Goal: Task Accomplishment & Management: Use online tool/utility

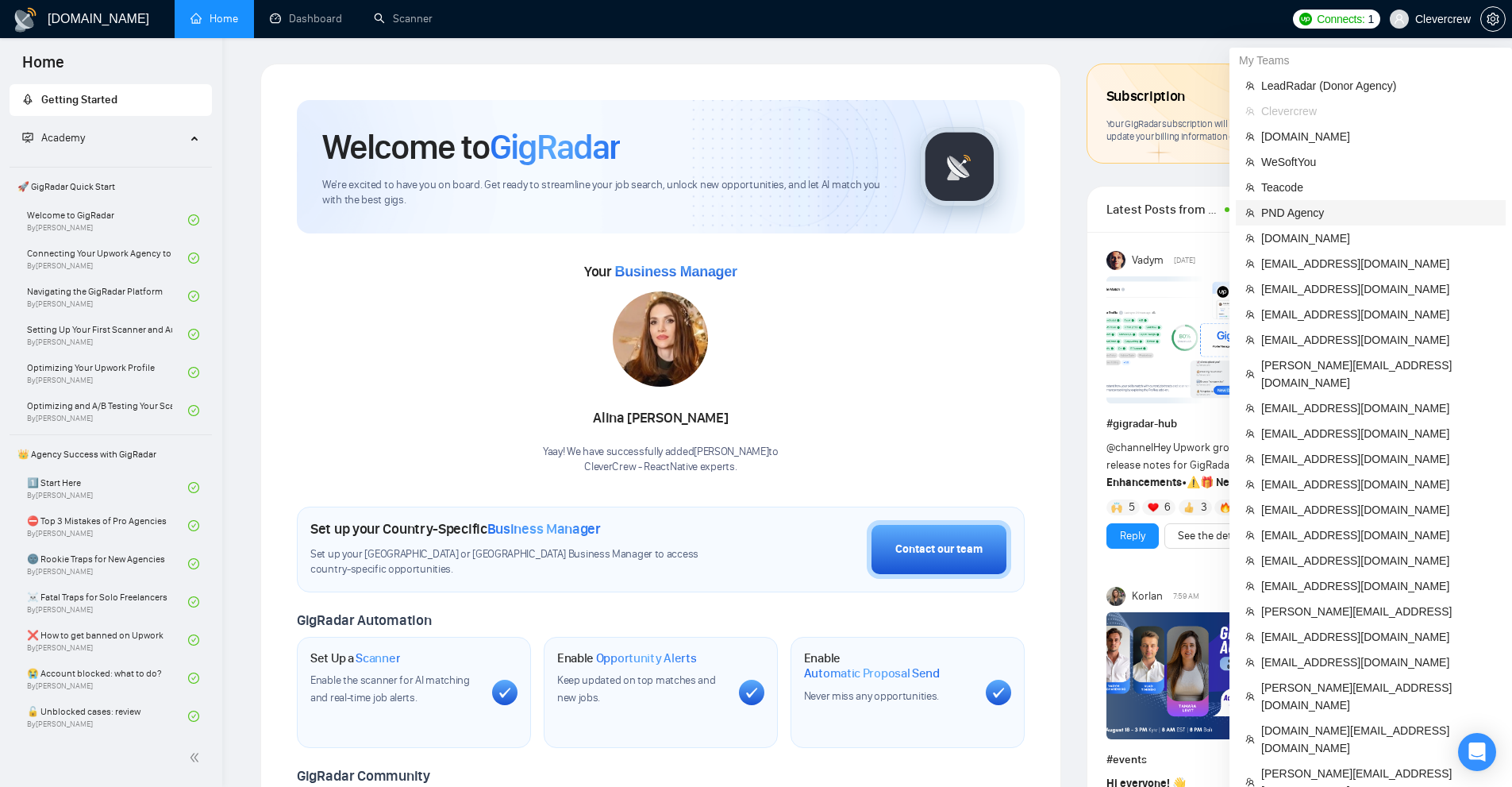
click at [1310, 216] on span "PND Agency" at bounding box center [1378, 213] width 235 height 17
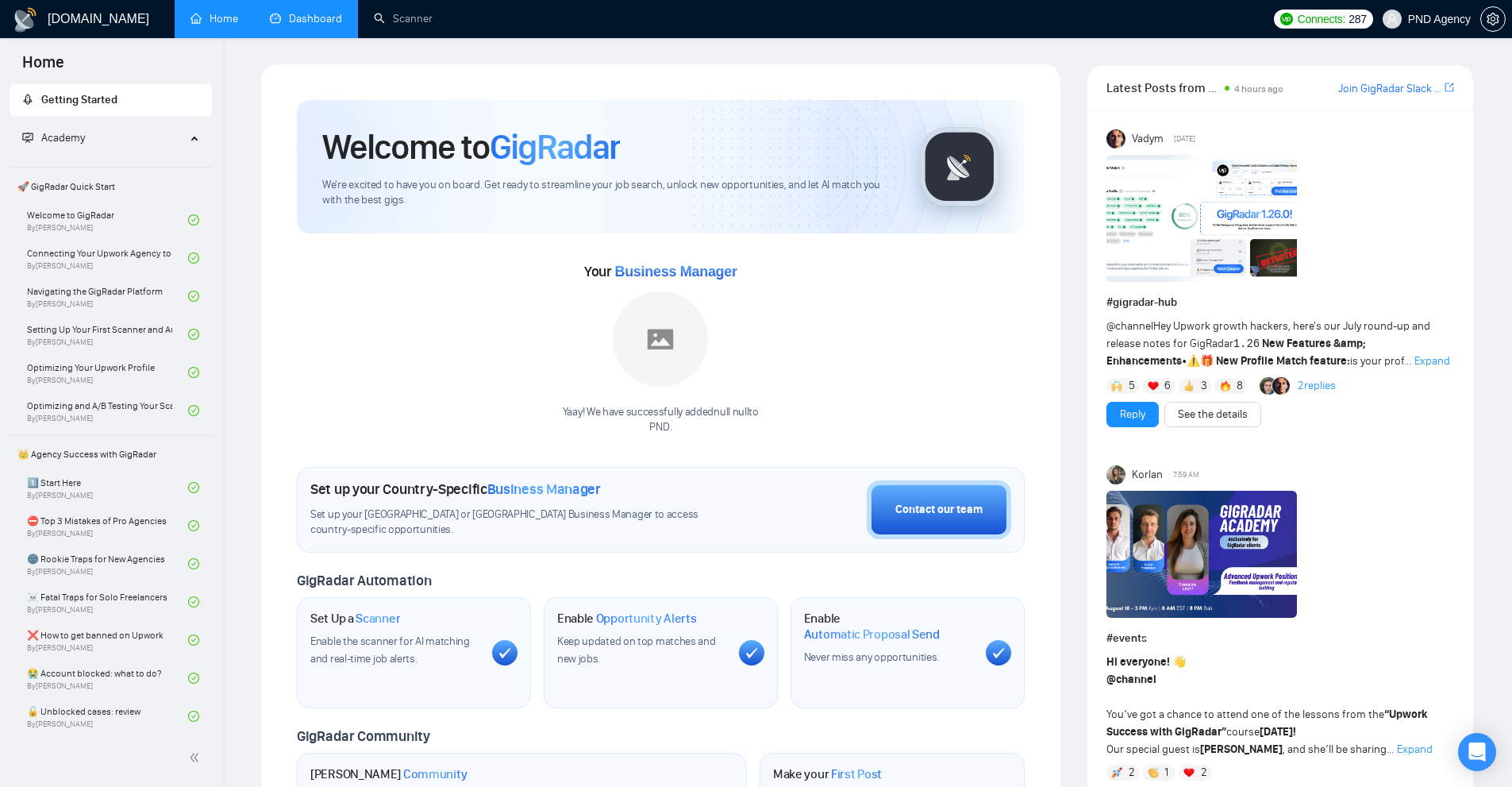
click at [312, 12] on link "Dashboard" at bounding box center [306, 18] width 72 height 13
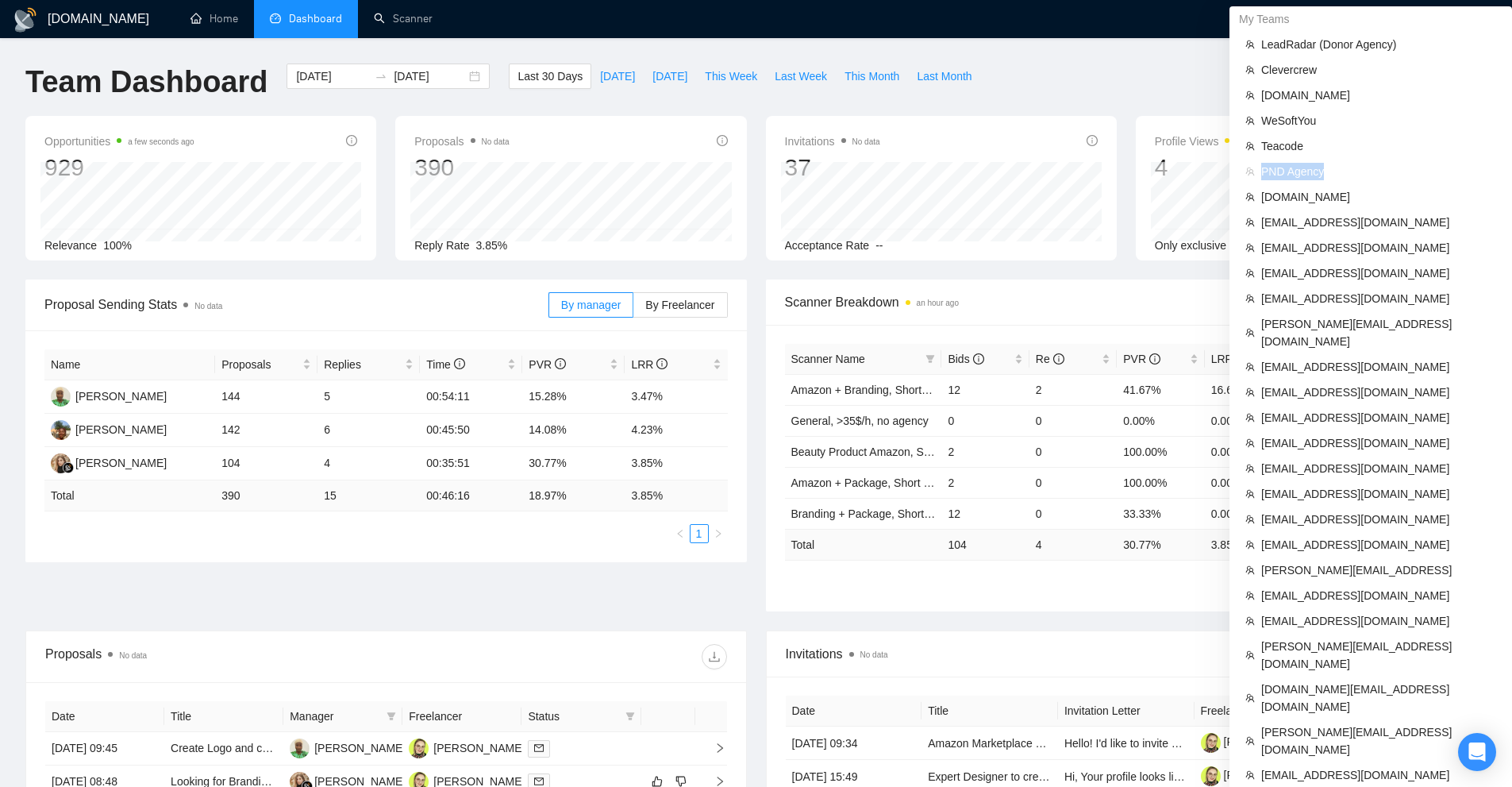
drag, startPoint x: 1332, startPoint y: 169, endPoint x: 1260, endPoint y: 176, distance: 72.3
click at [1260, 176] on li "PND Agency" at bounding box center [1371, 171] width 270 height 25
copy span "PND Agency"
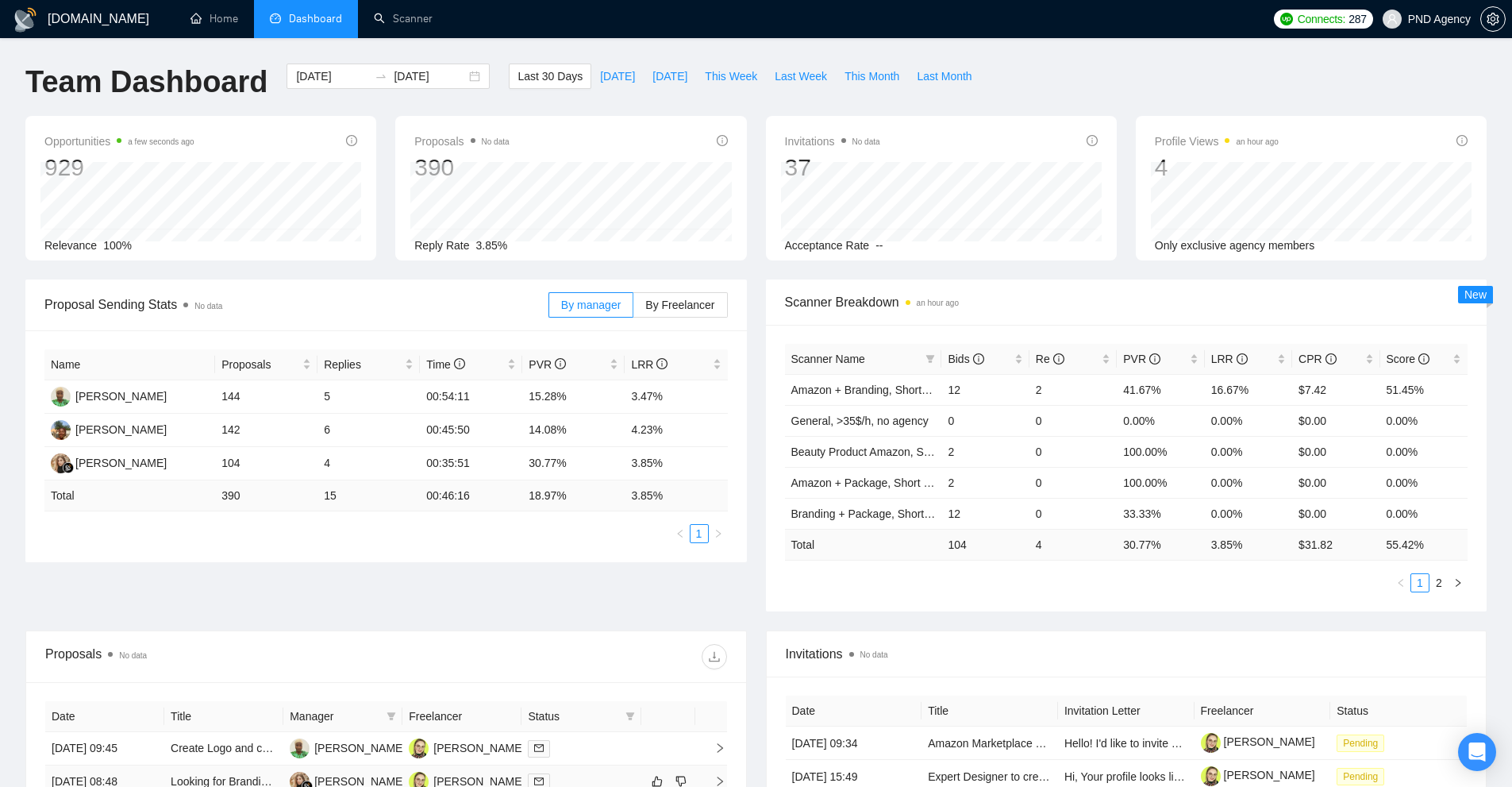
scroll to position [397, 0]
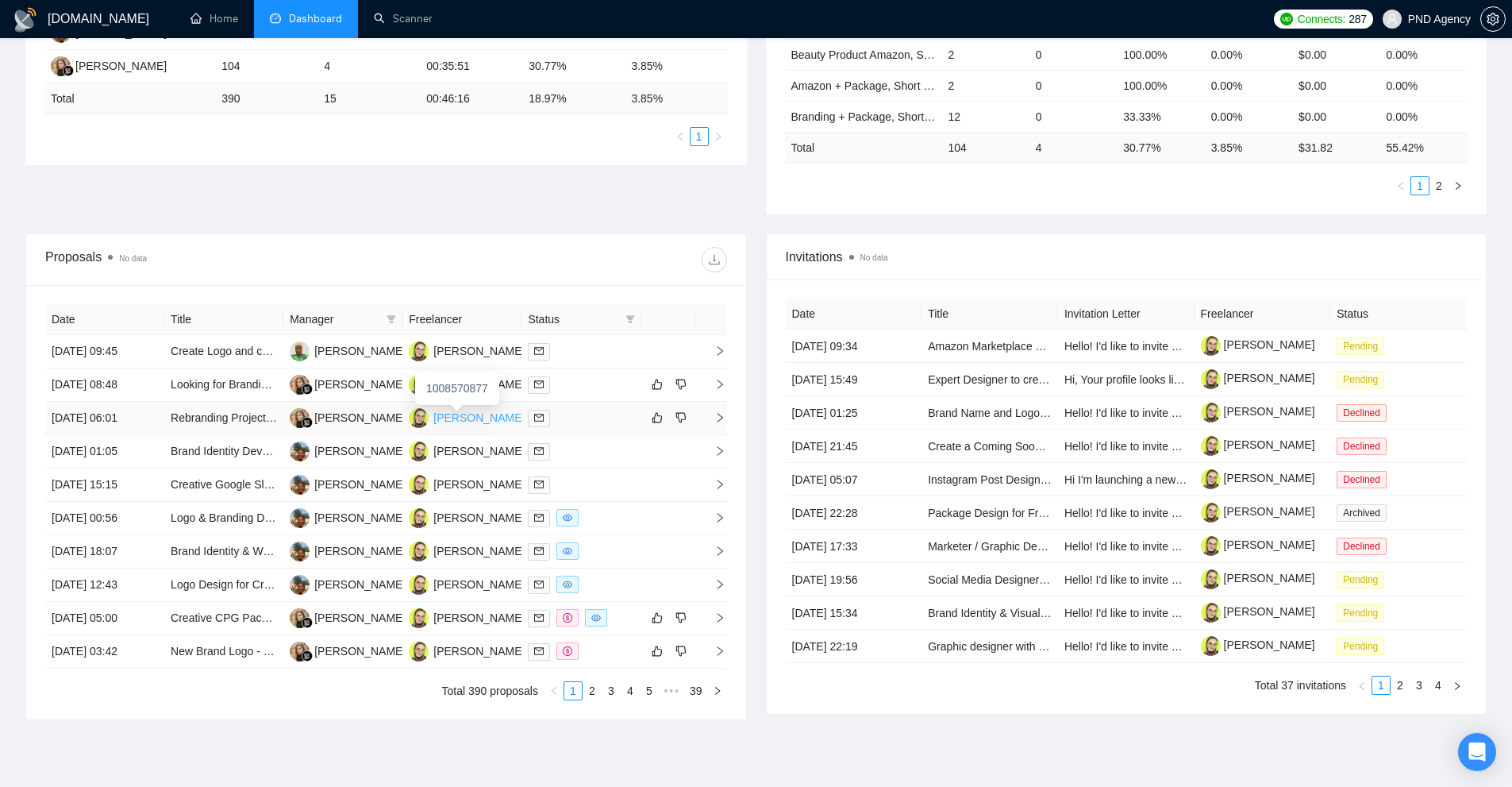
click at [460, 417] on div "[PERSON_NAME]" at bounding box center [479, 418] width 92 height 17
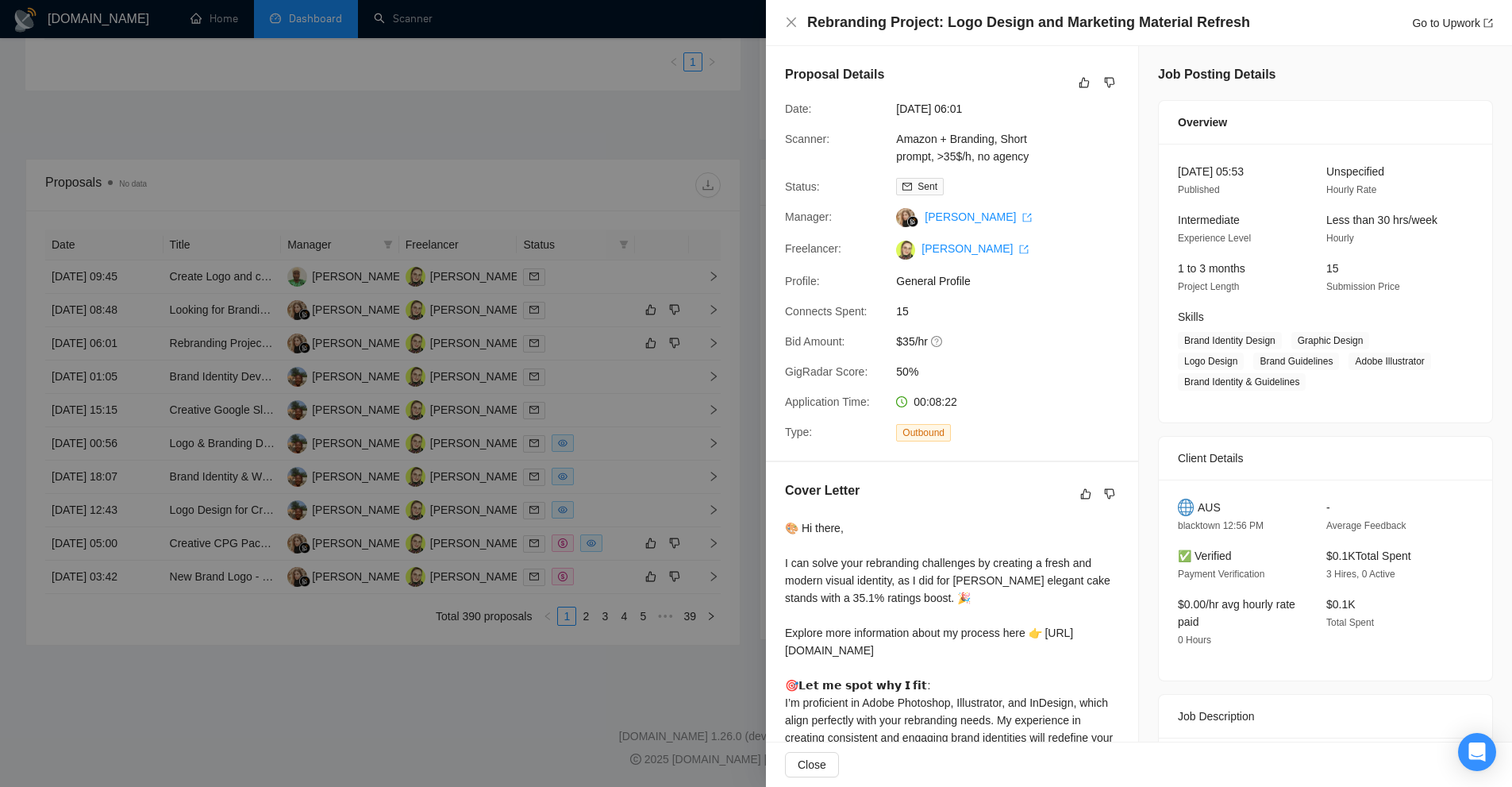
scroll to position [0, 0]
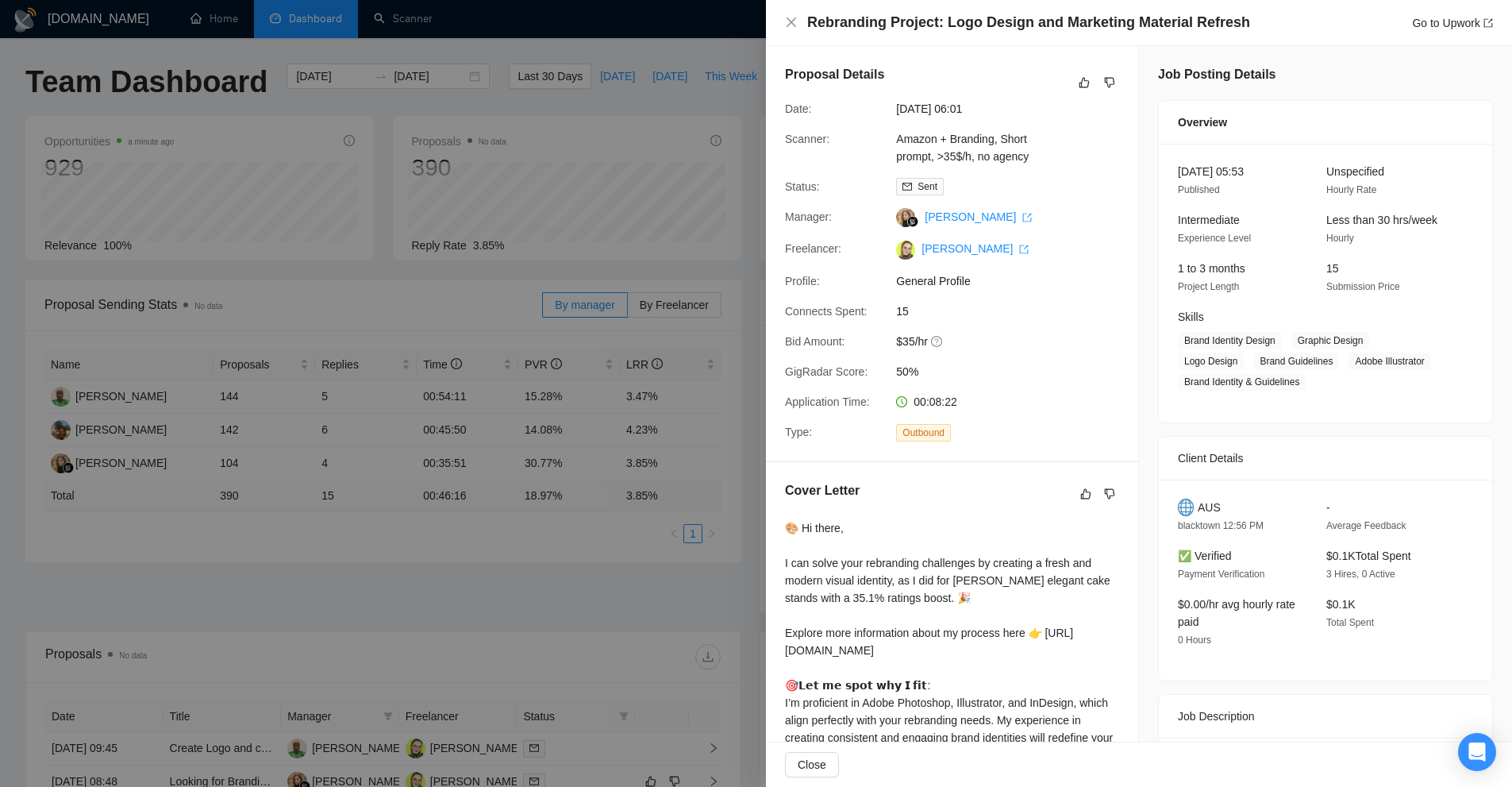
click at [738, 220] on div at bounding box center [756, 393] width 1512 height 787
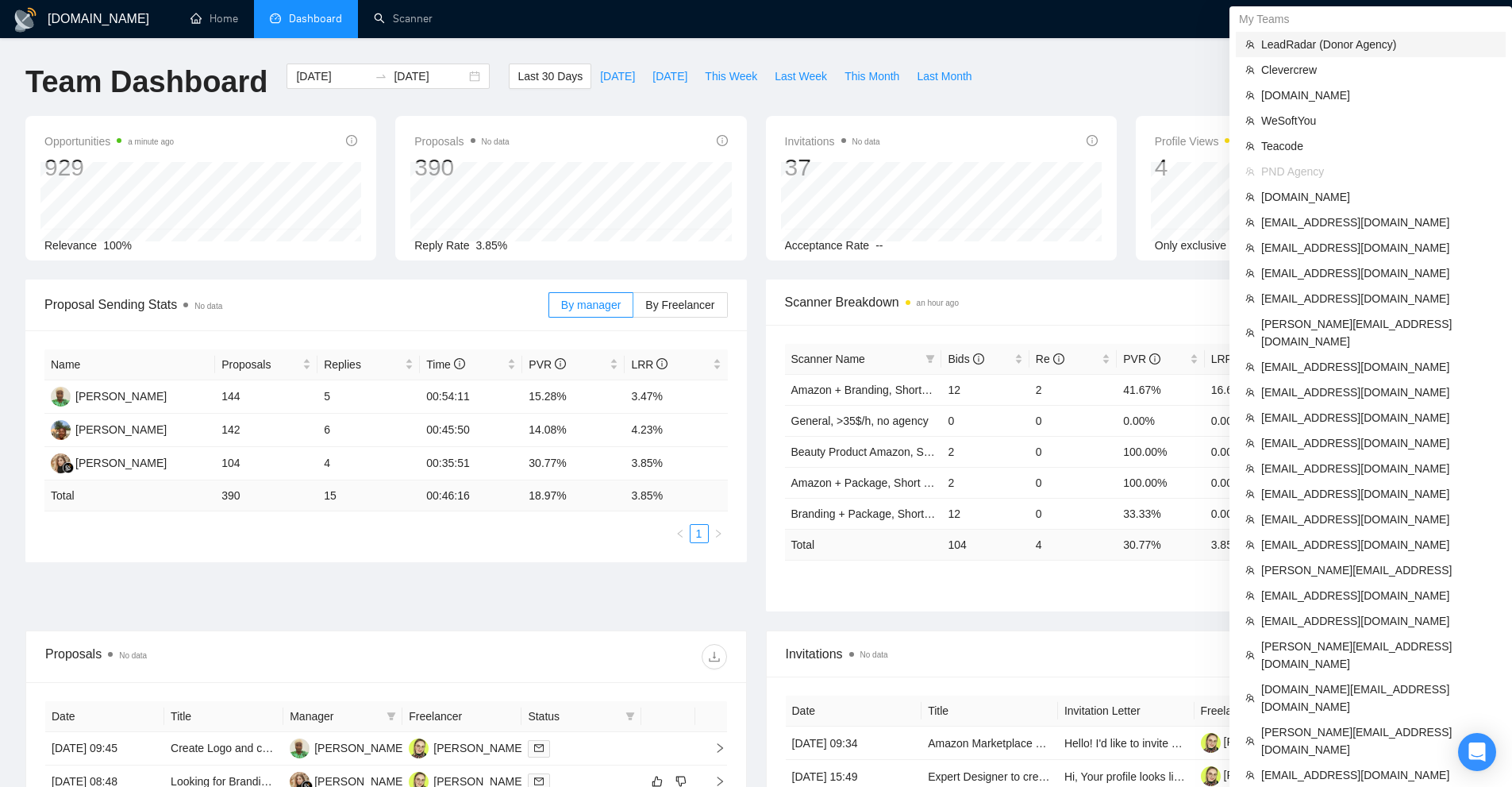
click at [1271, 45] on span "LeadRadar (Donor Agency)" at bounding box center [1378, 45] width 235 height 17
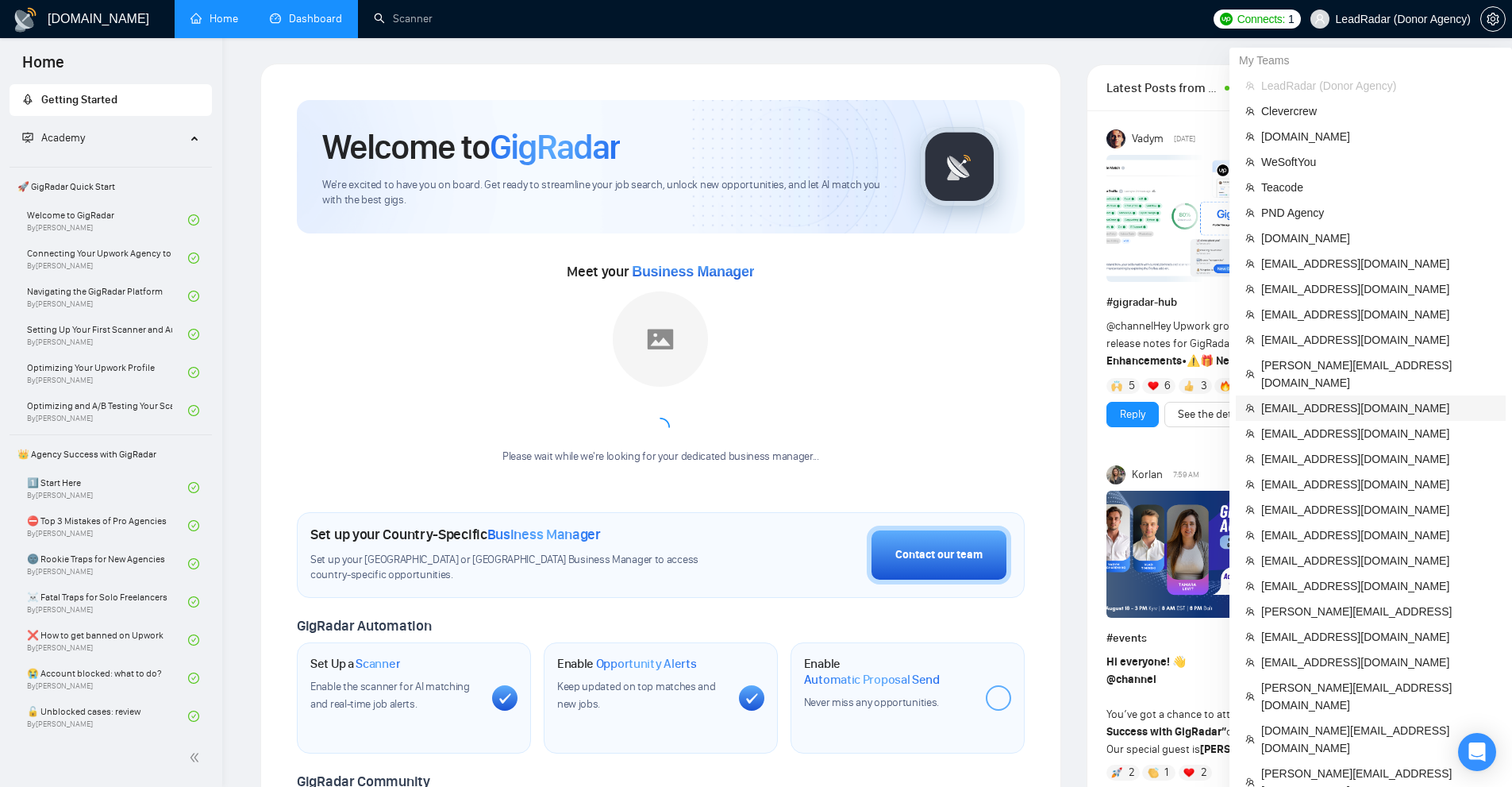
scroll to position [318, 0]
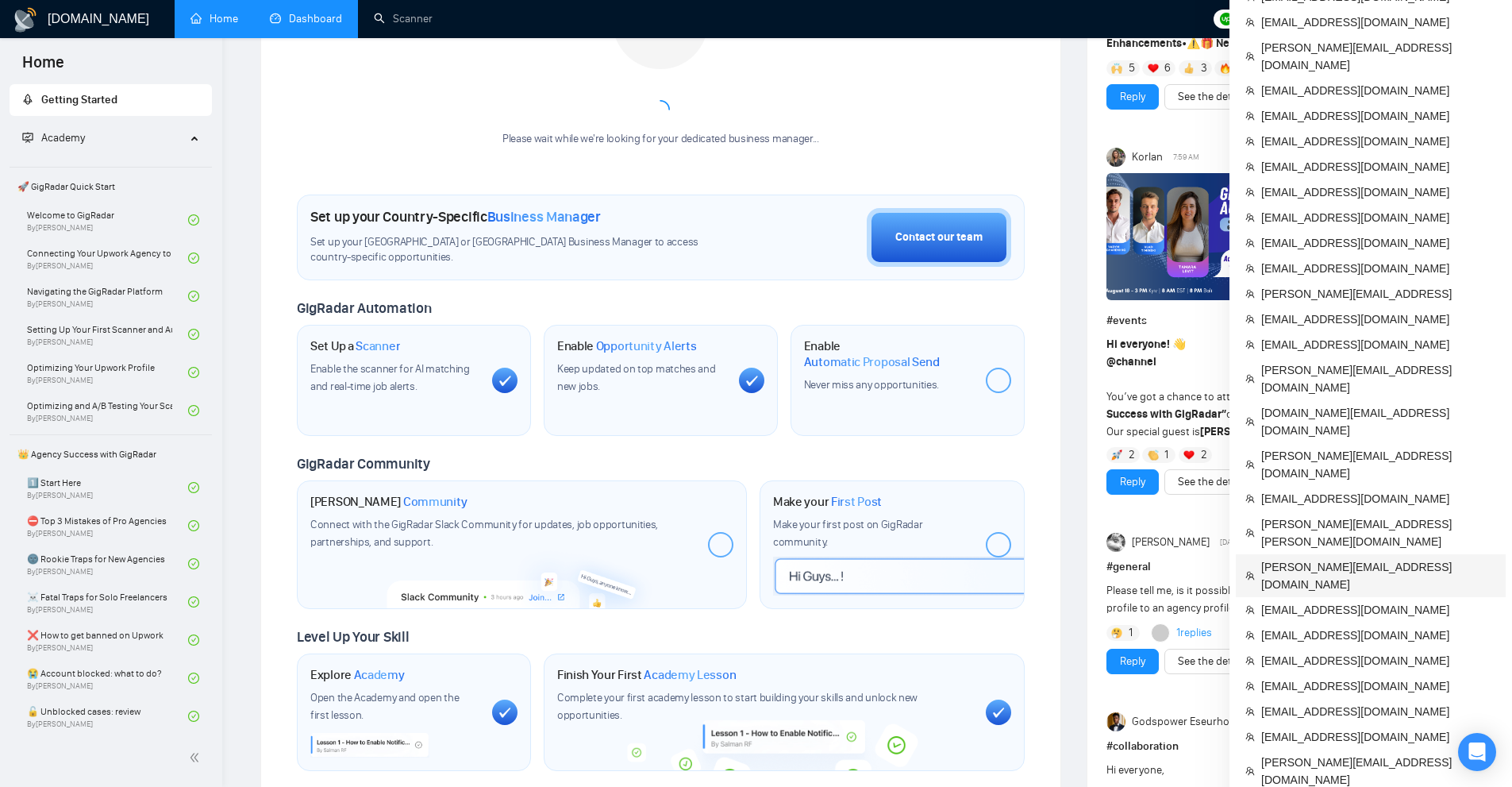
click at [1322, 558] on span "alex@binargear.com" at bounding box center [1378, 576] width 235 height 35
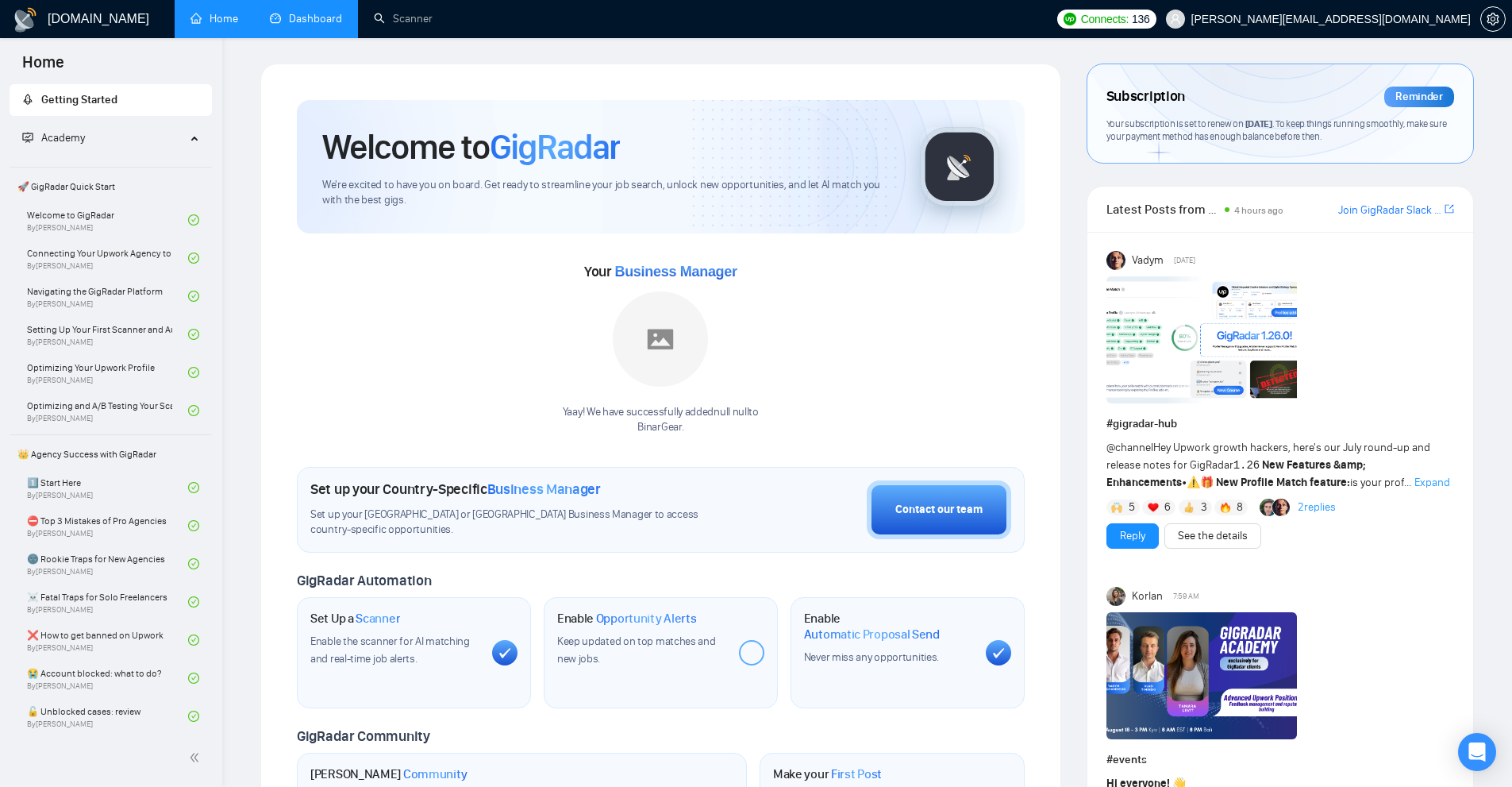
click at [325, 24] on link "Dashboard" at bounding box center [306, 18] width 72 height 13
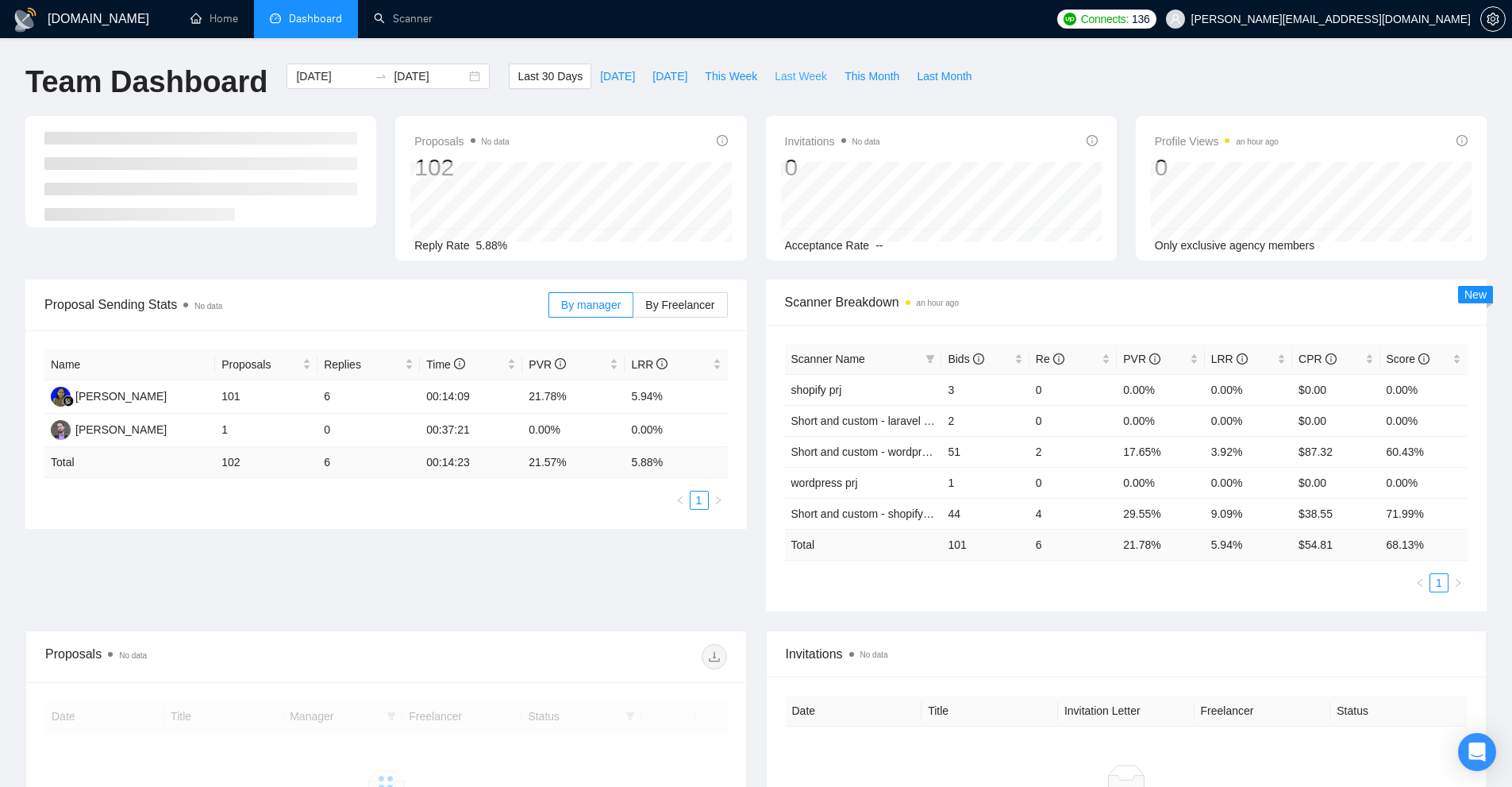
click at [794, 70] on span "Last Week" at bounding box center [801, 76] width 52 height 17
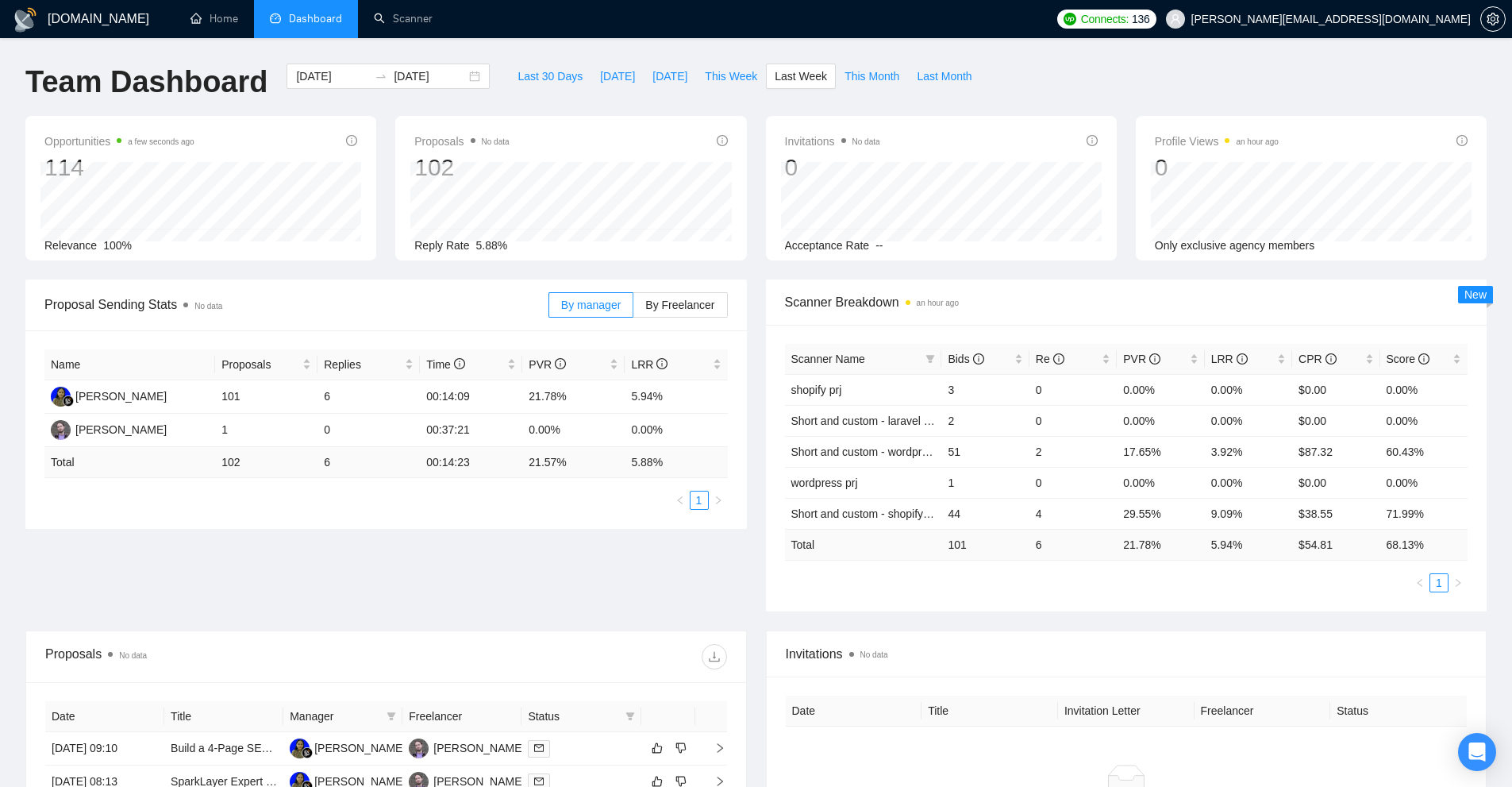
type input "[DATE]"
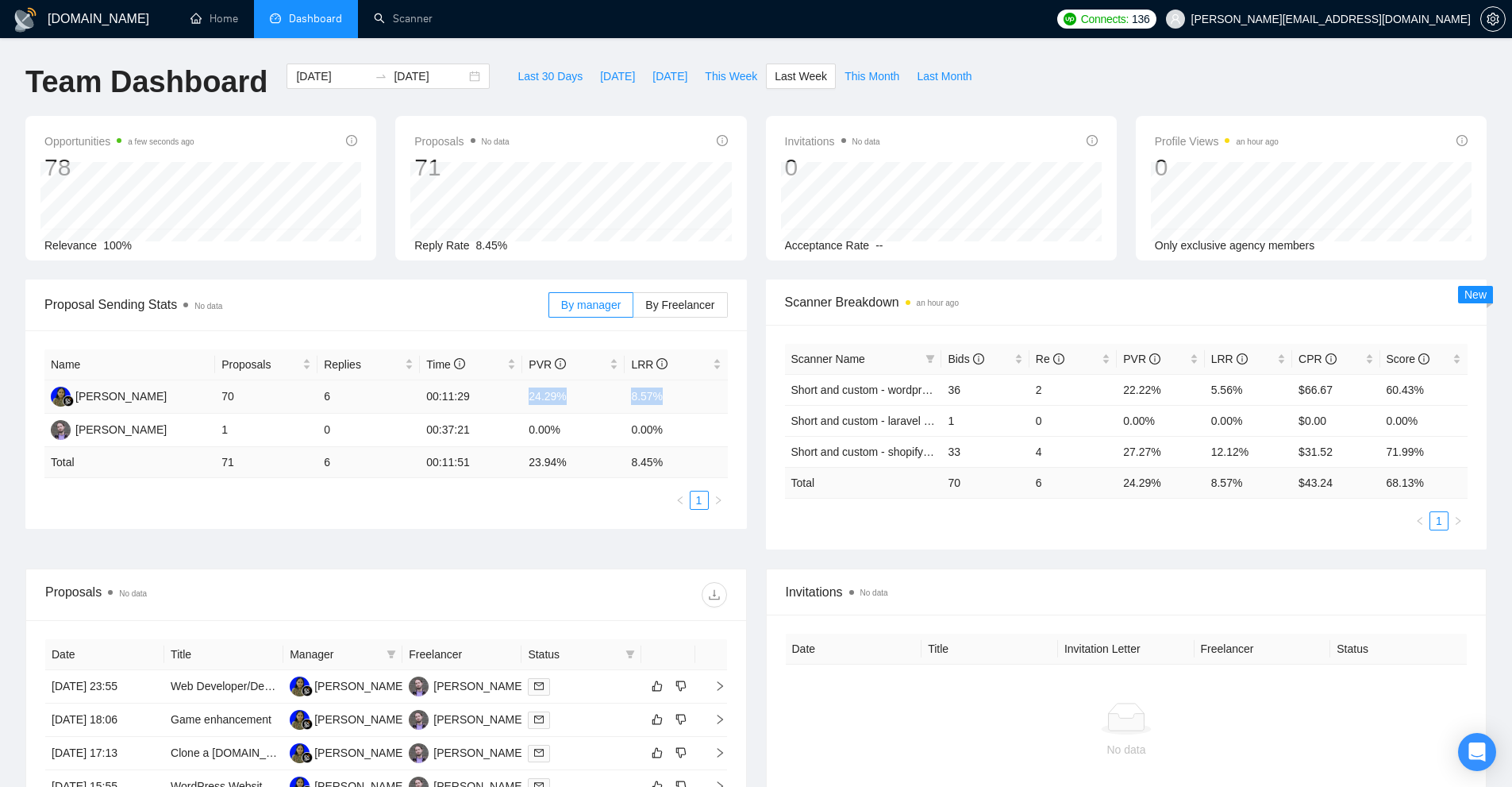
drag, startPoint x: 573, startPoint y: 390, endPoint x: 670, endPoint y: 391, distance: 97.0
click at [670, 391] on tr "Alissa Anggreiny 70 6 00:11:29 24.29% 8.57%" at bounding box center [386, 397] width 684 height 33
click at [670, 391] on td "8.57%" at bounding box center [676, 397] width 102 height 33
drag, startPoint x: 705, startPoint y: 394, endPoint x: 519, endPoint y: 390, distance: 186.0
click at [519, 390] on tr "Alissa Anggreiny 70 6 00:11:29 24.29% 8.57%" at bounding box center [386, 397] width 684 height 33
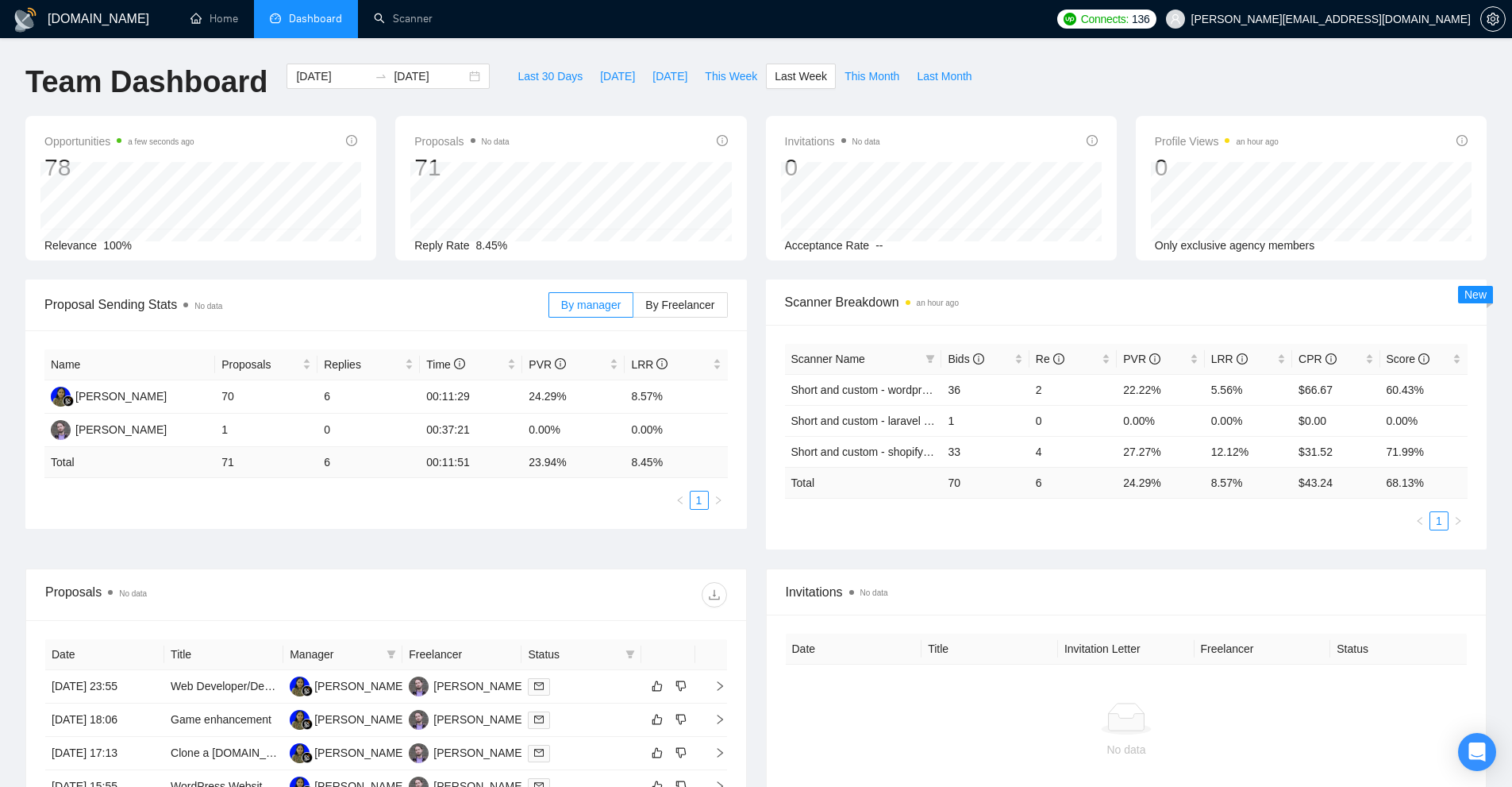
click at [567, 460] on td "23.94 %" at bounding box center [573, 462] width 102 height 31
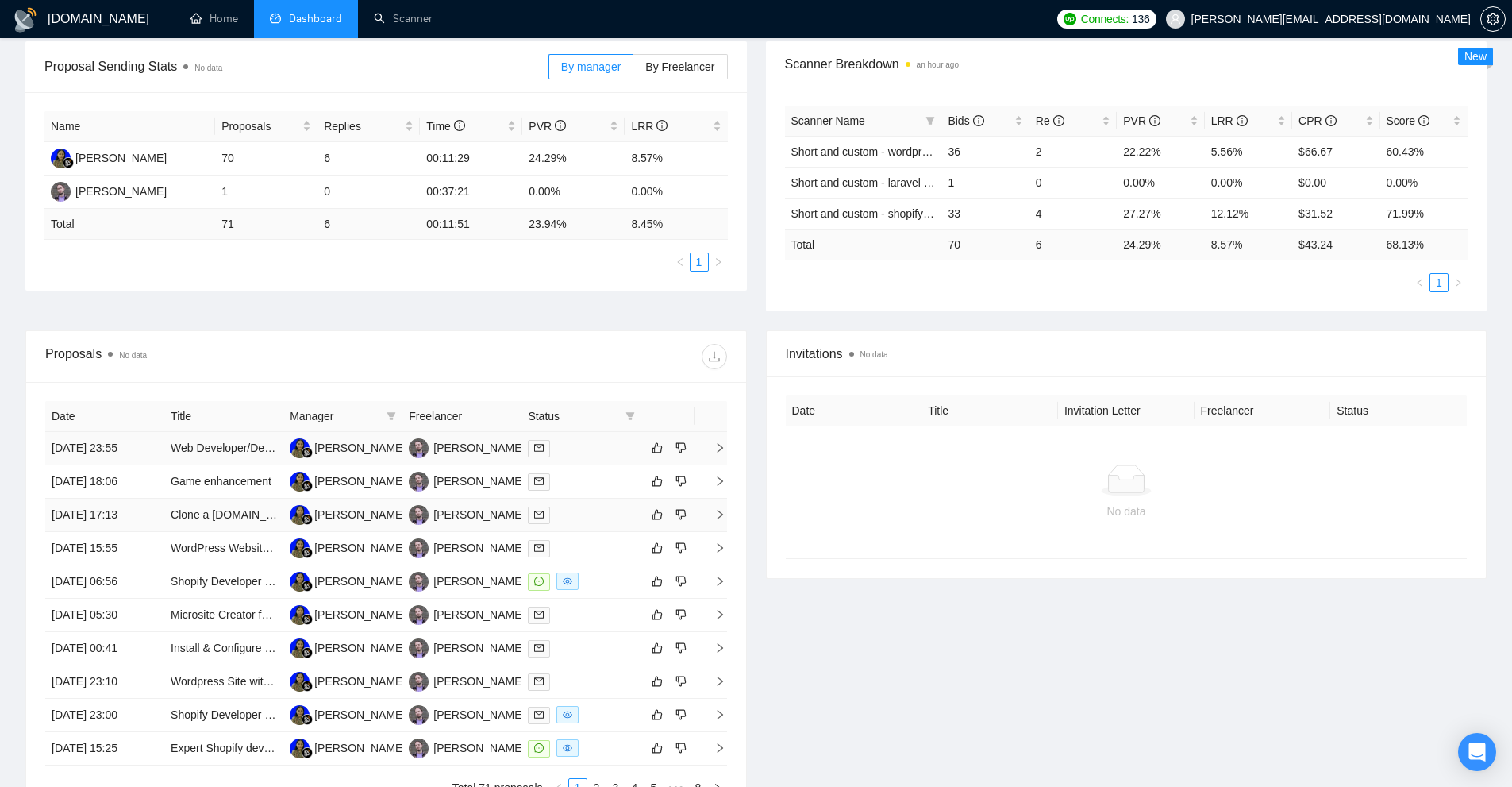
scroll to position [318, 0]
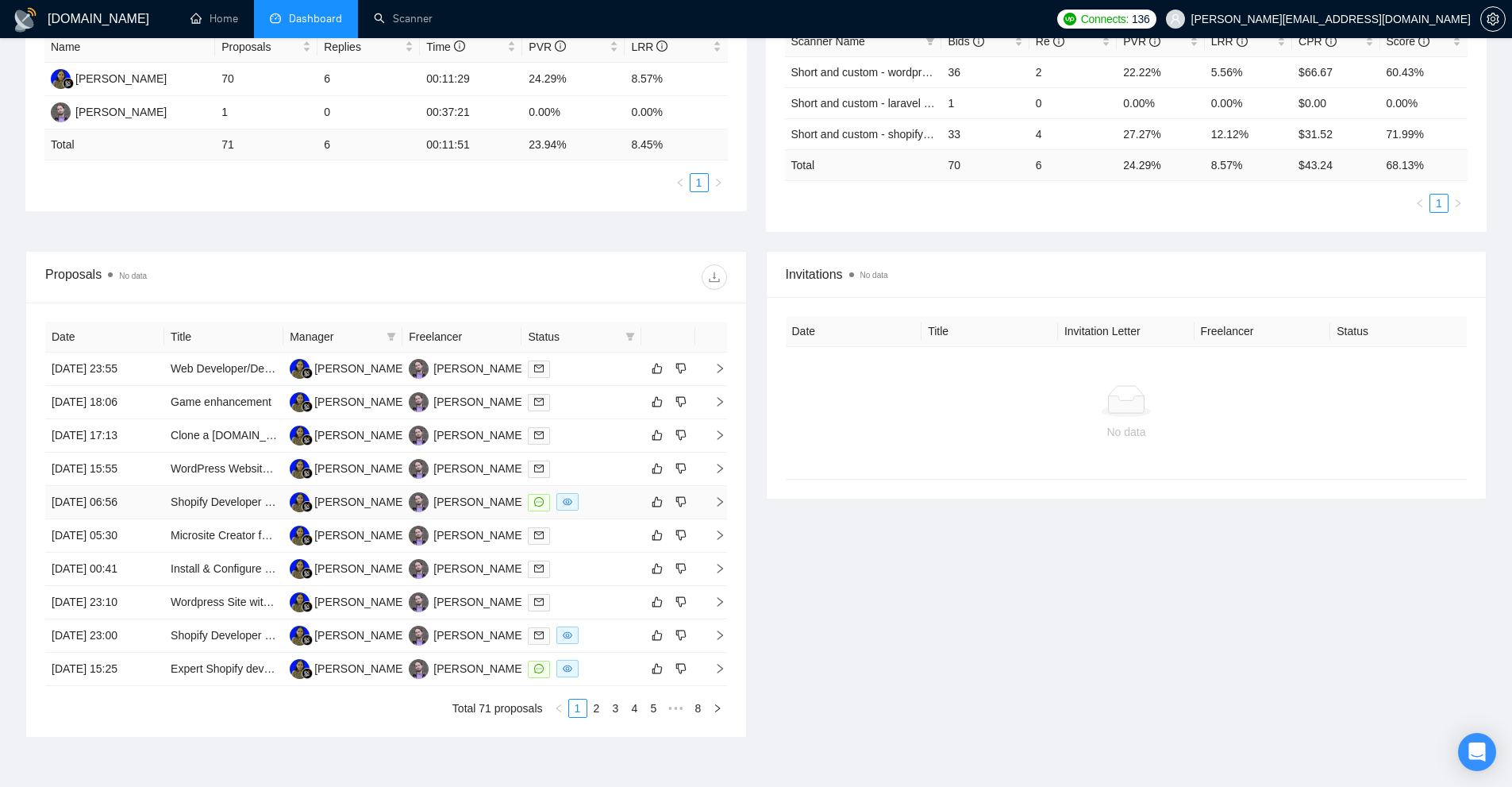
click at [608, 507] on div at bounding box center [581, 502] width 107 height 18
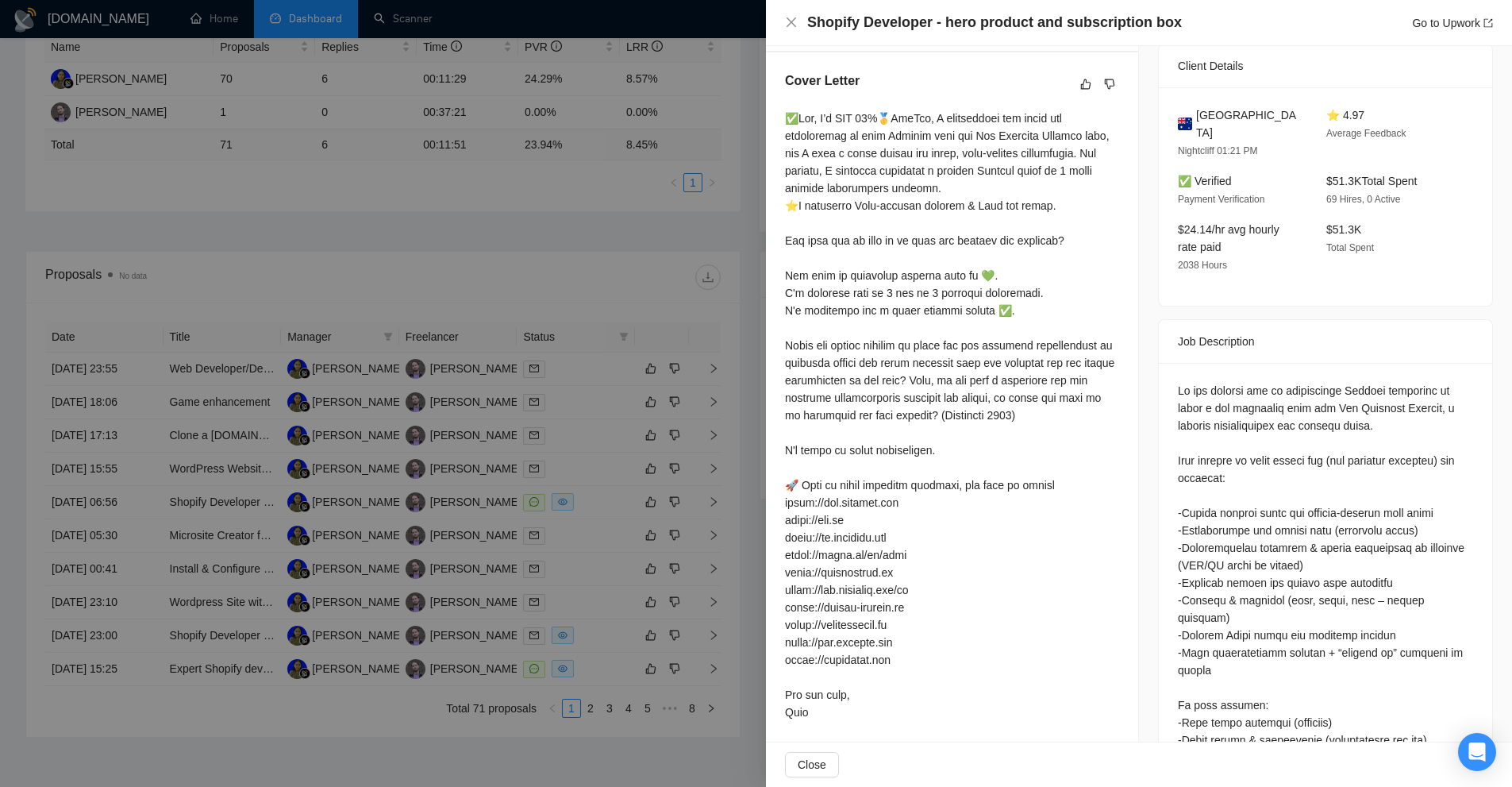
click at [651, 394] on div at bounding box center [756, 393] width 1512 height 787
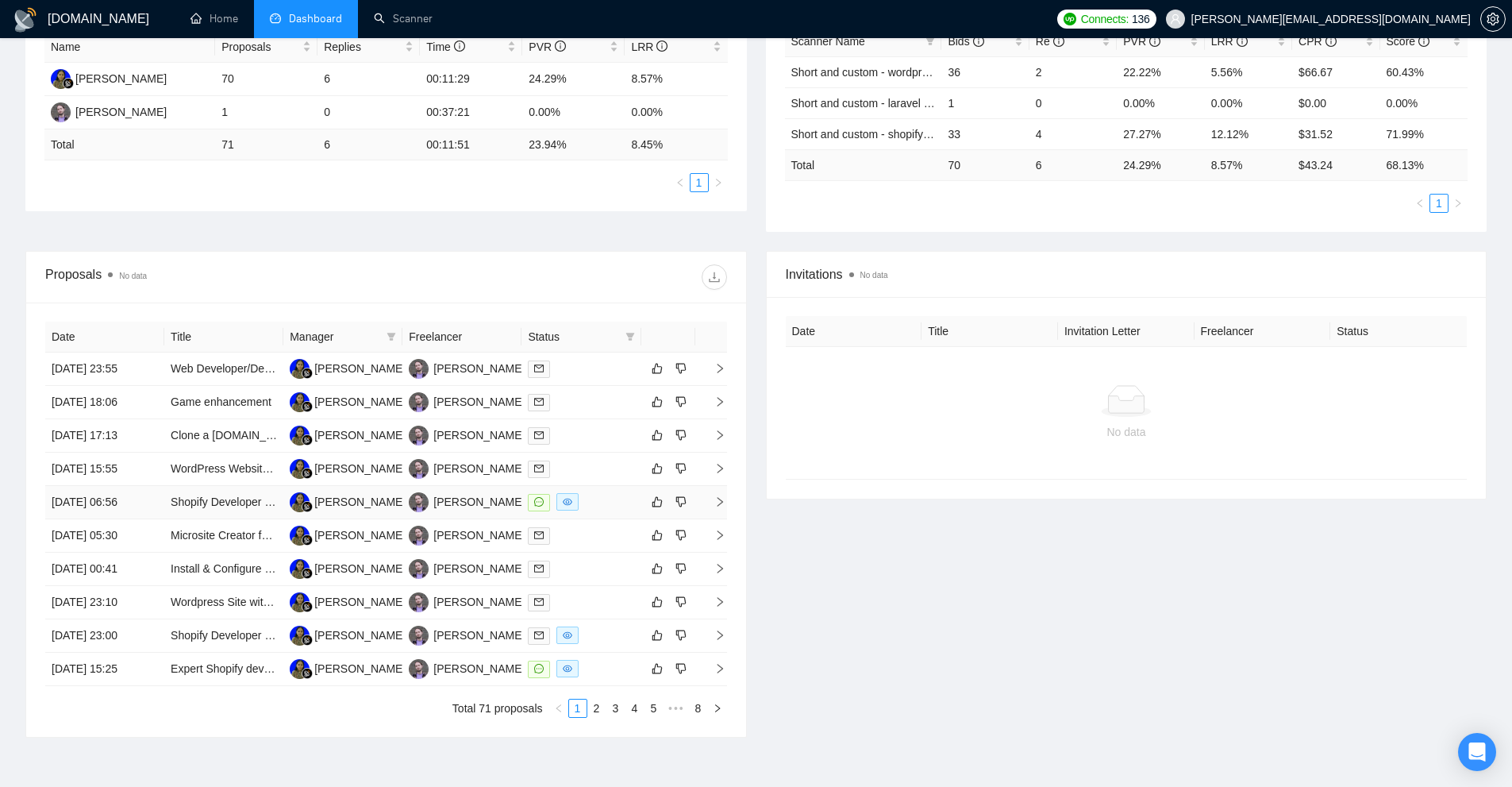
click at [597, 496] on div at bounding box center [581, 502] width 107 height 18
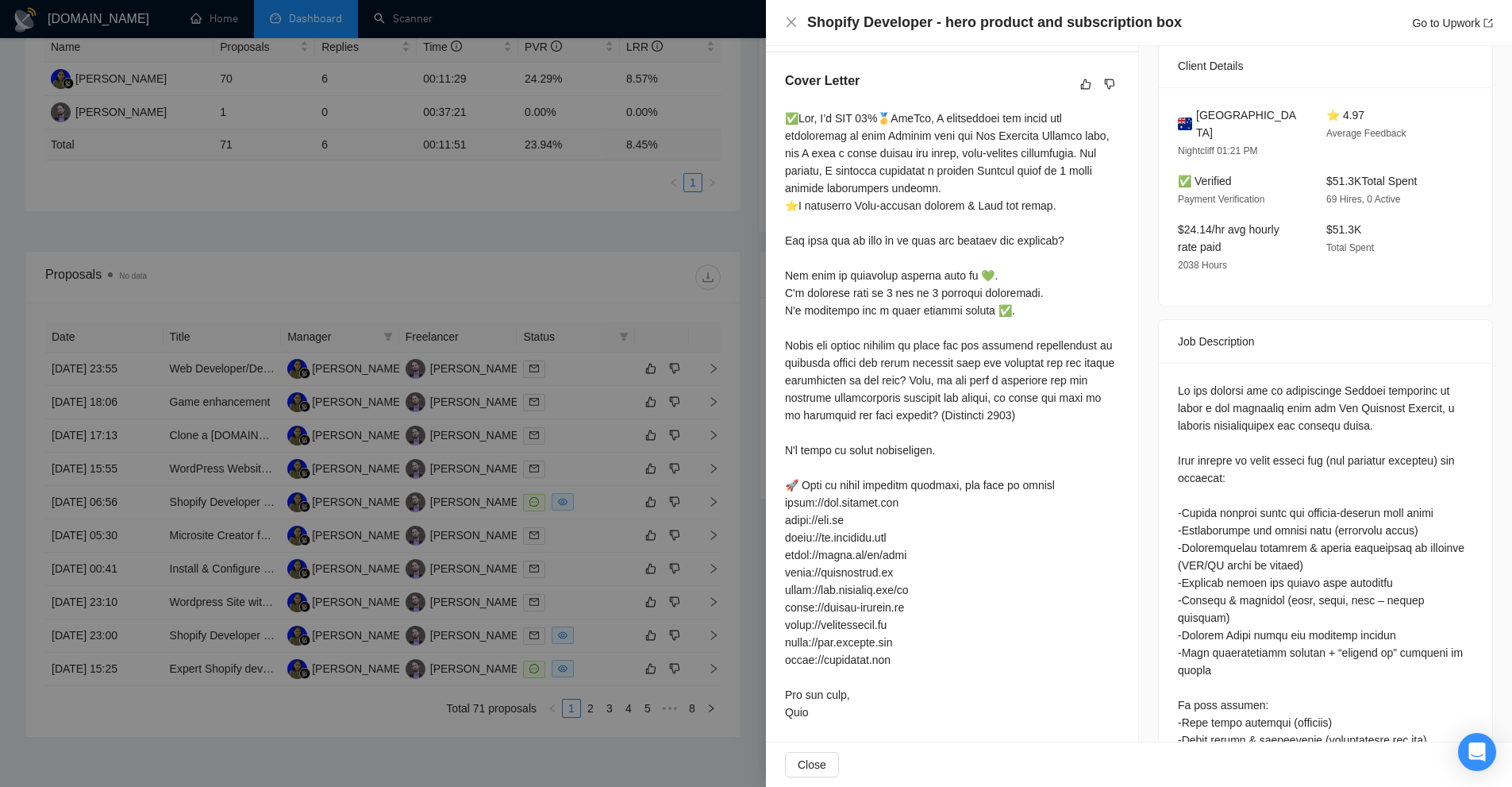
drag, startPoint x: 778, startPoint y: 109, endPoint x: 970, endPoint y: 696, distance: 617.6
click at [970, 696] on div "Cover Letter" at bounding box center [952, 399] width 373 height 694
click at [910, 714] on div at bounding box center [952, 416] width 334 height 611
drag, startPoint x: 853, startPoint y: 714, endPoint x: 780, endPoint y: 689, distance: 77.2
click at [780, 689] on div "Cover Letter" at bounding box center [952, 399] width 373 height 694
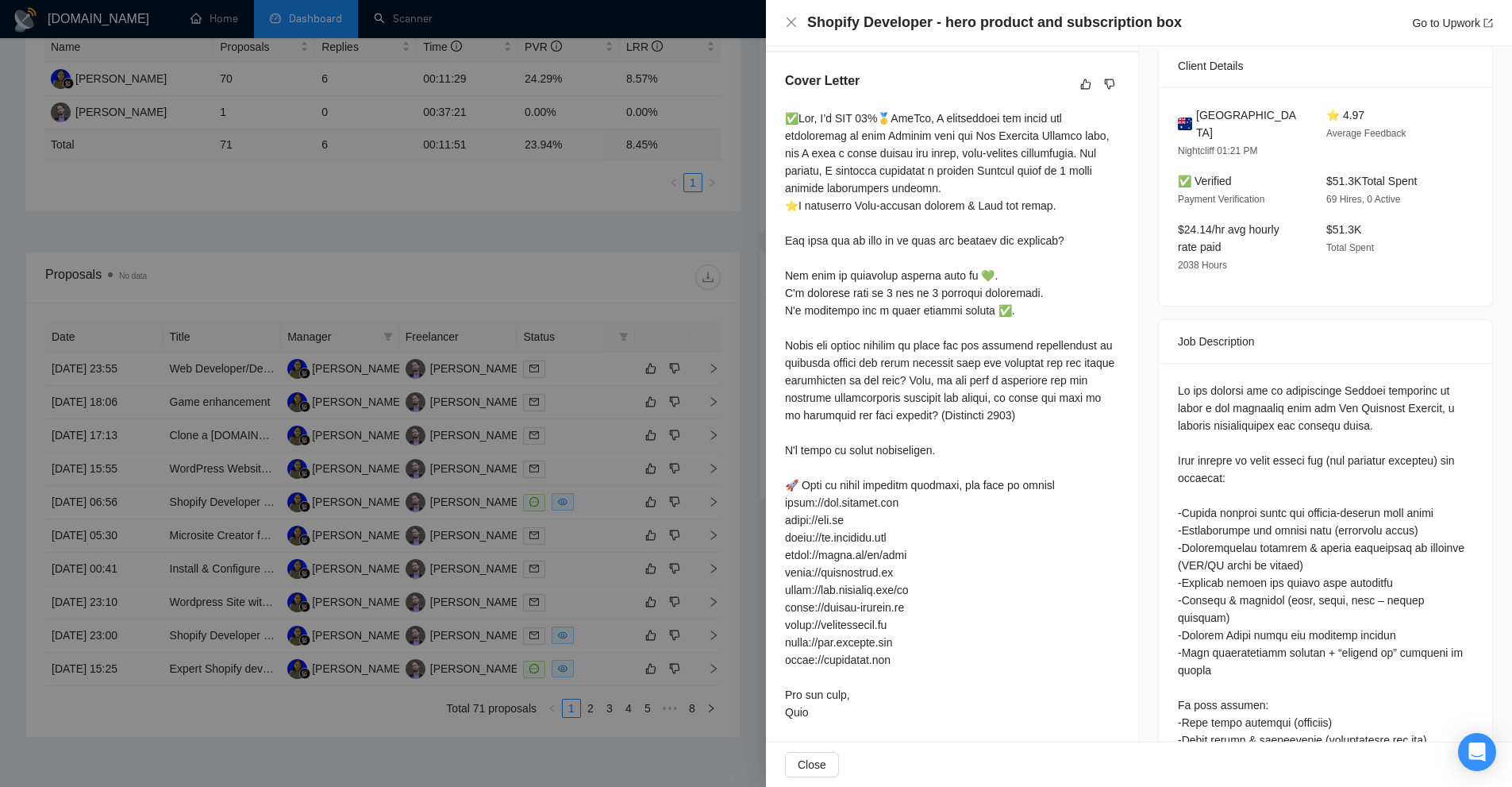
click at [1015, 640] on div at bounding box center [952, 416] width 334 height 611
drag, startPoint x: 1015, startPoint y: 640, endPoint x: 1003, endPoint y: 700, distance: 61.2
click at [1003, 700] on div at bounding box center [952, 416] width 334 height 611
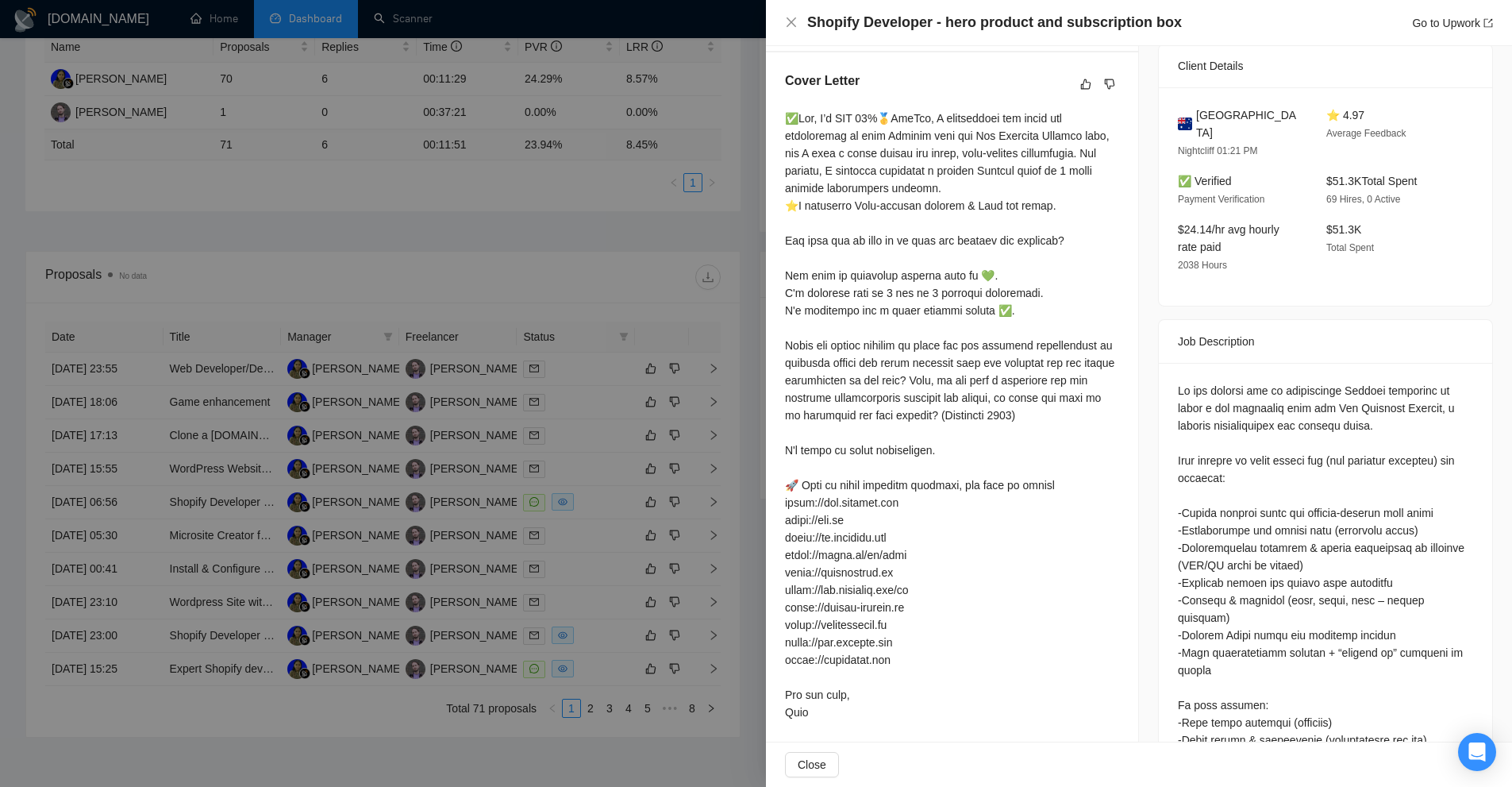
click at [920, 715] on div at bounding box center [952, 416] width 334 height 611
drag, startPoint x: 920, startPoint y: 715, endPoint x: 931, endPoint y: 696, distance: 22.0
click at [931, 696] on div at bounding box center [952, 416] width 334 height 611
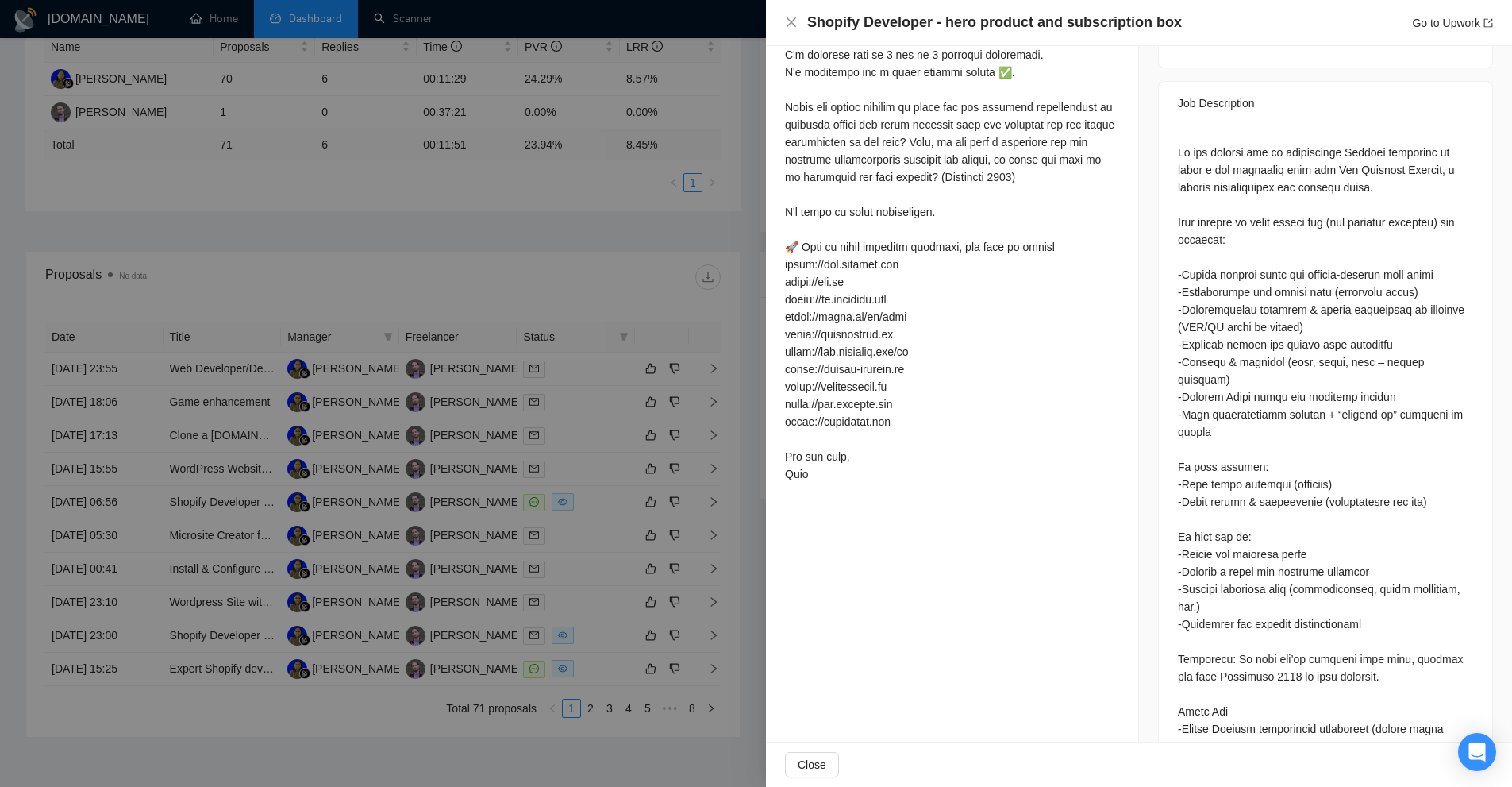
scroll to position [790, 0]
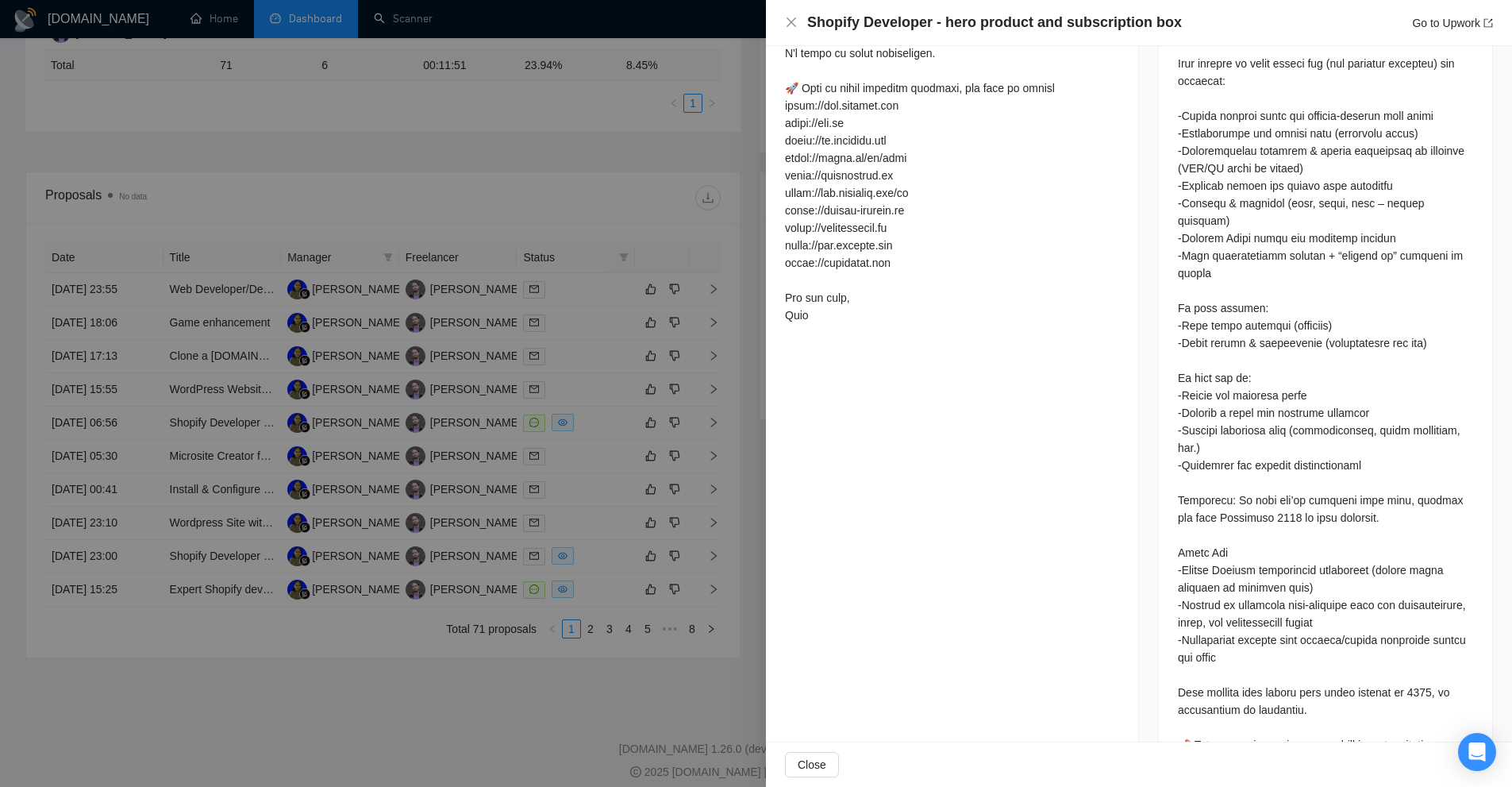
click at [1248, 675] on div at bounding box center [1326, 369] width 295 height 769
drag, startPoint x: 1248, startPoint y: 675, endPoint x: 1244, endPoint y: 682, distance: 8.1
click at [1245, 682] on div at bounding box center [1326, 369] width 295 height 769
click at [1242, 684] on div at bounding box center [1326, 369] width 295 height 769
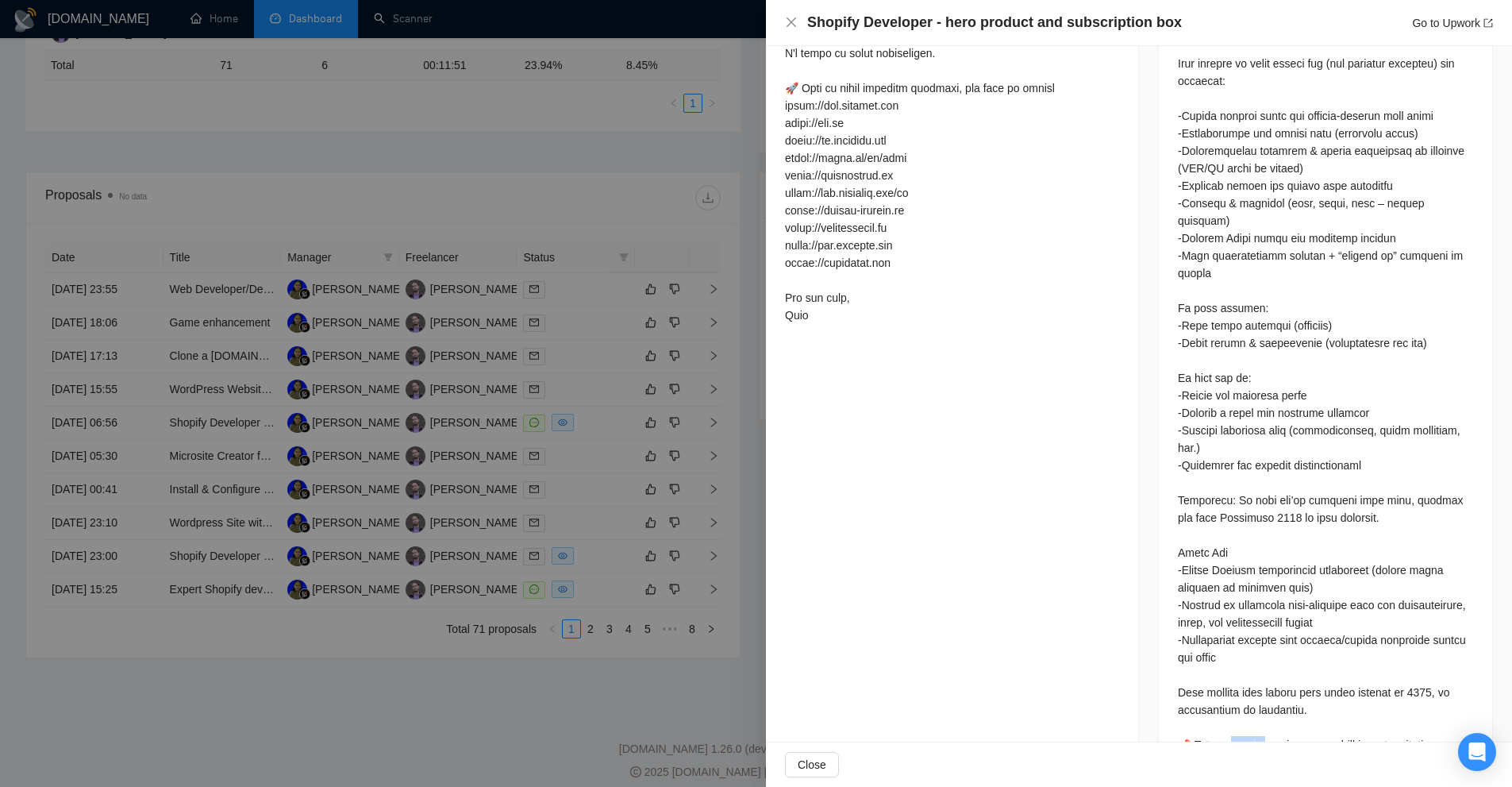
click at [1242, 684] on div at bounding box center [1326, 369] width 295 height 769
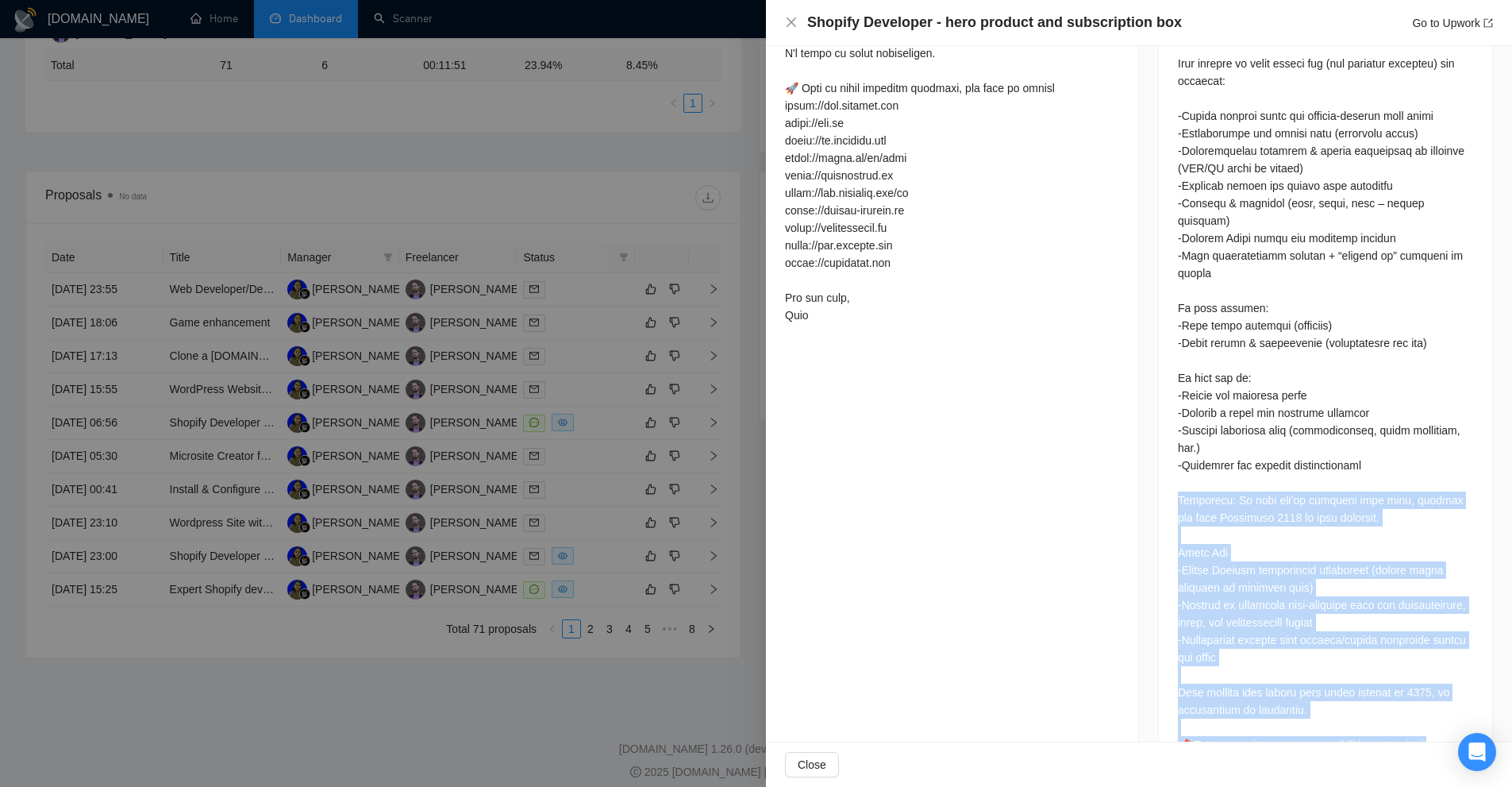
drag, startPoint x: 1242, startPoint y: 684, endPoint x: 1250, endPoint y: 461, distance: 223.1
click at [1250, 461] on div at bounding box center [1326, 369] width 295 height 769
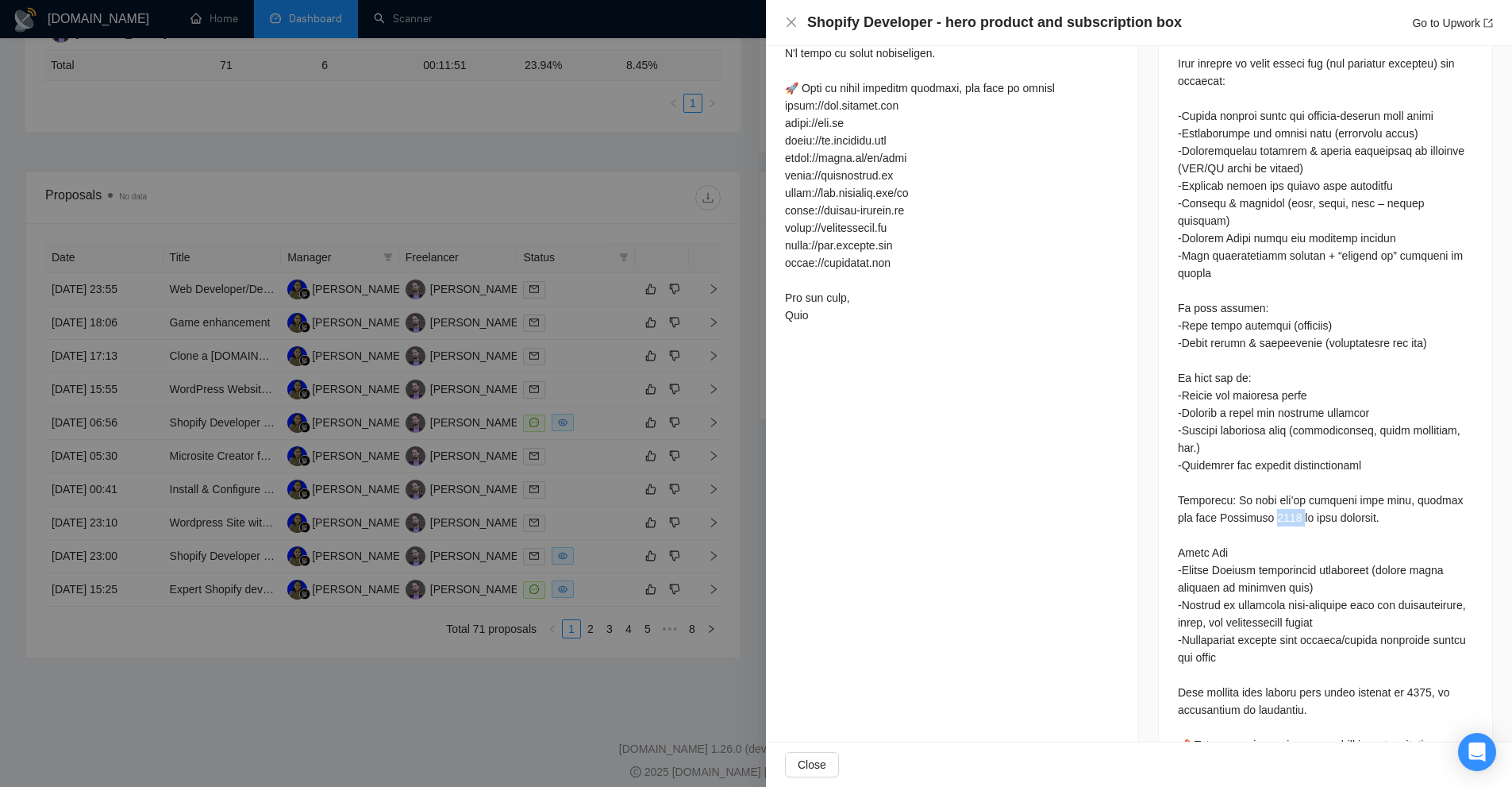
click at [1250, 461] on div at bounding box center [1326, 369] width 295 height 769
click at [1264, 508] on div at bounding box center [1326, 369] width 295 height 769
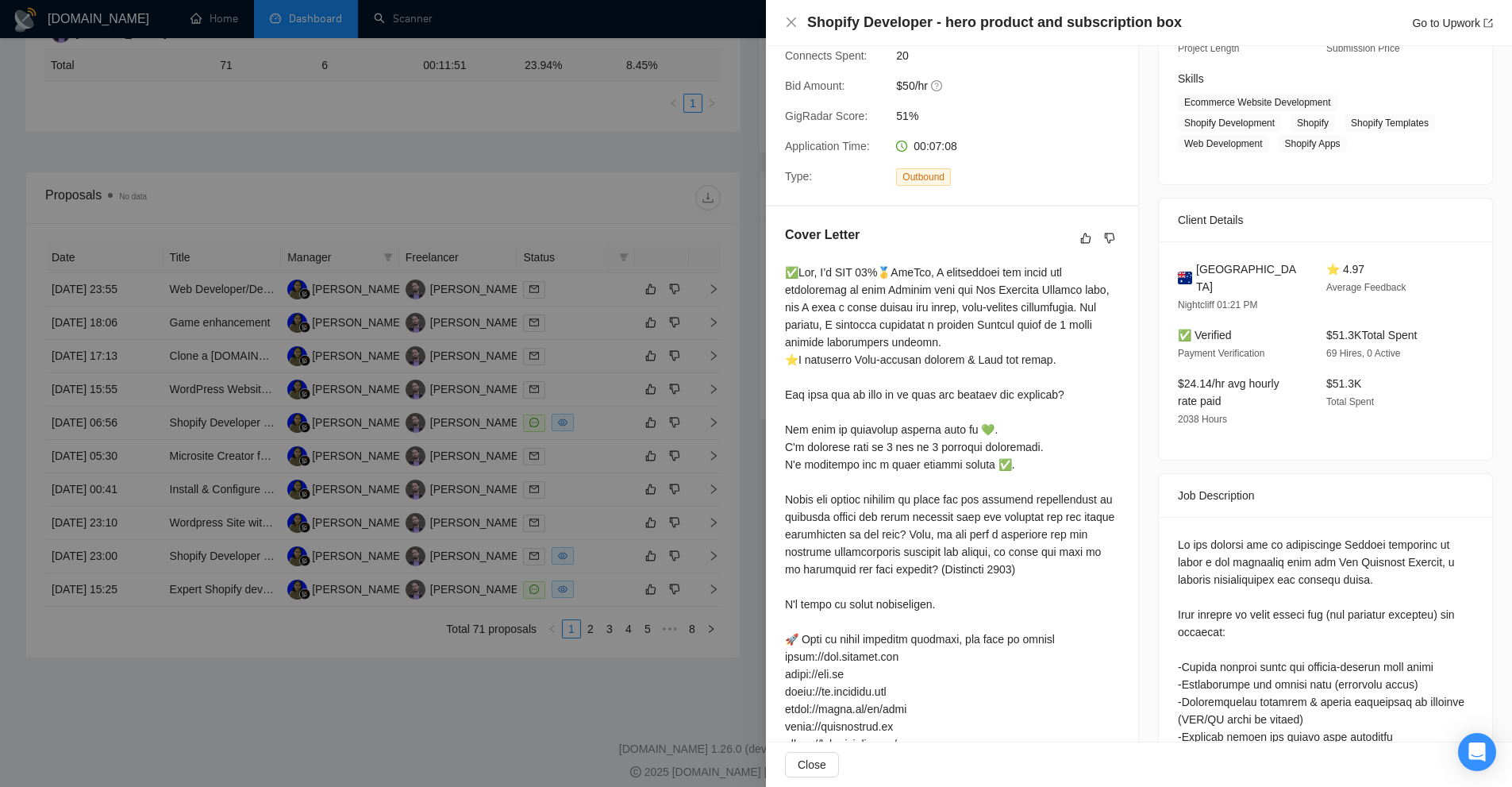
scroll to position [636, 0]
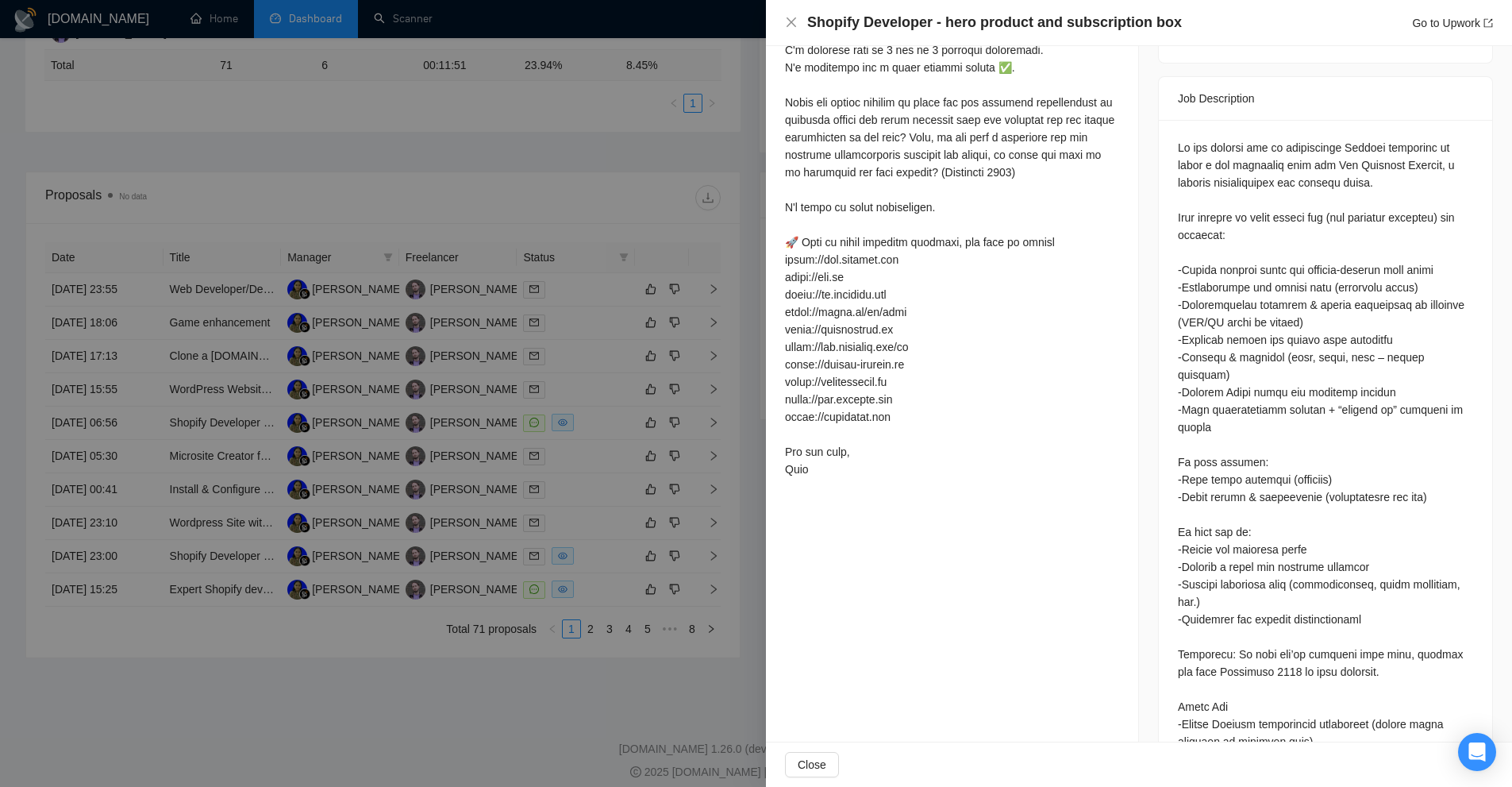
click at [1212, 610] on div at bounding box center [1326, 523] width 295 height 769
copy div "Christmas"
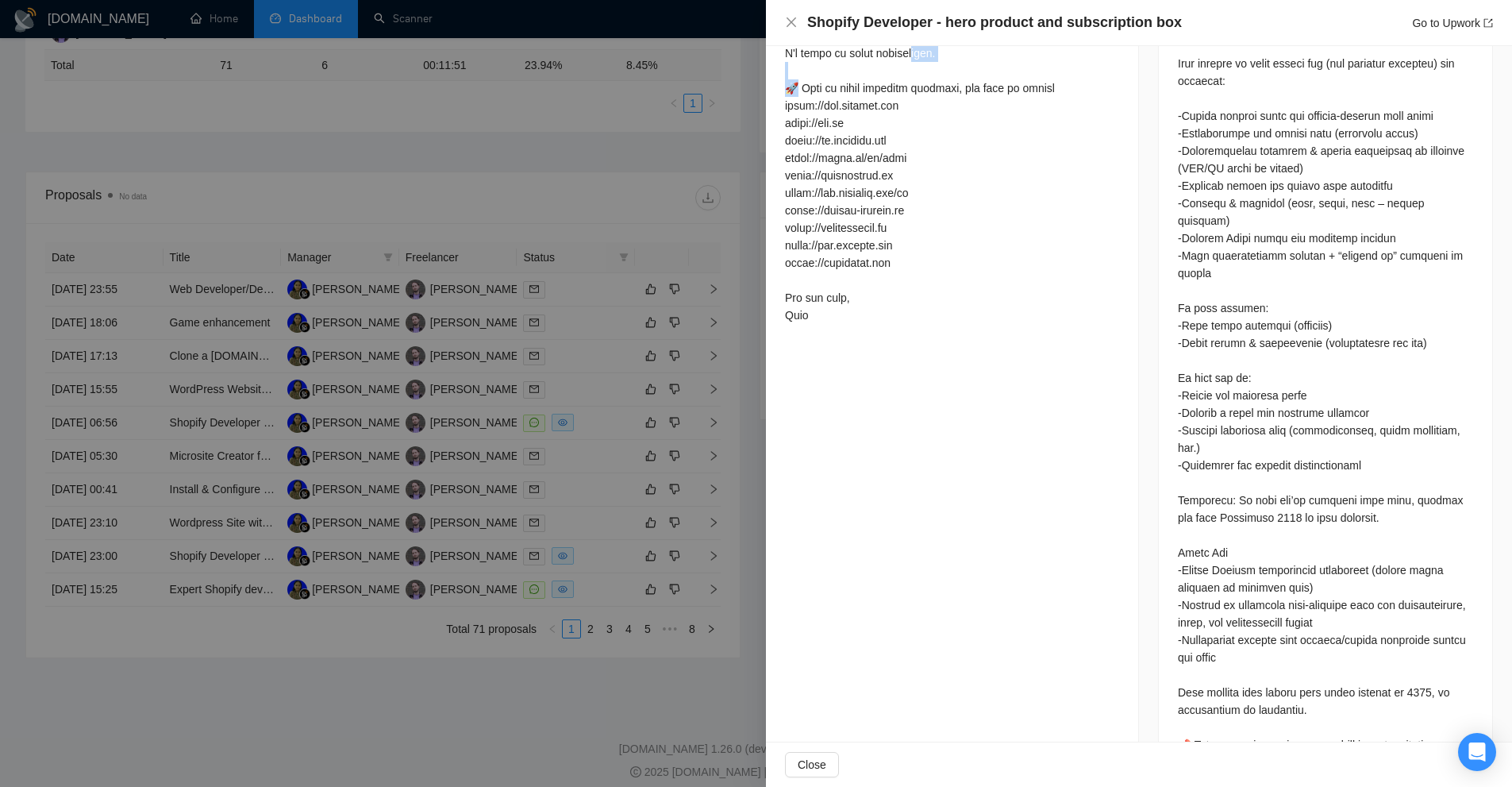
scroll to position [472, 0]
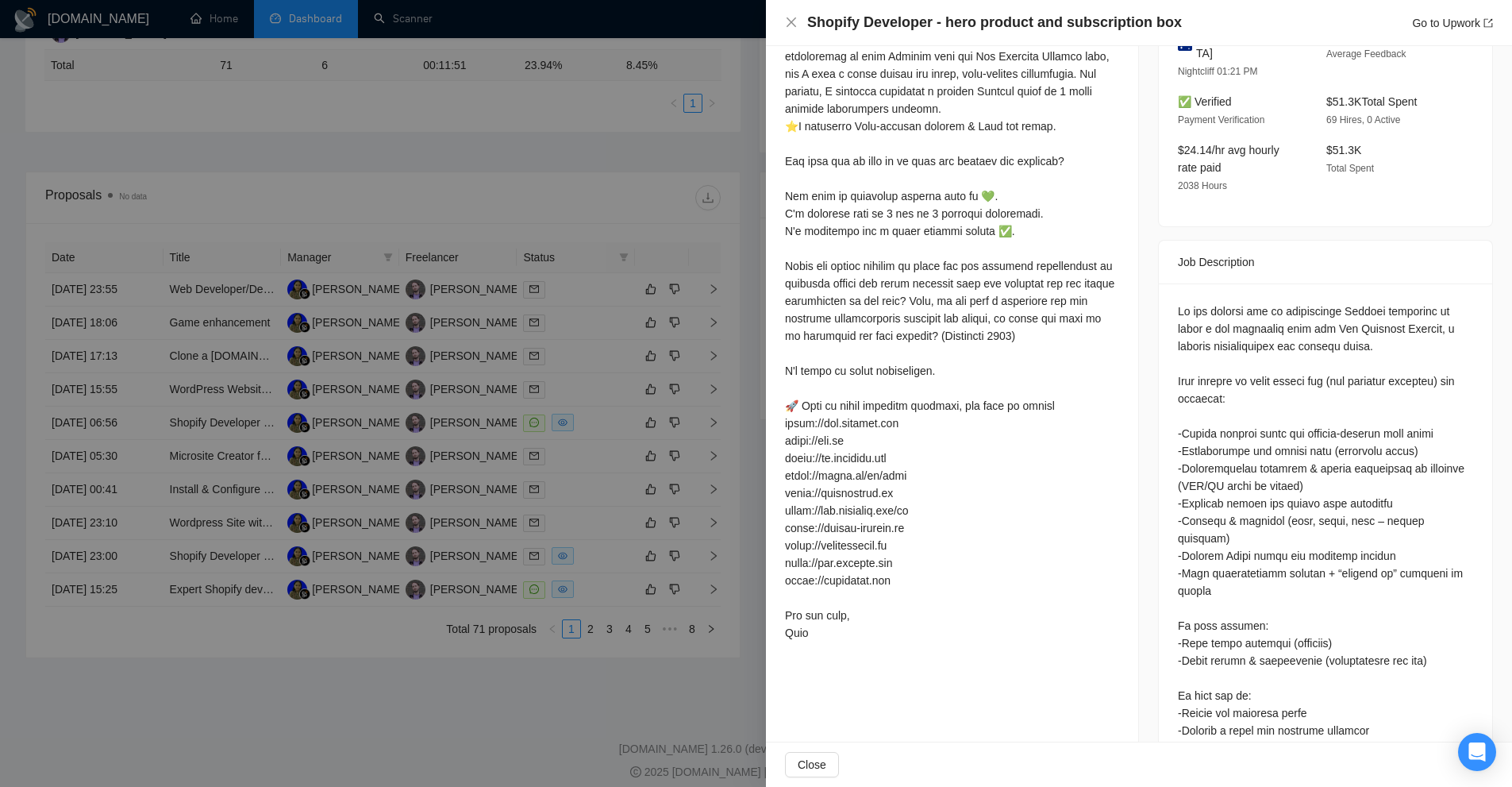
click at [1053, 408] on div at bounding box center [952, 336] width 334 height 611
click at [972, 338] on div at bounding box center [952, 336] width 334 height 611
drag, startPoint x: 972, startPoint y: 338, endPoint x: 1023, endPoint y: 337, distance: 51.0
click at [1023, 337] on div at bounding box center [952, 336] width 334 height 611
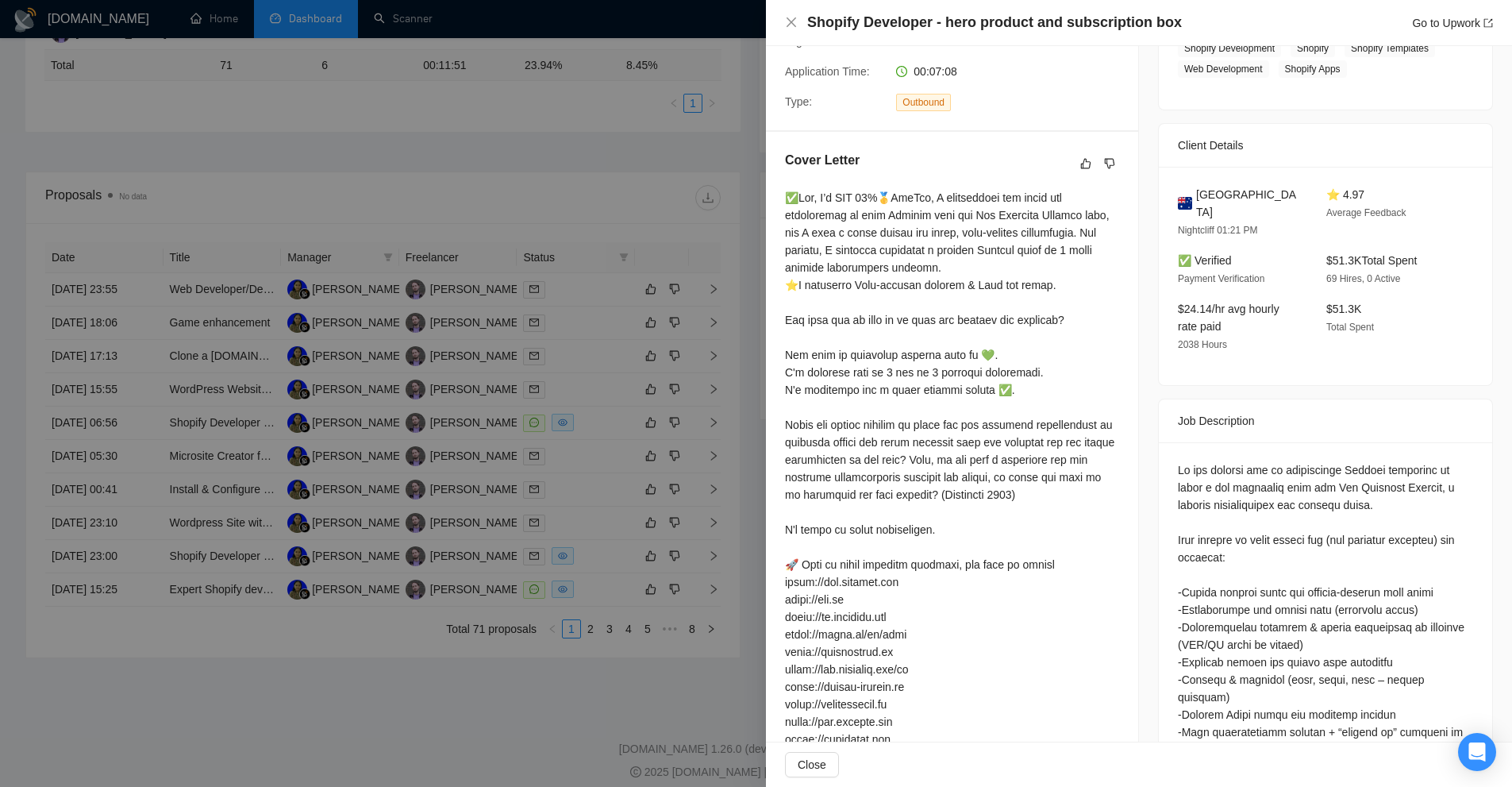
click at [1062, 405] on div at bounding box center [952, 494] width 334 height 611
click at [564, 200] on div at bounding box center [756, 393] width 1512 height 787
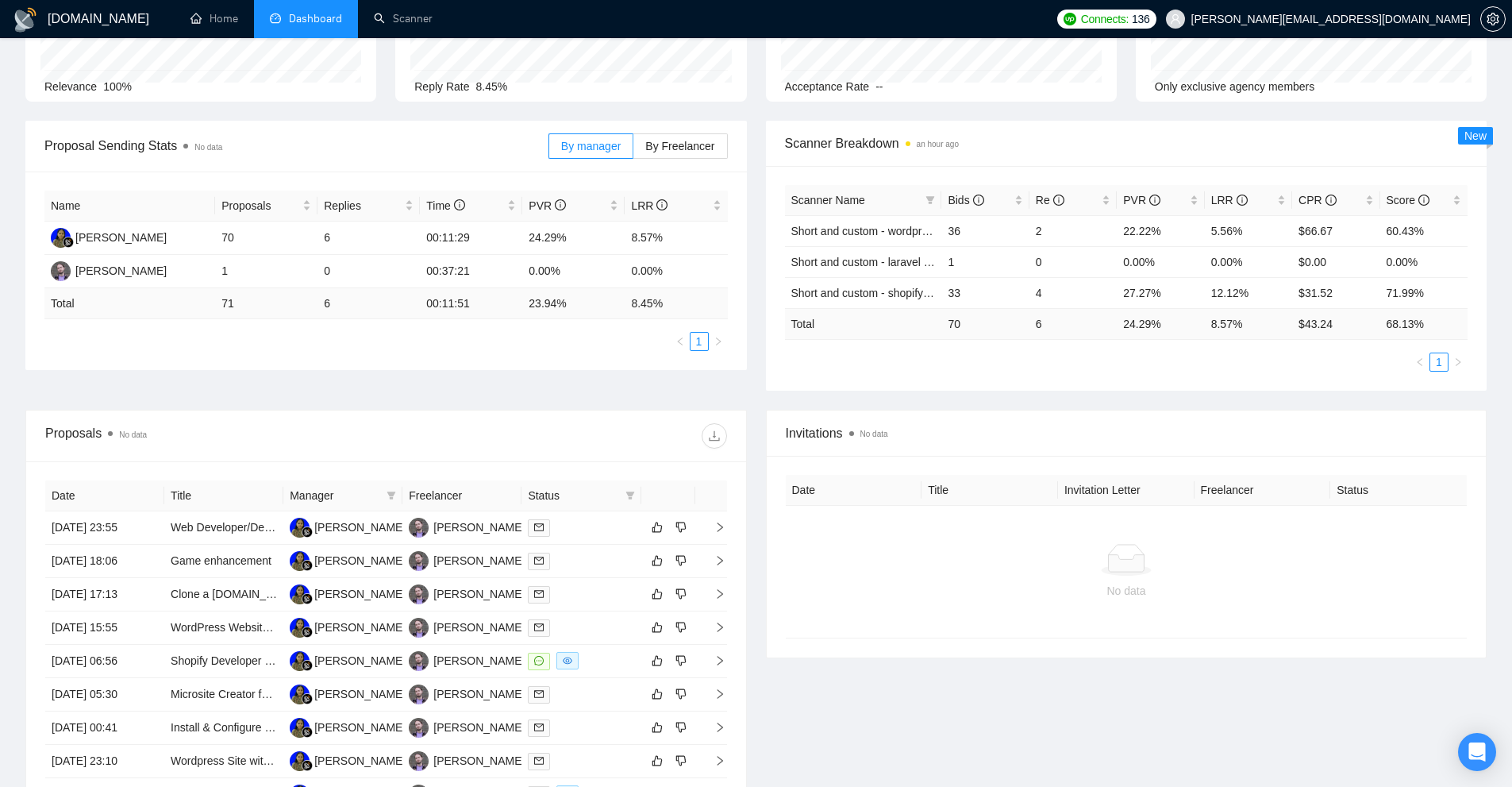
scroll to position [0, 0]
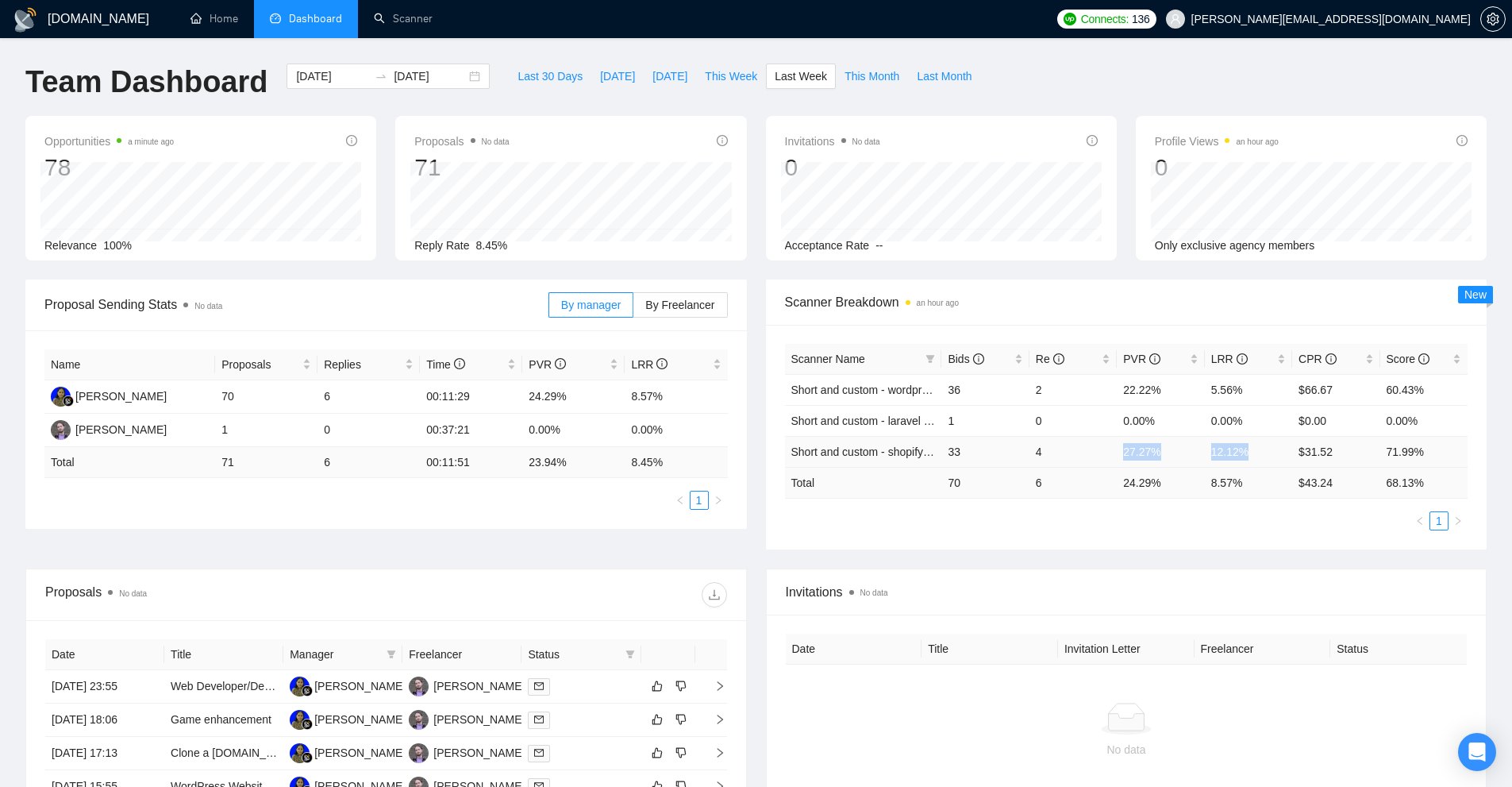
drag, startPoint x: 1114, startPoint y: 452, endPoint x: 1251, endPoint y: 453, distance: 137.0
click at [1251, 453] on tr "Short and custom - shopify prj 33 4 27.27% 12.12% $31.52 71.99%" at bounding box center [1126, 451] width 684 height 31
drag, startPoint x: 1256, startPoint y: 418, endPoint x: 1084, endPoint y: 422, distance: 172.0
click at [1084, 422] on tr "Short and custom - laravel prj 1 0 0.00% 0.00% $0.00 0.00%" at bounding box center [1126, 420] width 684 height 31
drag, startPoint x: 1103, startPoint y: 390, endPoint x: 1268, endPoint y: 381, distance: 165.2
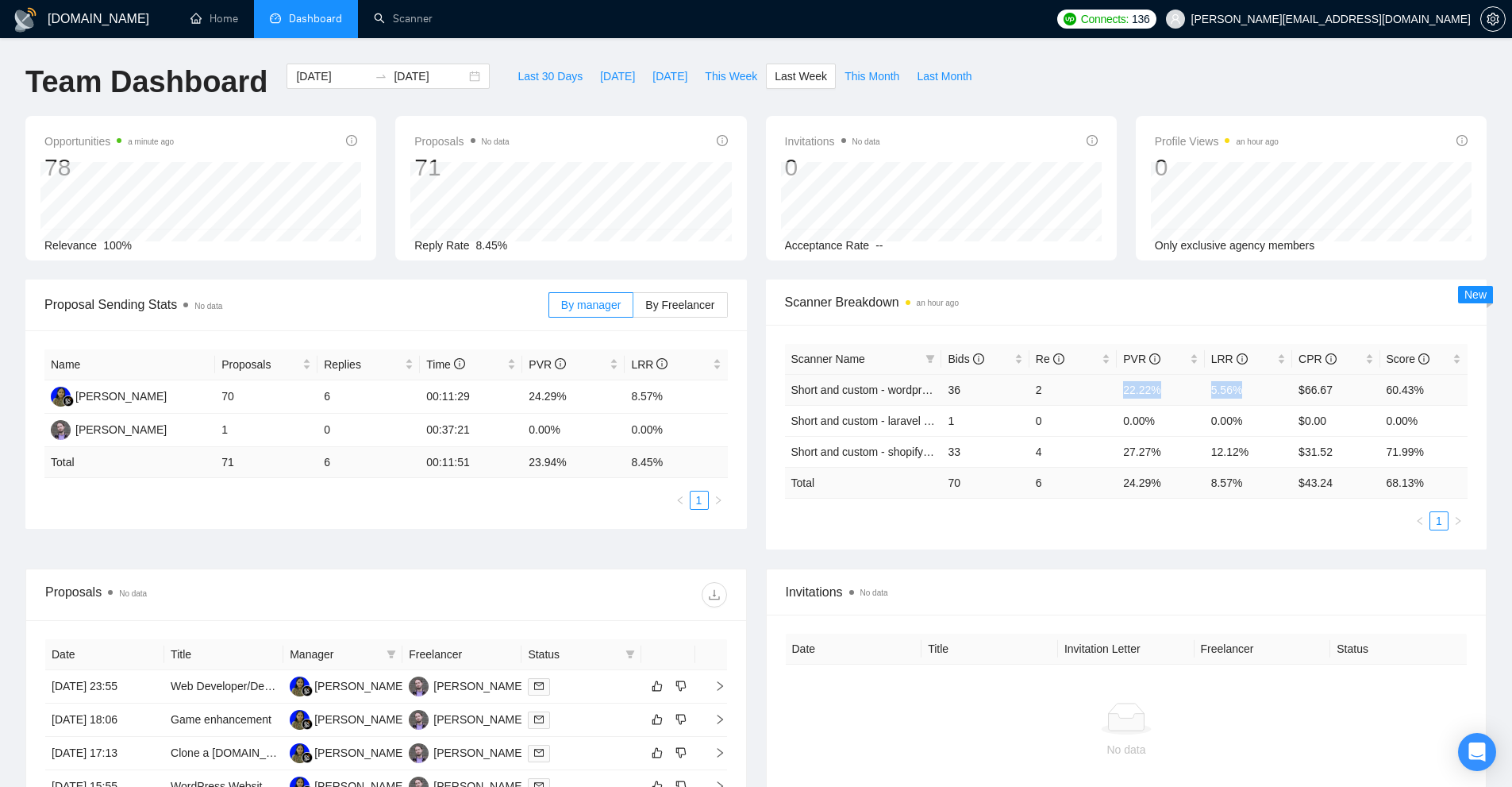
click at [1268, 381] on tr "Short and custom - wordpress prj 36 2 22.22% 5.56% $66.67 60.43%" at bounding box center [1126, 389] width 684 height 31
drag, startPoint x: 1181, startPoint y: 459, endPoint x: 1136, endPoint y: 458, distance: 45.0
click at [1114, 451] on tr "Short and custom - shopify prj 33 4 27.27% 12.12% $31.52 71.99%" at bounding box center [1126, 451] width 684 height 31
drag, startPoint x: 1255, startPoint y: 452, endPoint x: 1286, endPoint y: 451, distance: 31.0
click at [1283, 451] on td "12.12%" at bounding box center [1249, 451] width 87 height 31
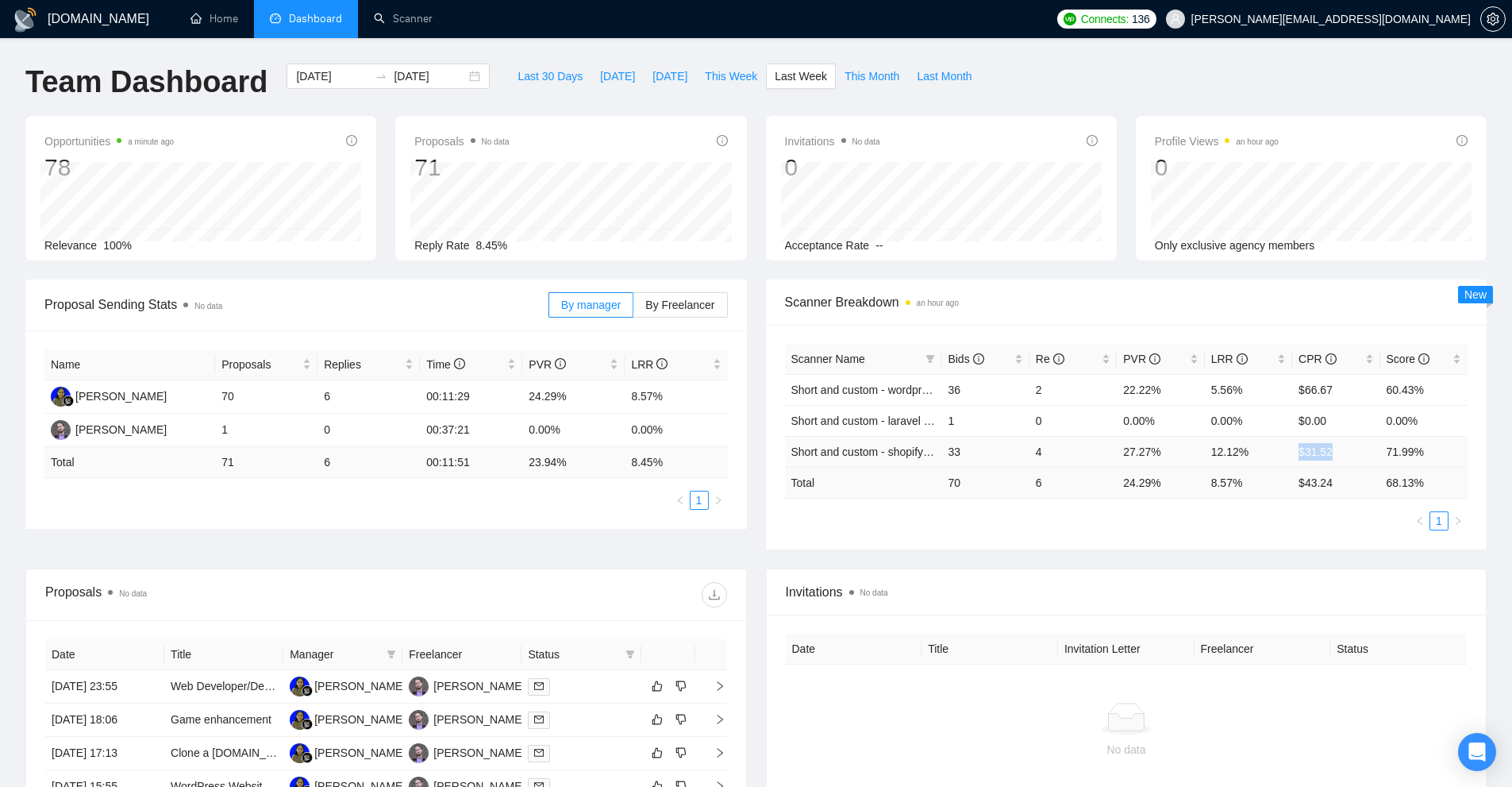
drag, startPoint x: 1301, startPoint y: 450, endPoint x: 1360, endPoint y: 450, distance: 59.0
click at [1356, 450] on td "$31.52" at bounding box center [1337, 451] width 87 height 31
drag, startPoint x: 1390, startPoint y: 452, endPoint x: 1483, endPoint y: 452, distance: 93.0
click at [1467, 452] on td "71.99%" at bounding box center [1425, 451] width 87 height 31
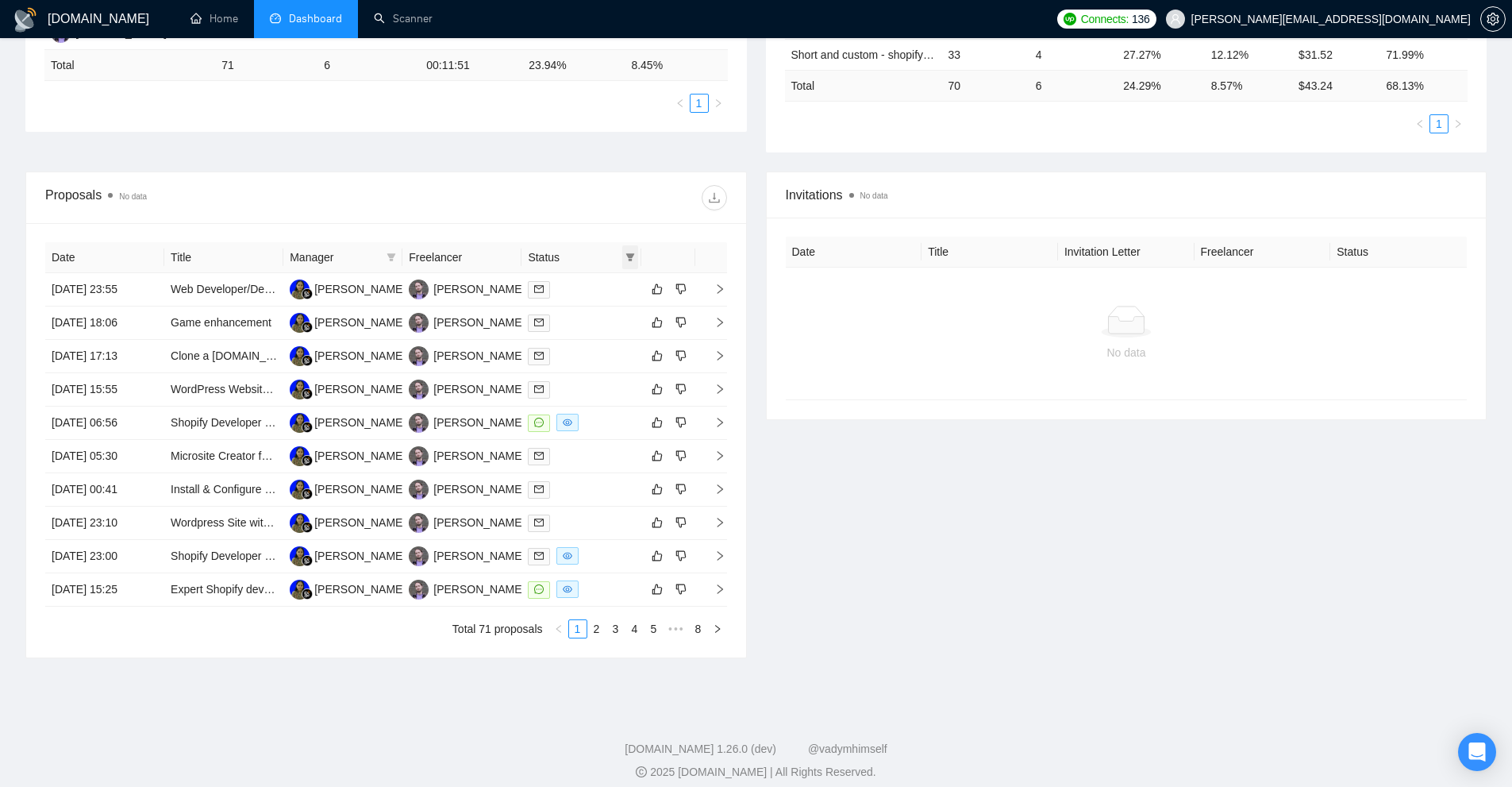
click at [636, 255] on span at bounding box center [630, 257] width 16 height 24
click at [607, 283] on span "Chat" at bounding box center [589, 287] width 76 height 17
click at [601, 293] on span "Chat" at bounding box center [589, 287] width 76 height 17
checkbox input "false"
click at [597, 312] on span "Sent" at bounding box center [589, 313] width 76 height 17
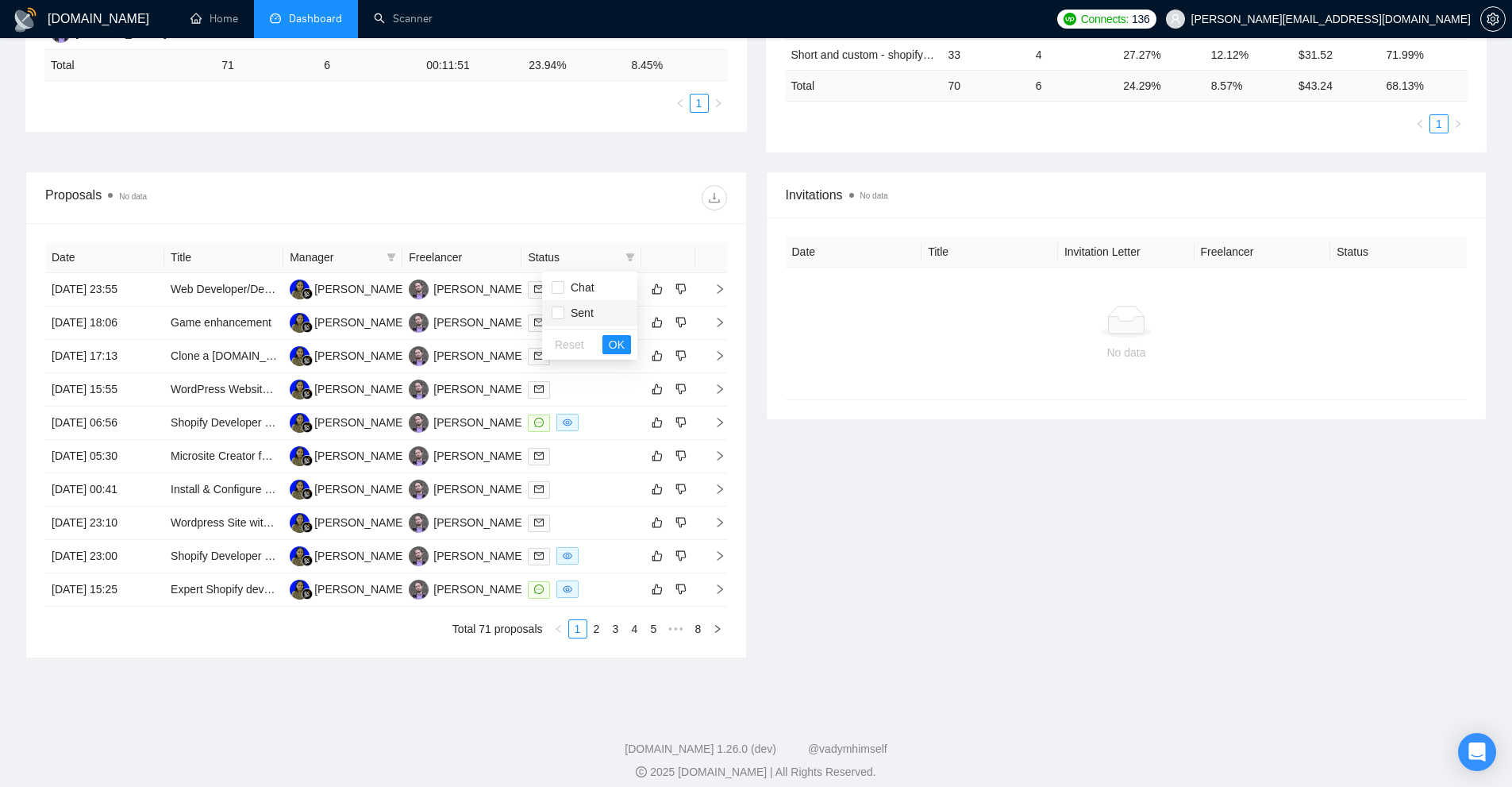
checkbox input "true"
click at [615, 347] on span "OK" at bounding box center [617, 345] width 16 height 17
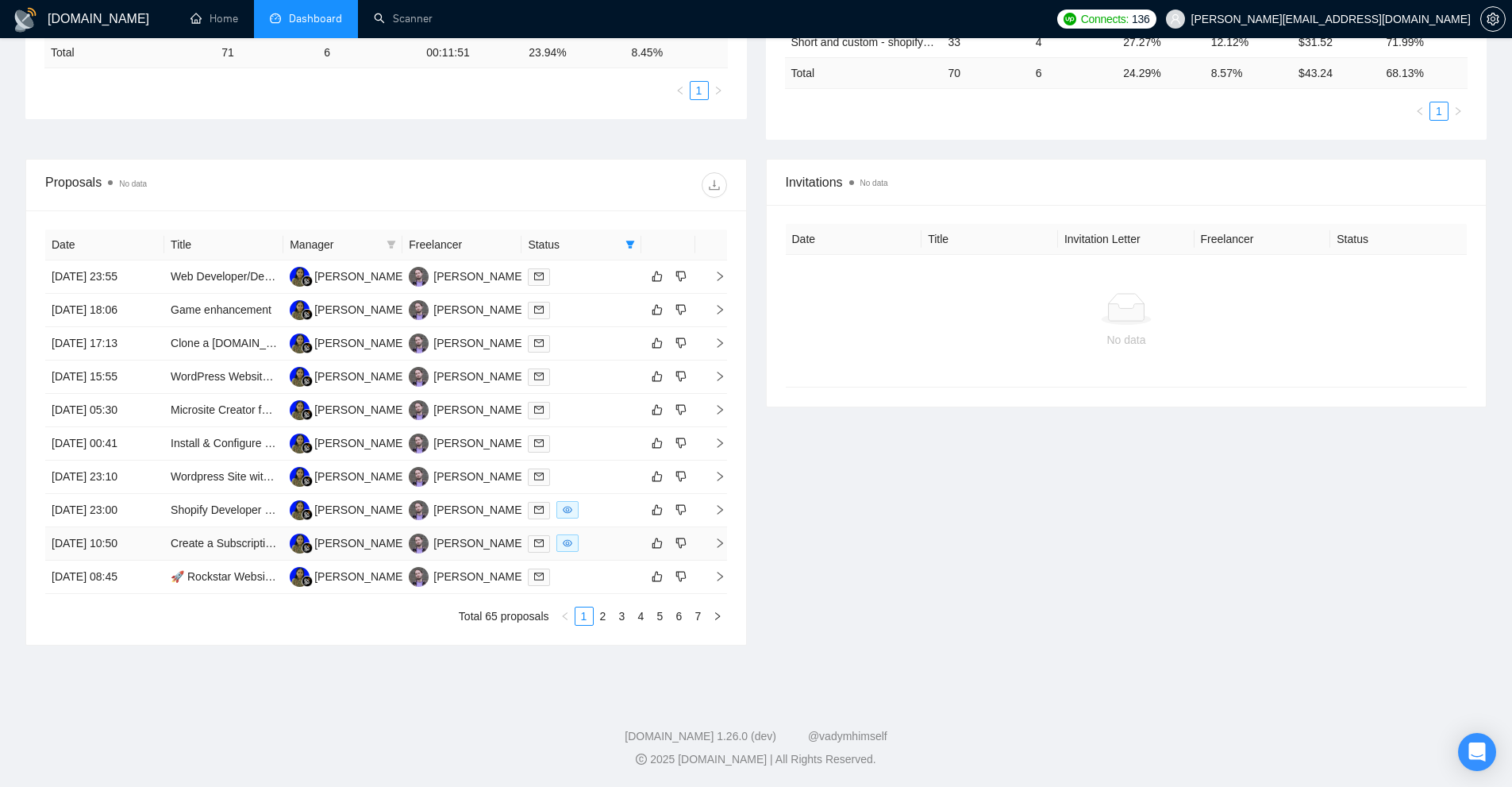
click at [599, 542] on div at bounding box center [581, 543] width 107 height 18
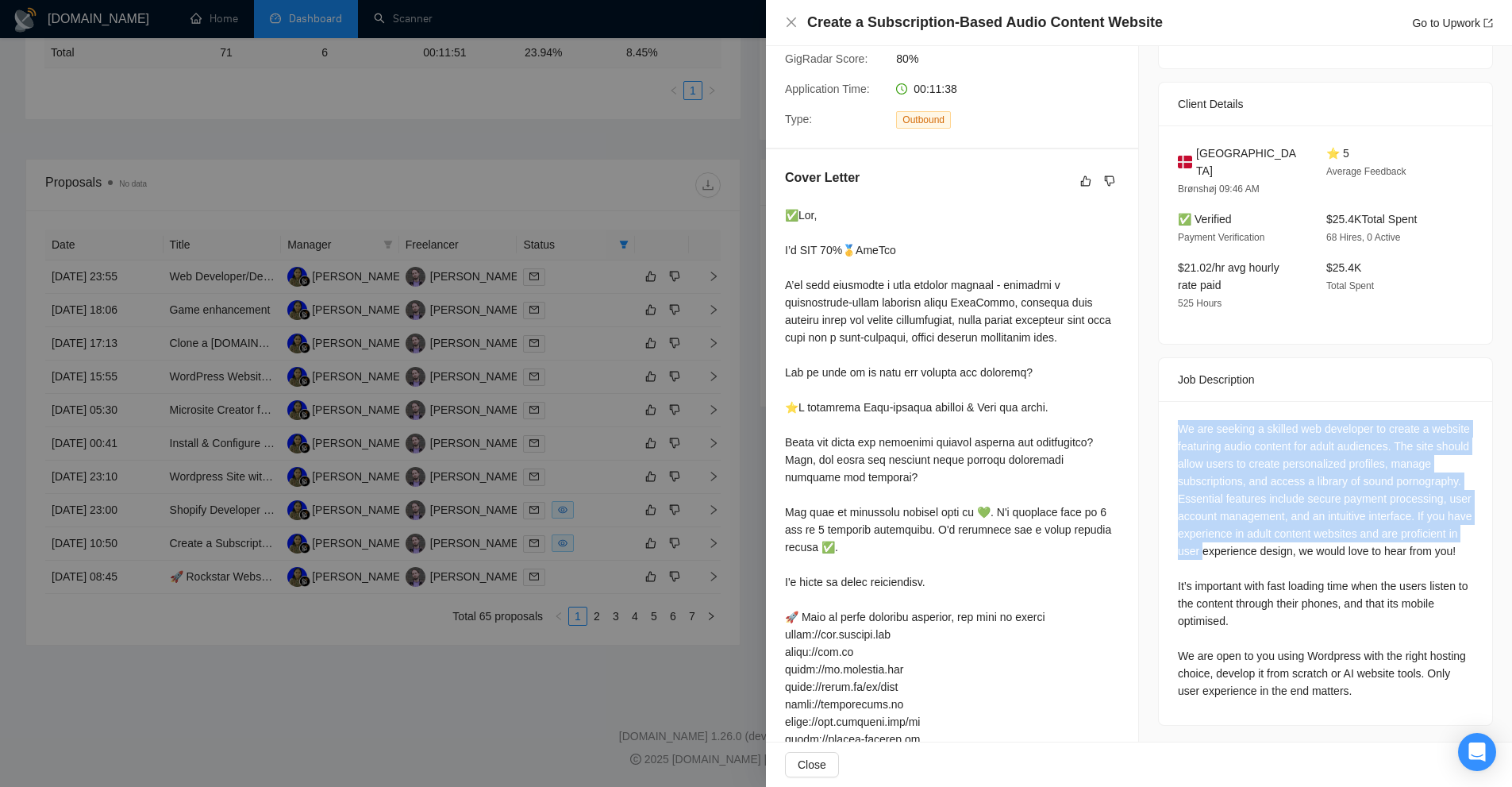
drag, startPoint x: 1167, startPoint y: 404, endPoint x: 1259, endPoint y: 535, distance: 160.1
click at [1259, 535] on div "We are seeking a skilled web developer to create a website featuring audio cont…" at bounding box center [1326, 563] width 333 height 324
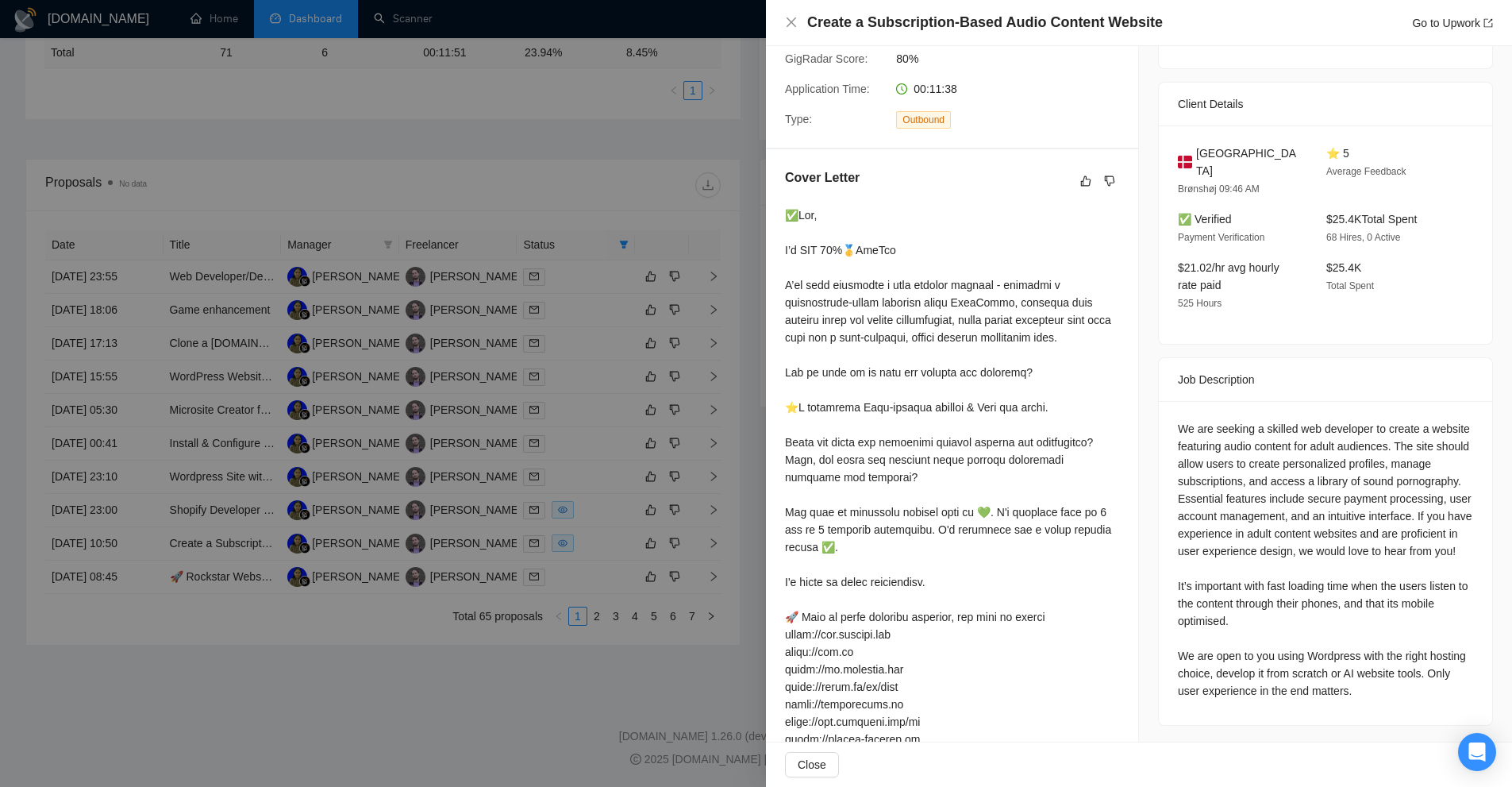
click at [1256, 543] on div "We are seeking a skilled web developer to create a website featuring audio cont…" at bounding box center [1326, 560] width 295 height 280
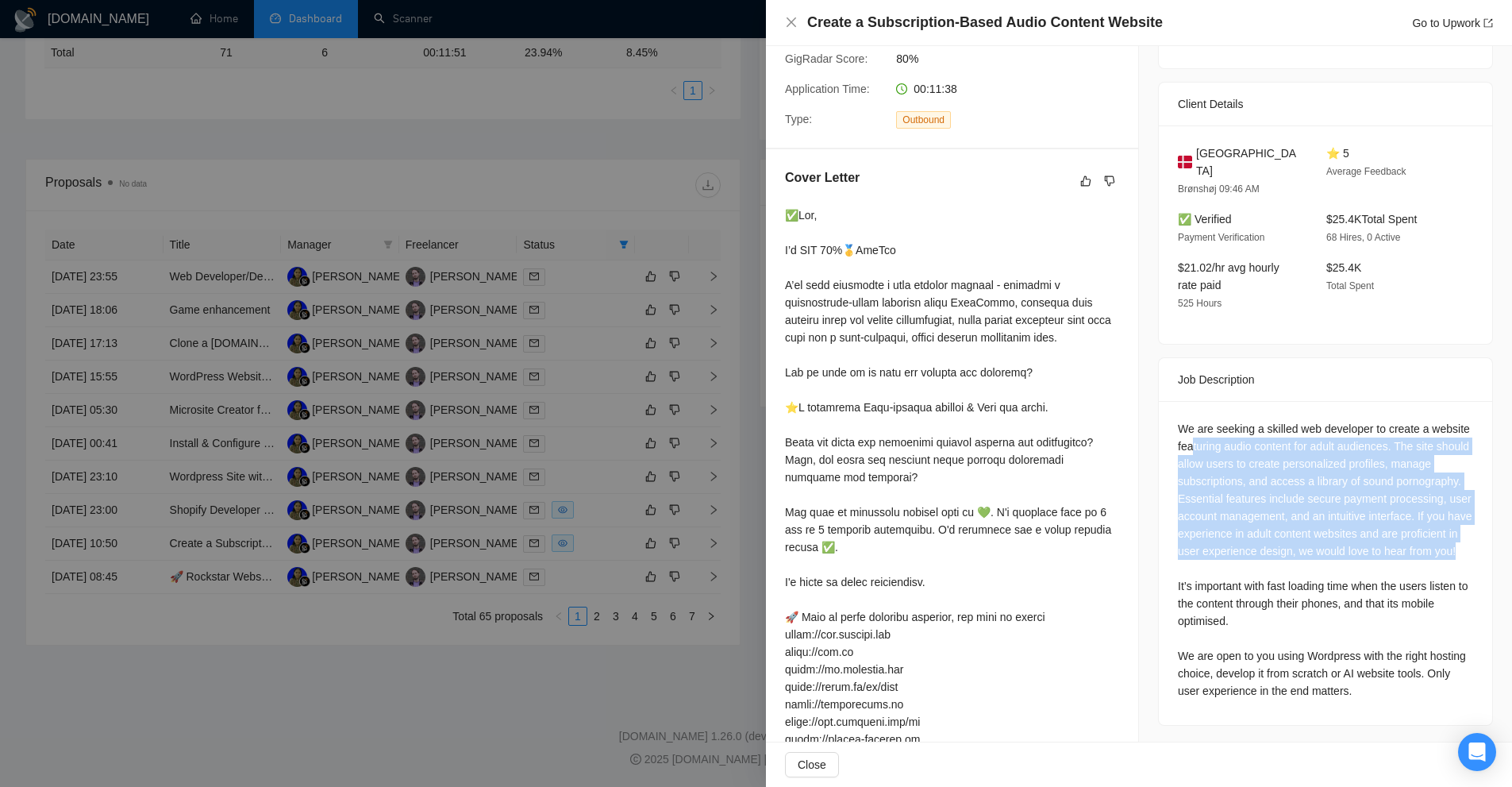
drag, startPoint x: 1232, startPoint y: 551, endPoint x: 1186, endPoint y: 428, distance: 131.3
click at [1186, 428] on div "We are seeking a skilled web developer to create a website featuring audio cont…" at bounding box center [1326, 560] width 295 height 280
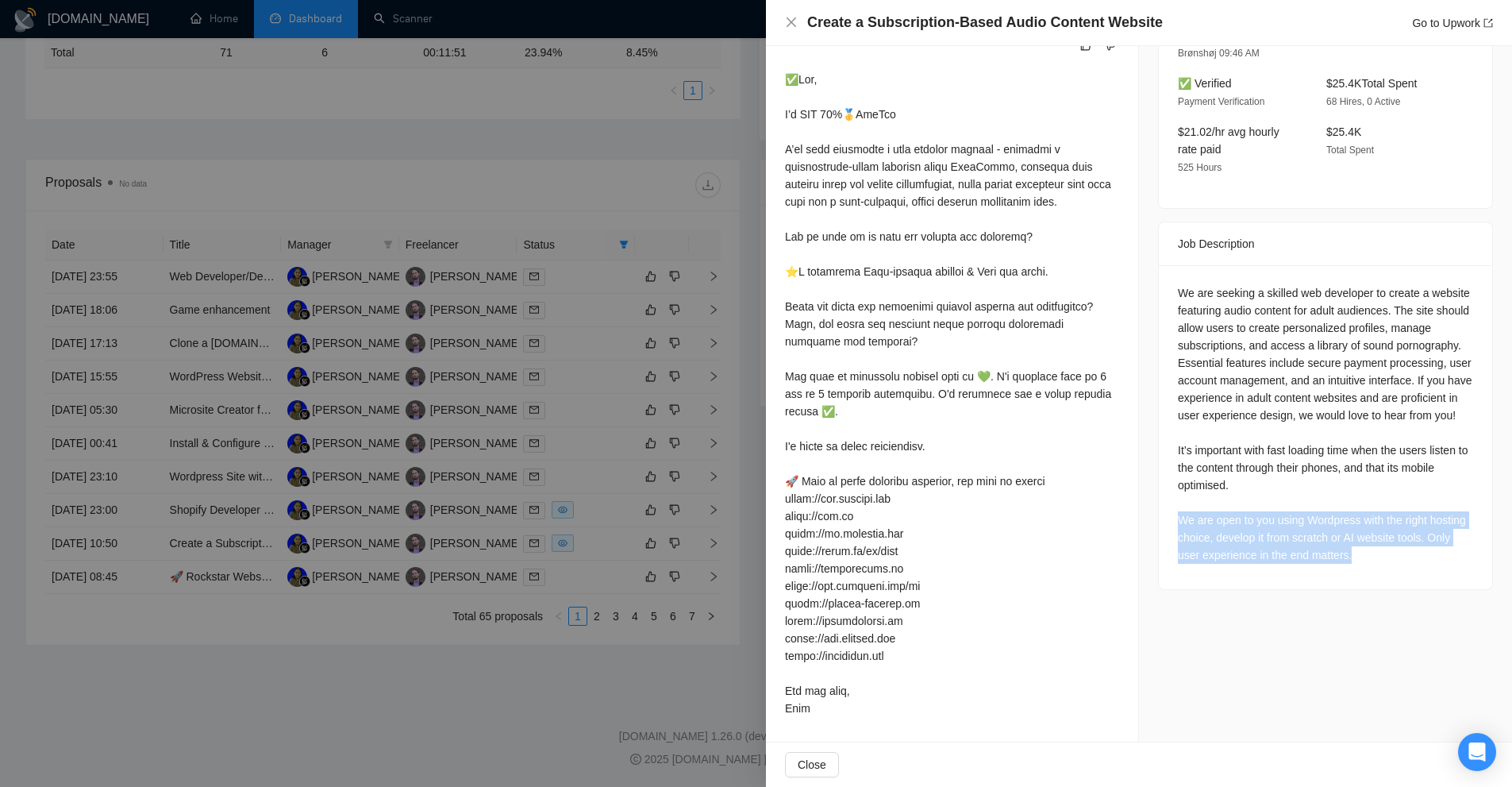
drag, startPoint x: 1235, startPoint y: 529, endPoint x: 1405, endPoint y: 549, distance: 171.2
click at [1405, 549] on div "We are seeking a skilled web developer to create a website featuring audio cont…" at bounding box center [1326, 427] width 333 height 324
click at [1405, 549] on div "We are seeking a skilled web developer to create a website featuring audio cont…" at bounding box center [1326, 425] width 295 height 280
drag, startPoint x: 1397, startPoint y: 549, endPoint x: 1190, endPoint y: 521, distance: 208.9
click at [1190, 521] on div "We are seeking a skilled web developer to create a website featuring audio cont…" at bounding box center [1326, 425] width 295 height 280
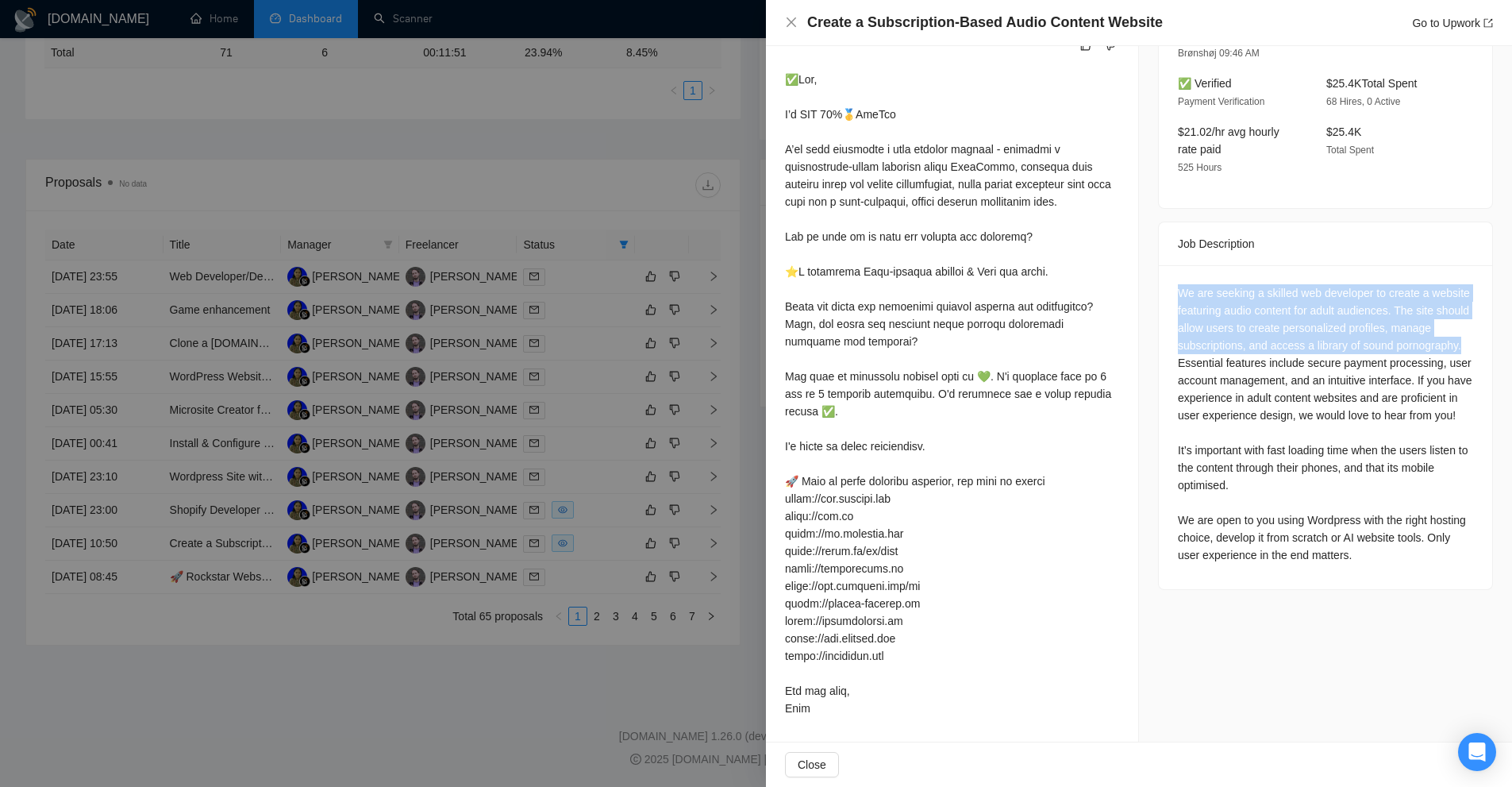
drag, startPoint x: 1163, startPoint y: 262, endPoint x: 1454, endPoint y: 324, distance: 297.5
click at [1454, 324] on div "We are seeking a skilled web developer to create a website featuring audio cont…" at bounding box center [1326, 427] width 333 height 324
click at [1454, 324] on div "We are seeking a skilled web developer to create a website featuring audio cont…" at bounding box center [1326, 425] width 295 height 280
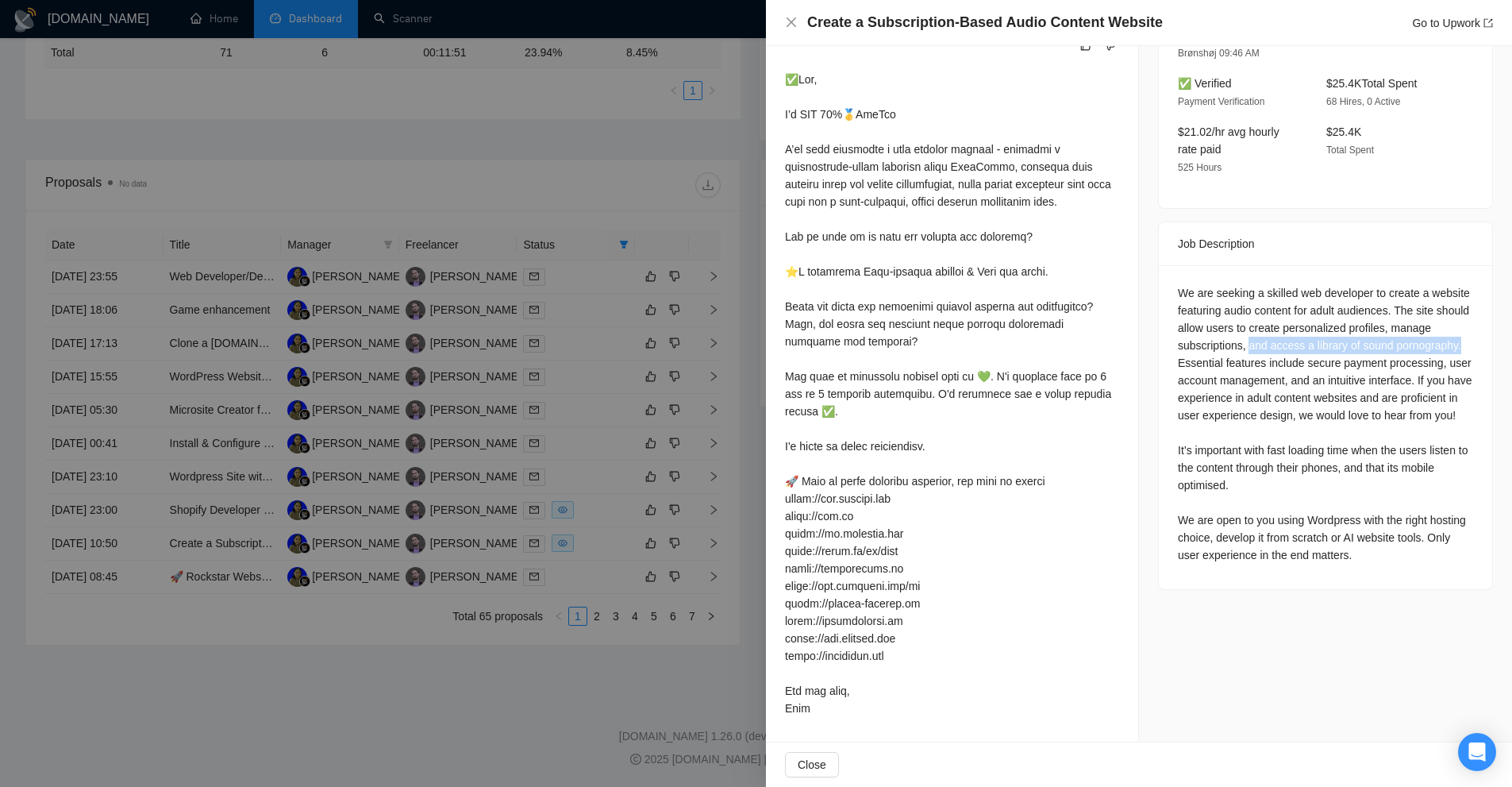
drag, startPoint x: 1454, startPoint y: 324, endPoint x: 1247, endPoint y: 322, distance: 207.0
click at [1247, 322] on div "We are seeking a skilled web developer to create a website featuring audio cont…" at bounding box center [1326, 425] width 295 height 280
click at [1389, 329] on div "We are seeking a skilled web developer to create a website featuring audio cont…" at bounding box center [1326, 425] width 295 height 280
click at [1437, 332] on div "We are seeking a skilled web developer to create a website featuring audio cont…" at bounding box center [1326, 425] width 295 height 280
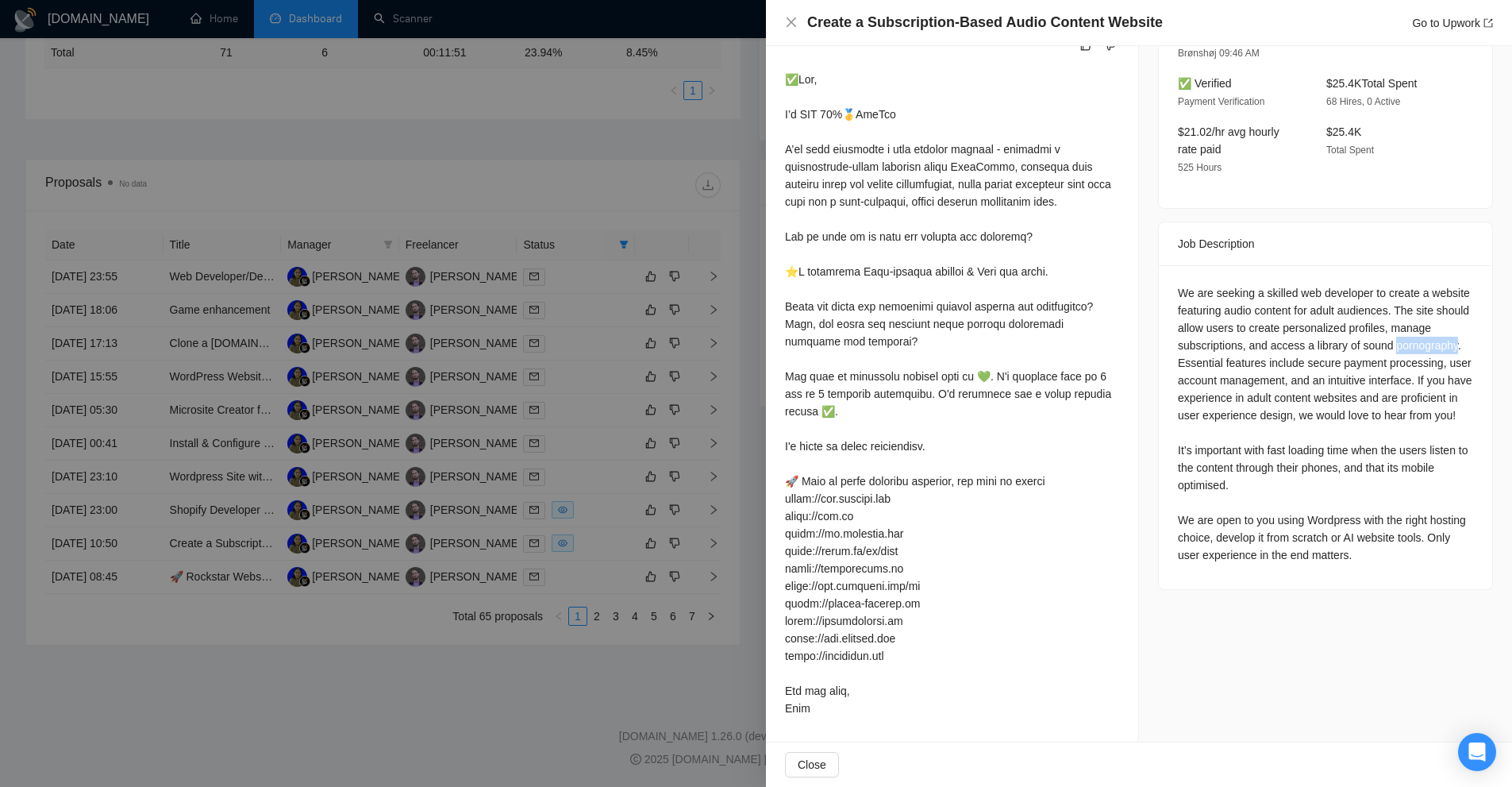
scroll to position [290, 0]
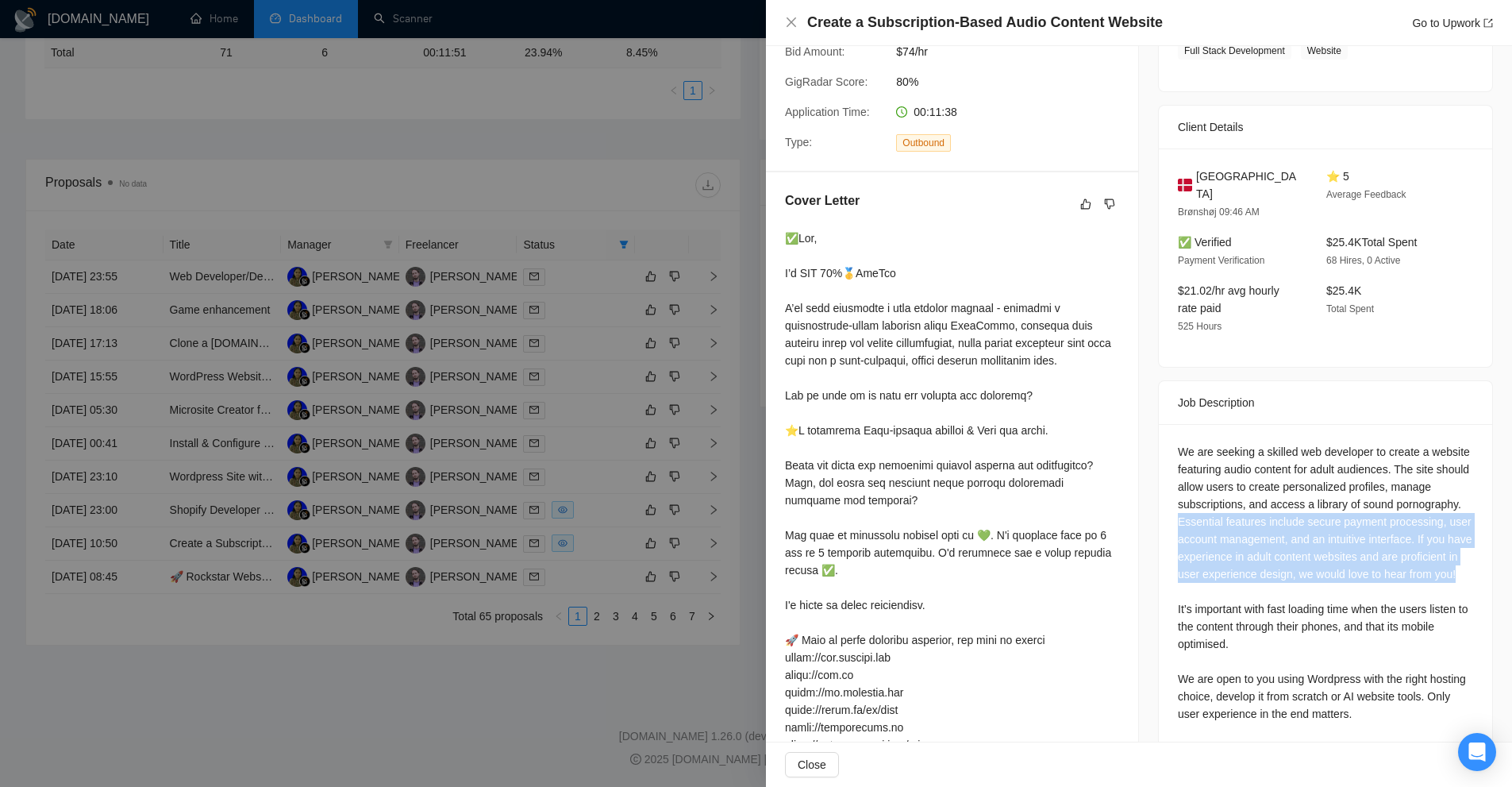
drag, startPoint x: 1170, startPoint y: 503, endPoint x: 1232, endPoint y: 548, distance: 76.6
click at [1229, 557] on div "We are seeking a skilled web developer to create a website featuring audio cont…" at bounding box center [1326, 586] width 333 height 324
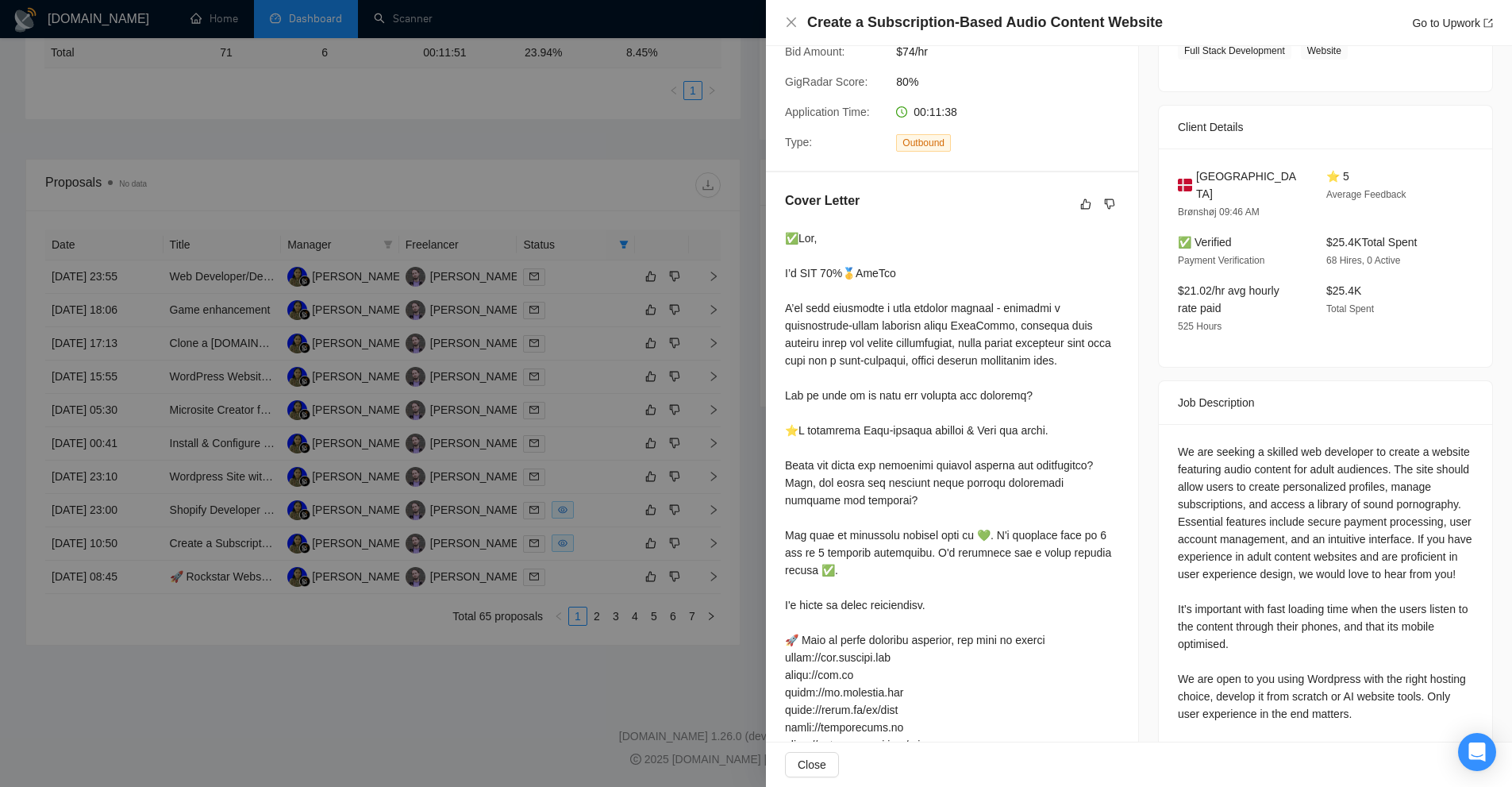
click at [1233, 546] on div "We are seeking a skilled web developer to create a website featuring audio cont…" at bounding box center [1326, 583] width 295 height 280
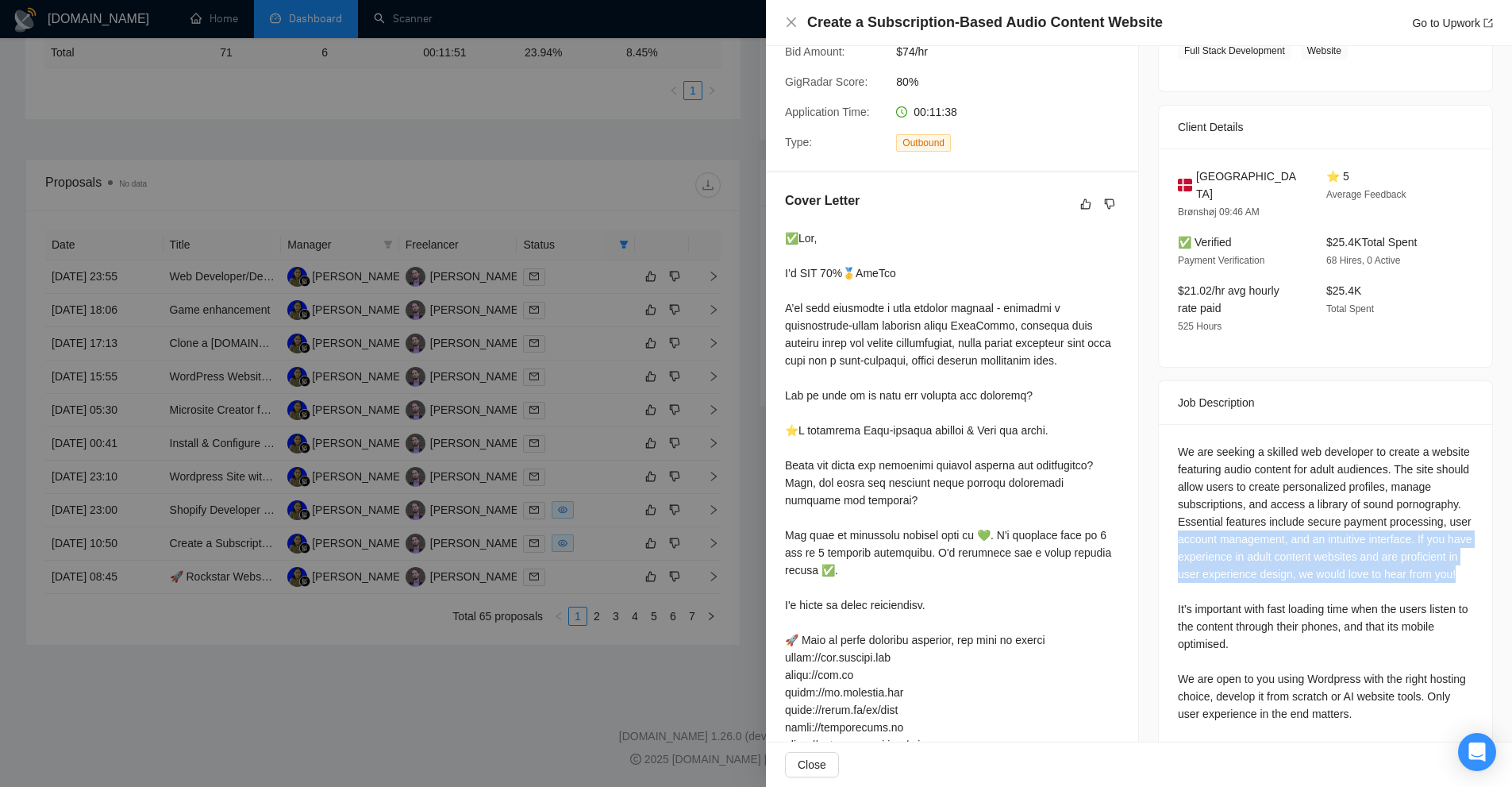
drag, startPoint x: 1223, startPoint y: 573, endPoint x: 1175, endPoint y: 515, distance: 75.3
click at [1179, 515] on div "We are seeking a skilled web developer to create a website featuring audio cont…" at bounding box center [1326, 583] width 295 height 280
drag, startPoint x: 1153, startPoint y: 495, endPoint x: 1255, endPoint y: 573, distance: 128.4
click at [1255, 573] on div "We are seeking a skilled web developer to create a website featuring audio cont…" at bounding box center [1326, 586] width 333 height 324
click at [1255, 573] on div "We are seeking a skilled web developer to create a website featuring audio cont…" at bounding box center [1326, 583] width 295 height 280
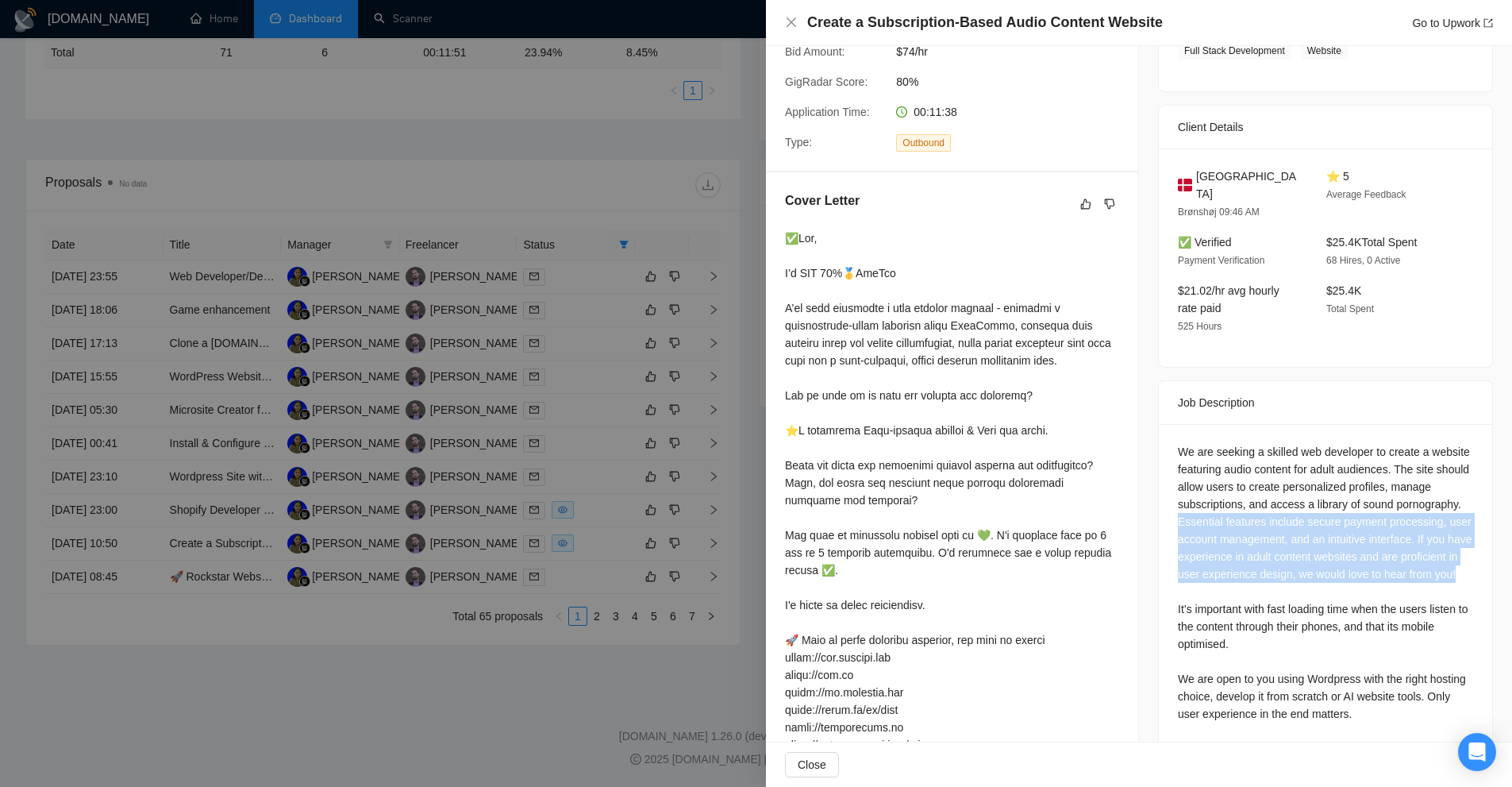
drag, startPoint x: 1293, startPoint y: 572, endPoint x: 1167, endPoint y: 503, distance: 143.7
click at [1167, 503] on div "We are seeking a skilled web developer to create a website featuring audio cont…" at bounding box center [1326, 586] width 333 height 324
click at [1350, 517] on div "We are seeking a skilled web developer to create a website featuring audio cont…" at bounding box center [1326, 583] width 295 height 280
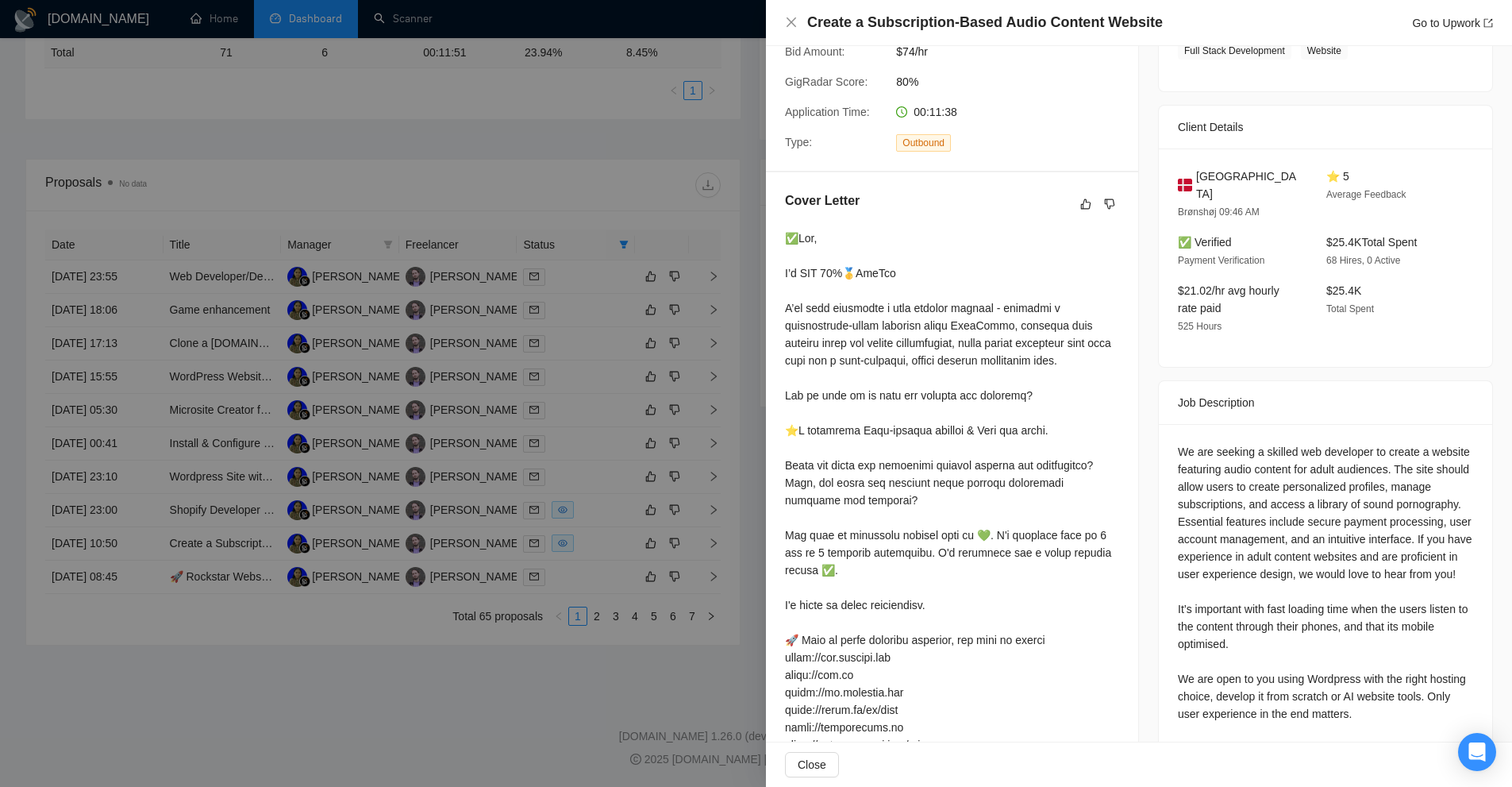
scroll to position [449, 0]
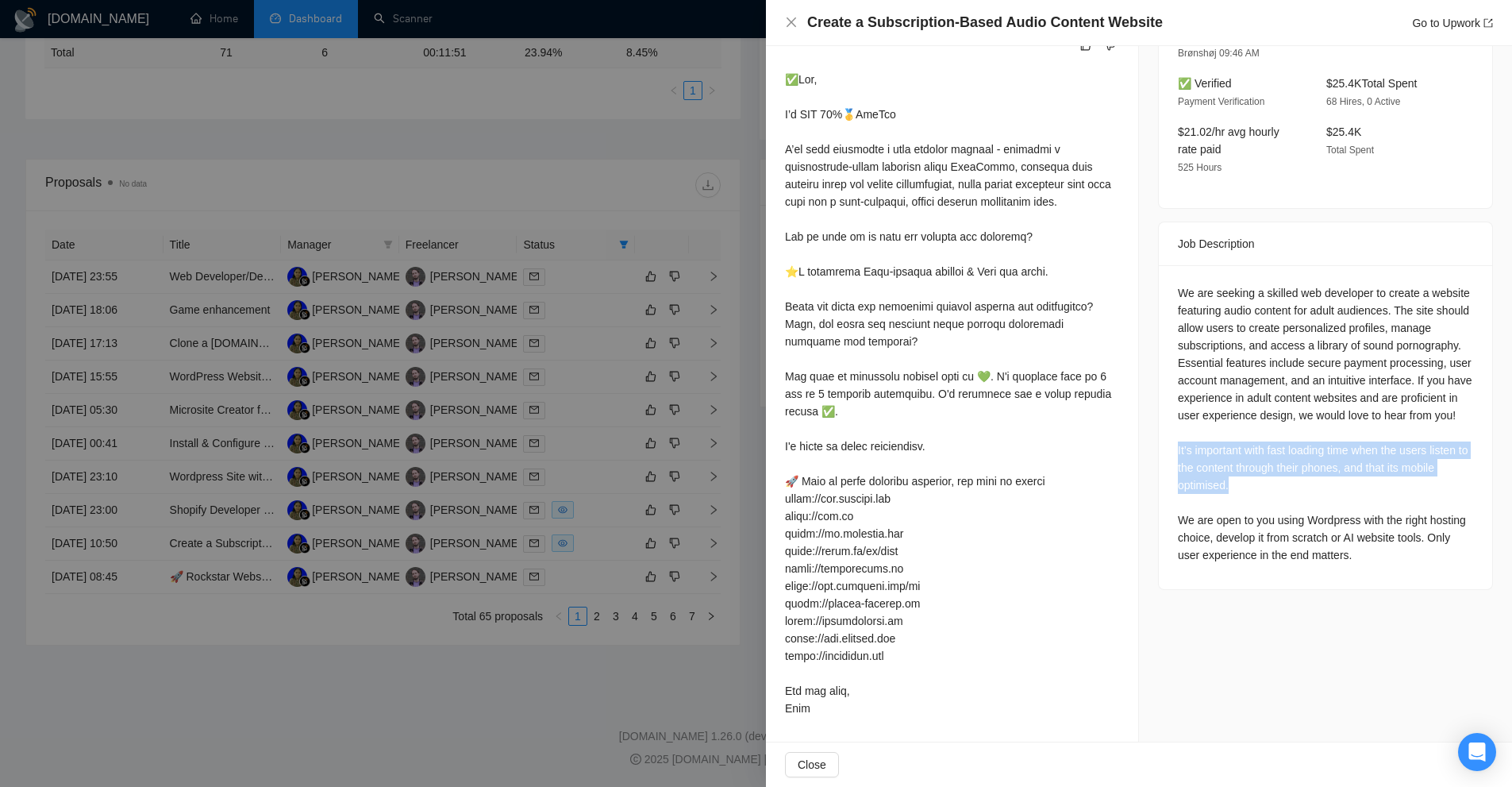
drag, startPoint x: 1165, startPoint y: 445, endPoint x: 1340, endPoint y: 487, distance: 180.0
click at [1340, 487] on div "We are seeking a skilled web developer to create a website featuring audio cont…" at bounding box center [1326, 427] width 333 height 324
click at [1340, 487] on div "We are seeking a skilled web developer to create a website featuring audio cont…" at bounding box center [1326, 425] width 295 height 280
drag, startPoint x: 1341, startPoint y: 487, endPoint x: 1316, endPoint y: 478, distance: 26.6
click at [1316, 478] on div "We are seeking a skilled web developer to create a website featuring audio cont…" at bounding box center [1326, 425] width 295 height 280
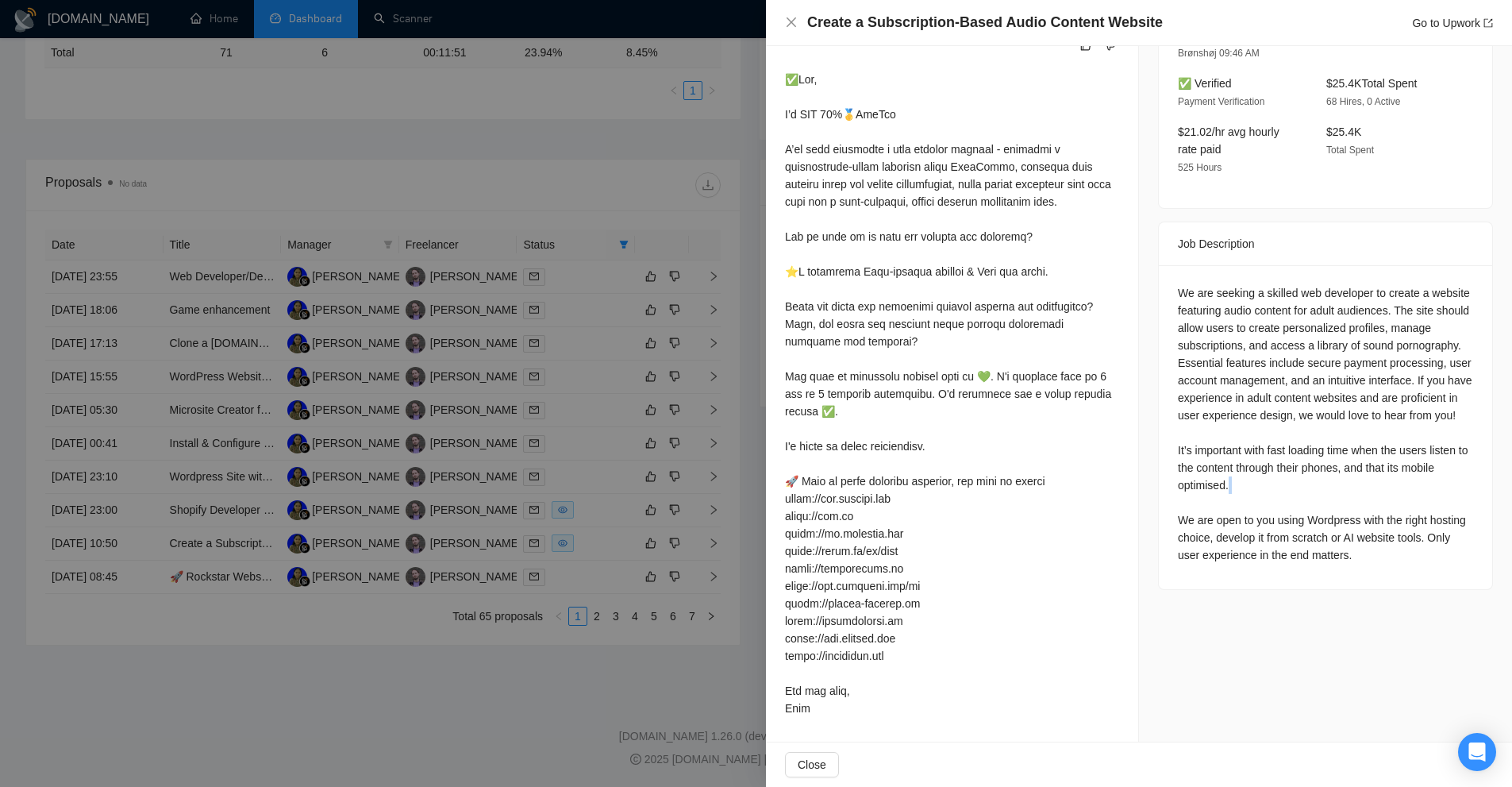
click at [1316, 478] on div "We are seeking a skilled web developer to create a website featuring audio cont…" at bounding box center [1326, 425] width 295 height 280
drag, startPoint x: 1164, startPoint y: 443, endPoint x: 1444, endPoint y: 477, distance: 282.1
click at [1444, 477] on div "We are seeking a skilled web developer to create a website featuring audio cont…" at bounding box center [1326, 427] width 333 height 324
click at [1444, 477] on div "We are seeking a skilled web developer to create a website featuring audio cont…" at bounding box center [1326, 425] width 295 height 280
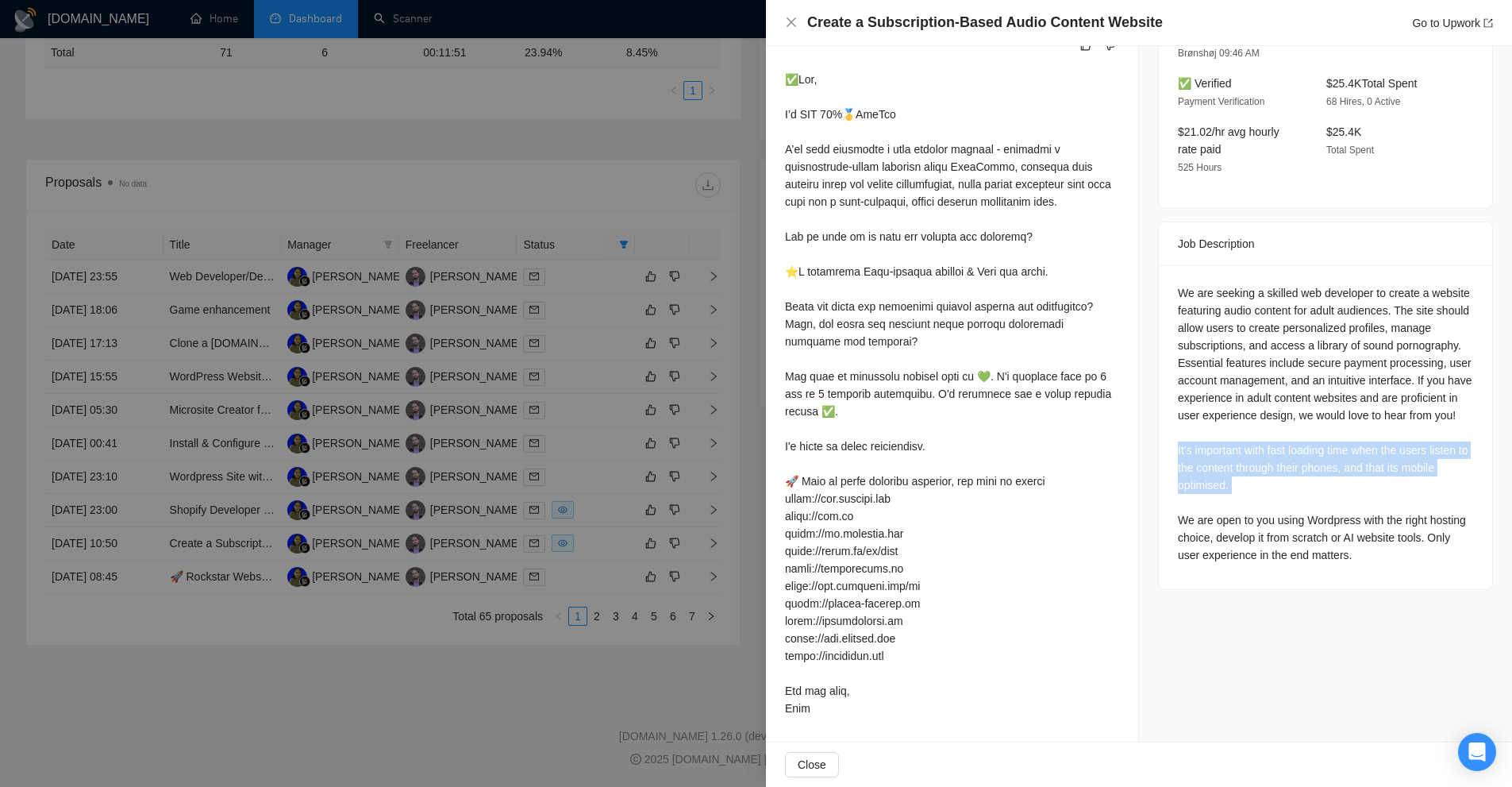
click at [1444, 477] on div "We are seeking a skilled web developer to create a website featuring audio cont…" at bounding box center [1326, 425] width 295 height 280
click at [1364, 531] on div "We are seeking a skilled web developer to create a website featuring audio cont…" at bounding box center [1326, 425] width 295 height 280
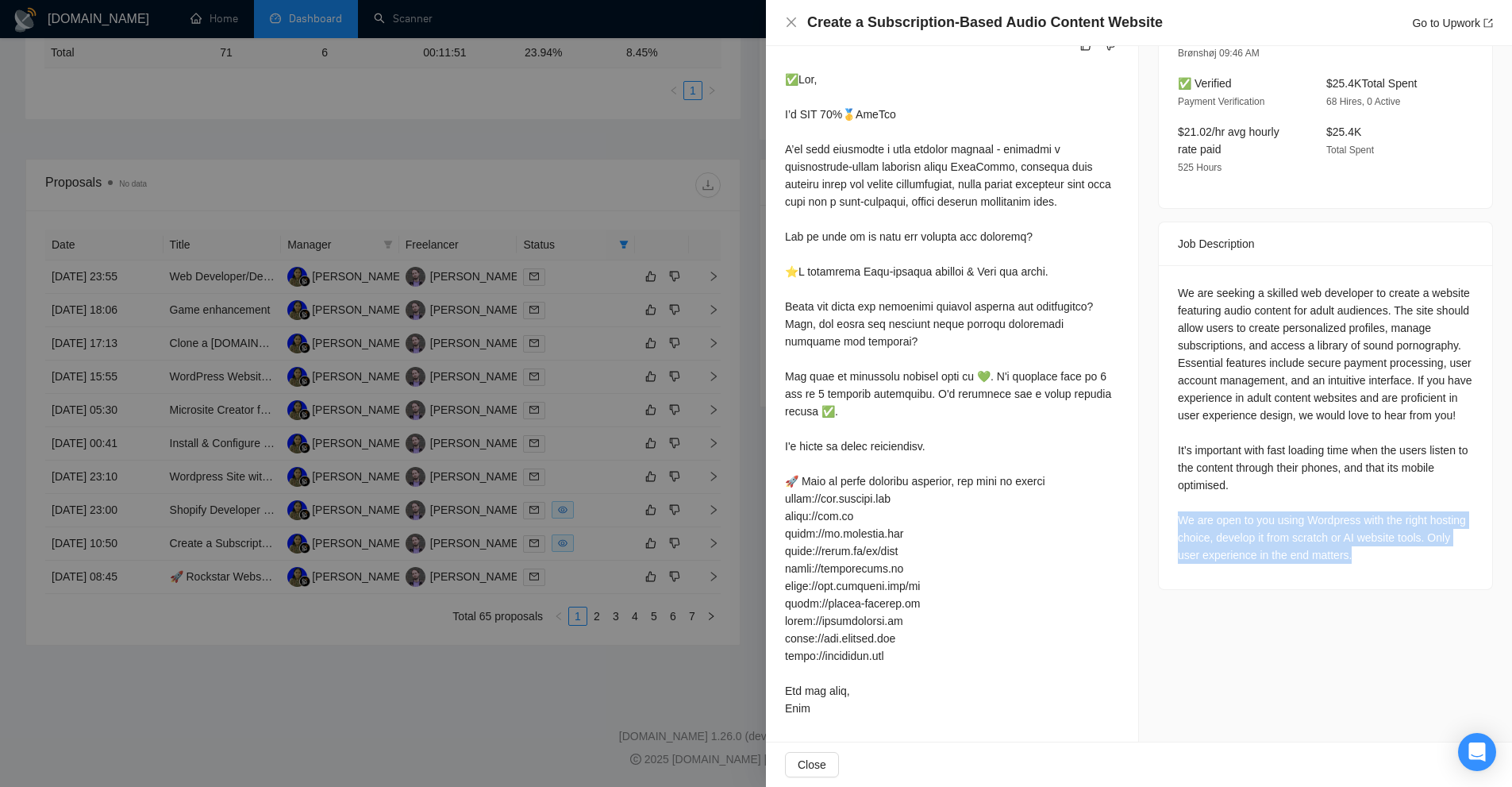
drag, startPoint x: 1157, startPoint y: 515, endPoint x: 1399, endPoint y: 551, distance: 244.7
click at [1399, 551] on div "We are seeking a skilled web developer to create a website featuring audio cont…" at bounding box center [1326, 427] width 333 height 324
click at [1399, 551] on div "We are seeking a skilled web developer to create a website featuring audio cont…" at bounding box center [1326, 425] width 295 height 280
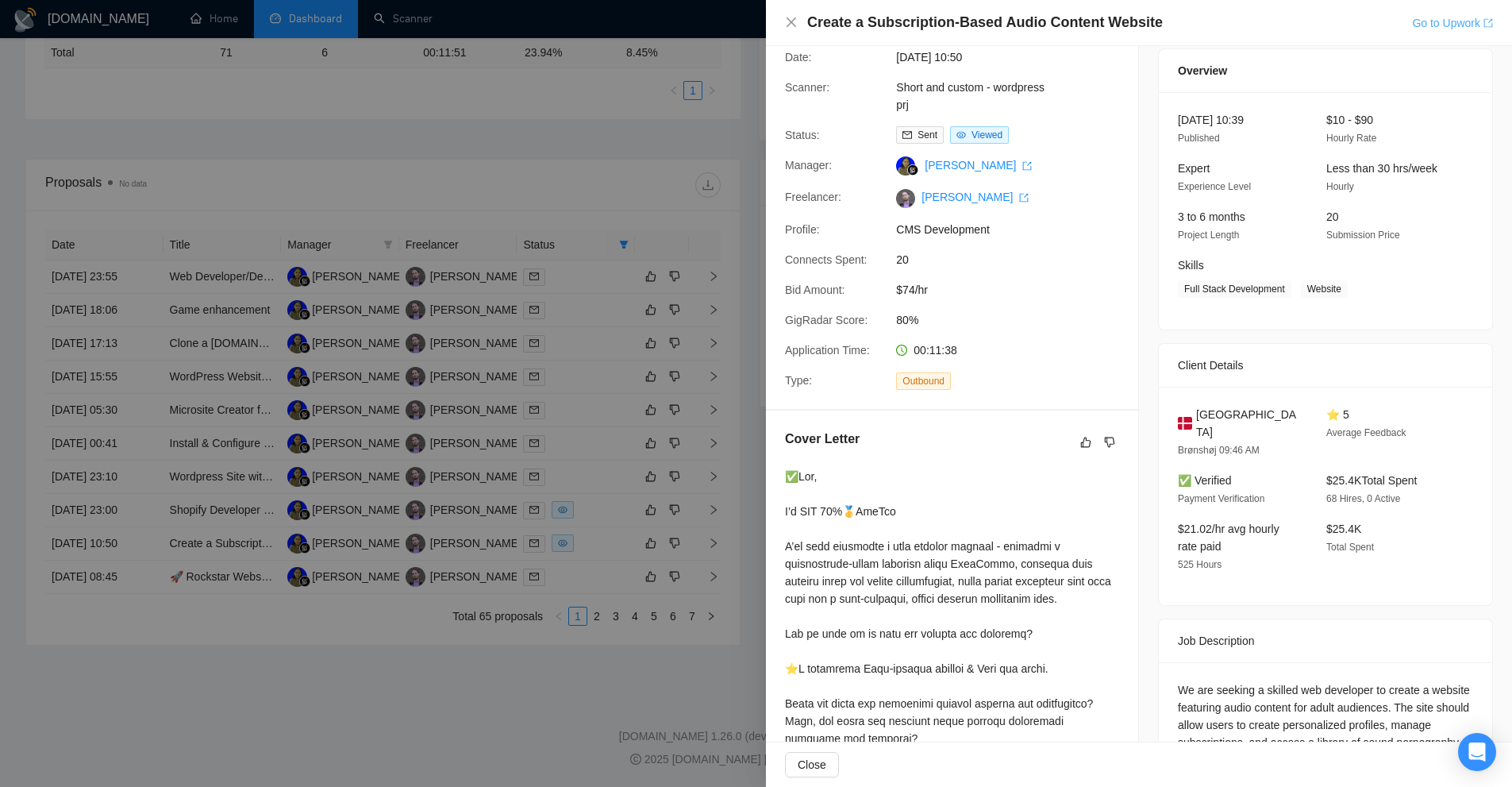
click at [1447, 21] on link "Go to Upwork" at bounding box center [1453, 23] width 81 height 13
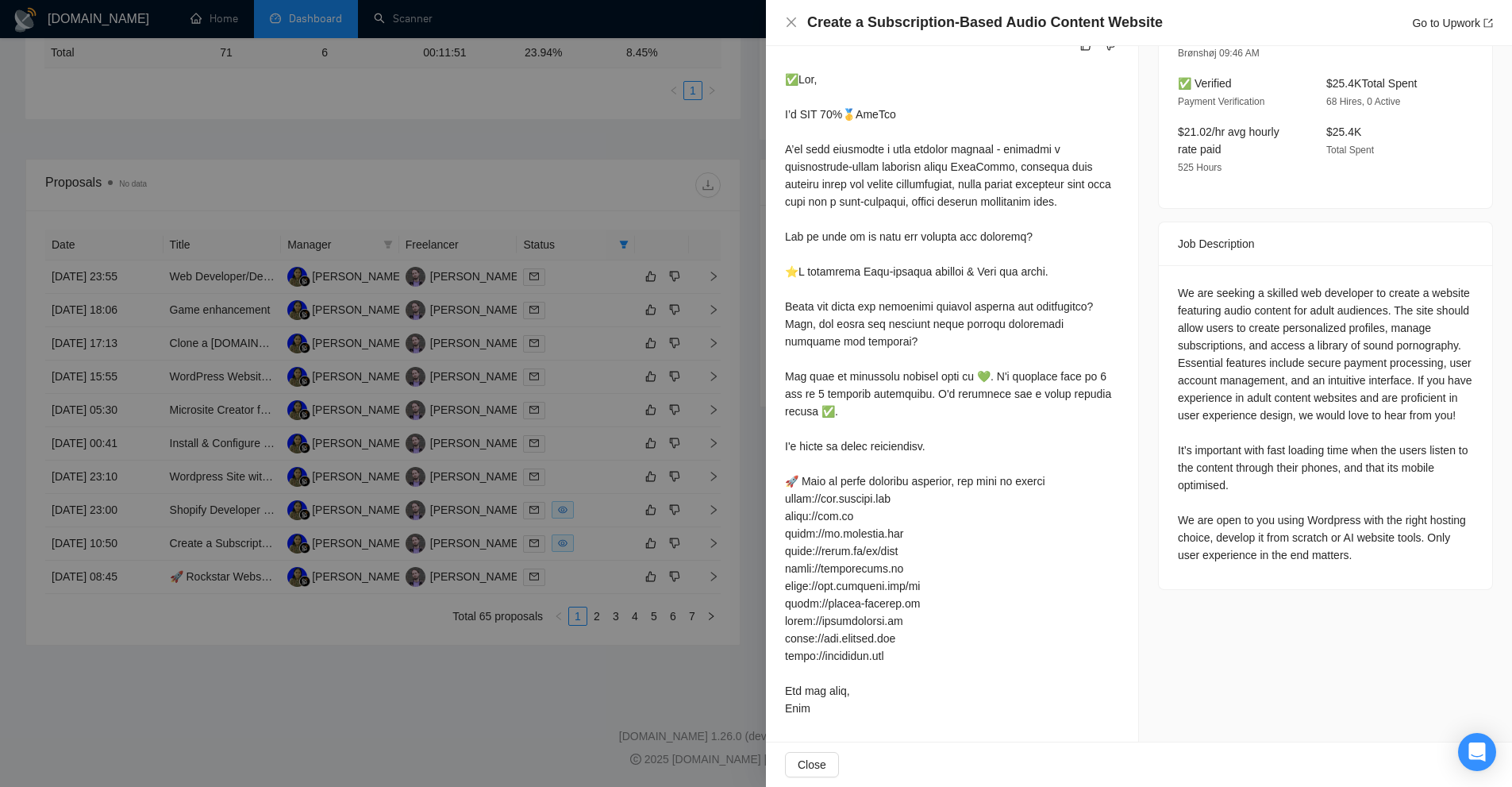
click at [1276, 378] on div "We are seeking a skilled web developer to create a website featuring audio cont…" at bounding box center [1326, 425] width 295 height 280
drag, startPoint x: 1276, startPoint y: 378, endPoint x: 1369, endPoint y: 390, distance: 93.8
click at [1369, 390] on div "We are seeking a skilled web developer to create a website featuring audio cont…" at bounding box center [1326, 425] width 295 height 280
click at [1344, 389] on div "We are seeking a skilled web developer to create a website featuring audio cont…" at bounding box center [1326, 425] width 295 height 280
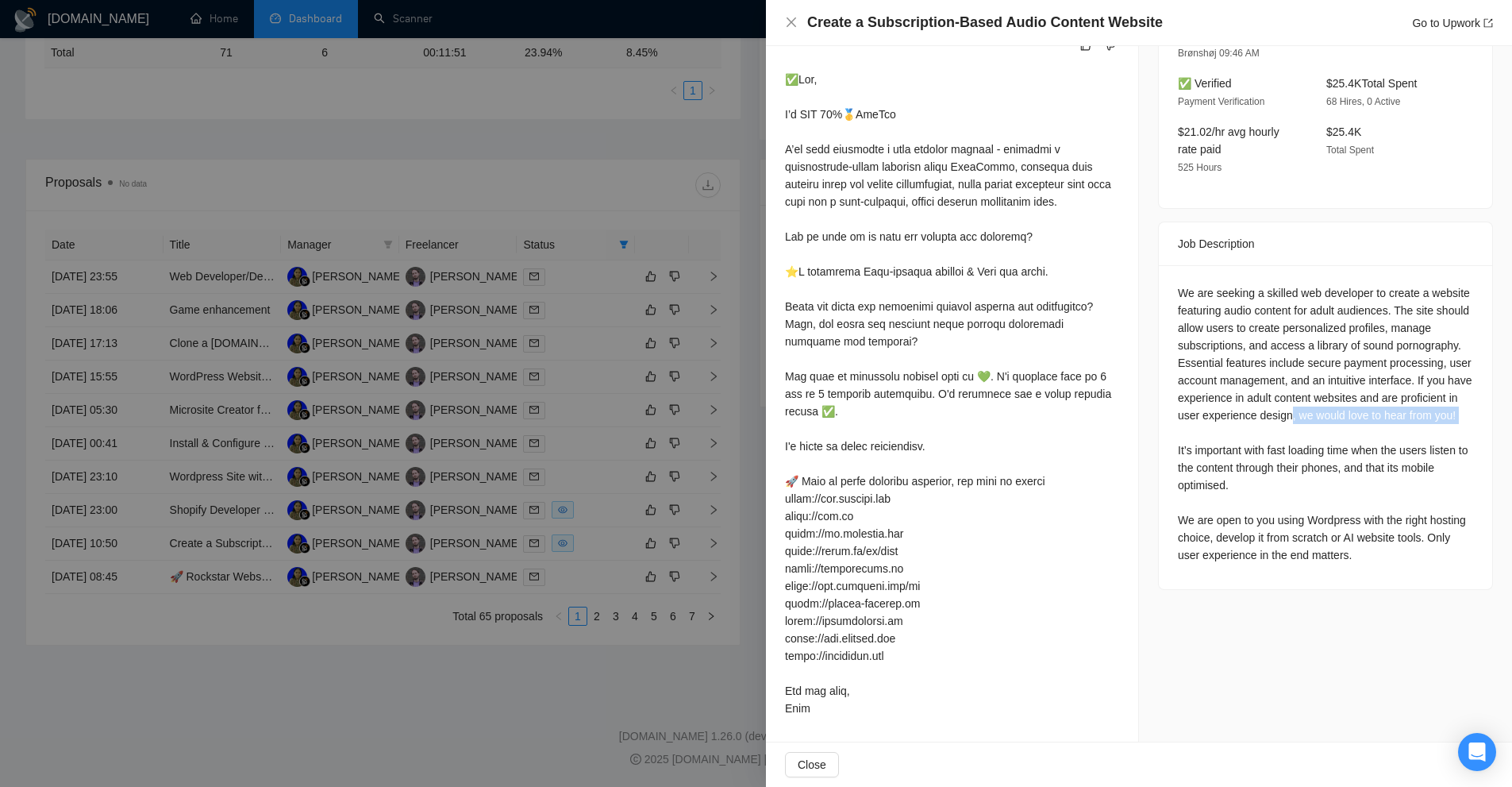
drag, startPoint x: 1344, startPoint y: 389, endPoint x: 1422, endPoint y: 408, distance: 80.3
click at [1422, 408] on div "We are seeking a skilled web developer to create a website featuring audio cont…" at bounding box center [1326, 425] width 295 height 280
click at [711, 335] on div at bounding box center [756, 393] width 1512 height 787
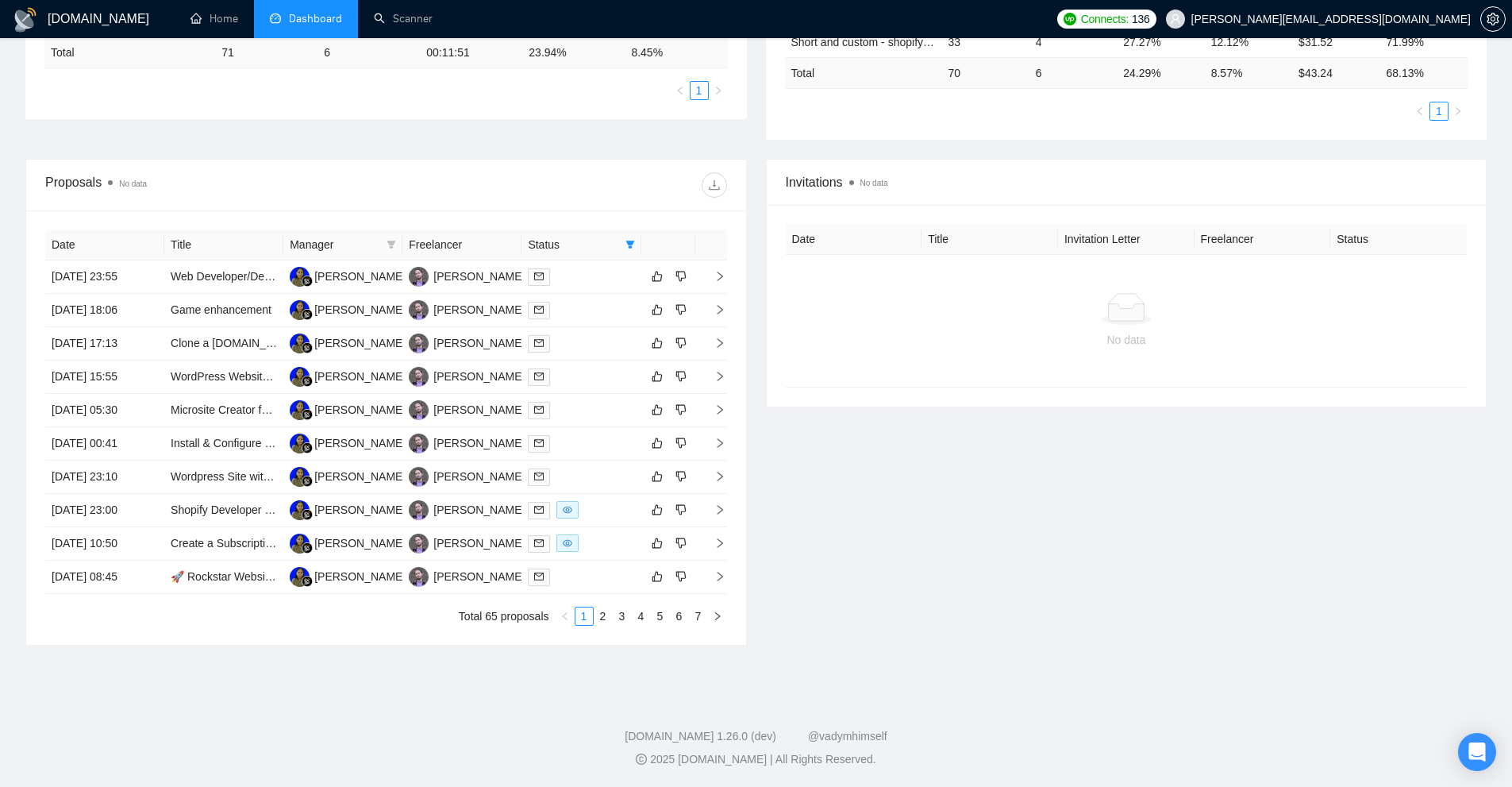
scroll to position [0, 0]
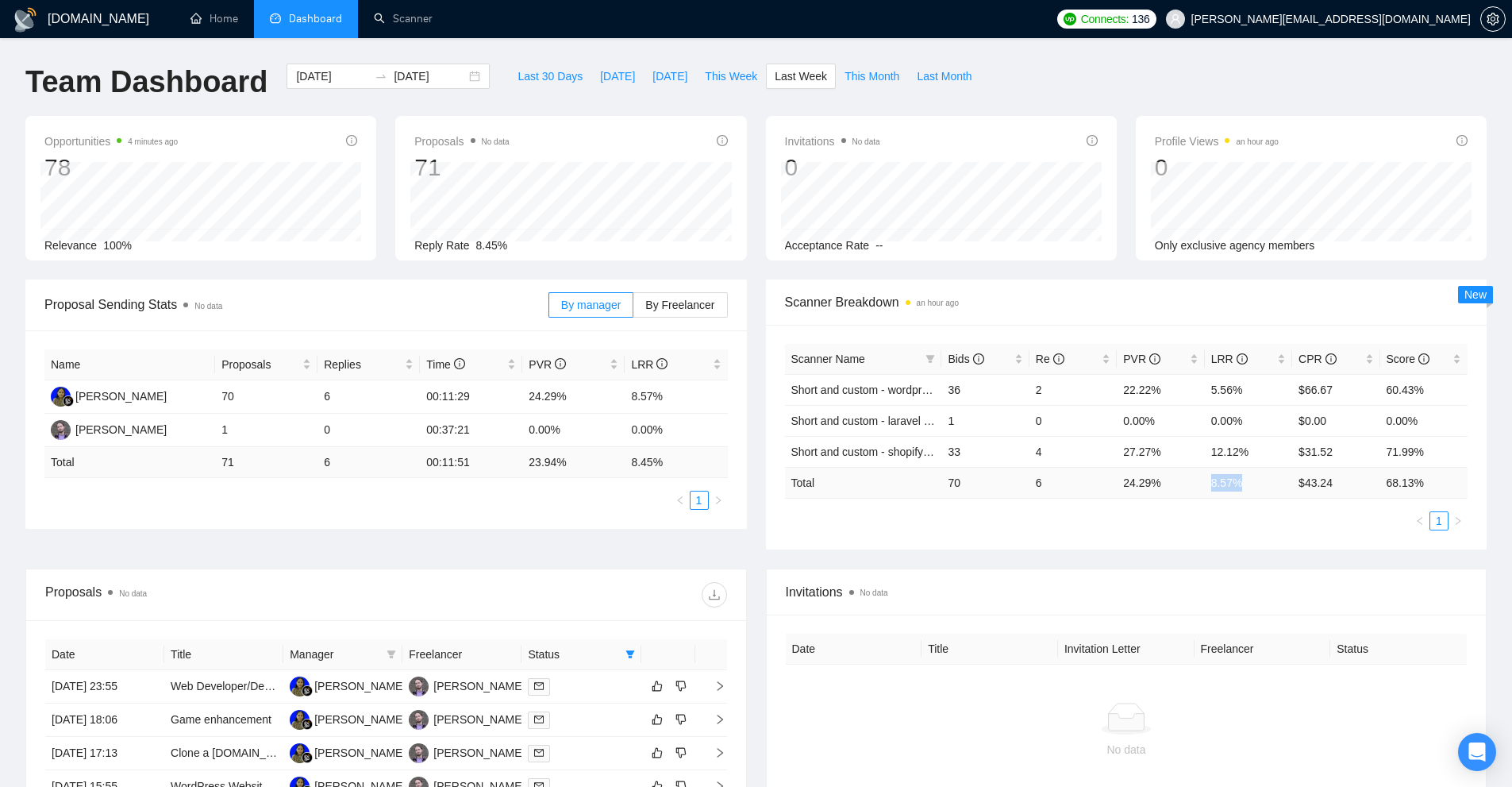
drag, startPoint x: 1273, startPoint y: 480, endPoint x: 1199, endPoint y: 484, distance: 74.1
click at [1199, 484] on tr "Total 70 6 24.29 % 8.57 % $ 43.24 68.13 %" at bounding box center [1126, 482] width 684 height 31
drag, startPoint x: 1215, startPoint y: 451, endPoint x: 1276, endPoint y: 448, distance: 61.1
click at [1276, 448] on tr "Short and custom - shopify prj 33 4 27.27% 12.12% $31.52 71.99%" at bounding box center [1126, 451] width 684 height 31
drag, startPoint x: 1241, startPoint y: 384, endPoint x: 1198, endPoint y: 383, distance: 43.0
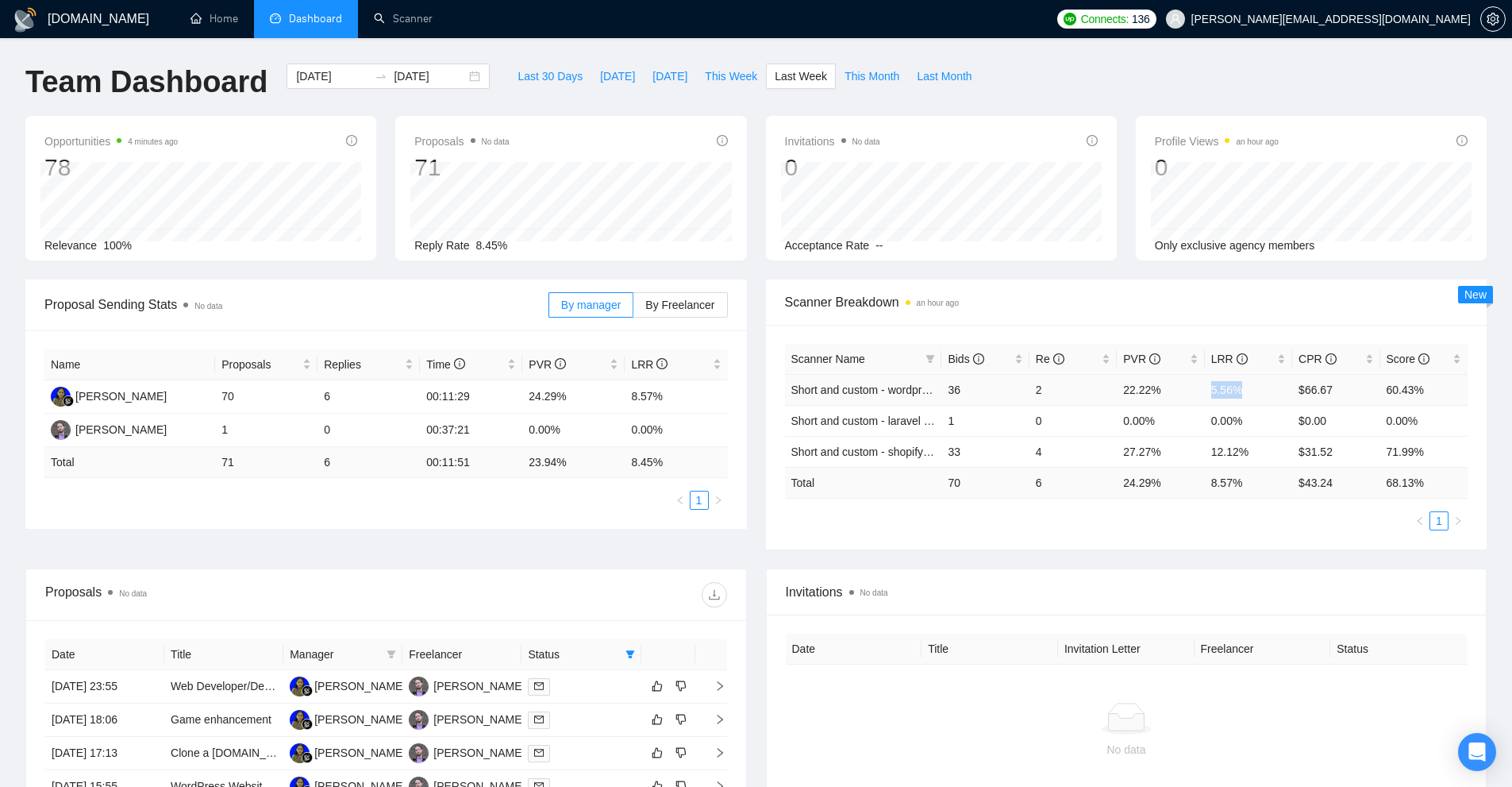
click at [1199, 383] on tr "Short and custom - wordpress prj 36 2 22.22% 5.56% $66.67 60.43%" at bounding box center [1126, 389] width 684 height 31
click at [998, 395] on td "36" at bounding box center [986, 389] width 87 height 31
drag, startPoint x: 1033, startPoint y: 391, endPoint x: 1091, endPoint y: 390, distance: 58.0
click at [1089, 390] on tr "Short and custom - wordpress prj 36 2 22.22% 5.56% $66.67 60.43%" at bounding box center [1126, 389] width 684 height 31
drag, startPoint x: 1330, startPoint y: 386, endPoint x: 1415, endPoint y: 387, distance: 85.0
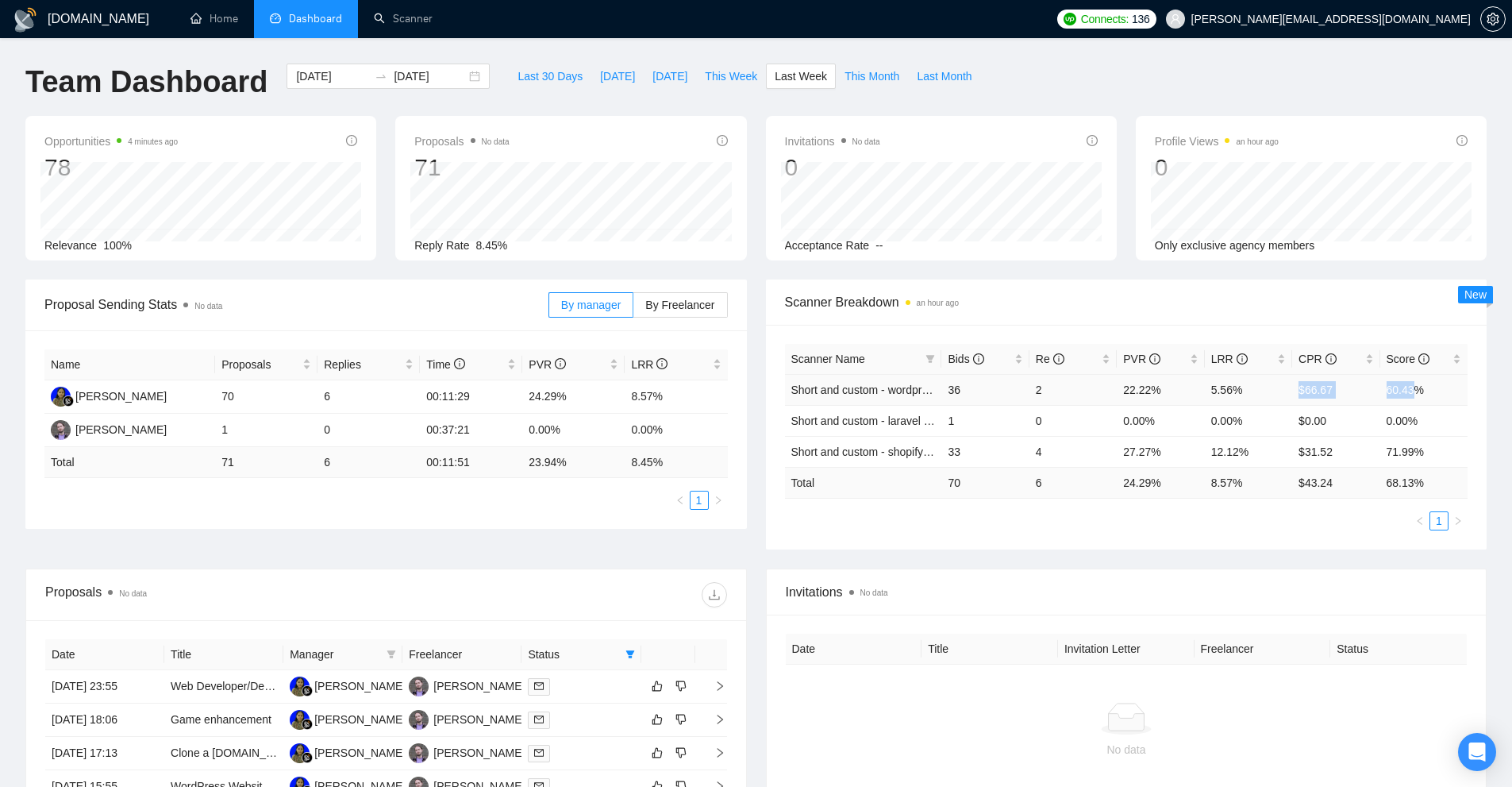
click at [1415, 387] on tr "Short and custom - wordpress prj 36 2 22.22% 5.56% $66.67 60.43%" at bounding box center [1126, 389] width 684 height 31
click at [1440, 386] on td "60.43%" at bounding box center [1425, 389] width 87 height 31
click at [926, 393] on link "Short and custom - wordpress prj" at bounding box center [873, 390] width 163 height 13
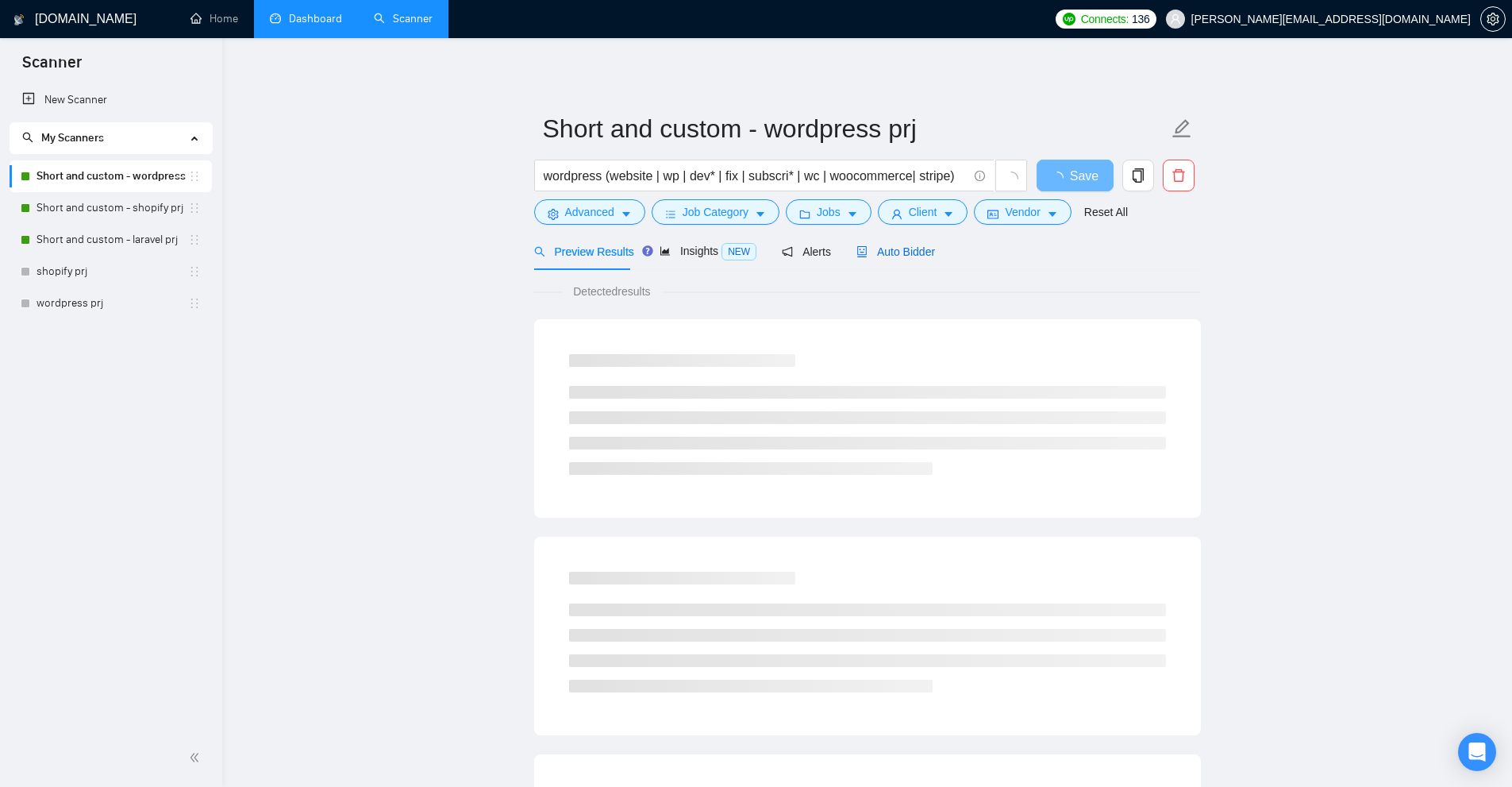
click at [884, 252] on span "Auto Bidder" at bounding box center [896, 252] width 79 height 13
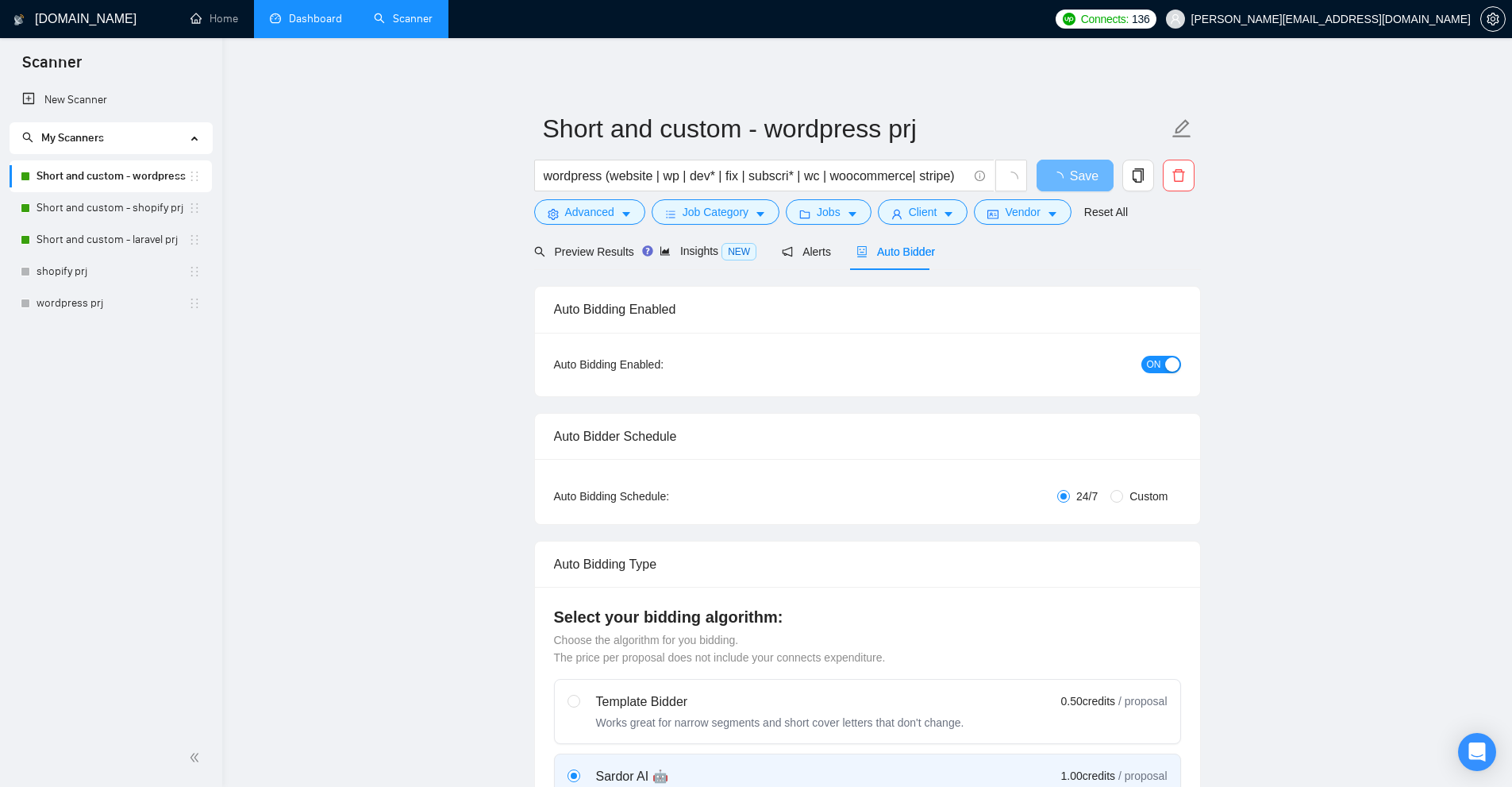
checkbox input "true"
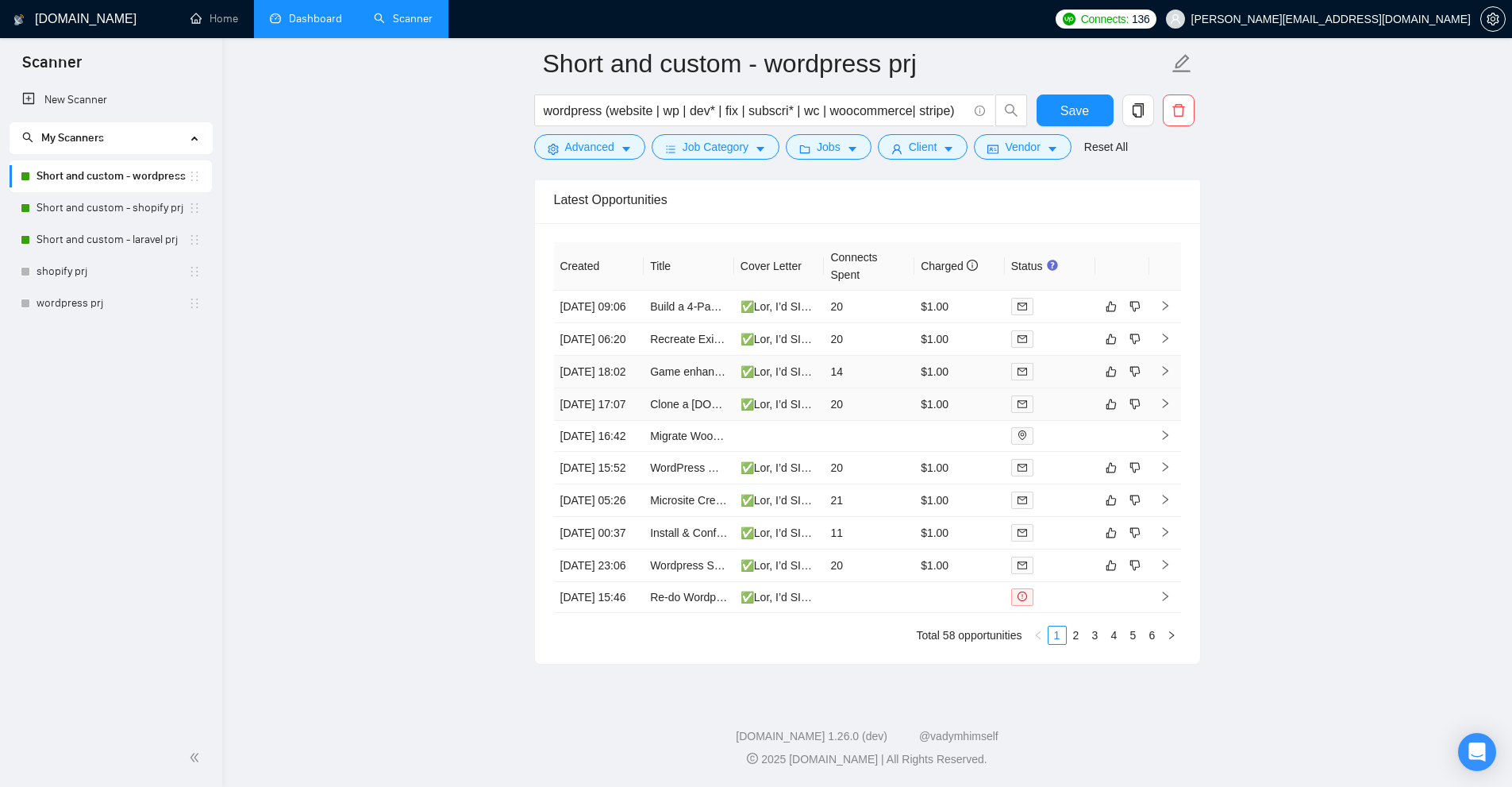
scroll to position [4211, 0]
click at [881, 323] on td "20" at bounding box center [869, 307] width 91 height 32
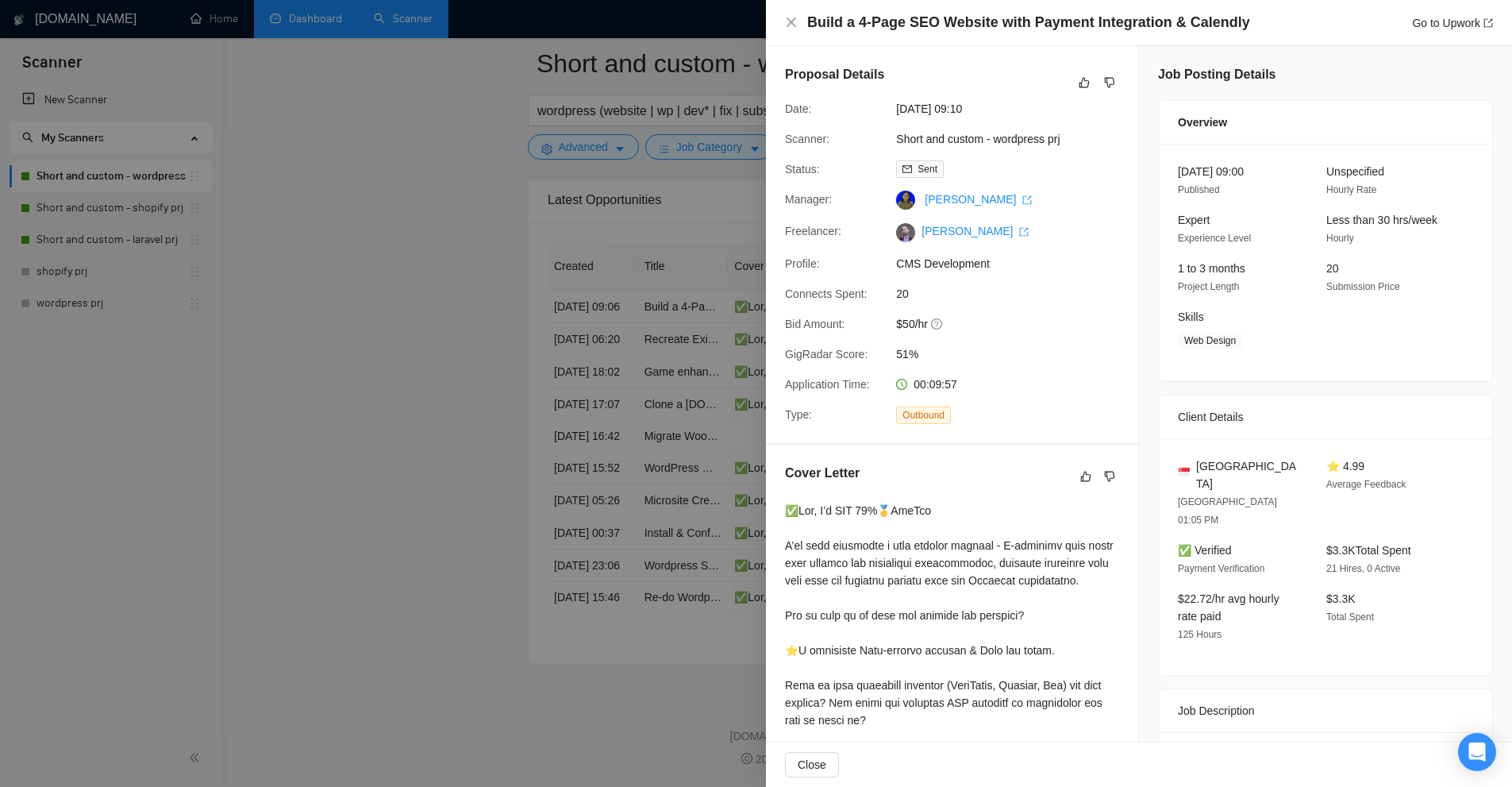
click at [730, 418] on div at bounding box center [756, 393] width 1512 height 787
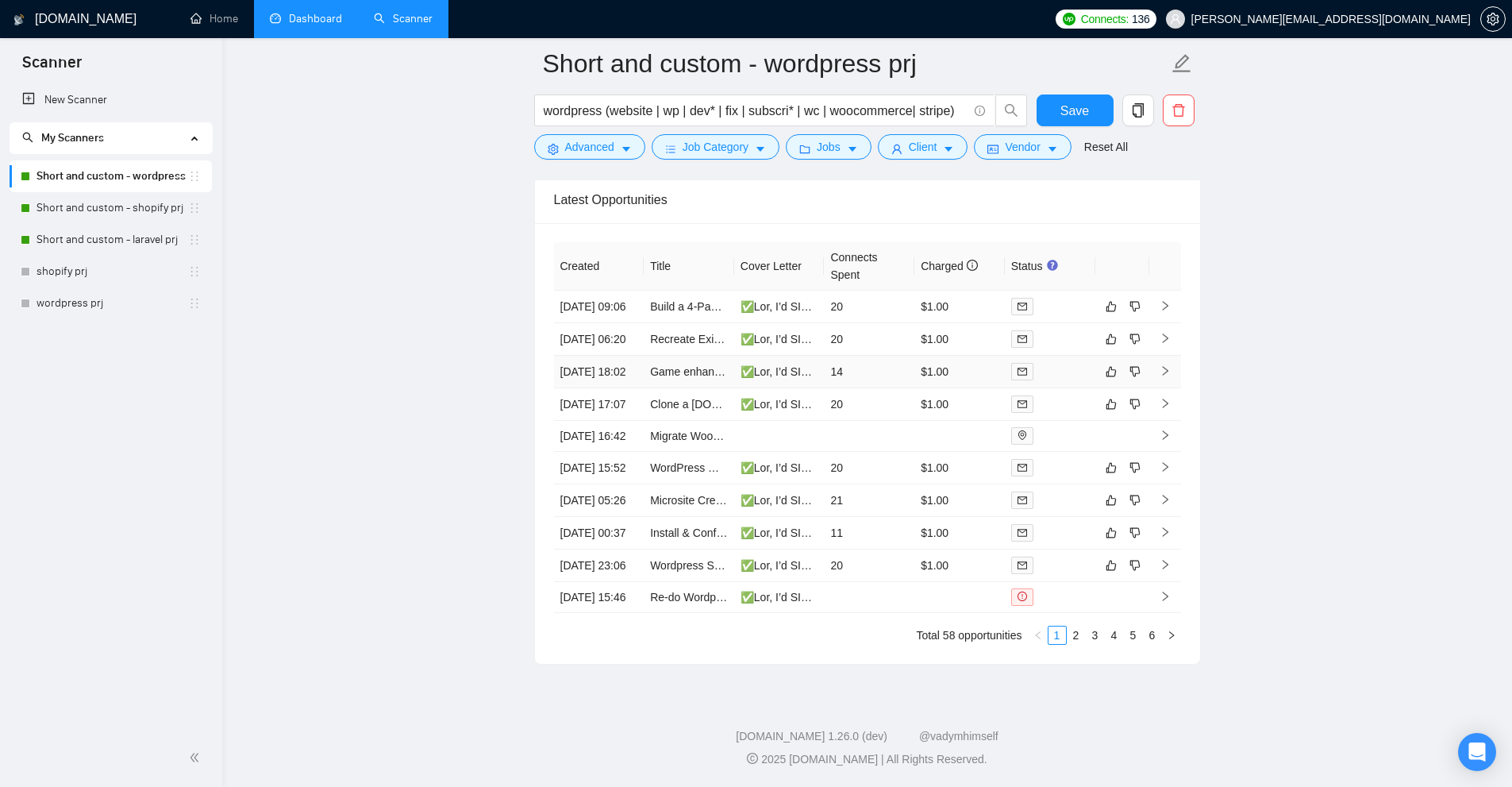
click at [855, 389] on td "14" at bounding box center [869, 371] width 91 height 32
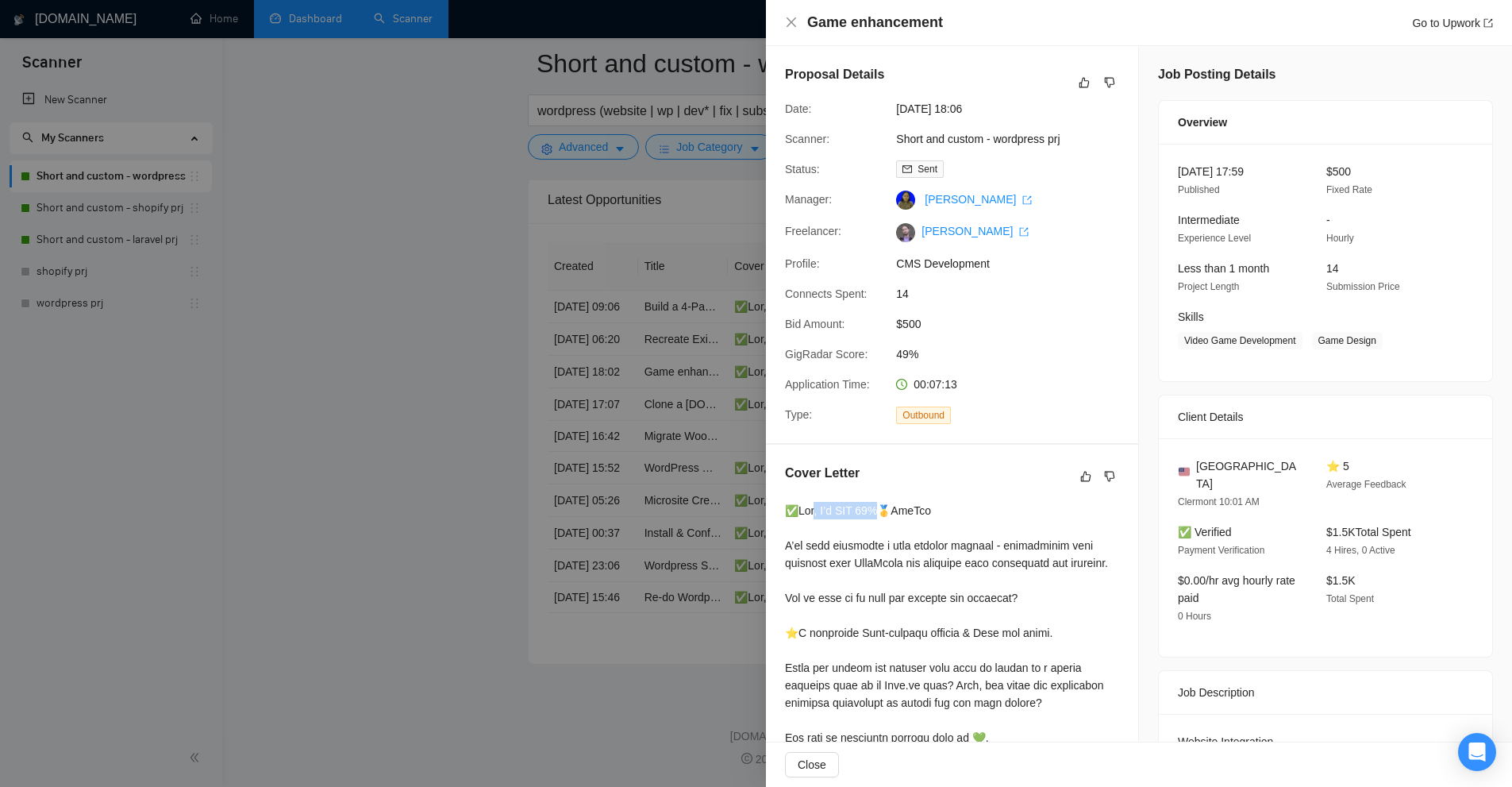
drag, startPoint x: 837, startPoint y: 511, endPoint x: 937, endPoint y: 509, distance: 100.0
click at [914, 511] on div at bounding box center [952, 790] width 334 height 576
click at [1005, 513] on div at bounding box center [952, 790] width 334 height 576
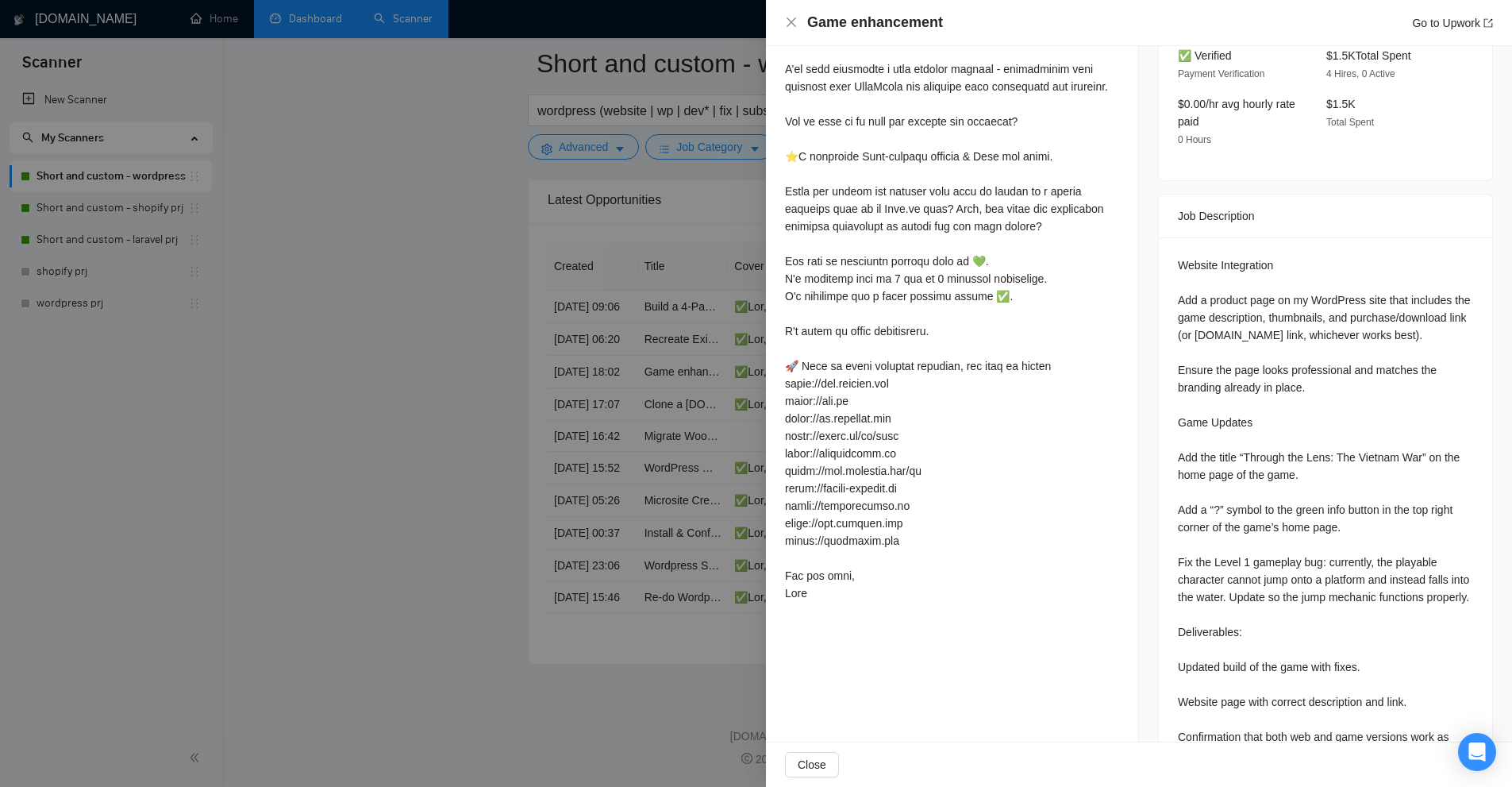
scroll to position [318, 0]
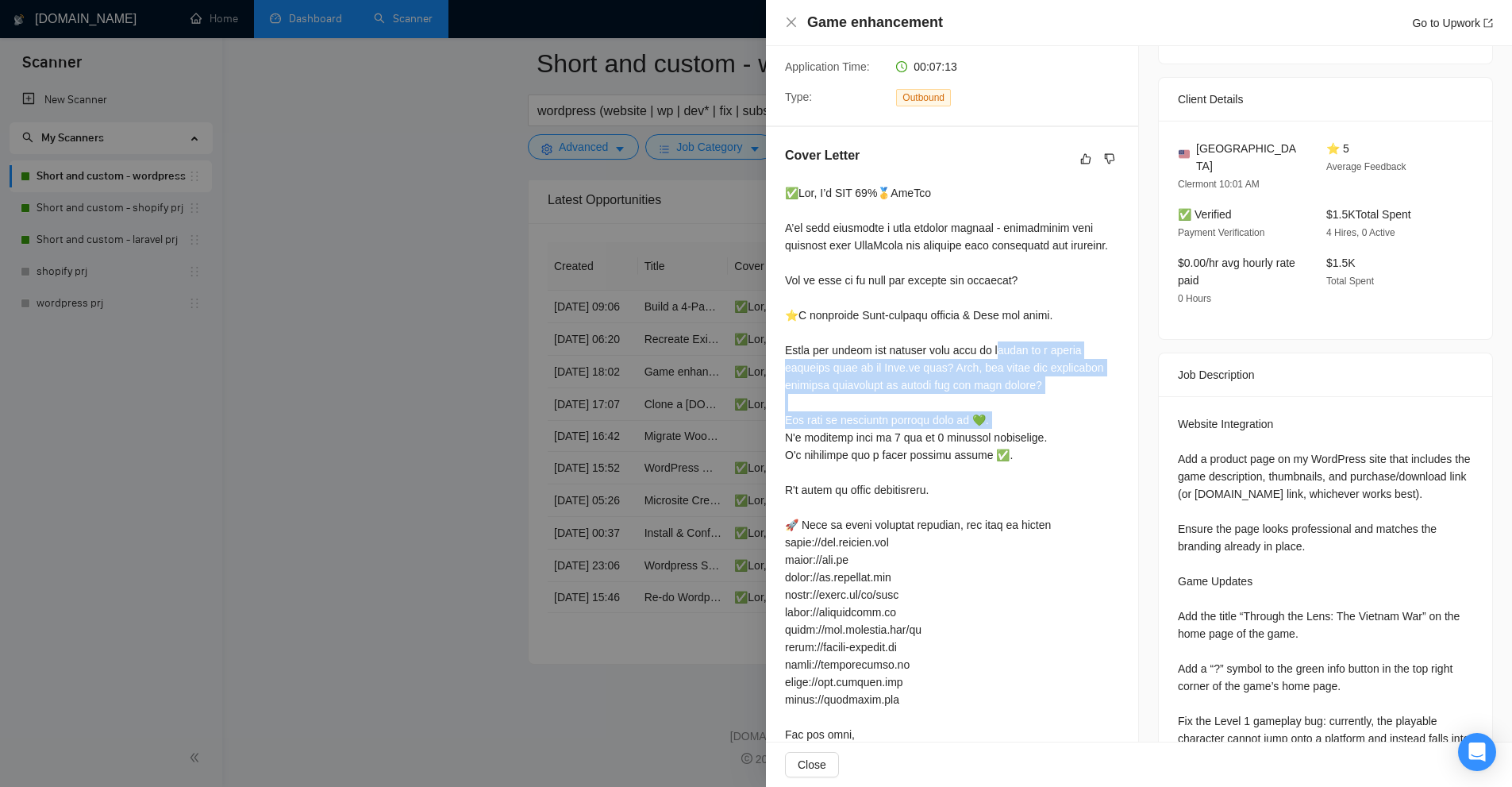
drag, startPoint x: 785, startPoint y: 362, endPoint x: 1045, endPoint y: 425, distance: 267.5
click at [1045, 425] on div "Cover Letter" at bounding box center [952, 457] width 373 height 659
click at [1045, 425] on div at bounding box center [952, 473] width 334 height 576
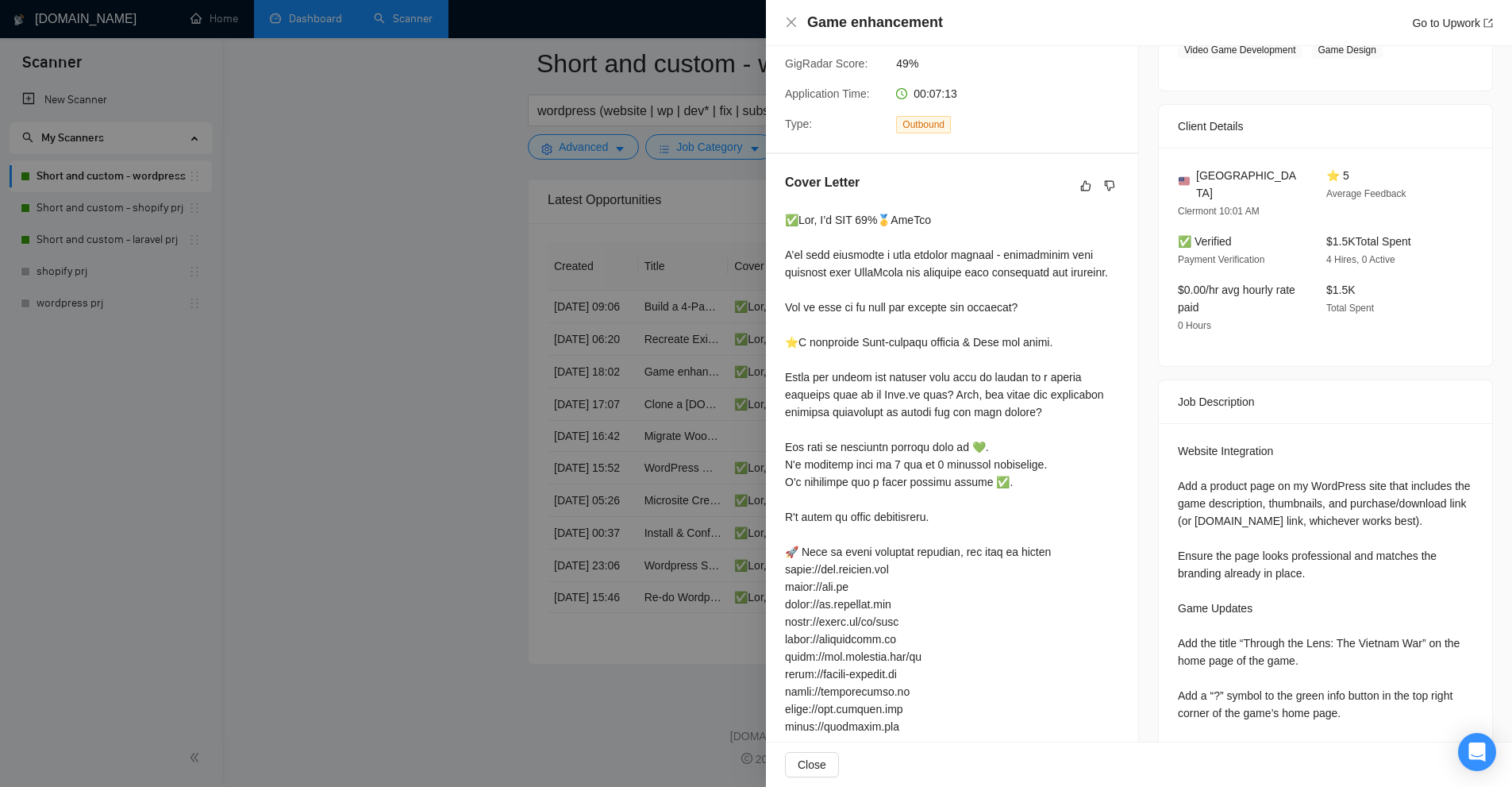
scroll to position [609, 0]
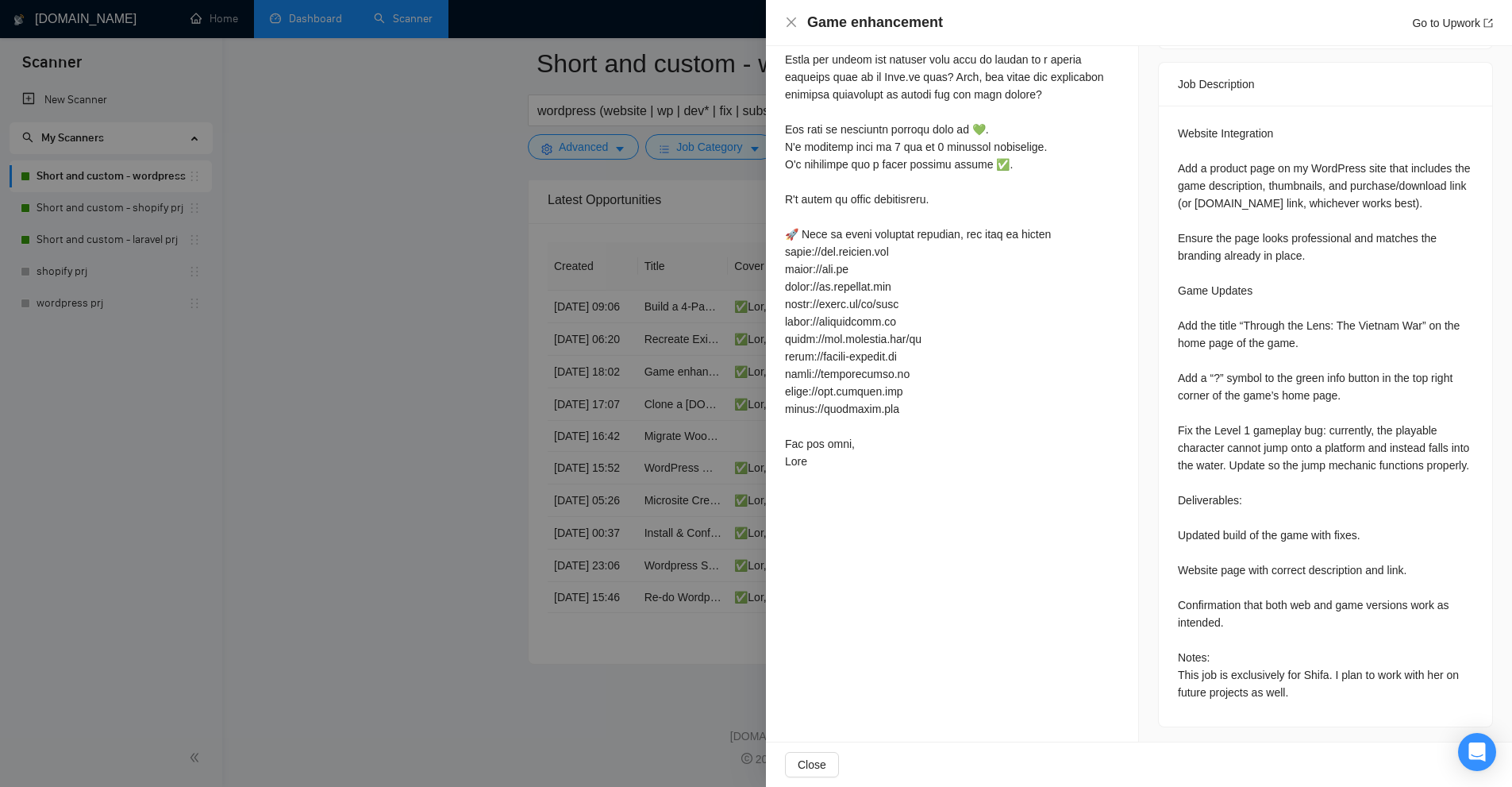
click at [697, 376] on div at bounding box center [756, 393] width 1512 height 787
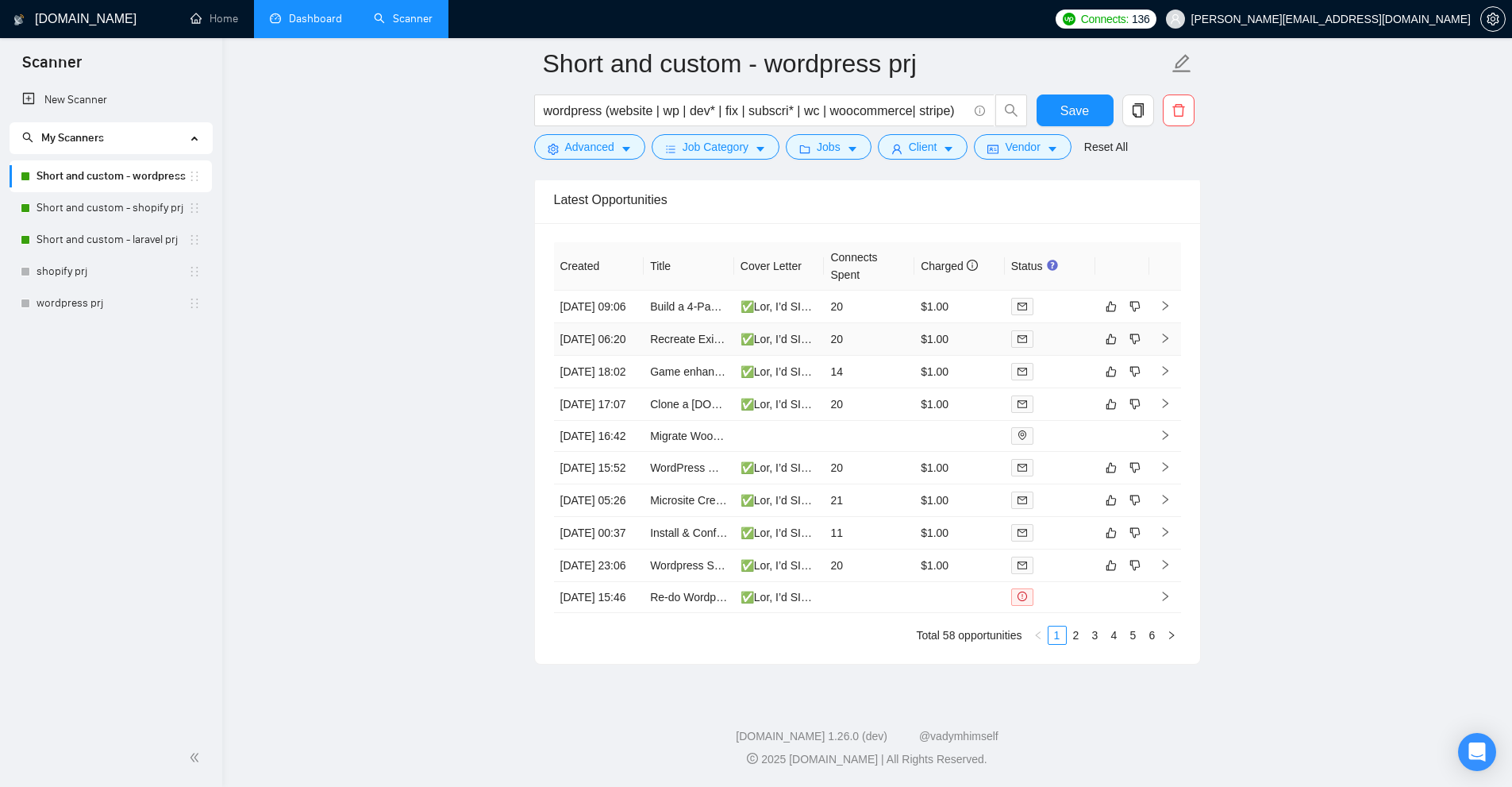
click at [697, 356] on td "Recreate Existing Website on WordPress" at bounding box center [690, 339] width 91 height 32
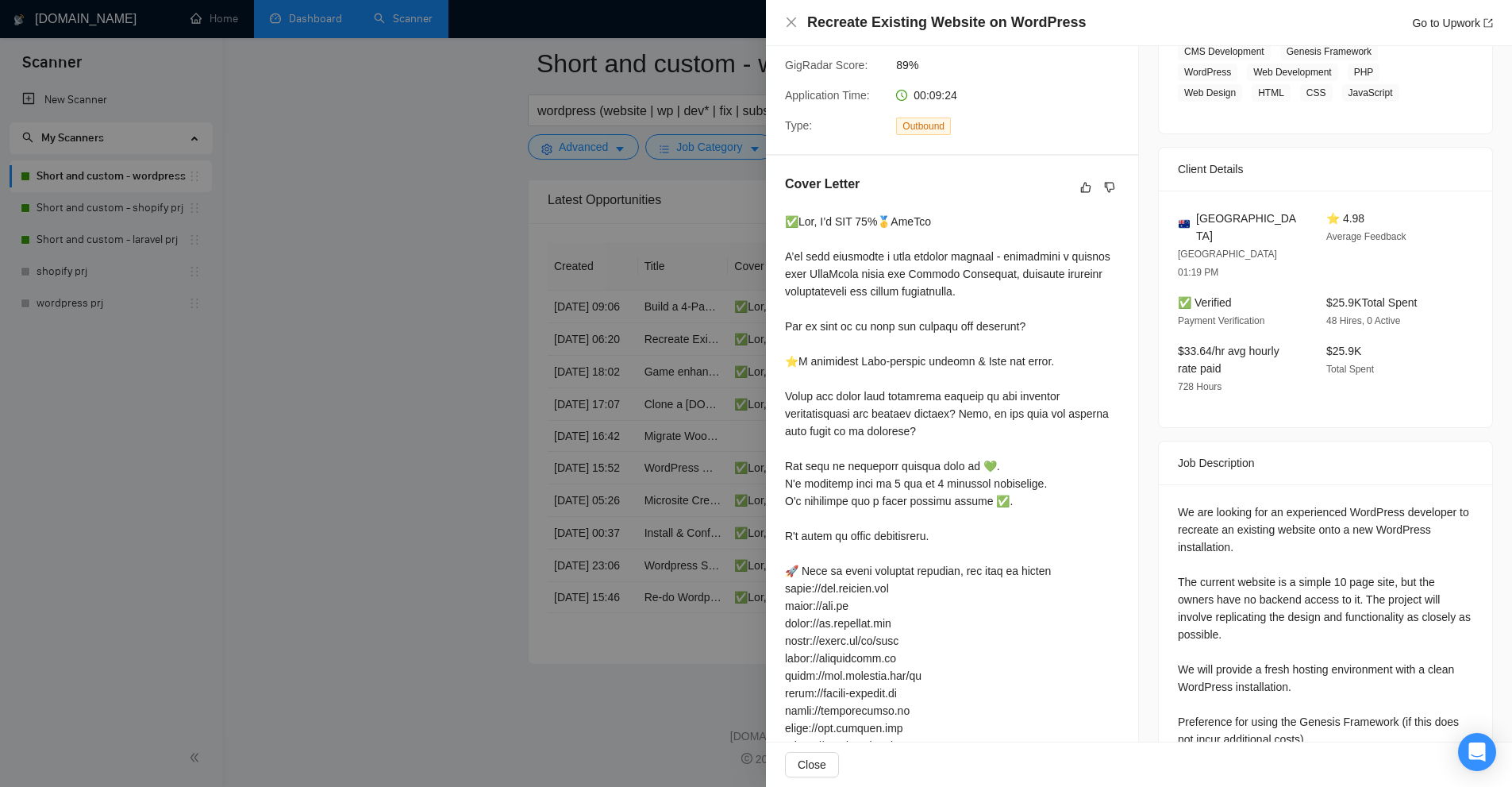
scroll to position [528, 0]
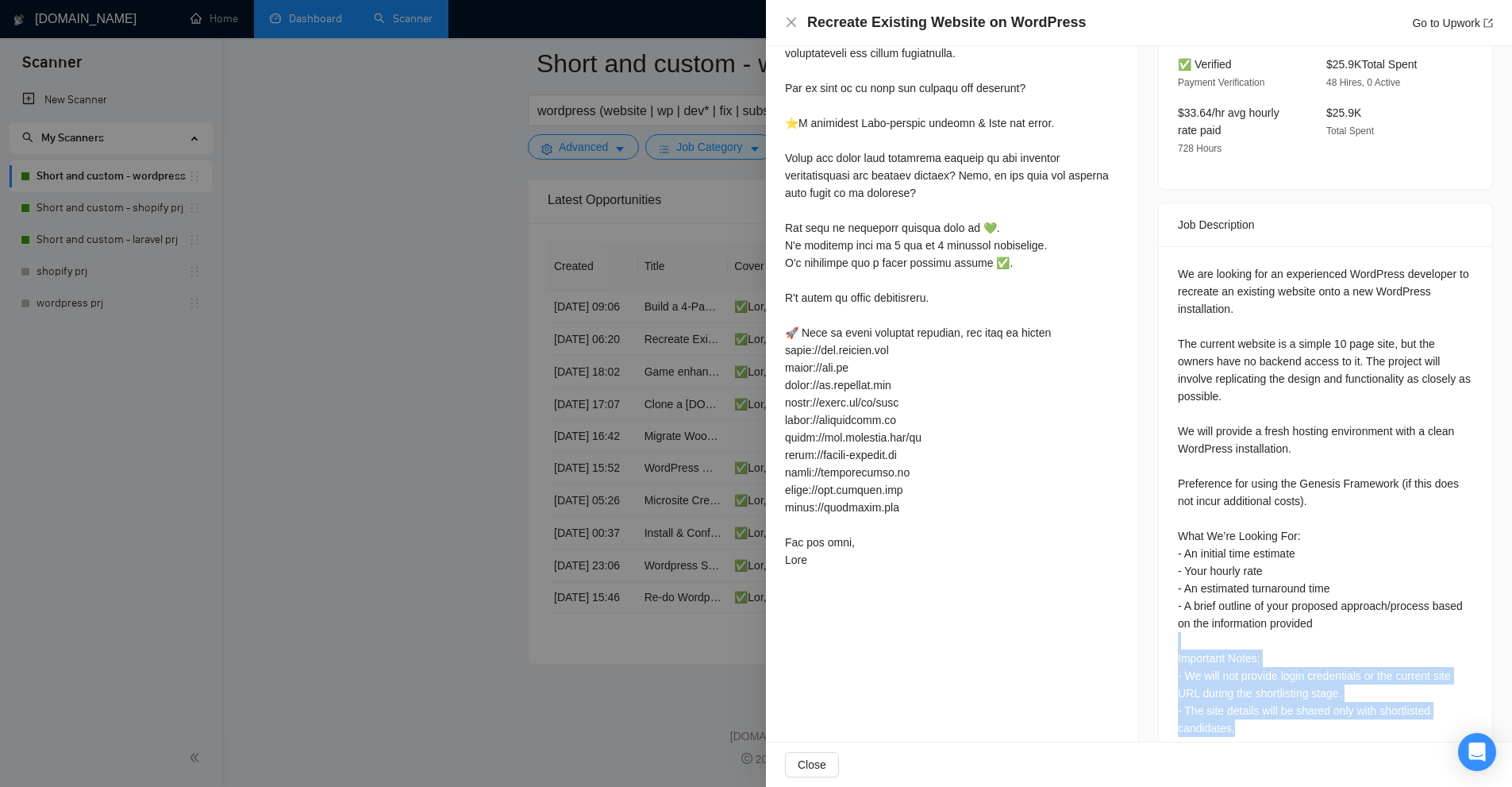
drag, startPoint x: 1184, startPoint y: 604, endPoint x: 1260, endPoint y: 682, distance: 108.9
click at [1260, 682] on div "We are looking for an experienced WordPress developer to recreate an existing w…" at bounding box center [1326, 501] width 295 height 472
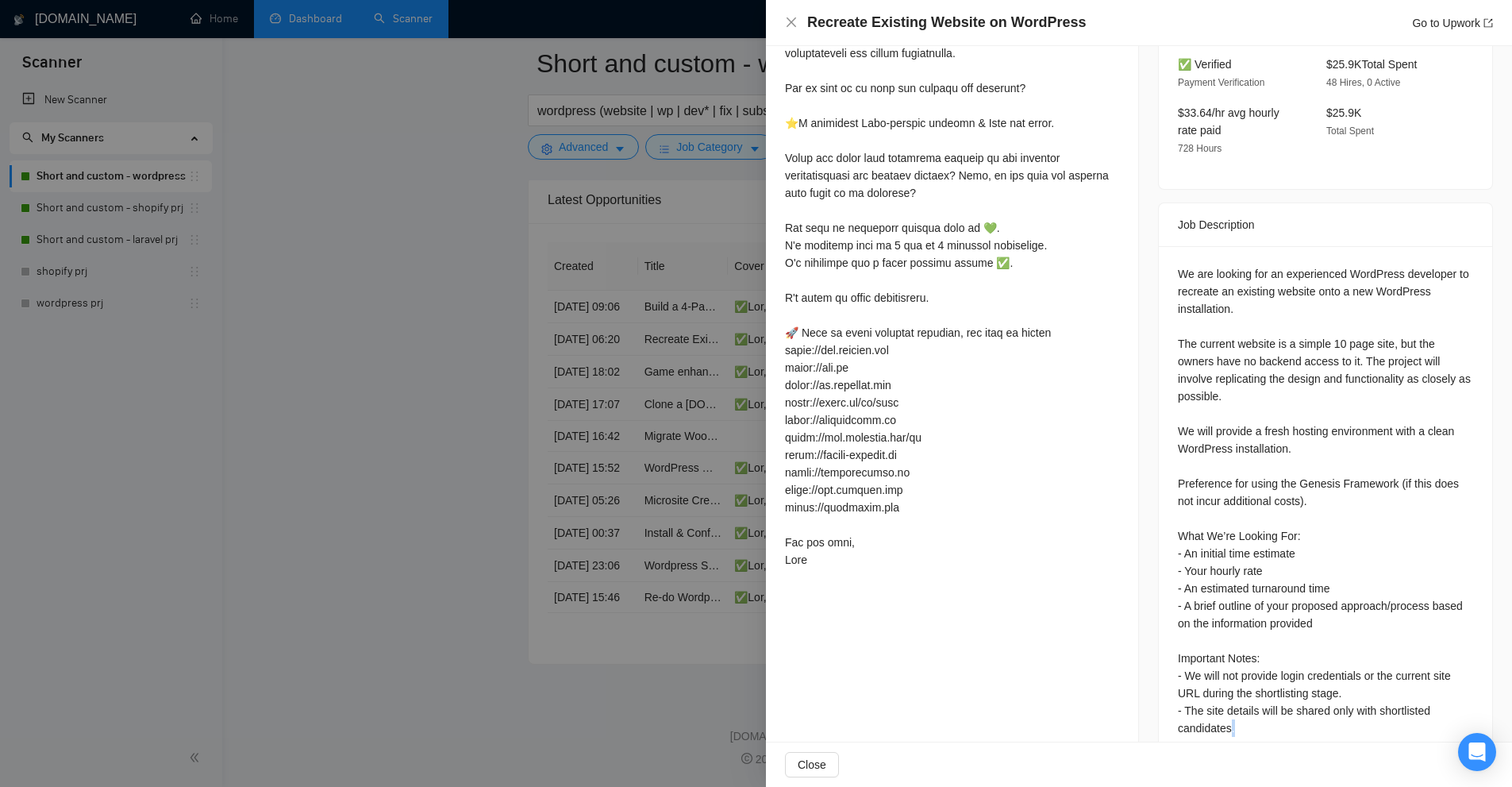
click at [1260, 682] on div "We are looking for an experienced WordPress developer to recreate an existing w…" at bounding box center [1326, 501] width 295 height 472
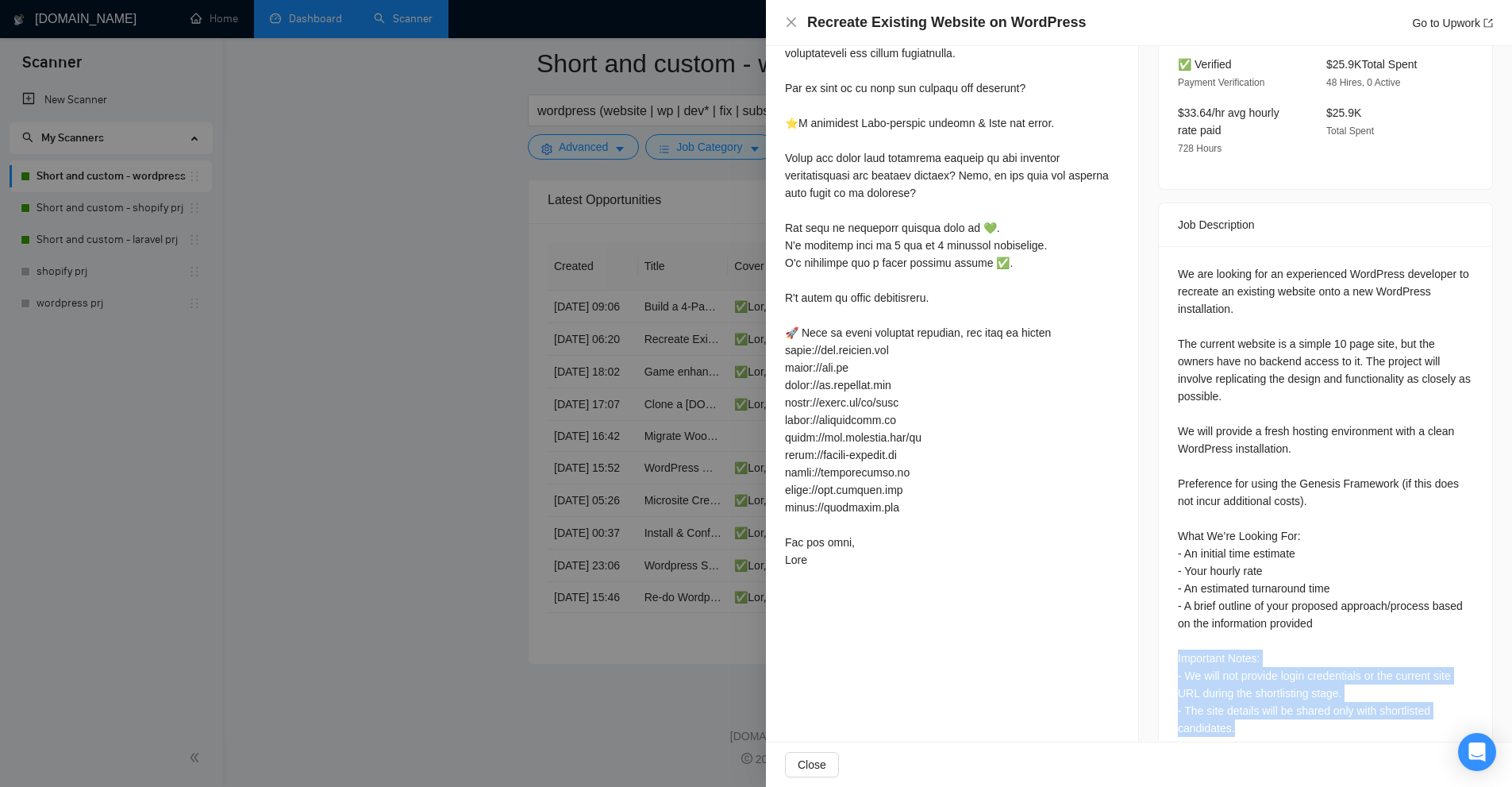
drag, startPoint x: 1260, startPoint y: 682, endPoint x: 1258, endPoint y: 620, distance: 62.0
click at [1258, 620] on div "We are looking for an experienced WordPress developer to recreate an existing w…" at bounding box center [1326, 501] width 295 height 472
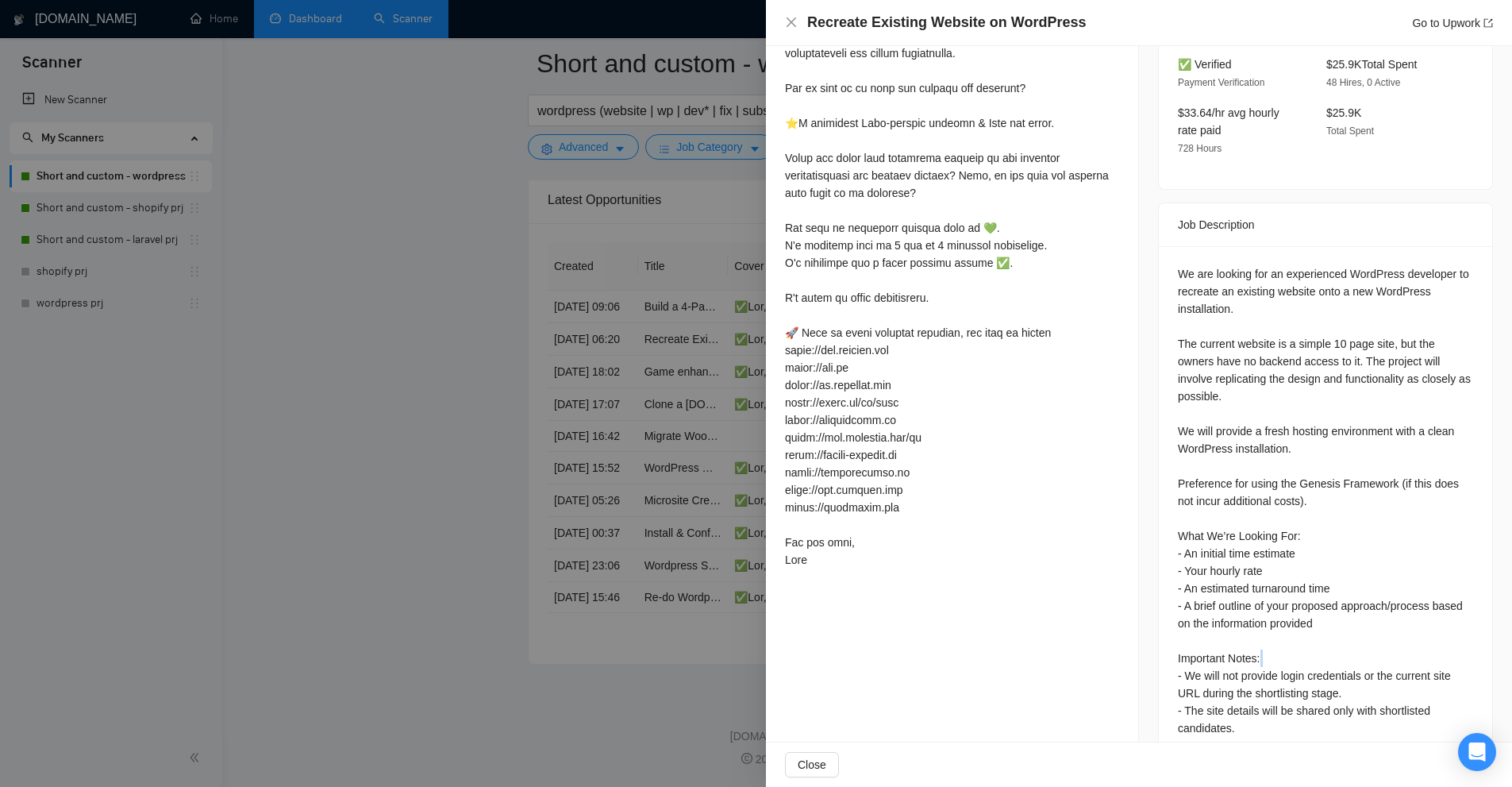
click at [1258, 620] on div "We are looking for an experienced WordPress developer to recreate an existing w…" at bounding box center [1326, 501] width 295 height 472
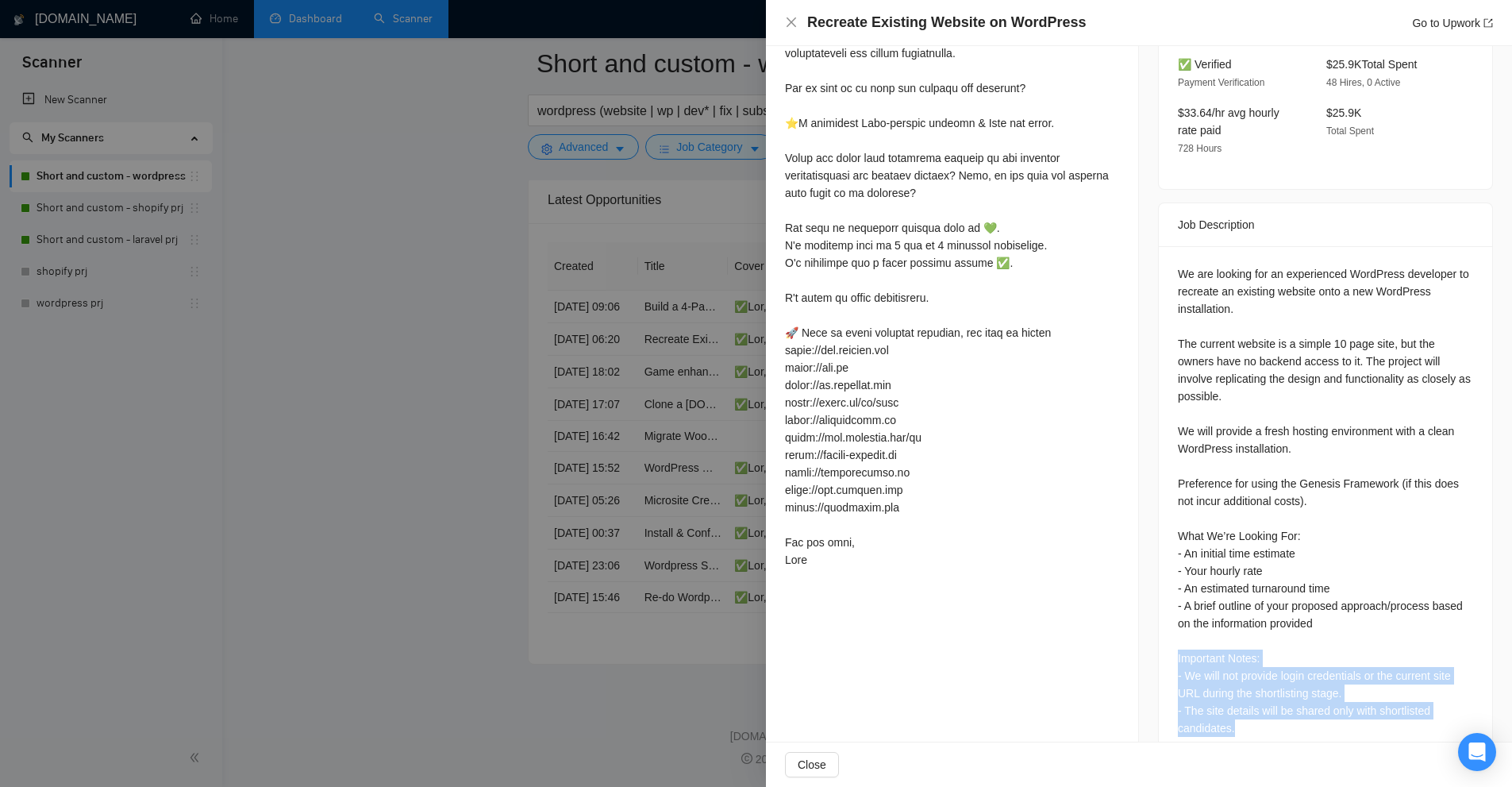
drag, startPoint x: 1258, startPoint y: 620, endPoint x: 1246, endPoint y: 700, distance: 80.9
click at [1246, 700] on div "We are looking for an experienced WordPress developer to recreate an existing w…" at bounding box center [1326, 504] width 333 height 516
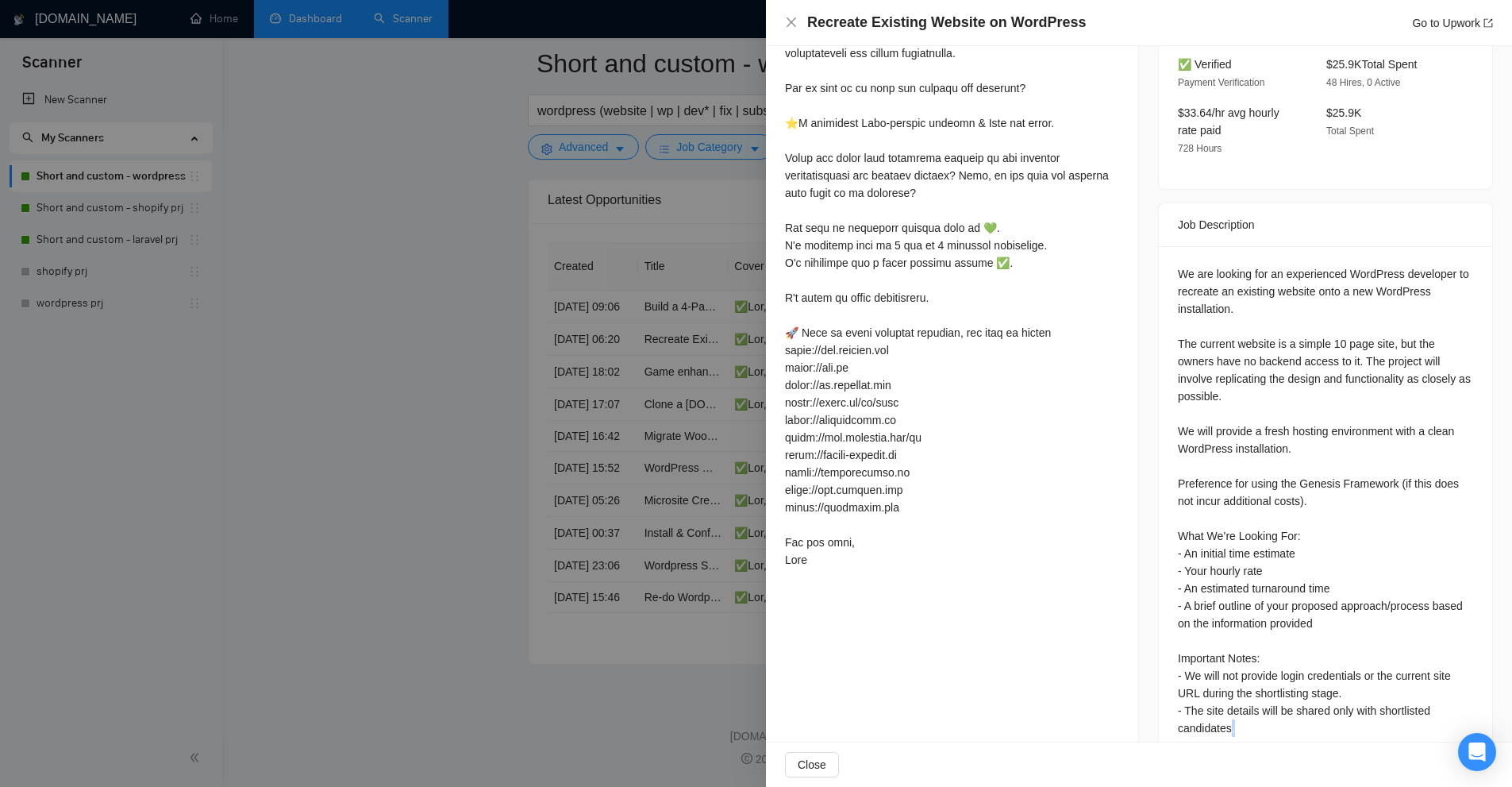
click at [1246, 700] on div "We are looking for an experienced WordPress developer to recreate an existing w…" at bounding box center [1326, 504] width 333 height 516
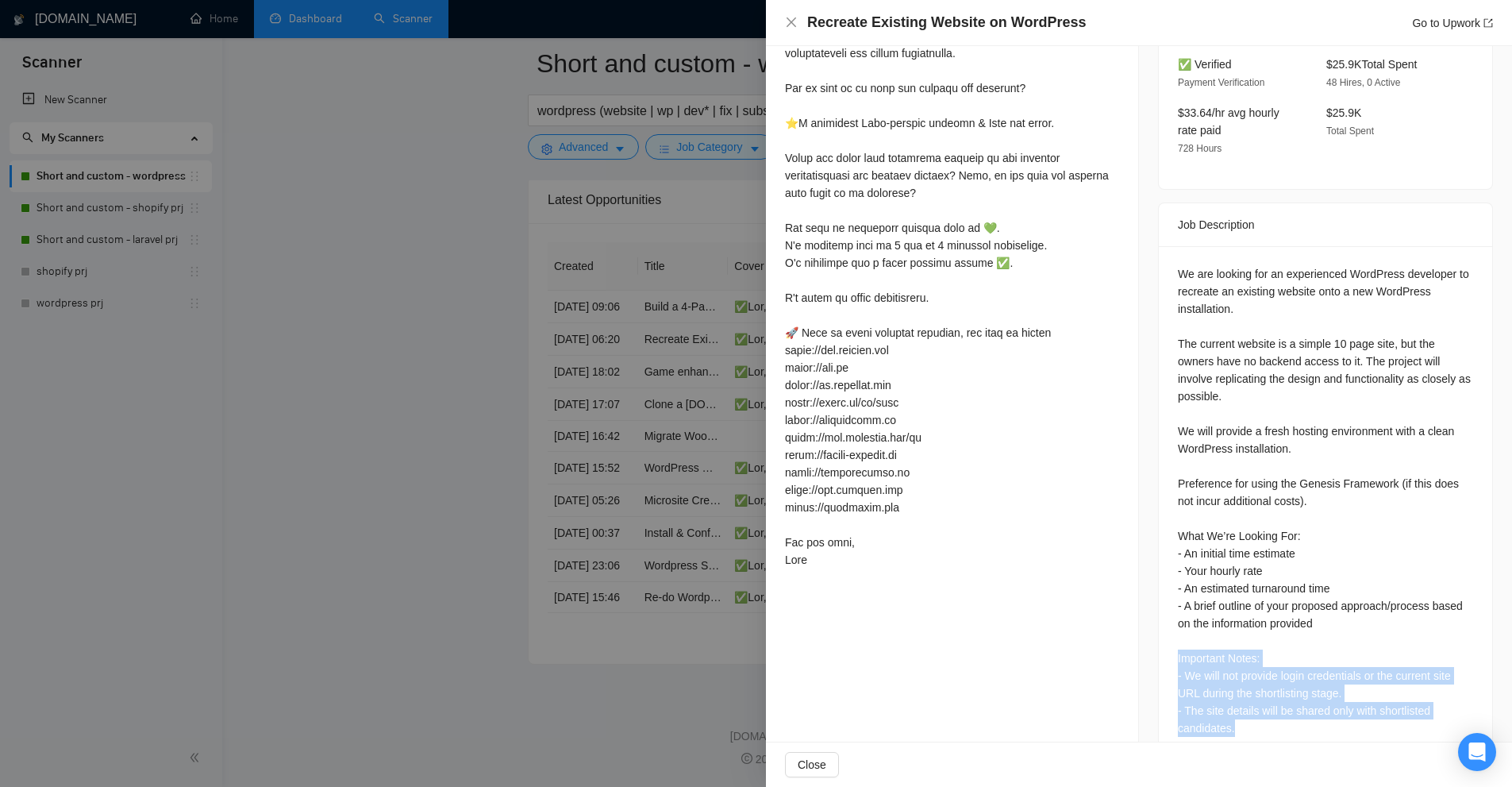
drag, startPoint x: 1246, startPoint y: 700, endPoint x: 1249, endPoint y: 618, distance: 82.1
click at [1249, 618] on div "We are looking for an experienced WordPress developer to recreate an existing w…" at bounding box center [1326, 504] width 333 height 516
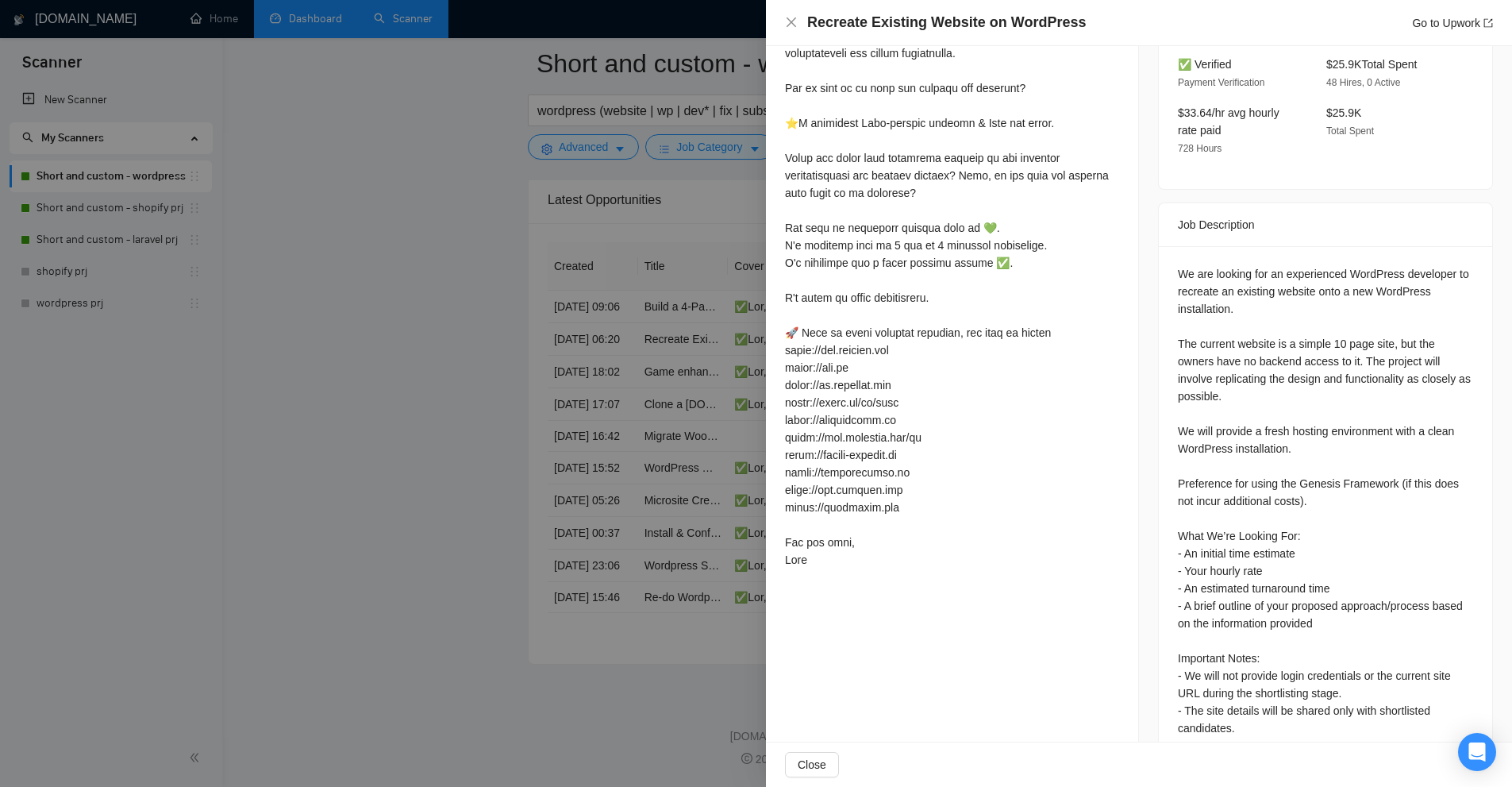
click at [1261, 537] on div "We are looking for an experienced WordPress developer to recreate an existing w…" at bounding box center [1326, 501] width 295 height 472
click at [1258, 494] on div "We are looking for an experienced WordPress developer to recreate an existing w…" at bounding box center [1326, 501] width 295 height 472
click at [1215, 508] on div "We are looking for an experienced WordPress developer to recreate an existing w…" at bounding box center [1326, 501] width 295 height 472
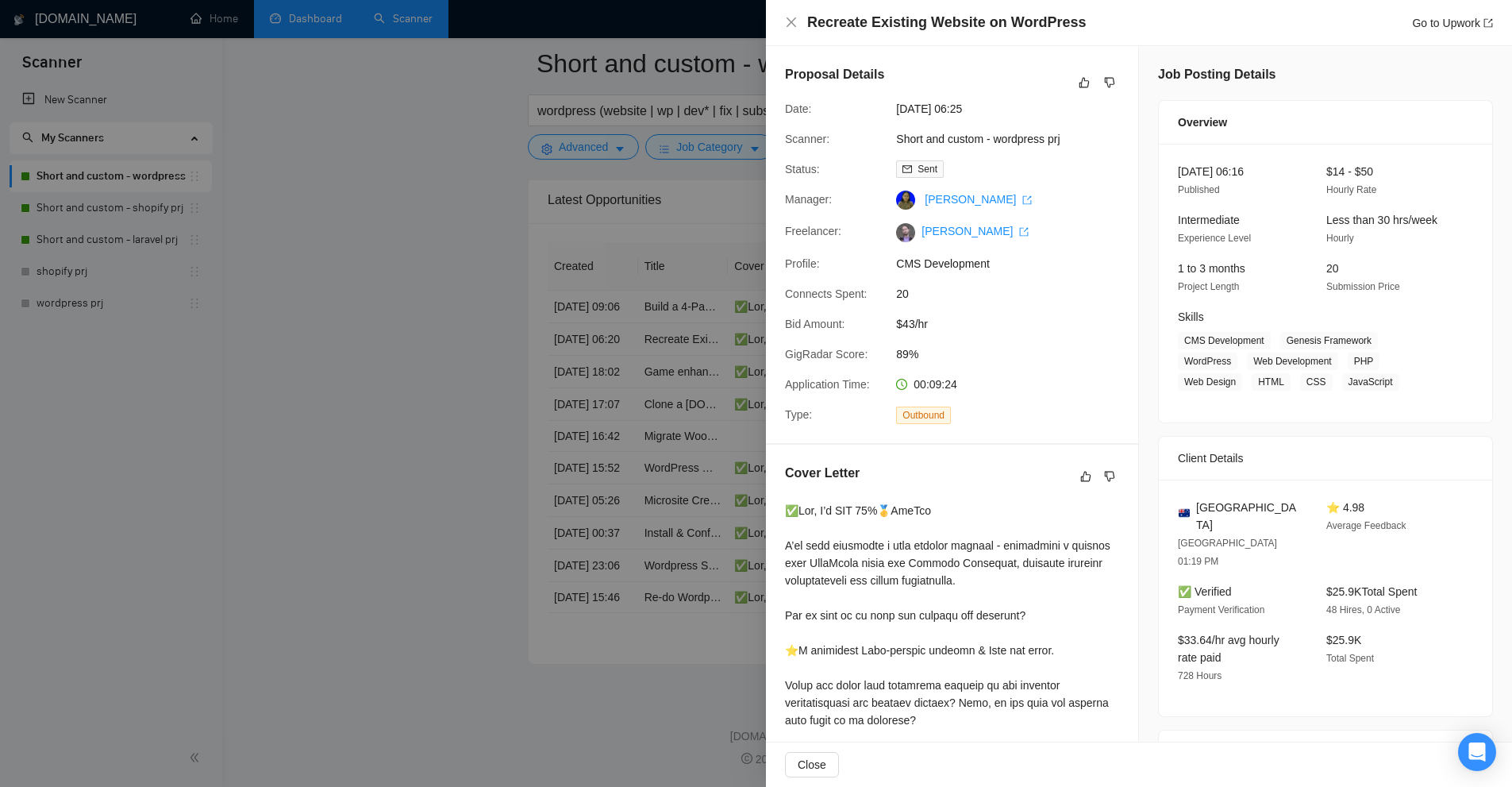
scroll to position [3734, 0]
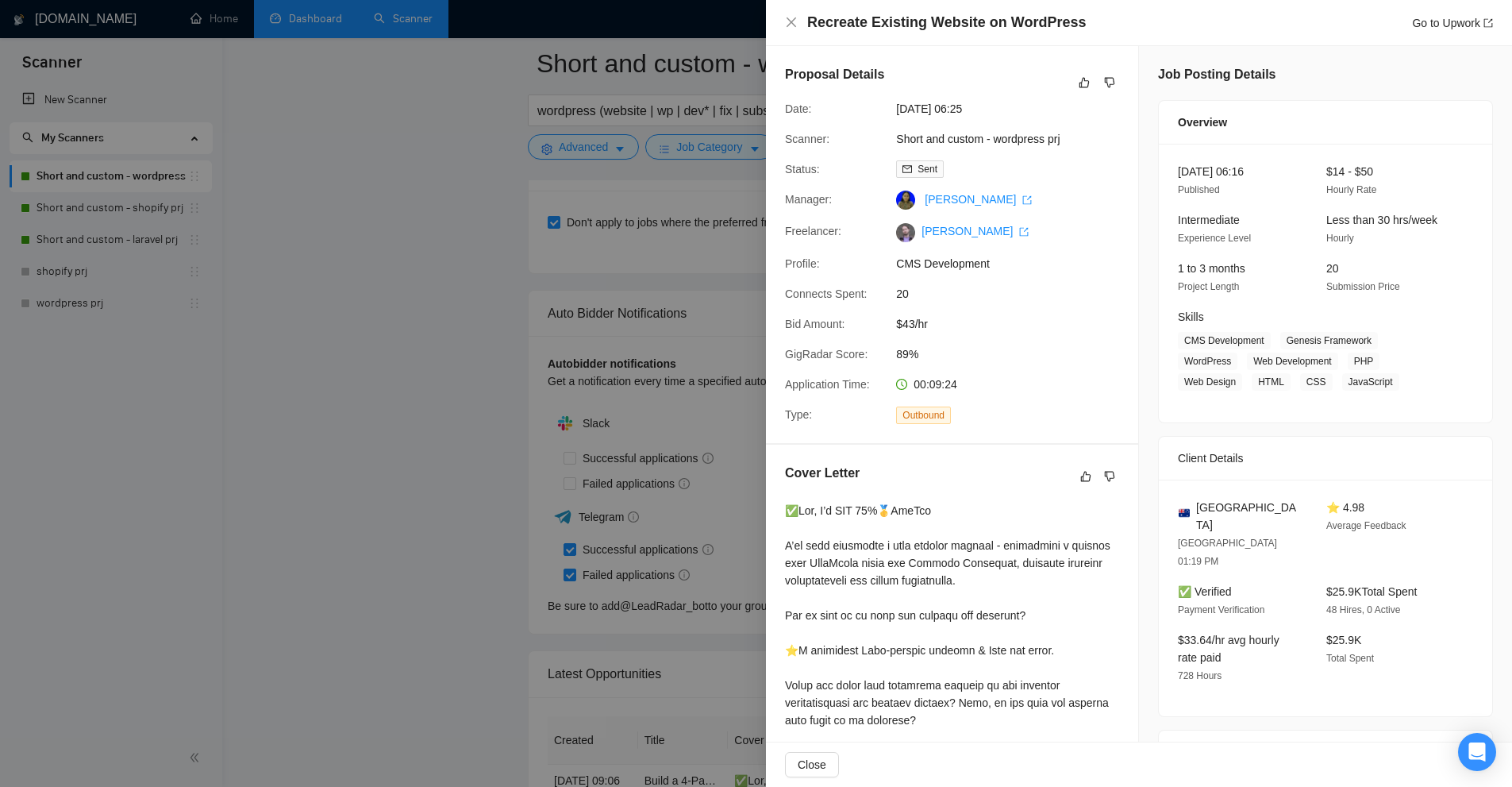
click at [845, 29] on h4 "Recreate Existing Website on WordPress" at bounding box center [946, 23] width 278 height 20
drag, startPoint x: 845, startPoint y: 29, endPoint x: 1062, endPoint y: 22, distance: 217.1
click at [1062, 22] on h4 "Recreate Existing Website on WordPress" at bounding box center [946, 23] width 278 height 20
copy h4 "Recreate Existing Website on WordPress"
click at [542, 222] on div at bounding box center [756, 393] width 1512 height 787
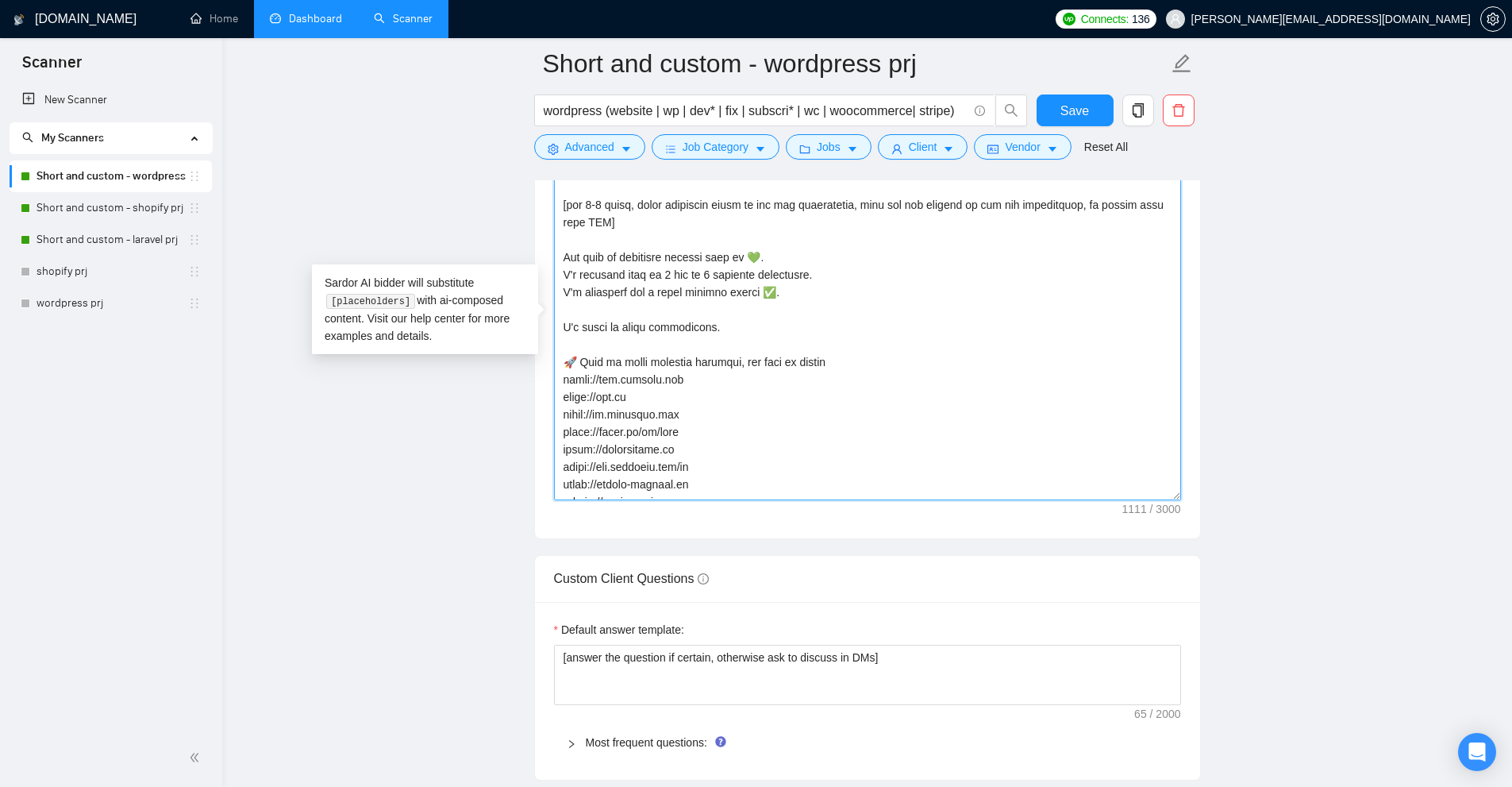
scroll to position [112, 0]
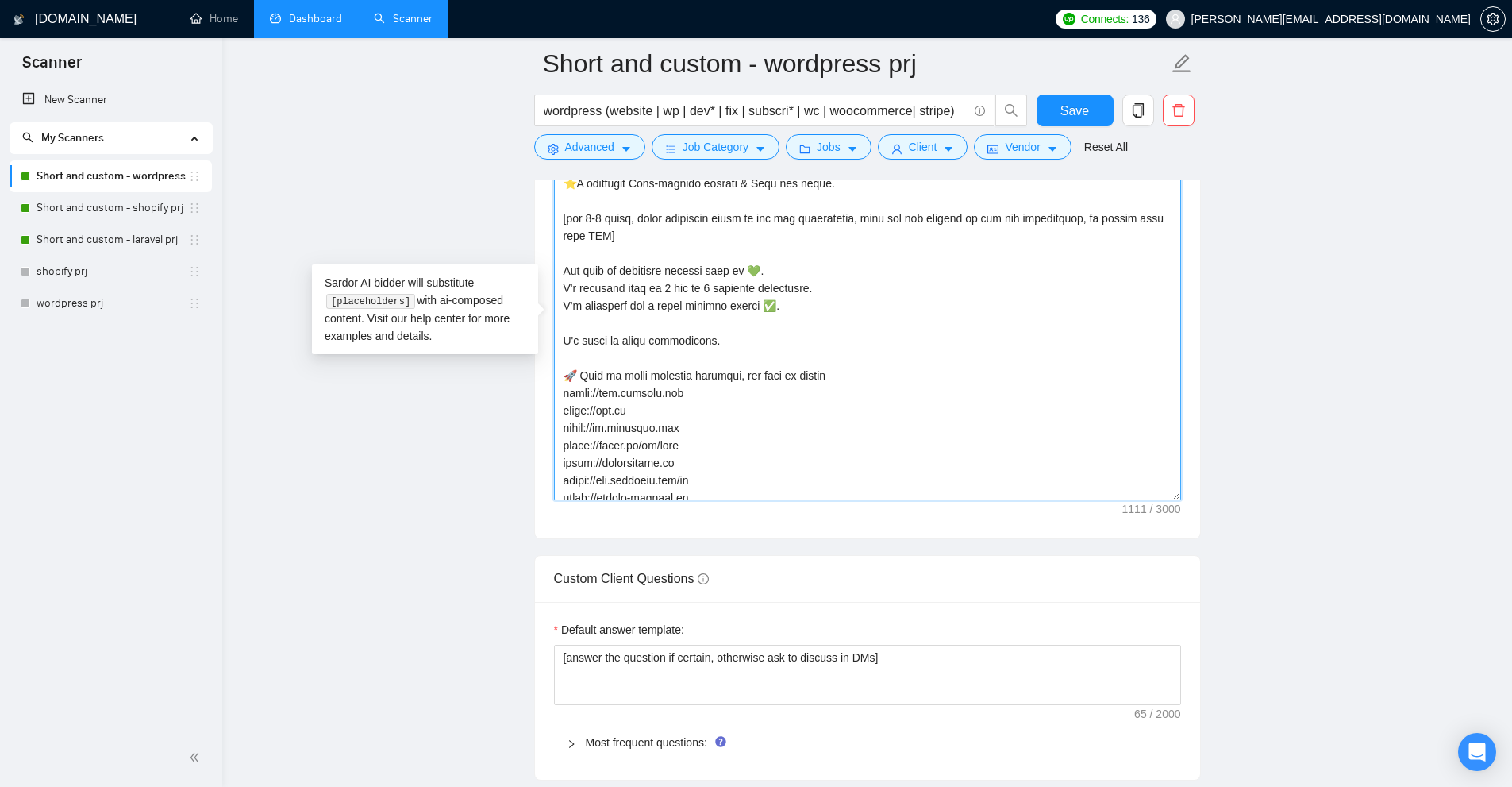
click at [629, 330] on textarea "Cover letter template:" at bounding box center [868, 321] width 627 height 357
paste textarea "[instr: IFF means ‘if and only if asked’ i.e. if client doesn't mention anythin…"
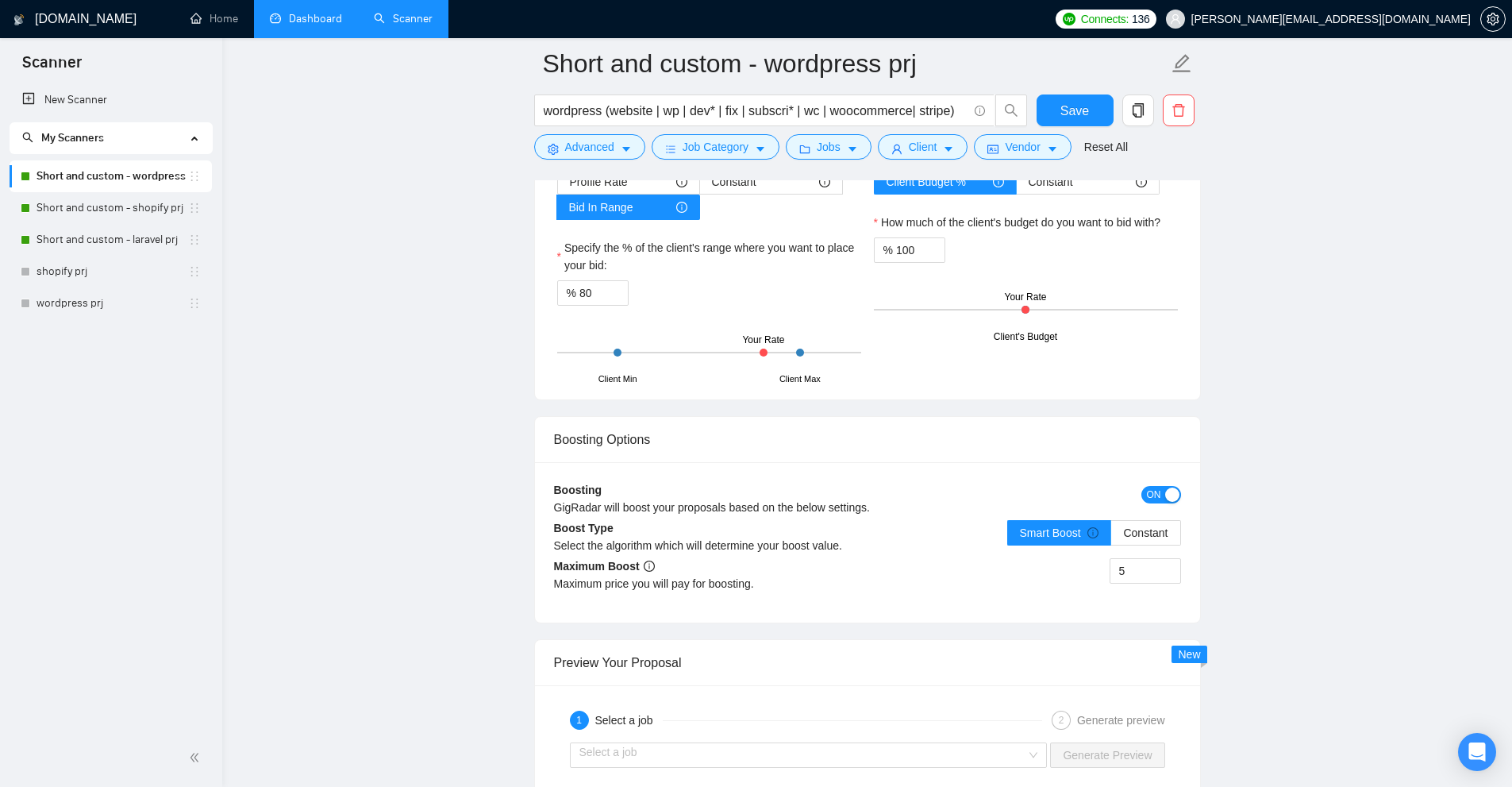
scroll to position [3020, 0]
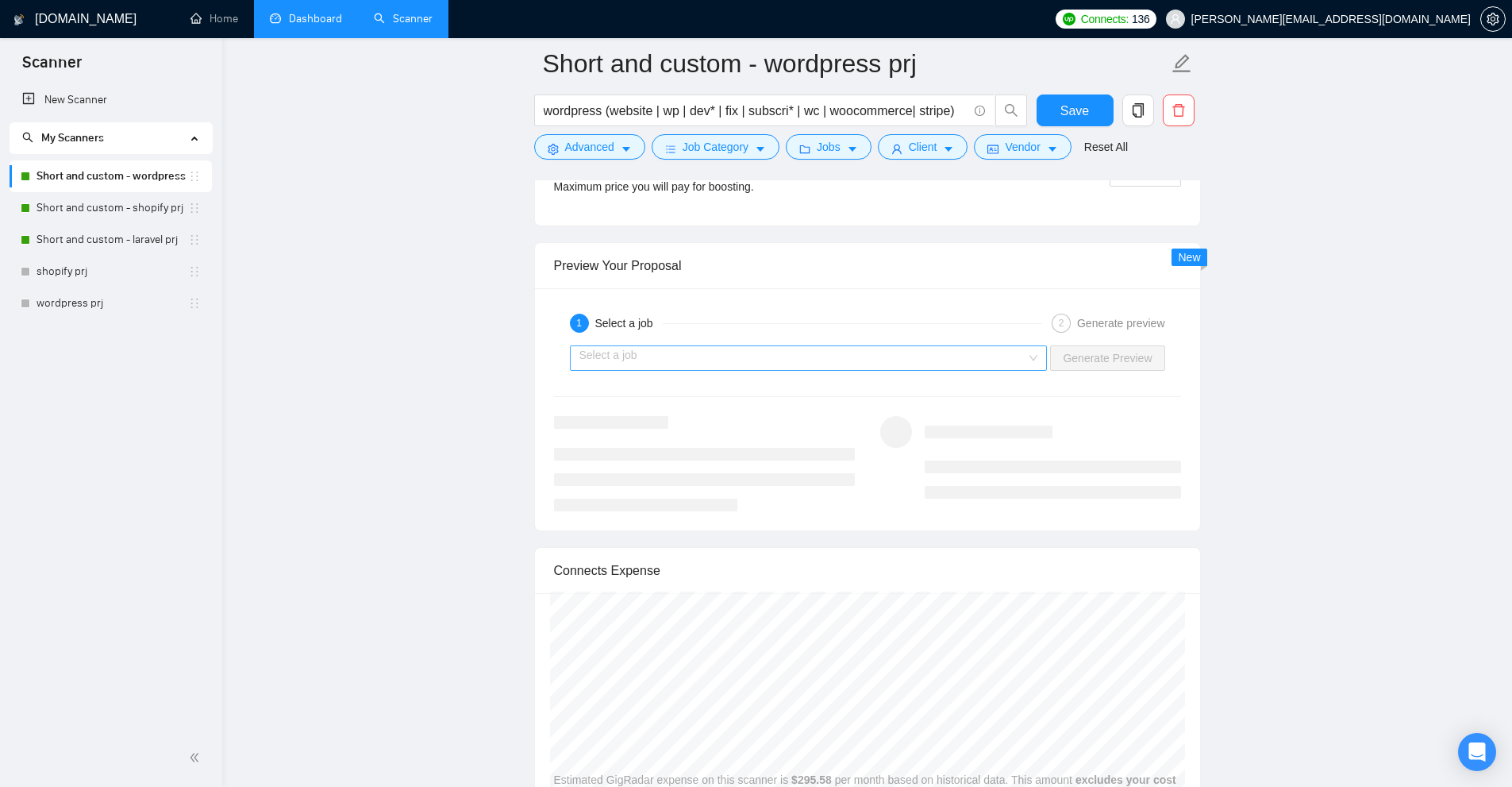
type textarea "✅[Say Hey, address the client by name (if available). Otherwise, simply say Hey…"
click at [731, 347] on input "search" at bounding box center [803, 358] width 448 height 24
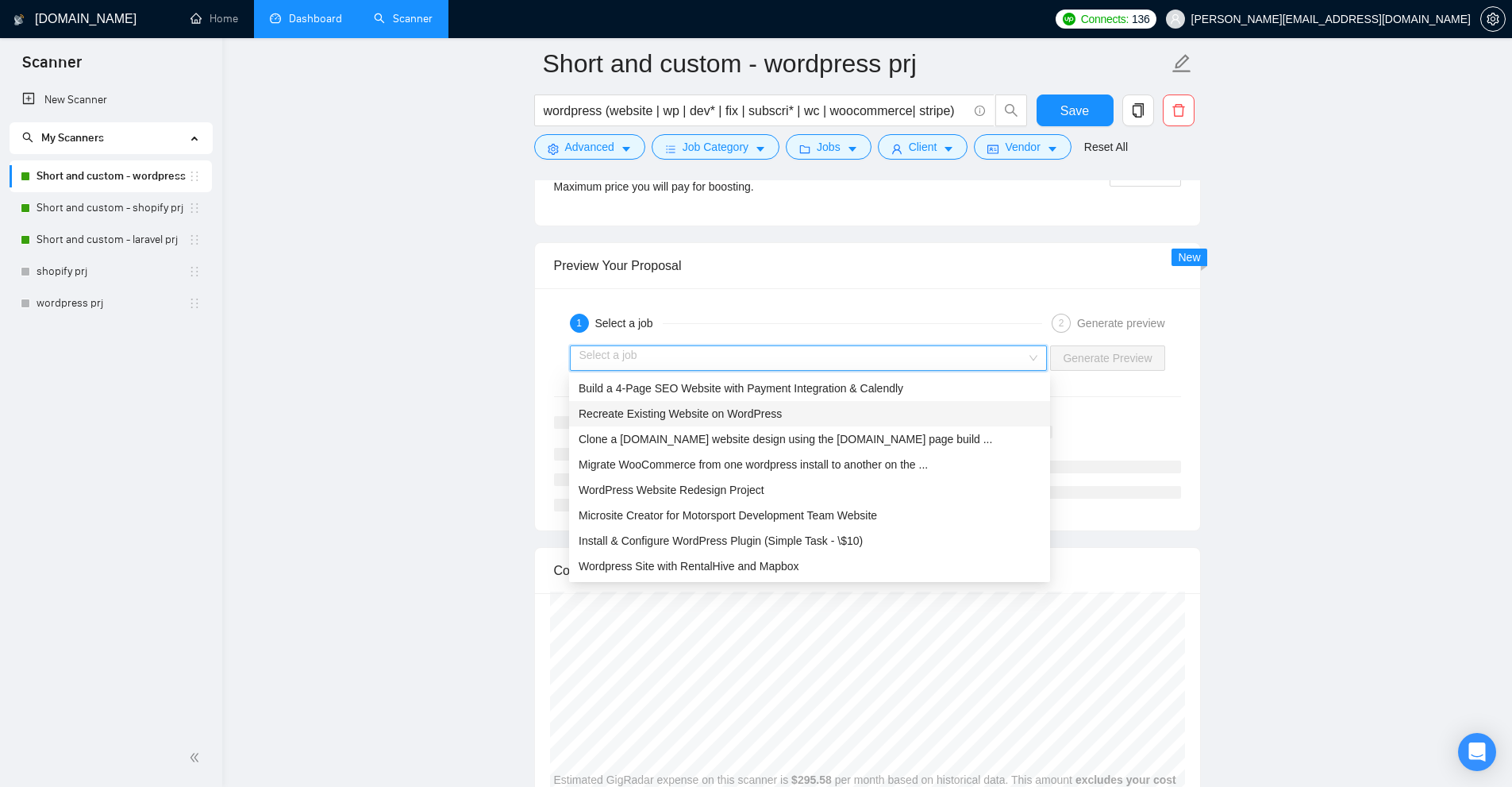
click at [597, 412] on span "Recreate Existing Website on WordPress" at bounding box center [680, 414] width 203 height 13
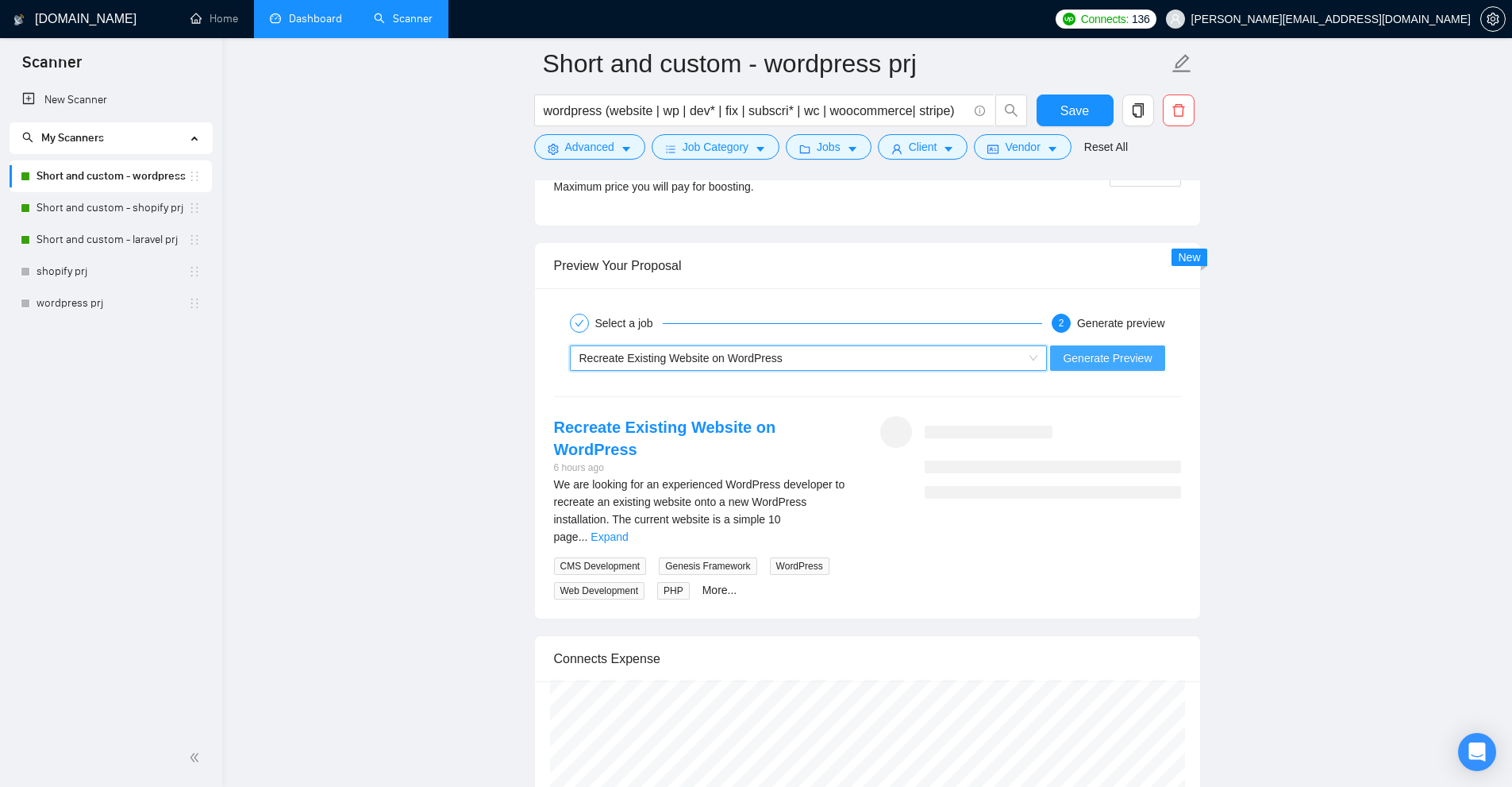
click at [1125, 357] on span "Generate Preview" at bounding box center [1108, 358] width 89 height 17
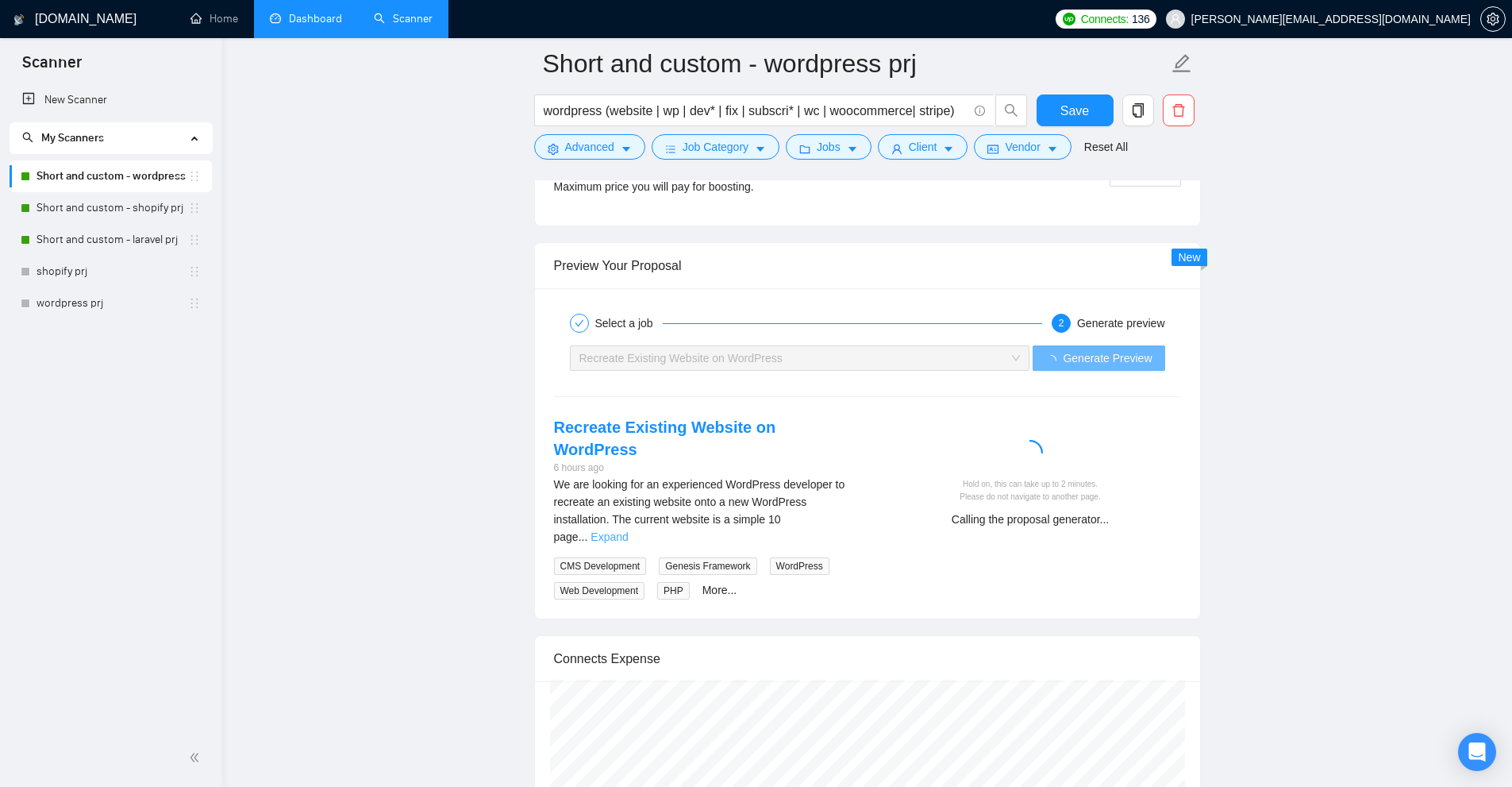
click at [628, 531] on link "Expand" at bounding box center [609, 537] width 38 height 13
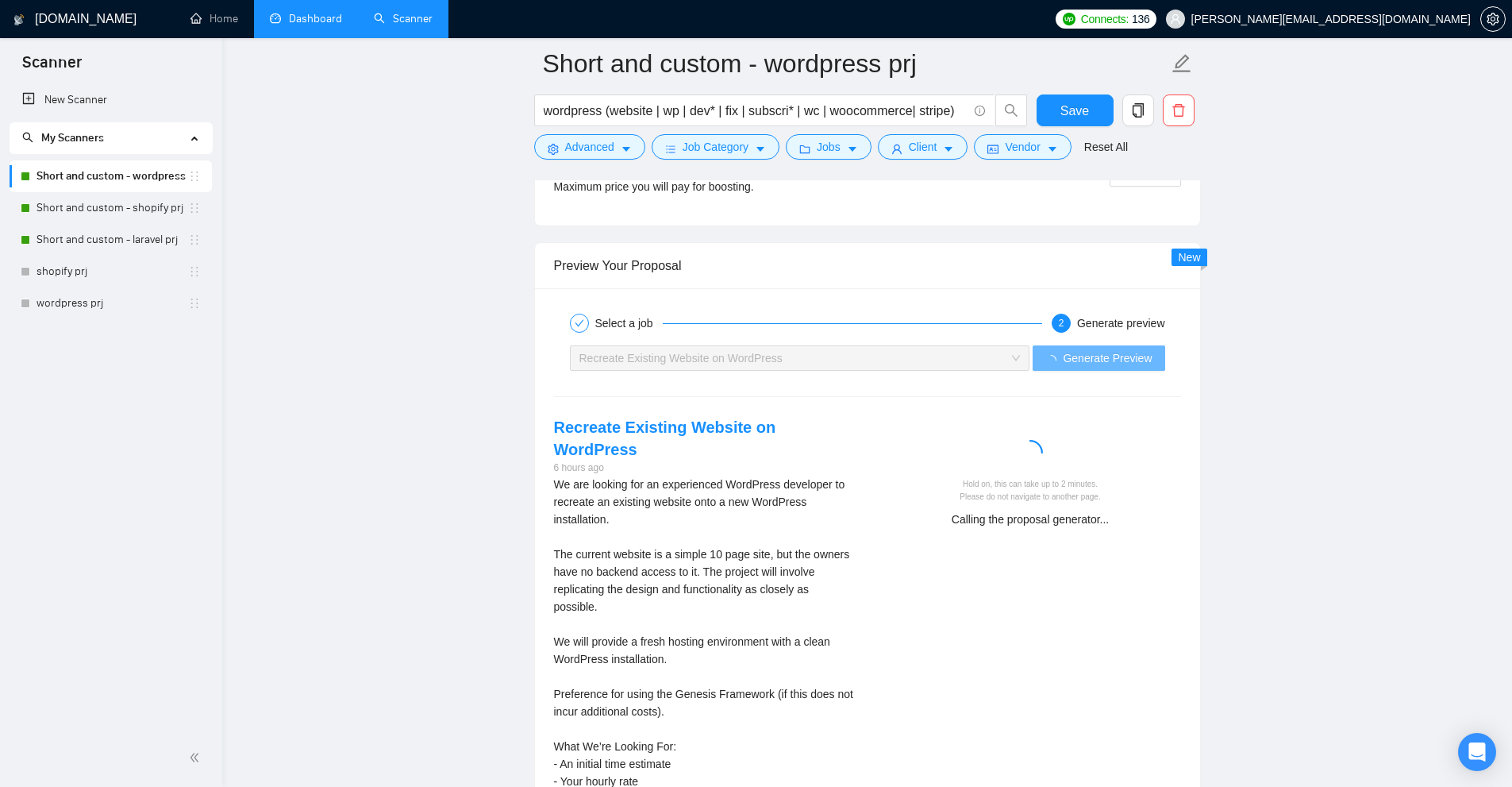
scroll to position [3338, 0]
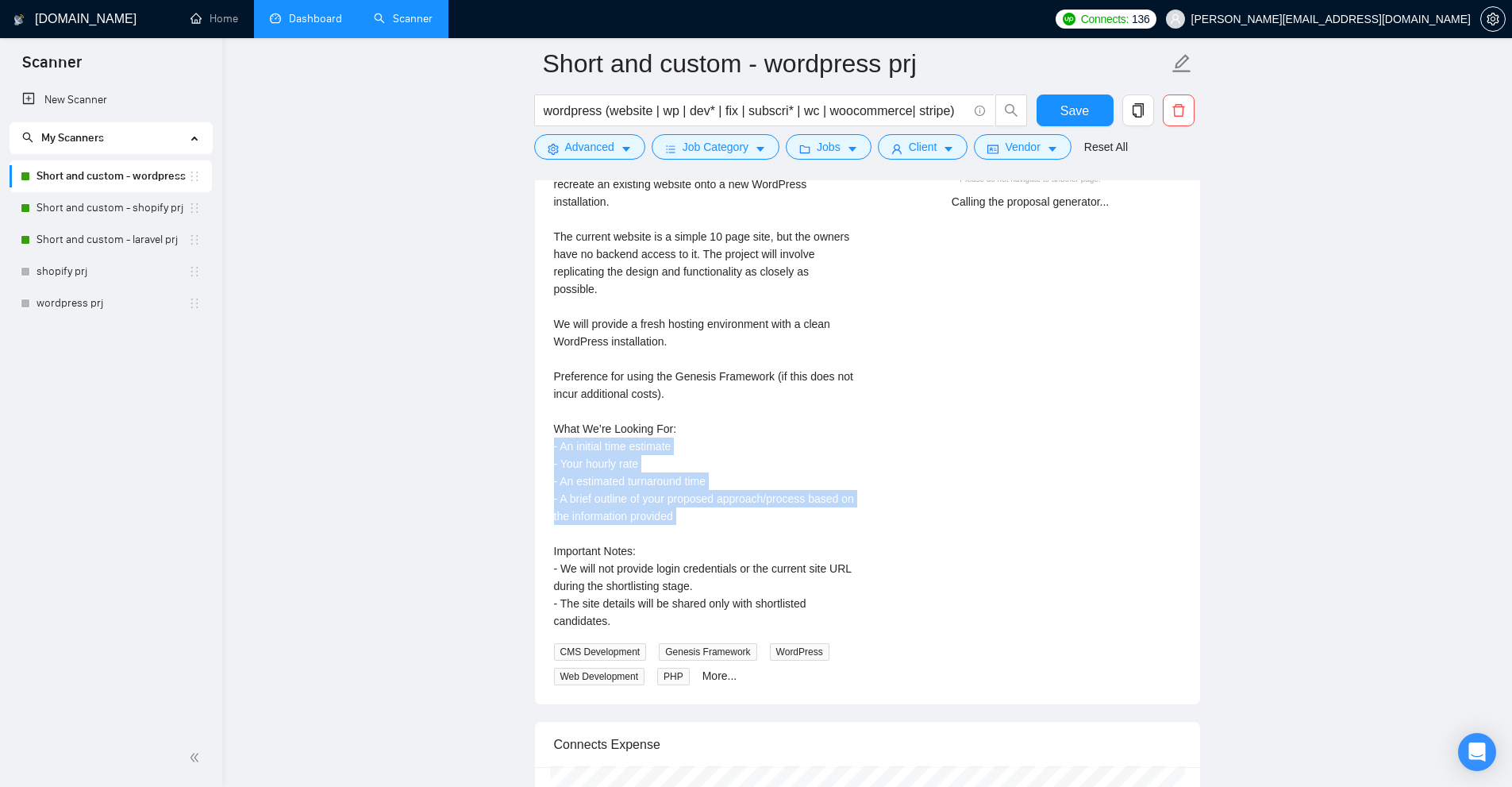
drag, startPoint x: 533, startPoint y: 408, endPoint x: 572, endPoint y: 466, distance: 69.9
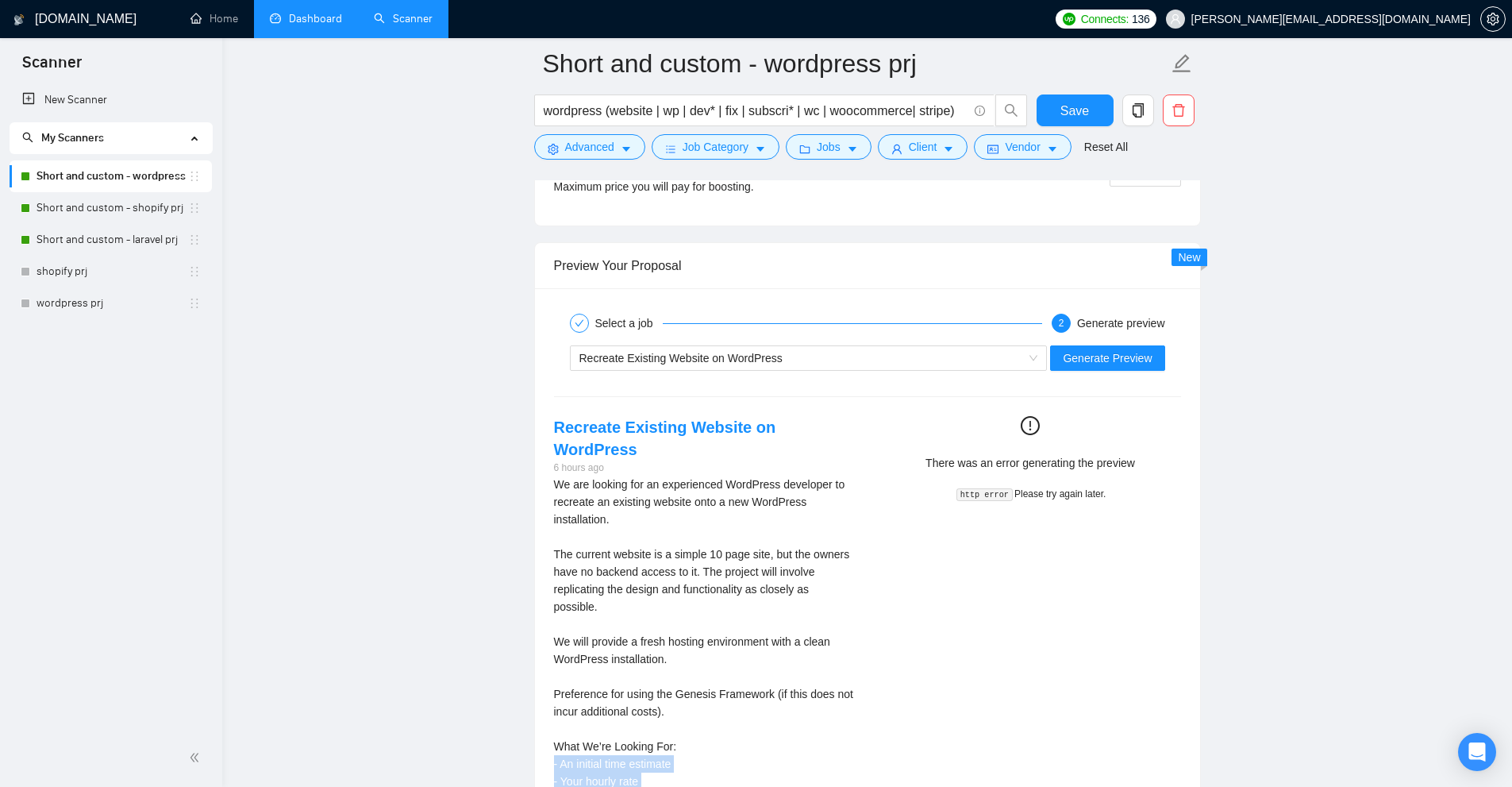
scroll to position [2940, 0]
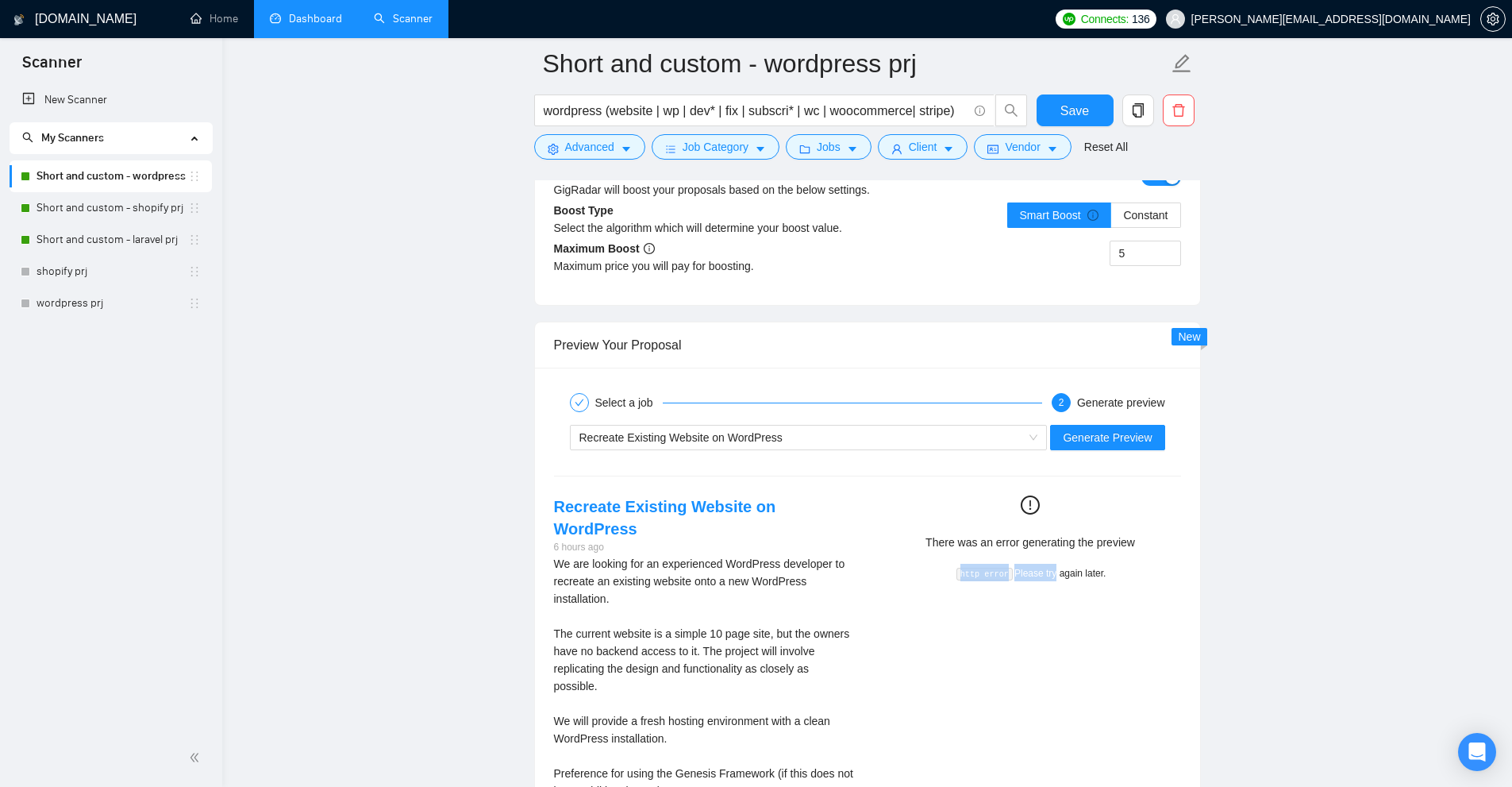
drag, startPoint x: 964, startPoint y: 566, endPoint x: 1052, endPoint y: 566, distance: 88.0
click at [1052, 566] on div "http error Please try again later." at bounding box center [1031, 573] width 288 height 17
click at [1123, 432] on span "Generate Preview" at bounding box center [1108, 438] width 89 height 17
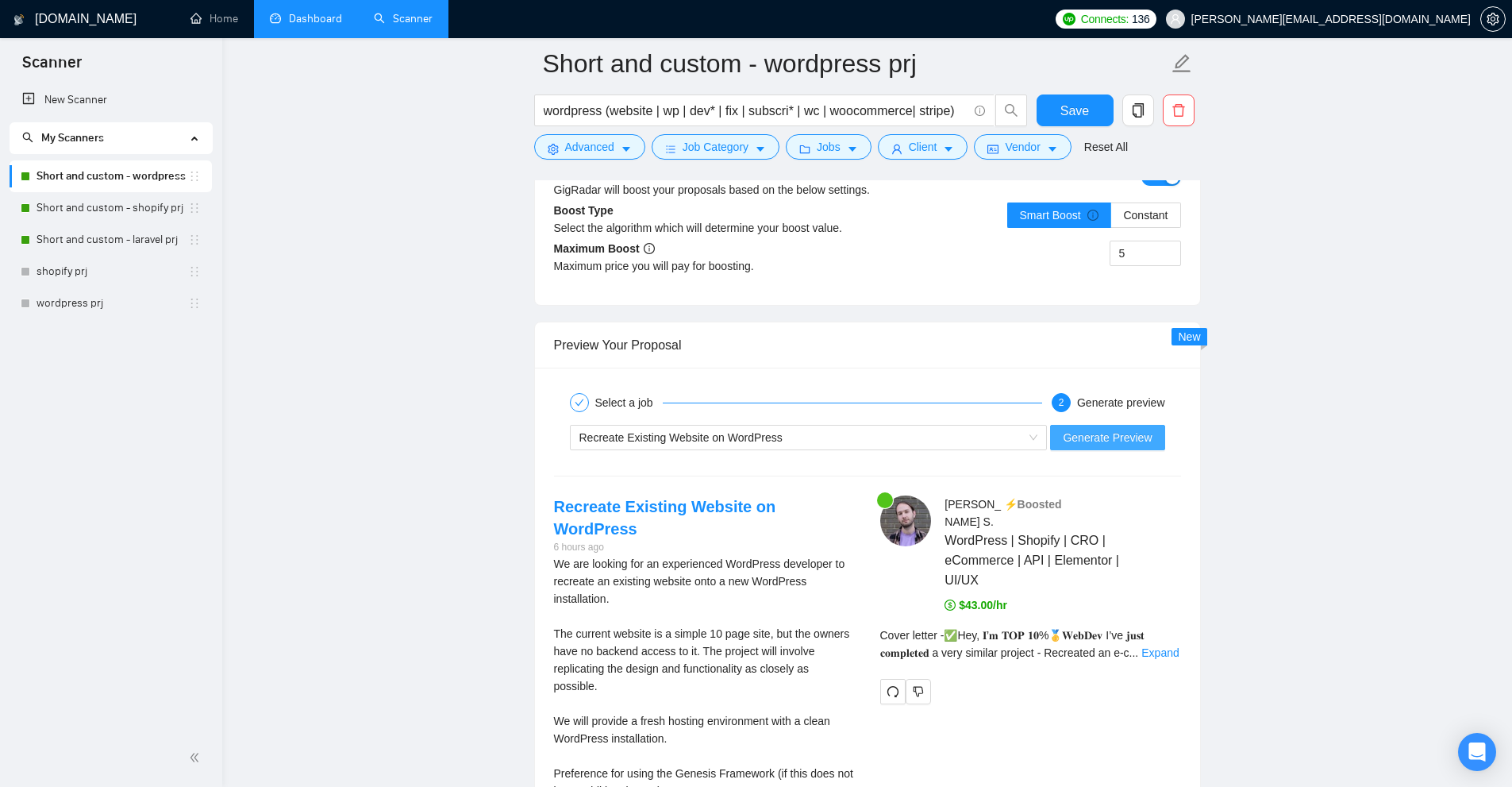
scroll to position [3258, 0]
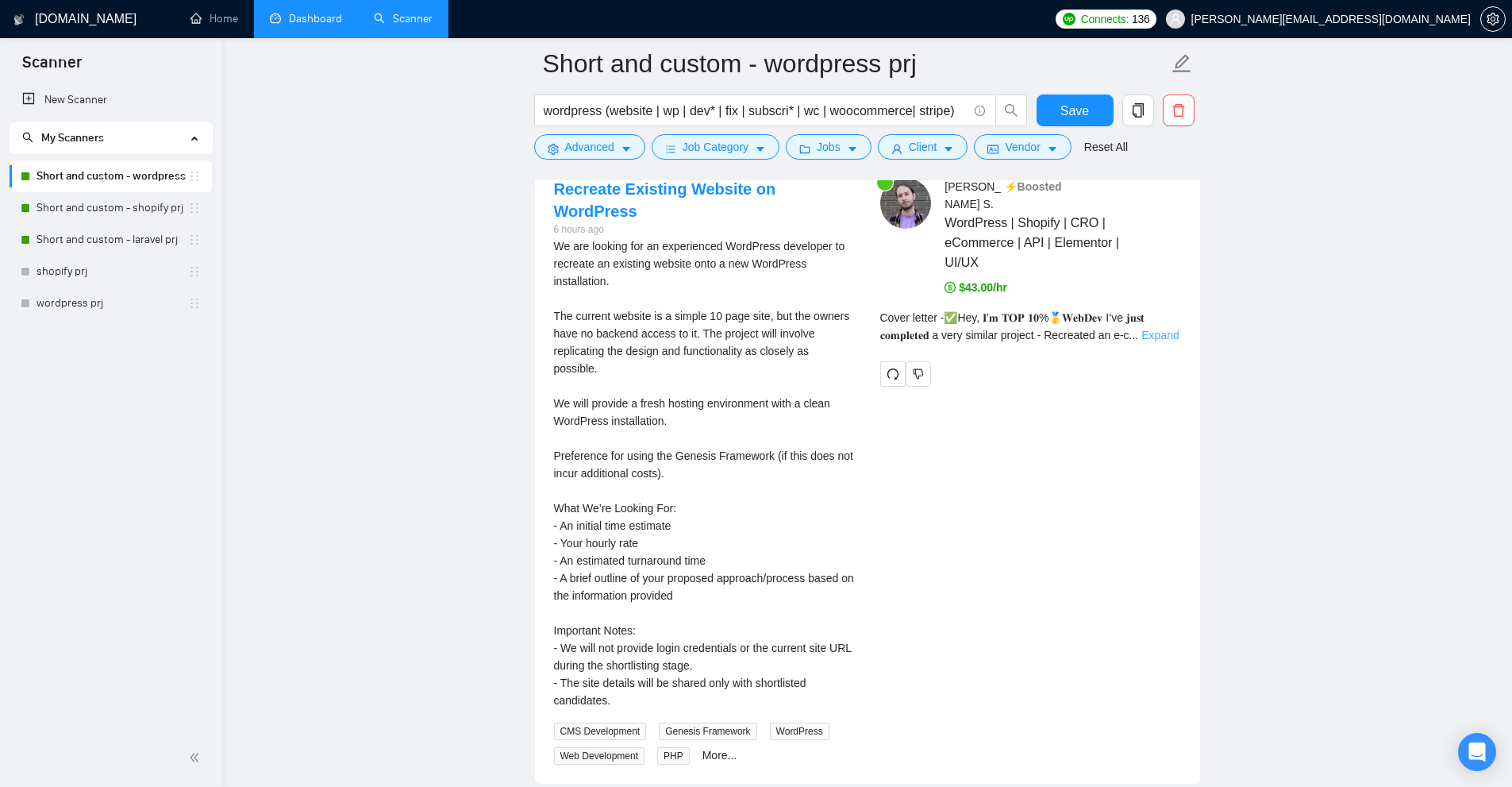
click at [1158, 329] on link "Expand" at bounding box center [1160, 335] width 38 height 13
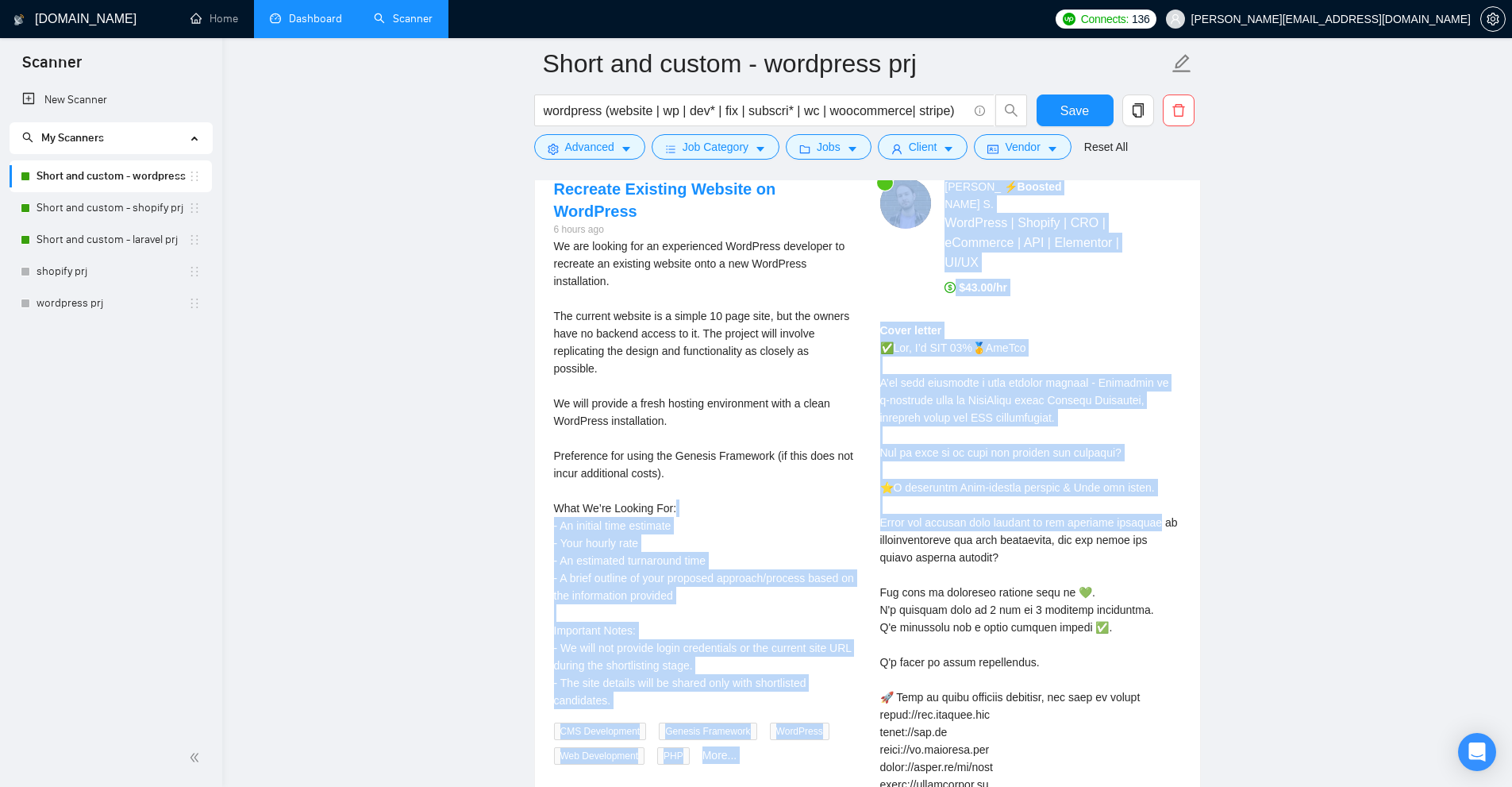
drag, startPoint x: 860, startPoint y: 473, endPoint x: 1066, endPoint y: 487, distance: 206.5
click at [1066, 487] on div "Recreate Existing Website on WordPress 6 hours ago We are looking for an experi…" at bounding box center [868, 577] width 653 height 798
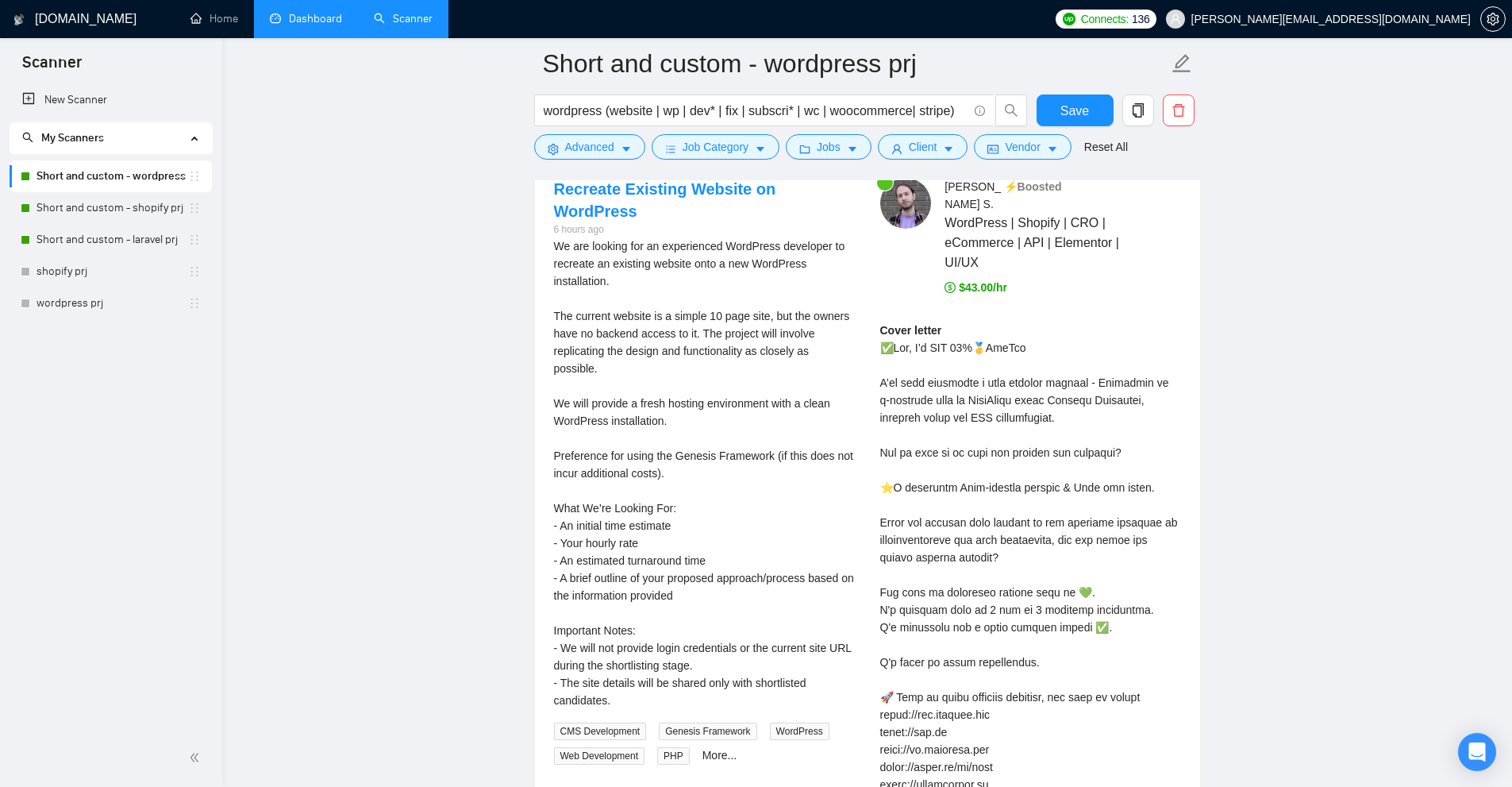
click at [977, 517] on div "Cover letter" at bounding box center [1031, 627] width 301 height 611
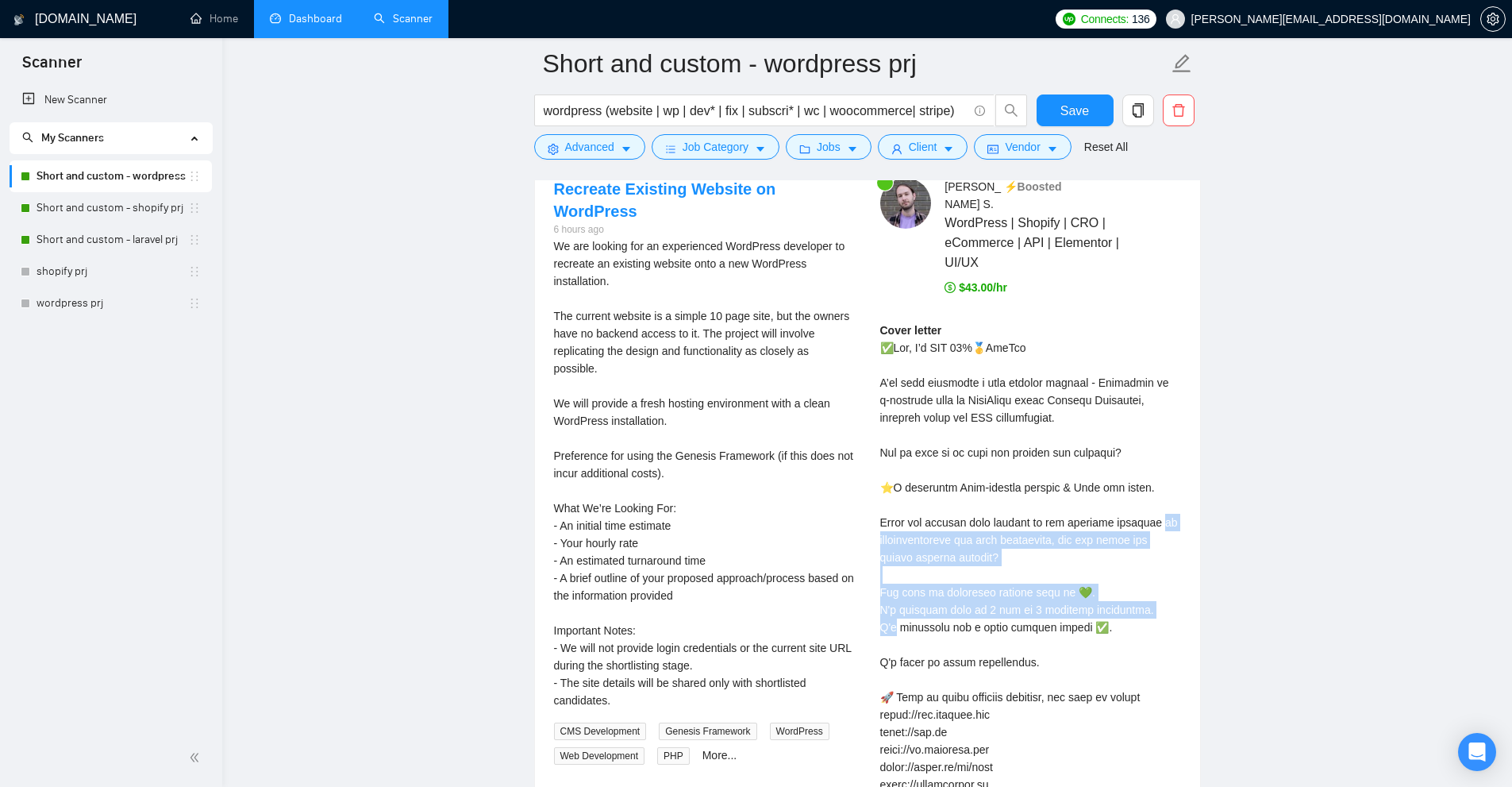
drag, startPoint x: 977, startPoint y: 517, endPoint x: 992, endPoint y: 573, distance: 58.0
click at [992, 573] on div "Cover letter" at bounding box center [1031, 627] width 301 height 611
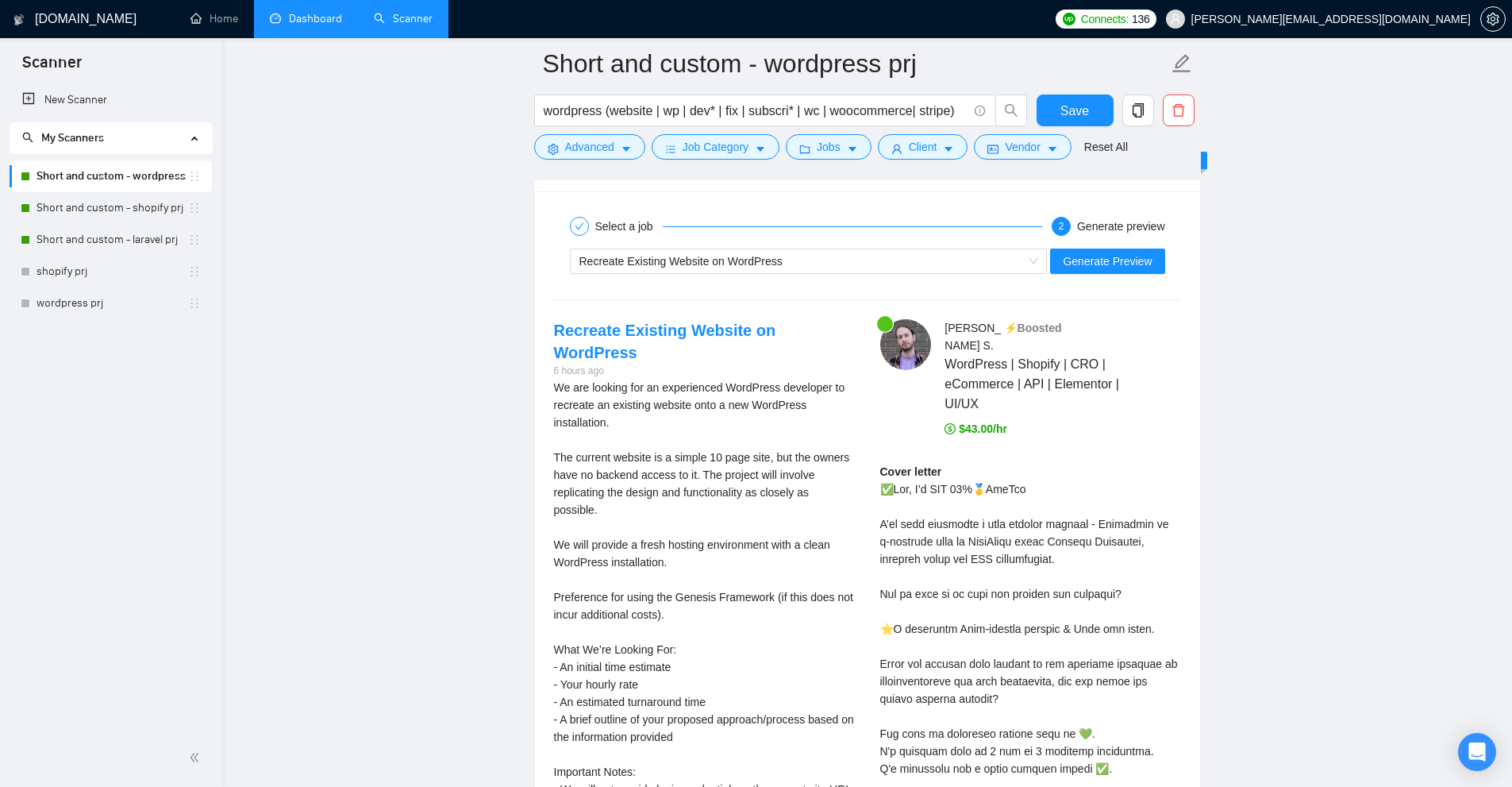
scroll to position [3196, 0]
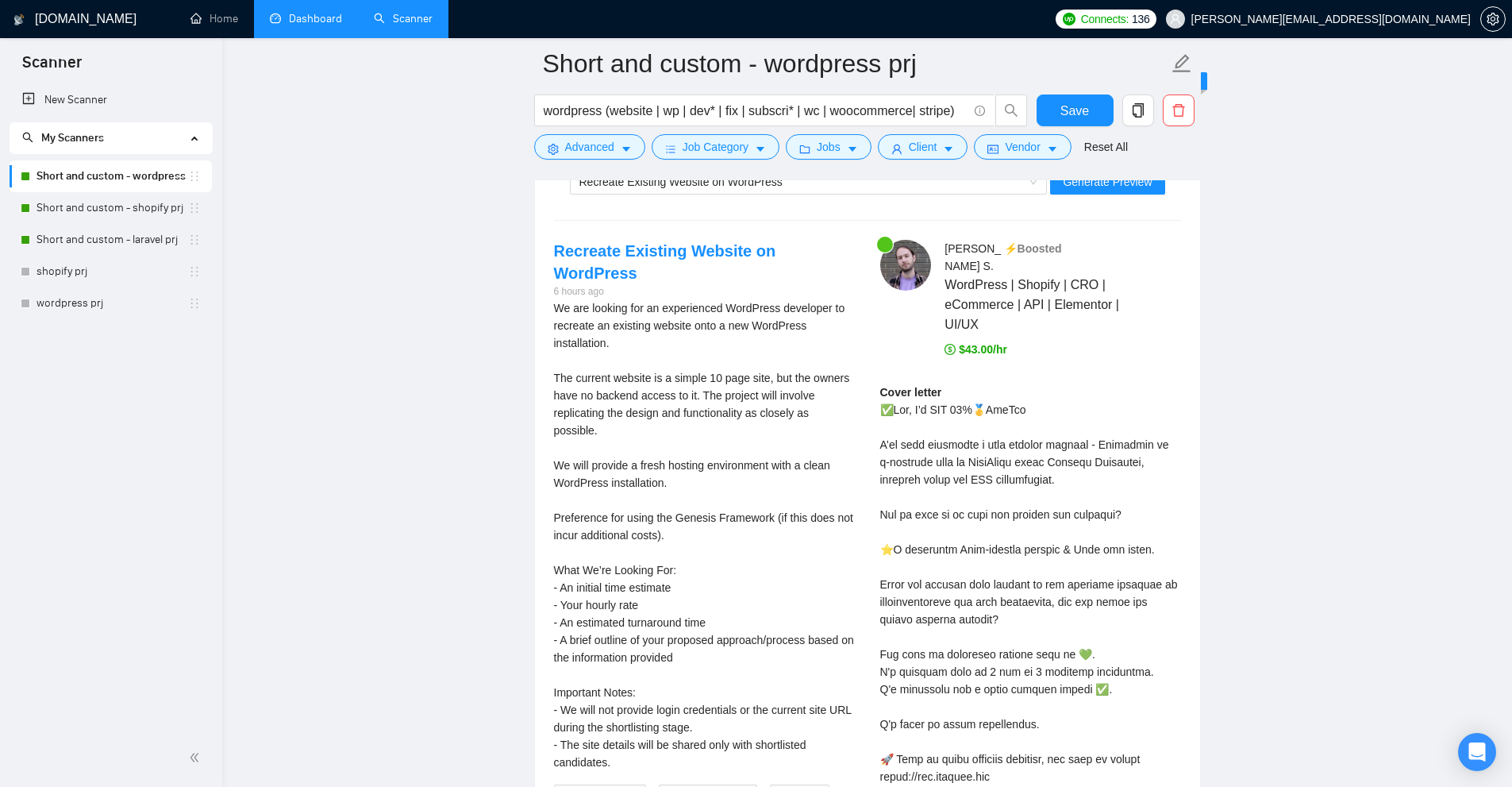
click at [550, 529] on div "Recreate Existing Website on WordPress 6 hours ago We are looking for an experi…" at bounding box center [704, 534] width 326 height 587
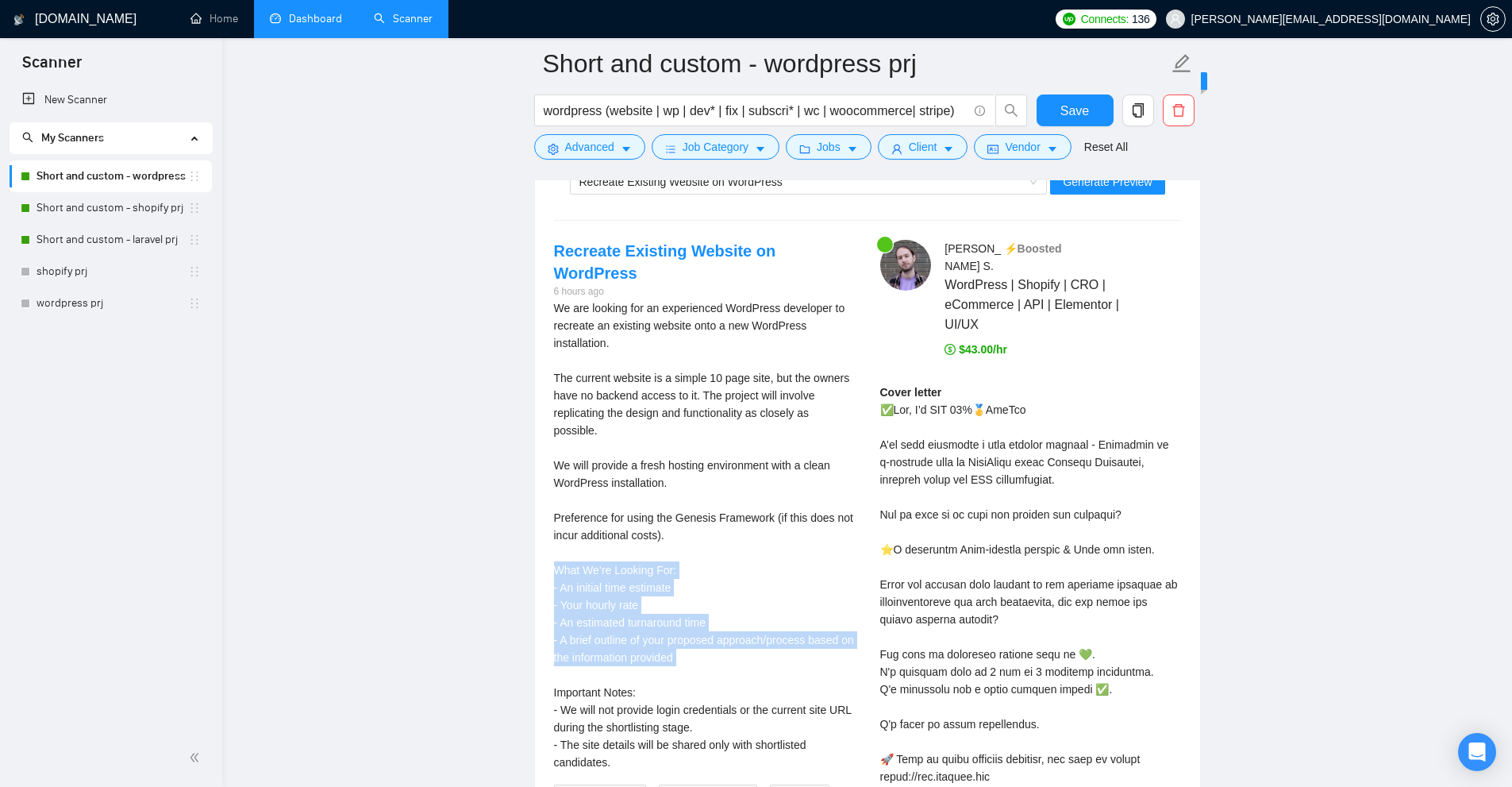
drag, startPoint x: 550, startPoint y: 529, endPoint x: 831, endPoint y: 617, distance: 294.5
click at [831, 617] on div "Recreate Existing Website on WordPress 6 hours ago We are looking for an experi…" at bounding box center [704, 534] width 326 height 587
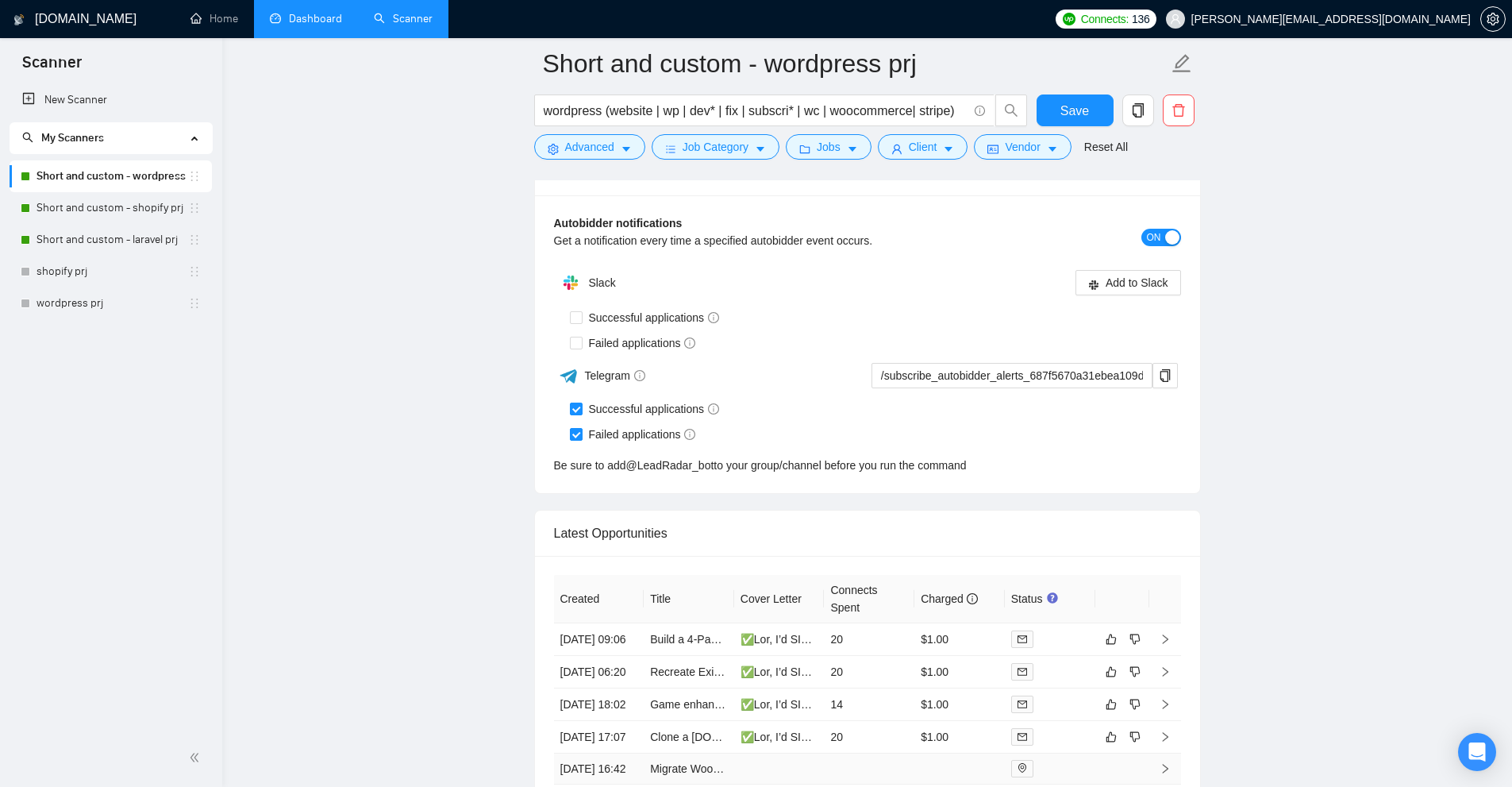
scroll to position [4897, 0]
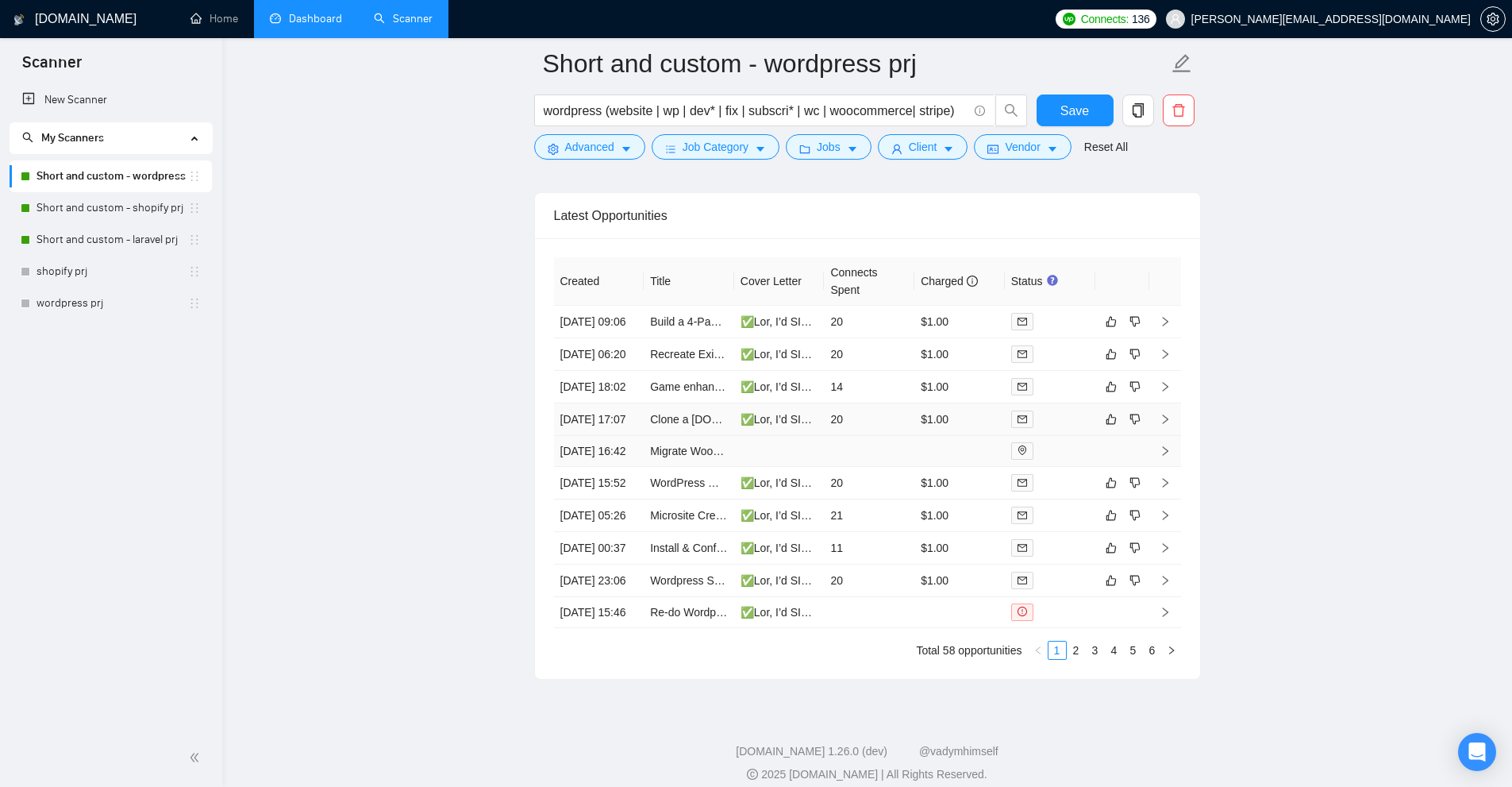
click at [894, 436] on td "20" at bounding box center [869, 419] width 91 height 32
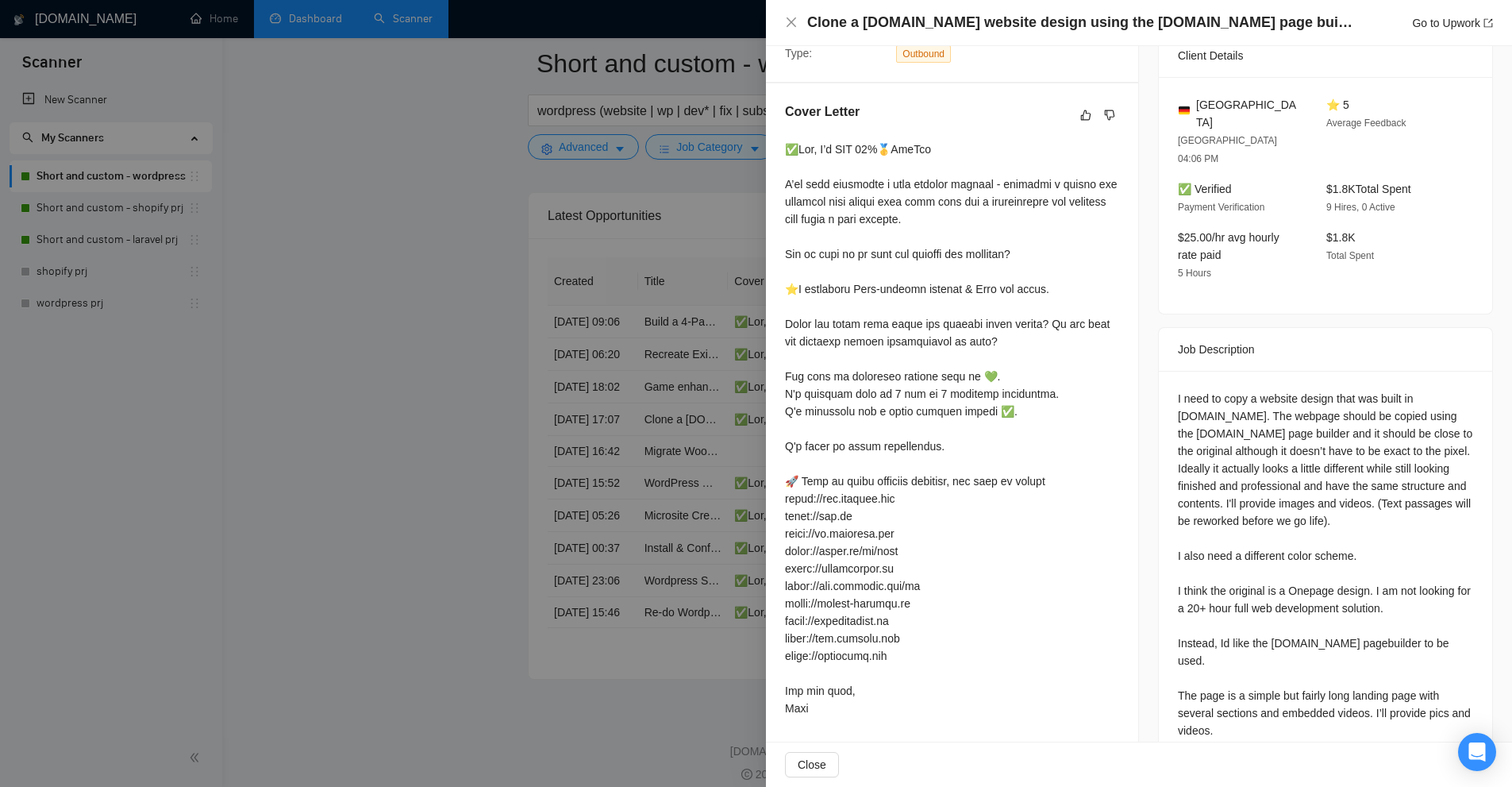
scroll to position [5056, 0]
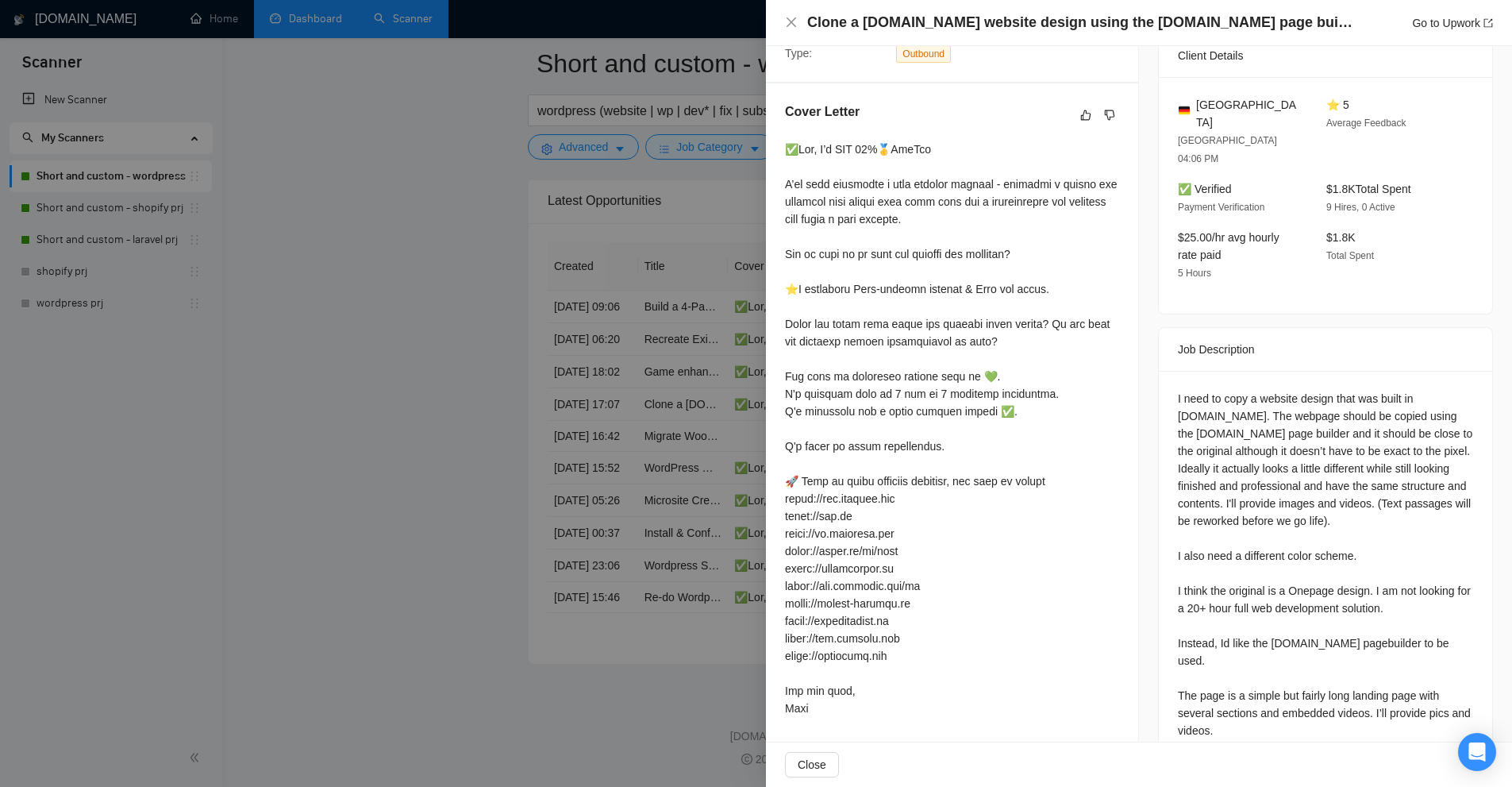
click at [663, 362] on div at bounding box center [756, 393] width 1512 height 787
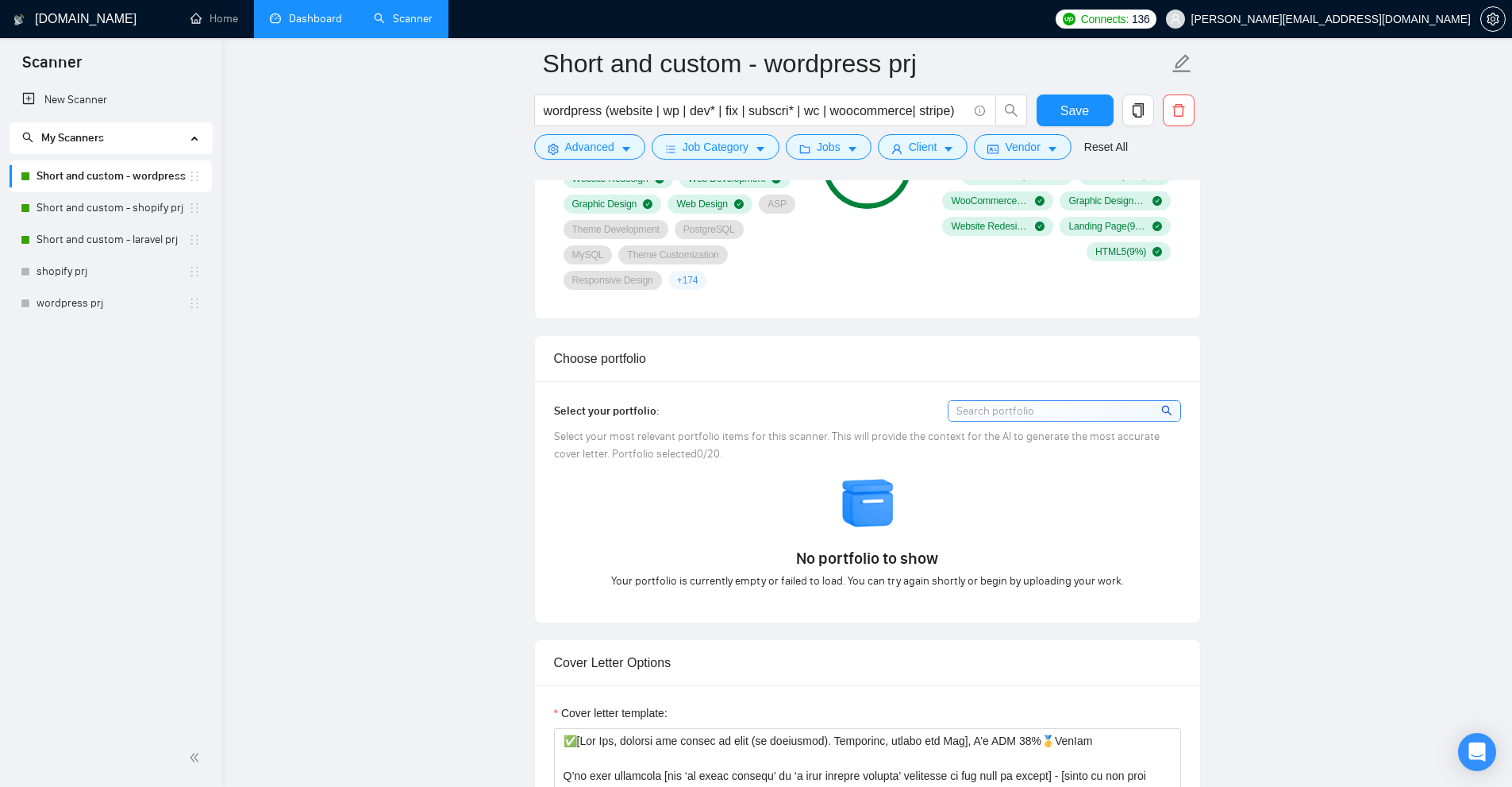
scroll to position [1163, 0]
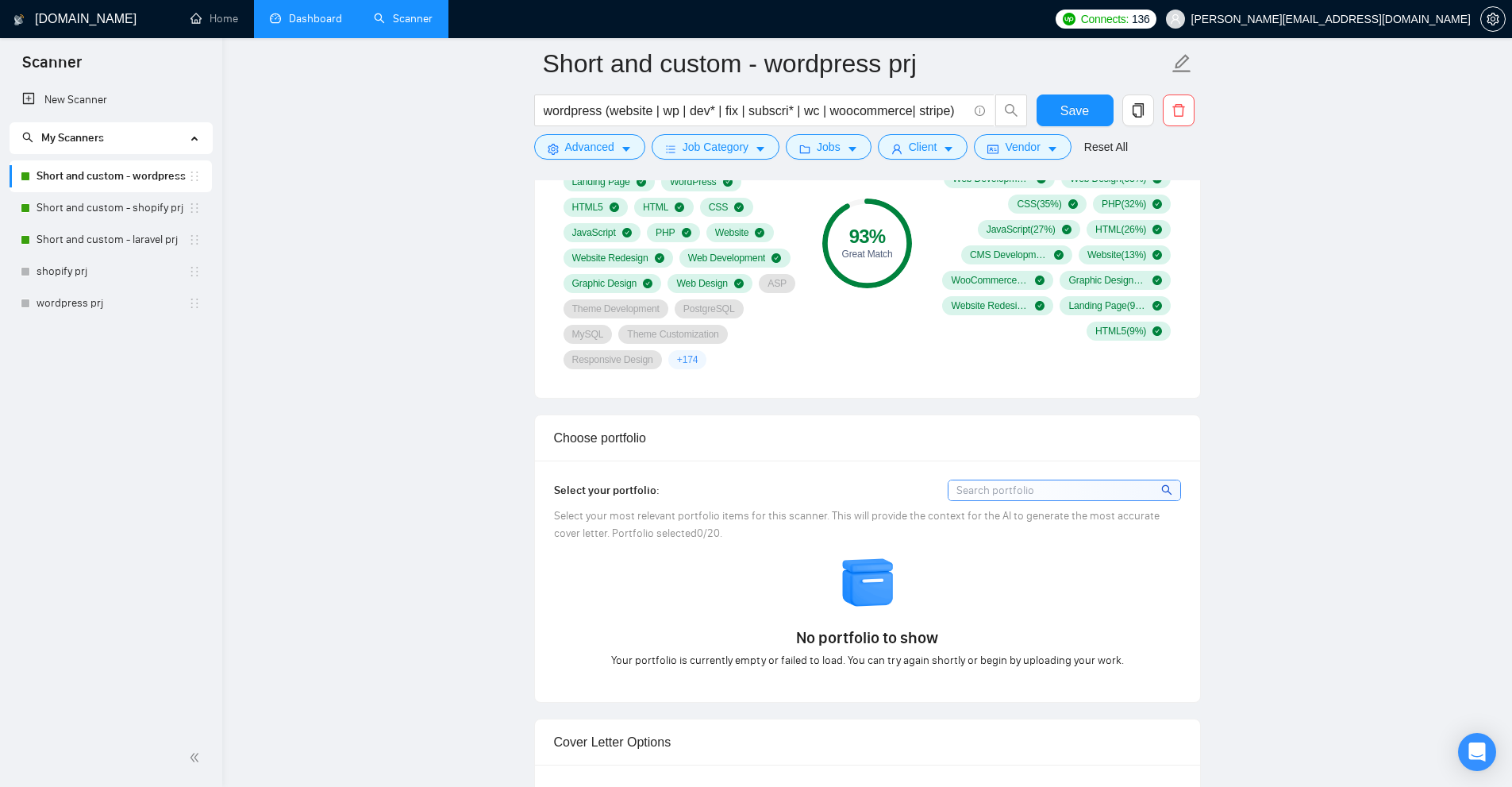
click at [271, 16] on link "Dashboard" at bounding box center [306, 18] width 72 height 13
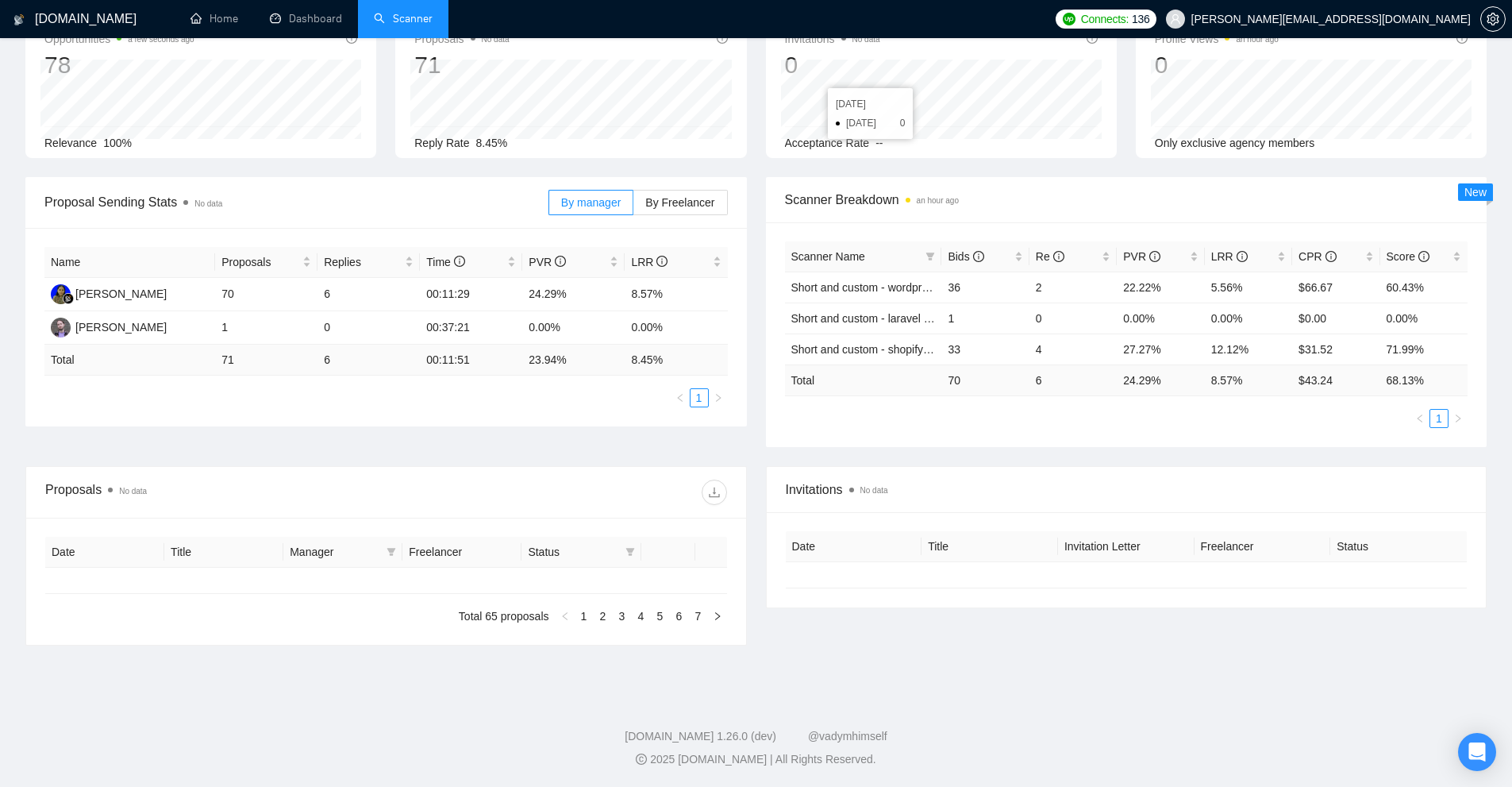
type input "2025-07-19"
type input "2025-08-18"
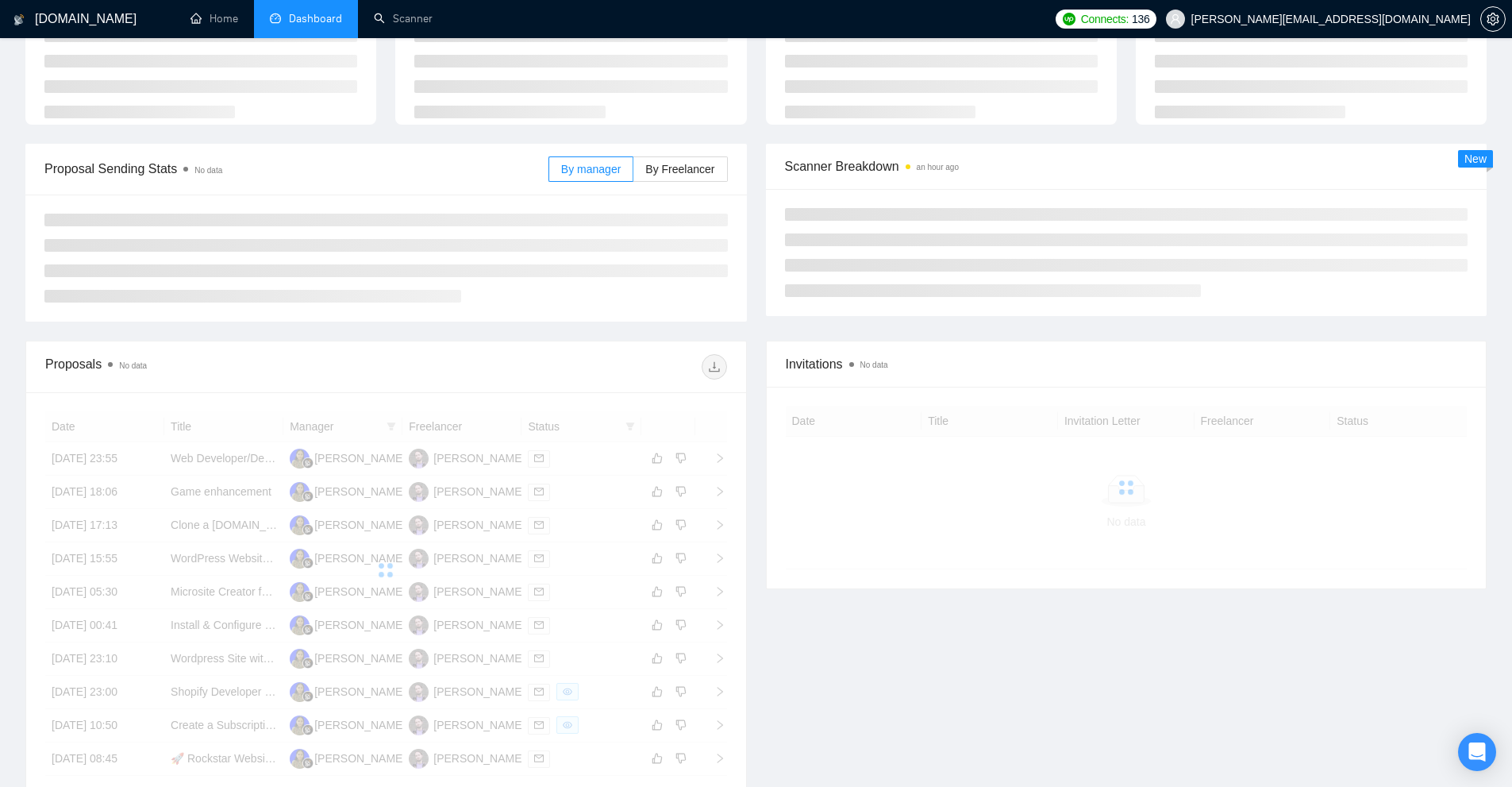
scroll to position [0, 0]
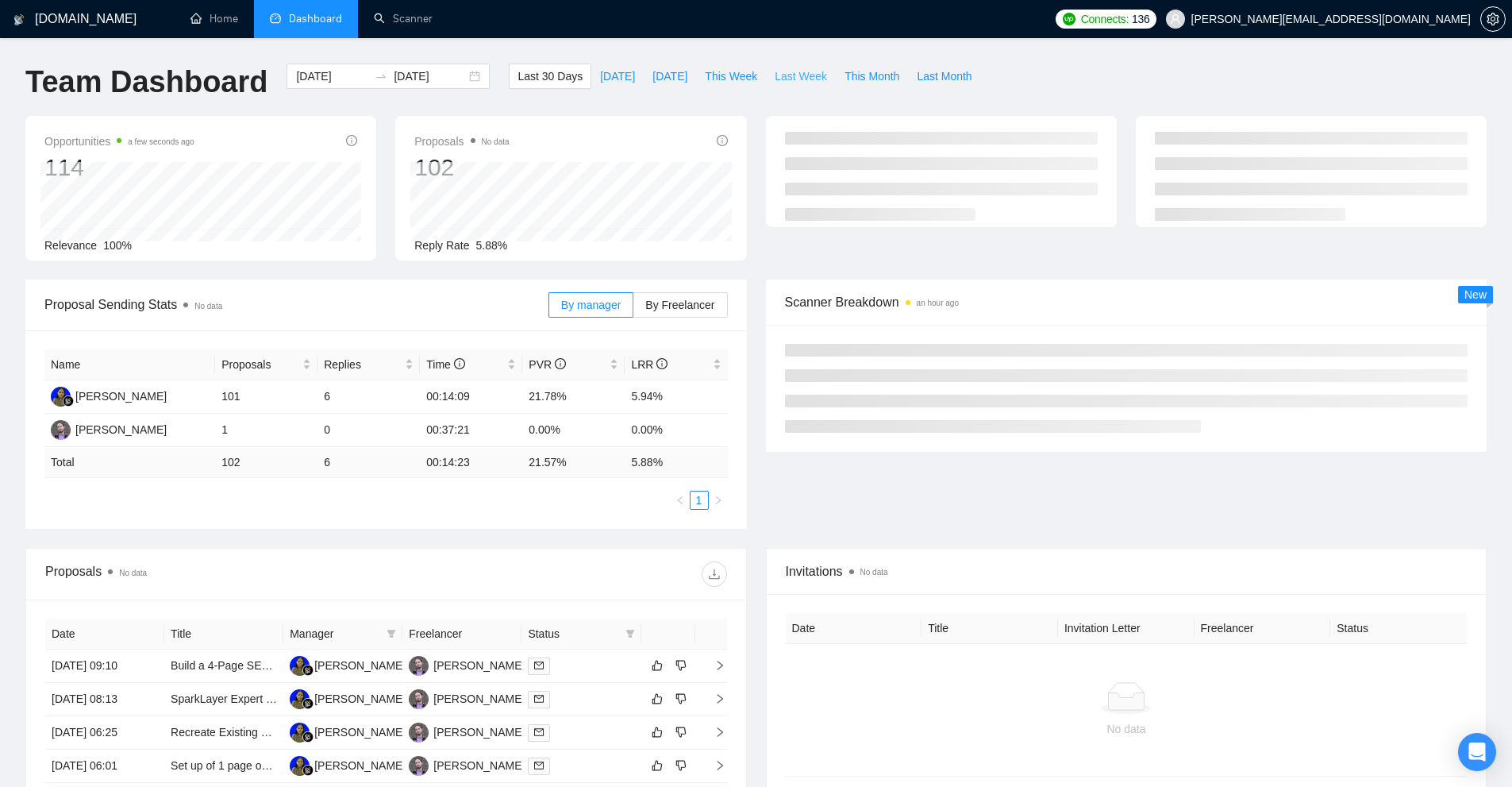
click at [798, 74] on span "Last Week" at bounding box center [801, 76] width 52 height 17
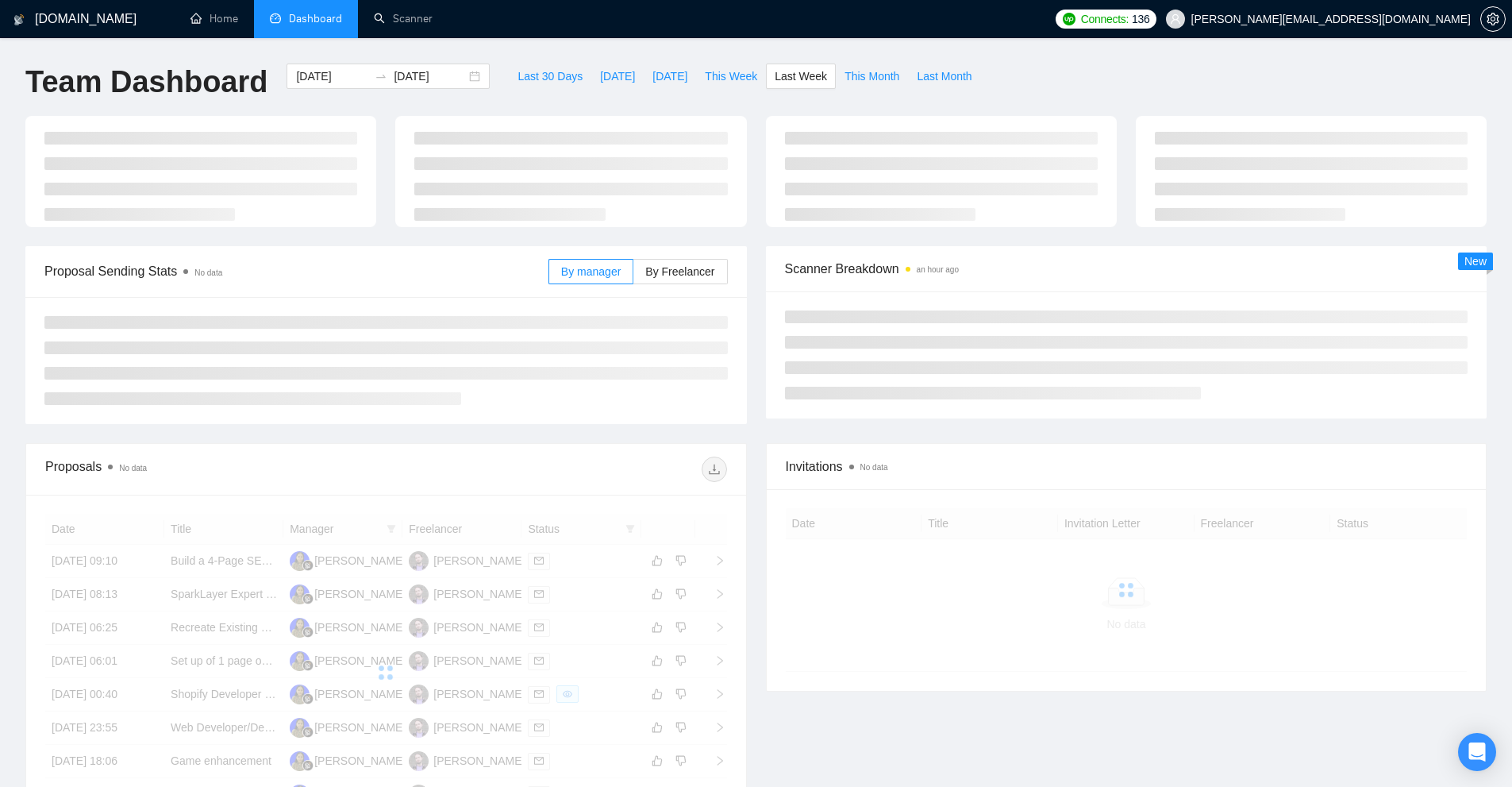
type input "2025-08-11"
type input "2025-08-17"
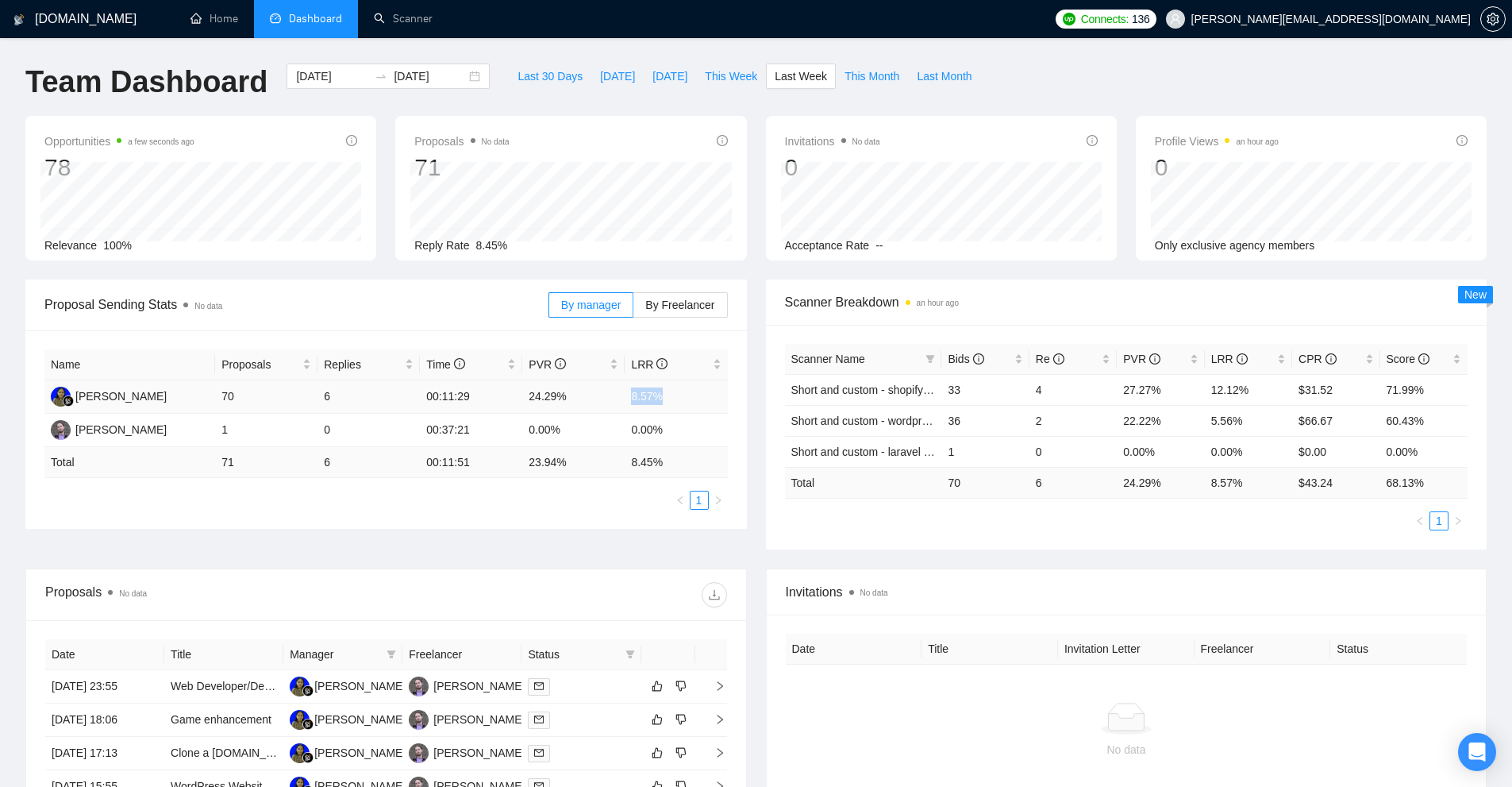
drag, startPoint x: 618, startPoint y: 395, endPoint x: 729, endPoint y: 401, distance: 111.2
click at [735, 397] on div "Name Proposals Replies Time PVR LRR Alissa Anggreiny 70 6 00:11:29 24.29% 8.57%…" at bounding box center [386, 429] width 722 height 198
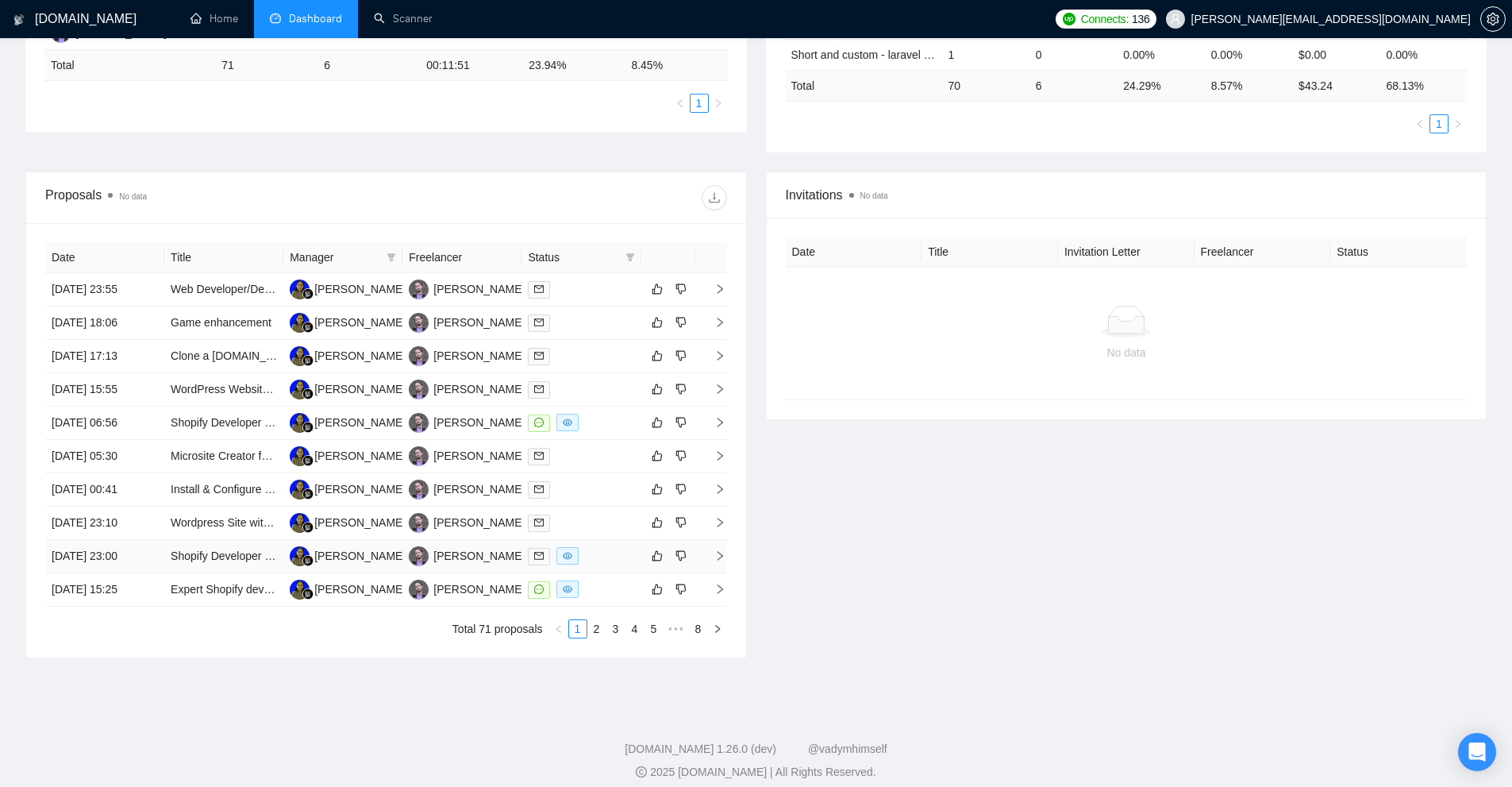
click at [604, 558] on div at bounding box center [581, 556] width 107 height 18
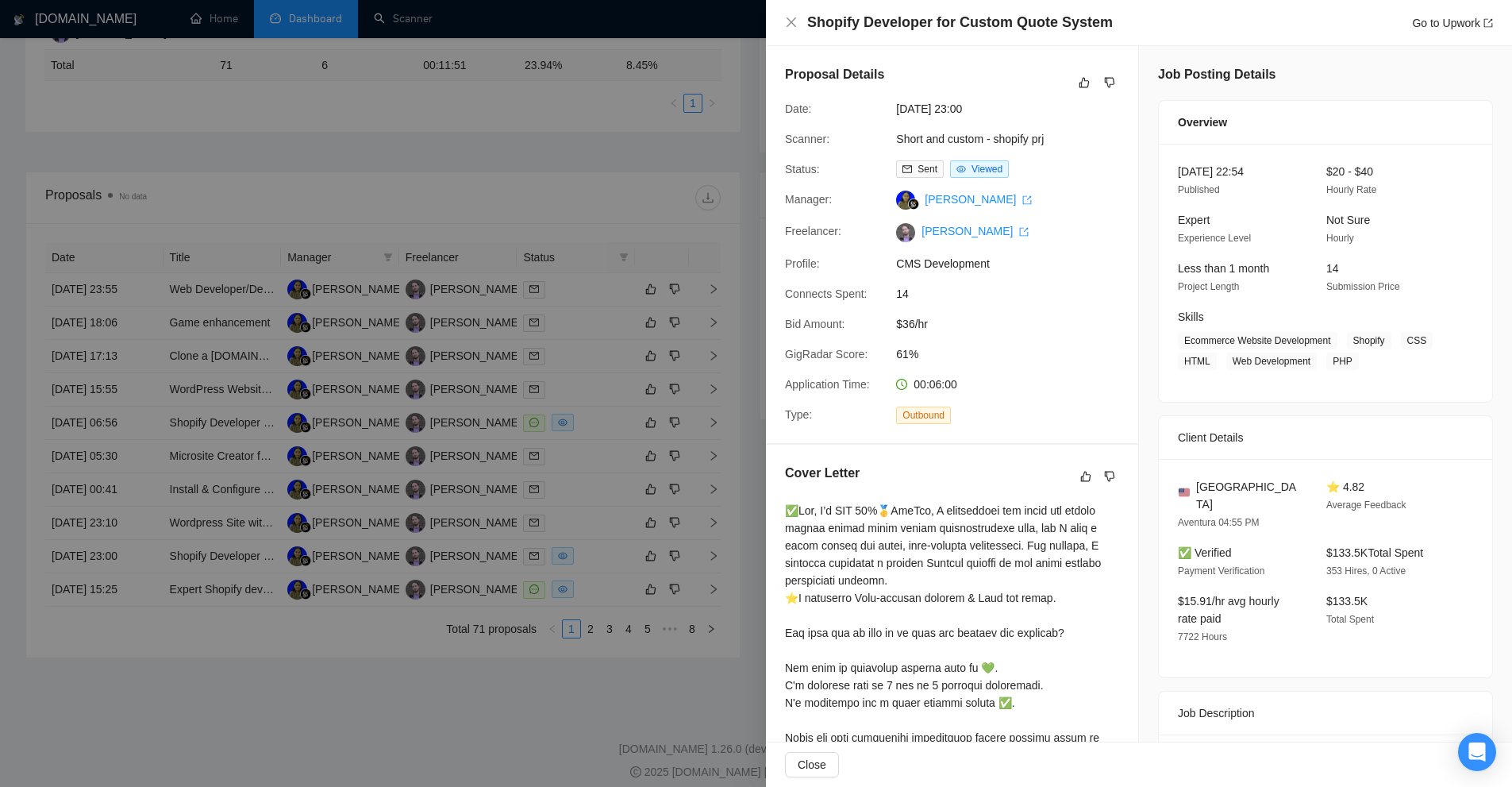
scroll to position [559, 0]
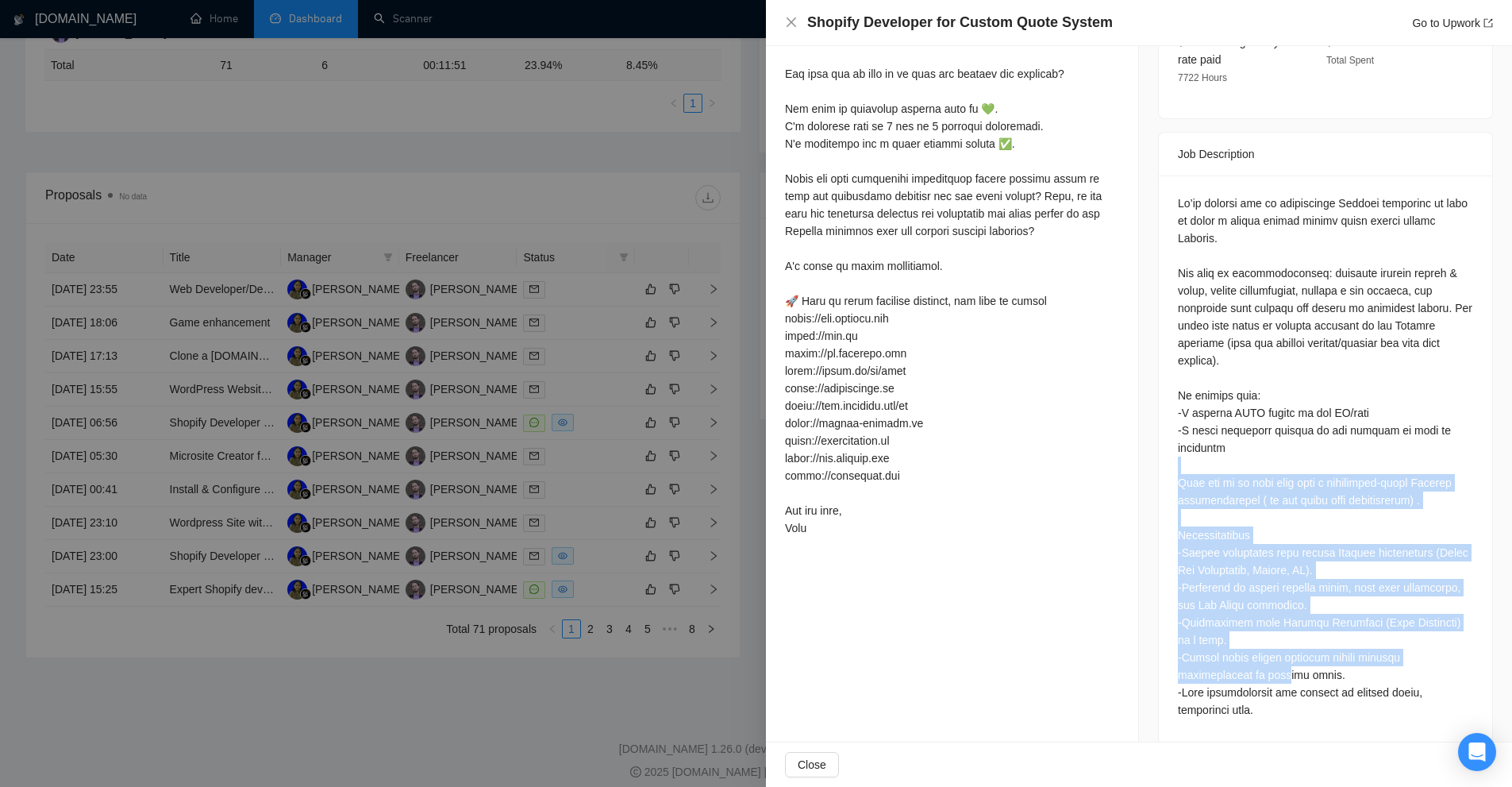
drag, startPoint x: 1186, startPoint y: 446, endPoint x: 1293, endPoint y: 680, distance: 257.3
click at [1275, 657] on div at bounding box center [1326, 457] width 295 height 524
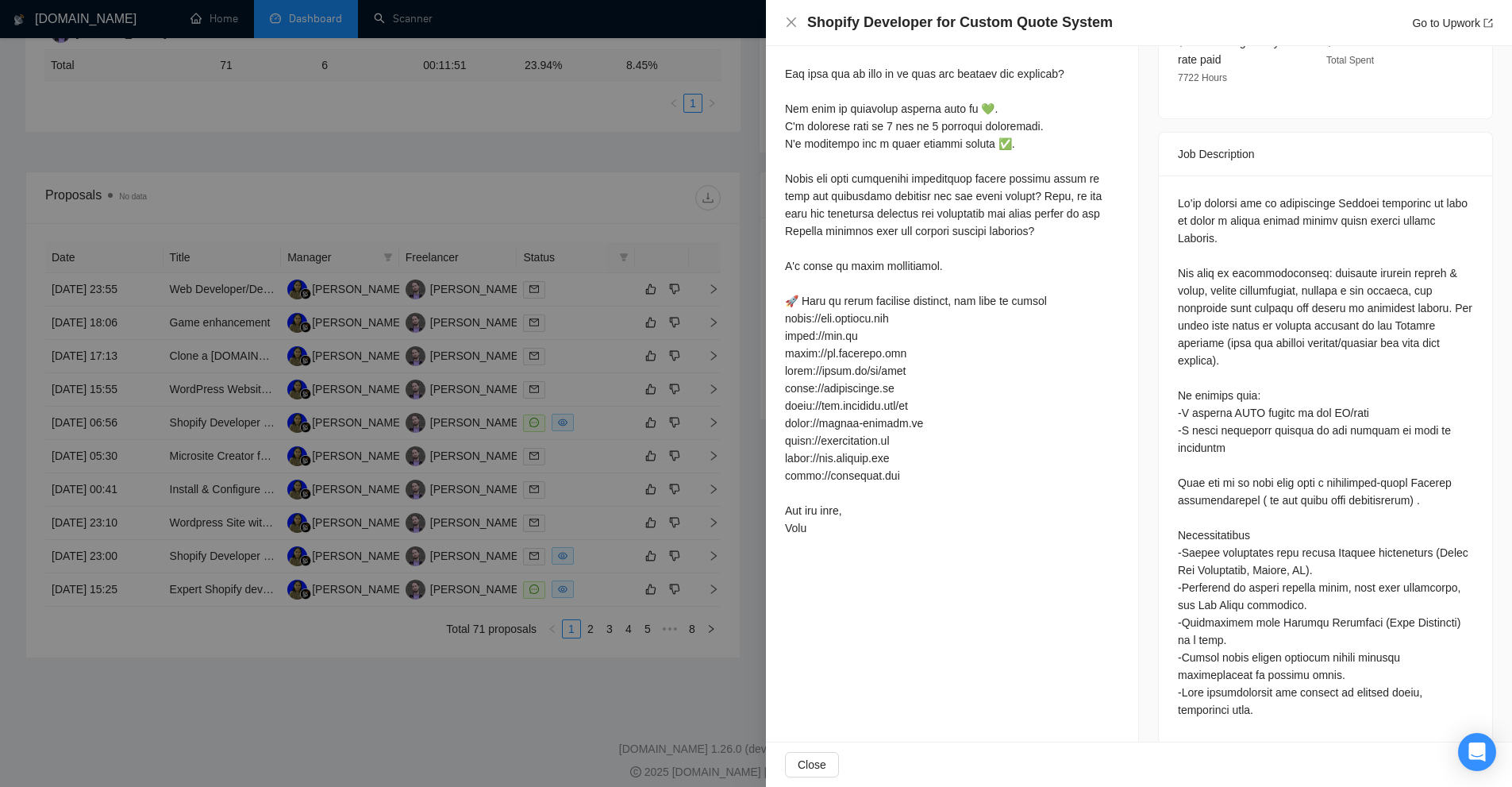
click at [1307, 706] on div at bounding box center [1326, 459] width 333 height 569
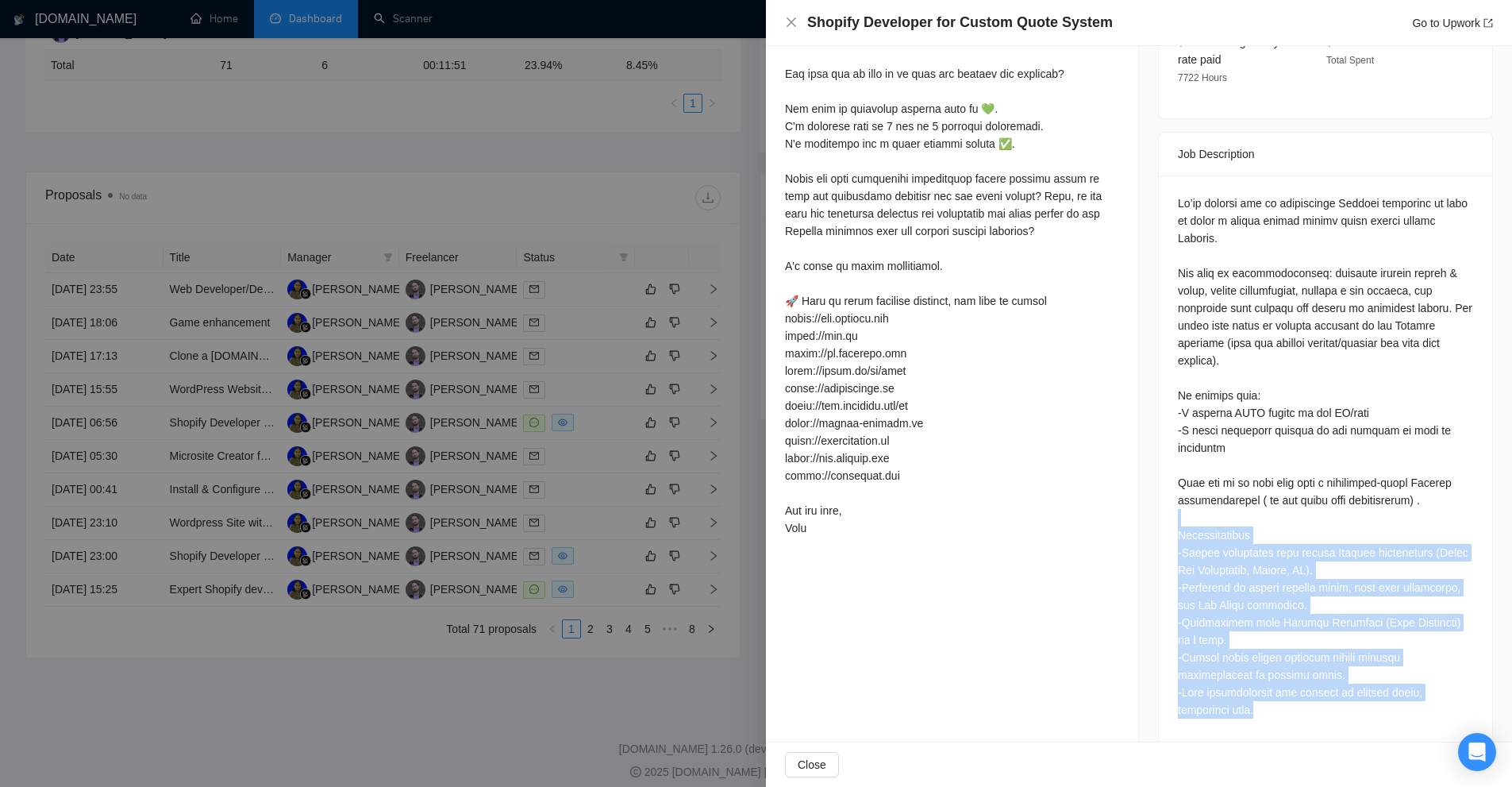
drag, startPoint x: 1282, startPoint y: 695, endPoint x: 1188, endPoint y: 504, distance: 212.9
click at [1188, 504] on div at bounding box center [1326, 457] width 295 height 524
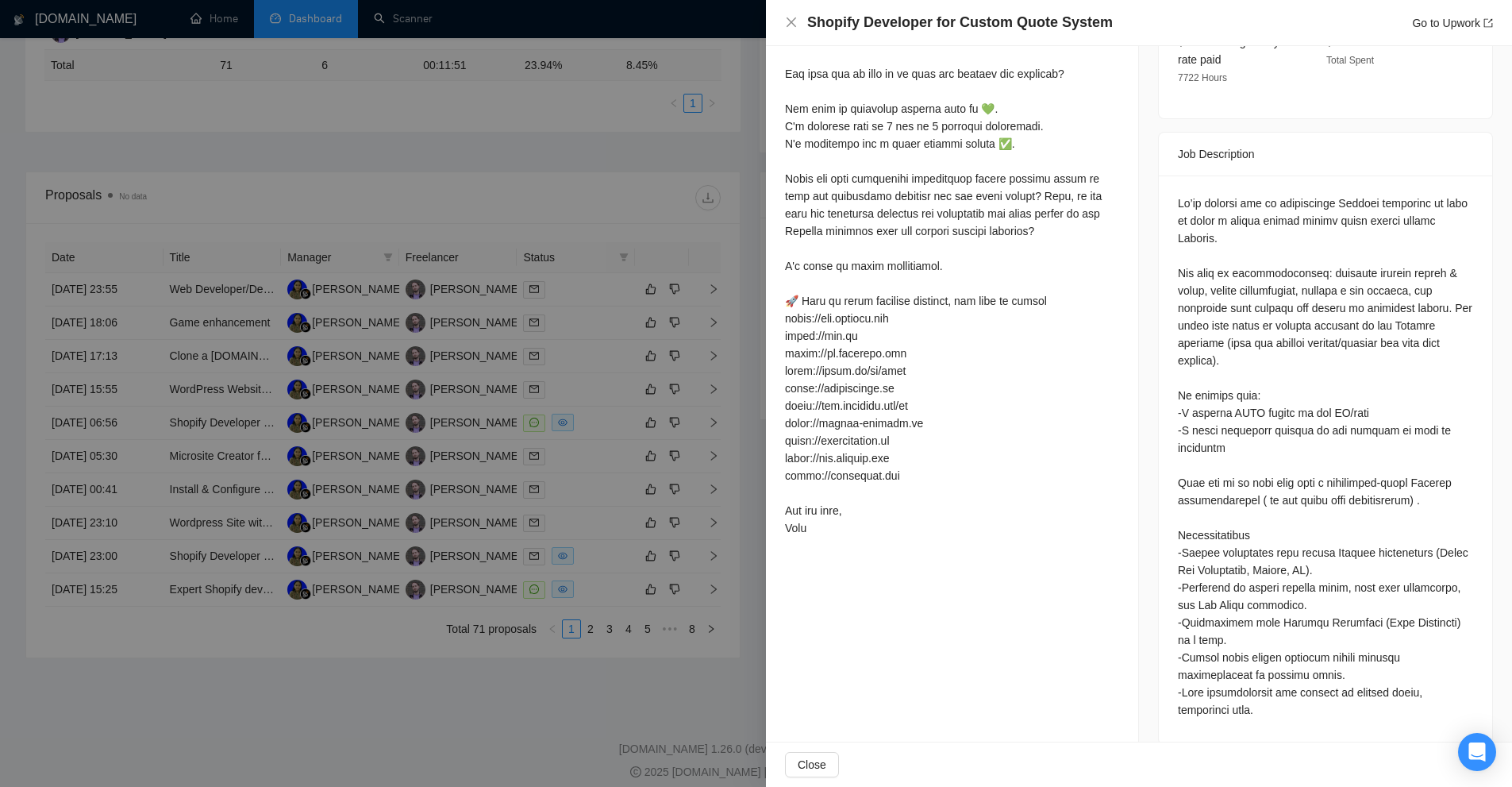
click at [691, 444] on div at bounding box center [756, 393] width 1512 height 787
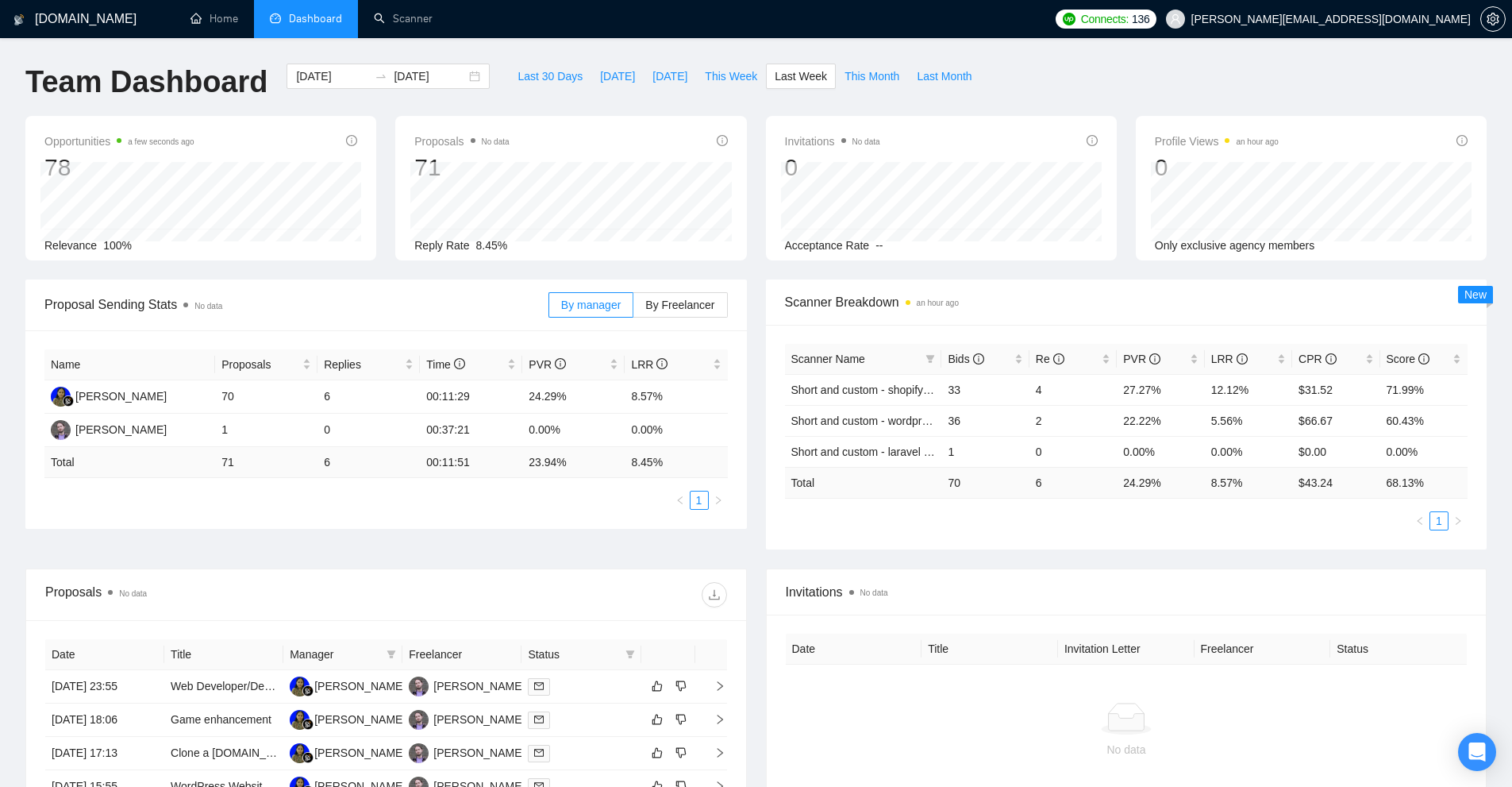
scroll to position [410, 0]
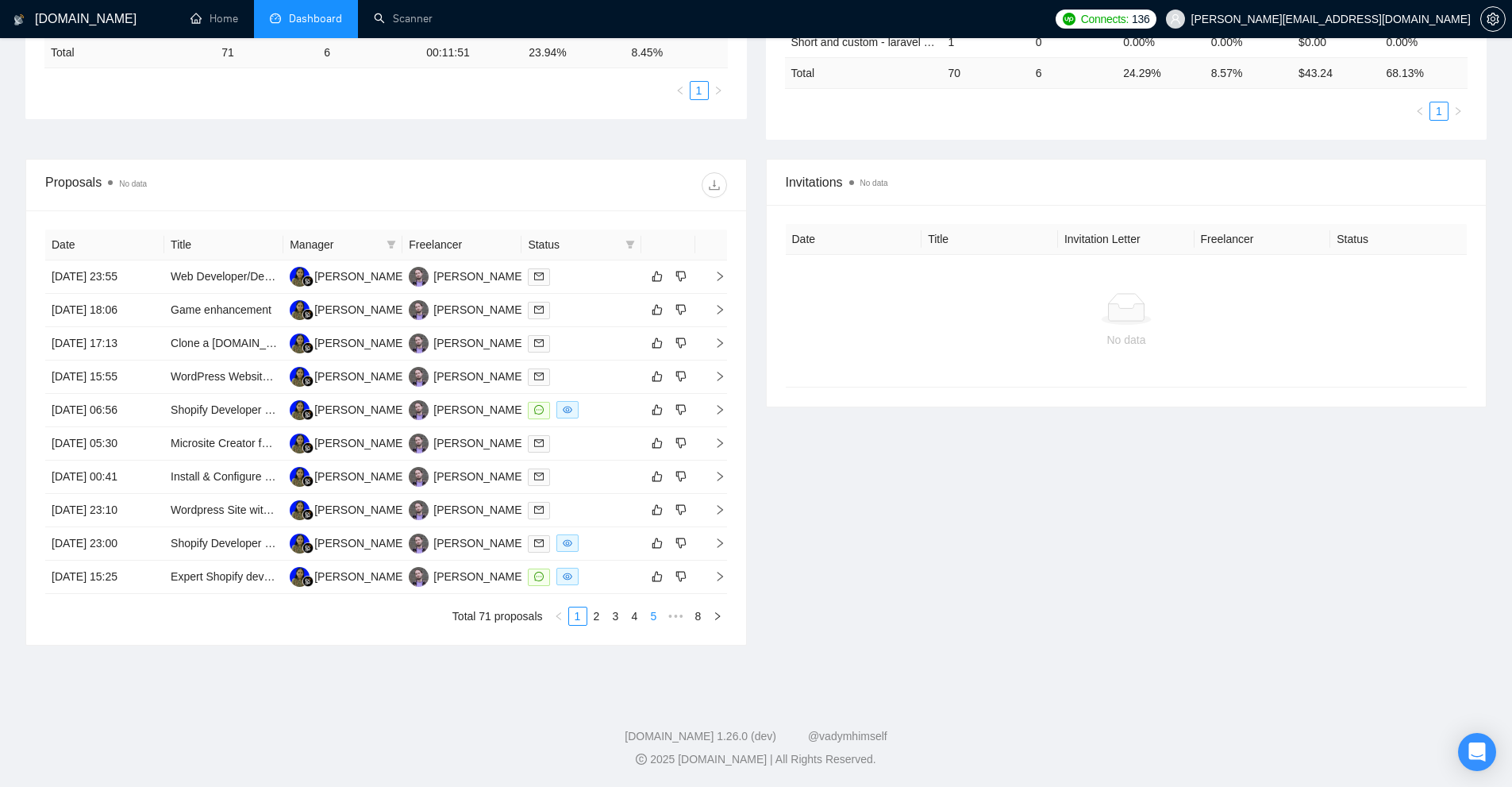
click at [655, 608] on link "5" at bounding box center [654, 617] width 17 height 17
click at [609, 507] on div at bounding box center [581, 510] width 107 height 18
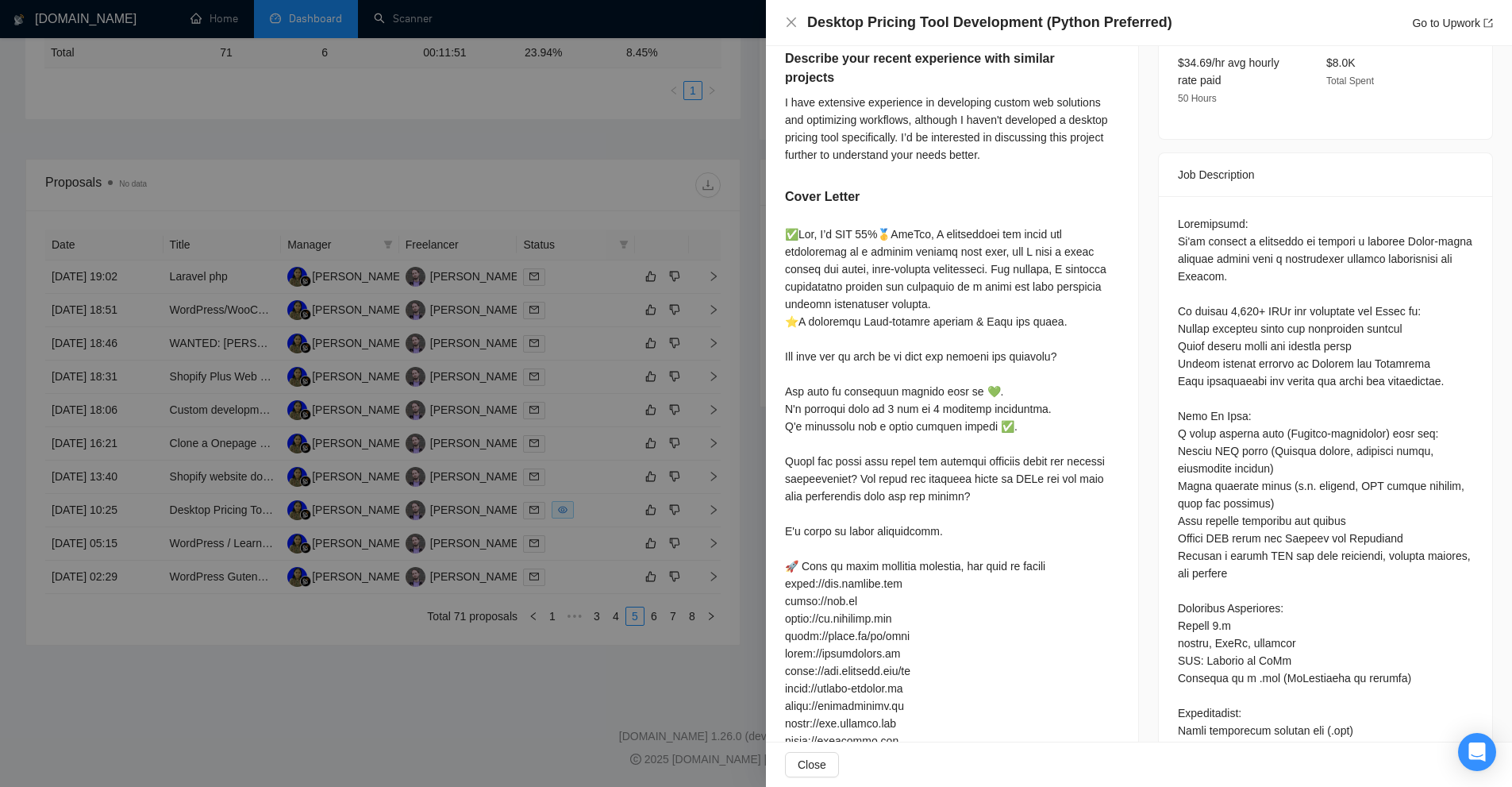
scroll to position [724, 0]
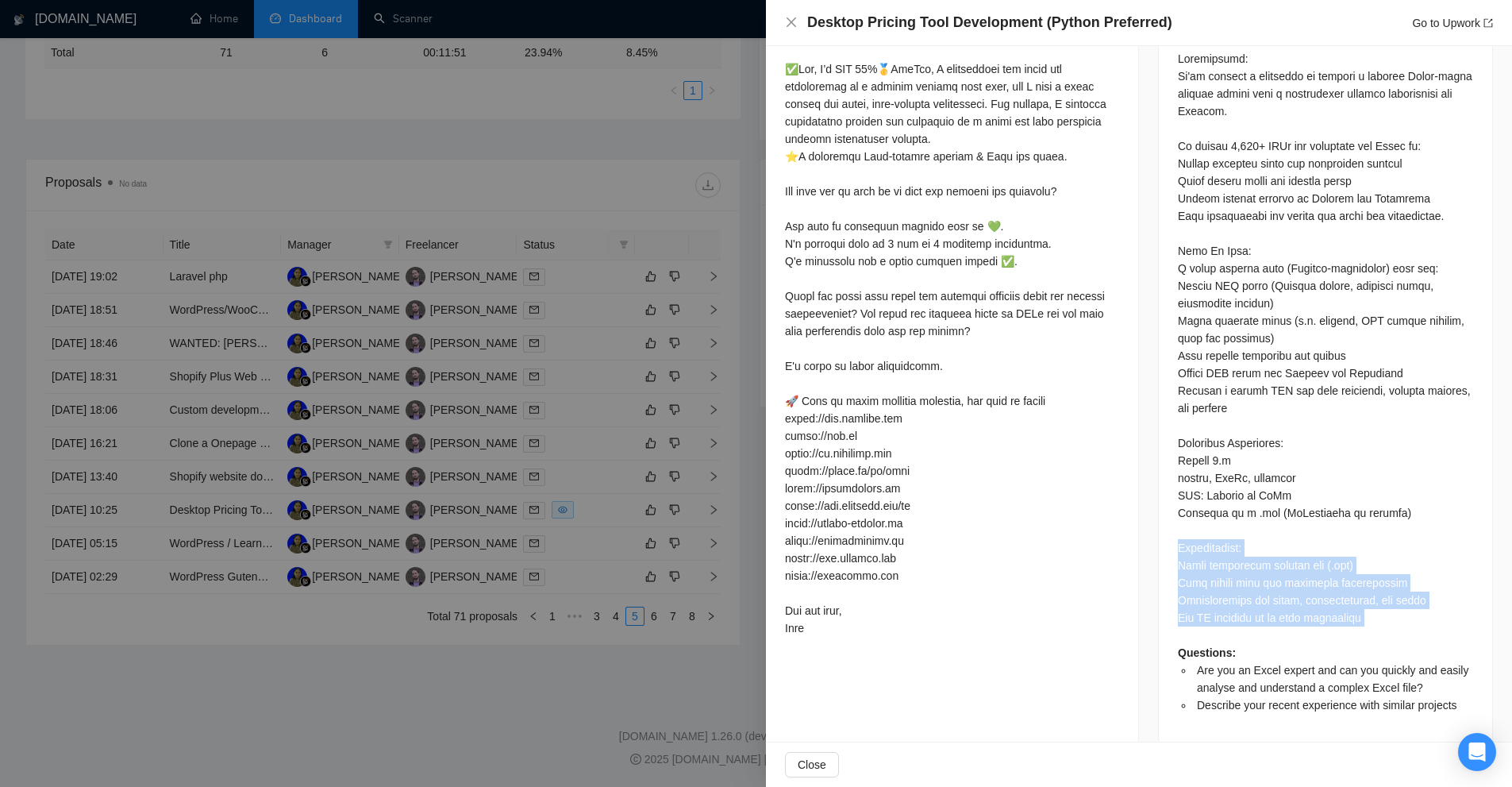
drag, startPoint x: 1175, startPoint y: 531, endPoint x: 1356, endPoint y: 609, distance: 197.1
click at [1356, 609] on div "Questions: Are you an Excel expert and can you quickly and easily analyse and u…" at bounding box center [1326, 387] width 333 height 714
click at [1356, 609] on div "Questions: Are you an Excel expert and can you quickly and easily analyse and u…" at bounding box center [1326, 382] width 295 height 664
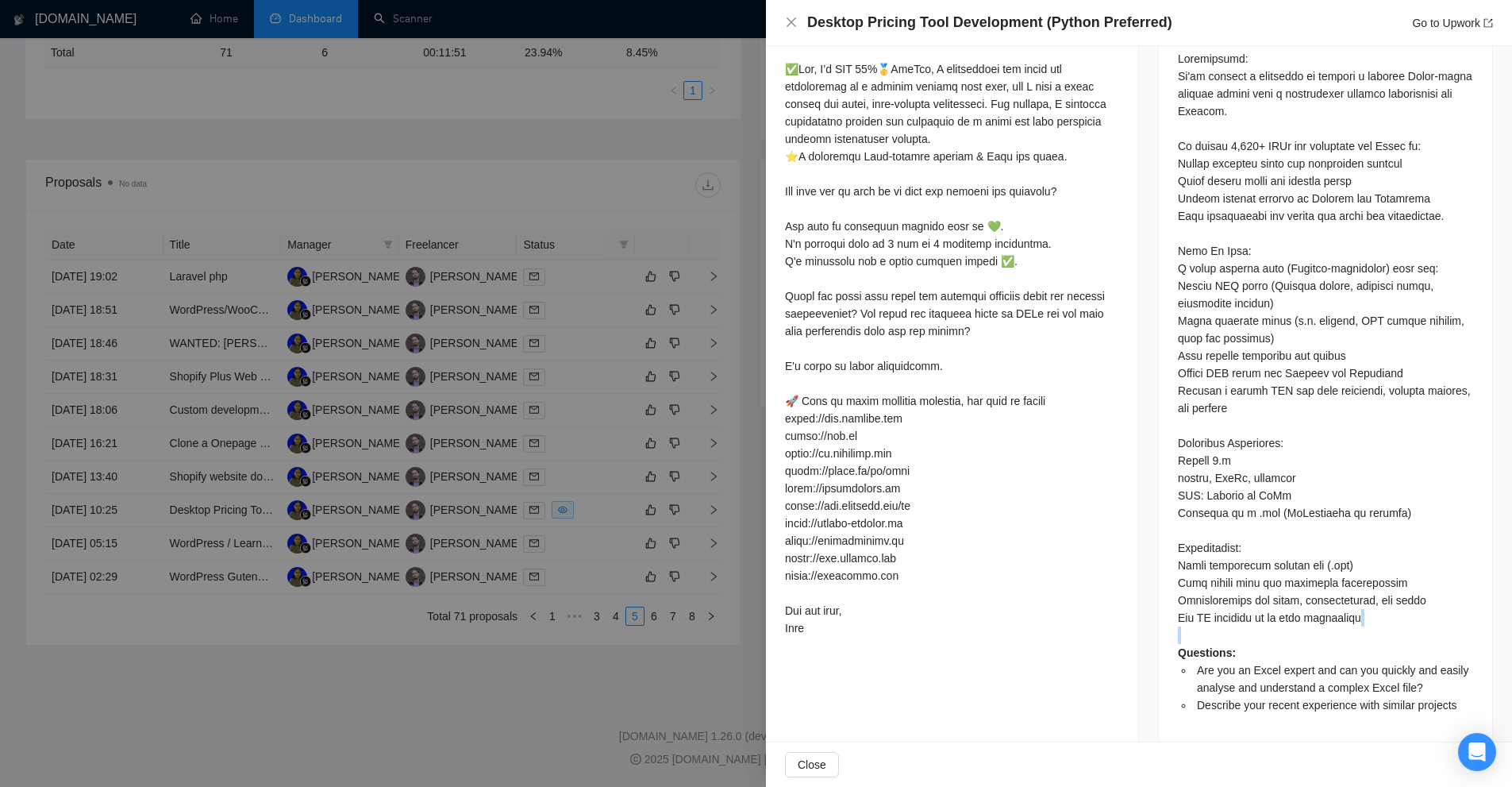
click at [1356, 609] on div "Questions: Are you an Excel expert and can you quickly and easily analyse and u…" at bounding box center [1326, 382] width 295 height 664
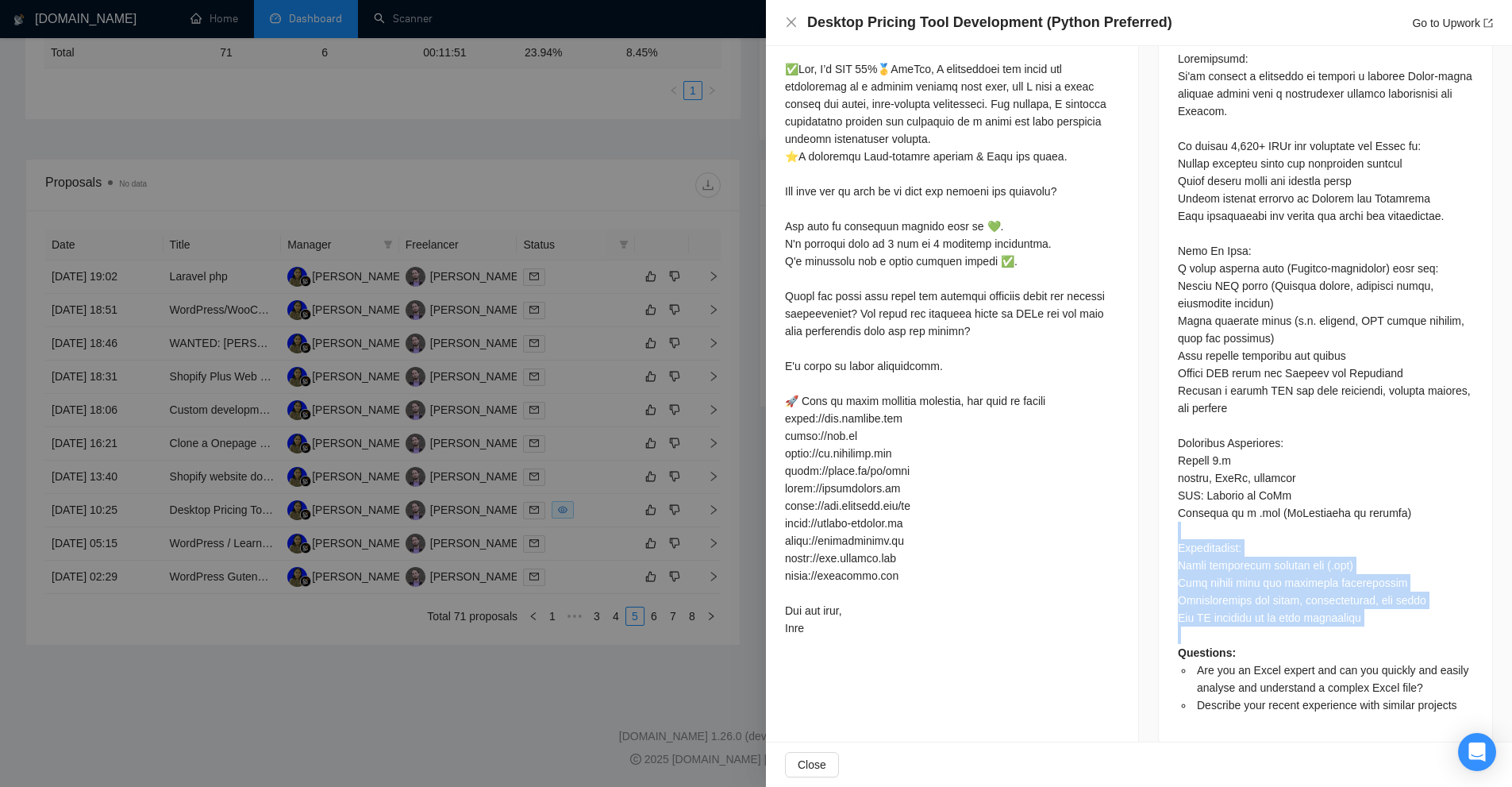
drag, startPoint x: 1356, startPoint y: 609, endPoint x: 1342, endPoint y: 513, distance: 97.0
click at [1342, 513] on div "Questions: Are you an Excel expert and can you quickly and easily analyse and u…" at bounding box center [1326, 382] width 295 height 664
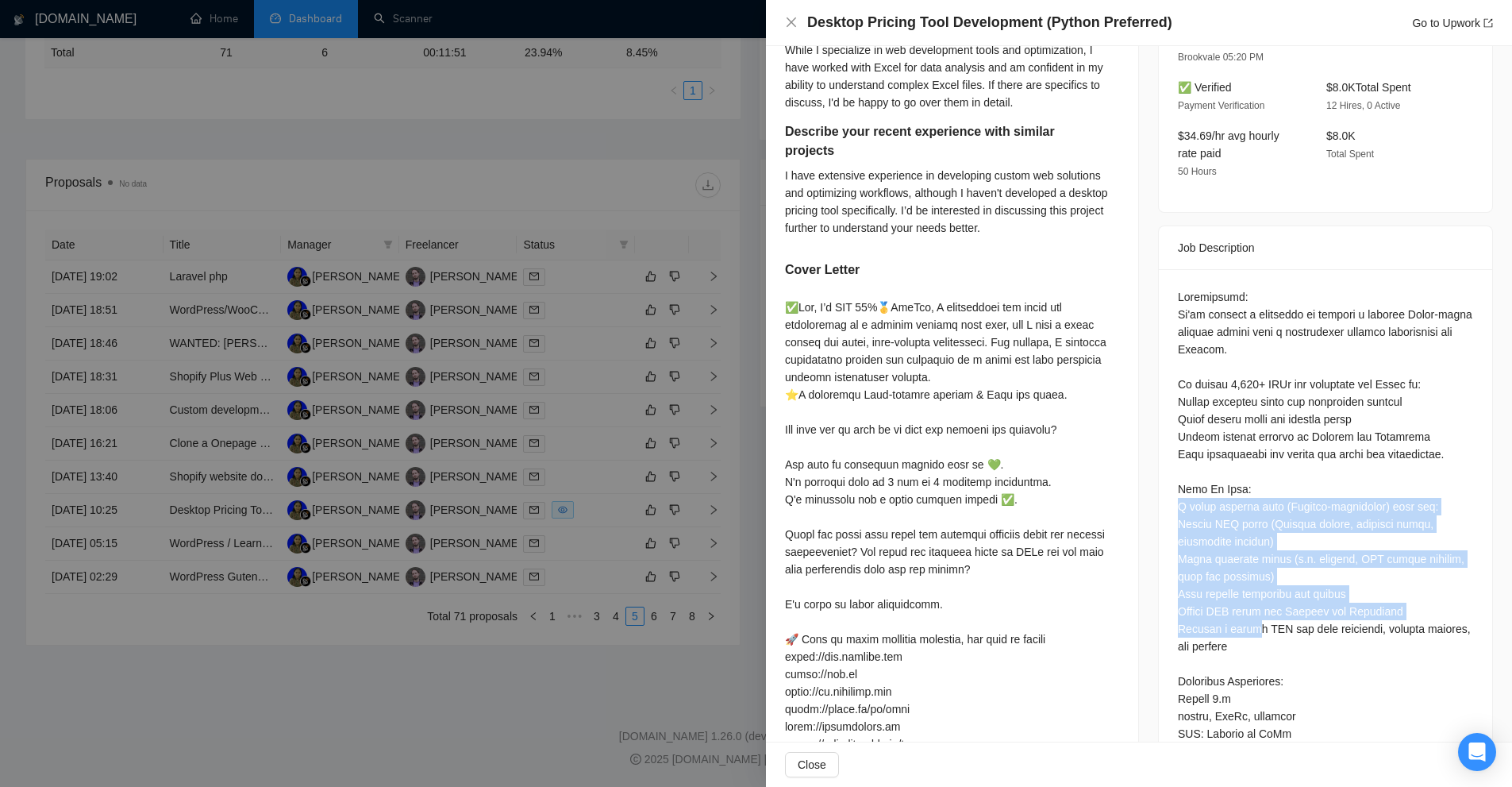
drag, startPoint x: 1249, startPoint y: 616, endPoint x: 1169, endPoint y: 477, distance: 160.4
click at [1169, 477] on div "Questions: Are you an Excel expert and can you quickly and easily analyse and u…" at bounding box center [1326, 625] width 333 height 714
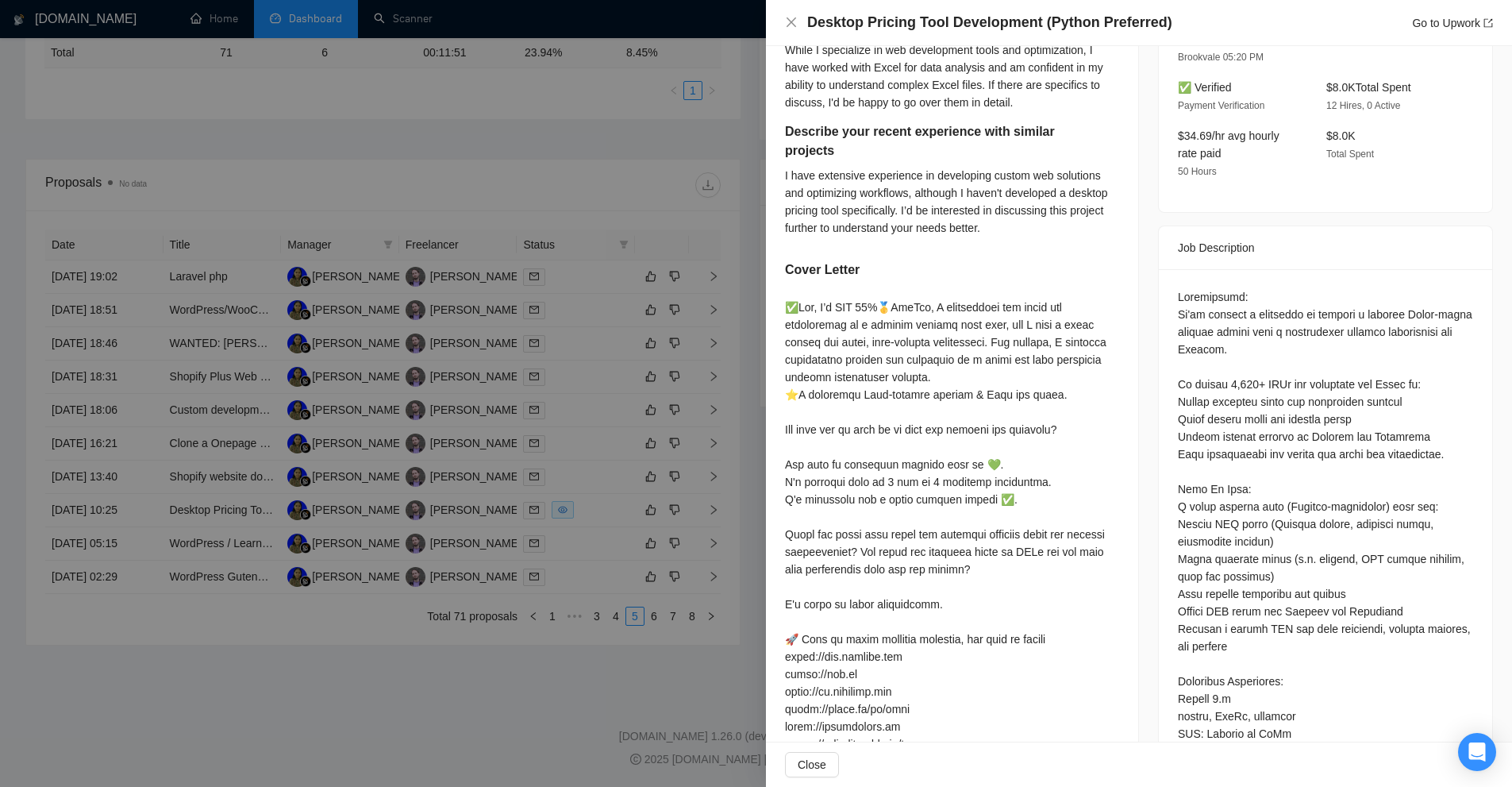
click at [485, 322] on div at bounding box center [756, 393] width 1512 height 787
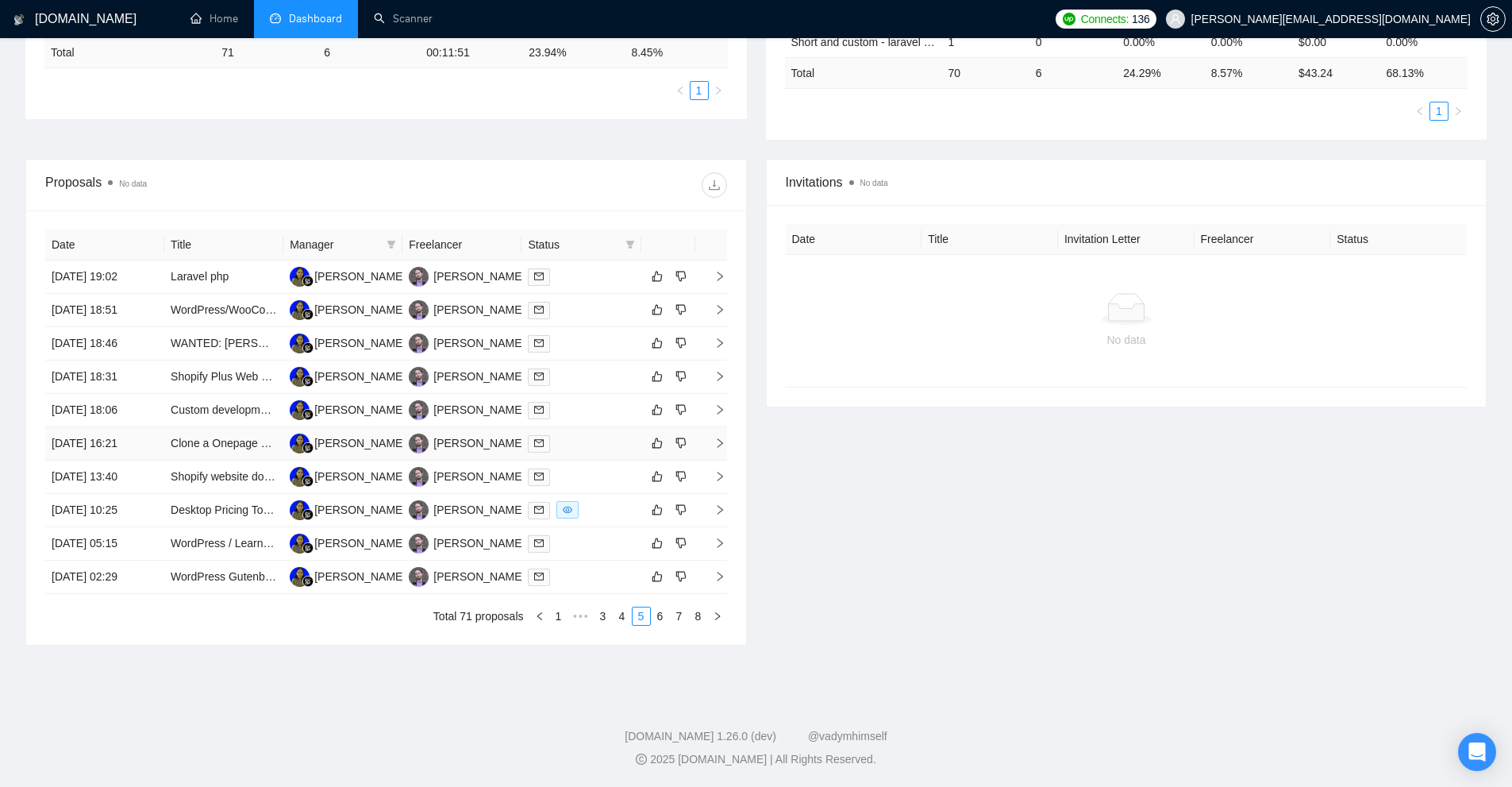
click at [569, 438] on div at bounding box center [581, 443] width 107 height 18
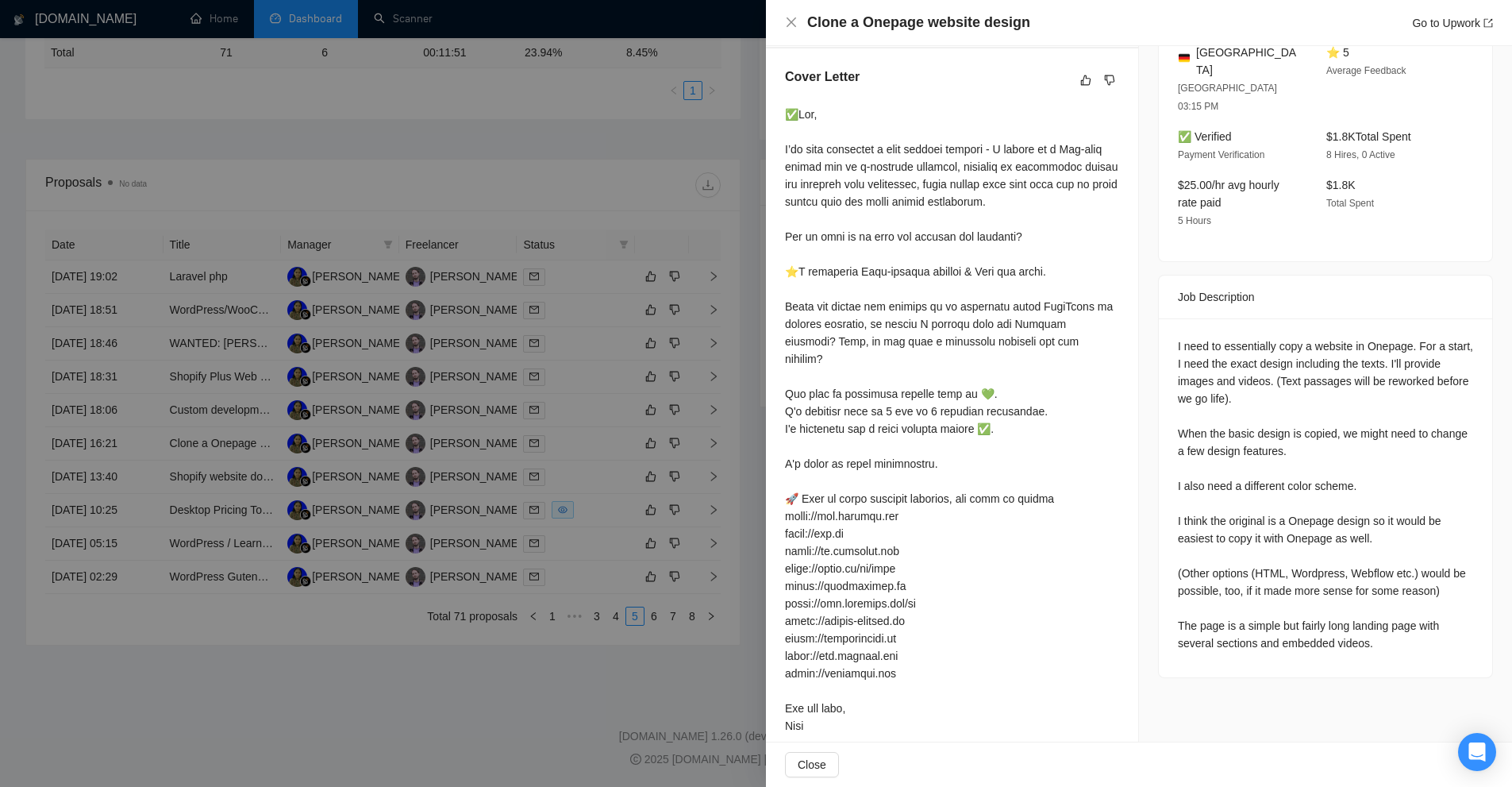
click at [575, 416] on div at bounding box center [756, 393] width 1512 height 787
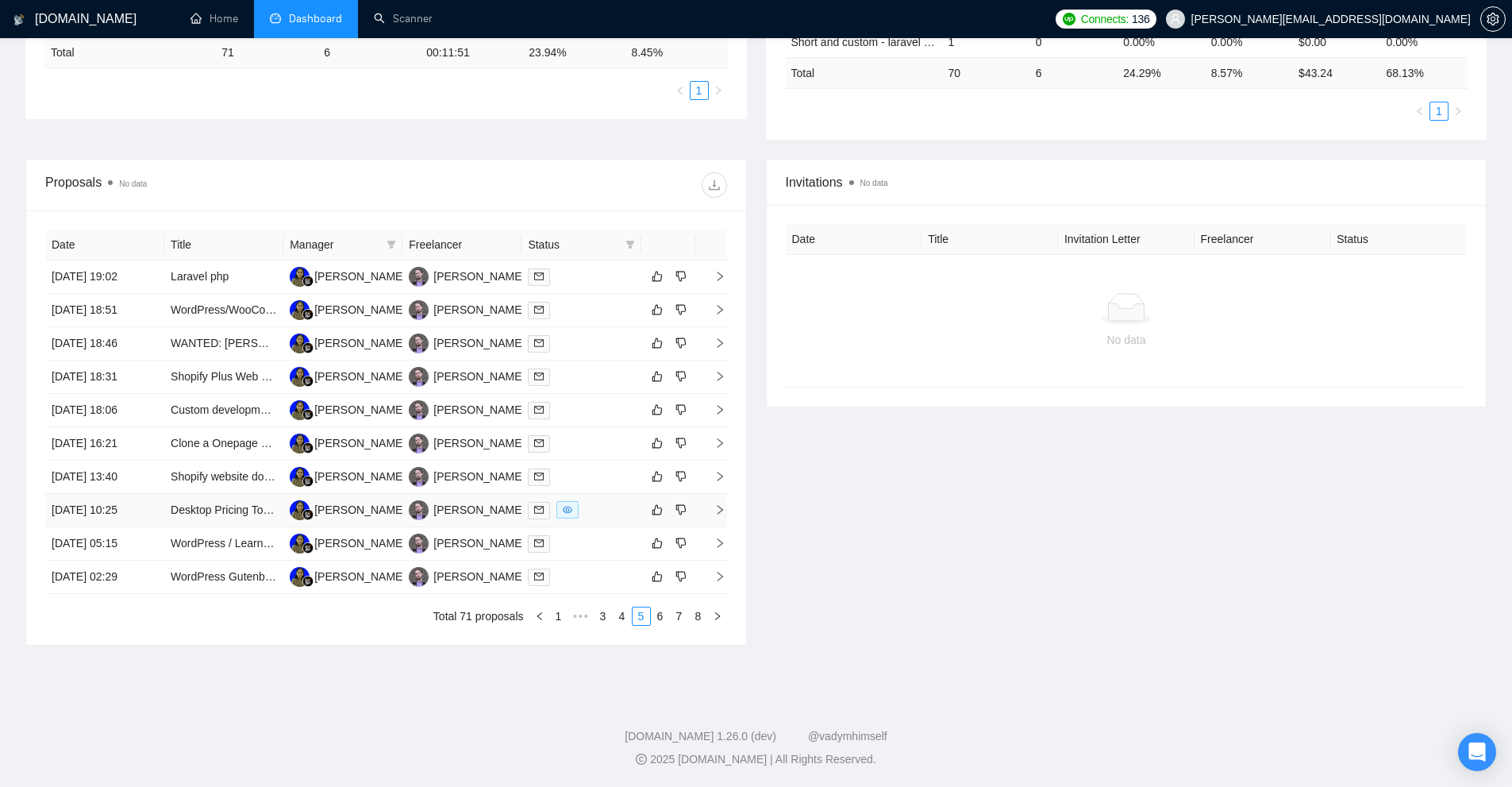
click at [610, 521] on td at bounding box center [581, 511] width 119 height 33
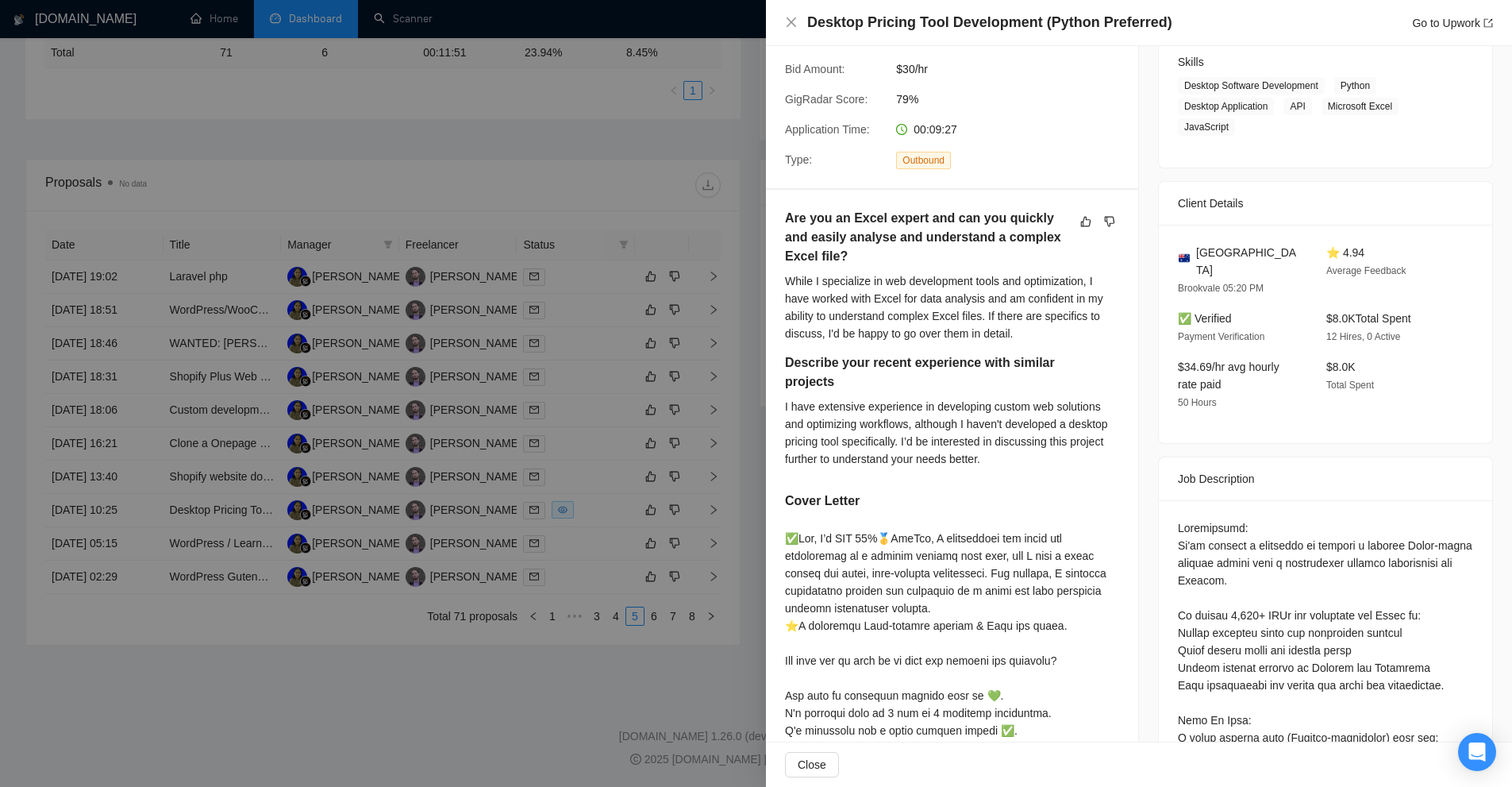
scroll to position [335, 0]
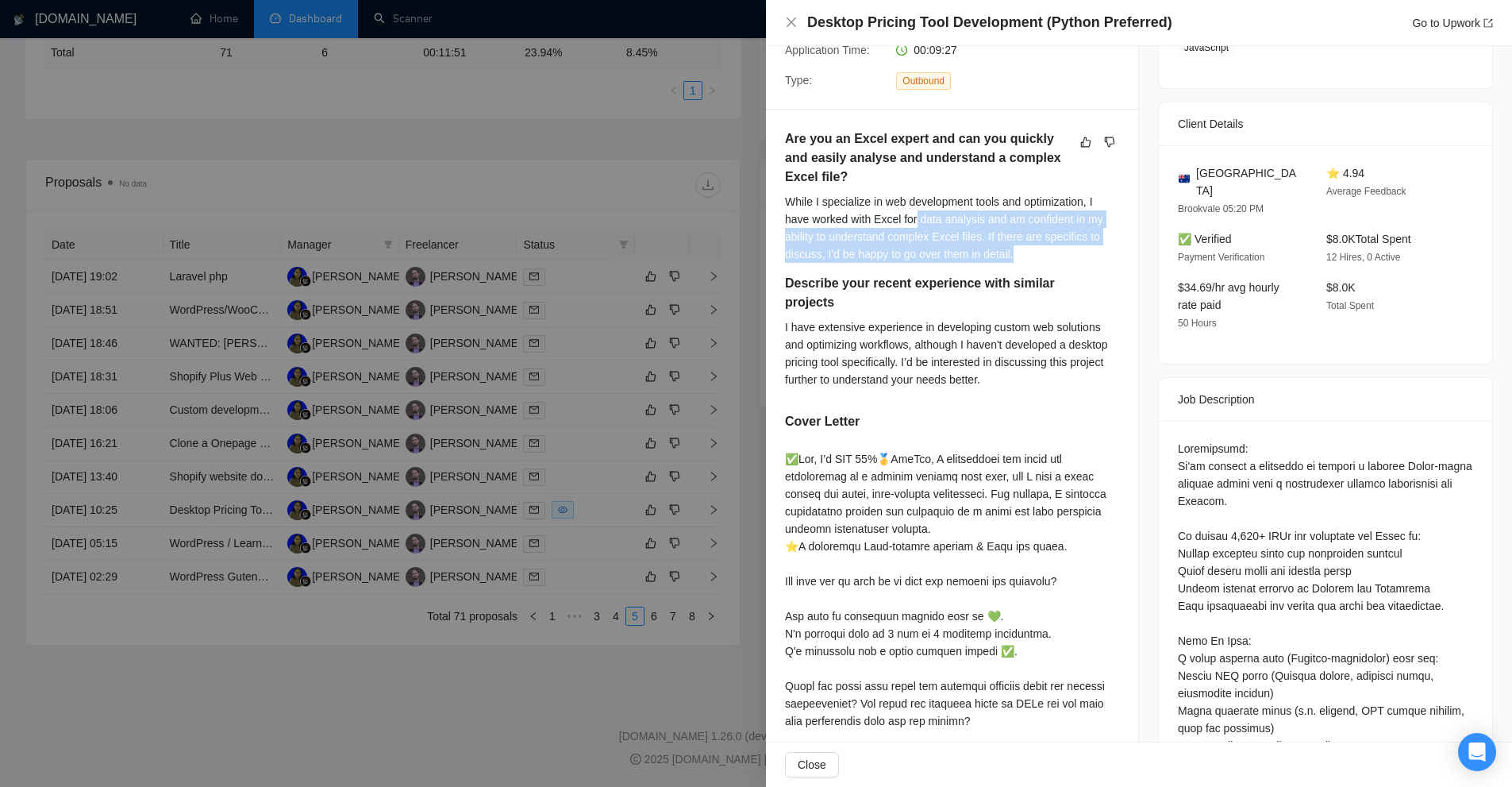
drag, startPoint x: 916, startPoint y: 217, endPoint x: 1082, endPoint y: 266, distance: 173.1
click at [1082, 266] on div "Are you an Excel expert and can you quickly and easily analyse and understand a…" at bounding box center [952, 202] width 334 height 145
drag, startPoint x: 1082, startPoint y: 266, endPoint x: 1091, endPoint y: 217, distance: 49.8
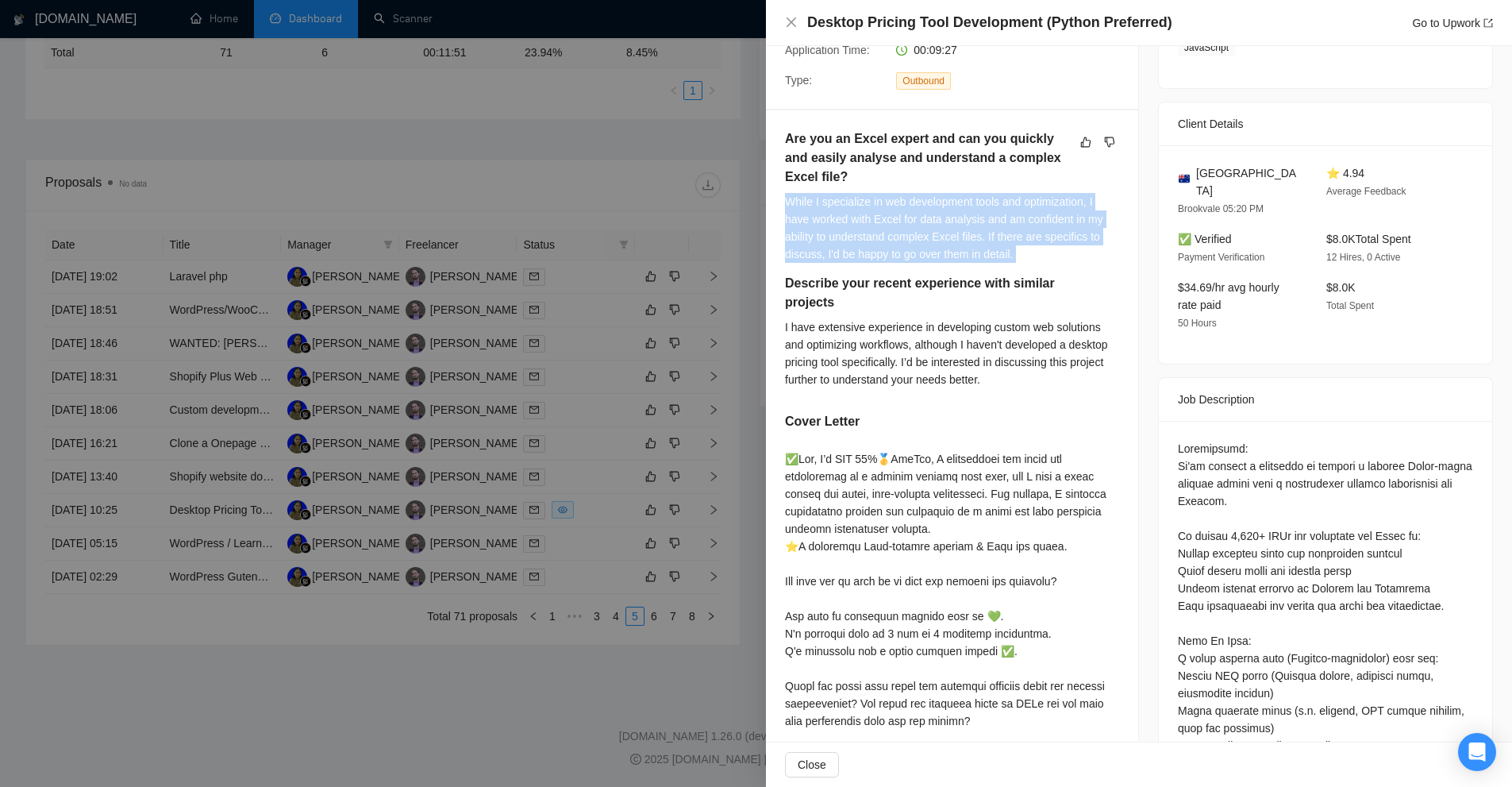
click at [1091, 217] on div "Are you an Excel expert and can you quickly and easily analyse and understand a…" at bounding box center [952, 202] width 334 height 145
click at [1091, 217] on div "While I specialize in web development tools and optimization, I have worked wit…" at bounding box center [952, 228] width 334 height 70
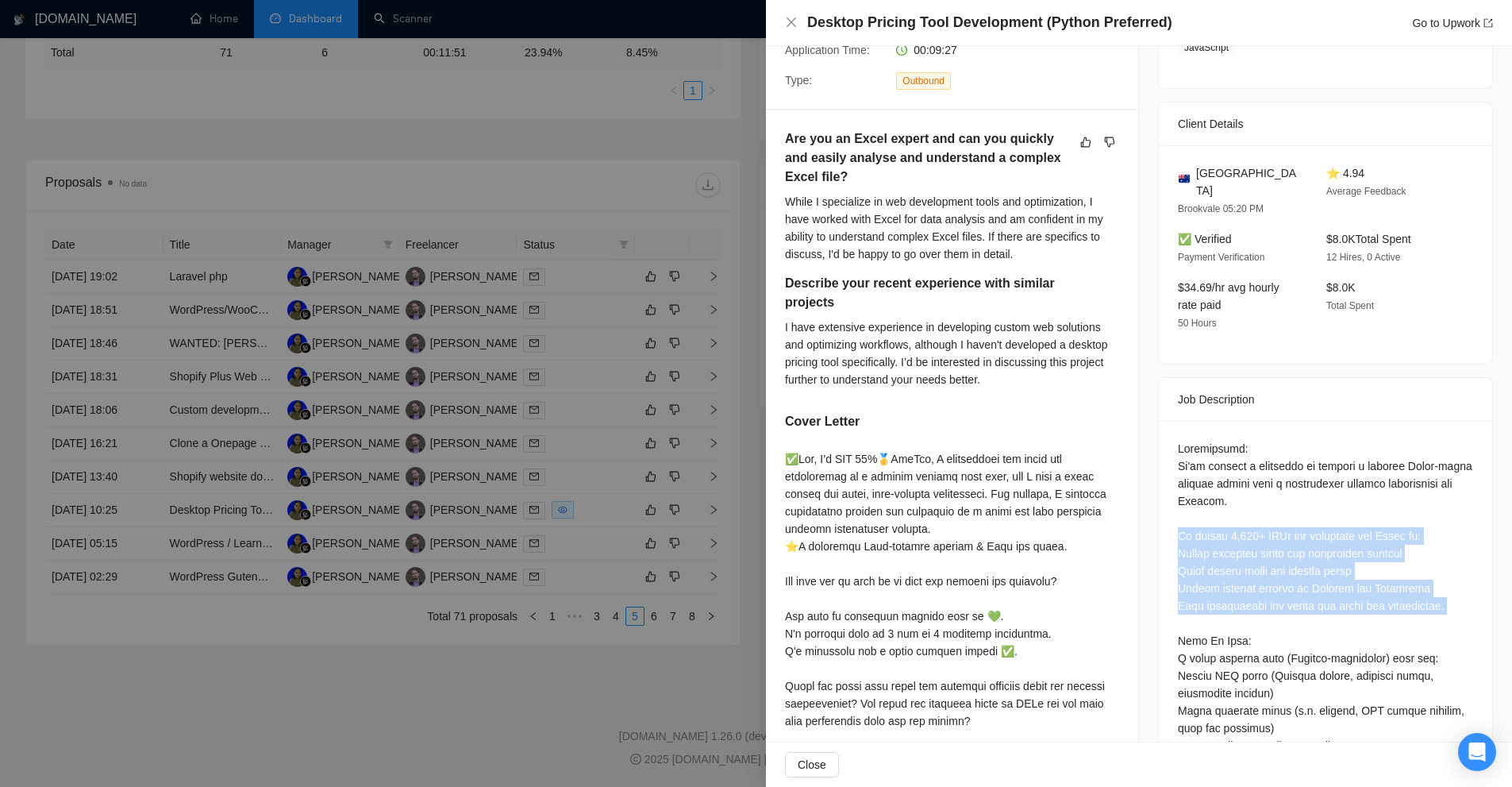
drag, startPoint x: 1164, startPoint y: 515, endPoint x: 1275, endPoint y: 595, distance: 136.8
click at [1275, 595] on div "Questions: Are you an Excel expert and can you quickly and easily analyse and u…" at bounding box center [1326, 777] width 333 height 714
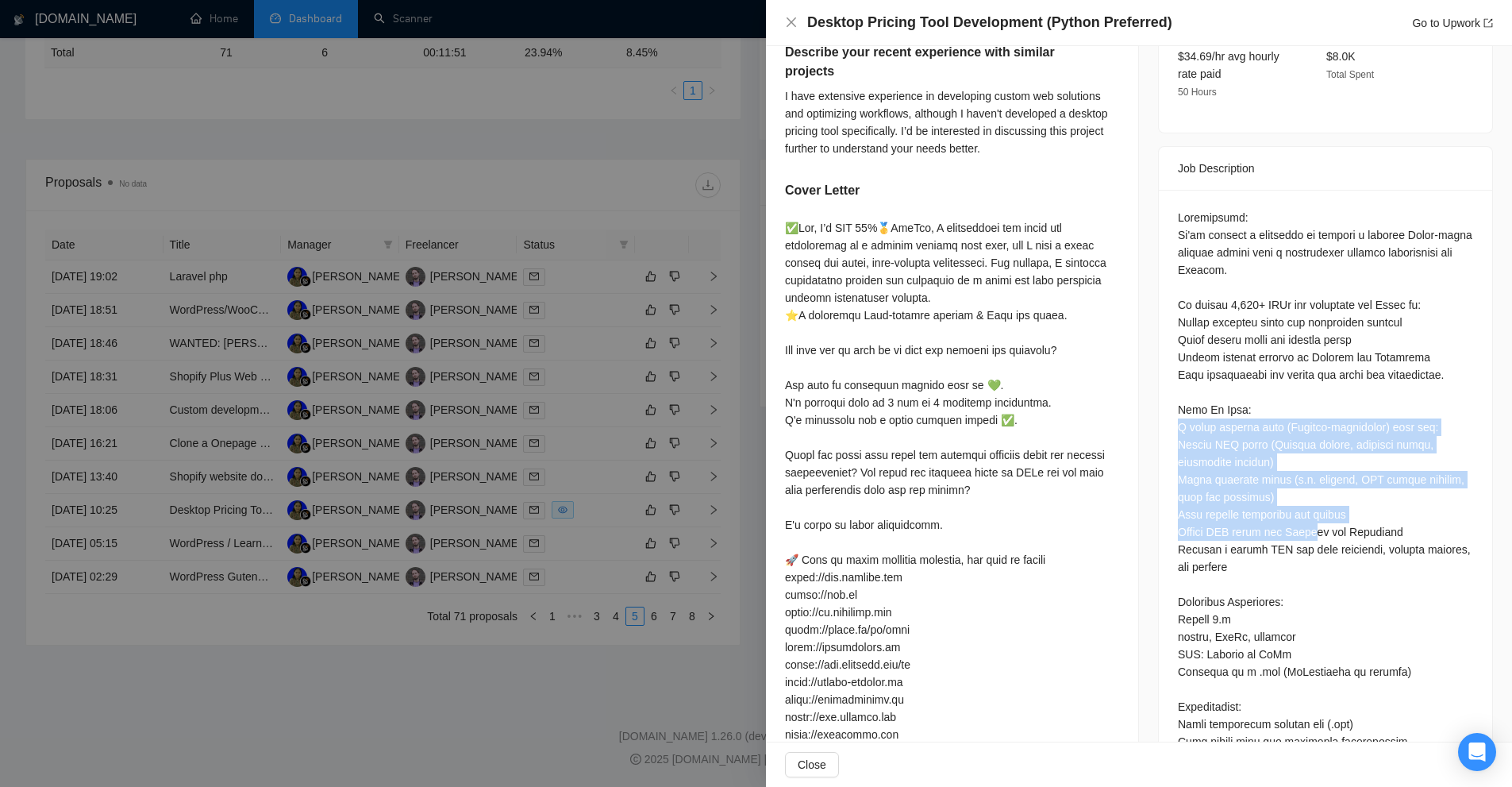
scroll to position [487, 0]
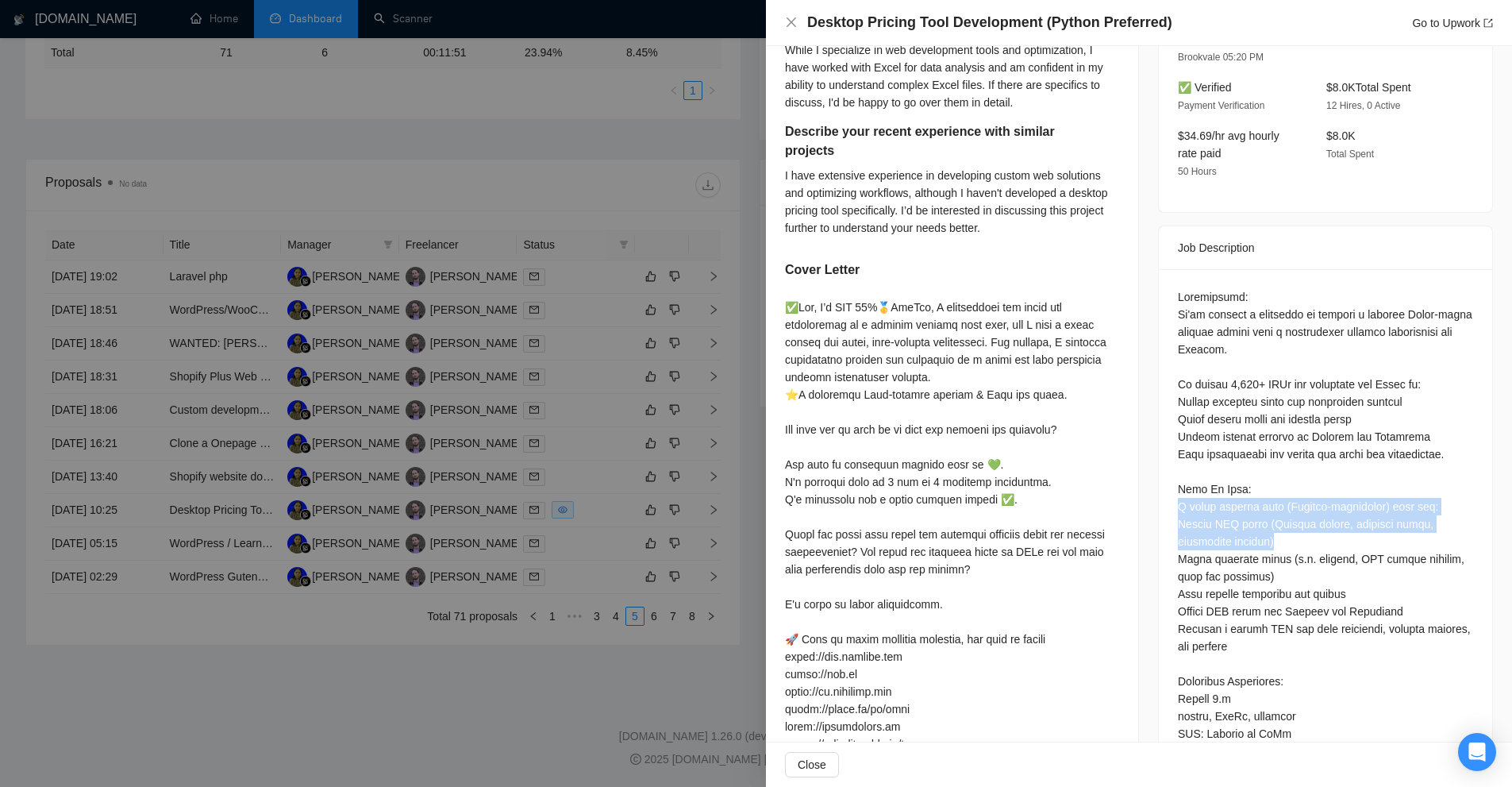
drag, startPoint x: 1164, startPoint y: 474, endPoint x: 1297, endPoint y: 515, distance: 139.2
click at [1297, 515] on div "Questions: Are you an Excel expert and can you quickly and easily analyse and u…" at bounding box center [1326, 625] width 333 height 714
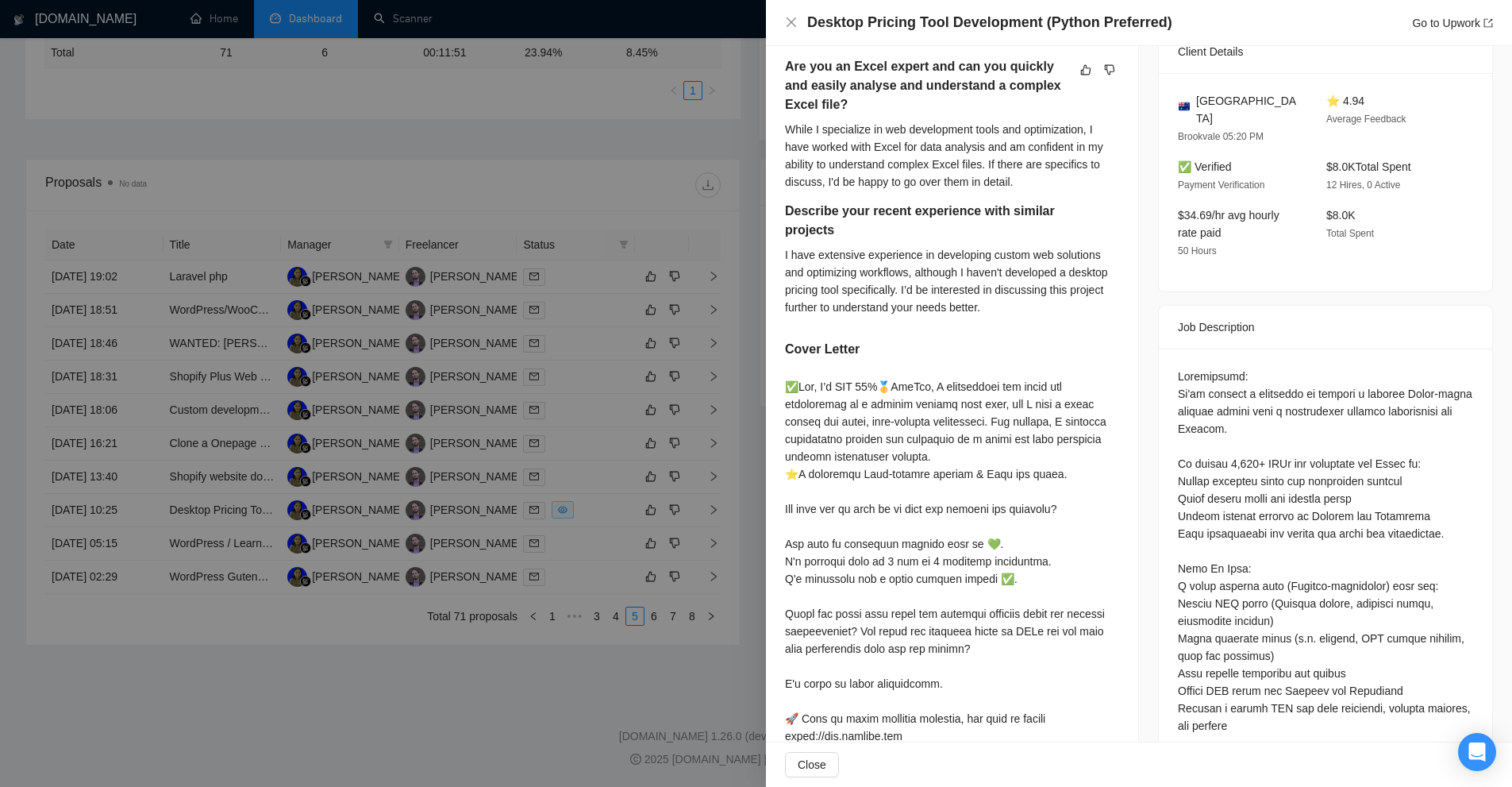
click at [1450, 10] on div "Desktop Pricing Tool Development (Python Preferred) Go to Upwork" at bounding box center [1139, 23] width 746 height 46
click at [1445, 21] on link "Go to Upwork" at bounding box center [1453, 23] width 81 height 13
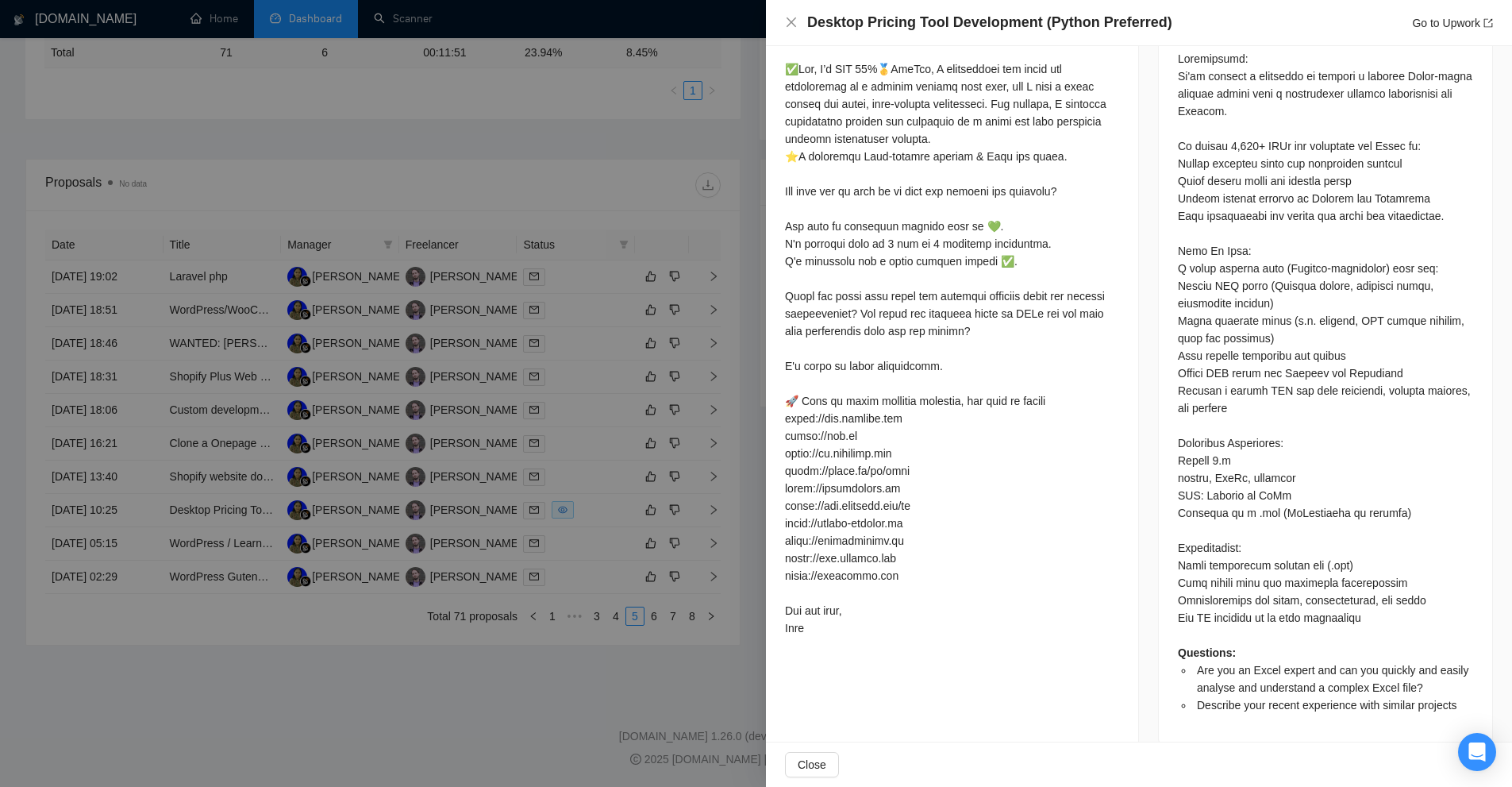
click at [688, 194] on div at bounding box center [756, 393] width 1512 height 787
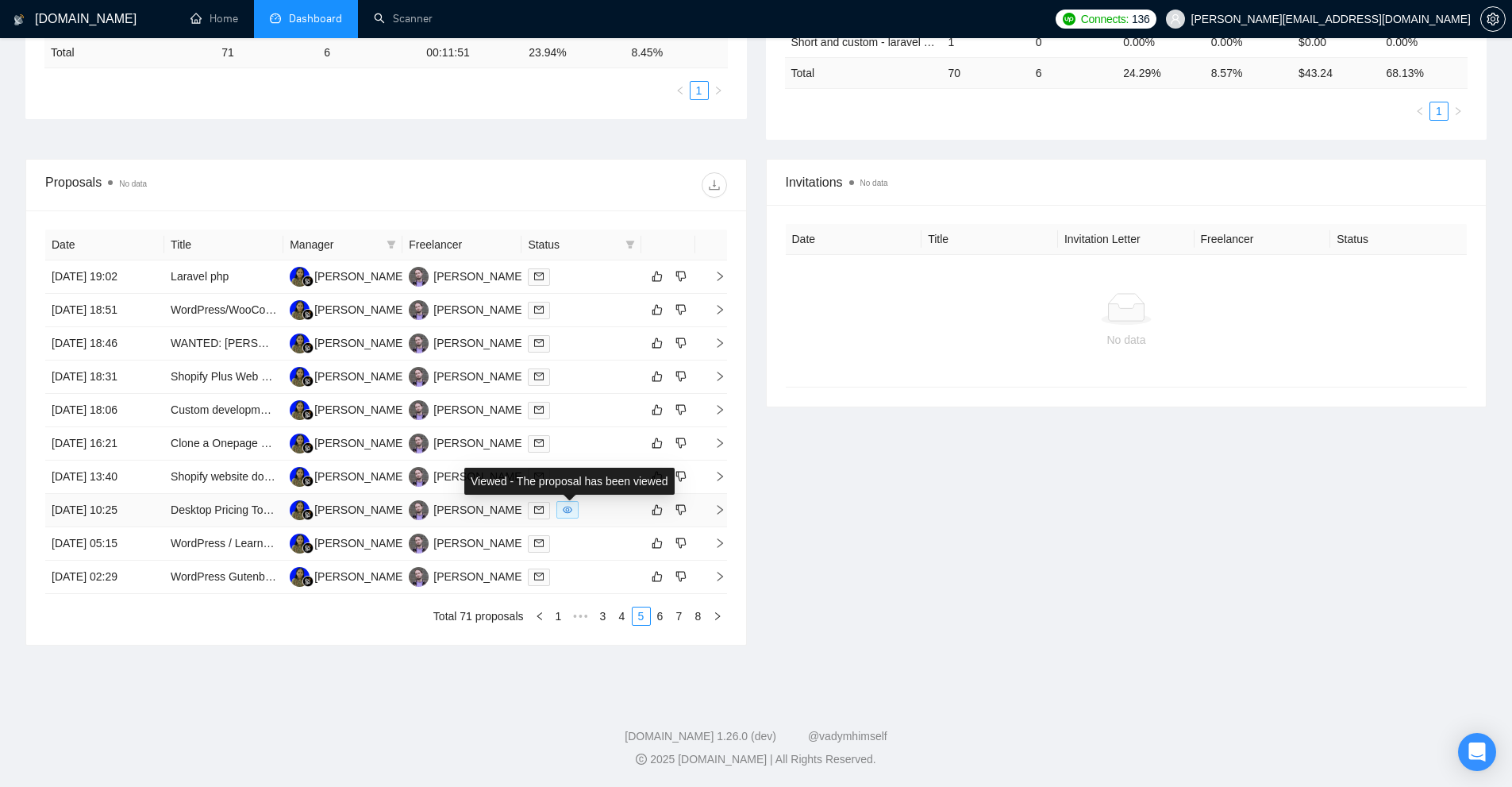
click at [576, 511] on span at bounding box center [567, 510] width 22 height 17
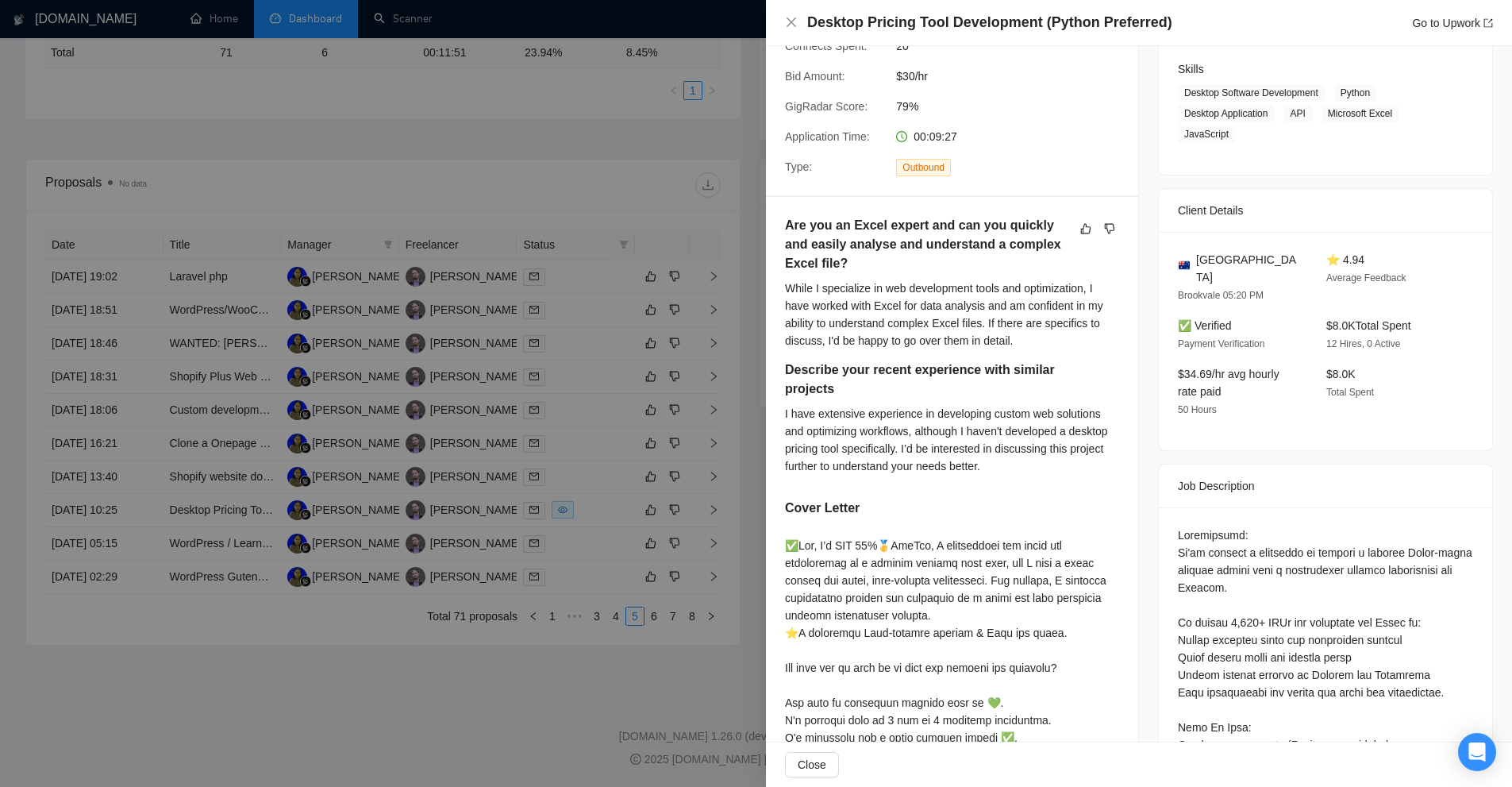
scroll to position [169, 0]
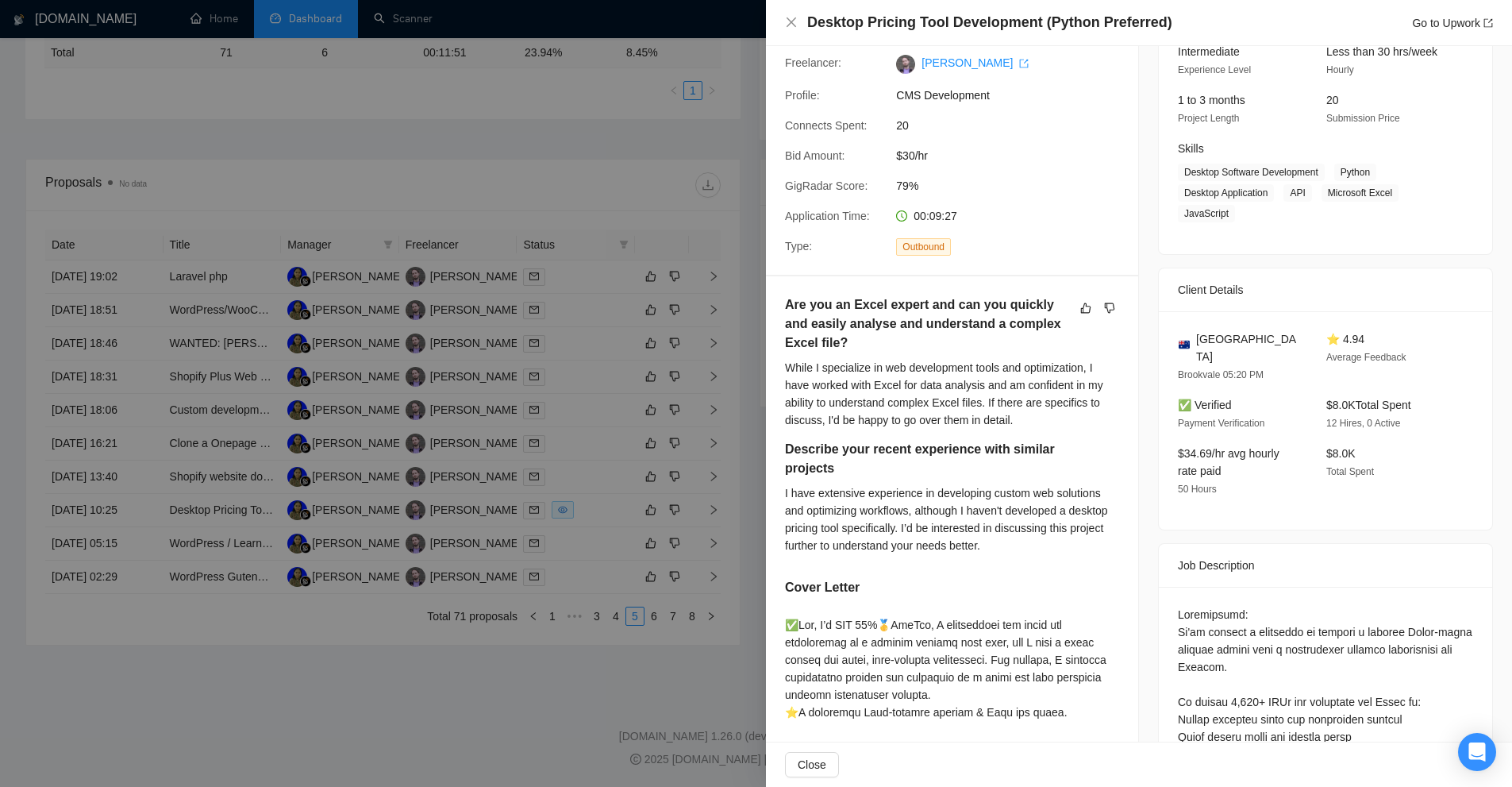
click at [601, 501] on div at bounding box center [756, 393] width 1512 height 787
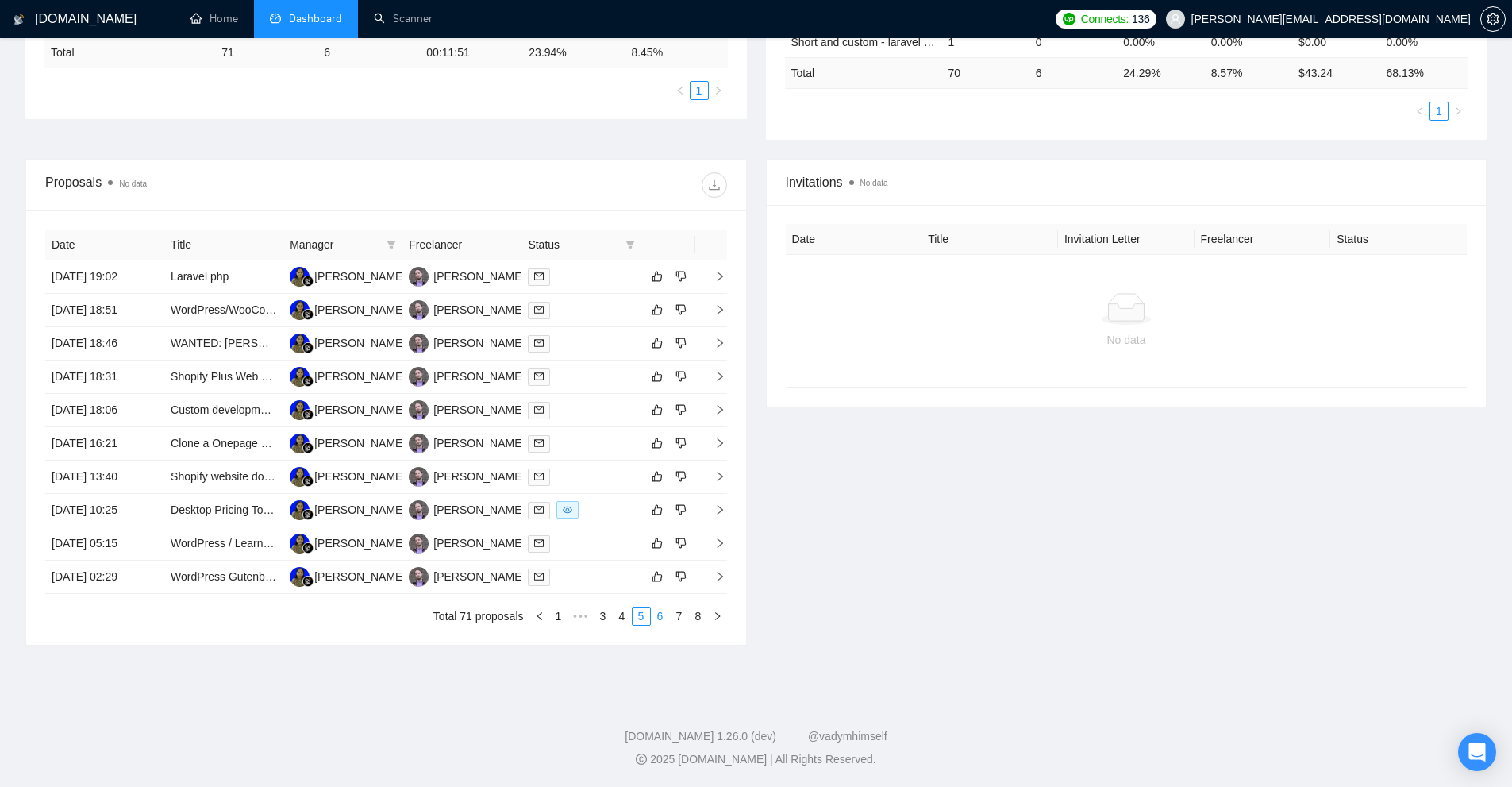
click at [657, 618] on link "6" at bounding box center [661, 617] width 17 height 17
click at [601, 404] on div at bounding box center [581, 410] width 107 height 18
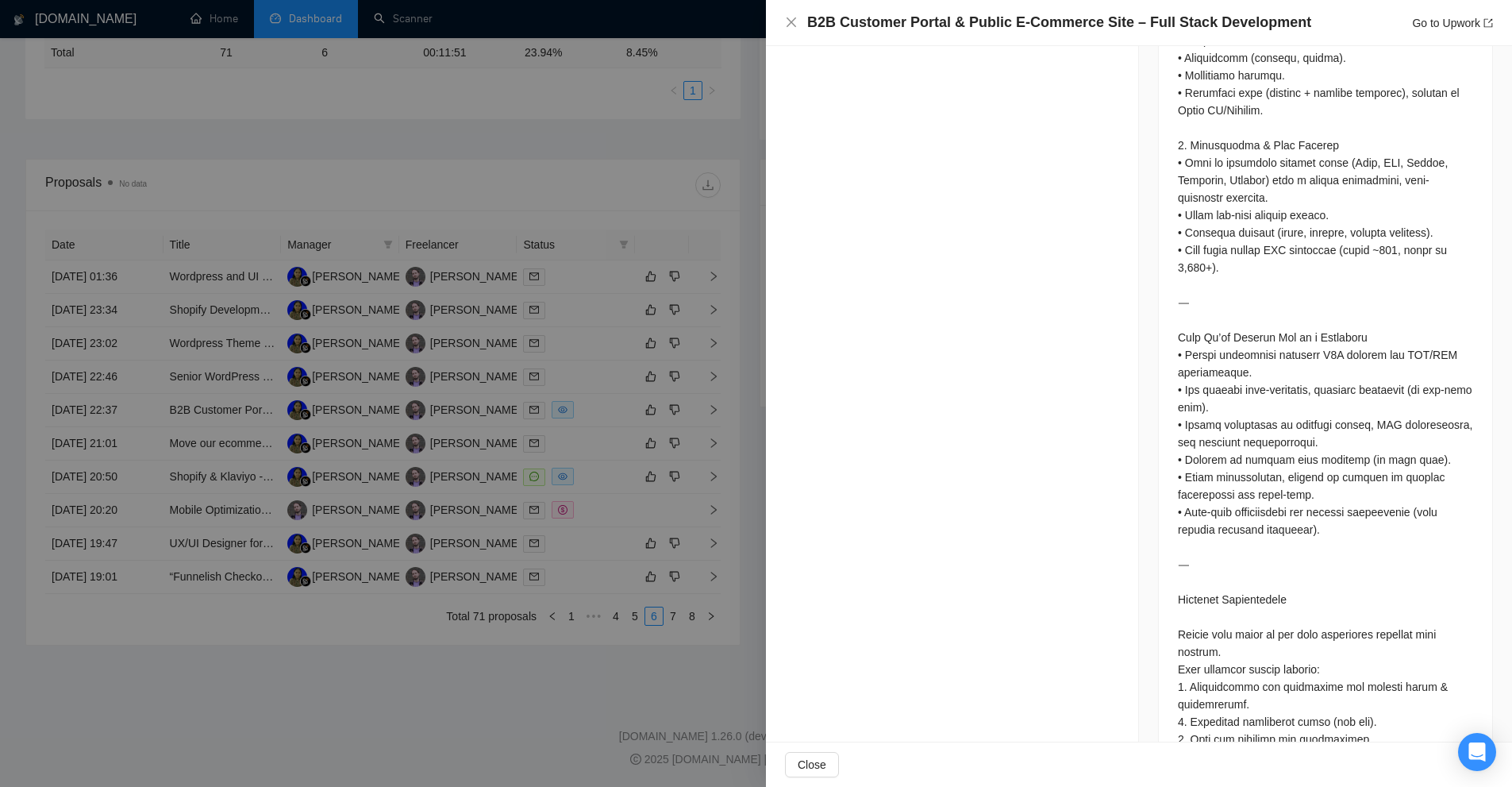
scroll to position [2499, 0]
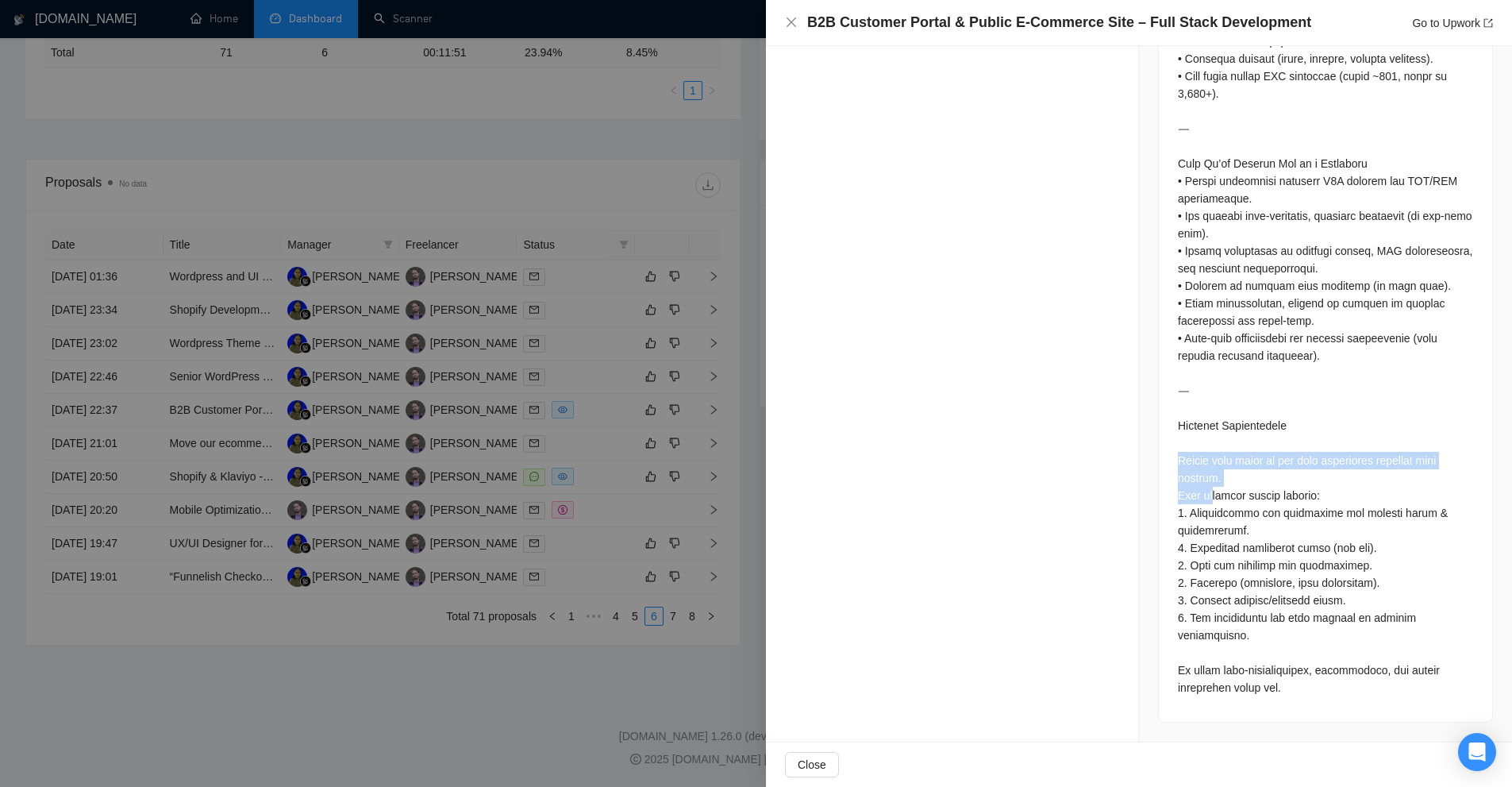
drag, startPoint x: 1170, startPoint y: 458, endPoint x: 1209, endPoint y: 502, distance: 58.8
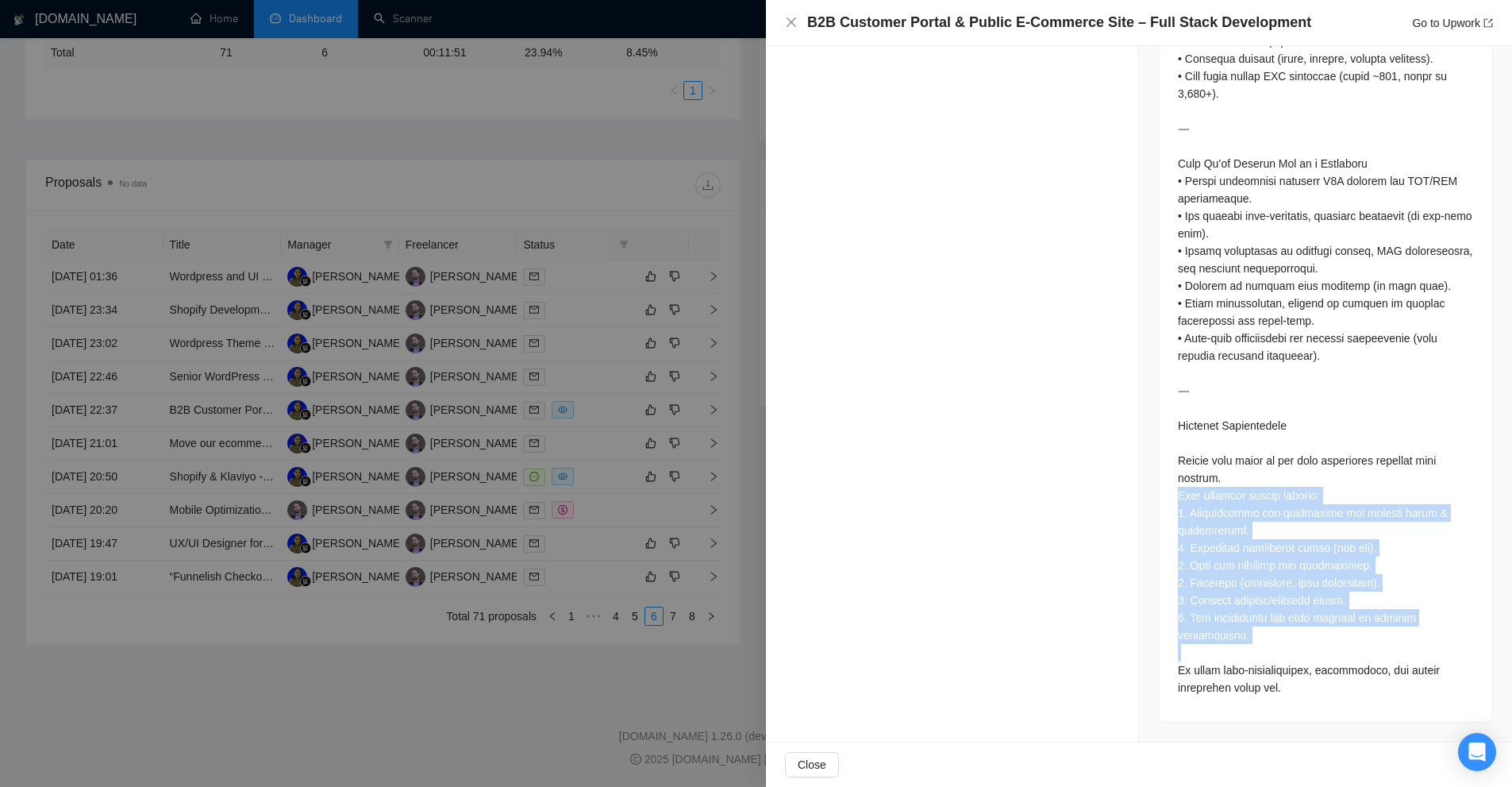
drag, startPoint x: 1213, startPoint y: 495, endPoint x: 1196, endPoint y: 645, distance: 151.0
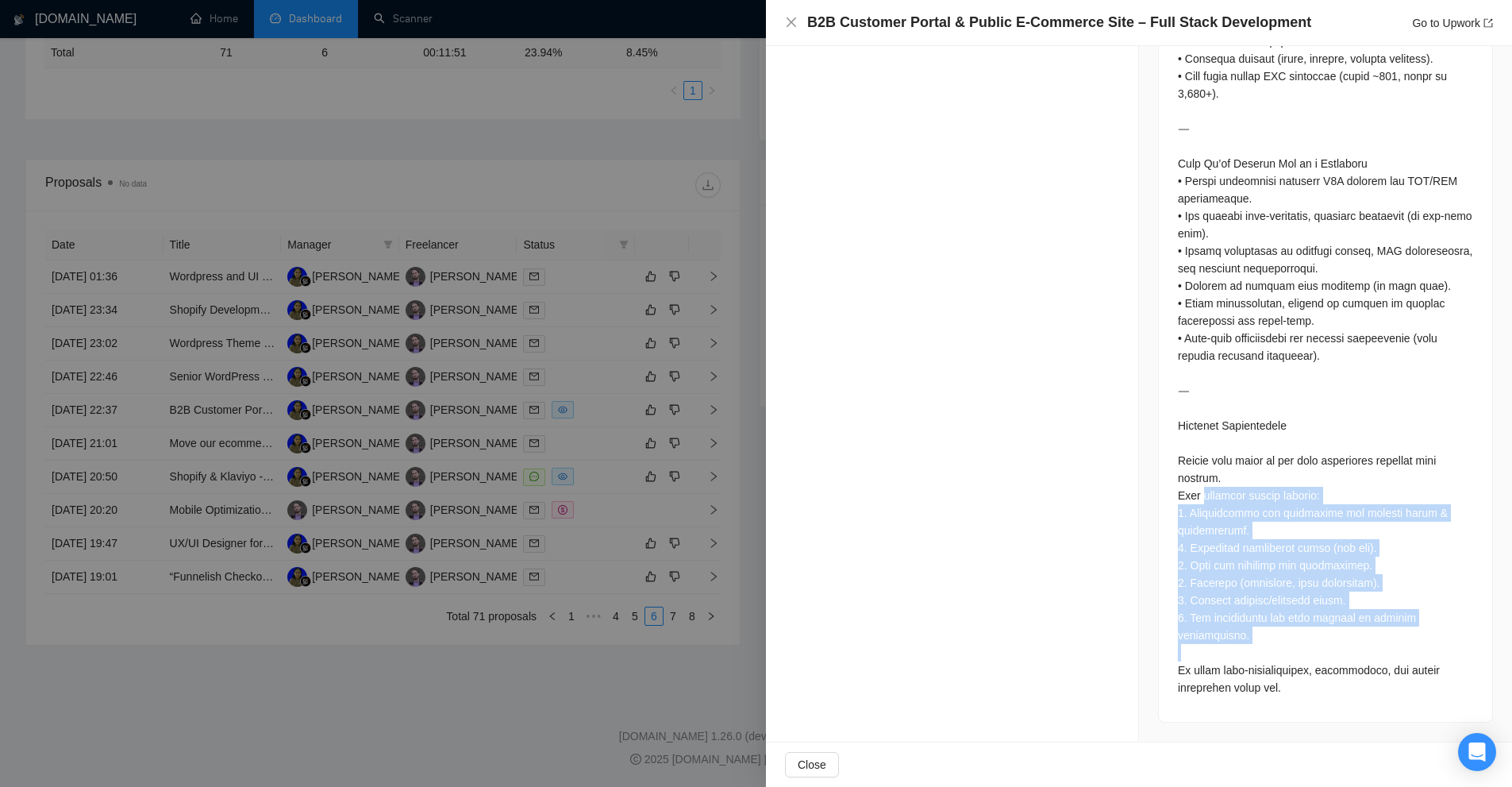
drag, startPoint x: 1196, startPoint y: 645, endPoint x: 1218, endPoint y: 501, distance: 145.7
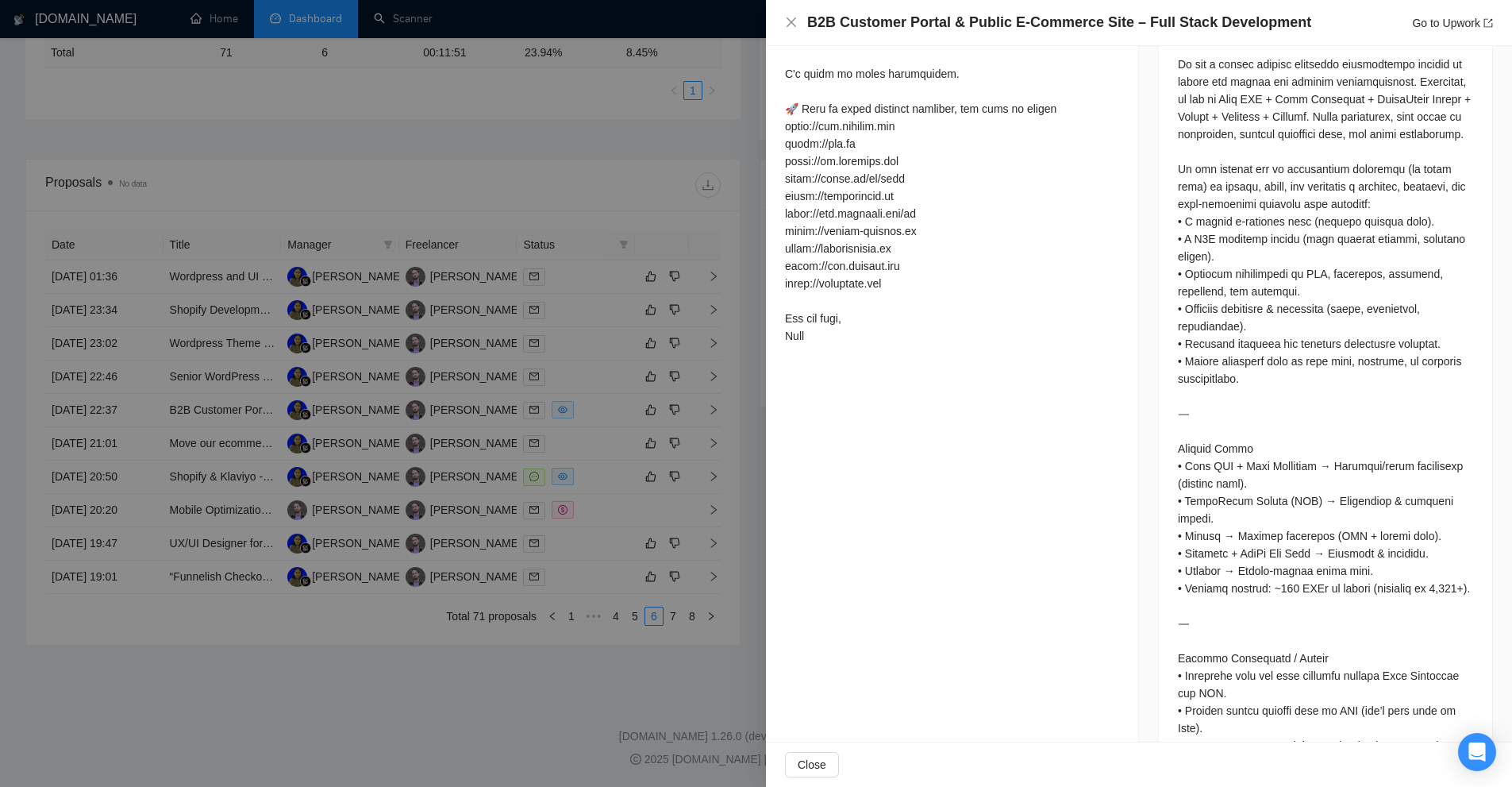
scroll to position [355, 0]
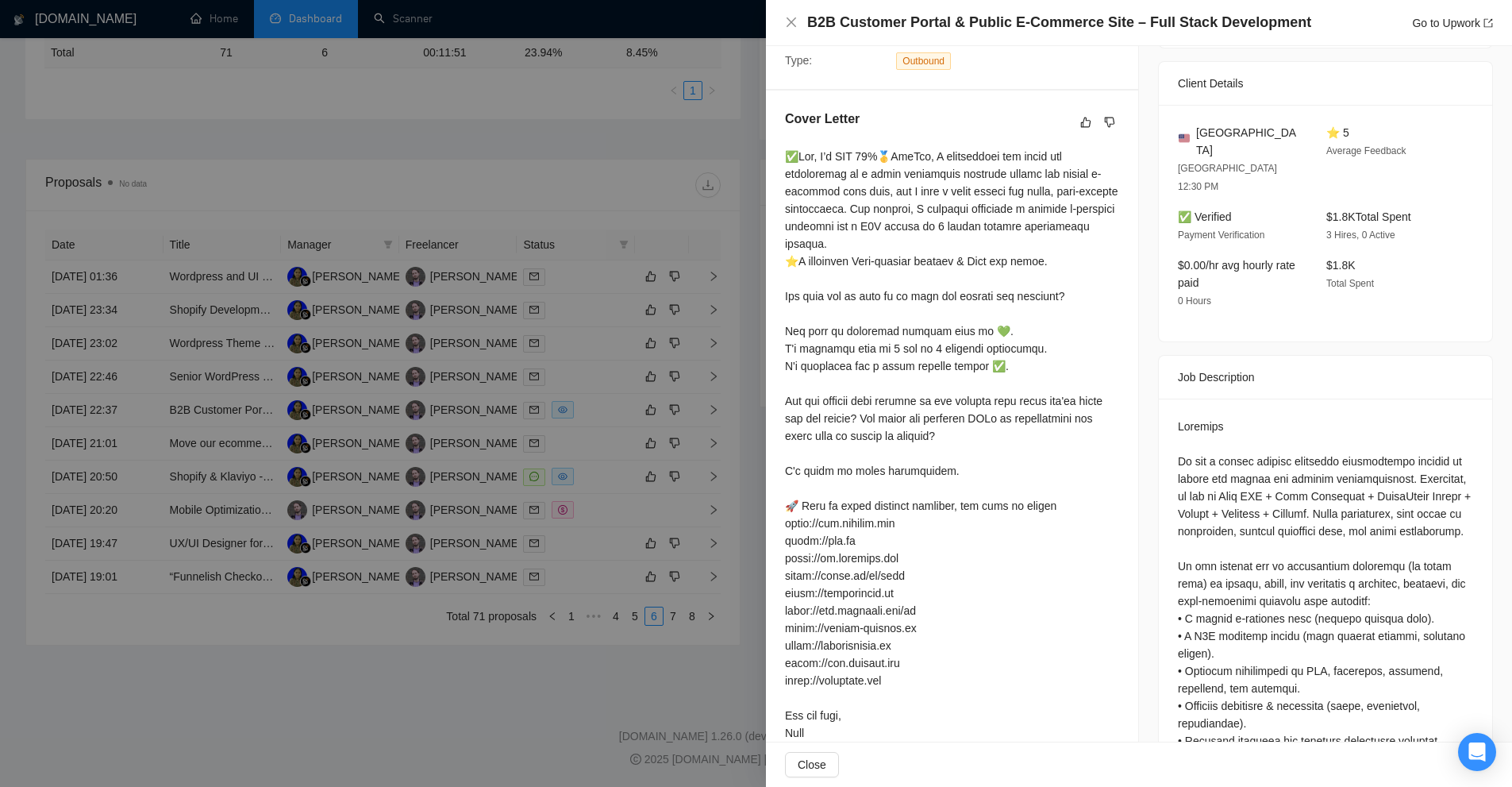
click at [613, 145] on div at bounding box center [756, 393] width 1512 height 787
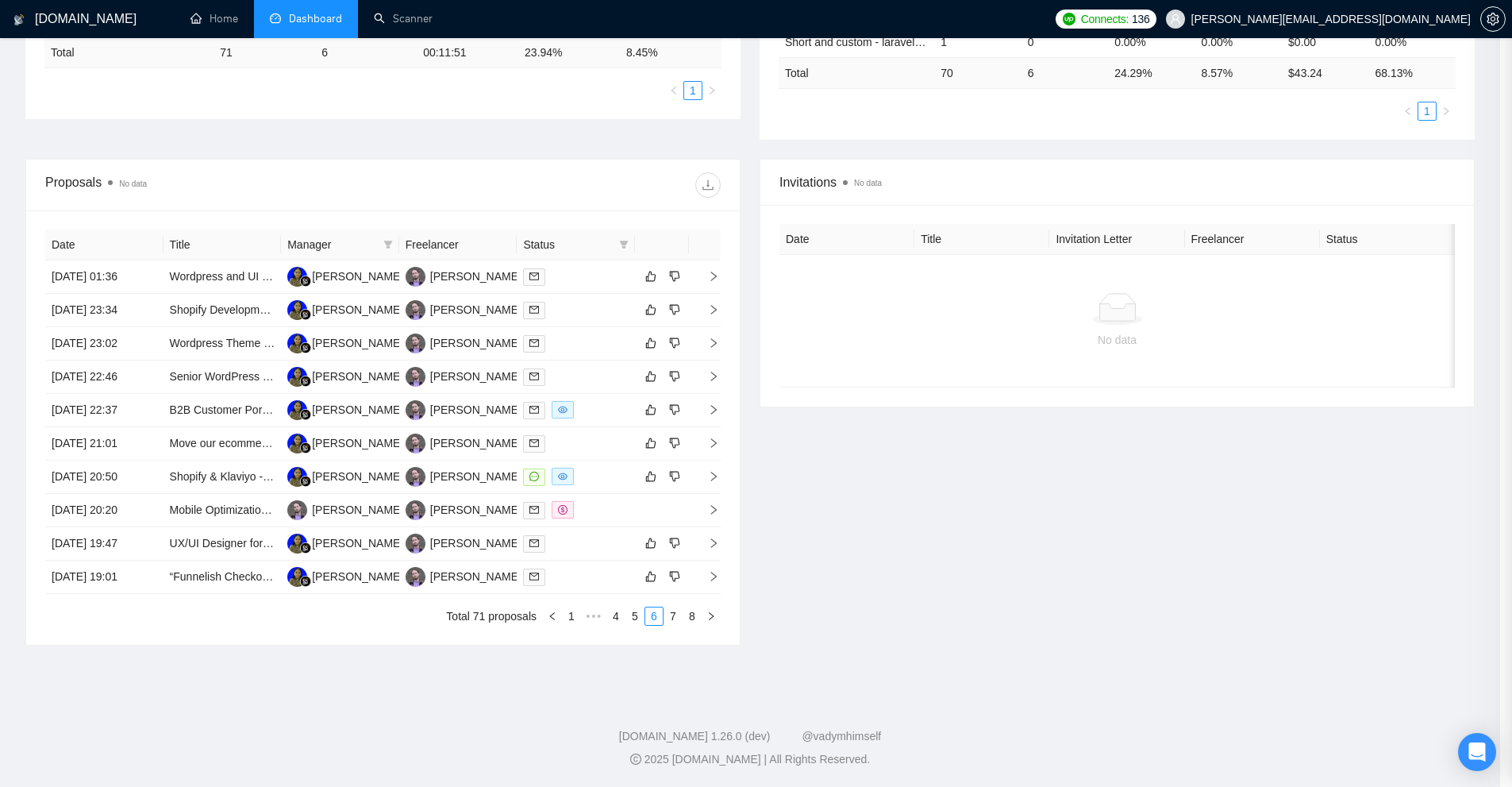
scroll to position [0, 0]
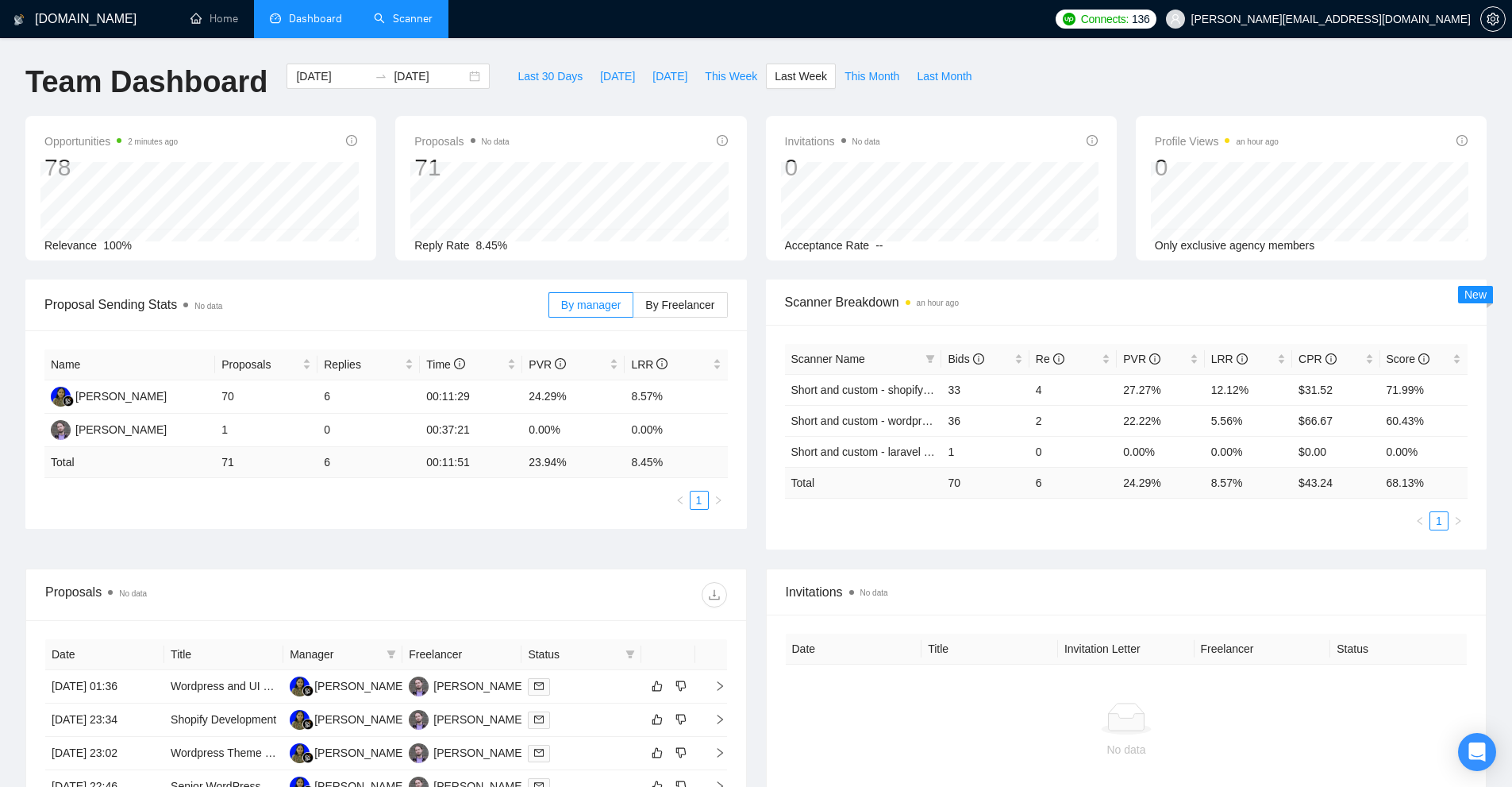
click at [417, 15] on link "Scanner" at bounding box center [402, 18] width 58 height 13
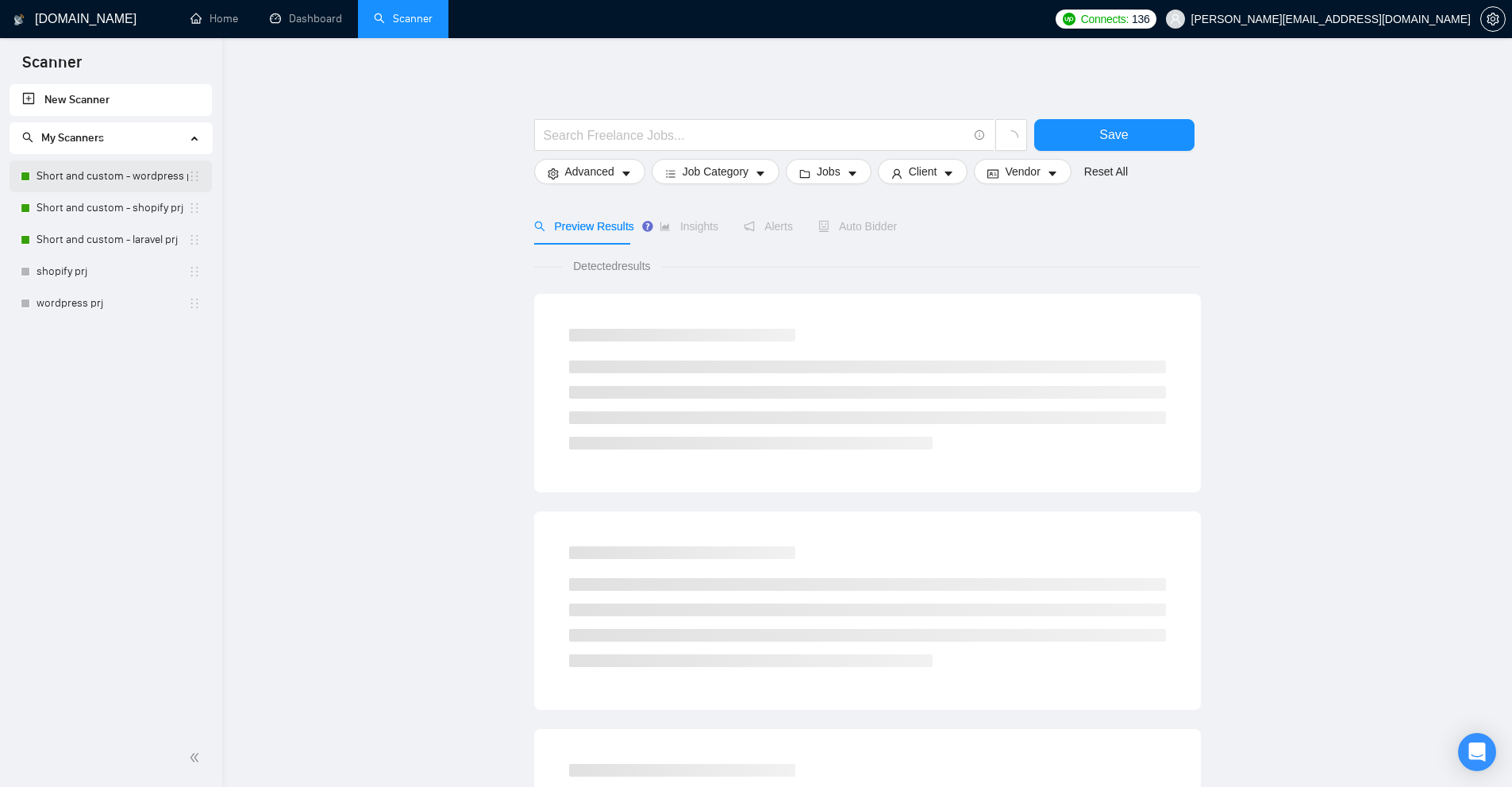
click at [55, 176] on link "Short and custom - wordpress prj" at bounding box center [113, 176] width 152 height 31
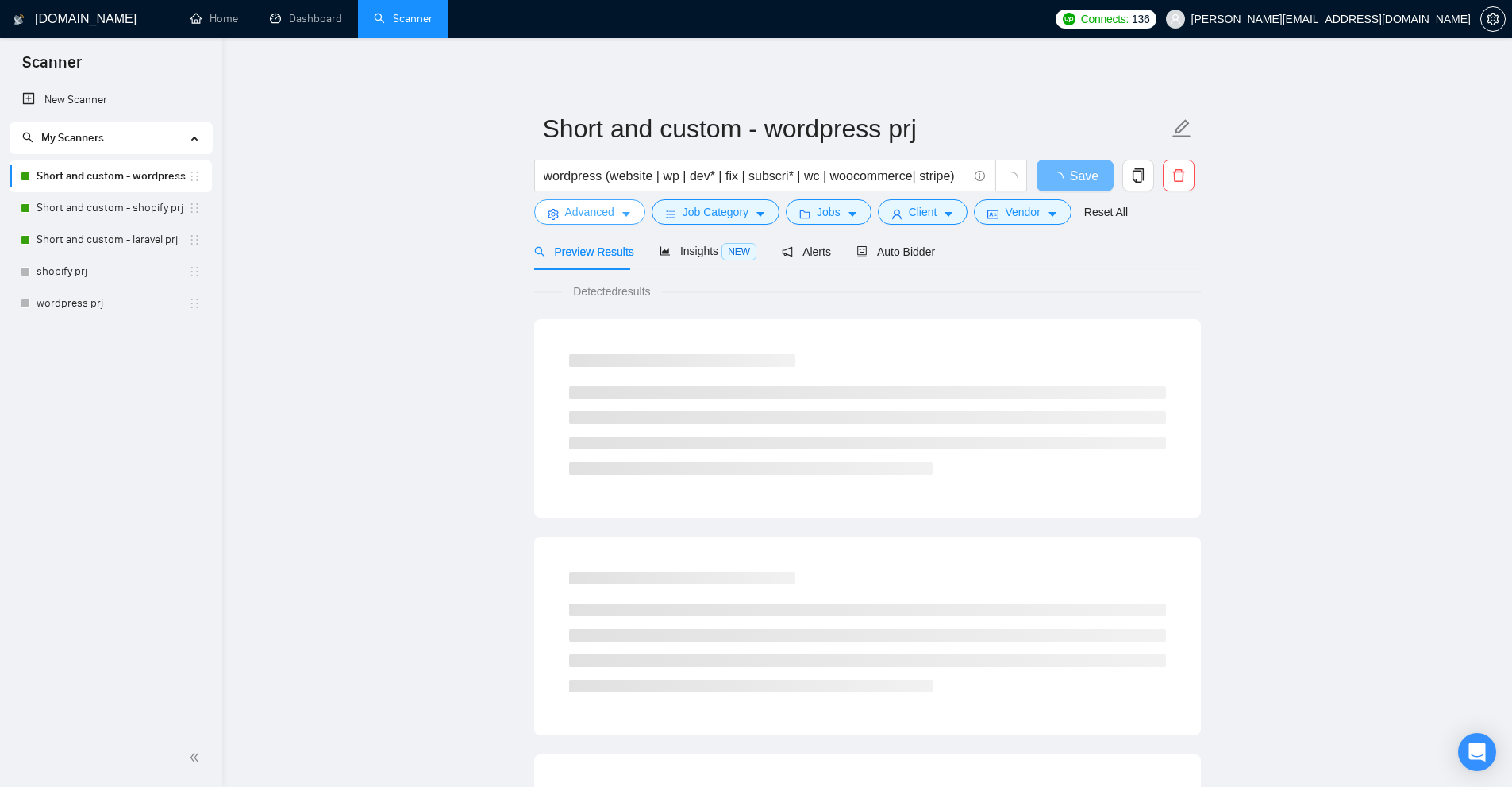
click at [626, 210] on icon "caret-down" at bounding box center [626, 214] width 11 height 11
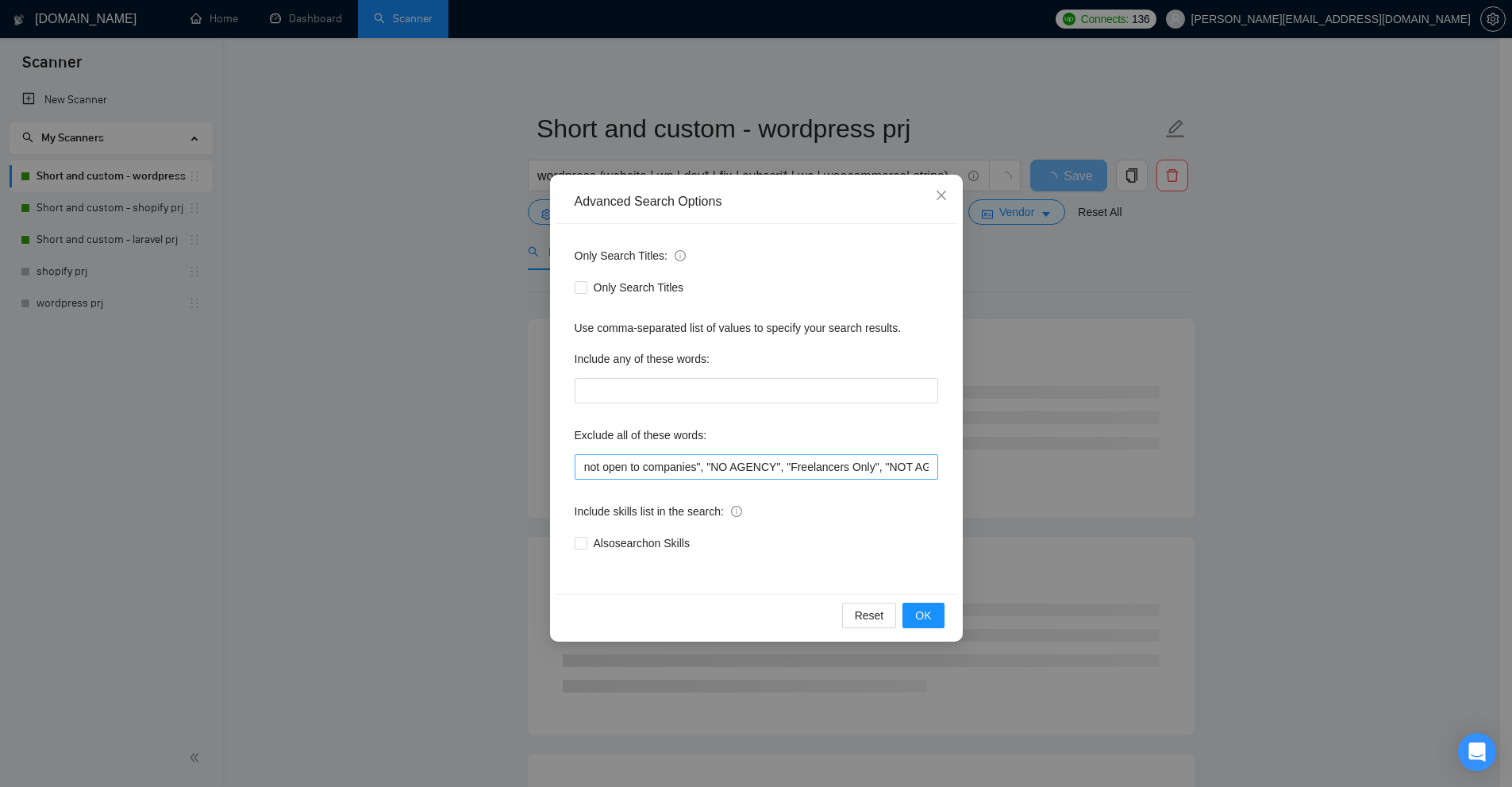
scroll to position [0, 3172]
click at [285, 339] on div "Advanced Search Options Only Search Titles: Only Search Titles Use comma-separa…" at bounding box center [756, 393] width 1512 height 787
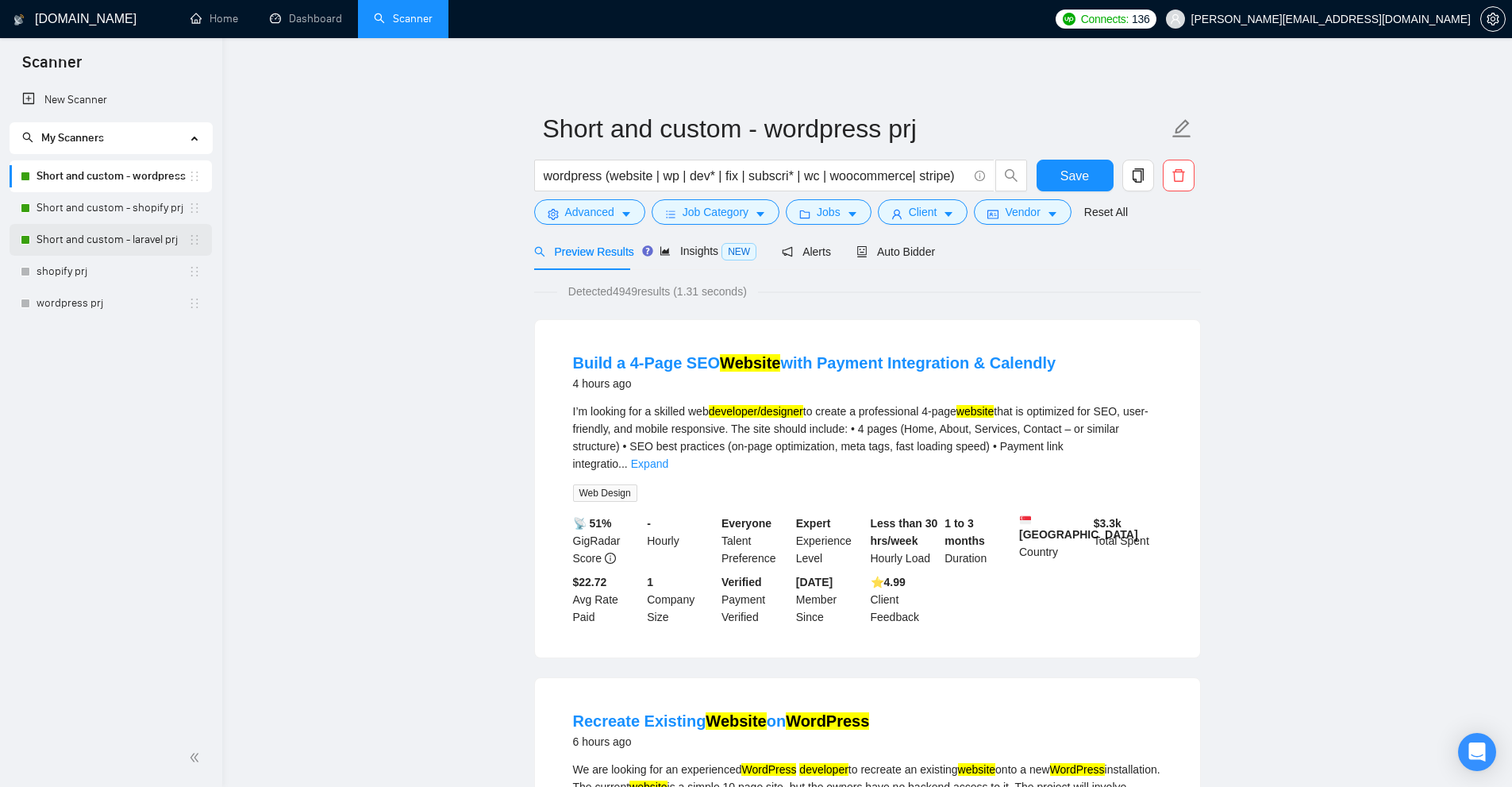
click at [130, 226] on link "Short and custom - laravel prj" at bounding box center [113, 239] width 152 height 31
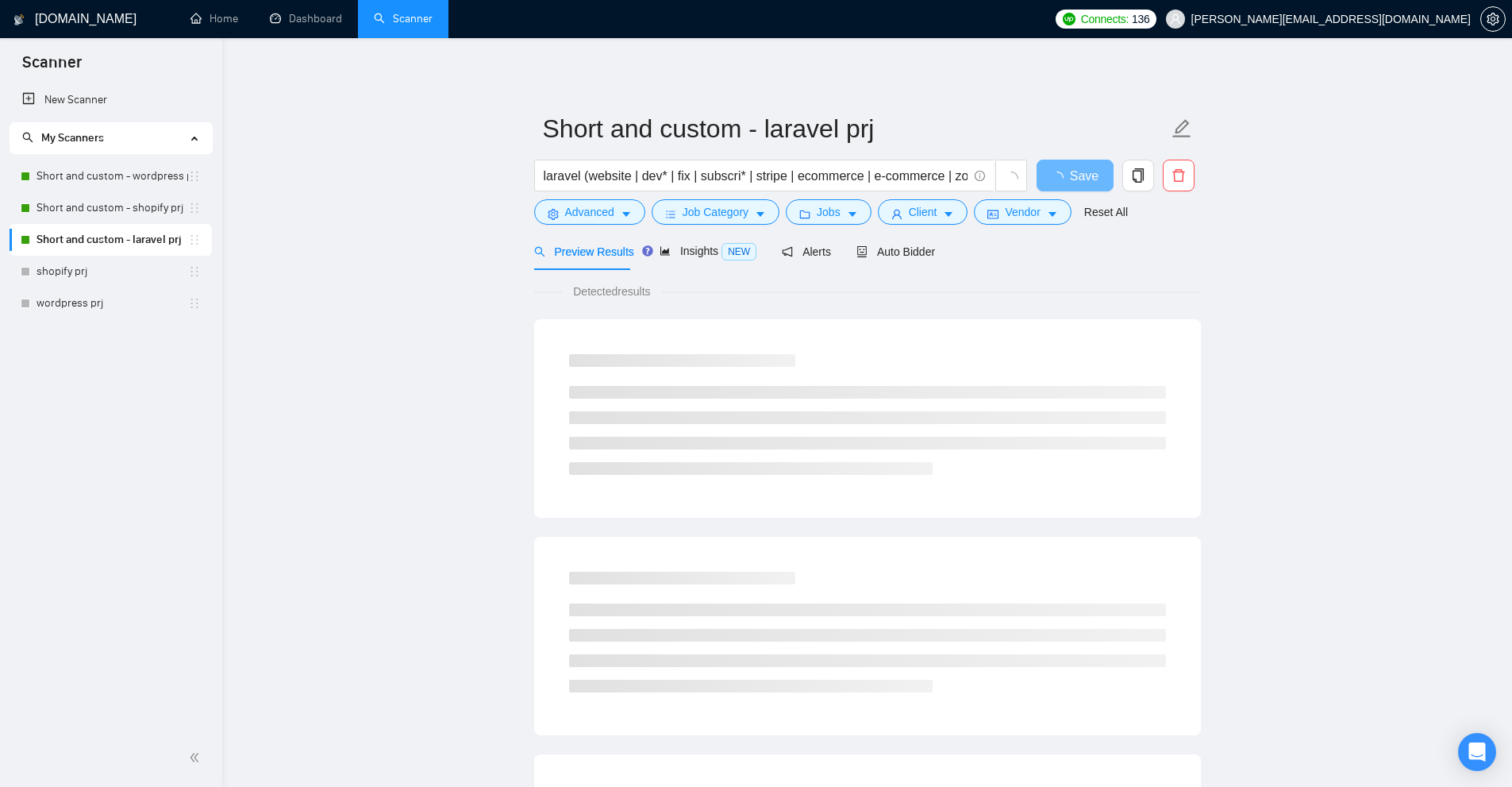
click at [601, 252] on span "Preview Results" at bounding box center [584, 252] width 100 height 13
click at [595, 208] on span "Advanced" at bounding box center [590, 212] width 49 height 17
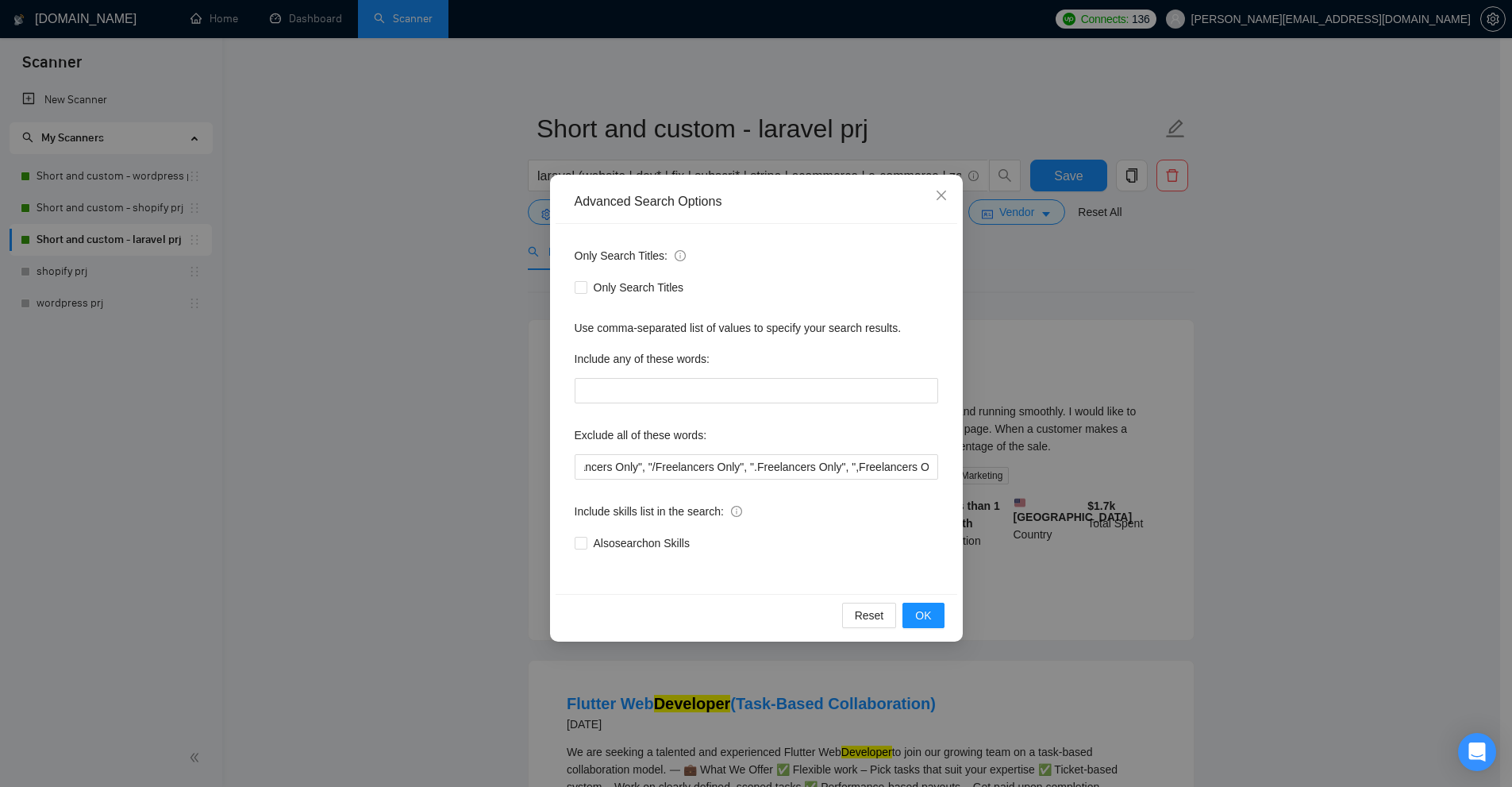
scroll to position [0, 2972]
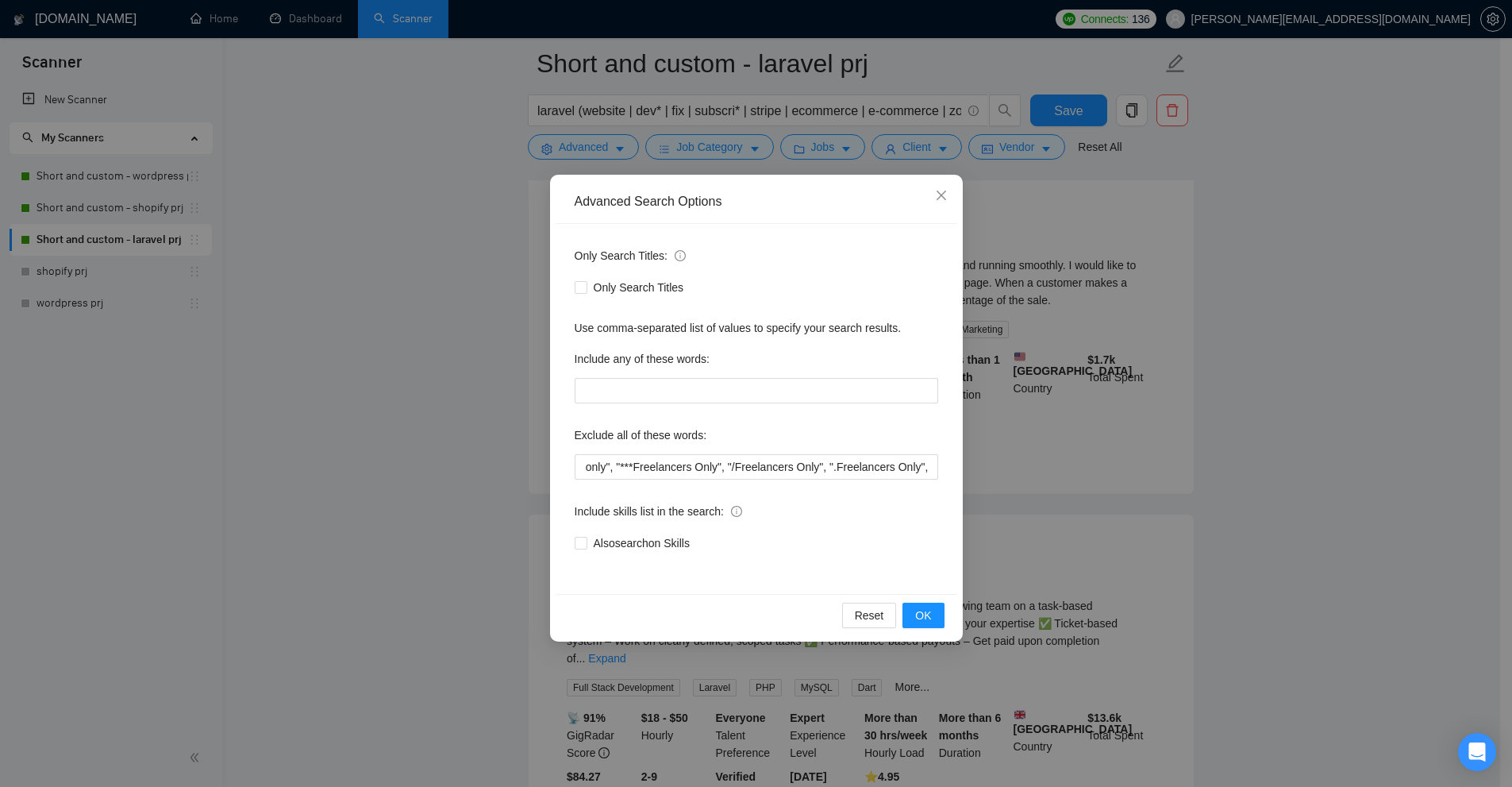
click at [537, 80] on div "Advanced Search Options Only Search Titles: Only Search Titles Use comma-separa…" at bounding box center [756, 393] width 1512 height 787
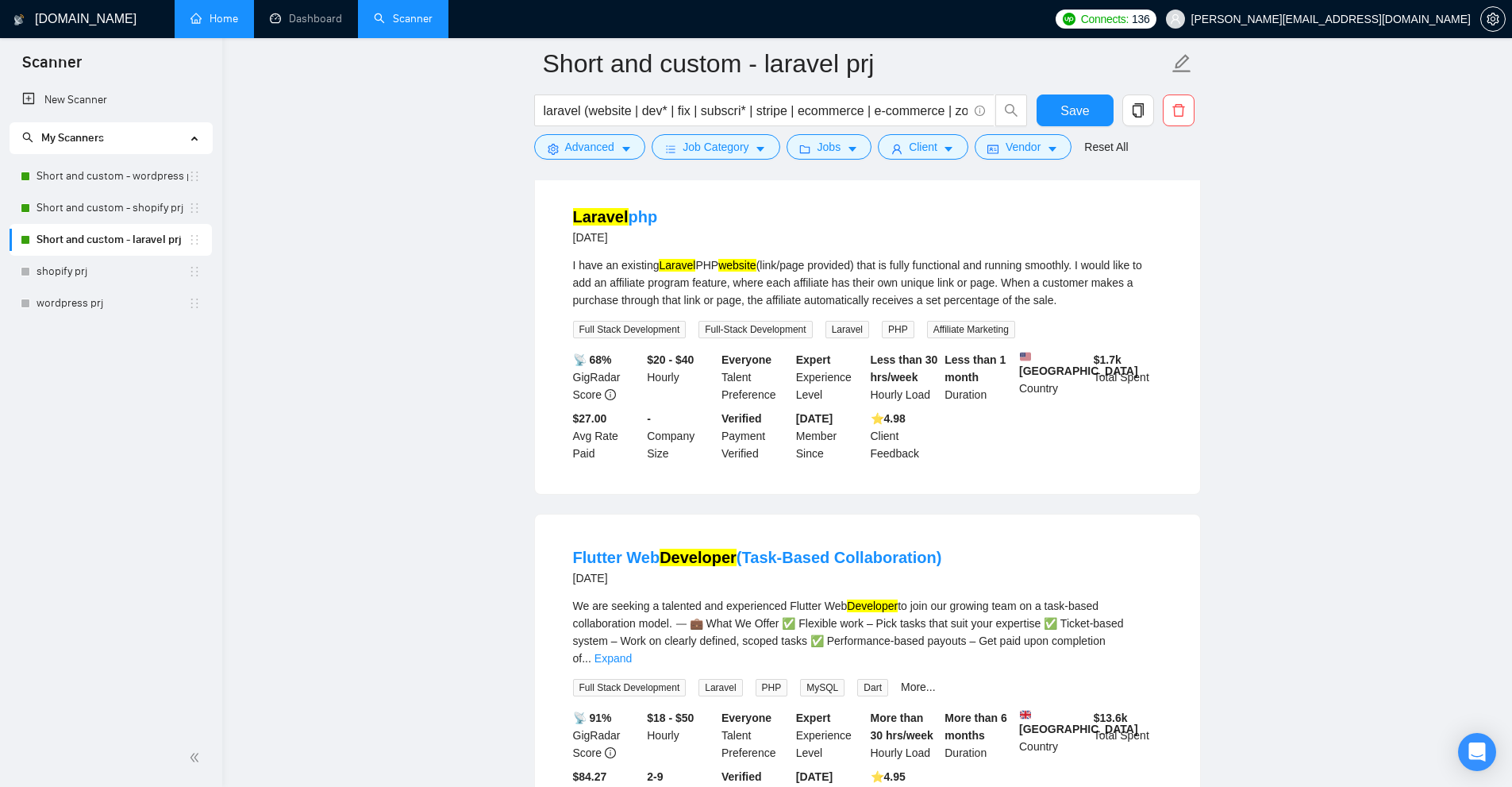
click at [237, 24] on link "Home" at bounding box center [214, 18] width 48 height 13
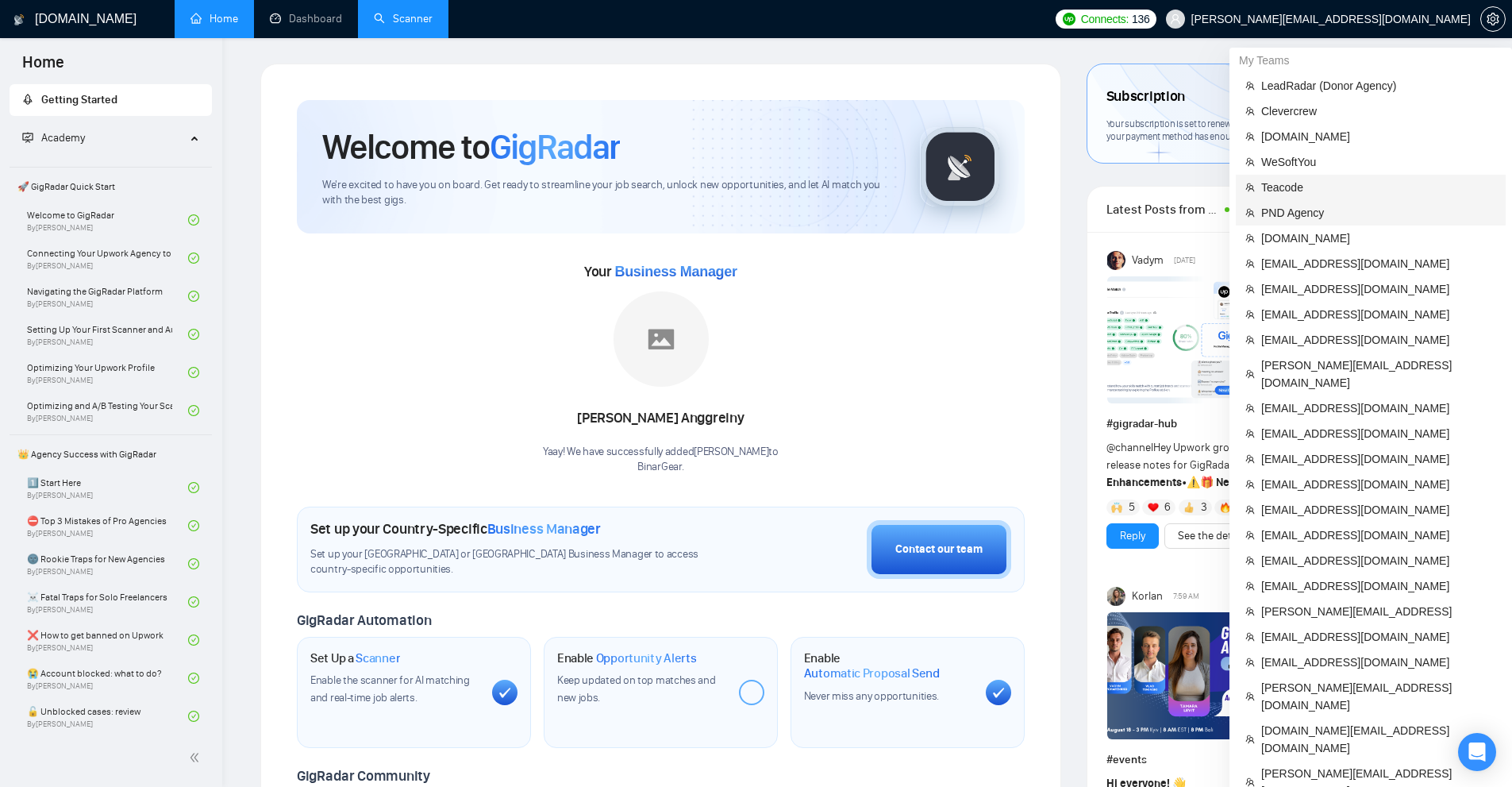
click at [1315, 211] on span "PND Agency" at bounding box center [1378, 213] width 235 height 17
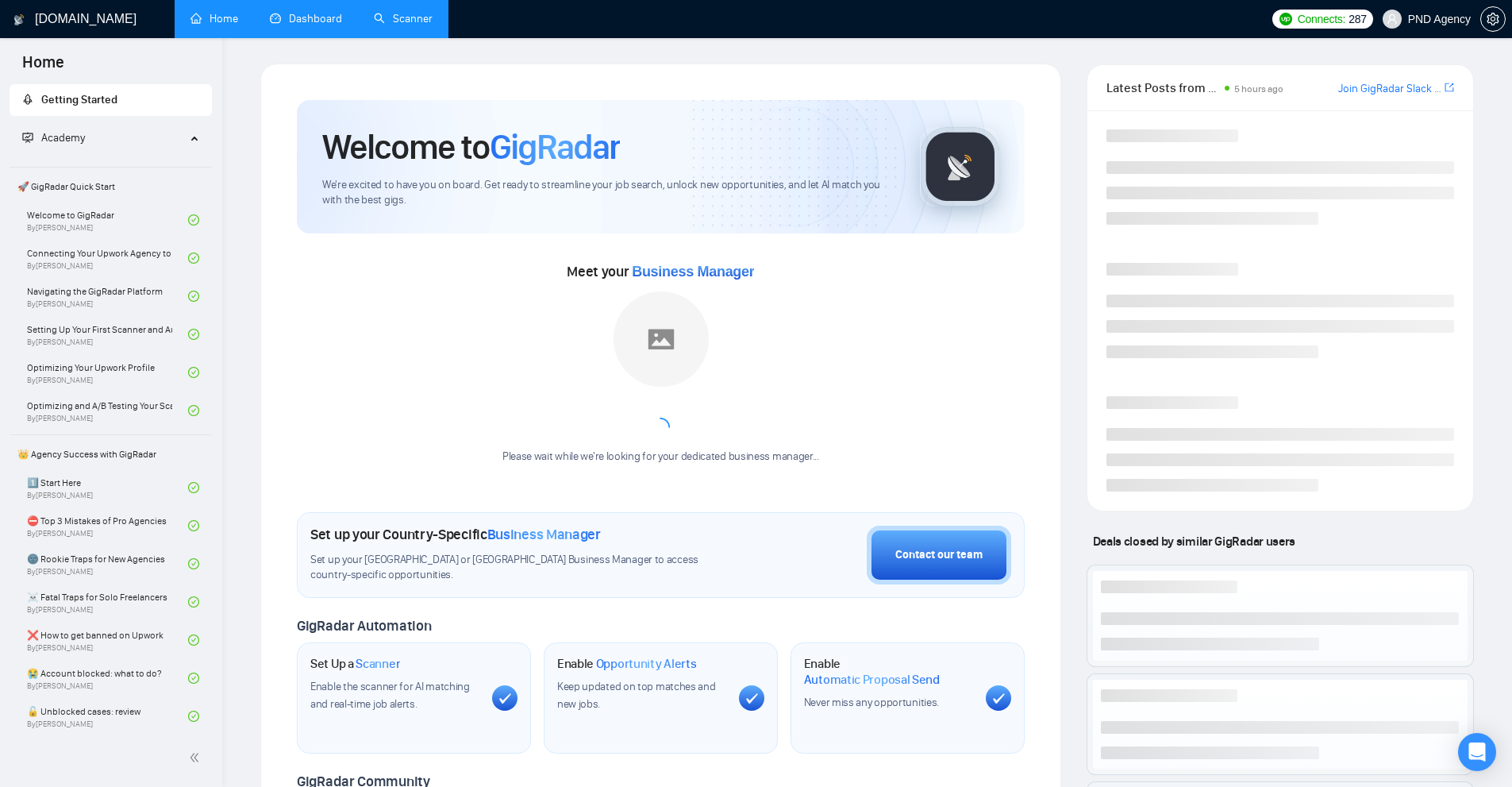
click at [310, 12] on link "Dashboard" at bounding box center [306, 18] width 72 height 13
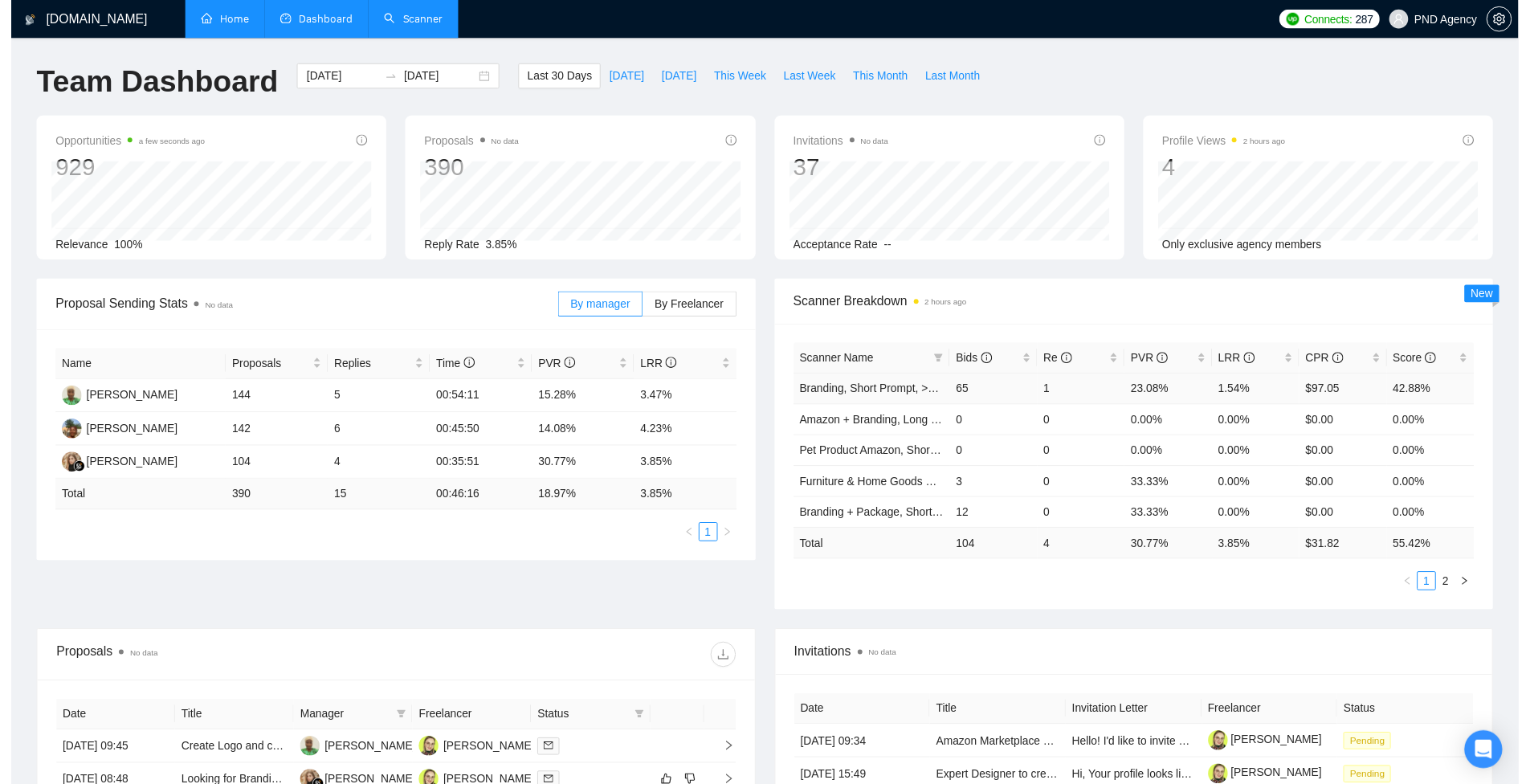
scroll to position [402, 0]
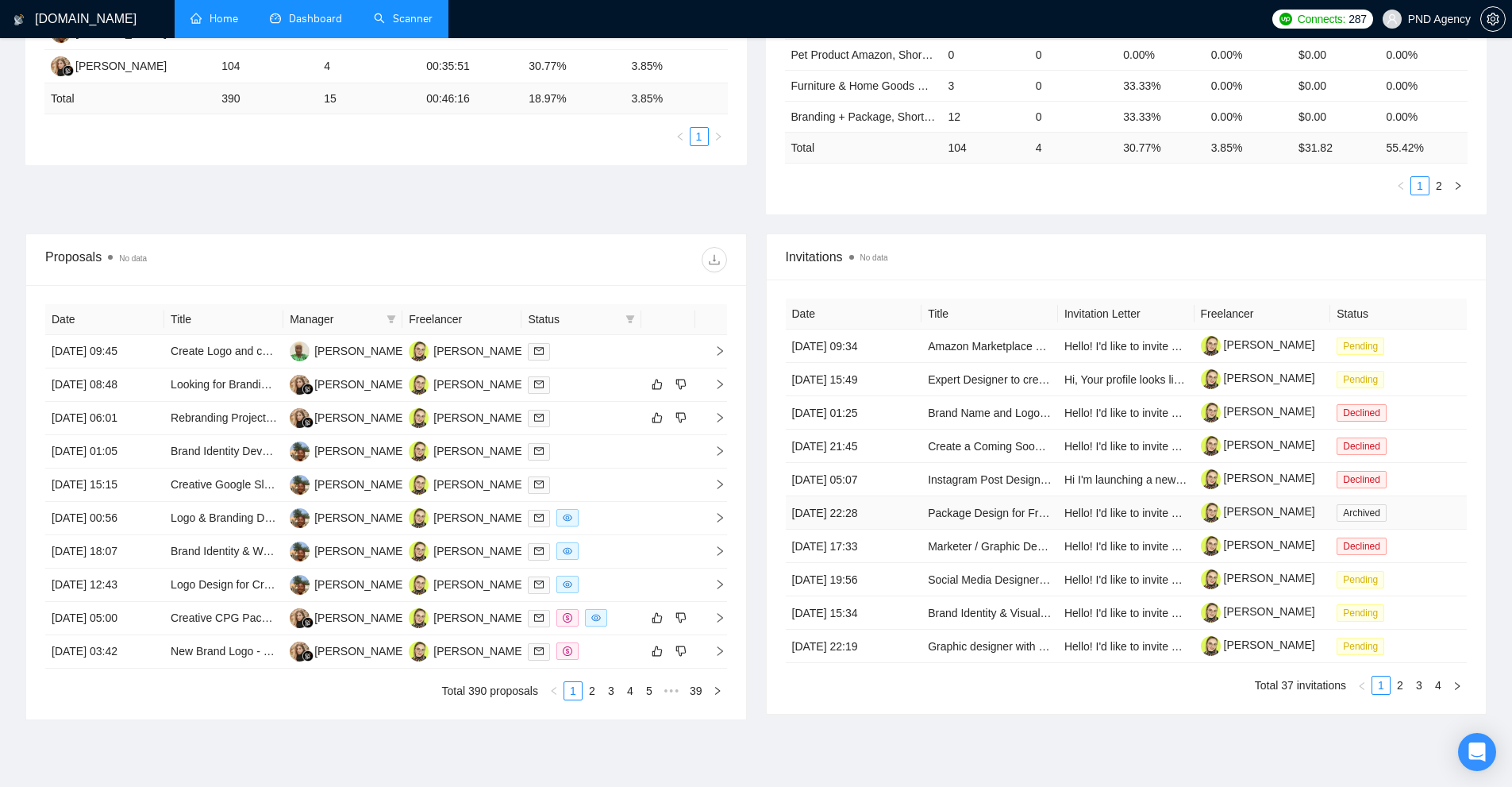
click at [1032, 525] on td "Package Design for Frozen Fries Brand" at bounding box center [990, 513] width 136 height 33
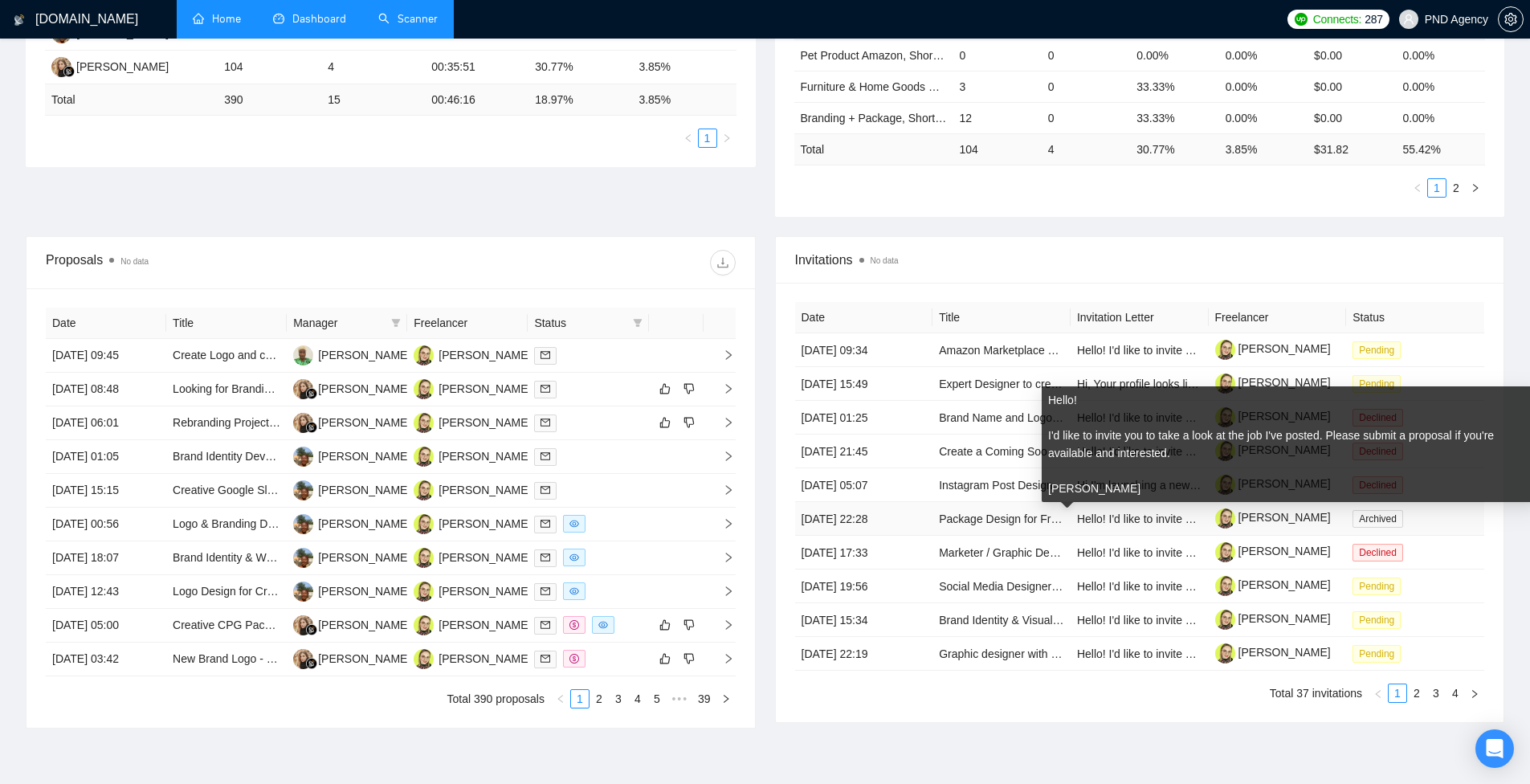
click at [1102, 514] on span "Hello! I'd like to invite you to take a look at the job I've posted. Please sub…" at bounding box center [1427, 518] width 698 height 13
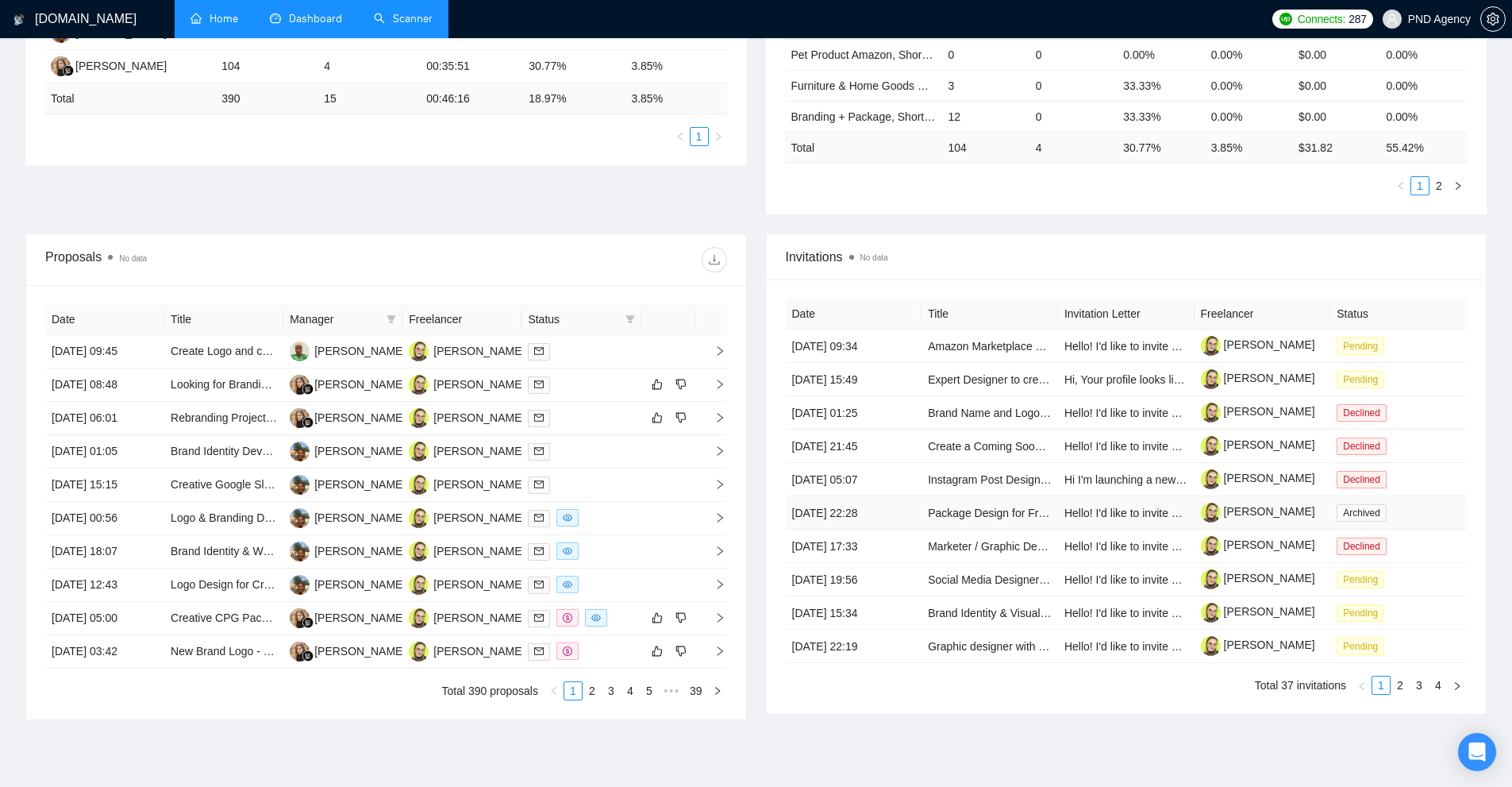
click at [870, 520] on td "06 Aug, 2025 22:28" at bounding box center [854, 513] width 136 height 33
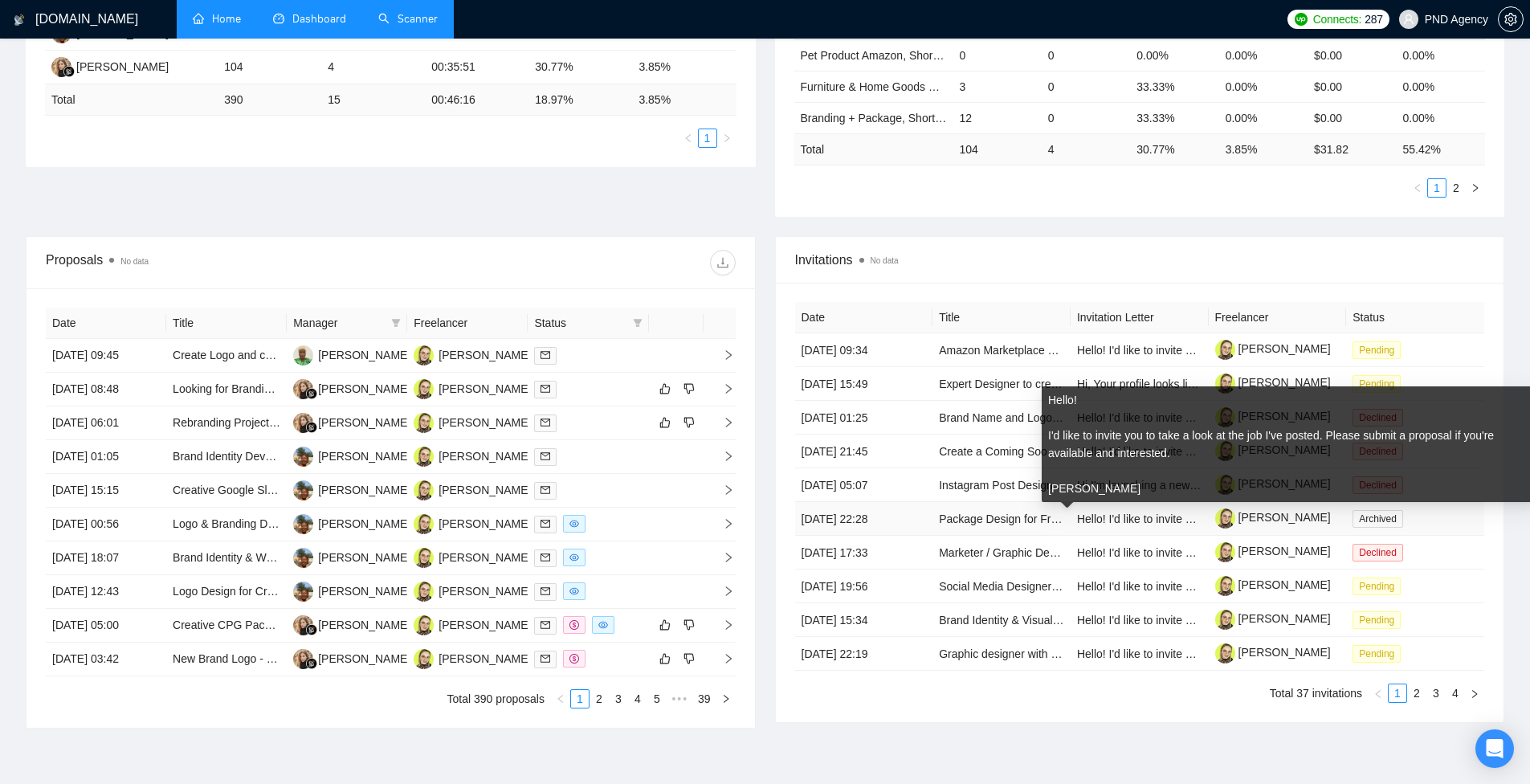
click at [1131, 518] on span "Hello! I'd like to invite you to take a look at the job I've posted. Please sub…" at bounding box center [1427, 518] width 698 height 13
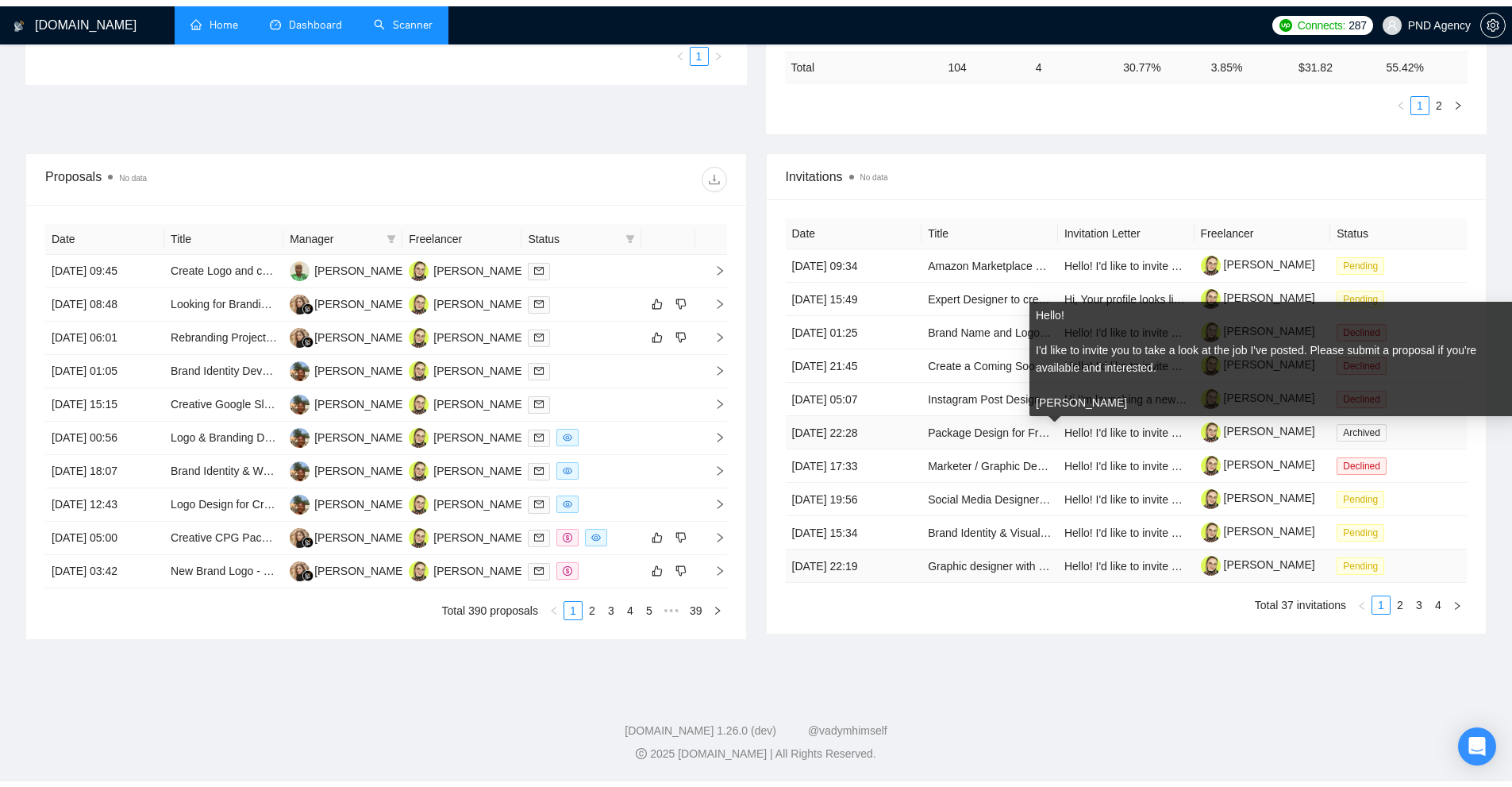
scroll to position [472, 0]
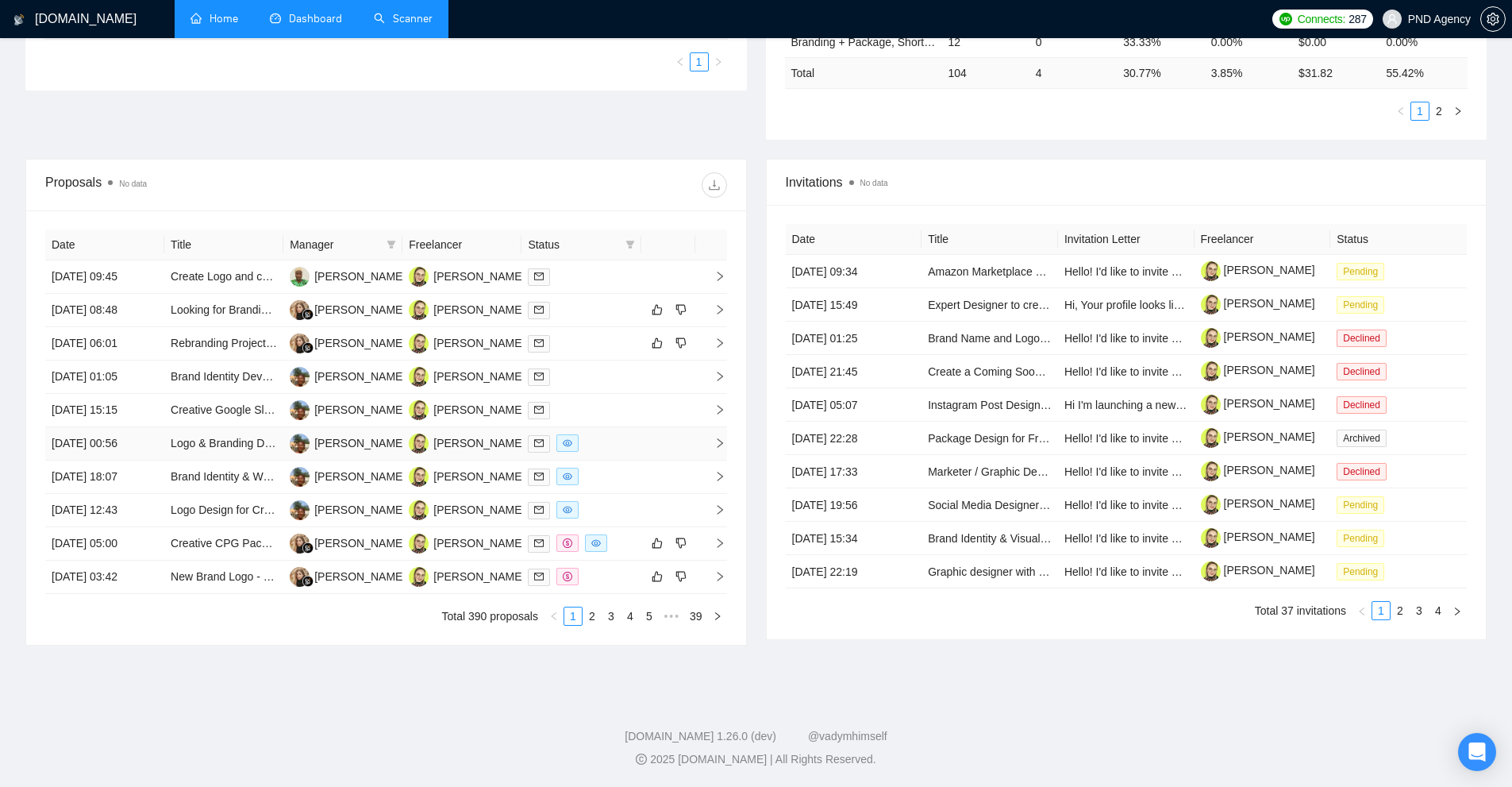
click at [609, 453] on td at bounding box center [581, 444] width 119 height 33
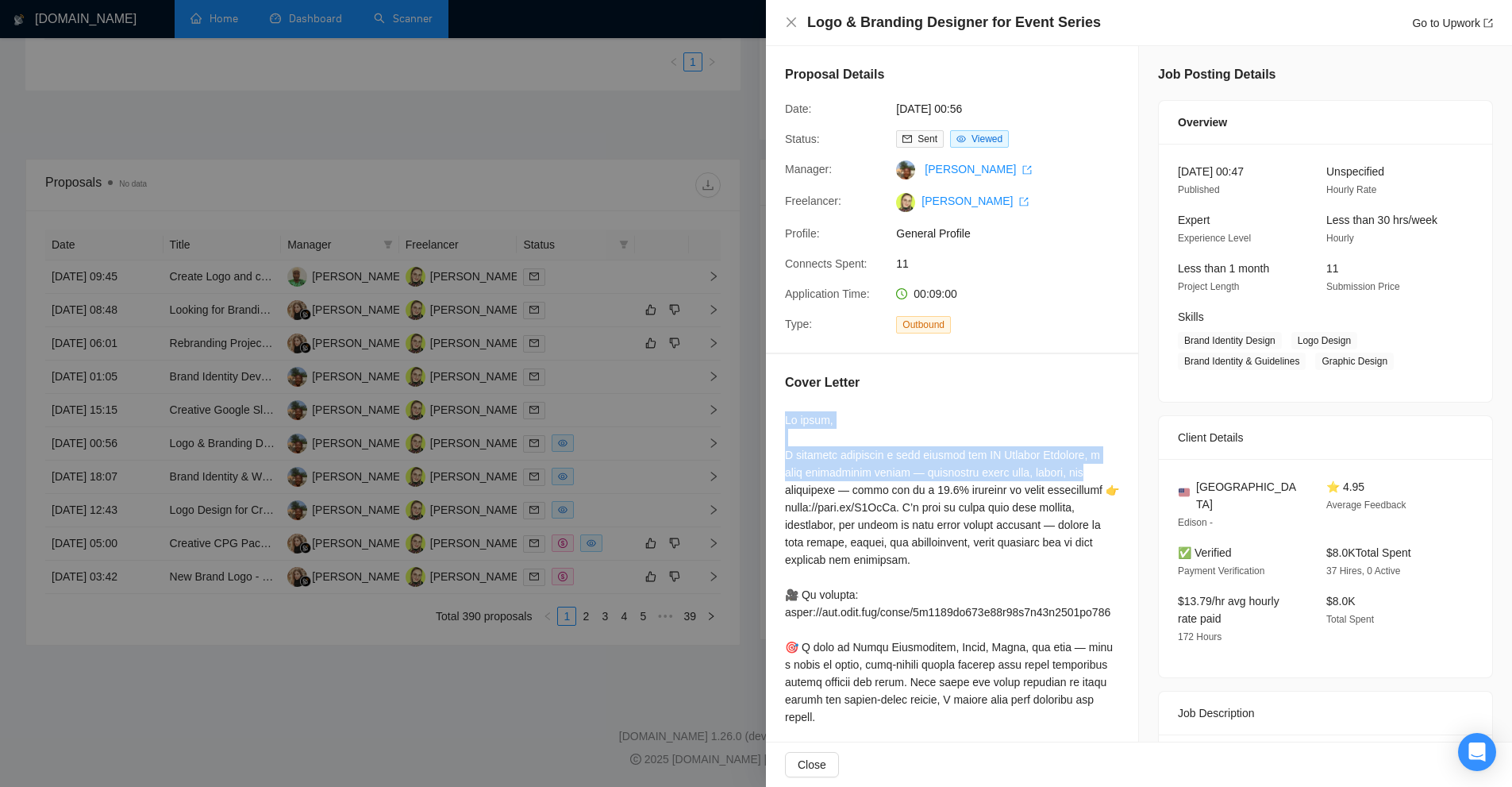
drag, startPoint x: 780, startPoint y: 427, endPoint x: 1094, endPoint y: 467, distance: 316.5
click at [1094, 467] on div "Cover Letter" at bounding box center [952, 684] width 373 height 659
click at [1094, 467] on div at bounding box center [952, 700] width 334 height 576
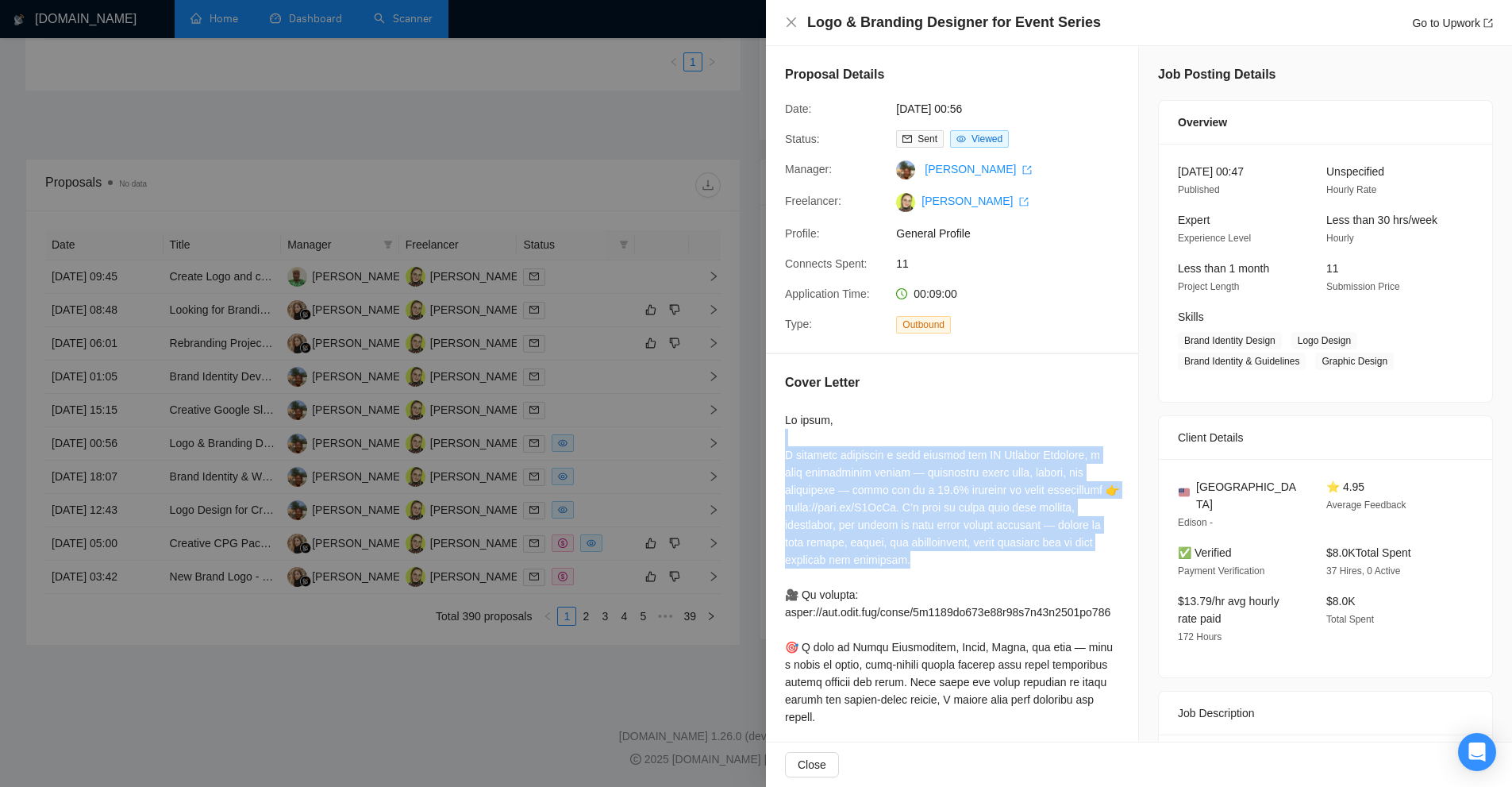
drag, startPoint x: 1062, startPoint y: 439, endPoint x: 944, endPoint y: 560, distance: 169.0
click at [942, 560] on div at bounding box center [952, 700] width 334 height 576
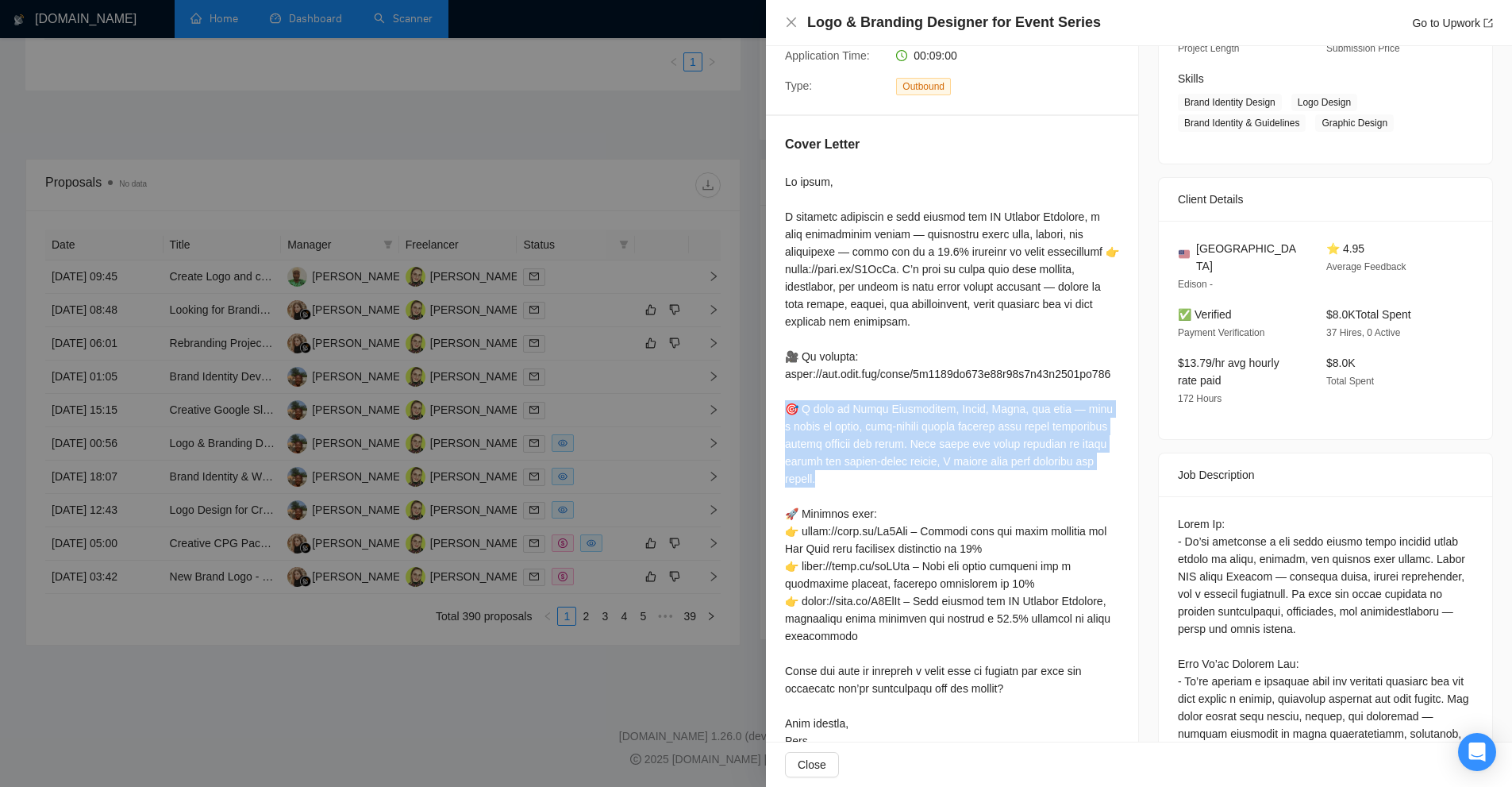
drag, startPoint x: 786, startPoint y: 420, endPoint x: 890, endPoint y: 500, distance: 131.2
click at [890, 500] on div at bounding box center [952, 461] width 334 height 576
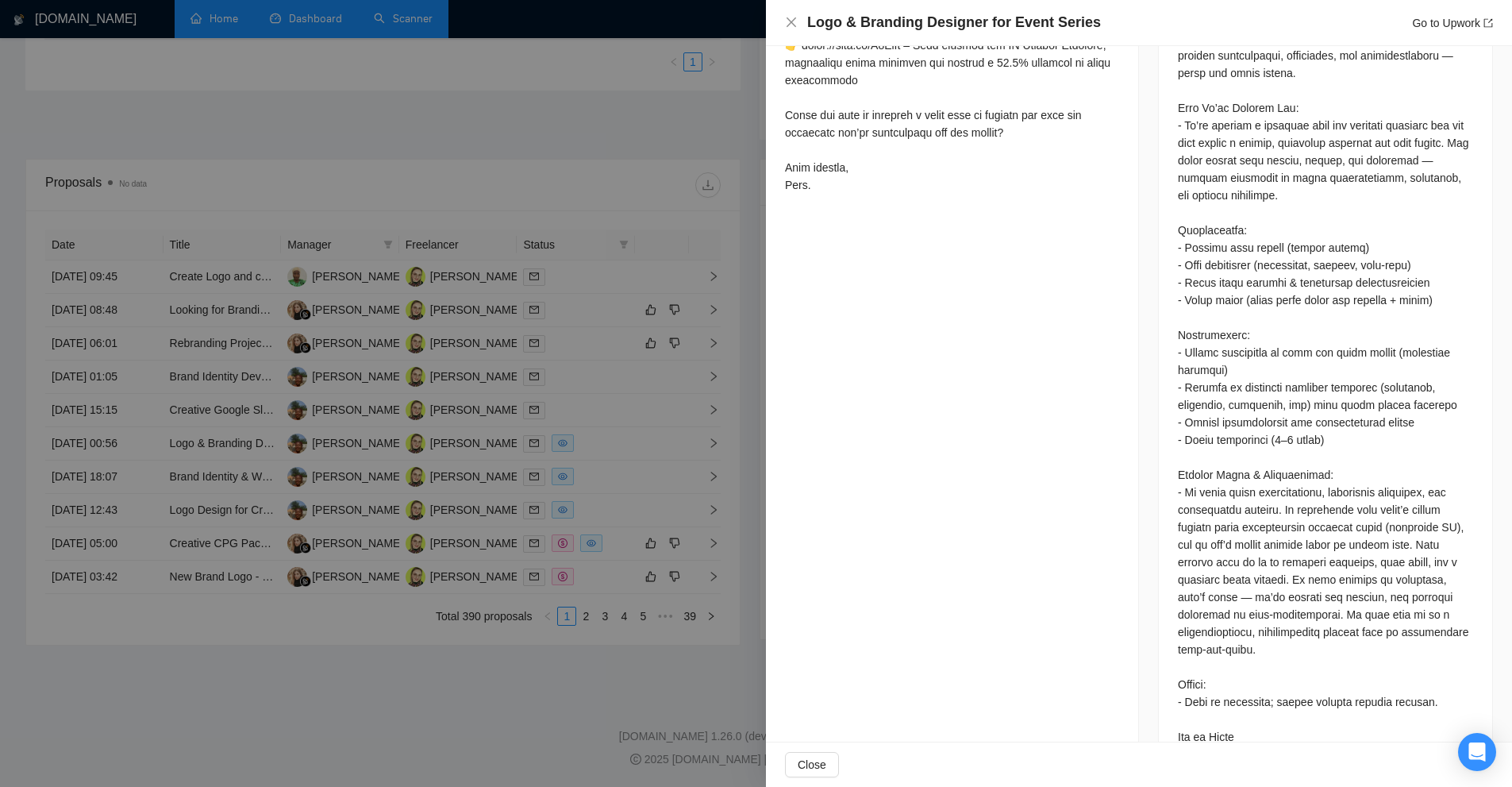
scroll to position [891, 0]
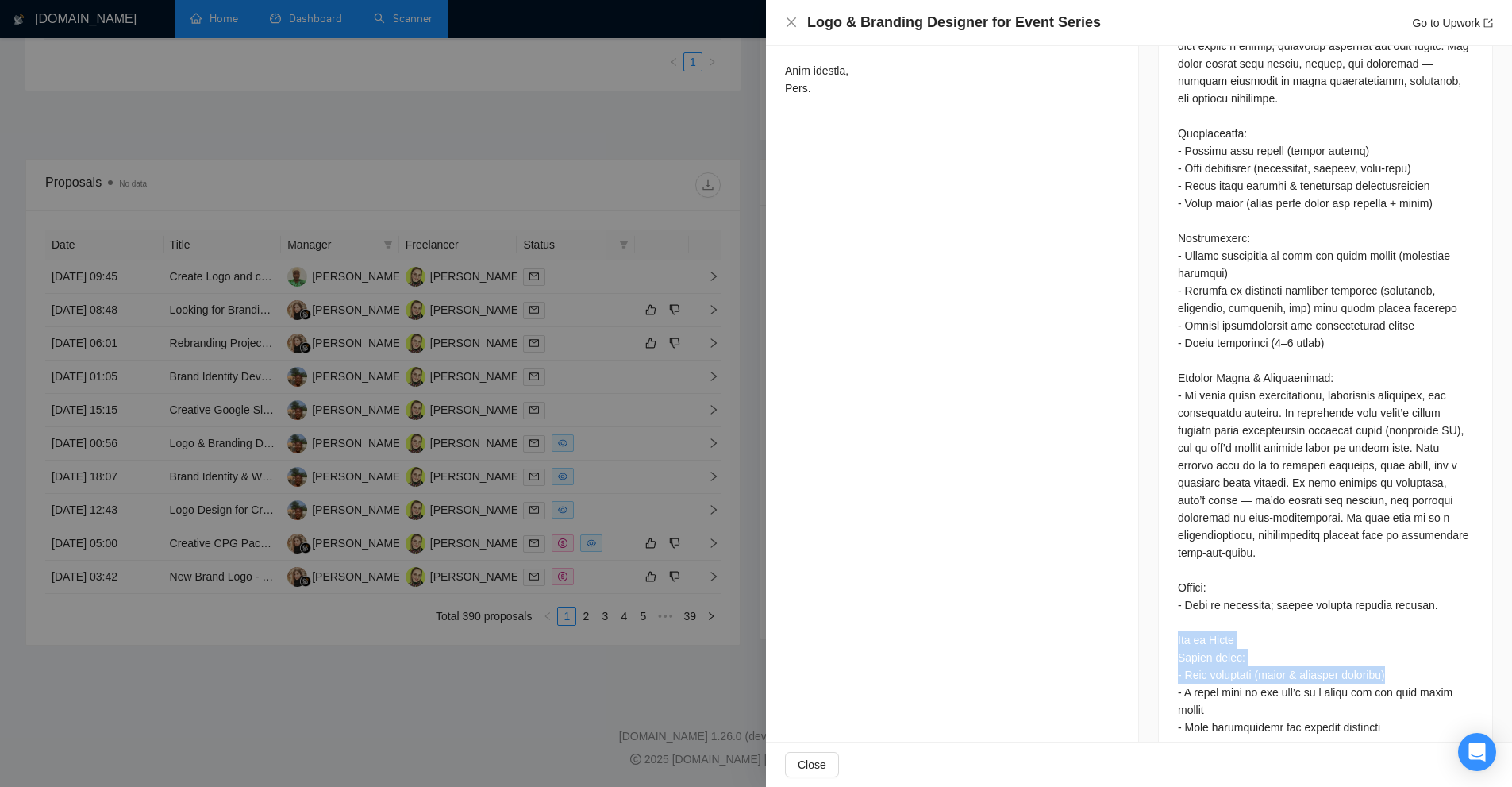
drag, startPoint x: 1171, startPoint y: 601, endPoint x: 1443, endPoint y: 627, distance: 273.2
click at [1442, 636] on div at bounding box center [1326, 302] width 333 height 918
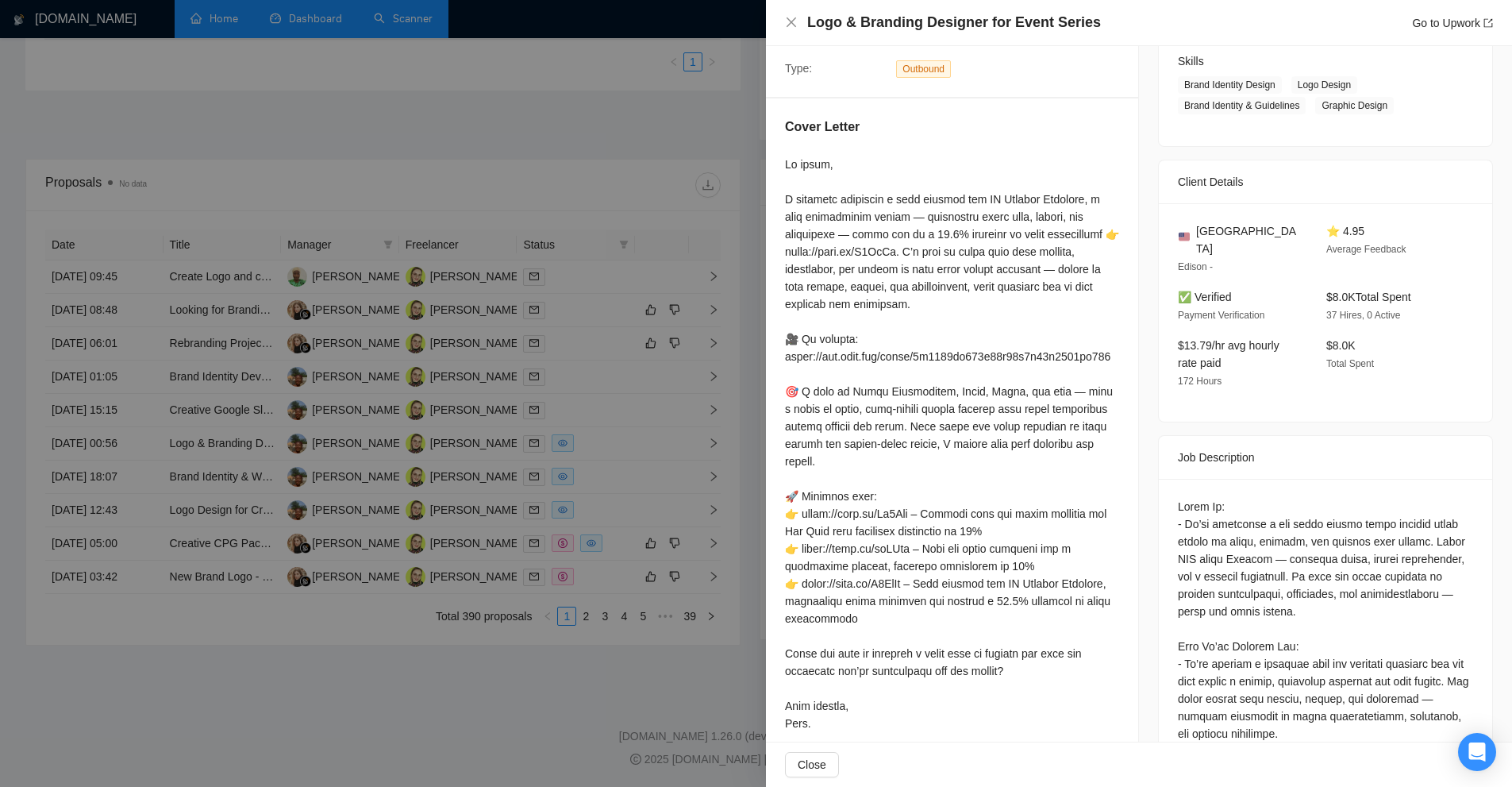
click at [810, 531] on div at bounding box center [952, 444] width 334 height 576
drag, startPoint x: 810, startPoint y: 531, endPoint x: 899, endPoint y: 532, distance: 89.0
click at [899, 532] on div at bounding box center [952, 444] width 334 height 576
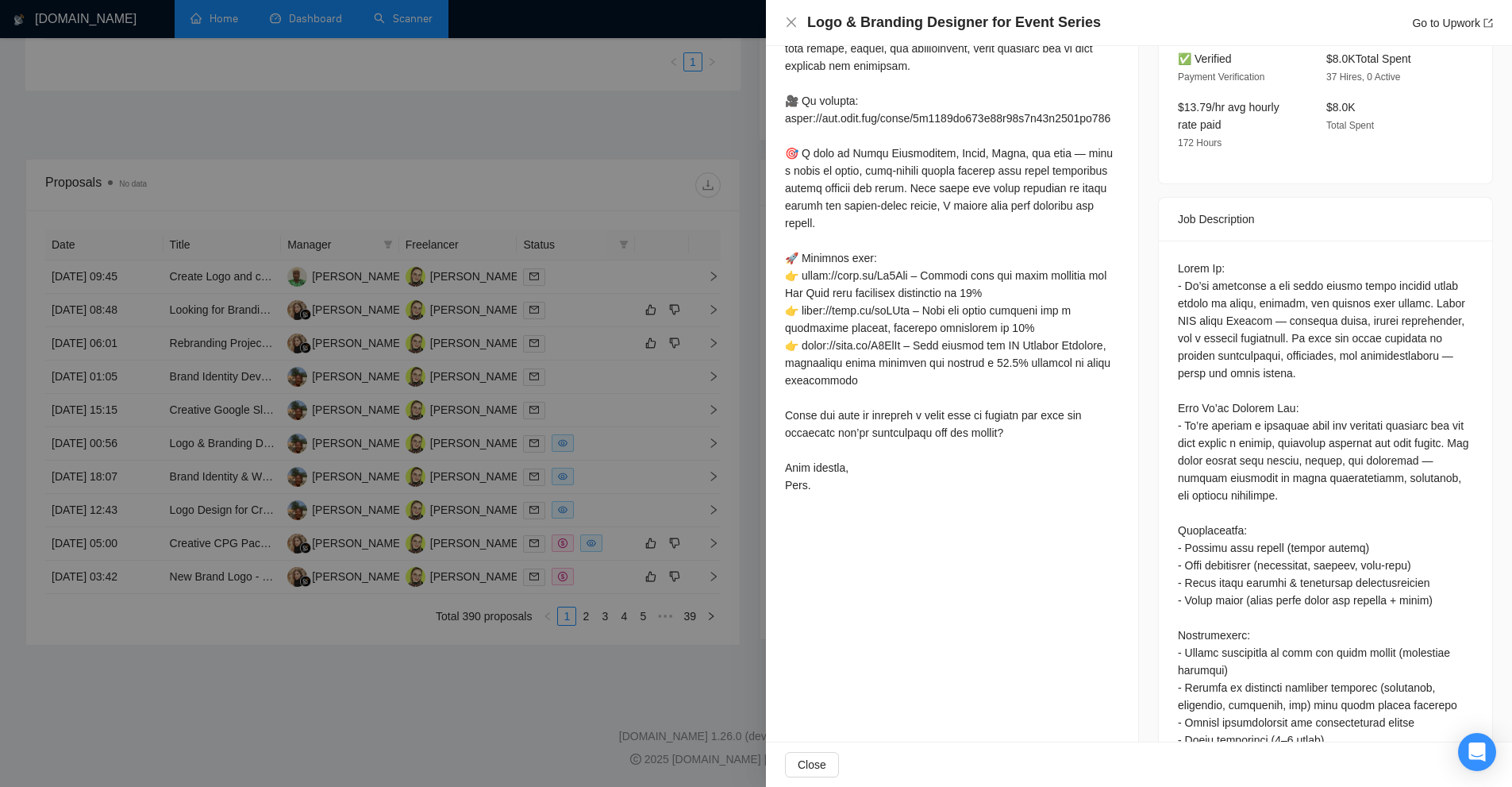
click at [826, 366] on div at bounding box center [952, 205] width 334 height 576
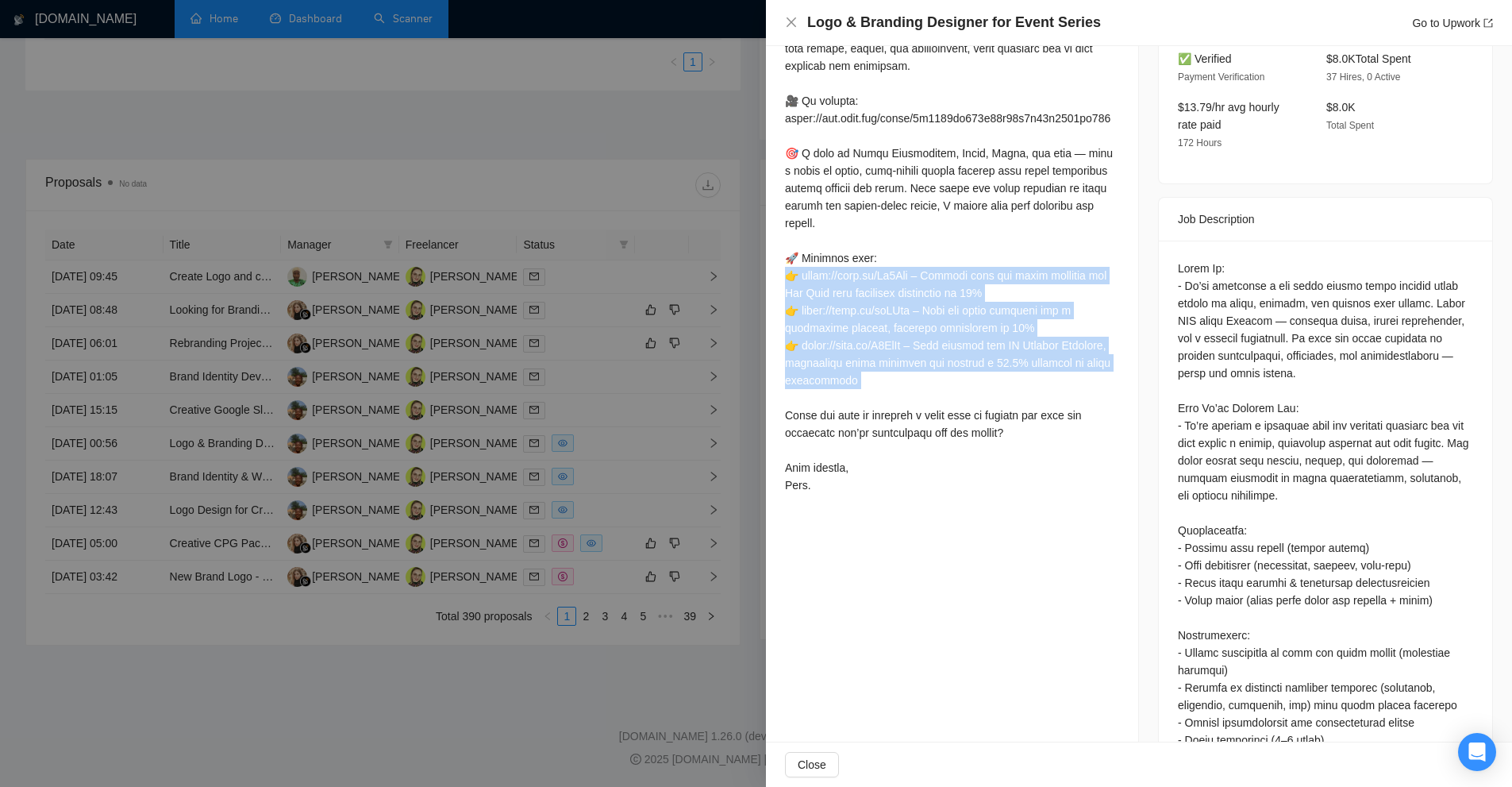
drag, startPoint x: 826, startPoint y: 366, endPoint x: 863, endPoint y: 293, distance: 81.8
click at [863, 293] on div at bounding box center [952, 205] width 334 height 576
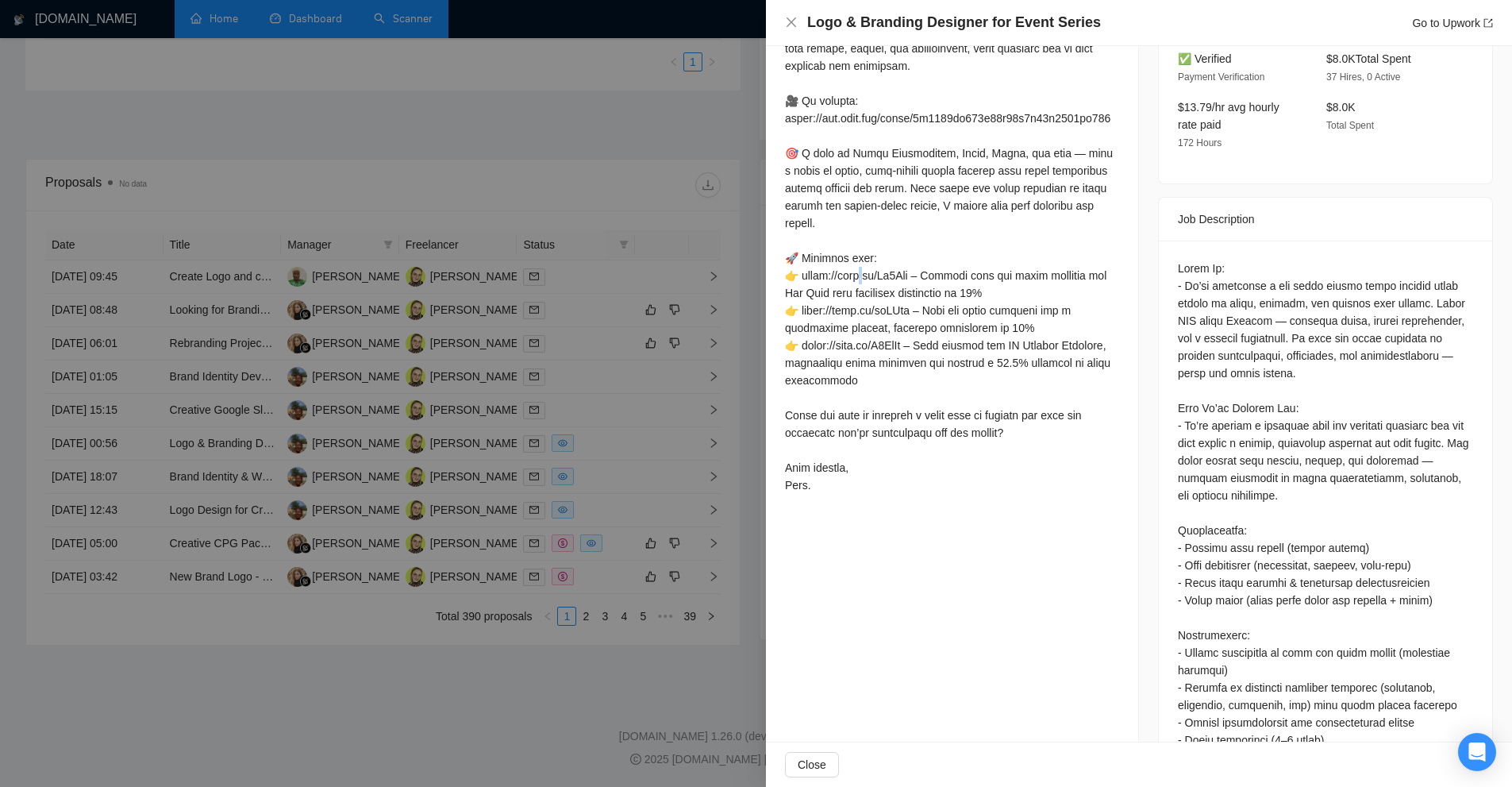
click at [863, 293] on div at bounding box center [952, 205] width 334 height 576
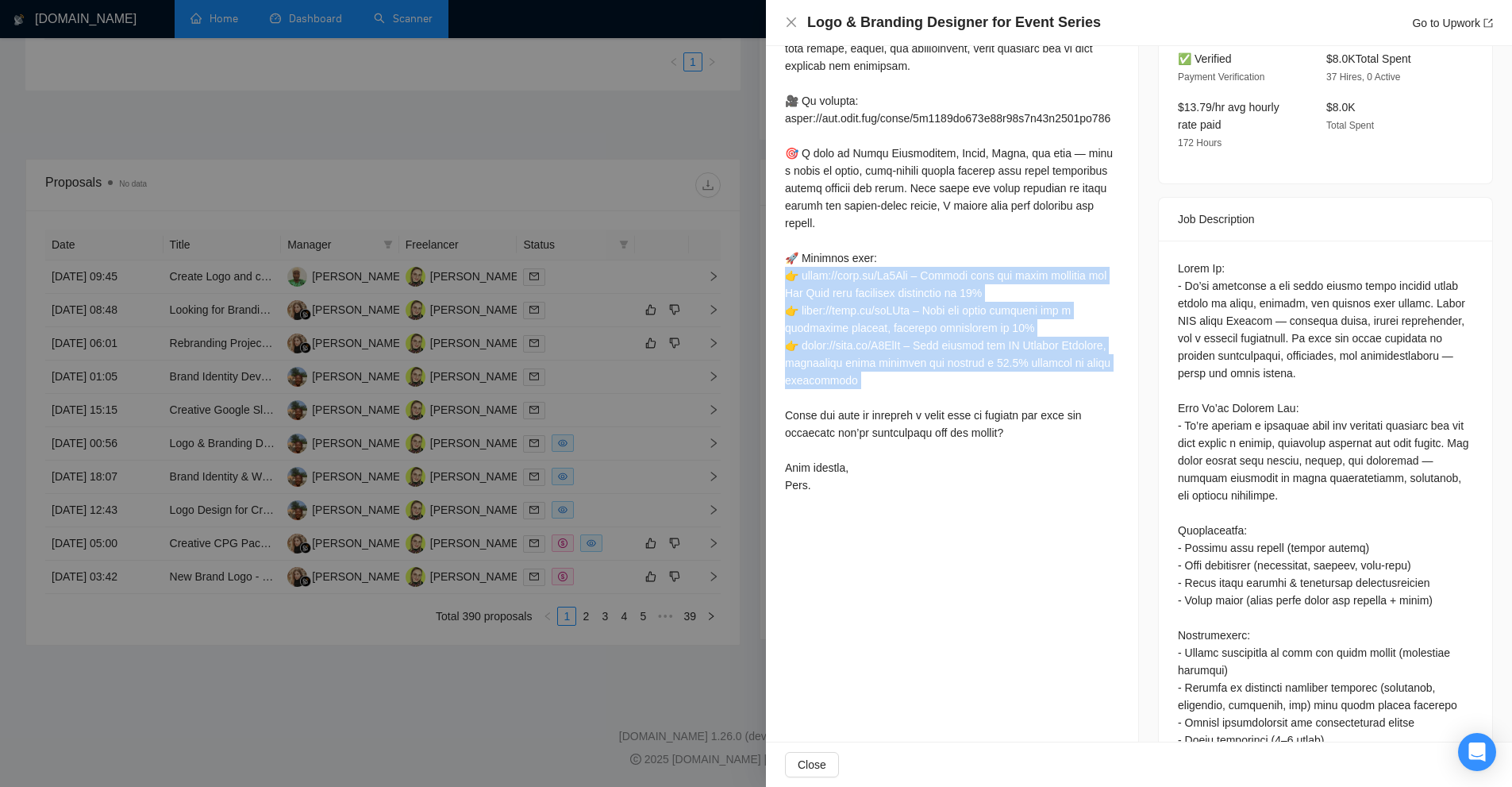
drag, startPoint x: 863, startPoint y: 293, endPoint x: 844, endPoint y: 402, distance: 110.6
click at [844, 402] on div at bounding box center [952, 205] width 334 height 576
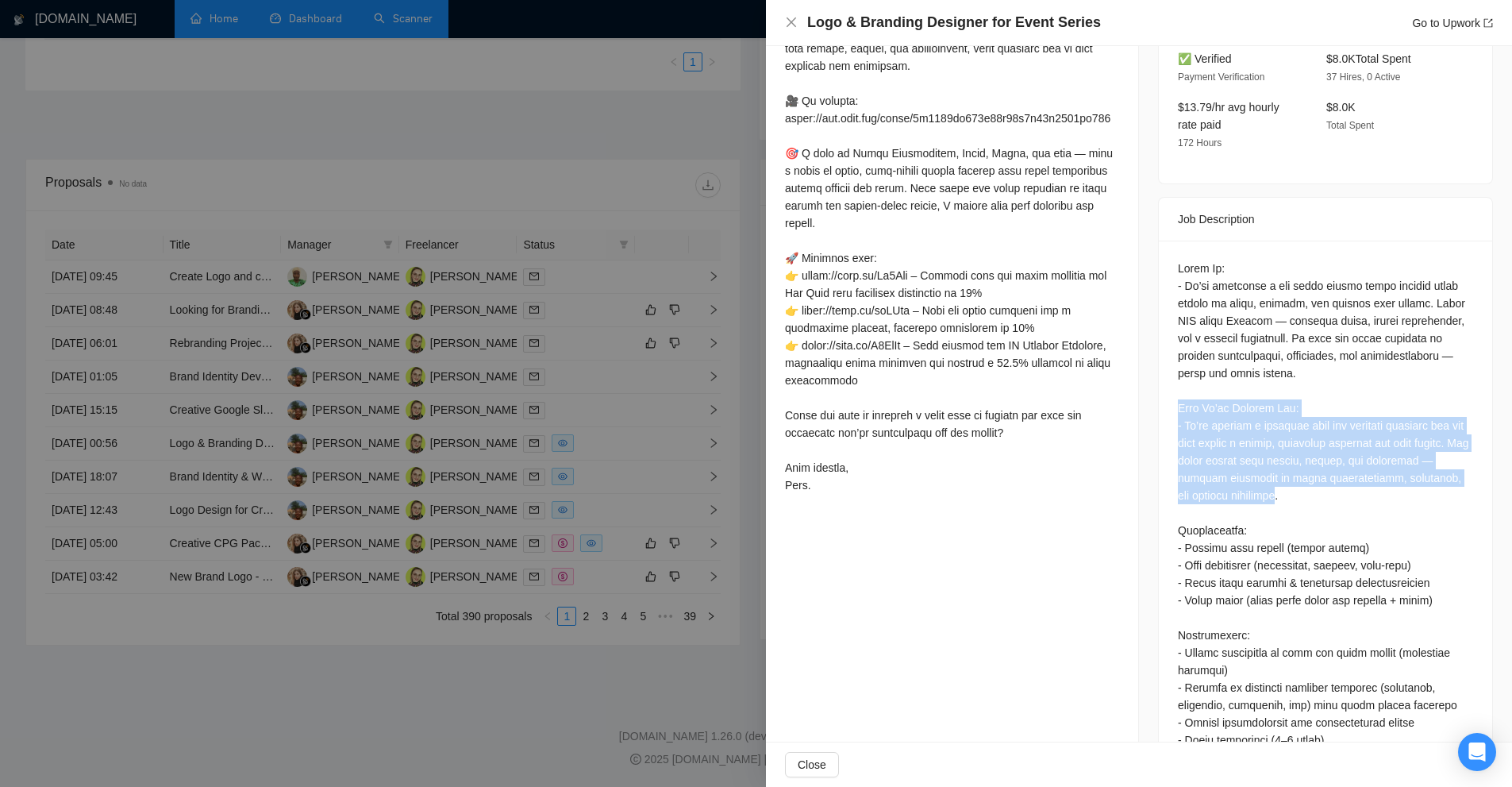
drag, startPoint x: 1144, startPoint y: 378, endPoint x: 1333, endPoint y: 474, distance: 212.0
click at [1333, 474] on div "Job Posting Details Overview 17 Aug, 2025 00:47 Published Unspecified Hourly Ra…" at bounding box center [1325, 365] width 373 height 1627
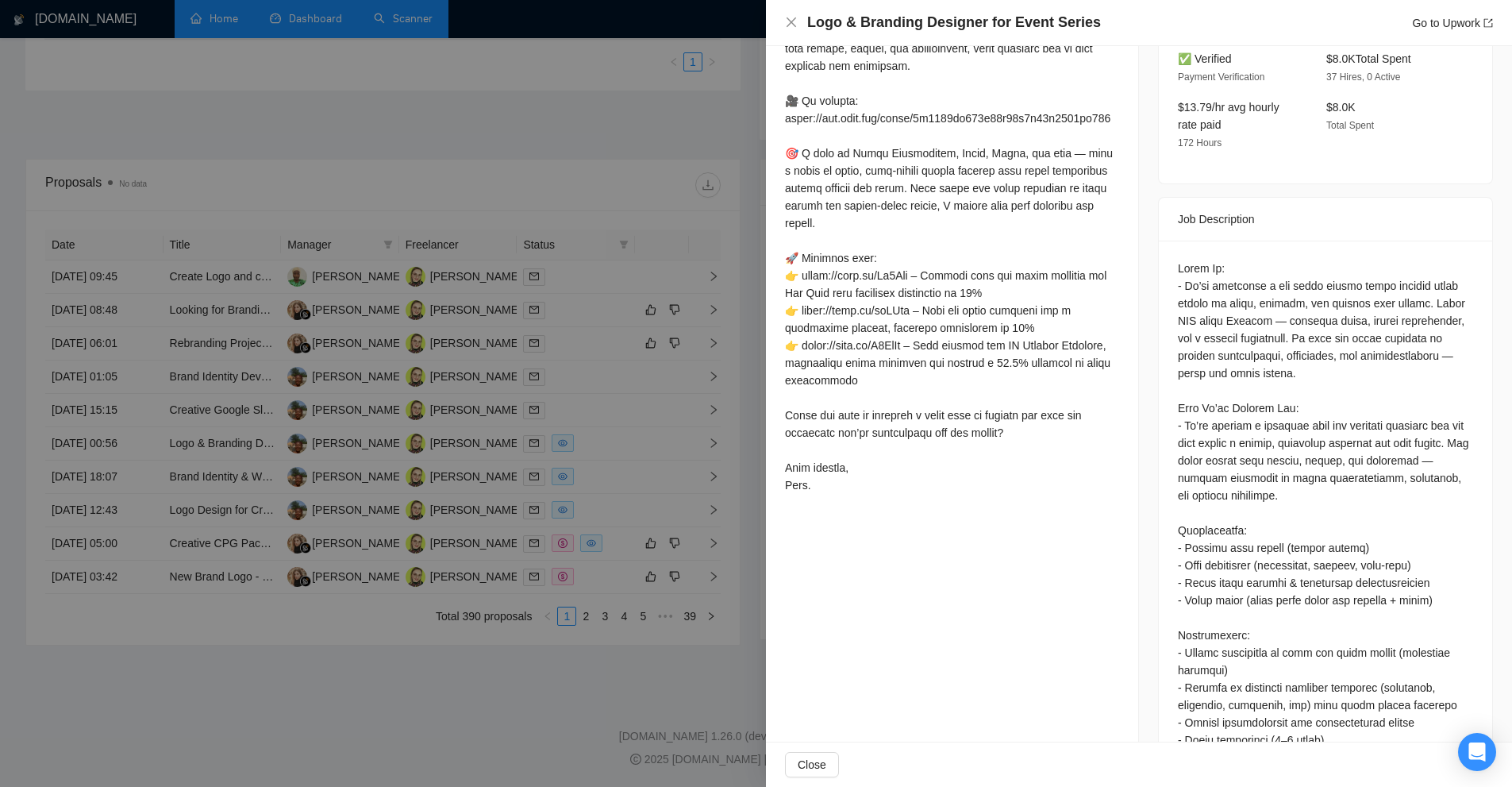
click at [872, 310] on div at bounding box center [952, 205] width 334 height 576
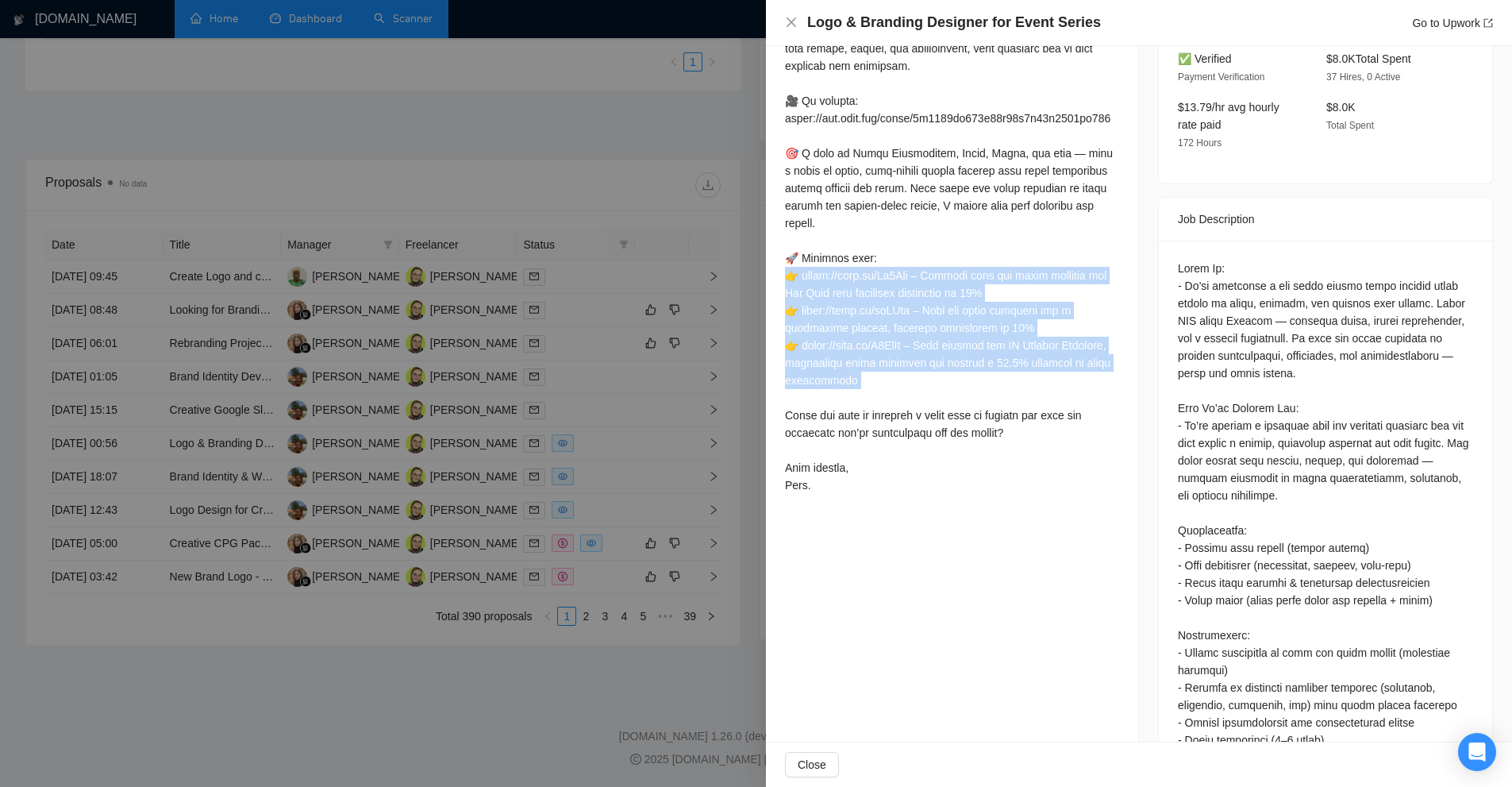
drag, startPoint x: 872, startPoint y: 310, endPoint x: 869, endPoint y: 383, distance: 73.1
click at [869, 383] on div at bounding box center [952, 205] width 334 height 576
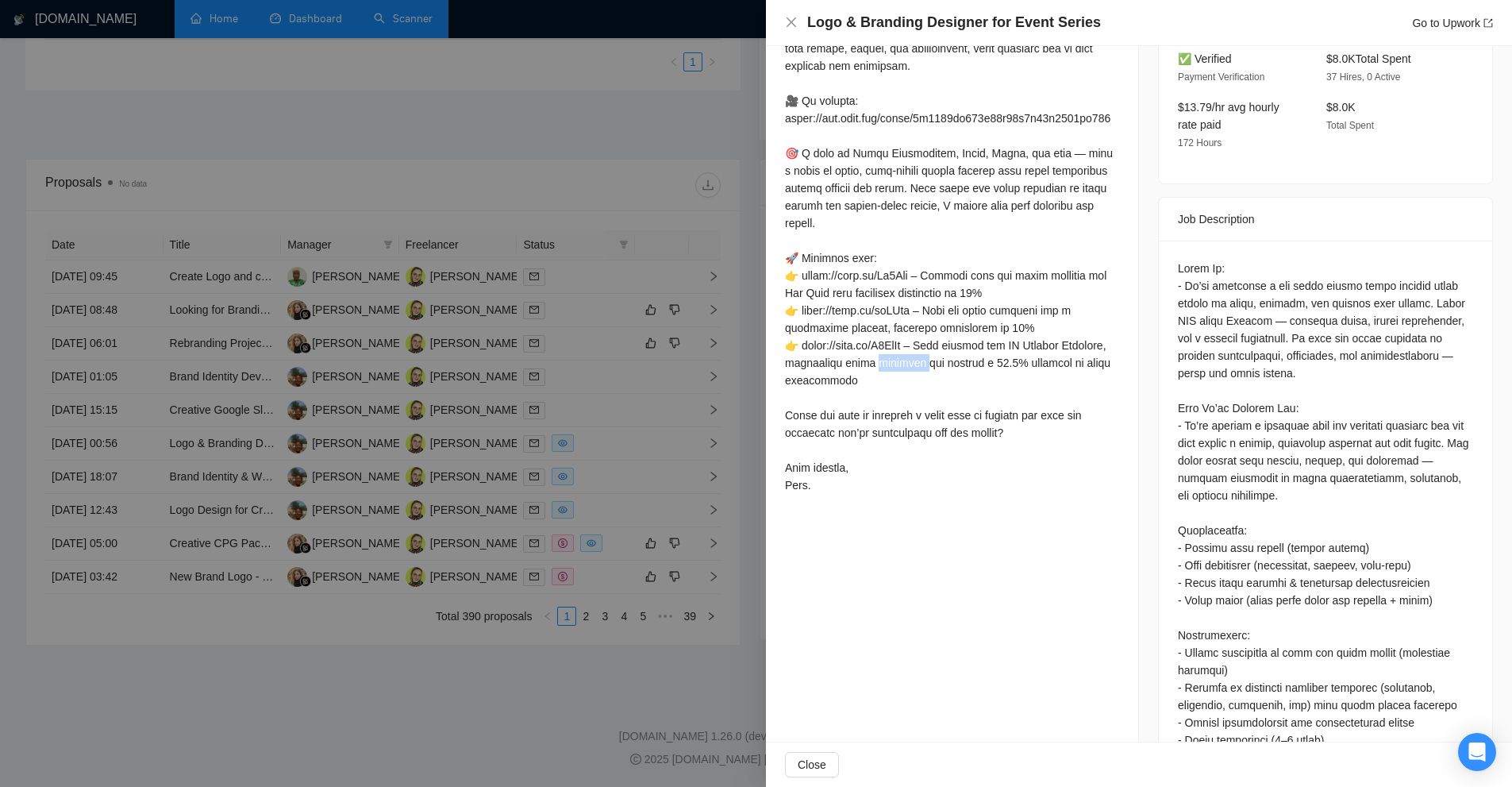
click at [869, 383] on div at bounding box center [952, 205] width 334 height 576
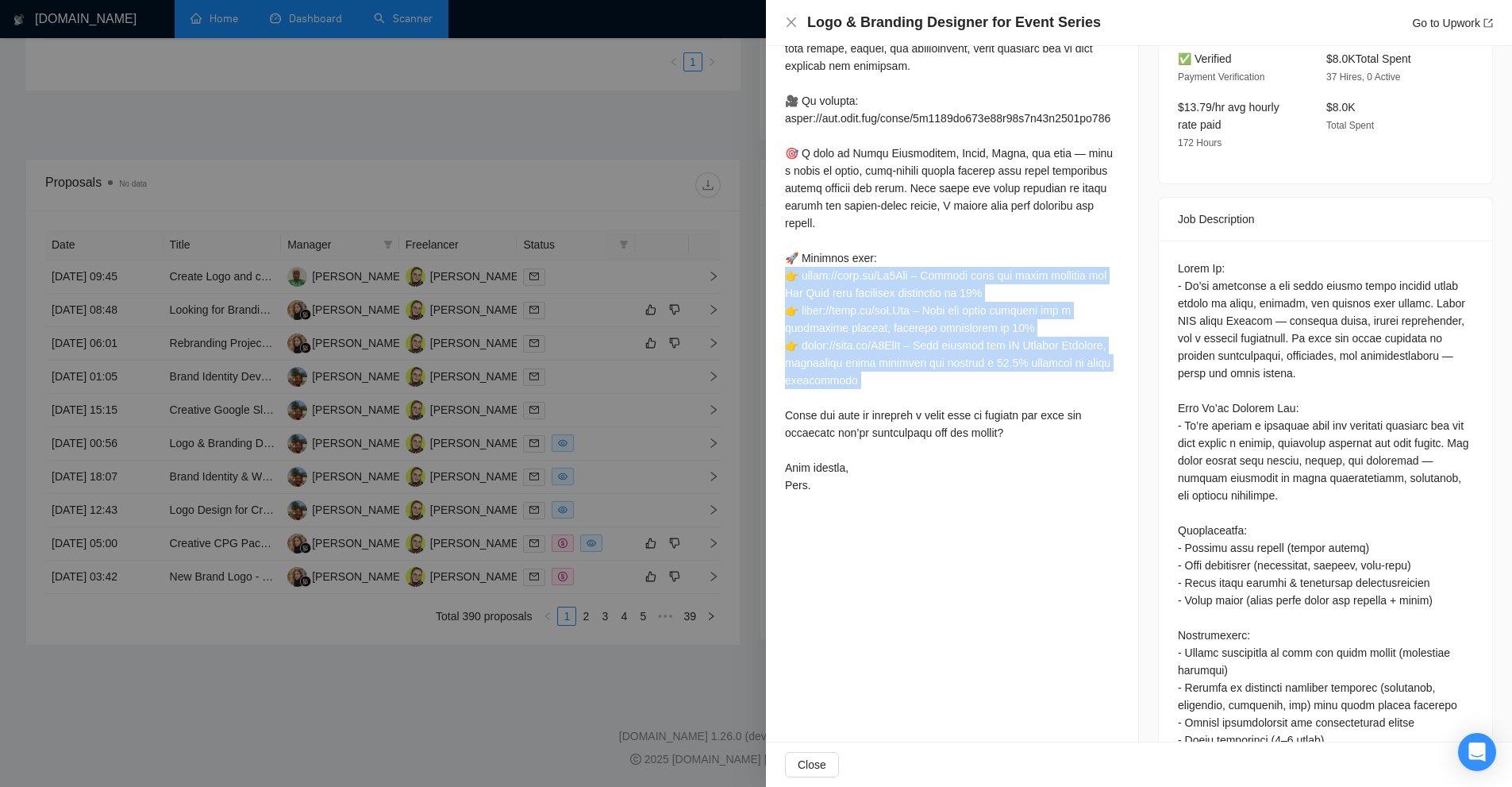
drag, startPoint x: 869, startPoint y: 383, endPoint x: 875, endPoint y: 315, distance: 68.3
click at [875, 315] on div at bounding box center [952, 205] width 334 height 576
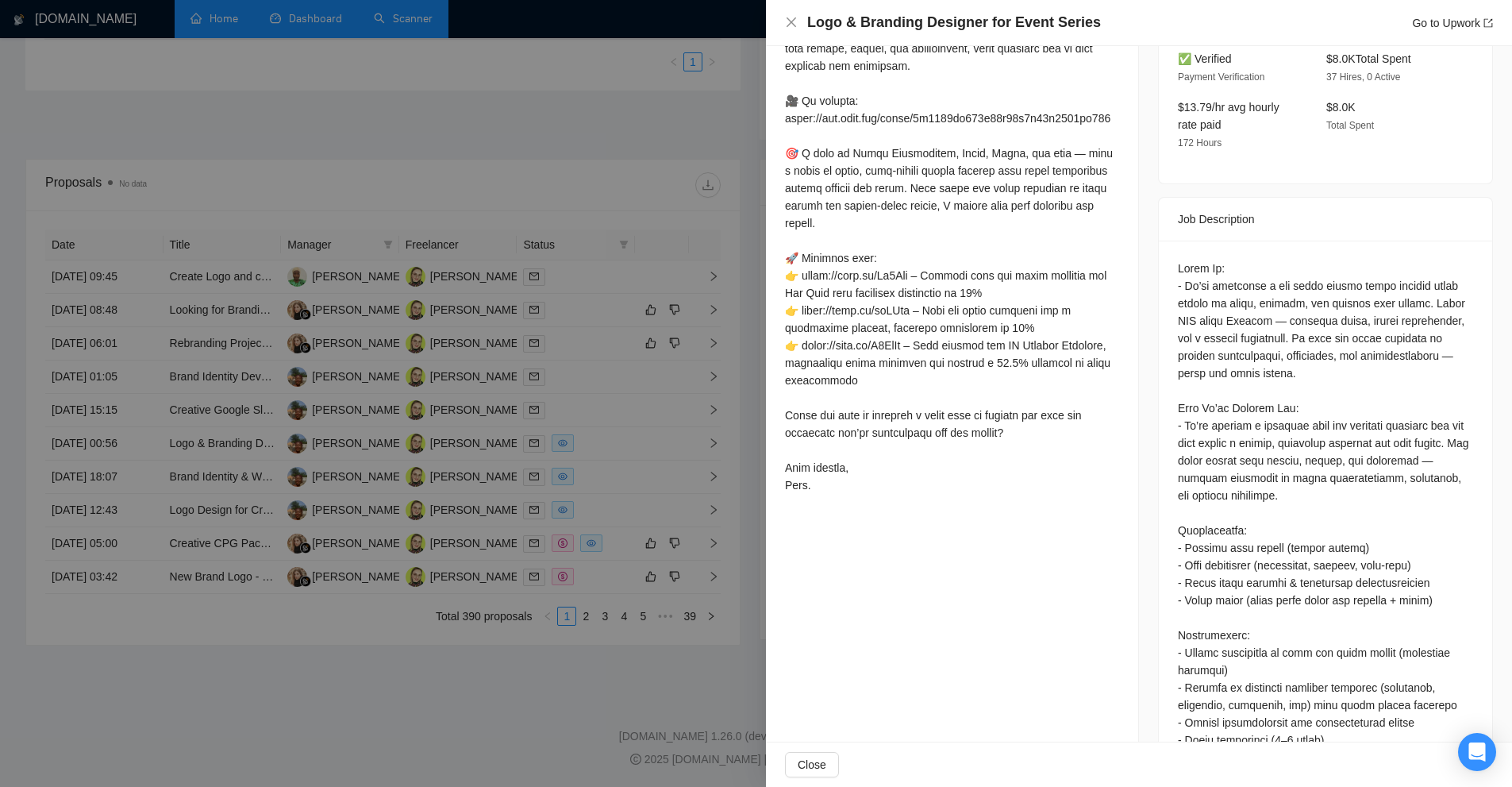
click at [890, 454] on div at bounding box center [952, 205] width 334 height 576
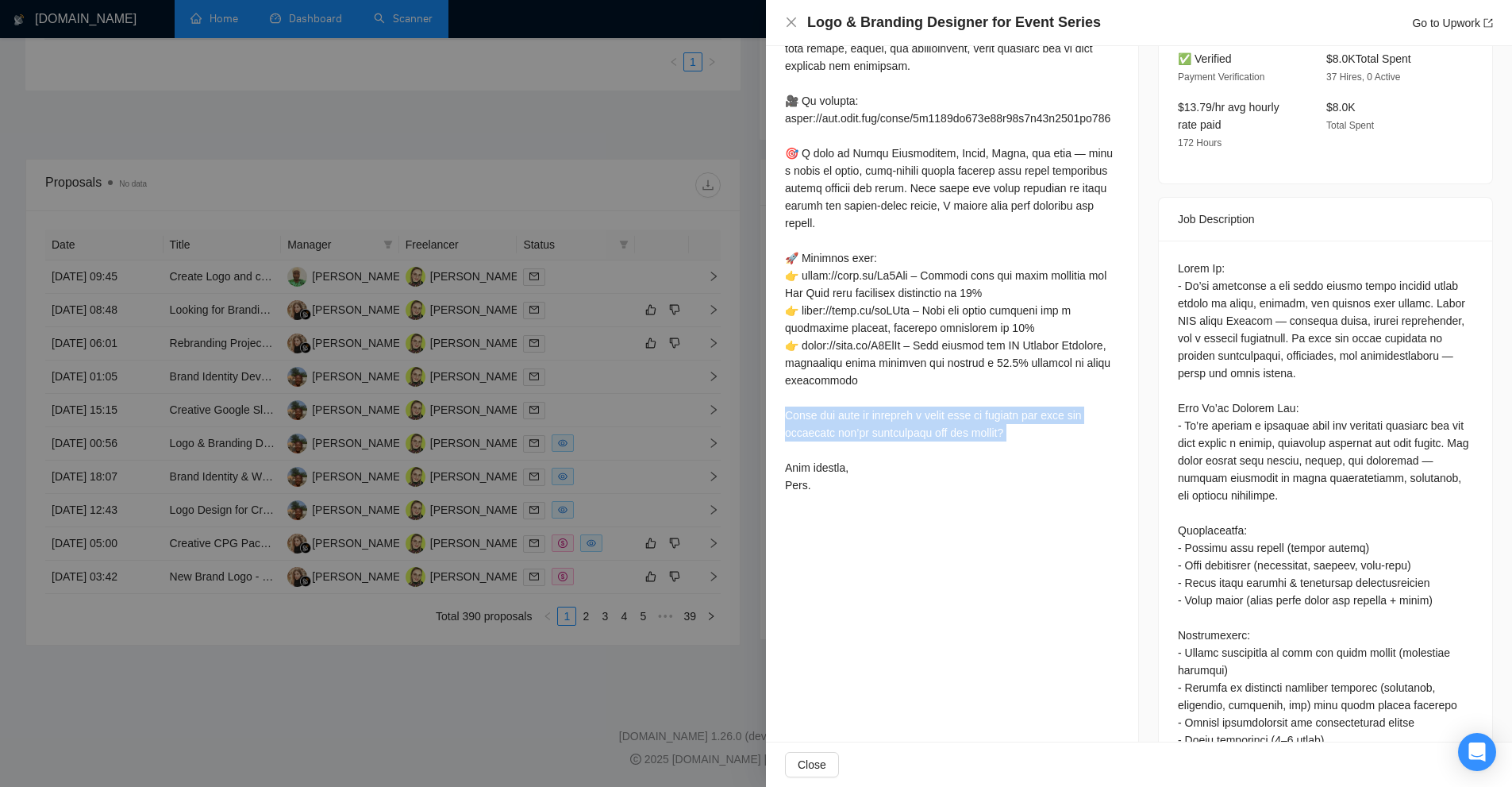
click at [890, 454] on div at bounding box center [952, 205] width 334 height 576
click at [745, 466] on div at bounding box center [756, 393] width 1512 height 787
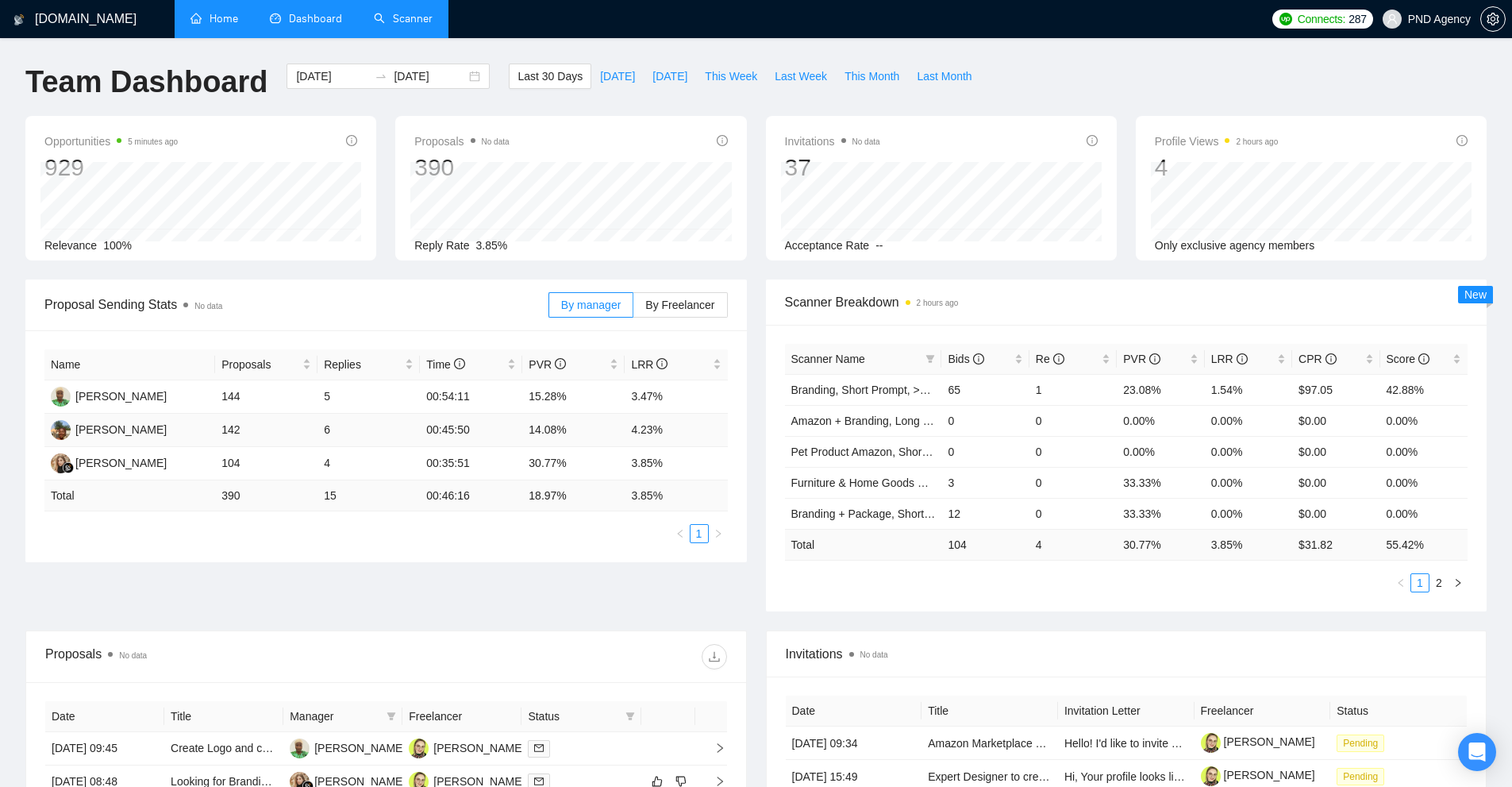
scroll to position [318, 0]
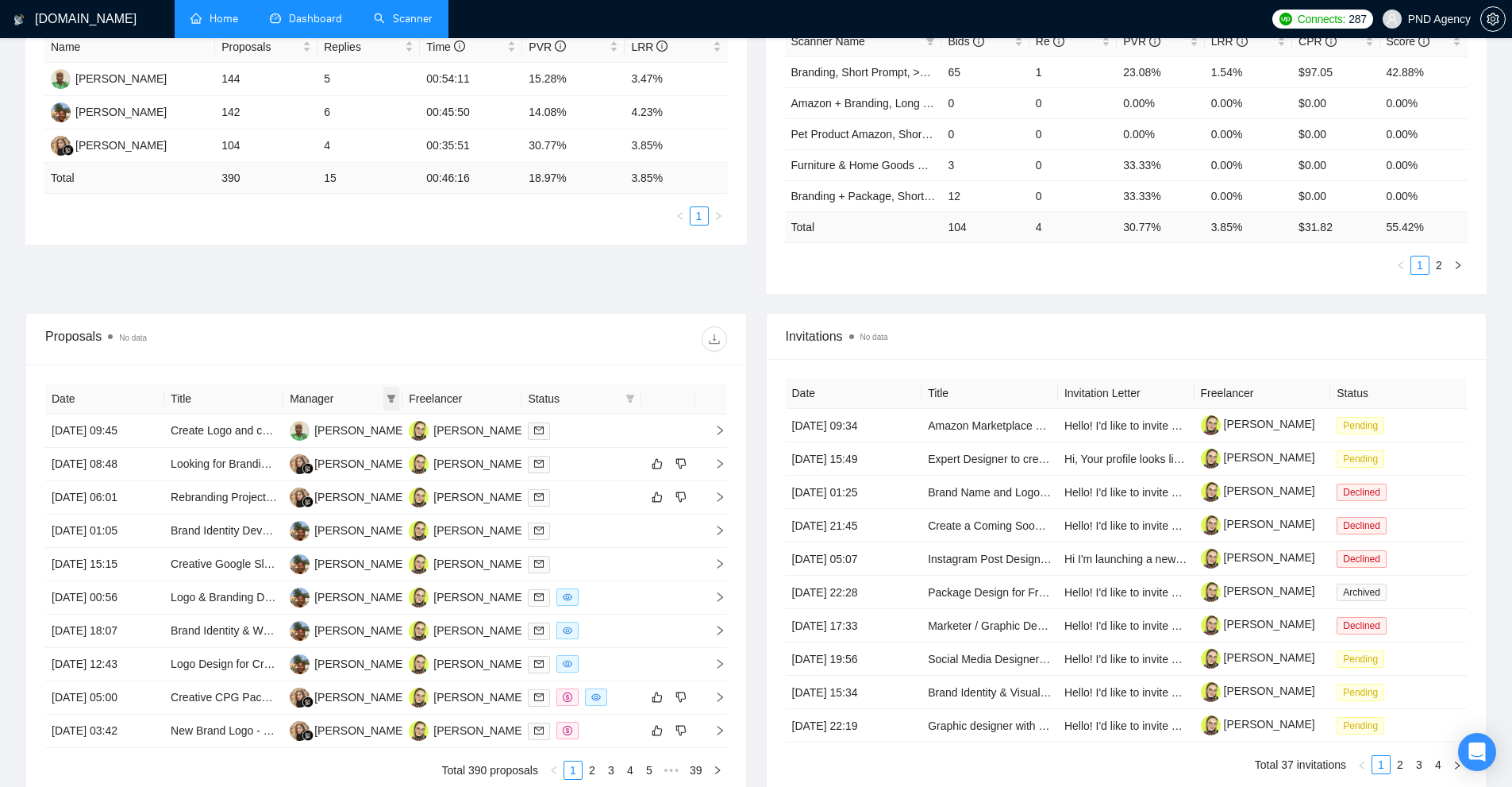
click at [388, 394] on icon "filter" at bounding box center [391, 398] width 10 height 10
click at [340, 423] on span "Kateryna Yakubova" at bounding box center [343, 429] width 92 height 13
checkbox input "true"
click at [380, 520] on span "OK" at bounding box center [378, 512] width 16 height 17
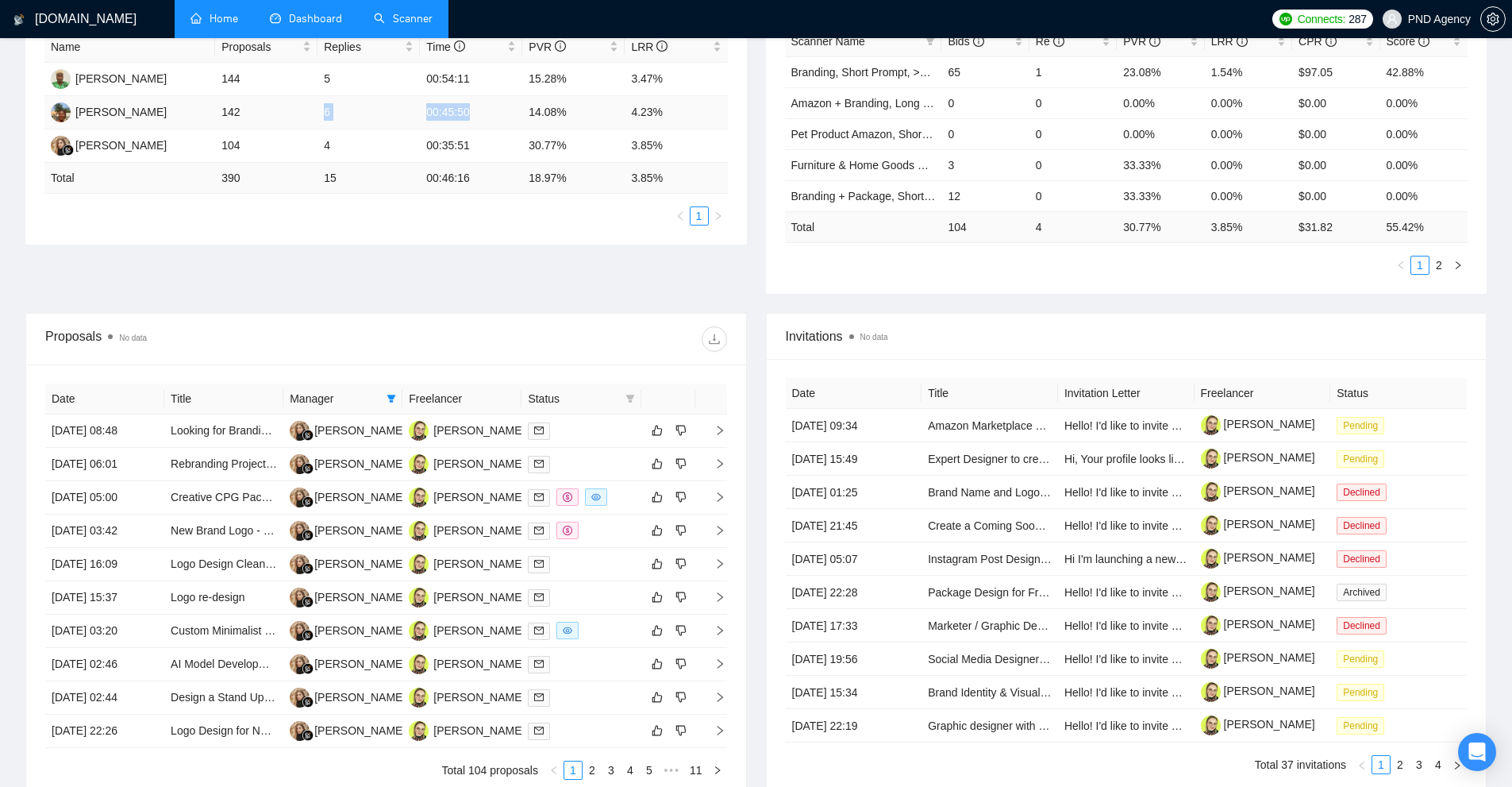
drag, startPoint x: 324, startPoint y: 113, endPoint x: 486, endPoint y: 111, distance: 162.0
click at [486, 111] on tr "Deborah Olunaike 142 6 00:45:50 14.08% 4.23%" at bounding box center [386, 113] width 684 height 33
click at [486, 111] on td "00:45:50" at bounding box center [471, 113] width 102 height 33
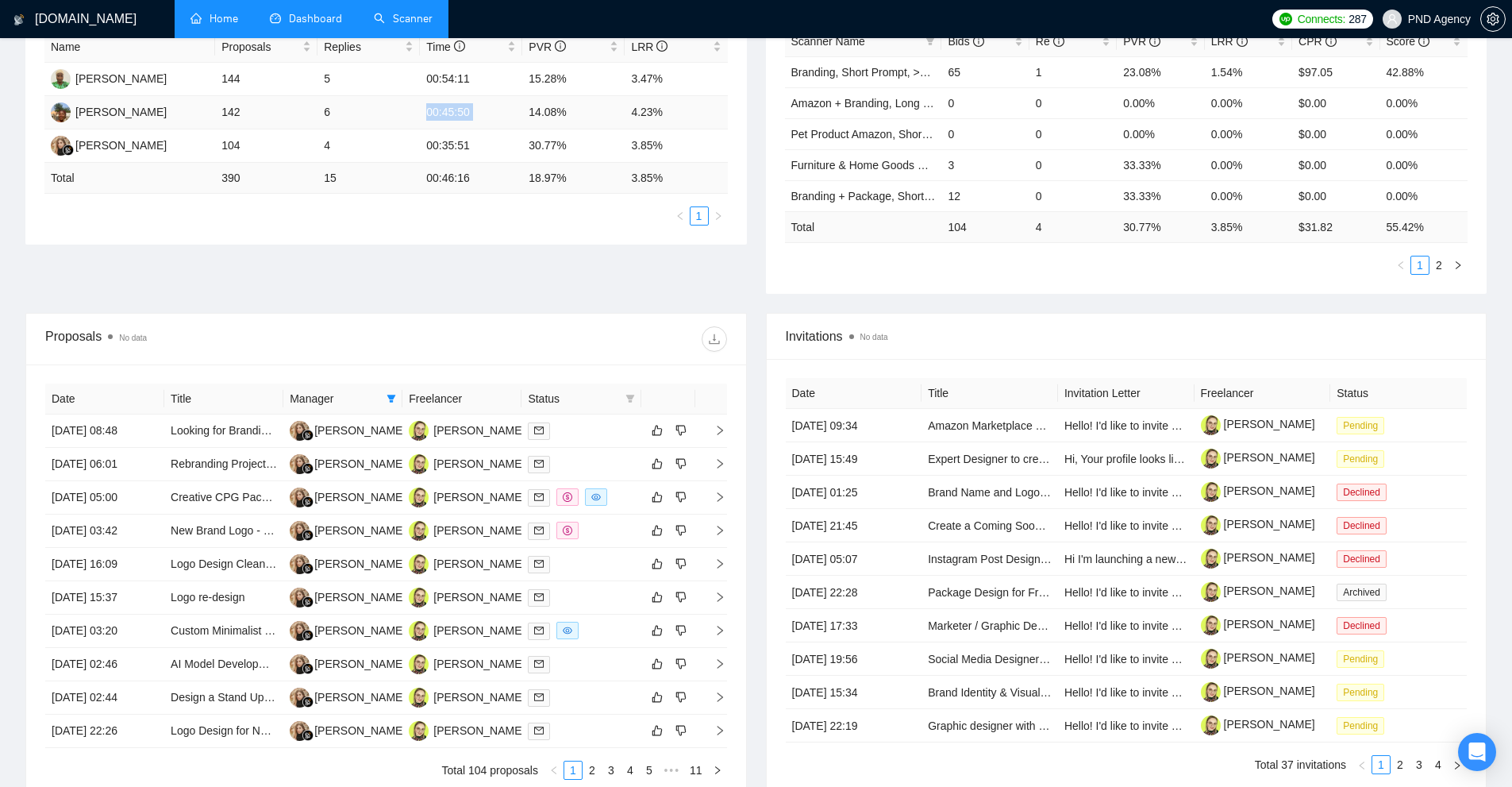
click at [486, 111] on td "00:45:50" at bounding box center [471, 113] width 102 height 33
click at [480, 151] on td "00:35:51" at bounding box center [471, 146] width 102 height 33
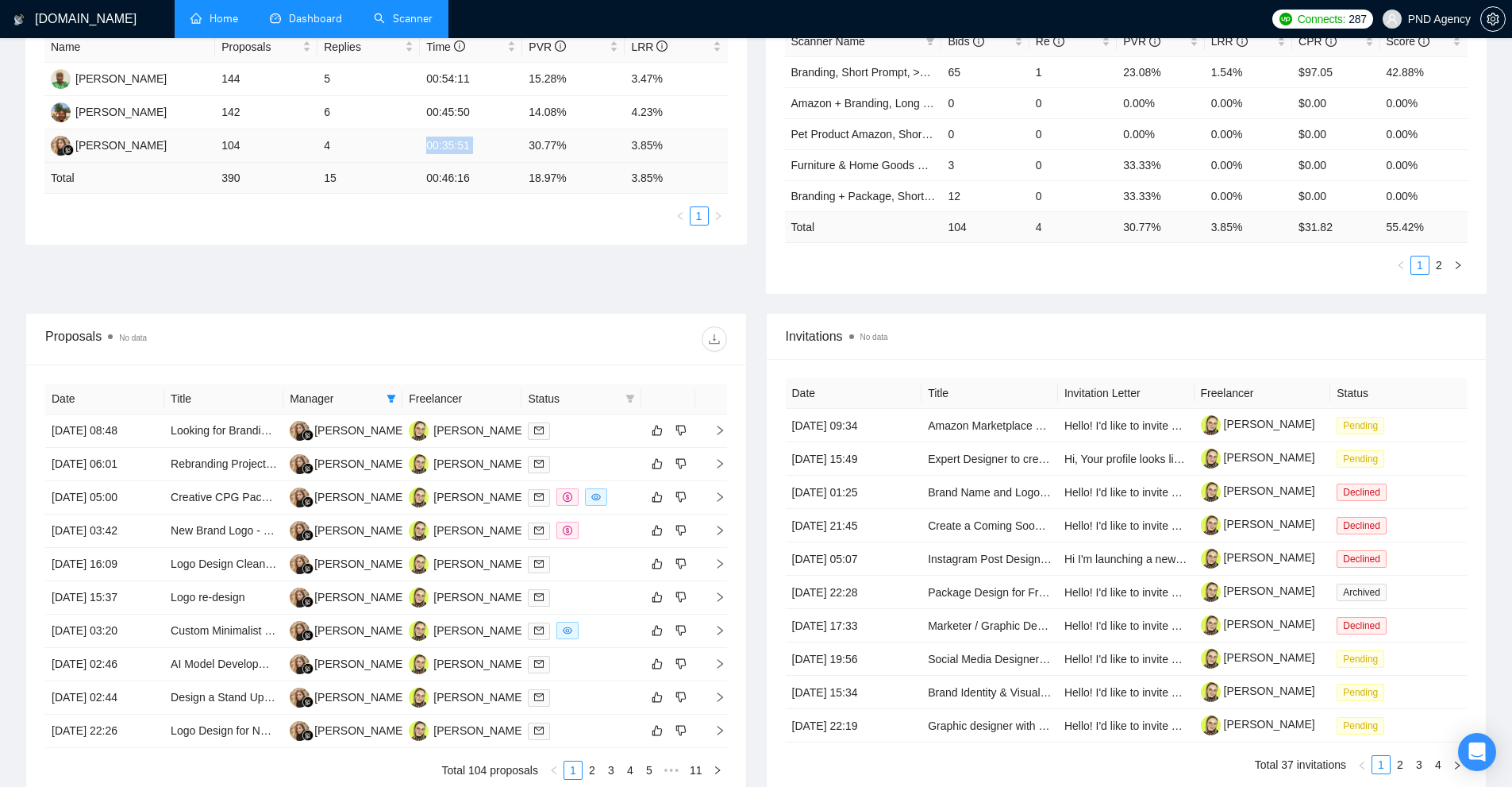
click at [480, 151] on td "00:35:51" at bounding box center [471, 146] width 102 height 33
click at [617, 499] on div at bounding box center [581, 497] width 107 height 18
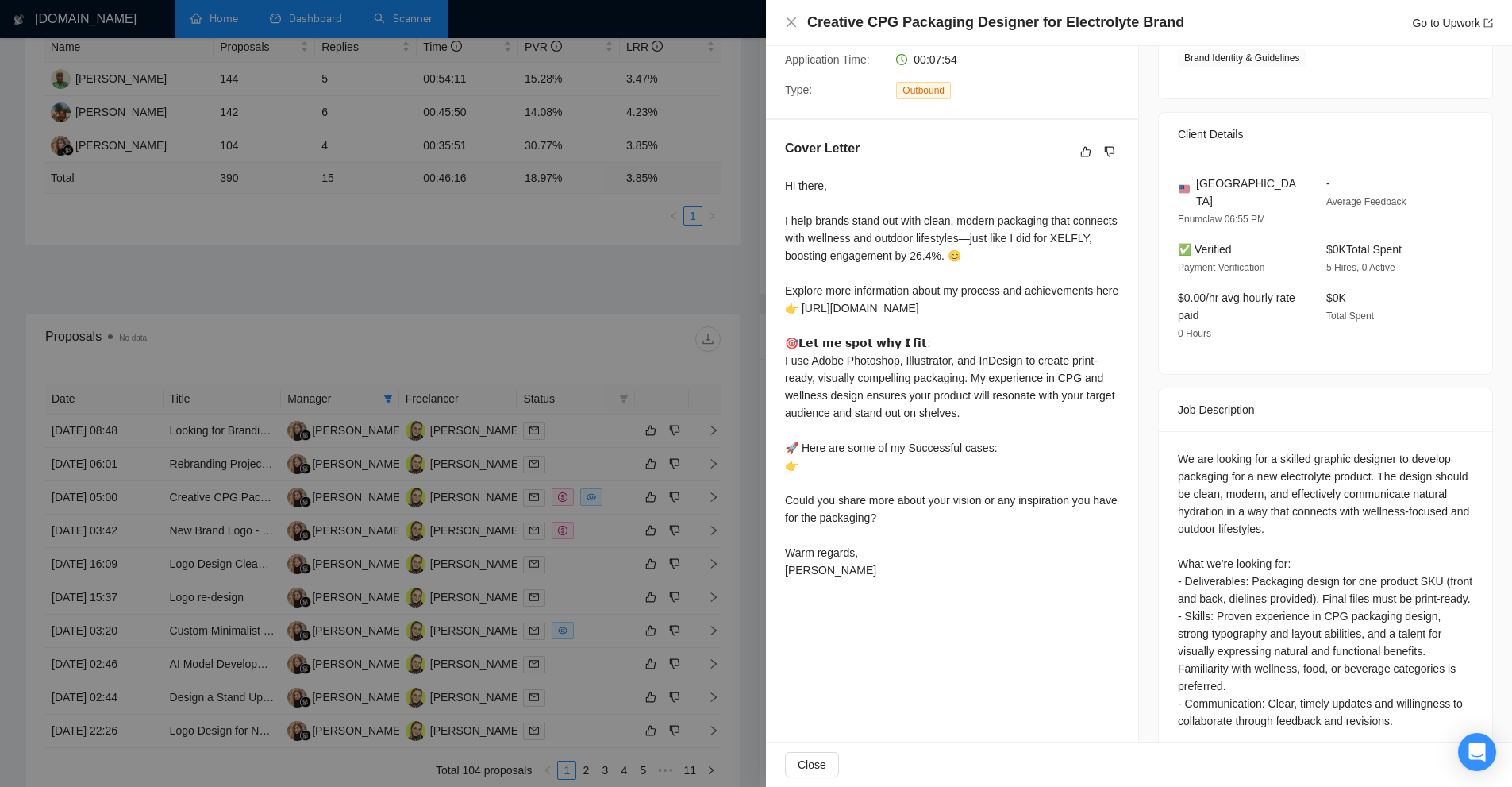
scroll to position [286, 0]
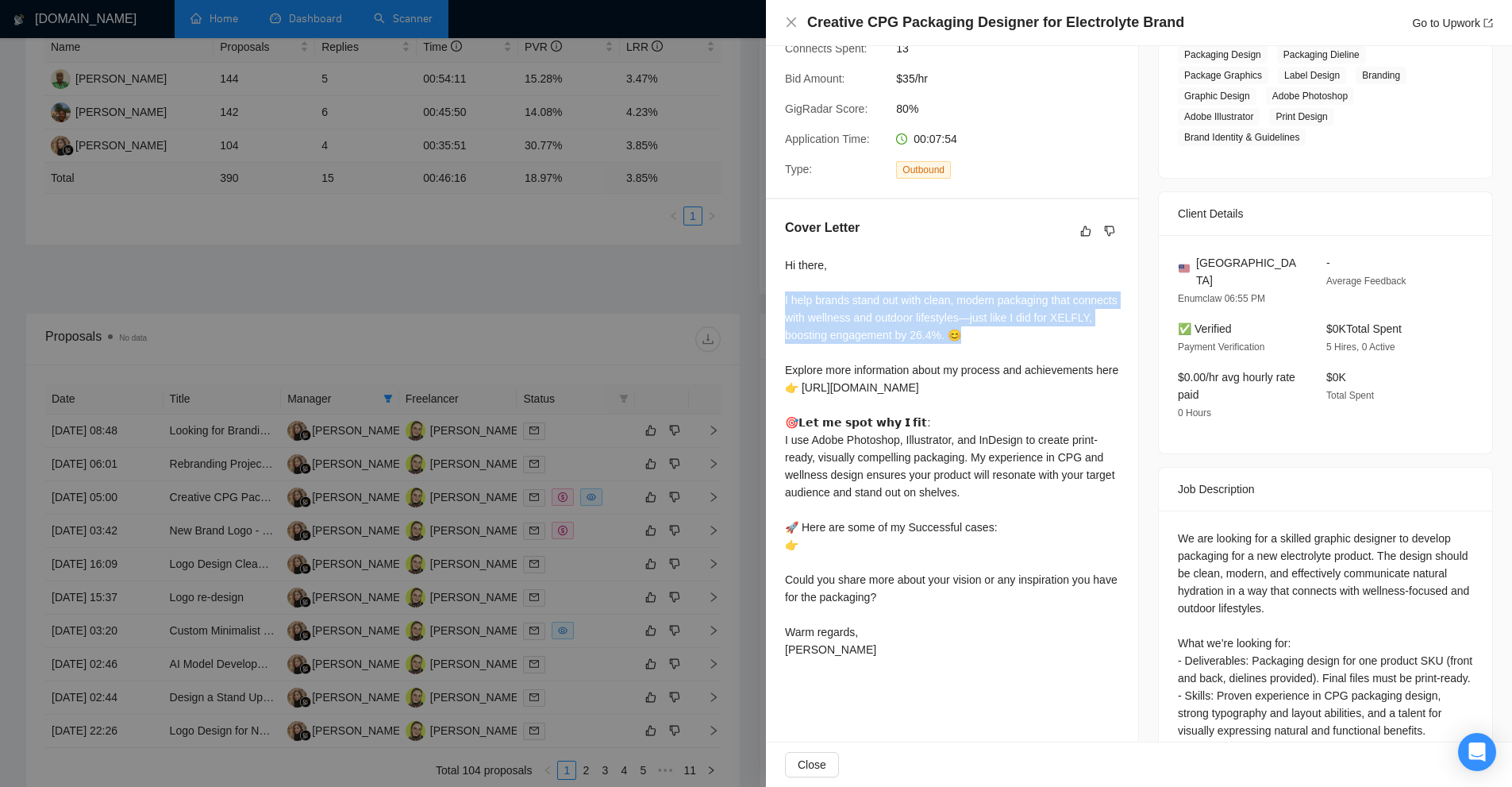
drag, startPoint x: 779, startPoint y: 294, endPoint x: 1055, endPoint y: 335, distance: 279.0
click at [1055, 335] on div "Cover Letter Hi there, I help brands stand out with clean, modern packaging tha…" at bounding box center [952, 441] width 373 height 485
click at [1055, 335] on div "Hi there, I help brands stand out with clean, modern packaging that connects wi…" at bounding box center [952, 458] width 334 height 402
drag, startPoint x: 1055, startPoint y: 335, endPoint x: 790, endPoint y: 262, distance: 274.9
click at [790, 262] on div "Hi there, I help brands stand out with clean, modern packaging that connects wi…" at bounding box center [952, 458] width 334 height 402
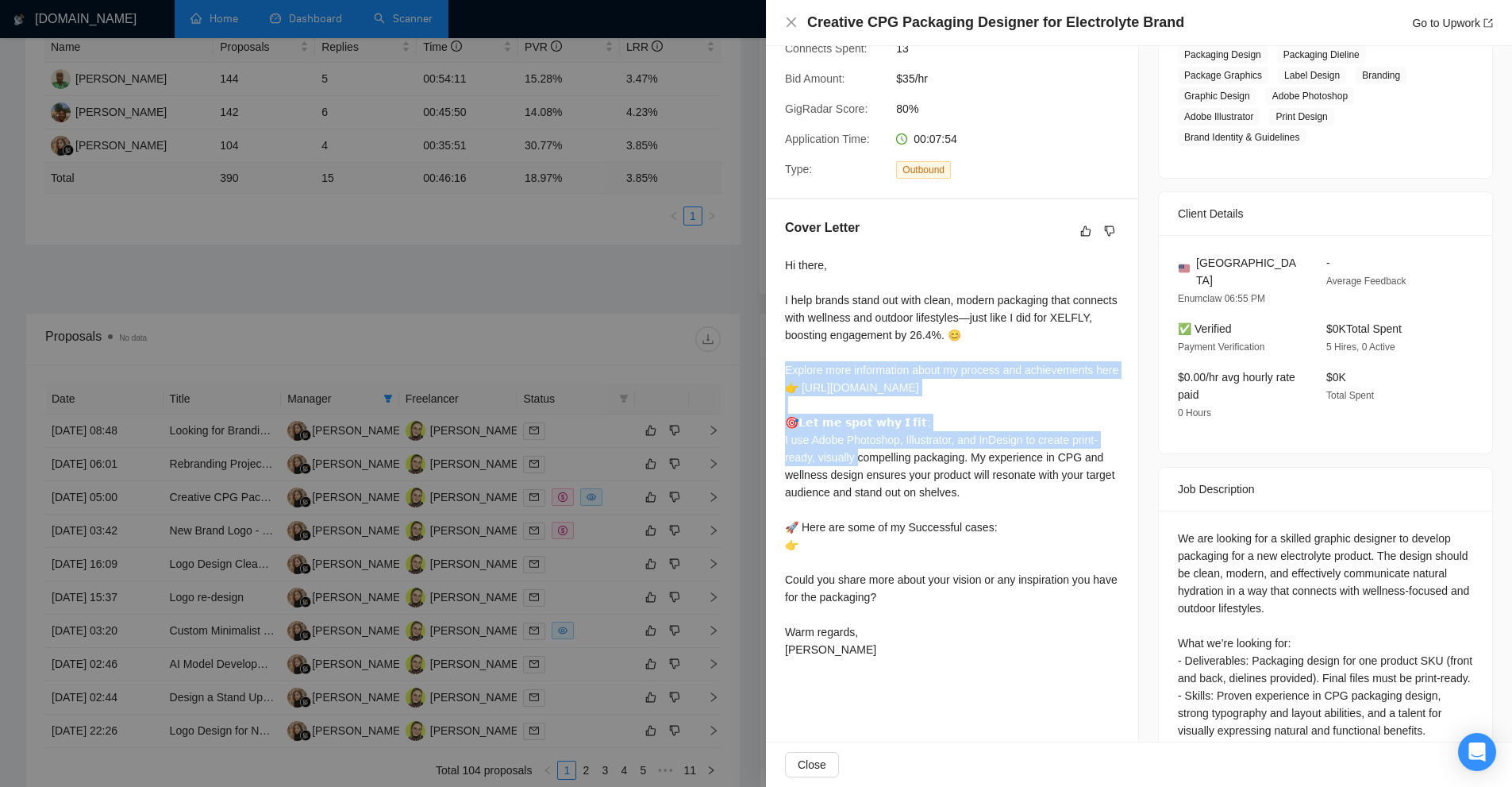
drag, startPoint x: 779, startPoint y: 362, endPoint x: 1062, endPoint y: 456, distance: 298.2
click at [1062, 456] on div "Cover Letter Hi there, I help brands stand out with clean, modern packaging tha…" at bounding box center [952, 441] width 373 height 485
click at [1062, 453] on div "Hi there, I help brands stand out with clean, modern packaging that connects wi…" at bounding box center [952, 458] width 334 height 402
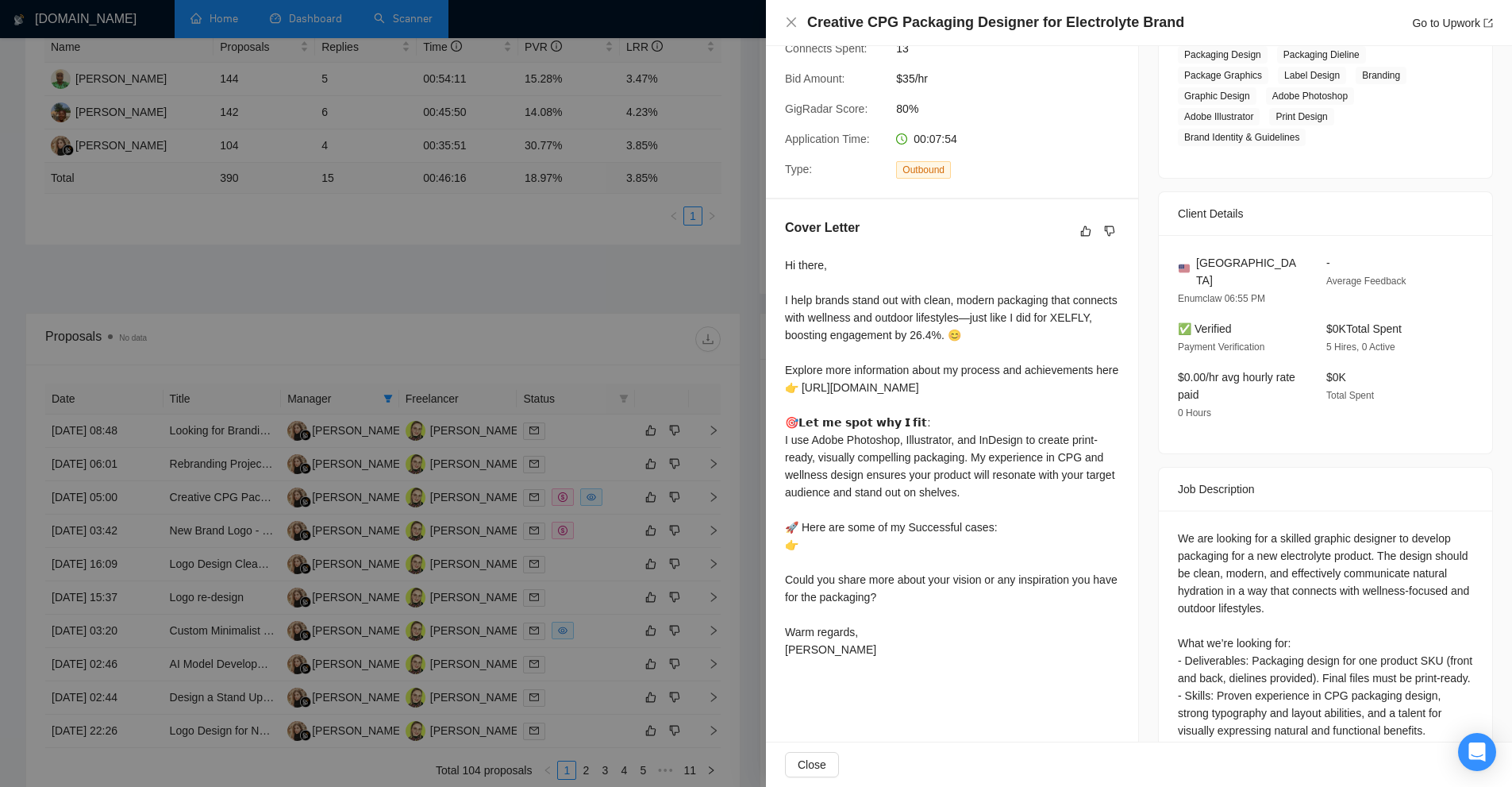
click at [598, 306] on div at bounding box center [756, 393] width 1512 height 787
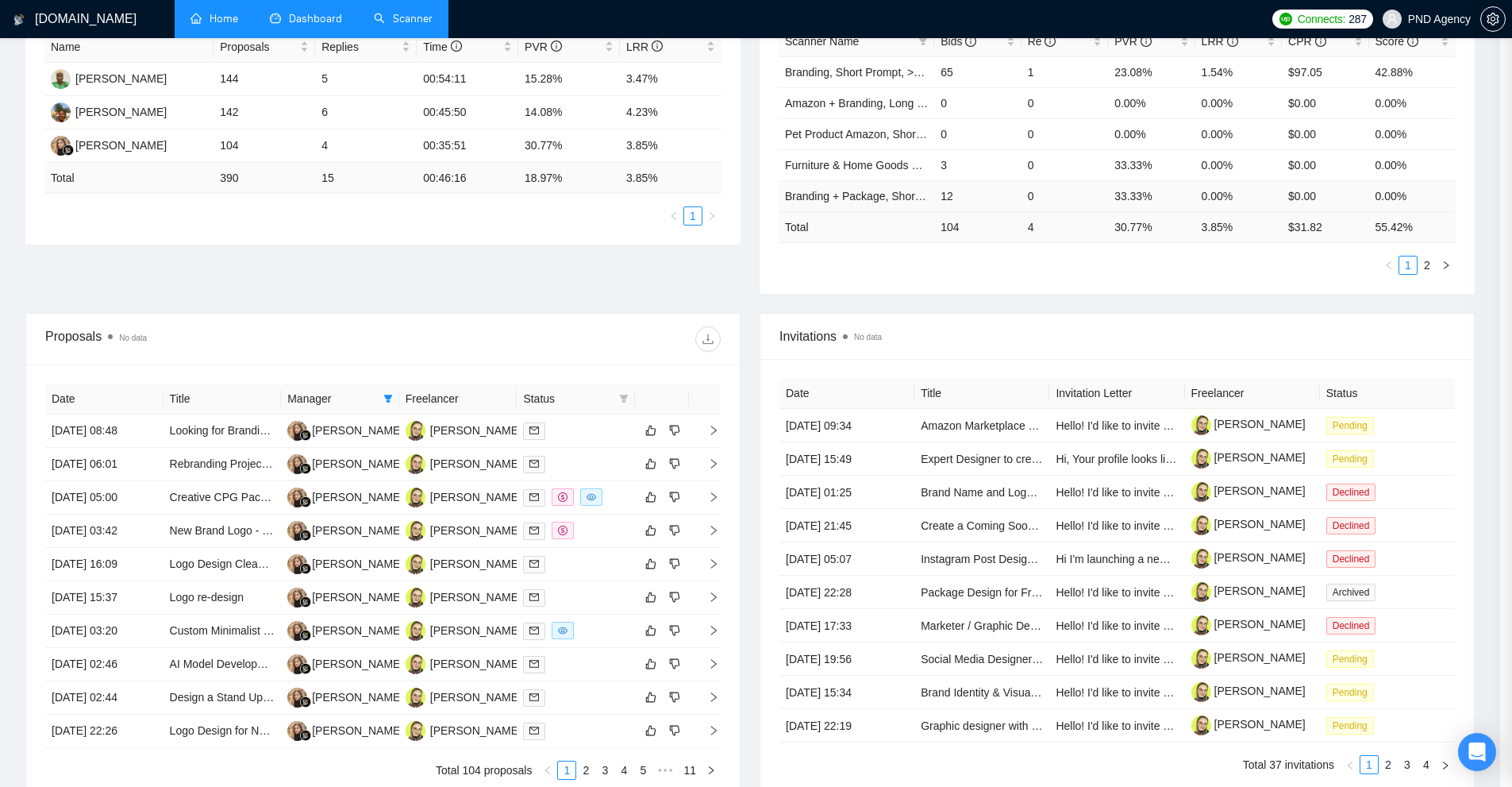
scroll to position [238, 0]
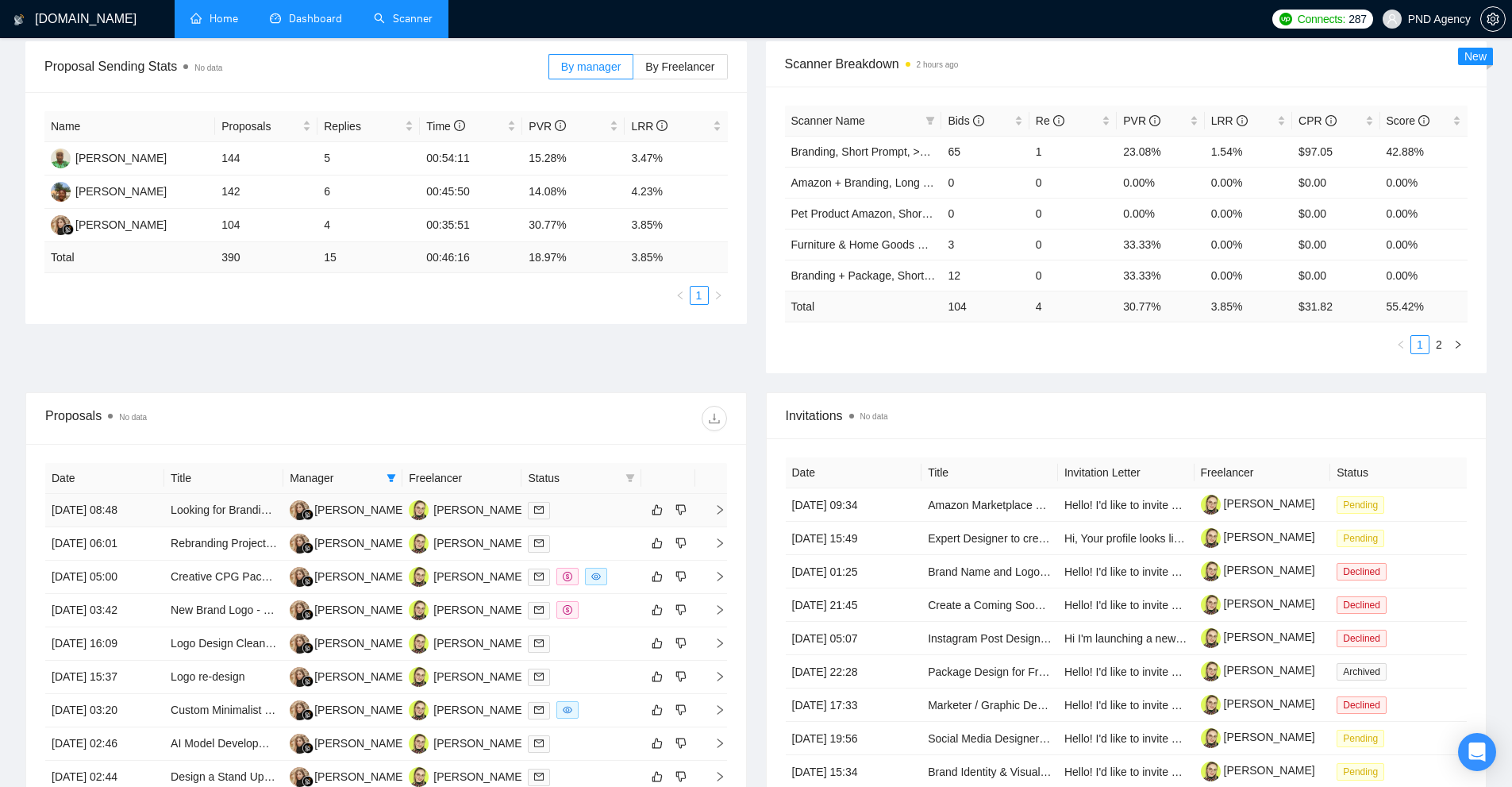
drag, startPoint x: 1214, startPoint y: 311, endPoint x: 567, endPoint y: 507, distance: 676.0
click at [1214, 311] on td "3.85 %" at bounding box center [1249, 306] width 87 height 31
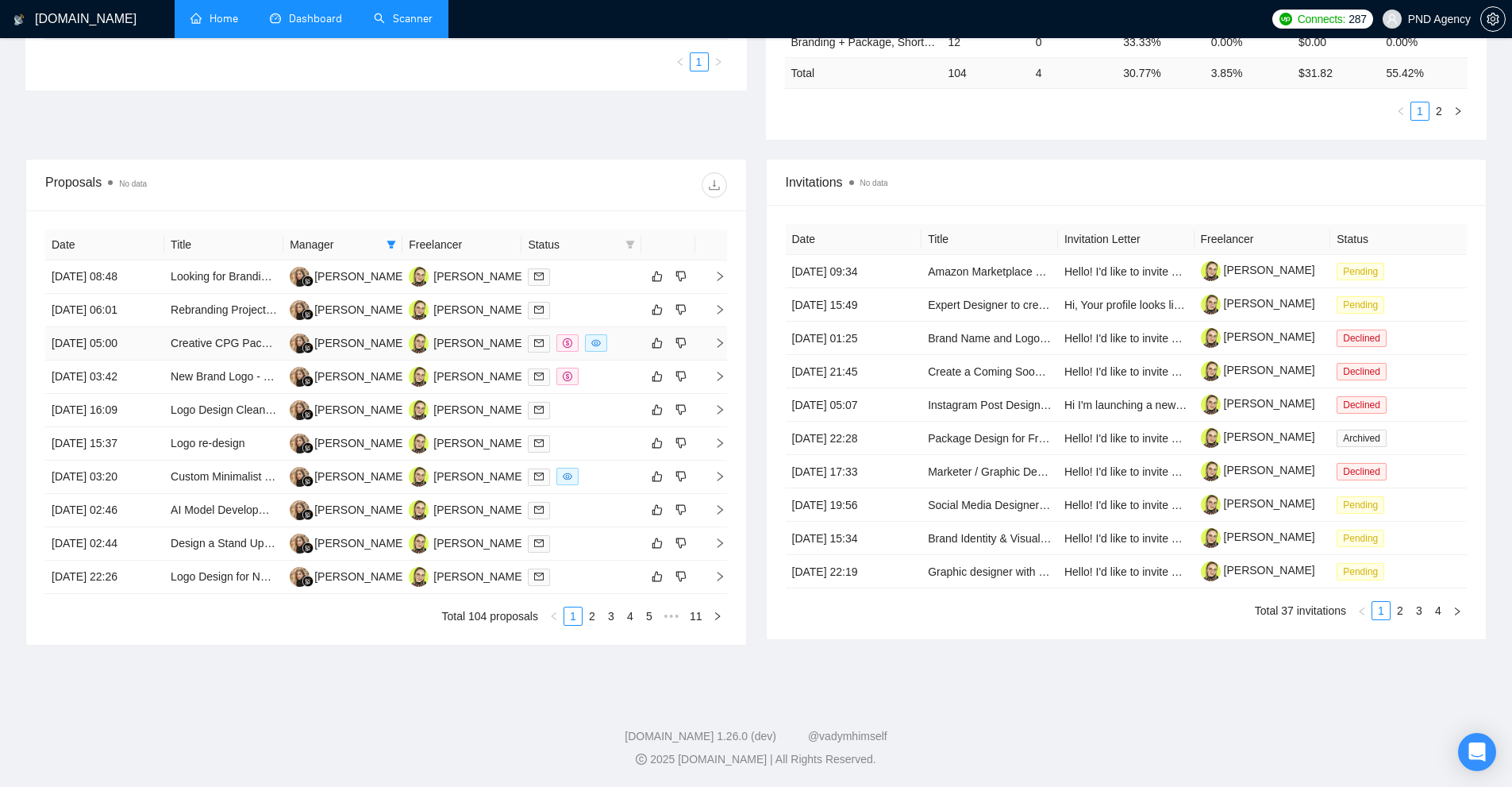
click at [617, 347] on div at bounding box center [581, 343] width 107 height 18
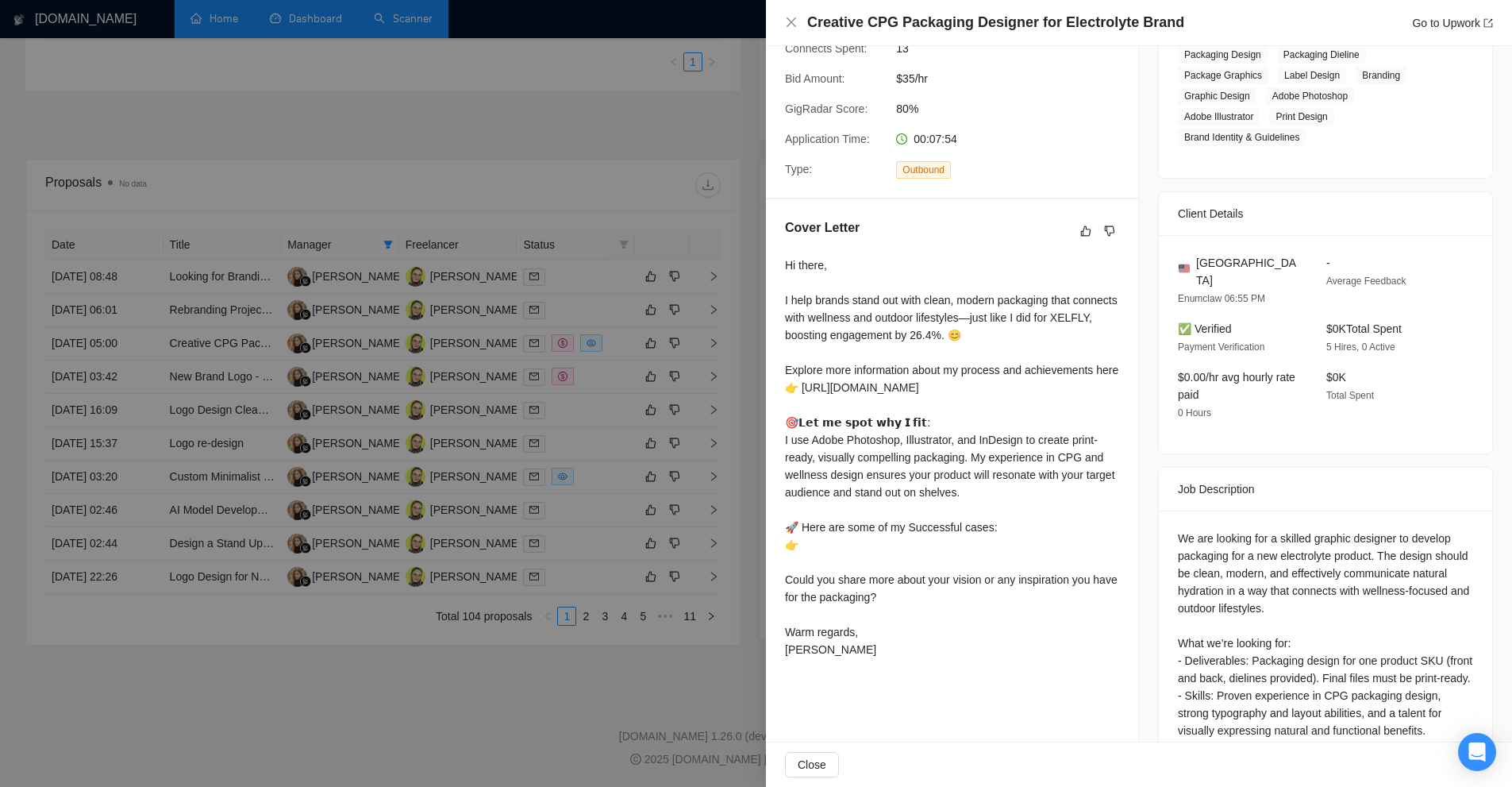
scroll to position [464, 0]
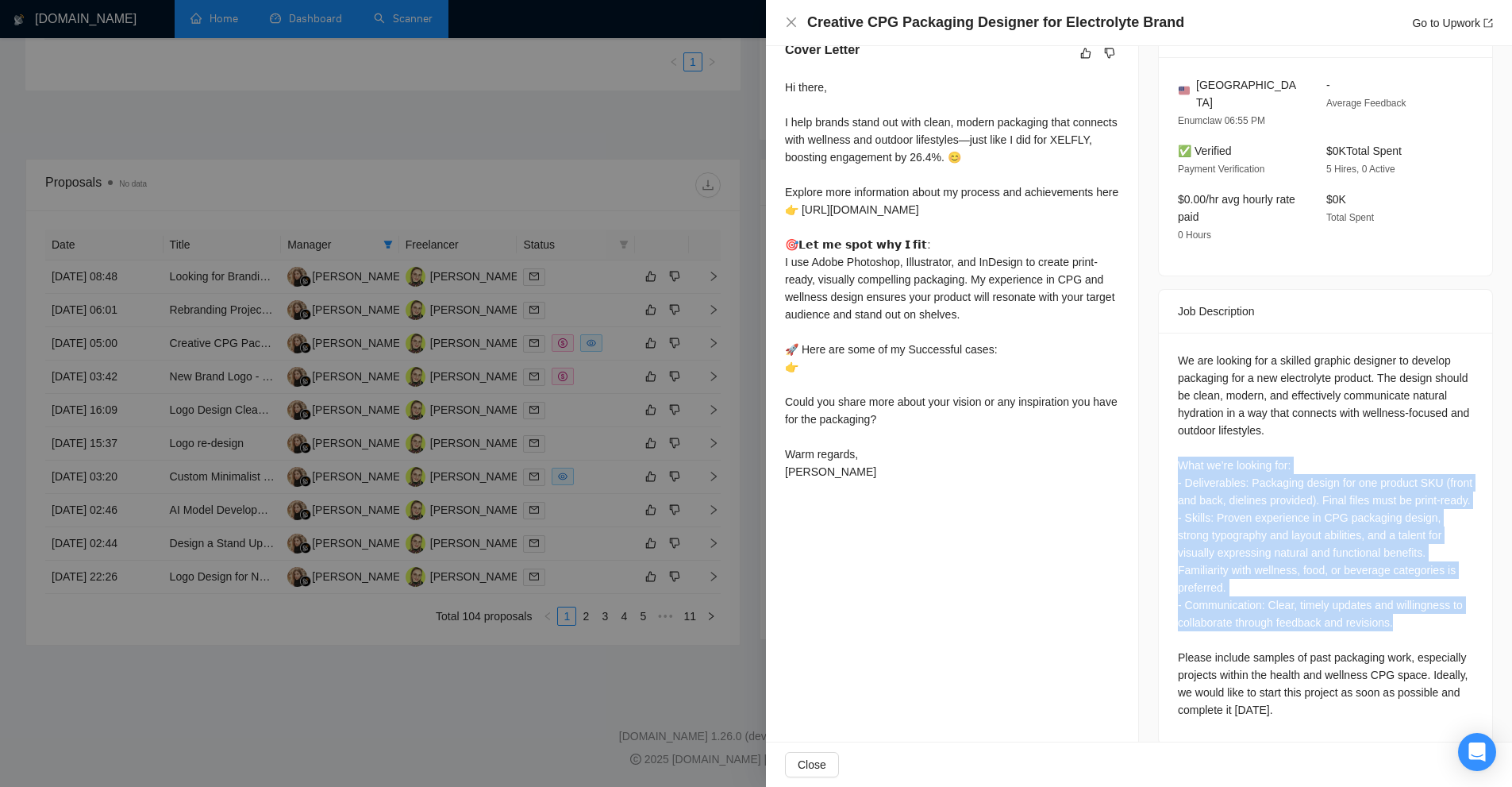
drag, startPoint x: 1165, startPoint y: 438, endPoint x: 1446, endPoint y: 603, distance: 325.9
click at [1446, 603] on div "We are looking for a skilled graphic designer to develop packaging for a new el…" at bounding box center [1326, 538] width 333 height 411
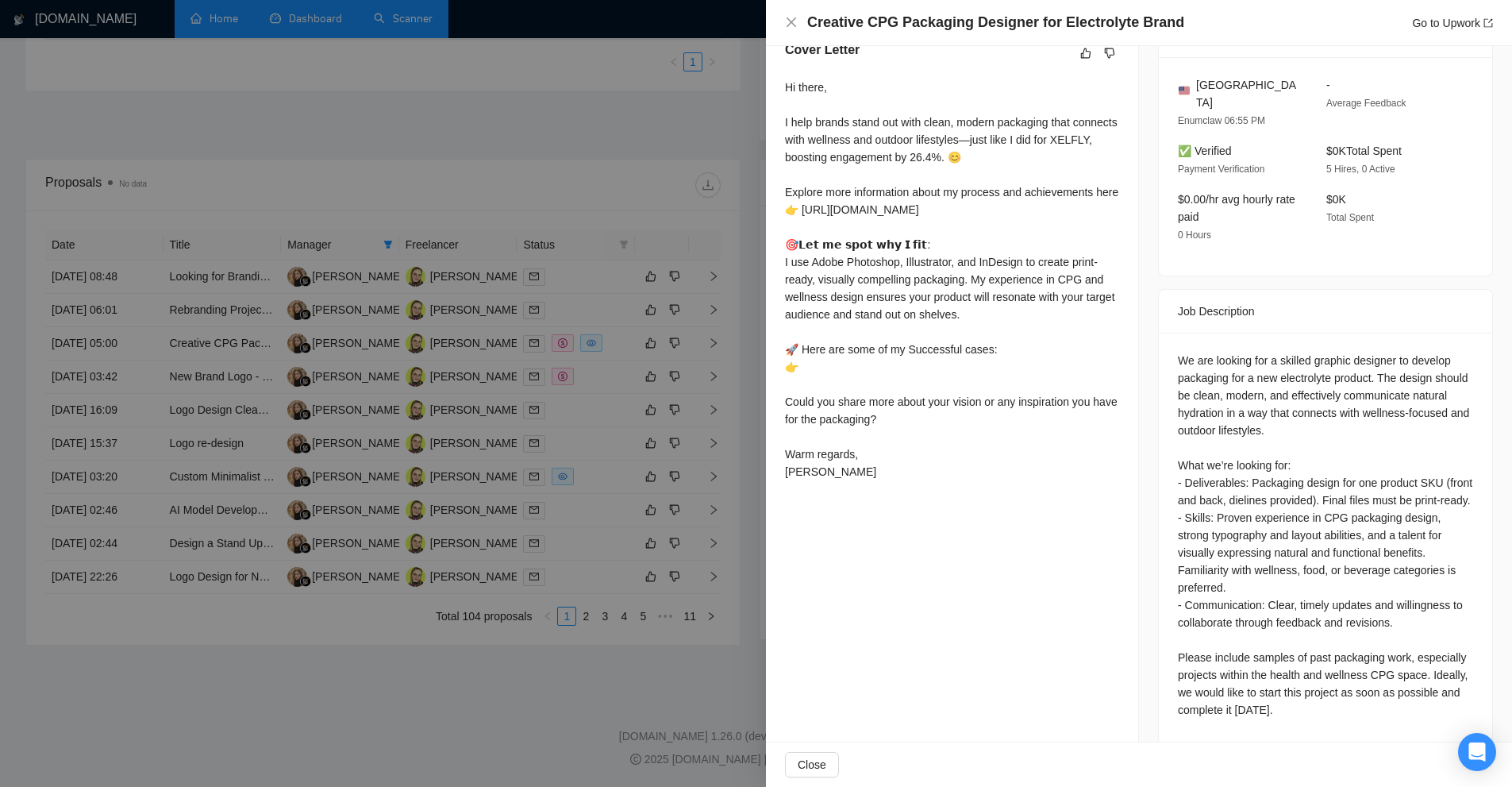
click at [1412, 620] on div "We are looking for a skilled graphic designer to develop packaging for a new el…" at bounding box center [1326, 535] width 295 height 367
drag, startPoint x: 1409, startPoint y: 634, endPoint x: 1390, endPoint y: 653, distance: 26.9
click at [1390, 653] on div "We are looking for a skilled graphic designer to develop packaging for a new el…" at bounding box center [1326, 535] width 295 height 367
drag, startPoint x: 1006, startPoint y: 135, endPoint x: 1035, endPoint y: 155, distance: 35.2
click at [1035, 155] on div "Hi there, I help brands stand out with clean, modern packaging that connects wi…" at bounding box center [952, 280] width 334 height 402
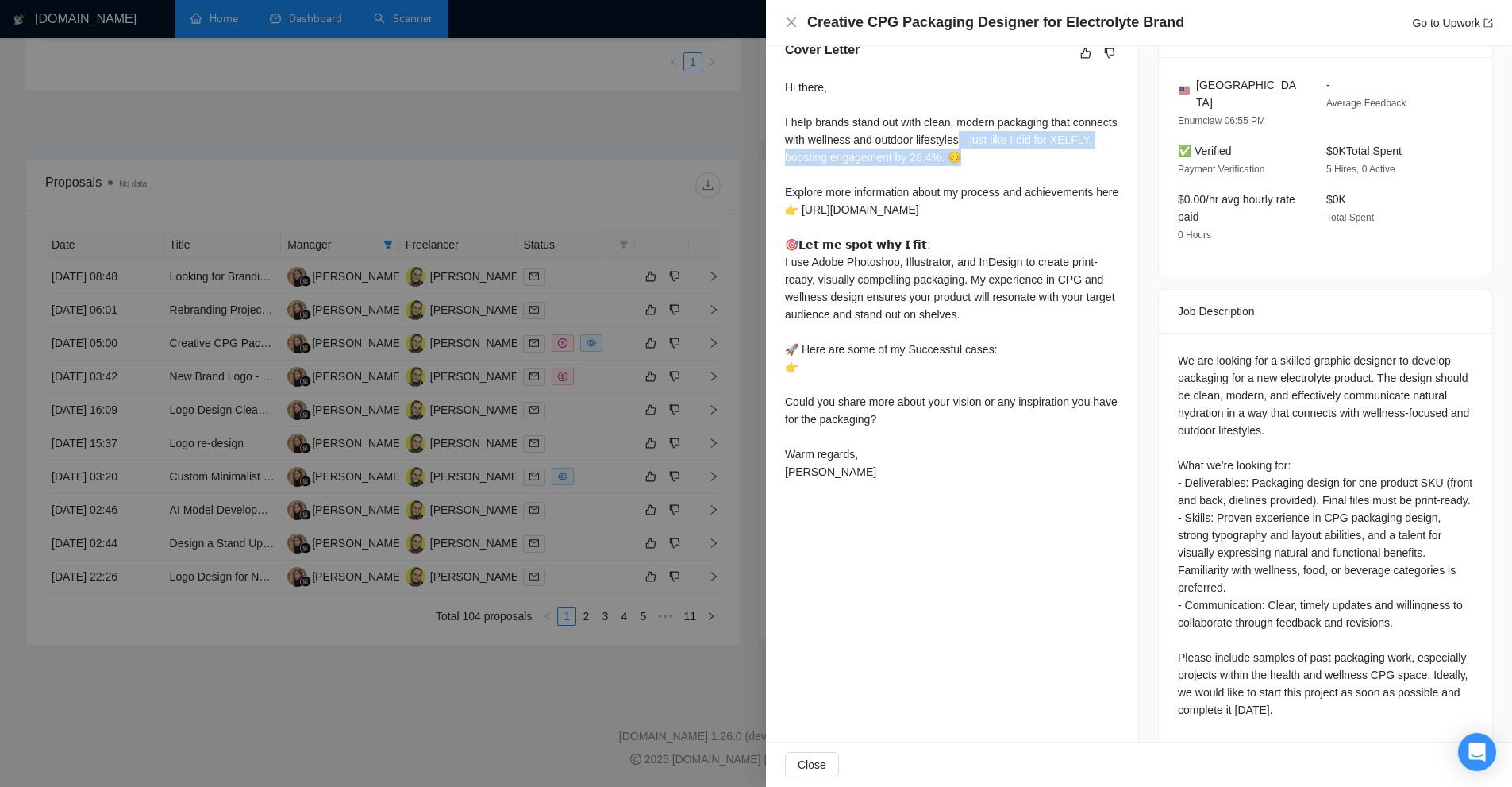
click at [1035, 155] on div "Hi there, I help brands stand out with clean, modern packaging that connects wi…" at bounding box center [952, 280] width 334 height 402
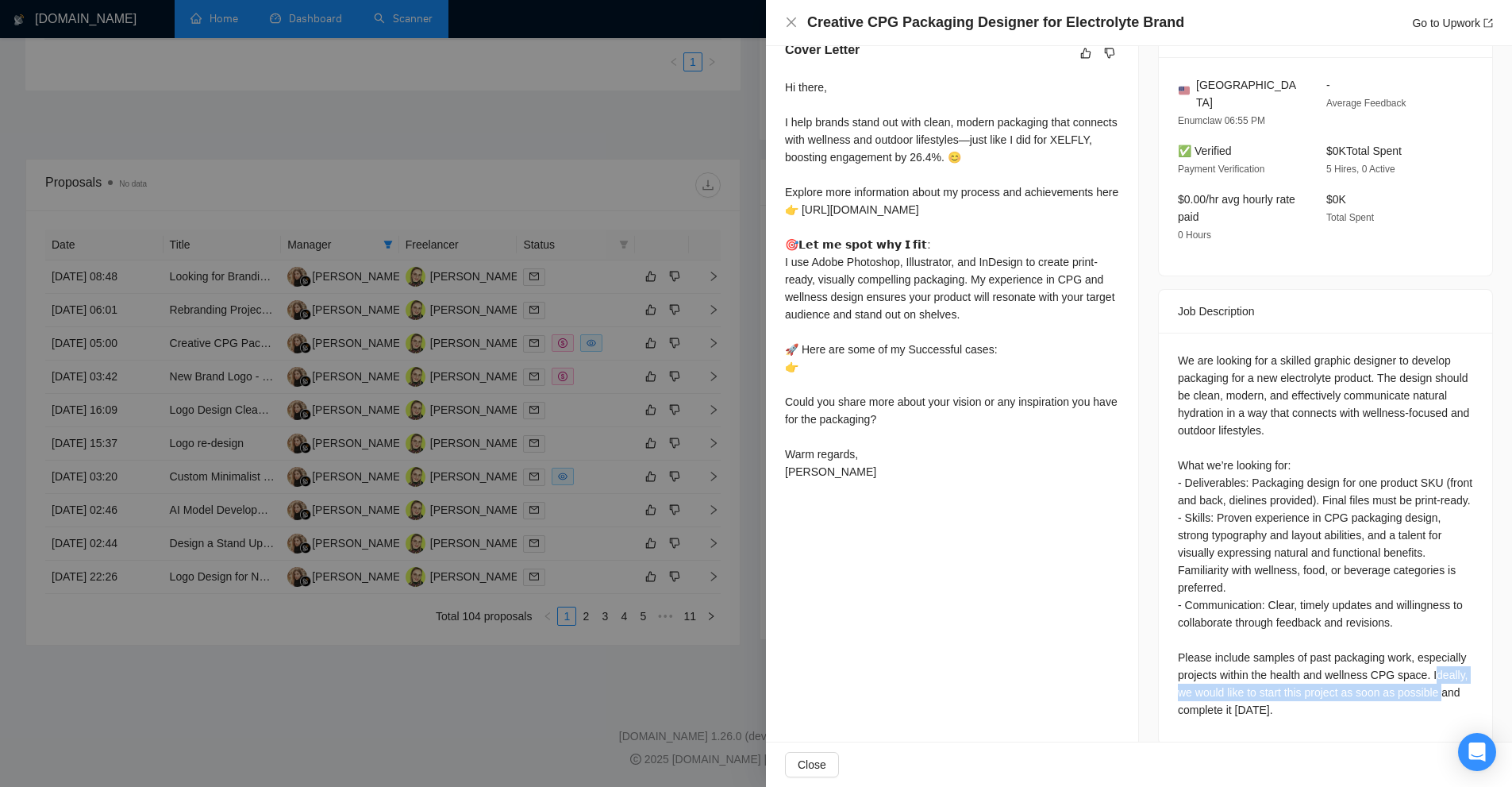
drag, startPoint x: 1440, startPoint y: 655, endPoint x: 1434, endPoint y: 671, distance: 17.1
click at [1434, 671] on div "We are looking for a skilled graphic designer to develop packaging for a new el…" at bounding box center [1326, 535] width 295 height 367
click at [1182, 473] on div "We are looking for a skilled graphic designer to develop packaging for a new el…" at bounding box center [1326, 535] width 295 height 367
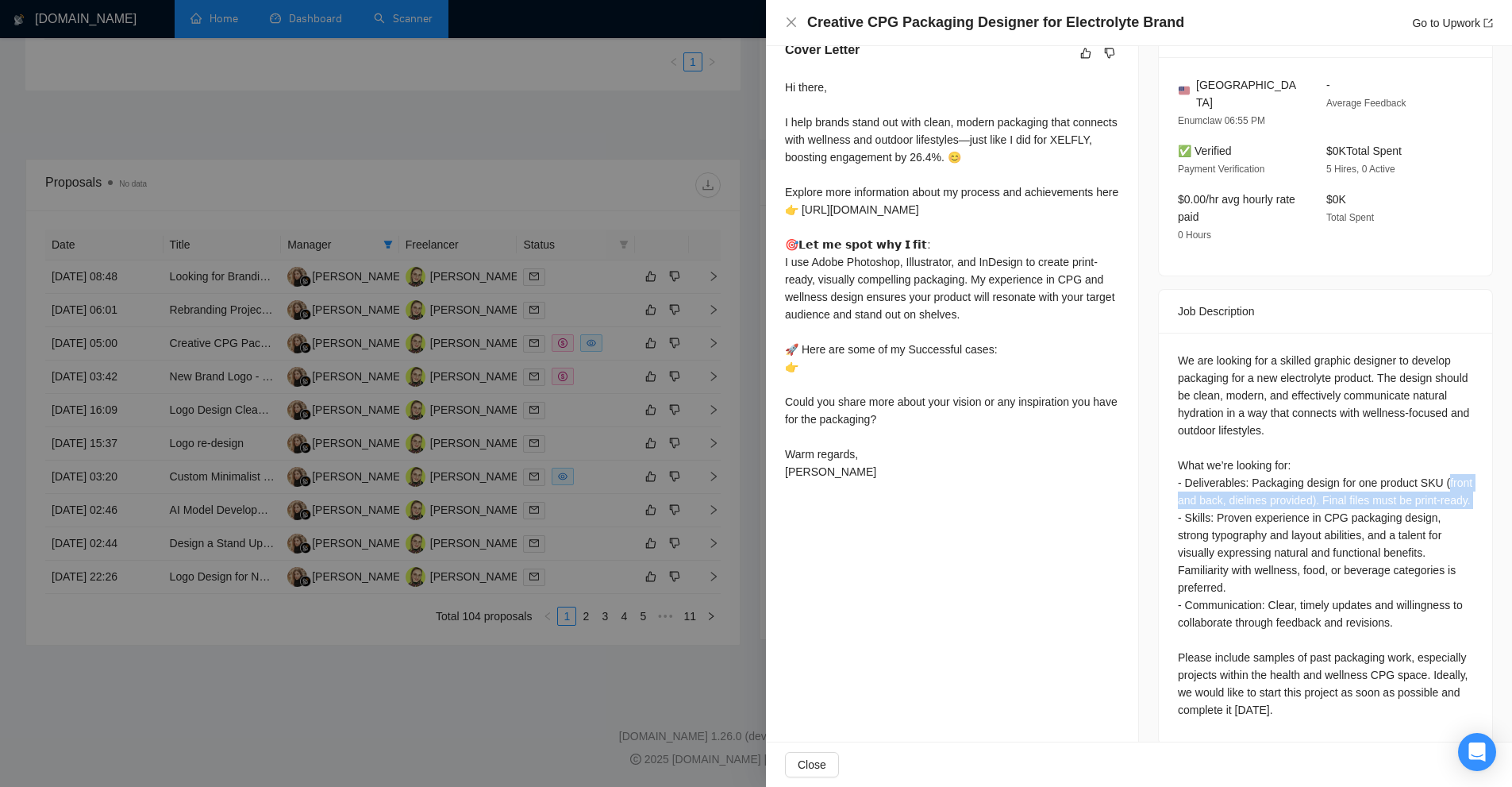
drag, startPoint x: 1182, startPoint y: 473, endPoint x: 1233, endPoint y: 493, distance: 54.8
click at [1234, 493] on div "We are looking for a skilled graphic designer to develop packaging for a new el…" at bounding box center [1326, 535] width 295 height 367
click at [1204, 492] on div "We are looking for a skilled graphic designer to develop packaging for a new el…" at bounding box center [1326, 535] width 295 height 367
drag, startPoint x: 1204, startPoint y: 492, endPoint x: 1187, endPoint y: 475, distance: 24.0
click at [1187, 475] on div "We are looking for a skilled graphic designer to develop packaging for a new el…" at bounding box center [1326, 535] width 295 height 367
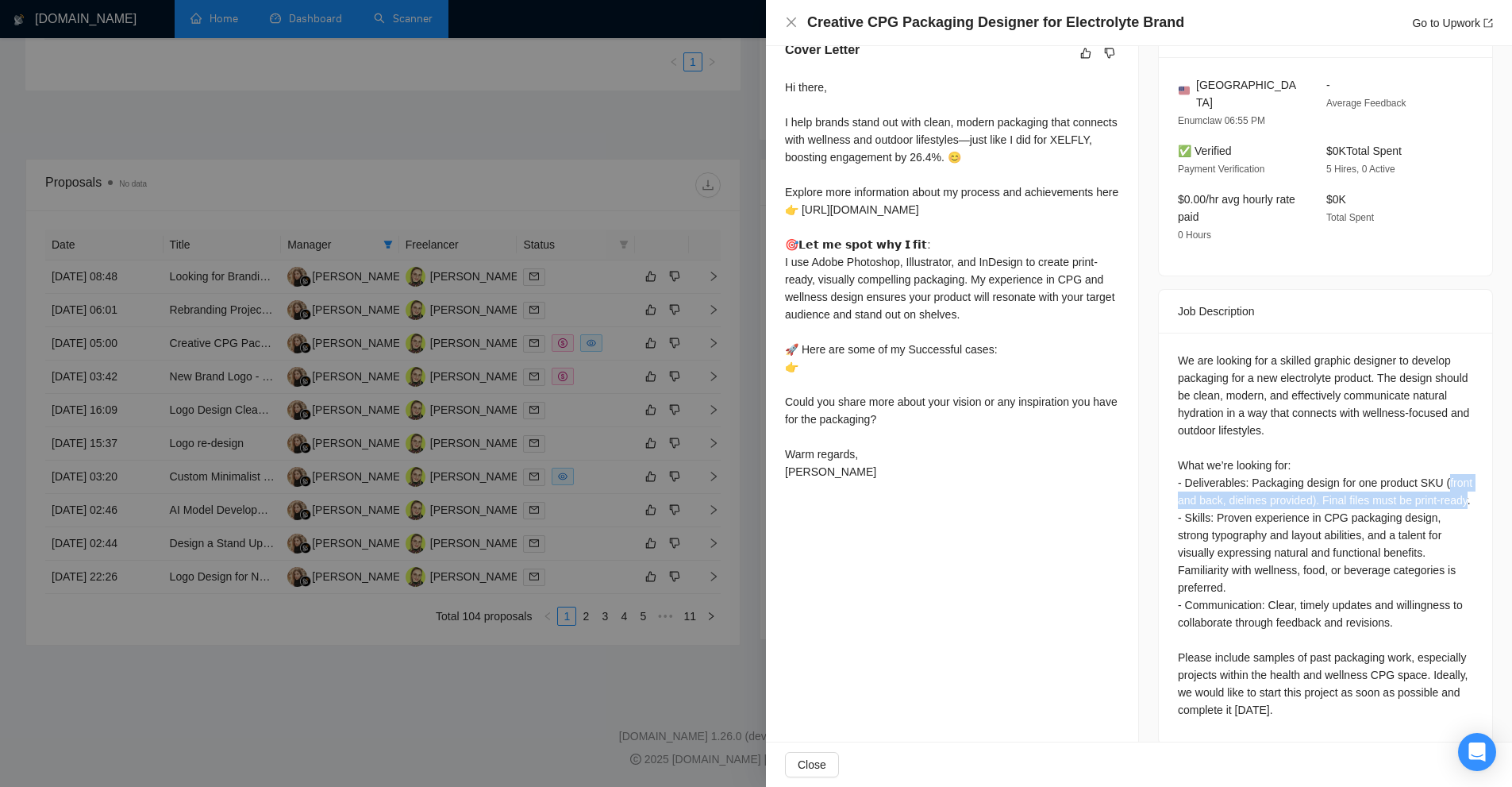
click at [1222, 515] on div "We are looking for a skilled graphic designer to develop packaging for a new el…" at bounding box center [1326, 535] width 295 height 367
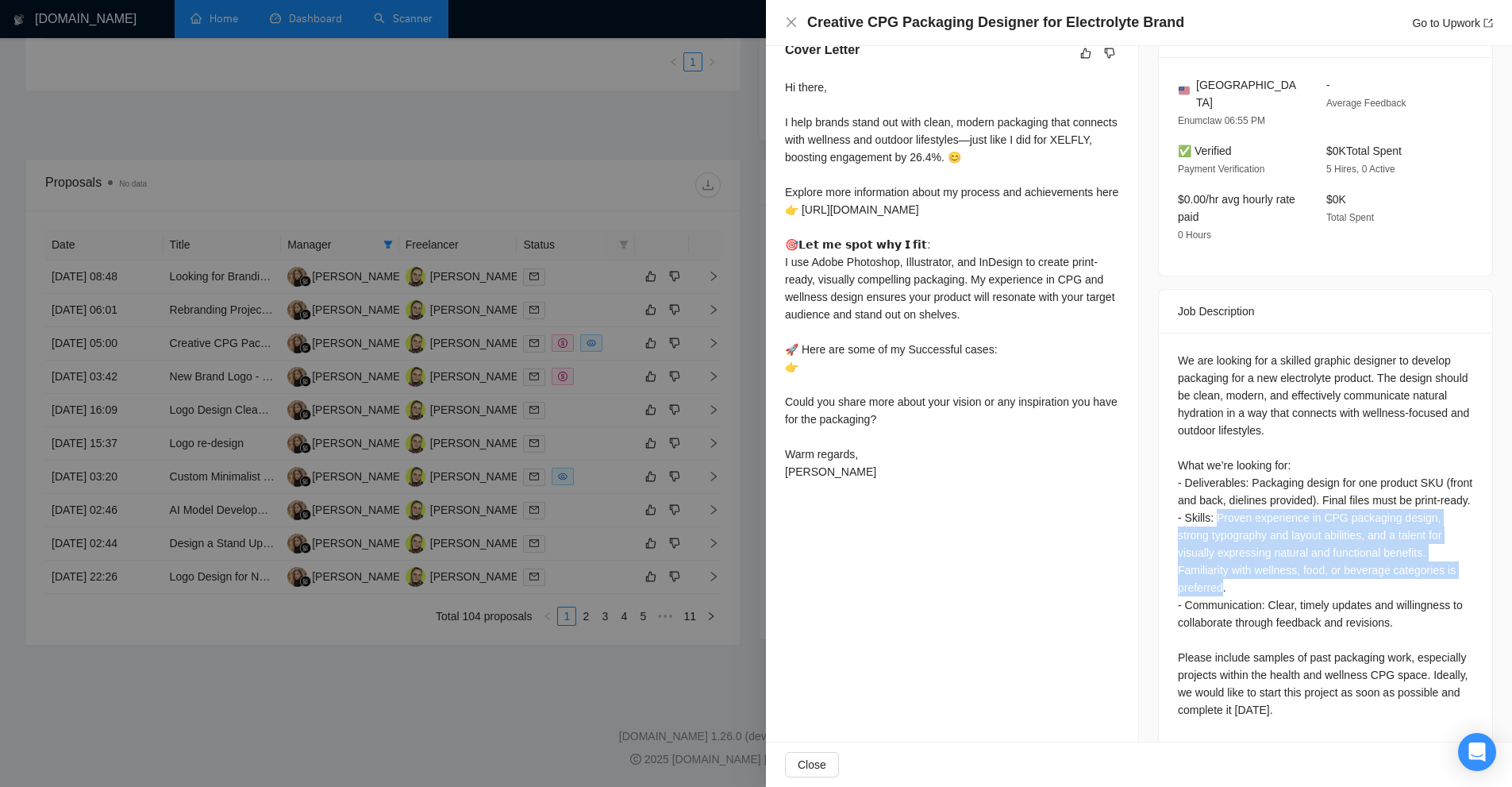
drag, startPoint x: 1222, startPoint y: 515, endPoint x: 1412, endPoint y: 562, distance: 195.7
click at [1412, 562] on div "We are looking for a skilled graphic designer to develop packaging for a new el…" at bounding box center [1326, 535] width 295 height 367
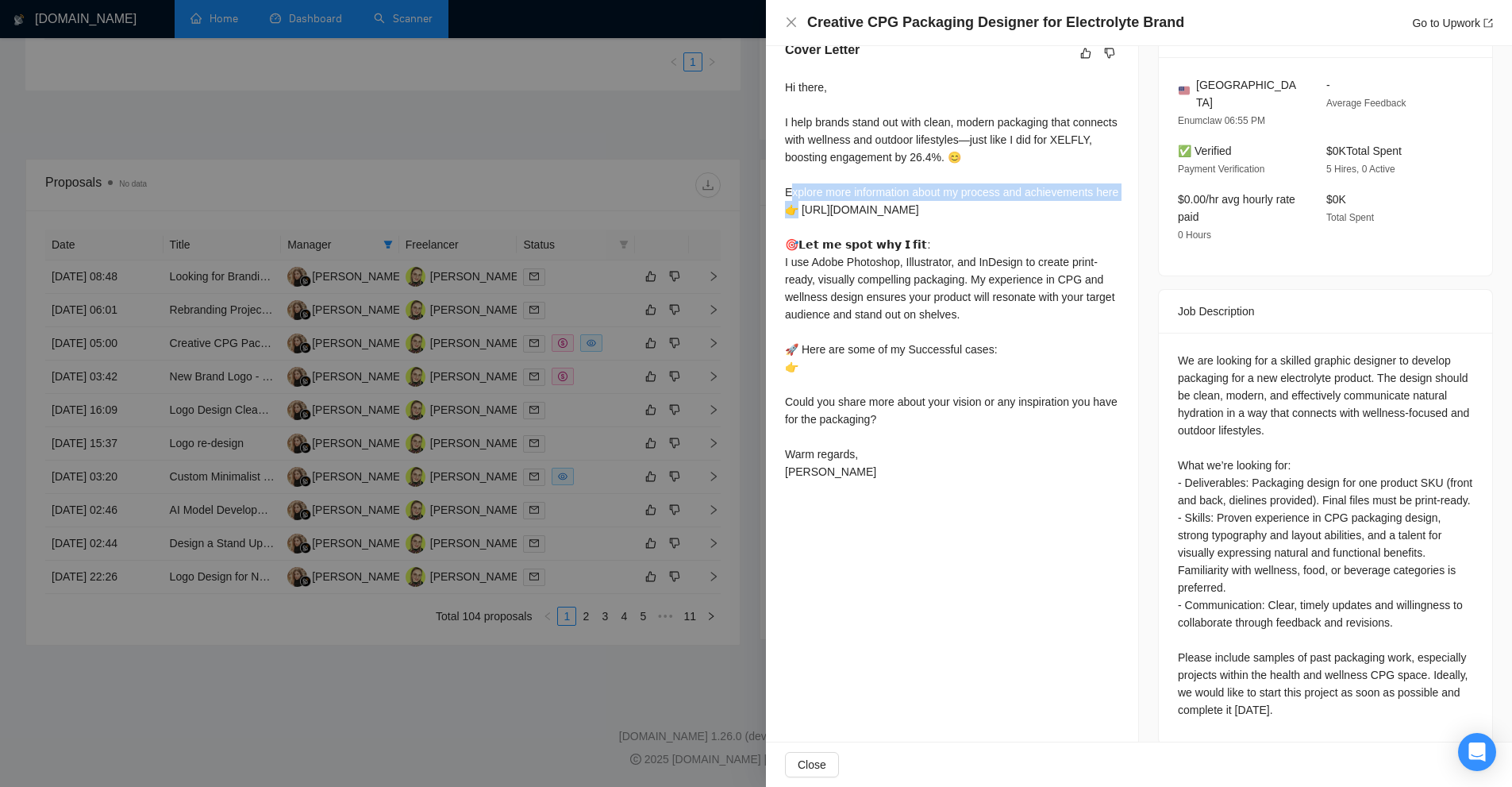
drag, startPoint x: 791, startPoint y: 197, endPoint x: 973, endPoint y: 214, distance: 182.8
click at [973, 214] on div "Hi there, I help brands stand out with clean, modern packaging that connects wi…" at bounding box center [952, 280] width 334 height 402
click at [928, 223] on div "Hi there, I help brands stand out with clean, modern packaging that connects wi…" at bounding box center [952, 280] width 334 height 402
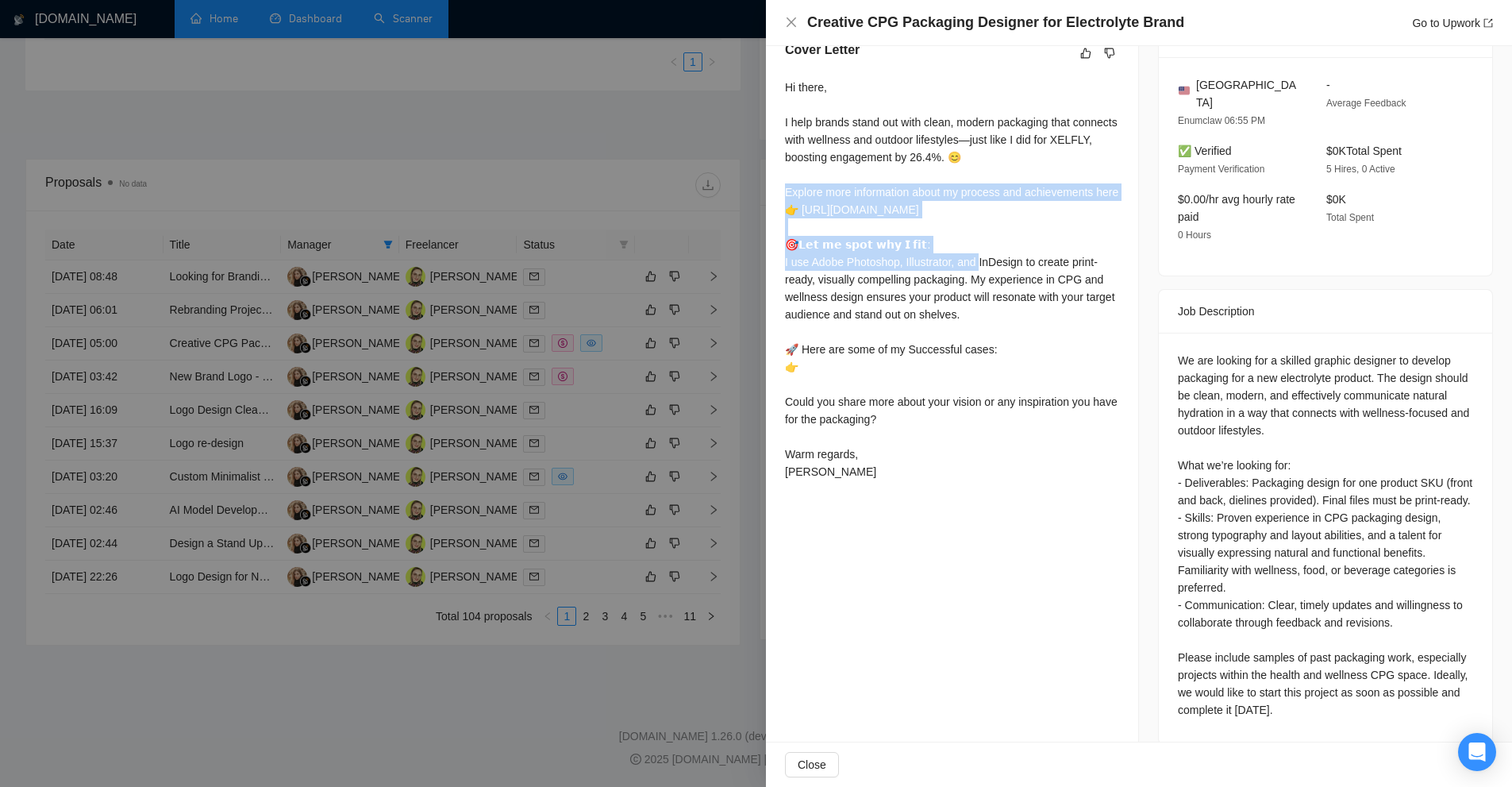
click at [928, 223] on div "Hi there, I help brands stand out with clean, modern packaging that connects wi…" at bounding box center [952, 280] width 334 height 402
click at [846, 229] on div "Hi there, I help brands stand out with clean, modern packaging that connects wi…" at bounding box center [952, 280] width 334 height 402
drag, startPoint x: 1034, startPoint y: 245, endPoint x: 784, endPoint y: 224, distance: 250.9
click at [784, 224] on div "Cover Letter Hi there, I help brands stand out with clean, modern packaging tha…" at bounding box center [952, 264] width 373 height 485
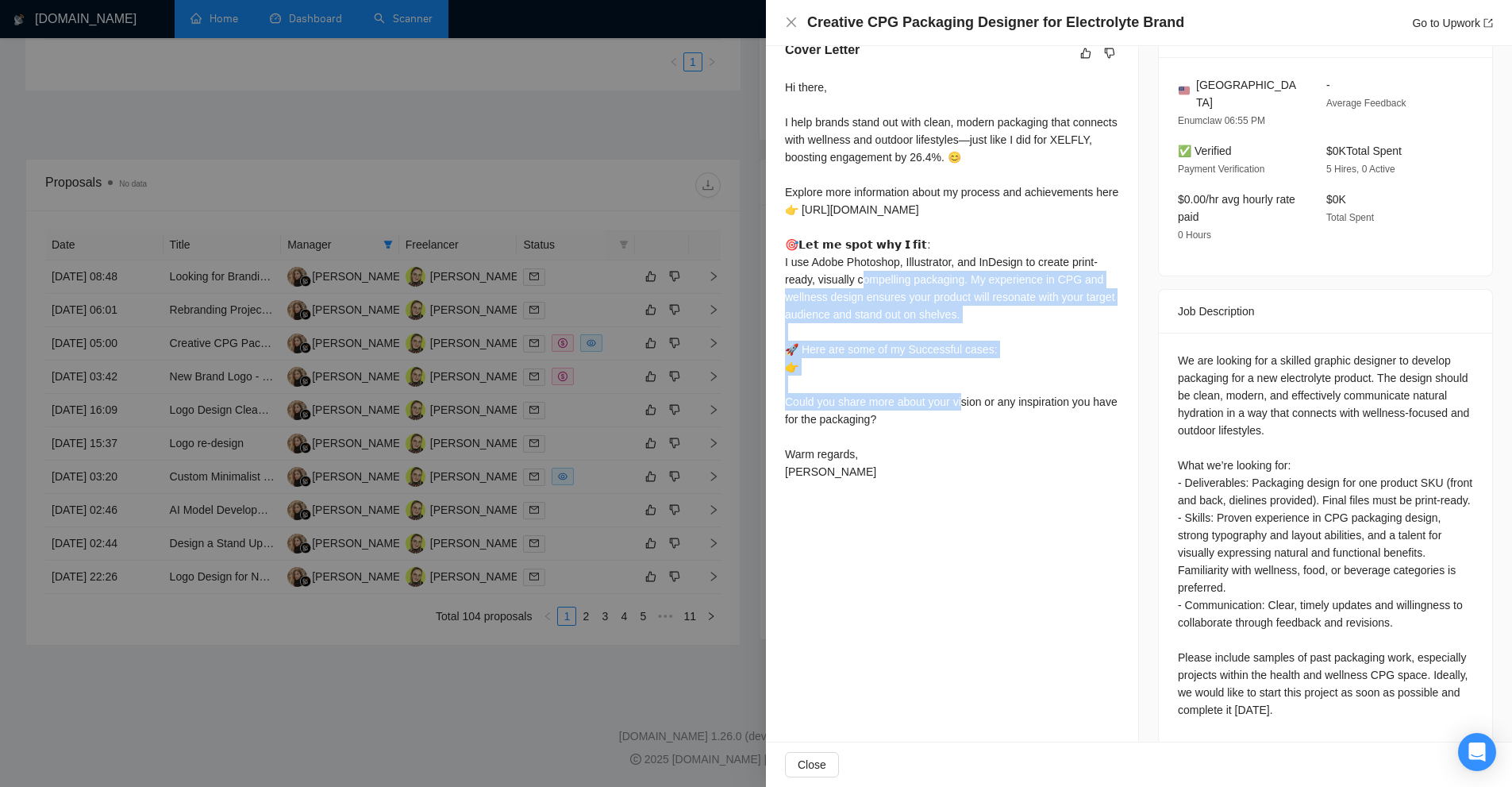
drag, startPoint x: 780, startPoint y: 296, endPoint x: 994, endPoint y: 356, distance: 222.3
click at [994, 356] on div "Cover Letter Hi there, I help brands stand out with clean, modern packaging tha…" at bounding box center [952, 264] width 373 height 485
click at [994, 356] on div "Hi there, I help brands stand out with clean, modern packaging that connects wi…" at bounding box center [952, 280] width 334 height 402
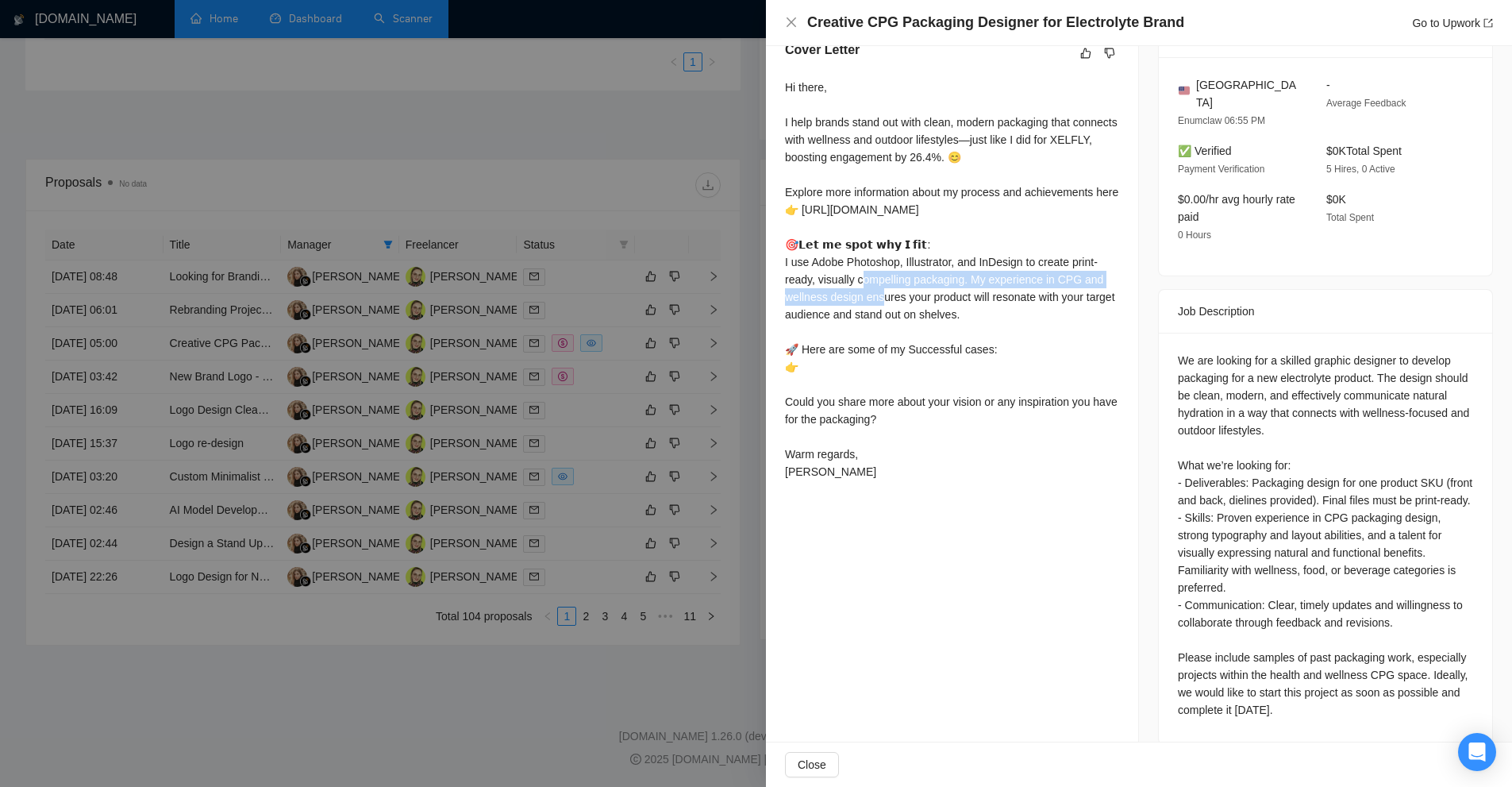
drag, startPoint x: 780, startPoint y: 298, endPoint x: 1097, endPoint y: 302, distance: 317.0
click at [1097, 302] on div "Cover Letter Hi there, I help brands stand out with clean, modern packaging tha…" at bounding box center [952, 264] width 373 height 485
click at [1097, 302] on div "Hi there, I help brands stand out with clean, modern packaging that connects wi…" at bounding box center [952, 280] width 334 height 402
drag, startPoint x: 1097, startPoint y: 302, endPoint x: 986, endPoint y: 302, distance: 111.0
click at [988, 302] on div "Hi there, I help brands stand out with clean, modern packaging that connects wi…" at bounding box center [952, 280] width 334 height 402
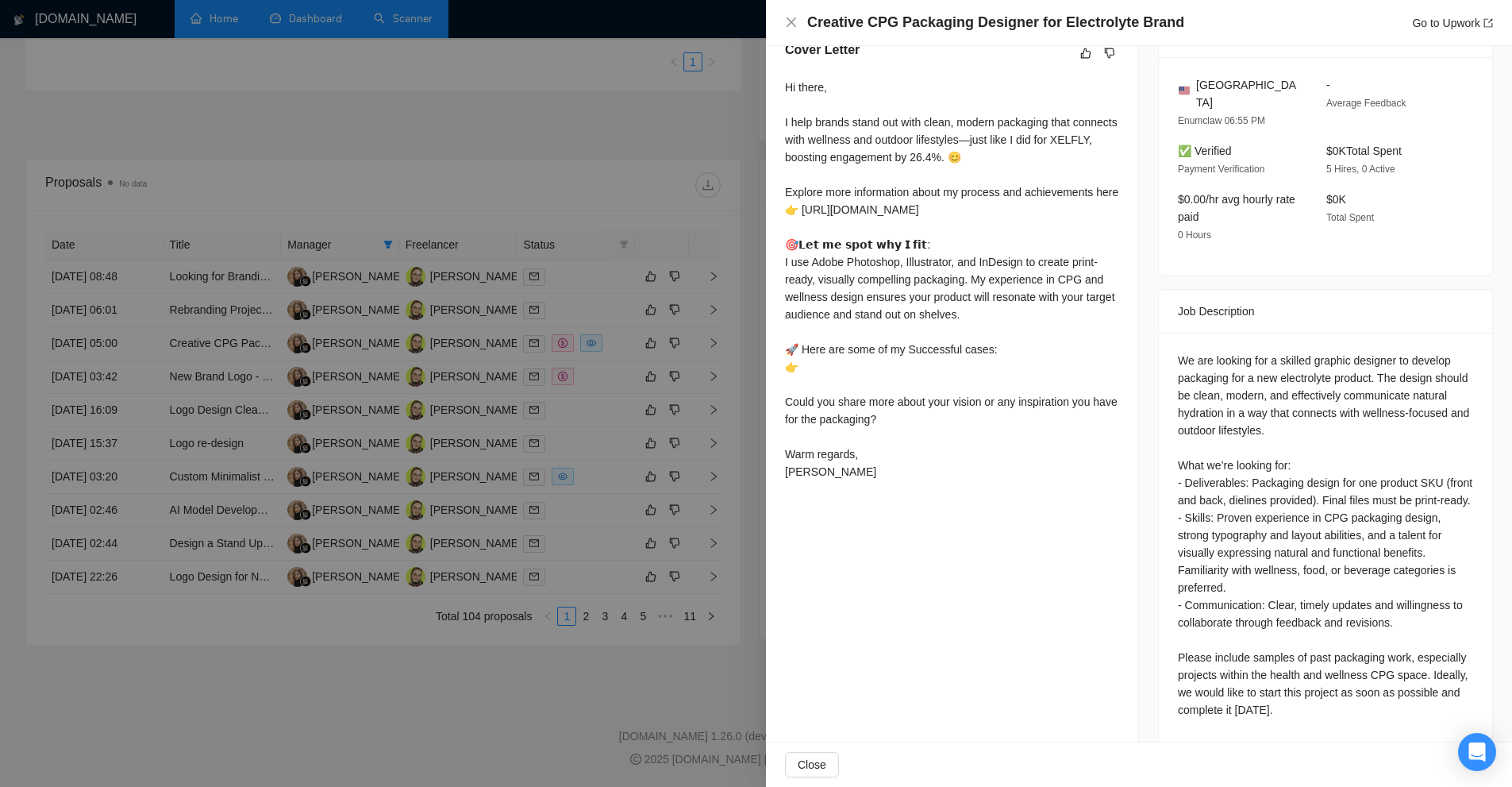
click at [876, 310] on div "Hi there, I help brands stand out with clean, modern packaging that connects wi…" at bounding box center [952, 280] width 334 height 402
click at [822, 310] on div "Hi there, I help brands stand out with clean, modern packaging that connects wi…" at bounding box center [952, 280] width 334 height 402
drag, startPoint x: 822, startPoint y: 310, endPoint x: 1110, endPoint y: 311, distance: 288.0
click at [1110, 311] on div "Hi there, I help brands stand out with clean, modern packaging that connects wi…" at bounding box center [952, 280] width 334 height 402
click at [1082, 321] on div "Hi there, I help brands stand out with clean, modern packaging that connects wi…" at bounding box center [952, 280] width 334 height 402
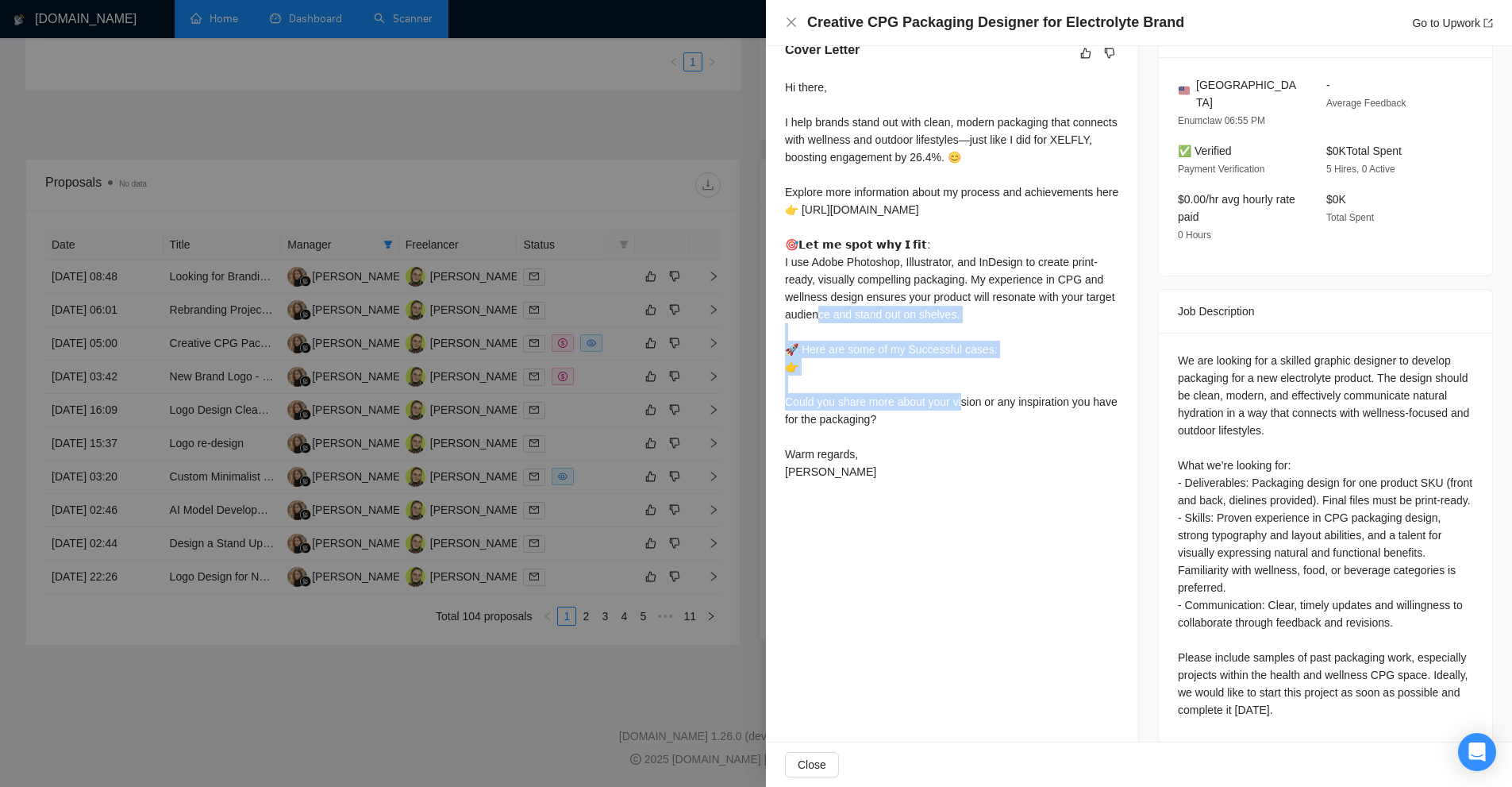
drag, startPoint x: 1057, startPoint y: 311, endPoint x: 1066, endPoint y: 345, distance: 35.2
click at [1076, 344] on div "Hi there, I help brands stand out with clean, modern packaging that connects wi…" at bounding box center [952, 280] width 334 height 402
click at [1060, 345] on div "Hi there, I help brands stand out with clean, modern packaging that connects wi…" at bounding box center [952, 280] width 334 height 402
drag, startPoint x: 1007, startPoint y: 329, endPoint x: 1050, endPoint y: 345, distance: 45.9
click at [1050, 345] on div "Hi there, I help brands stand out with clean, modern packaging that connects wi…" at bounding box center [952, 280] width 334 height 402
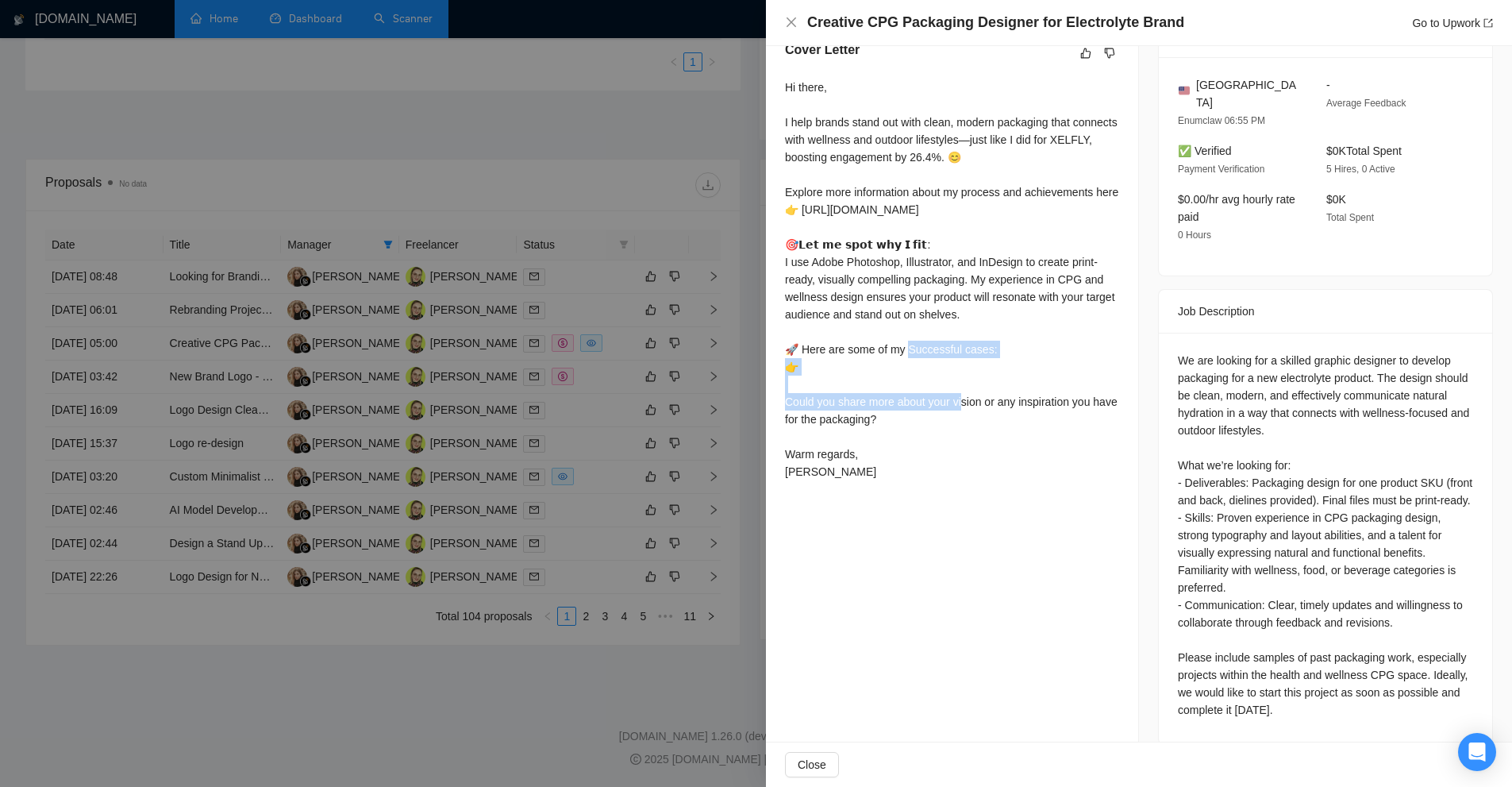
click at [1041, 345] on div "Hi there, I help brands stand out with clean, modern packaging that connects wi…" at bounding box center [952, 280] width 334 height 402
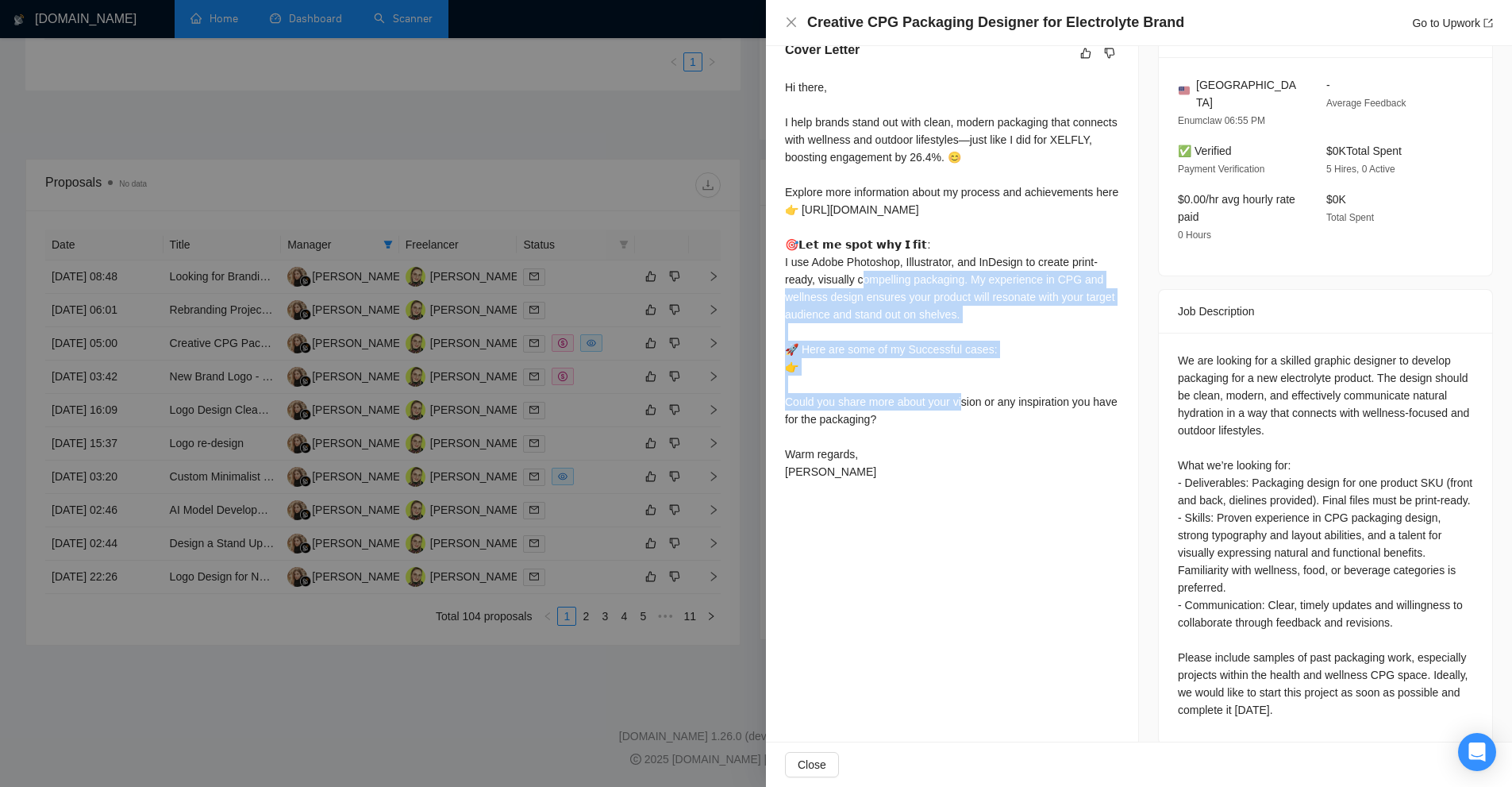
drag, startPoint x: 989, startPoint y: 347, endPoint x: 782, endPoint y: 304, distance: 211.4
click at [782, 304] on div "Cover Letter Hi there, I help brands stand out with clean, modern packaging tha…" at bounding box center [952, 264] width 373 height 485
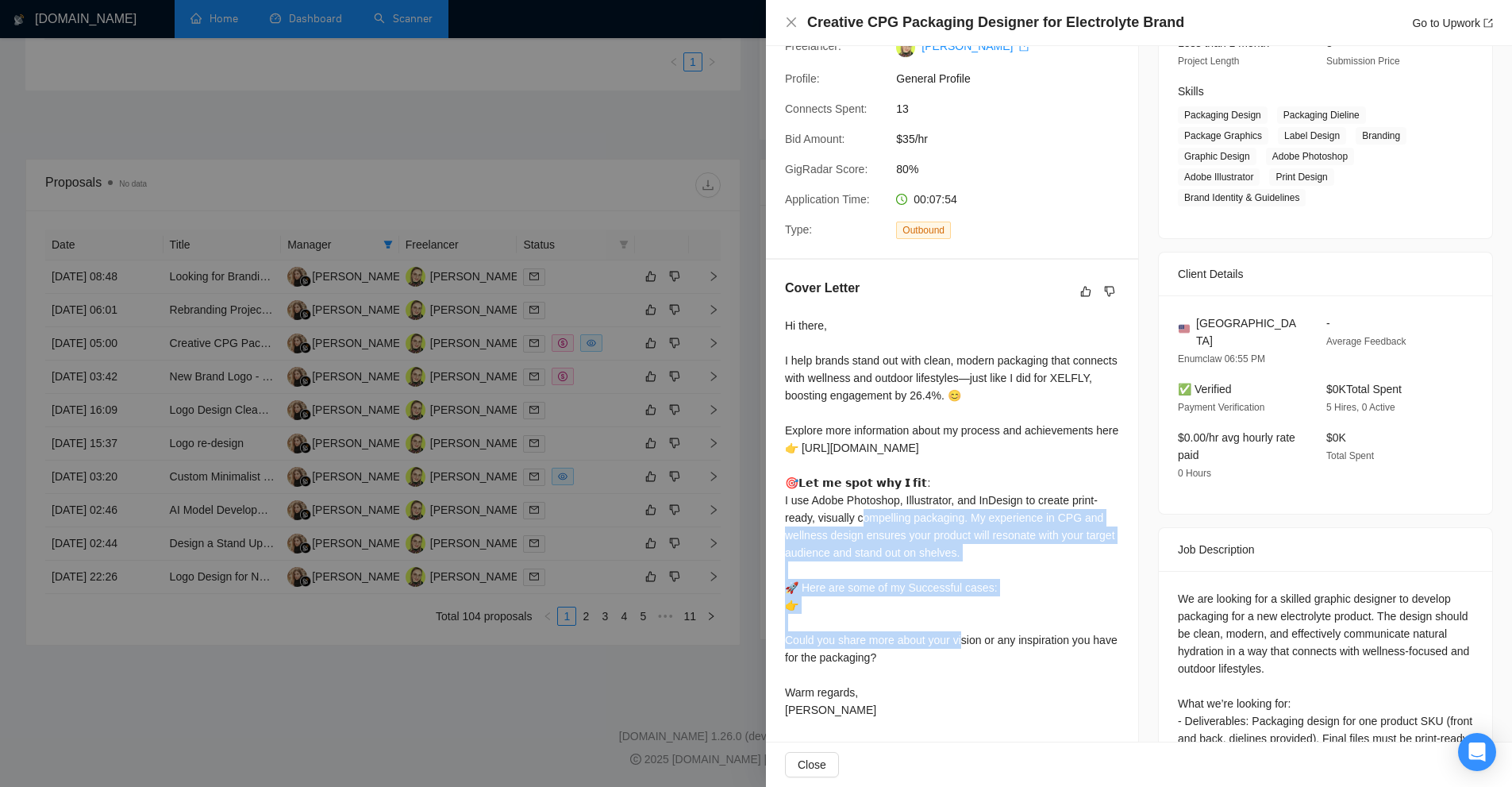
scroll to position [305, 0]
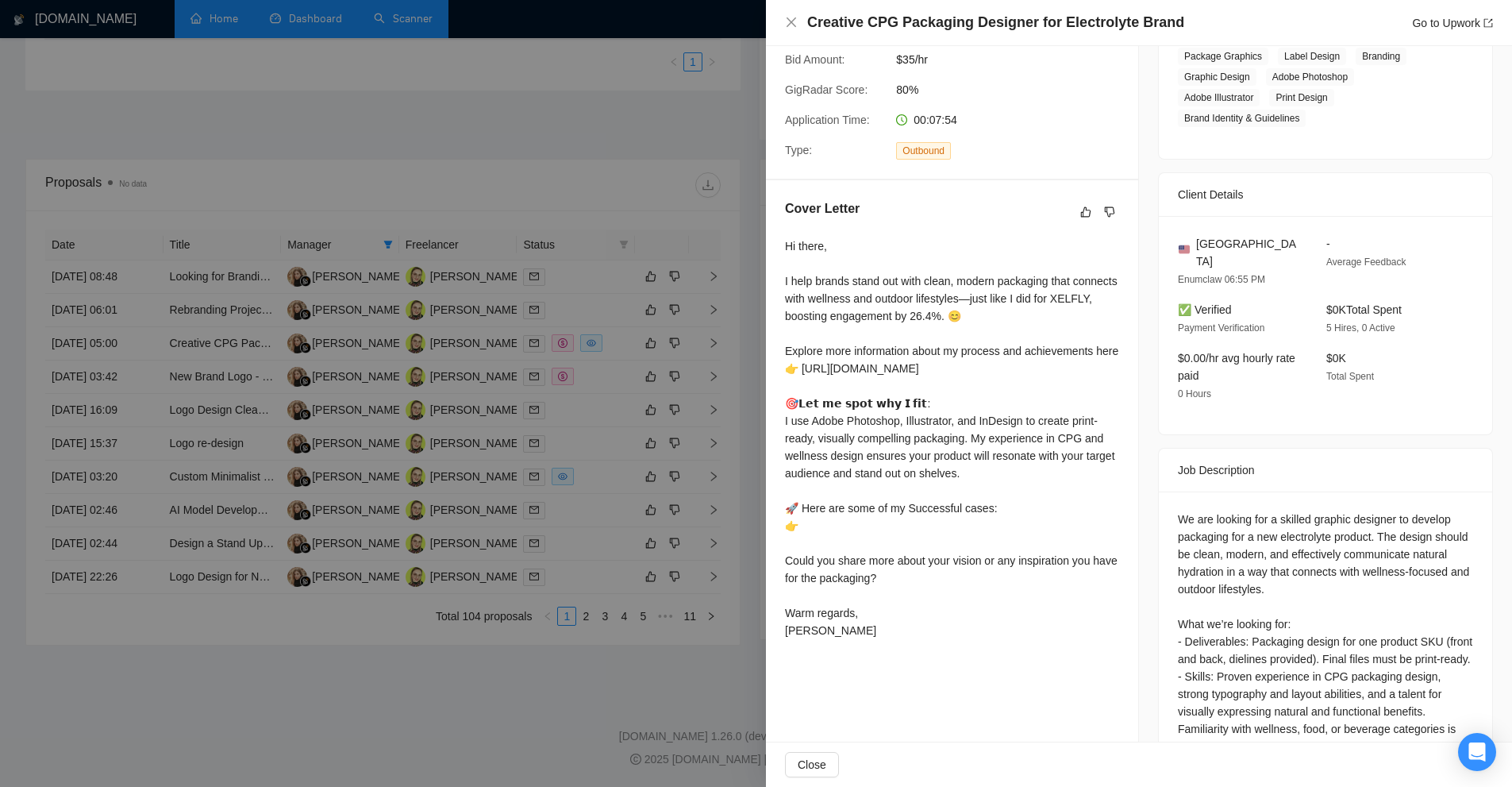
click at [859, 282] on div "Hi there, I help brands stand out with clean, modern packaging that connects wi…" at bounding box center [952, 438] width 334 height 402
drag, startPoint x: 790, startPoint y: 556, endPoint x: 821, endPoint y: 559, distance: 31.1
click at [821, 559] on div "Cover Letter Hi there, I help brands stand out with clean, modern packaging tha…" at bounding box center [952, 422] width 373 height 485
click at [821, 559] on div "Hi there, I help brands stand out with clean, modern packaging that connects wi…" at bounding box center [952, 438] width 334 height 402
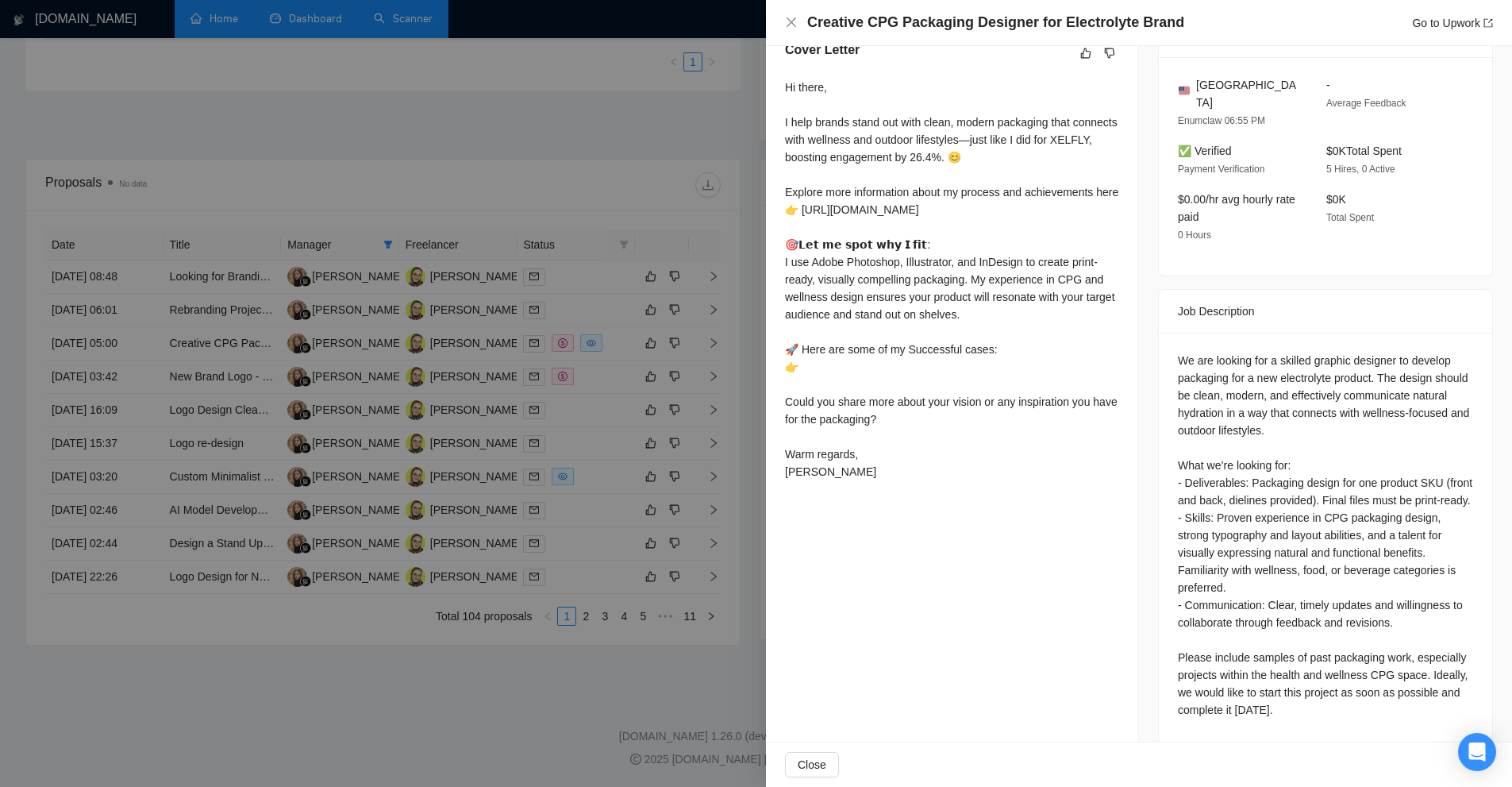
click at [832, 506] on div "Cover Letter Hi there, I help brands stand out with clean, modern packaging tha…" at bounding box center [952, 264] width 373 height 485
drag, startPoint x: 677, startPoint y: 459, endPoint x: 653, endPoint y: 443, distance: 28.8
click at [675, 459] on div at bounding box center [756, 393] width 1512 height 787
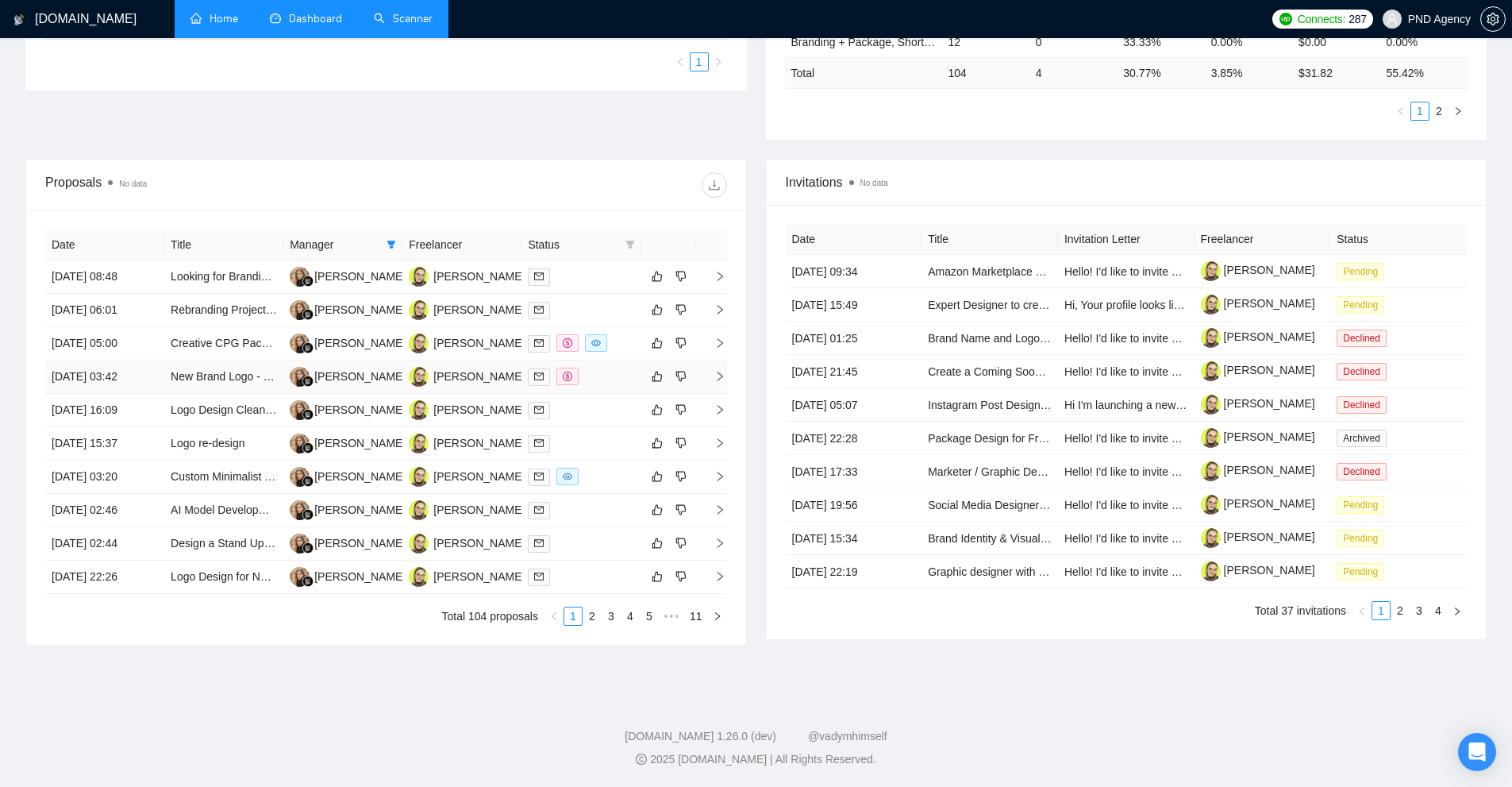
click at [616, 376] on div at bounding box center [581, 376] width 107 height 18
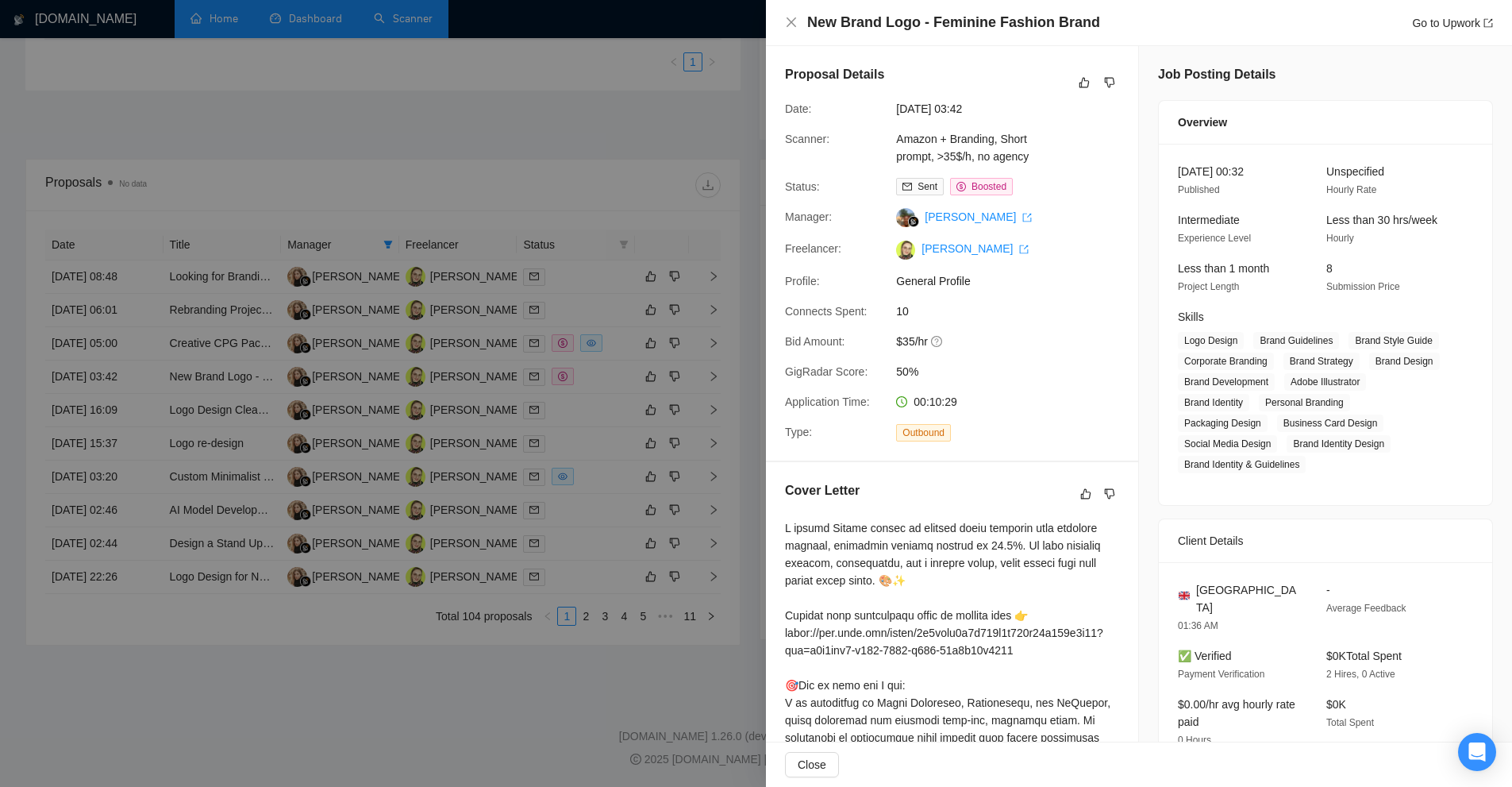
scroll to position [318, 0]
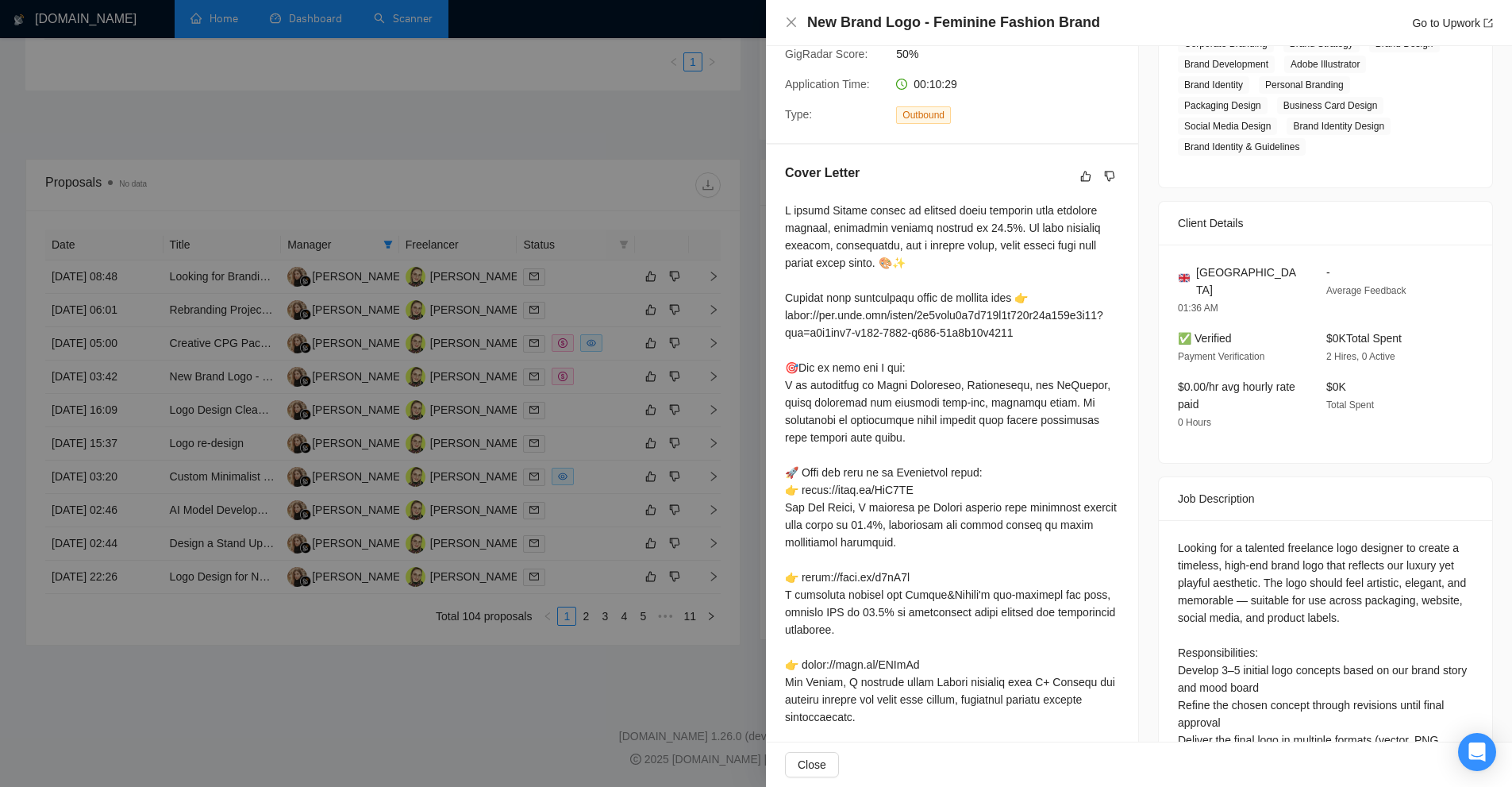
click at [727, 462] on div at bounding box center [756, 393] width 1512 height 787
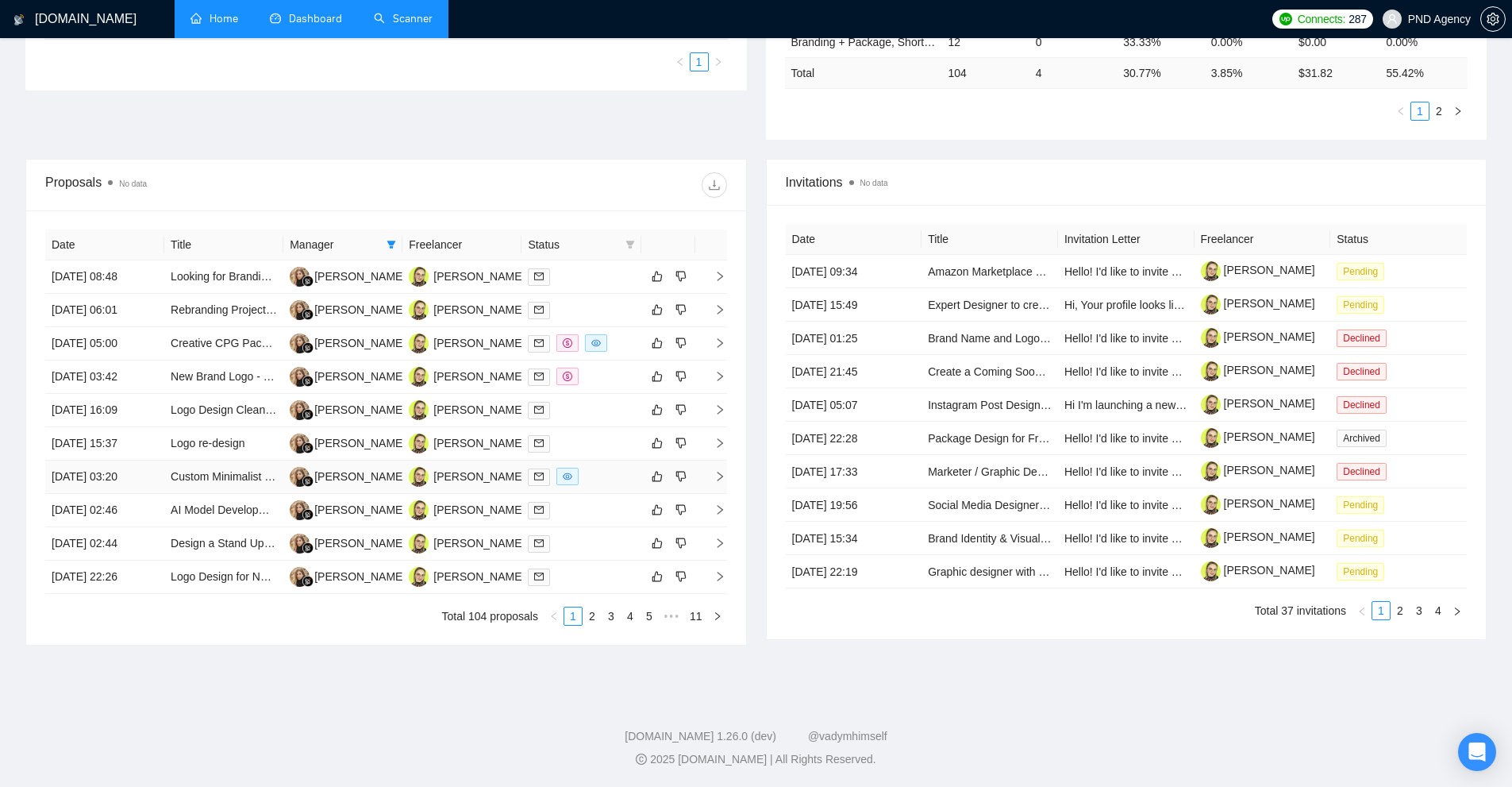
click at [601, 474] on div at bounding box center [581, 477] width 107 height 18
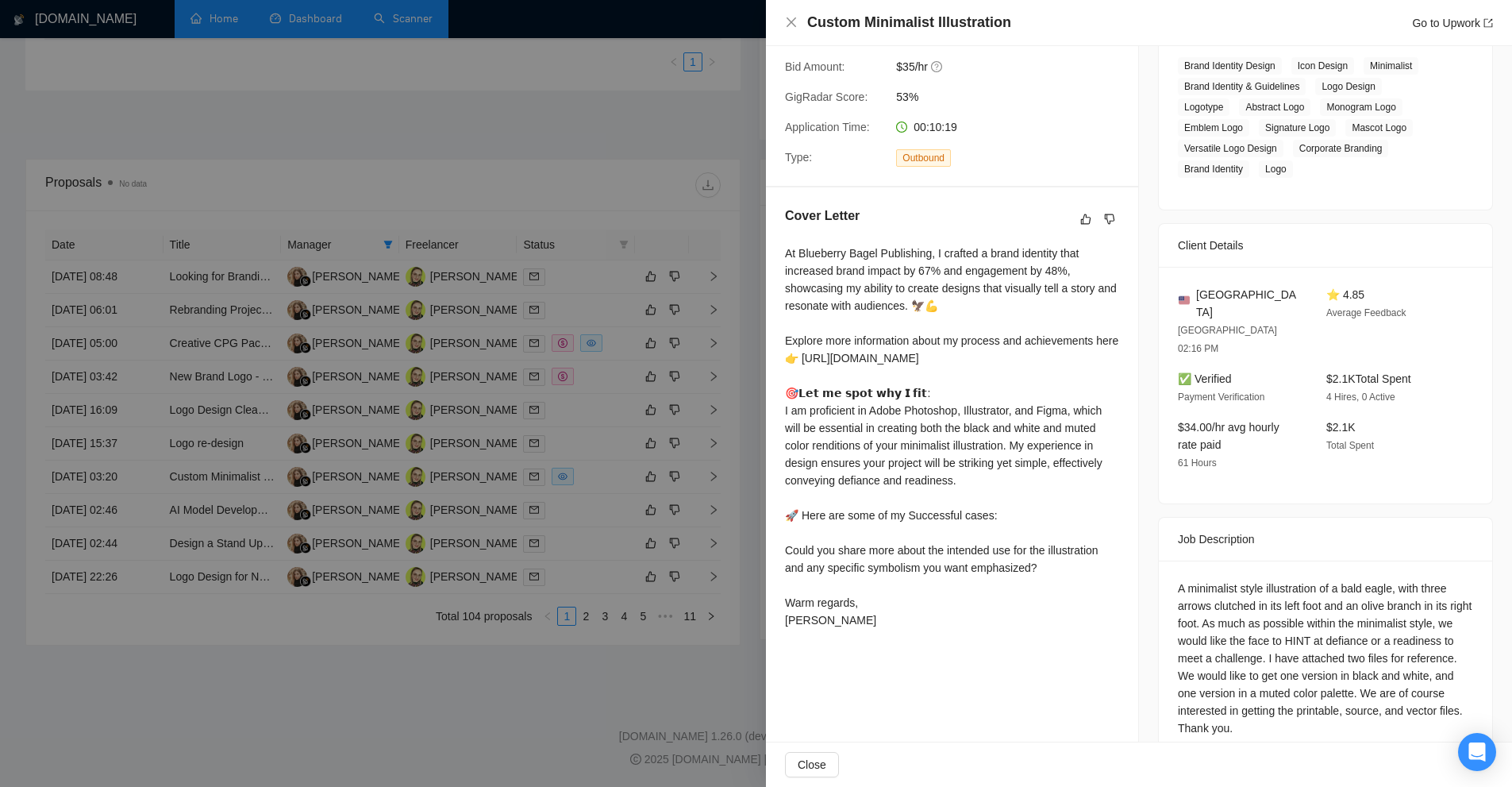
click at [638, 487] on div at bounding box center [756, 393] width 1512 height 787
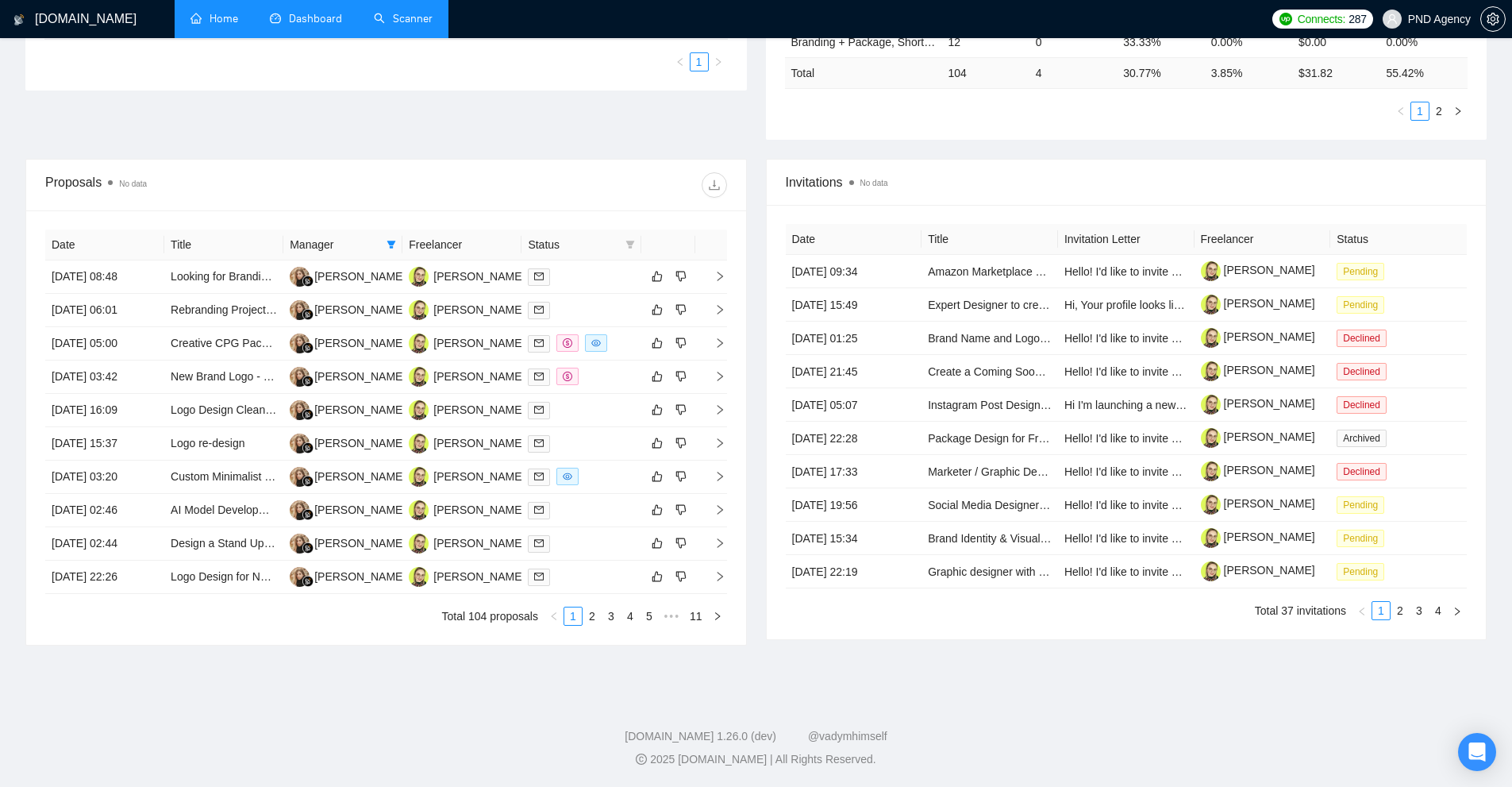
scroll to position [0, 0]
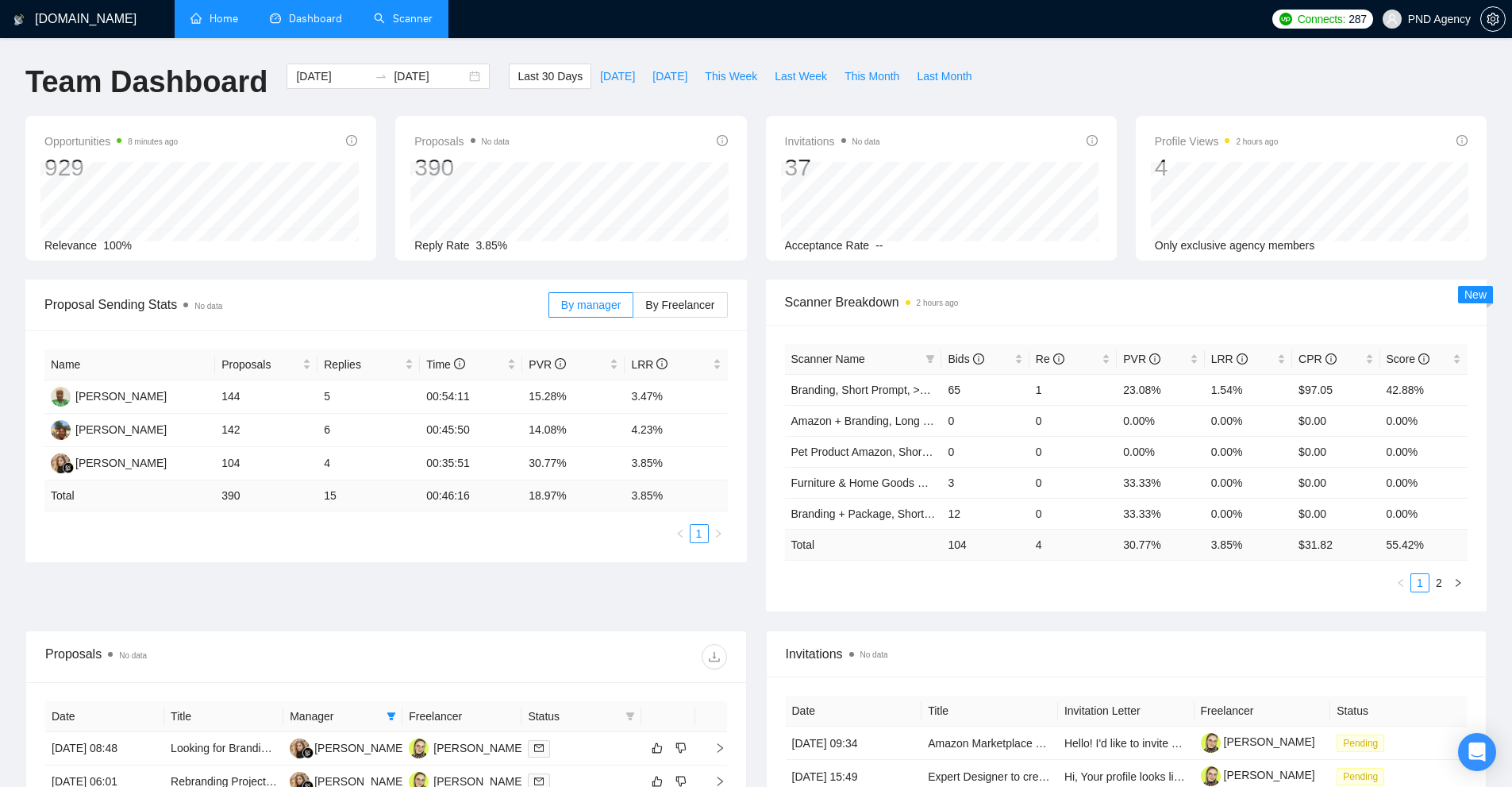
click at [412, 52] on div "GigRadar.io Home Dashboard Scanner Connects: 287 PND Agency Team Dashboard 2025…" at bounding box center [756, 629] width 1512 height 1259
click at [414, 25] on link "Scanner" at bounding box center [402, 18] width 58 height 13
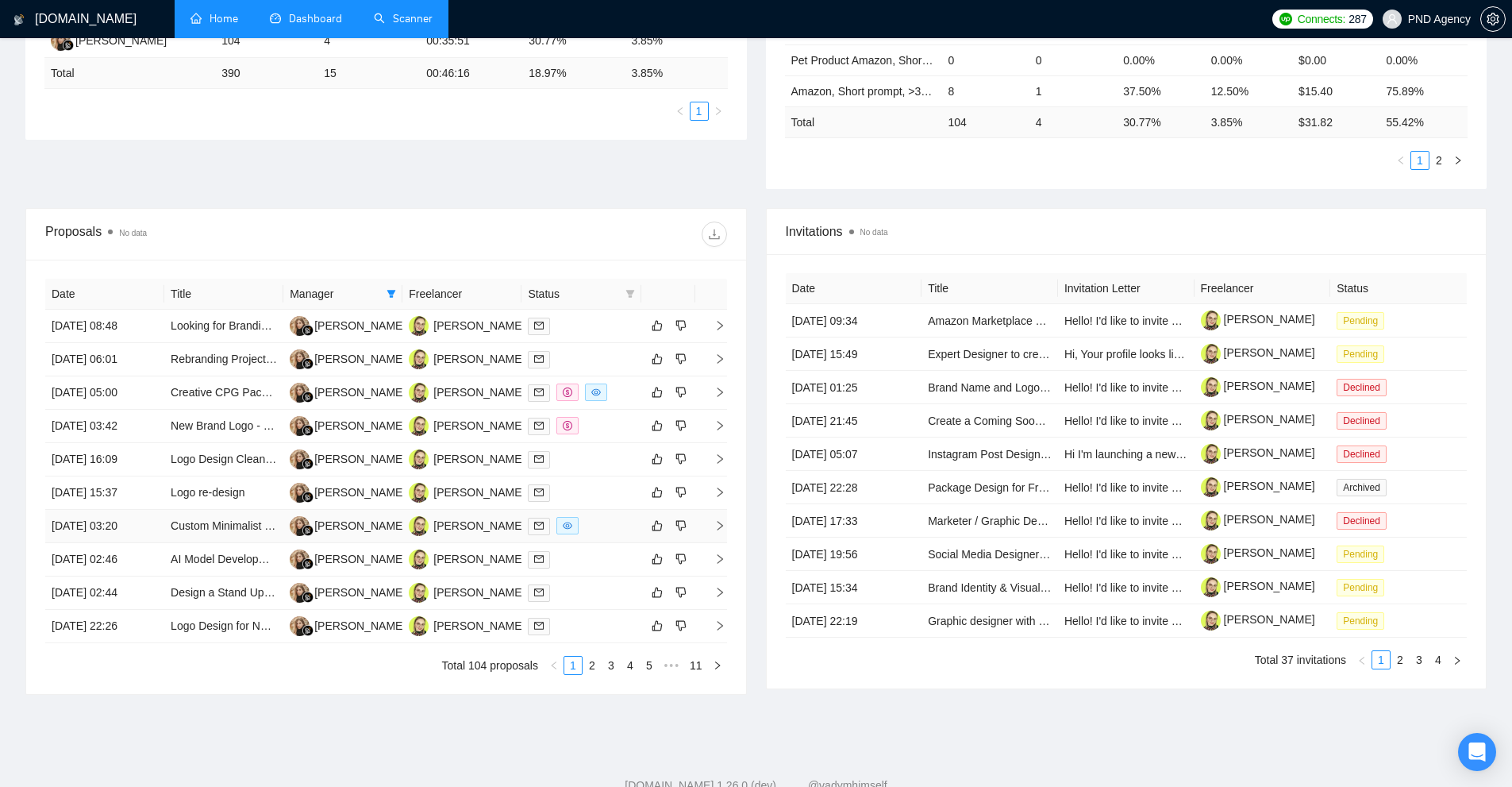
scroll to position [472, 0]
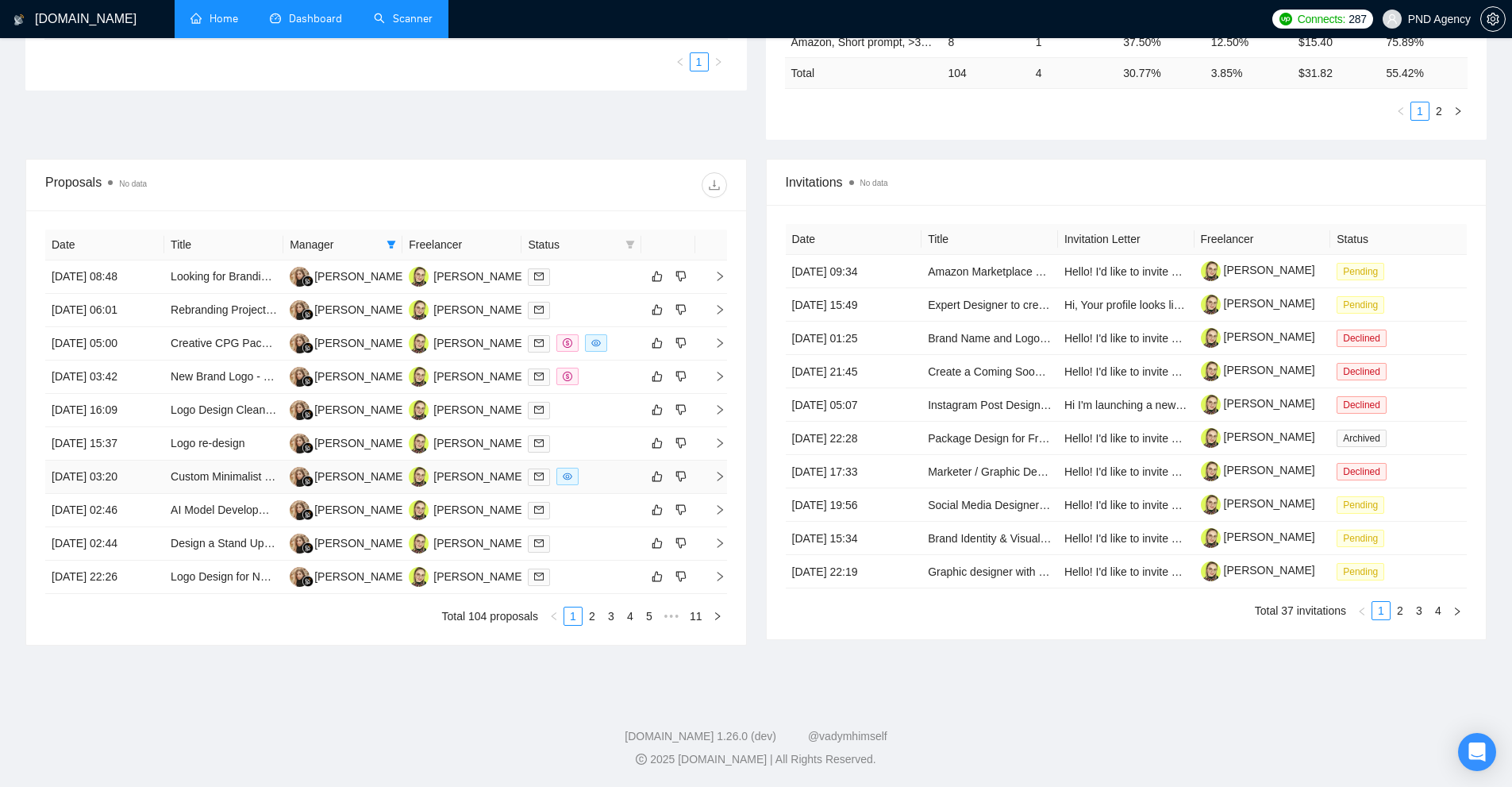
click at [588, 480] on div at bounding box center [581, 477] width 107 height 18
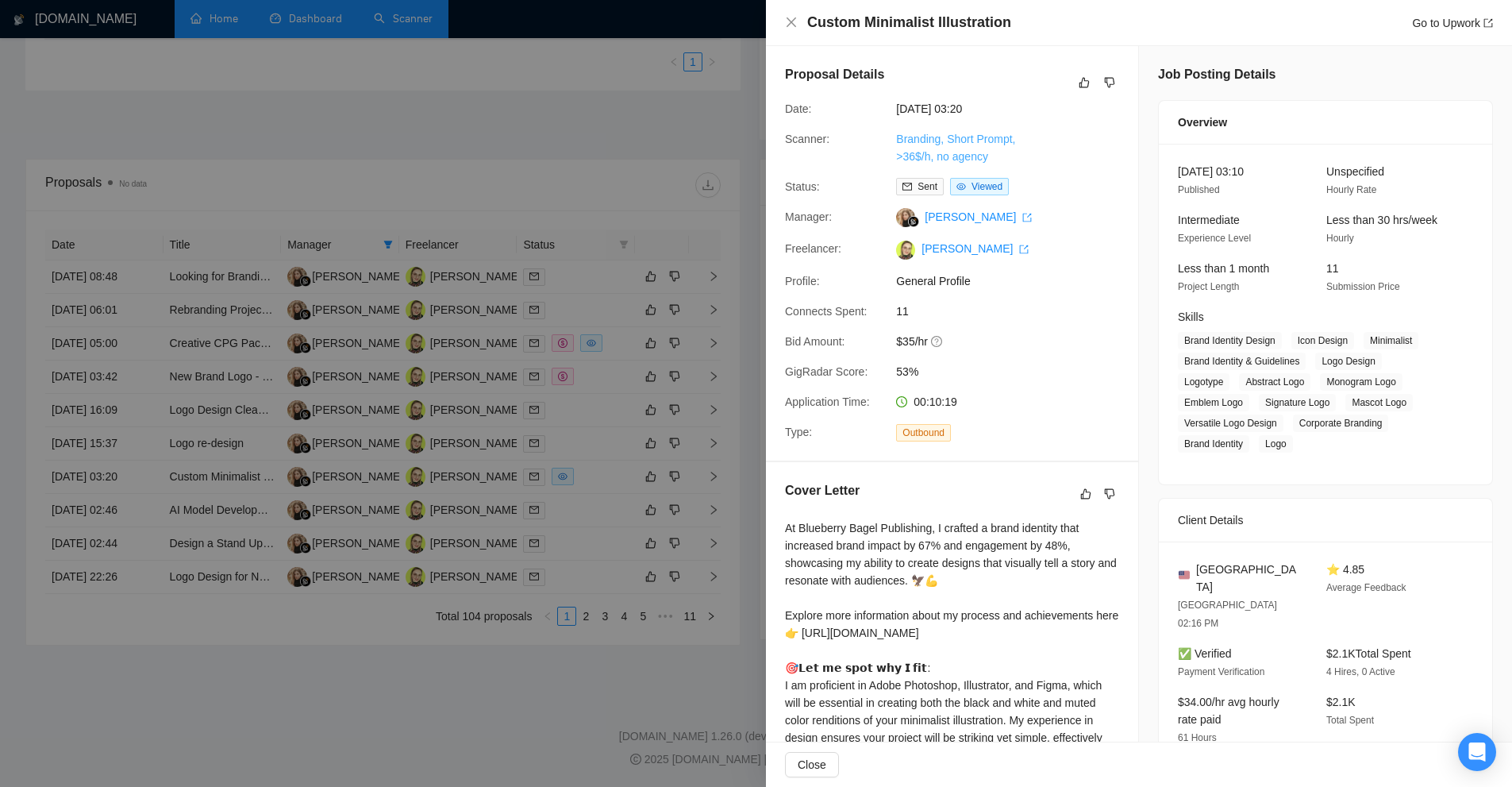
click at [942, 140] on link "Branding, Short Prompt, >36$/h, no agency" at bounding box center [956, 148] width 119 height 31
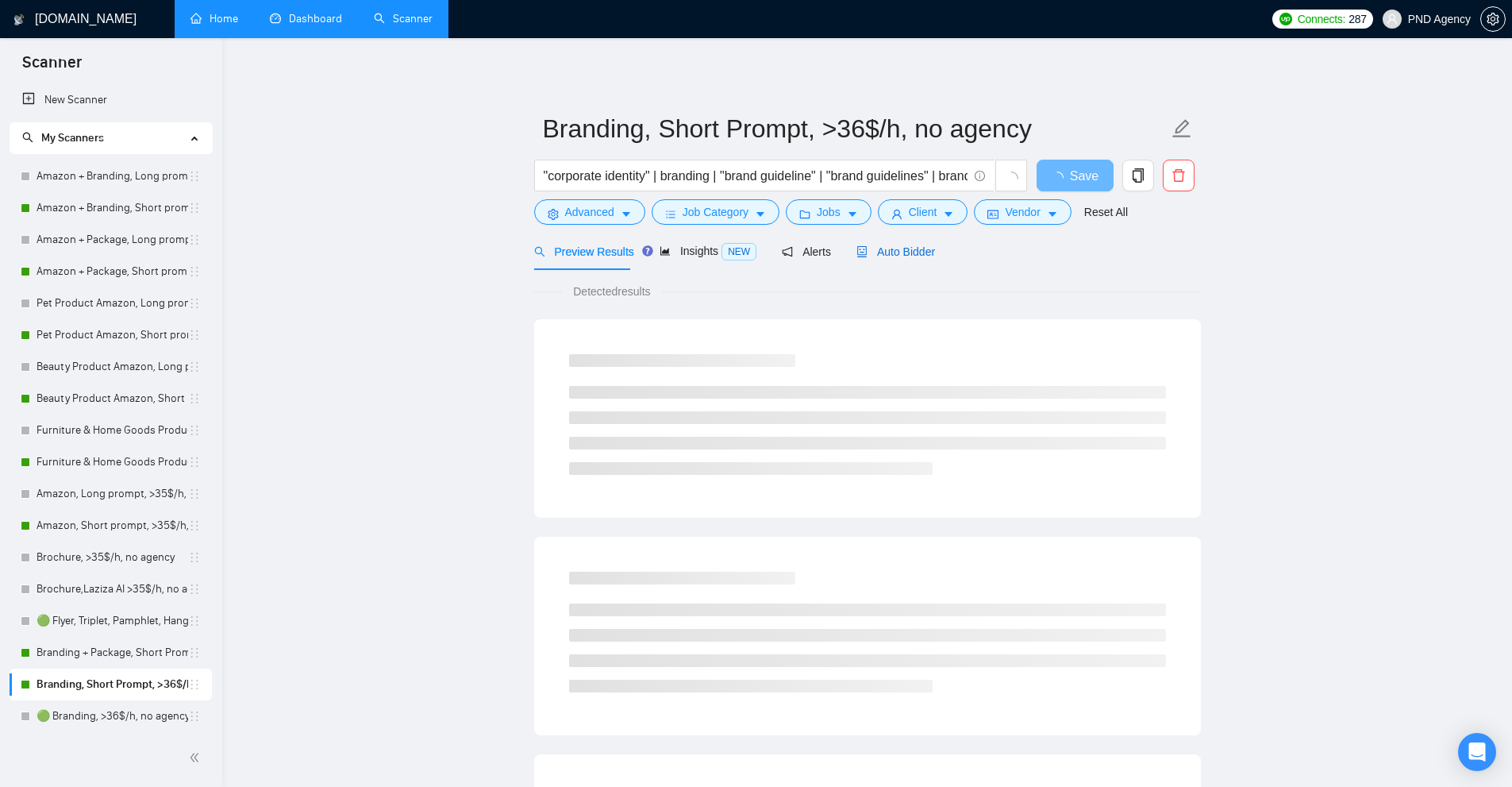
click at [898, 251] on span "Auto Bidder" at bounding box center [896, 252] width 79 height 13
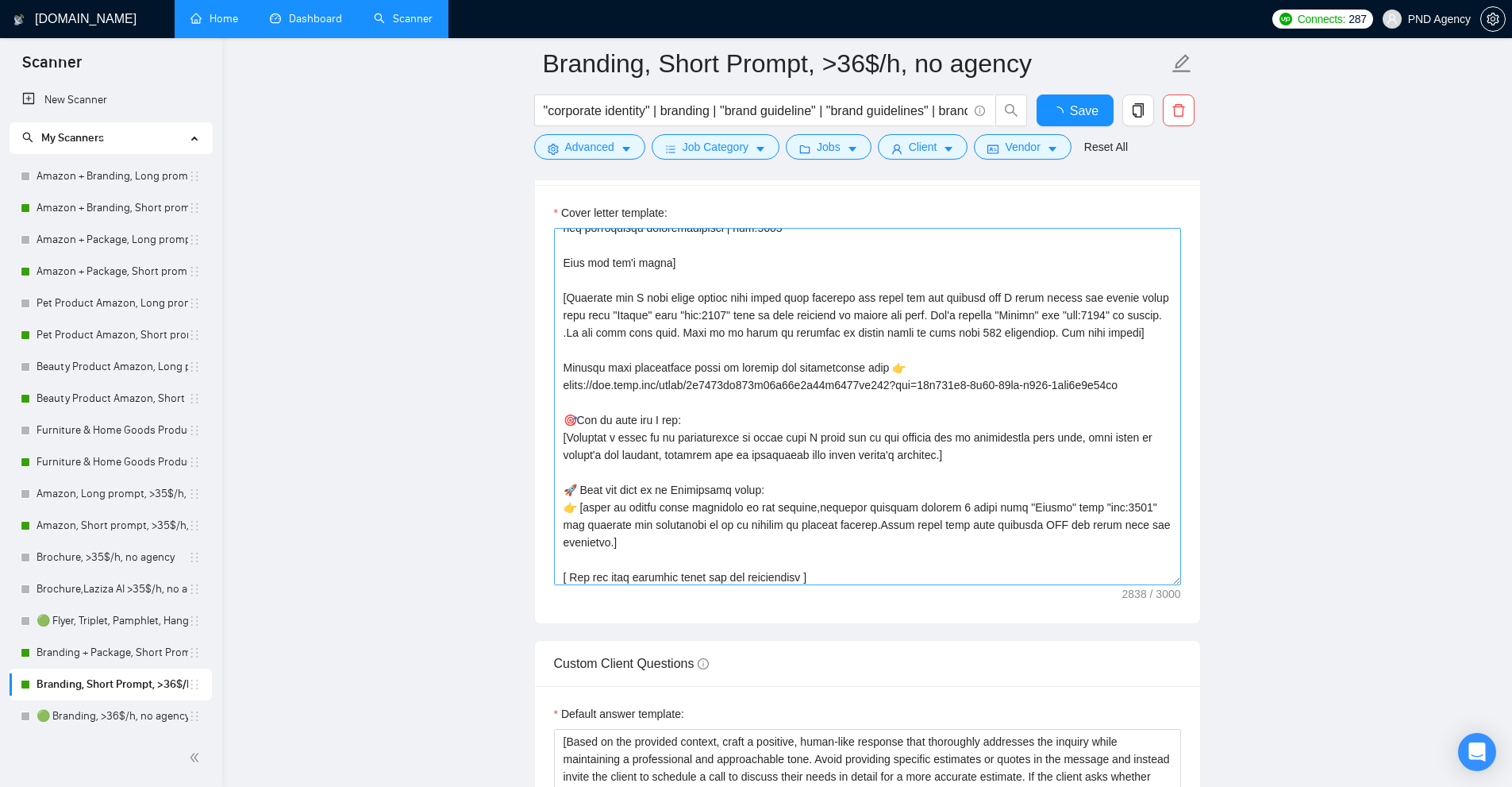
scroll to position [472, 0]
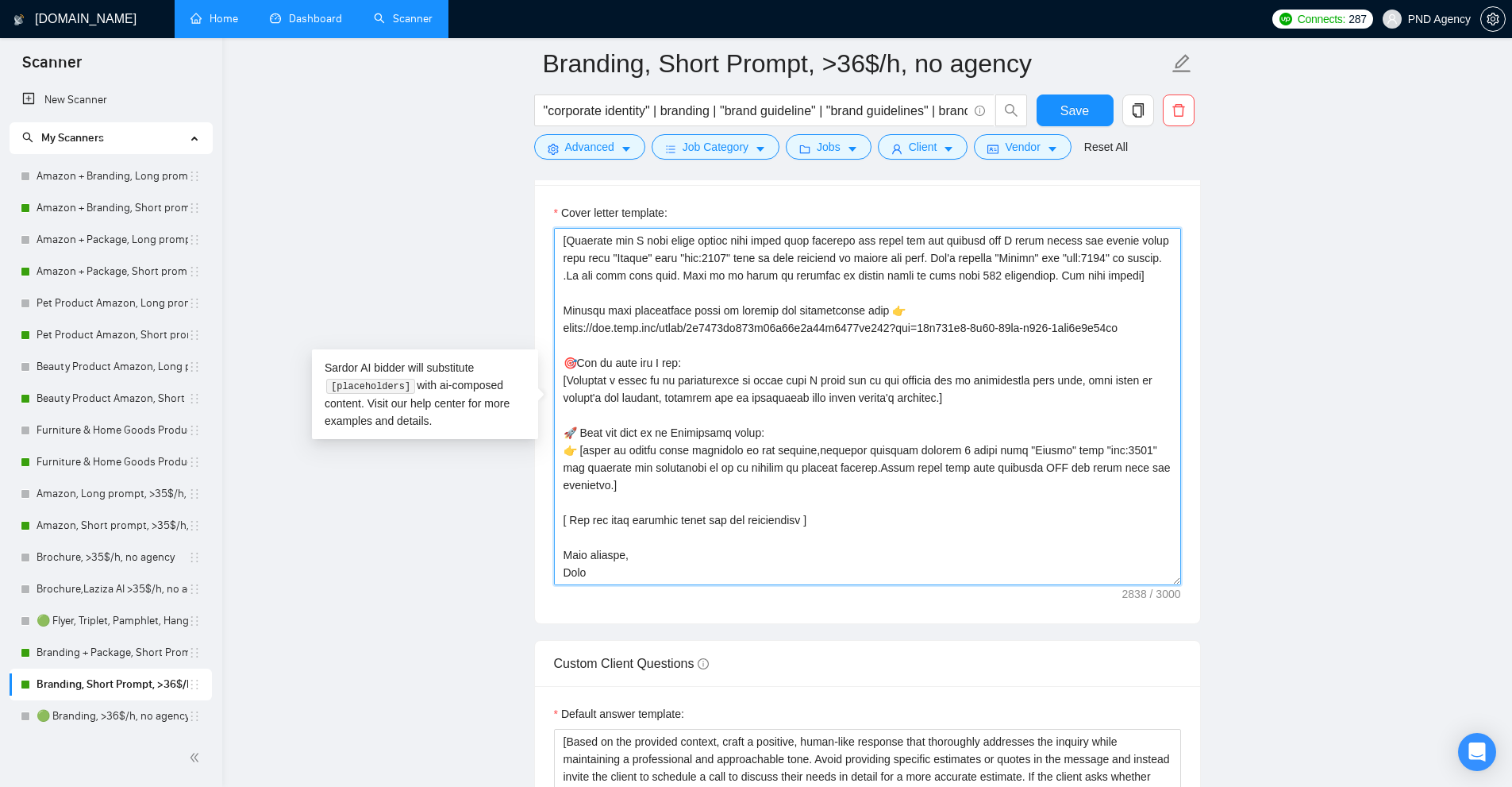
drag, startPoint x: 630, startPoint y: 487, endPoint x: 533, endPoint y: 458, distance: 101.2
click at [534, 458] on div "Cover Letter Options Cover letter template:" at bounding box center [868, 382] width 667 height 486
click at [678, 455] on textarea "Cover letter template:" at bounding box center [868, 406] width 627 height 357
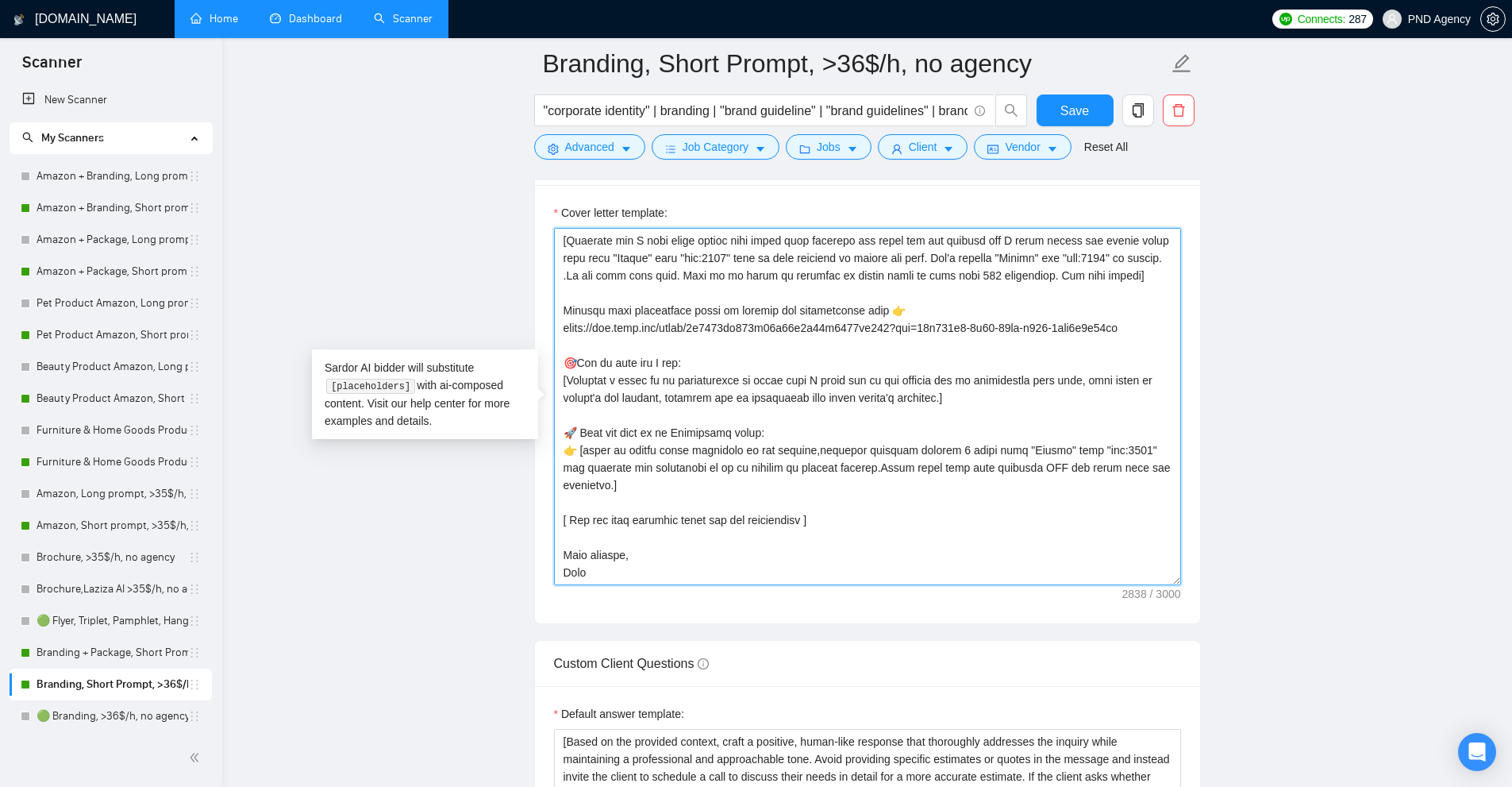
click at [879, 487] on textarea "Cover letter template:" at bounding box center [868, 406] width 627 height 357
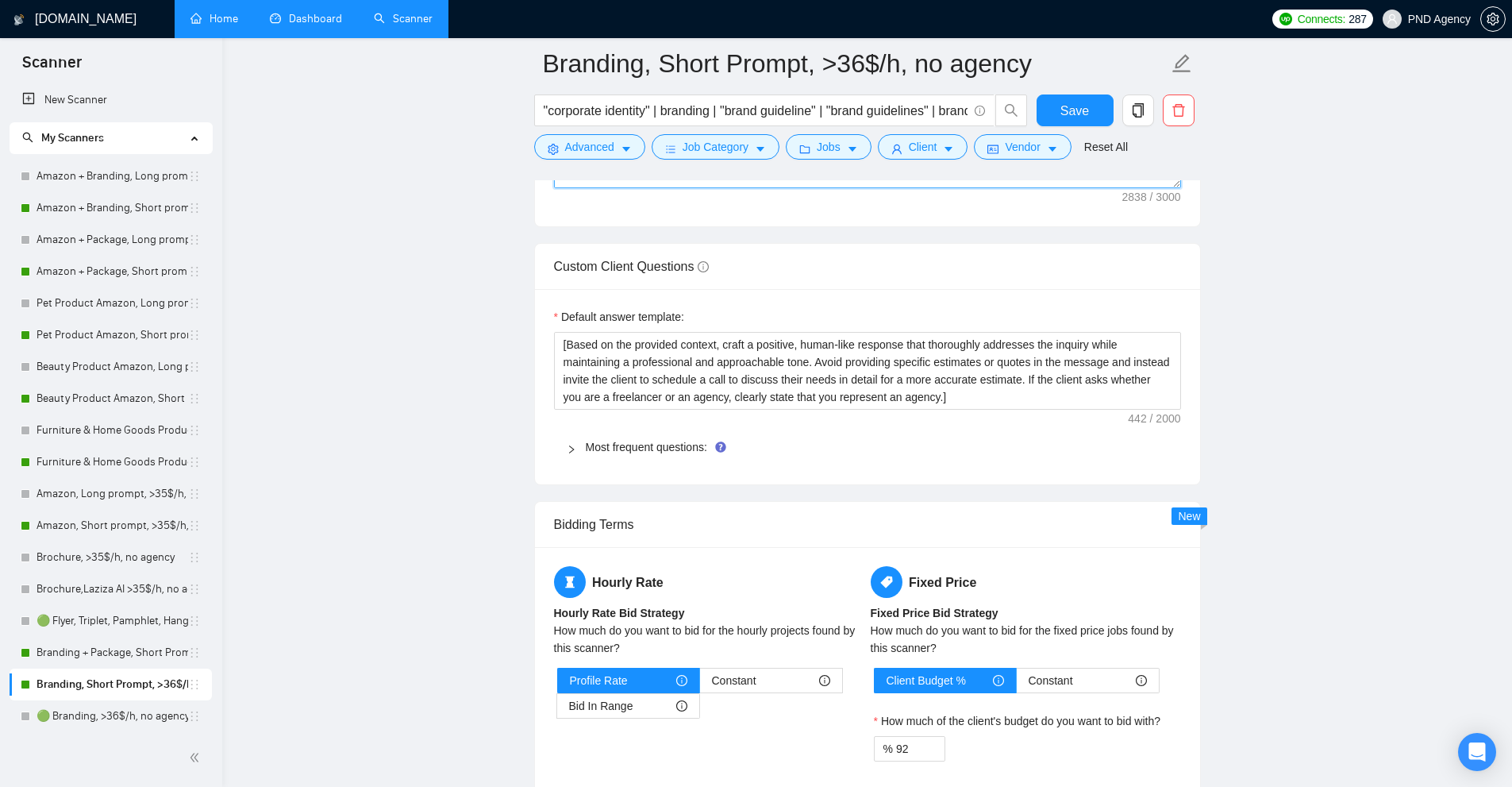
scroll to position [2303, 0]
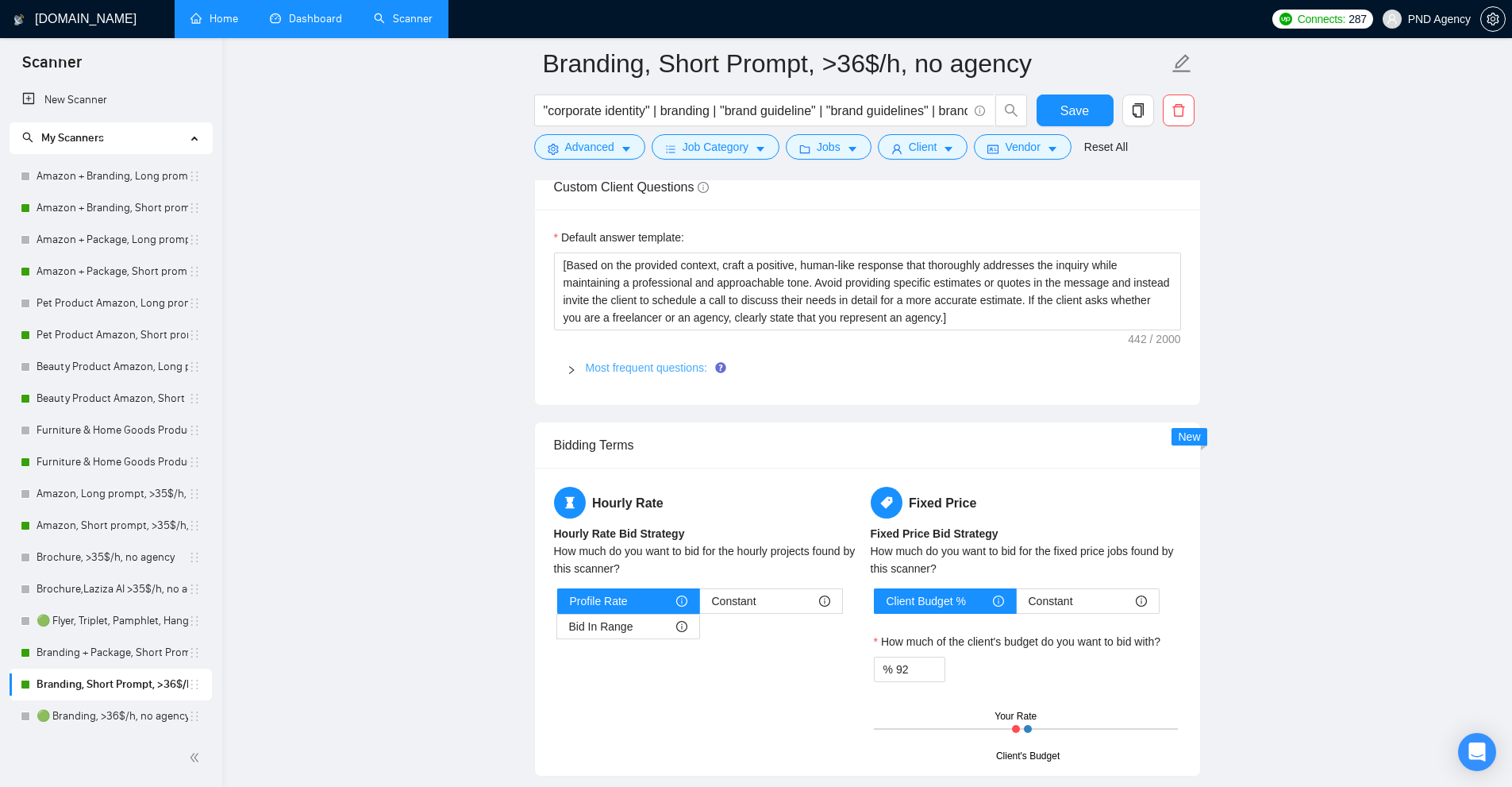
click at [674, 373] on link "Most frequent questions:" at bounding box center [646, 368] width 121 height 13
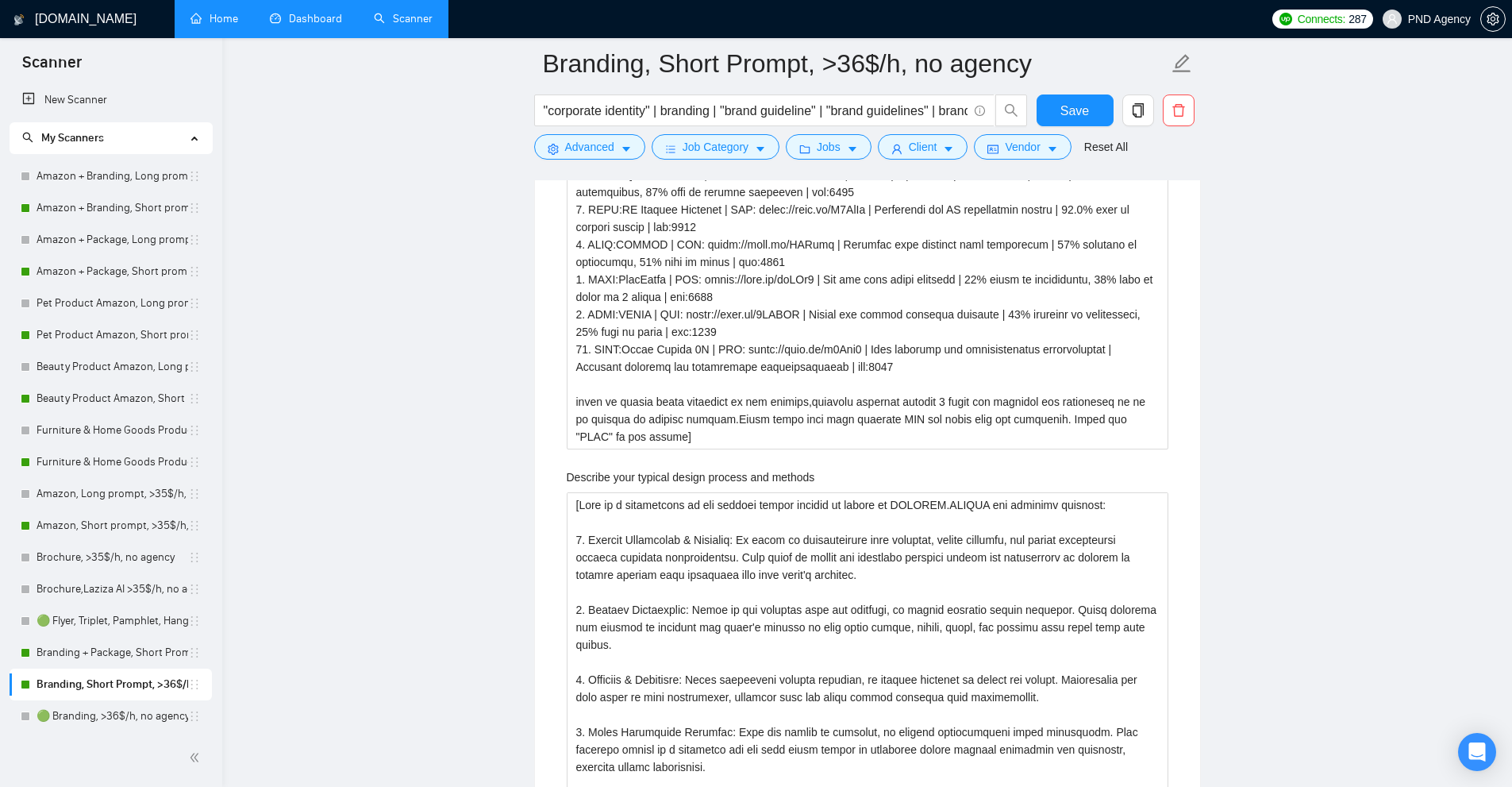
scroll to position [2462, 0]
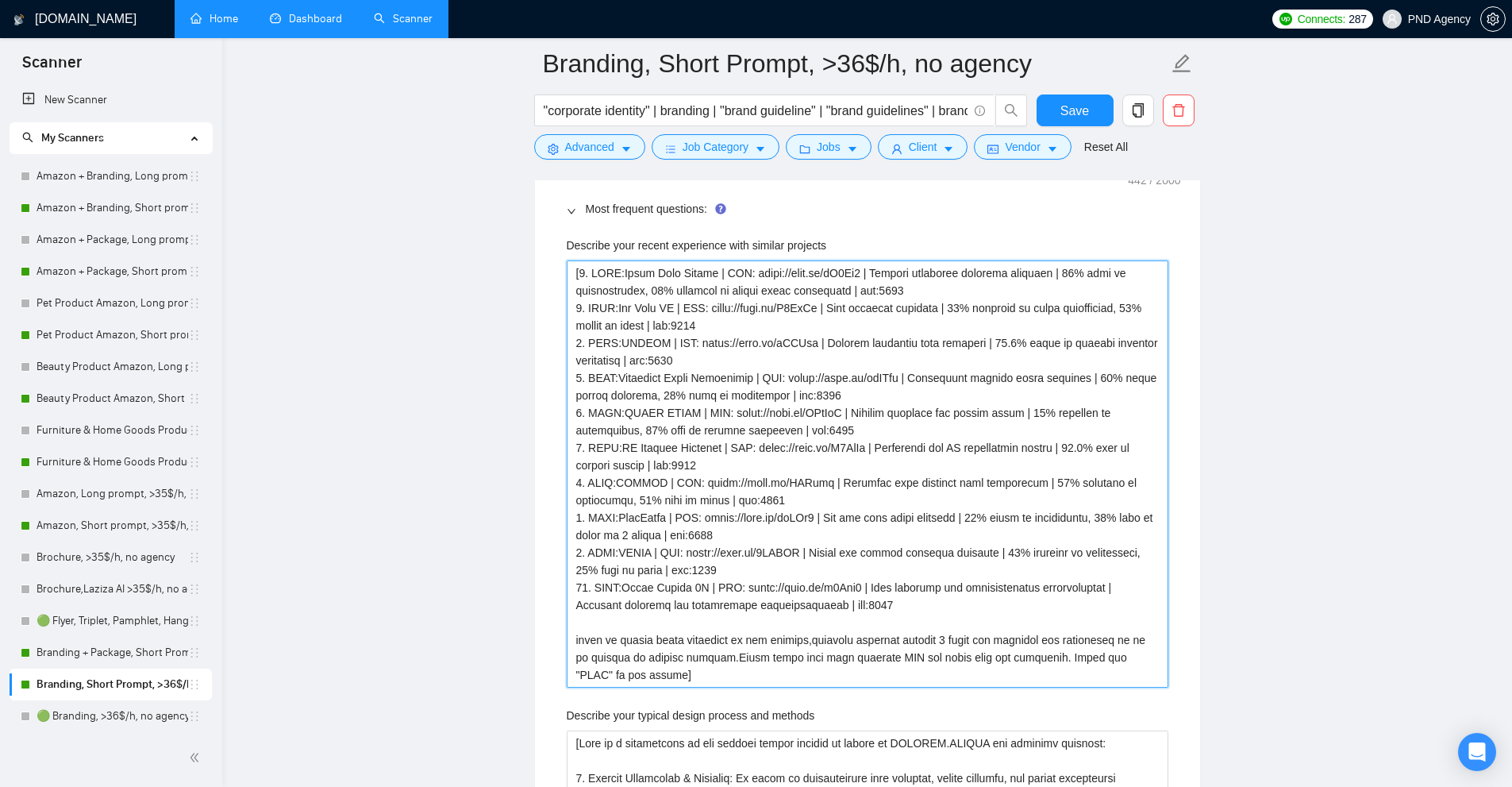
click at [839, 606] on projects "Describe your recent experience with similar projects" at bounding box center [867, 473] width 601 height 427
click at [714, 583] on projects "Describe your recent experience with similar projects" at bounding box center [867, 473] width 601 height 427
drag, startPoint x: 714, startPoint y: 583, endPoint x: 726, endPoint y: 277, distance: 306.2
click at [726, 277] on projects "Describe your recent experience with similar projects" at bounding box center [867, 473] width 601 height 427
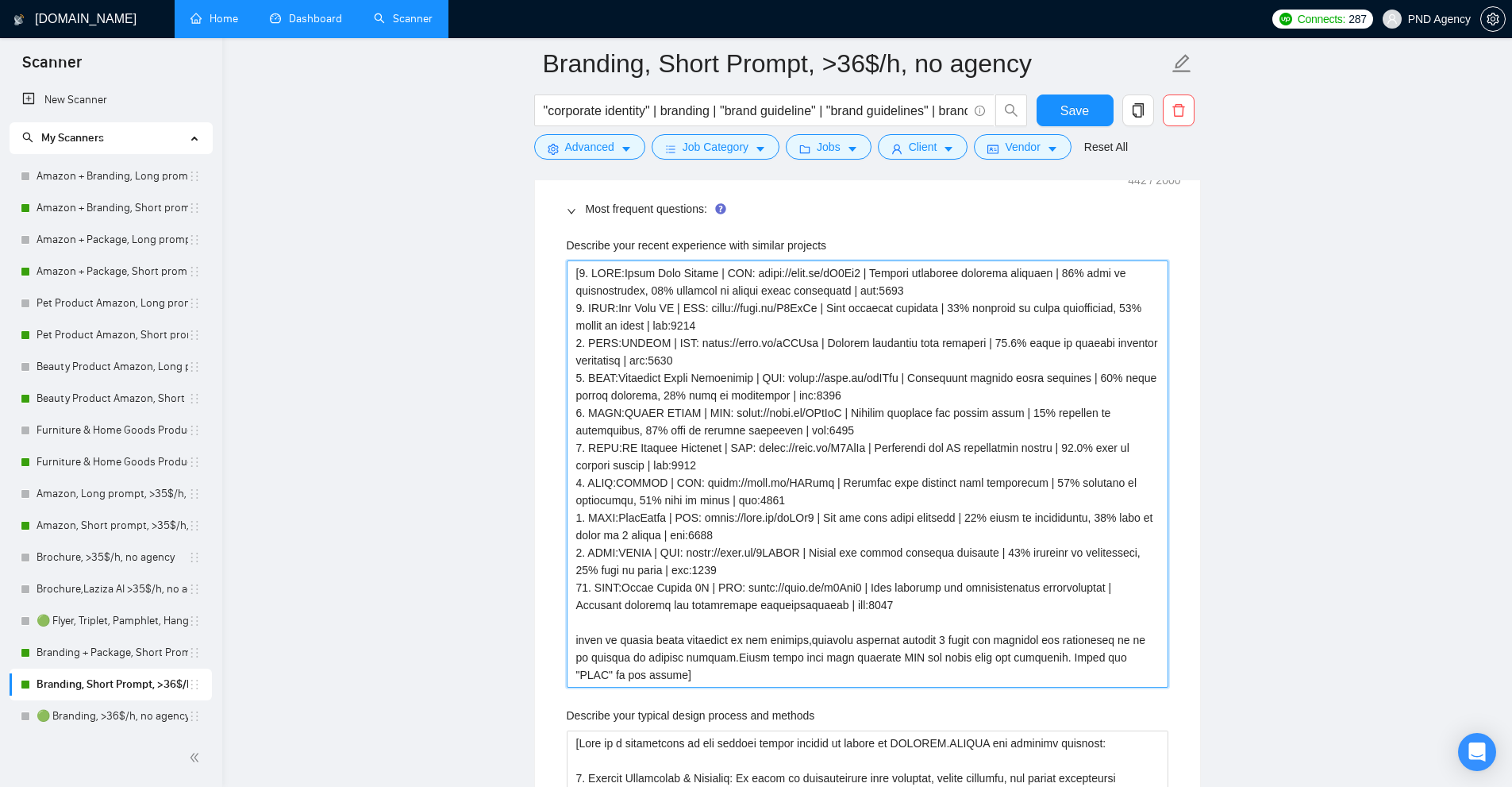
click at [726, 277] on projects "Describe your recent experience with similar projects" at bounding box center [867, 473] width 601 height 427
drag, startPoint x: 726, startPoint y: 277, endPoint x: 728, endPoint y: 611, distance: 334.0
click at [728, 611] on projects "Describe your recent experience with similar projects" at bounding box center [867, 473] width 601 height 427
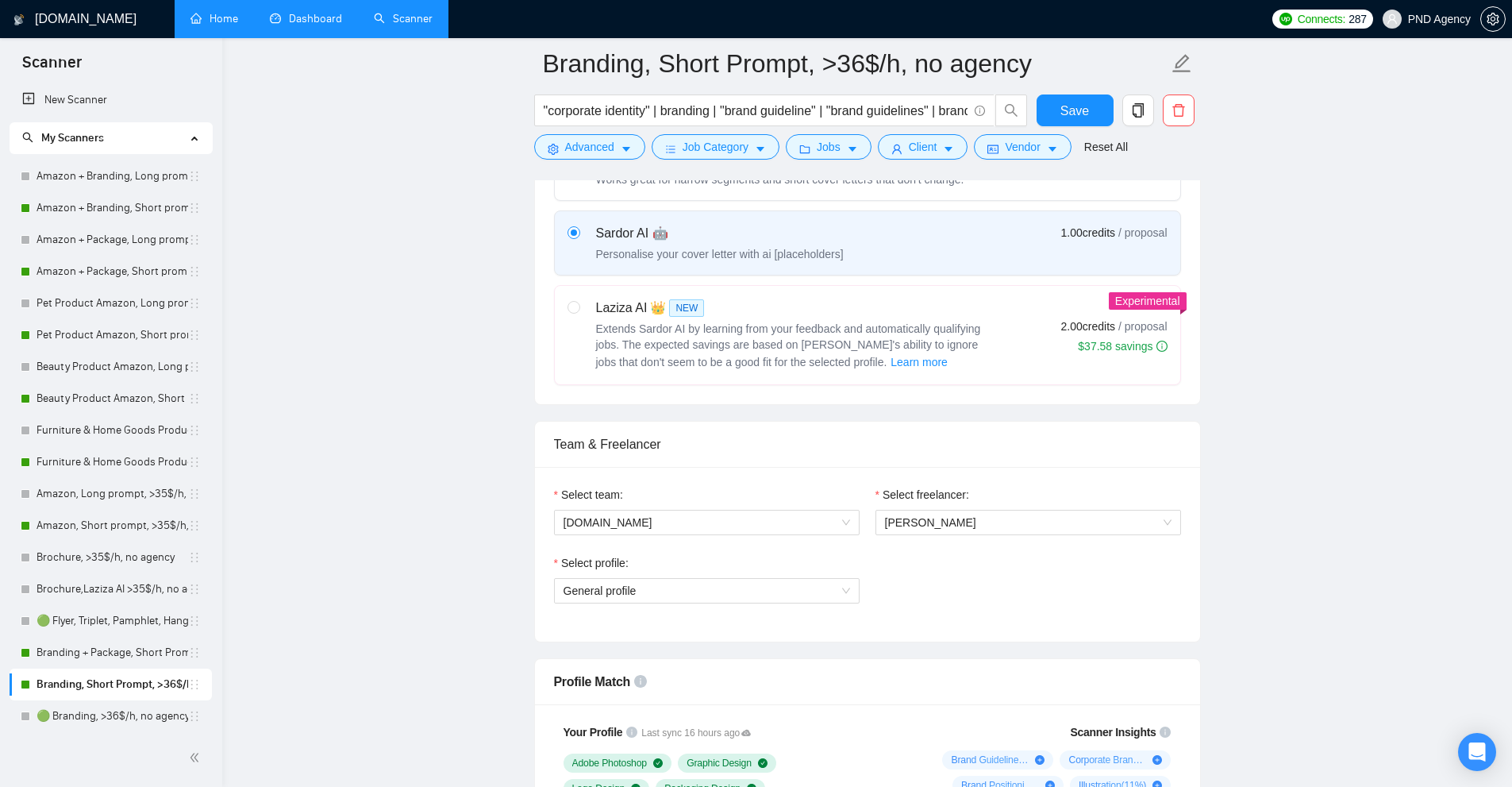
scroll to position [0, 0]
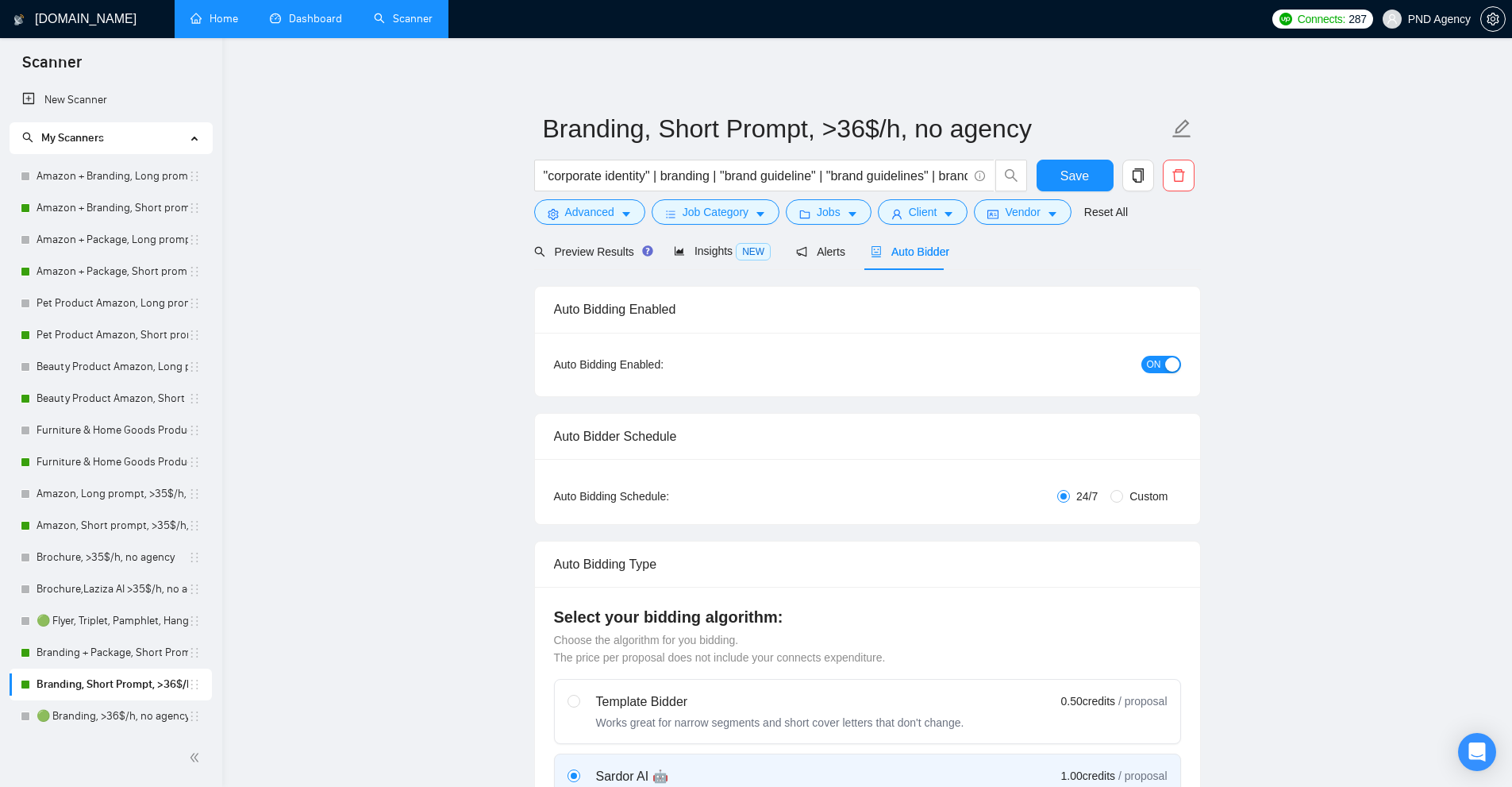
click at [293, 12] on link "Dashboard" at bounding box center [306, 18] width 72 height 13
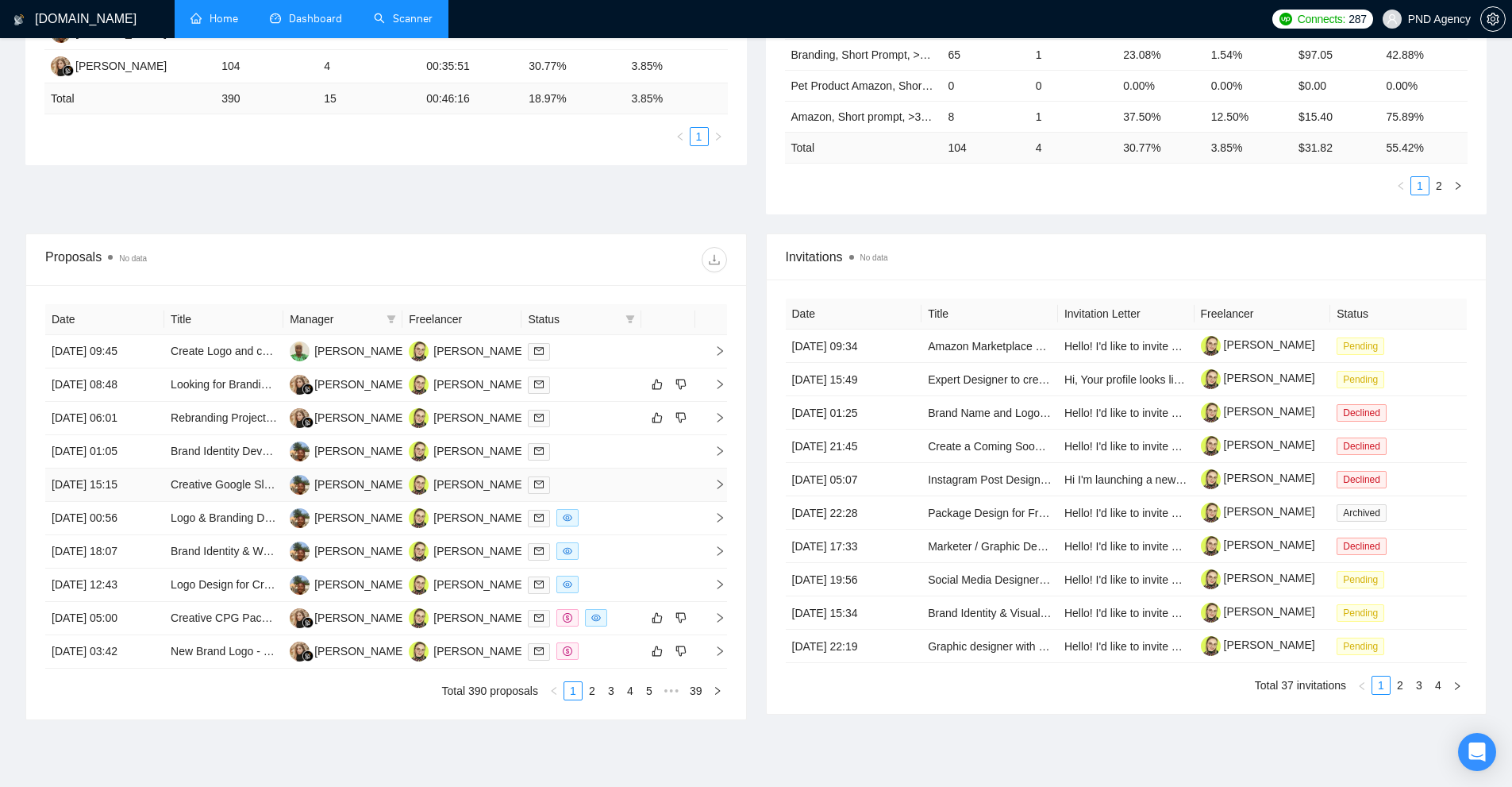
scroll to position [472, 0]
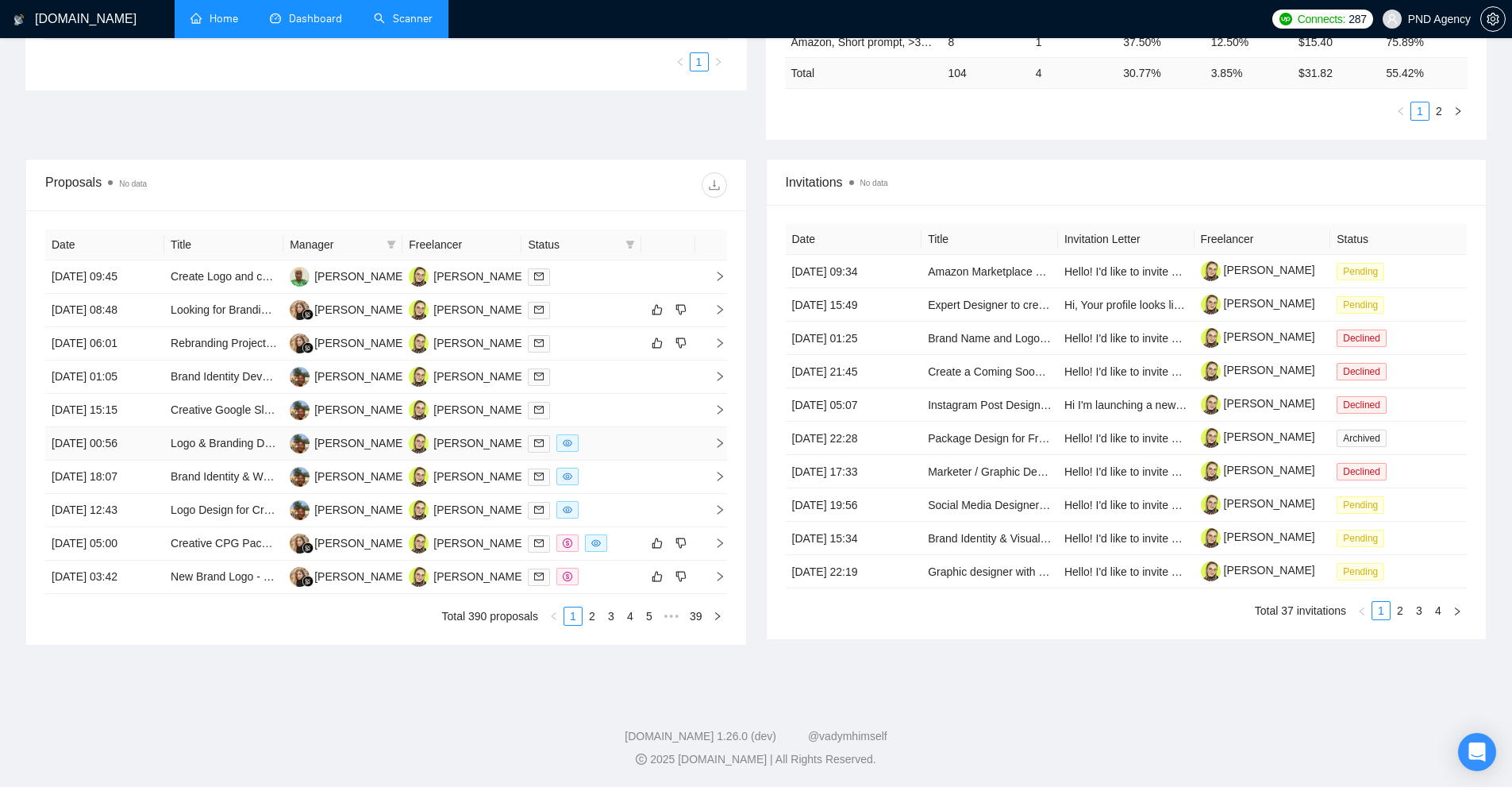
click at [609, 436] on div at bounding box center [581, 443] width 107 height 18
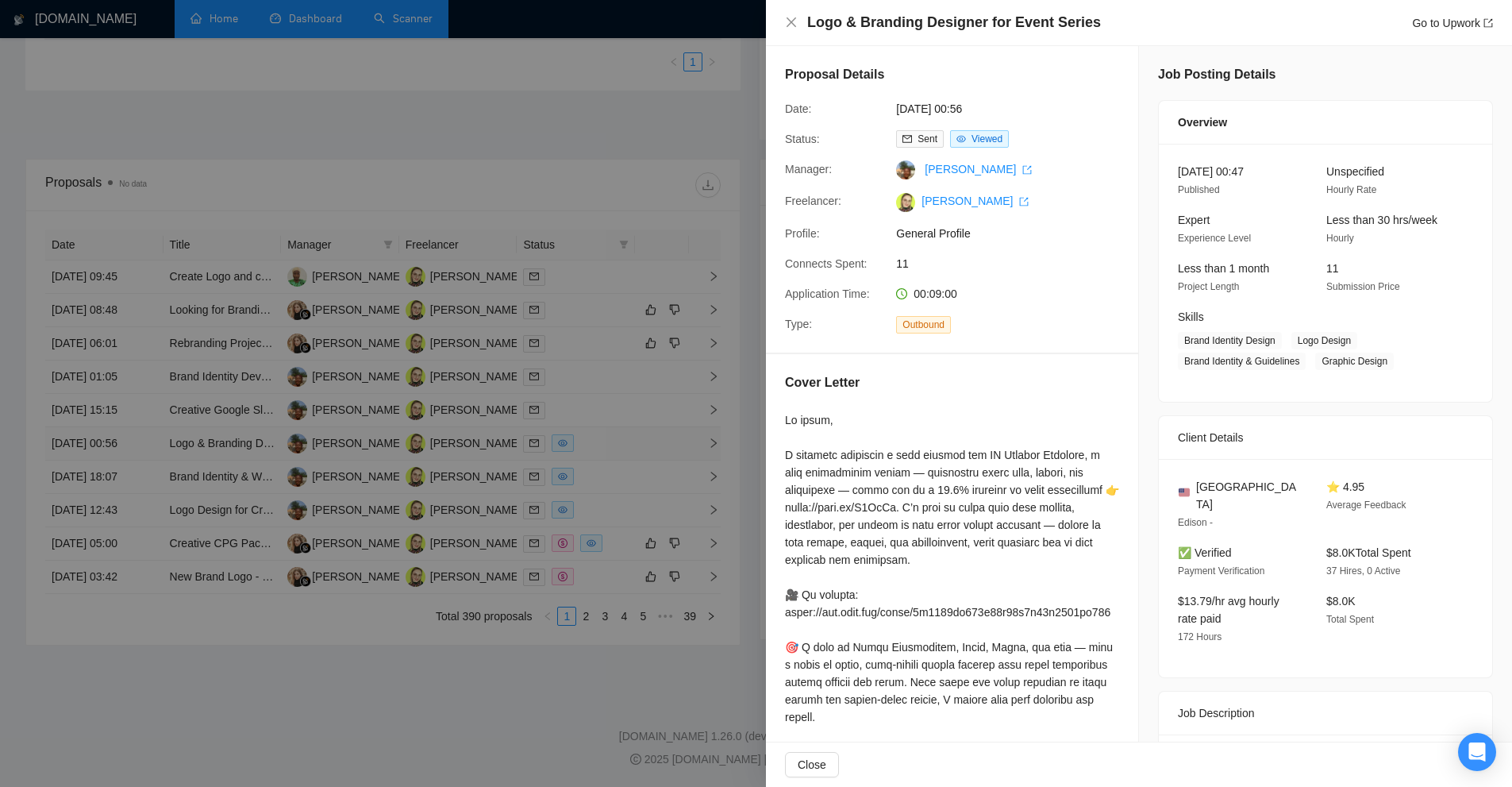
click at [609, 436] on div at bounding box center [756, 393] width 1512 height 787
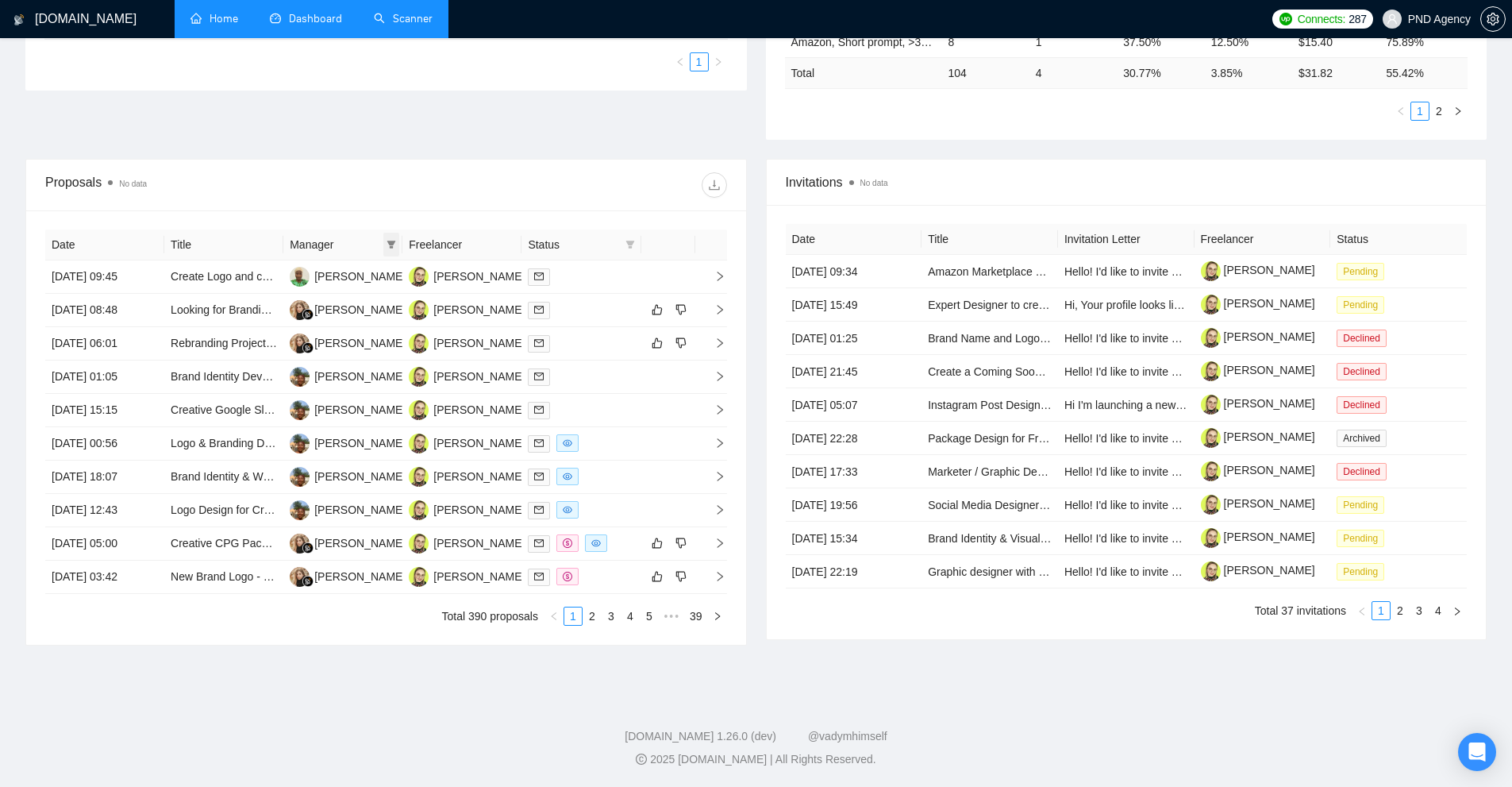
click at [397, 243] on span at bounding box center [391, 244] width 16 height 24
click at [361, 277] on span "Kateryna Yakubova" at bounding box center [343, 274] width 92 height 13
checkbox input "true"
click at [373, 353] on span "OK" at bounding box center [378, 357] width 16 height 17
click at [592, 474] on div at bounding box center [581, 477] width 107 height 18
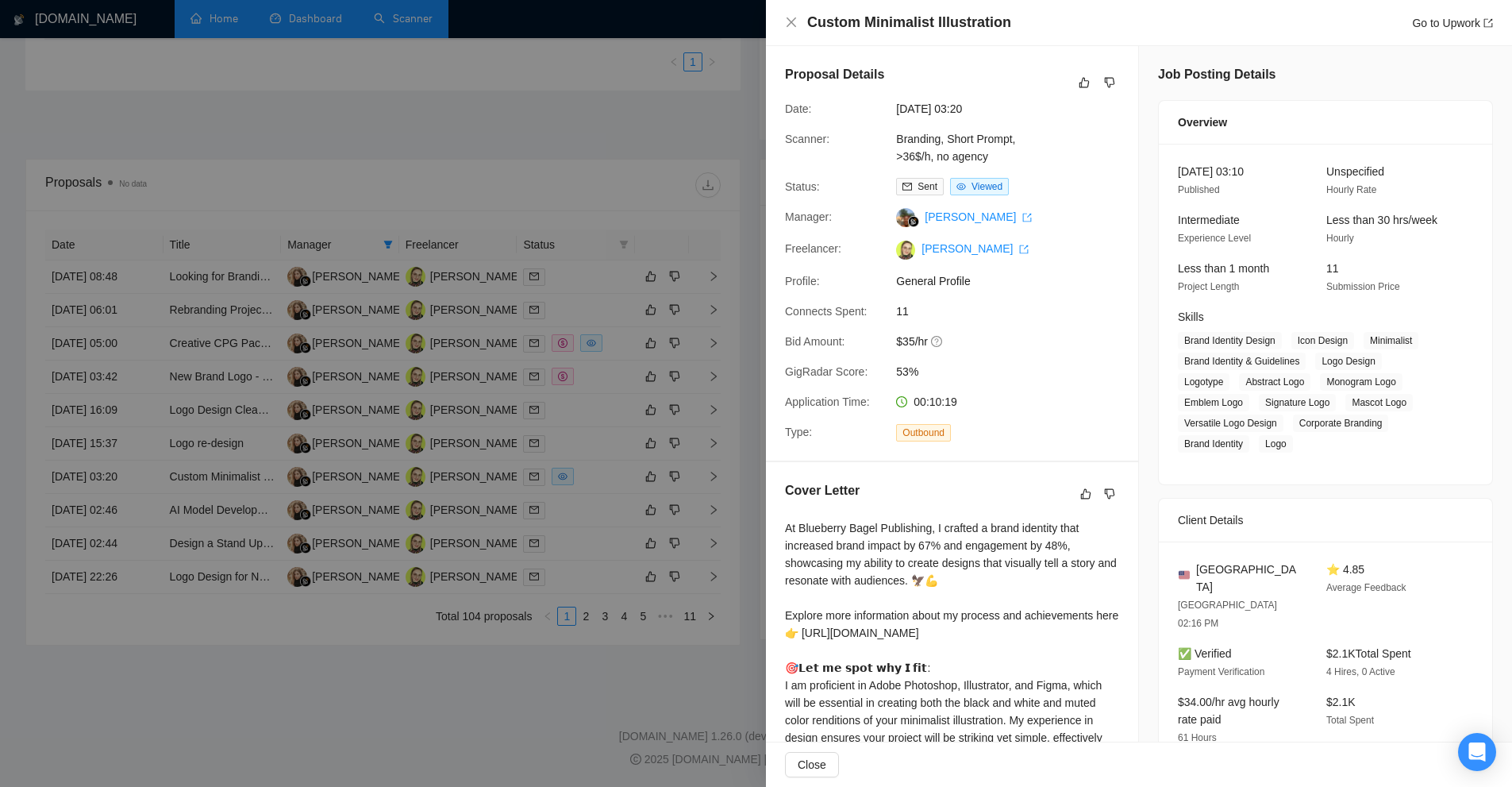
scroll to position [275, 0]
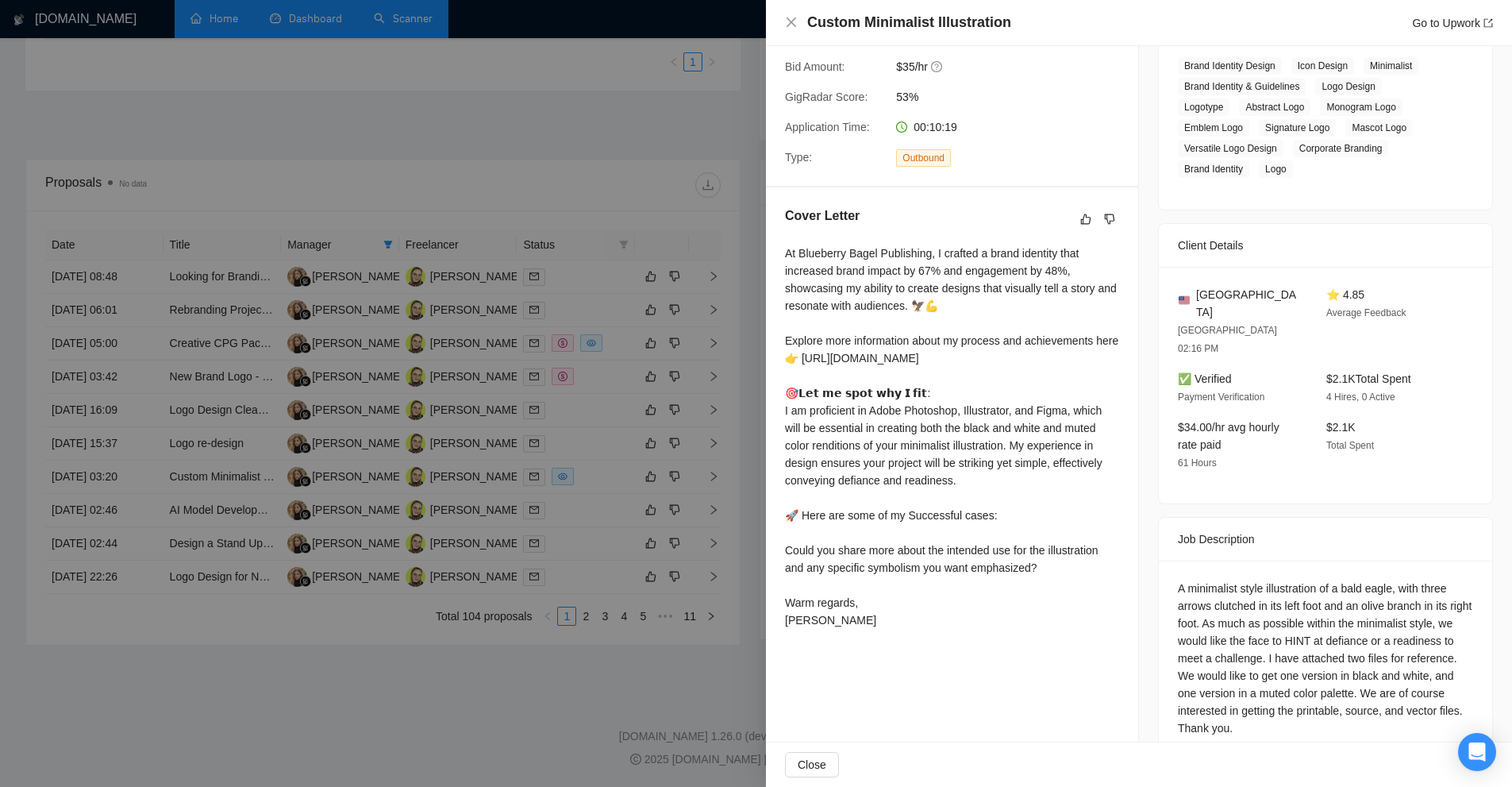
click at [512, 201] on div at bounding box center [756, 393] width 1512 height 787
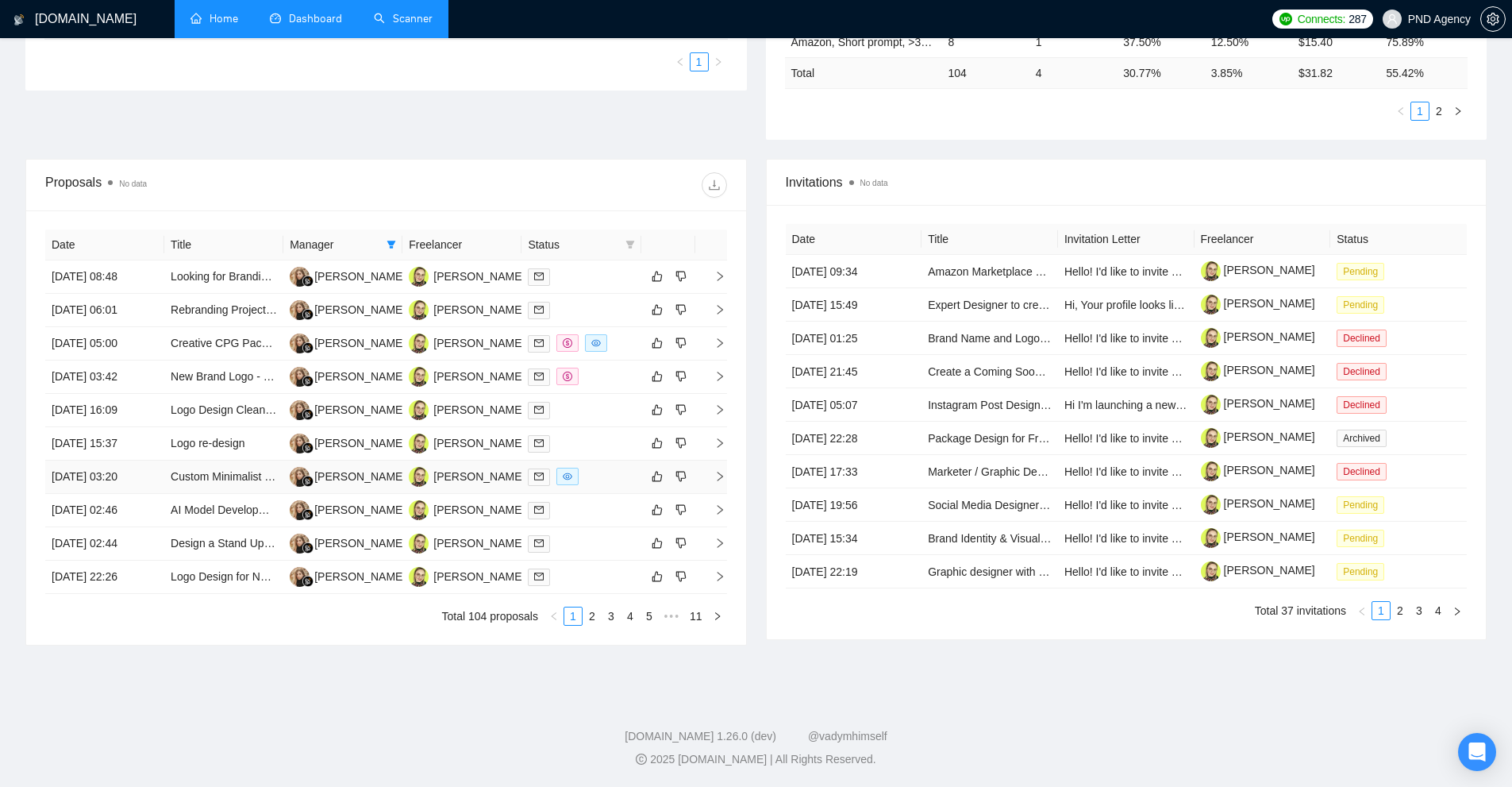
click at [590, 475] on div at bounding box center [581, 477] width 107 height 18
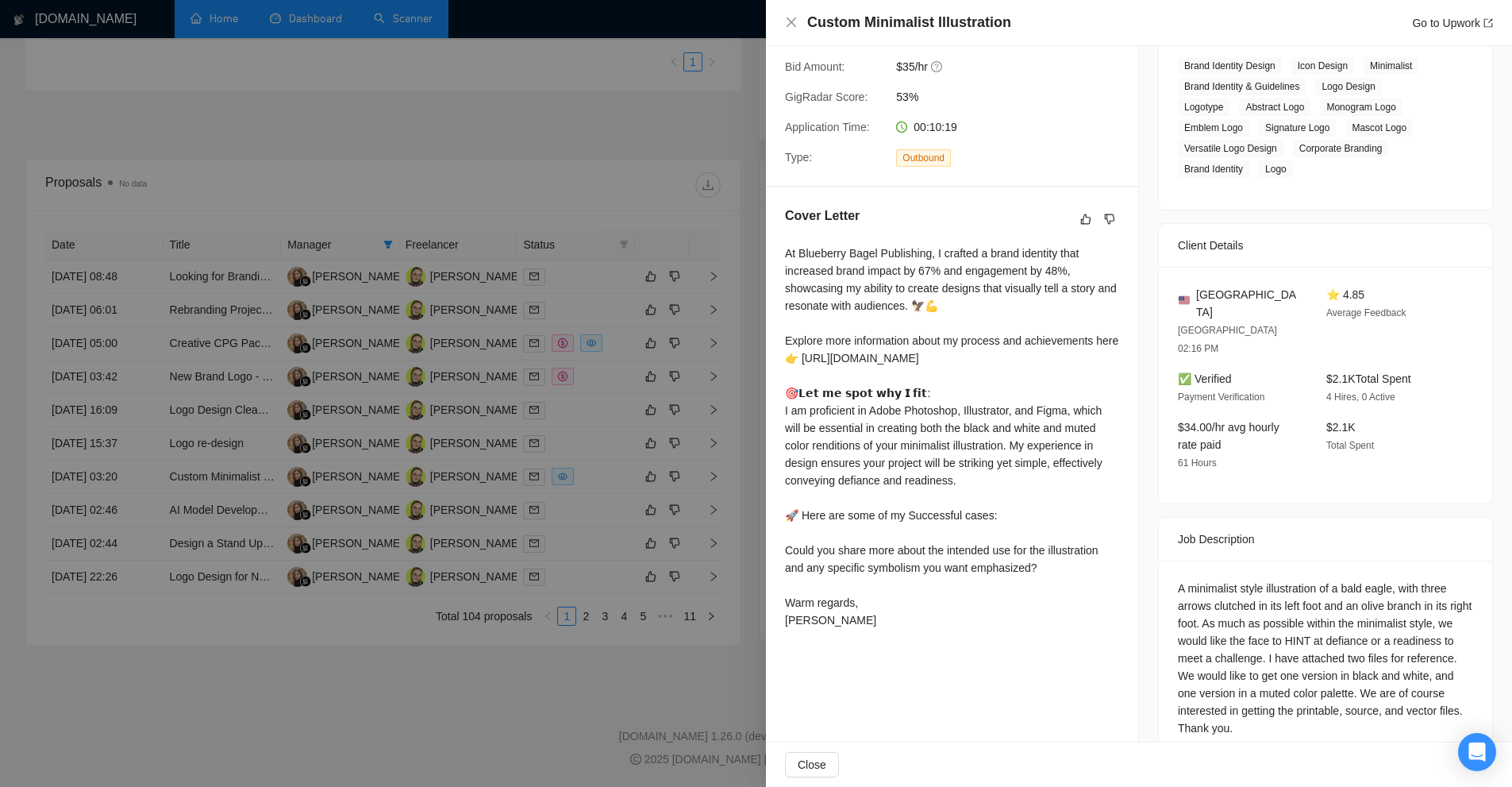
scroll to position [0, 0]
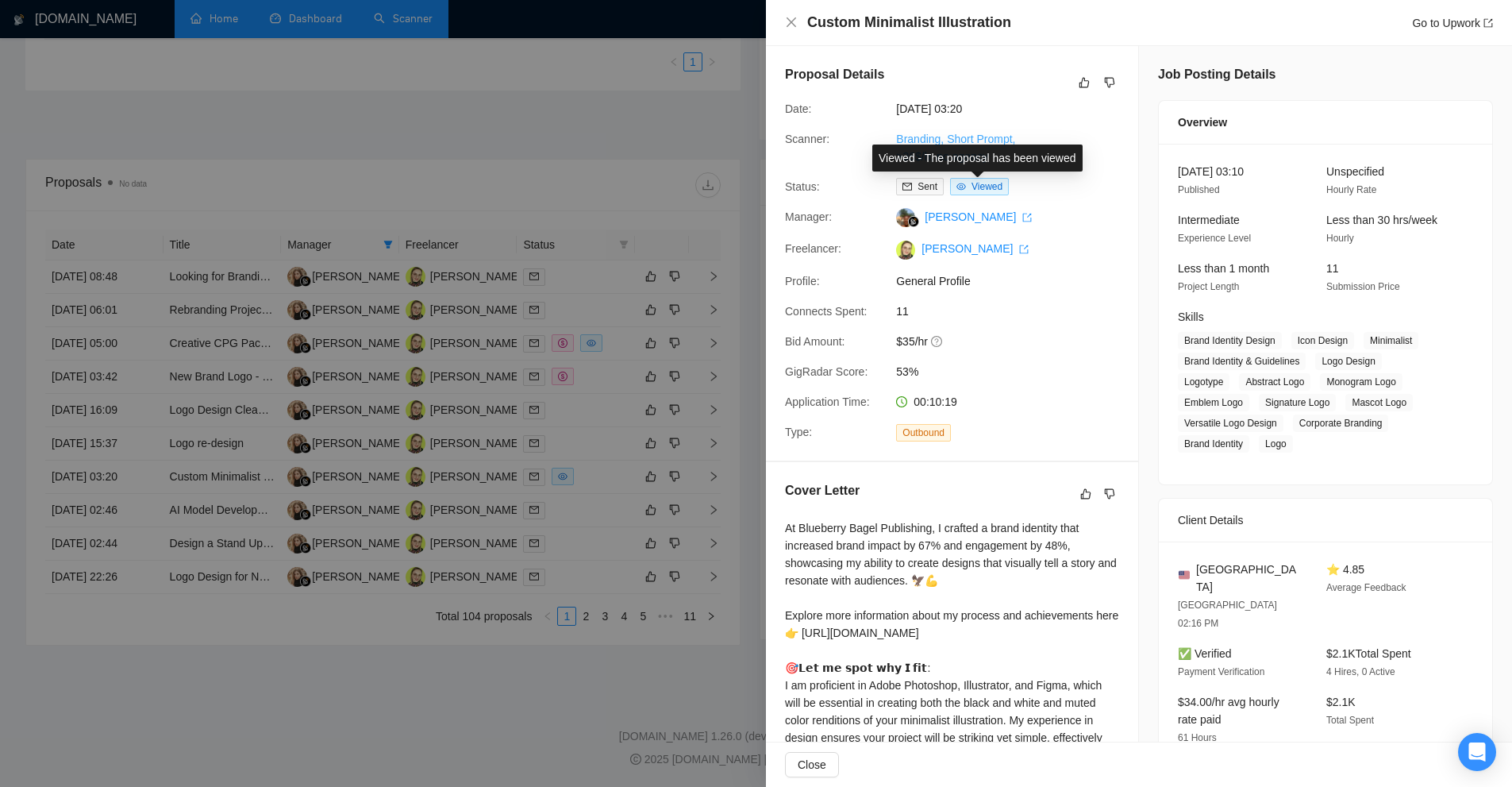
click at [965, 157] on div "Viewed - The proposal has been viewed" at bounding box center [977, 158] width 210 height 27
click at [969, 135] on link "Branding, Short Prompt, >36$/h, no agency" at bounding box center [956, 148] width 119 height 31
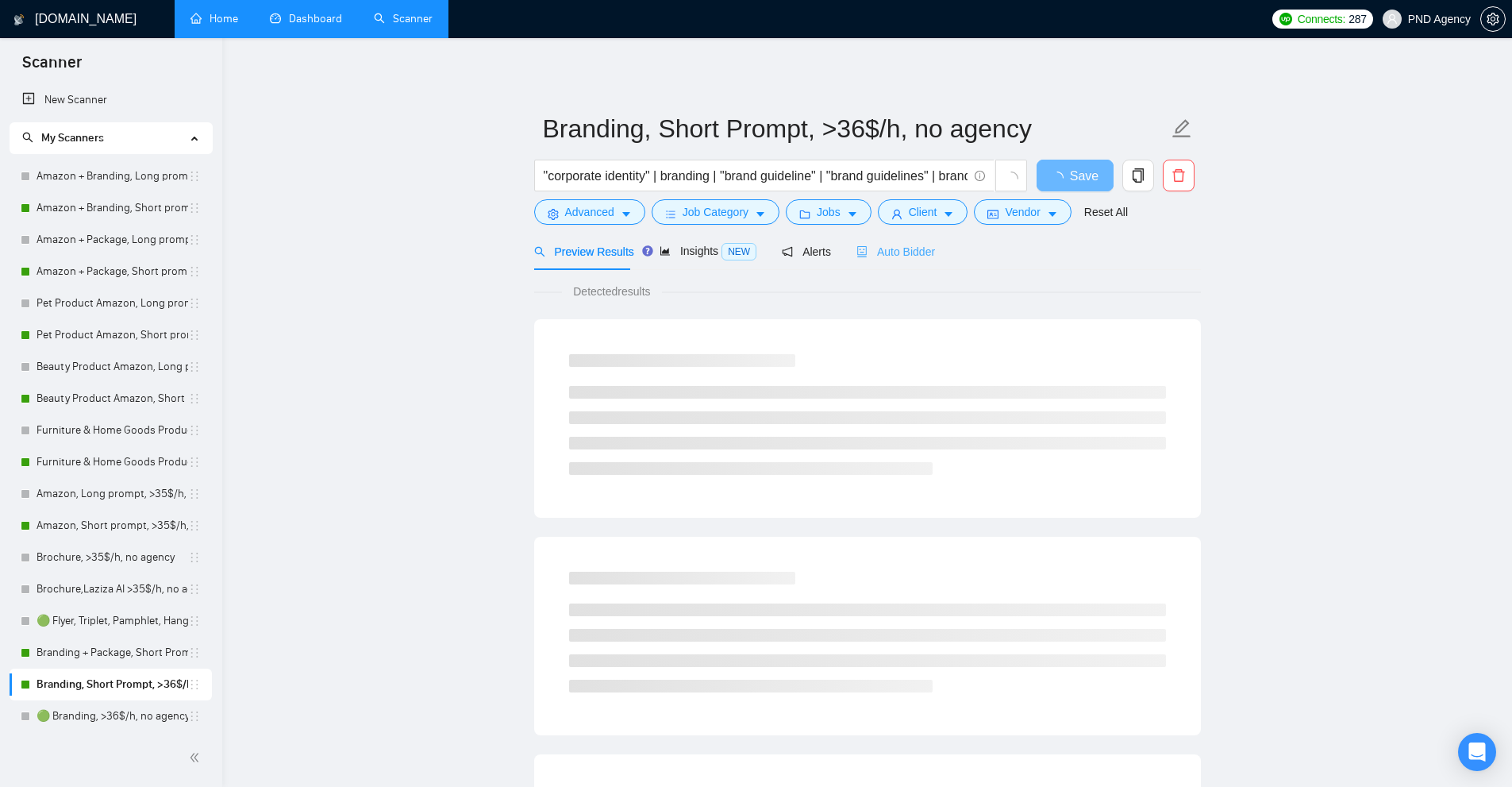
drag, startPoint x: 916, startPoint y: 236, endPoint x: 912, endPoint y: 248, distance: 12.6
click at [915, 242] on div "Auto Bidder" at bounding box center [896, 251] width 79 height 38
click at [912, 248] on span "Auto Bidder" at bounding box center [896, 252] width 79 height 13
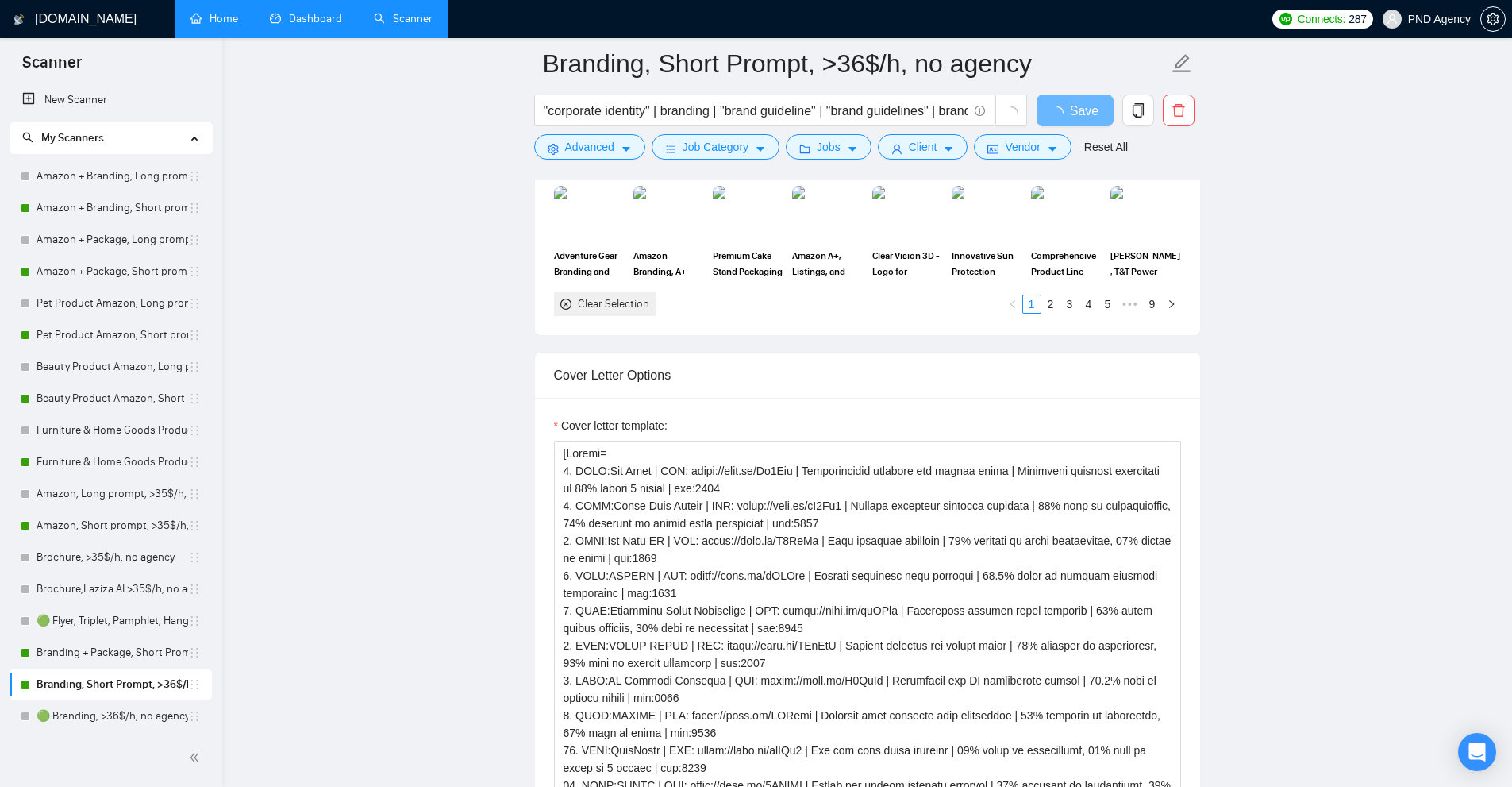
scroll to position [1668, 0]
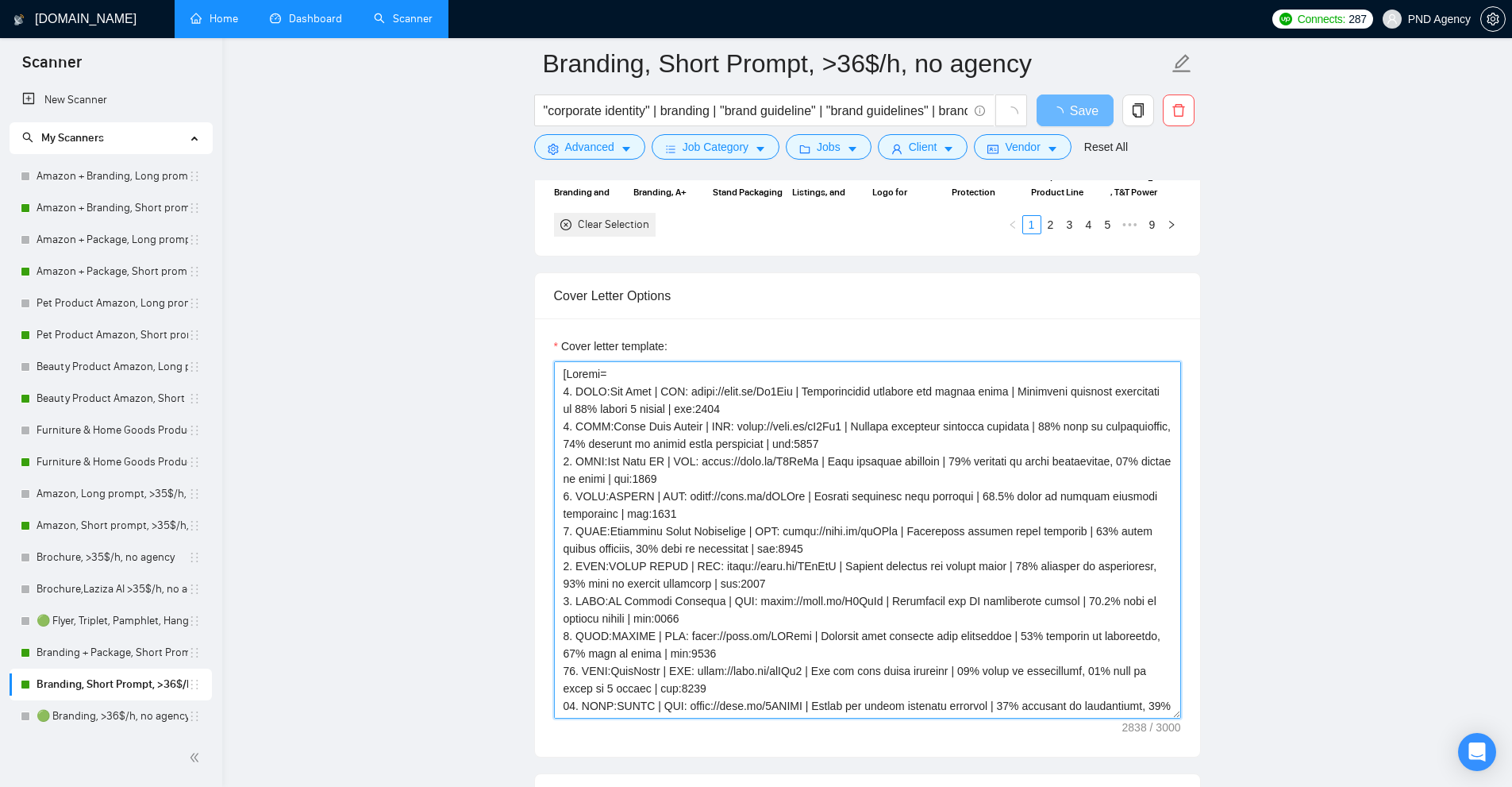
click at [708, 412] on textarea "Cover letter template:" at bounding box center [868, 540] width 627 height 357
drag, startPoint x: 708, startPoint y: 412, endPoint x: 730, endPoint y: 556, distance: 145.7
click at [724, 566] on textarea "Cover letter template:" at bounding box center [868, 540] width 627 height 357
click at [806, 394] on textarea "Cover letter template:" at bounding box center [868, 540] width 627 height 357
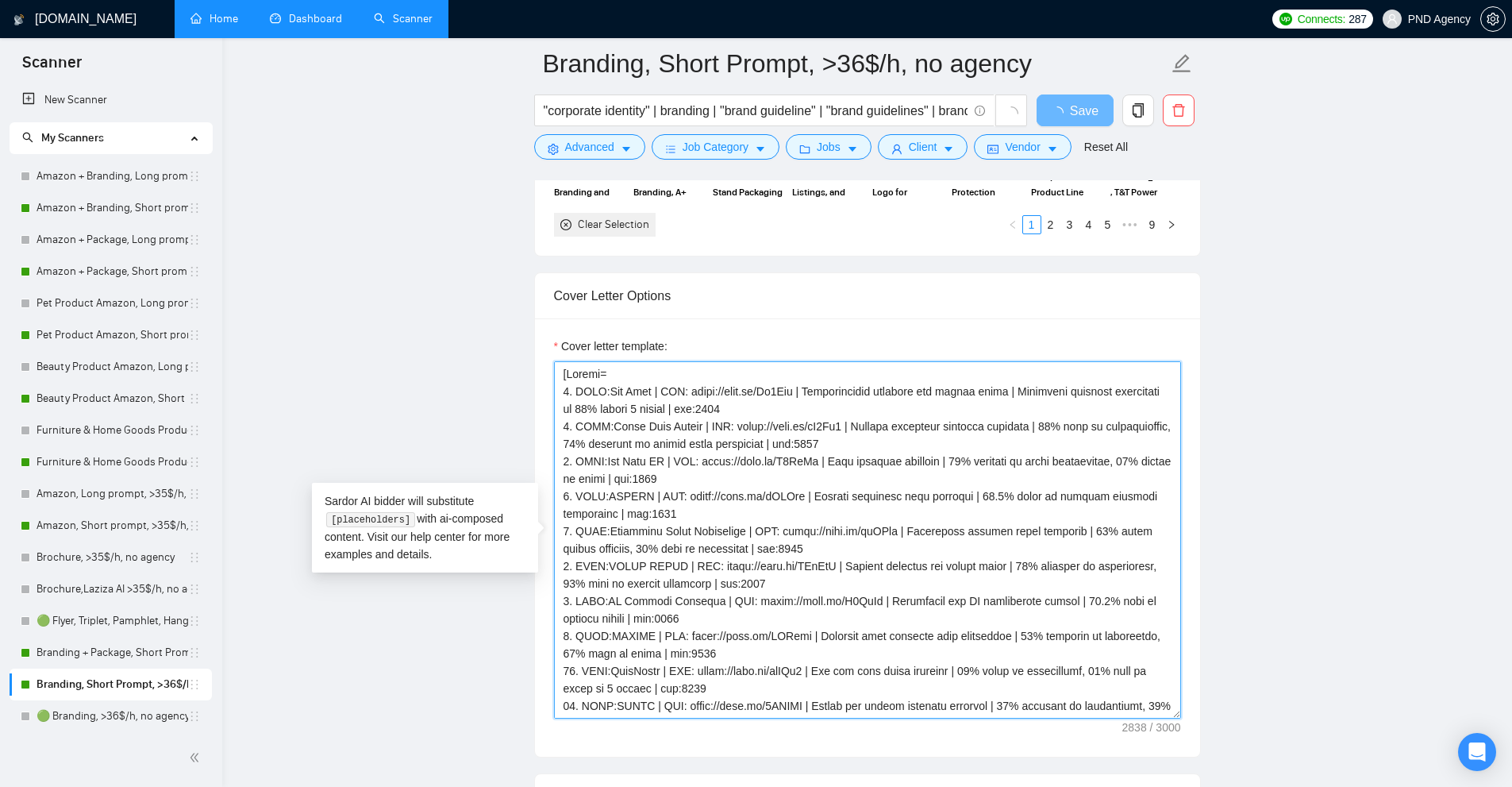
scroll to position [1748, 0]
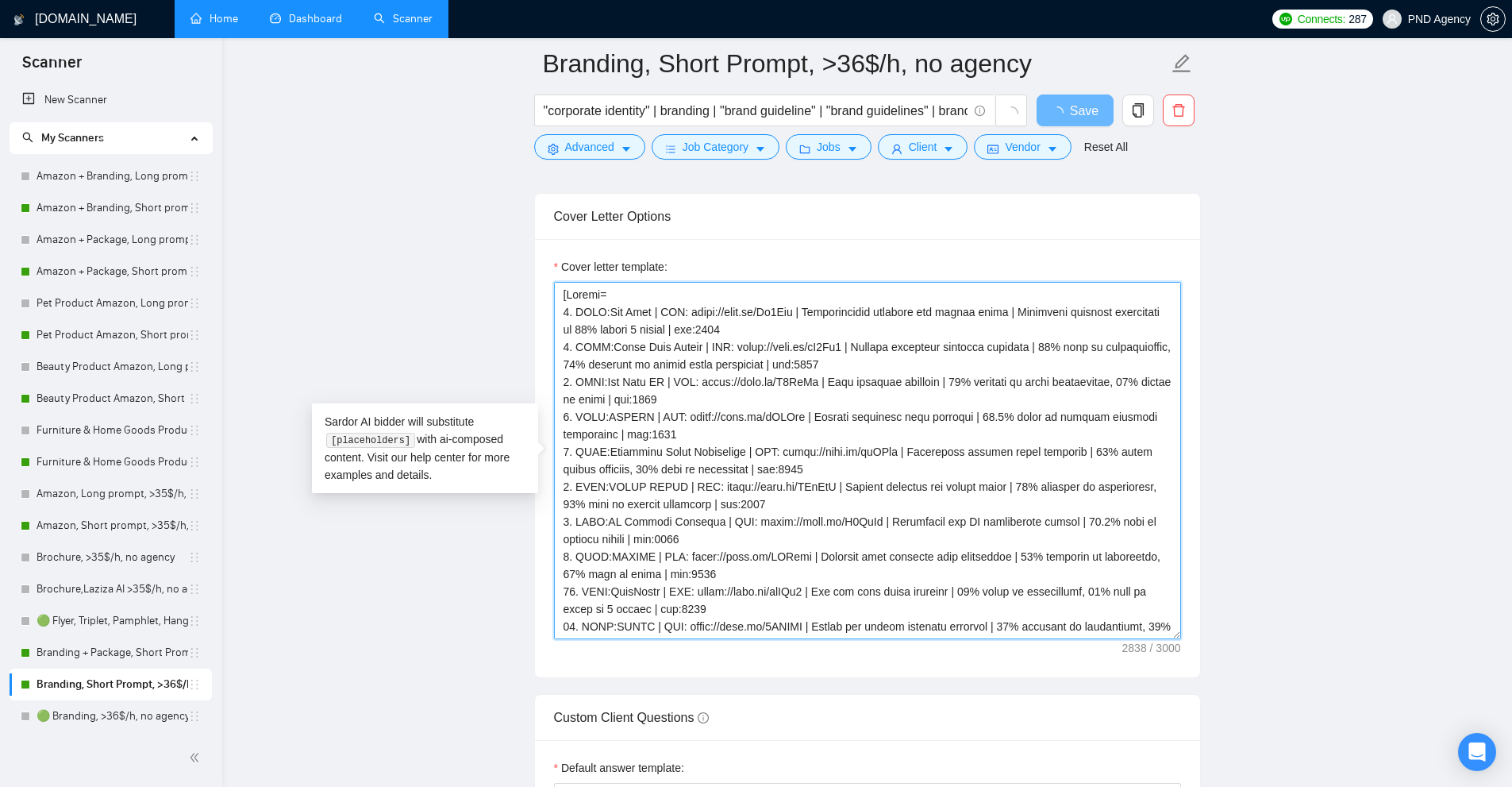
click at [629, 382] on textarea "Cover letter template:" at bounding box center [868, 460] width 627 height 357
drag, startPoint x: 629, startPoint y: 382, endPoint x: 674, endPoint y: 522, distance: 147.1
click at [674, 529] on textarea "Cover letter template:" at bounding box center [868, 460] width 627 height 357
click at [697, 422] on textarea "Cover letter template:" at bounding box center [868, 460] width 627 height 357
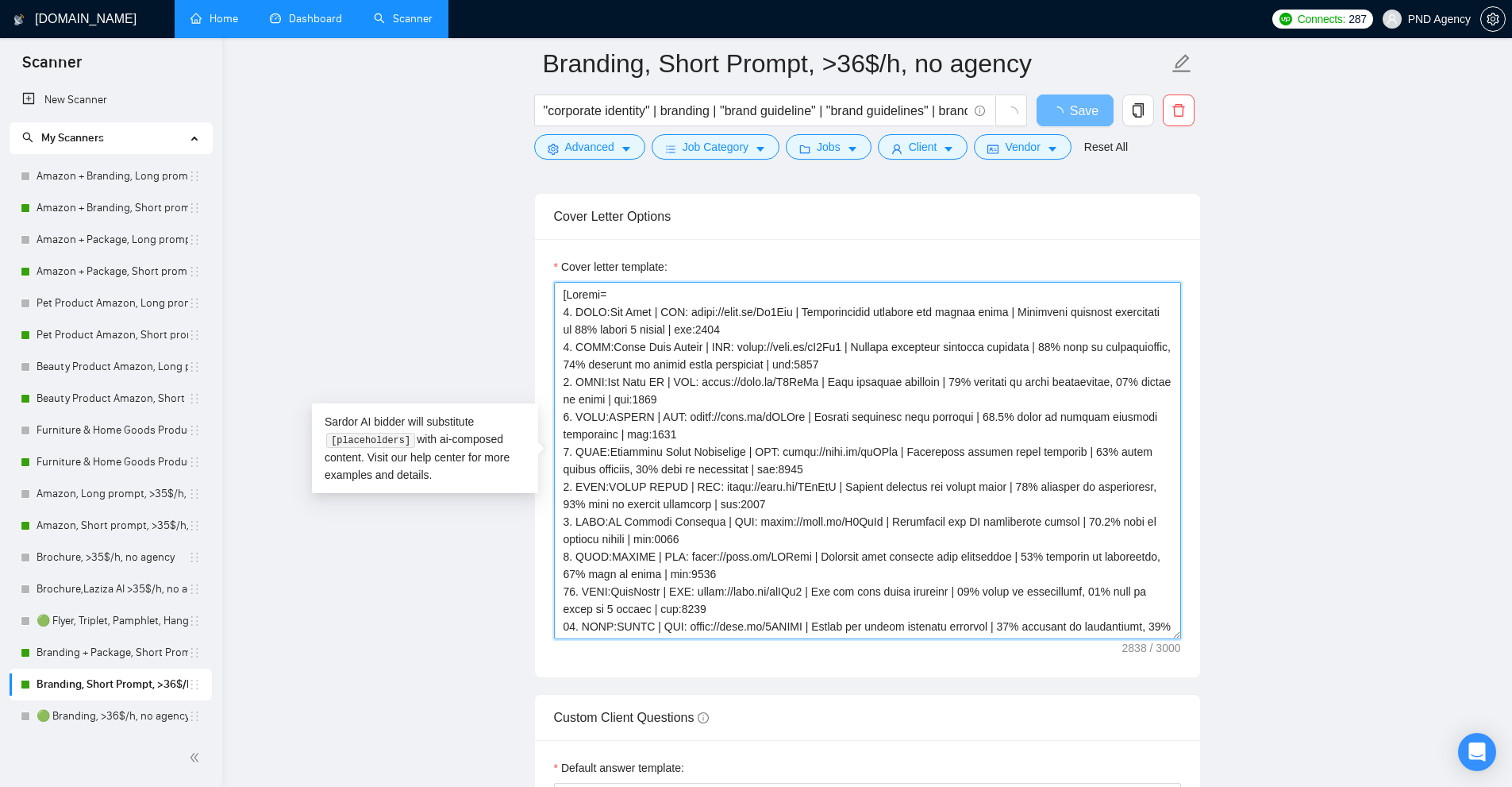
click at [697, 422] on textarea "Cover letter template:" at bounding box center [868, 460] width 627 height 357
drag, startPoint x: 697, startPoint y: 422, endPoint x: 723, endPoint y: 425, distance: 26.2
click at [723, 425] on textarea "Cover letter template:" at bounding box center [868, 460] width 627 height 357
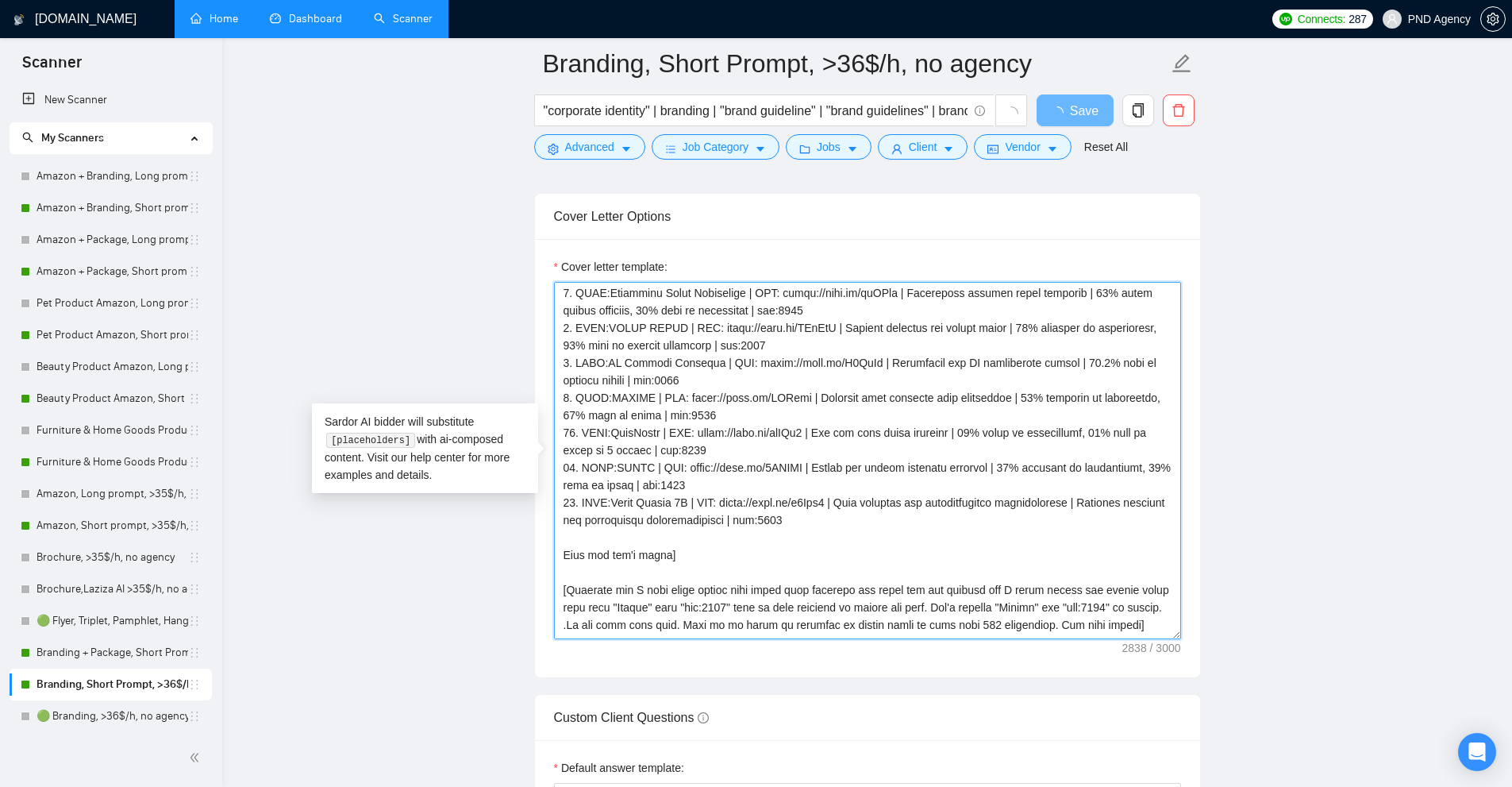
click at [729, 504] on textarea "Cover letter template:" at bounding box center [868, 460] width 627 height 357
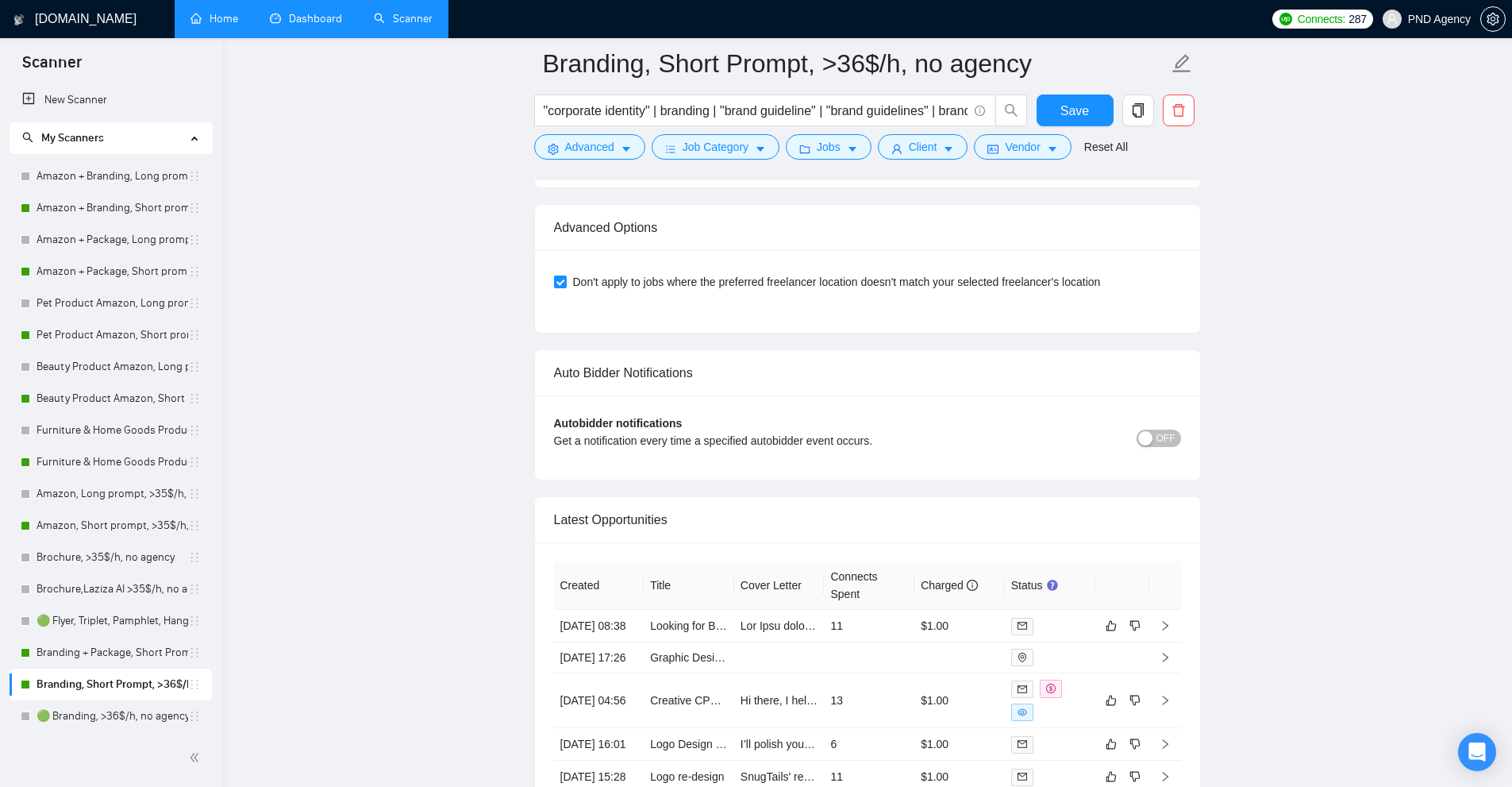
scroll to position [4131, 0]
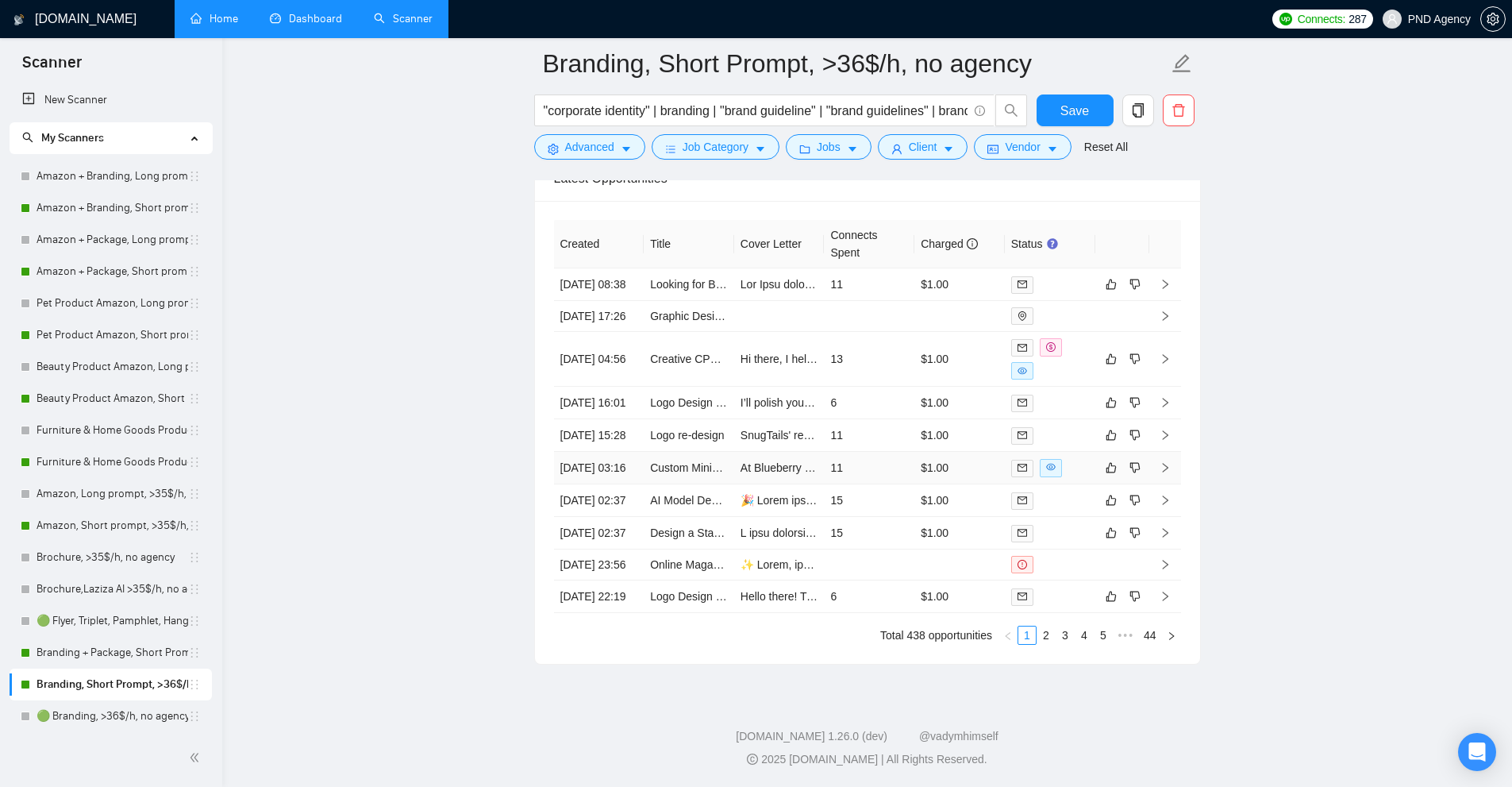
click at [959, 485] on td "$1.00" at bounding box center [960, 467] width 91 height 32
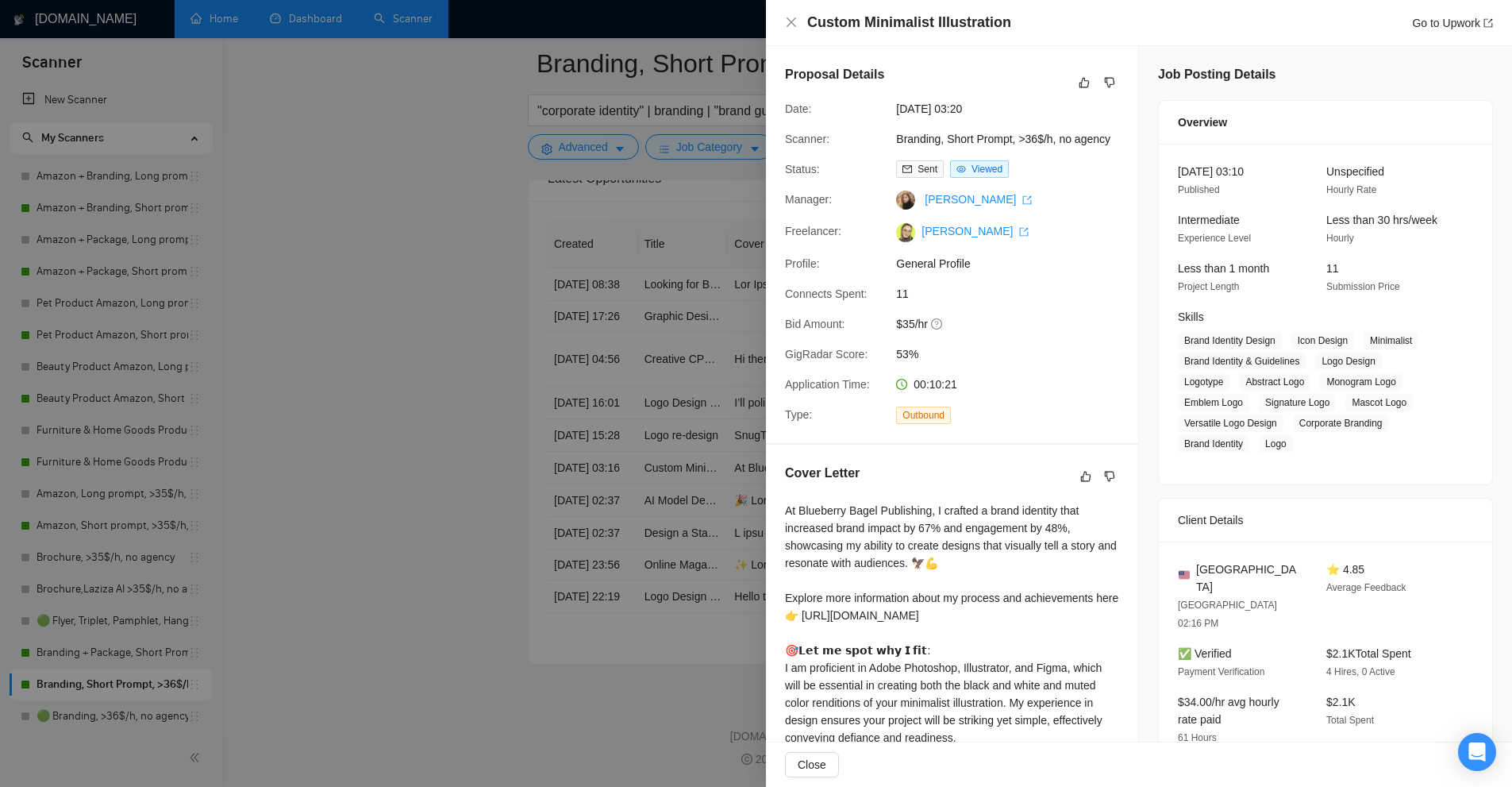
scroll to position [275, 0]
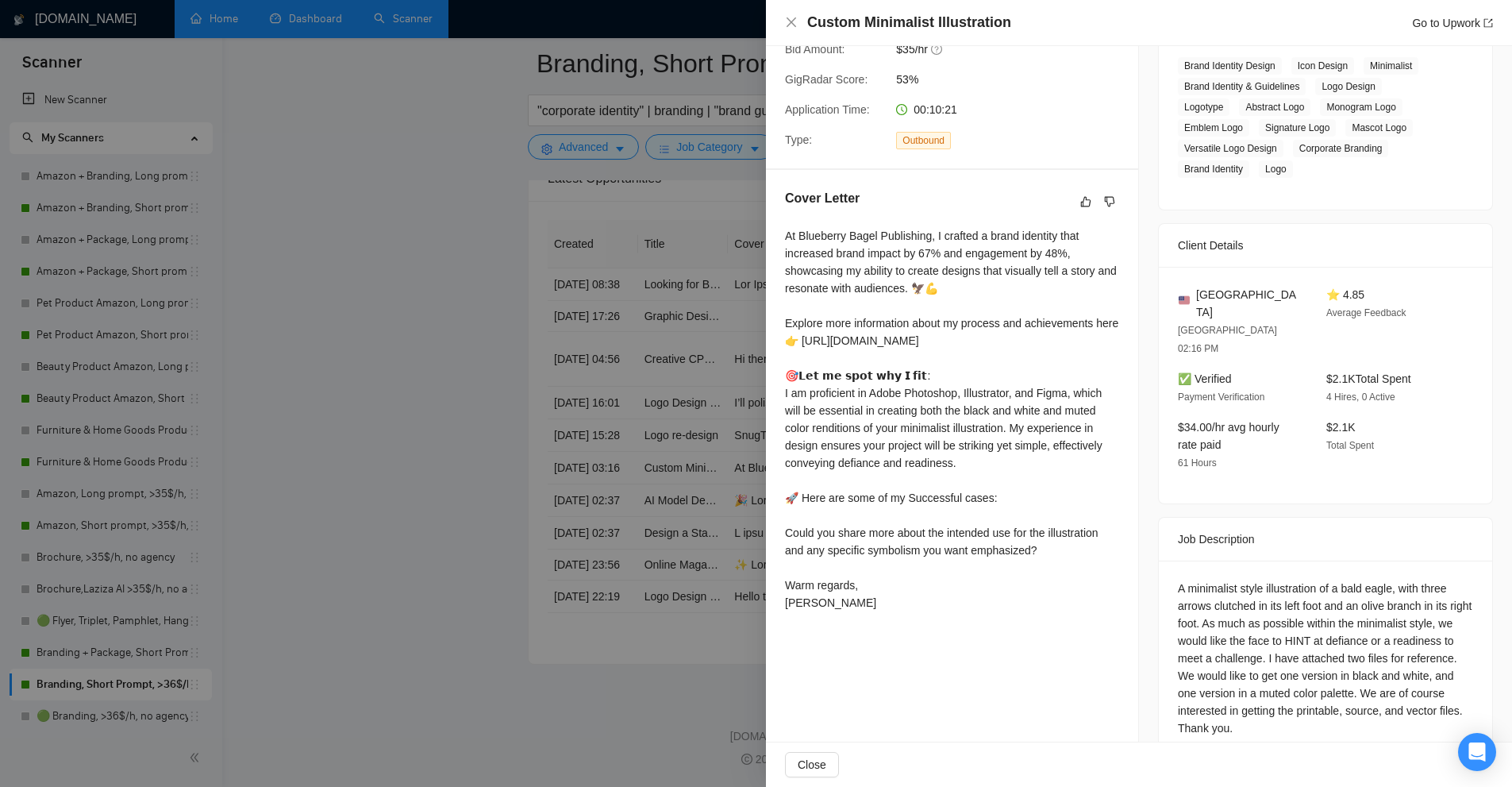
click at [793, 533] on div "At Blueberry Bagel Publishing, I crafted a brand identity that increased brand …" at bounding box center [952, 419] width 334 height 384
click at [665, 502] on div at bounding box center [756, 393] width 1512 height 787
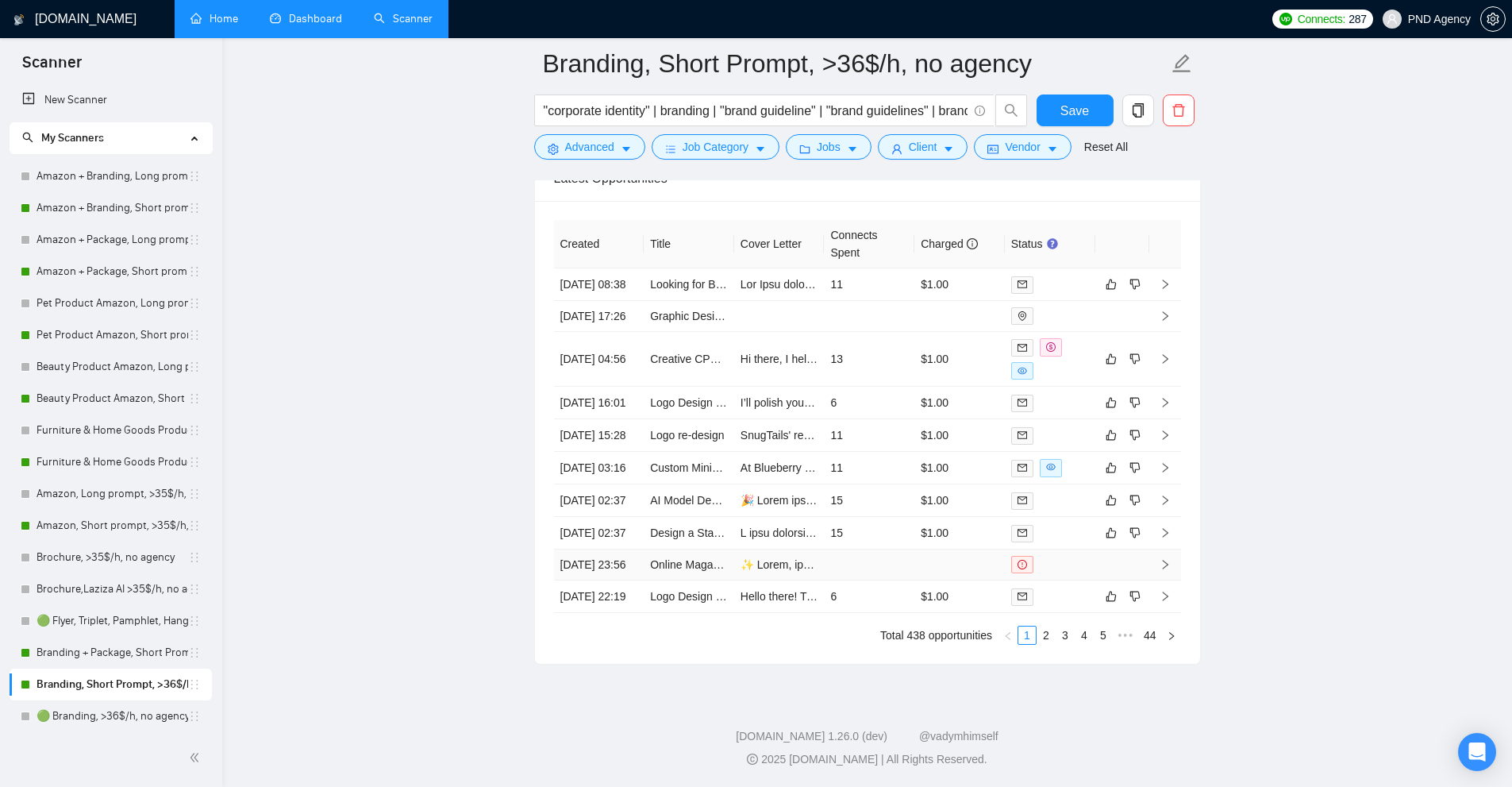
click at [1064, 574] on div at bounding box center [1050, 565] width 78 height 17
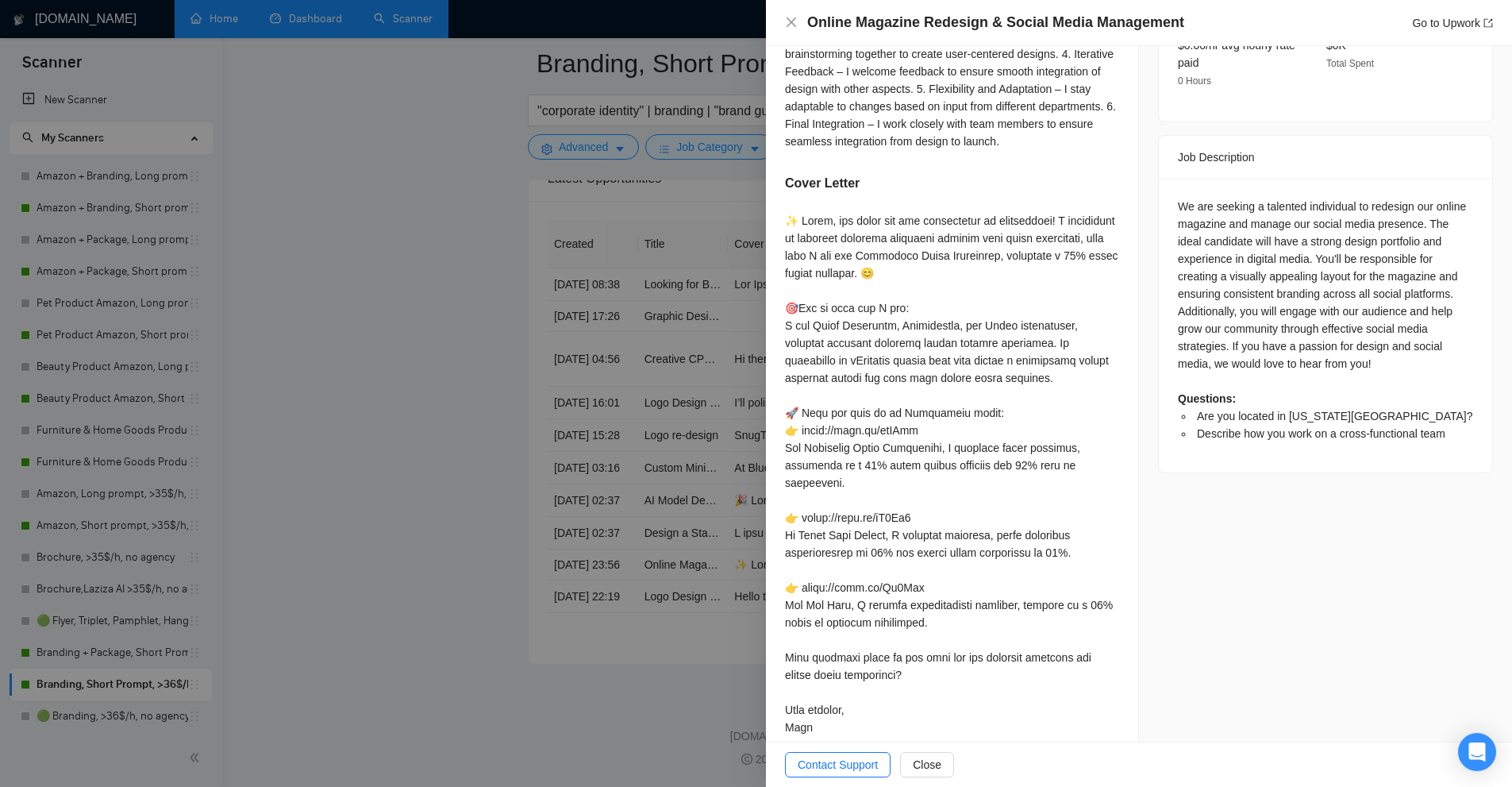
scroll to position [3972, 0]
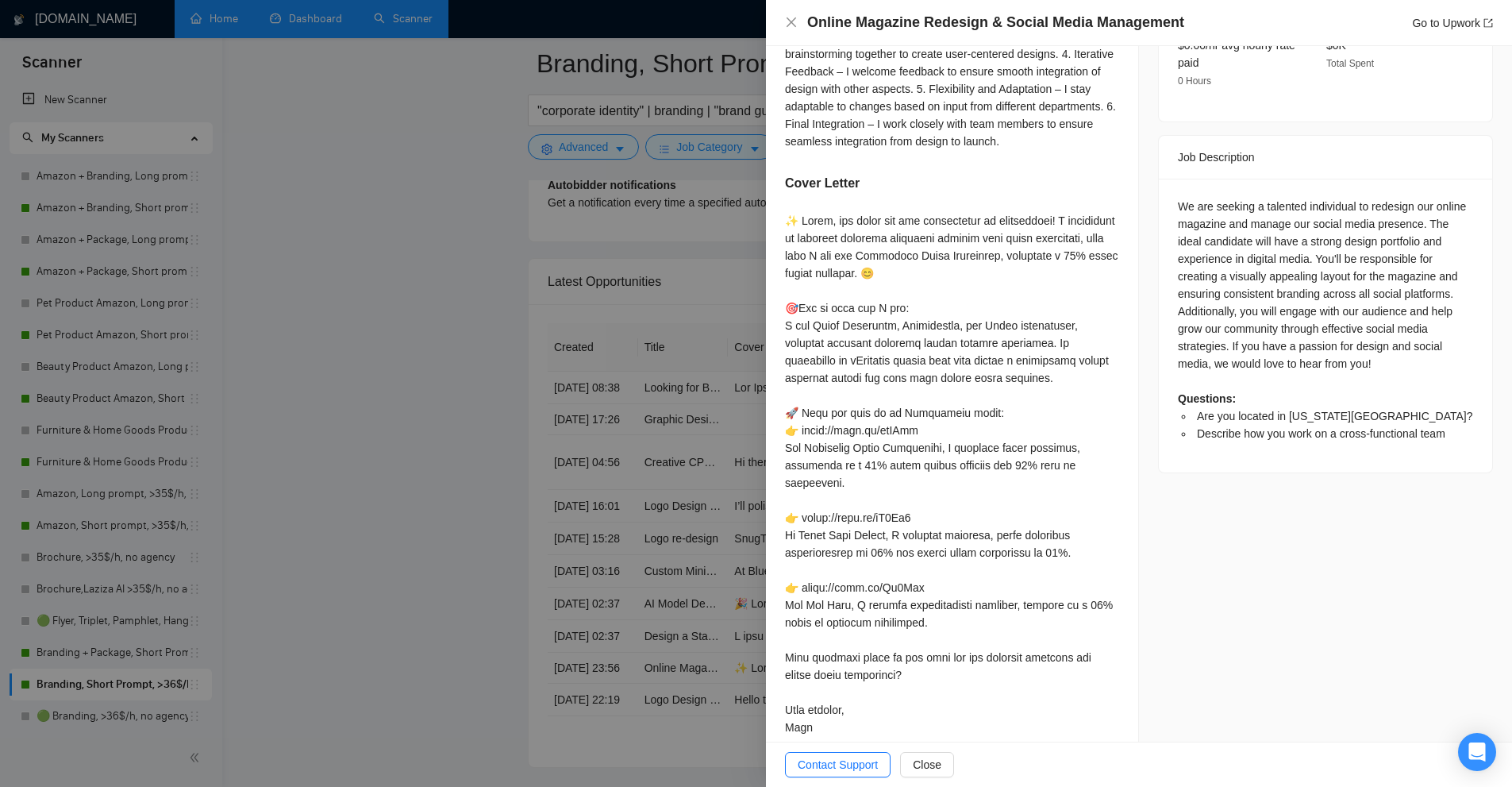
click at [690, 267] on div at bounding box center [756, 393] width 1512 height 787
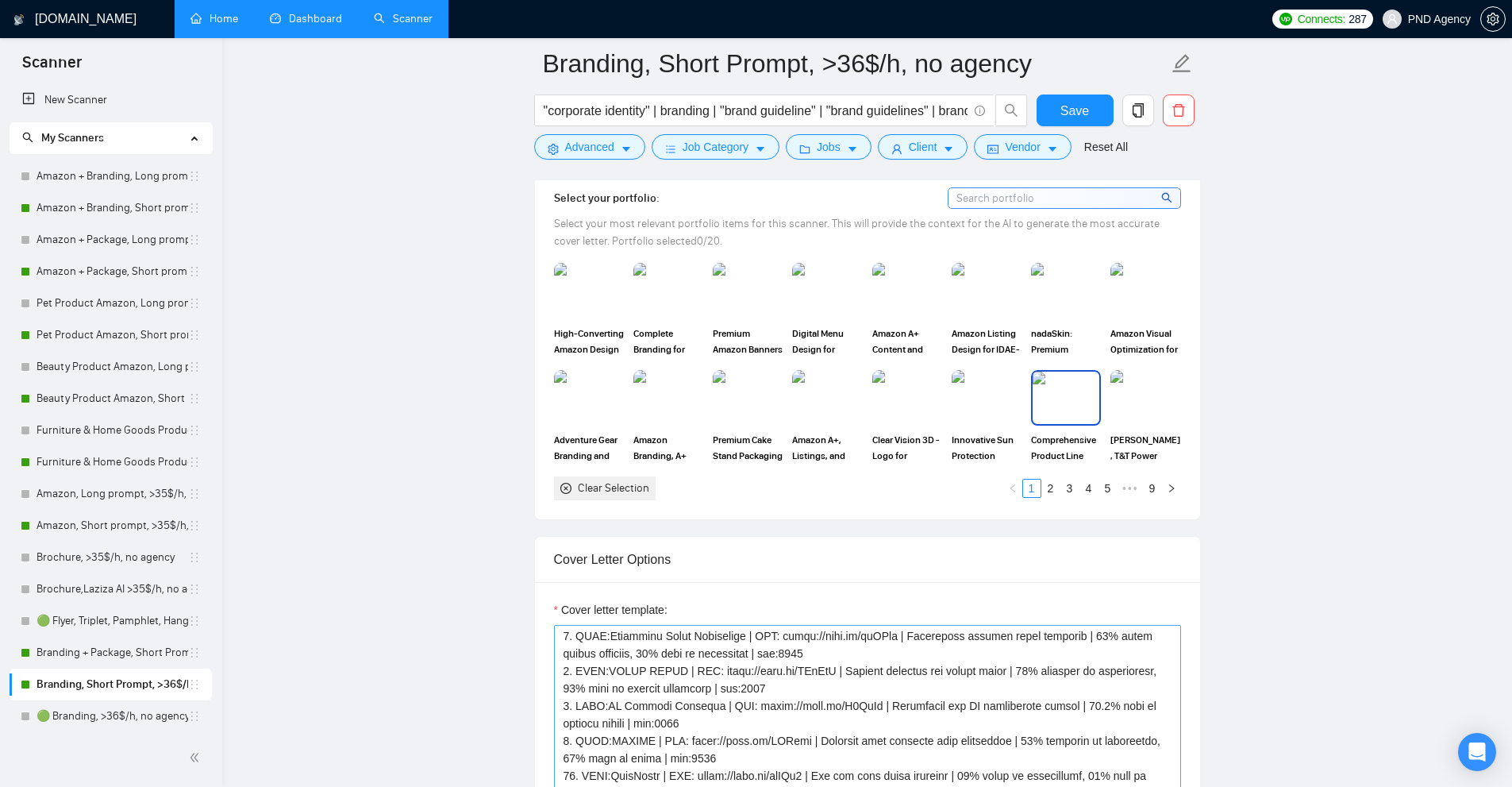
scroll to position [1668, 0]
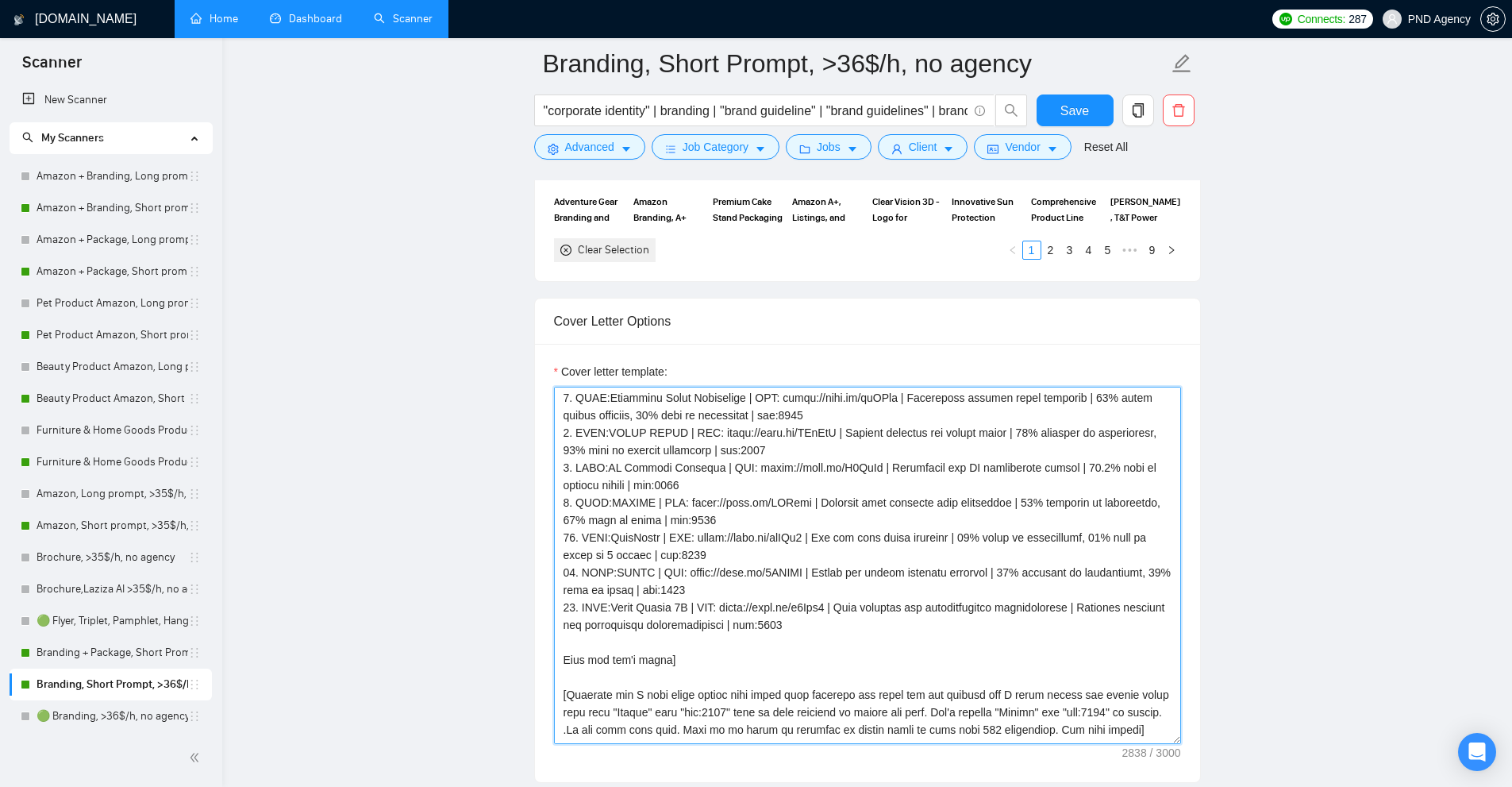
click at [785, 495] on textarea "Cover letter template:" at bounding box center [868, 565] width 627 height 357
click at [767, 607] on textarea "Cover letter template:" at bounding box center [868, 565] width 627 height 357
drag, startPoint x: 767, startPoint y: 607, endPoint x: 809, endPoint y: 606, distance: 42.0
click at [809, 606] on textarea "Cover letter template:" at bounding box center [868, 565] width 627 height 357
click at [810, 637] on textarea "Cover letter template:" at bounding box center [868, 565] width 627 height 357
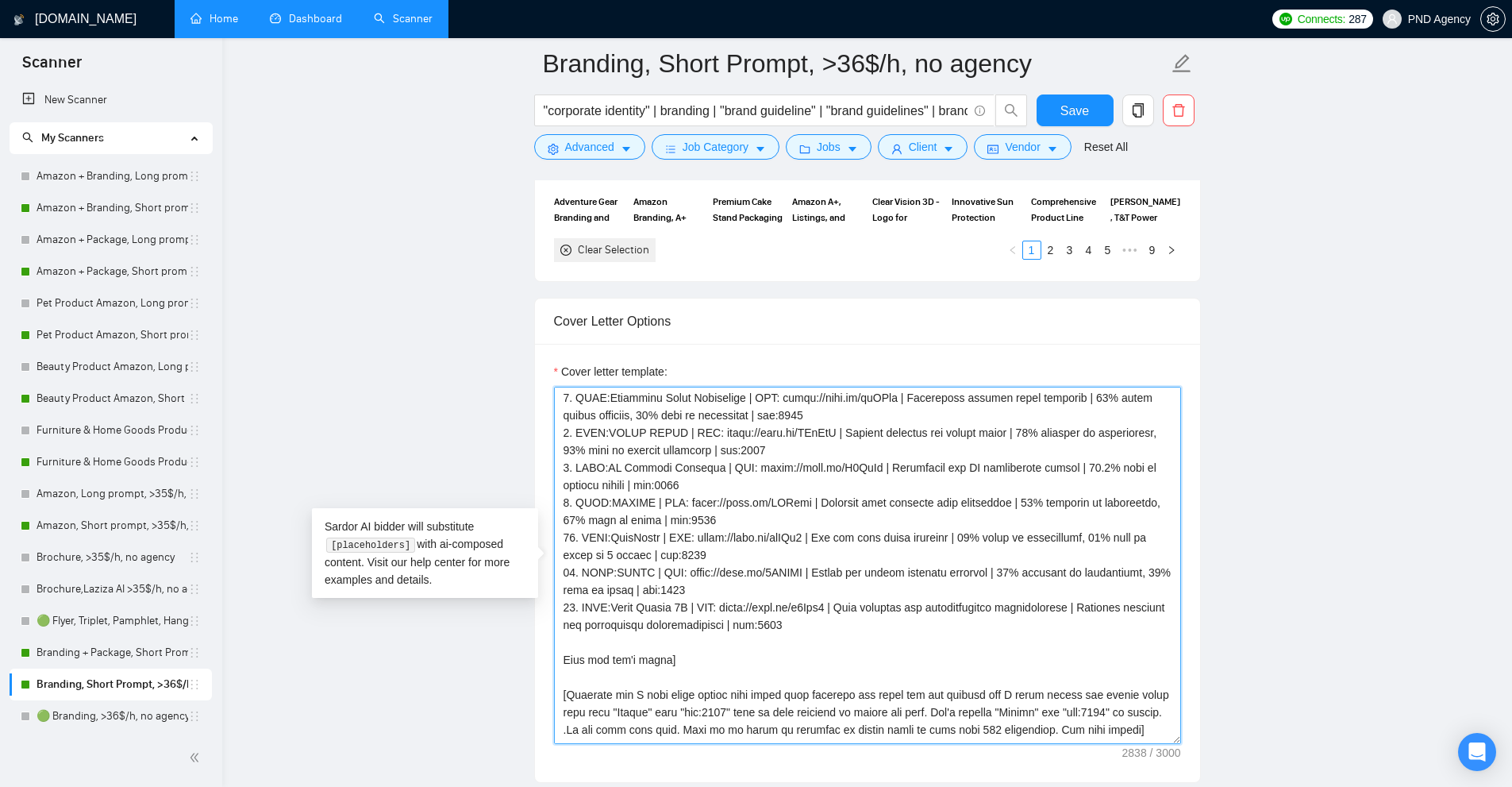
scroll to position [0, 0]
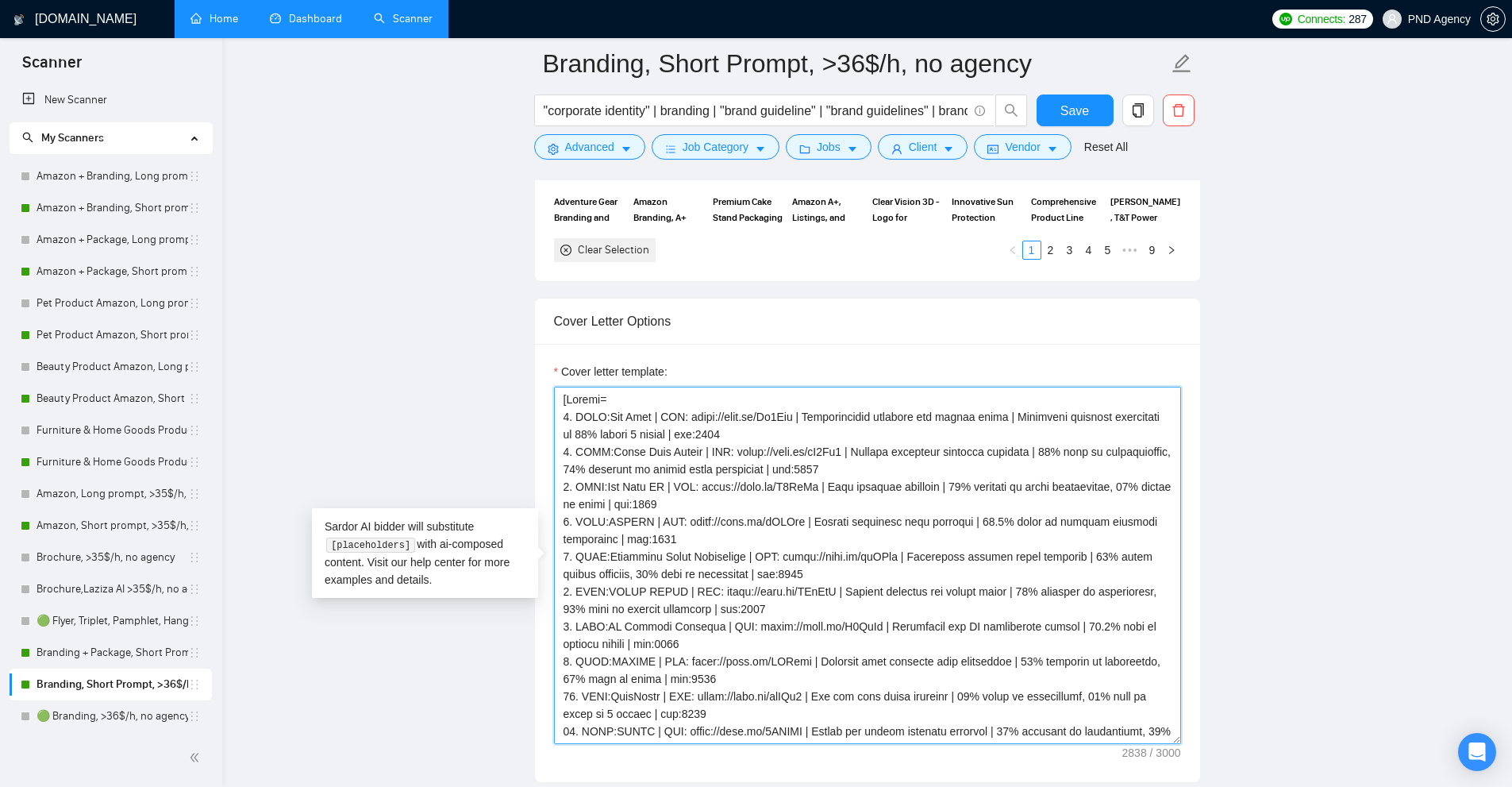
click at [570, 487] on textarea "Cover letter template:" at bounding box center [868, 565] width 627 height 357
drag, startPoint x: 570, startPoint y: 487, endPoint x: 1123, endPoint y: 487, distance: 553.0
click at [1123, 487] on textarea "Cover letter template:" at bounding box center [868, 565] width 627 height 357
click at [1079, 505] on textarea "Cover letter template:" at bounding box center [868, 565] width 627 height 357
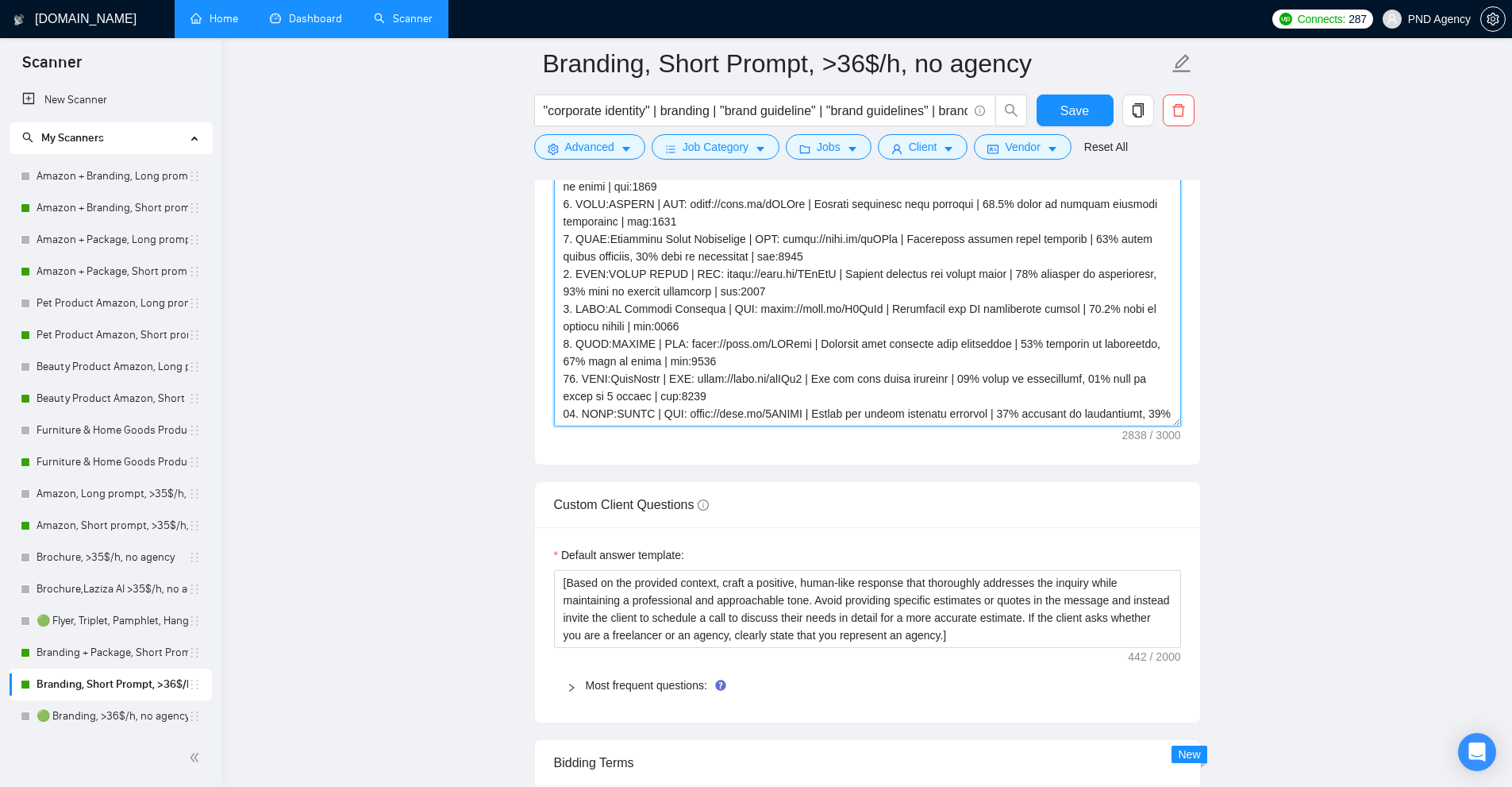
scroll to position [2383, 0]
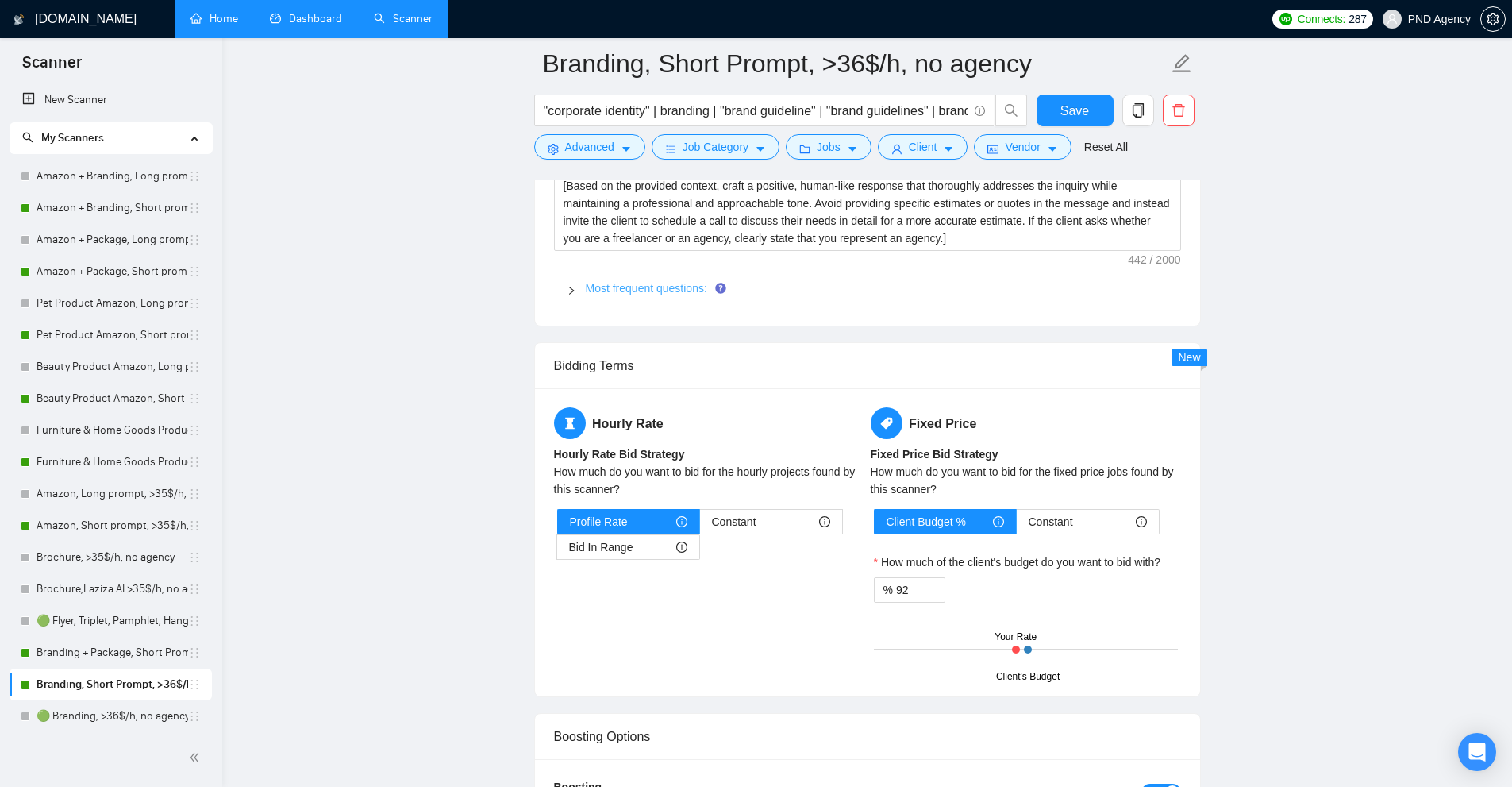
click at [652, 283] on link "Most frequent questions:" at bounding box center [646, 288] width 121 height 13
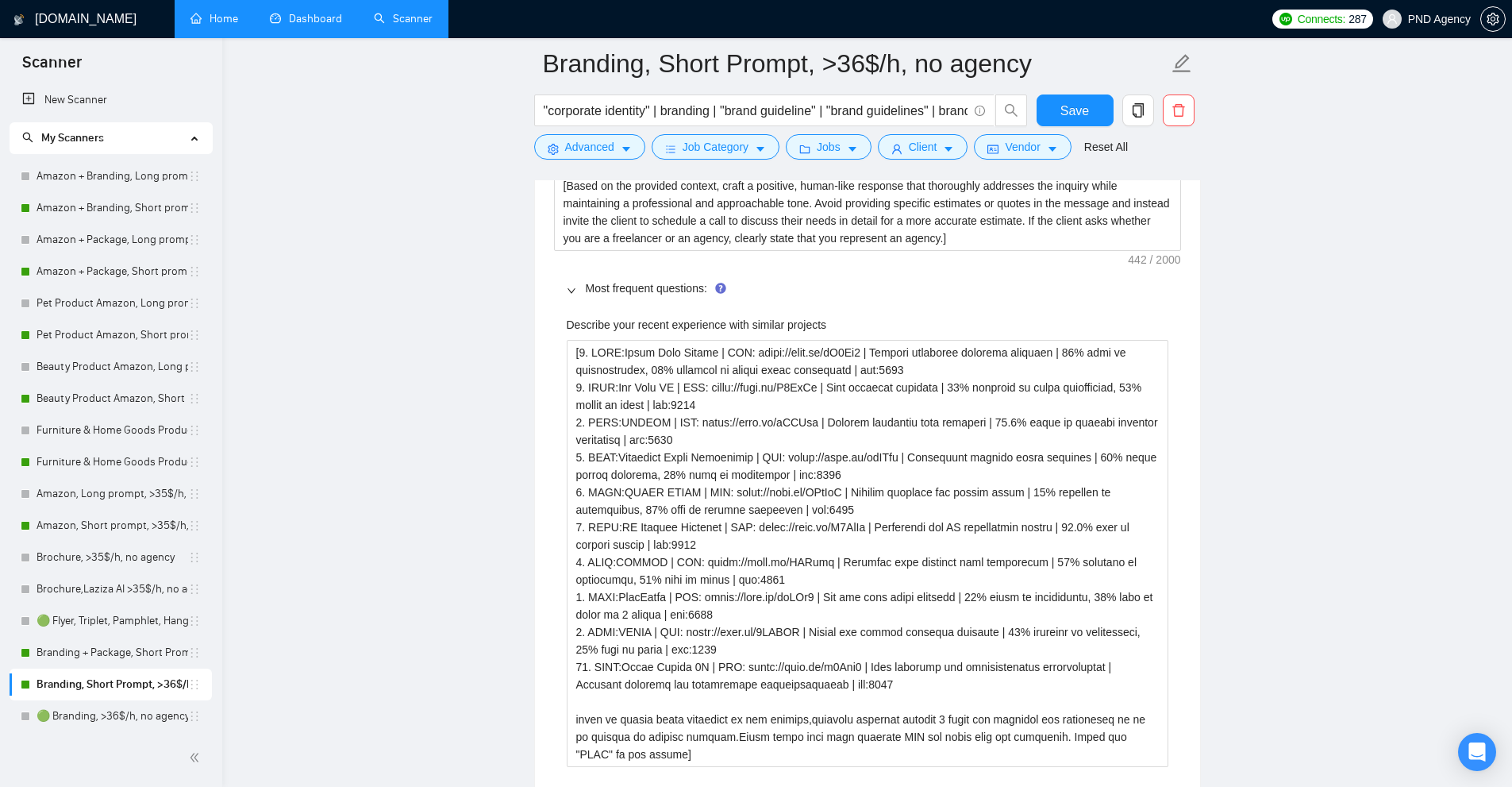
scroll to position [2621, 0]
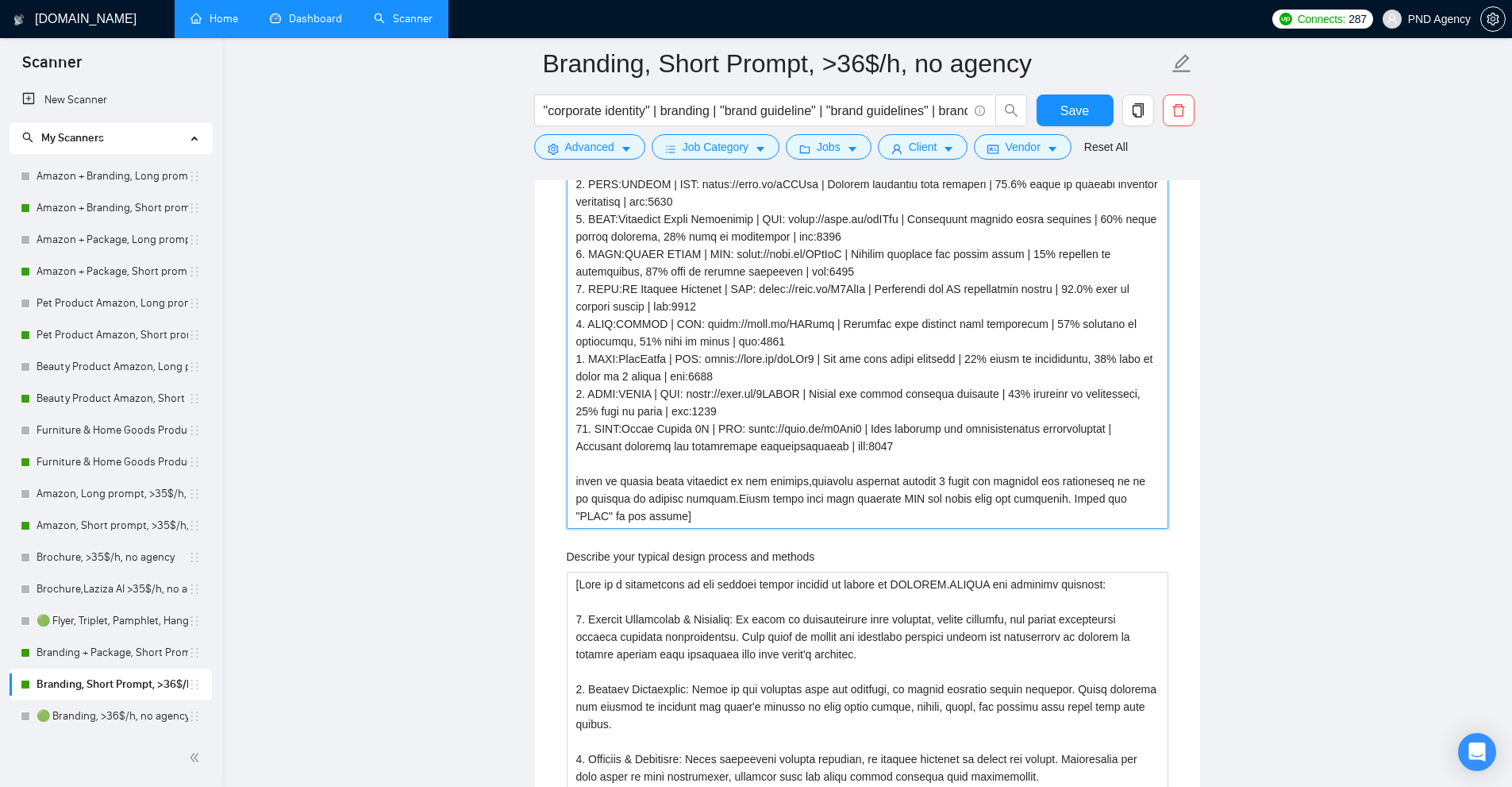
click at [630, 436] on projects "Describe your recent experience with similar projects" at bounding box center [867, 314] width 601 height 427
drag, startPoint x: 847, startPoint y: 453, endPoint x: 544, endPoint y: 429, distance: 303.9
paste projects "10. CLNT:Clear Vision 3D | URL: https://noto.li/v1Jkd0 | Logo branding for phot…"
type projects "[1. CLNT:Sugar Lash Studio | URL: https://noto.li/dJ3Ck9 | Eyelash extension bu…"
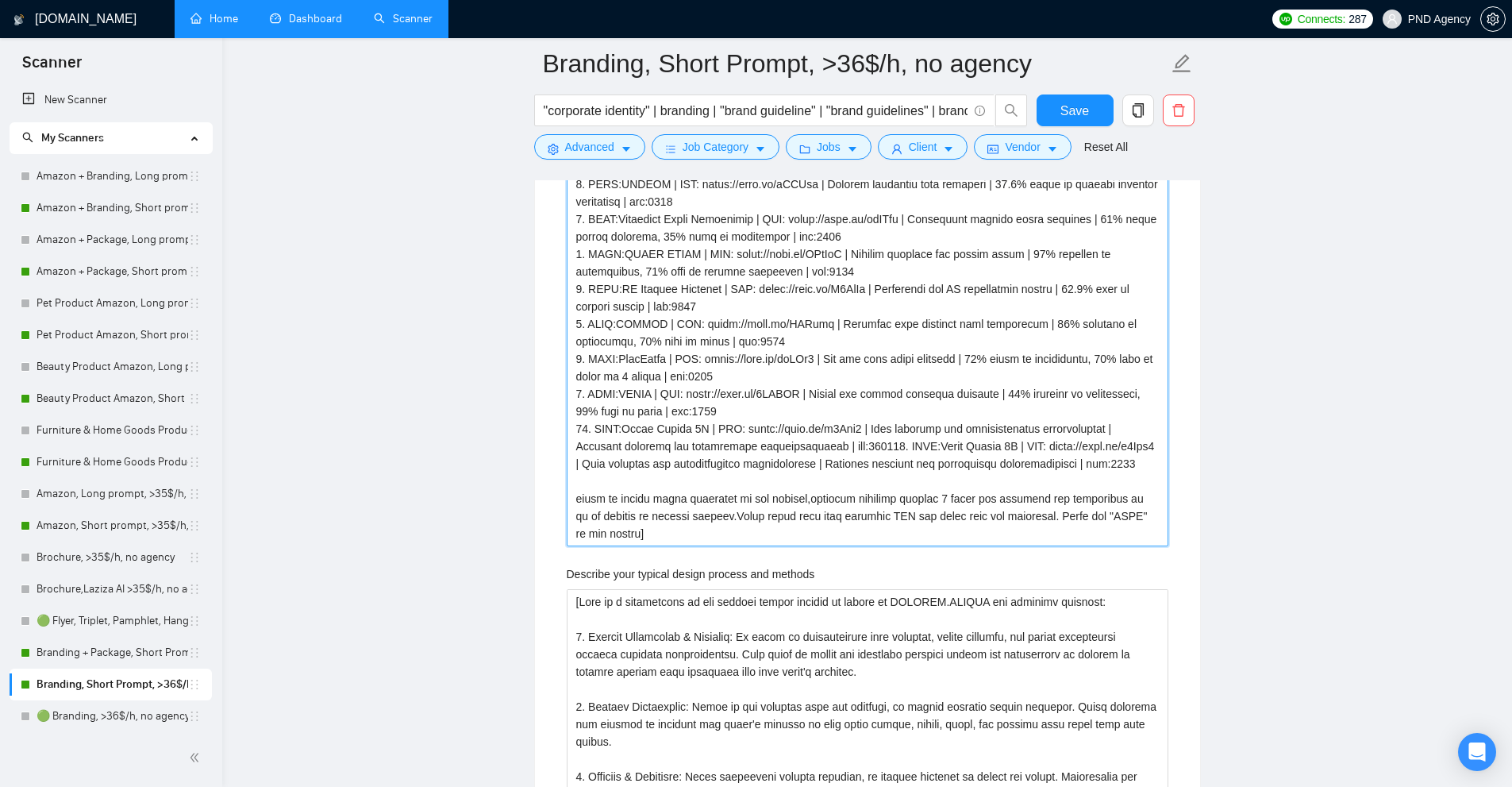
paste projects
type projects "[1. CLNT:Sugar Lash Studio | URL: https://noto.li/dJ3Ck9 | Eyelash extension bu…"
paste projects "10. CLNT:Clear Vision 3D | URL: https://noto.li/v1Jkd0 | Lo"
paste projects
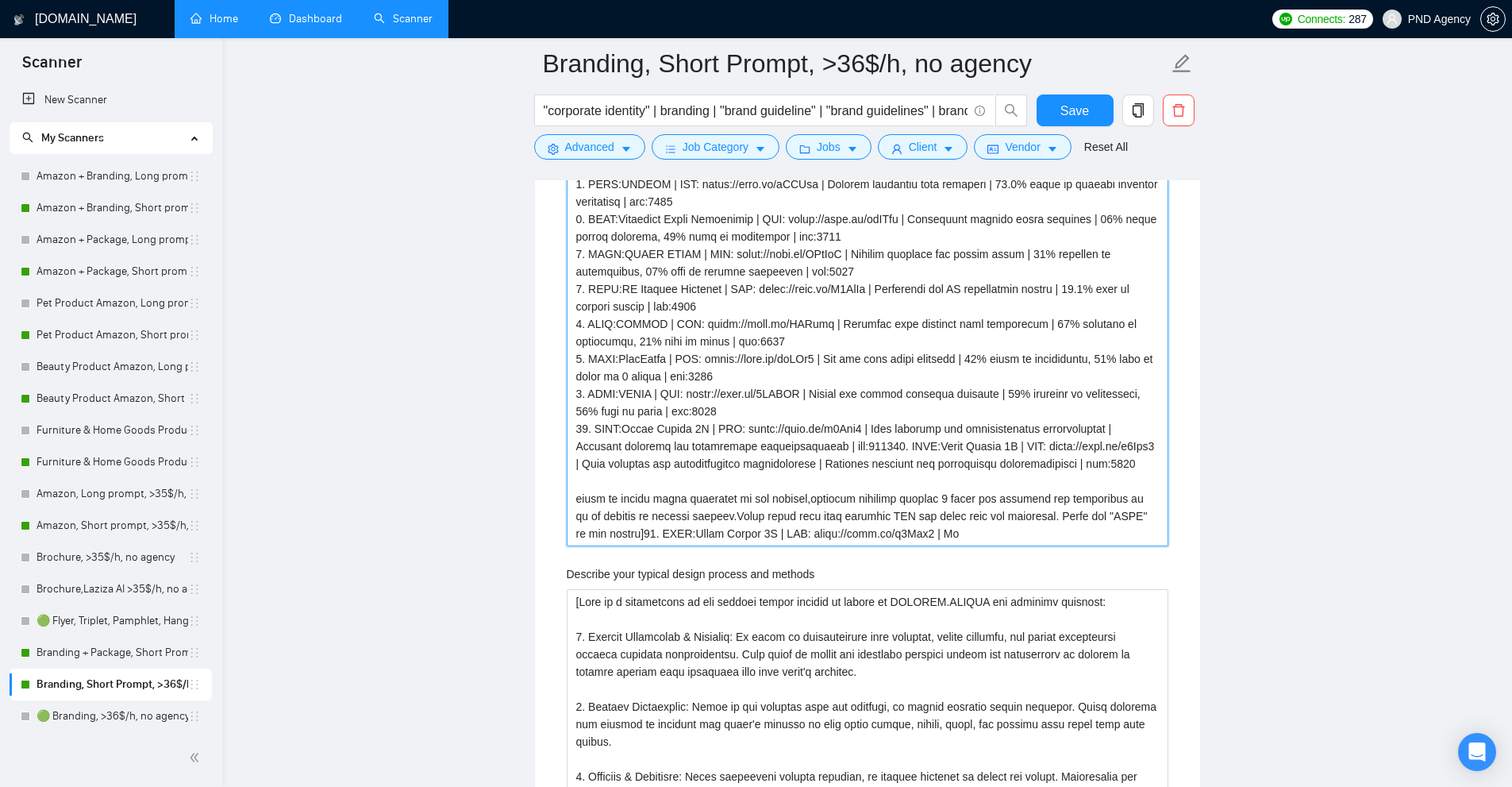
paste projects
click at [731, 435] on projects "Describe your recent experience with similar projects" at bounding box center [867, 323] width 601 height 445
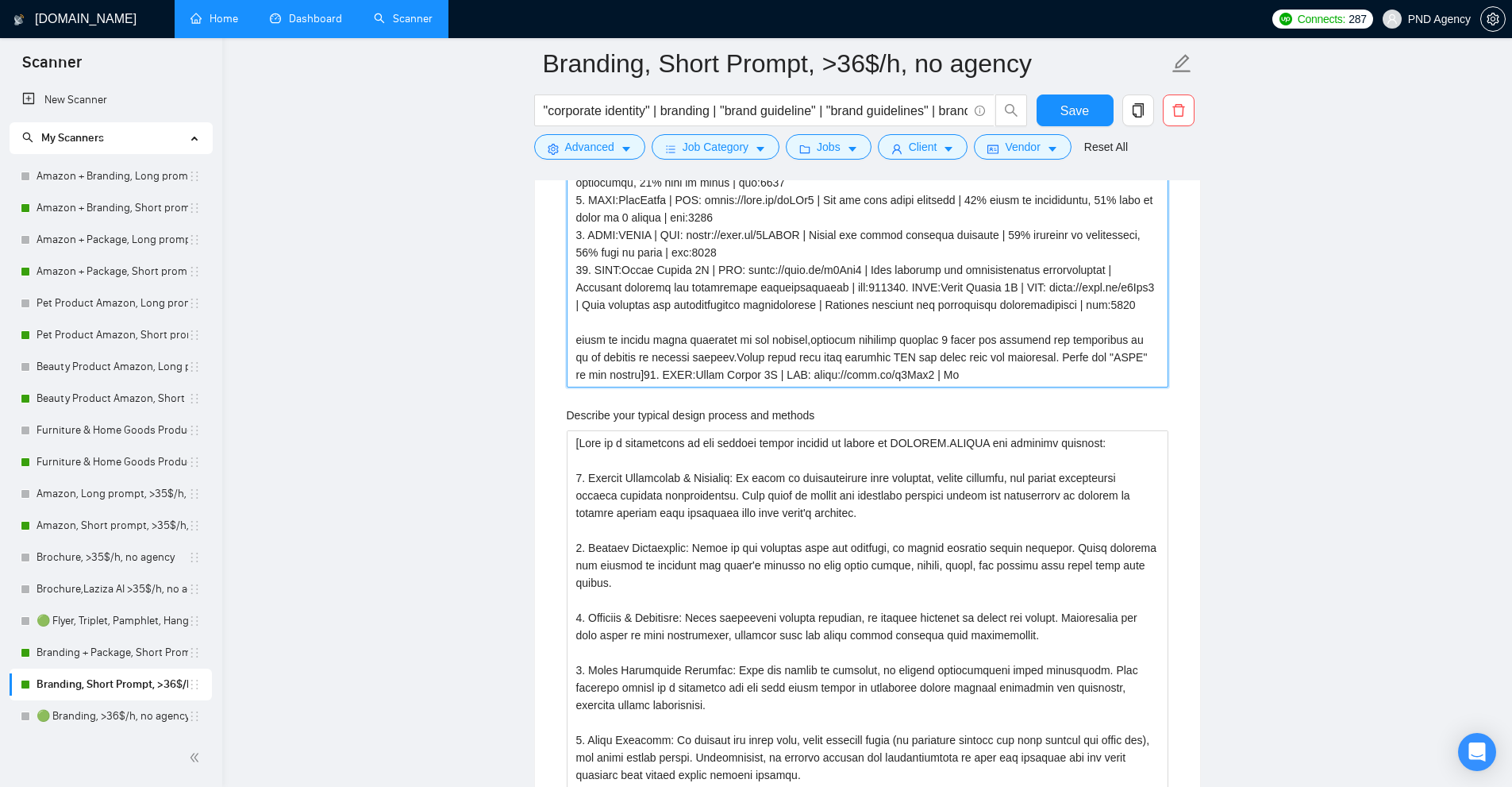
scroll to position [2701, 0]
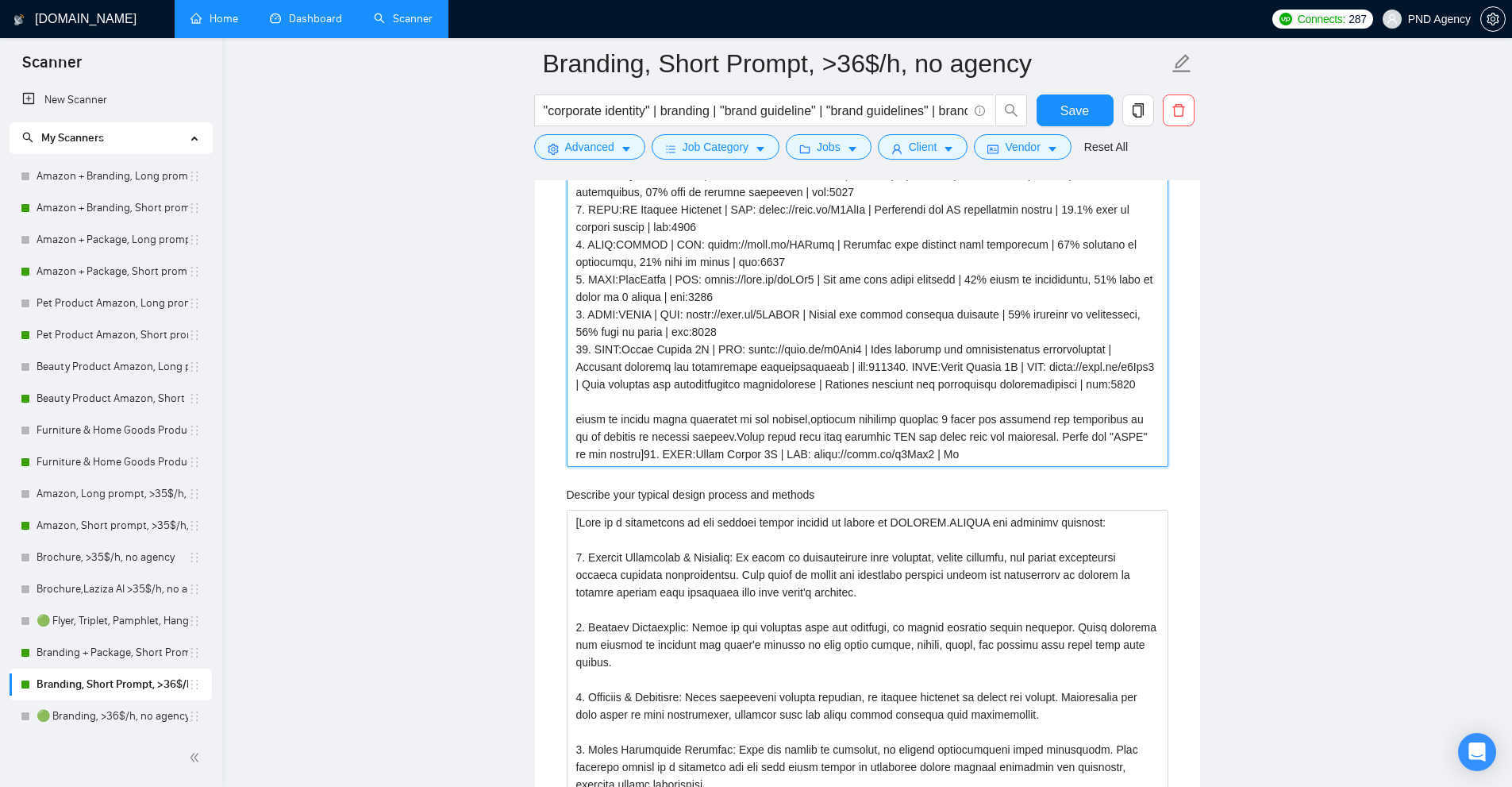
type projects "[1. CLNT:Sugar Lash Studio | URL: https://noto.li/dJ3Ck9 | Eyelash extension bu…"
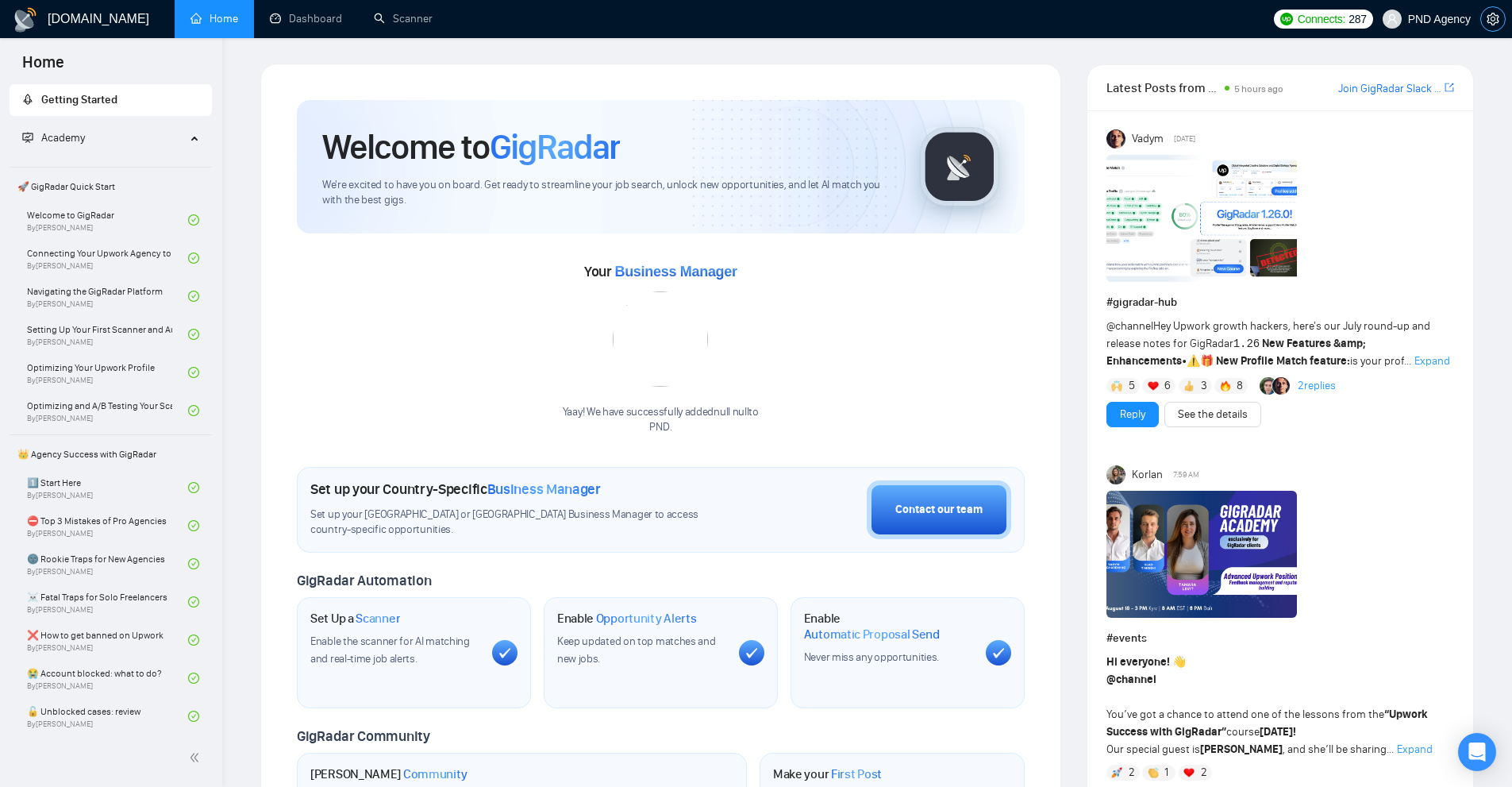
click at [1501, 24] on span "setting" at bounding box center [1493, 19] width 24 height 13
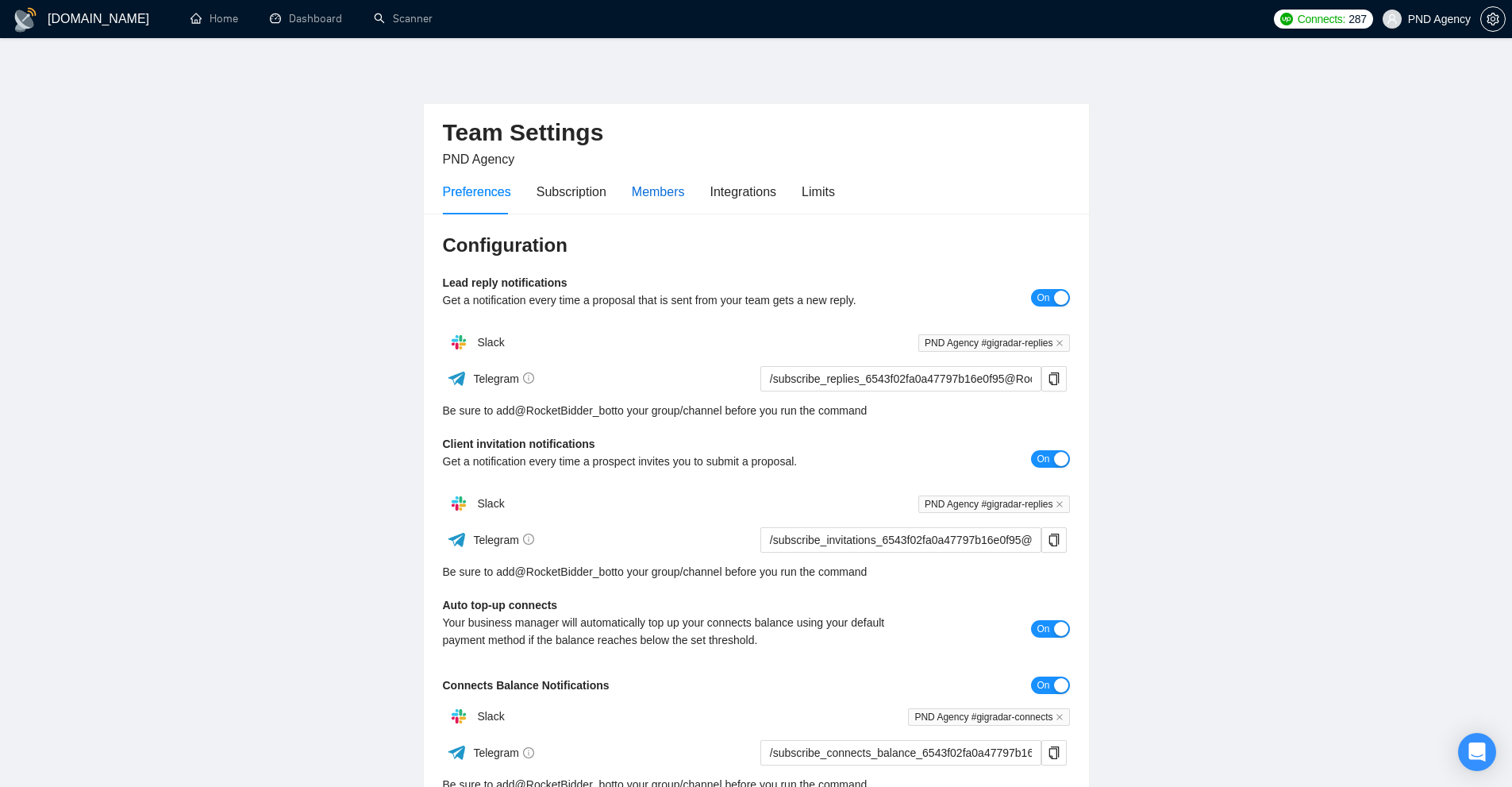
click at [645, 195] on div "Members" at bounding box center [658, 191] width 53 height 20
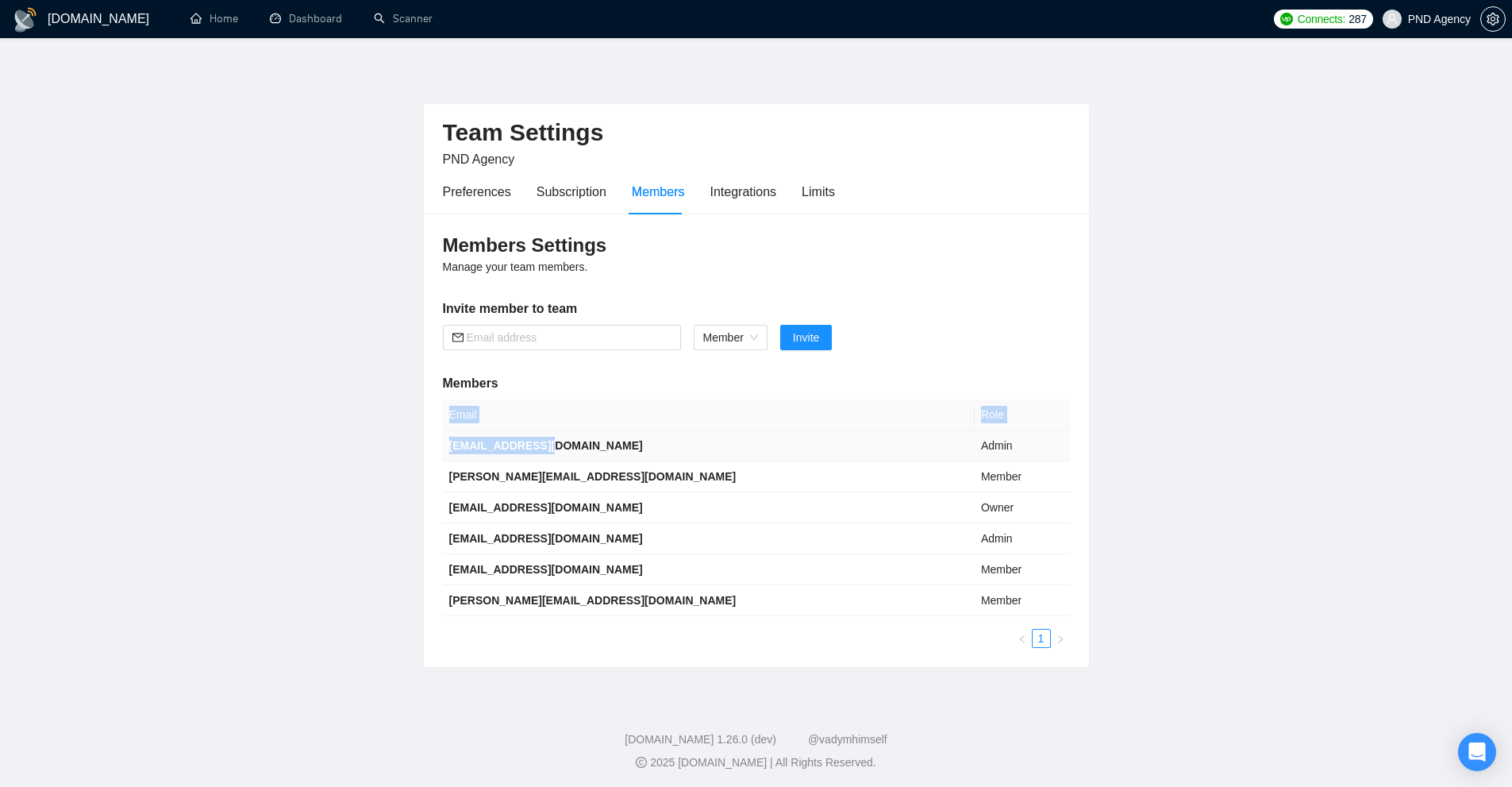
drag, startPoint x: 442, startPoint y: 452, endPoint x: 545, endPoint y: 445, distance: 103.2
click at [542, 445] on div "Members Settings Manage your team members. Invite member to team Member Invite …" at bounding box center [757, 440] width 665 height 453
click at [546, 445] on b "vladyslavsharahov@gmail.com" at bounding box center [546, 445] width 194 height 13
click at [546, 445] on b "[EMAIL_ADDRESS][DOMAIN_NAME]" at bounding box center [546, 445] width 194 height 13
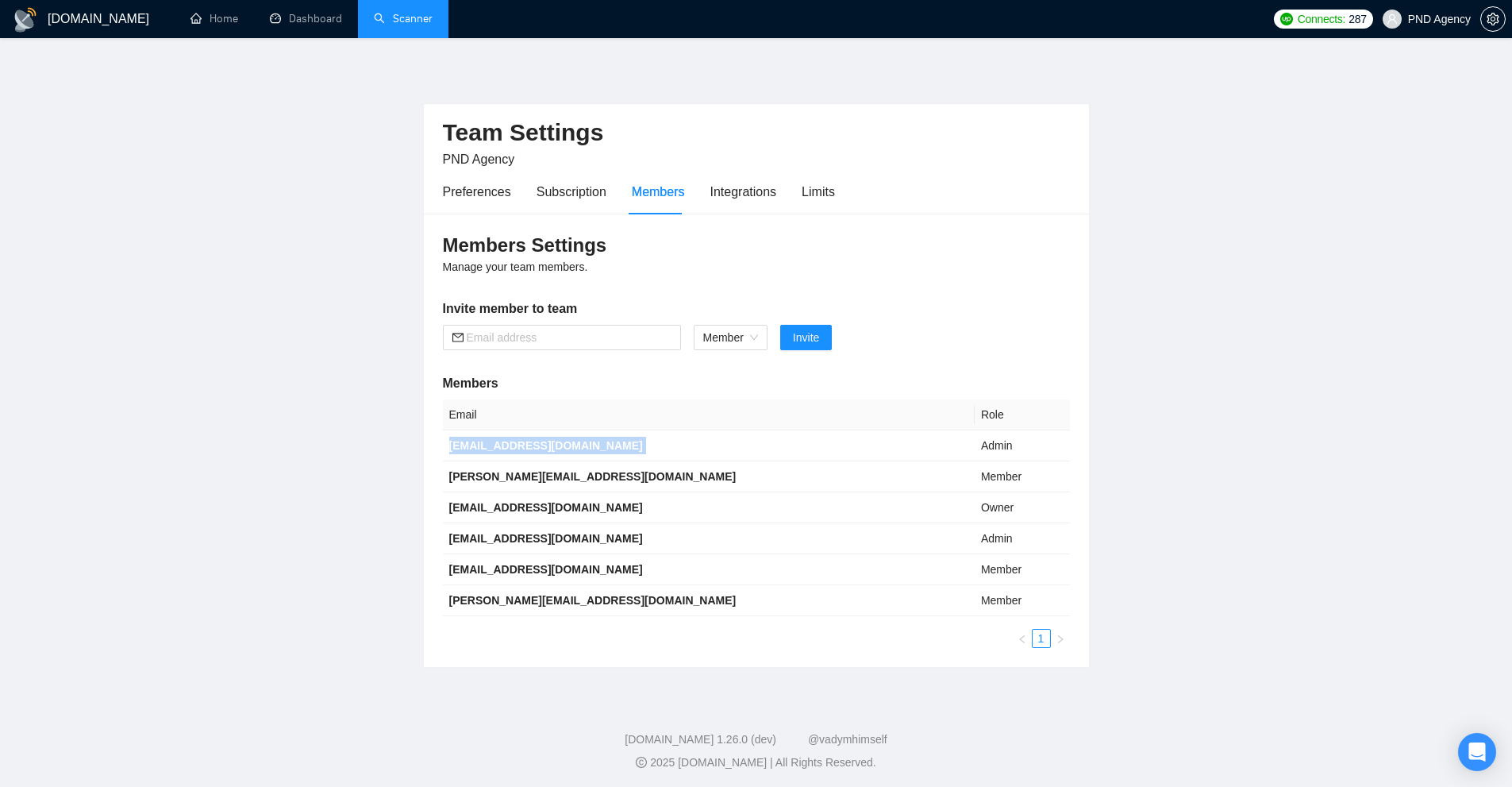
click at [381, 12] on link "Scanner" at bounding box center [402, 18] width 58 height 13
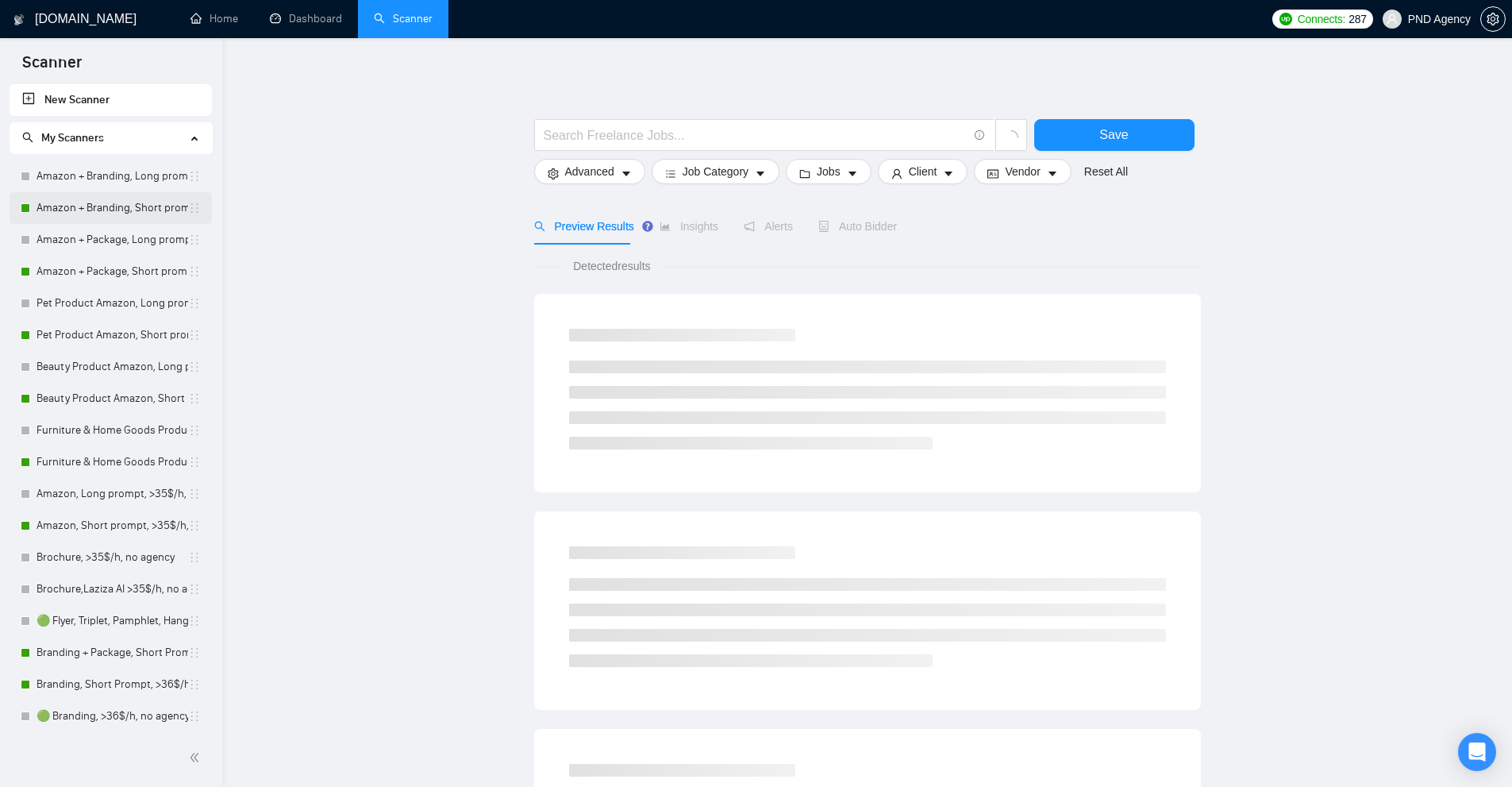
click at [138, 206] on link "Amazon + Branding, Short prompt, >35$/h, no agency" at bounding box center [113, 208] width 152 height 31
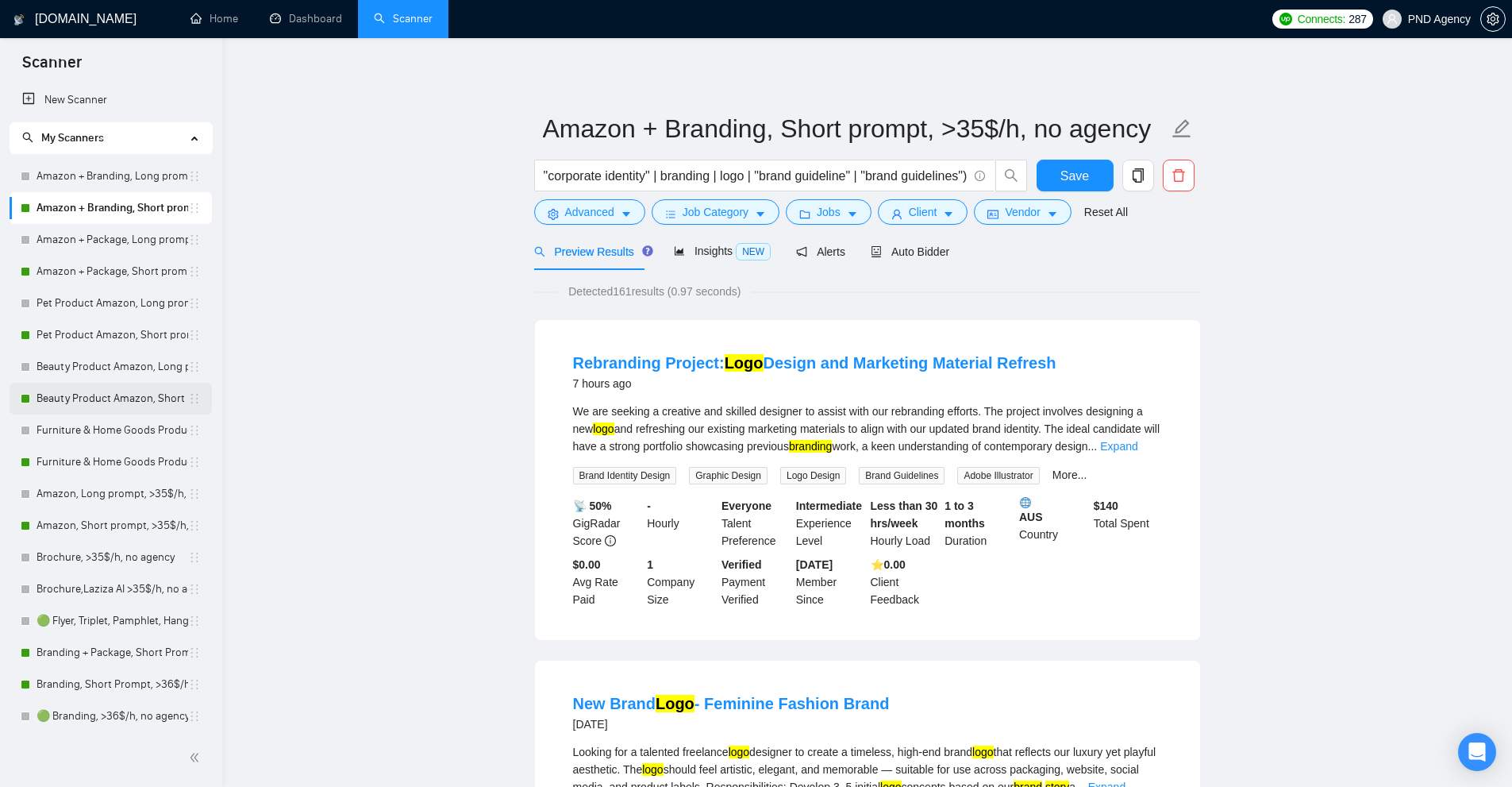
scroll to position [318, 0]
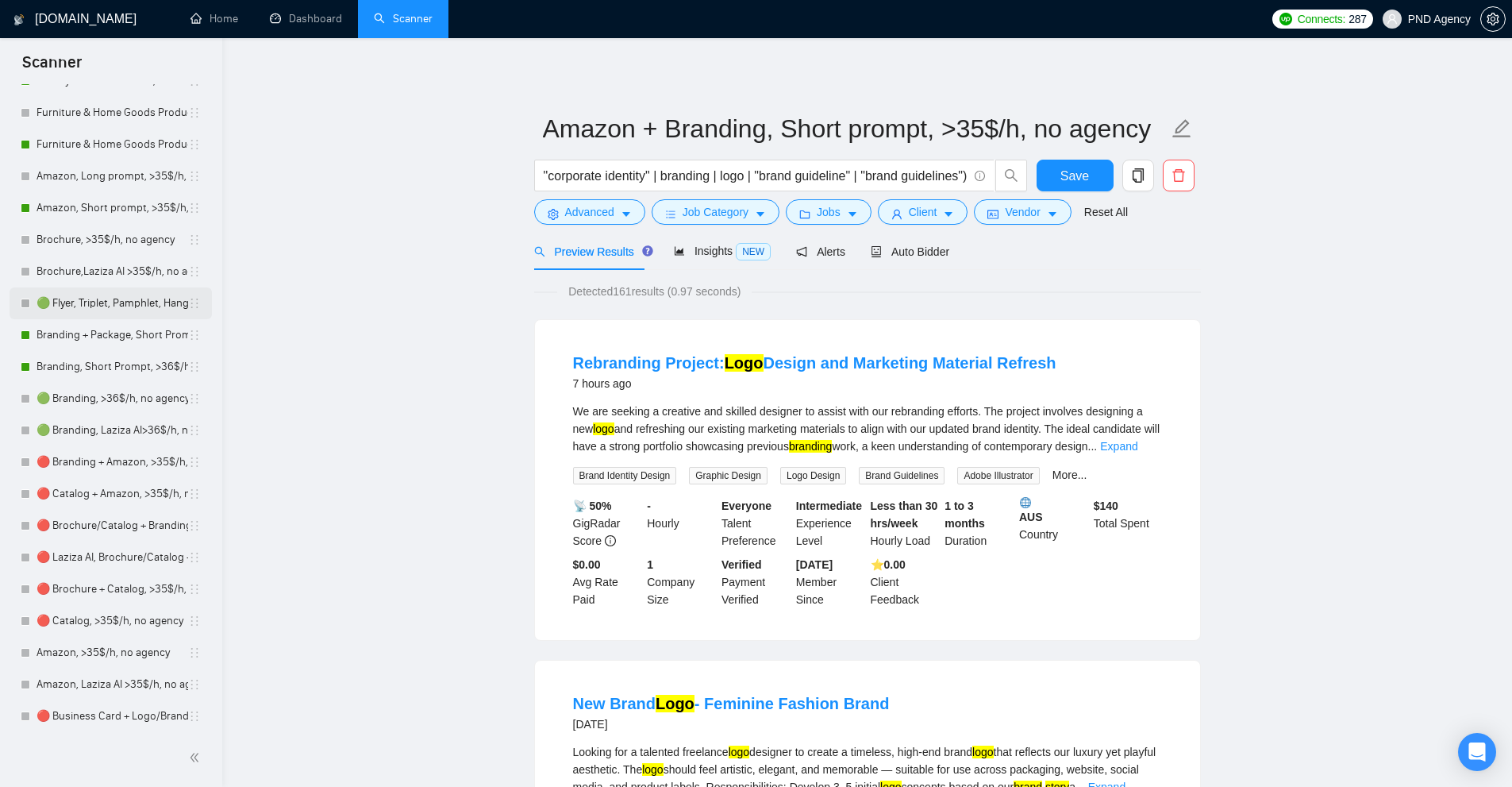
click at [86, 315] on link "🟢 Flyer, Triplet, Pamphlet, Hangout >36$/h, no agency" at bounding box center [113, 303] width 152 height 31
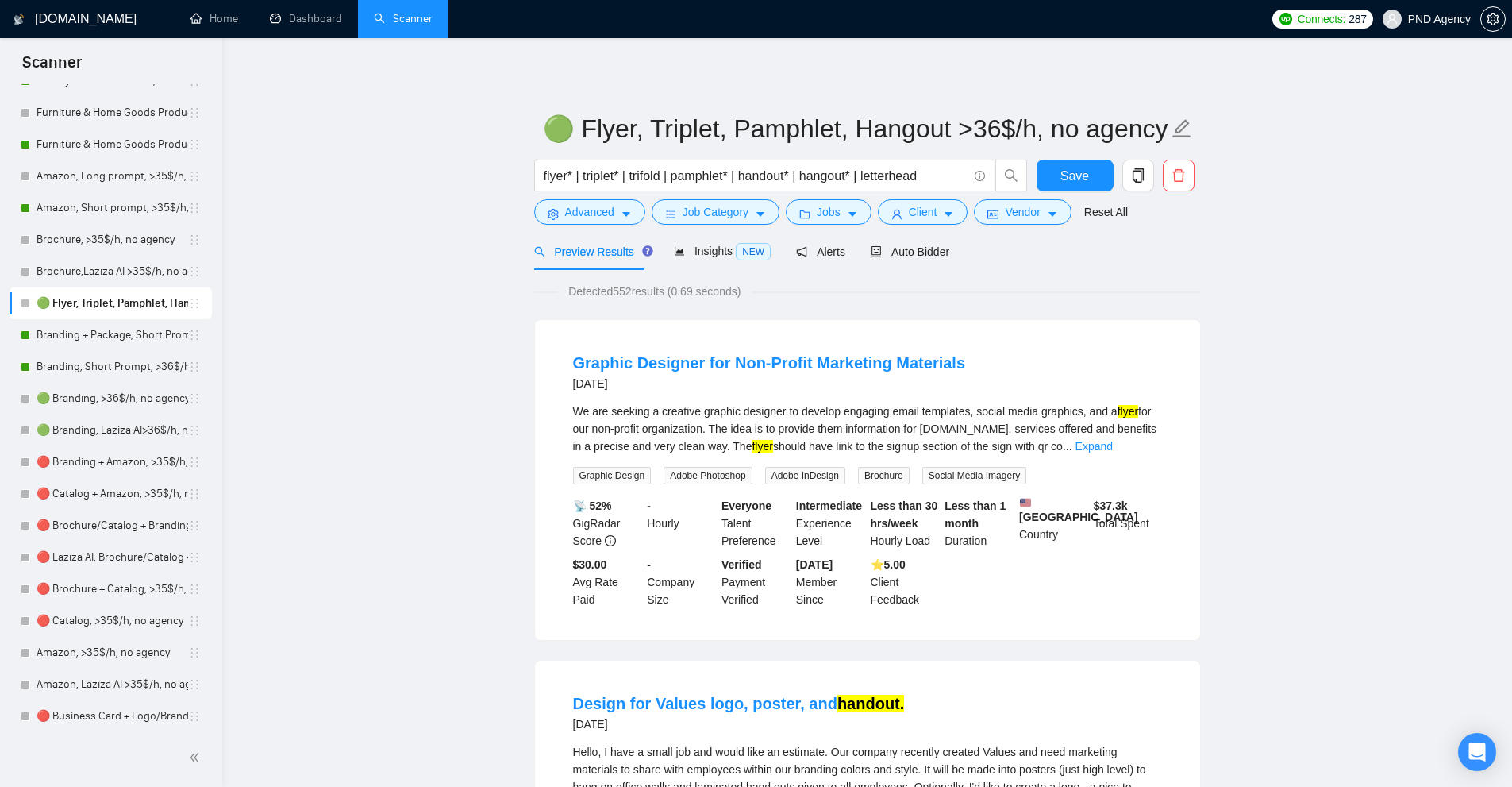
click at [1014, 231] on form "🟢 Flyer, Triplet, Pamphlet, Hangout >36$/h, no agency flyer* | triplet* | trifo…" at bounding box center [868, 168] width 667 height 129
click at [1013, 218] on span "Vendor" at bounding box center [1022, 212] width 35 height 17
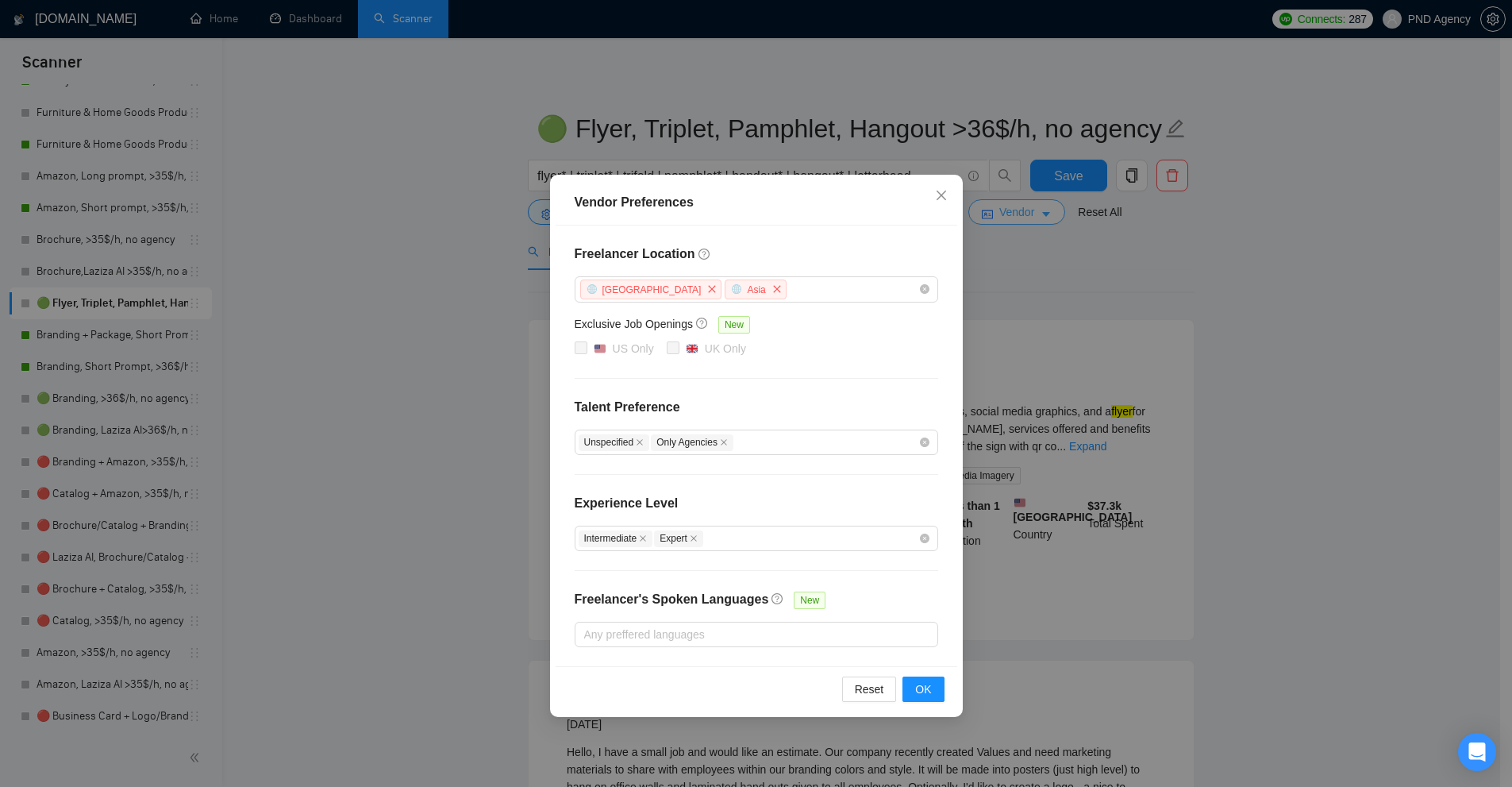
click at [1013, 218] on div "Vendor Preferences Freelancer Location Africa Asia Exclusive Job Openings New U…" at bounding box center [756, 393] width 1512 height 787
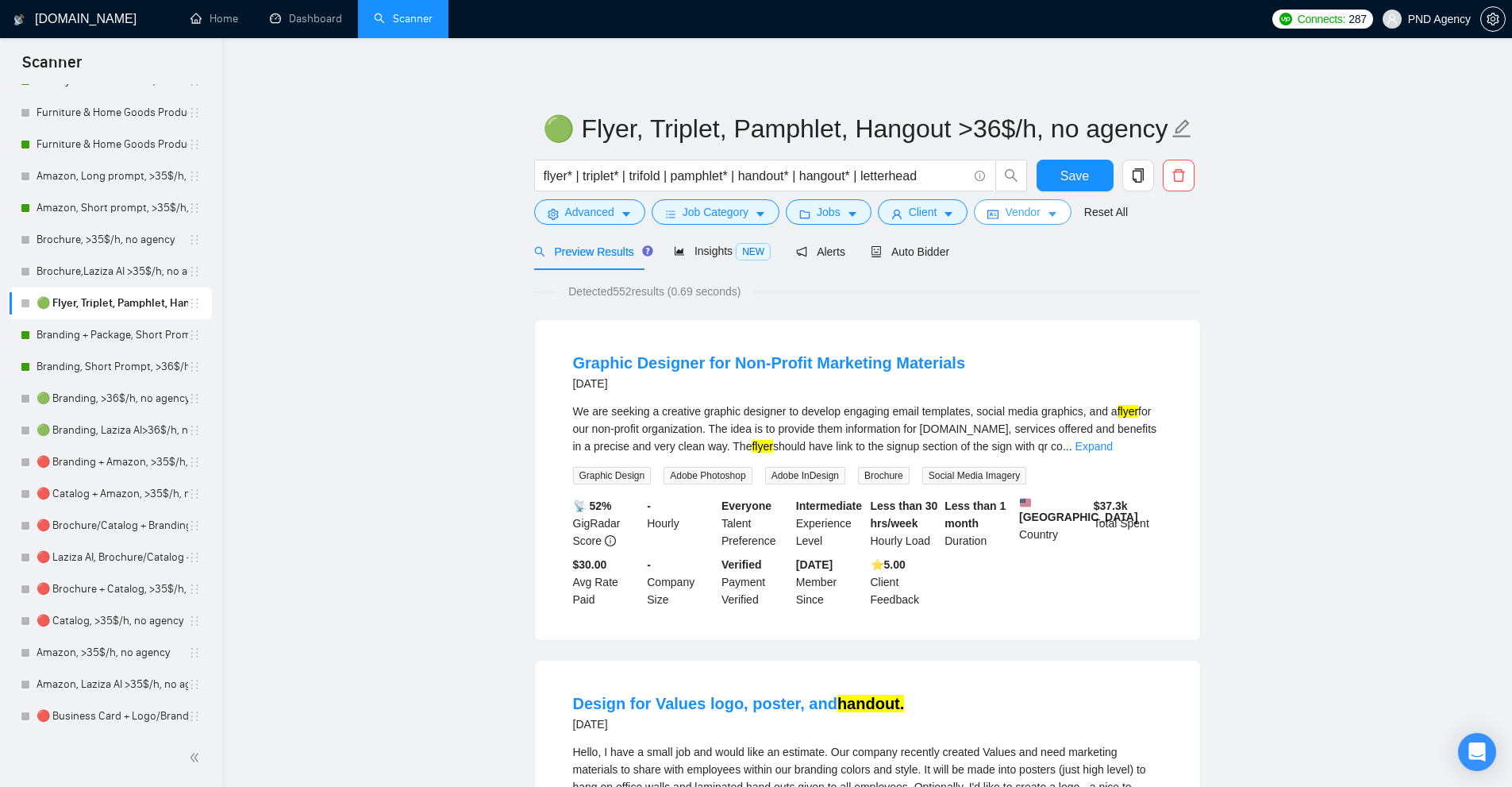
click at [1005, 212] on span "Vendor" at bounding box center [1022, 212] width 35 height 17
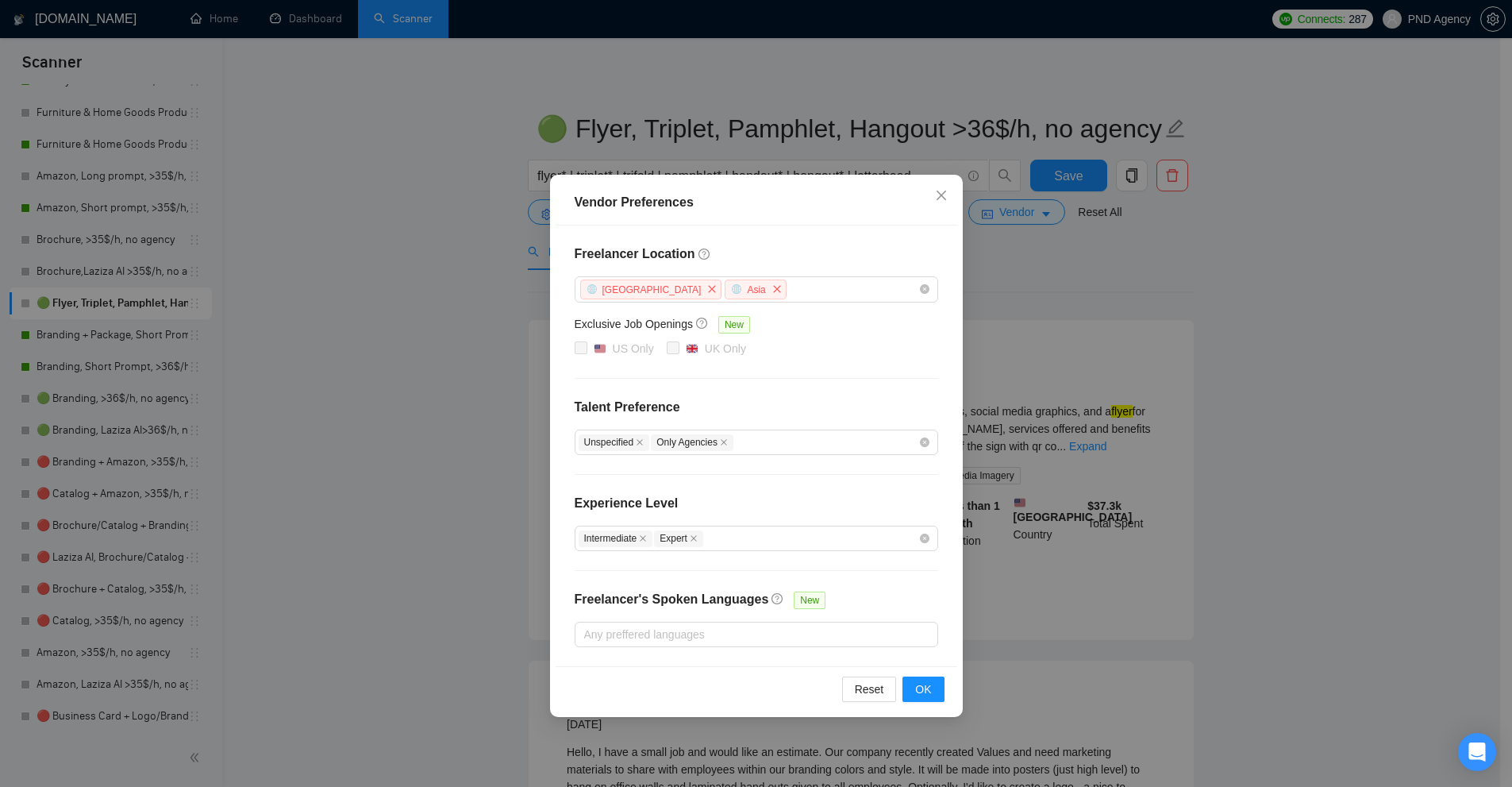
click at [1029, 266] on div "Vendor Preferences Freelancer Location Africa Asia Exclusive Job Openings New U…" at bounding box center [756, 393] width 1512 height 787
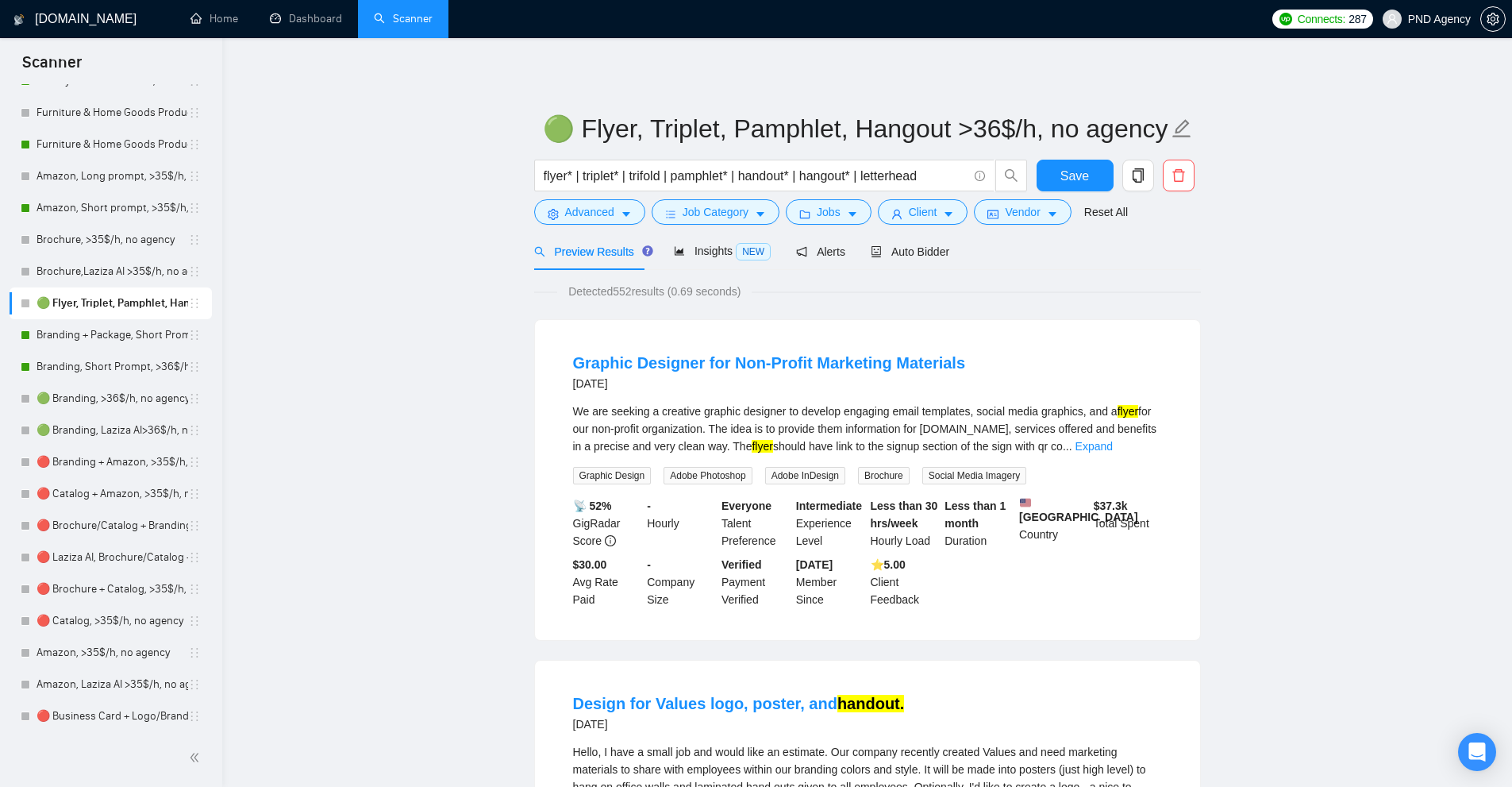
click at [915, 231] on form "🟢 Flyer, Triplet, Pamphlet, Hangout >36$/h, no agency flyer* | triplet* | trifo…" at bounding box center [868, 168] width 667 height 129
click at [913, 217] on span "Client" at bounding box center [923, 212] width 29 height 17
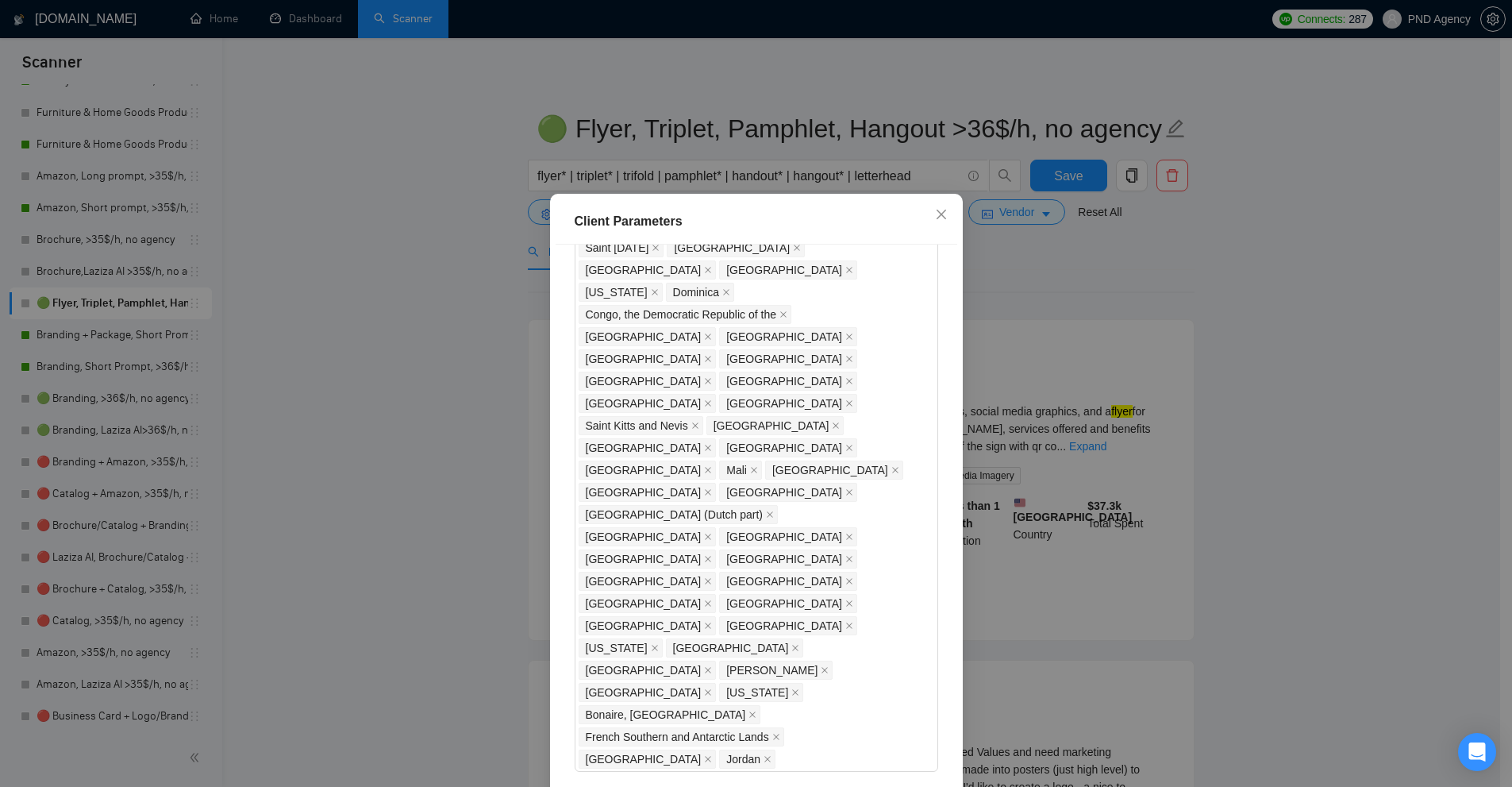
scroll to position [1252, 0]
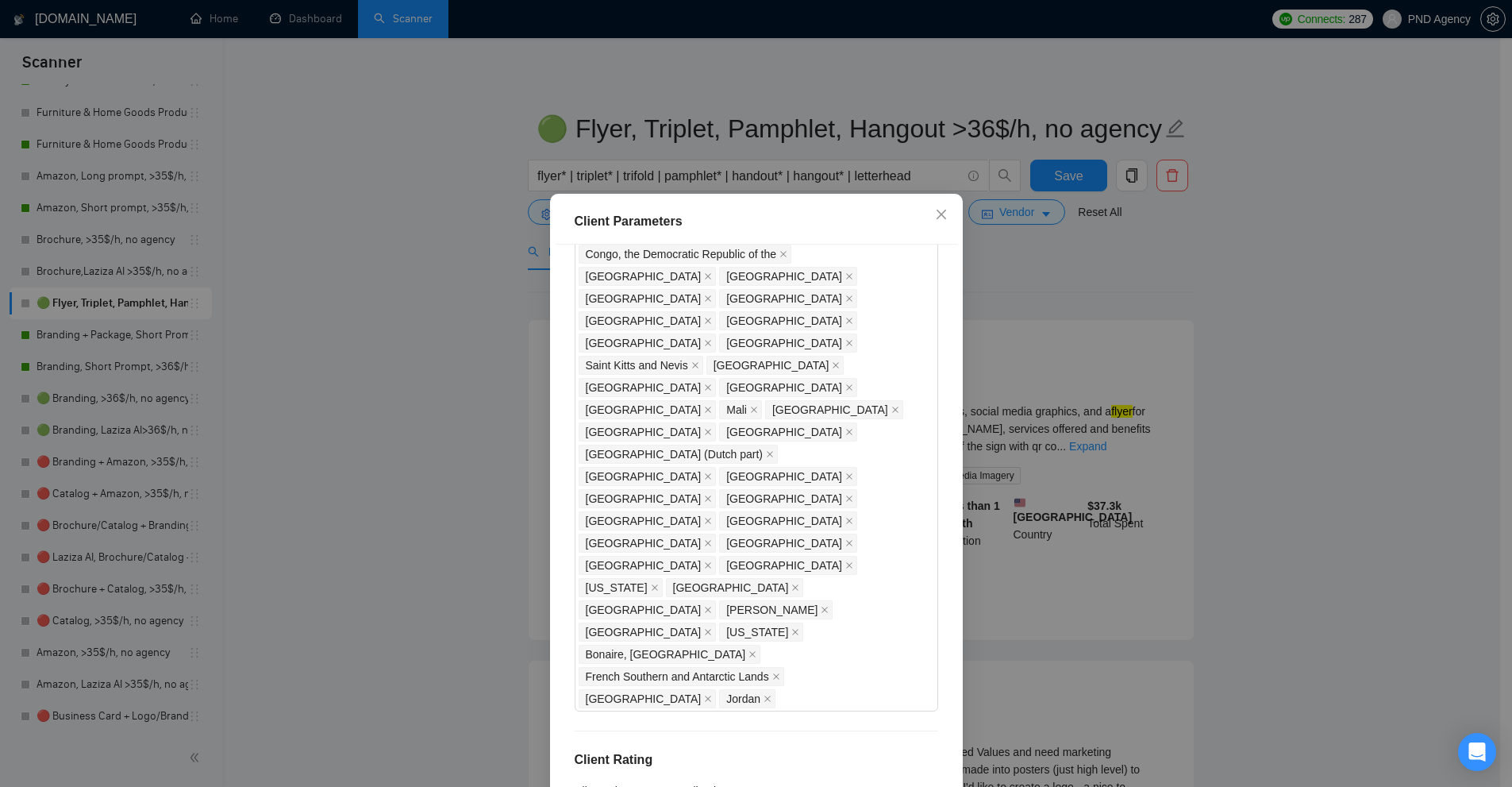
click at [803, 690] on div "Client Location Include Client Countries Select Exclude Client Countries Macedo…" at bounding box center [757, 520] width 402 height 551
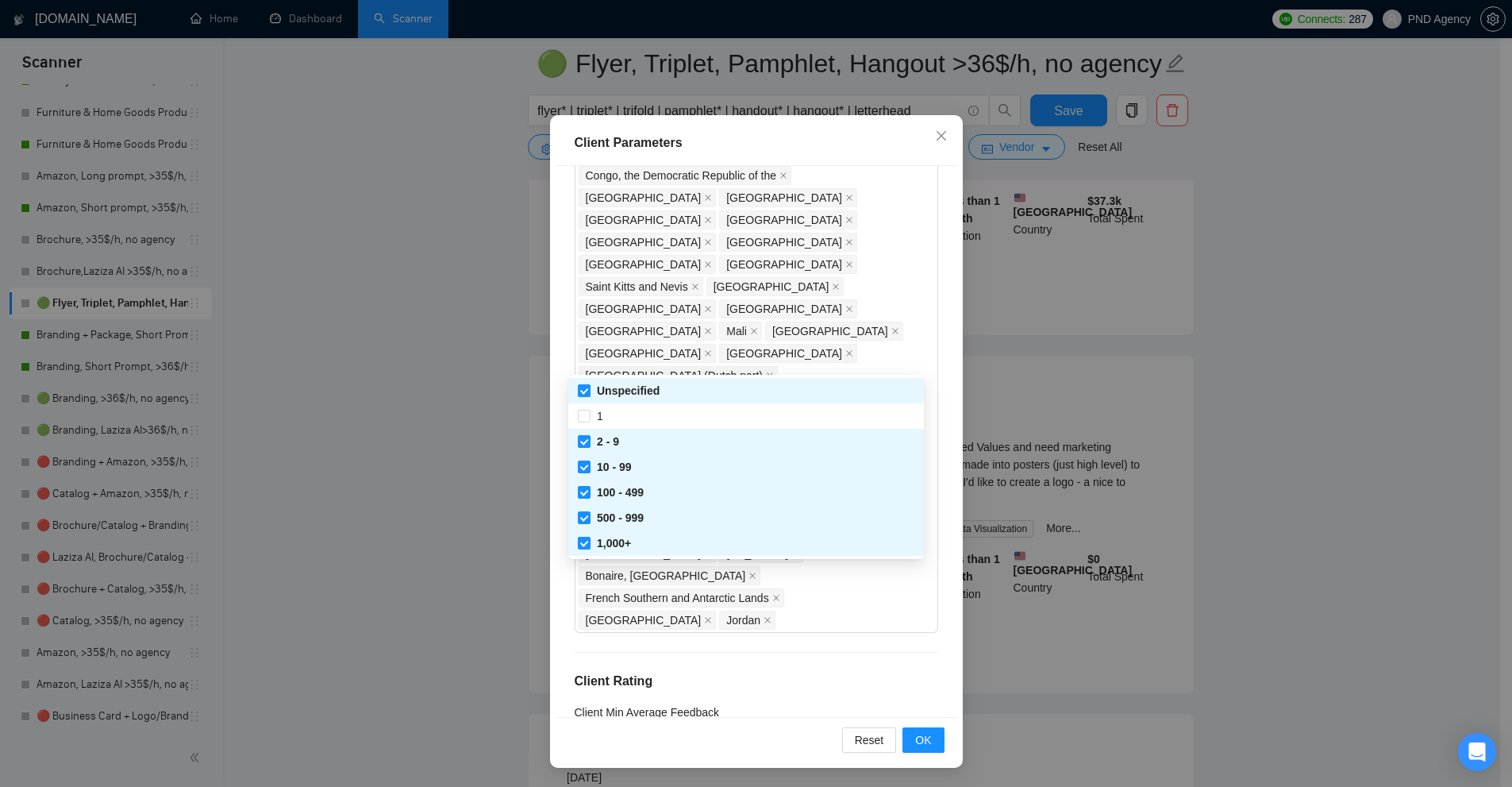
scroll to position [1093, 0]
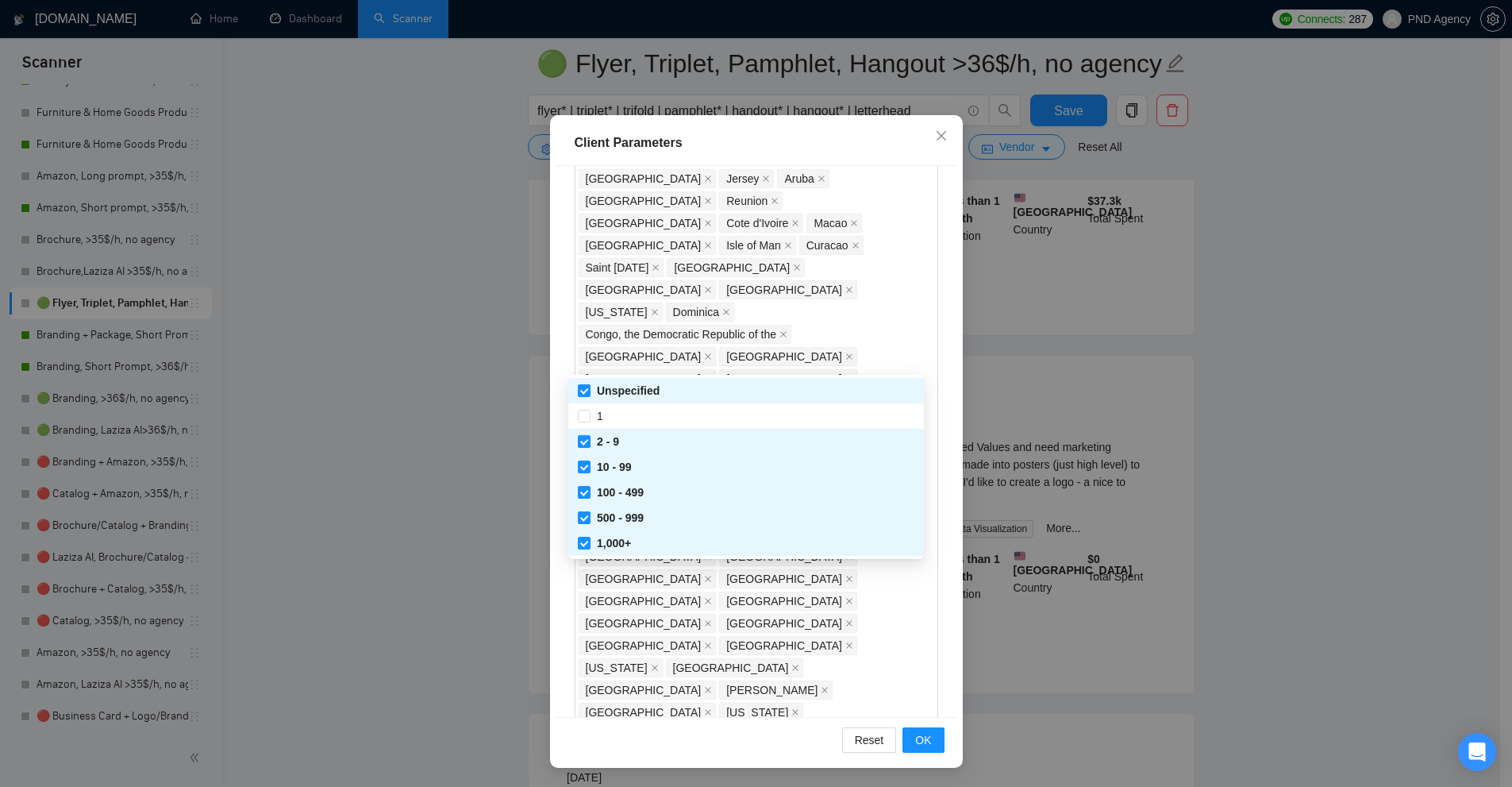
click at [844, 254] on div "Client Location Include Client Countries Select Exclude Client Countries Macedo…" at bounding box center [757, 441] width 402 height 551
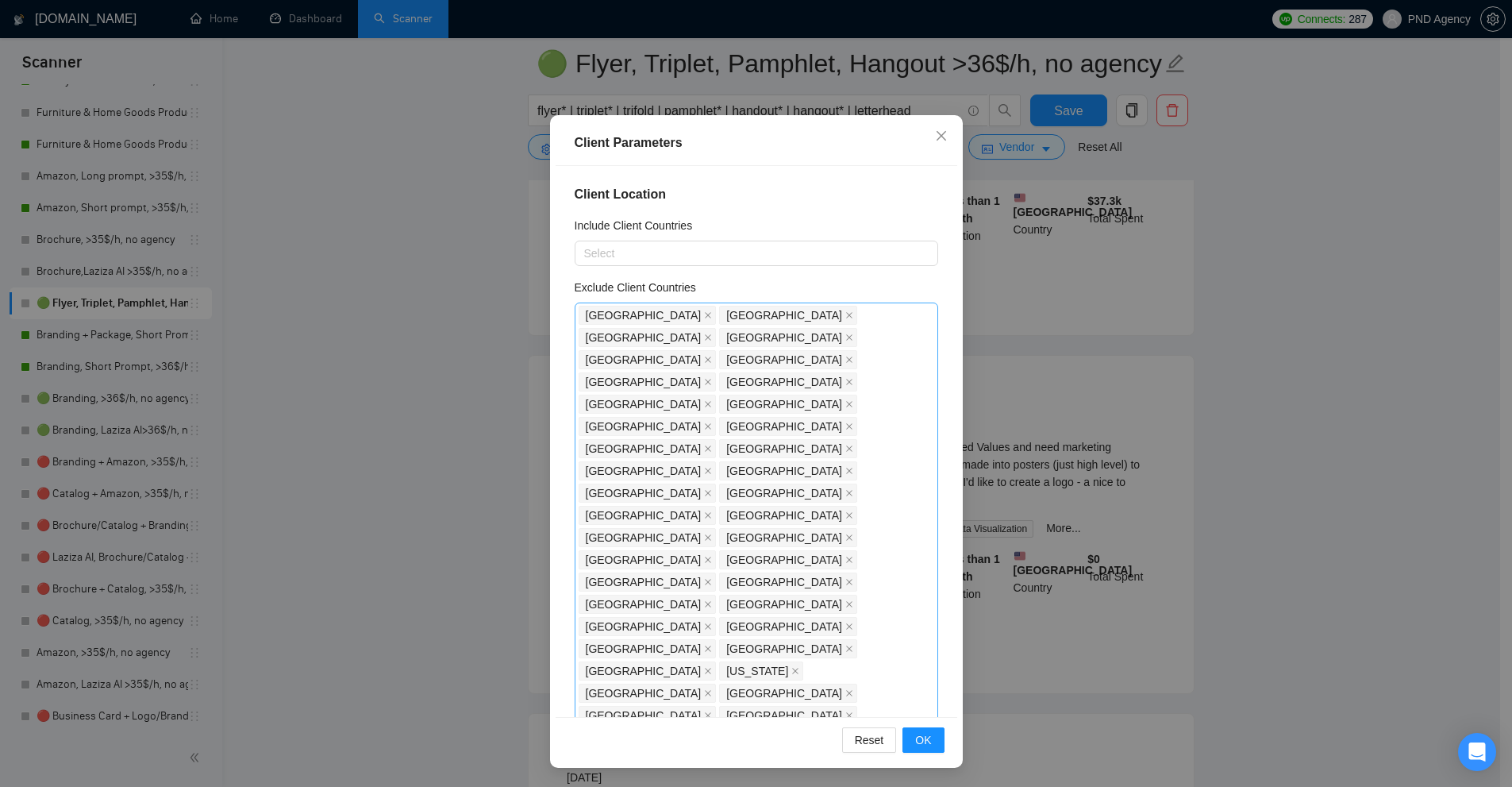
scroll to position [0, 0]
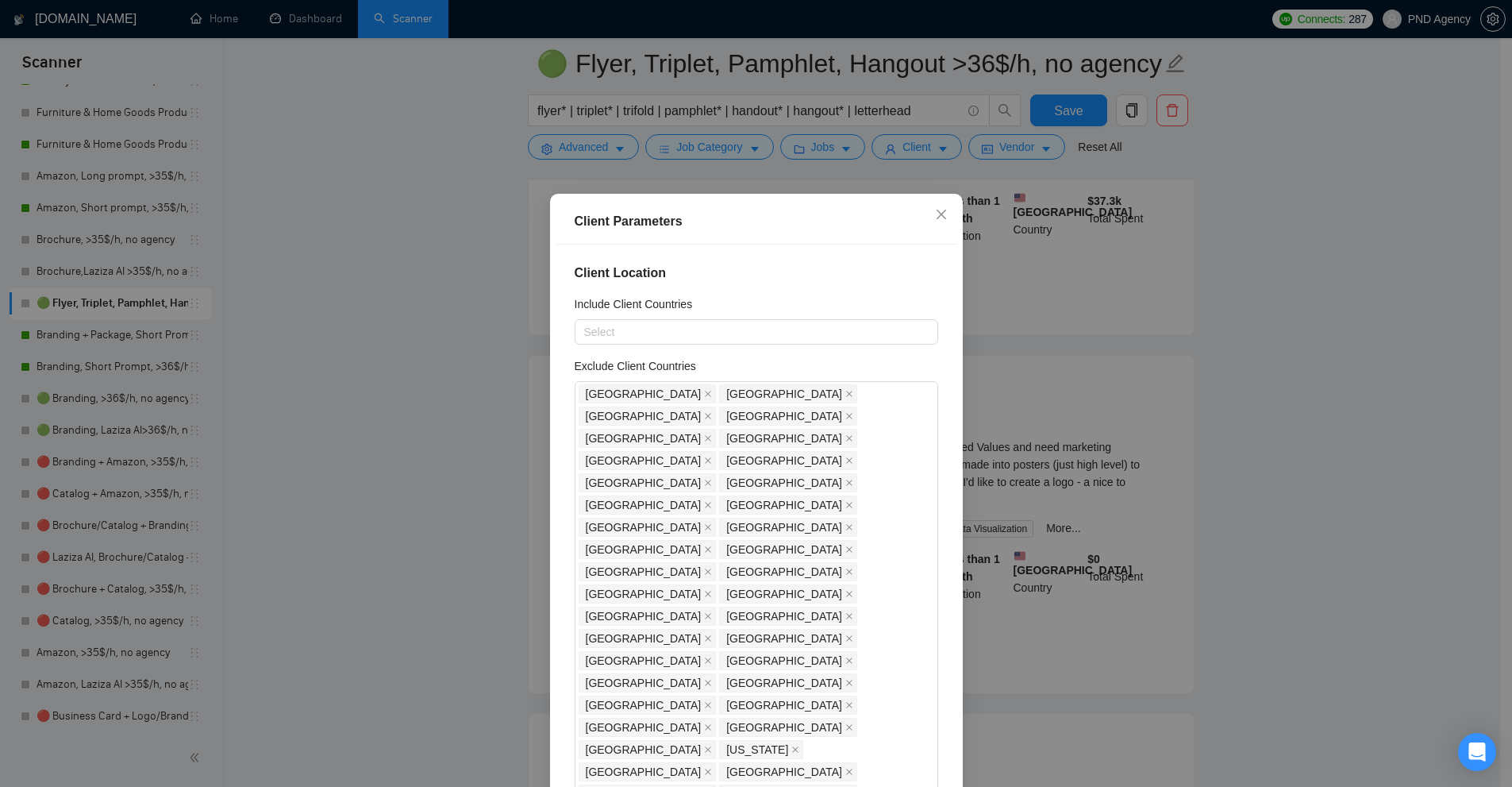
click at [780, 156] on div "Client Parameters Client Location Include Client Countries Select Exclude Clien…" at bounding box center [756, 393] width 1512 height 787
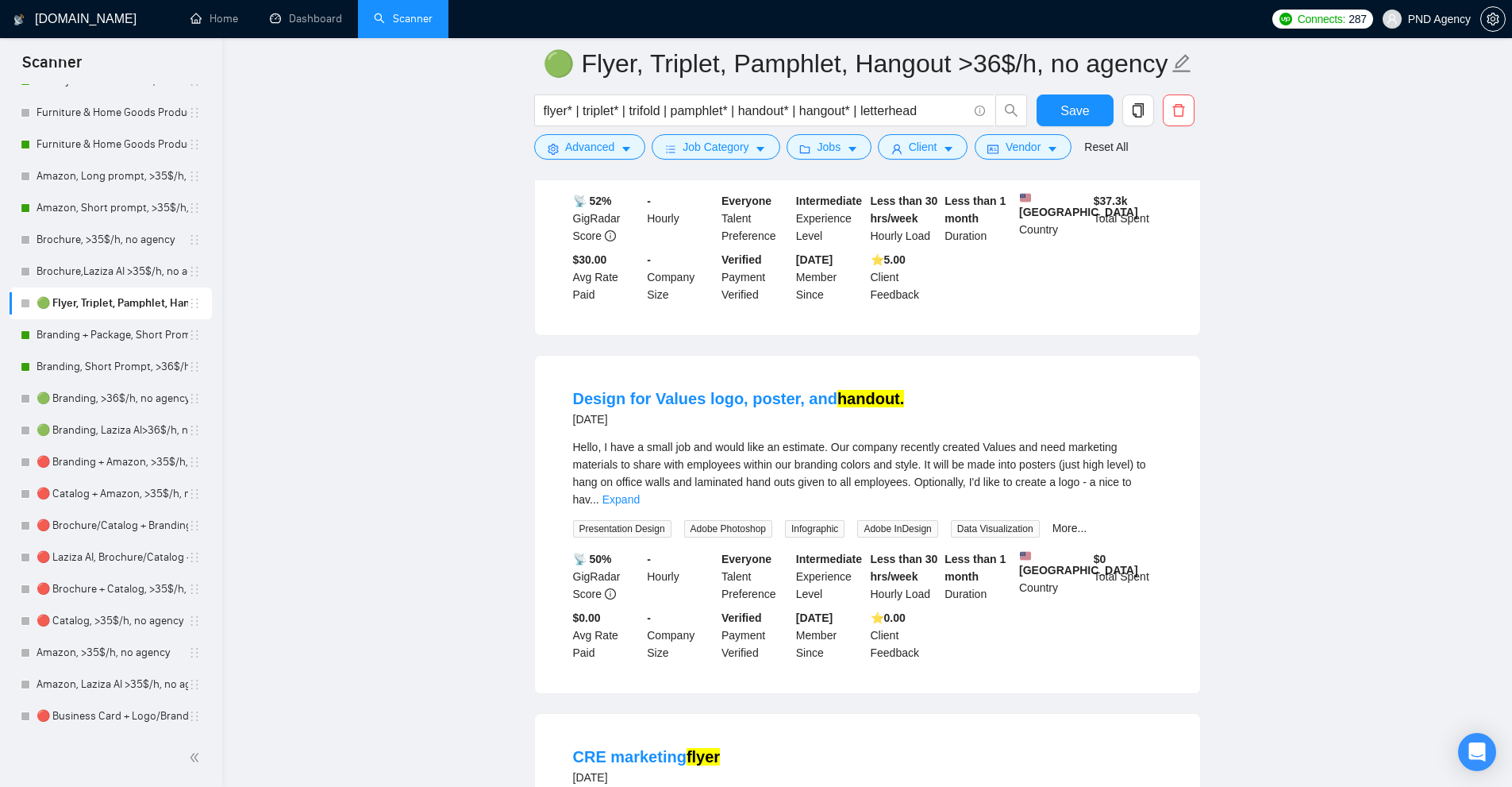
click at [801, 131] on div "flyer* | triplet* | trifold | pamphlet* | handout* | hangout* | letterhead" at bounding box center [780, 114] width 500 height 39
click at [794, 138] on button "Jobs" at bounding box center [828, 147] width 86 height 25
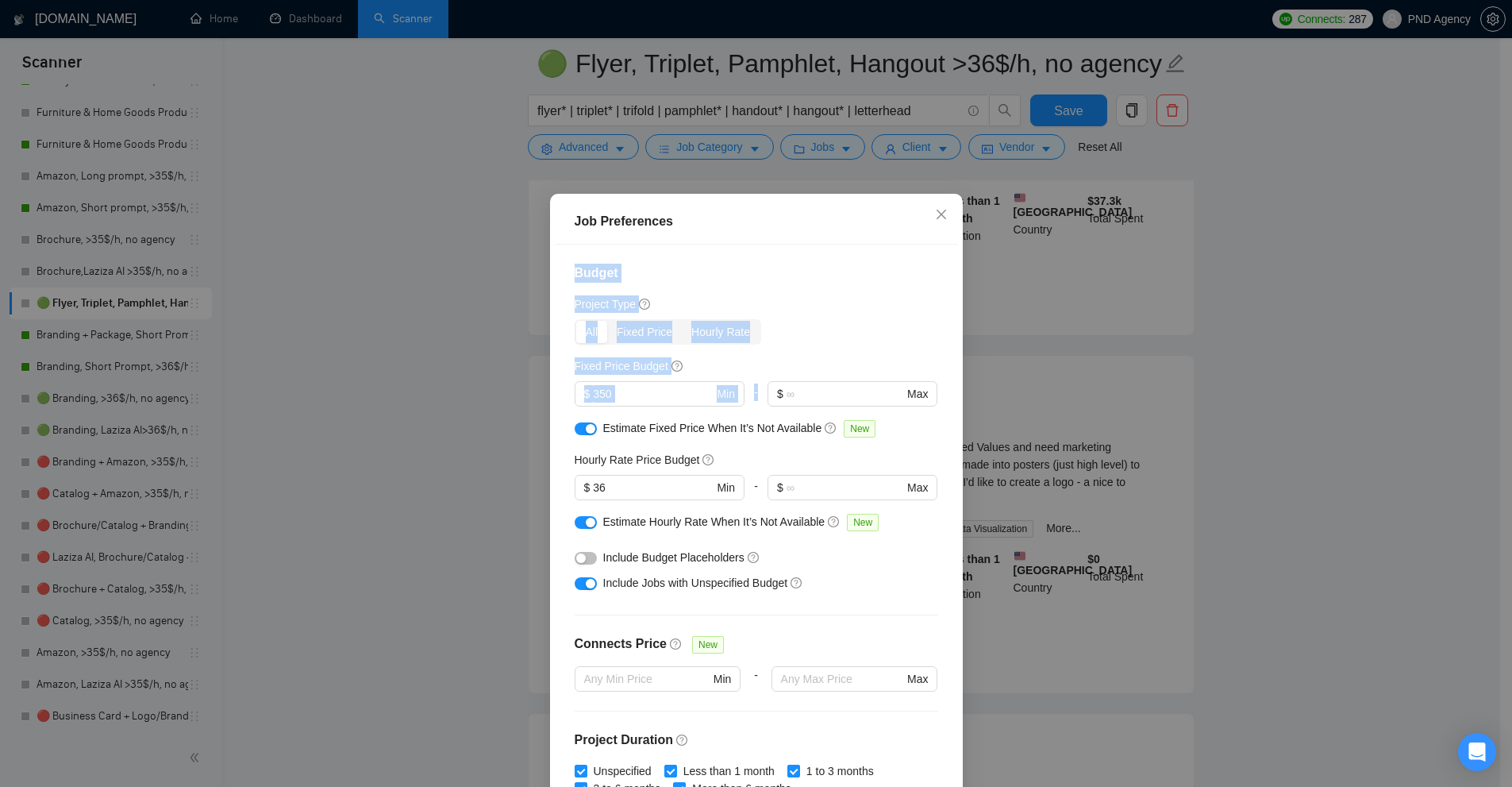
drag, startPoint x: 745, startPoint y: 126, endPoint x: 754, endPoint y: 382, distance: 256.2
click at [754, 382] on div "Job Preferences Budget Project Type All Fixed Price Hourly Rate Fixed Price Bud…" at bounding box center [756, 393] width 1512 height 787
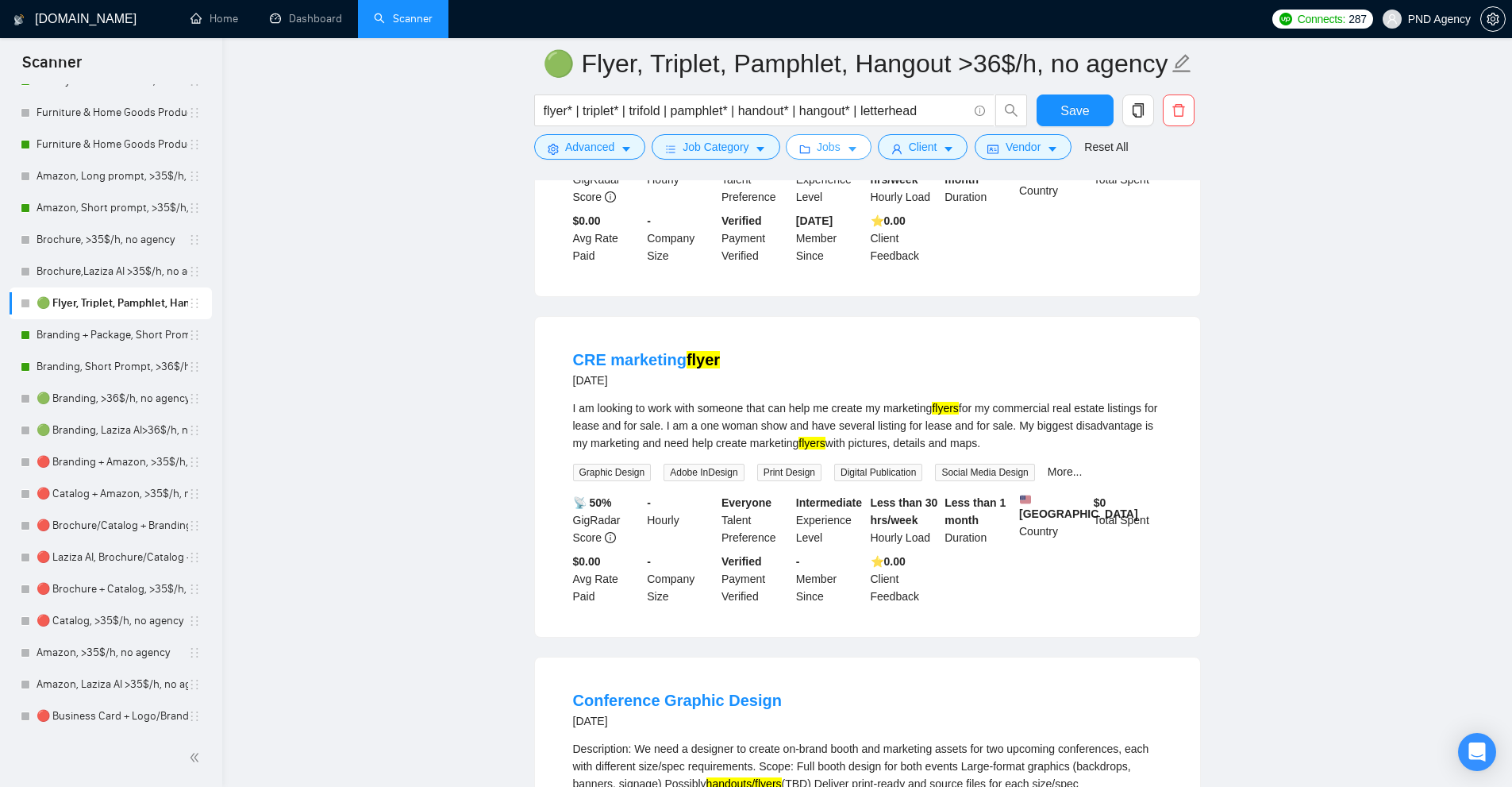
scroll to position [318, 0]
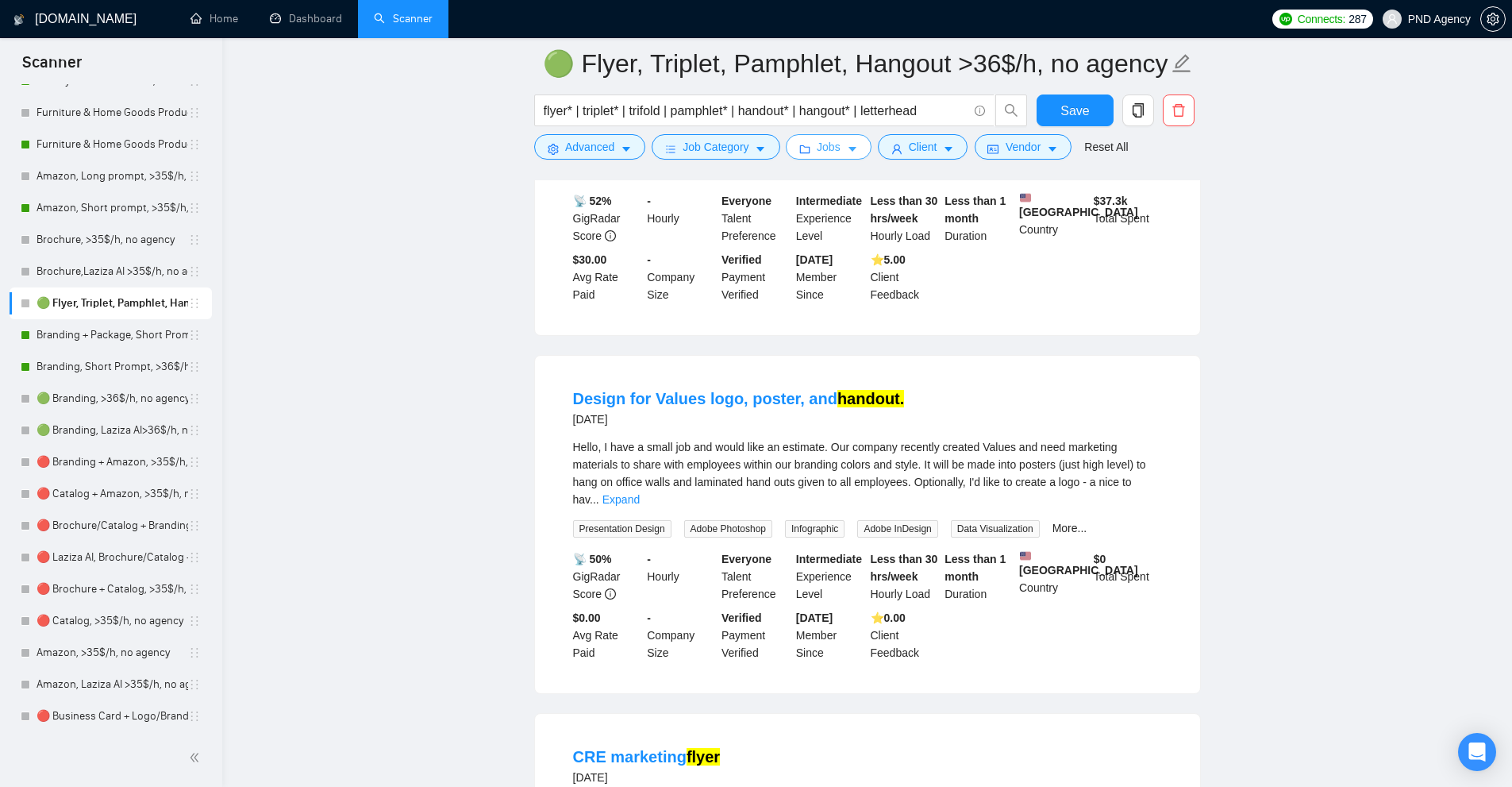
click at [842, 160] on button "Jobs" at bounding box center [828, 147] width 86 height 25
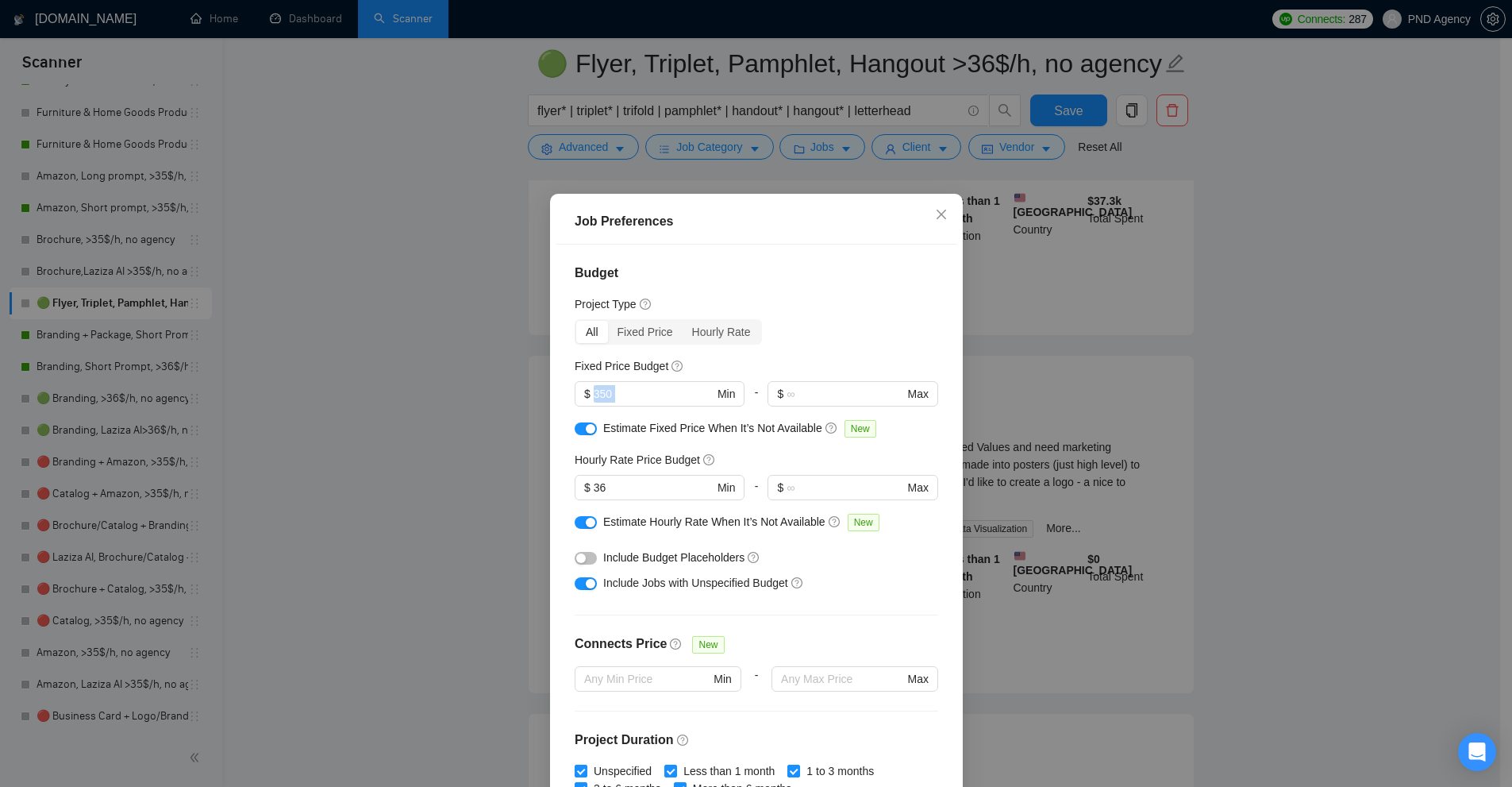
click at [842, 149] on div "Job Preferences Budget Project Type All Fixed Price Hourly Rate Fixed Price Bud…" at bounding box center [756, 393] width 1512 height 787
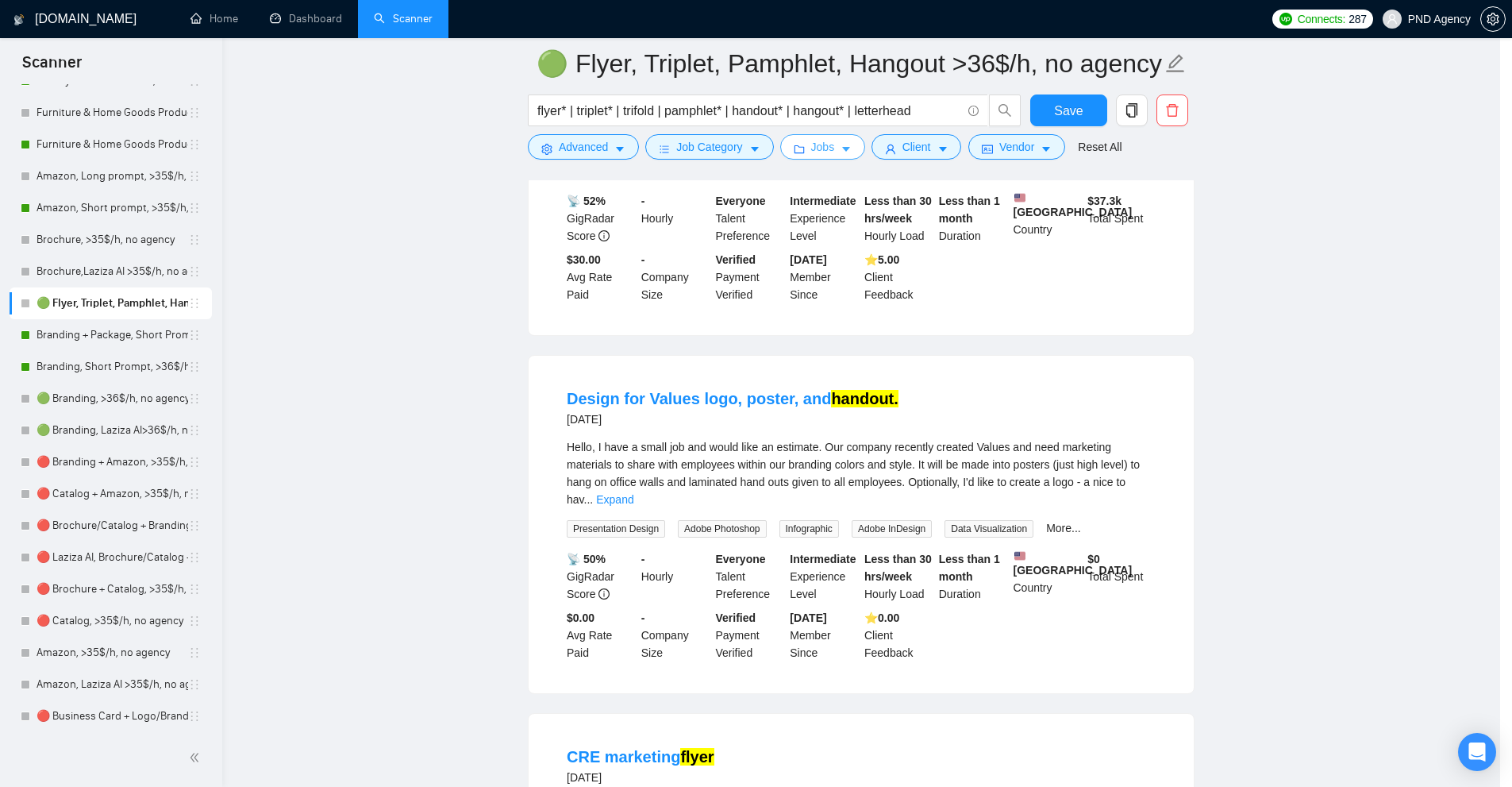
click at [842, 149] on button "Jobs" at bounding box center [823, 147] width 86 height 25
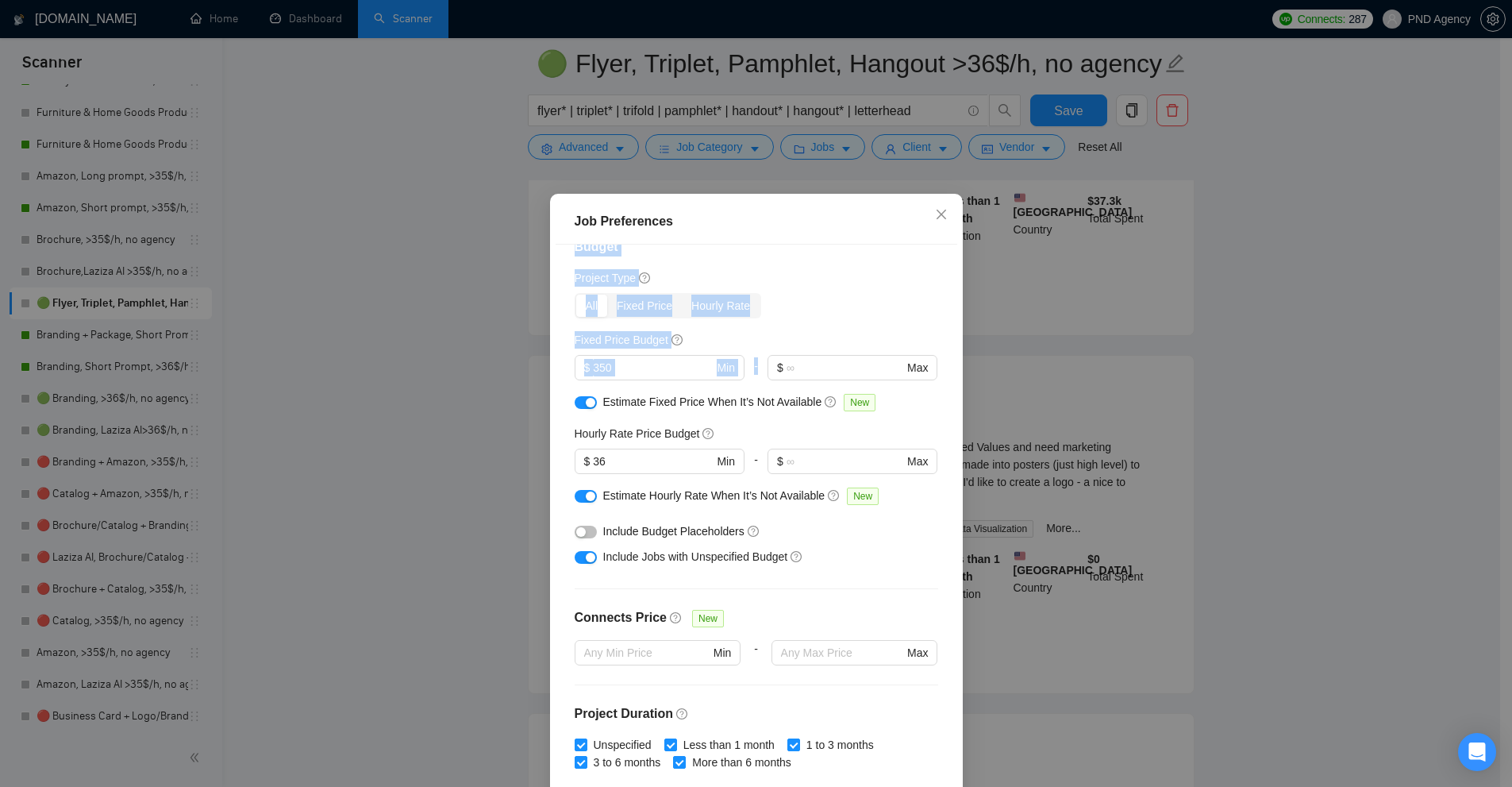
scroll to position [0, 0]
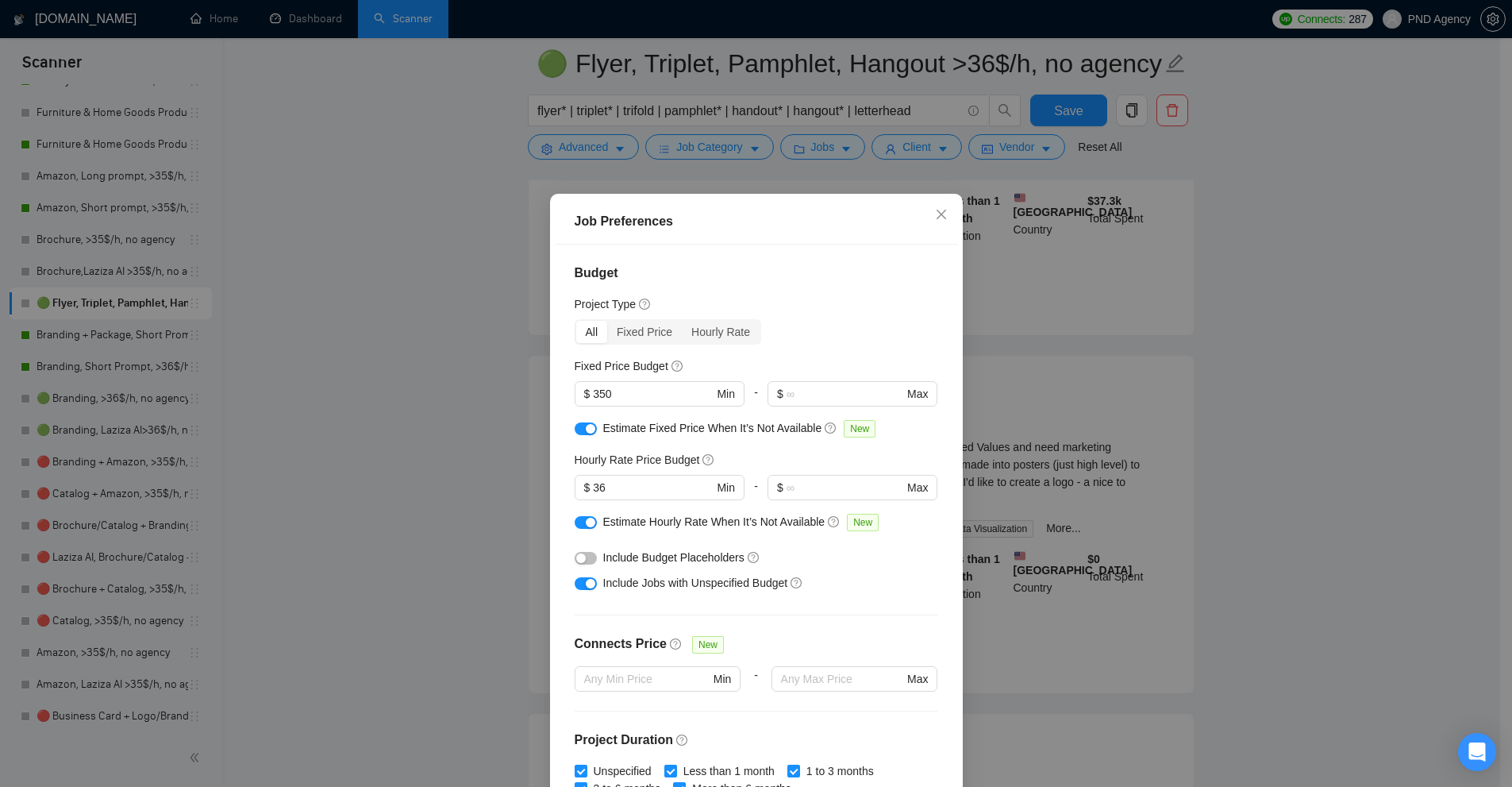
click at [831, 604] on div "Budget Project Type All Fixed Price Hourly Rate Fixed Price Budget $ 350 Min - …" at bounding box center [757, 520] width 402 height 551
click at [1000, 335] on div "Job Preferences Budget Project Type All Fixed Price Hourly Rate Fixed Price Bud…" at bounding box center [756, 393] width 1512 height 787
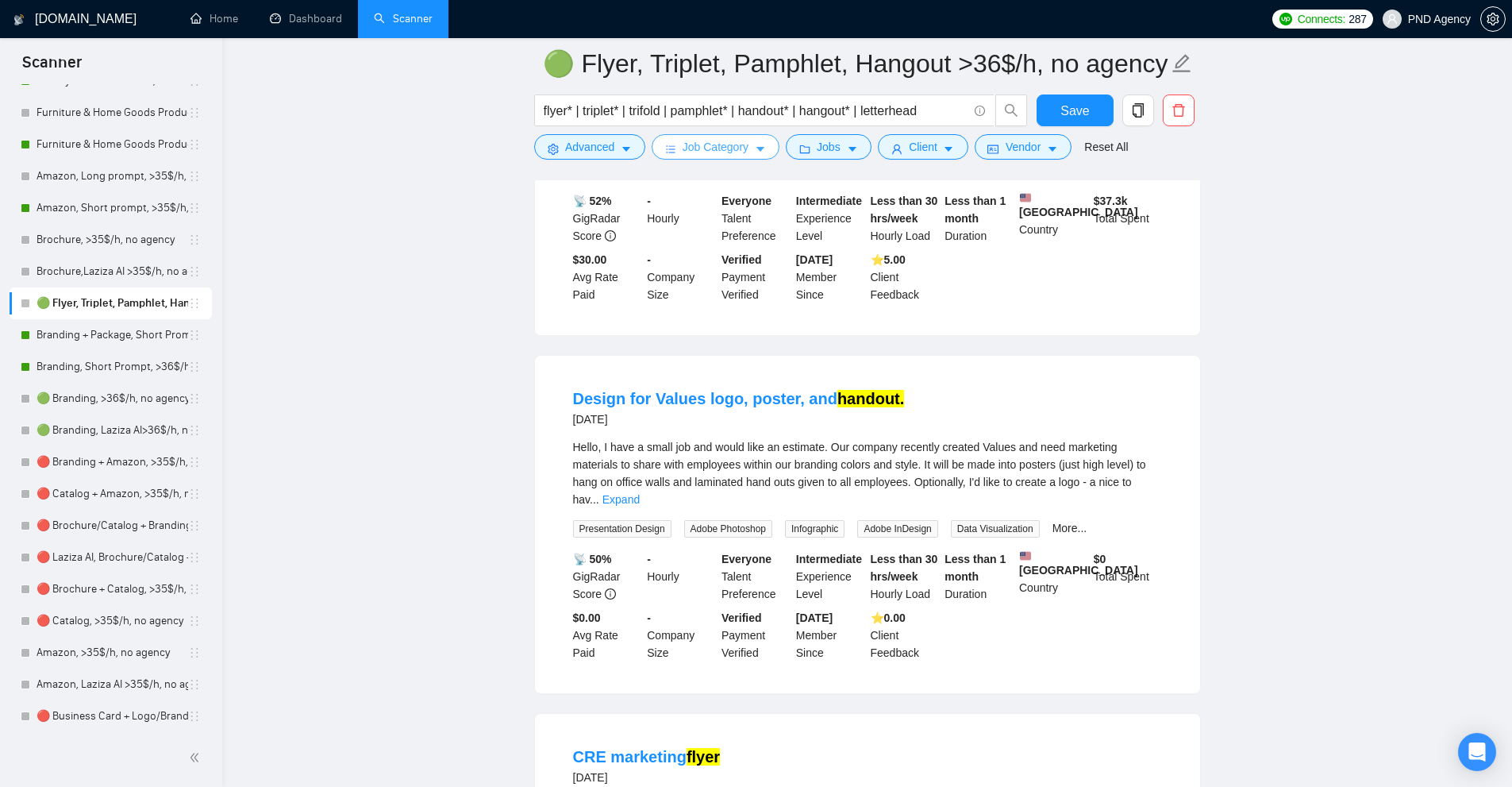
click at [733, 137] on button "Job Category" at bounding box center [716, 147] width 127 height 25
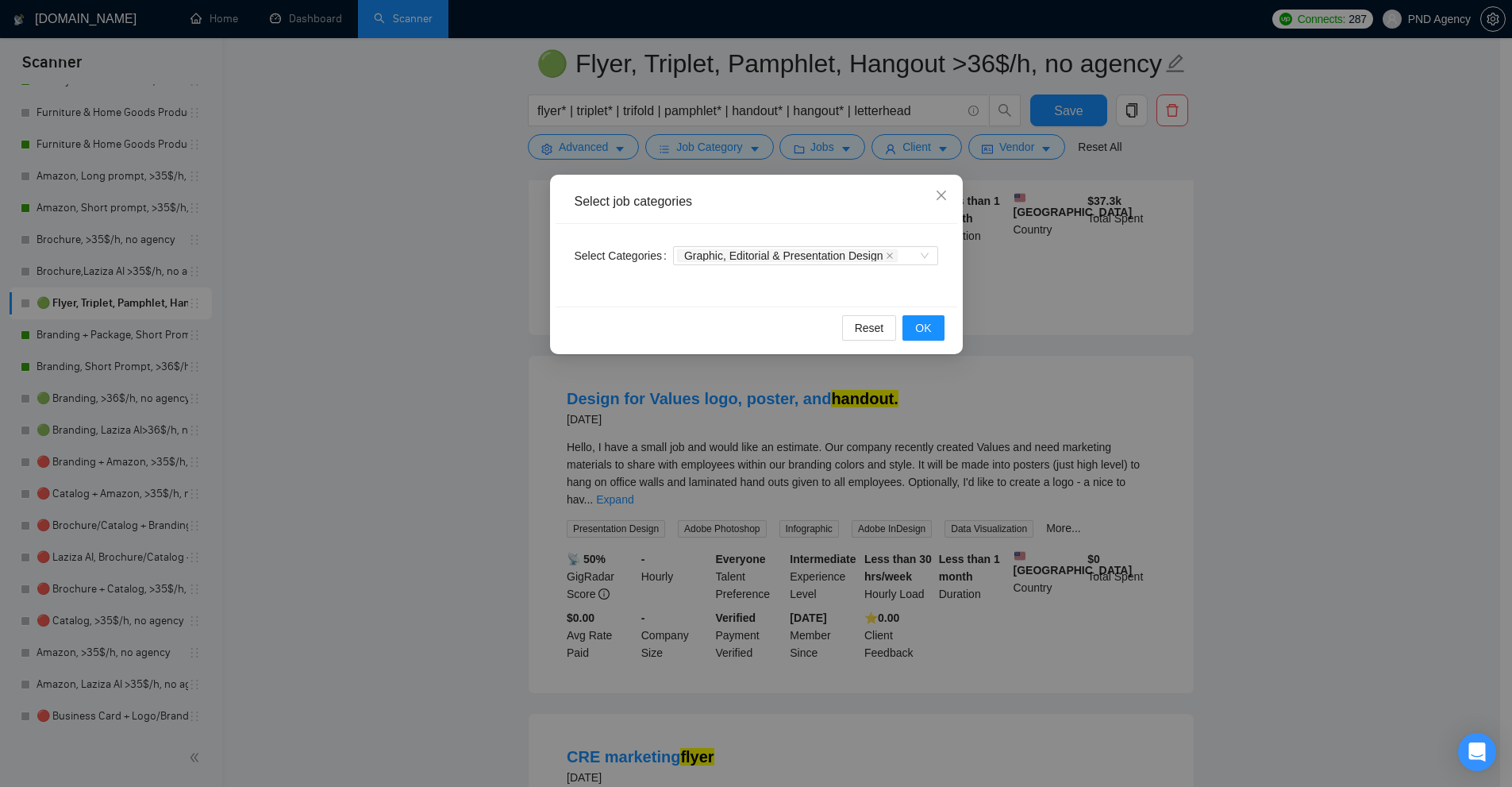
click at [741, 135] on div "Select job categories Select Categories Graphic, Editorial & Presentation Desig…" at bounding box center [756, 393] width 1512 height 787
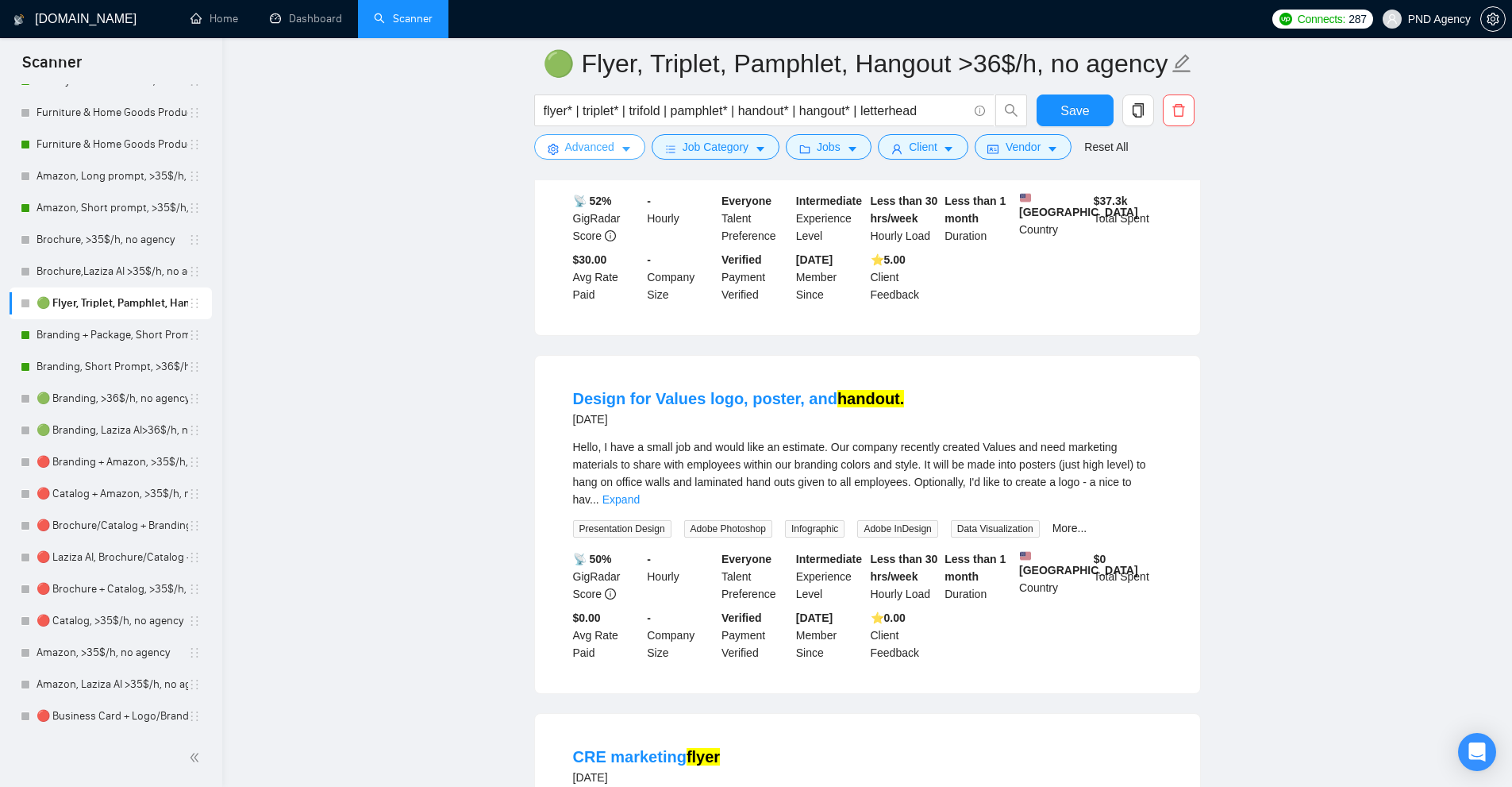
click at [629, 139] on button "Advanced" at bounding box center [589, 147] width 111 height 25
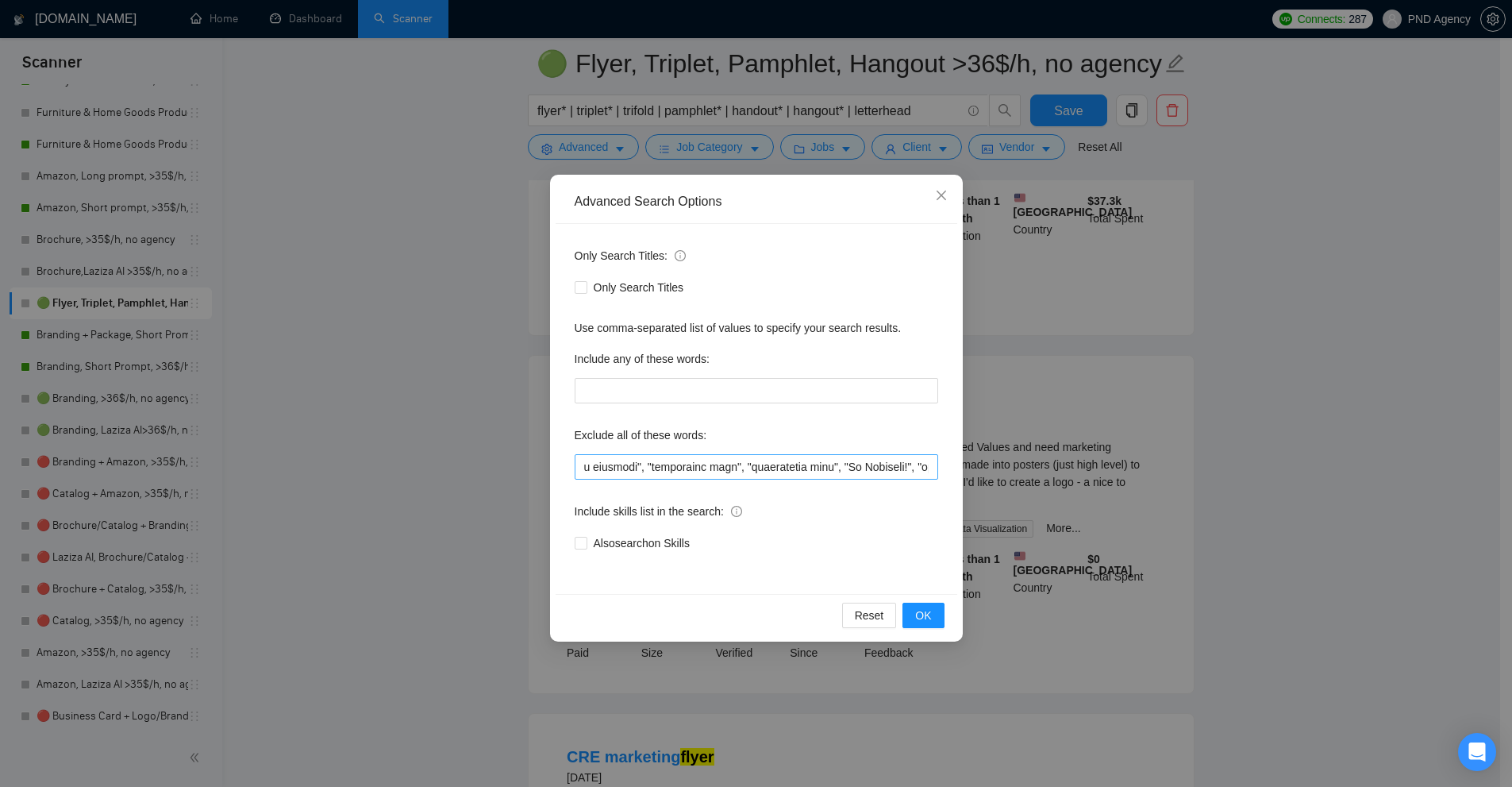
scroll to position [0, 8465]
click at [828, 461] on input "text" at bounding box center [756, 466] width 364 height 25
click at [836, 469] on input "text" at bounding box center [756, 466] width 364 height 25
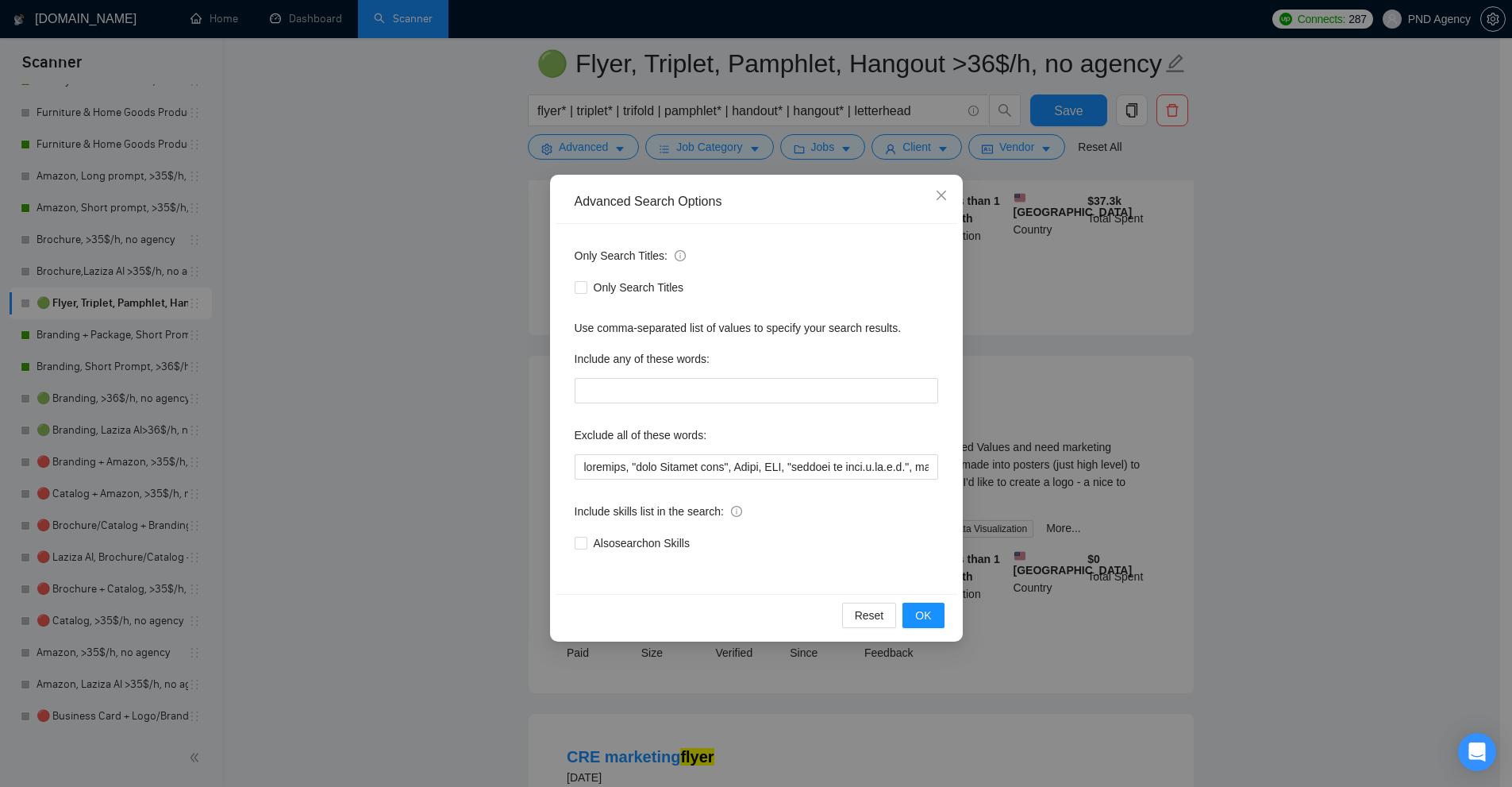
click at [1310, 459] on div "Advanced Search Options Only Search Titles: Only Search Titles Use comma-separa…" at bounding box center [756, 393] width 1512 height 787
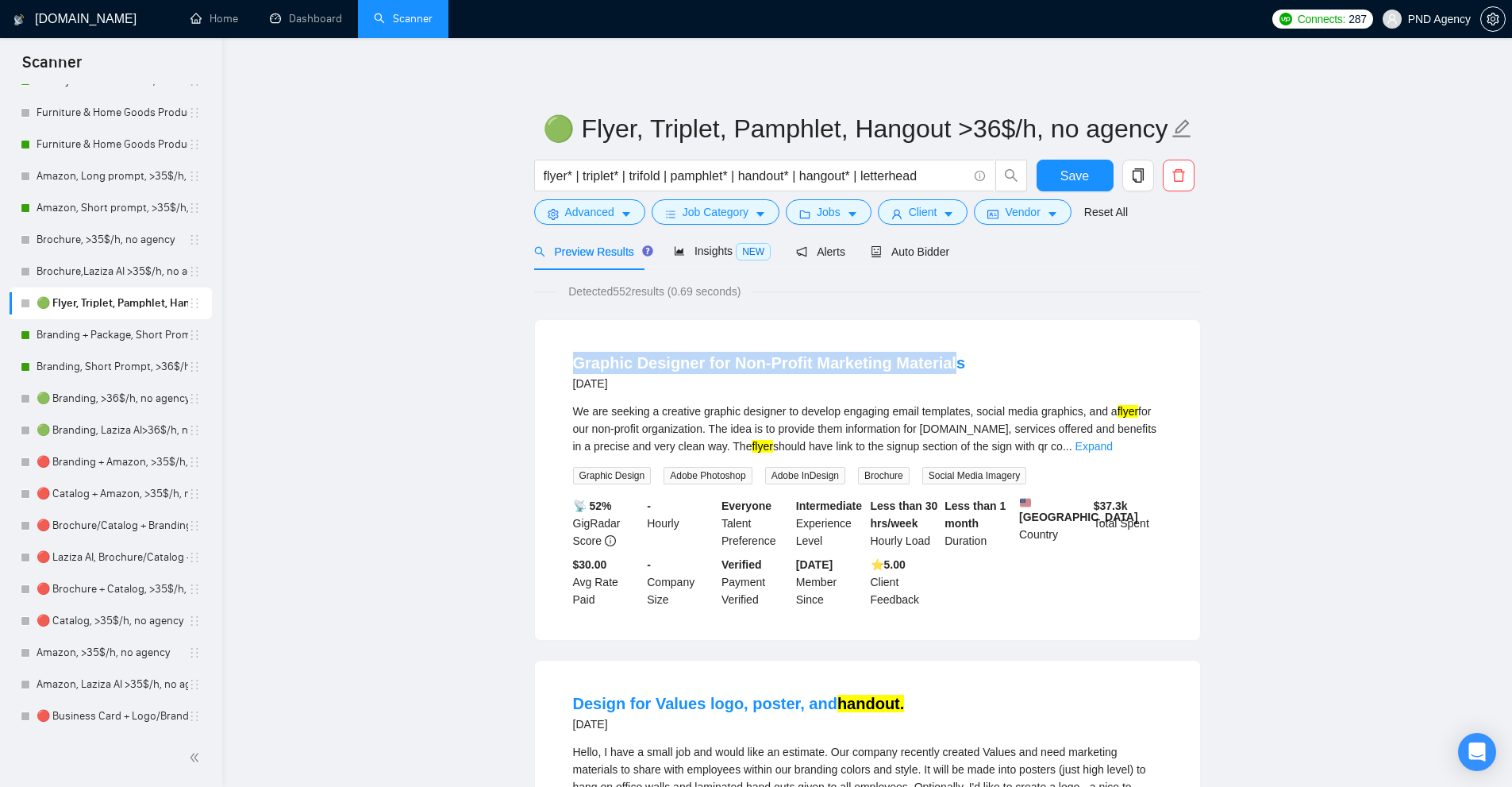
drag, startPoint x: 539, startPoint y: 361, endPoint x: 958, endPoint y: 371, distance: 419.1
click at [939, 419] on div "We are seeking a creative graphic designer to develop engaging email templates,…" at bounding box center [868, 429] width 589 height 52
click at [621, 215] on icon "caret-down" at bounding box center [626, 214] width 11 height 11
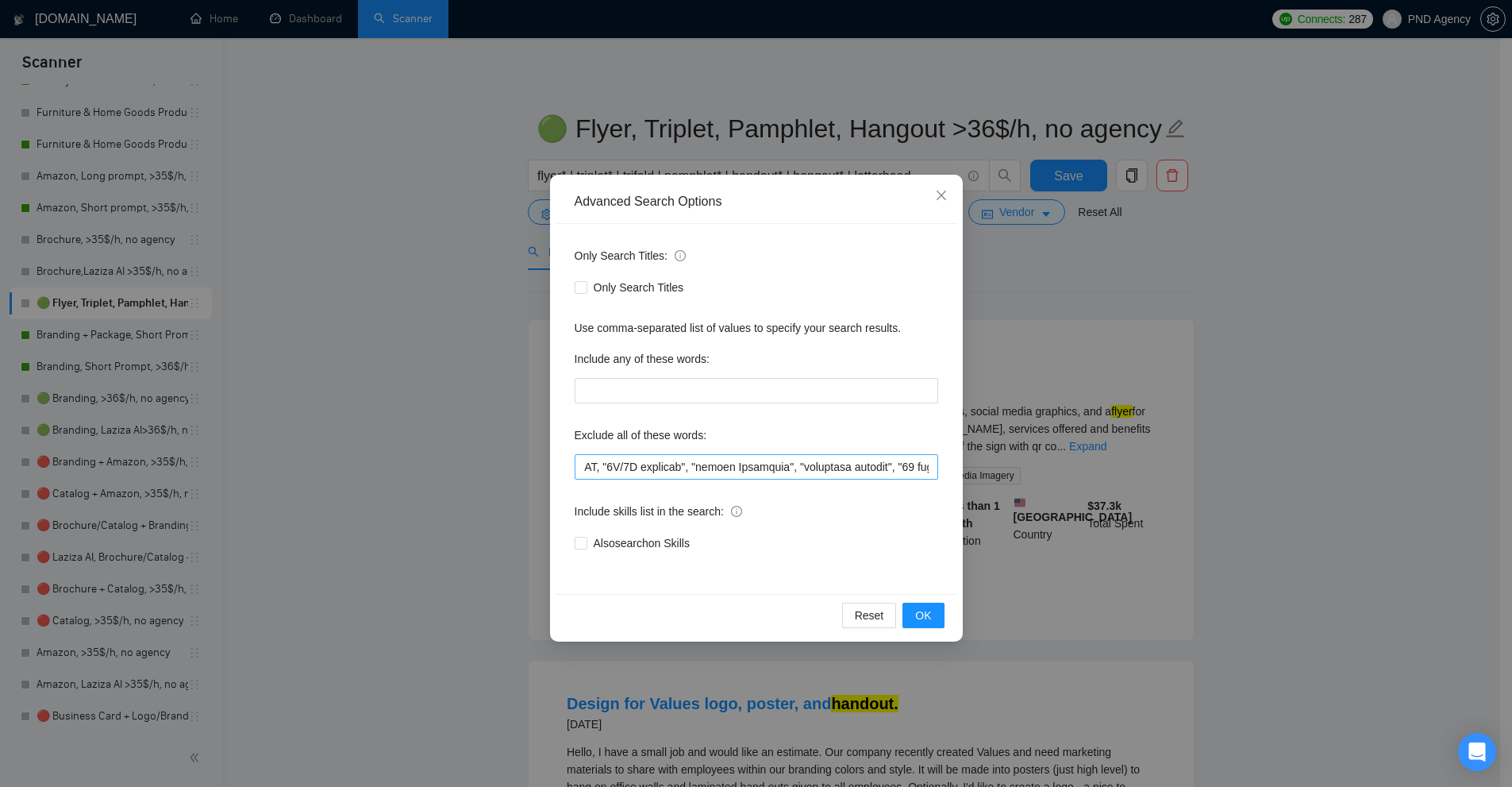
scroll to position [0, 2223]
drag, startPoint x: 1125, startPoint y: 411, endPoint x: 1136, endPoint y: 409, distance: 11.2
click at [1136, 409] on div "Advanced Search Options Only Search Titles: Only Search Titles Use comma-separa…" at bounding box center [756, 393] width 1512 height 787
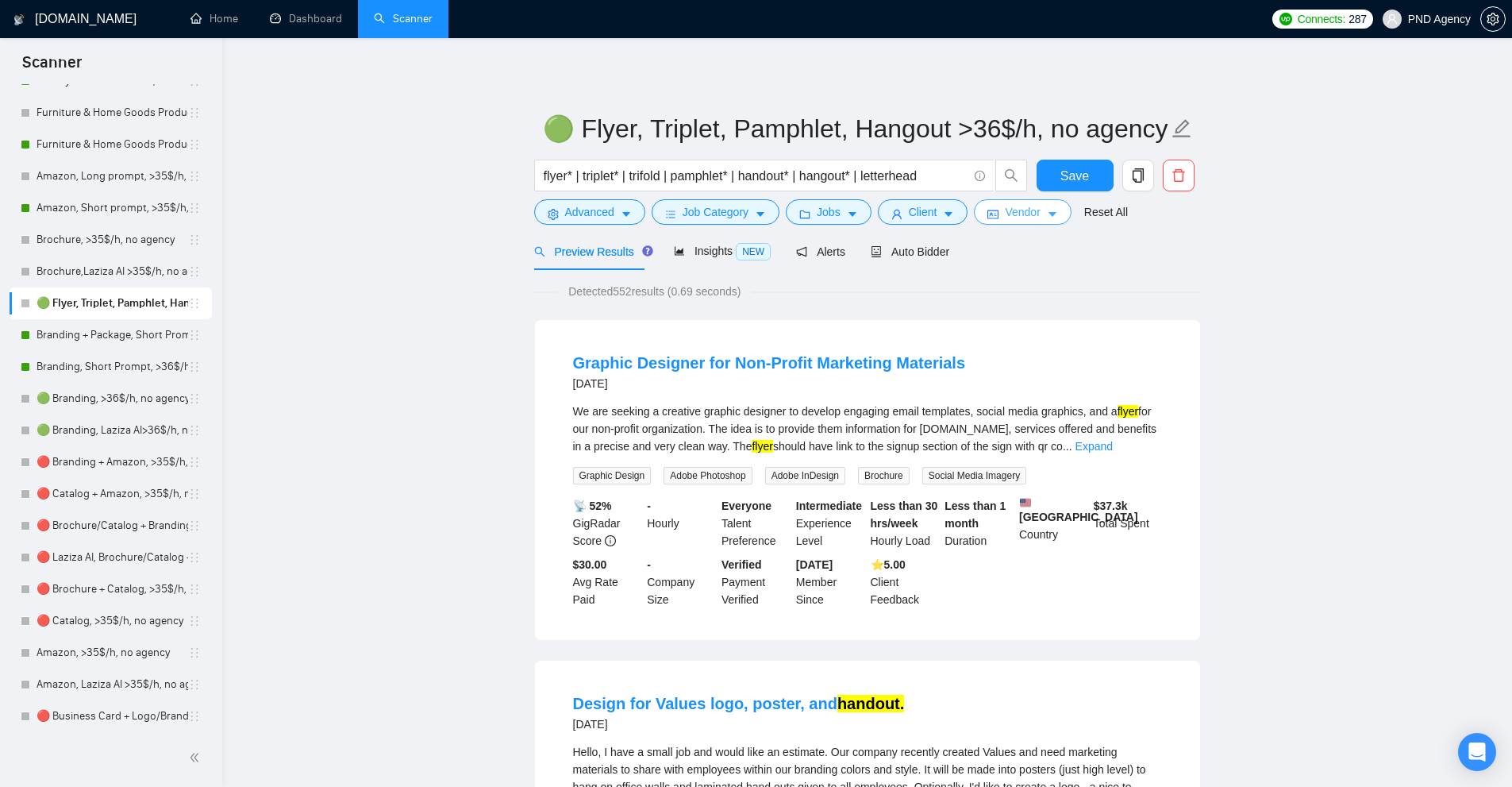
click at [1009, 206] on span "Vendor" at bounding box center [1022, 212] width 35 height 17
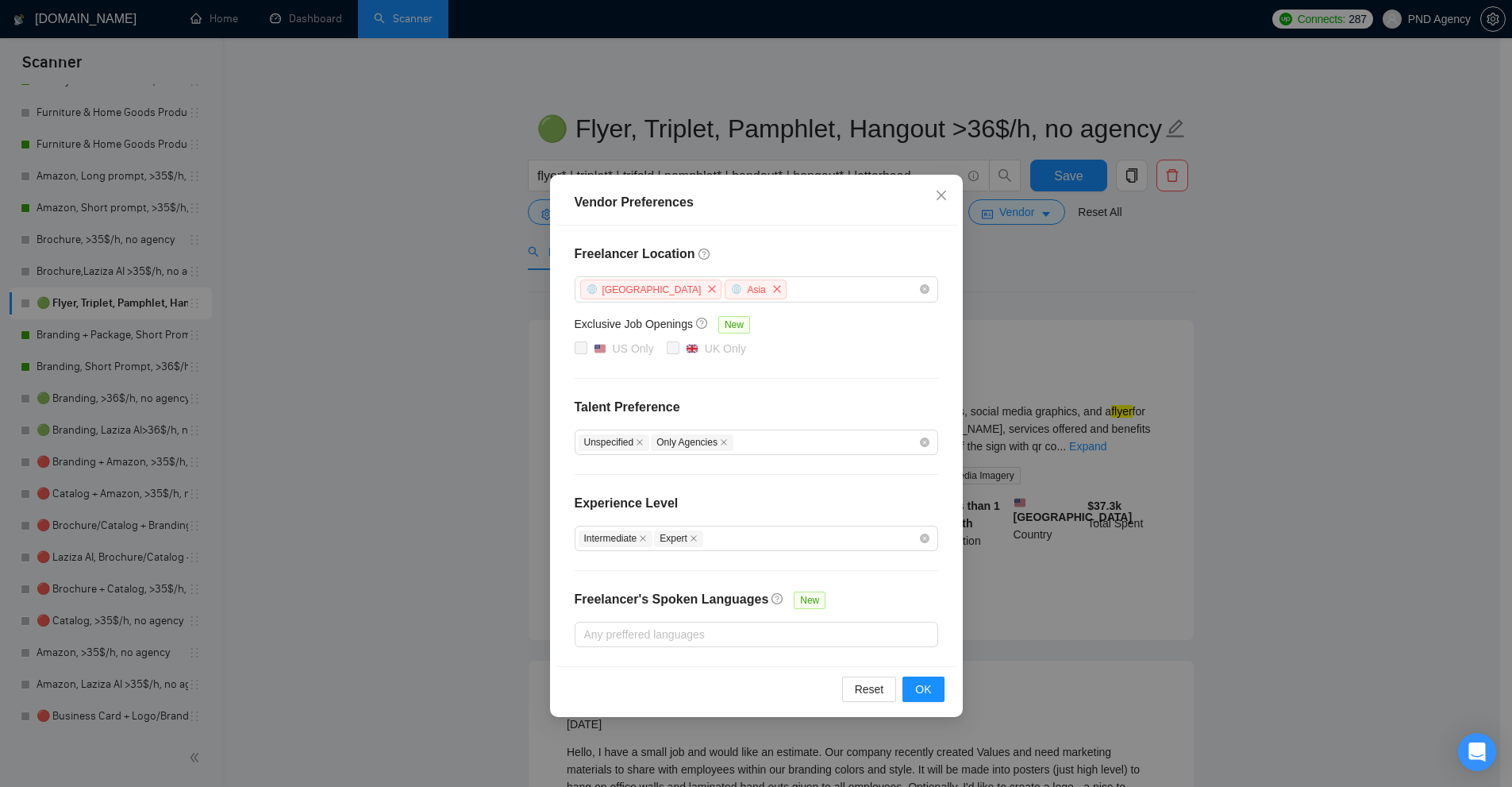
click at [1041, 337] on div "Vendor Preferences Freelancer Location Africa Asia Exclusive Job Openings New U…" at bounding box center [756, 393] width 1512 height 787
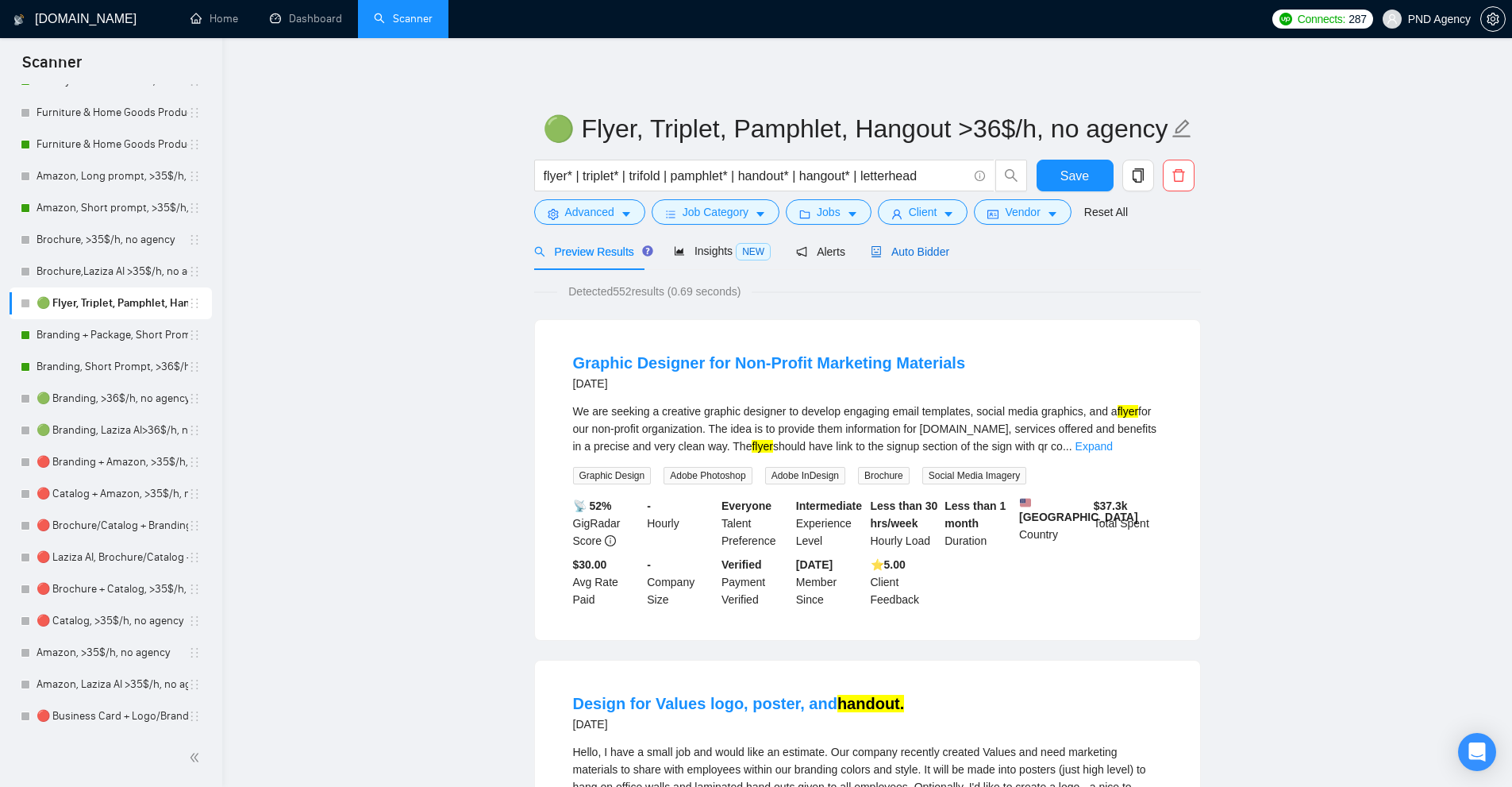
click at [914, 245] on span "Auto Bidder" at bounding box center [911, 252] width 79 height 13
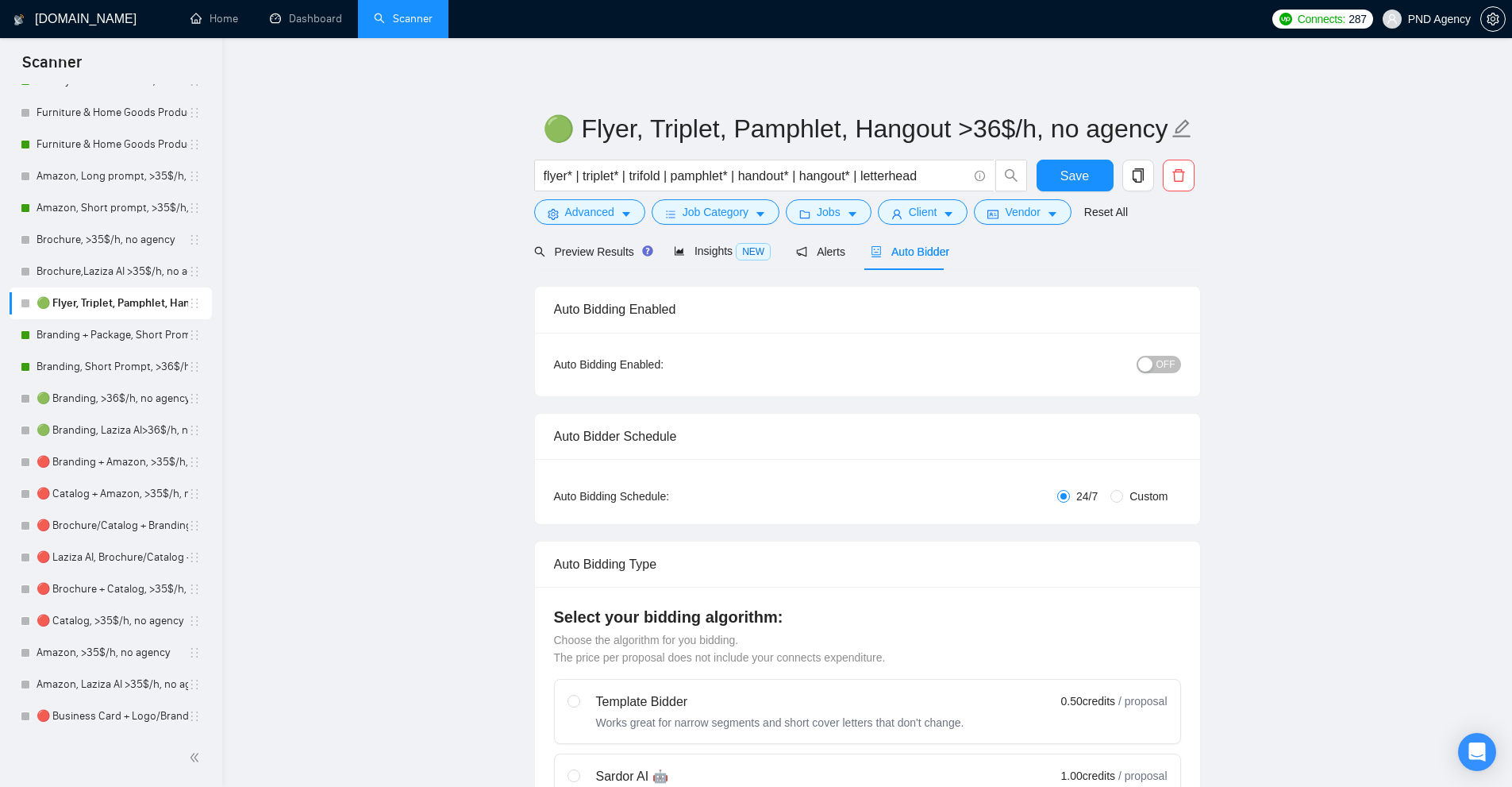
checkbox input "true"
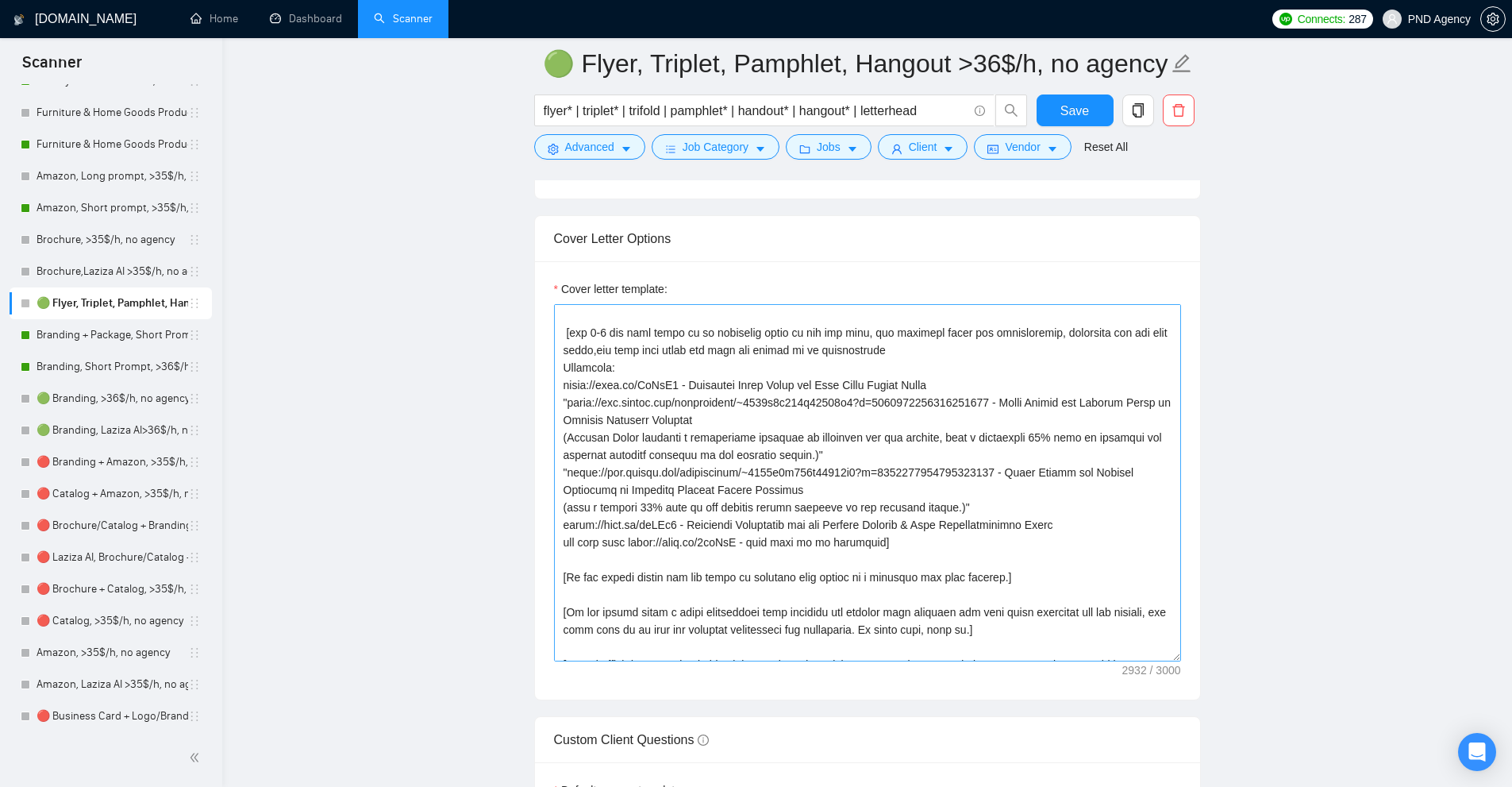
scroll to position [367, 0]
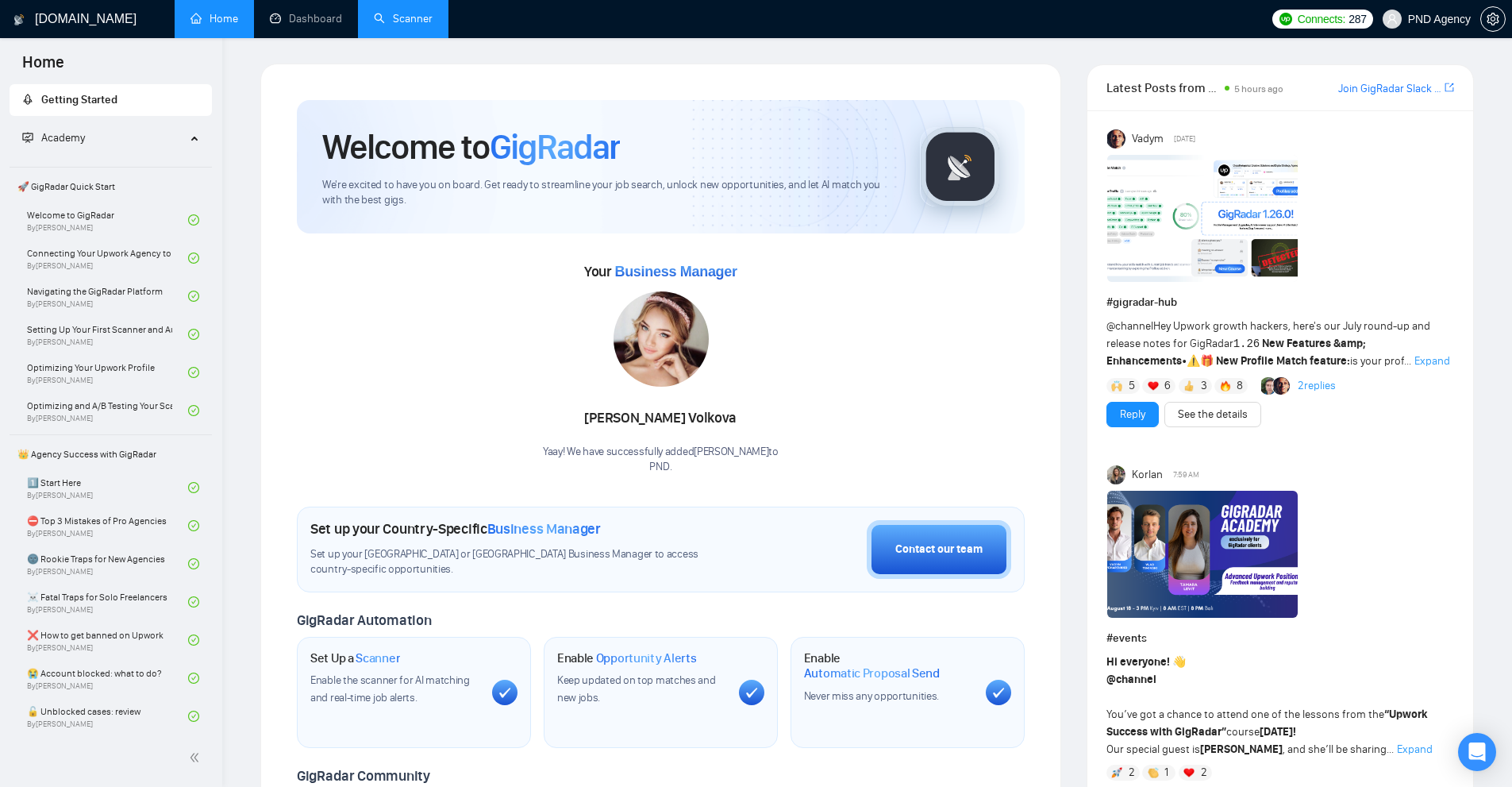
click at [427, 25] on link "Scanner" at bounding box center [402, 18] width 58 height 13
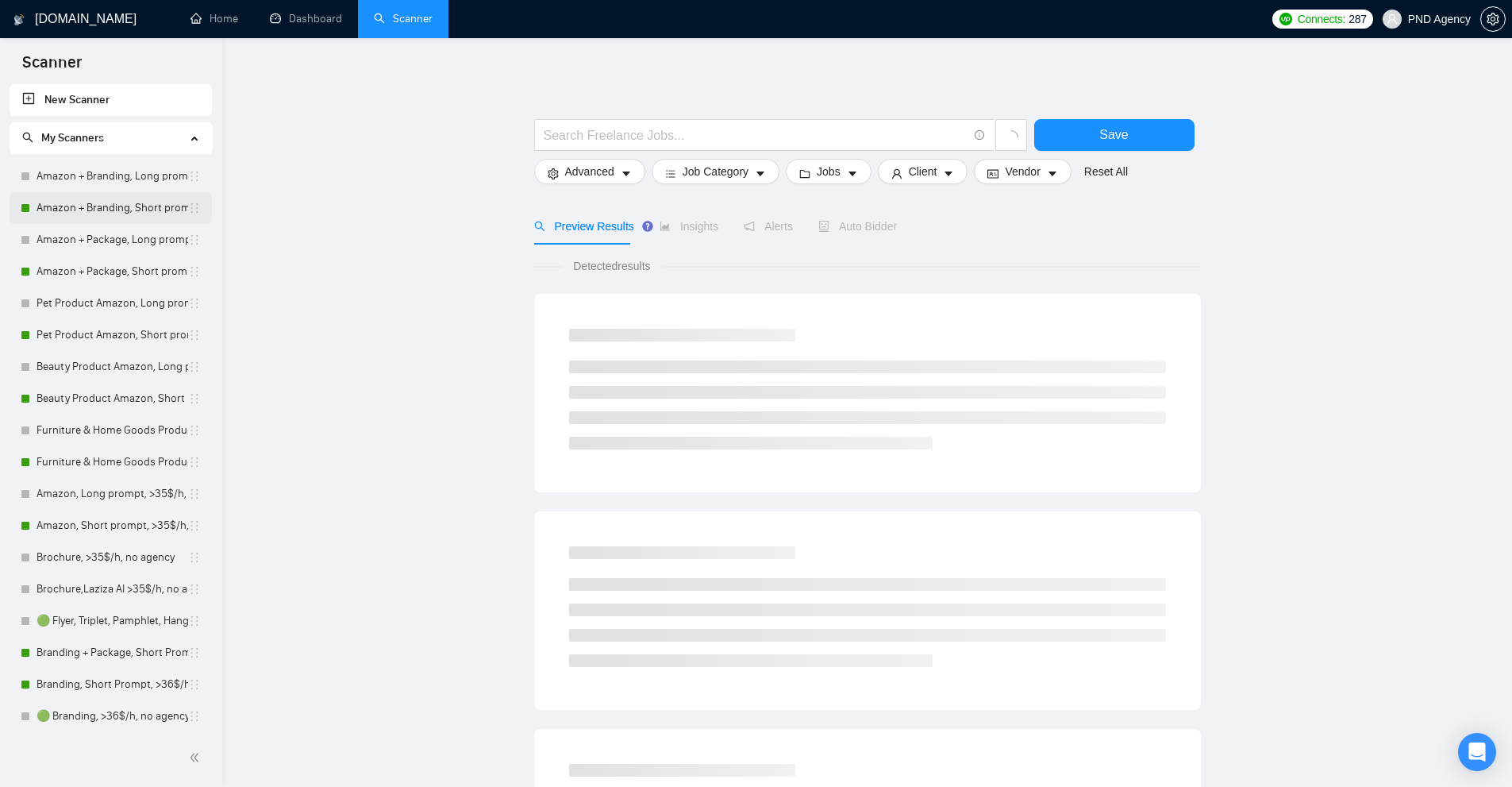
click at [90, 211] on link "Amazon + Branding, Short prompt, >35$/h, no agency" at bounding box center [113, 208] width 152 height 31
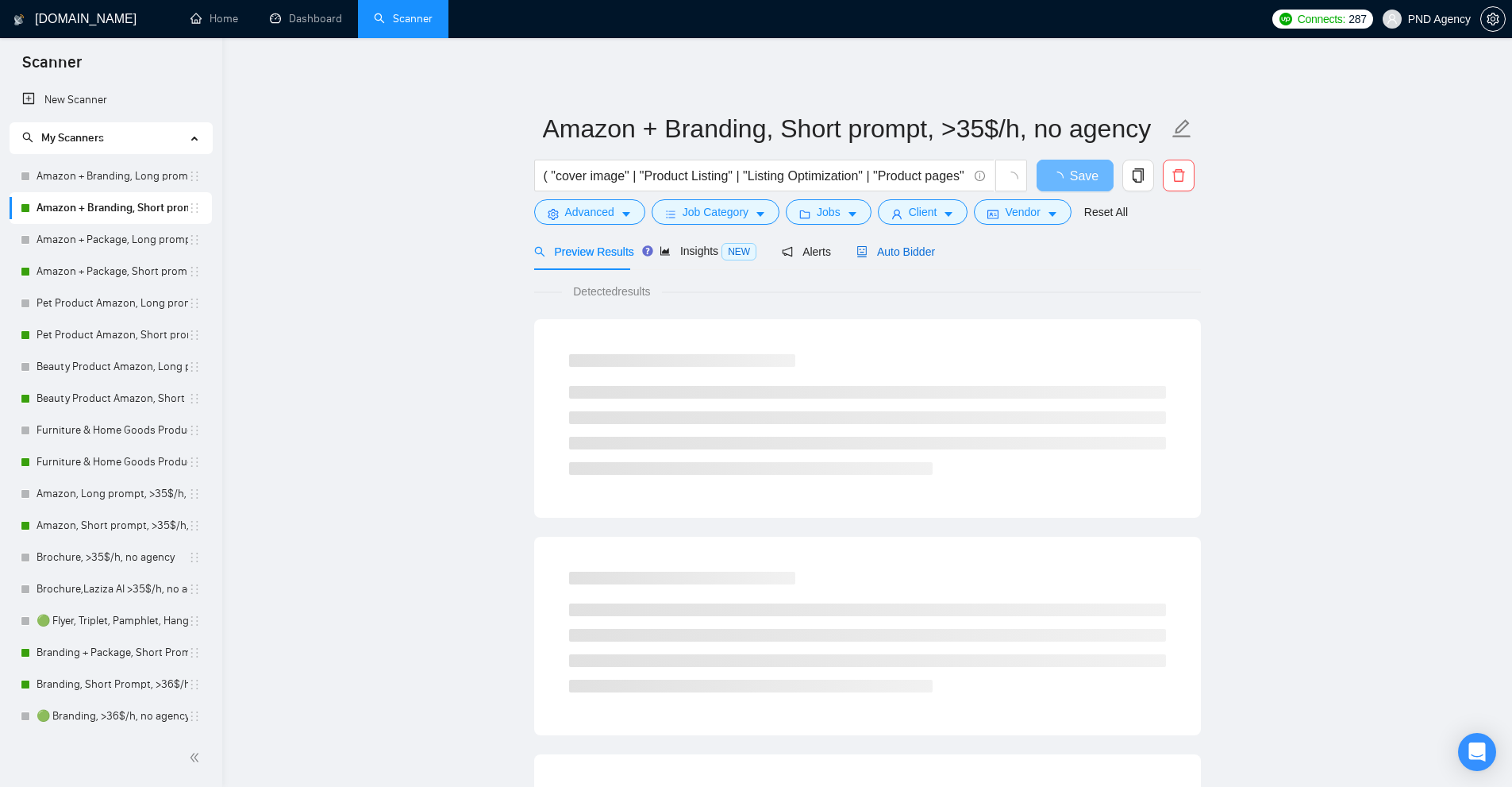
click at [911, 255] on span "Auto Bidder" at bounding box center [896, 252] width 79 height 13
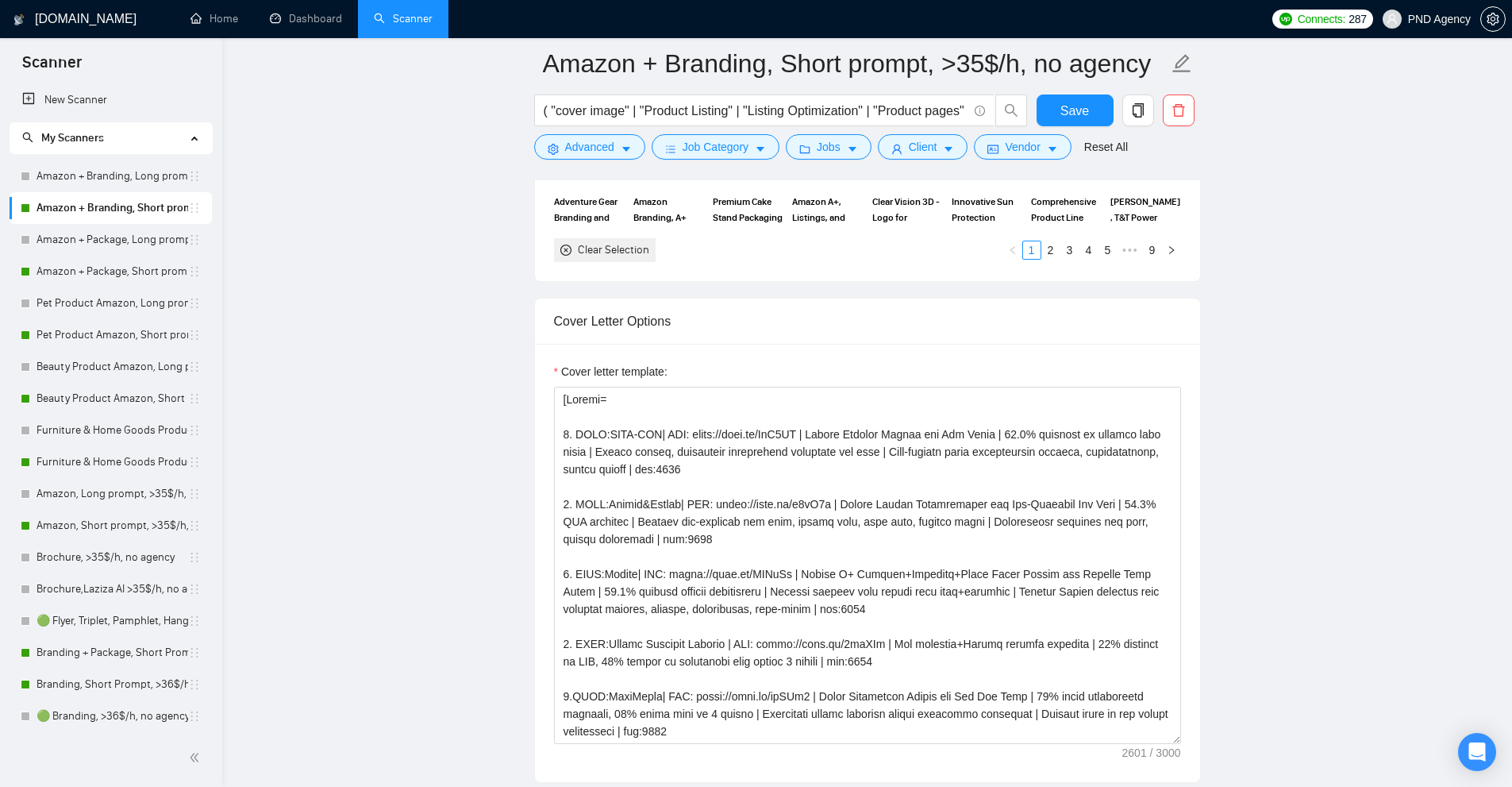
scroll to position [1907, 0]
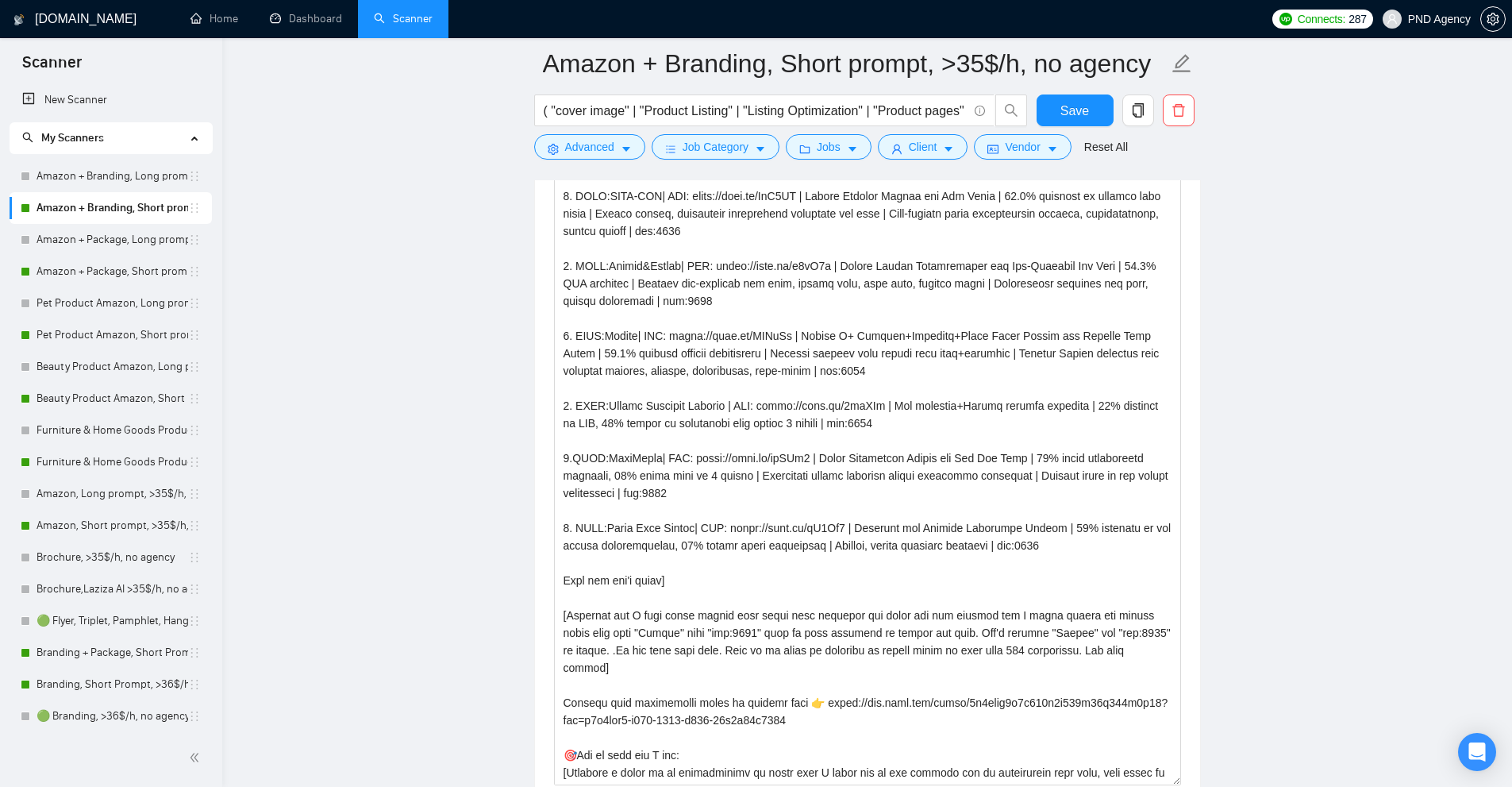
drag, startPoint x: 1176, startPoint y: 498, endPoint x: 1224, endPoint y: 777, distance: 283.1
click at [1224, 777] on main "Amazon + Branding, Short prompt, >35$/h, no agency ( "cover image" | "Product L…" at bounding box center [868, 625] width 1240 height 4937
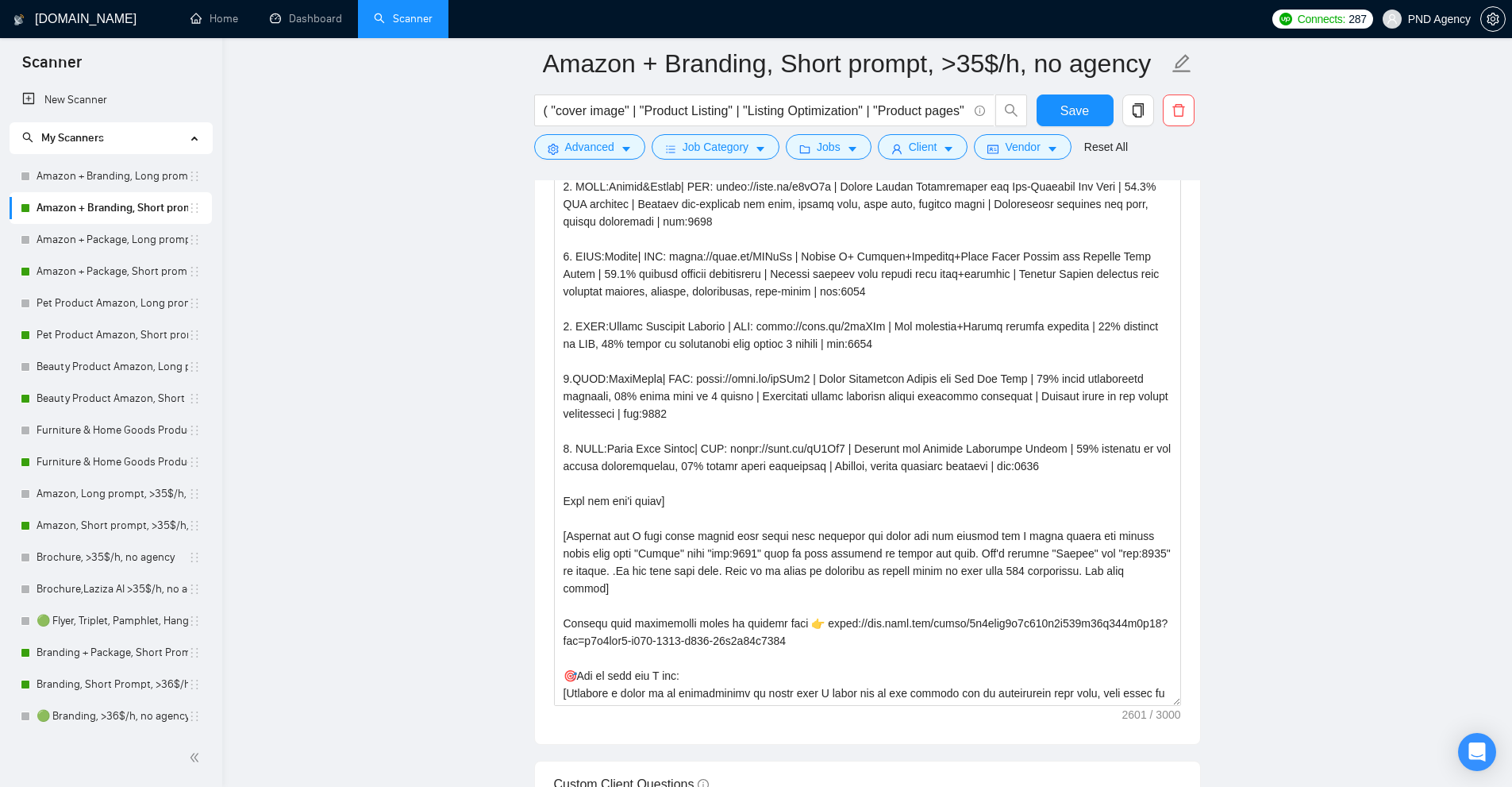
scroll to position [2144, 0]
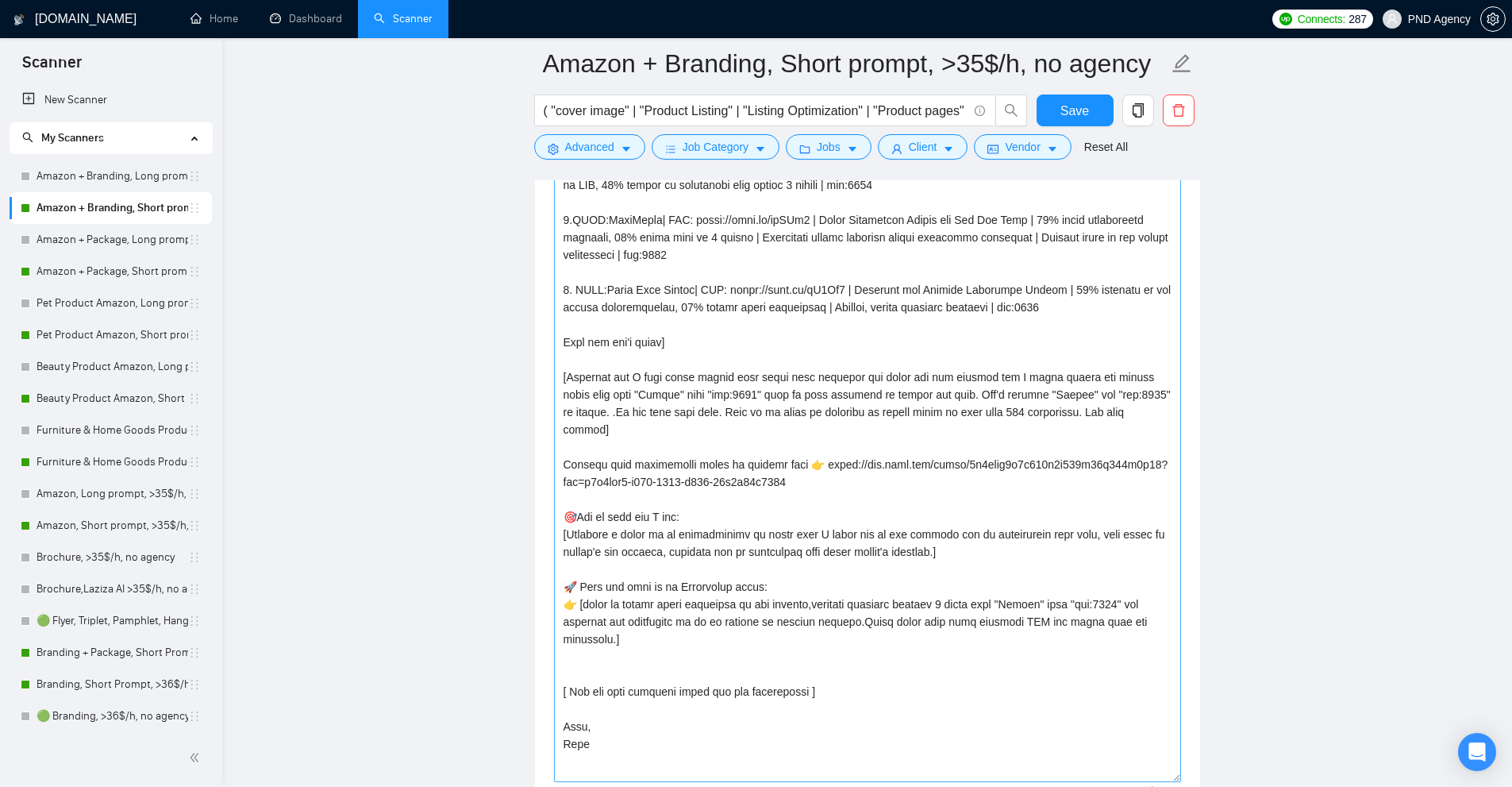
drag, startPoint x: 1179, startPoint y: 542, endPoint x: 1173, endPoint y: 777, distance: 235.1
click at [1173, 777] on textarea "Cover letter template:" at bounding box center [868, 346] width 627 height 873
click at [588, 683] on textarea "Cover letter template:" at bounding box center [868, 346] width 627 height 873
click at [610, 666] on textarea "Cover letter template:" at bounding box center [868, 346] width 627 height 873
drag, startPoint x: 818, startPoint y: 658, endPoint x: 560, endPoint y: 660, distance: 258.0
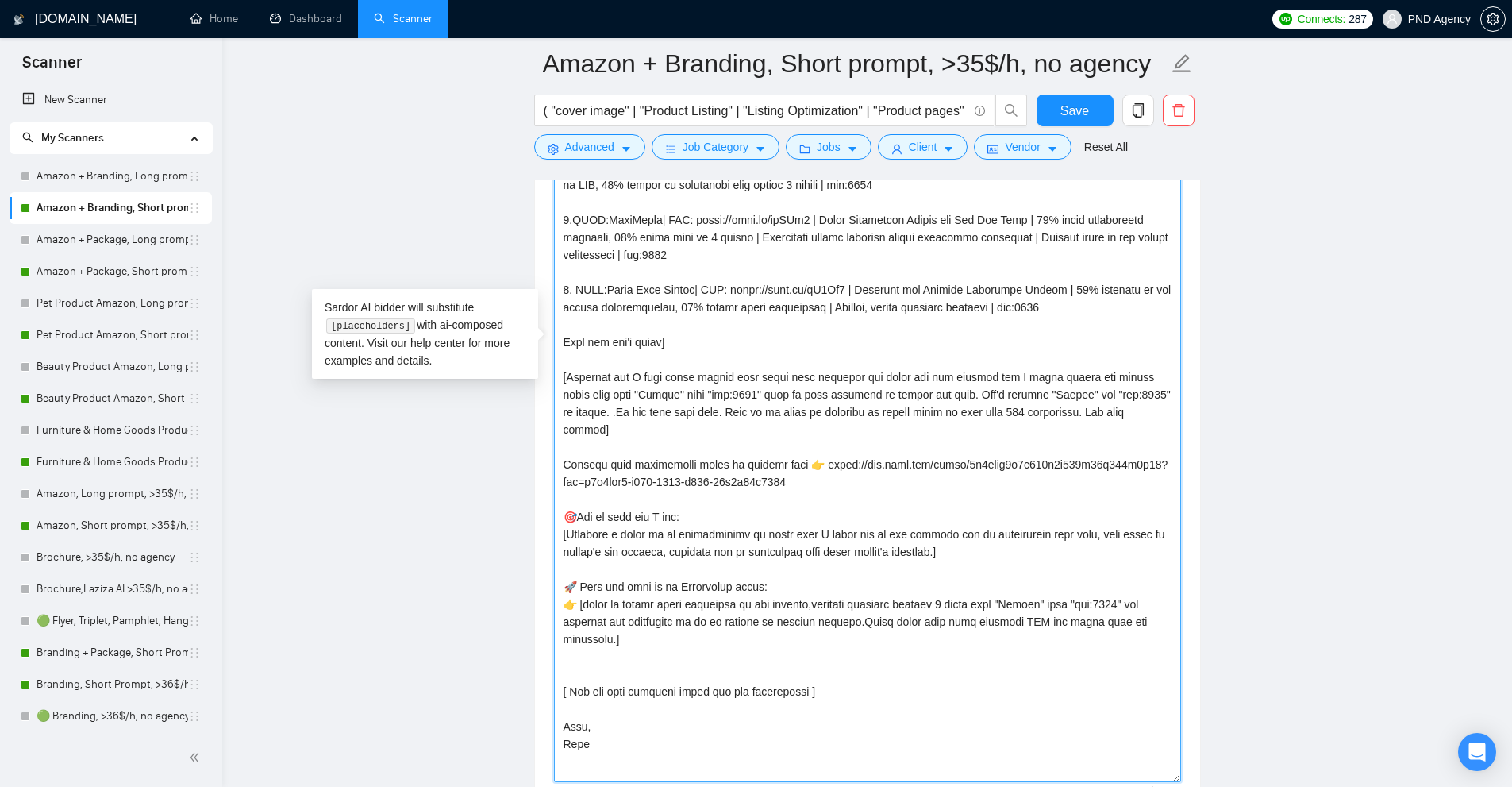
click at [558, 660] on textarea "Cover letter template:" at bounding box center [868, 346] width 627 height 873
click at [636, 639] on textarea "Cover letter template:" at bounding box center [868, 346] width 627 height 873
click at [618, 618] on textarea "Cover letter template:" at bounding box center [868, 346] width 627 height 873
click at [584, 563] on textarea "Cover letter template:" at bounding box center [868, 346] width 627 height 873
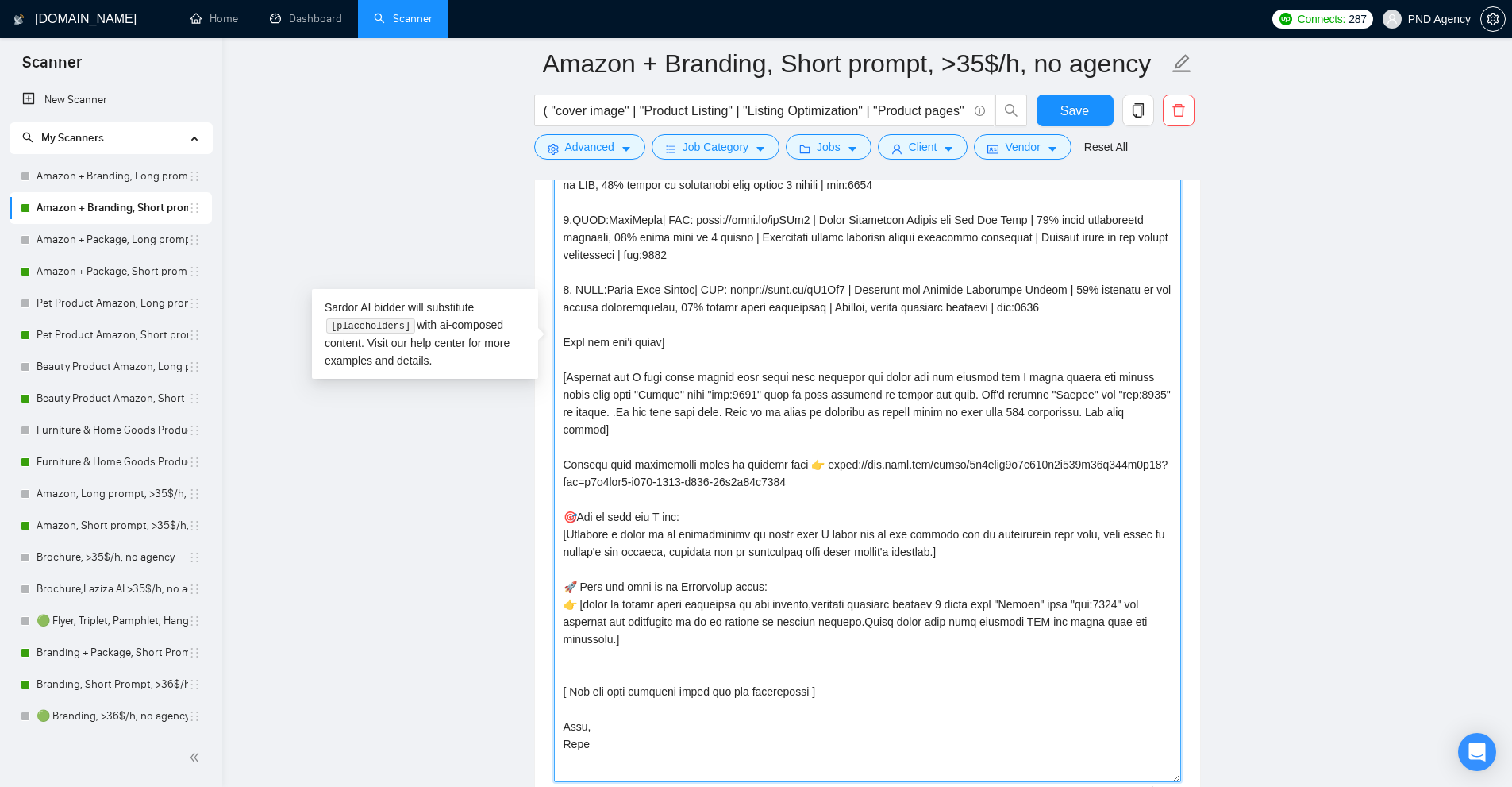
click at [584, 563] on textarea "Cover letter template:" at bounding box center [868, 346] width 627 height 873
click at [782, 587] on textarea "Cover letter template:" at bounding box center [868, 346] width 627 height 873
click at [831, 586] on textarea "Cover letter template:" at bounding box center [868, 346] width 627 height 873
click at [812, 590] on textarea "Cover letter template:" at bounding box center [868, 346] width 627 height 873
click at [846, 605] on textarea "Cover letter template:" at bounding box center [868, 346] width 627 height 873
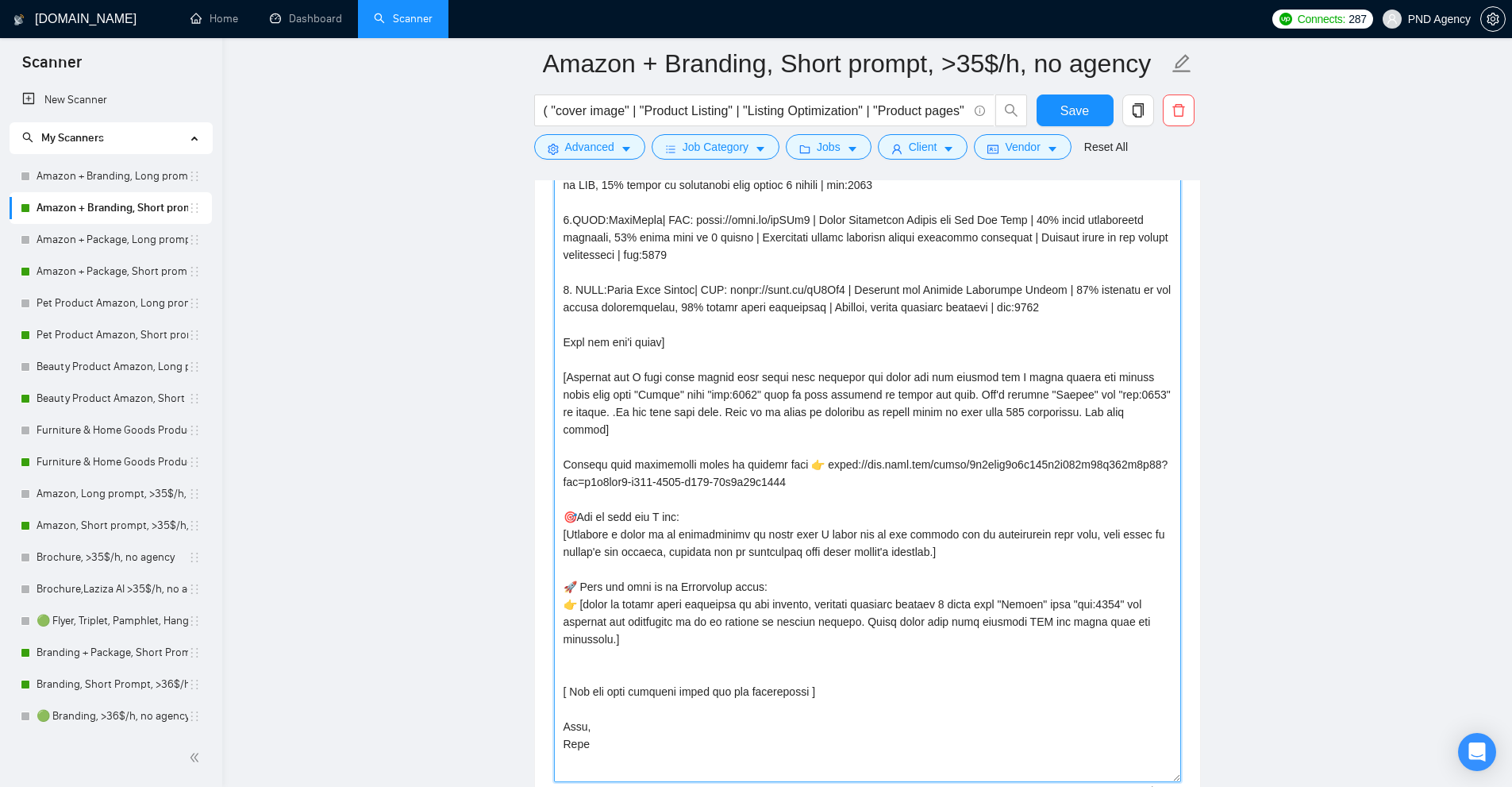
scroll to position [2303, 0]
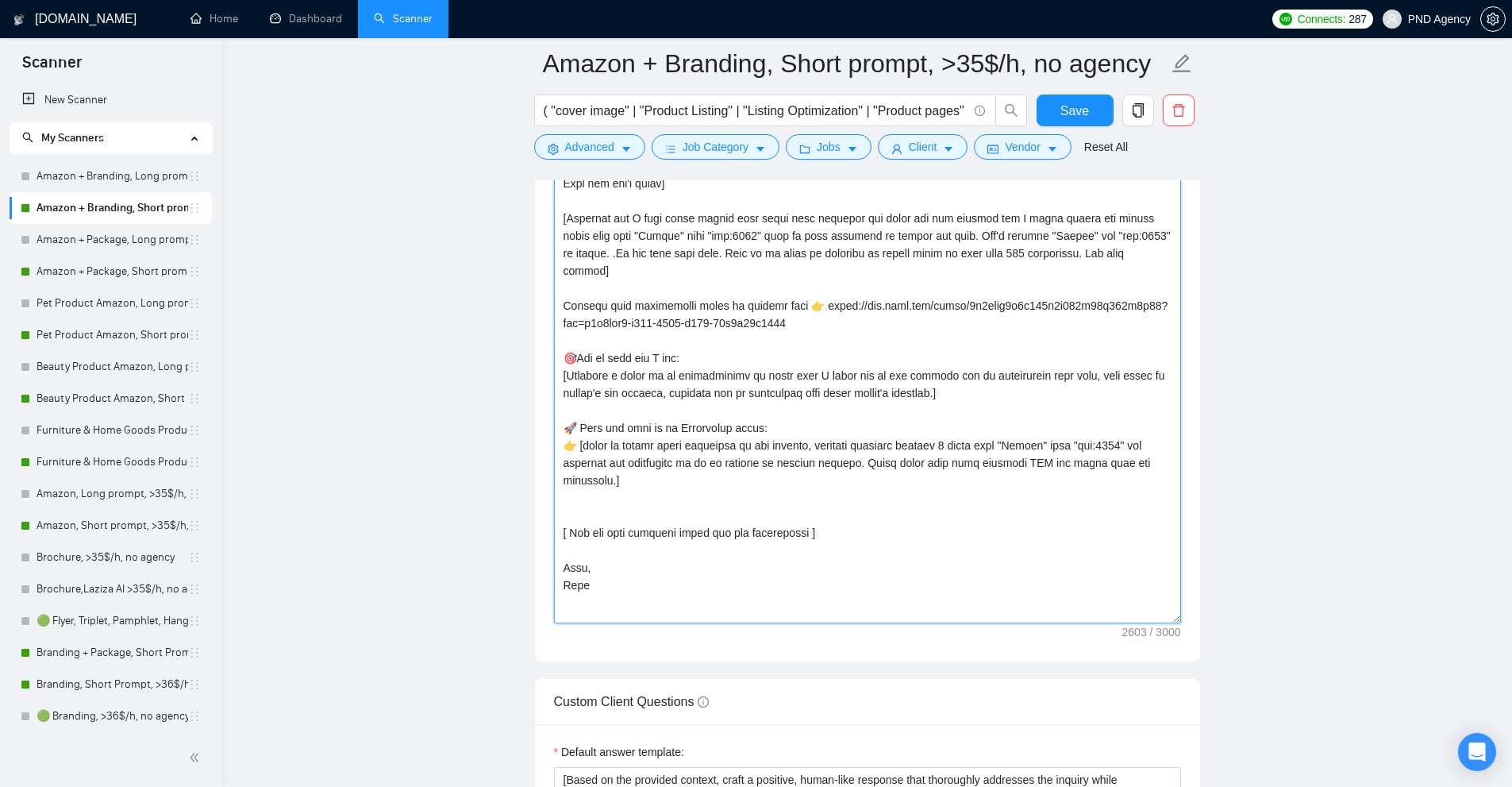
drag, startPoint x: 654, startPoint y: 460, endPoint x: 571, endPoint y: 430, distance: 88.3
click at [554, 428] on textarea "Cover letter template:" at bounding box center [868, 187] width 627 height 873
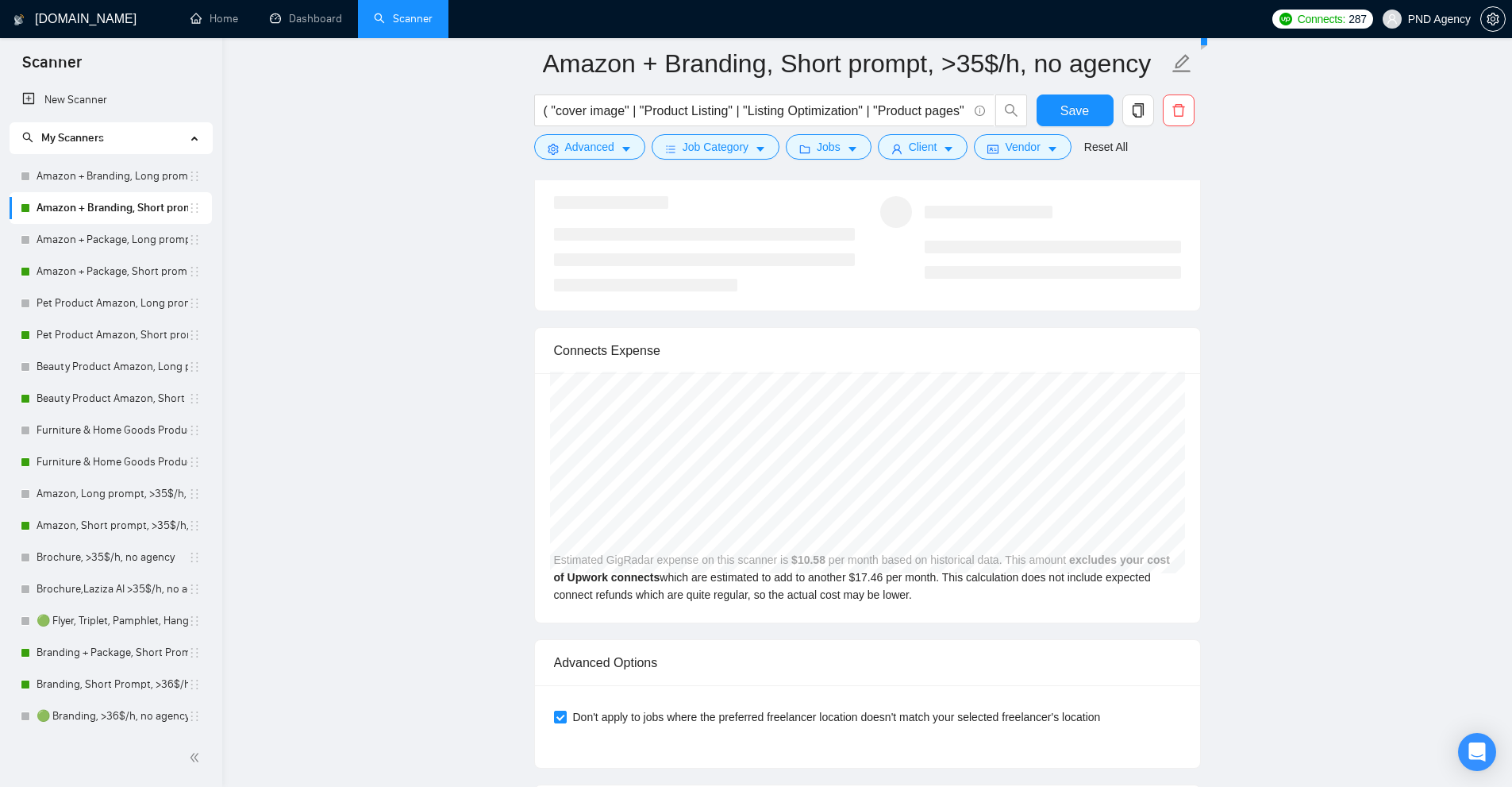
scroll to position [3654, 0]
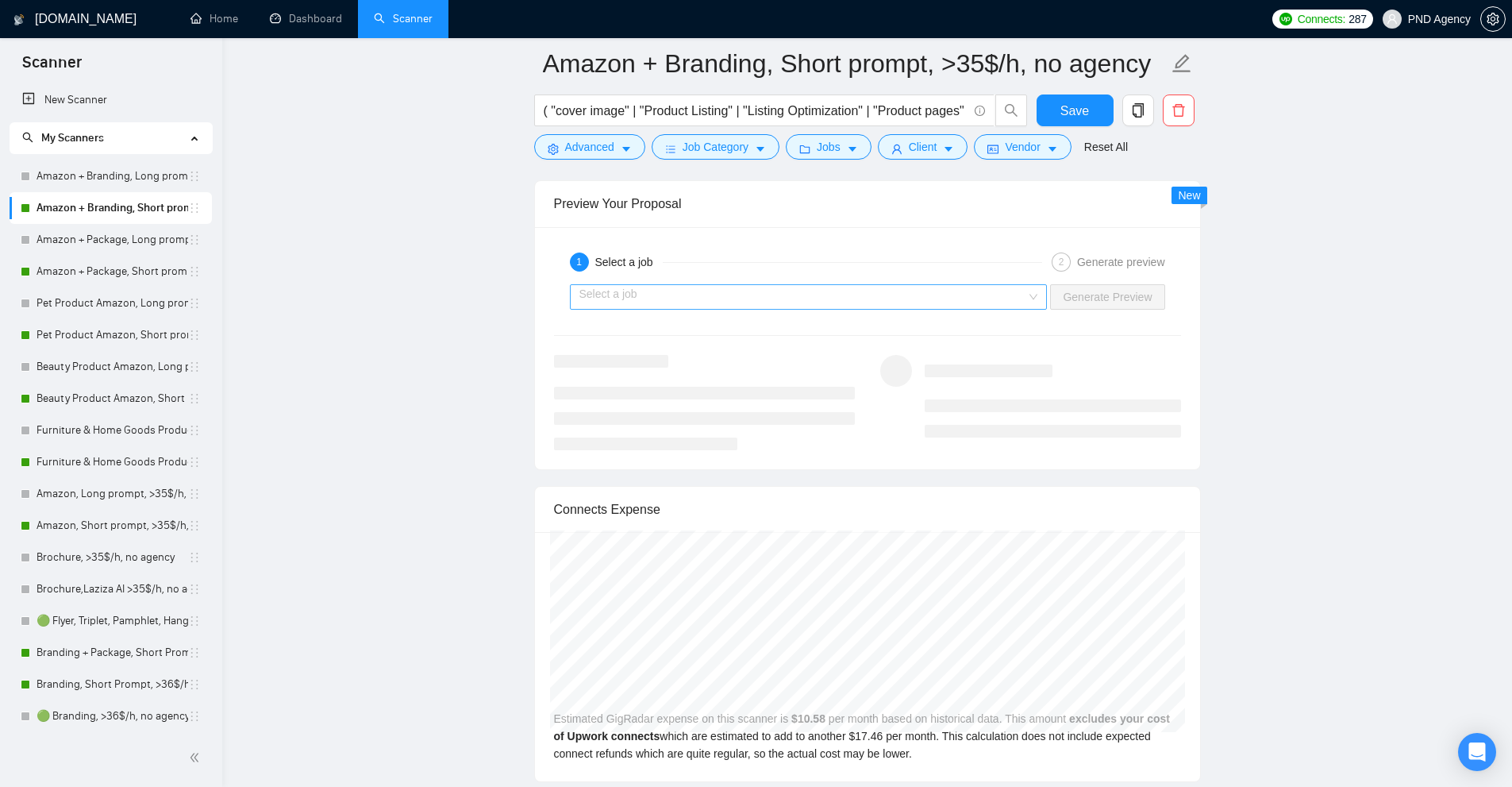
type textarea "[Folder= 1. CLNT:IDAE-ORG| URL: [URL][PERSON_NAME][DOMAIN_NAME] | Amazon Listin…"
click at [750, 302] on input "search" at bounding box center [803, 296] width 448 height 24
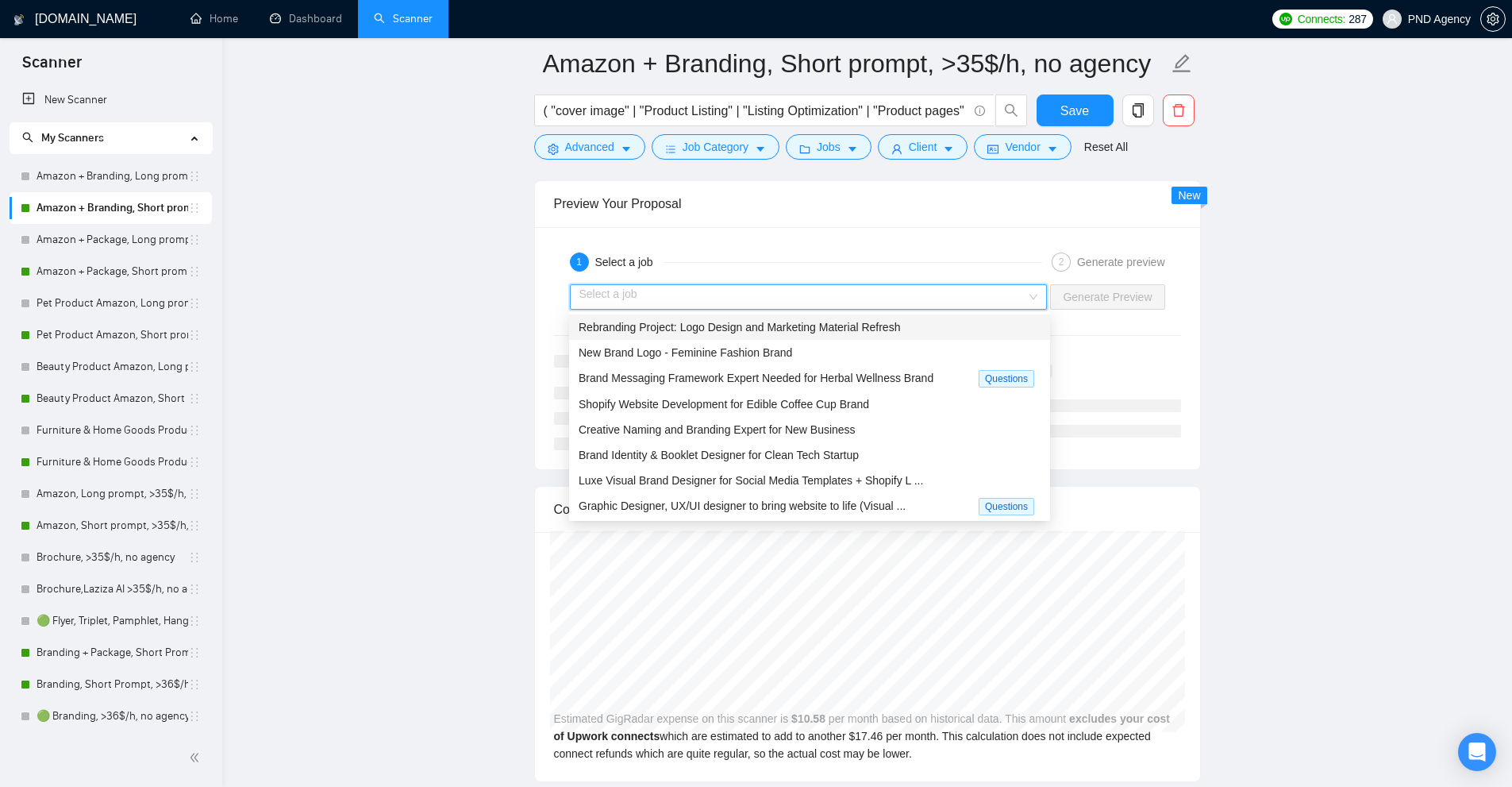
click at [677, 329] on span "Rebranding Project: Logo Design and Marketing Material Refresh" at bounding box center [739, 327] width 321 height 13
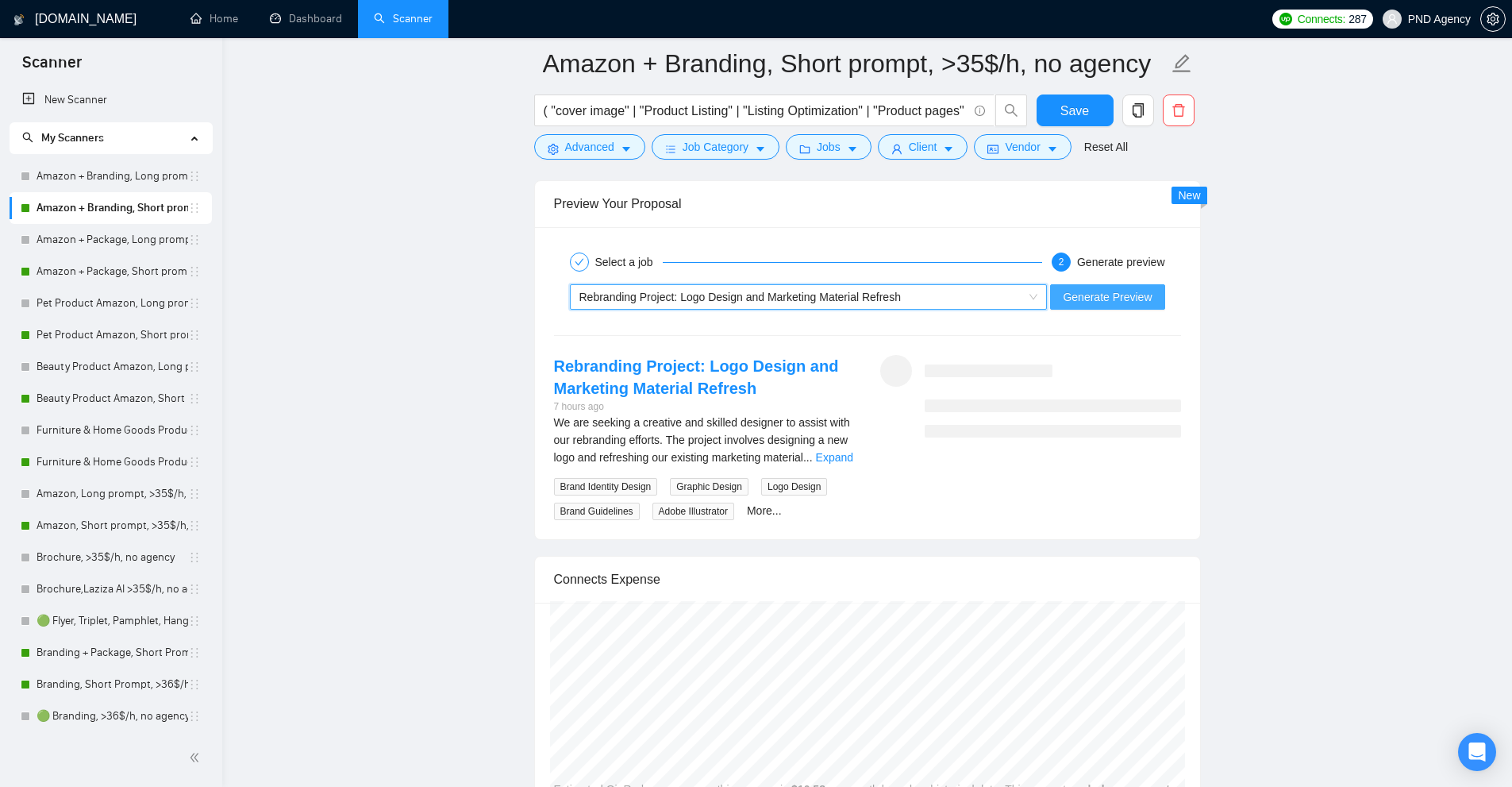
click at [1093, 298] on span "Generate Preview" at bounding box center [1108, 297] width 89 height 17
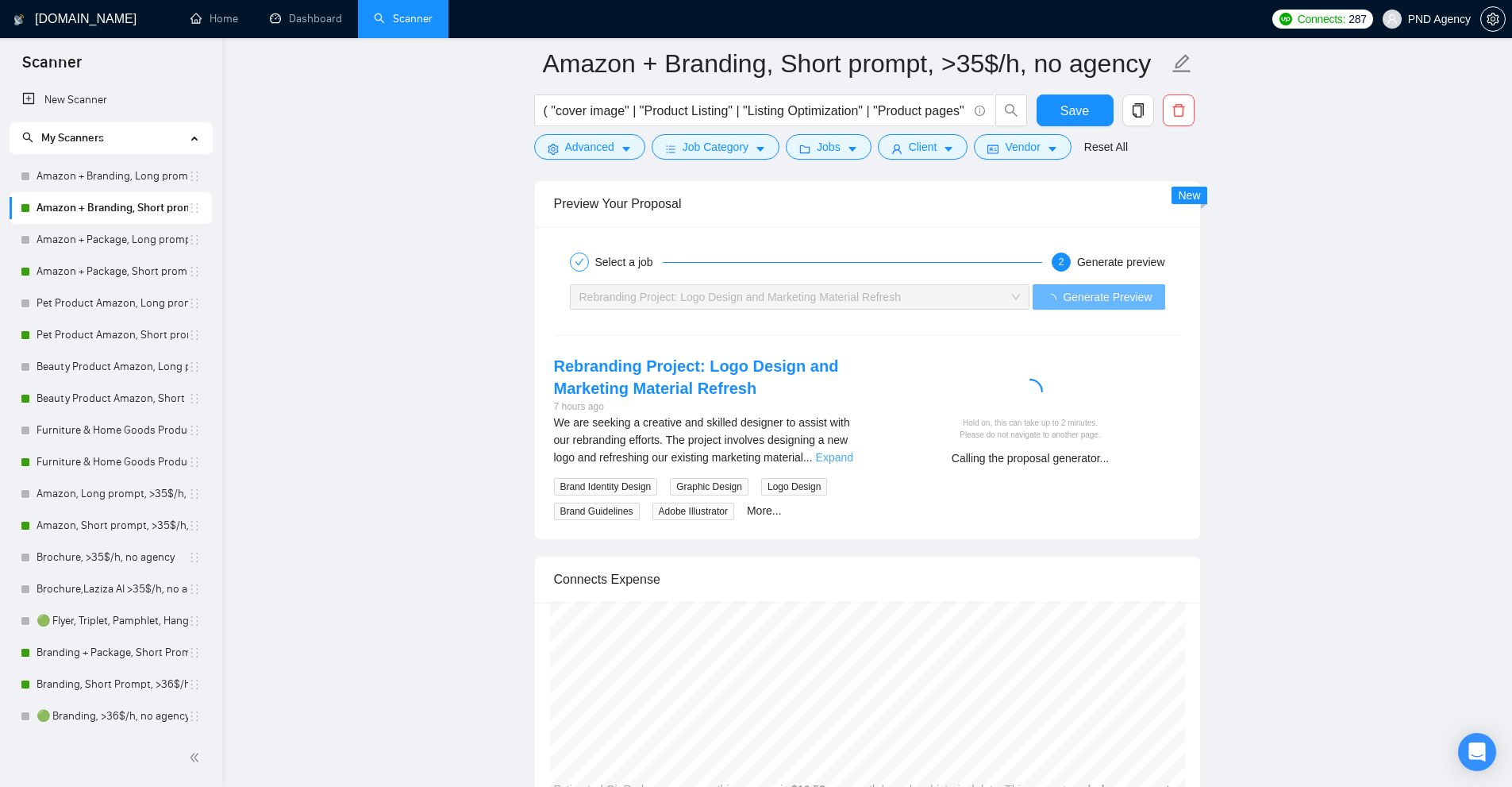
click at [844, 453] on link "Expand" at bounding box center [835, 458] width 38 height 13
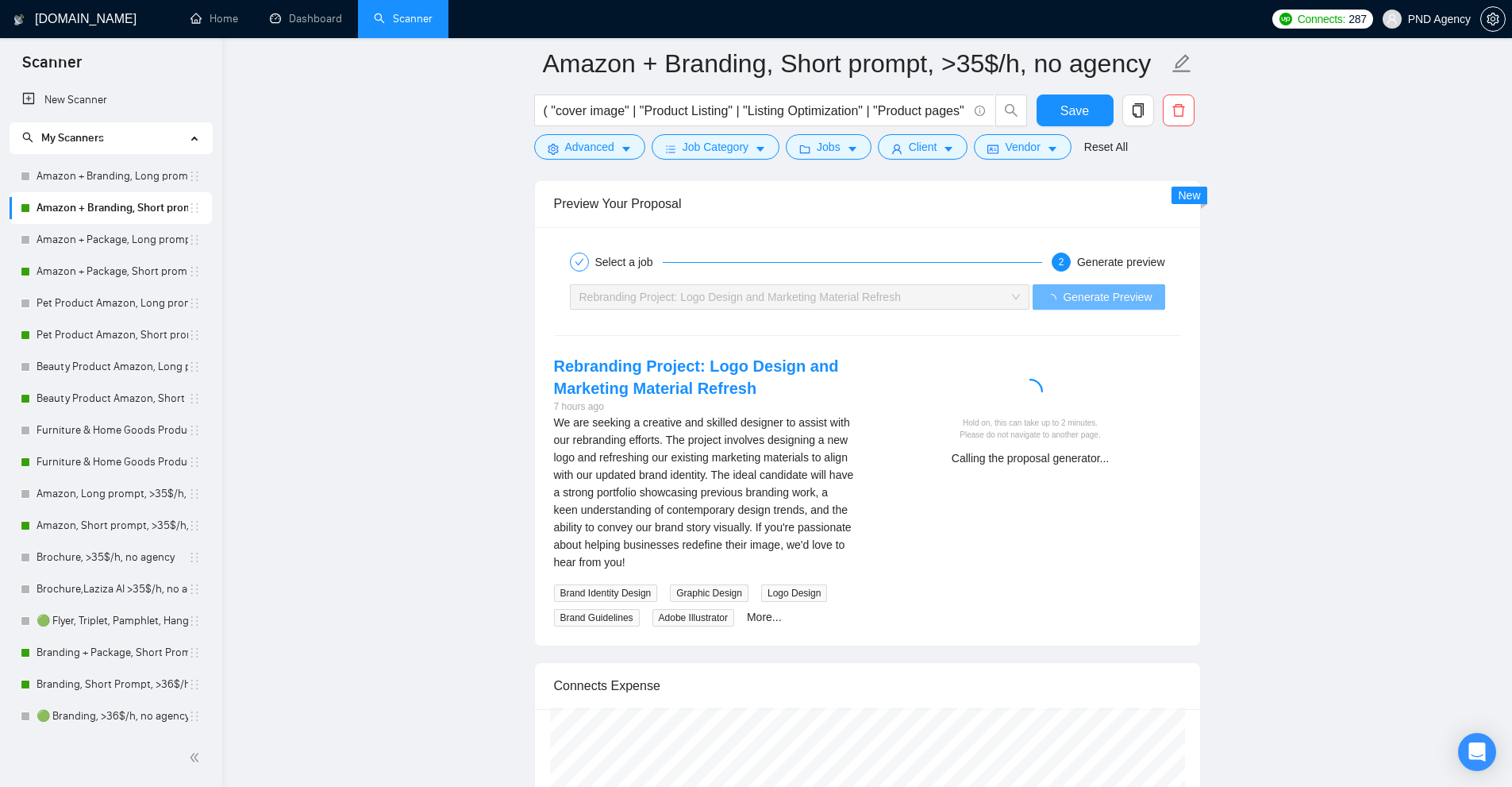
scroll to position [3733, 0]
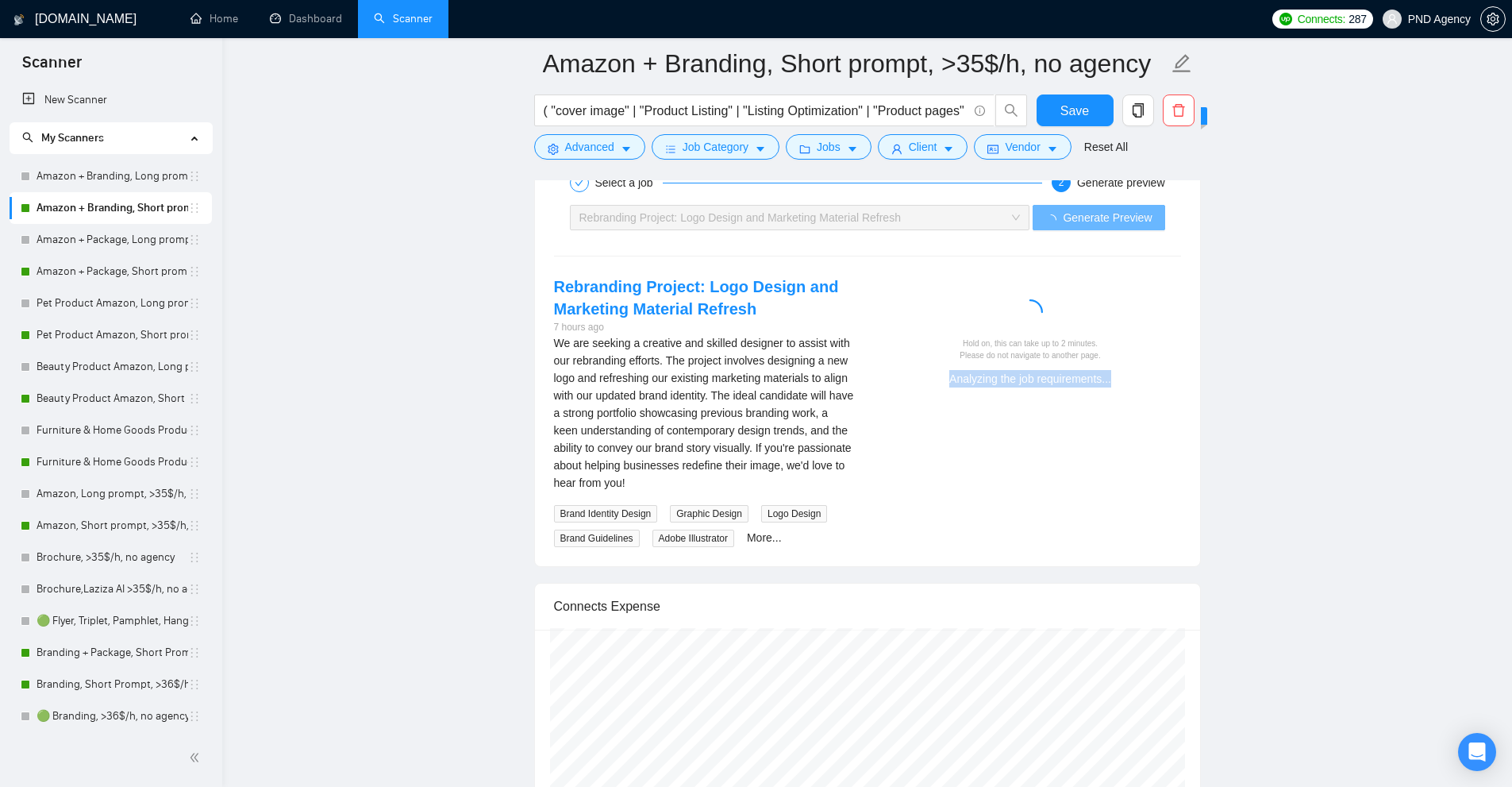
drag, startPoint x: 927, startPoint y: 391, endPoint x: 1137, endPoint y: 389, distance: 210.0
click at [1137, 389] on div "Hold on, this can take up to 2 minutes. Please do not navigate to another page.…" at bounding box center [1031, 337] width 326 height 123
click at [1132, 444] on div "Rebranding Project: Logo Design and Marketing Material Refresh 7 hours ago We a…" at bounding box center [868, 412] width 653 height 273
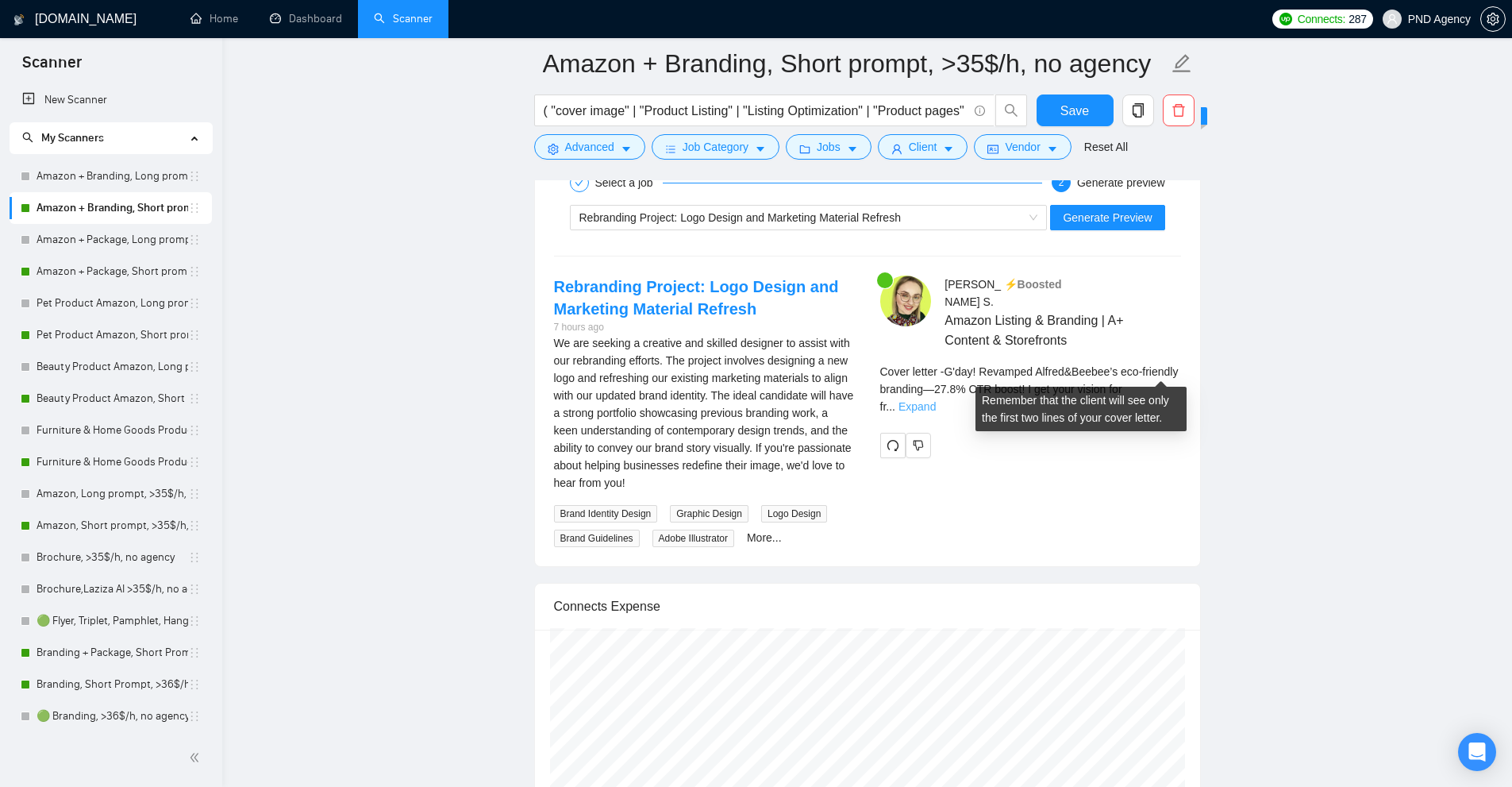
click at [936, 400] on link "Expand" at bounding box center [917, 406] width 38 height 13
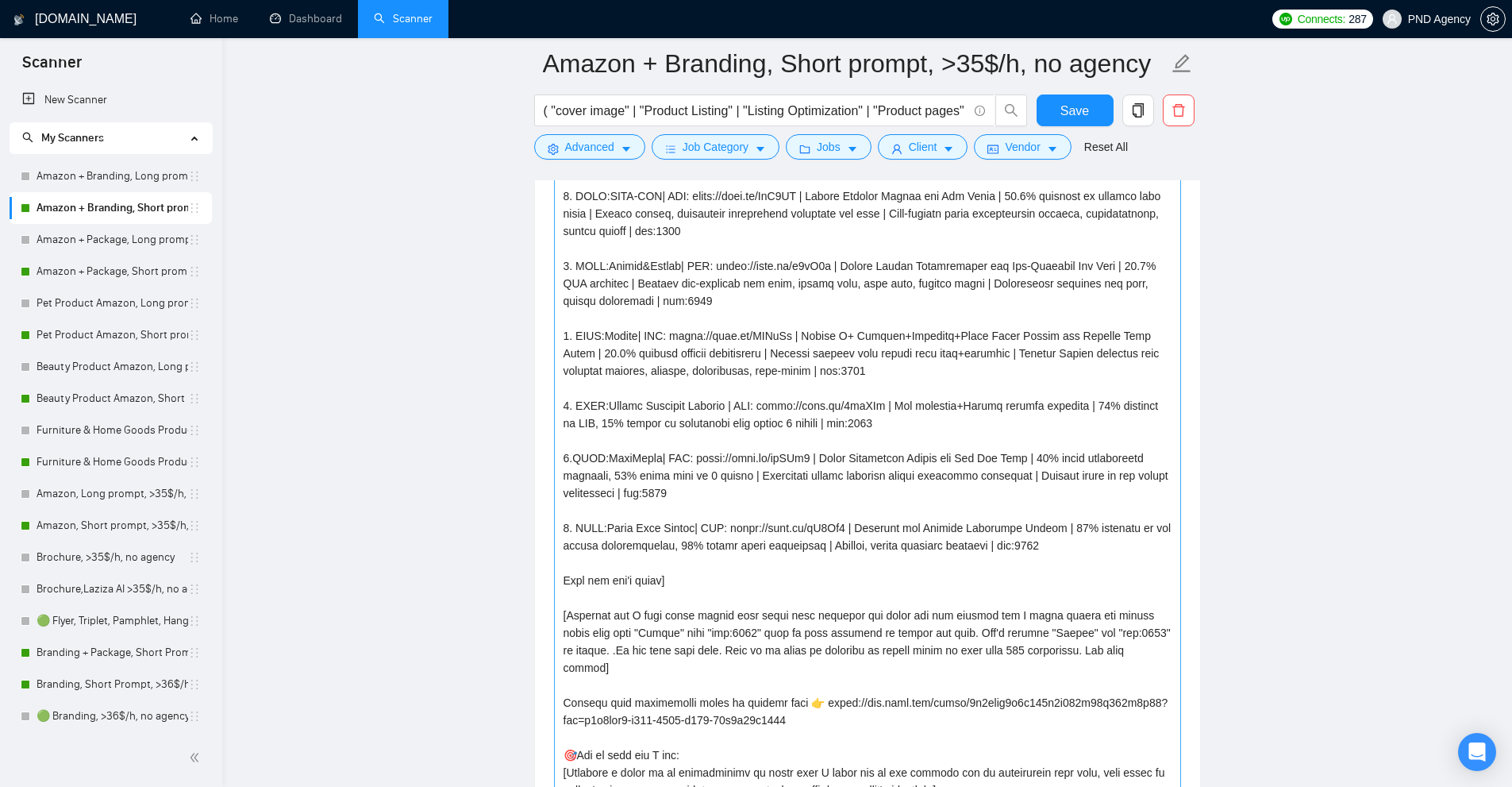
scroll to position [2066, 0]
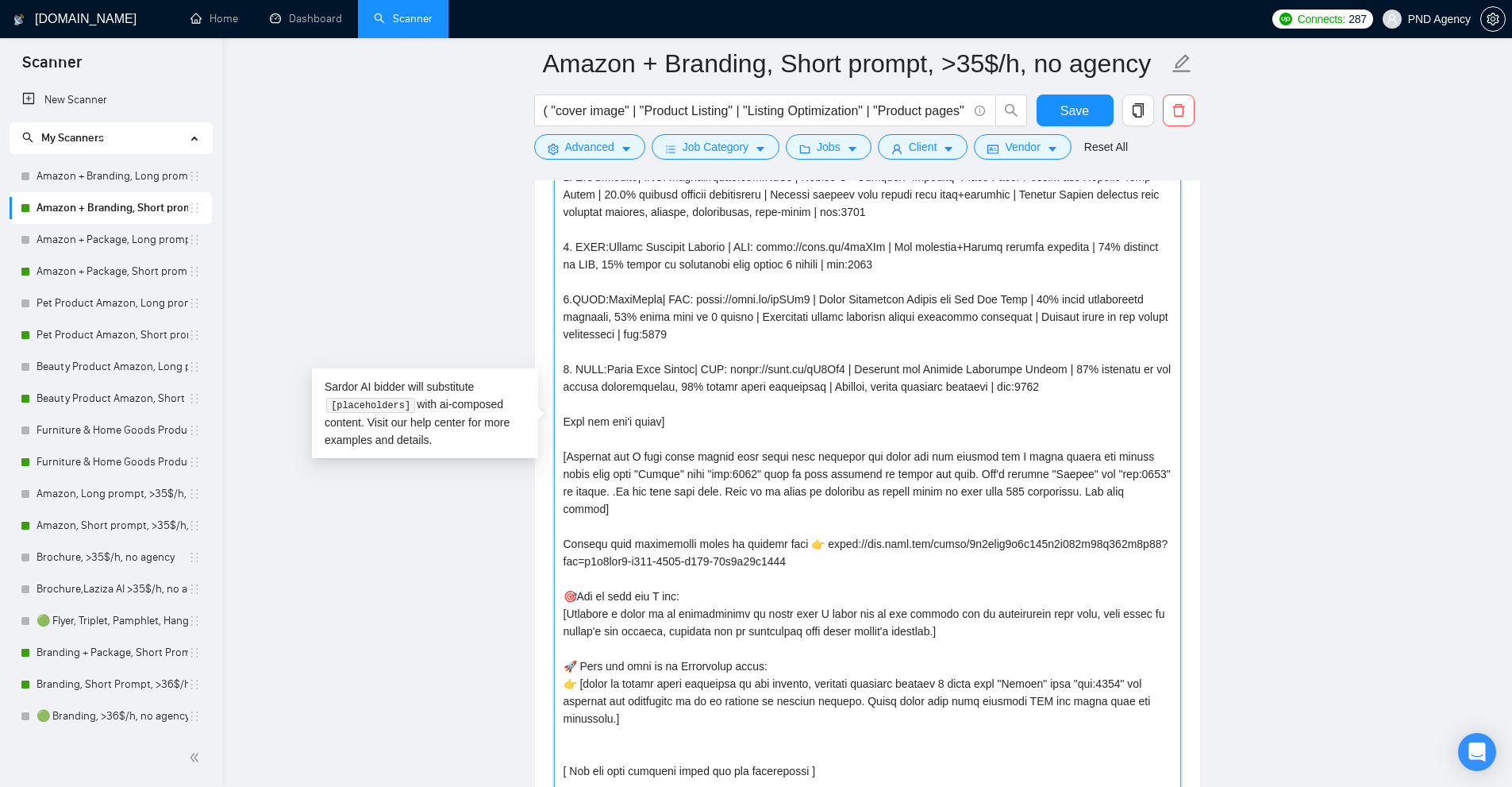
drag, startPoint x: 704, startPoint y: 424, endPoint x: 560, endPoint y: 363, distance: 156.4
click at [560, 363] on textarea "Cover letter template:" at bounding box center [868, 425] width 627 height 873
click at [718, 419] on textarea "Cover letter template:" at bounding box center [868, 425] width 627 height 873
click at [583, 457] on textarea "Cover letter template:" at bounding box center [868, 425] width 627 height 873
drag, startPoint x: 583, startPoint y: 457, endPoint x: 831, endPoint y: 486, distance: 249.7
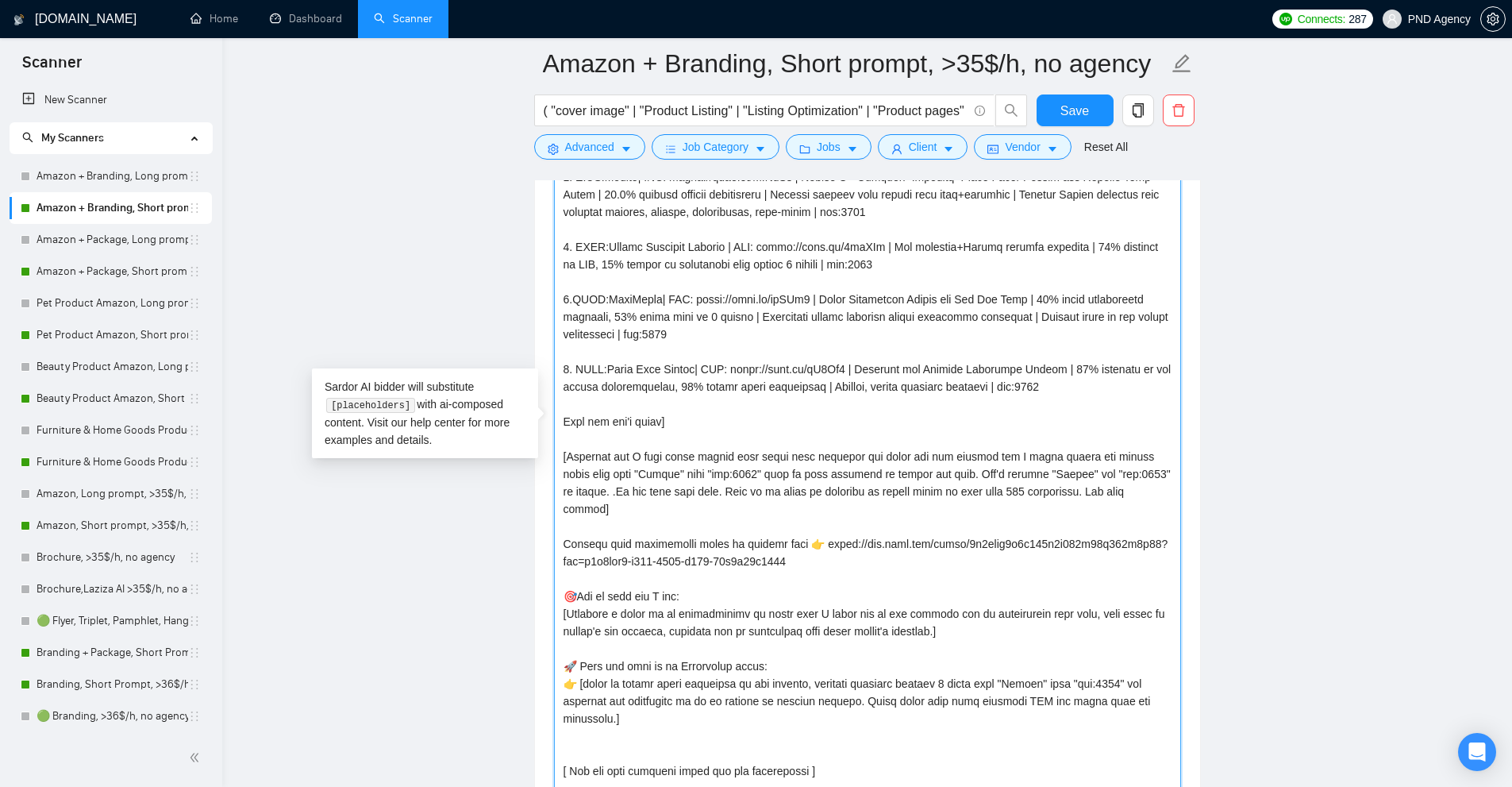
click at [831, 486] on textarea "Cover letter template:" at bounding box center [868, 425] width 627 height 873
click at [876, 507] on textarea "Cover letter template:" at bounding box center [868, 425] width 627 height 873
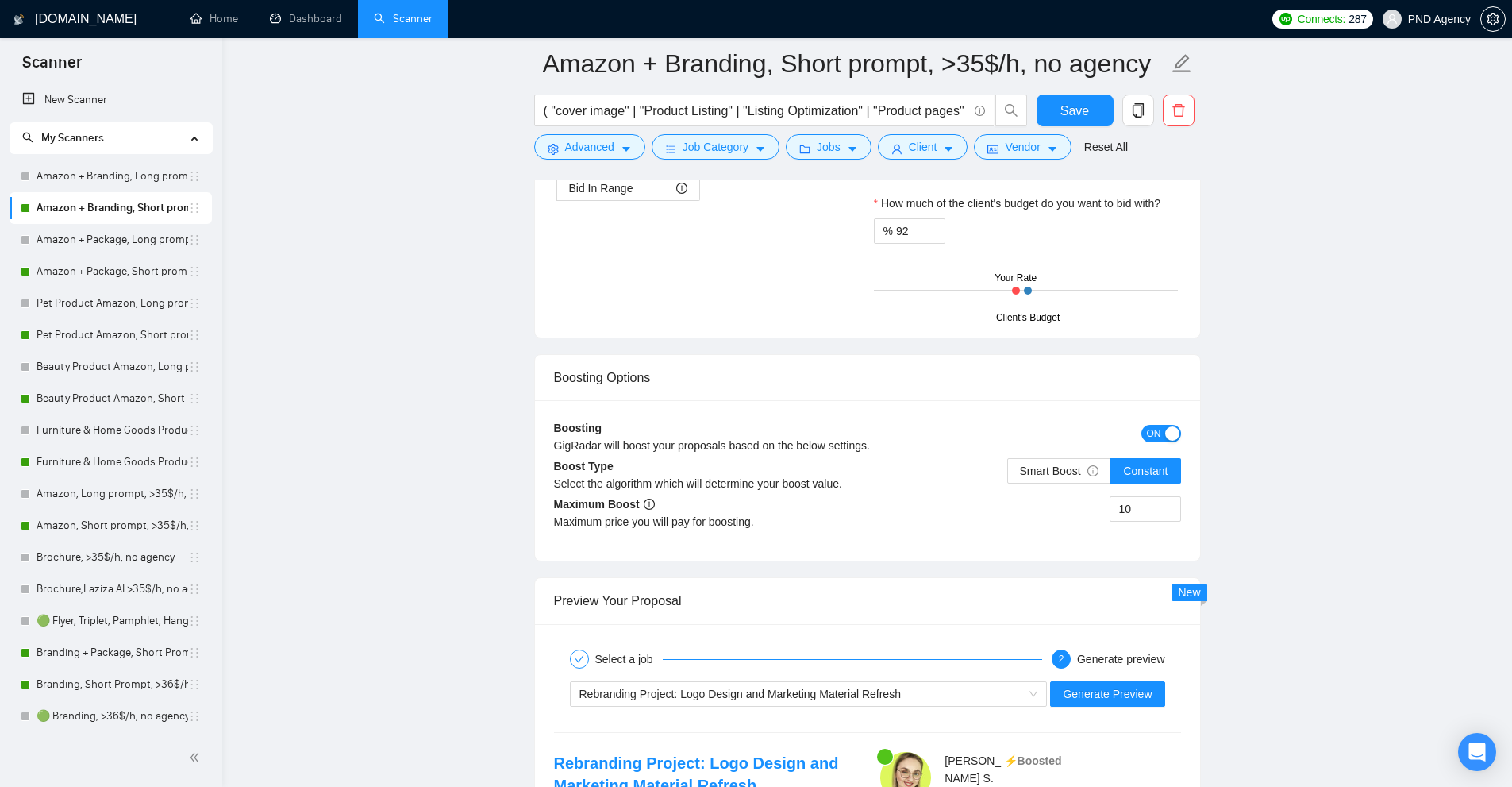
scroll to position [3654, 0]
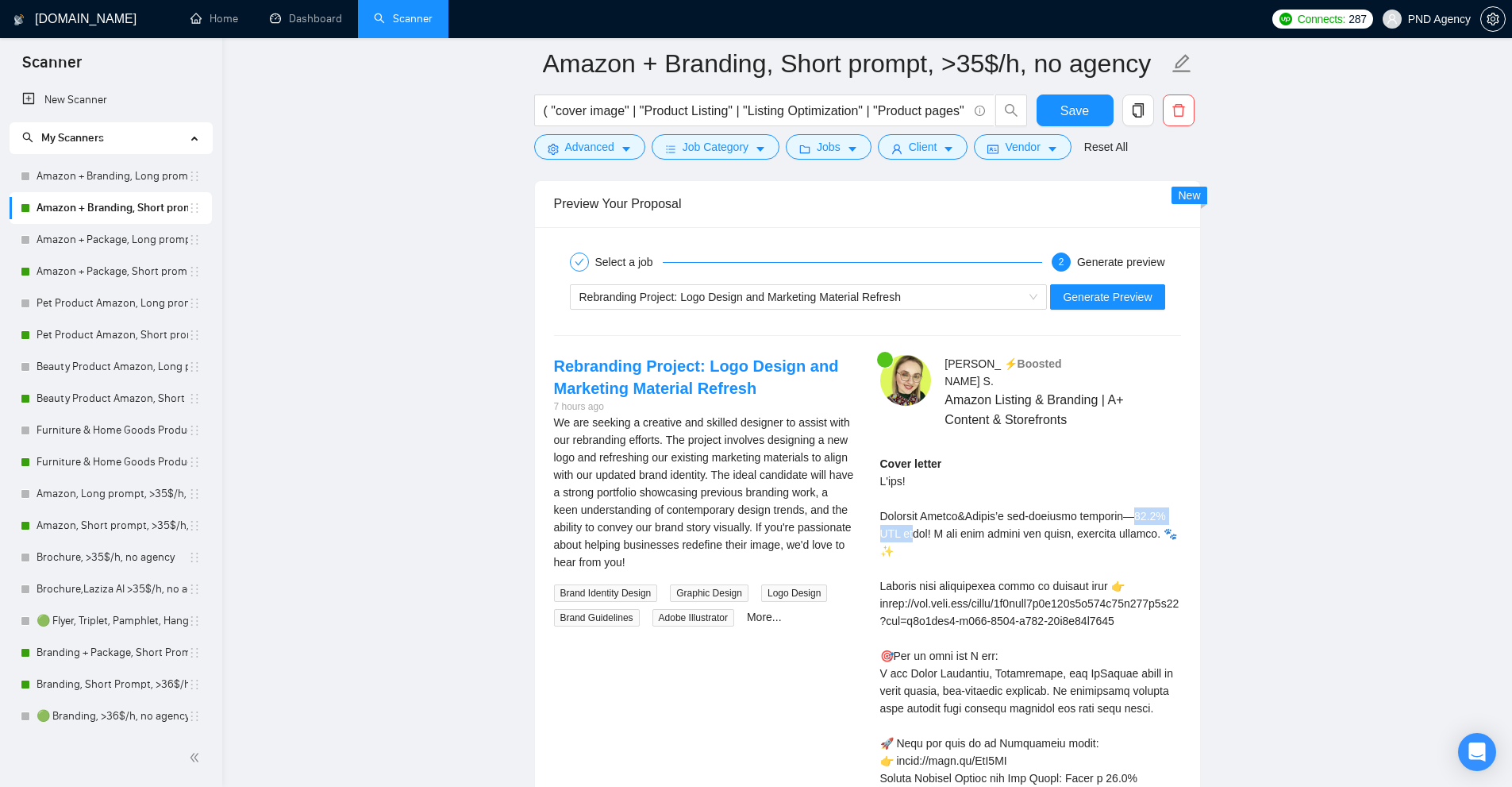
drag, startPoint x: 1137, startPoint y: 495, endPoint x: 921, endPoint y: 516, distance: 217.0
click at [953, 390] on span "Amazon Listing & Branding | A+ Content & Storefronts" at bounding box center [1039, 410] width 189 height 39
drag, startPoint x: 953, startPoint y: 382, endPoint x: 1081, endPoint y: 405, distance: 130.0
click at [1081, 405] on span "Amazon Listing & Branding | A+ Content & Storefronts" at bounding box center [1039, 410] width 189 height 39
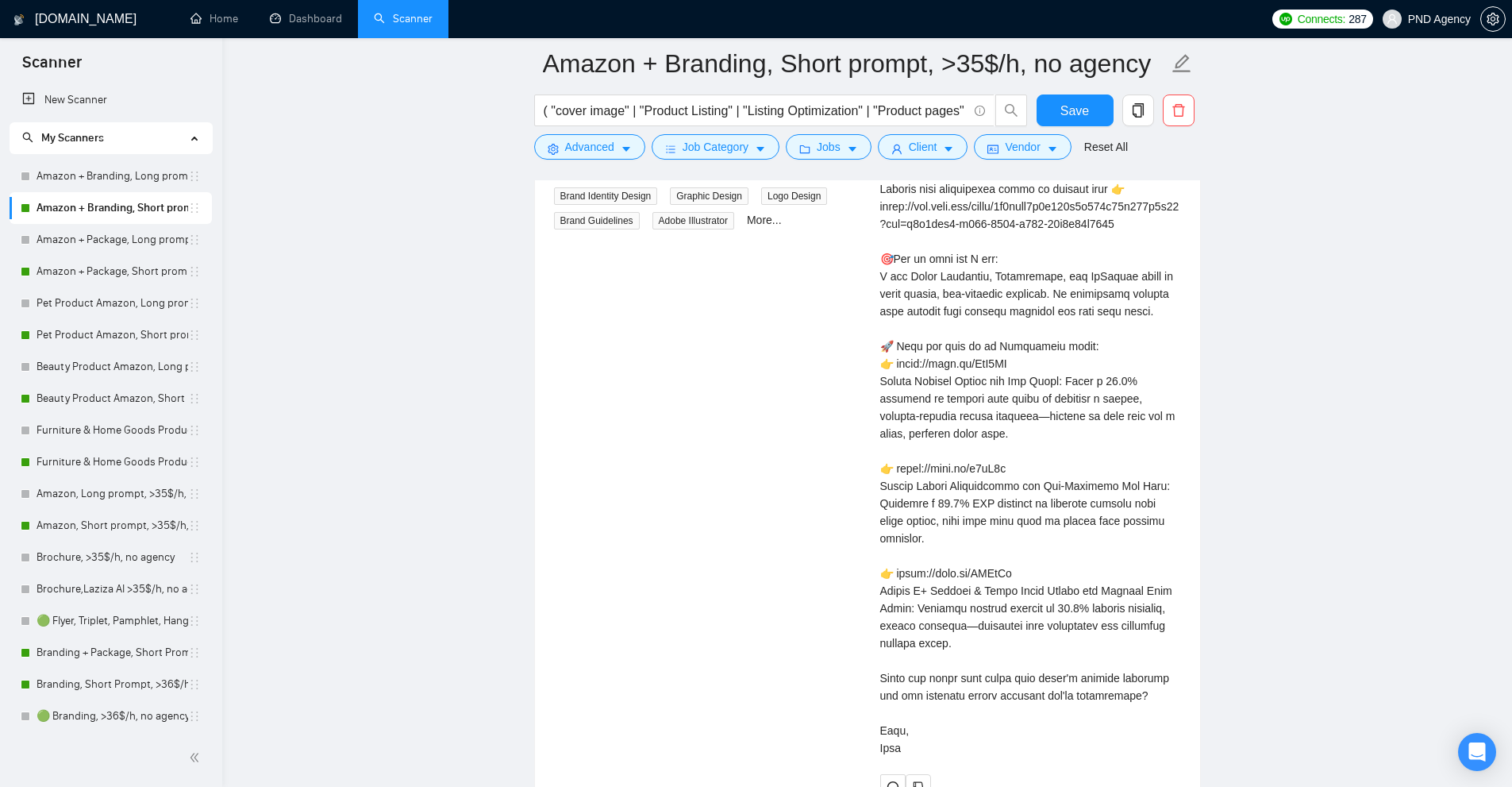
scroll to position [3972, 0]
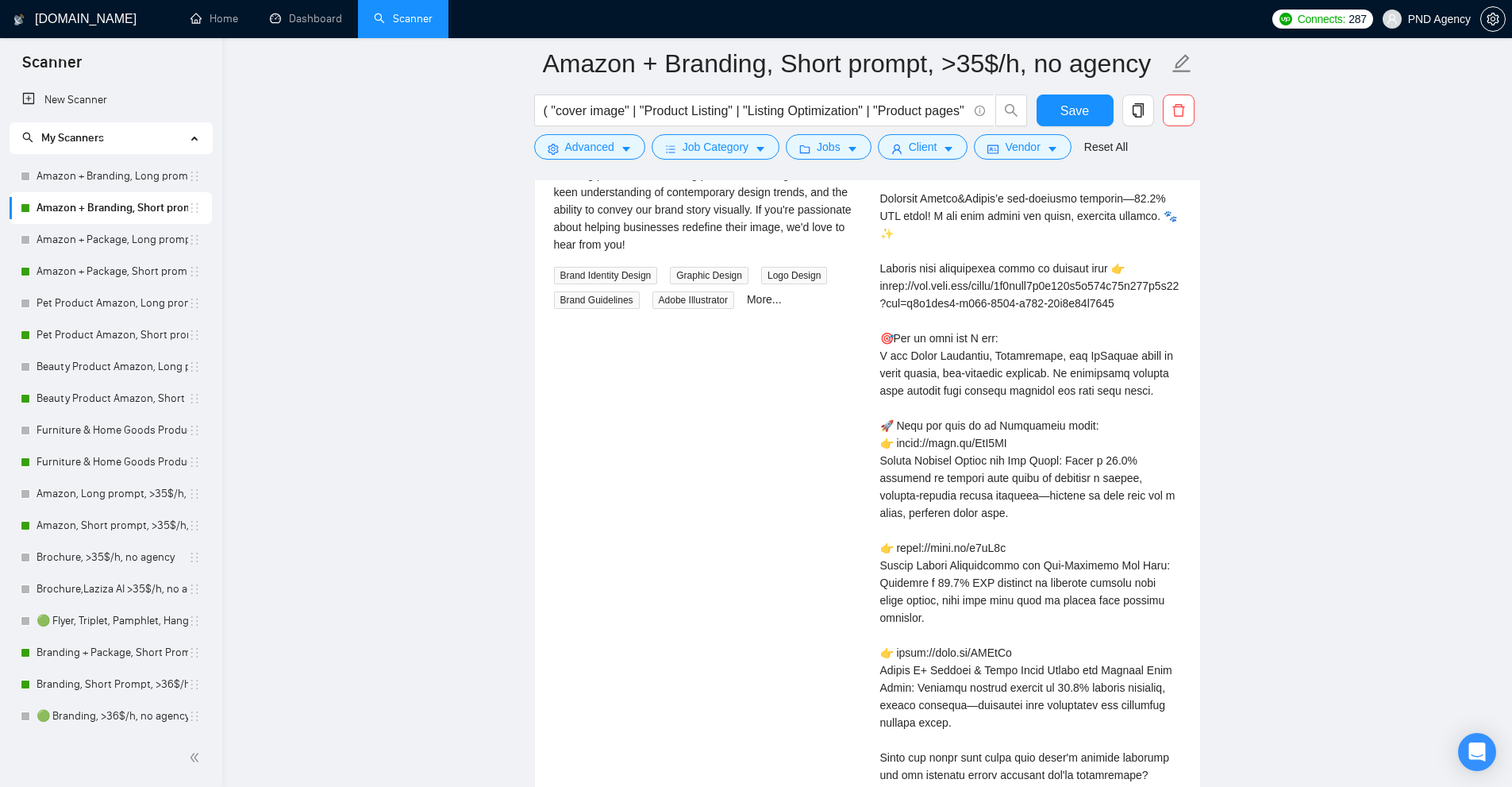
click at [888, 383] on div "Cover letter" at bounding box center [1031, 487] width 301 height 699
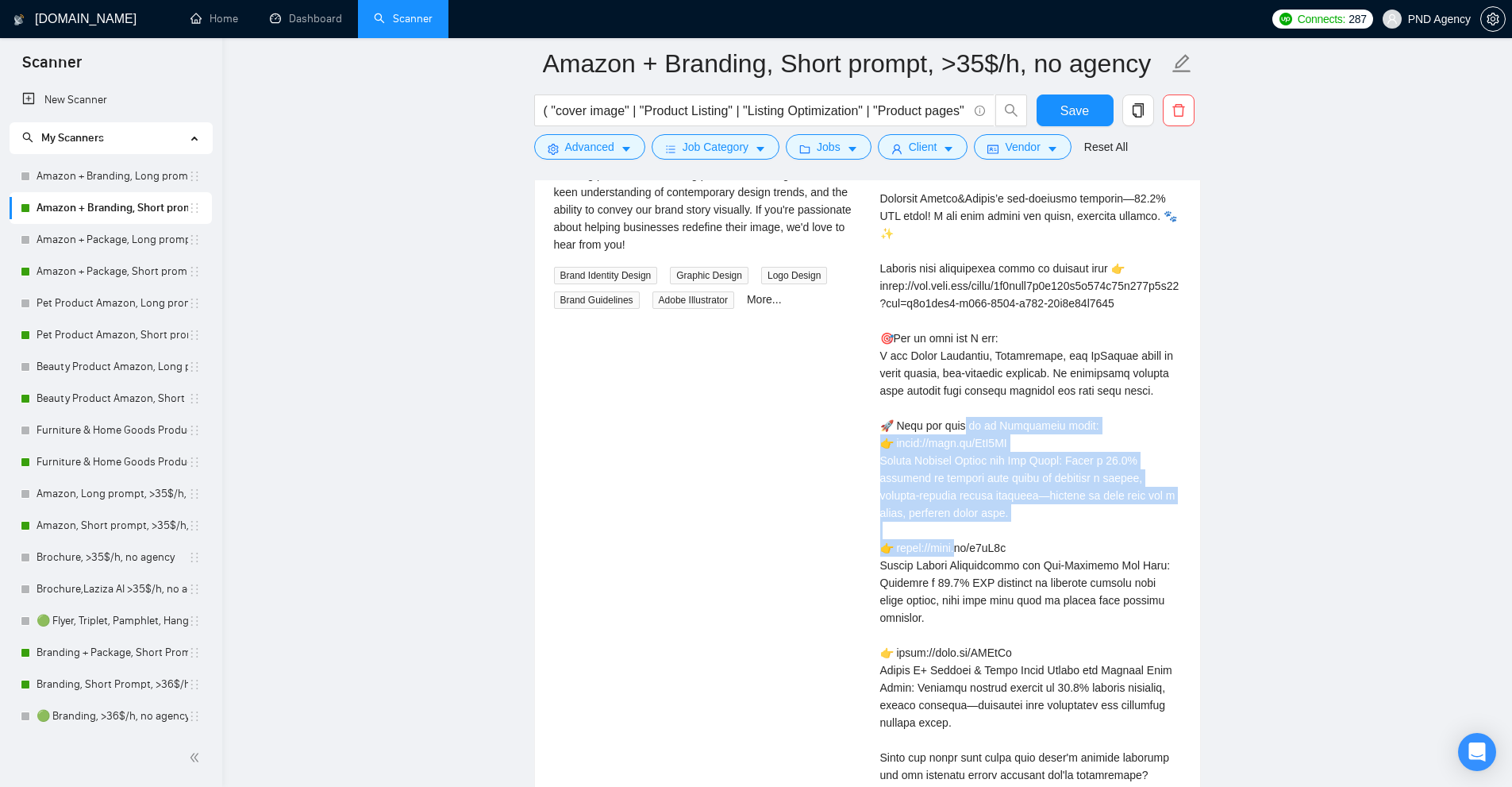
drag, startPoint x: 888, startPoint y: 383, endPoint x: 1107, endPoint y: 494, distance: 245.5
click at [1107, 494] on div "Cover letter" at bounding box center [1031, 487] width 301 height 699
drag, startPoint x: 970, startPoint y: 479, endPoint x: 890, endPoint y: 438, distance: 89.9
click at [890, 438] on div "Cover letter" at bounding box center [1031, 487] width 301 height 699
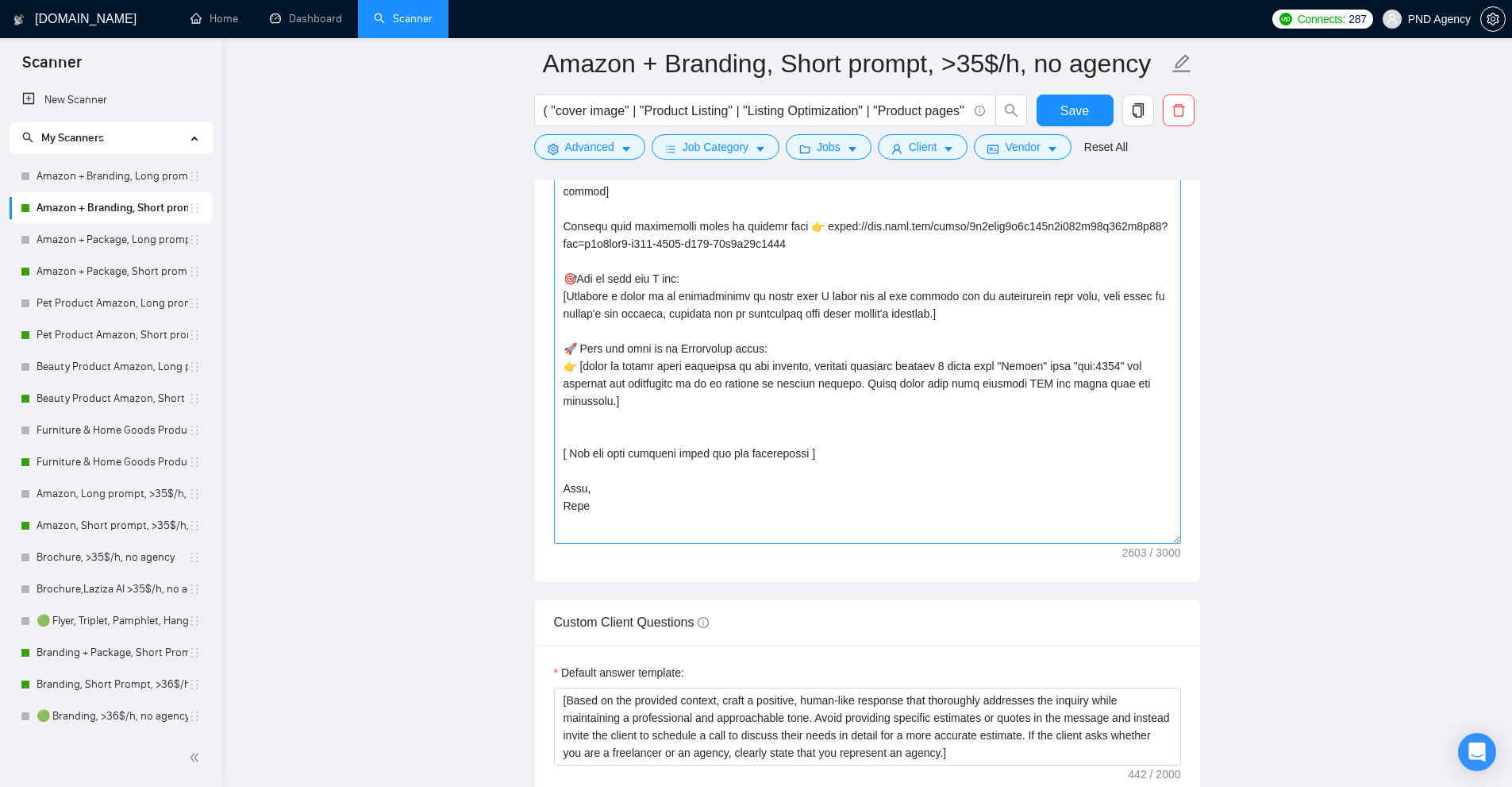
scroll to position [1827, 0]
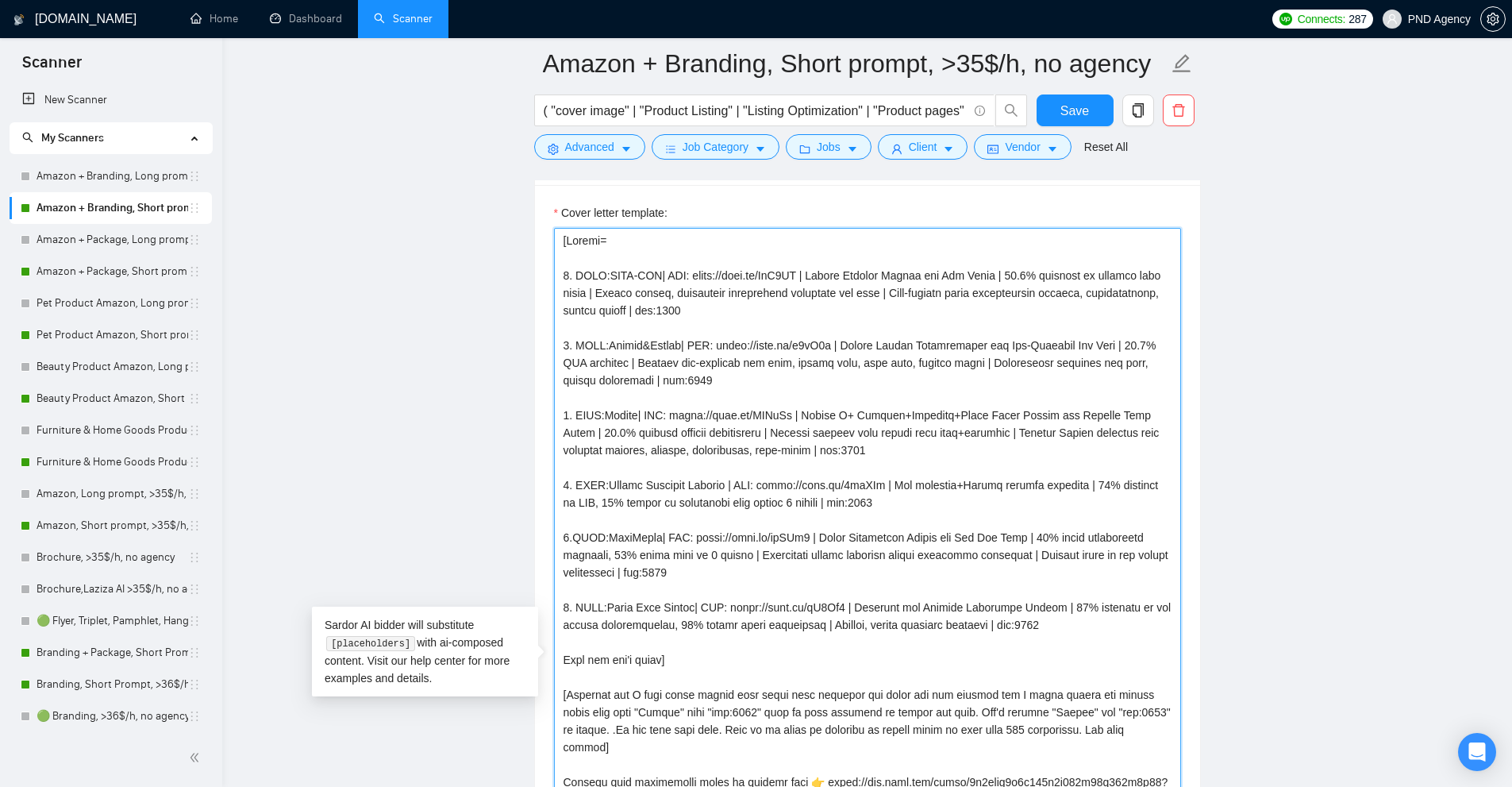
drag, startPoint x: 863, startPoint y: 452, endPoint x: 522, endPoint y: 429, distance: 341.8
click at [794, 436] on textarea "Cover letter template:" at bounding box center [868, 664] width 627 height 873
drag, startPoint x: 861, startPoint y: 448, endPoint x: 514, endPoint y: 418, distance: 348.3
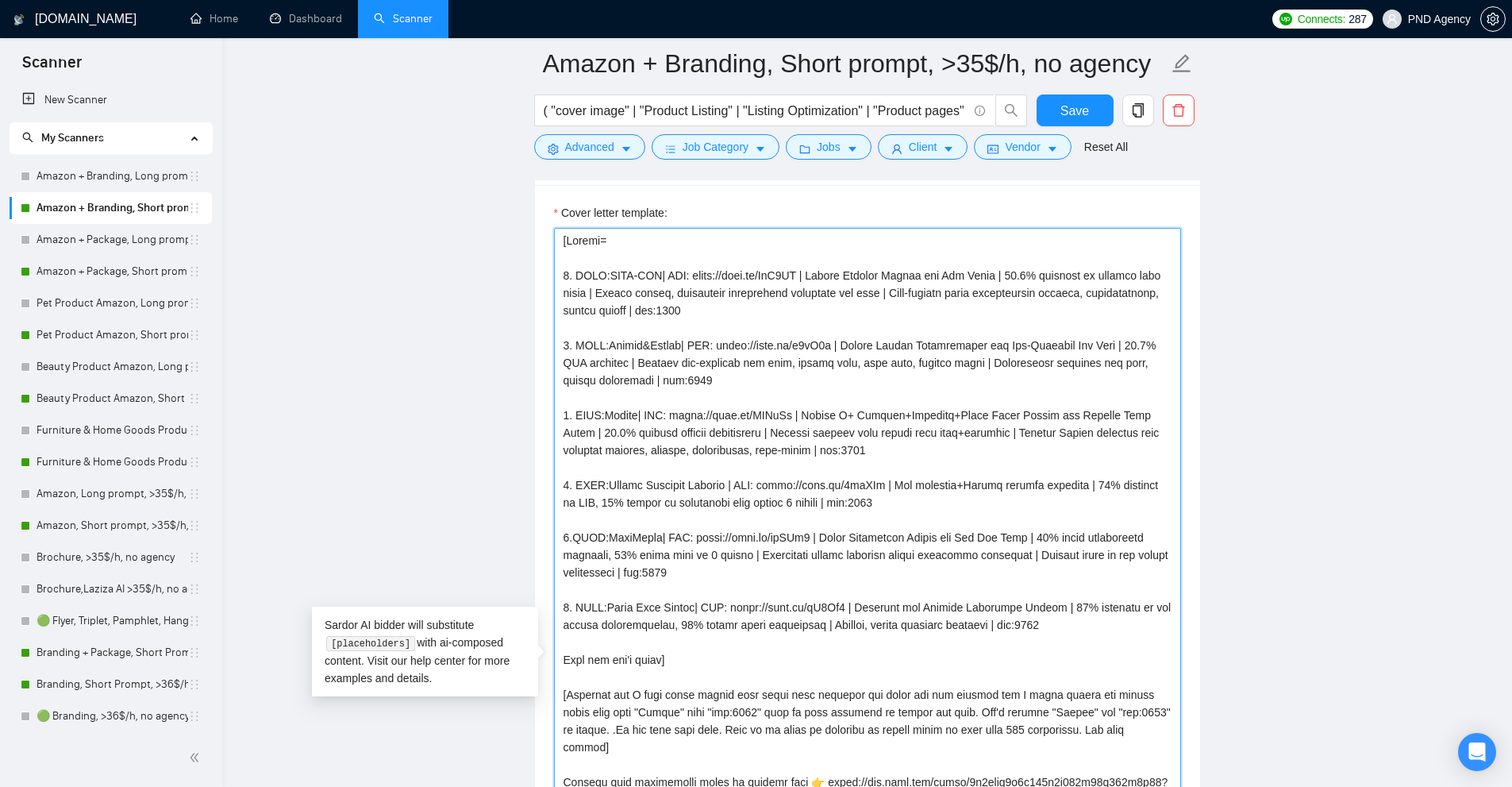
click at [789, 420] on textarea "Cover letter template:" at bounding box center [868, 664] width 627 height 873
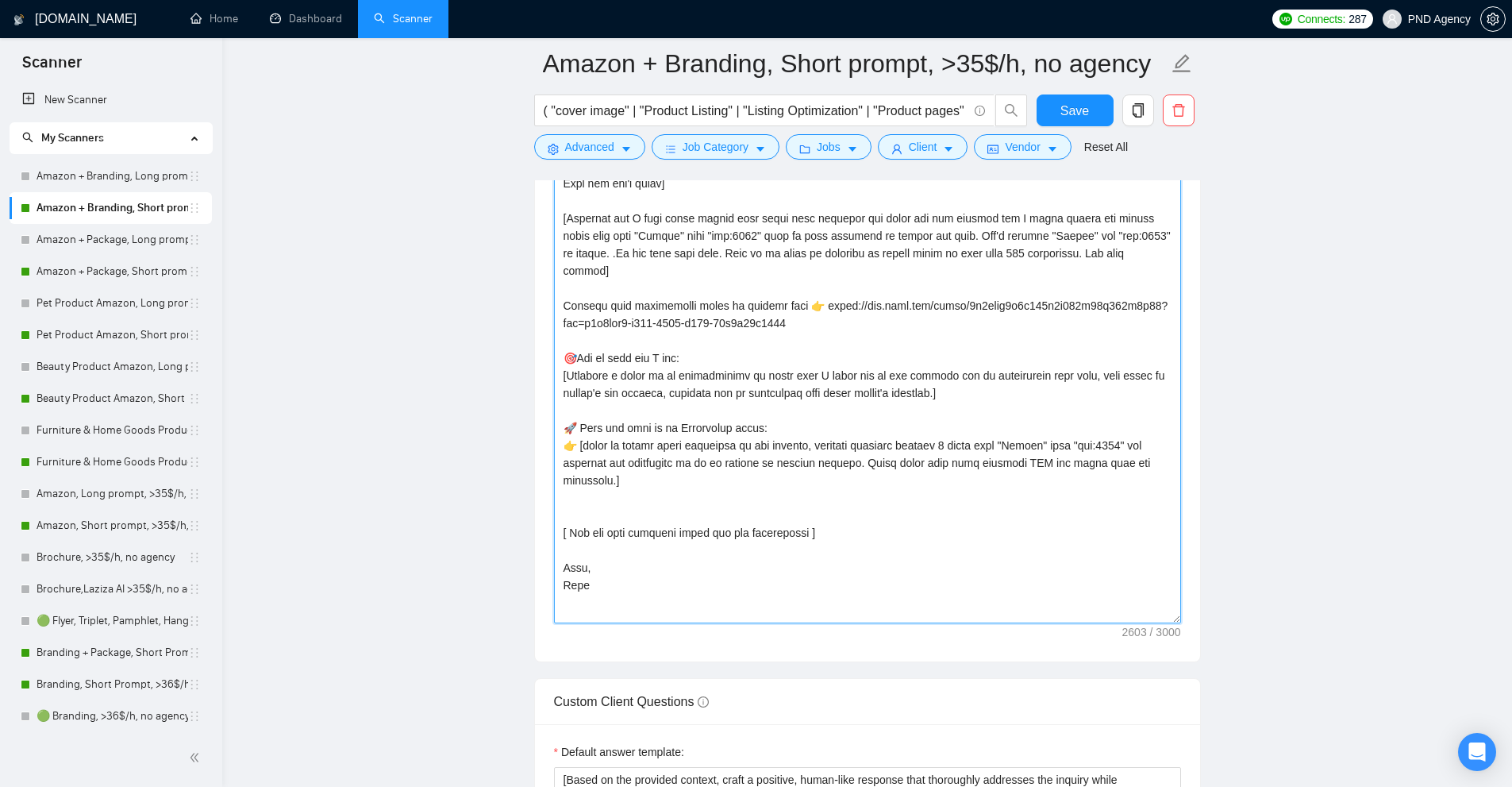
scroll to position [2066, 0]
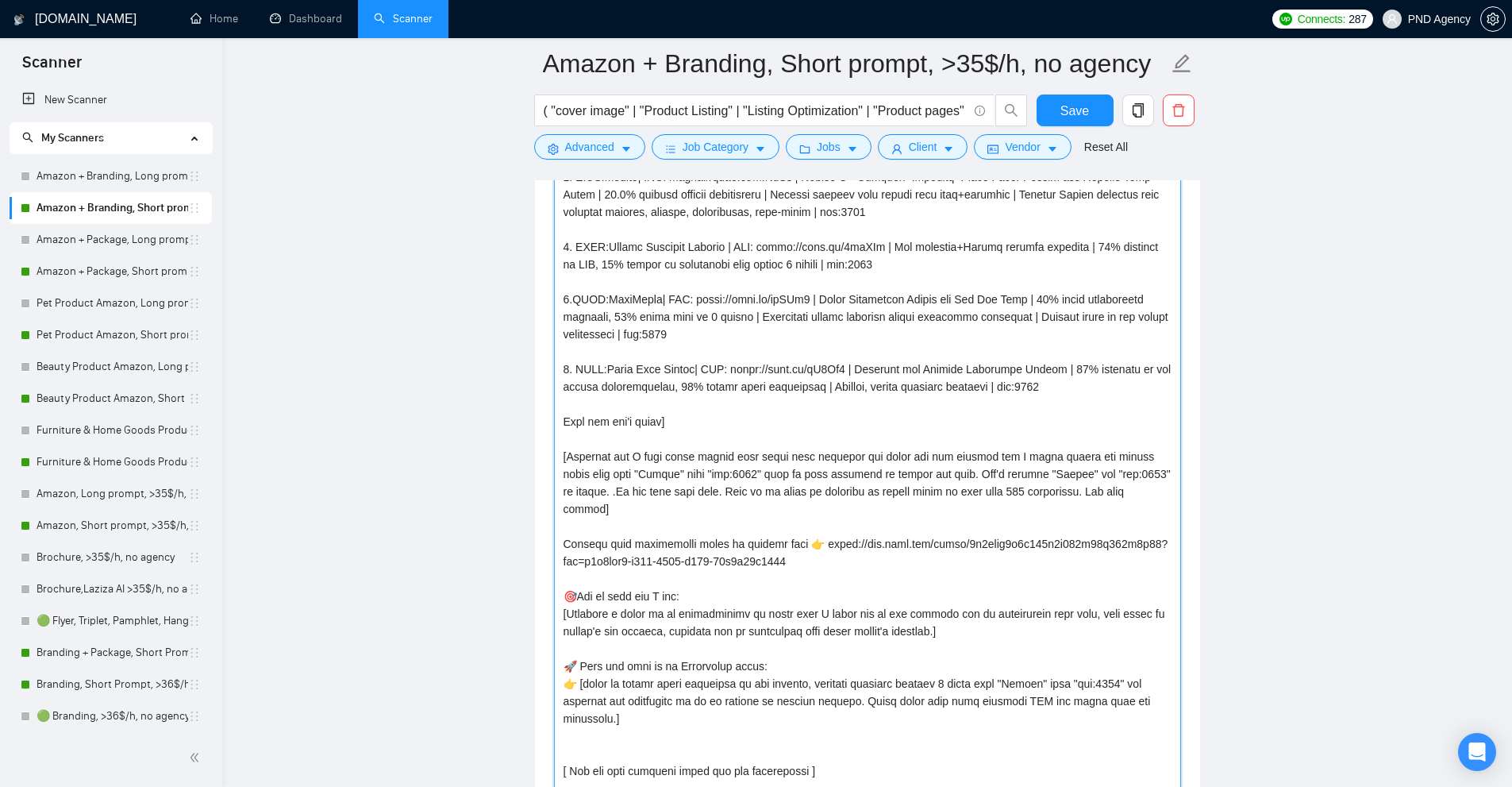
click at [1062, 469] on textarea "Cover letter template:" at bounding box center [868, 425] width 627 height 873
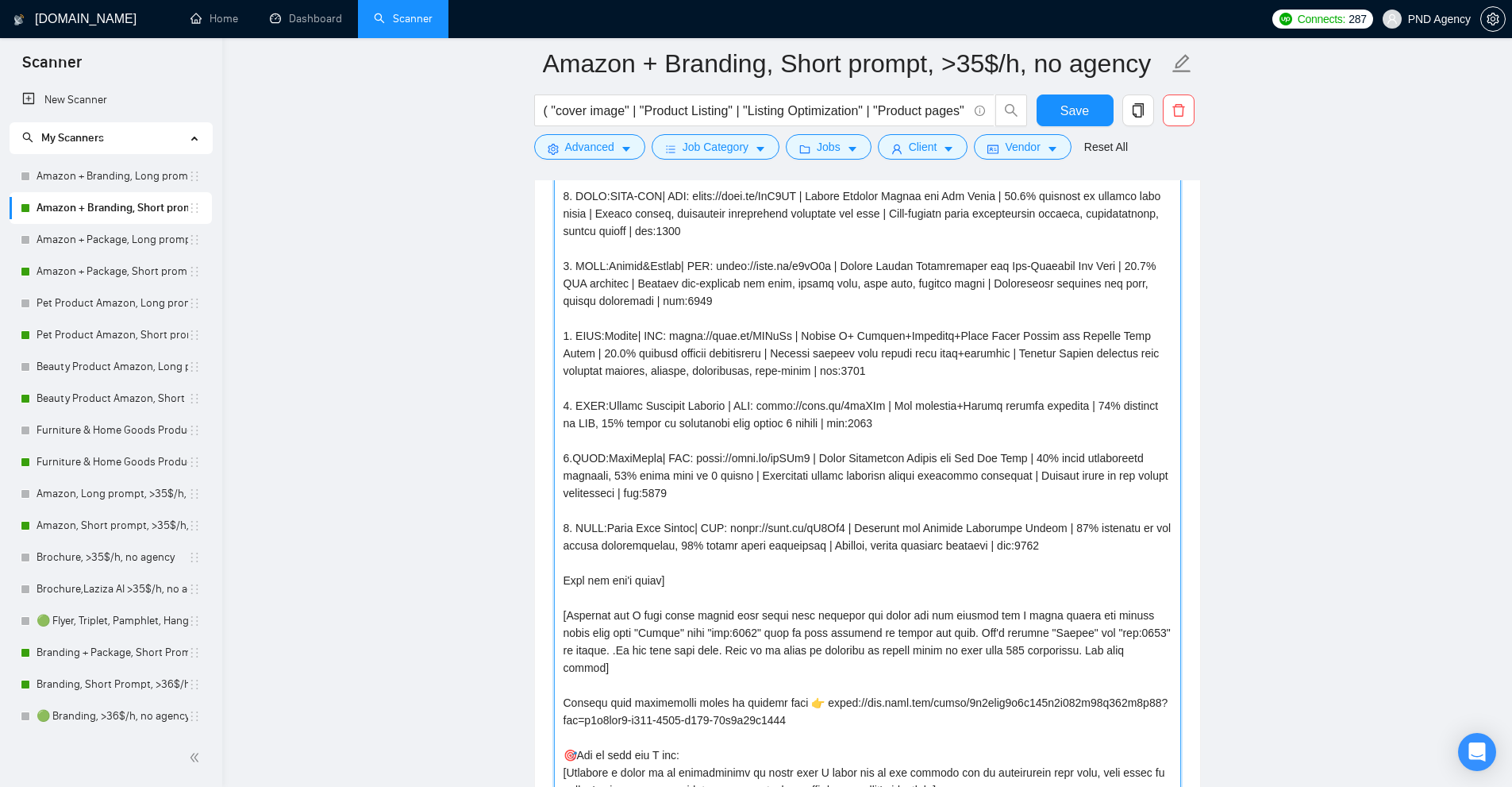
scroll to position [1827, 0]
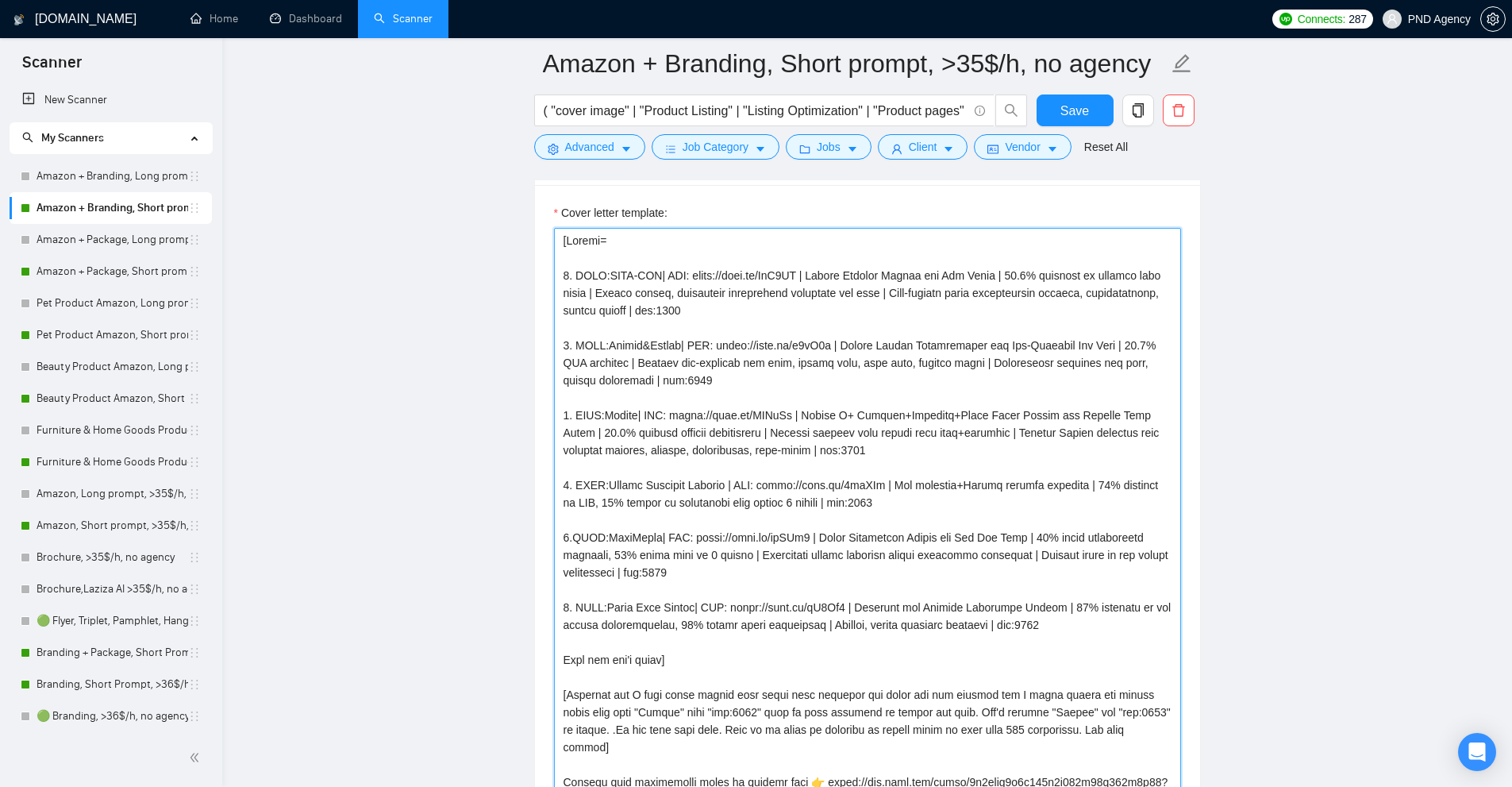
click at [898, 485] on textarea "Cover letter template:" at bounding box center [868, 664] width 627 height 873
drag, startPoint x: 898, startPoint y: 485, endPoint x: 866, endPoint y: 625, distance: 143.6
click at [866, 625] on textarea "Cover letter template:" at bounding box center [868, 664] width 627 height 873
click at [866, 616] on textarea "Cover letter template:" at bounding box center [868, 664] width 627 height 873
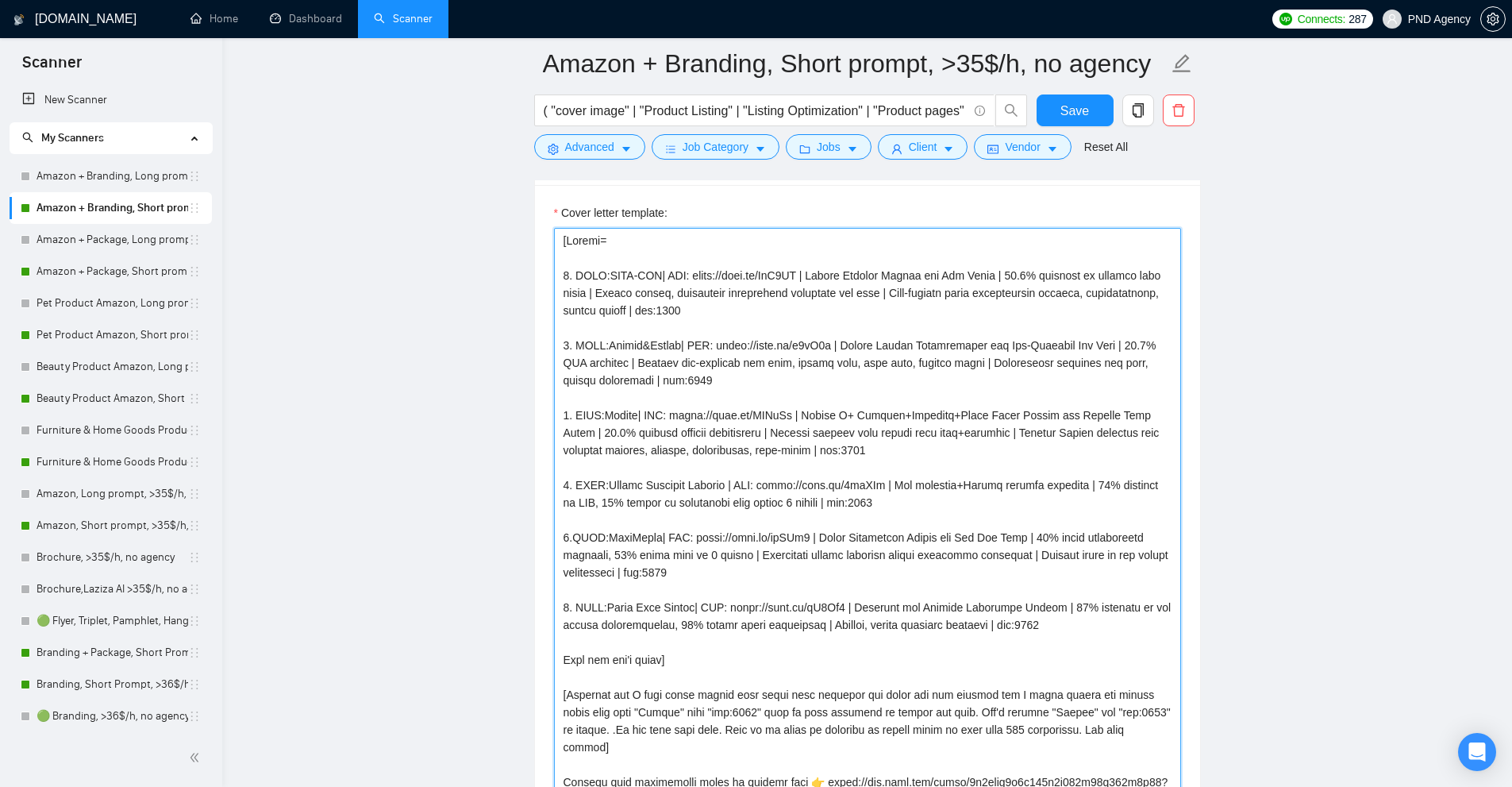
click at [866, 616] on textarea "Cover letter template:" at bounding box center [868, 664] width 627 height 873
drag, startPoint x: 866, startPoint y: 616, endPoint x: 855, endPoint y: 495, distance: 121.5
click at [855, 495] on textarea "Cover letter template:" at bounding box center [868, 664] width 627 height 873
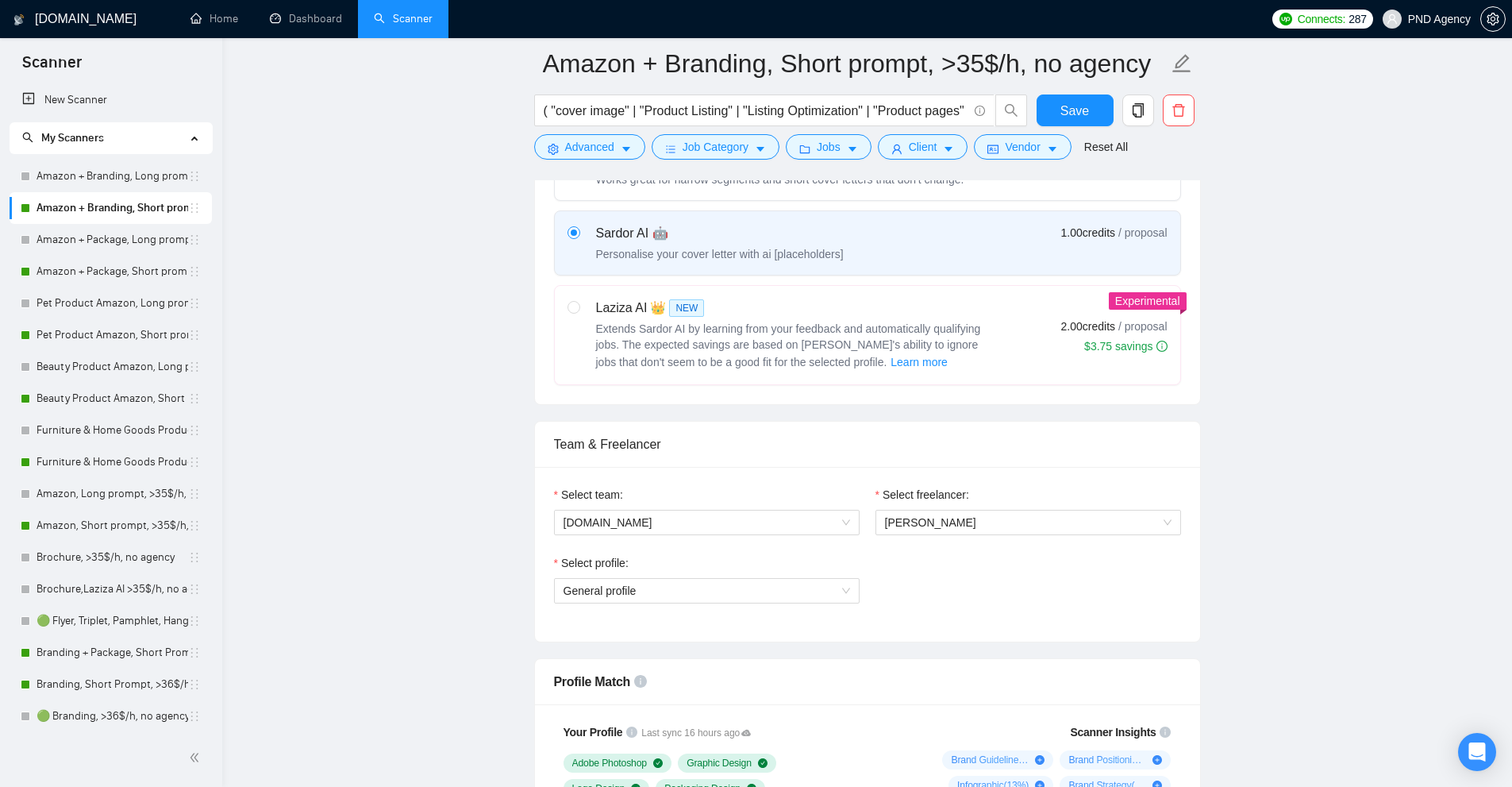
scroll to position [1032, 0]
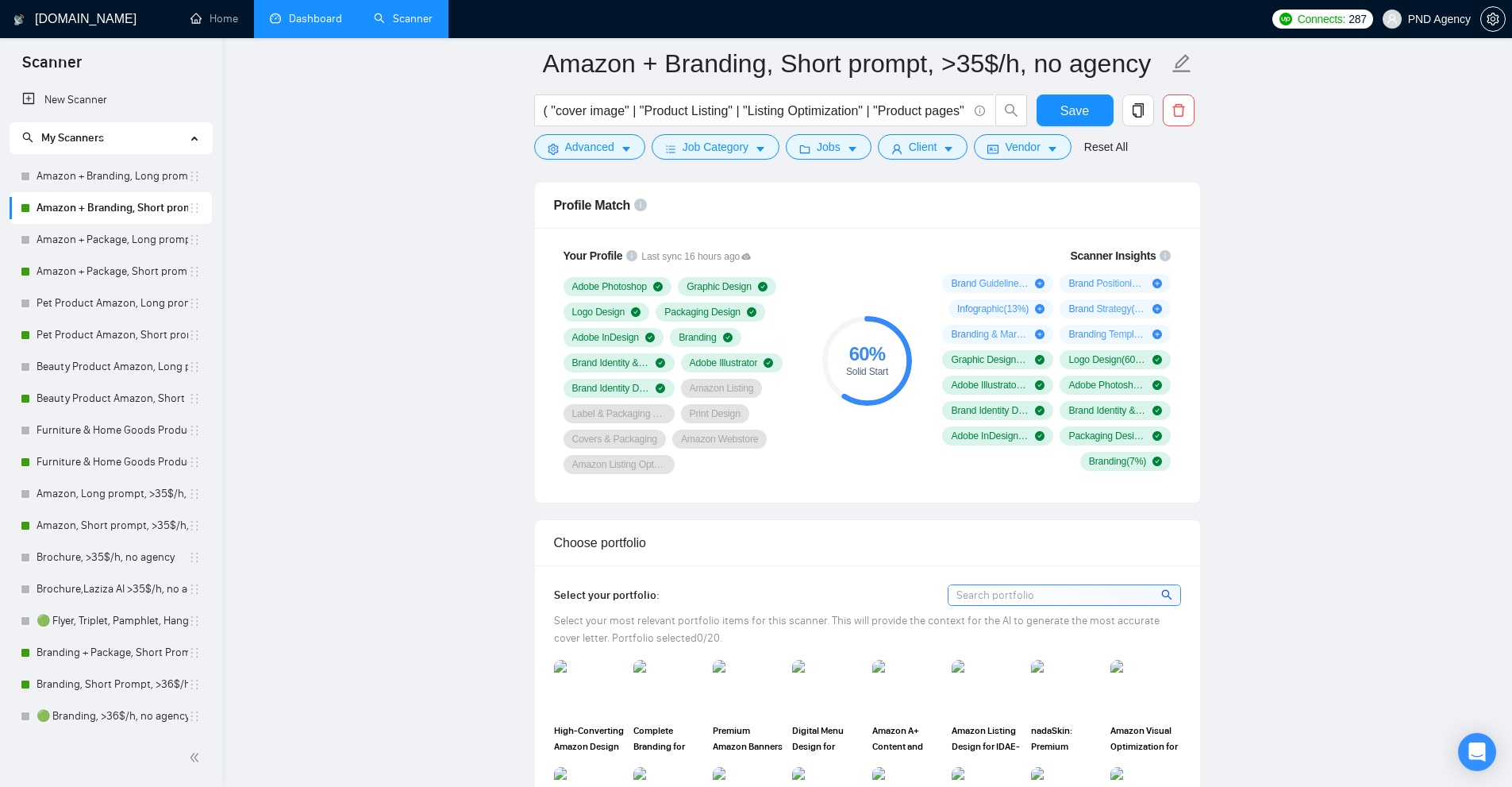
click at [337, 12] on link "Dashboard" at bounding box center [306, 18] width 72 height 13
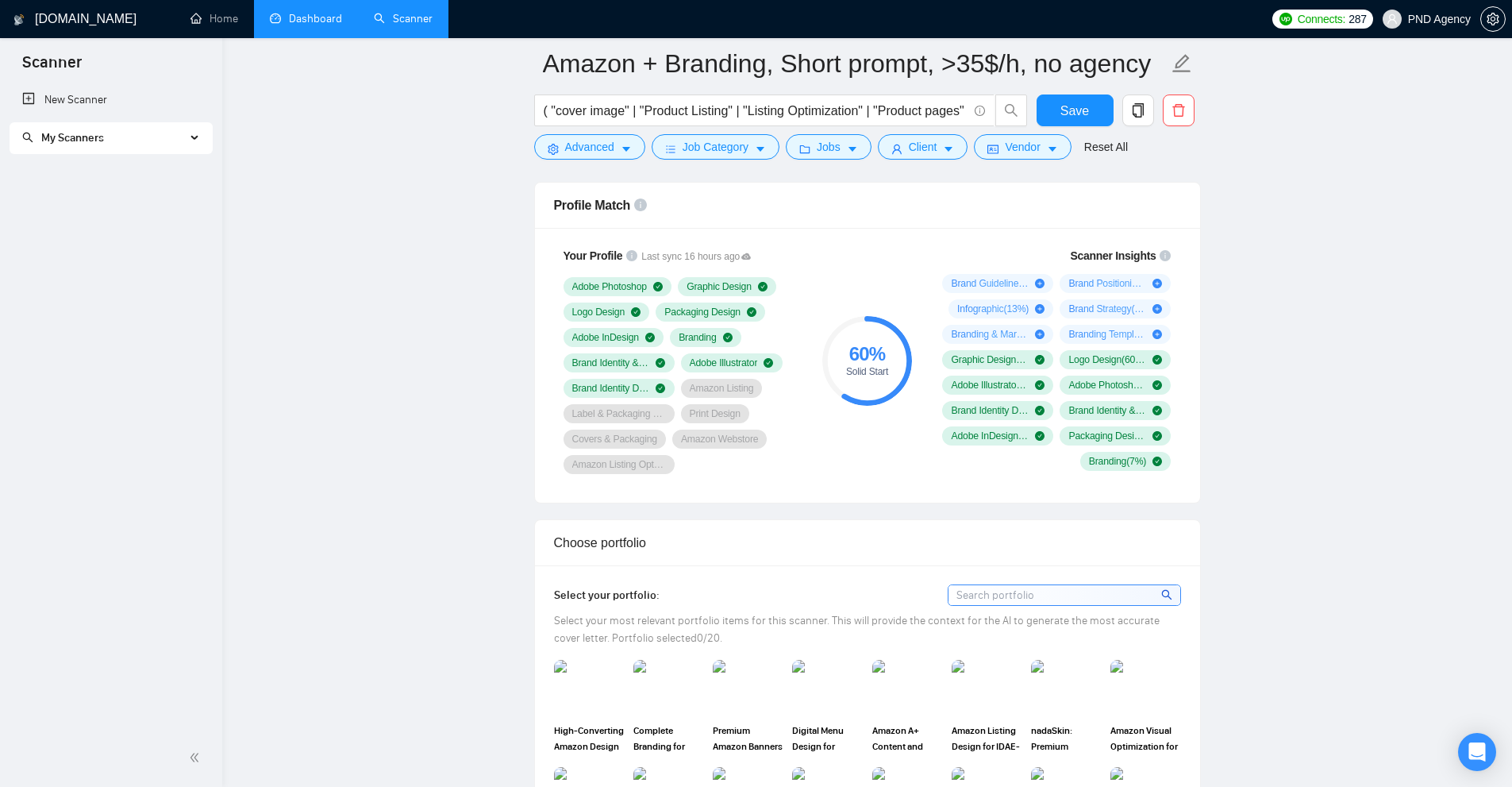
click at [298, 19] on link "Dashboard" at bounding box center [306, 18] width 72 height 13
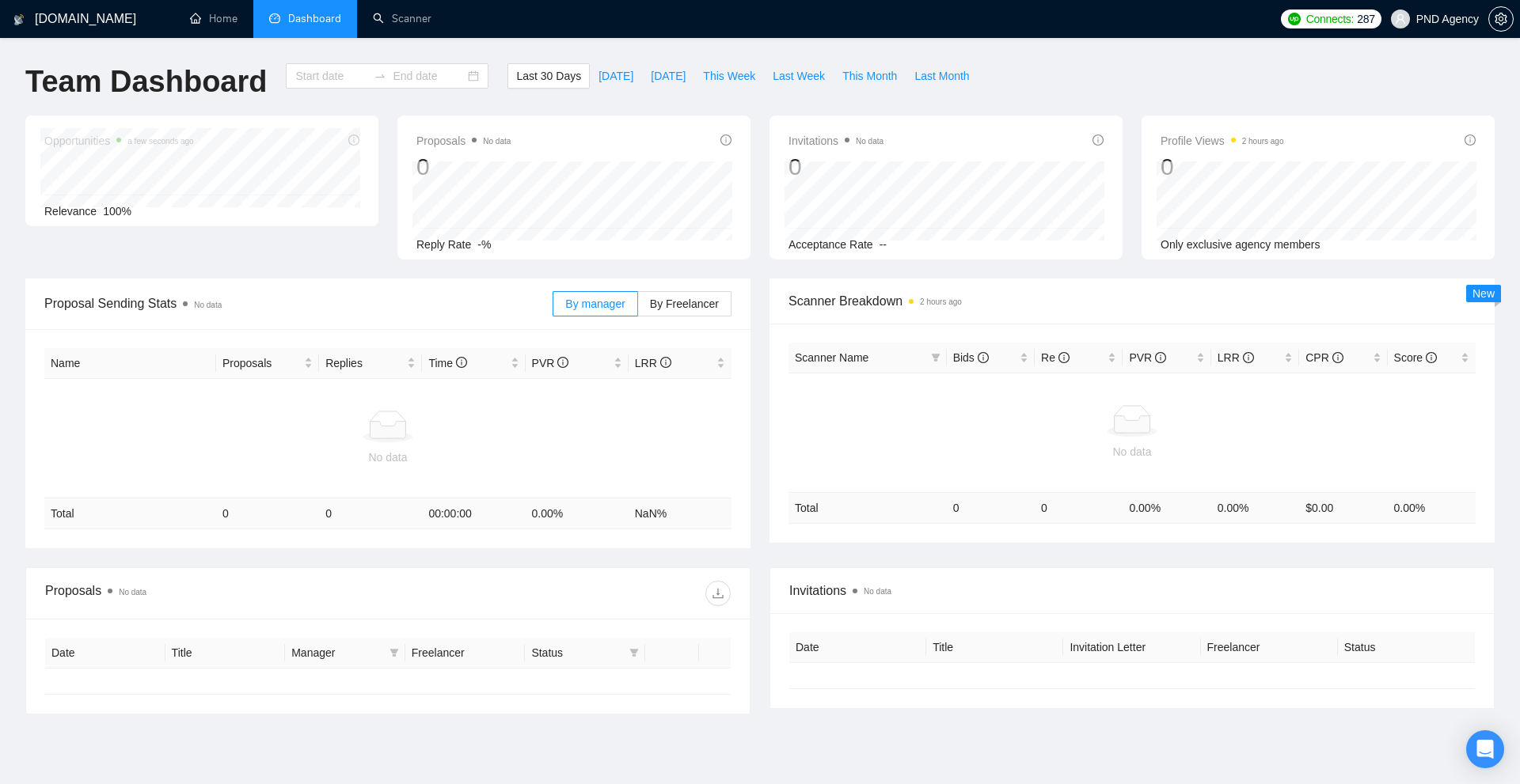
type input "2025-07-19"
type input "2025-08-18"
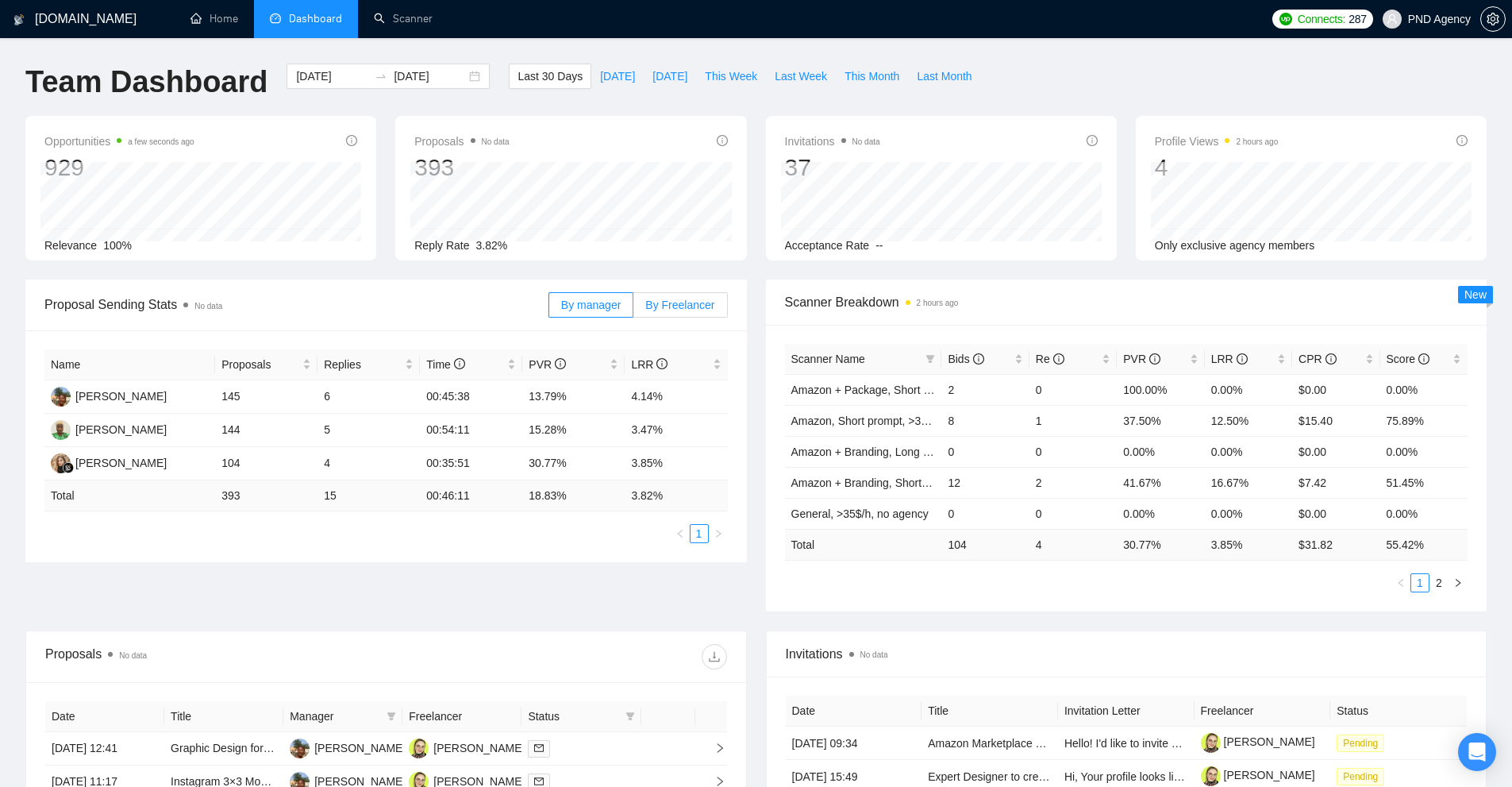
click at [683, 306] on span "By Freelancer" at bounding box center [679, 305] width 69 height 13
click at [634, 309] on input "By Freelancer" at bounding box center [634, 309] width 0 height 0
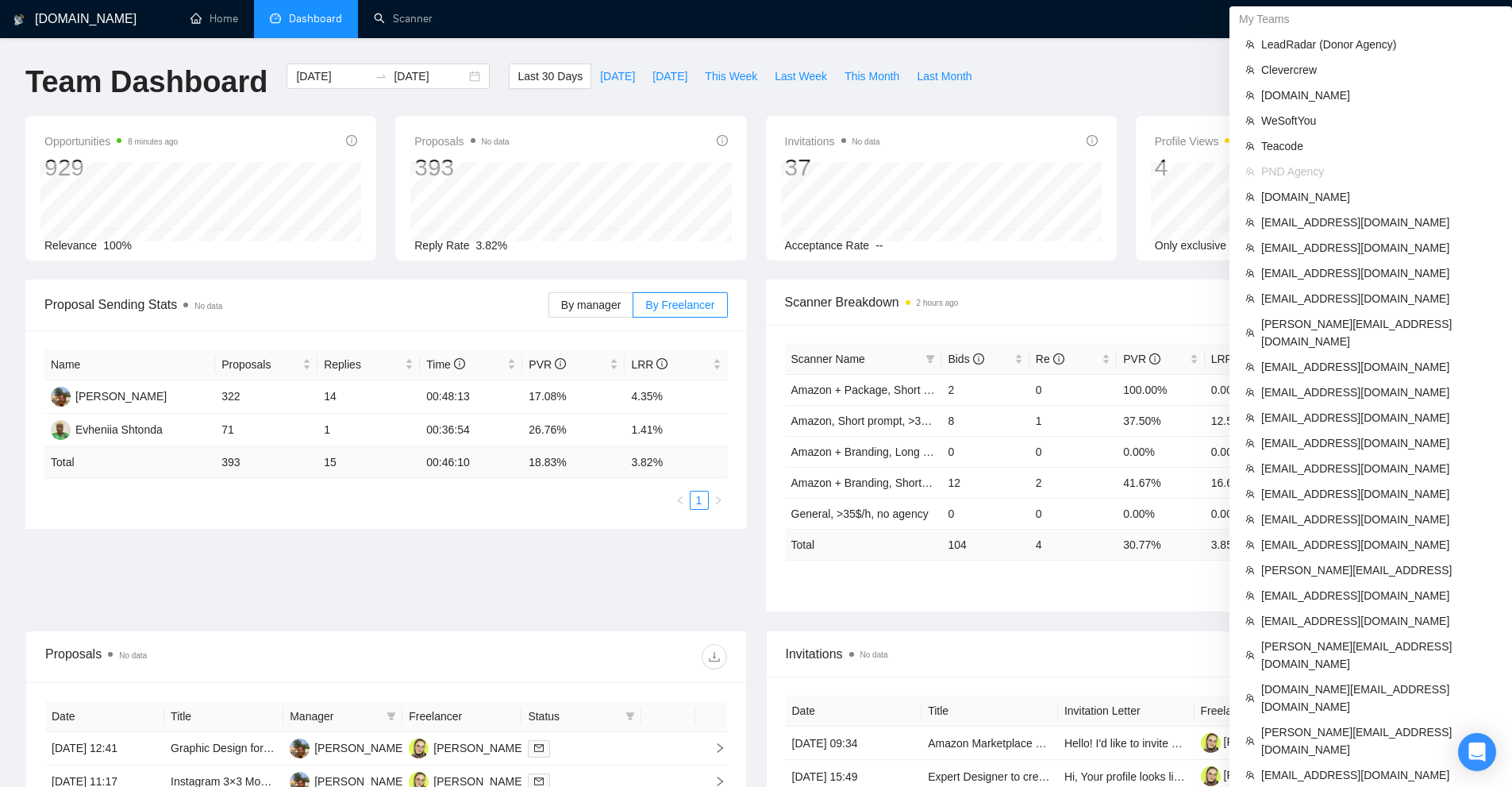
click at [1488, 20] on icon "setting" at bounding box center [1493, 19] width 12 height 13
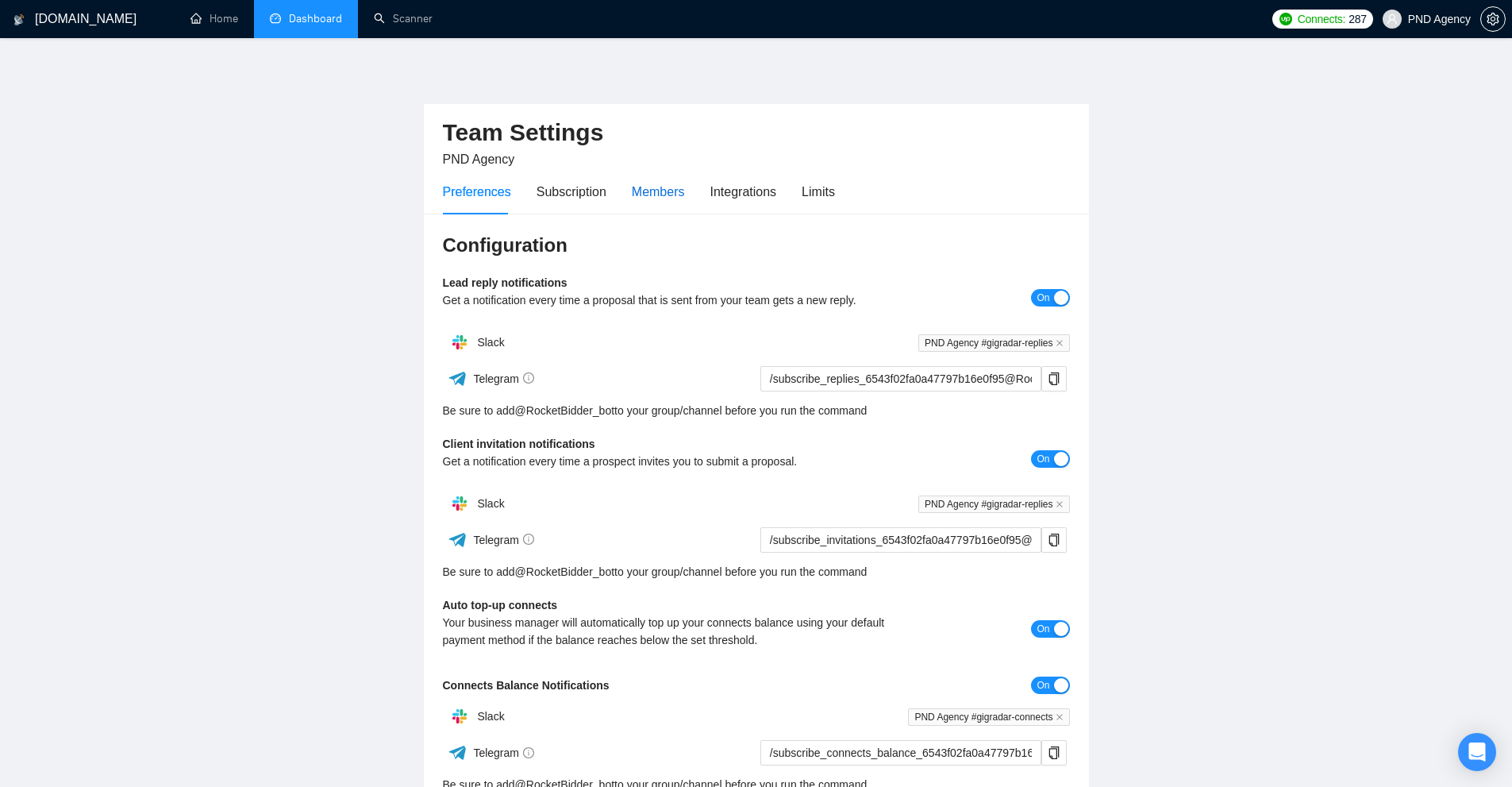
click at [662, 197] on div "Members" at bounding box center [658, 191] width 53 height 20
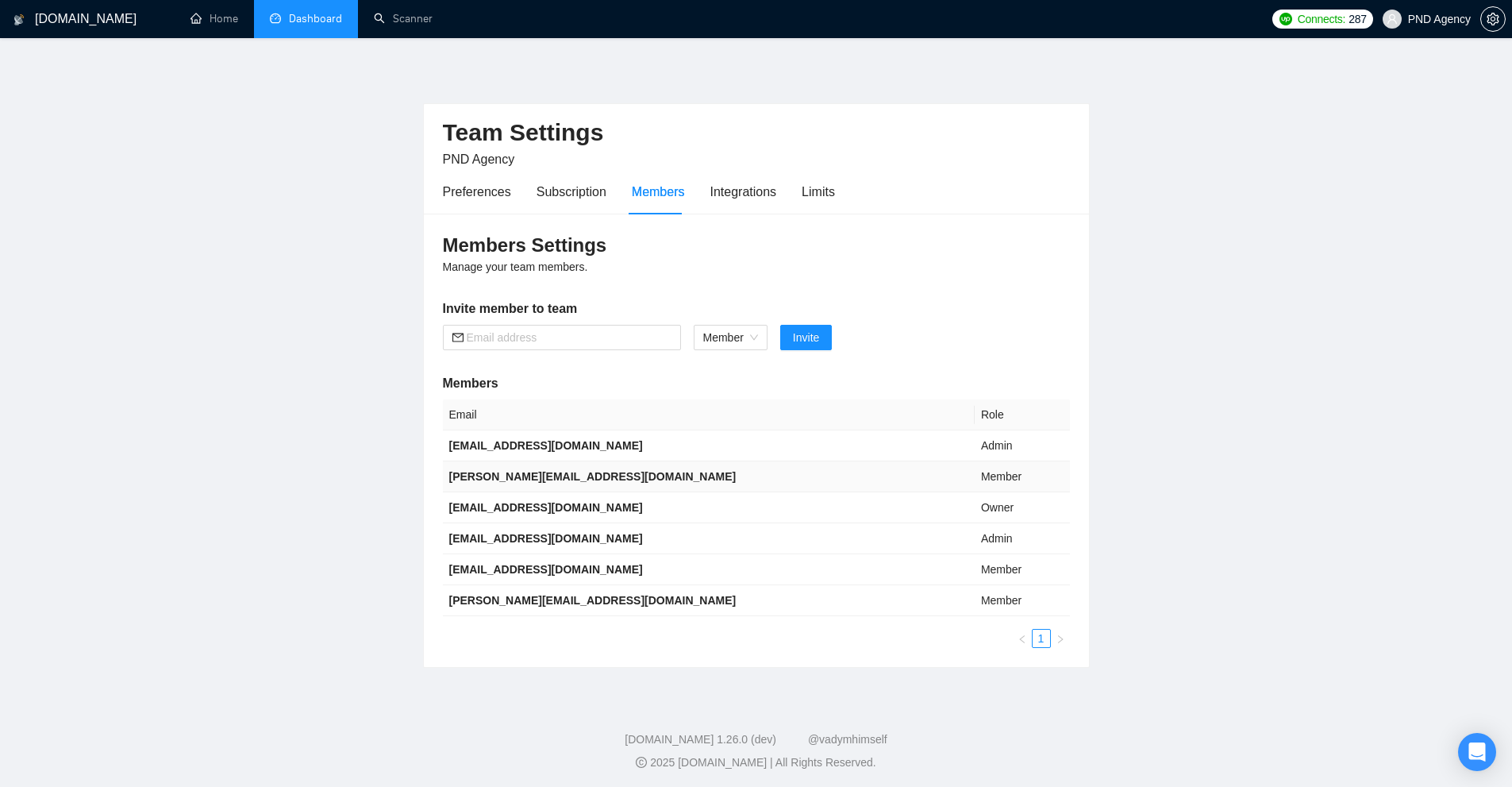
click at [450, 481] on b "vlad_fukarevych@gigradar.io" at bounding box center [593, 476] width 287 height 13
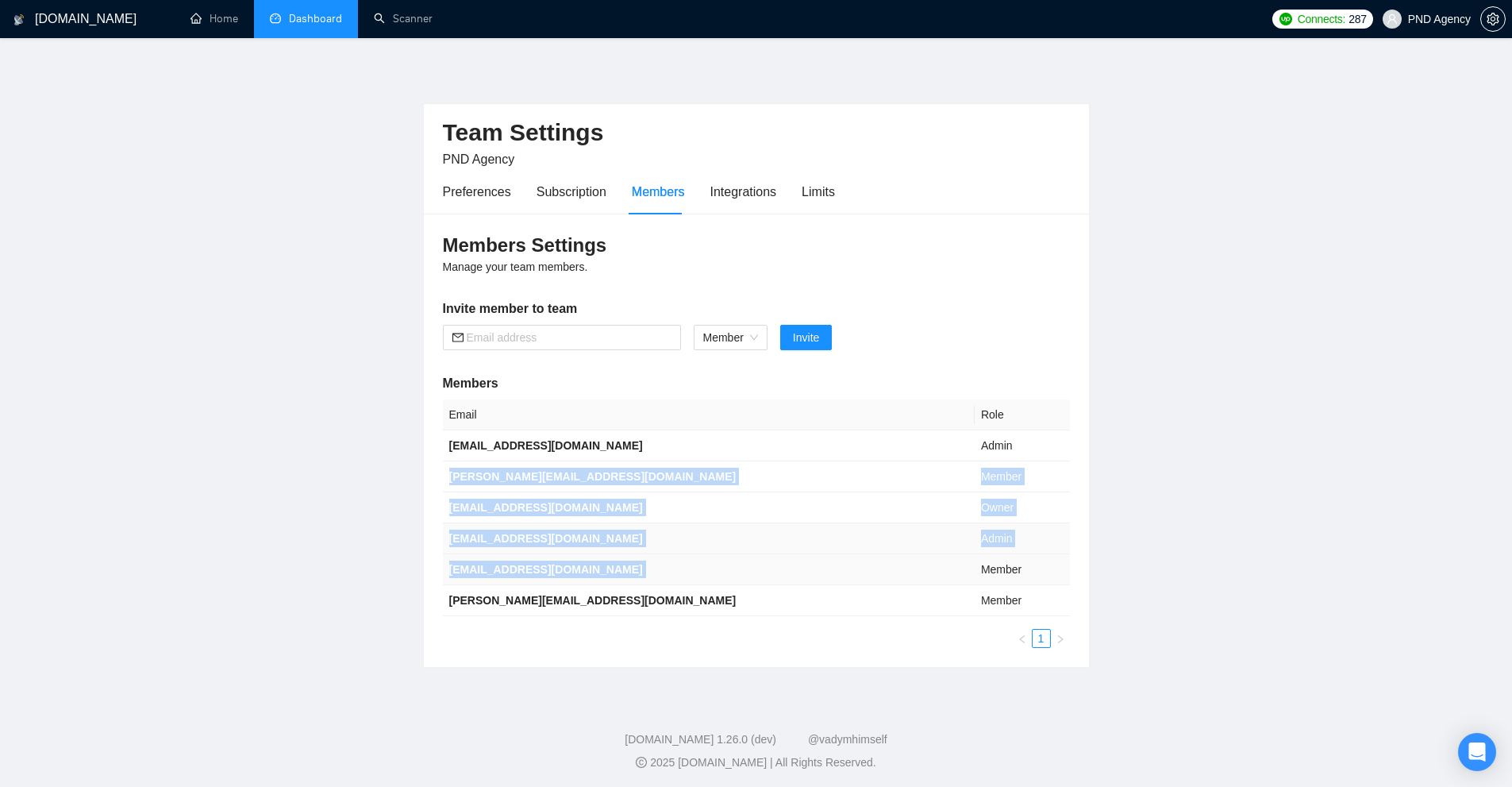
drag, startPoint x: 450, startPoint y: 481, endPoint x: 553, endPoint y: 562, distance: 131.0
click at [553, 562] on tbody "vladyslavsharahov@gmail.com Admin vlad_fukarevych@gigradar.io Member shtonda030…" at bounding box center [756, 523] width 627 height 186
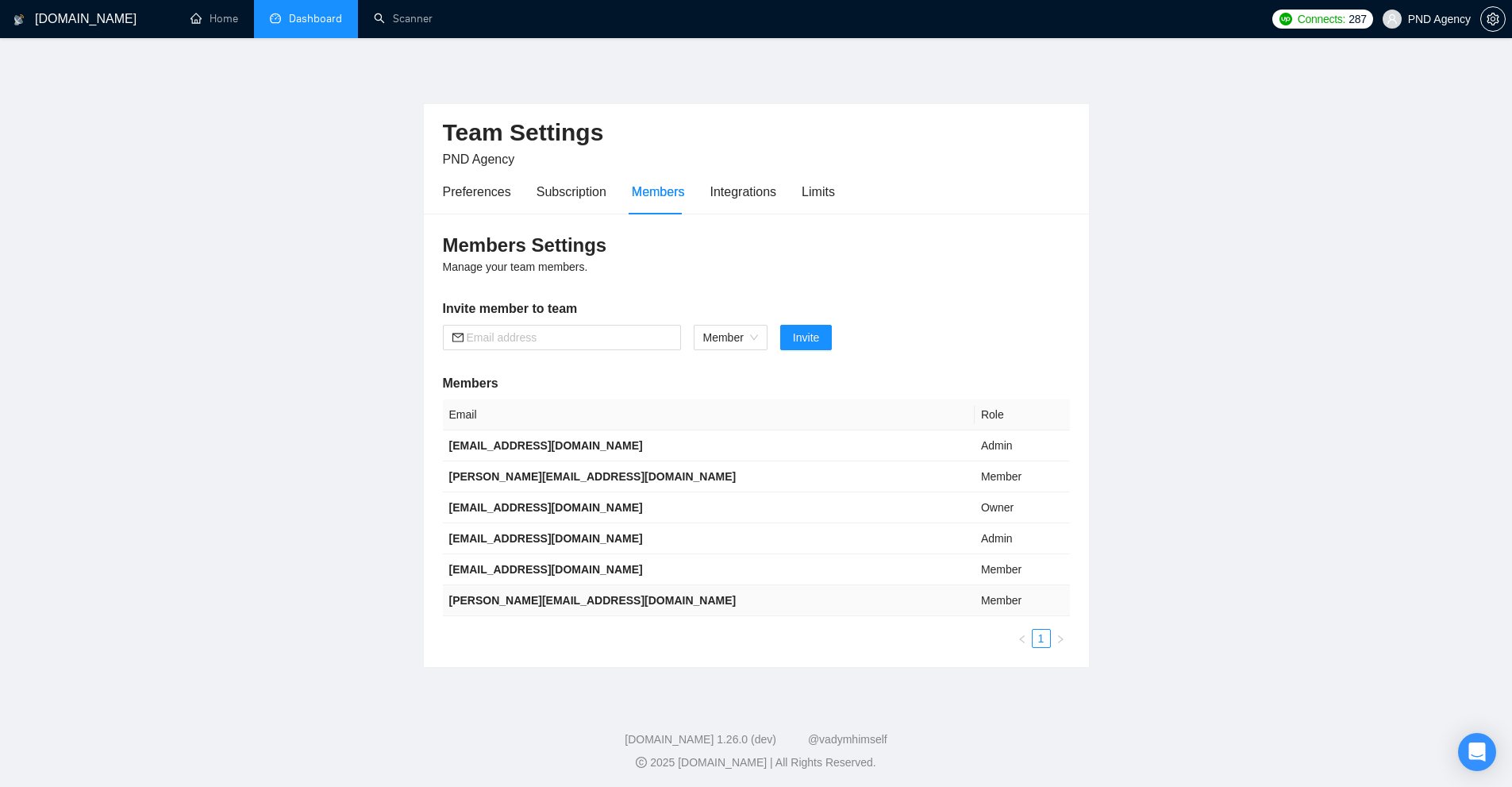
click at [773, 594] on td "[PERSON_NAME][EMAIL_ADDRESS][DOMAIN_NAME]" at bounding box center [708, 600] width 532 height 31
click at [304, 21] on link "Dashboard" at bounding box center [306, 18] width 72 height 13
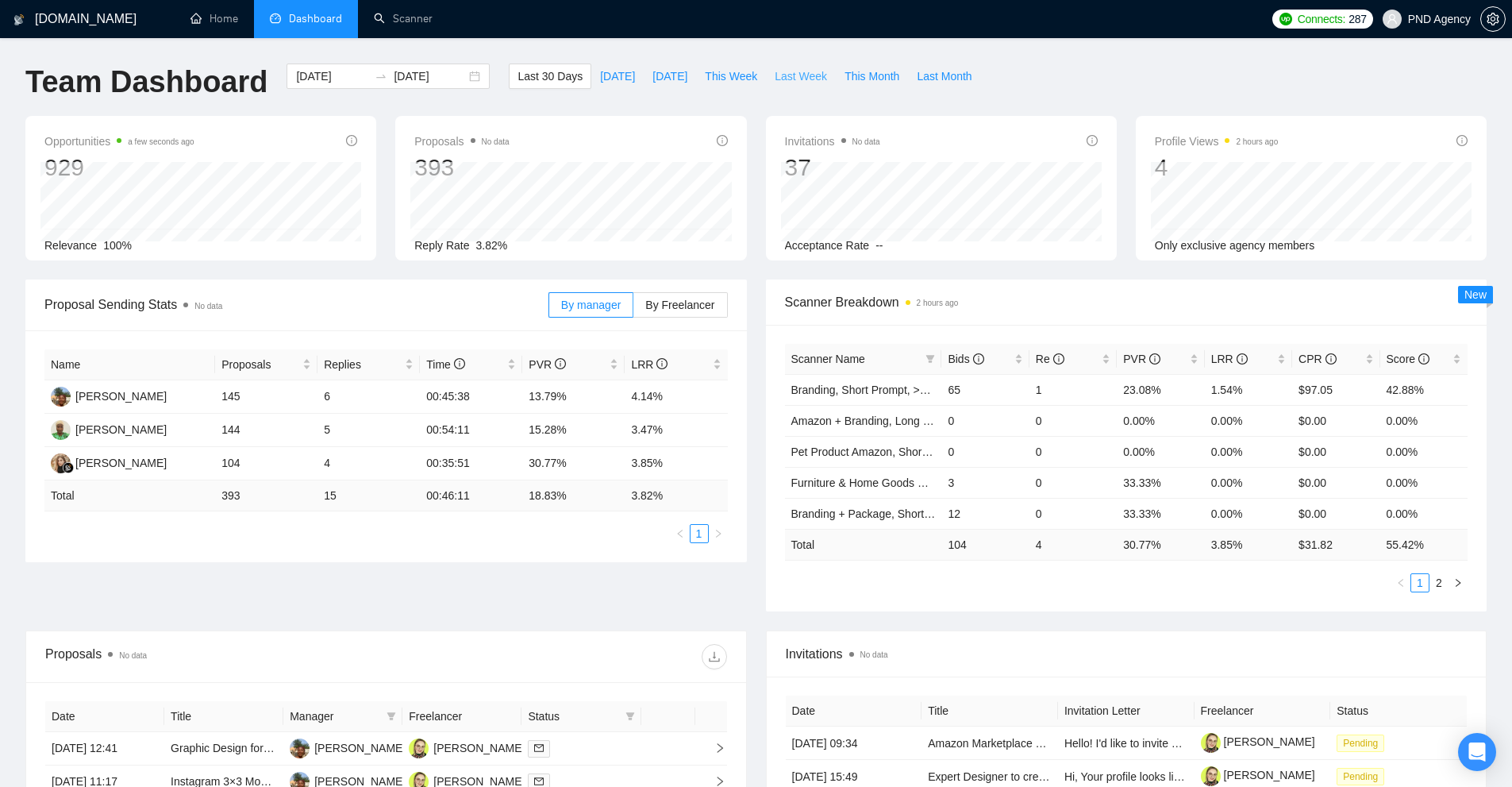
click at [775, 74] on span "Last Week" at bounding box center [801, 76] width 52 height 17
type input "2025-08-11"
type input "2025-08-17"
click at [637, 399] on td "6.25%" at bounding box center [676, 397] width 102 height 33
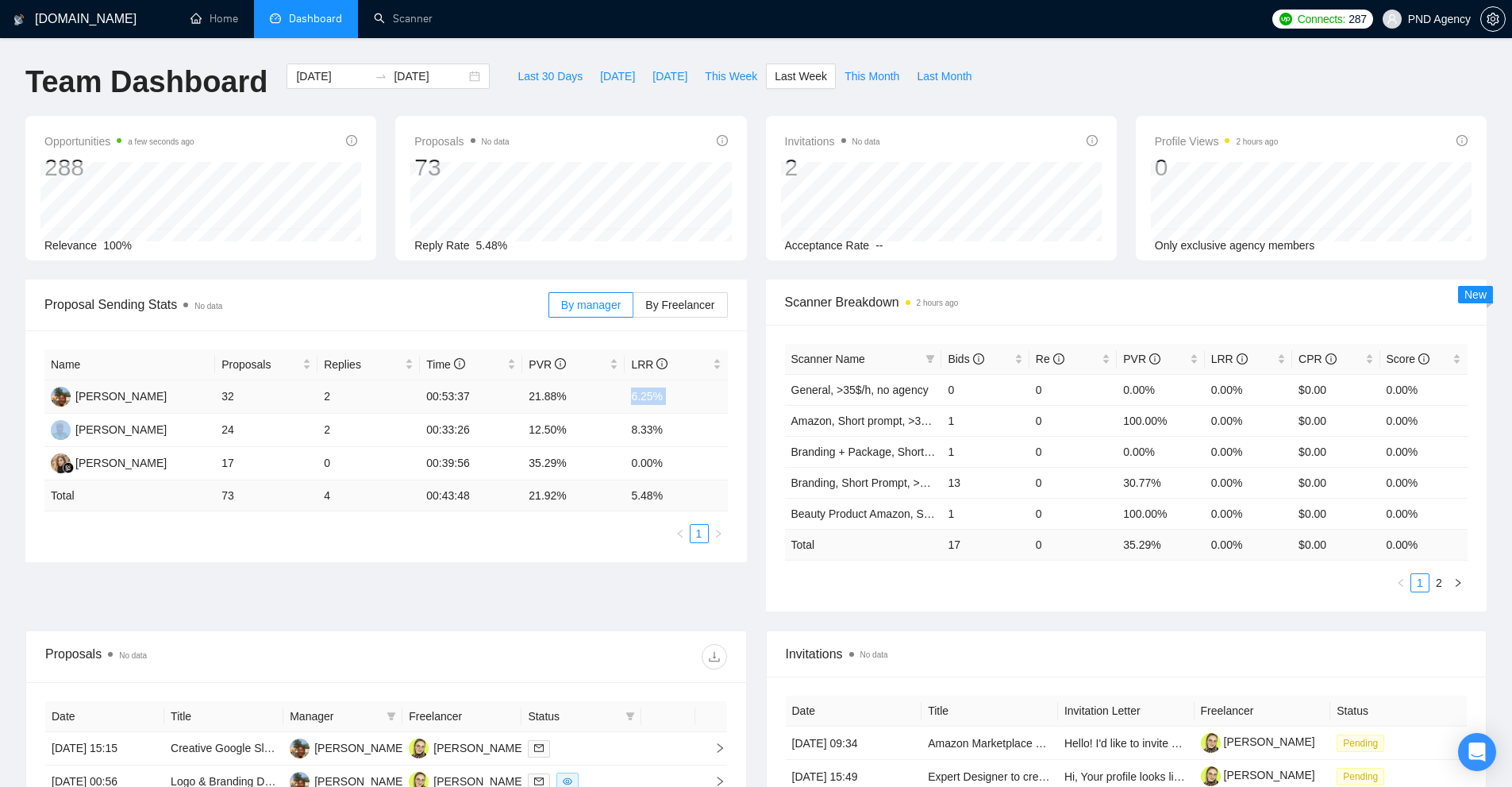
click at [637, 399] on td "6.25%" at bounding box center [676, 397] width 102 height 33
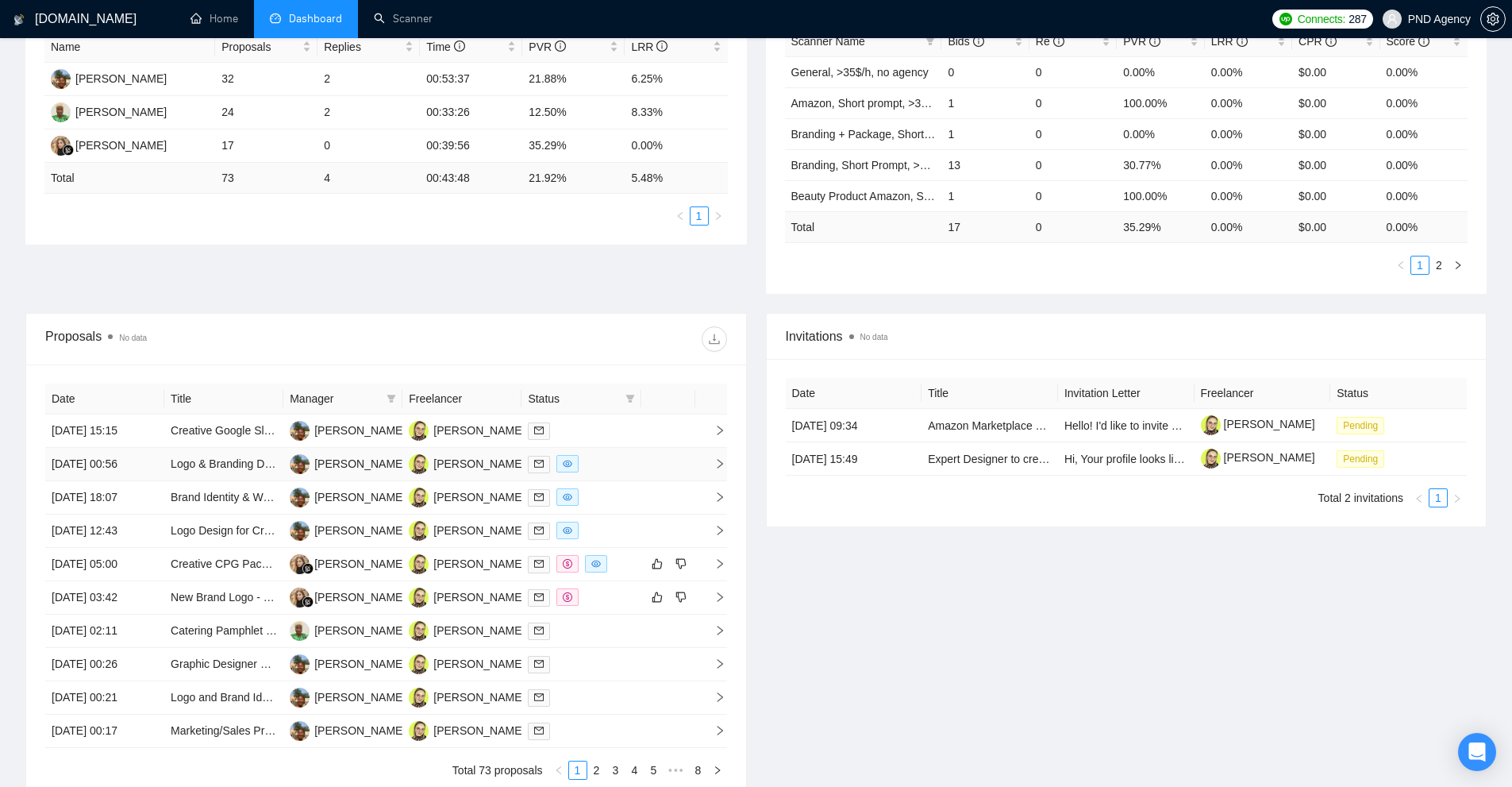
click at [599, 461] on div at bounding box center [581, 464] width 107 height 18
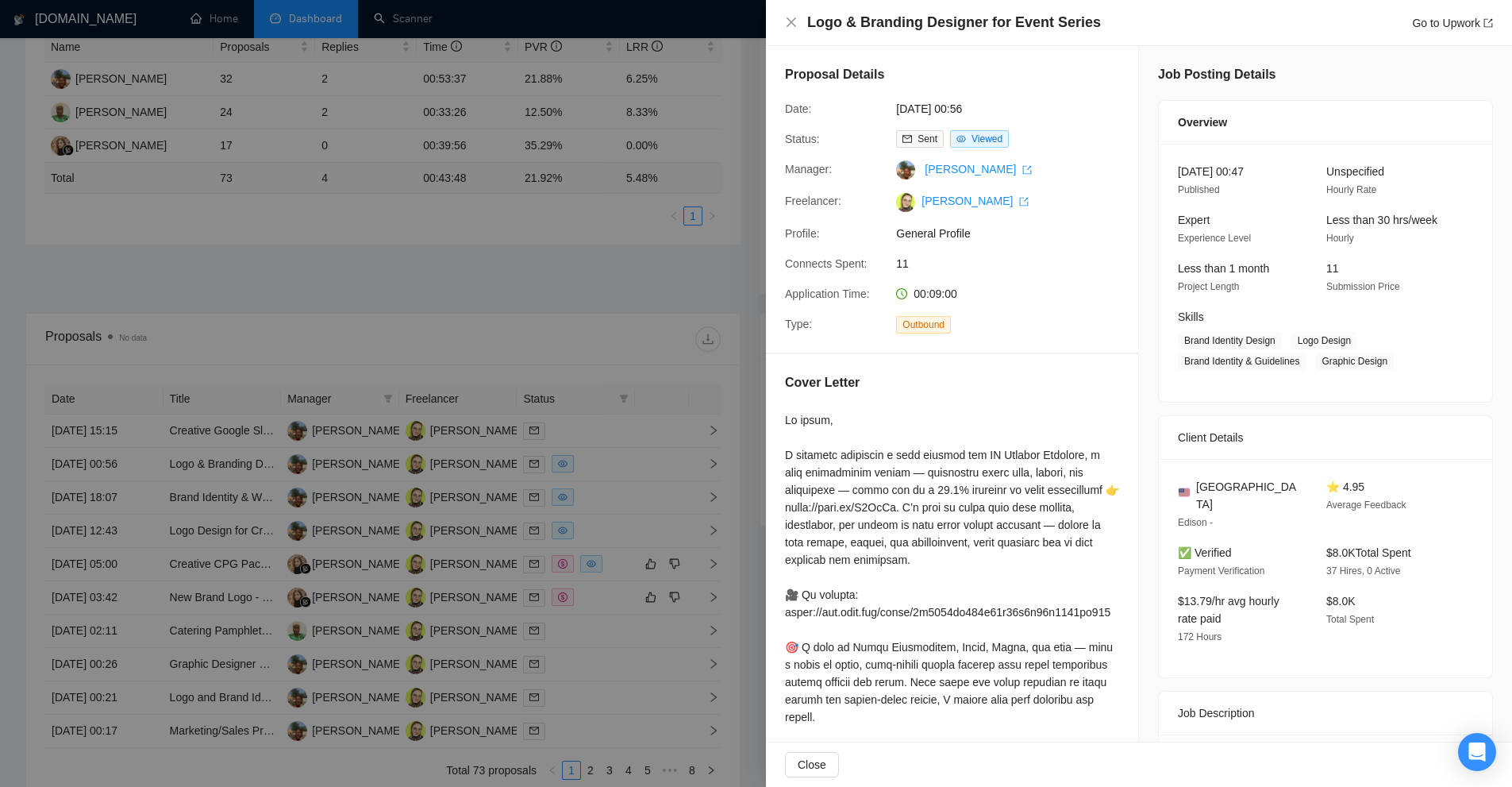
scroll to position [477, 0]
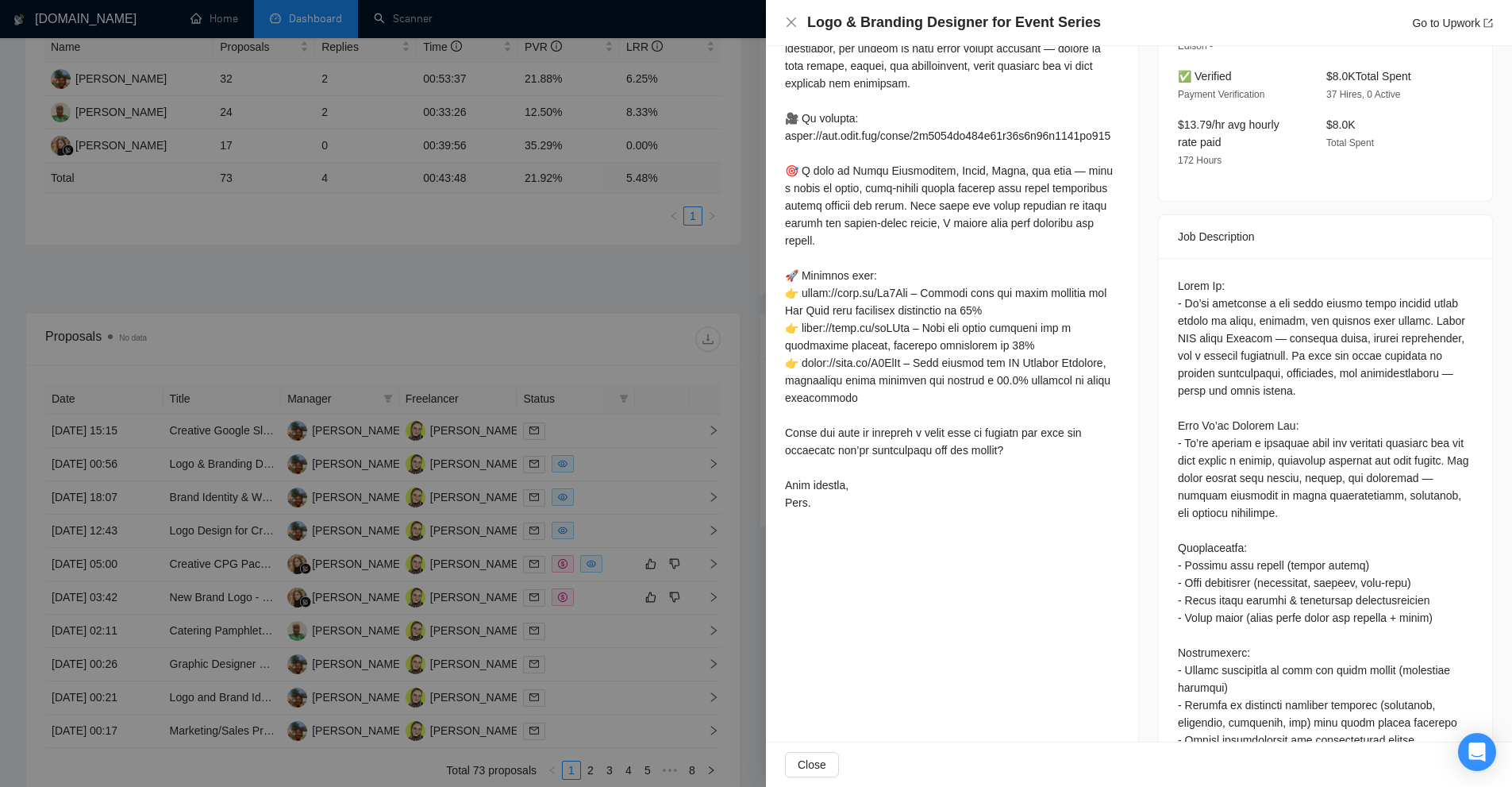
click at [472, 331] on div at bounding box center [756, 393] width 1512 height 787
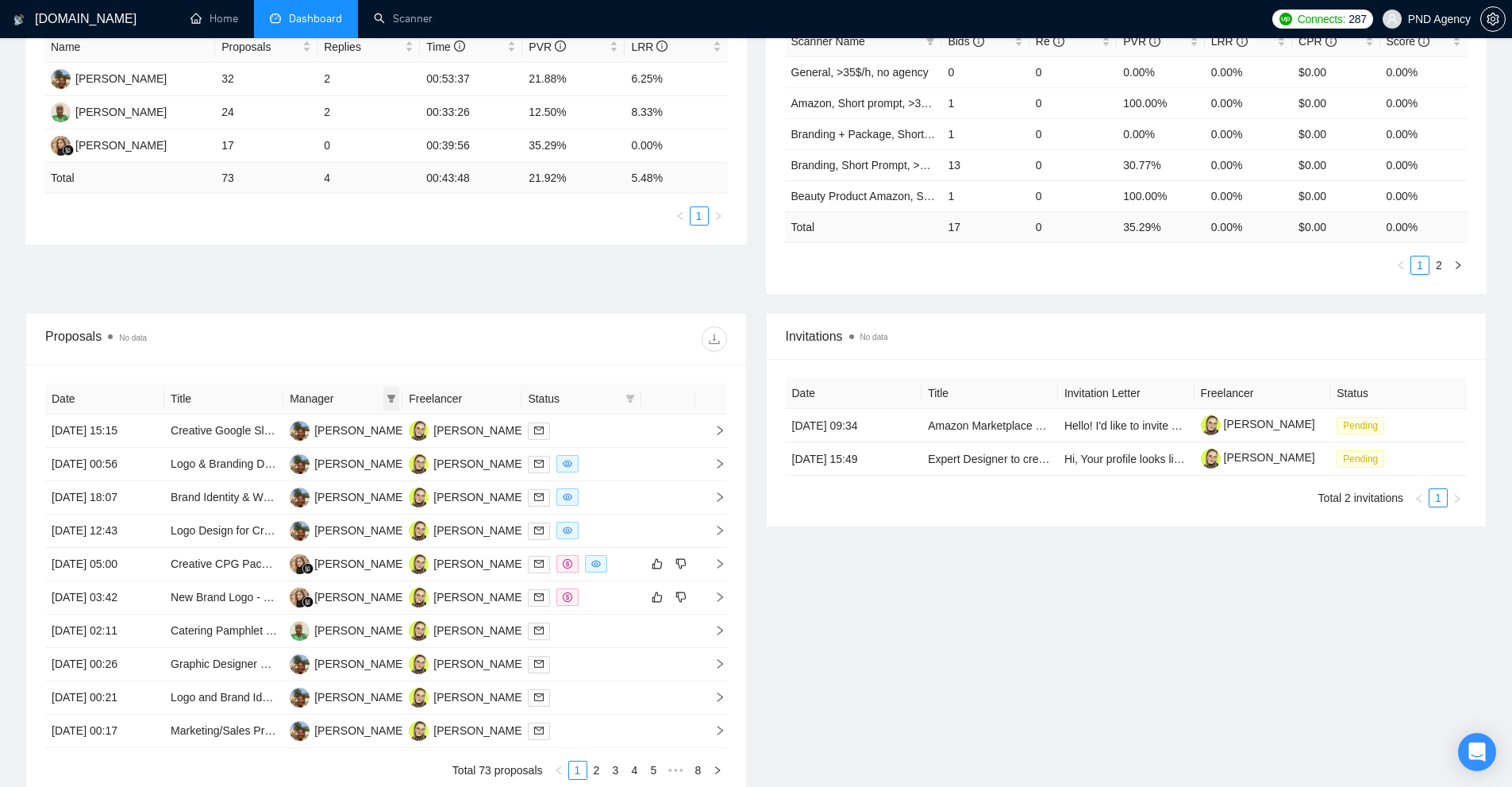
click at [389, 399] on icon "filter" at bounding box center [391, 398] width 10 height 10
click at [314, 434] on span "Kateryna Yakubova" at bounding box center [343, 429] width 92 height 13
checkbox input "true"
click at [375, 508] on span "OK" at bounding box center [378, 512] width 16 height 17
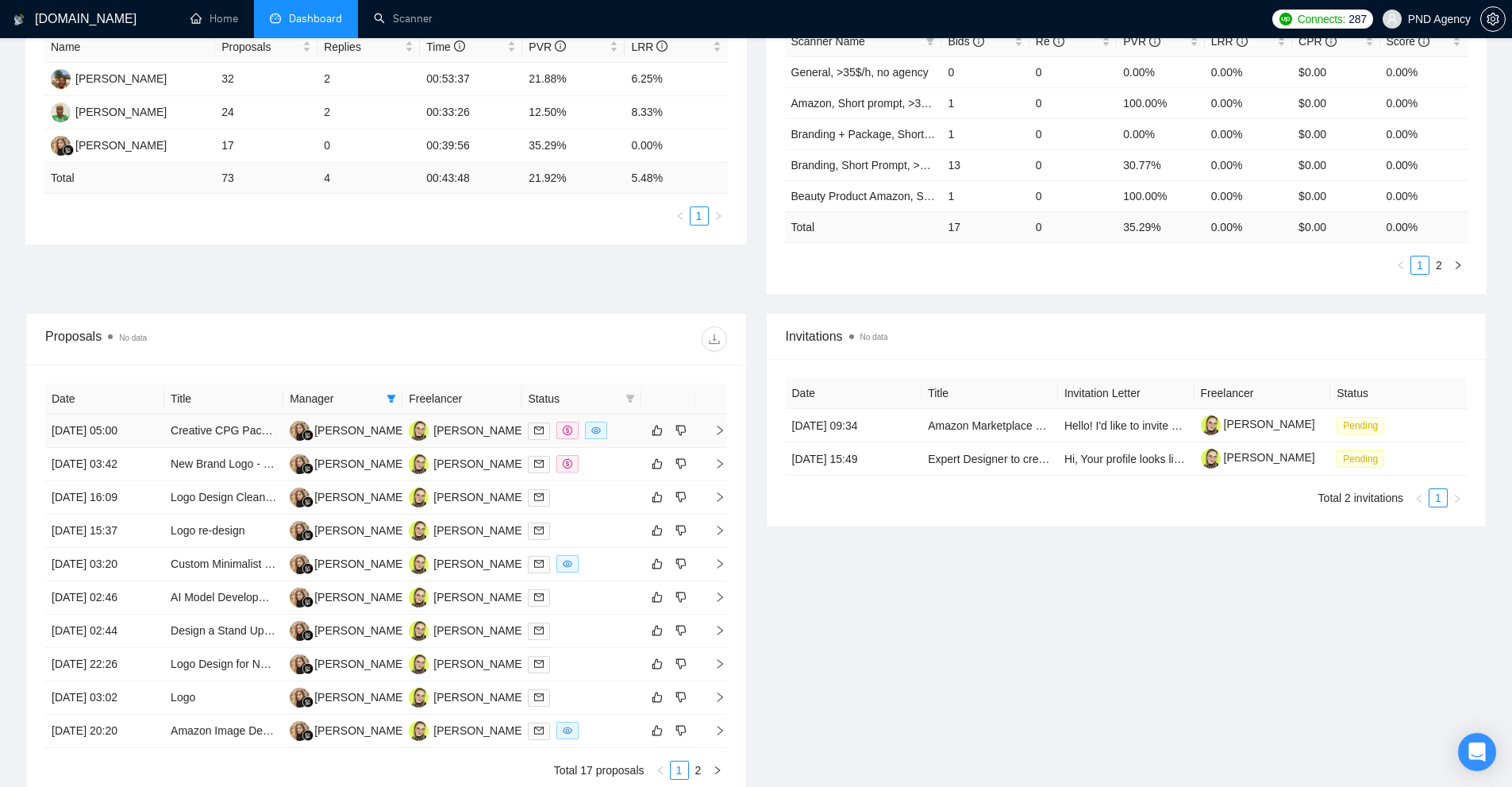
click at [629, 430] on div at bounding box center [581, 431] width 107 height 18
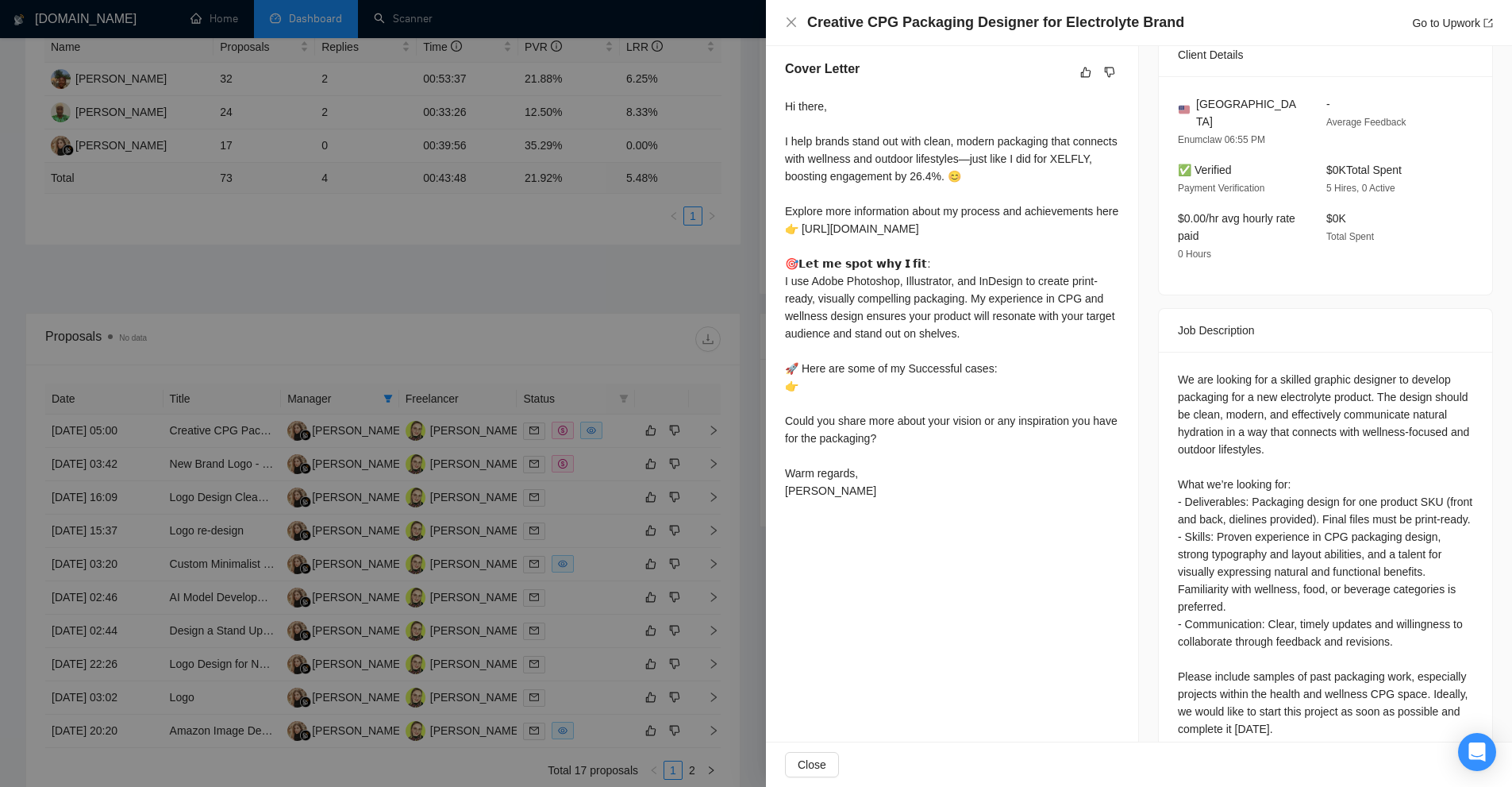
click at [574, 425] on div at bounding box center [756, 393] width 1512 height 787
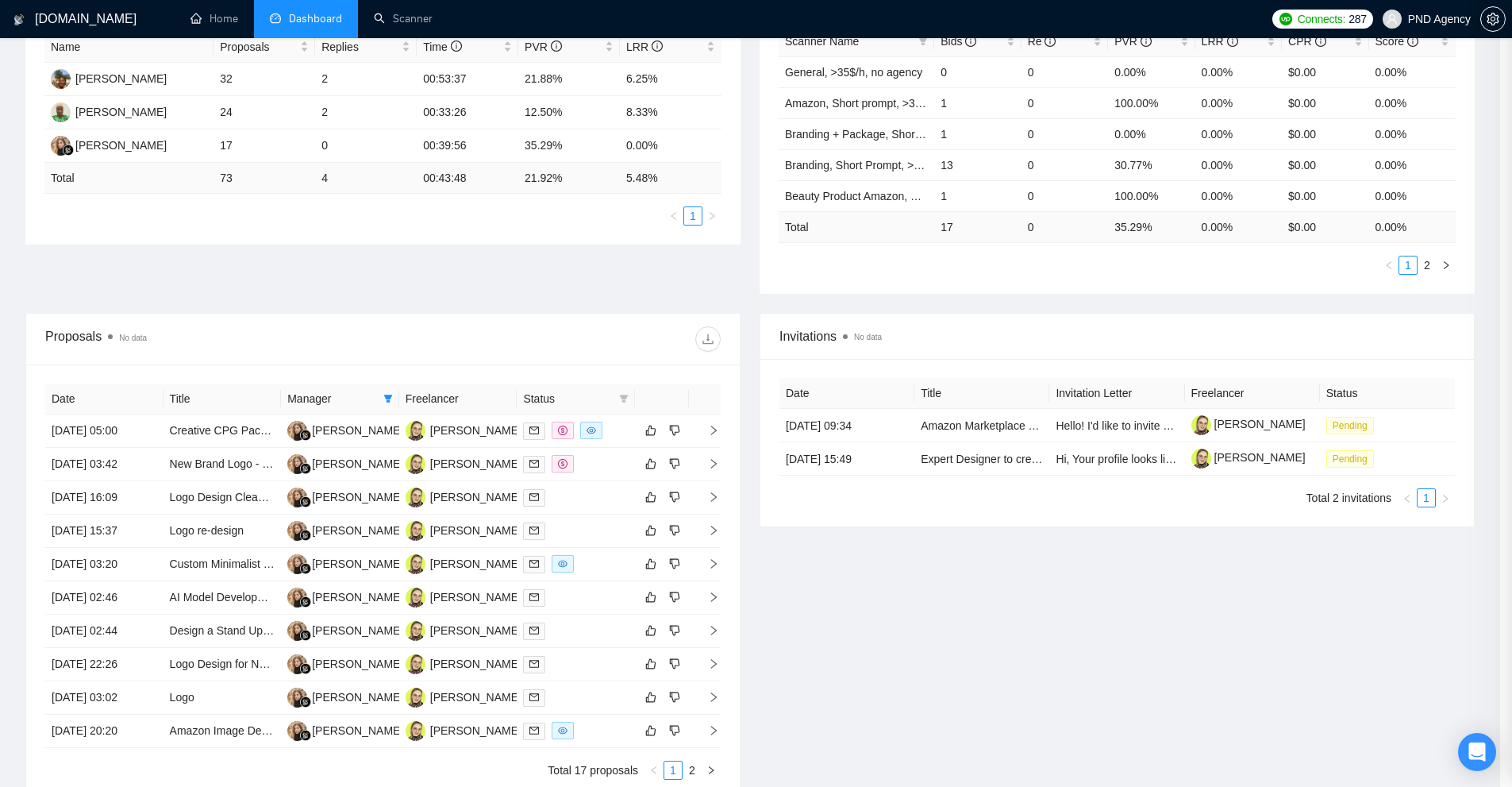
scroll to position [397, 0]
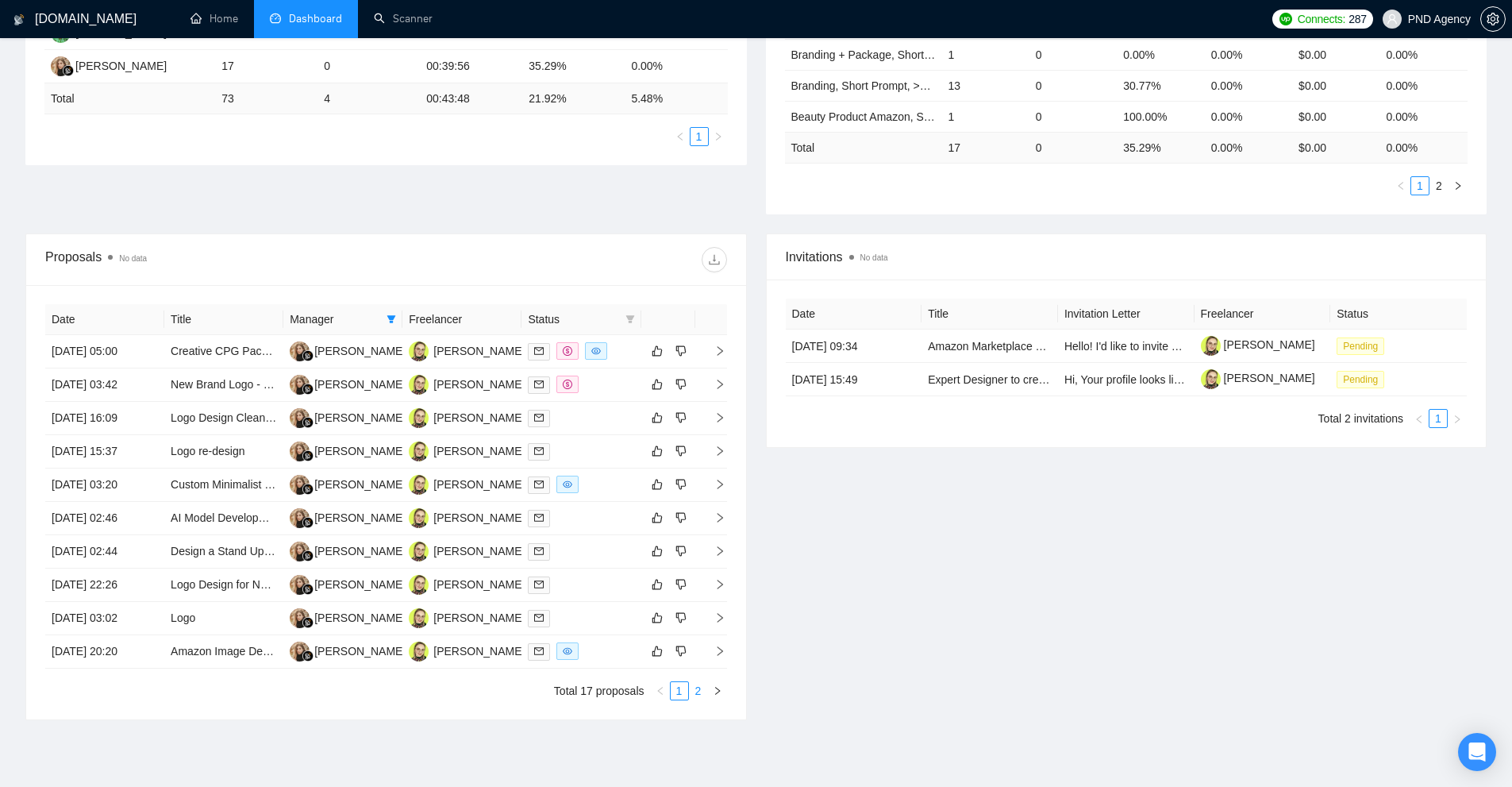
click at [699, 693] on link "2" at bounding box center [698, 691] width 17 height 17
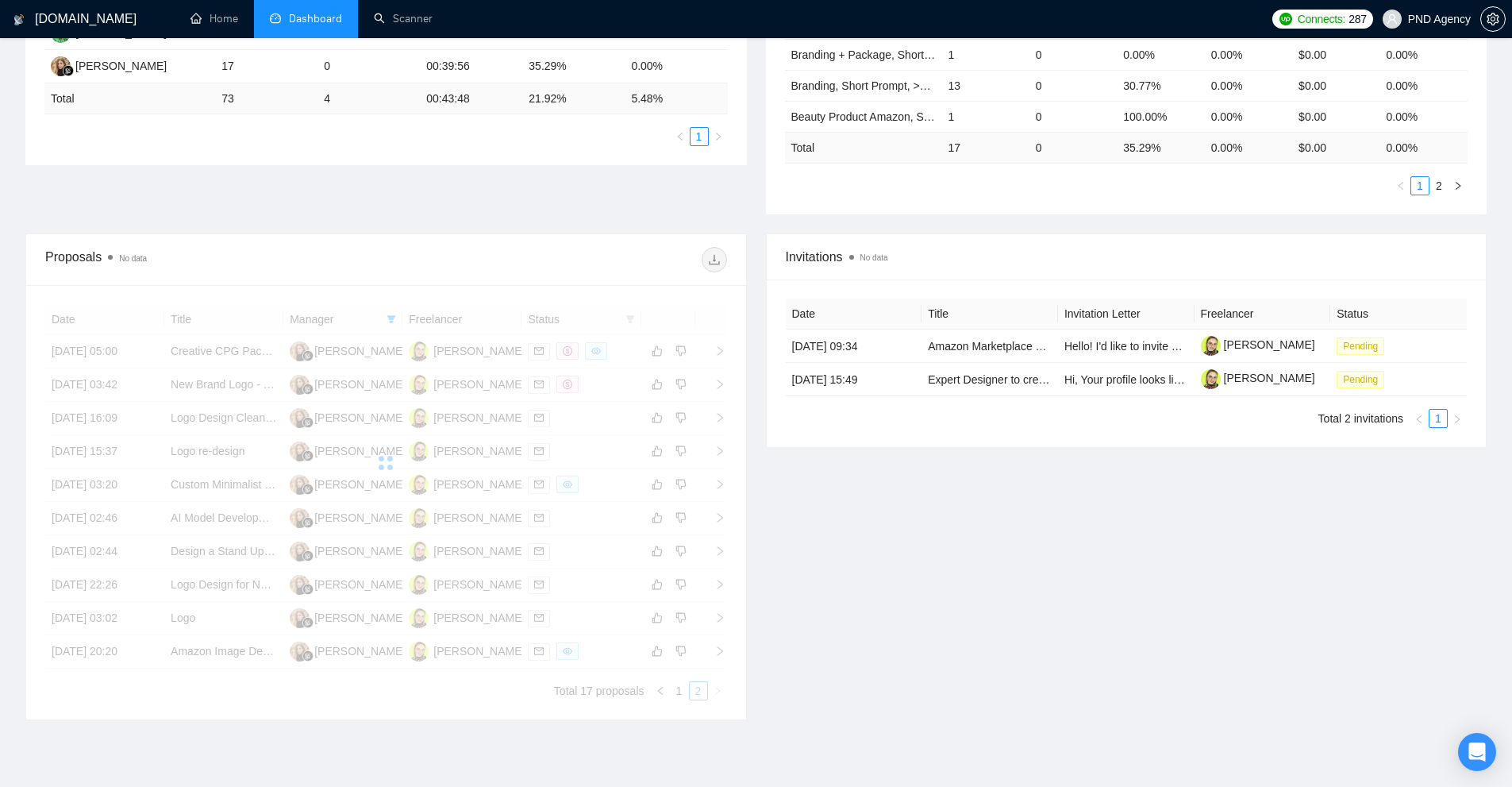
scroll to position [372, 0]
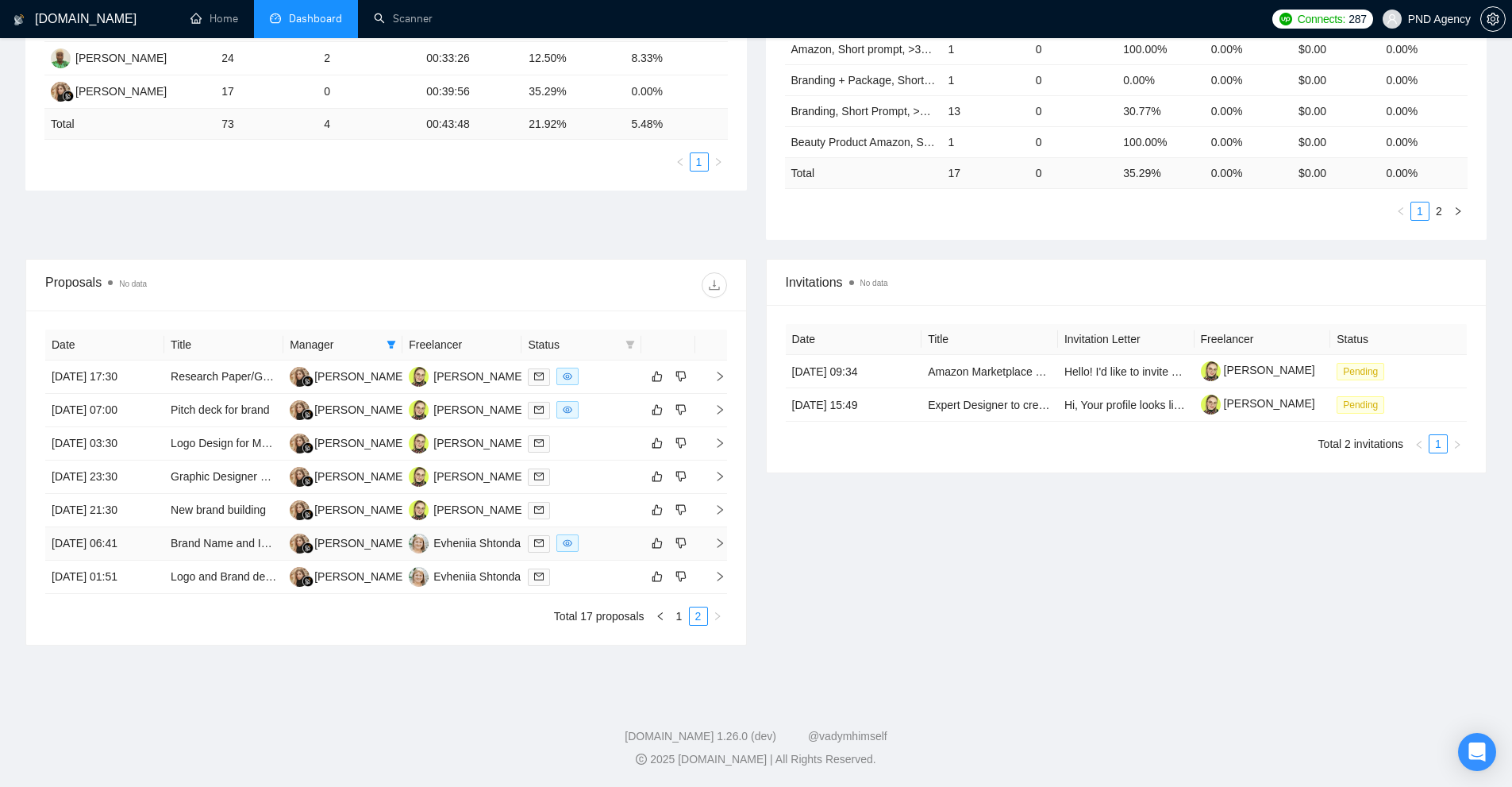
click at [611, 545] on div at bounding box center [581, 543] width 107 height 18
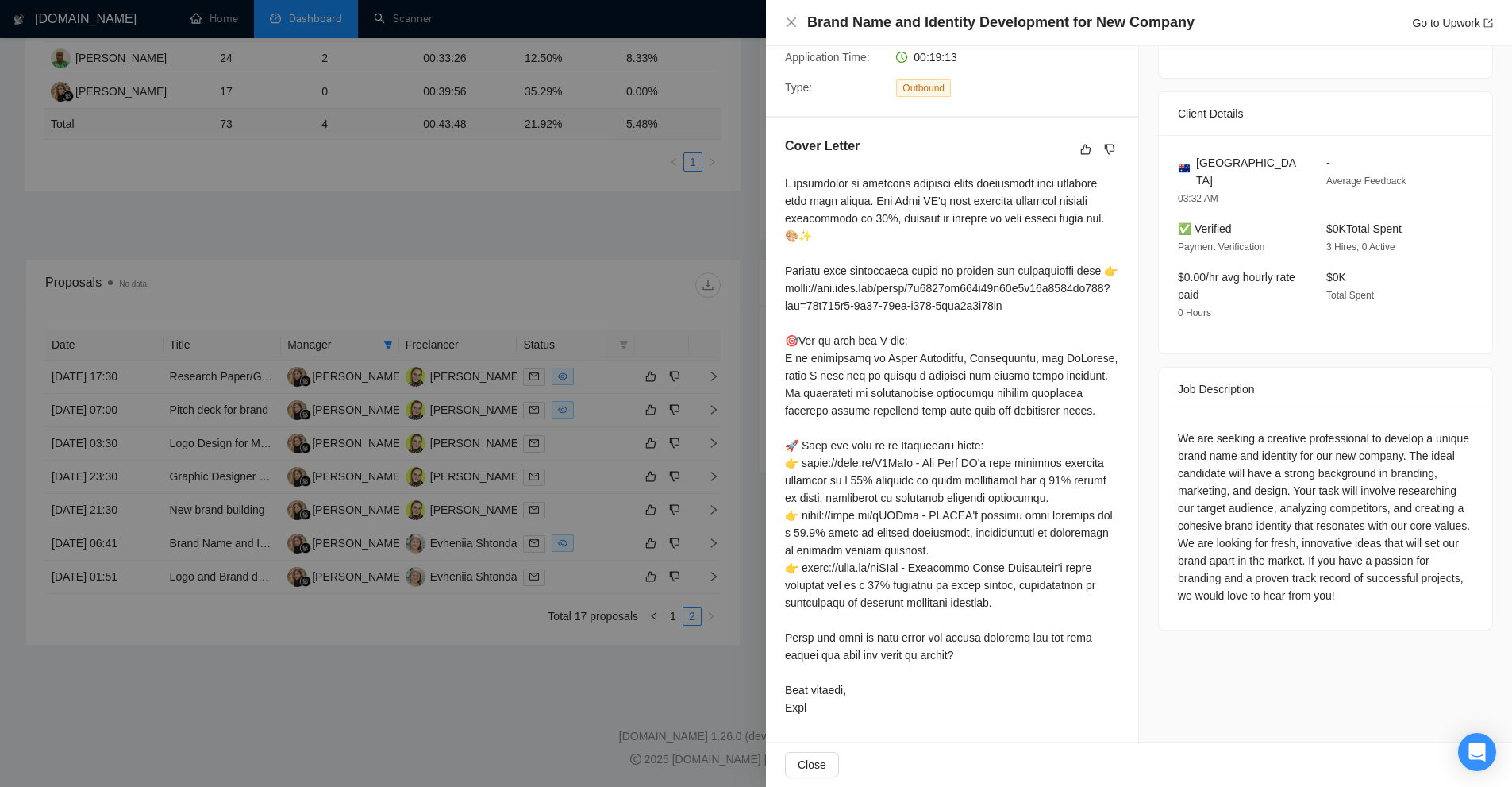
scroll to position [362, 0]
click at [858, 187] on div at bounding box center [952, 445] width 334 height 542
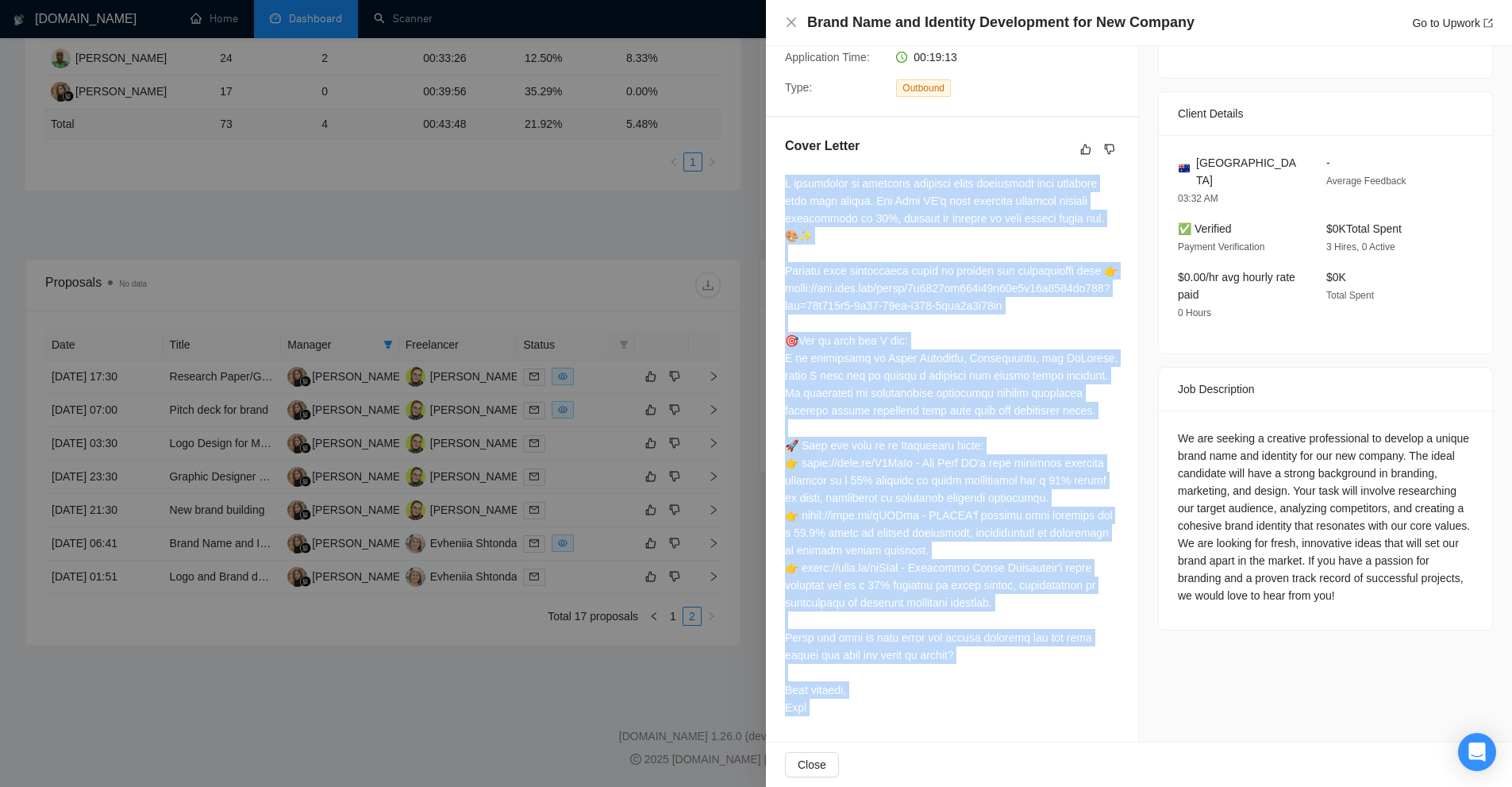
drag, startPoint x: 858, startPoint y: 187, endPoint x: 855, endPoint y: 701, distance: 514.0
click at [855, 701] on div at bounding box center [952, 445] width 334 height 542
copy div "I specialize in crafting distinct brand identities that resonate with core valu…"
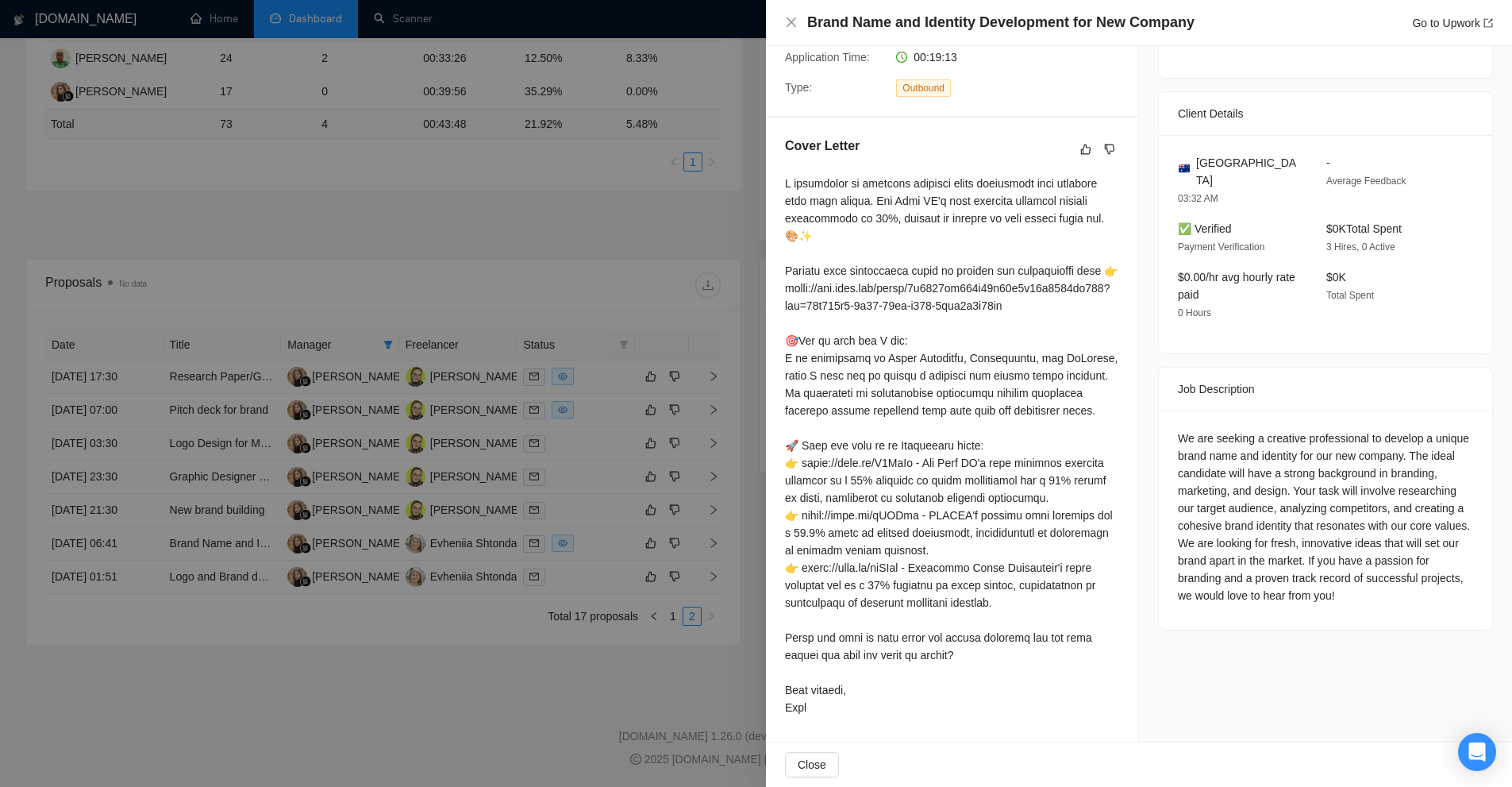
click at [1210, 430] on div "We are seeking a creative professional to develop a unique brand name and ident…" at bounding box center [1326, 517] width 295 height 175
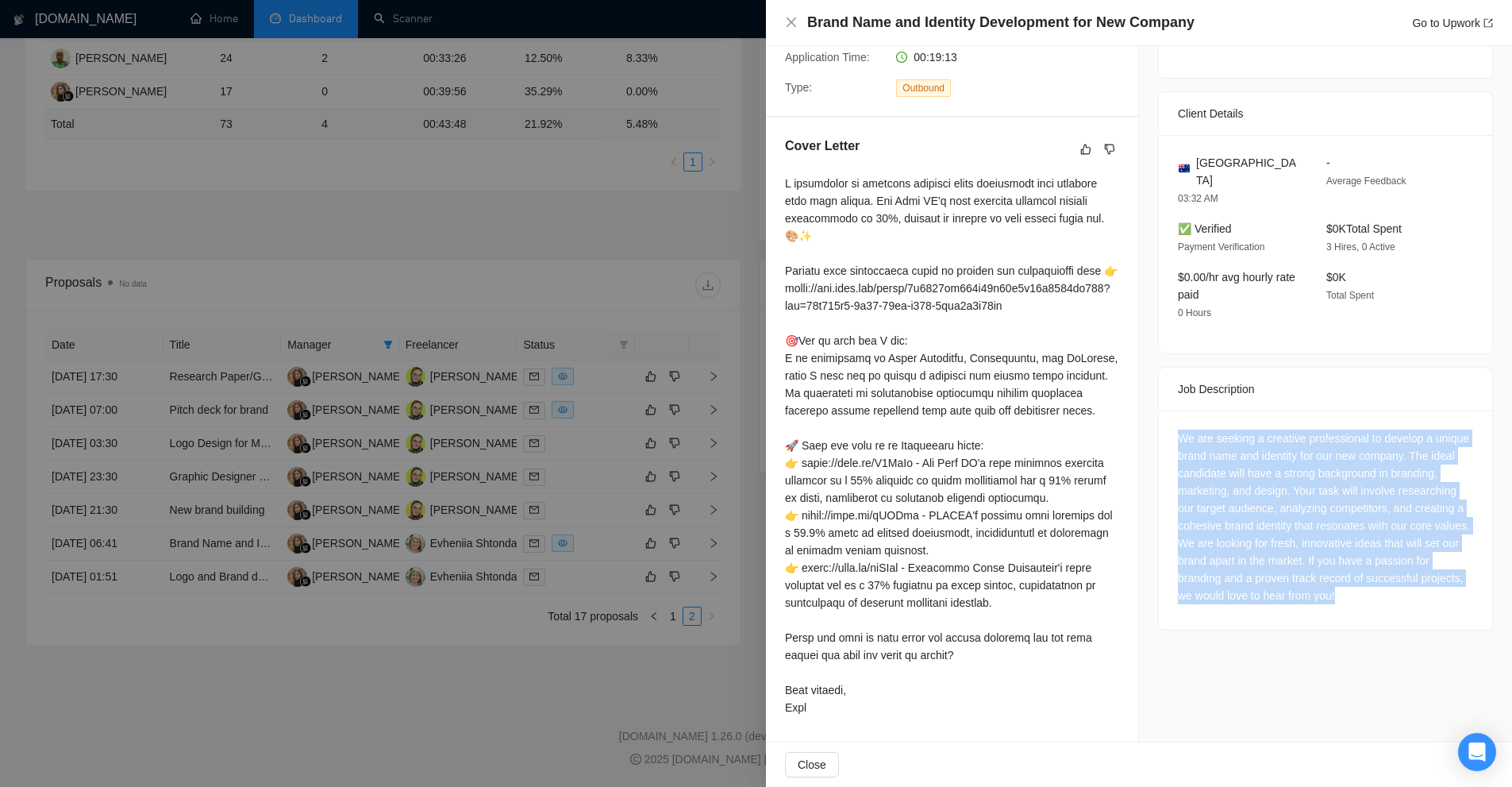
click at [1210, 430] on div "We are seeking a creative professional to develop a unique brand name and ident…" at bounding box center [1326, 517] width 295 height 175
copy div "We are seeking a creative professional to develop a unique brand name and ident…"
drag, startPoint x: 776, startPoint y: 162, endPoint x: 957, endPoint y: 732, distance: 598.0
click at [957, 732] on div "Cover Letter" at bounding box center [952, 430] width 373 height 625
copy div "I specialize in crafting distinct brand identities that resonate with core valu…"
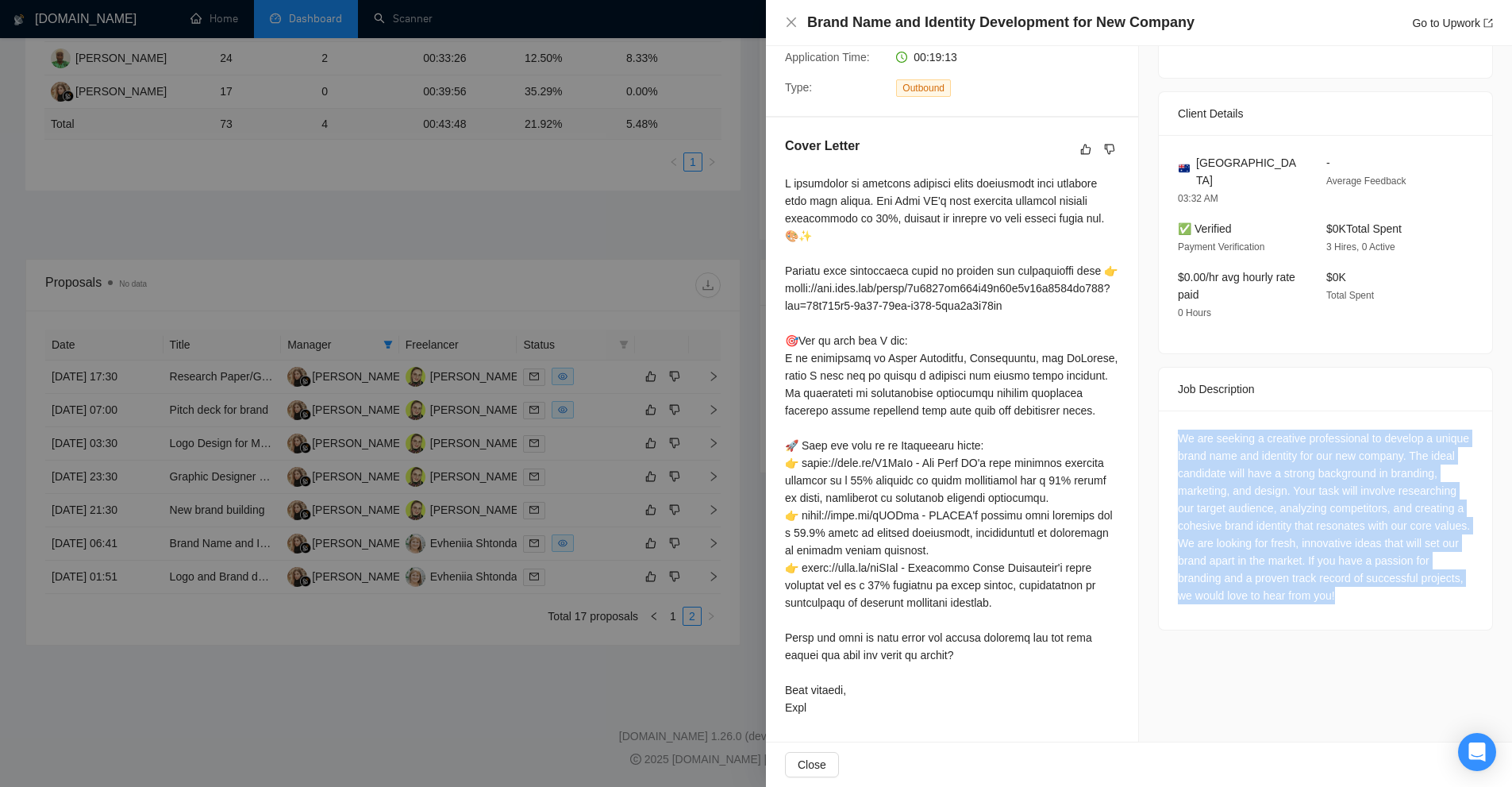
click at [950, 471] on div at bounding box center [952, 445] width 334 height 542
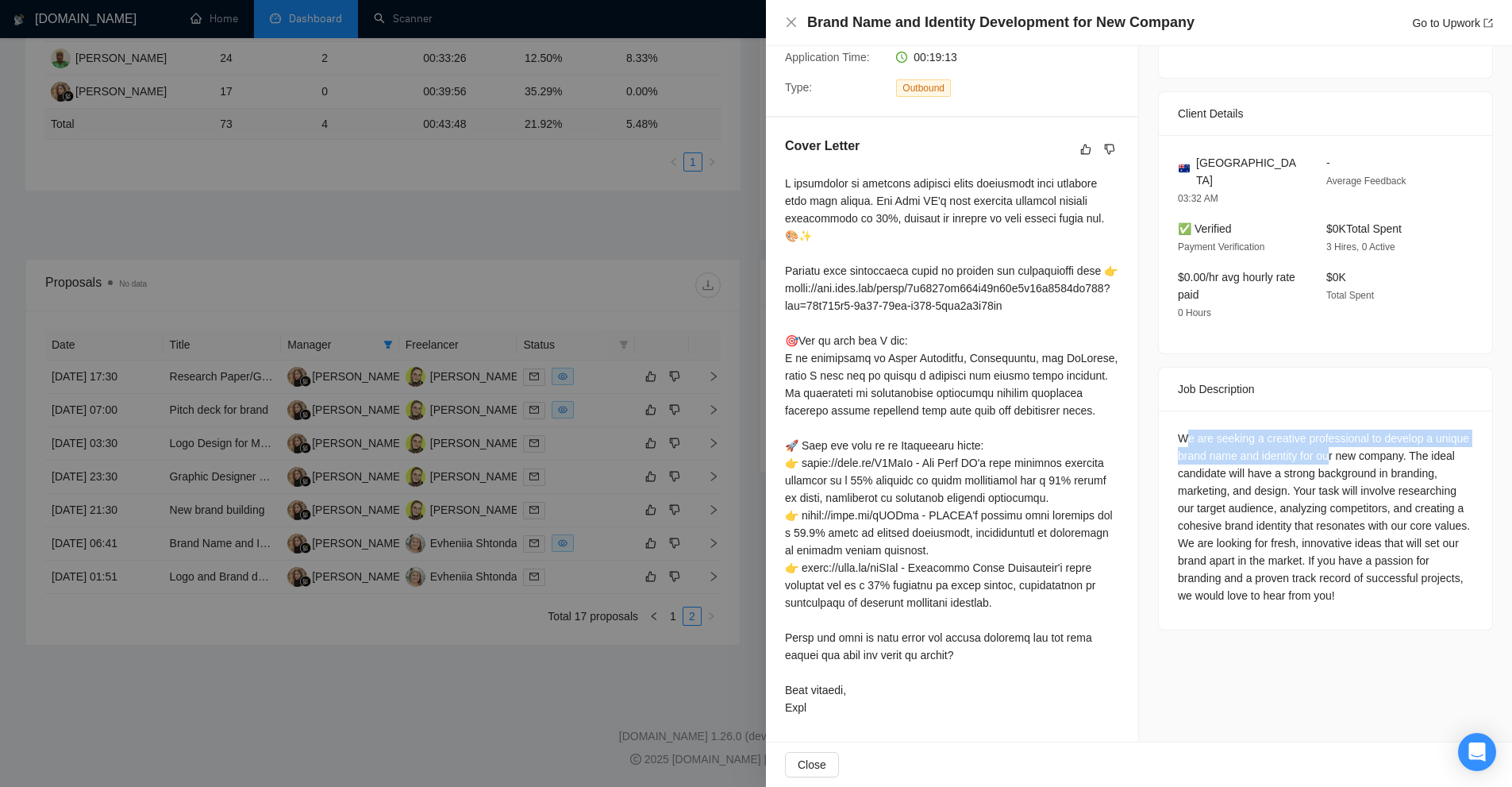
drag, startPoint x: 1184, startPoint y: 397, endPoint x: 1323, endPoint y: 418, distance: 140.6
click at [1323, 430] on div "We are seeking a creative professional to develop a unique brand name and ident…" at bounding box center [1326, 517] width 295 height 175
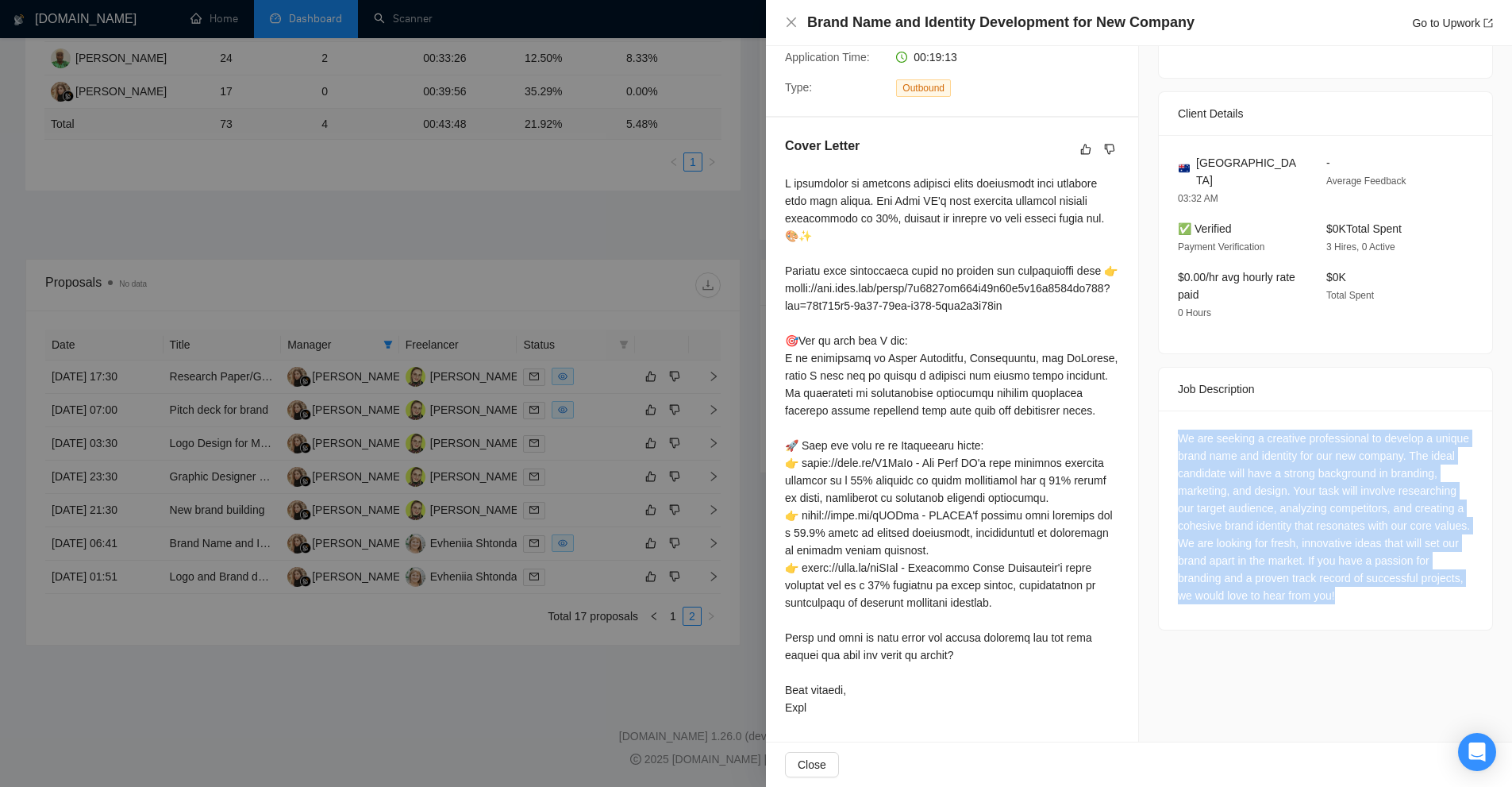
drag, startPoint x: 1345, startPoint y: 563, endPoint x: 1165, endPoint y: 406, distance: 238.8
click at [1165, 411] on div "We are seeking a creative professional to develop a unique brand name and ident…" at bounding box center [1326, 520] width 333 height 219
click at [1275, 430] on div "We are seeking a creative professional to develop a unique brand name and ident…" at bounding box center [1326, 517] width 295 height 175
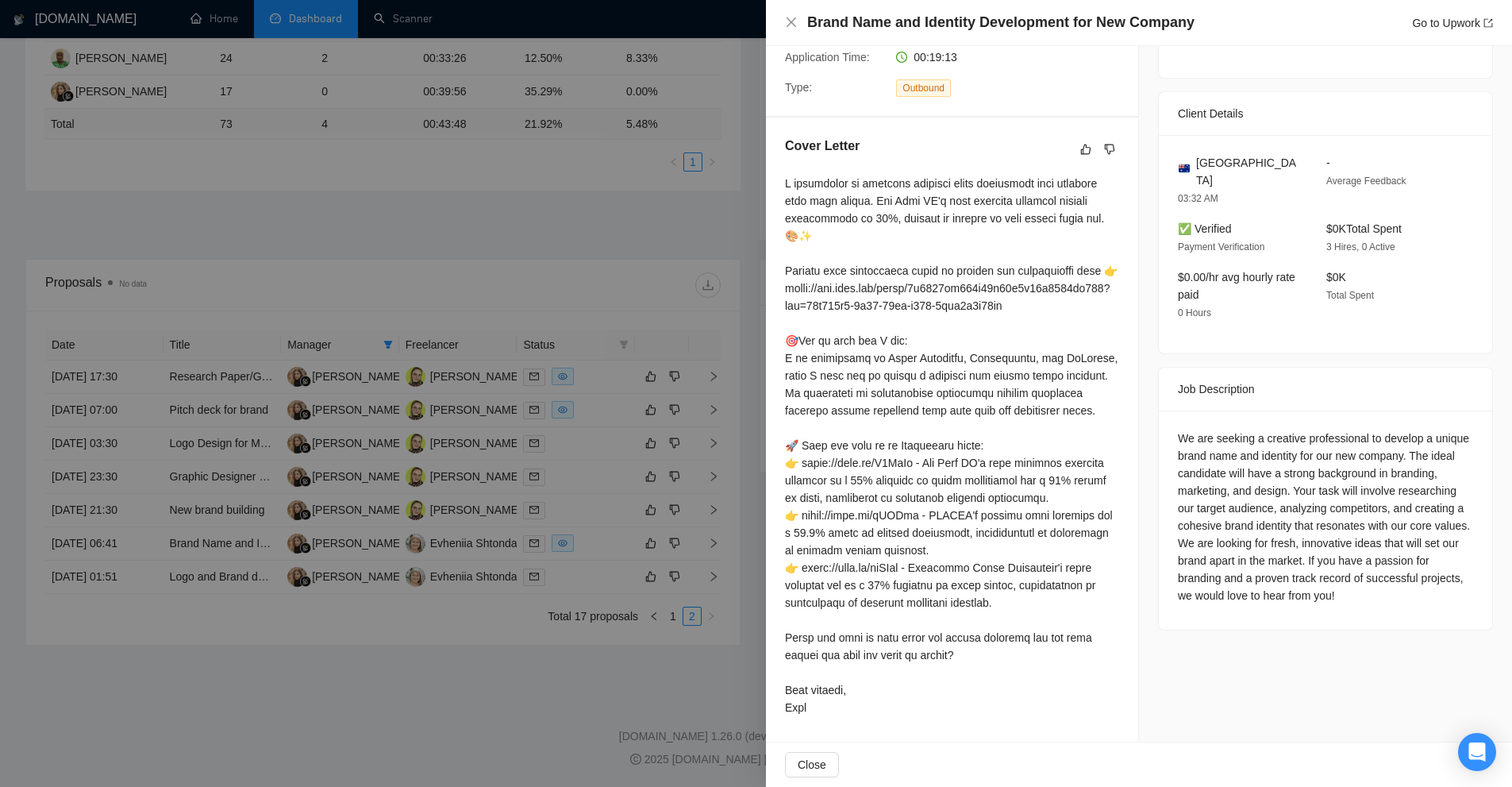
click at [647, 369] on div at bounding box center [756, 393] width 1512 height 787
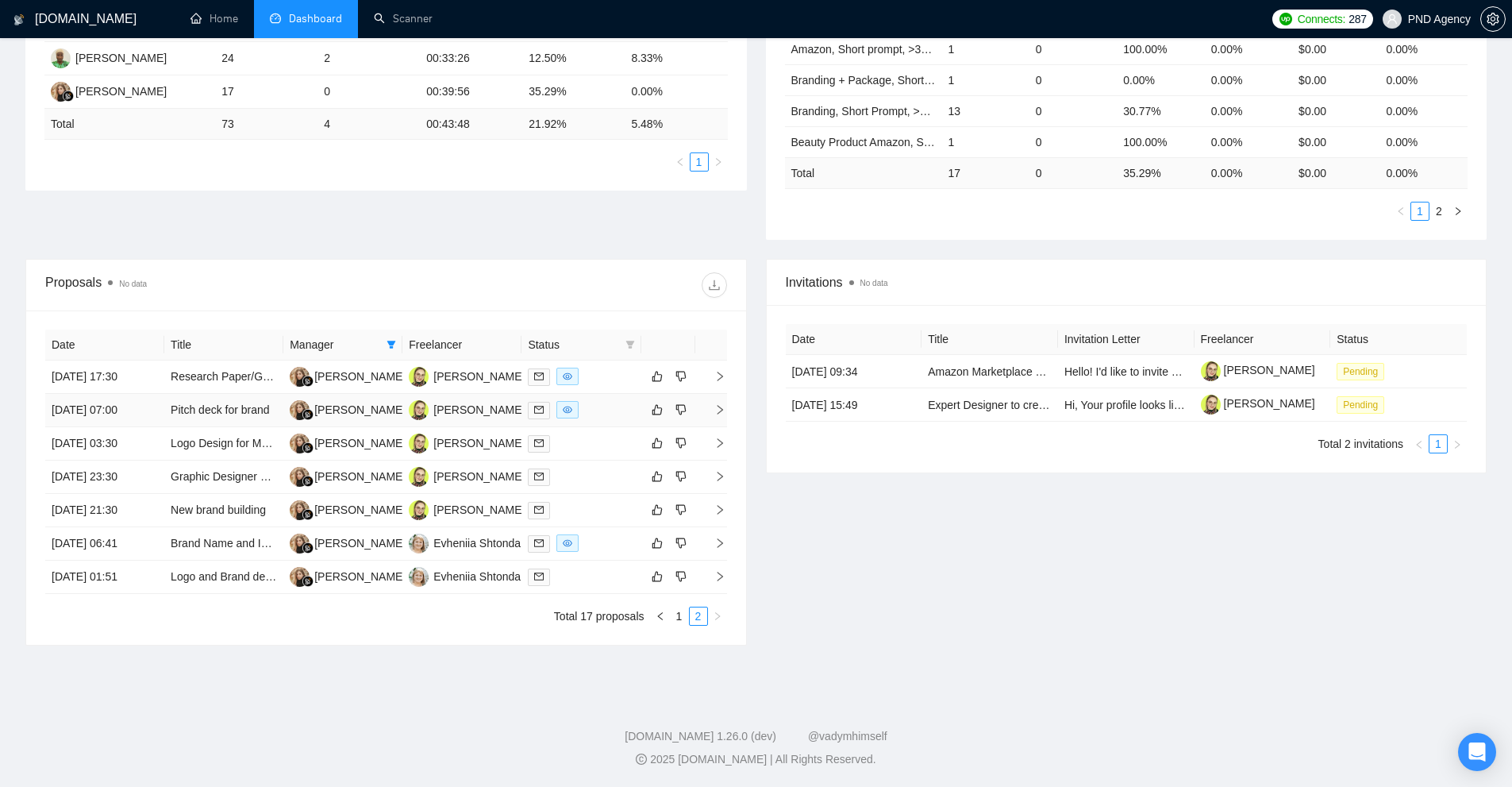
click at [614, 412] on div at bounding box center [581, 410] width 107 height 18
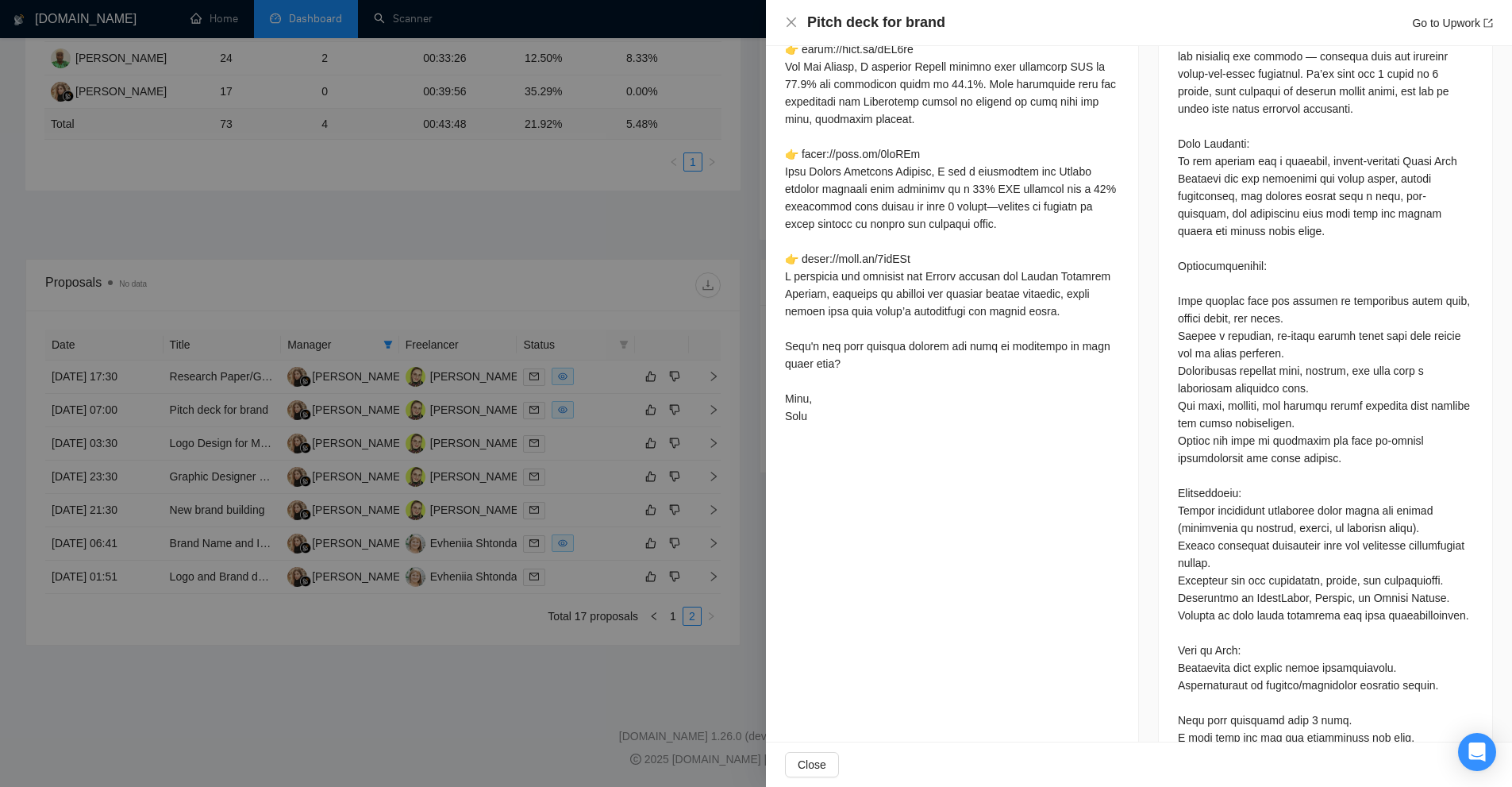
scroll to position [786, 0]
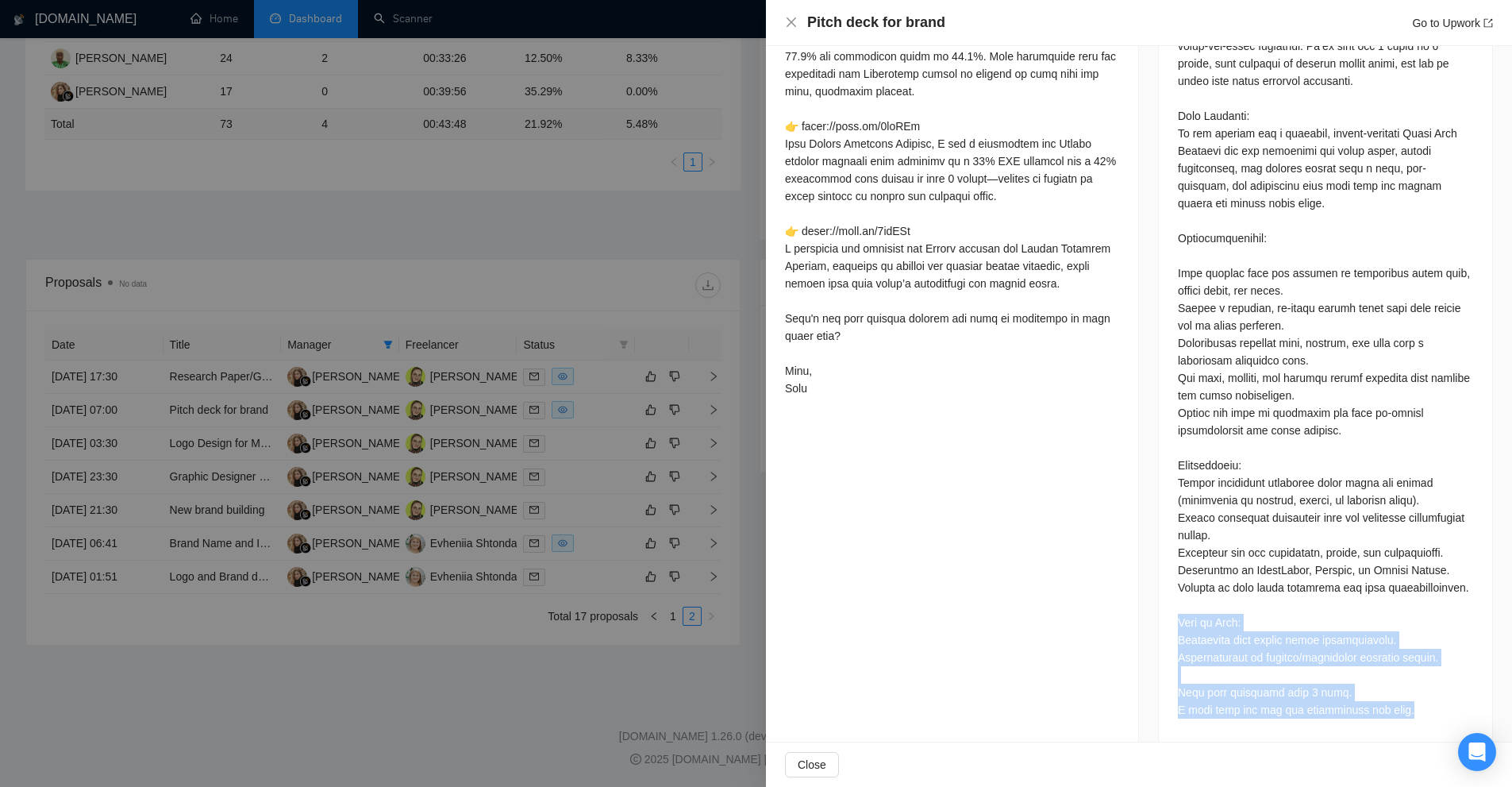
drag, startPoint x: 1405, startPoint y: 685, endPoint x: 1158, endPoint y: 604, distance: 259.9
click at [1159, 606] on div at bounding box center [1326, 346] width 333 height 796
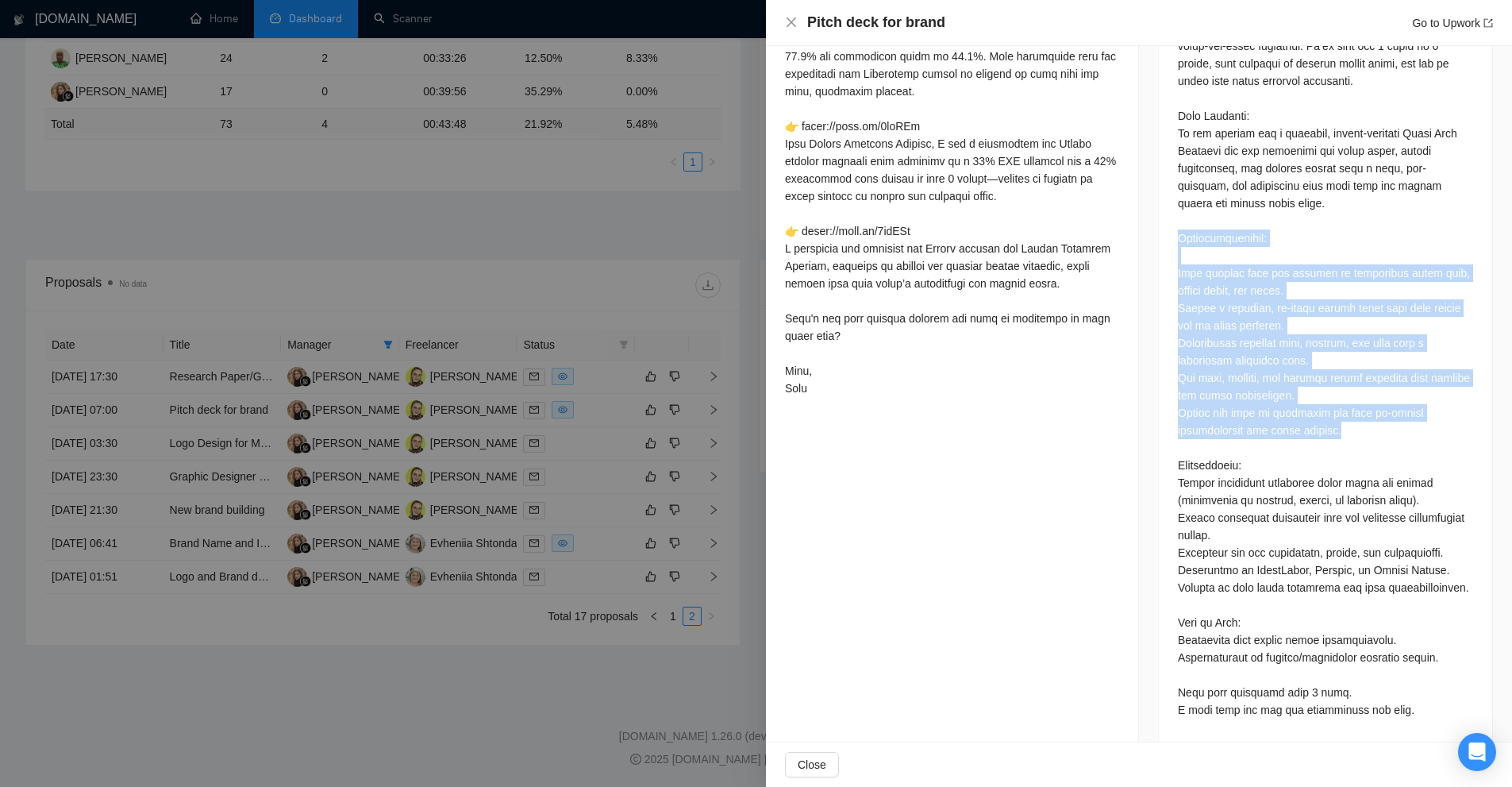
drag, startPoint x: 1170, startPoint y: 219, endPoint x: 1382, endPoint y: 403, distance: 280.7
click at [1382, 403] on div at bounding box center [1326, 346] width 333 height 796
click at [1382, 403] on div at bounding box center [1326, 343] width 295 height 751
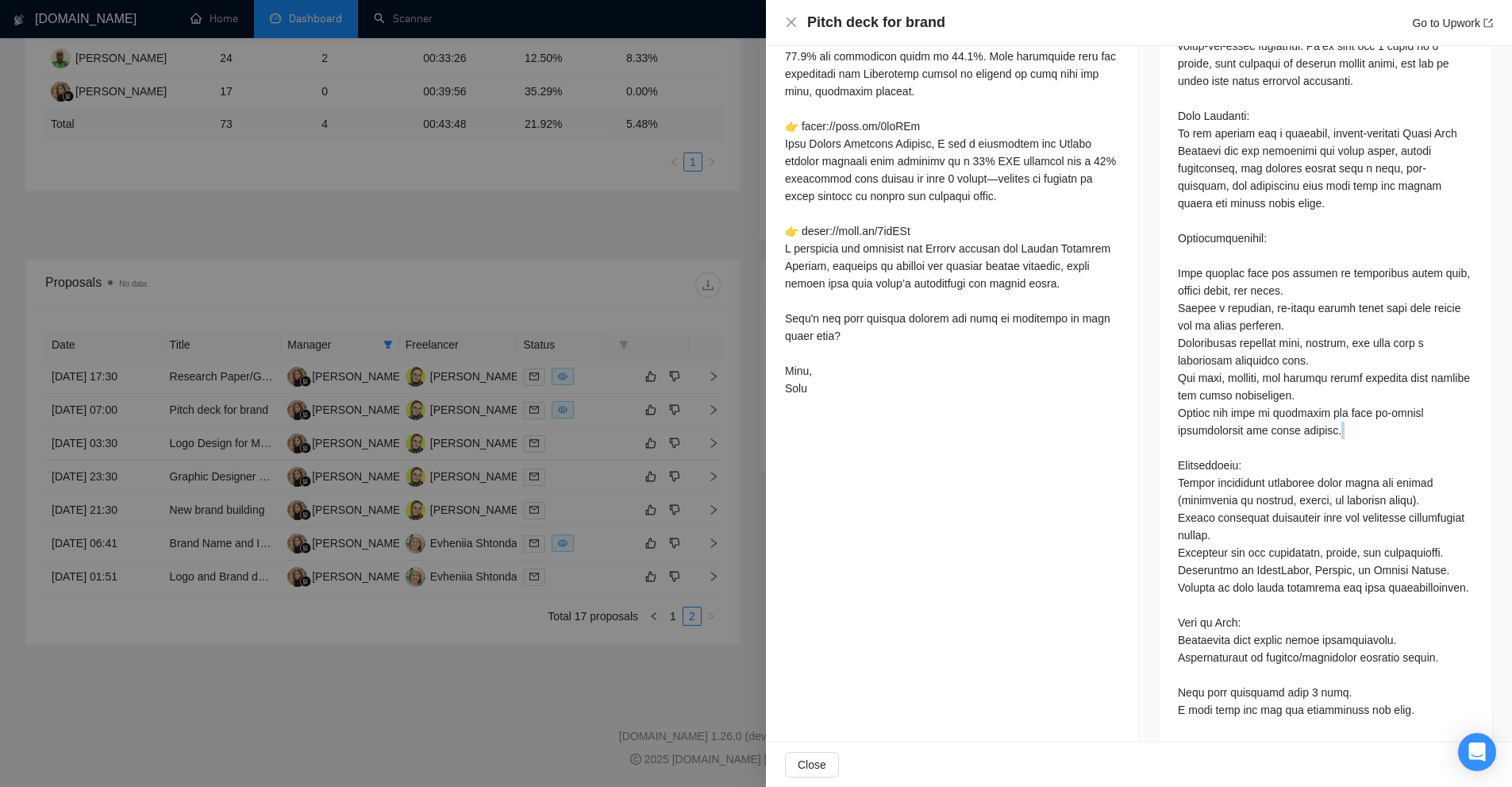
click at [1382, 403] on div at bounding box center [1326, 343] width 295 height 751
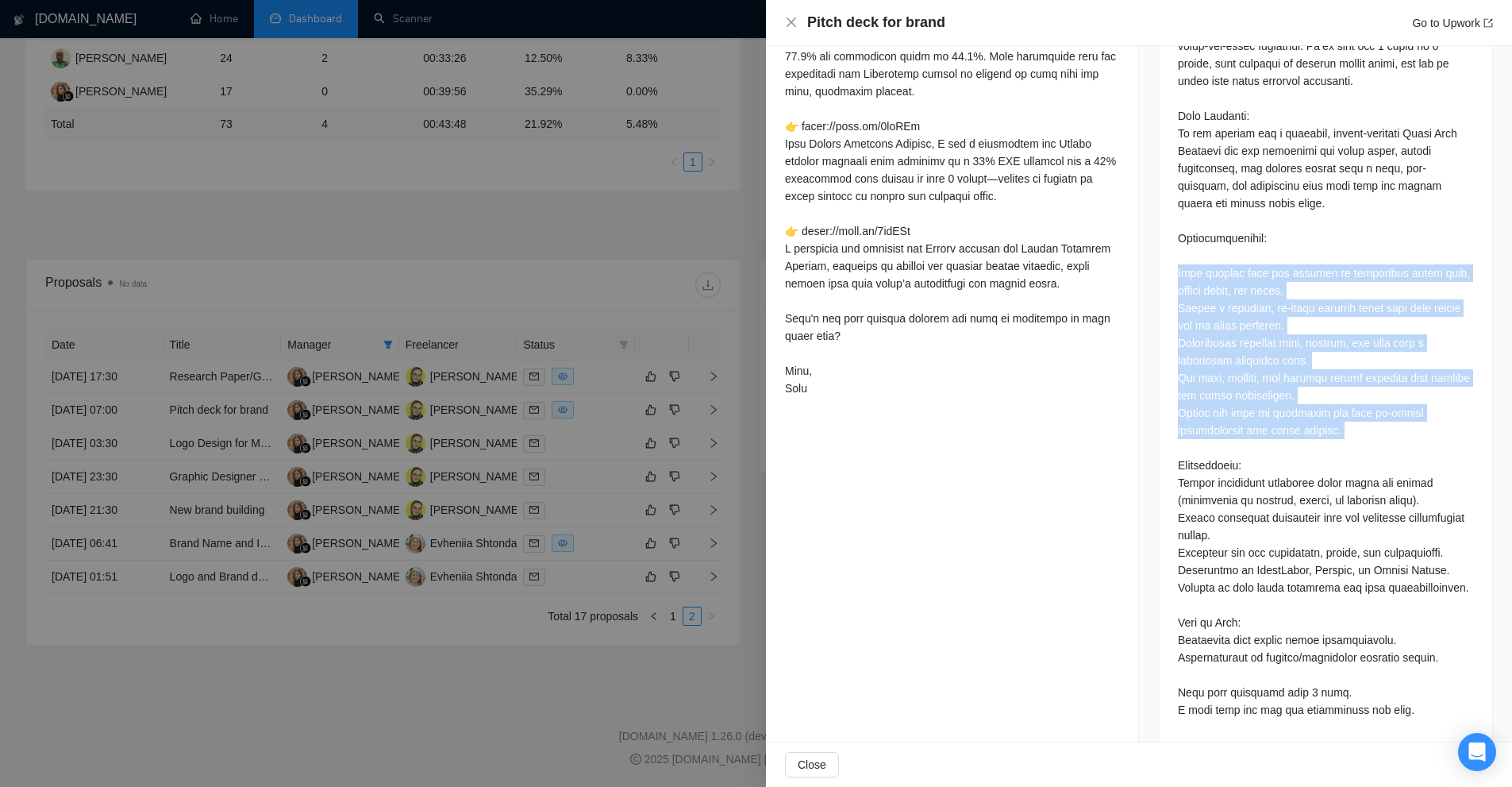
drag, startPoint x: 1382, startPoint y: 403, endPoint x: 1358, endPoint y: 259, distance: 146.0
click at [1358, 259] on div at bounding box center [1326, 343] width 295 height 751
click at [1394, 421] on div at bounding box center [1326, 343] width 295 height 751
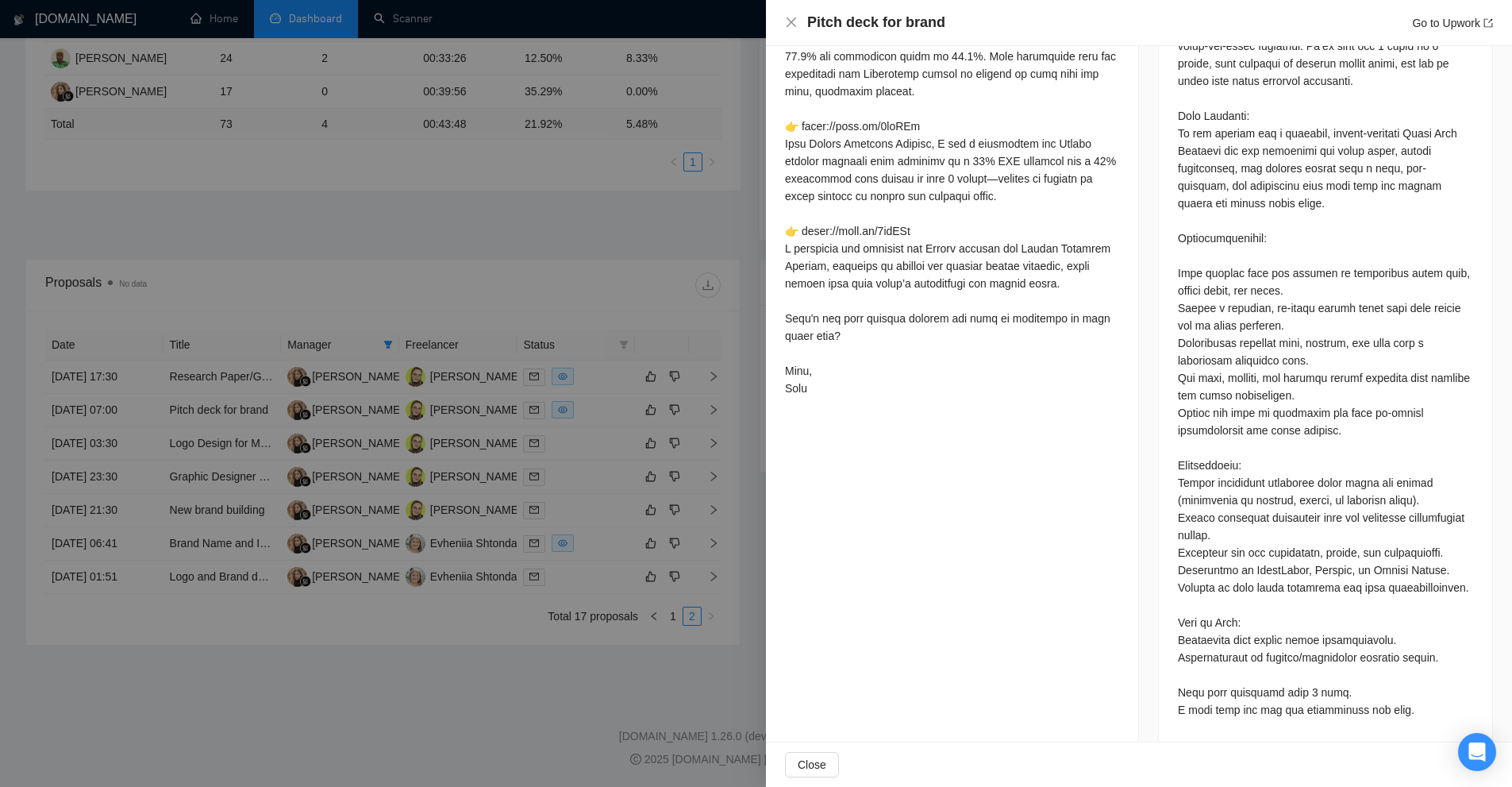
scroll to position [390, 0]
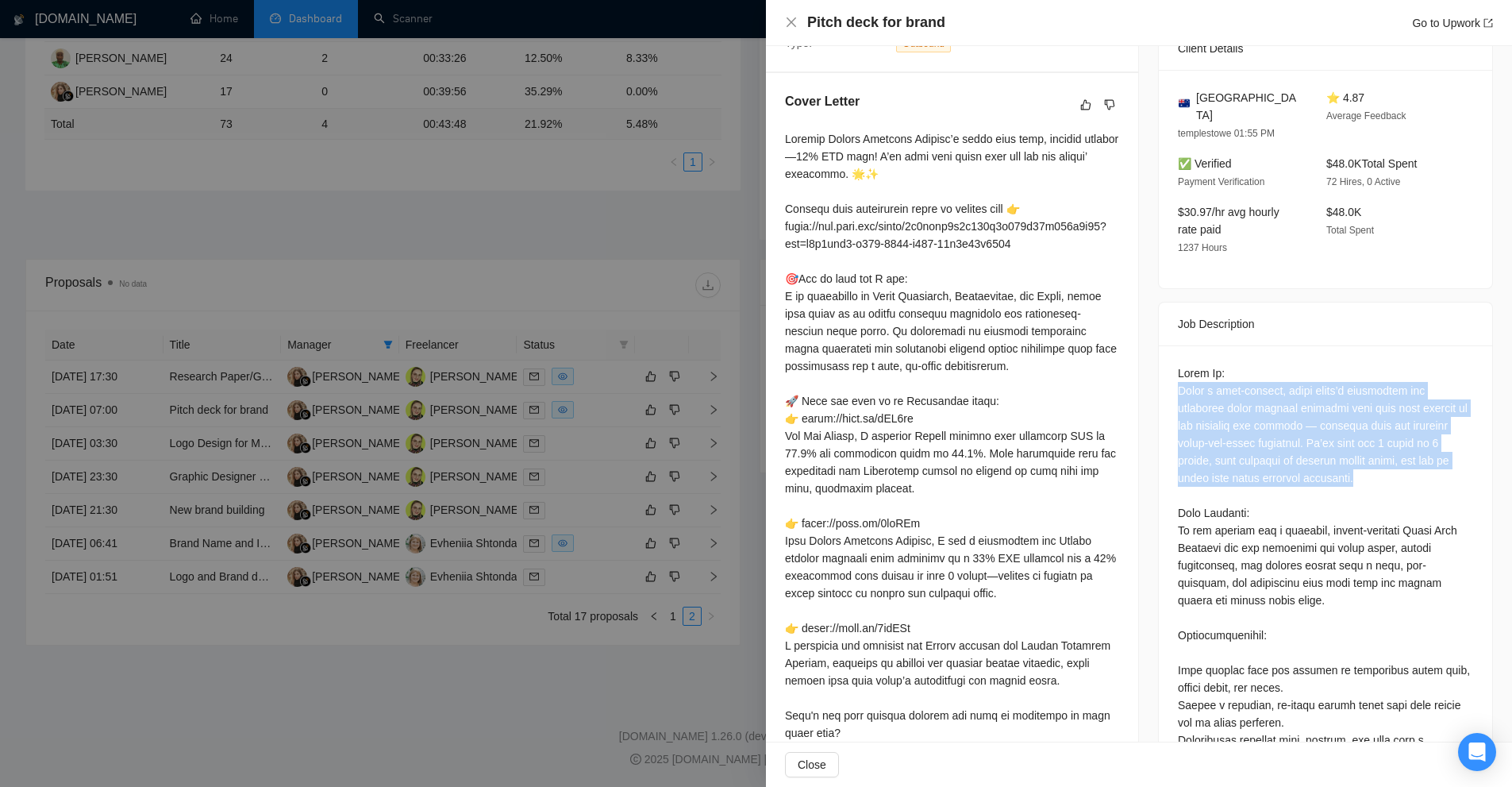
drag, startPoint x: 1320, startPoint y: 452, endPoint x: 1165, endPoint y: 369, distance: 175.8
click at [1165, 369] on div at bounding box center [1326, 743] width 333 height 796
click at [1188, 370] on div at bounding box center [1326, 740] width 295 height 751
drag, startPoint x: 1160, startPoint y: 372, endPoint x: 1416, endPoint y: 464, distance: 272.0
click at [1416, 464] on div at bounding box center [1326, 743] width 333 height 796
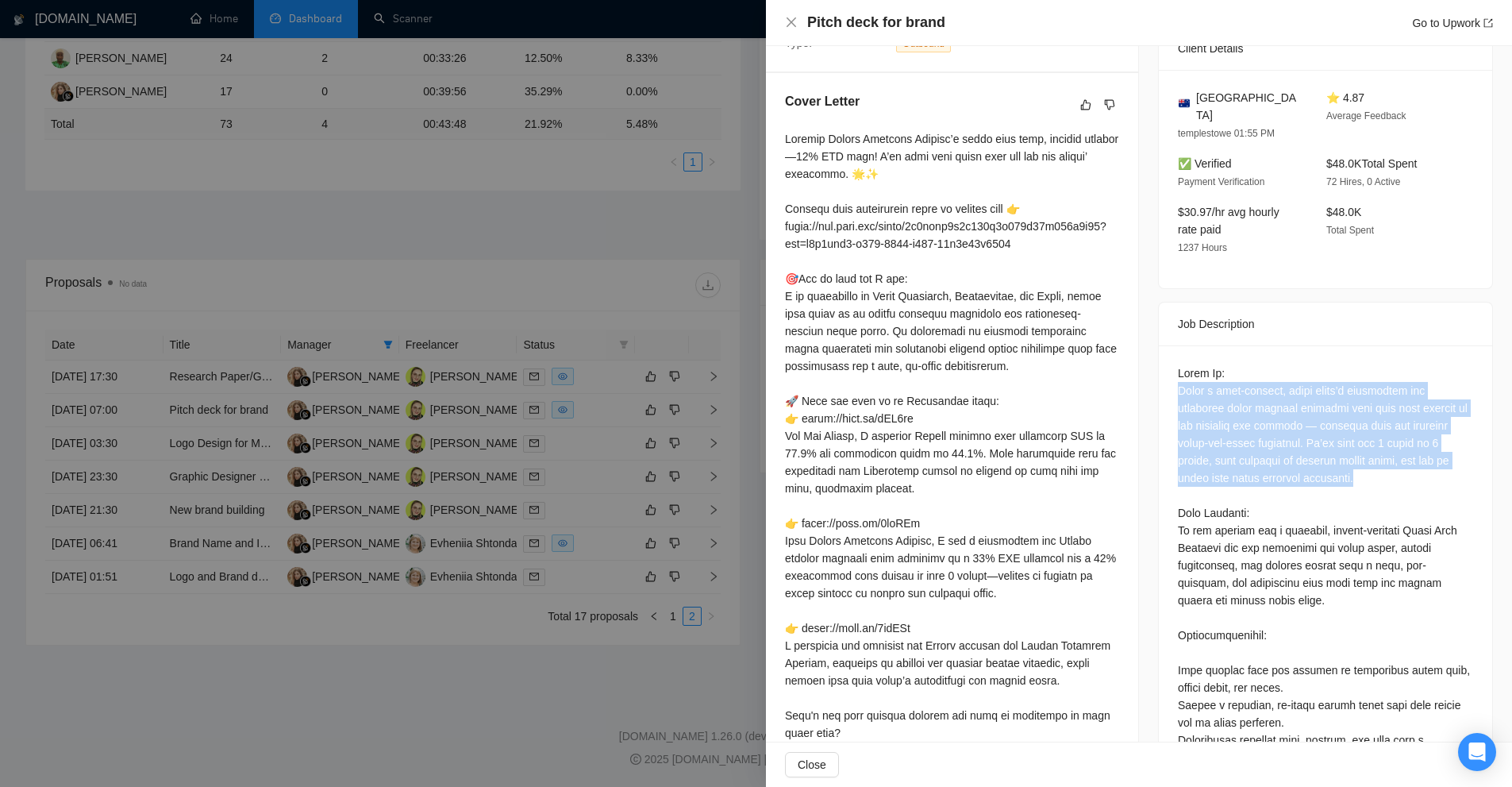
click at [1416, 464] on div at bounding box center [1326, 740] width 295 height 751
drag, startPoint x: 1158, startPoint y: 367, endPoint x: 1277, endPoint y: 545, distance: 214.1
click at [1277, 545] on div at bounding box center [1326, 743] width 333 height 796
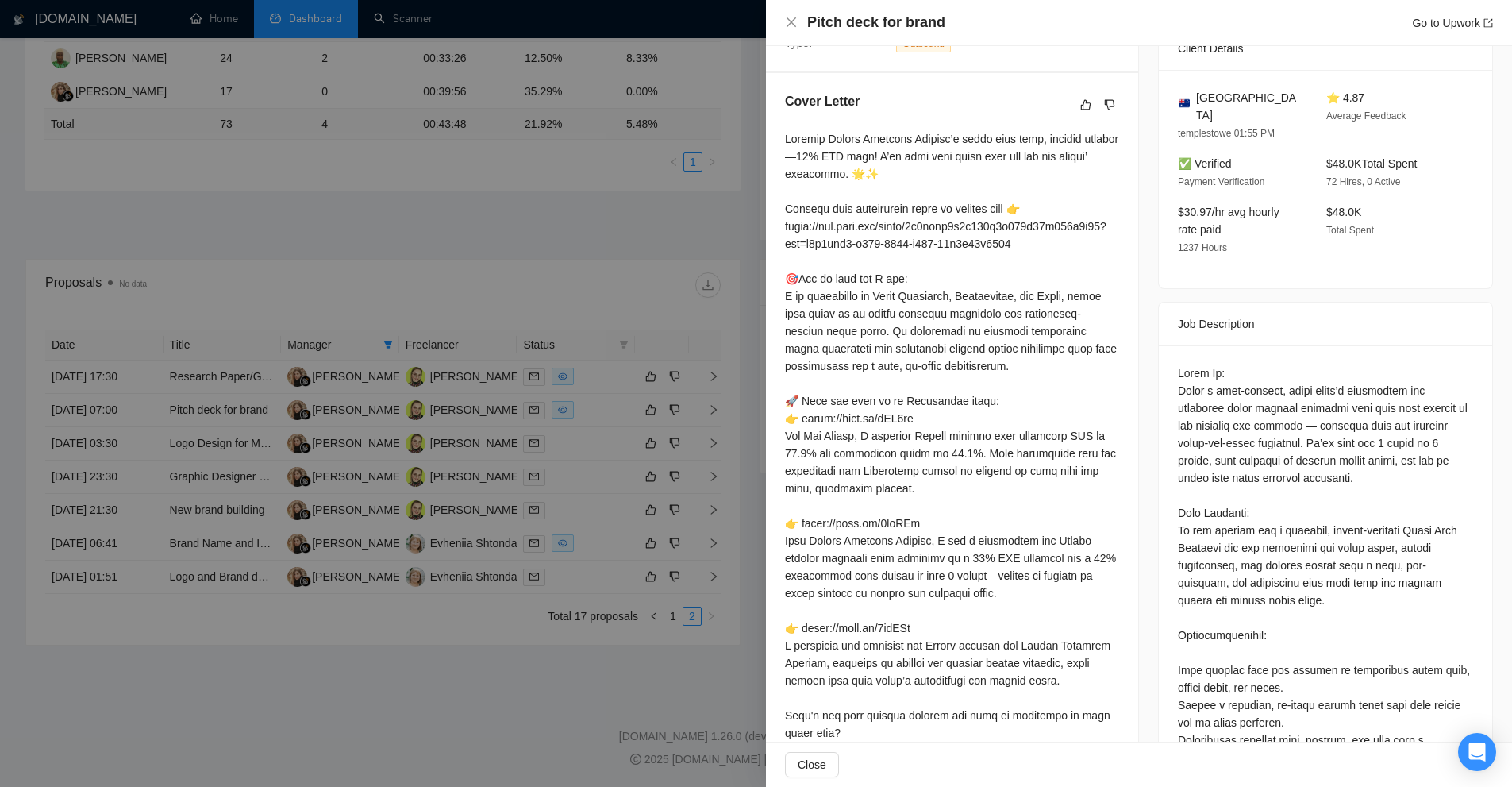
click at [1280, 634] on div at bounding box center [1326, 740] width 295 height 751
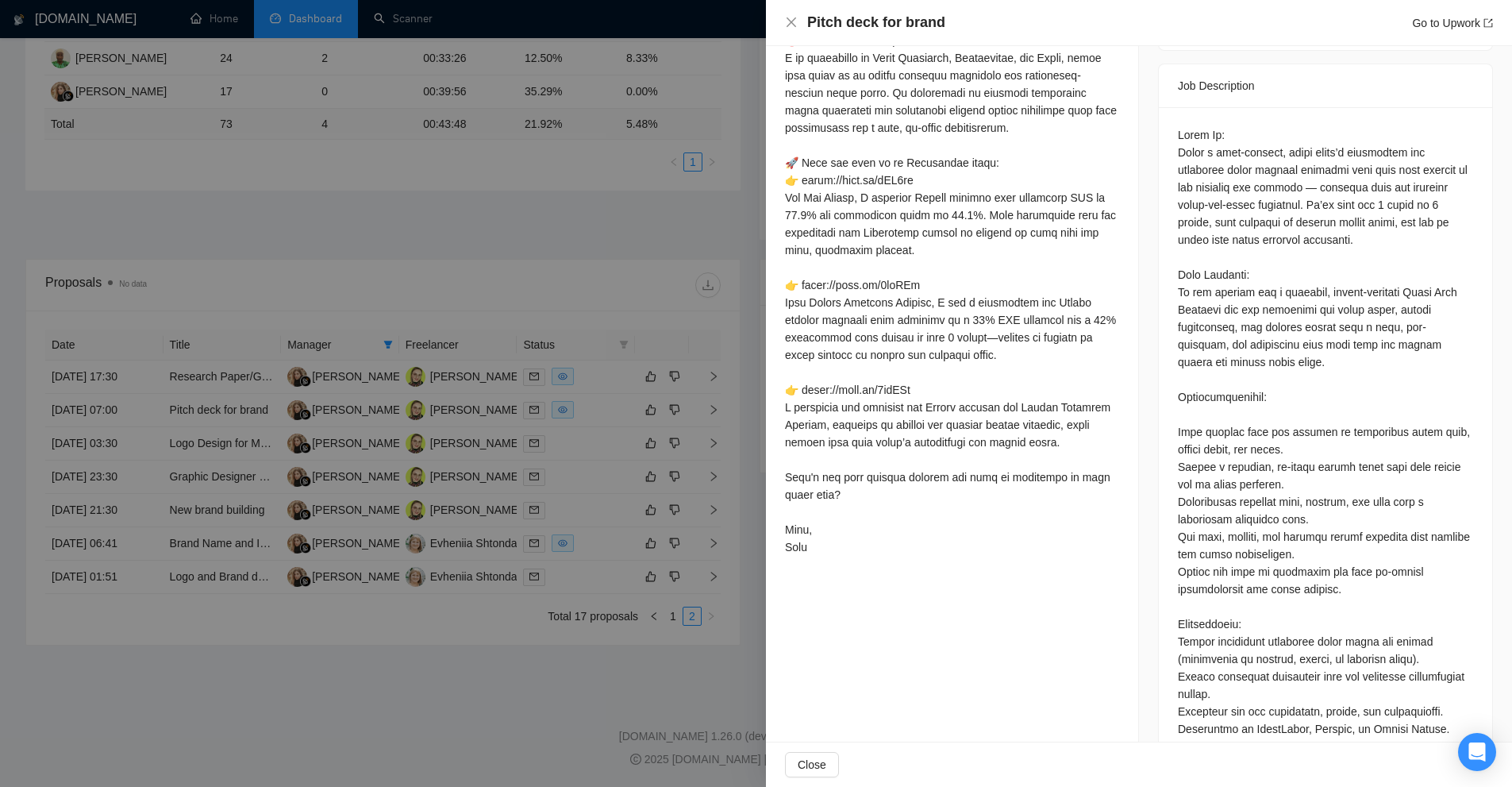
scroll to position [786, 0]
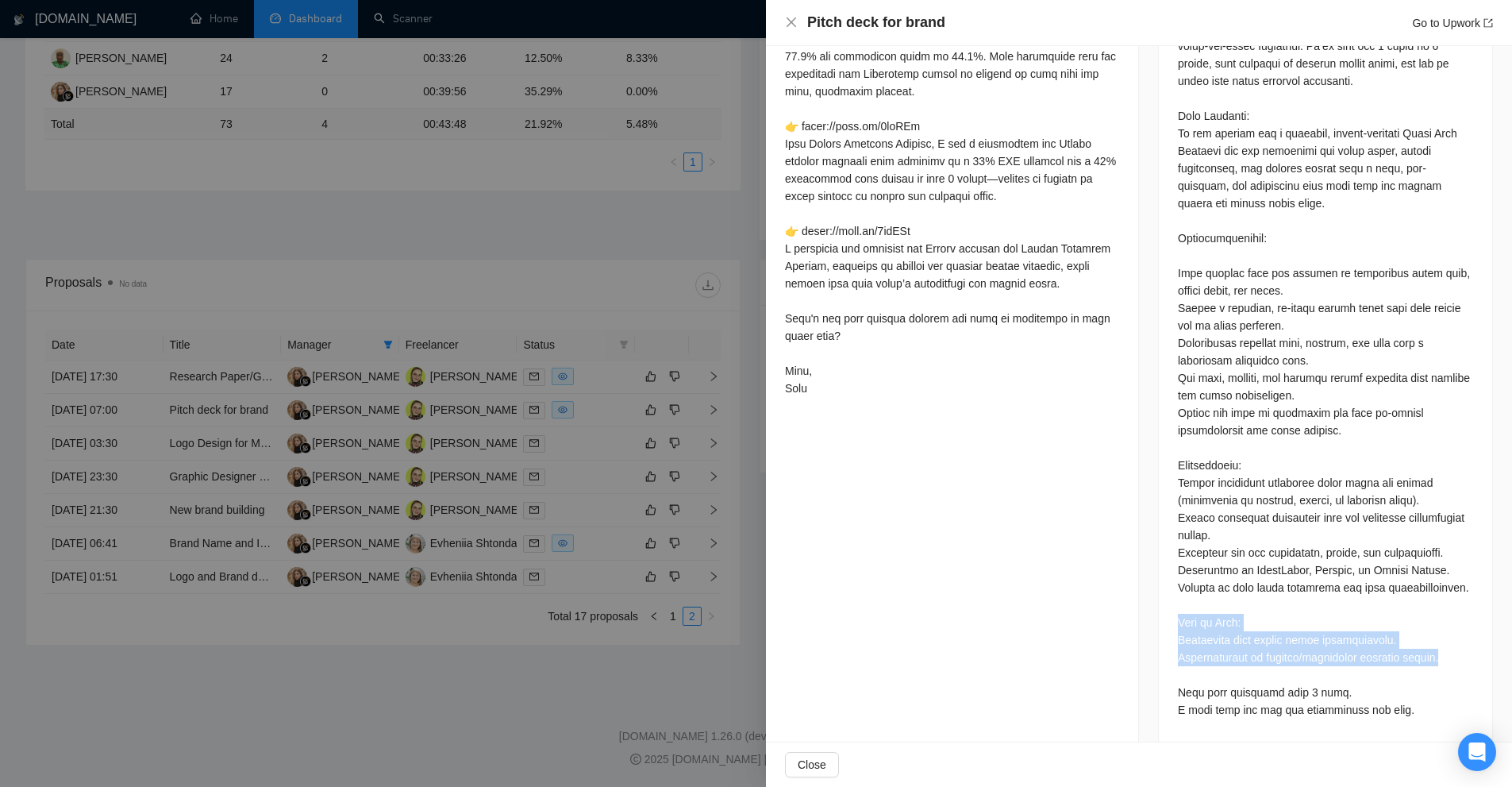
drag, startPoint x: 1152, startPoint y: 603, endPoint x: 1454, endPoint y: 631, distance: 303.3
click at [1454, 631] on div at bounding box center [1326, 346] width 333 height 796
click at [1308, 675] on div at bounding box center [1326, 343] width 295 height 751
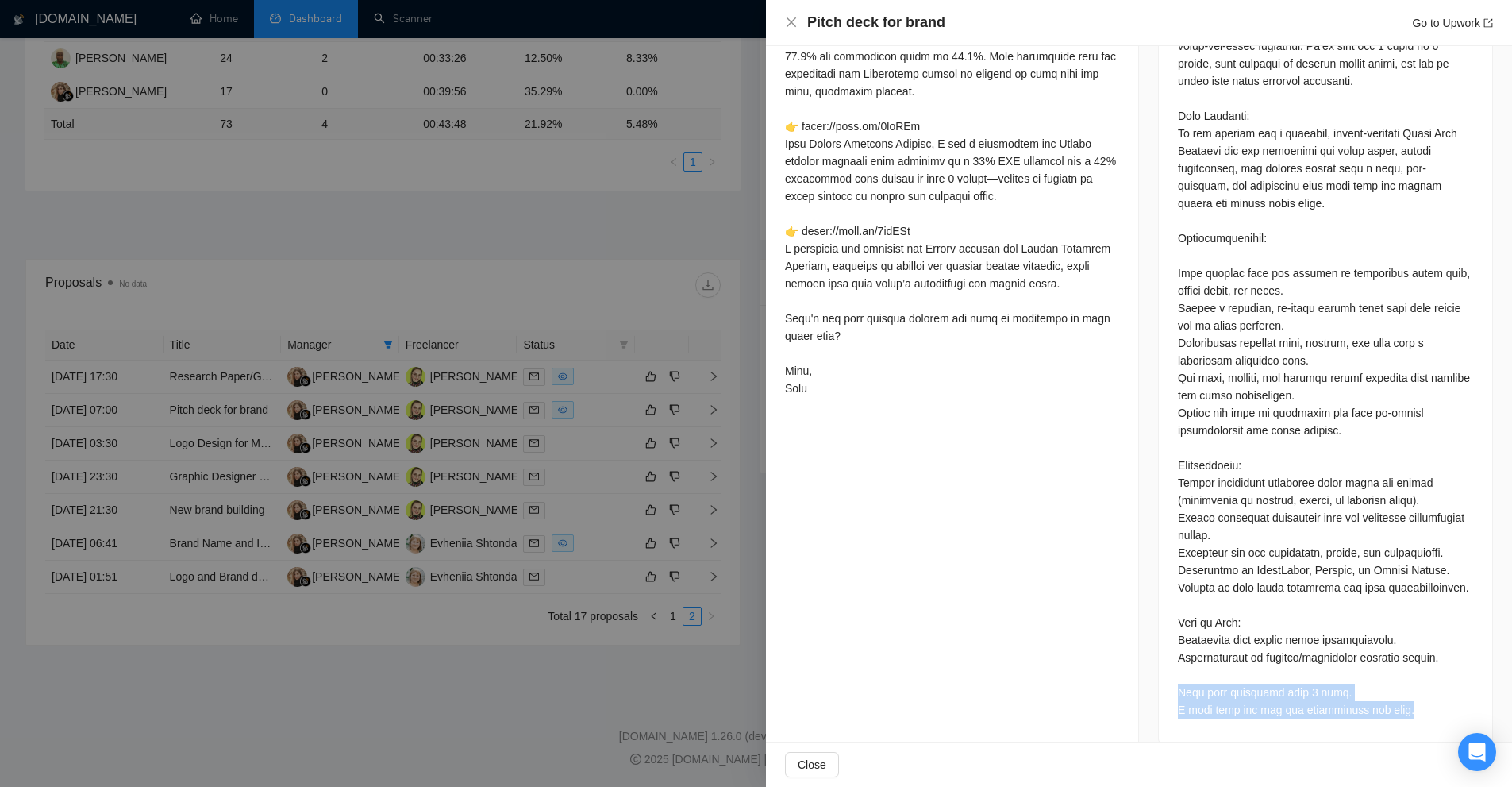
drag, startPoint x: 1308, startPoint y: 675, endPoint x: 1308, endPoint y: 695, distance: 20.0
click at [1308, 695] on div at bounding box center [1326, 343] width 295 height 751
click at [1302, 663] on div at bounding box center [1326, 343] width 295 height 751
drag, startPoint x: 1302, startPoint y: 663, endPoint x: 1300, endPoint y: 690, distance: 27.1
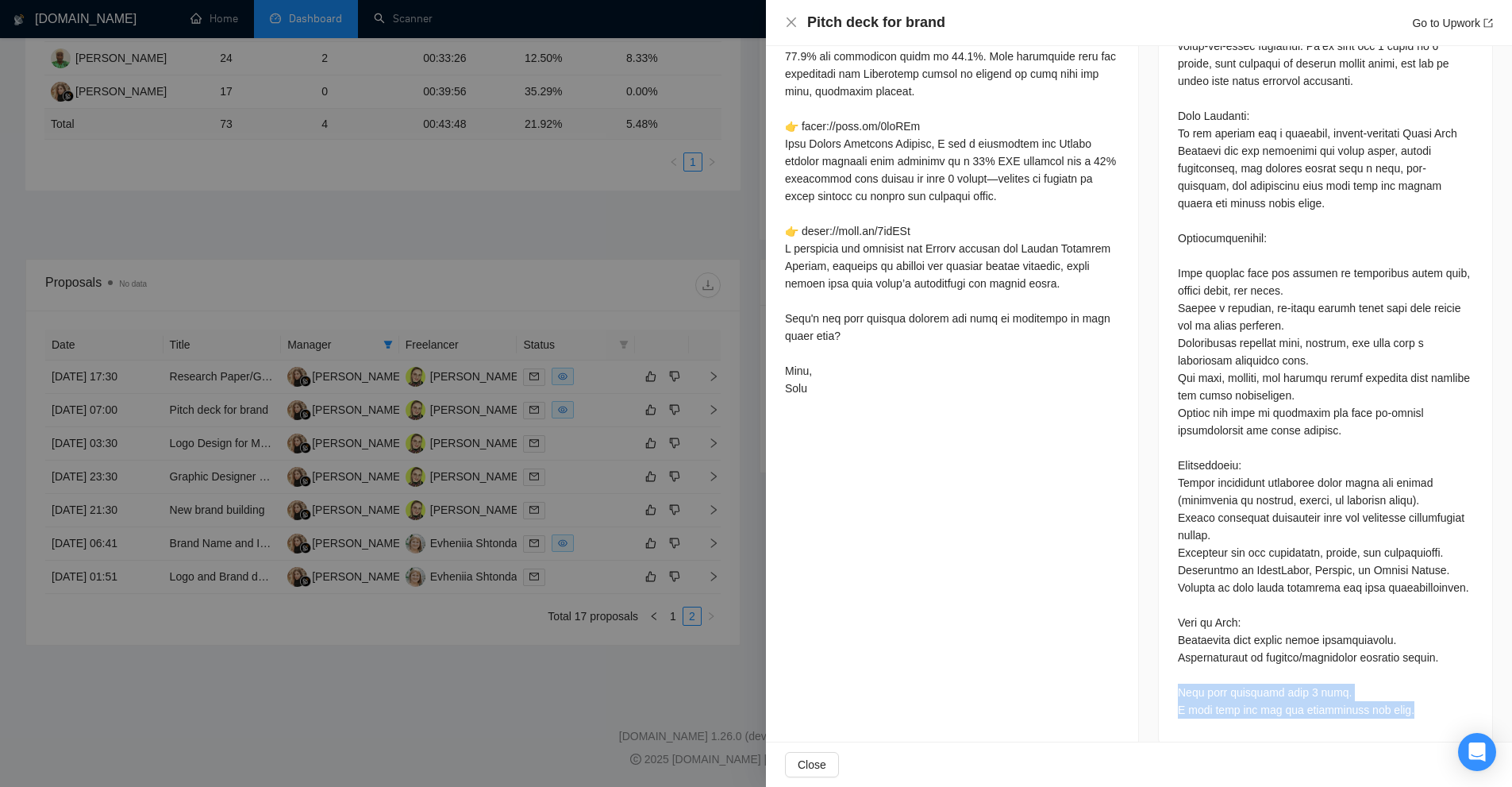
click at [1300, 690] on div at bounding box center [1326, 343] width 295 height 751
click at [1315, 673] on div at bounding box center [1326, 343] width 295 height 751
drag, startPoint x: 1315, startPoint y: 673, endPoint x: 1179, endPoint y: 668, distance: 136.1
click at [1179, 668] on div at bounding box center [1326, 343] width 295 height 751
click at [1196, 668] on div at bounding box center [1326, 343] width 295 height 751
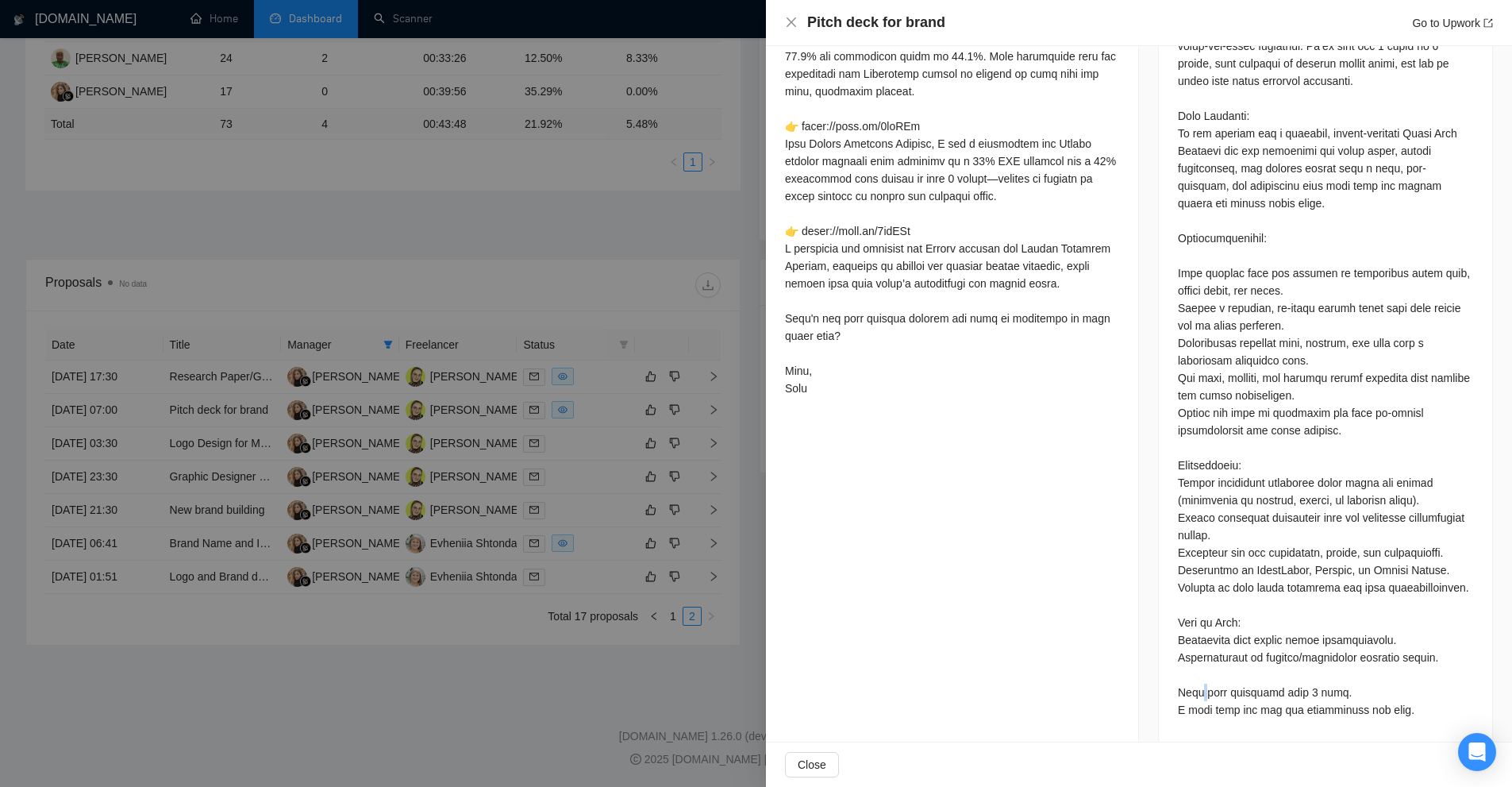
click at [1196, 668] on div at bounding box center [1326, 343] width 295 height 751
drag, startPoint x: 1172, startPoint y: 617, endPoint x: 1399, endPoint y: 613, distance: 227.0
click at [1400, 613] on div at bounding box center [1326, 343] width 295 height 751
click at [1399, 613] on div at bounding box center [1326, 343] width 295 height 751
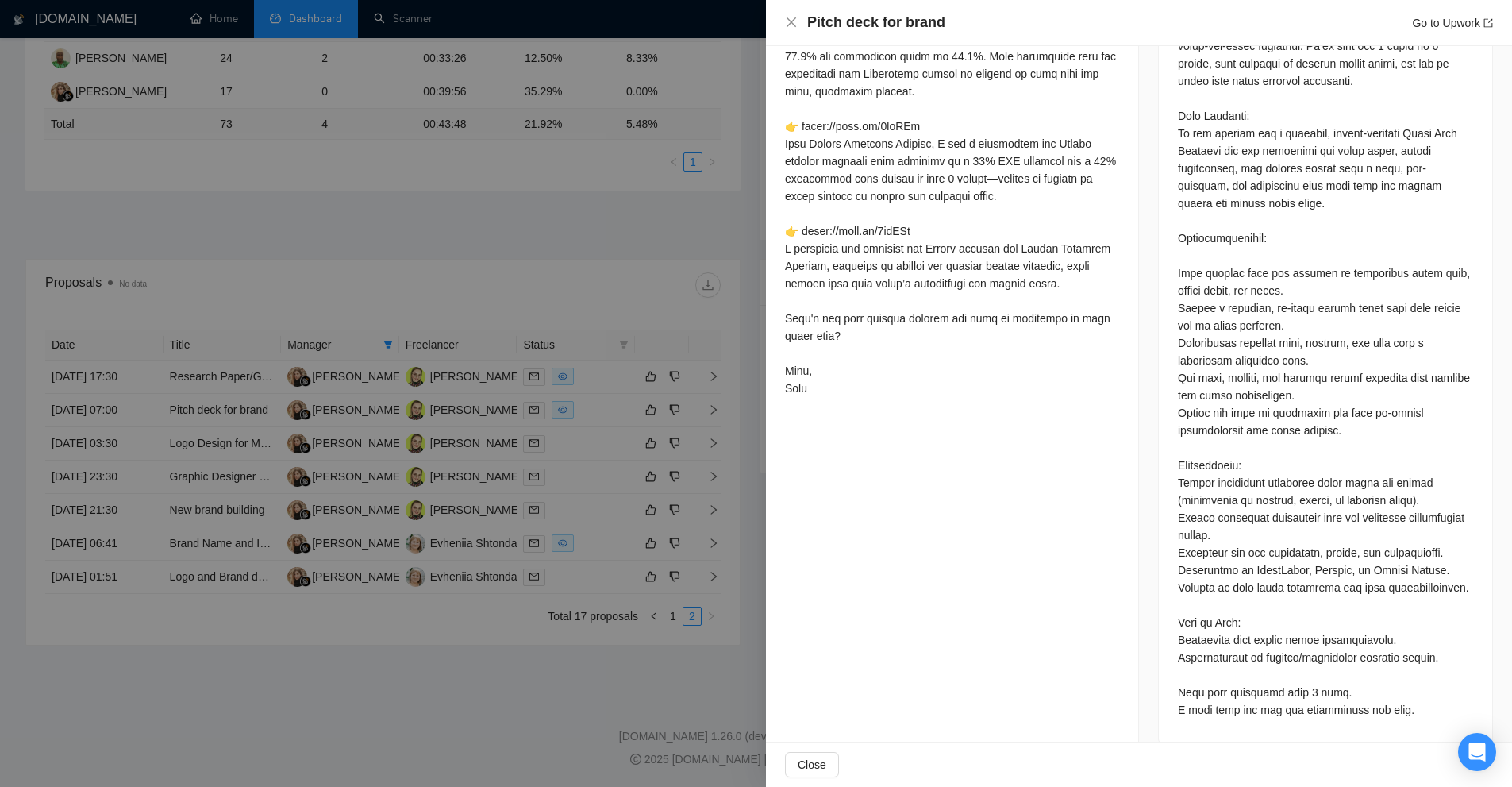
scroll to position [390, 0]
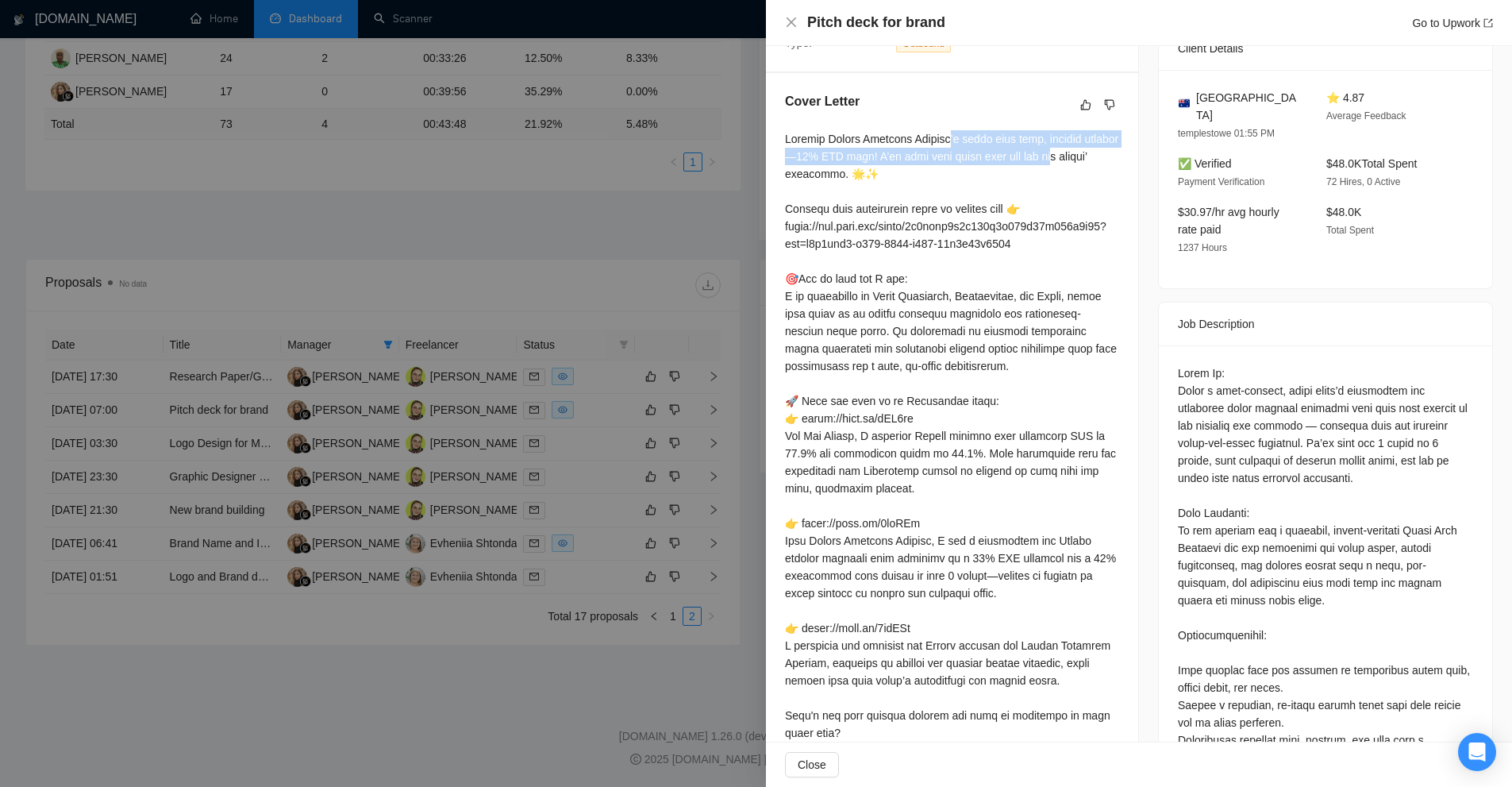
drag, startPoint x: 1000, startPoint y: 137, endPoint x: 1091, endPoint y: 161, distance: 94.1
click at [1091, 161] on div at bounding box center [952, 462] width 334 height 664
click at [1085, 167] on div at bounding box center [952, 462] width 334 height 664
drag, startPoint x: 939, startPoint y: 176, endPoint x: 859, endPoint y: 142, distance: 86.9
click at [859, 142] on div at bounding box center [952, 462] width 334 height 664
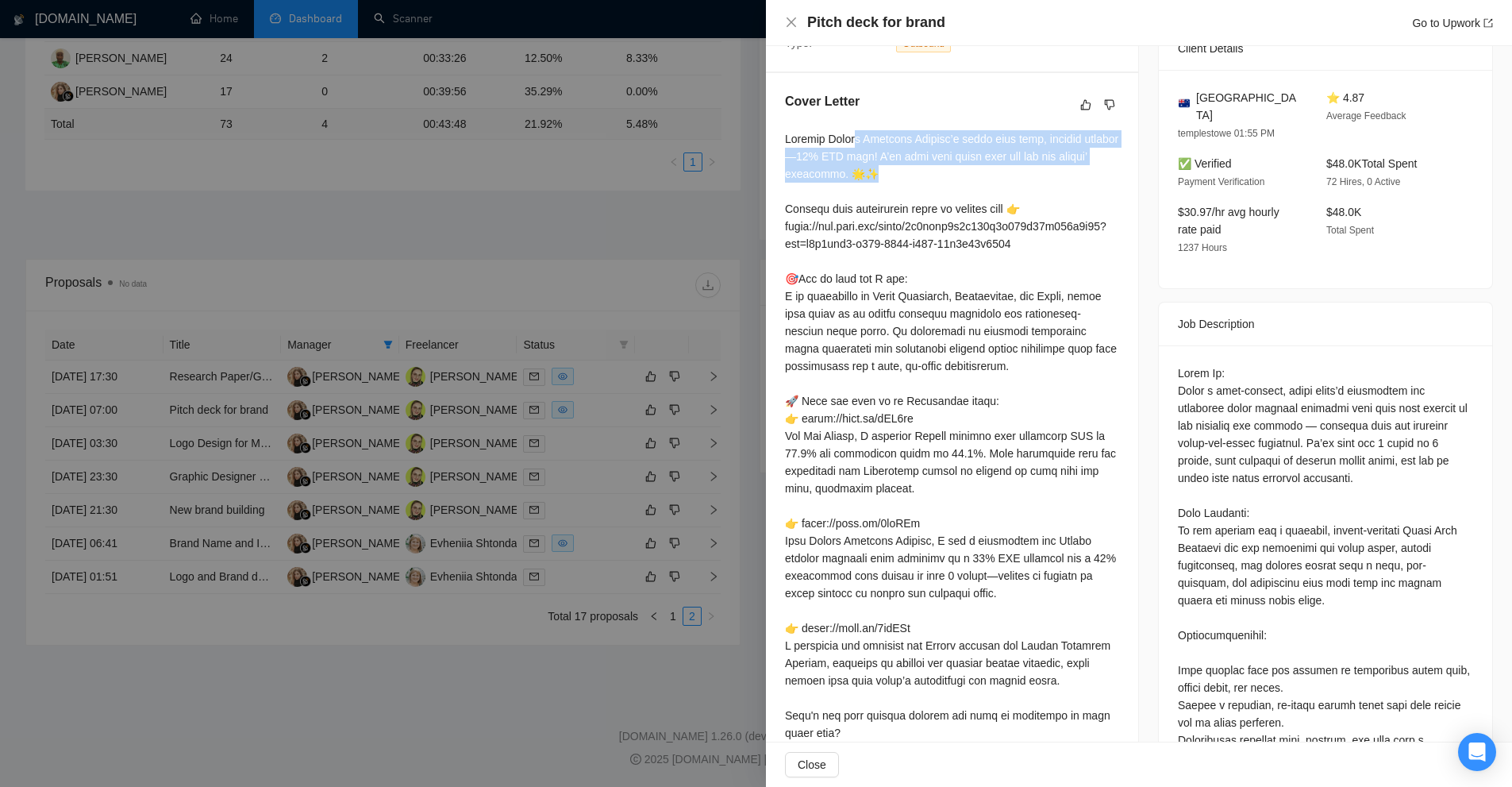
scroll to position [786, 0]
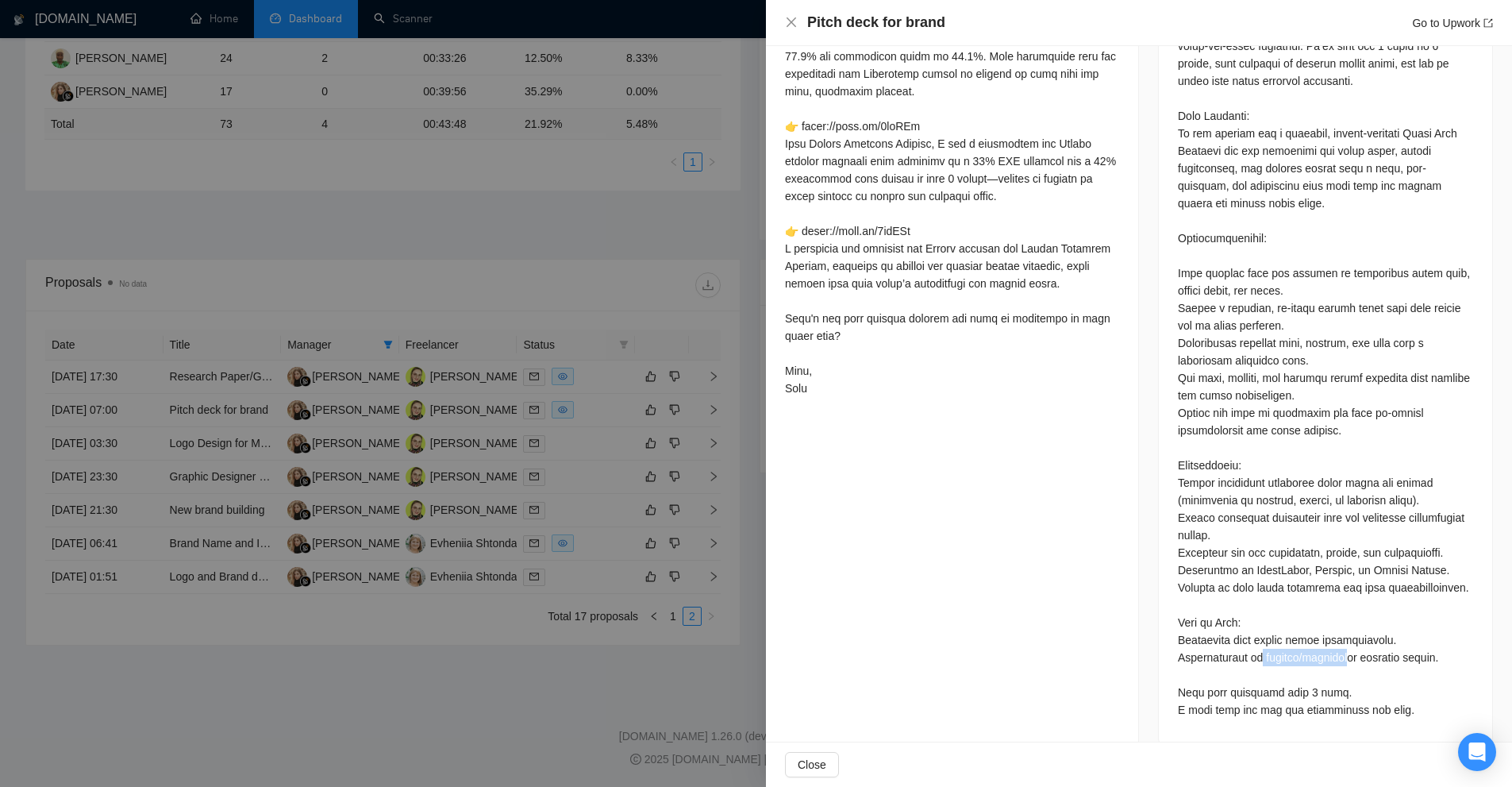
drag, startPoint x: 1258, startPoint y: 636, endPoint x: 1350, endPoint y: 637, distance: 92.0
click at [1350, 637] on div at bounding box center [1326, 343] width 295 height 751
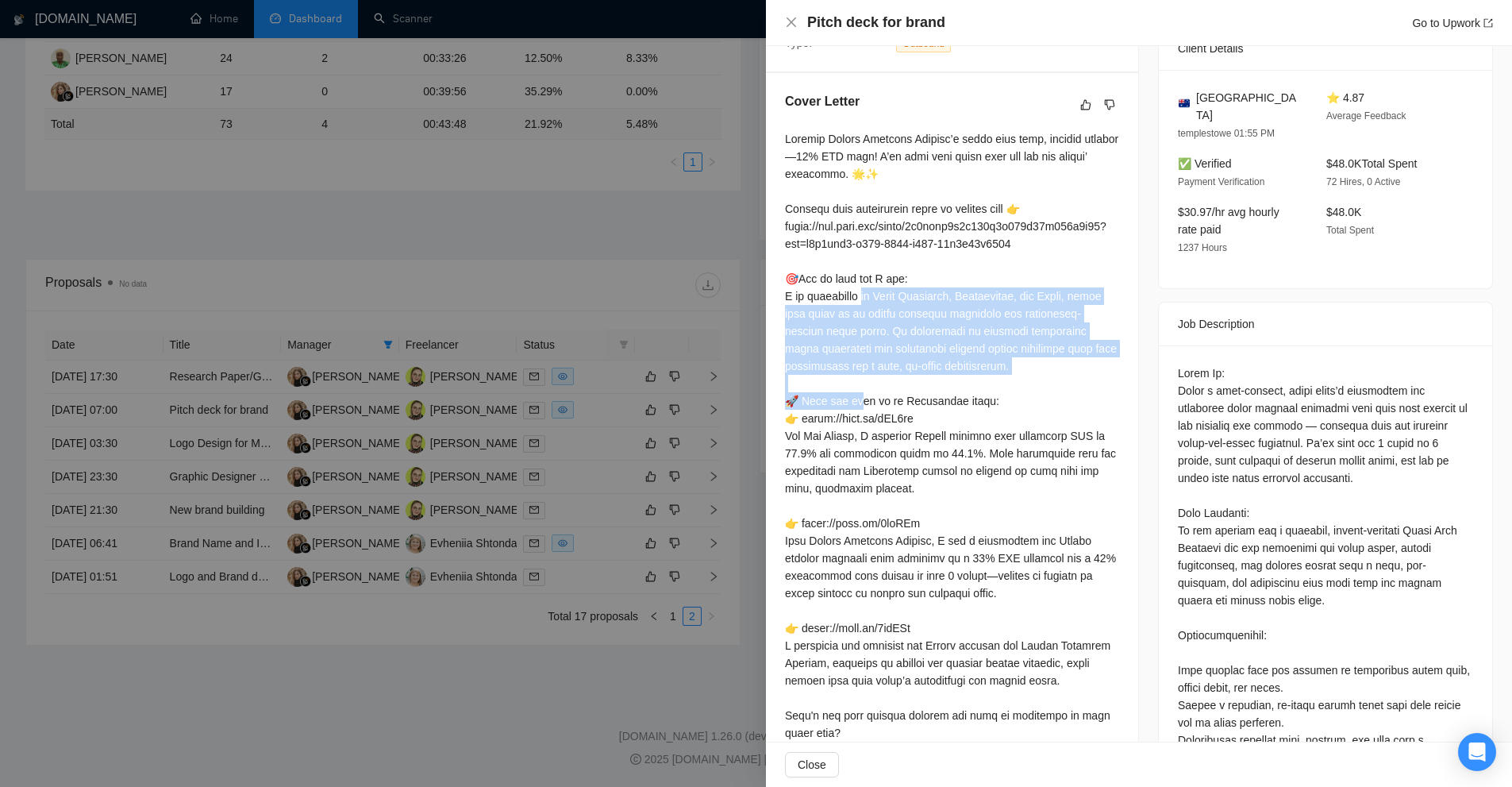
drag, startPoint x: 859, startPoint y: 311, endPoint x: 1003, endPoint y: 365, distance: 153.8
click at [1003, 365] on div "Cover Letter" at bounding box center [952, 446] width 373 height 747
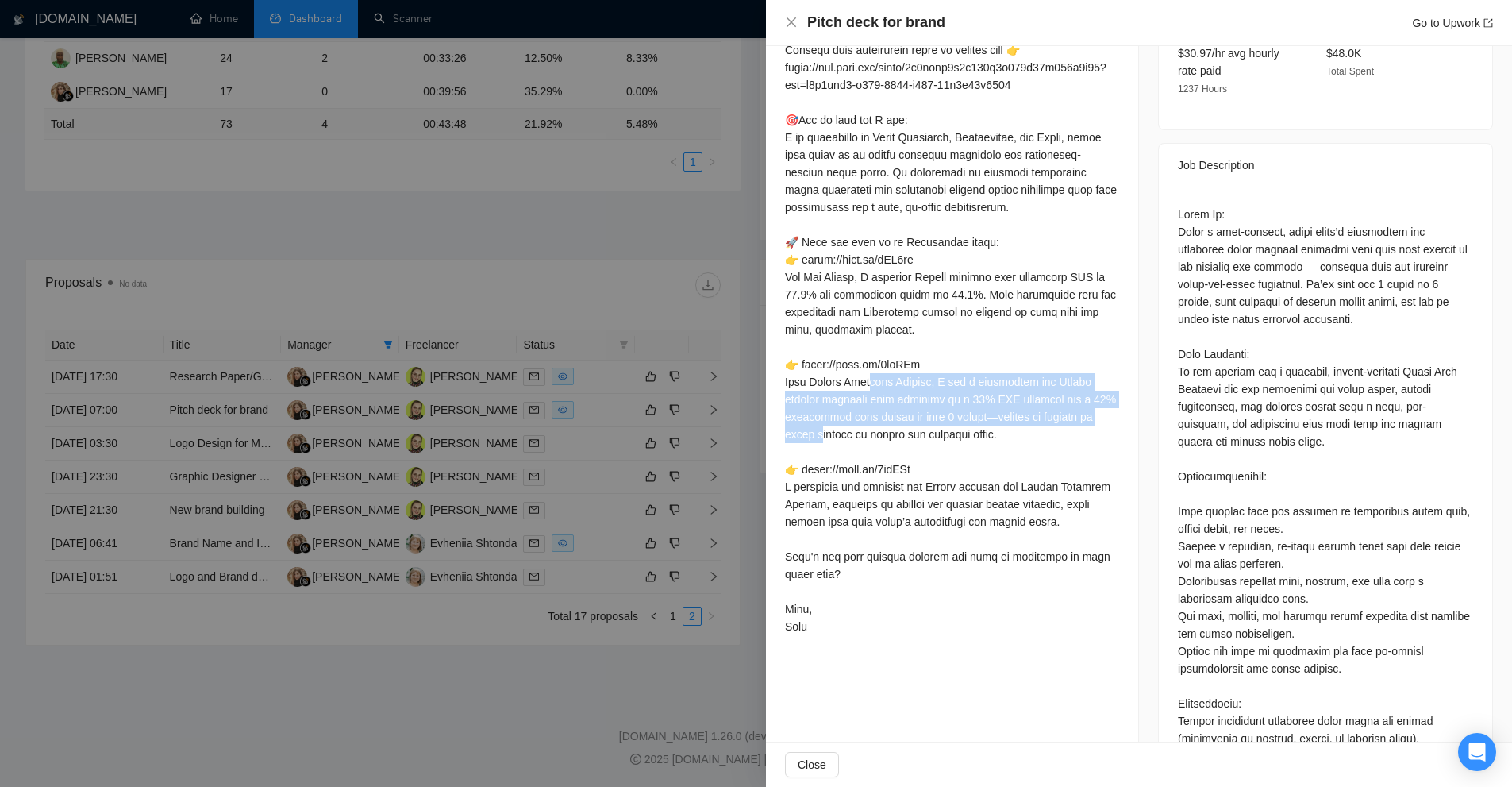
drag, startPoint x: 820, startPoint y: 386, endPoint x: 1055, endPoint y: 426, distance: 238.4
click at [1055, 425] on div "Cover Letter" at bounding box center [952, 287] width 373 height 747
drag, startPoint x: 1044, startPoint y: 435, endPoint x: 960, endPoint y: 383, distance: 98.8
click at [960, 383] on div at bounding box center [952, 303] width 334 height 664
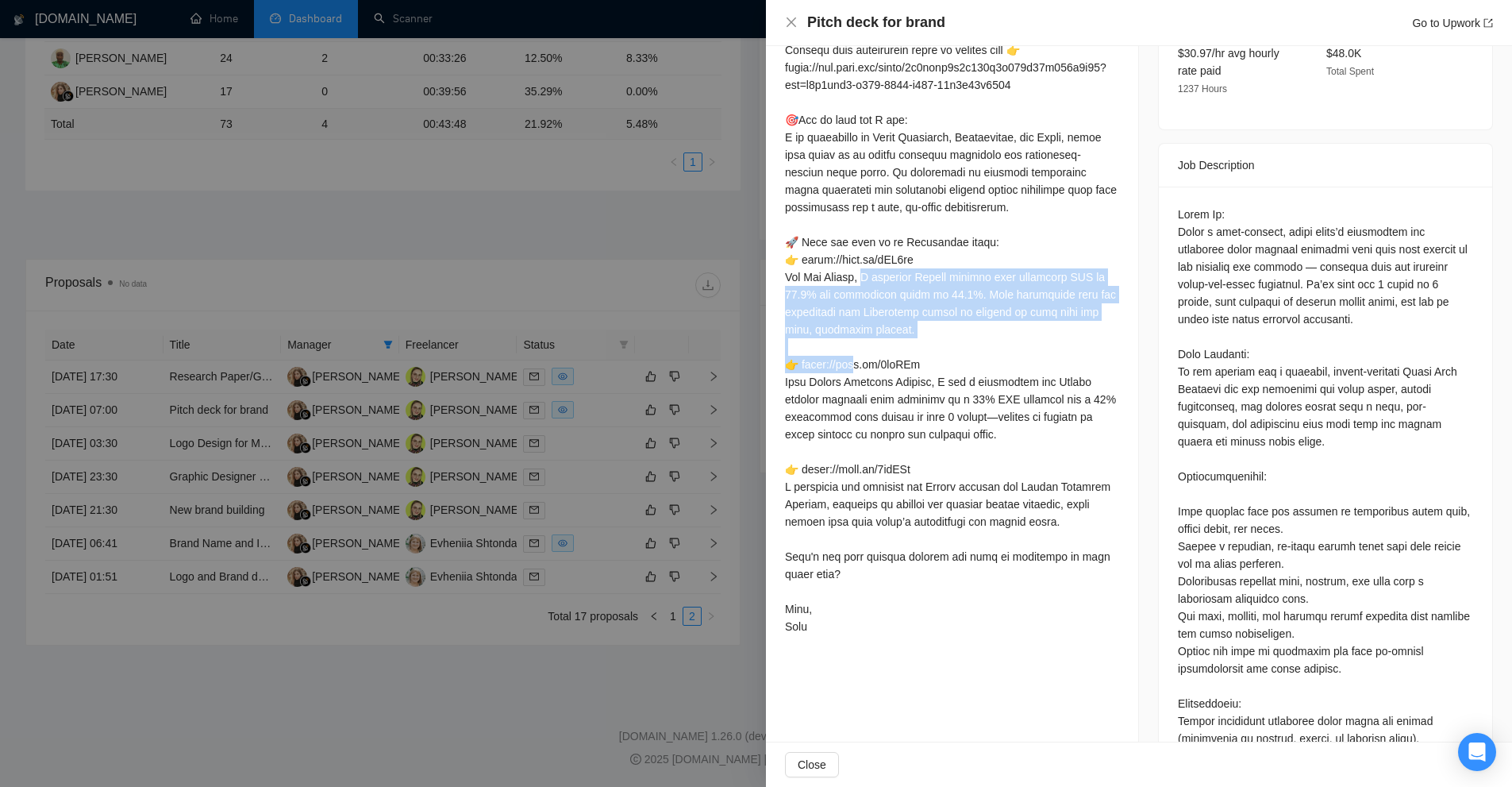
drag, startPoint x: 767, startPoint y: 272, endPoint x: 1082, endPoint y: 325, distance: 319.4
click at [1082, 325] on div "Cover Letter" at bounding box center [952, 287] width 373 height 747
click at [1082, 325] on div at bounding box center [952, 303] width 334 height 664
drag, startPoint x: 912, startPoint y: 321, endPoint x: 772, endPoint y: 278, distance: 146.5
click at [772, 278] on div "Cover Letter" at bounding box center [952, 287] width 373 height 747
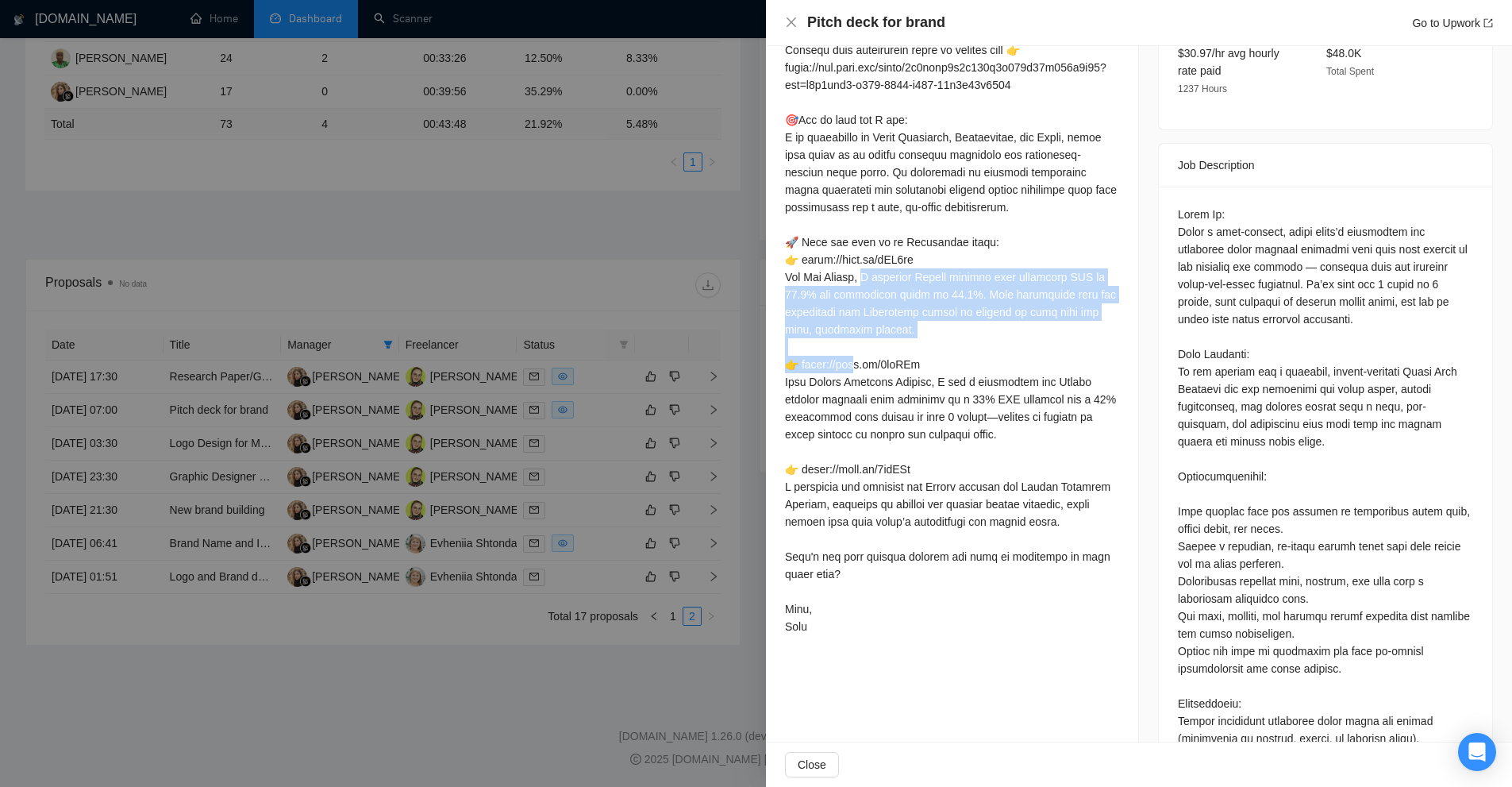
click at [907, 321] on div at bounding box center [952, 303] width 334 height 664
drag, startPoint x: 872, startPoint y: 330, endPoint x: 773, endPoint y: 265, distance: 118.4
click at [773, 265] on div "Cover Letter" at bounding box center [952, 287] width 373 height 747
click at [790, 272] on div at bounding box center [952, 303] width 334 height 664
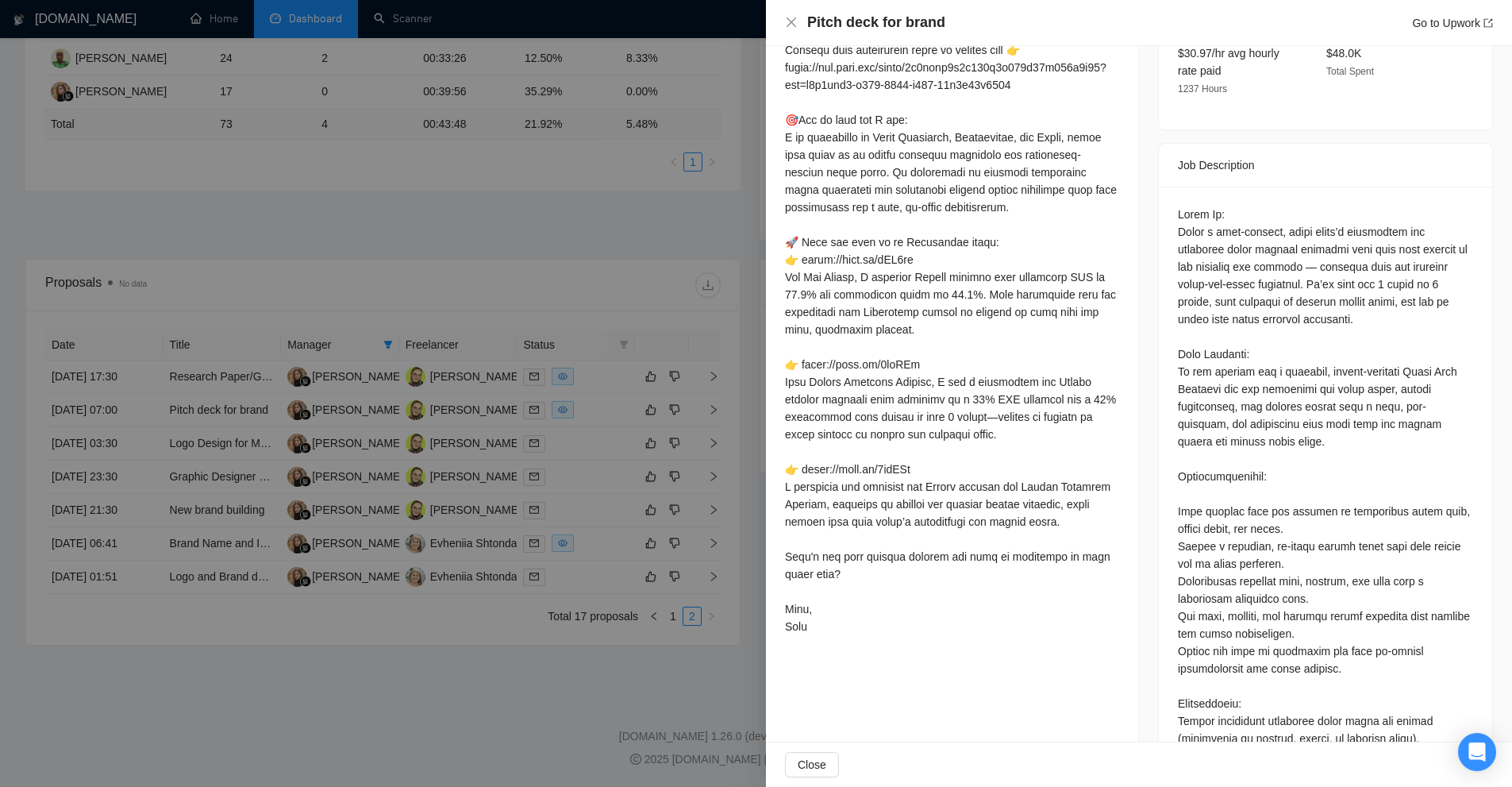
click at [796, 259] on div at bounding box center [952, 303] width 334 height 664
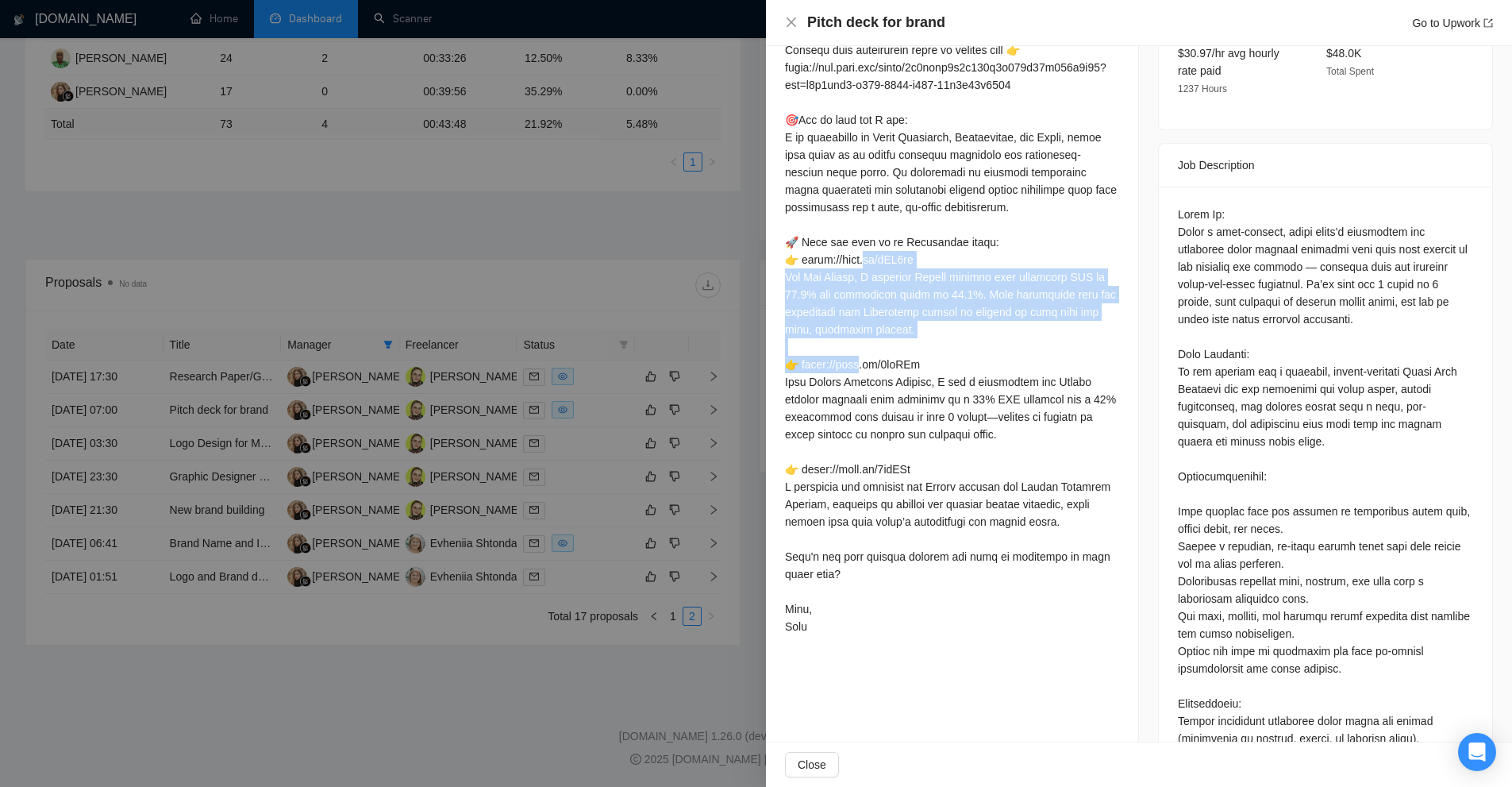
drag, startPoint x: 796, startPoint y: 259, endPoint x: 809, endPoint y: 337, distance: 79.1
click at [809, 337] on div at bounding box center [952, 303] width 334 height 664
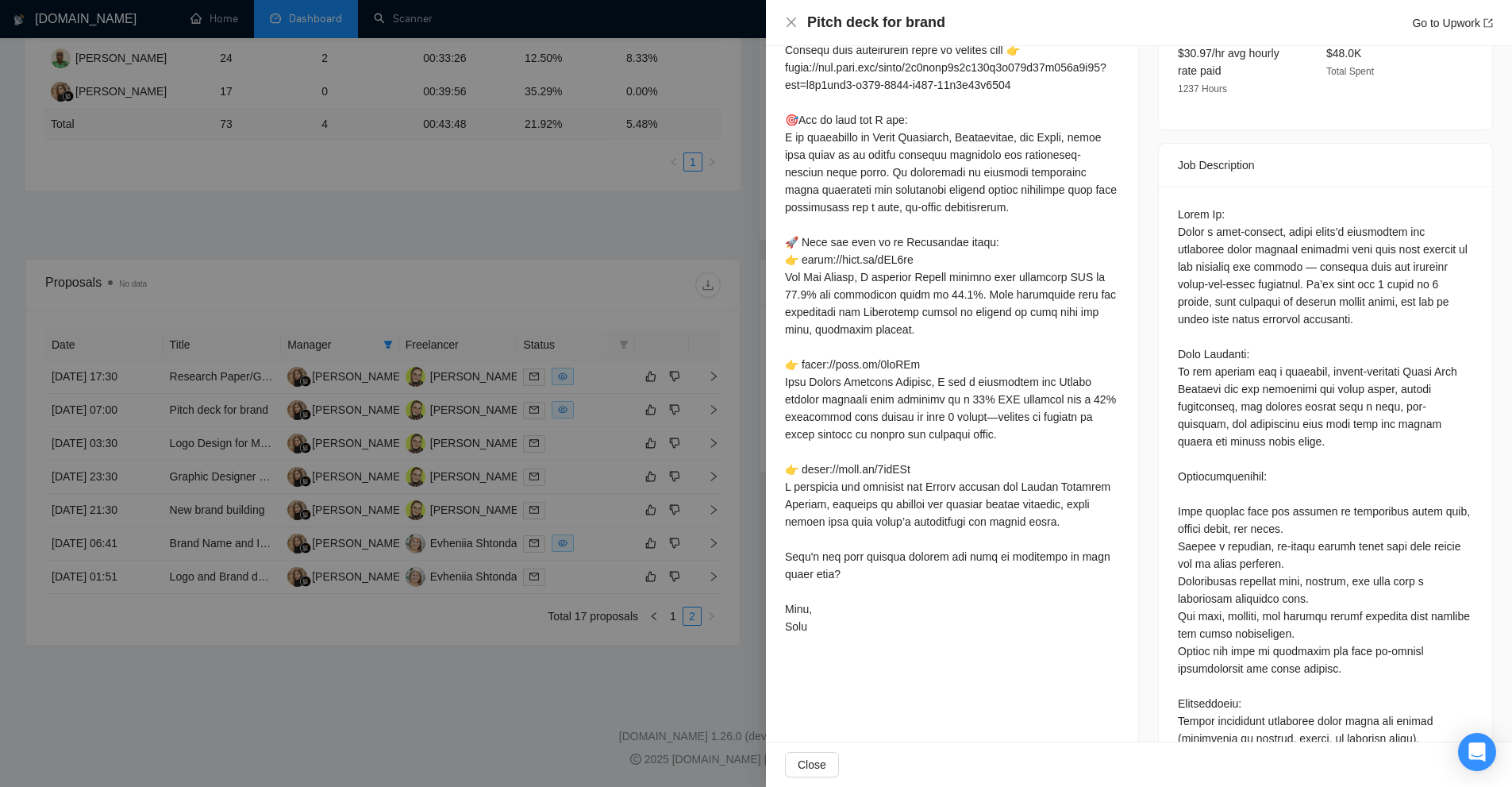
click at [842, 506] on div at bounding box center [952, 303] width 334 height 664
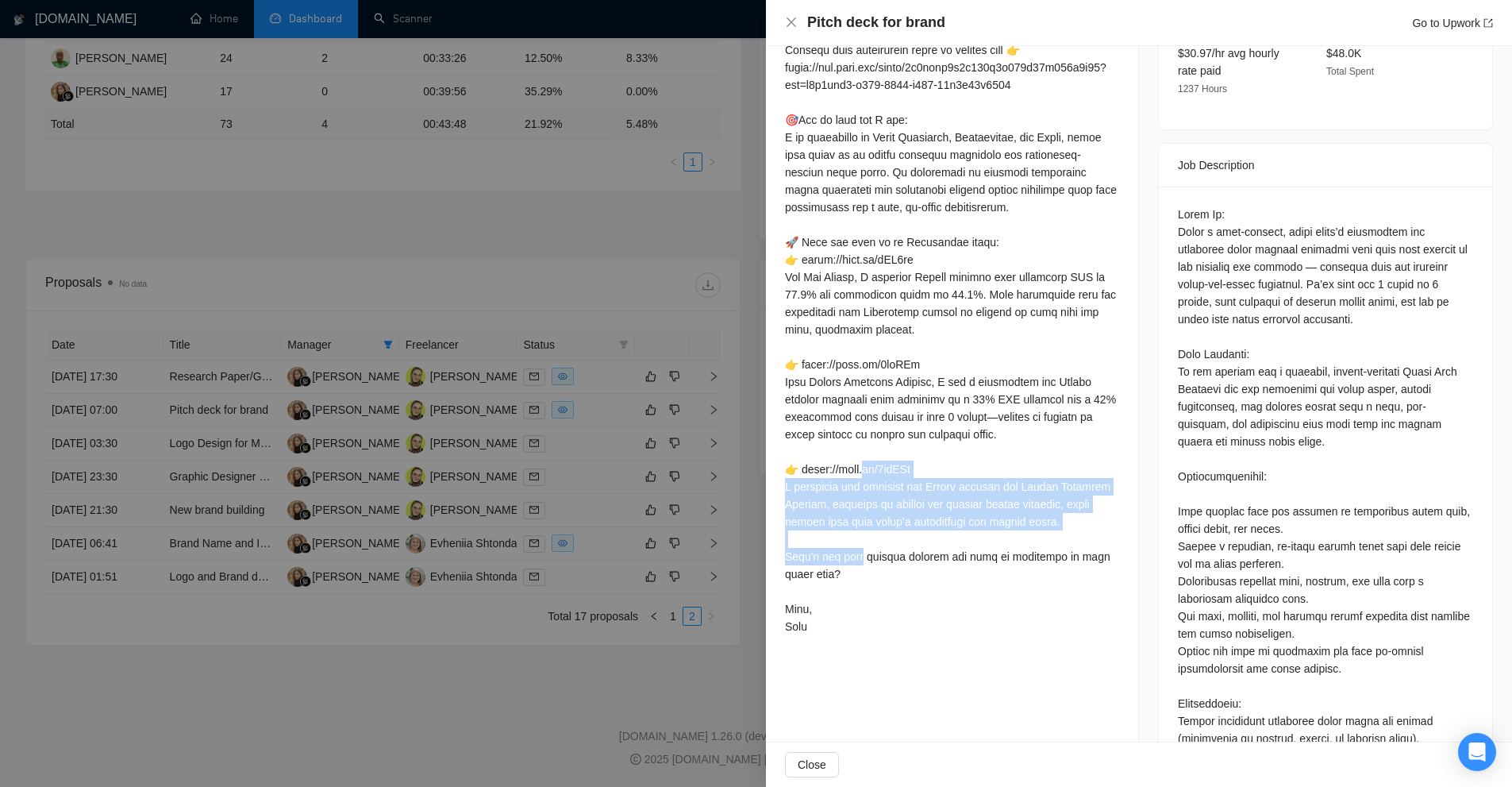
drag, startPoint x: 842, startPoint y: 506, endPoint x: 845, endPoint y: 471, distance: 35.1
click at [845, 471] on div at bounding box center [952, 303] width 334 height 664
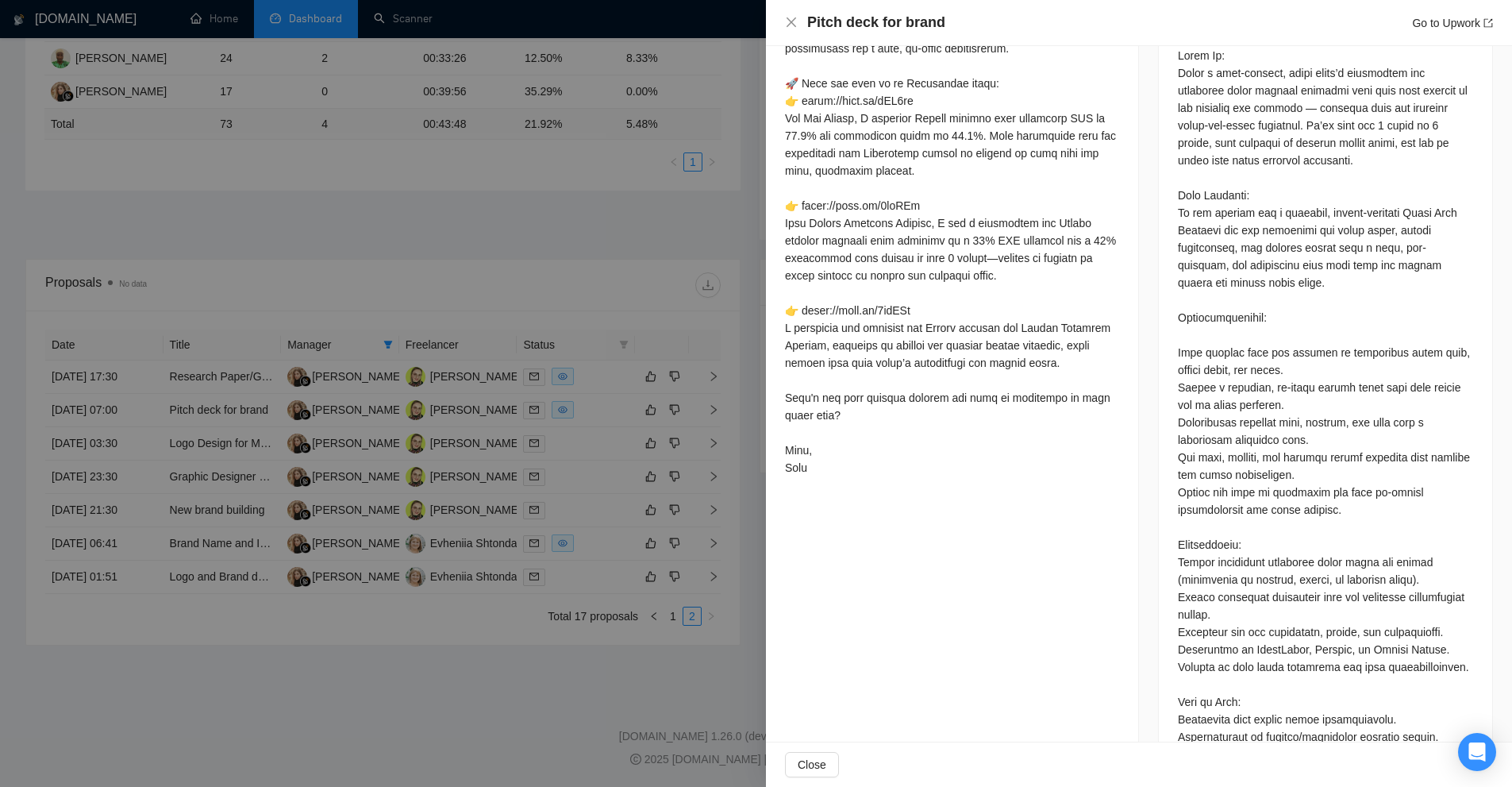
click at [837, 430] on div at bounding box center [952, 144] width 334 height 664
drag, startPoint x: 866, startPoint y: 430, endPoint x: 767, endPoint y: 411, distance: 100.8
click at [767, 411] on div "Cover Letter" at bounding box center [952, 128] width 373 height 747
click at [837, 427] on div at bounding box center [952, 144] width 334 height 664
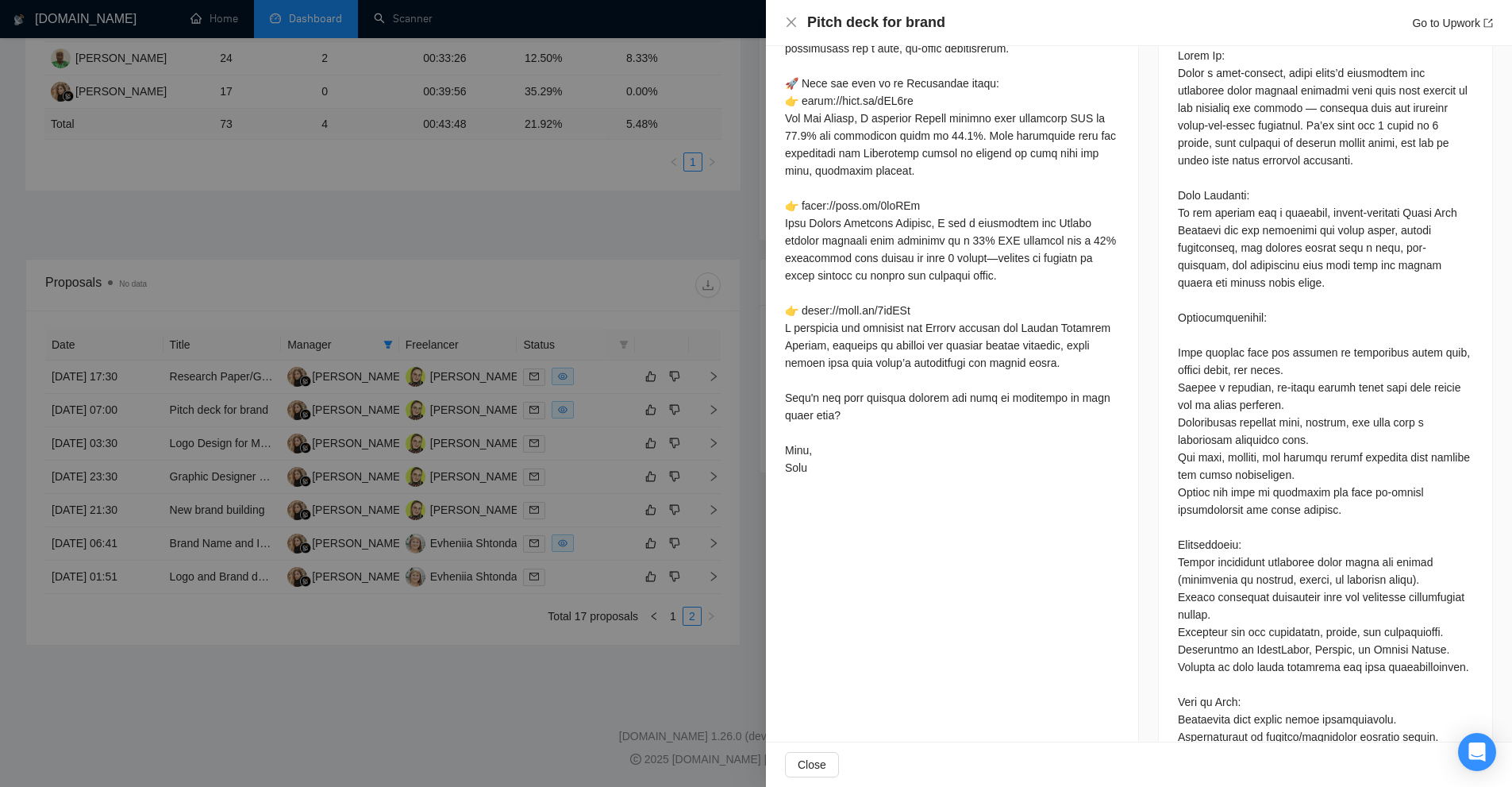
click at [837, 427] on div at bounding box center [952, 144] width 334 height 664
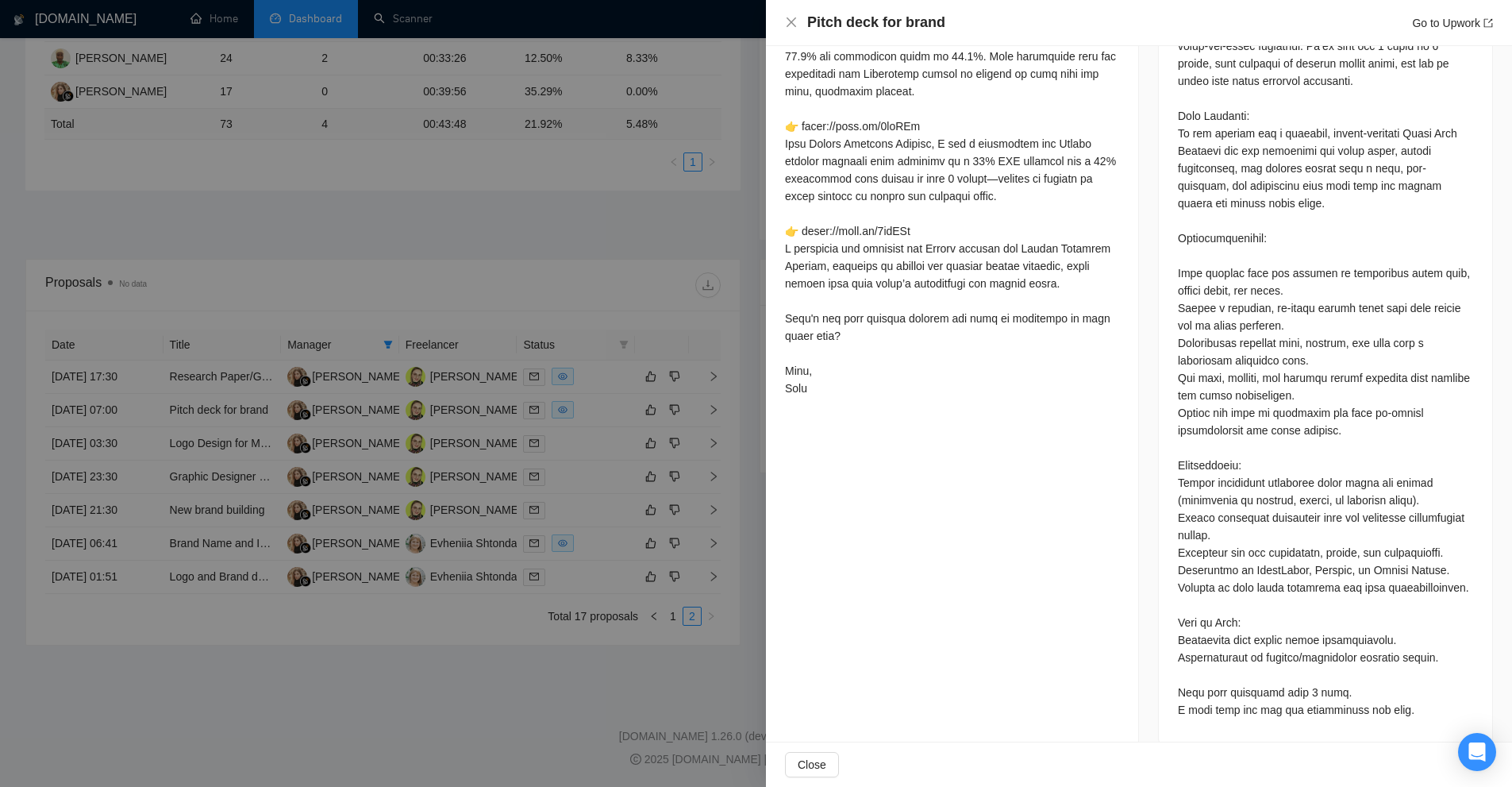
click at [1206, 646] on div at bounding box center [1326, 343] width 295 height 751
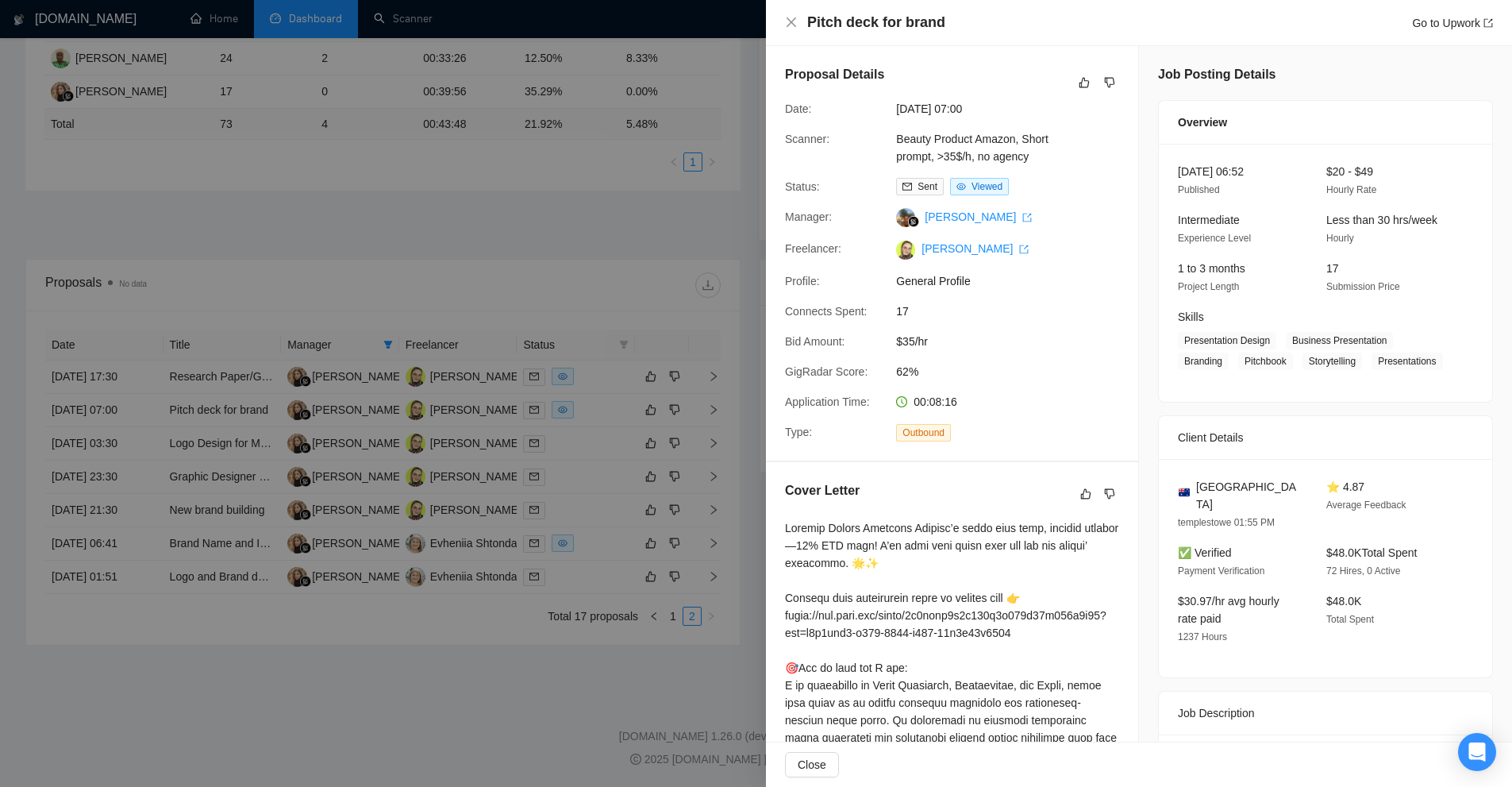
click at [627, 349] on div at bounding box center [756, 393] width 1512 height 787
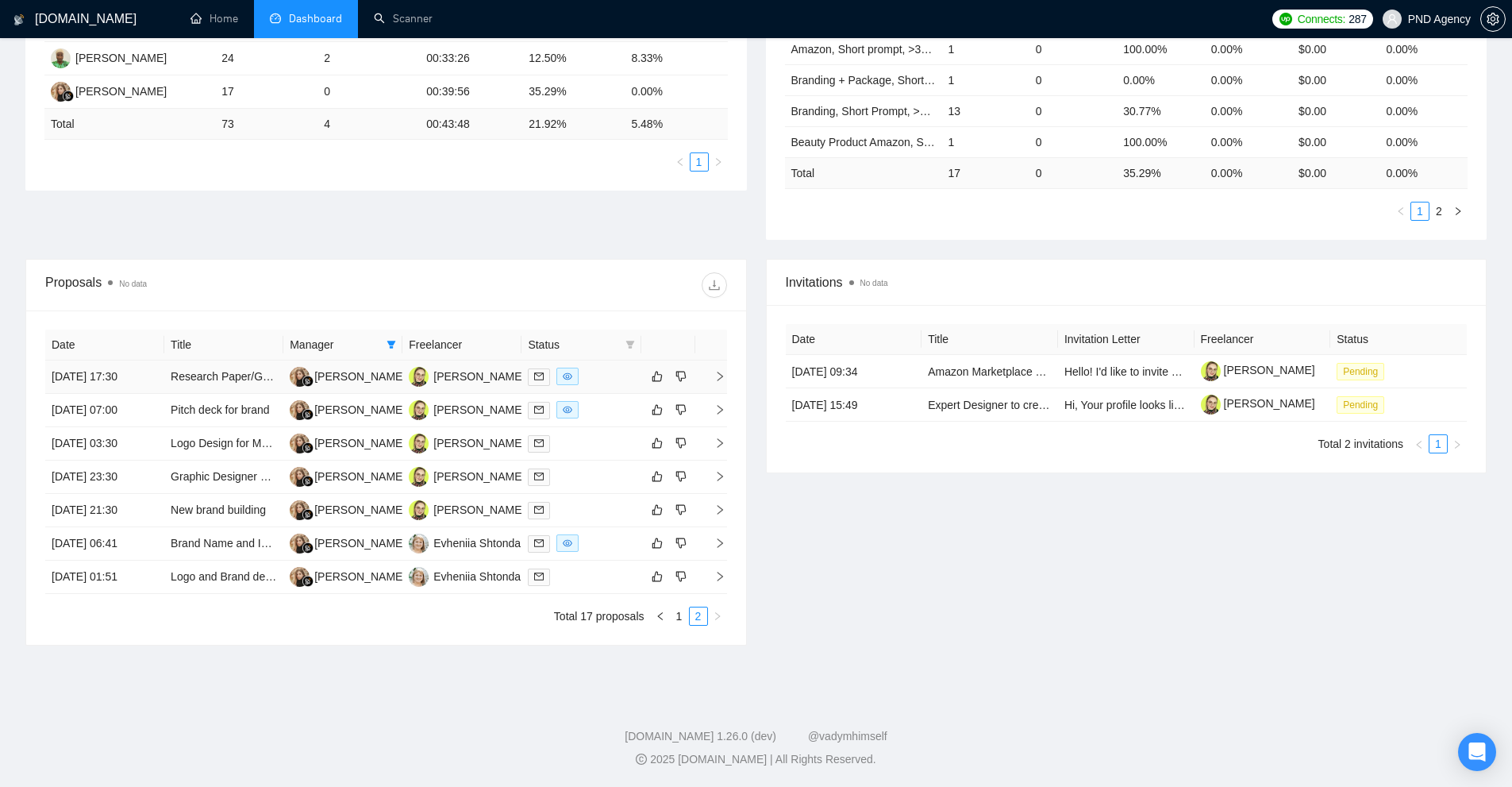
click at [625, 374] on div at bounding box center [581, 376] width 107 height 18
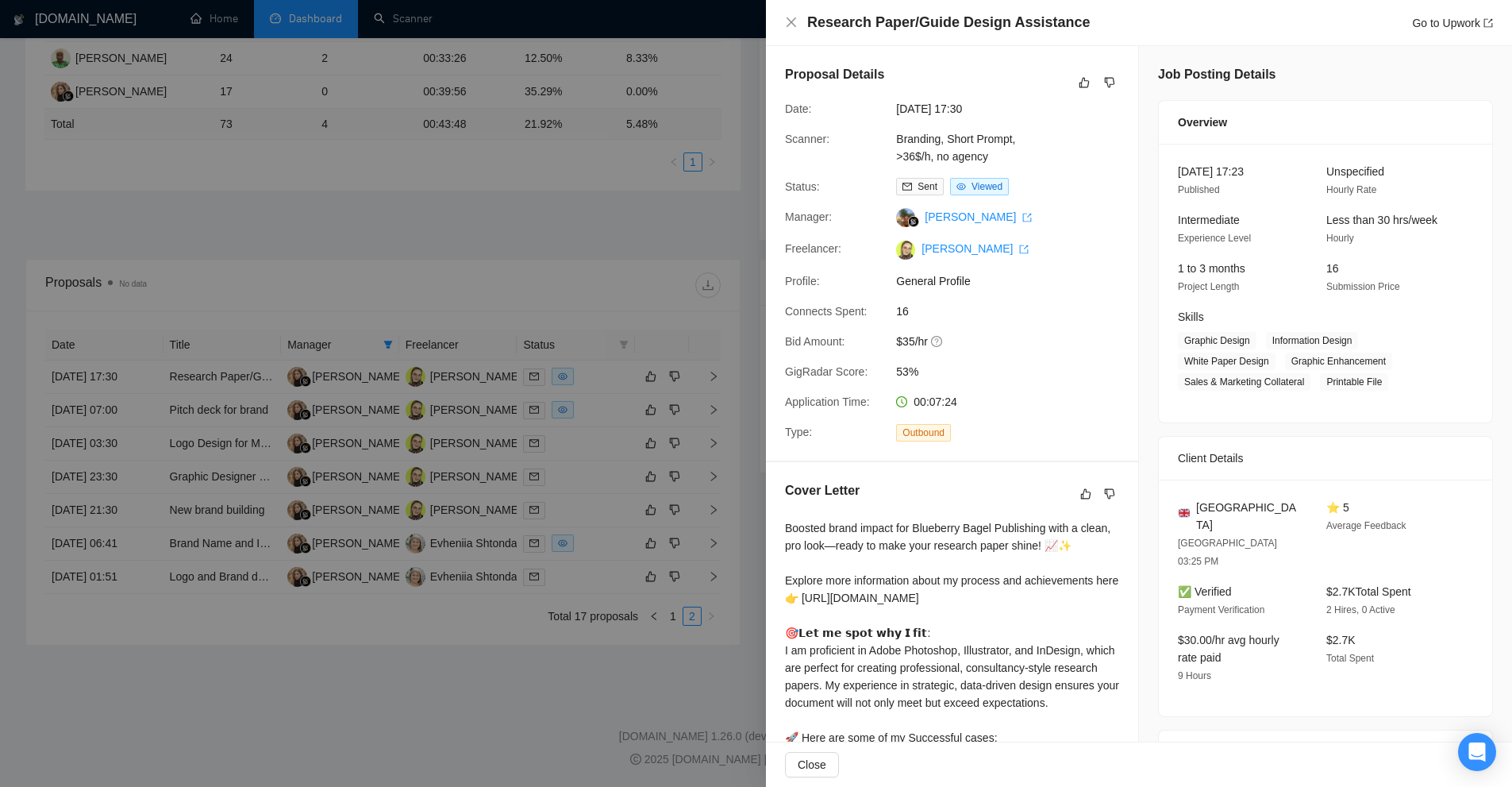
scroll to position [248, 0]
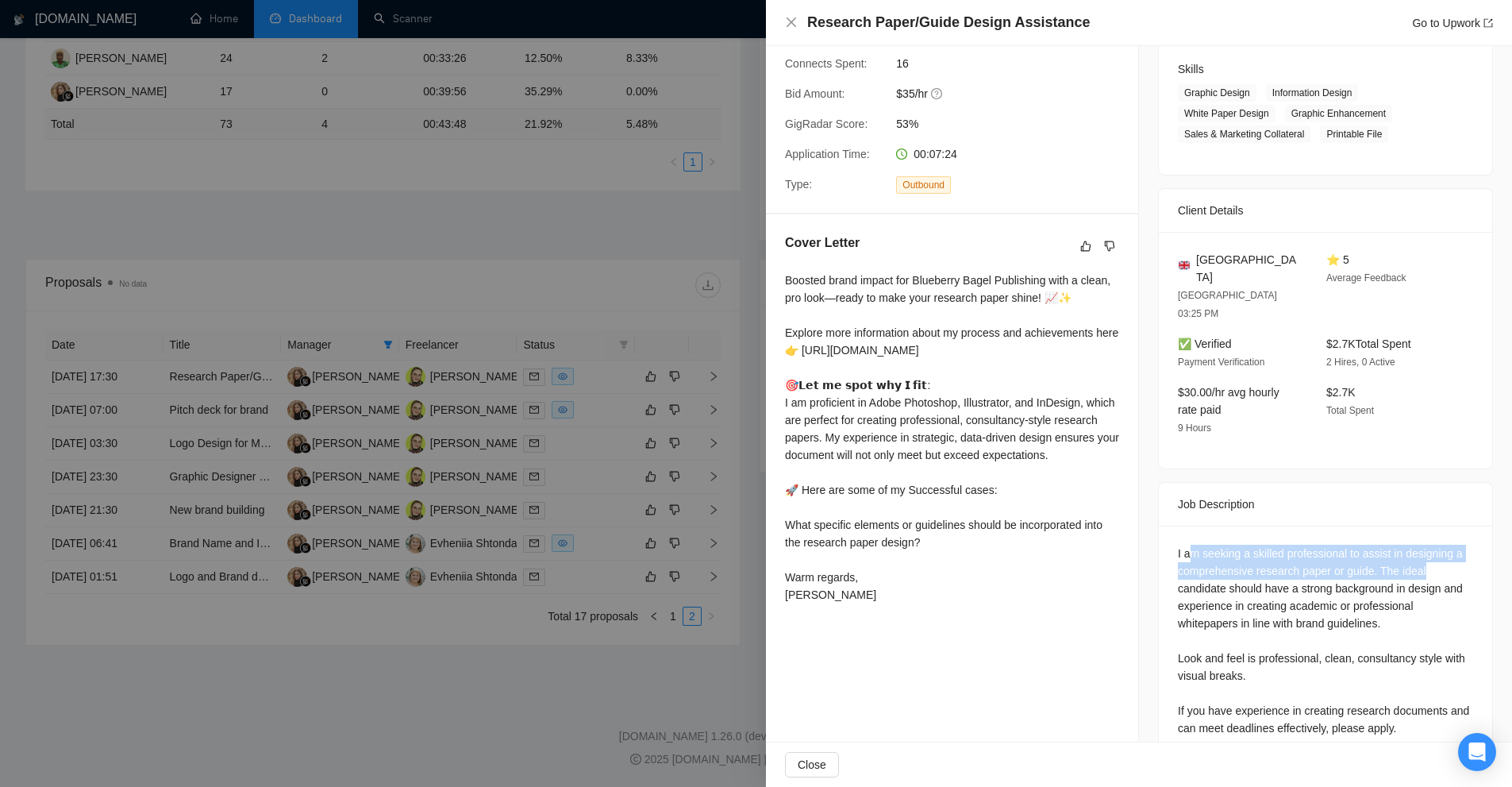
drag, startPoint x: 1185, startPoint y: 511, endPoint x: 1434, endPoint y: 533, distance: 250.0
click at [1433, 545] on div "I am seeking a skilled professional to assist in designing a comprehensive rese…" at bounding box center [1326, 641] width 295 height 192
click at [1441, 553] on div "I am seeking a skilled professional to assist in designing a comprehensive rese…" at bounding box center [1326, 641] width 295 height 192
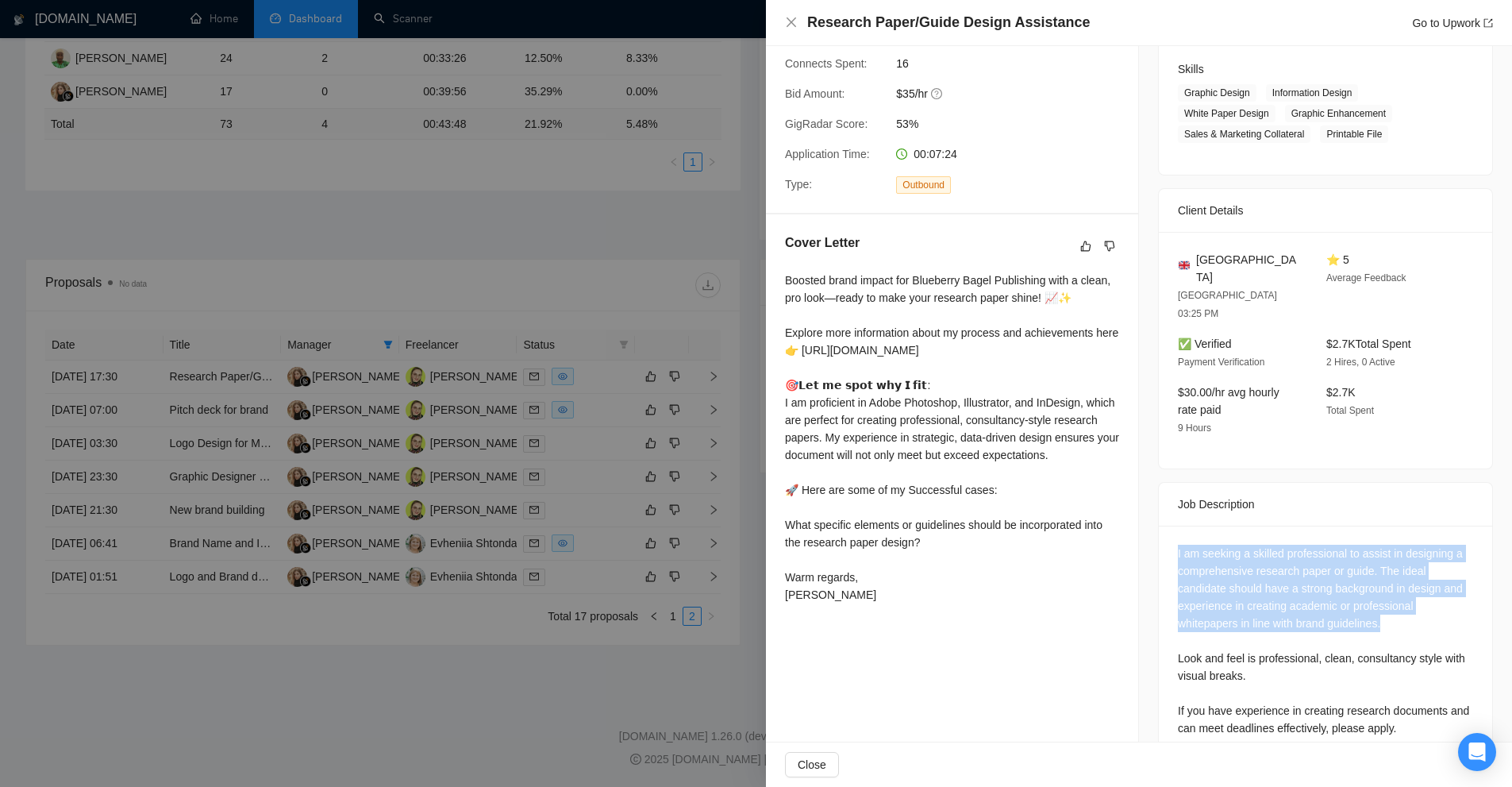
drag, startPoint x: 1149, startPoint y: 497, endPoint x: 1425, endPoint y: 583, distance: 289.1
click at [1425, 583] on div "Job Posting Details Overview 13 Aug, 2025 17:23 Published Unspecified Hourly Ra…" at bounding box center [1325, 290] width 373 height 984
click at [1425, 583] on div "I am seeking a skilled professional to assist in designing a comprehensive rese…" at bounding box center [1326, 641] width 295 height 192
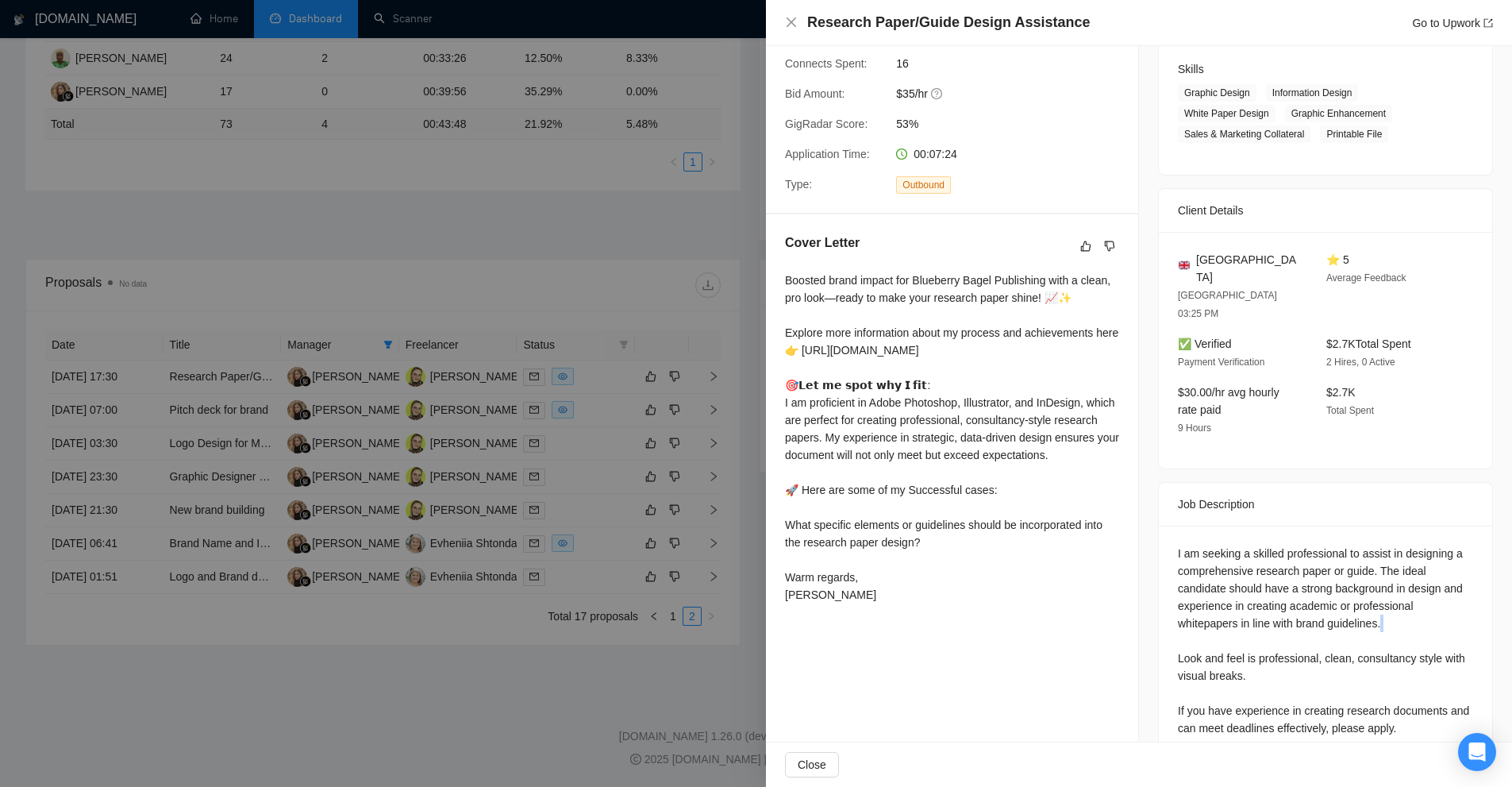
click at [1425, 583] on div "I am seeking a skilled professional to assist in designing a comprehensive rese…" at bounding box center [1326, 641] width 295 height 192
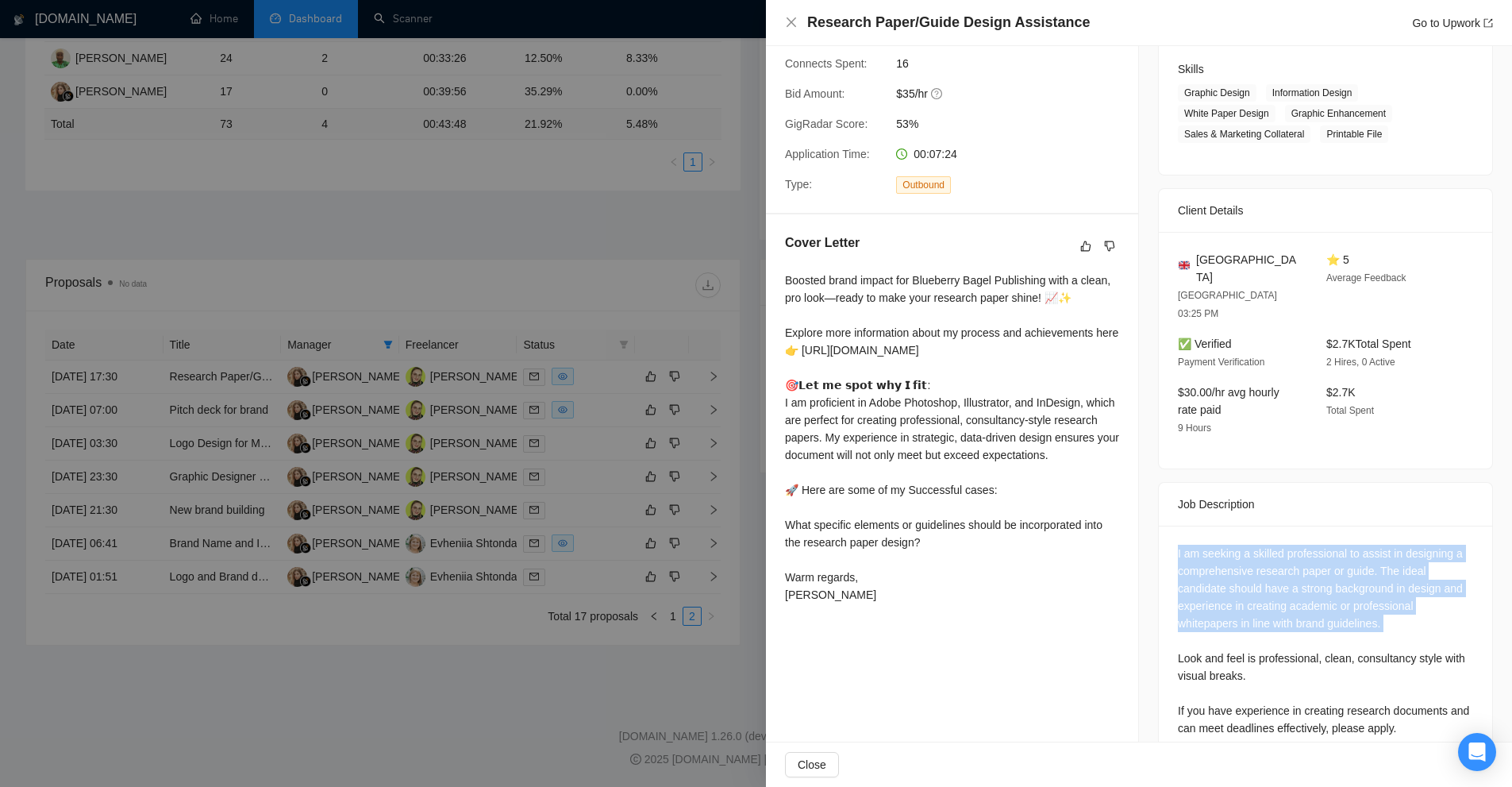
drag, startPoint x: 1425, startPoint y: 583, endPoint x: 1426, endPoint y: 529, distance: 54.0
click at [1426, 545] on div "I am seeking a skilled professional to assist in designing a comprehensive rese…" at bounding box center [1326, 641] width 295 height 192
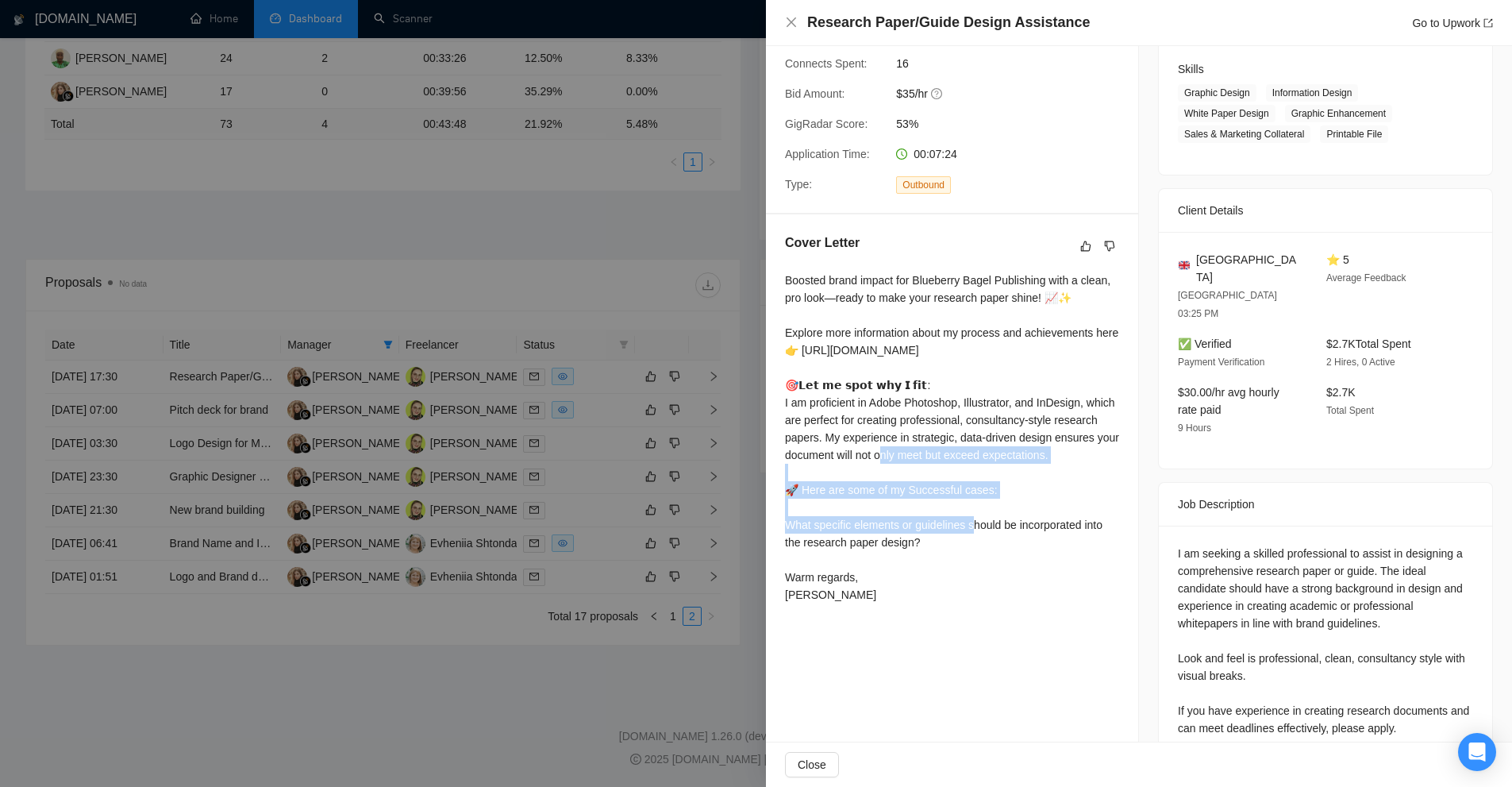
drag, startPoint x: 908, startPoint y: 471, endPoint x: 1039, endPoint y: 515, distance: 138.2
click at [1039, 515] on div "Boosted brand impact for Blueberry Bagel Publishing with a clean, pro look—read…" at bounding box center [952, 438] width 334 height 332
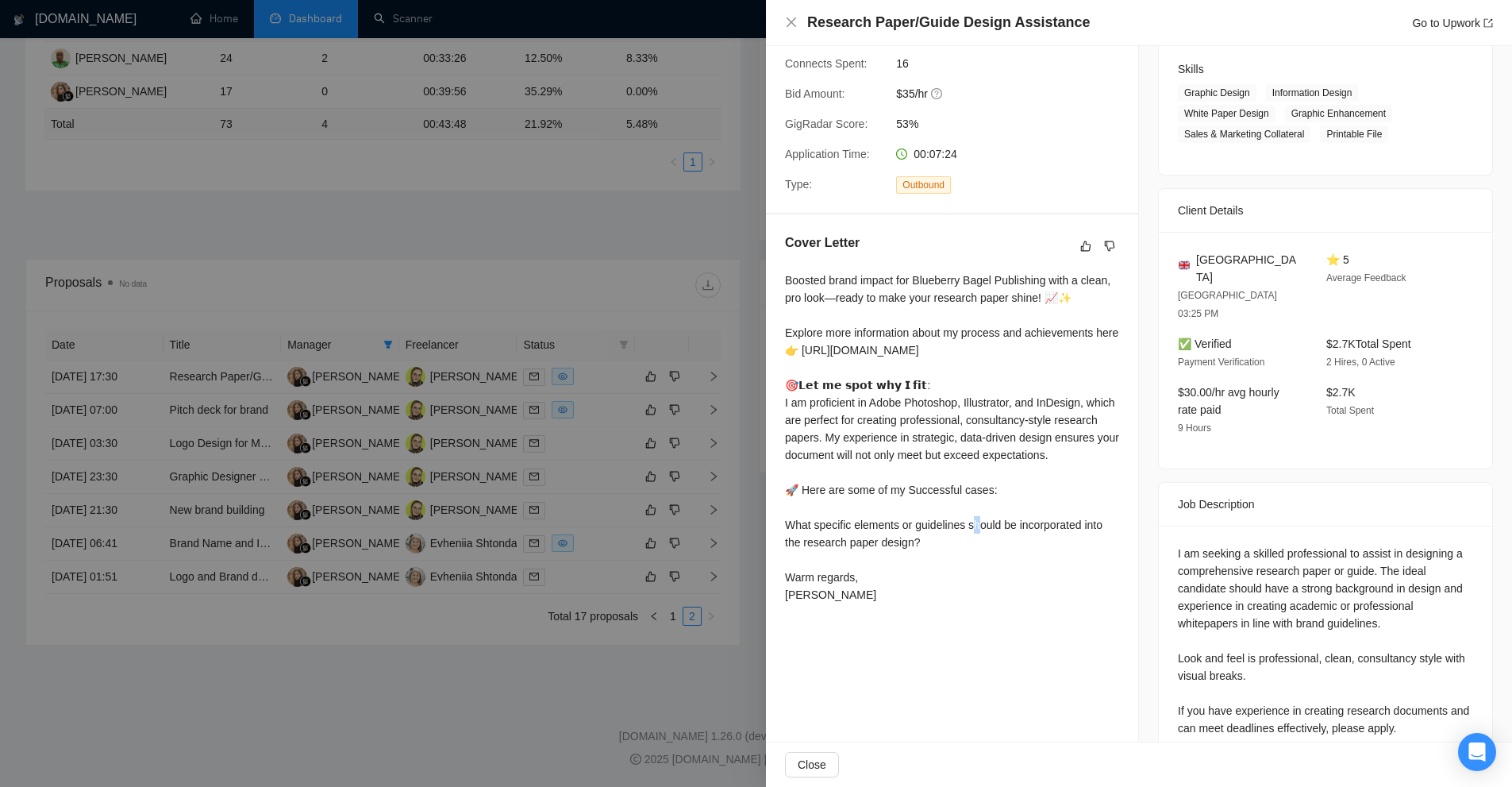
click at [1039, 515] on div "Boosted brand impact for Blueberry Bagel Publishing with a clean, pro look—read…" at bounding box center [952, 438] width 334 height 332
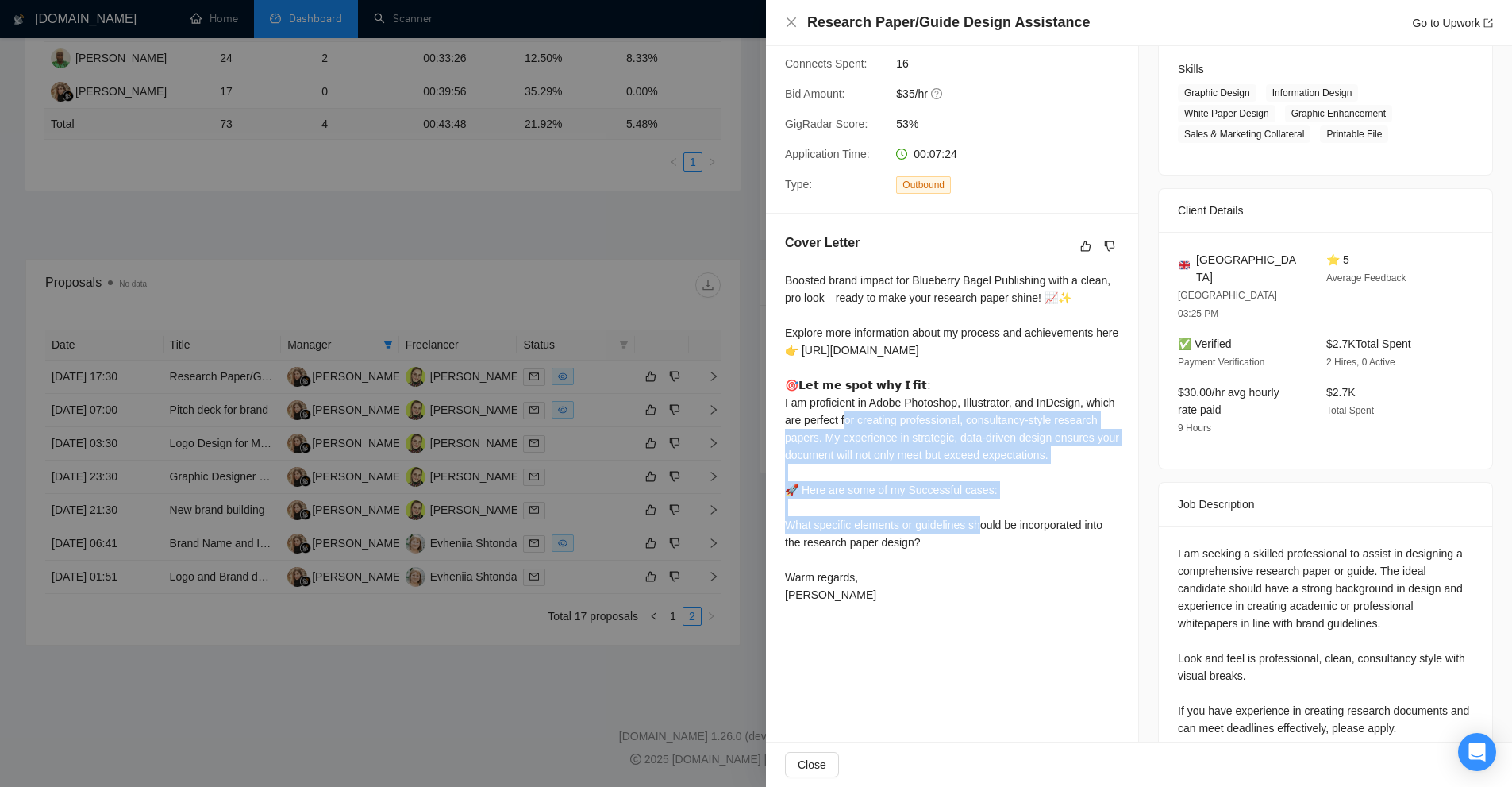
drag, startPoint x: 1039, startPoint y: 515, endPoint x: 1037, endPoint y: 457, distance: 58.0
click at [1037, 457] on div "Boosted brand impact for Blueberry Bagel Publishing with a clean, pro look—read…" at bounding box center [952, 438] width 334 height 332
drag, startPoint x: 881, startPoint y: 521, endPoint x: 780, endPoint y: 436, distance: 132.0
click at [780, 436] on div "Cover Letter Boosted brand impact for Blueberry Bagel Publishing with a clean, …" at bounding box center [952, 422] width 373 height 415
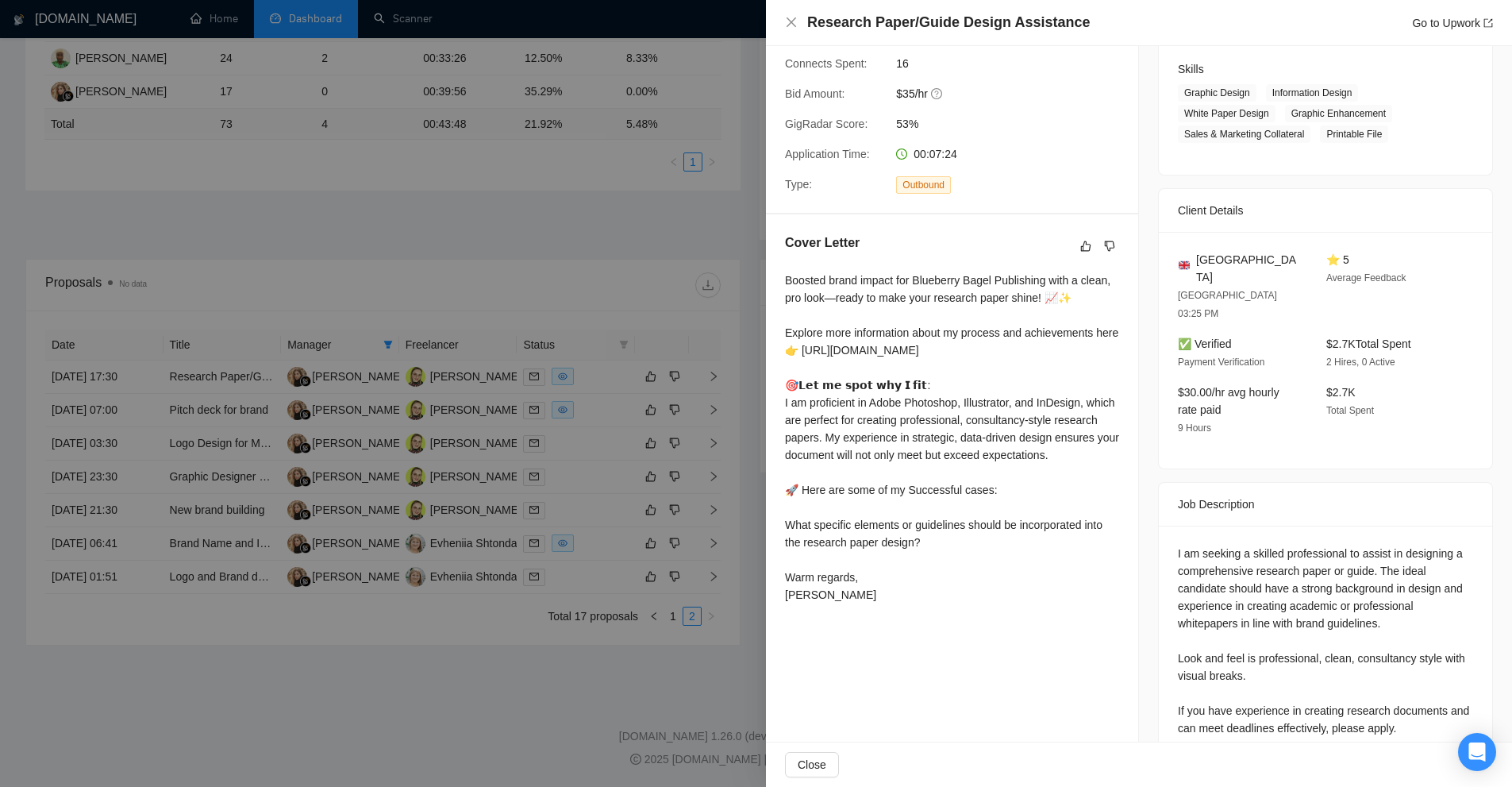
click at [830, 364] on div "Boosted brand impact for Blueberry Bagel Publishing with a clean, pro look—read…" at bounding box center [952, 438] width 334 height 332
drag, startPoint x: 774, startPoint y: 328, endPoint x: 956, endPoint y: 356, distance: 184.1
click at [956, 356] on div "Cover Letter Boosted brand impact for Blueberry Bagel Publishing with a clean, …" at bounding box center [952, 422] width 373 height 415
click at [956, 356] on div "Boosted brand impact for Blueberry Bagel Publishing with a clean, pro look—read…" at bounding box center [952, 438] width 334 height 332
drag, startPoint x: 1010, startPoint y: 389, endPoint x: 780, endPoint y: 366, distance: 231.1
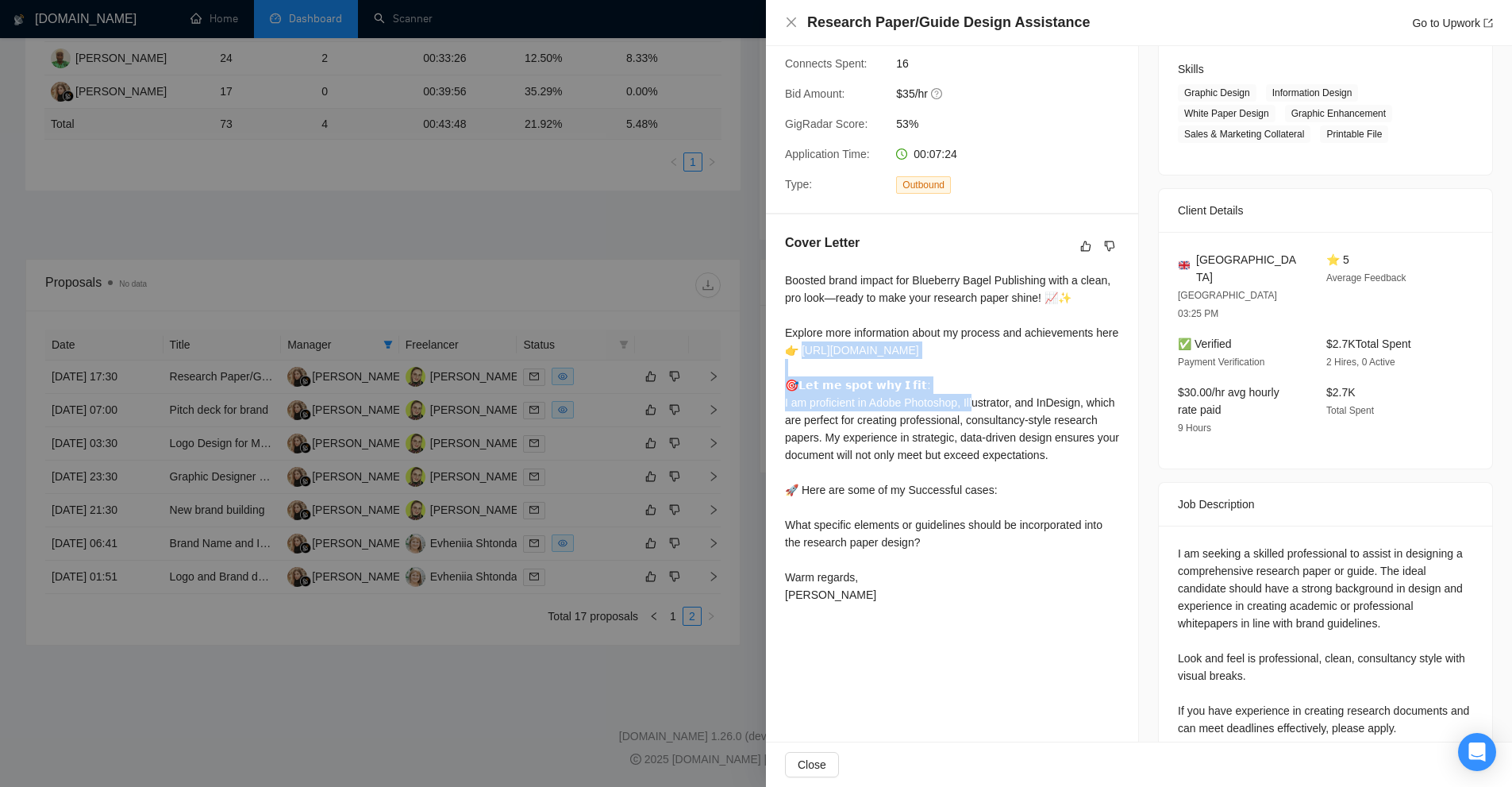
click at [780, 366] on div "Cover Letter Boosted brand impact for Blueberry Bagel Publishing with a clean, …" at bounding box center [952, 422] width 373 height 415
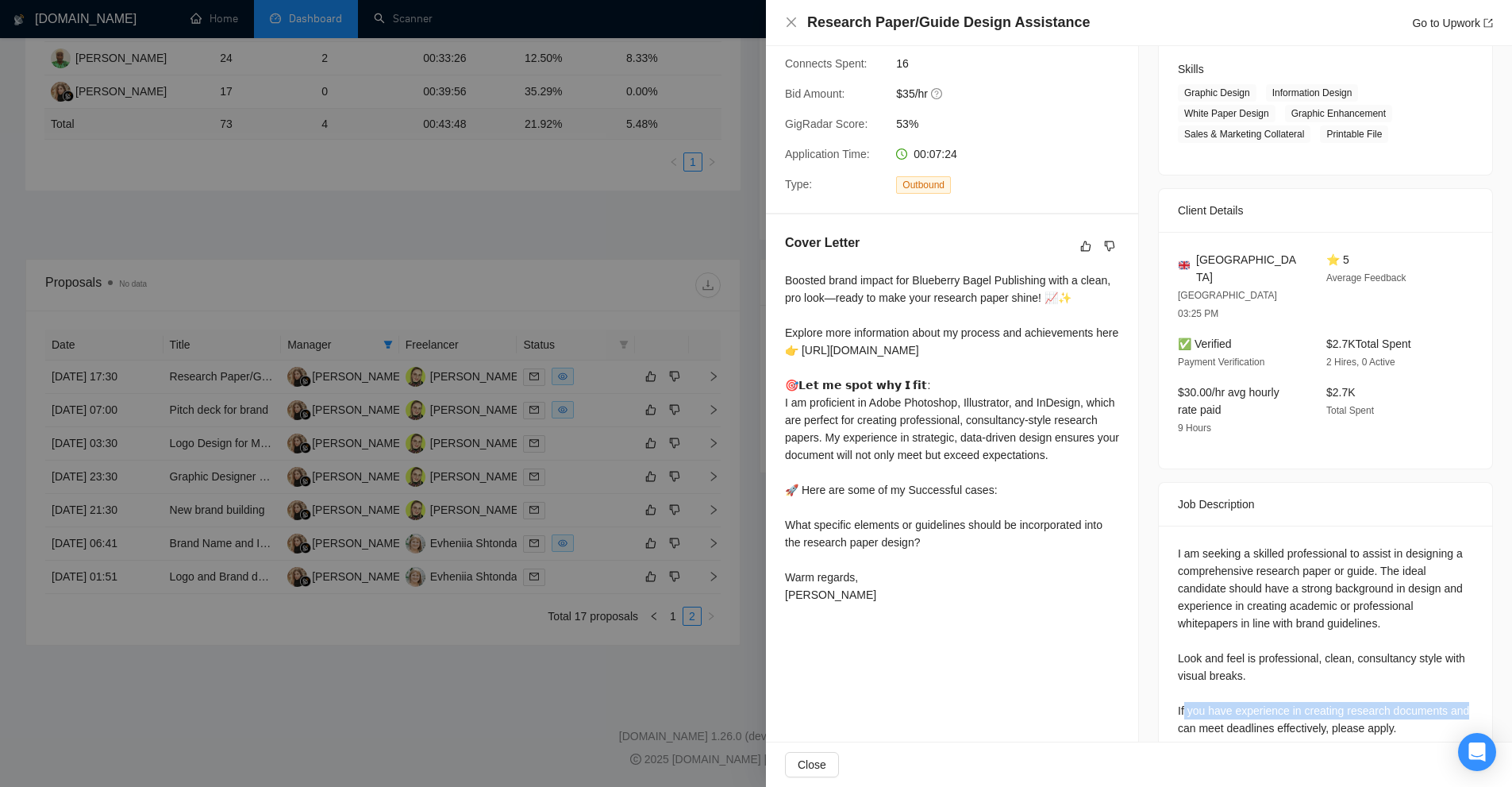
drag, startPoint x: 1178, startPoint y: 671, endPoint x: 1461, endPoint y: 671, distance: 283.0
click at [1461, 671] on div "I am seeking a skilled professional to assist in designing a comprehensive rese…" at bounding box center [1326, 644] width 333 height 237
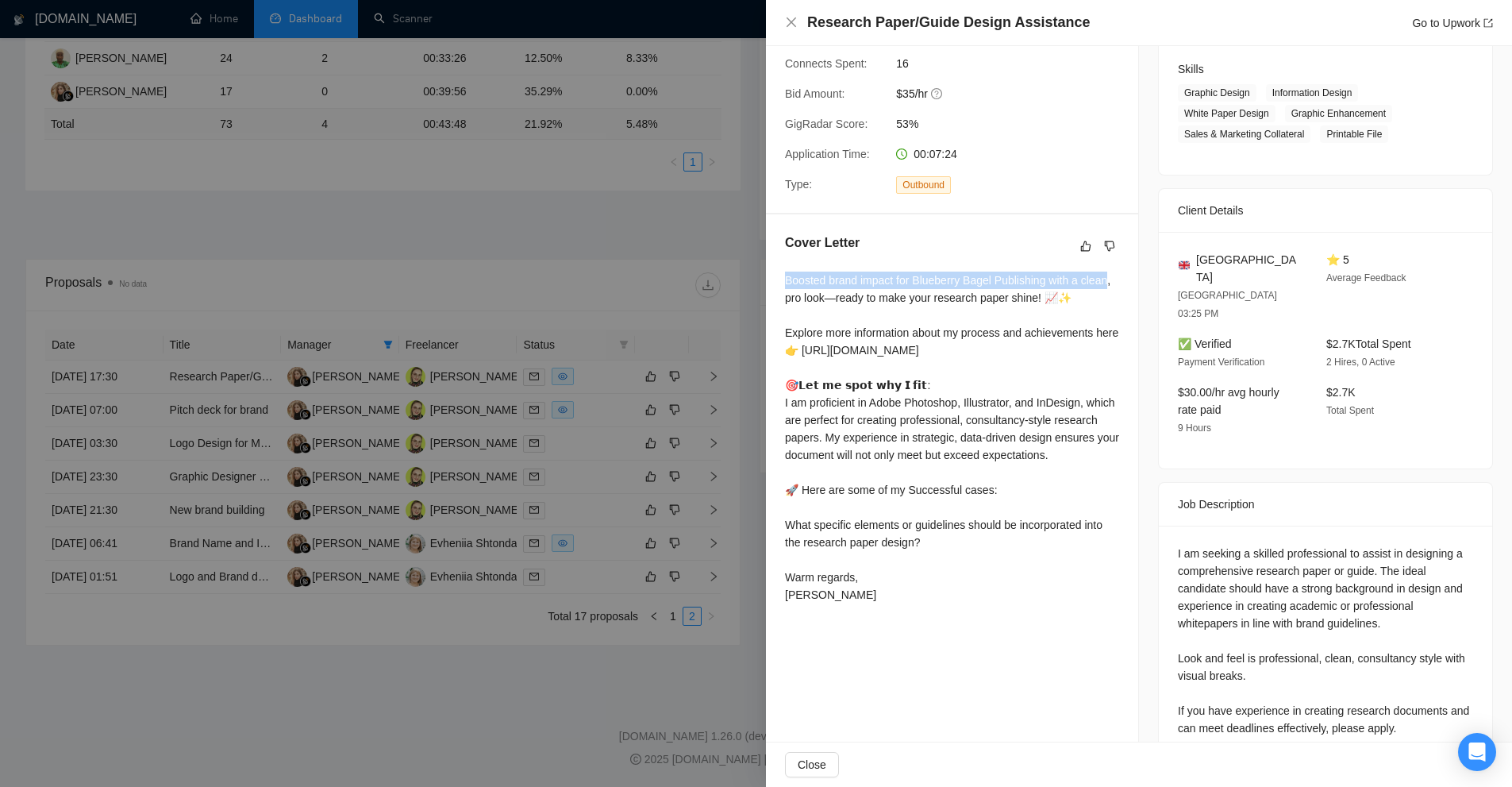
drag, startPoint x: 776, startPoint y: 274, endPoint x: 1112, endPoint y: 279, distance: 336.0
click at [1107, 285] on div "Cover Letter Boosted brand impact for Blueberry Bagel Publishing with a clean, …" at bounding box center [952, 422] width 373 height 415
drag, startPoint x: 793, startPoint y: 445, endPoint x: 942, endPoint y: 438, distance: 149.2
click at [942, 438] on div "Cover Letter Boosted brand impact for Blueberry Bagel Publishing with a clean, …" at bounding box center [952, 422] width 373 height 415
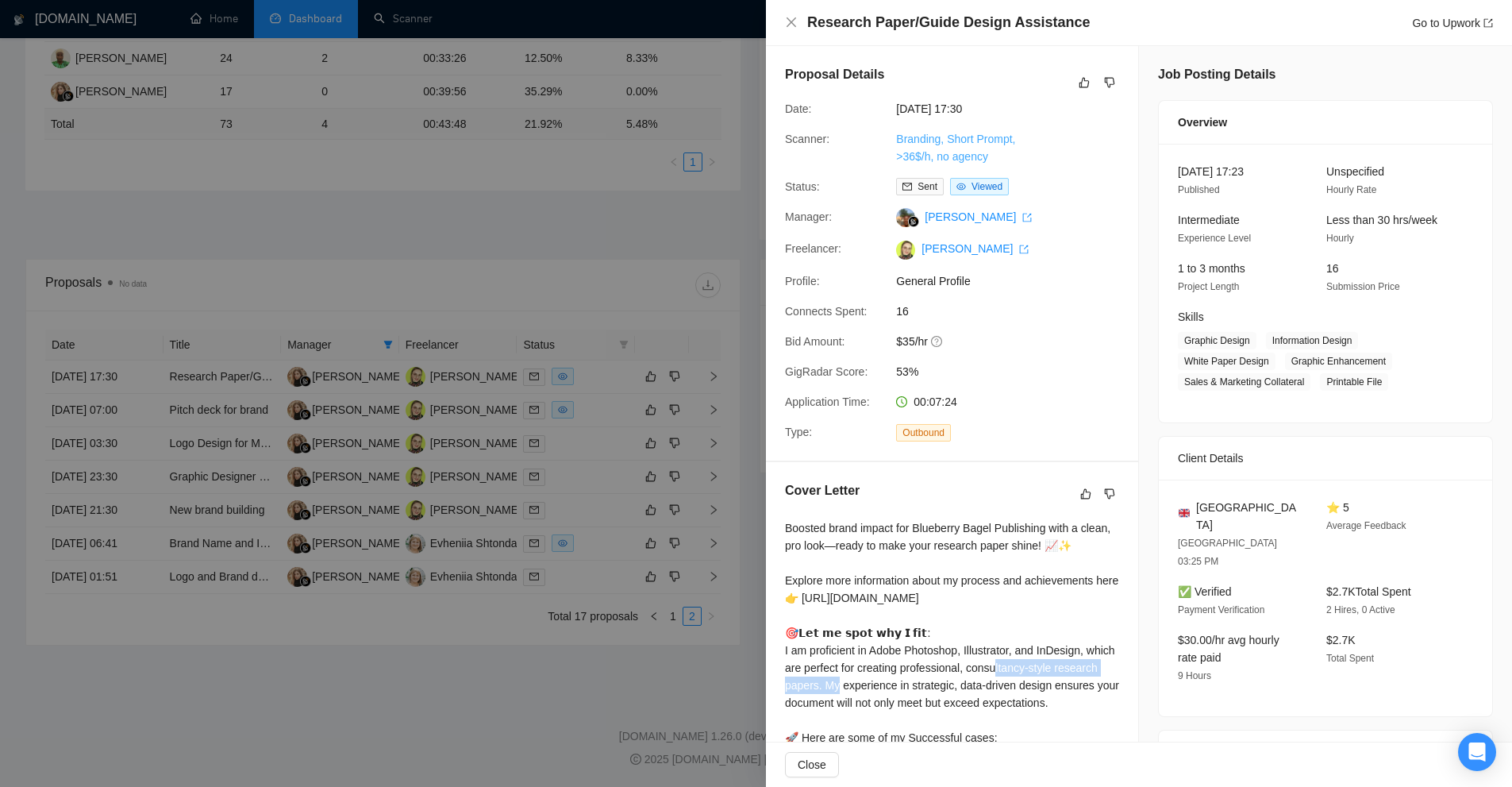
click at [942, 153] on link "Branding, Short Prompt, >36$/h, no agency" at bounding box center [956, 148] width 119 height 31
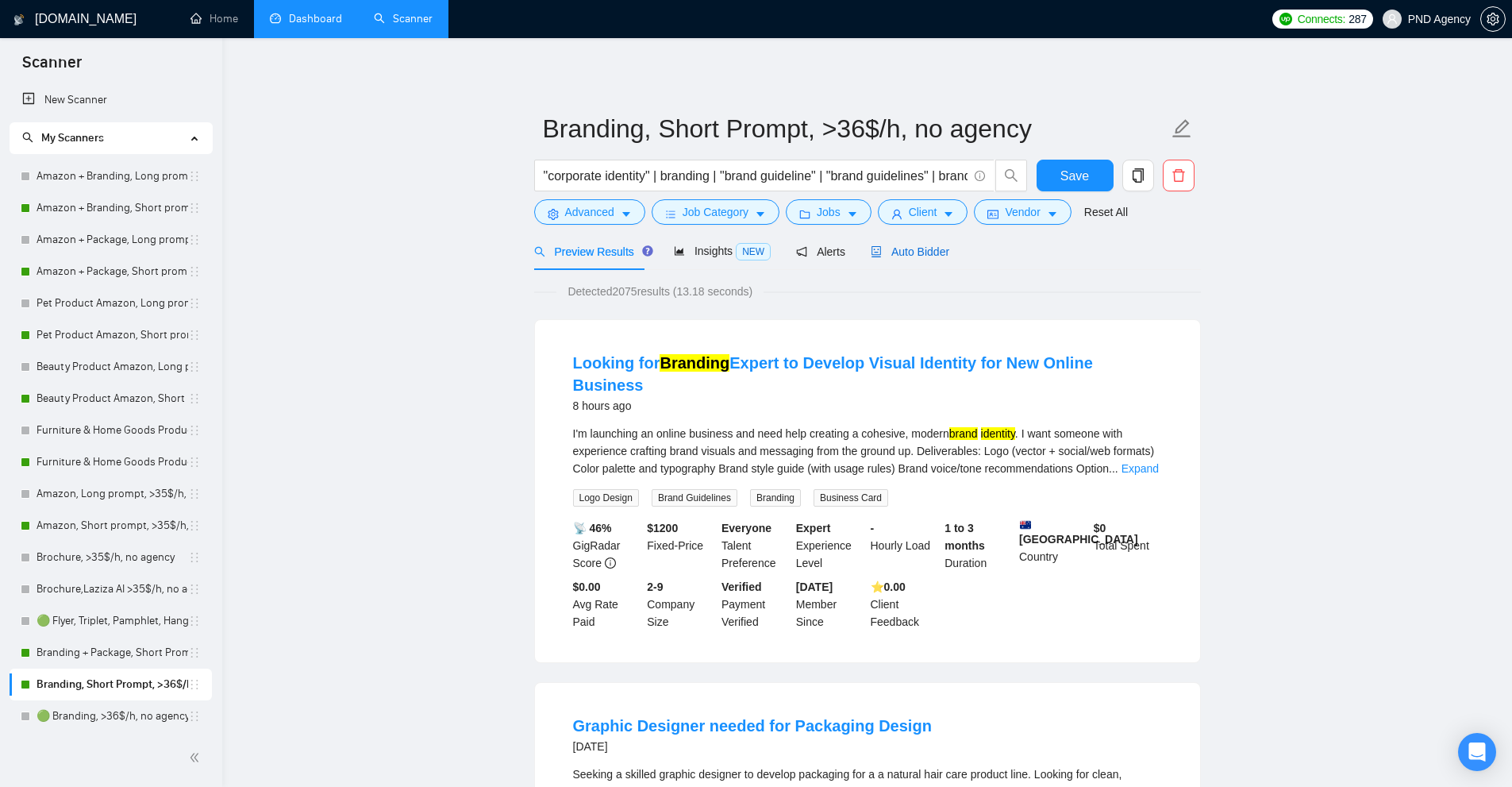
click at [896, 256] on span "Auto Bidder" at bounding box center [911, 252] width 79 height 13
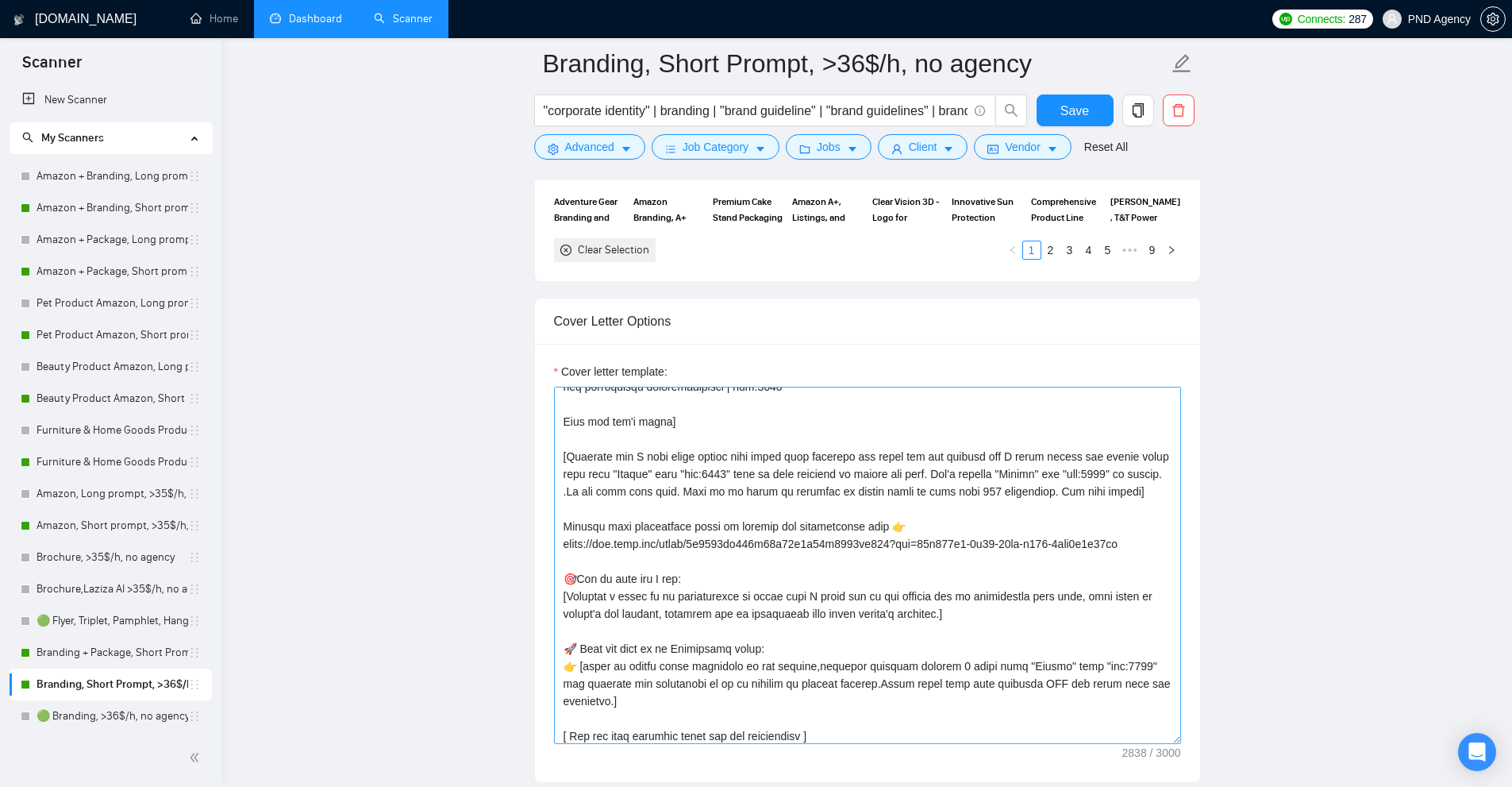
scroll to position [472, 0]
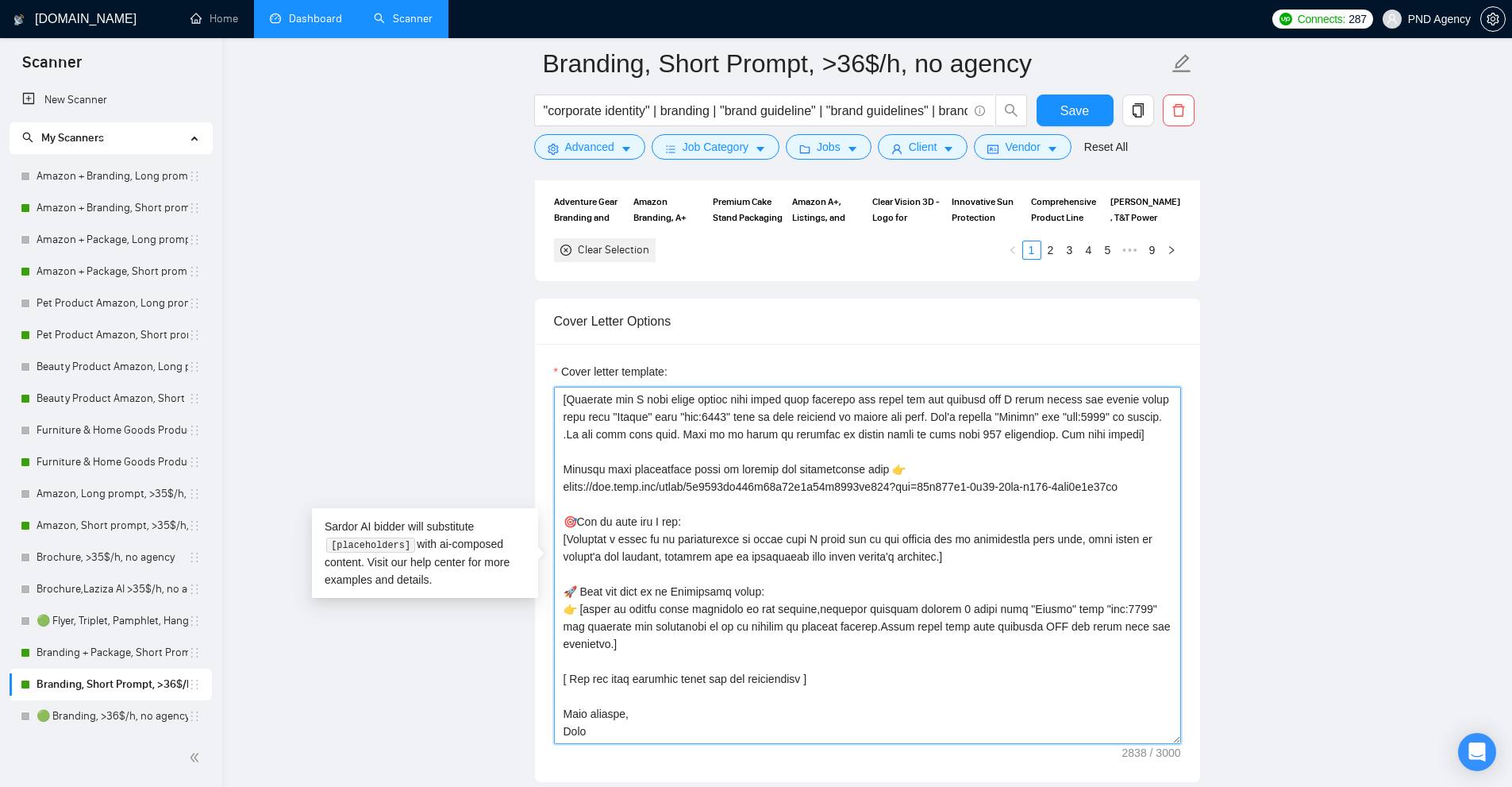
drag, startPoint x: 589, startPoint y: 605, endPoint x: 808, endPoint y: 628, distance: 220.2
click at [808, 628] on textarea "Cover letter template:" at bounding box center [868, 565] width 627 height 357
click at [739, 542] on textarea "Cover letter template:" at bounding box center [868, 565] width 627 height 357
drag, startPoint x: 566, startPoint y: 537, endPoint x: 1111, endPoint y: 549, distance: 545.1
click at [1111, 549] on textarea "Cover letter template:" at bounding box center [868, 565] width 627 height 357
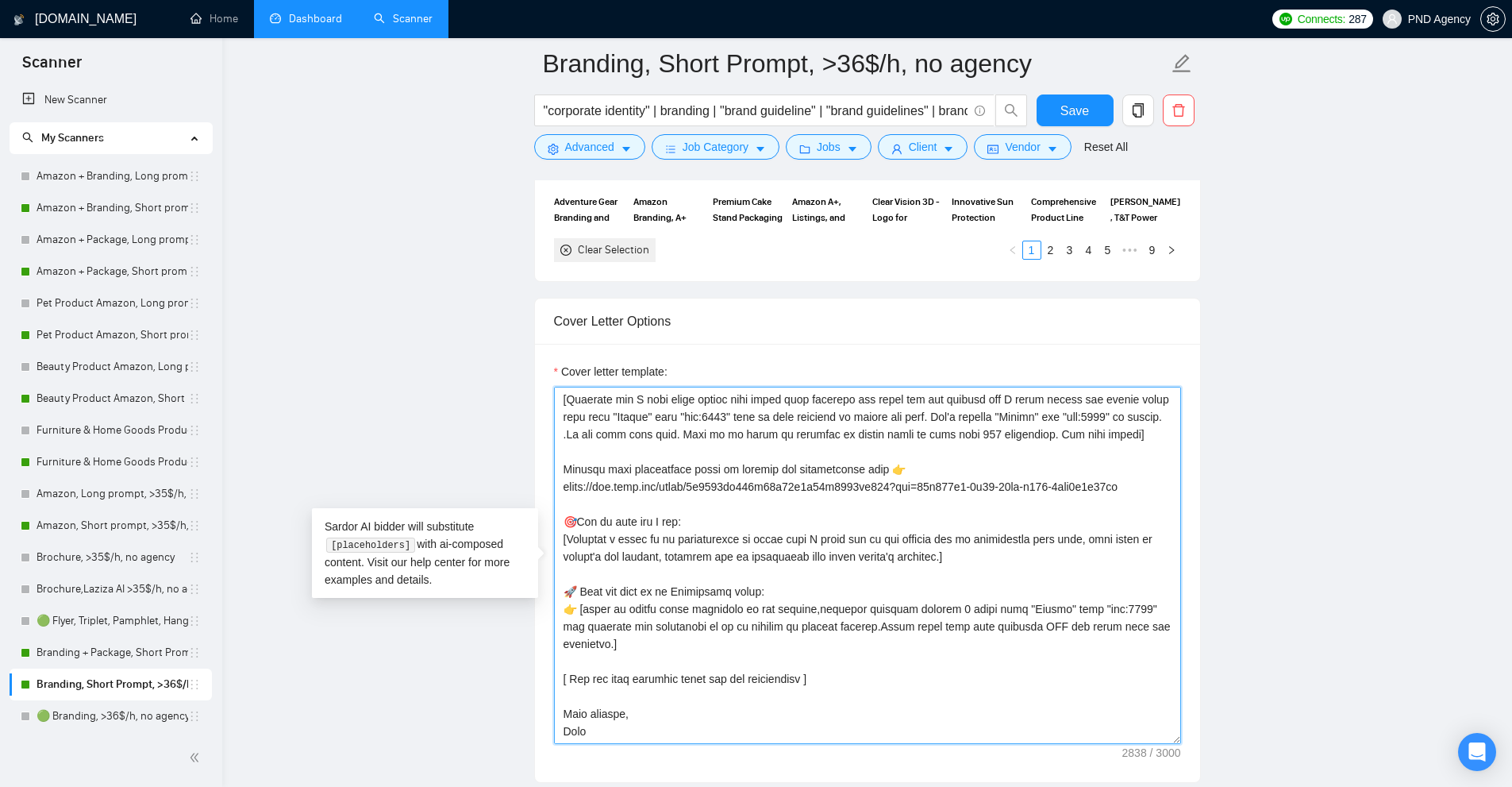
click at [1069, 562] on textarea "Cover letter template:" at bounding box center [868, 565] width 627 height 357
drag, startPoint x: 1081, startPoint y: 540, endPoint x: 937, endPoint y: 556, distance: 144.9
click at [937, 556] on textarea "Cover letter template:" at bounding box center [868, 565] width 627 height 357
click at [589, 606] on textarea "Cover letter template:" at bounding box center [868, 565] width 627 height 357
drag, startPoint x: 589, startPoint y: 606, endPoint x: 1128, endPoint y: 634, distance: 539.7
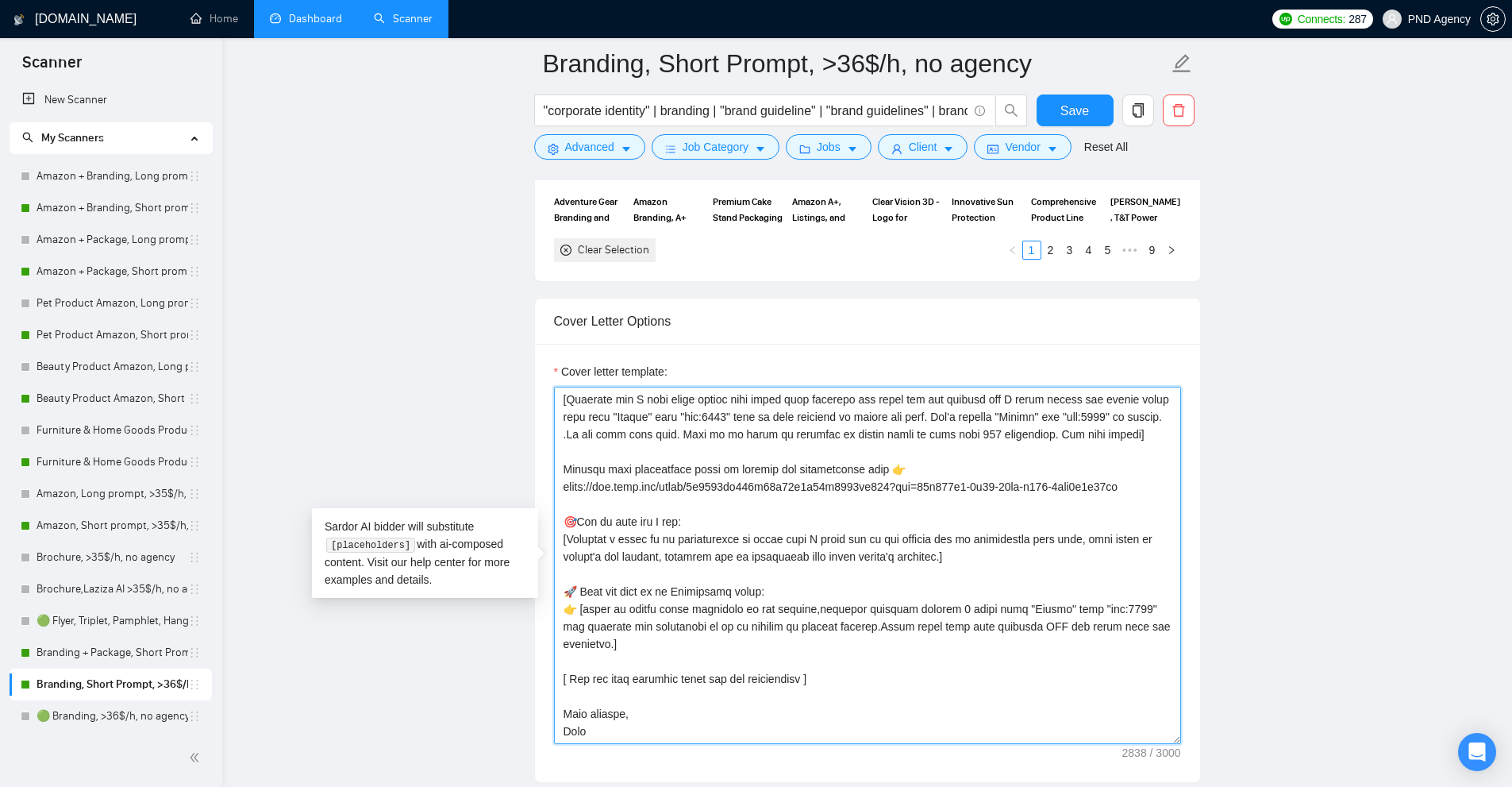
click at [1128, 634] on textarea "Cover letter template:" at bounding box center [868, 565] width 627 height 357
click at [1103, 612] on textarea "Cover letter template:" at bounding box center [868, 565] width 627 height 357
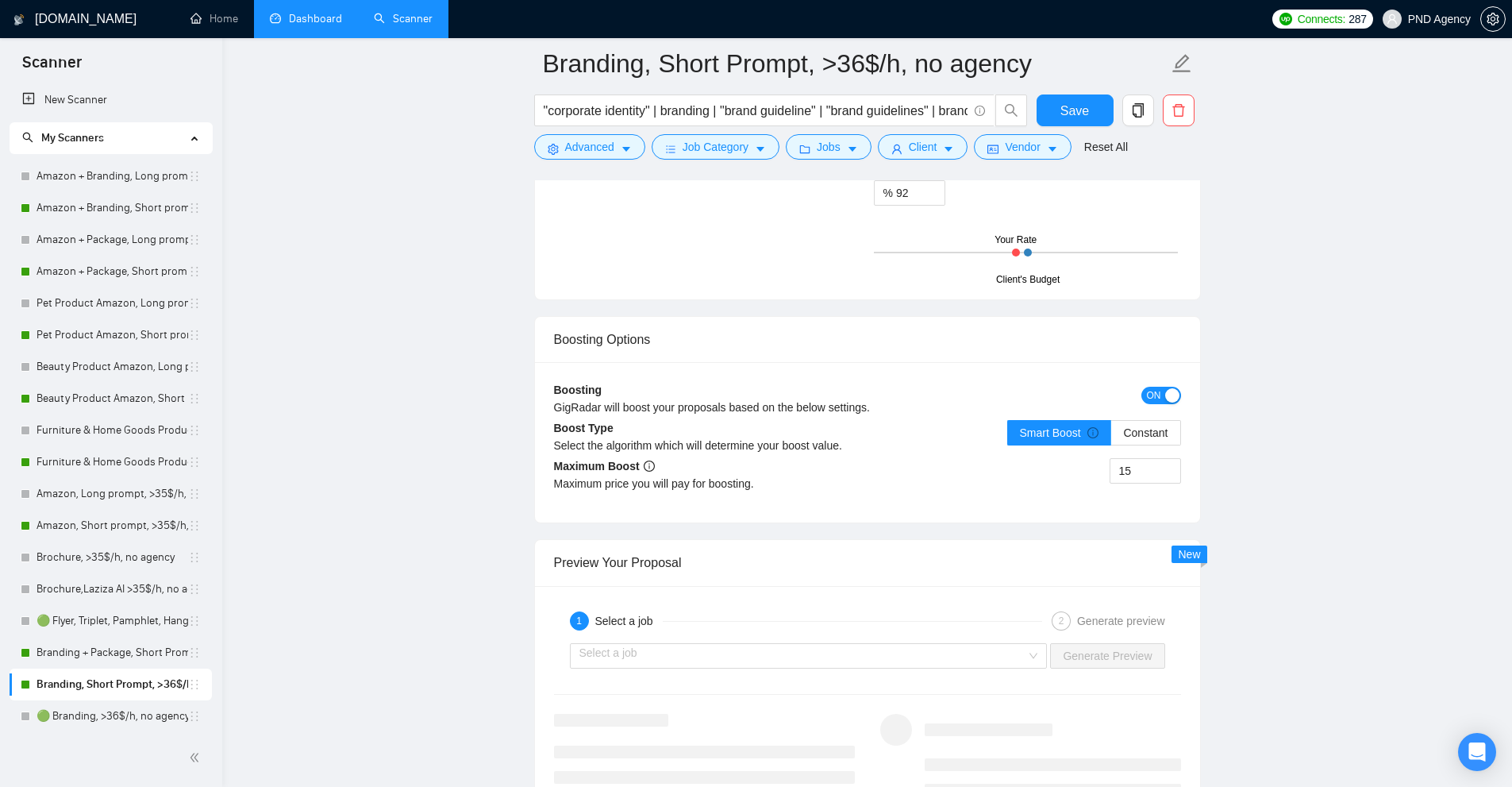
scroll to position [2303, 0]
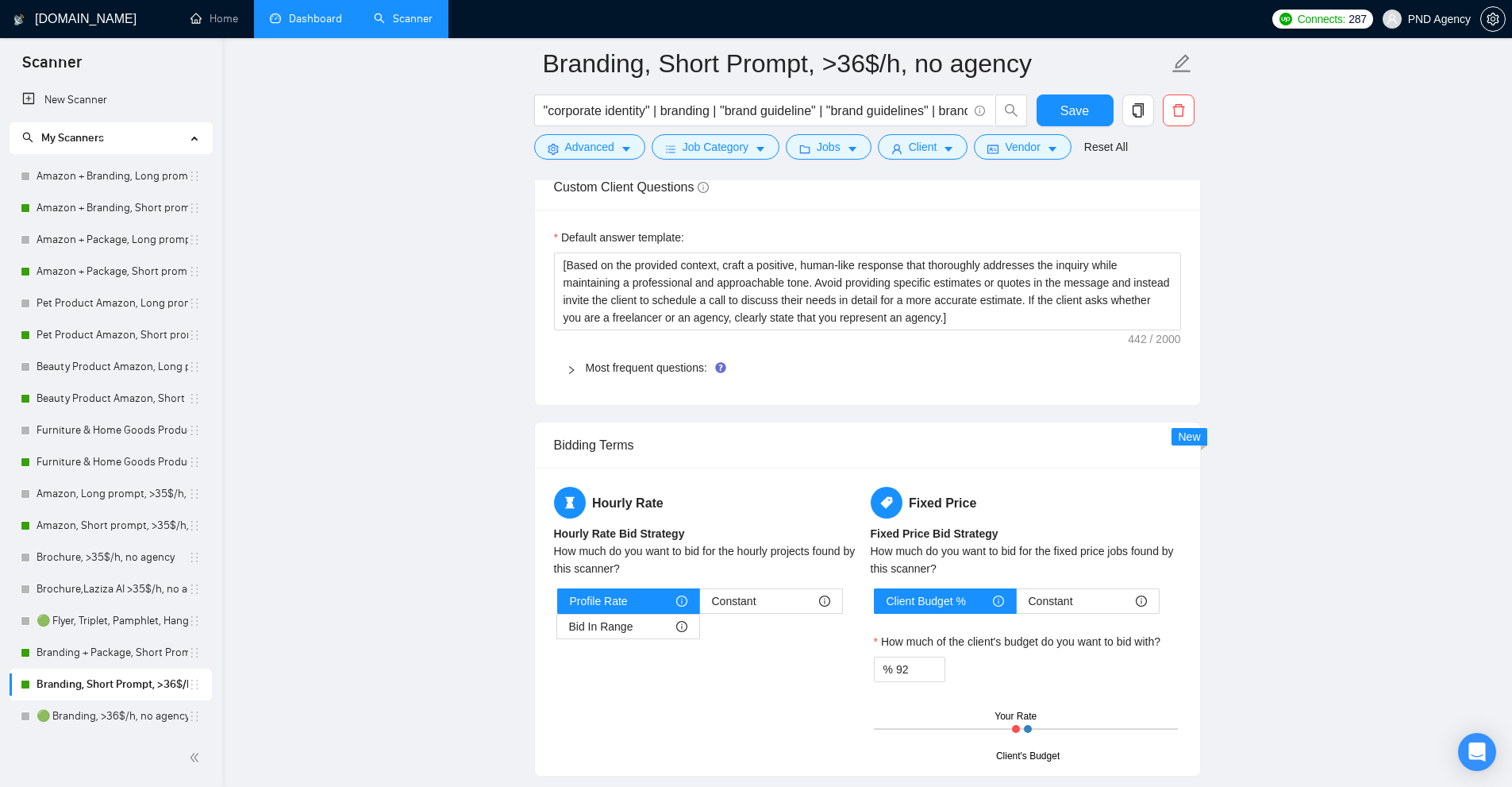
click at [604, 350] on div "Most frequent questions:" at bounding box center [868, 368] width 627 height 37
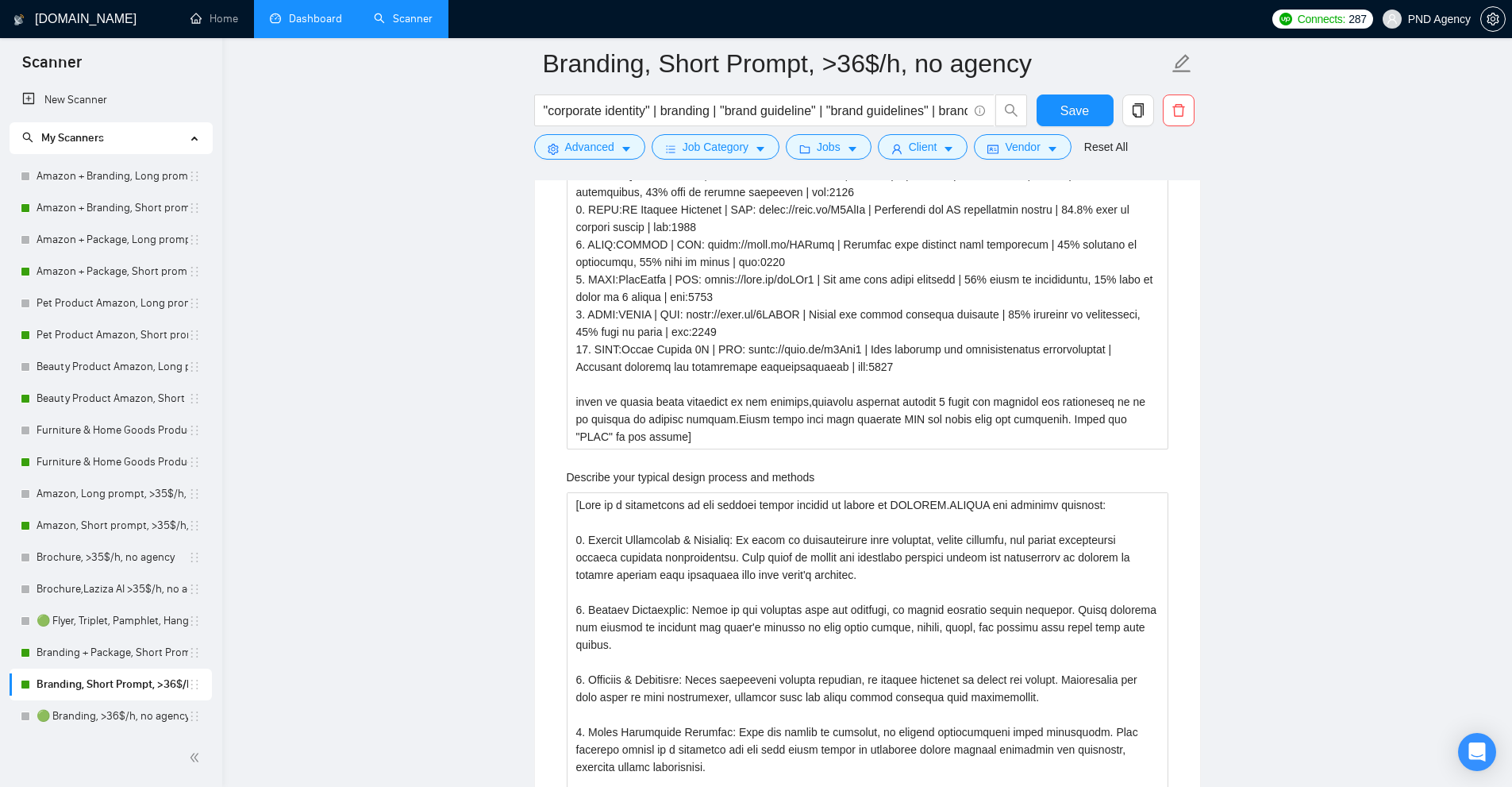
scroll to position [2462, 0]
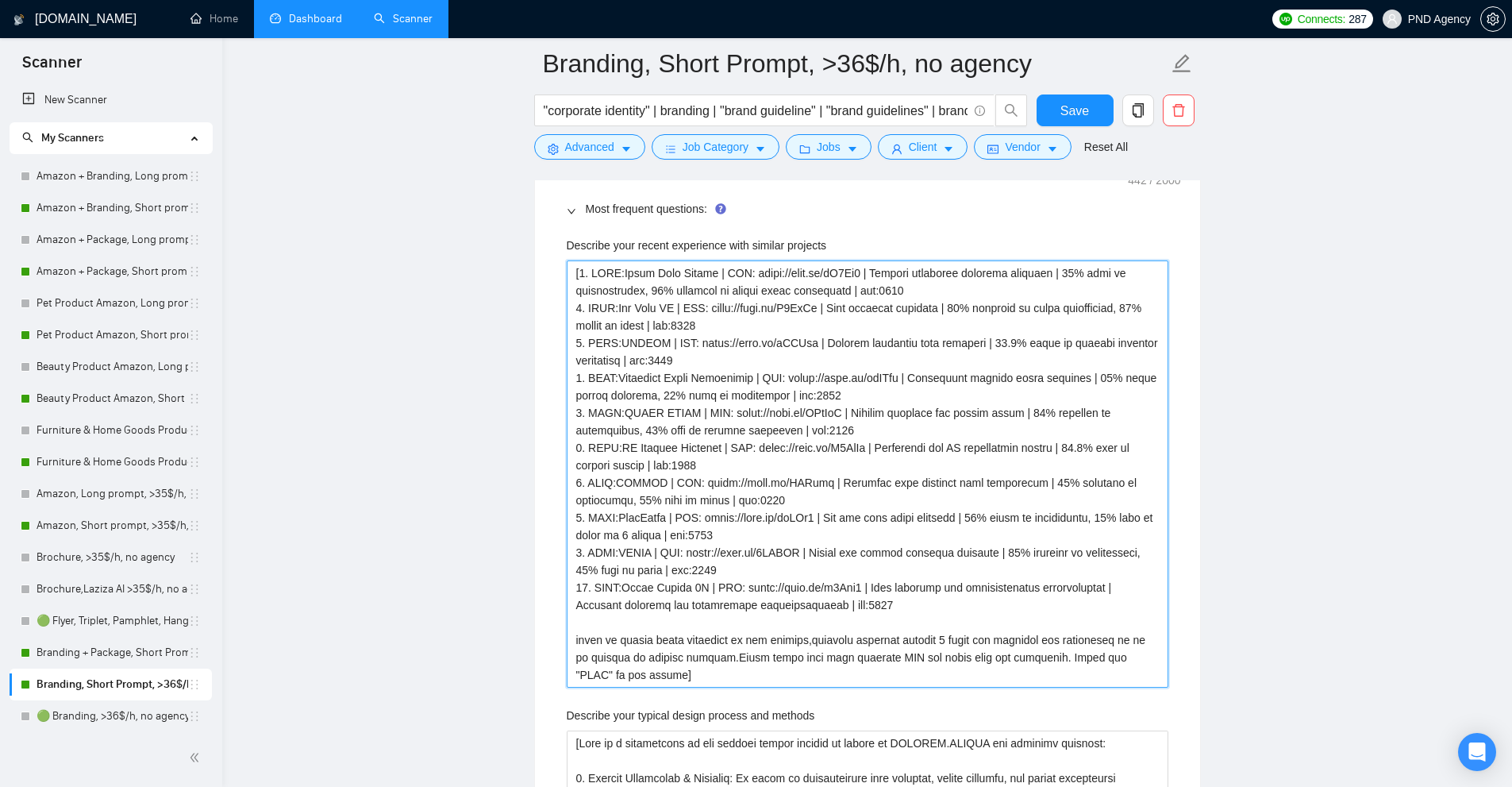
click at [756, 307] on projects "Describe your recent experience with similar projects" at bounding box center [867, 473] width 601 height 427
drag, startPoint x: 756, startPoint y: 307, endPoint x: 786, endPoint y: 306, distance: 30.0
click at [786, 306] on projects "Describe your recent experience with similar projects" at bounding box center [867, 473] width 601 height 427
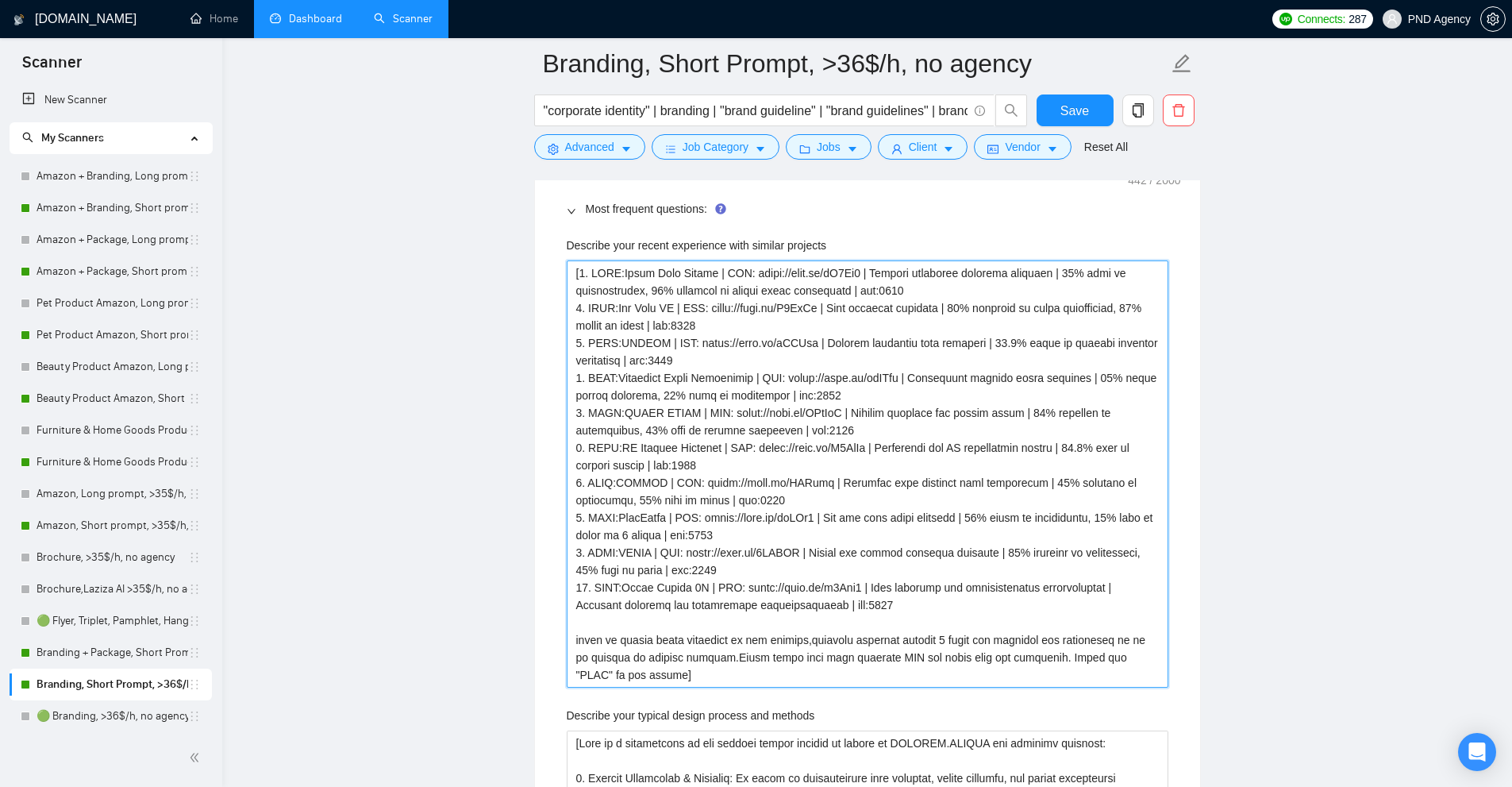
click at [725, 308] on projects "Describe your recent experience with similar projects" at bounding box center [867, 473] width 601 height 427
drag, startPoint x: 725, startPoint y: 308, endPoint x: 798, endPoint y: 310, distance: 73.0
click at [798, 310] on projects "Describe your recent experience with similar projects" at bounding box center [867, 473] width 601 height 427
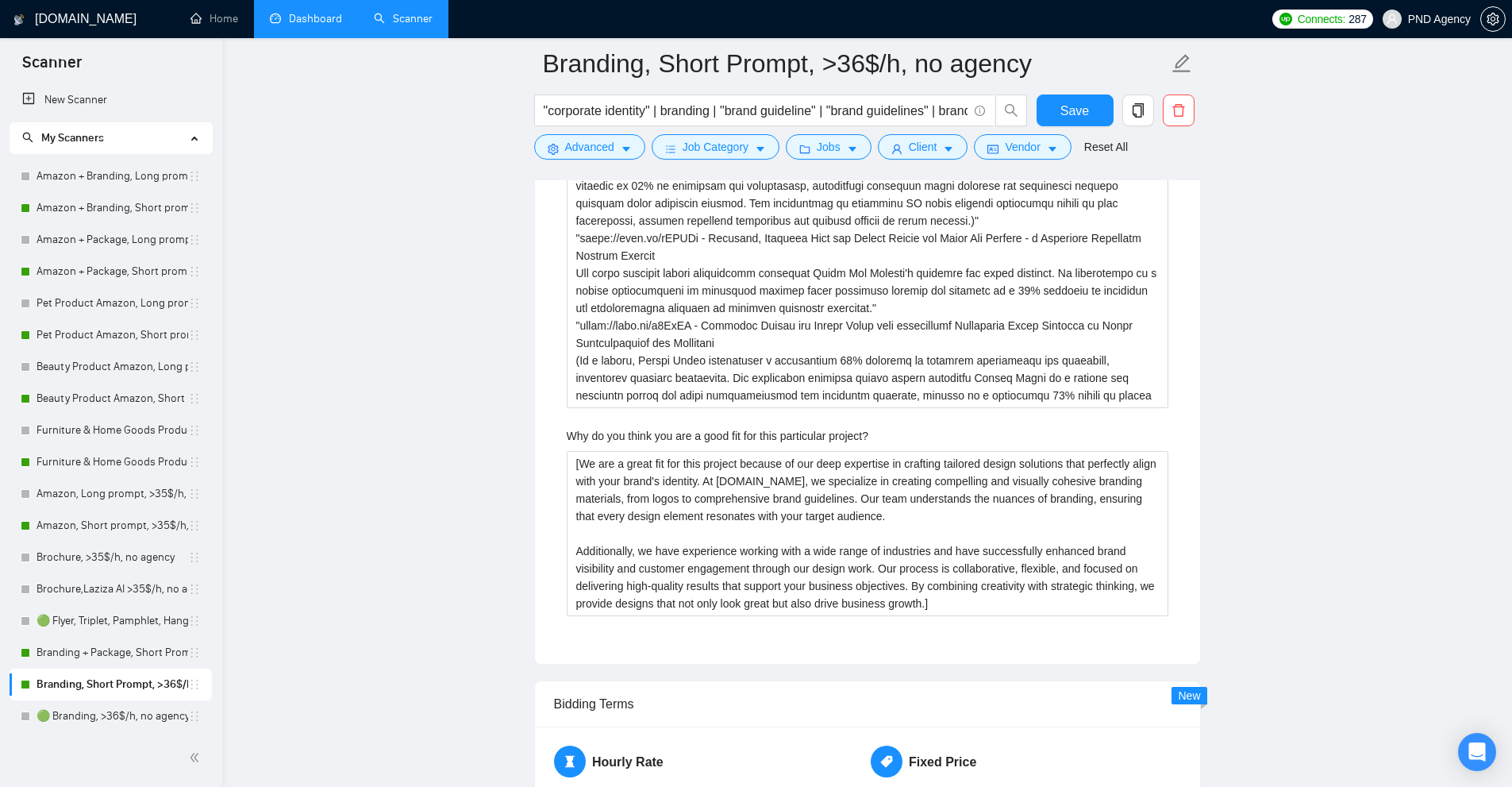
scroll to position [7179, 0]
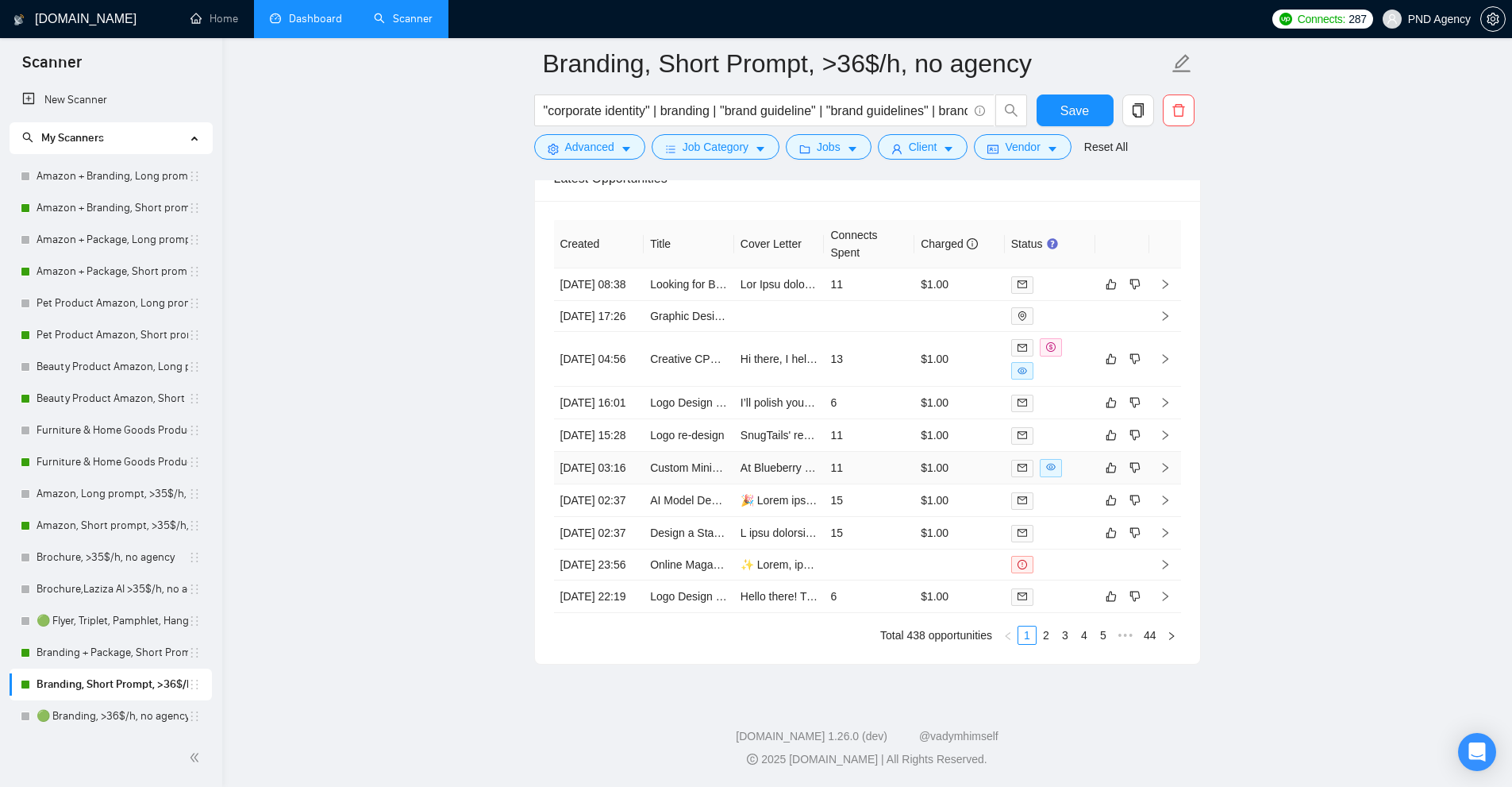
click at [1069, 459] on div at bounding box center [1050, 468] width 78 height 18
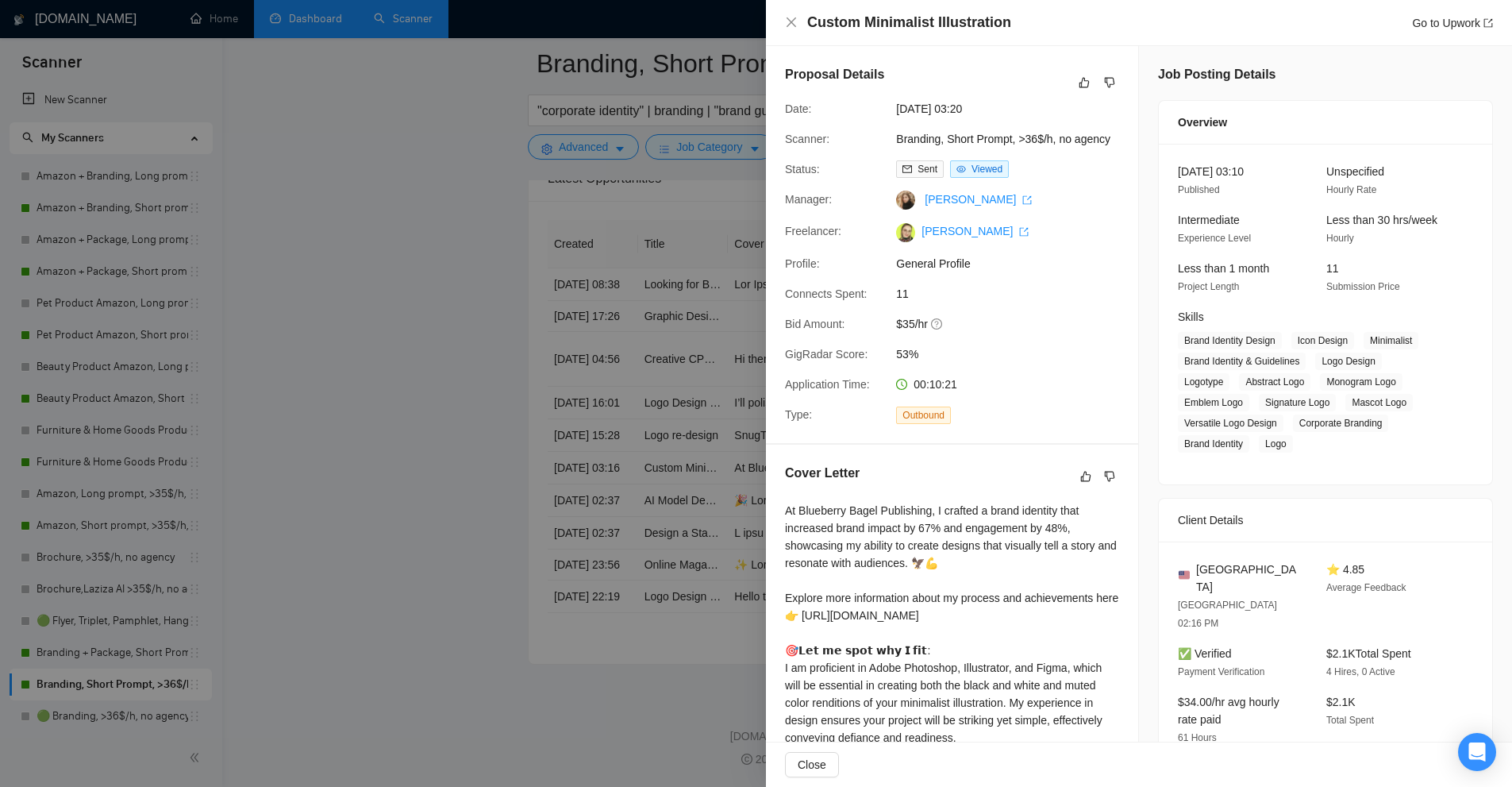
scroll to position [275, 0]
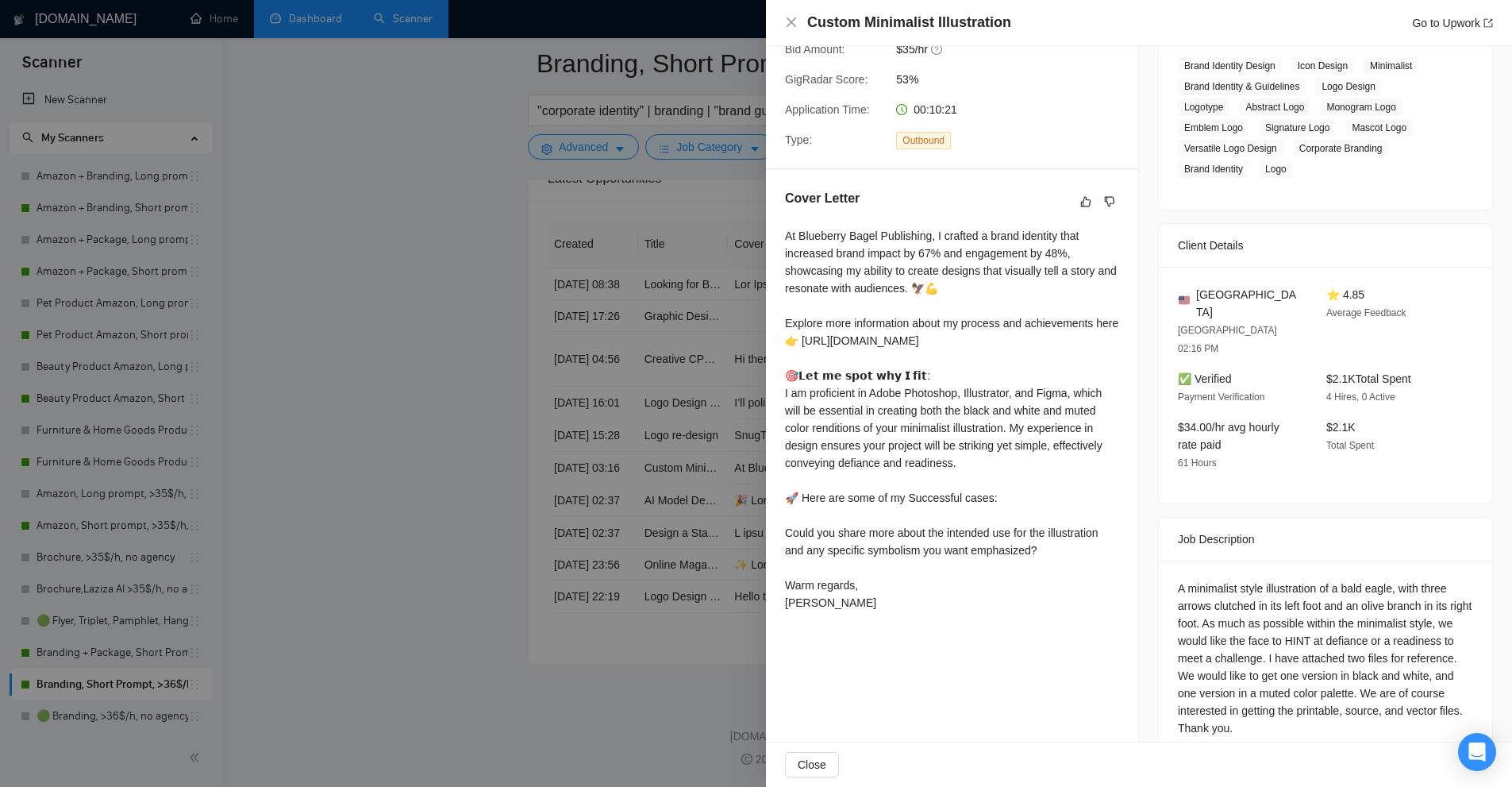
click at [649, 393] on div at bounding box center [756, 393] width 1512 height 787
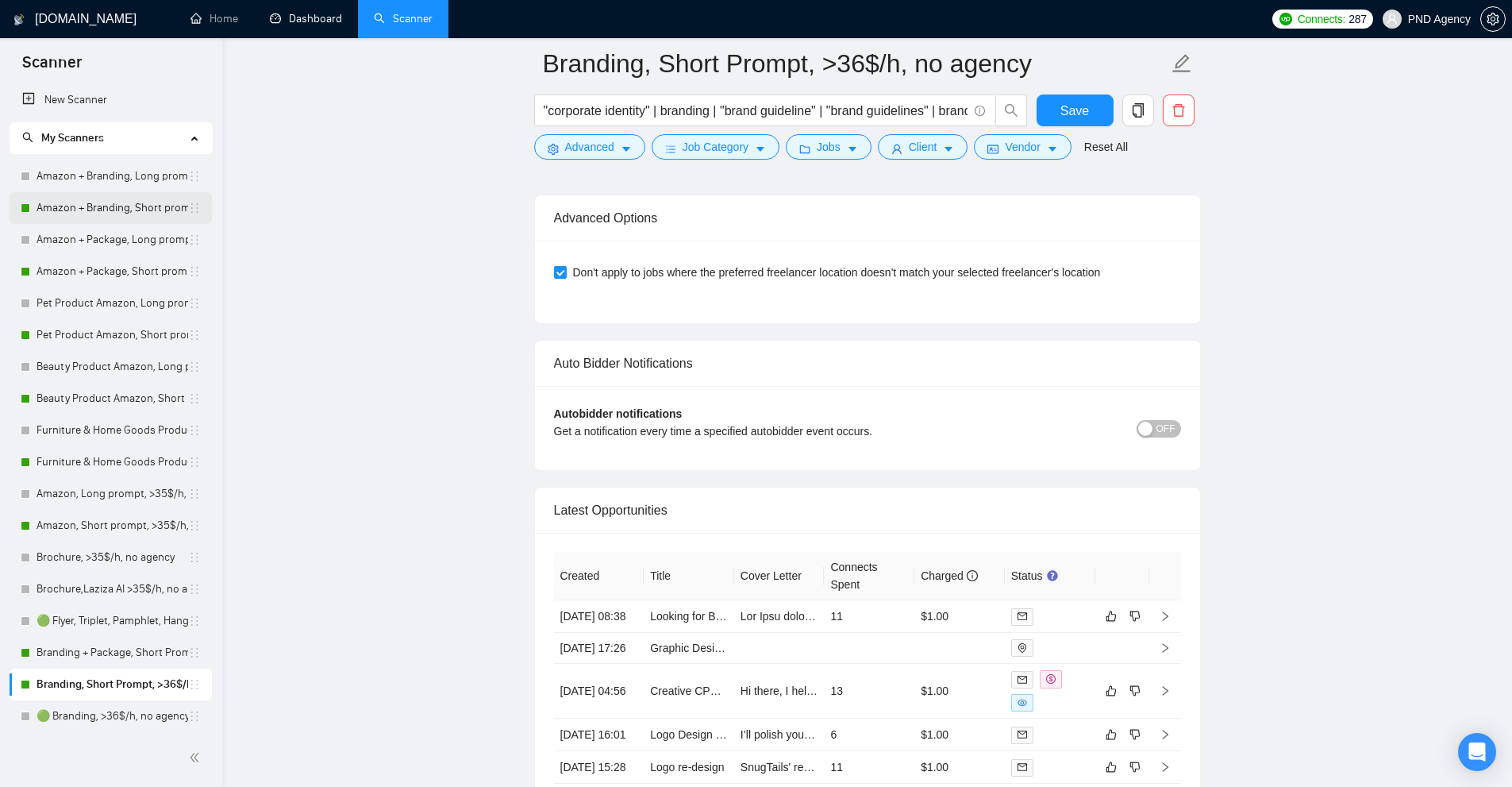
click at [91, 210] on link "Amazon + Branding, Short prompt, >35$/h, no agency" at bounding box center [113, 208] width 152 height 31
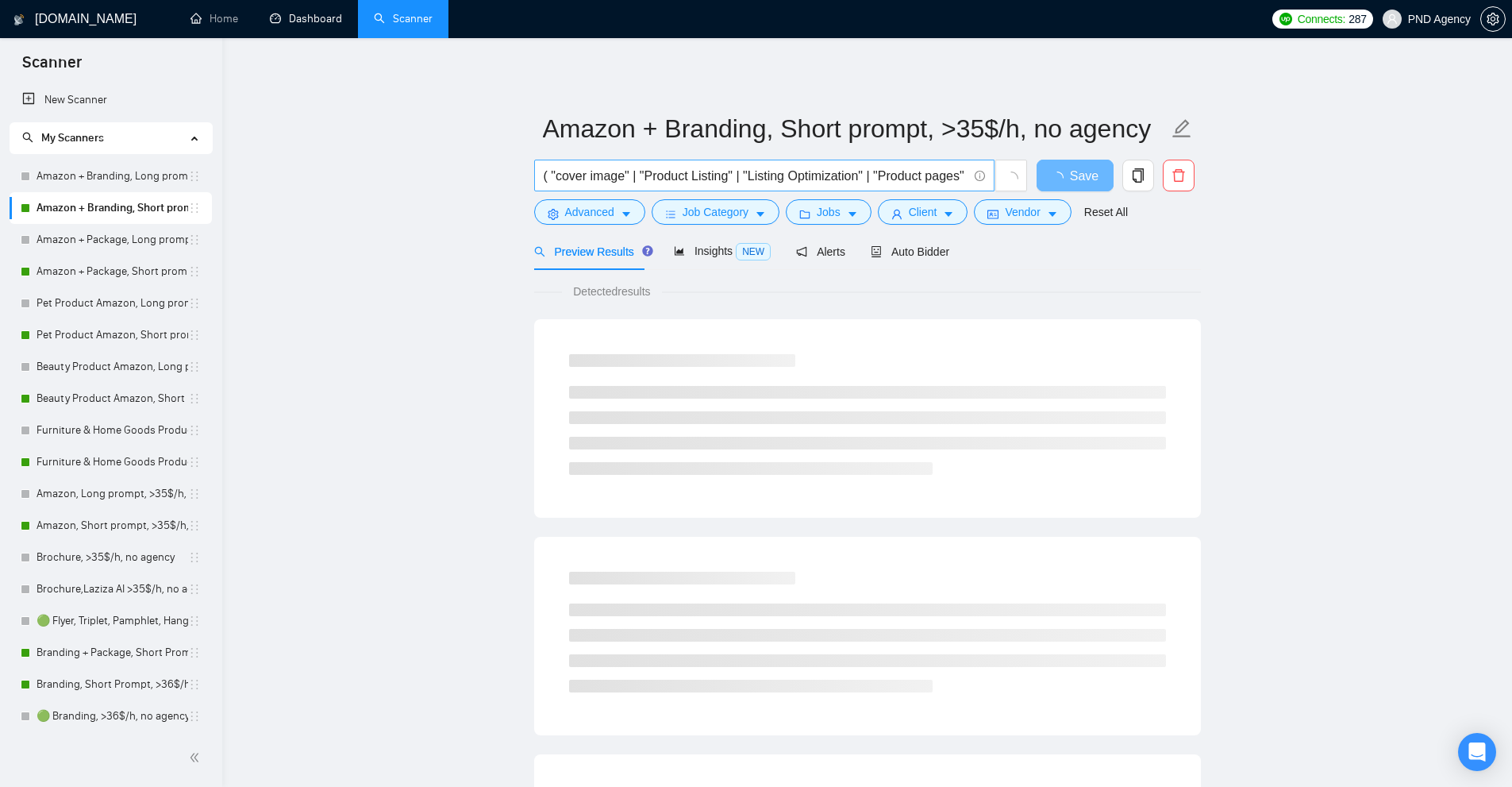
click at [705, 176] on input "( "cover image" | "Product Listing" | "Listing Optimization" | "Product pages" …" at bounding box center [756, 176] width 424 height 20
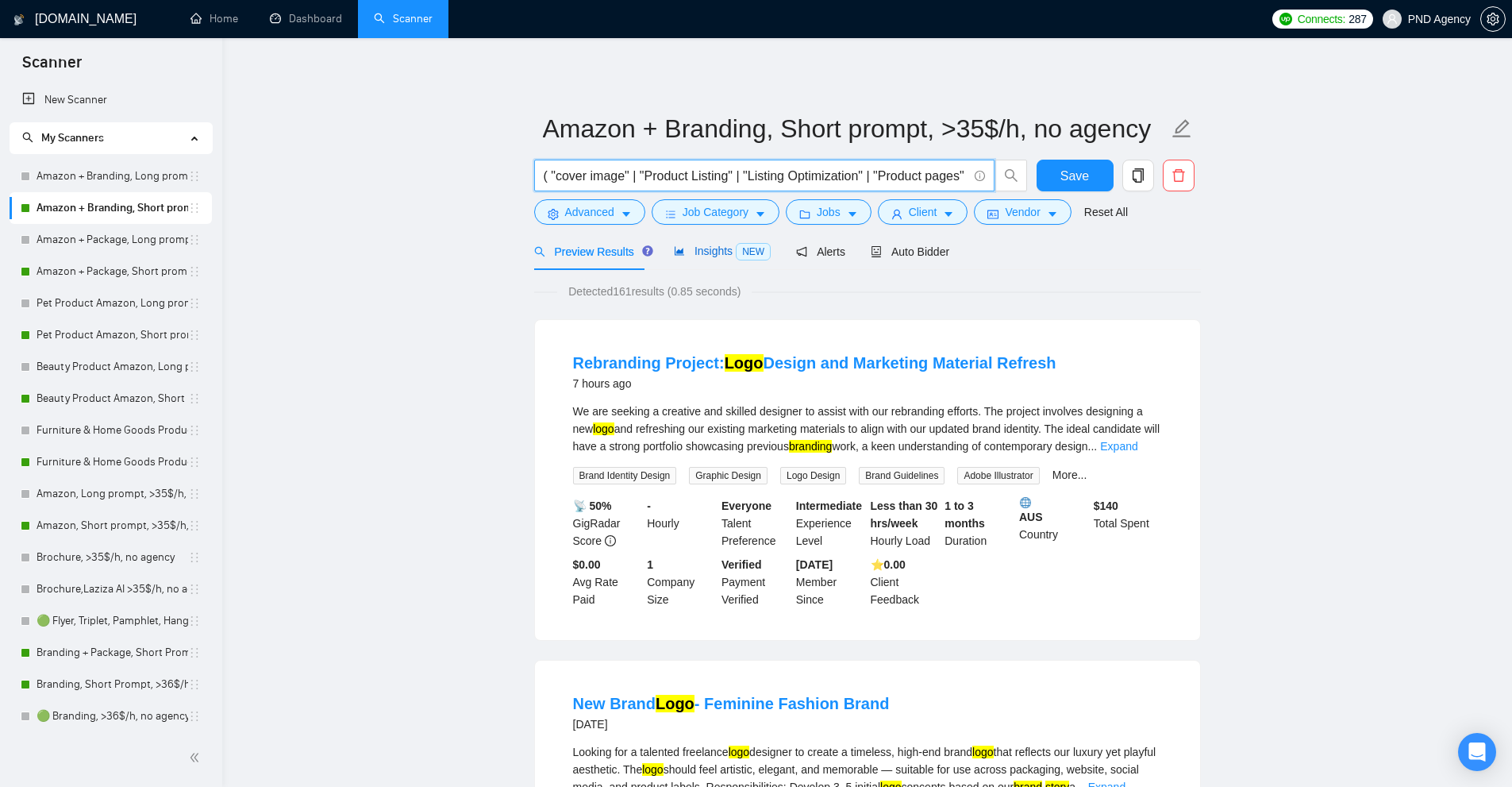
click at [708, 252] on span "Insights NEW" at bounding box center [722, 251] width 97 height 13
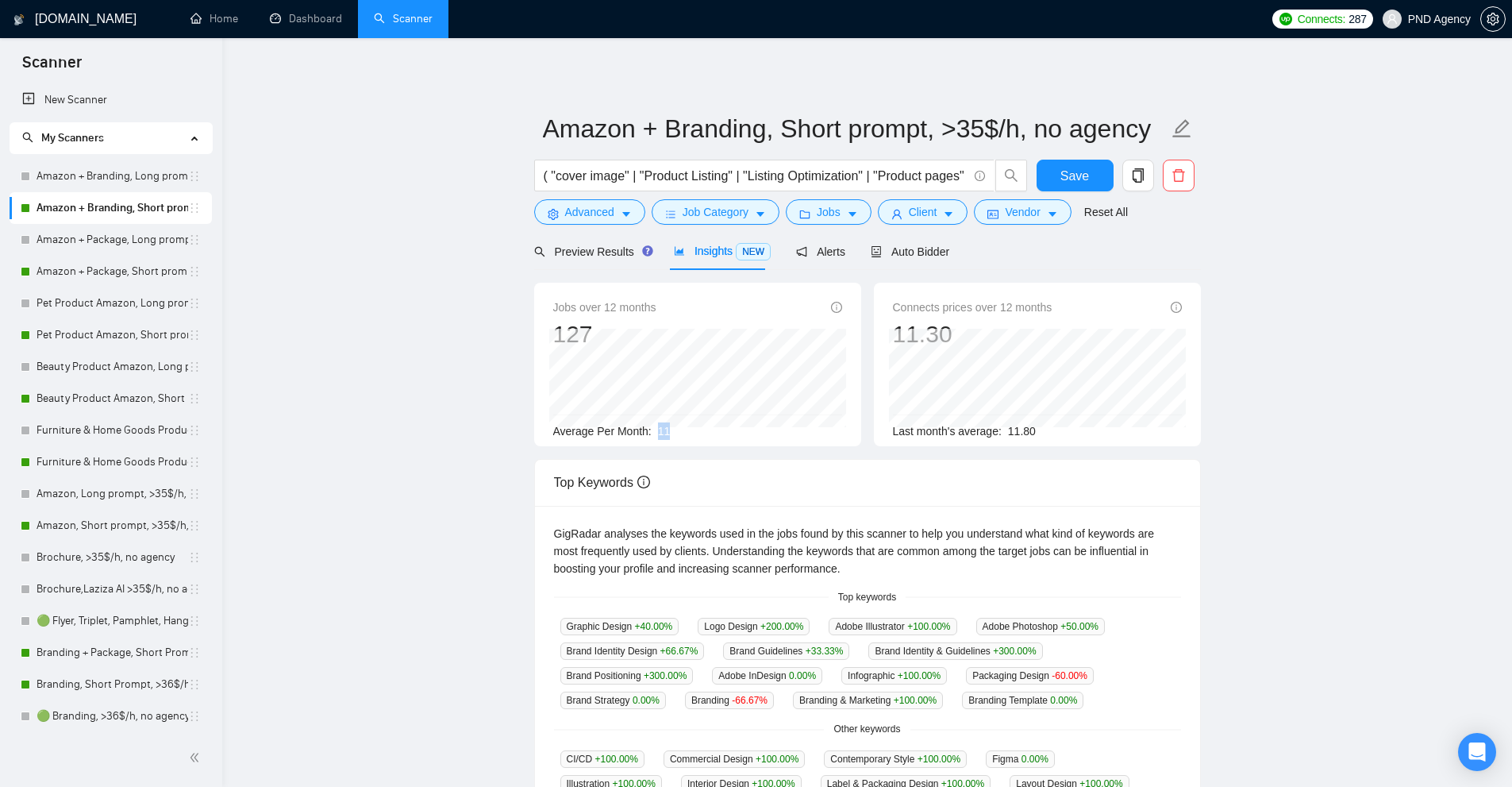
drag, startPoint x: 649, startPoint y: 429, endPoint x: 704, endPoint y: 425, distance: 55.1
click at [698, 425] on div "Average Per Month: 11" at bounding box center [698, 431] width 289 height 17
click at [901, 258] on span "Auto Bidder" at bounding box center [911, 252] width 79 height 13
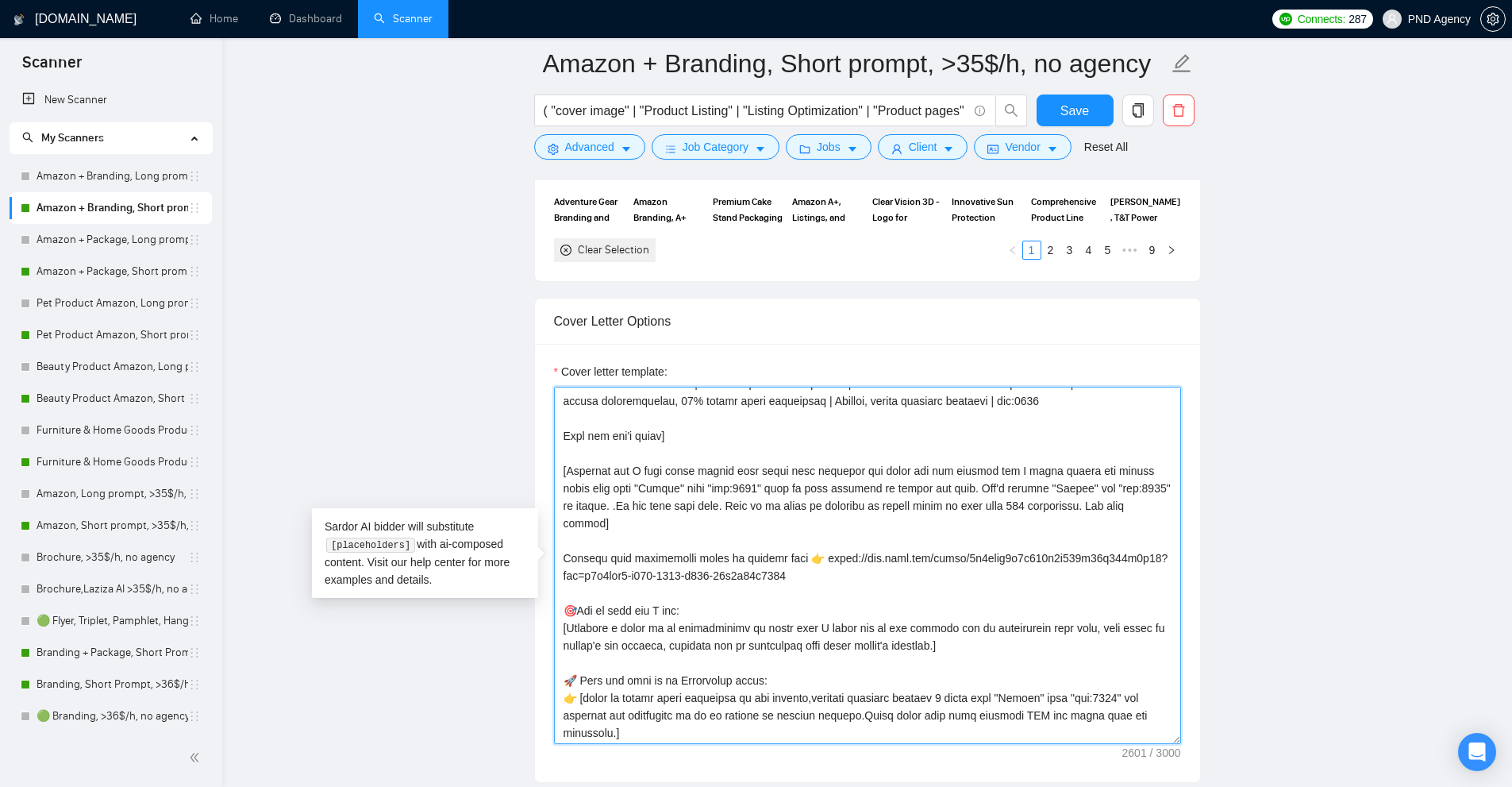
scroll to position [145, 0]
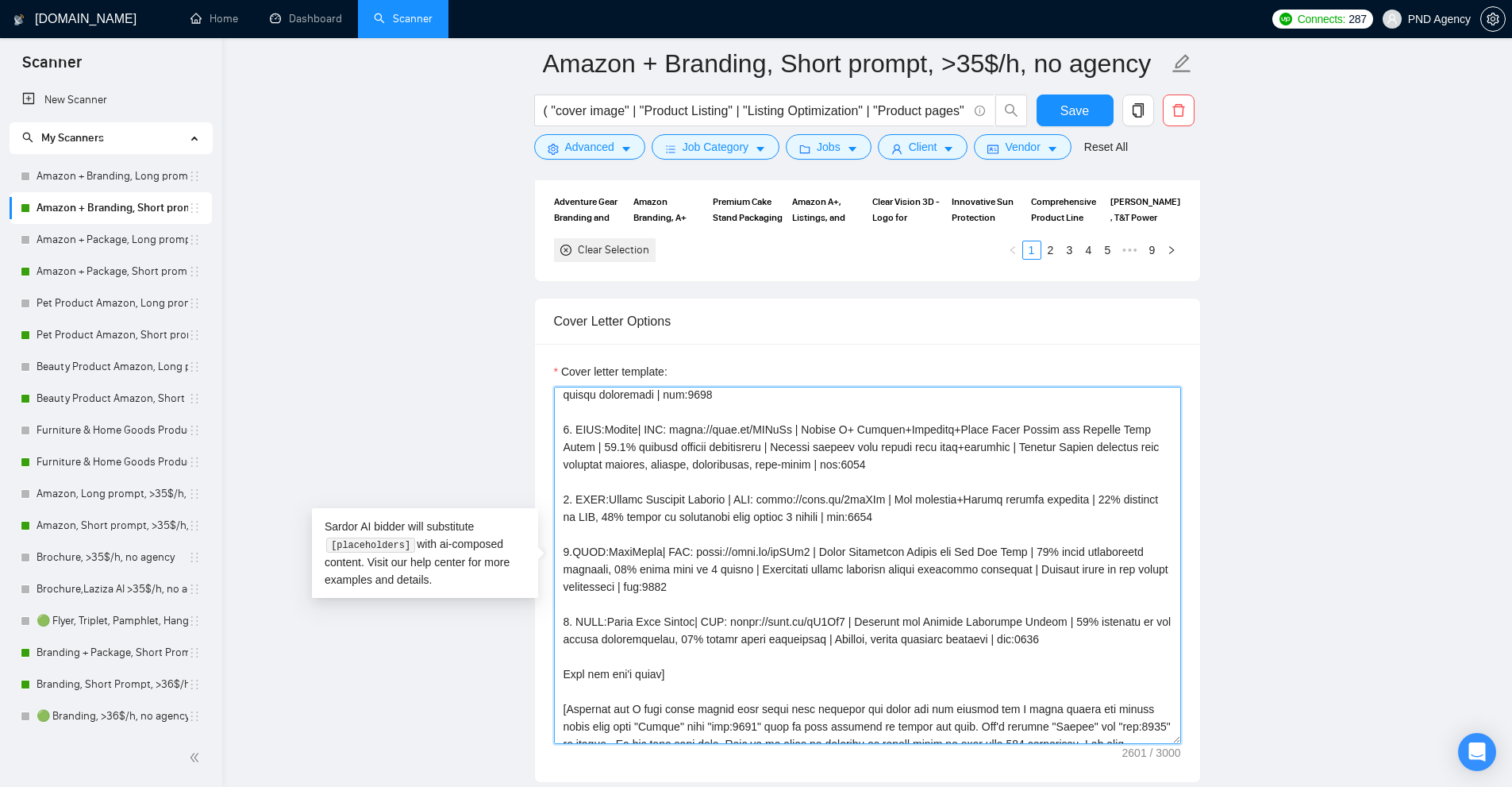
drag, startPoint x: 560, startPoint y: 399, endPoint x: 911, endPoint y: 463, distance: 356.8
click at [911, 463] on textarea "Cover letter template:" at bounding box center [868, 565] width 627 height 357
click at [911, 466] on textarea "Cover letter template:" at bounding box center [868, 565] width 627 height 357
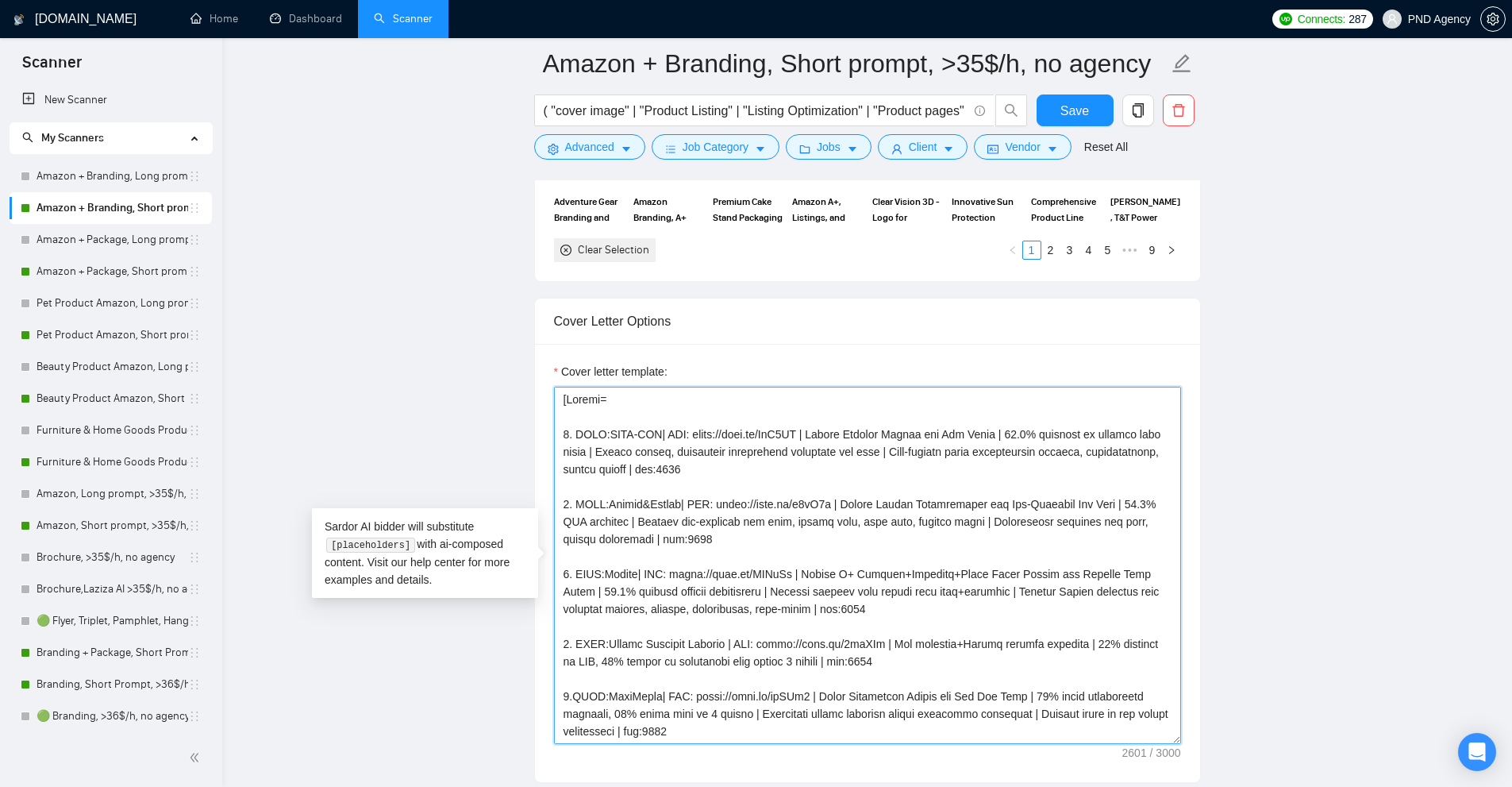
click at [825, 436] on textarea "Cover letter template:" at bounding box center [868, 565] width 627 height 357
drag, startPoint x: 825, startPoint y: 436, endPoint x: 1105, endPoint y: 460, distance: 281.0
click at [1105, 460] on textarea "Cover letter template:" at bounding box center [868, 565] width 627 height 357
click at [1046, 480] on textarea "Cover letter template:" at bounding box center [868, 565] width 627 height 357
drag, startPoint x: 971, startPoint y: 468, endPoint x: 588, endPoint y: 438, distance: 384.2
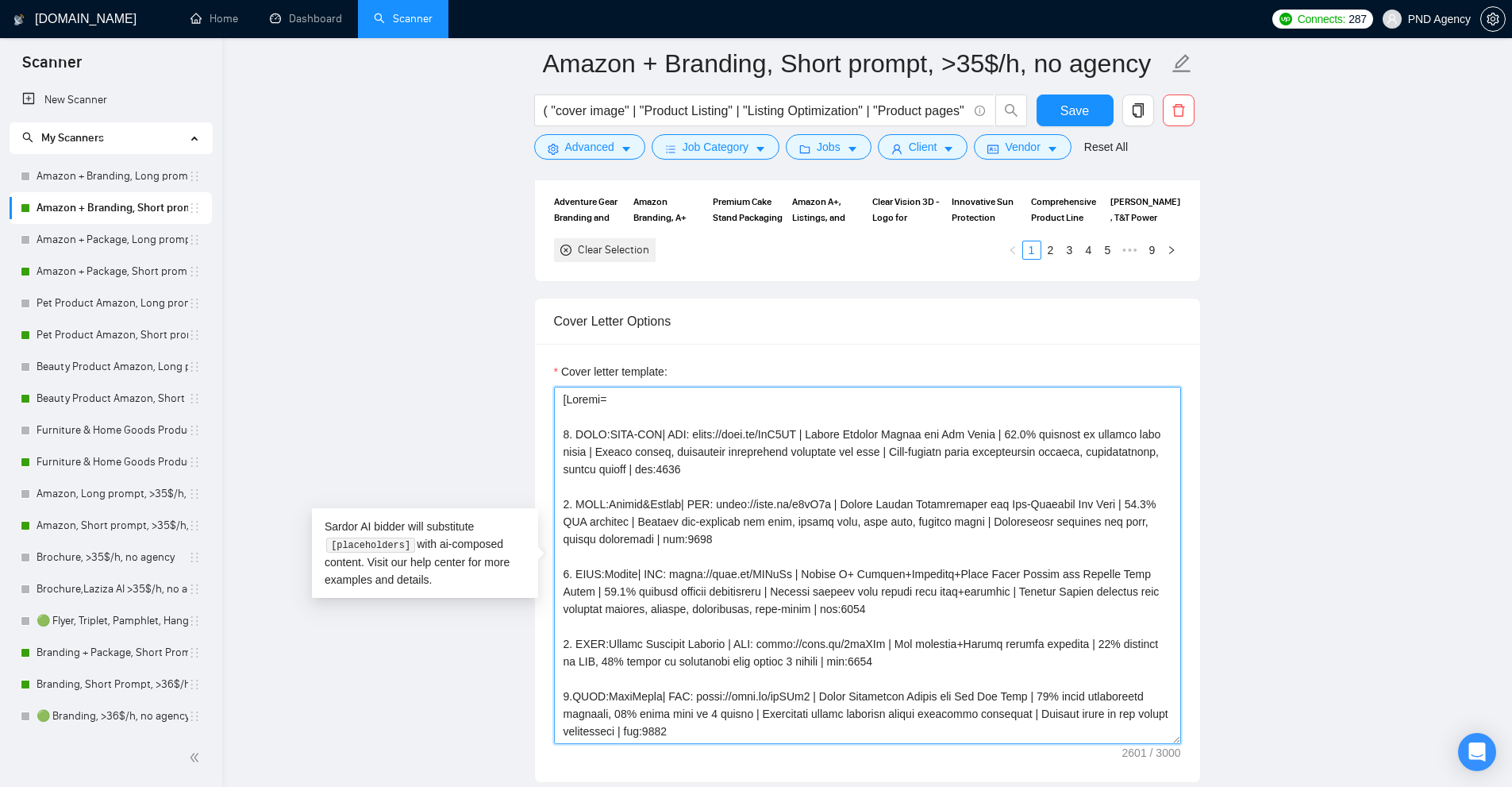
click at [588, 438] on textarea "Cover letter template:" at bounding box center [868, 565] width 627 height 357
click at [647, 436] on textarea "Cover letter template:" at bounding box center [868, 565] width 627 height 357
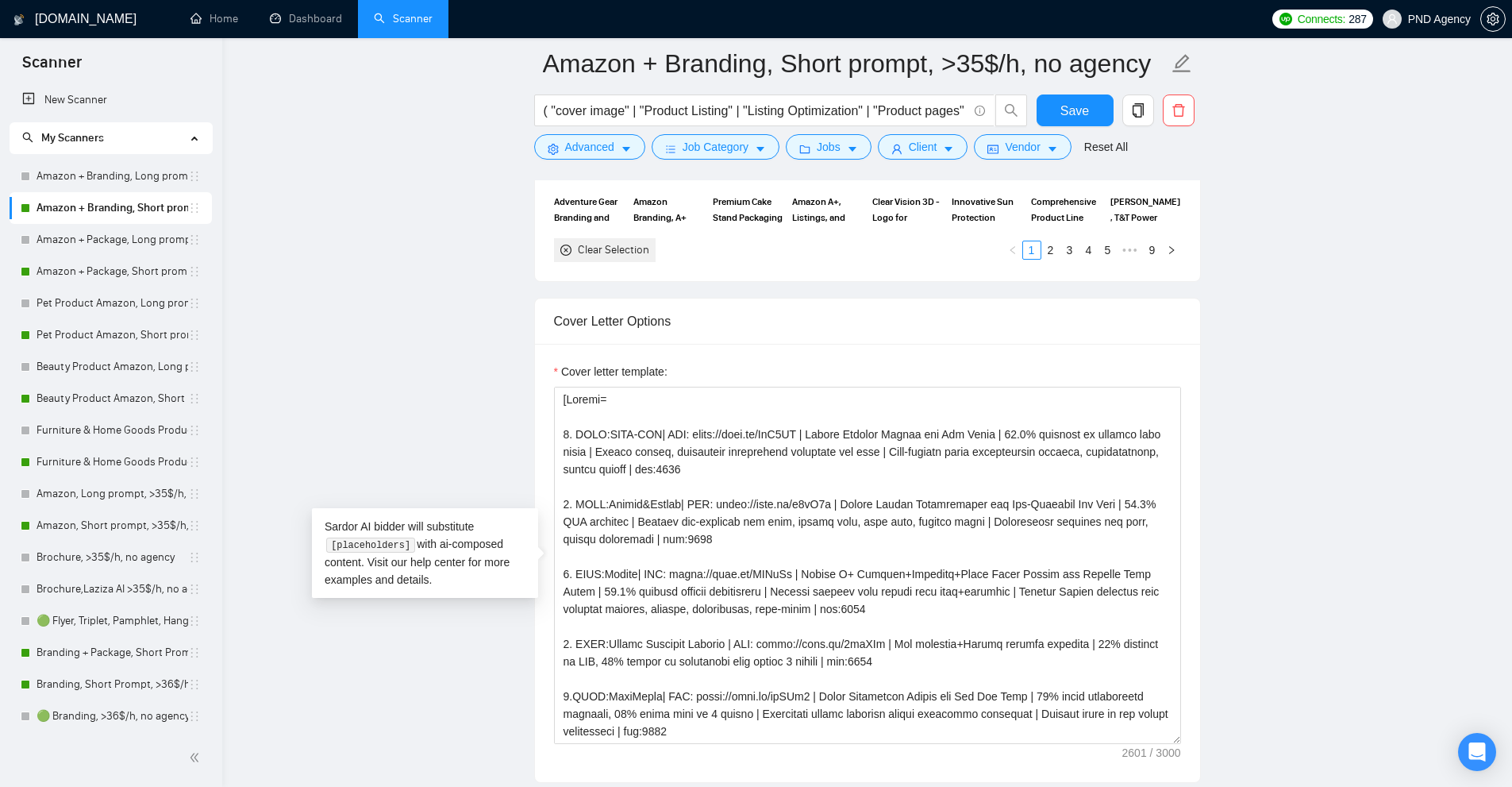
click at [1336, 491] on main "Amazon + Branding, Short prompt, >35$/h, no agency ( "cover image" | "Product L…" at bounding box center [868, 724] width 1240 height 4657
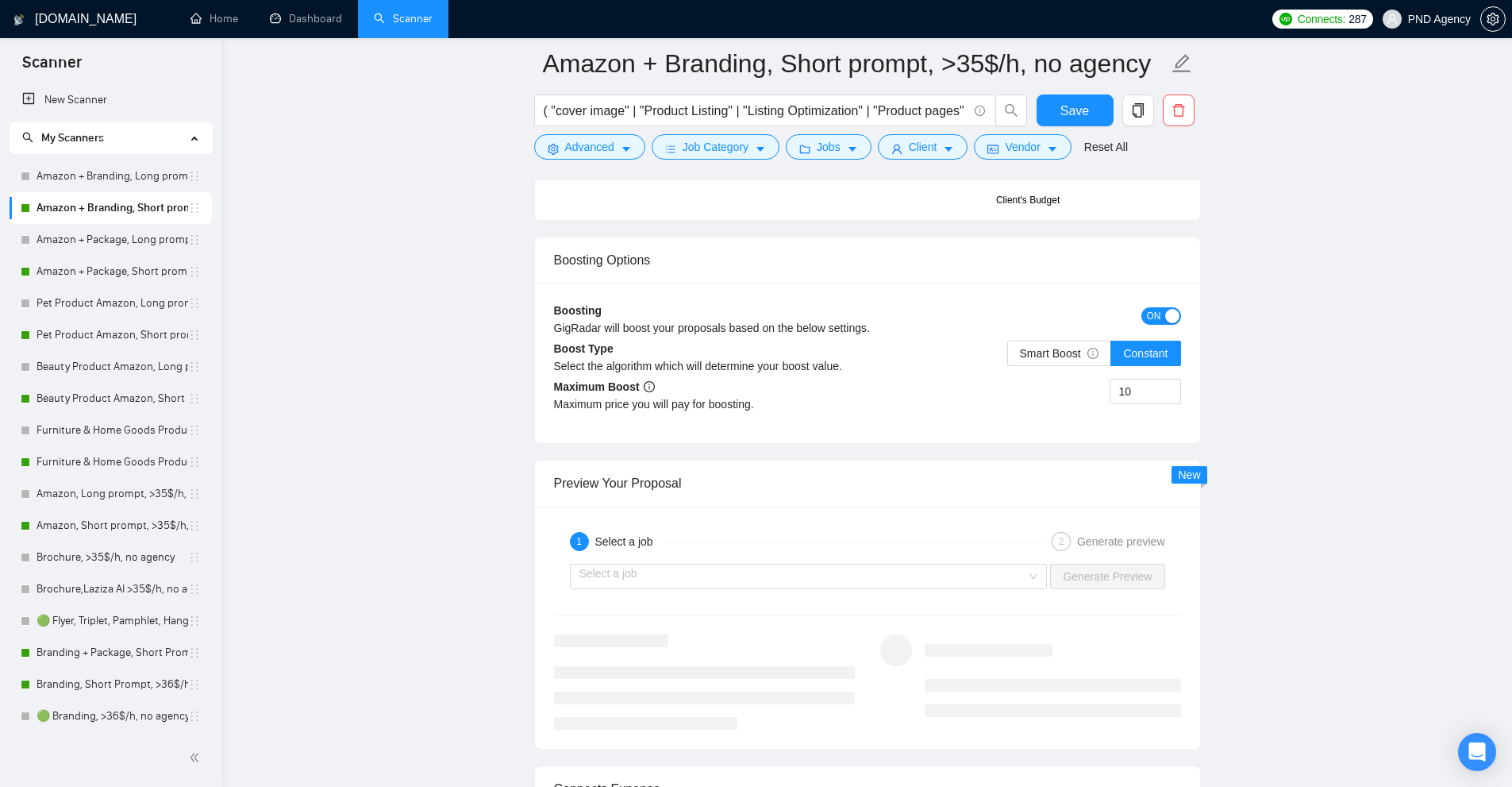
scroll to position [2144, 0]
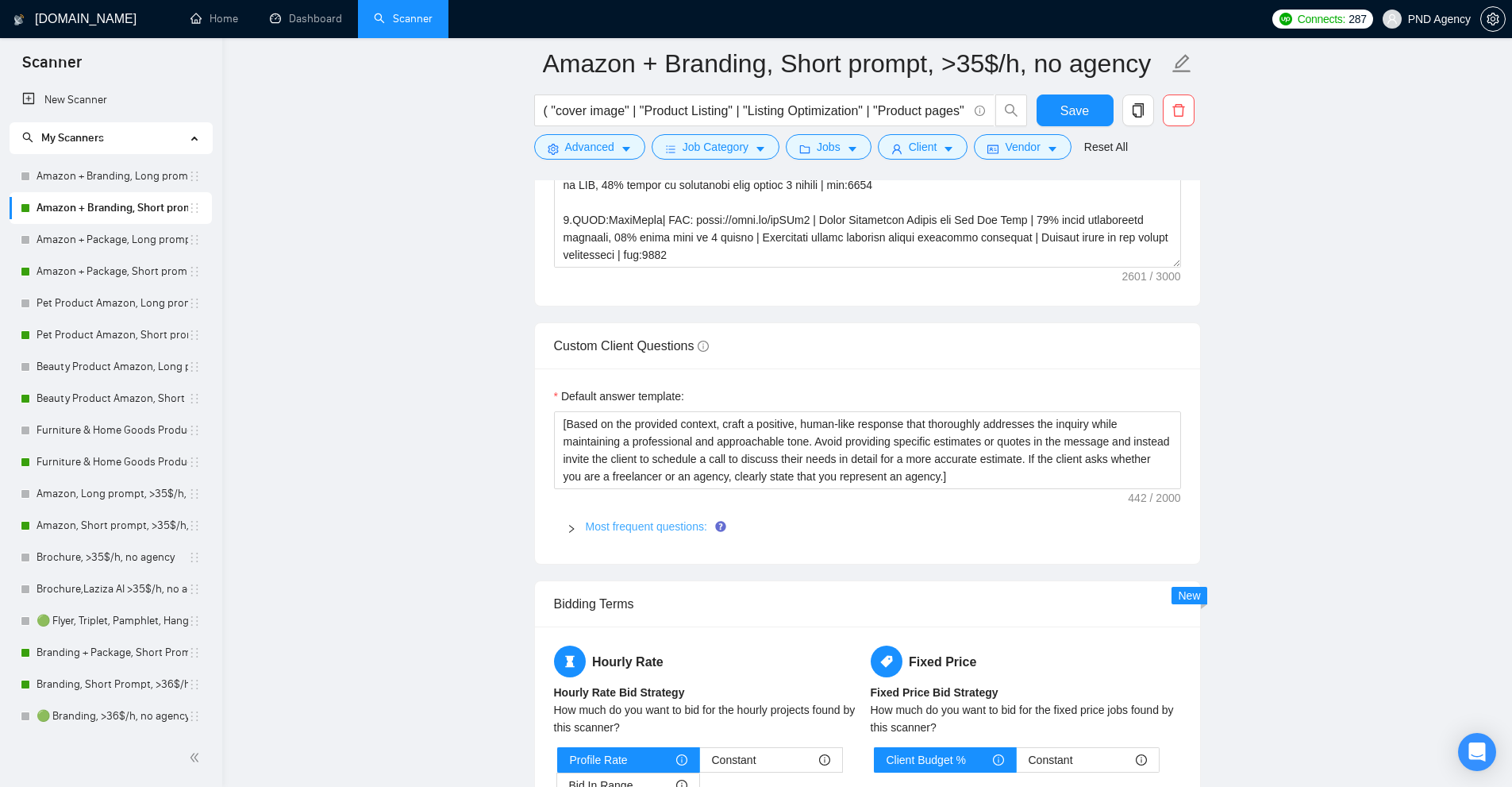
click at [623, 521] on link "Most frequent questions:" at bounding box center [646, 527] width 121 height 13
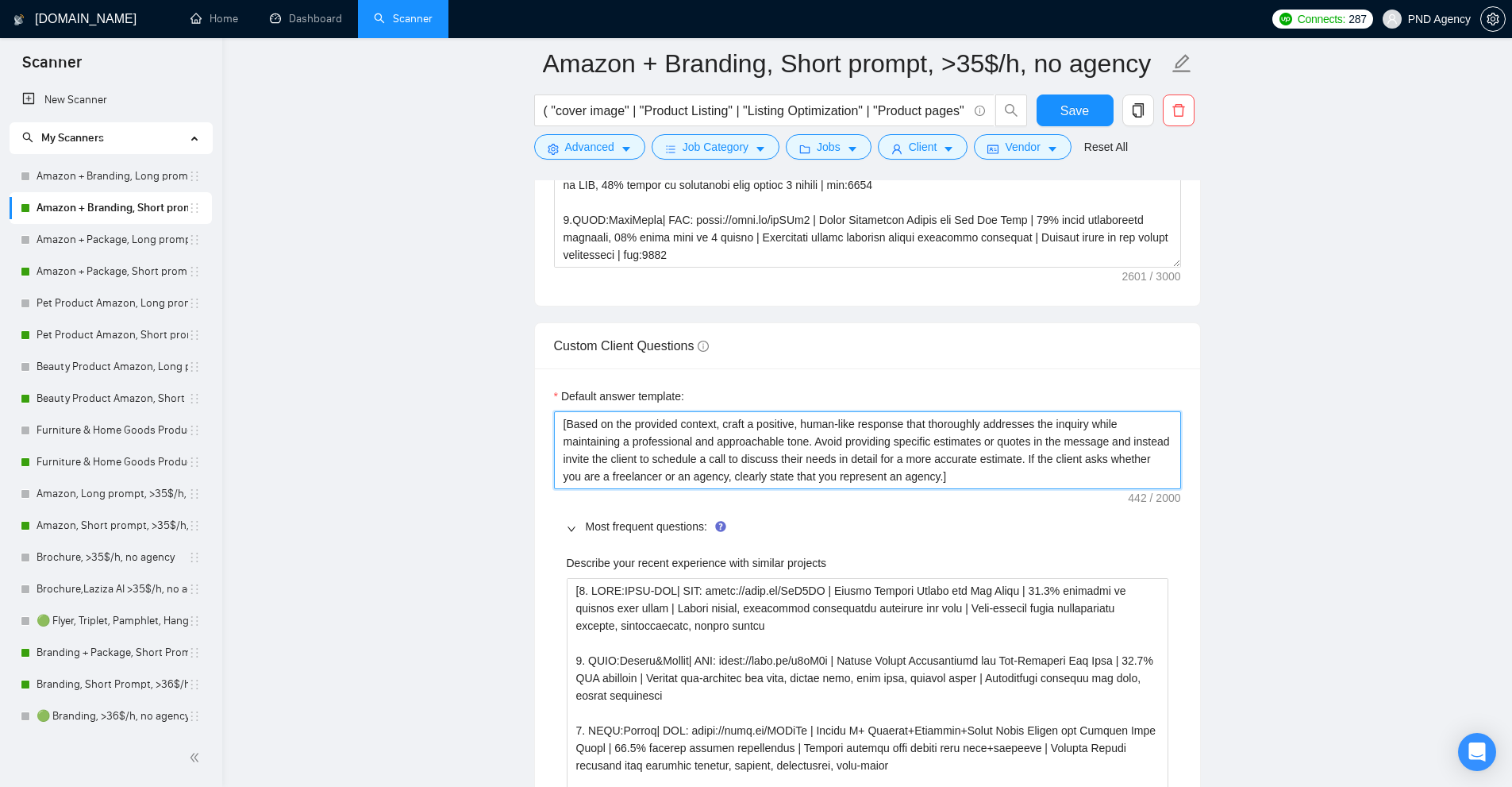
click at [964, 476] on textarea "[Based on the provided context, craft a positive, human-like response that thor…" at bounding box center [868, 450] width 627 height 78
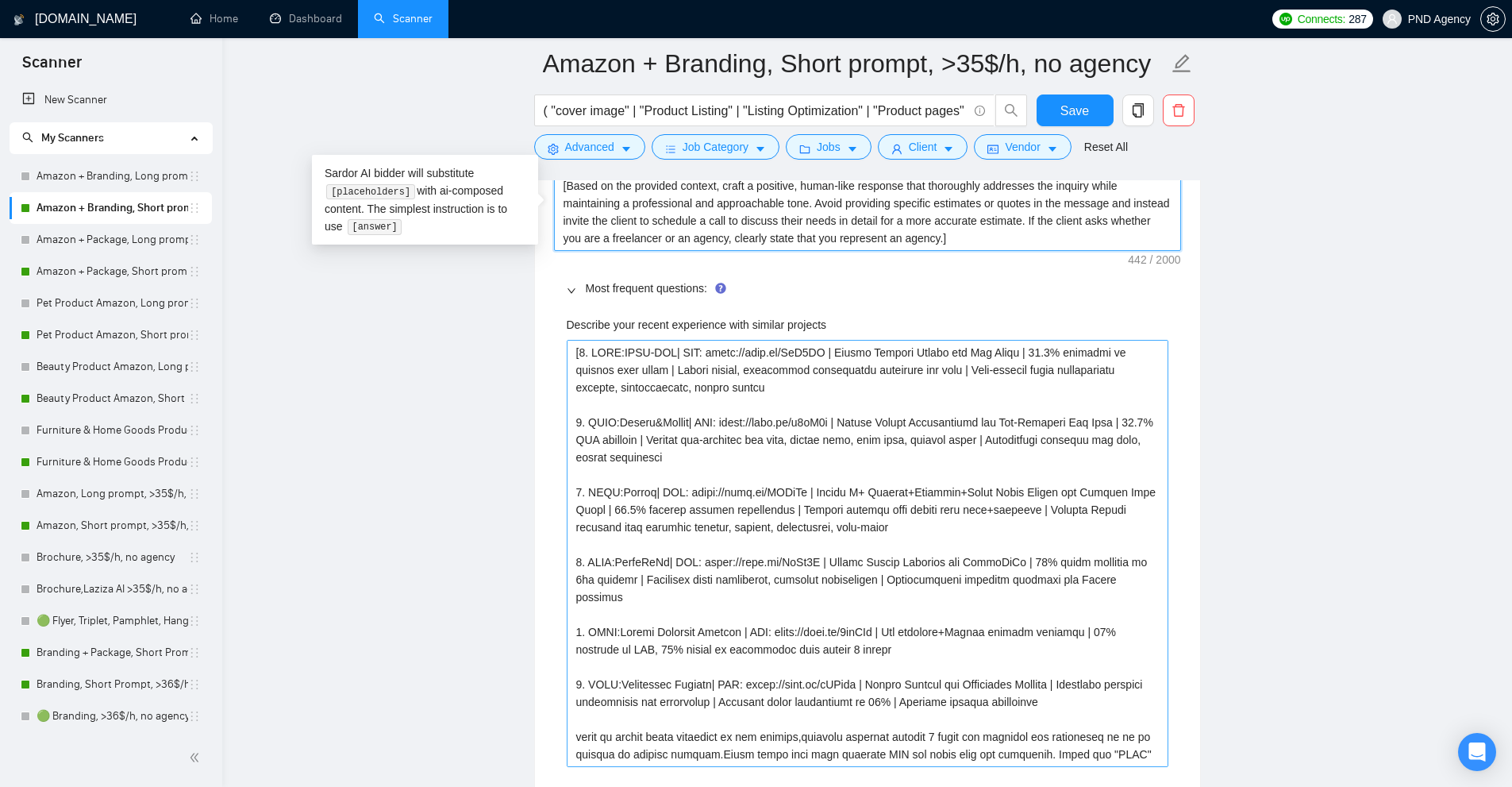
scroll to position [2224, 0]
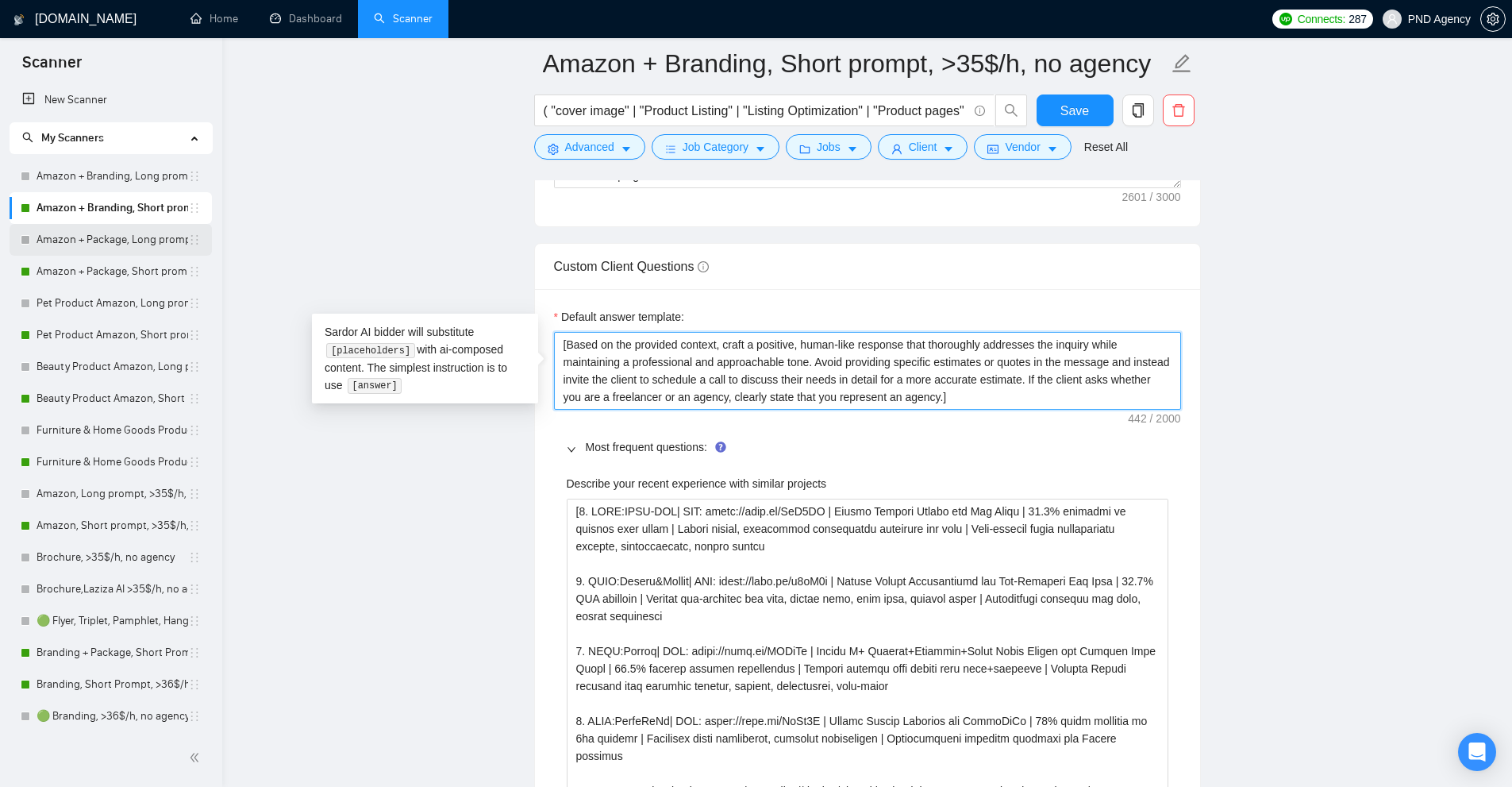
drag, startPoint x: 943, startPoint y: 399, endPoint x: 205, endPoint y: 252, distance: 752.5
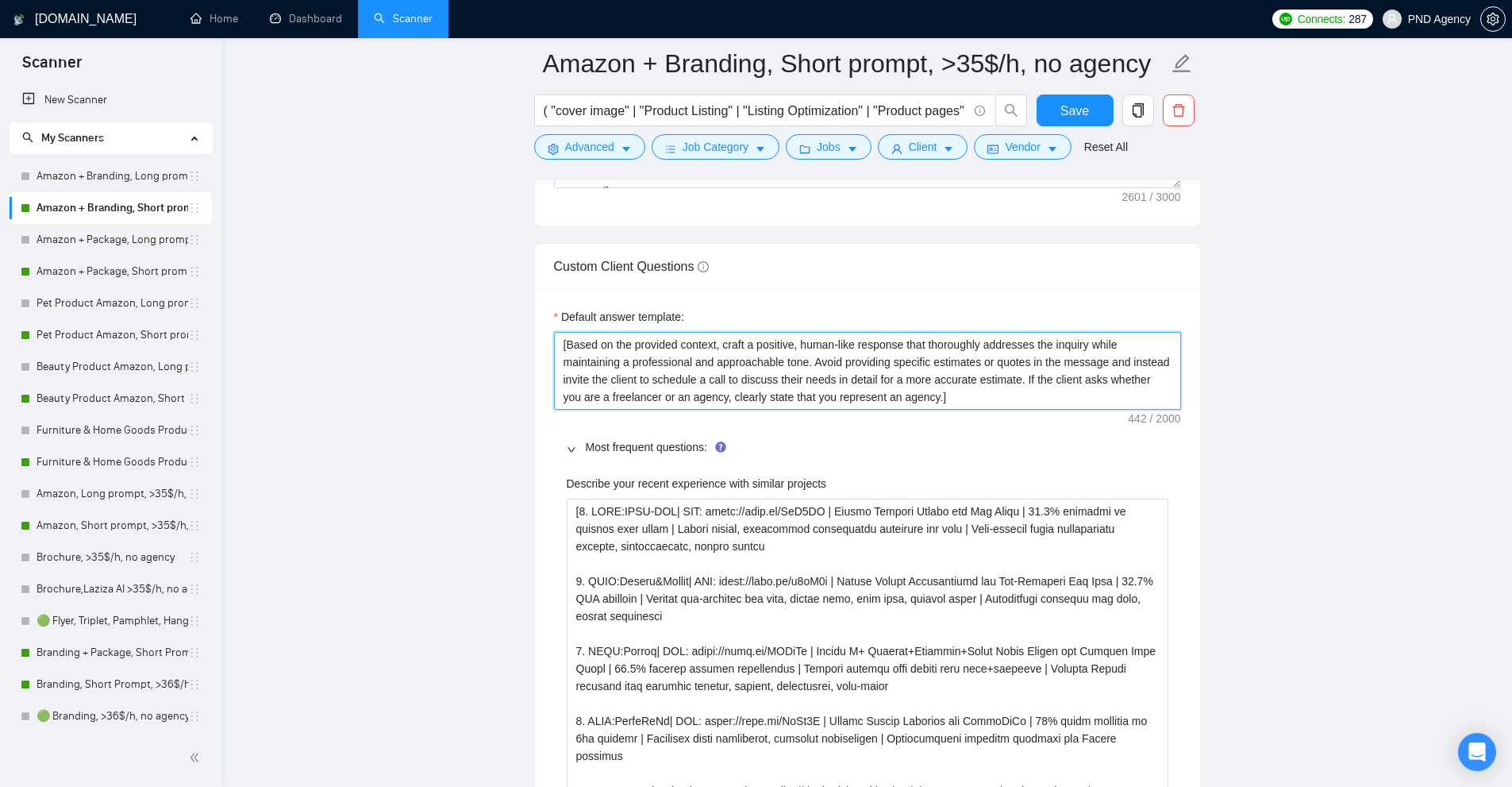
click at [1118, 383] on textarea "[Based on the provided context, craft a positive, human-like response that thor…" at bounding box center [868, 370] width 627 height 78
drag, startPoint x: 1177, startPoint y: 403, endPoint x: 1152, endPoint y: 395, distance: 26.2
click at [1177, 406] on textarea "[Based on the provided context, craft a positive, human-like response that thor…" at bounding box center [868, 370] width 627 height 78
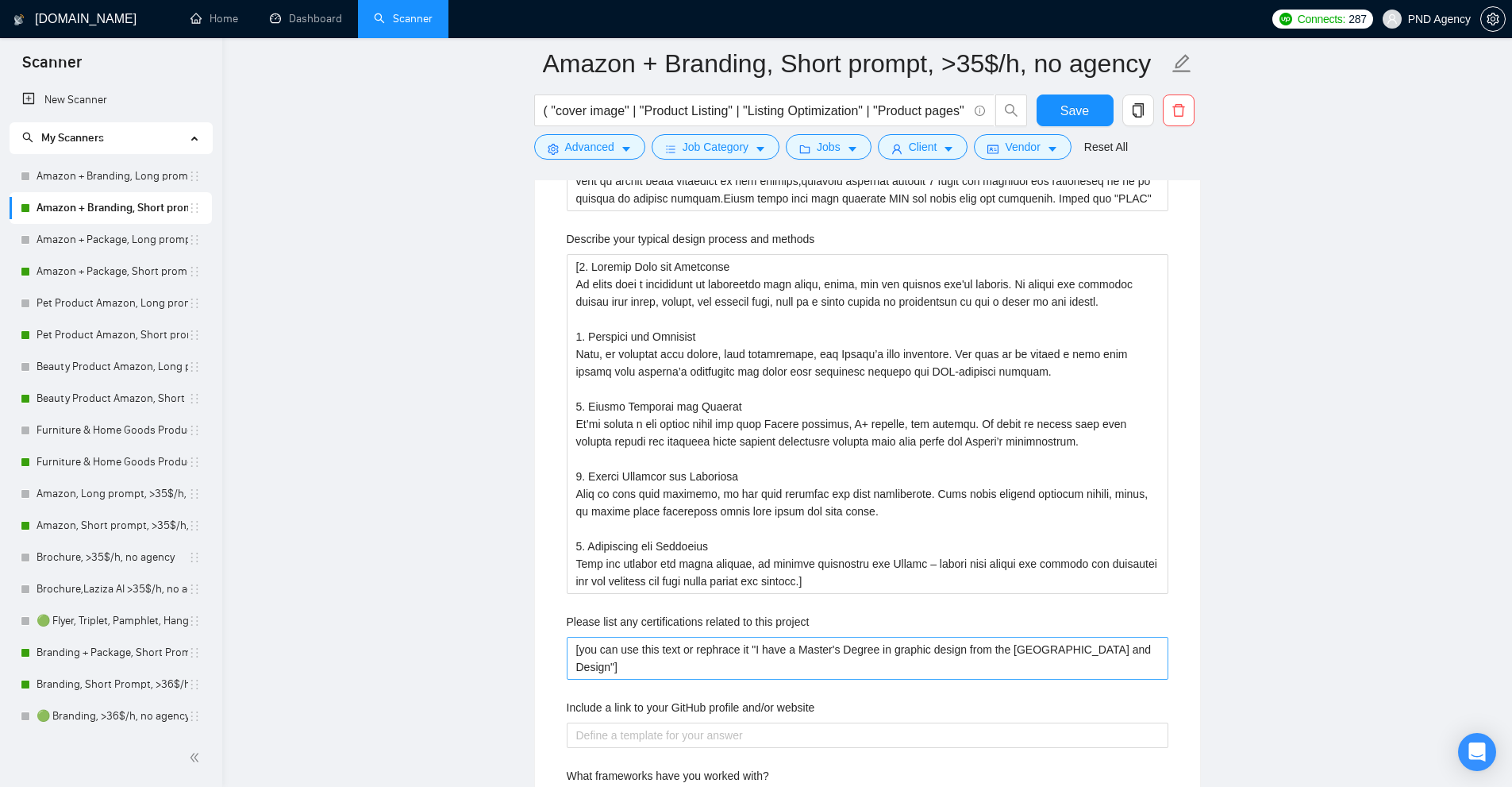
scroll to position [2860, 0]
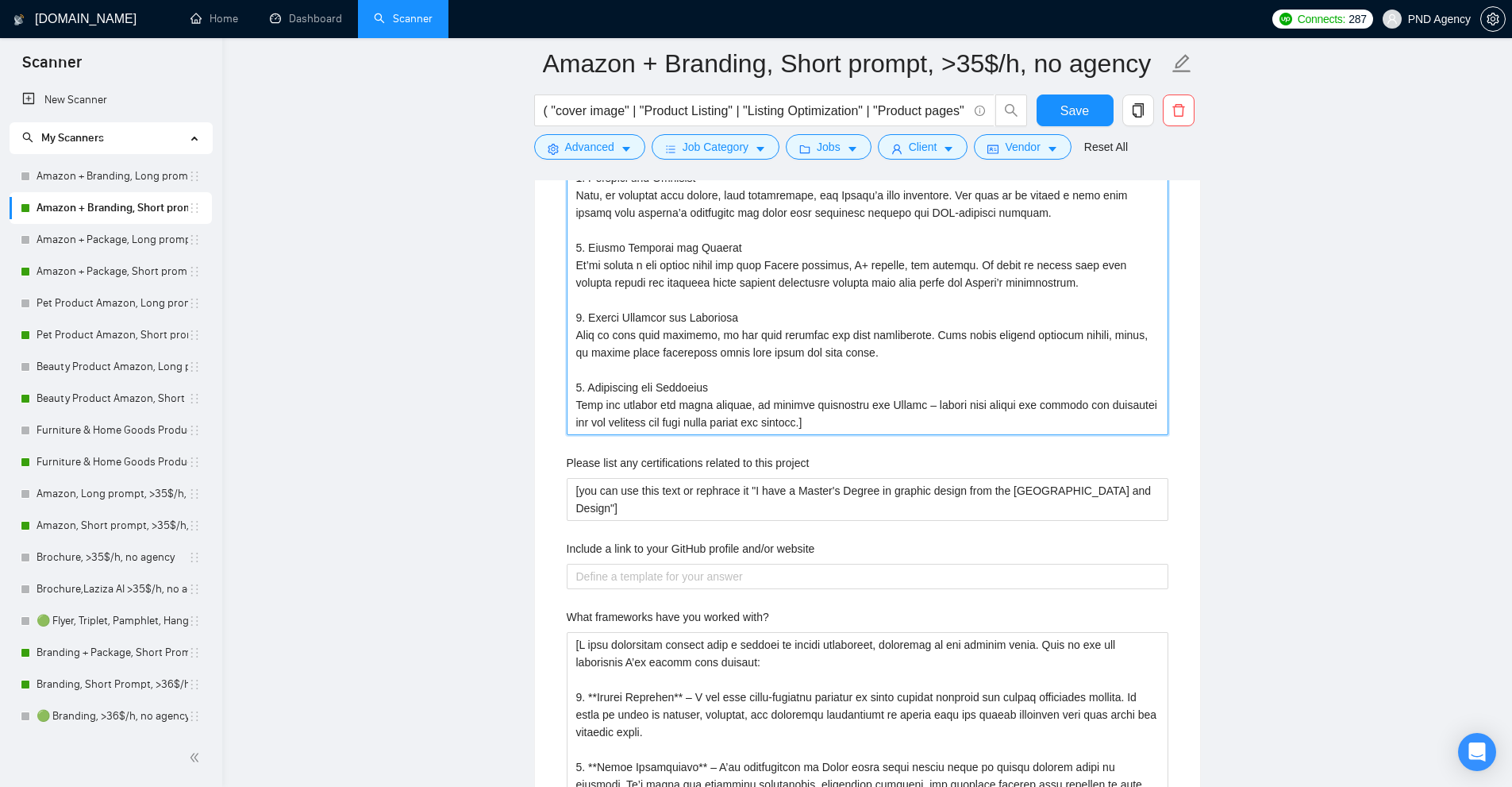
drag, startPoint x: 577, startPoint y: 343, endPoint x: 860, endPoint y: 472, distance: 311.0
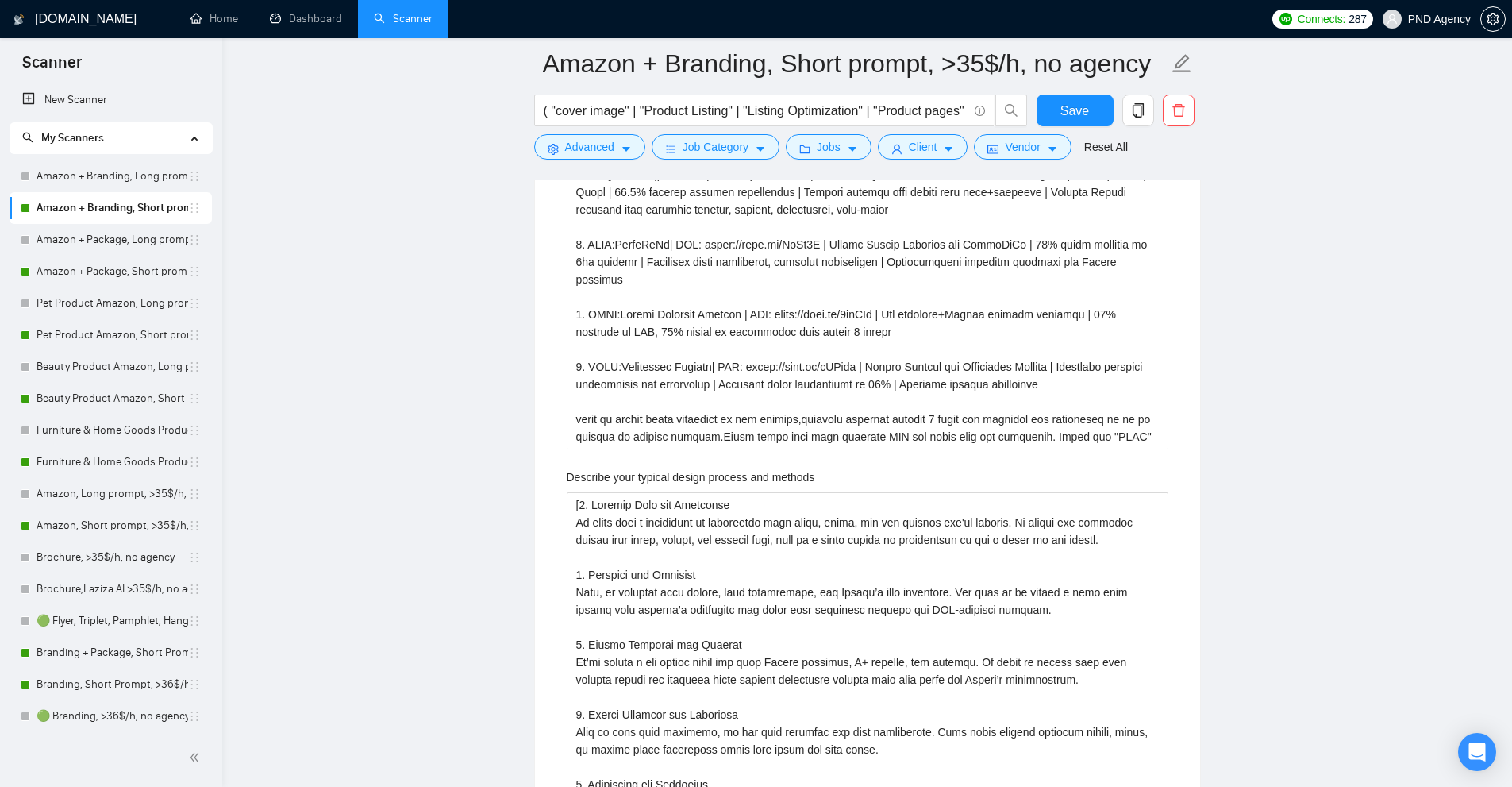
click at [585, 480] on label "Describe your typical design process and methods" at bounding box center [691, 478] width 249 height 17
click at [585, 493] on methods "Describe your typical design process and methods" at bounding box center [867, 662] width 601 height 340
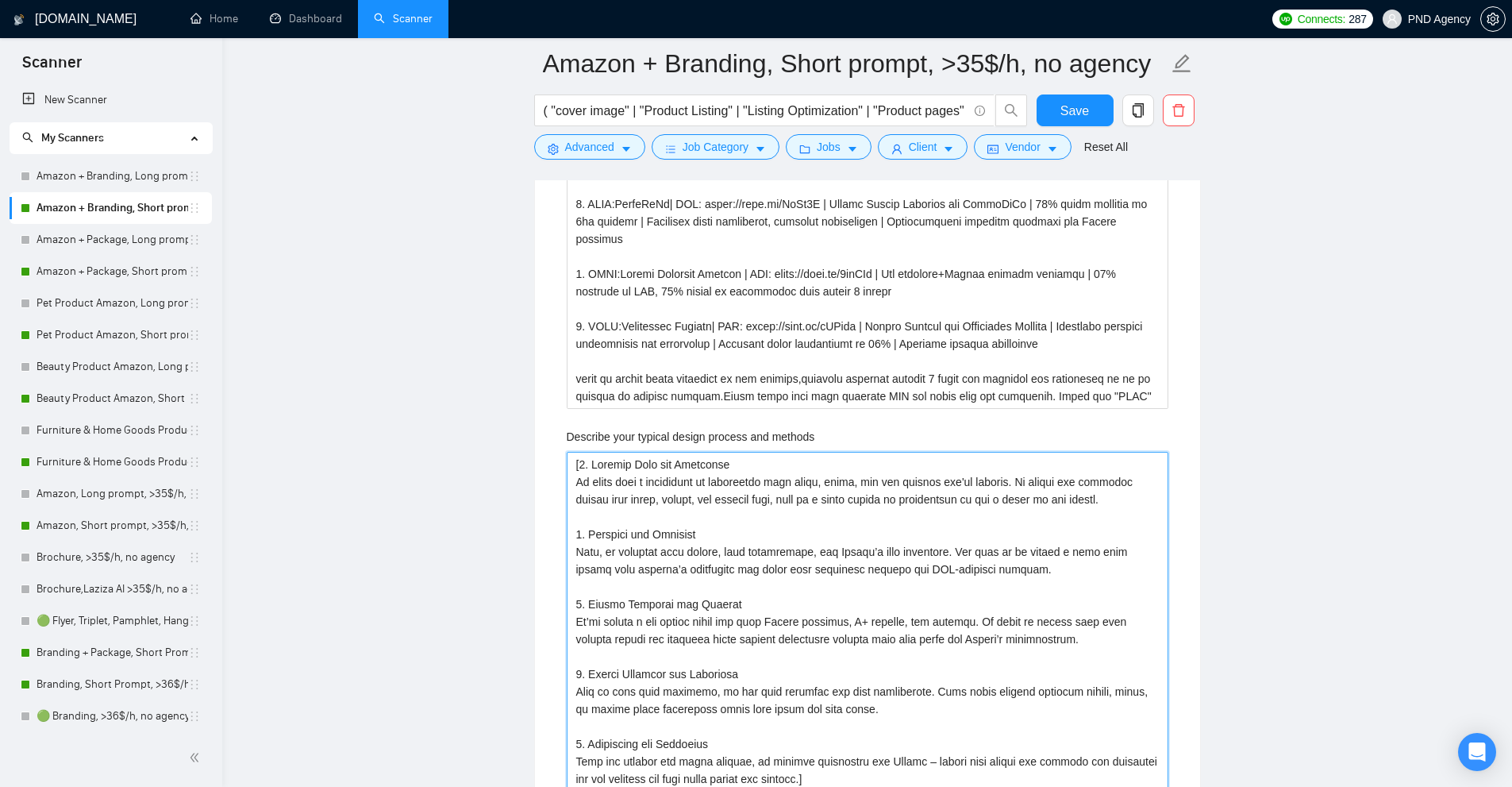
click at [611, 527] on methods "Describe your typical design process and methods" at bounding box center [867, 621] width 601 height 340
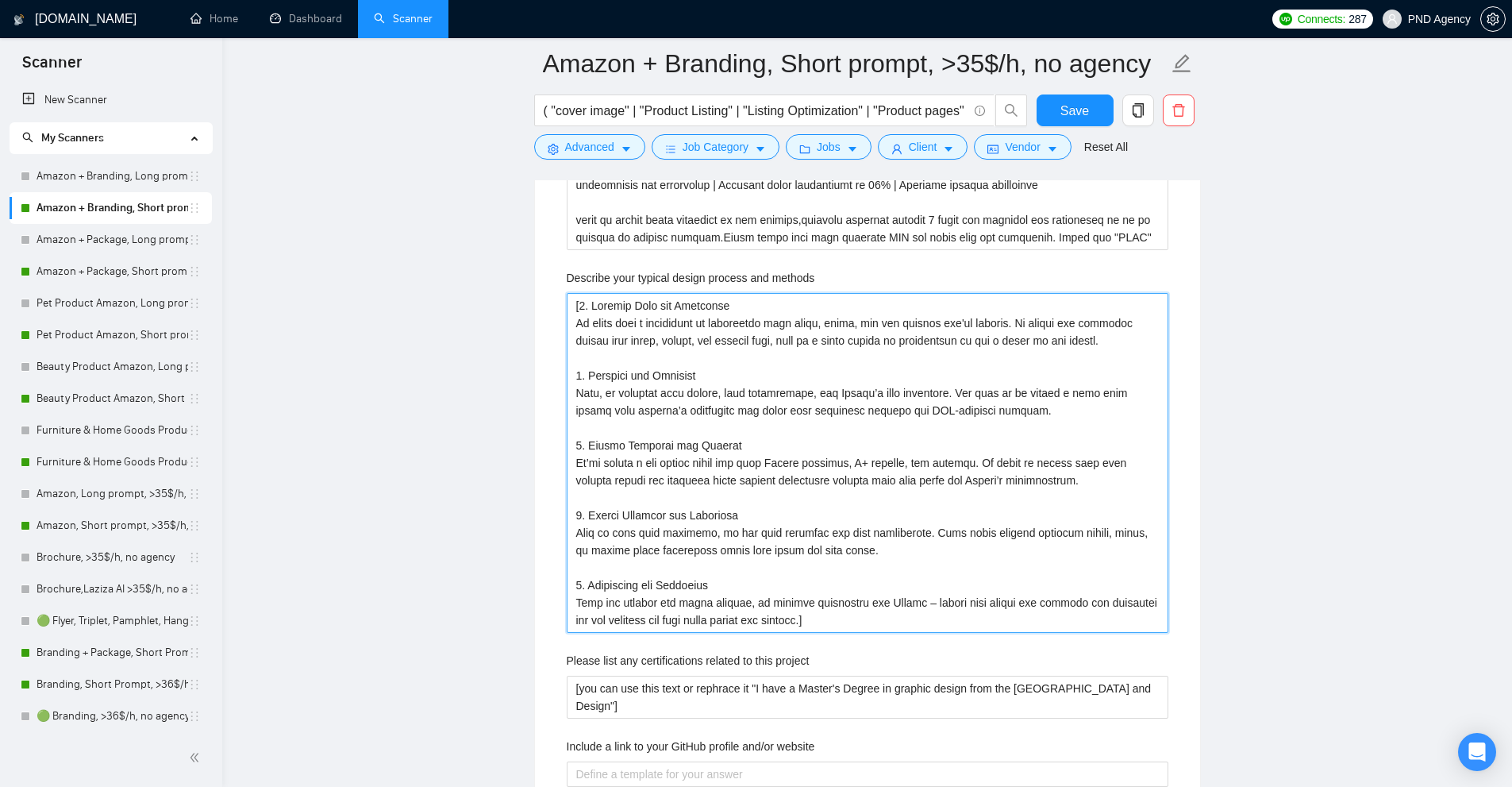
click at [840, 617] on methods "Describe your typical design process and methods" at bounding box center [867, 463] width 601 height 340
drag, startPoint x: 581, startPoint y: 304, endPoint x: 1122, endPoint y: 338, distance: 542.1
click at [1122, 338] on methods "Describe your typical design process and methods" at bounding box center [867, 463] width 601 height 340
click at [1081, 354] on methods "Describe your typical design process and methods" at bounding box center [867, 463] width 601 height 340
drag, startPoint x: 580, startPoint y: 303, endPoint x: 814, endPoint y: 620, distance: 394.0
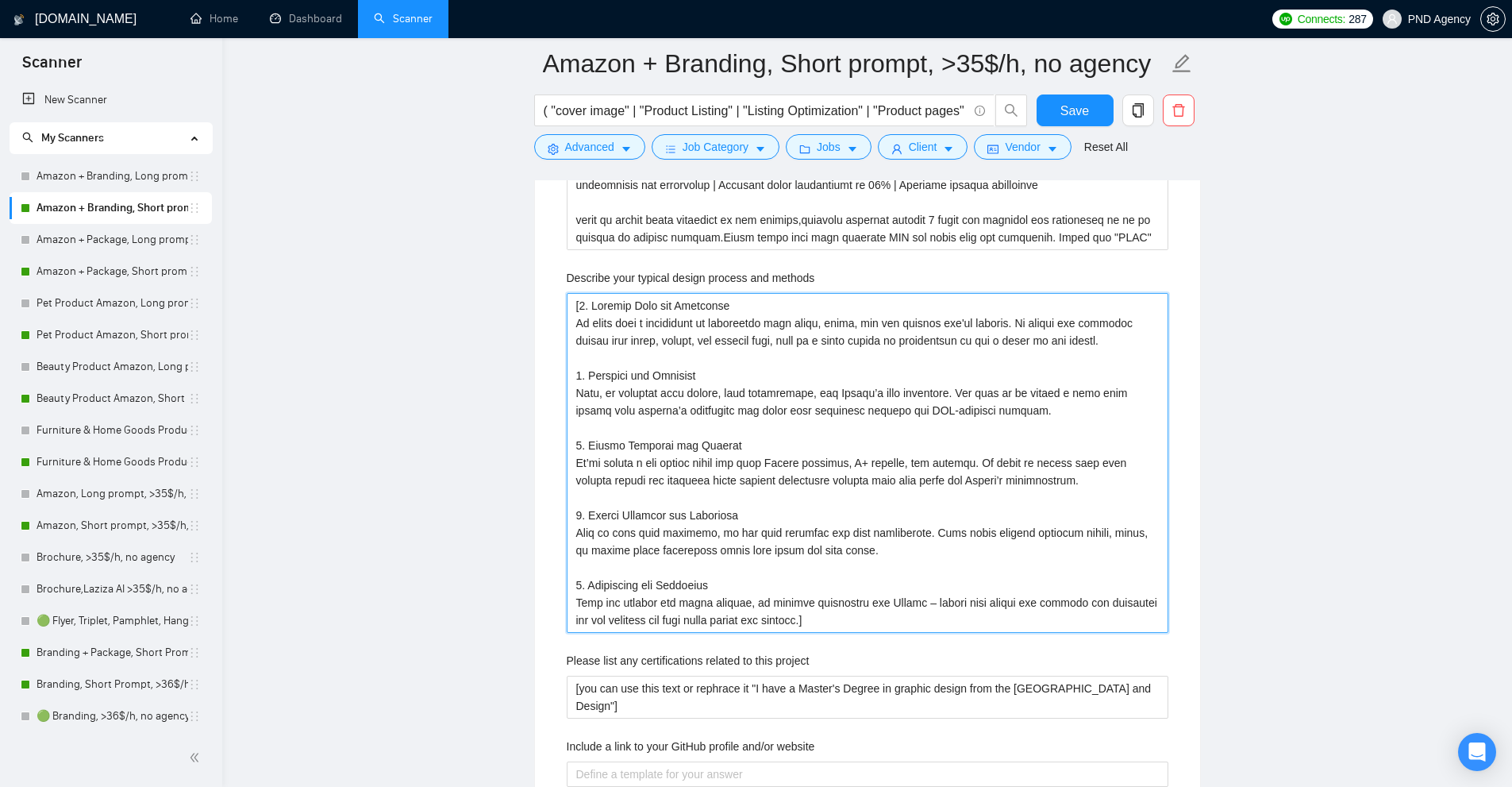
click at [814, 620] on methods "Describe your typical design process and methods" at bounding box center [867, 463] width 601 height 340
click at [825, 381] on methods "Describe your typical design process and methods" at bounding box center [867, 463] width 601 height 340
click at [598, 356] on methods "Describe your typical design process and methods" at bounding box center [867, 463] width 601 height 340
click at [711, 383] on methods "Describe your typical design process and methods" at bounding box center [867, 463] width 601 height 340
click at [750, 353] on methods "Describe your typical design process and methods" at bounding box center [867, 463] width 601 height 340
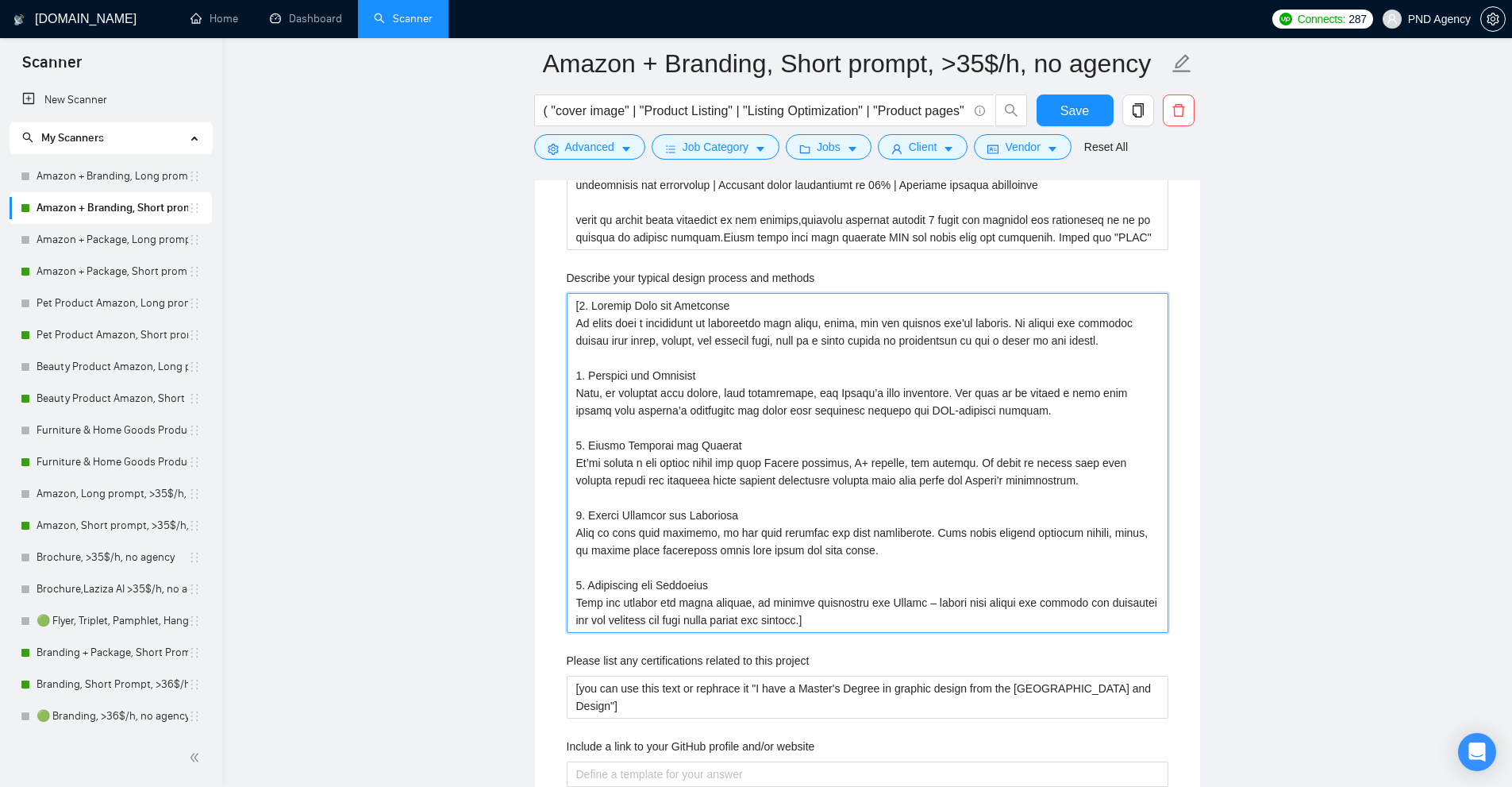
drag, startPoint x: 581, startPoint y: 300, endPoint x: 1137, endPoint y: 347, distance: 558.0
click at [1137, 347] on methods "Describe your typical design process and methods" at bounding box center [867, 463] width 601 height 340
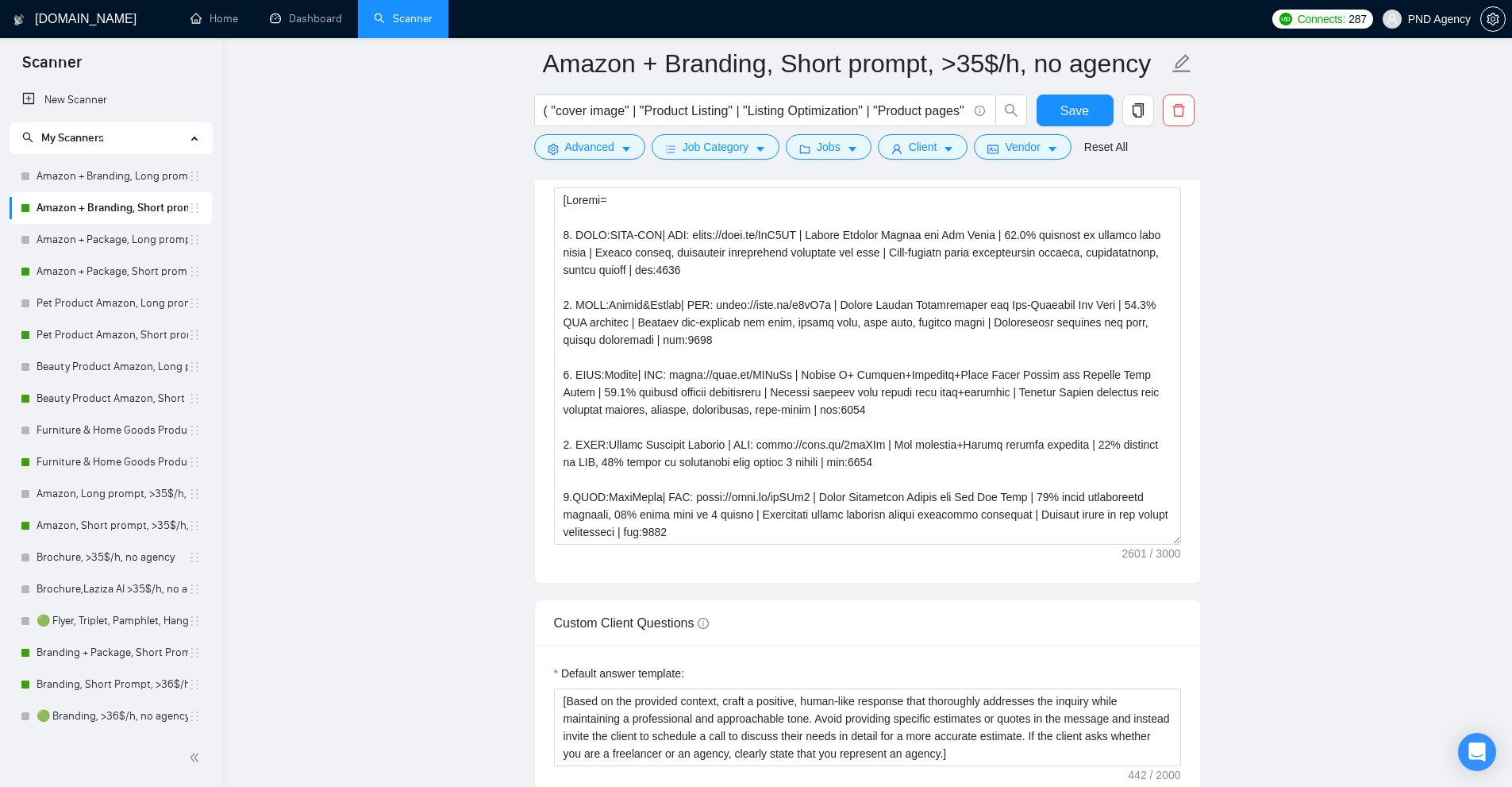
scroll to position [1947, 0]
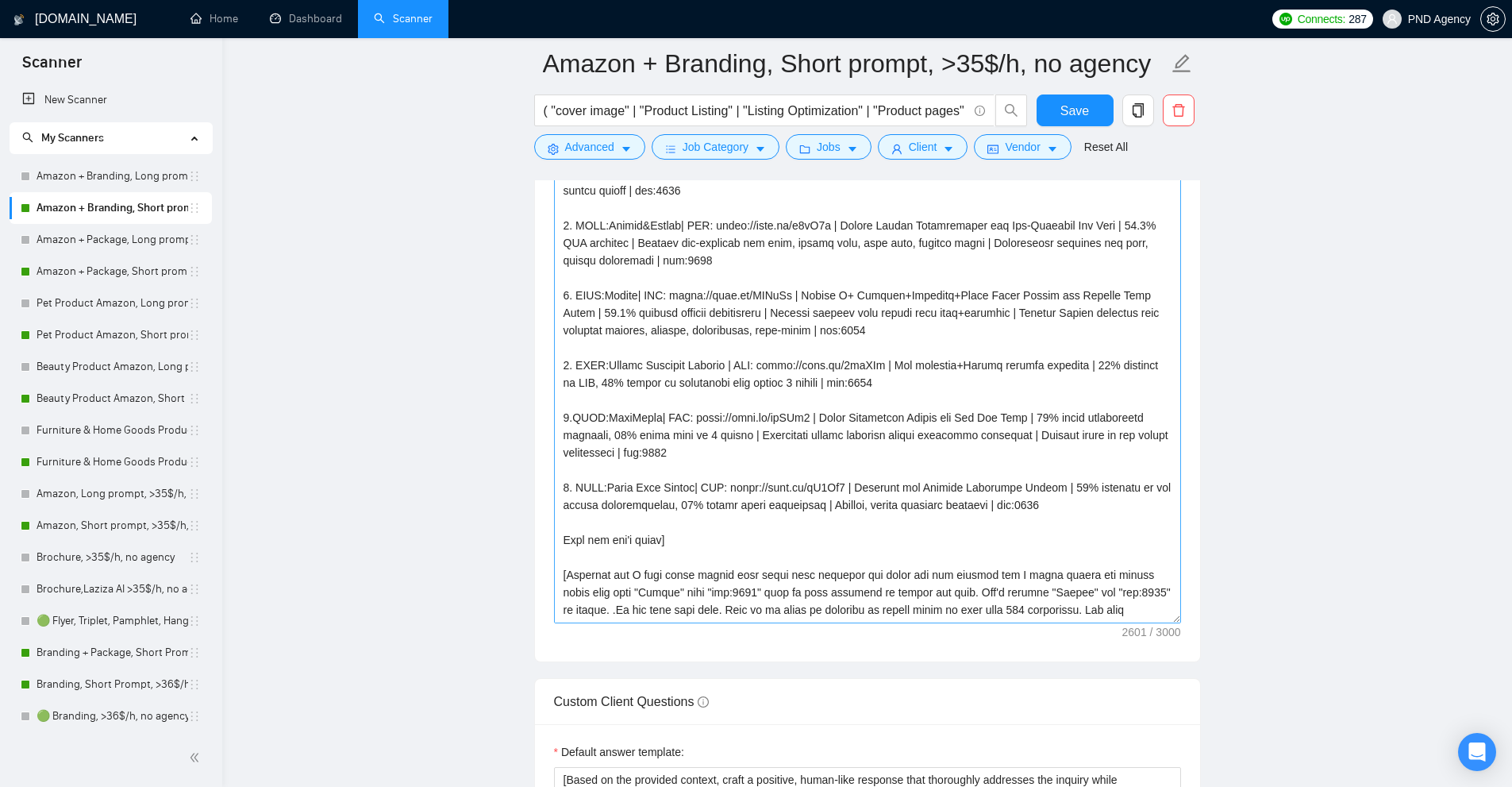
drag, startPoint x: 1175, startPoint y: 459, endPoint x: 1145, endPoint y: 727, distance: 269.7
click at [1151, 624] on textarea "Cover letter template:" at bounding box center [868, 366] width 627 height 515
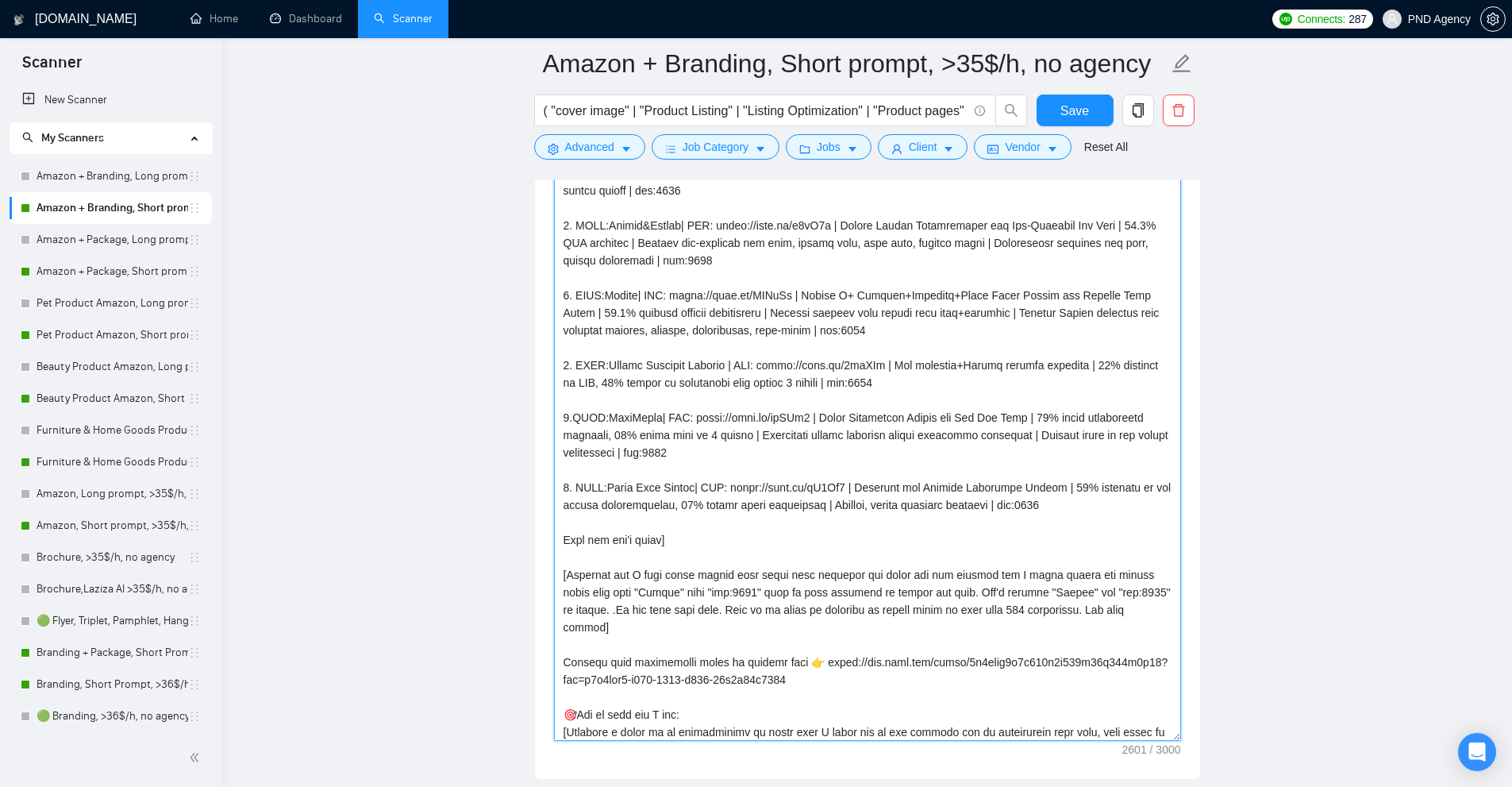
click at [688, 419] on textarea "Cover letter template:" at bounding box center [868, 425] width 627 height 633
drag, startPoint x: 688, startPoint y: 419, endPoint x: 705, endPoint y: 421, distance: 17.1
click at [705, 421] on textarea "Cover letter template:" at bounding box center [868, 425] width 627 height 633
click at [723, 411] on textarea "Cover letter template:" at bounding box center [868, 425] width 627 height 633
drag, startPoint x: 711, startPoint y: 419, endPoint x: 675, endPoint y: 417, distance: 36.1
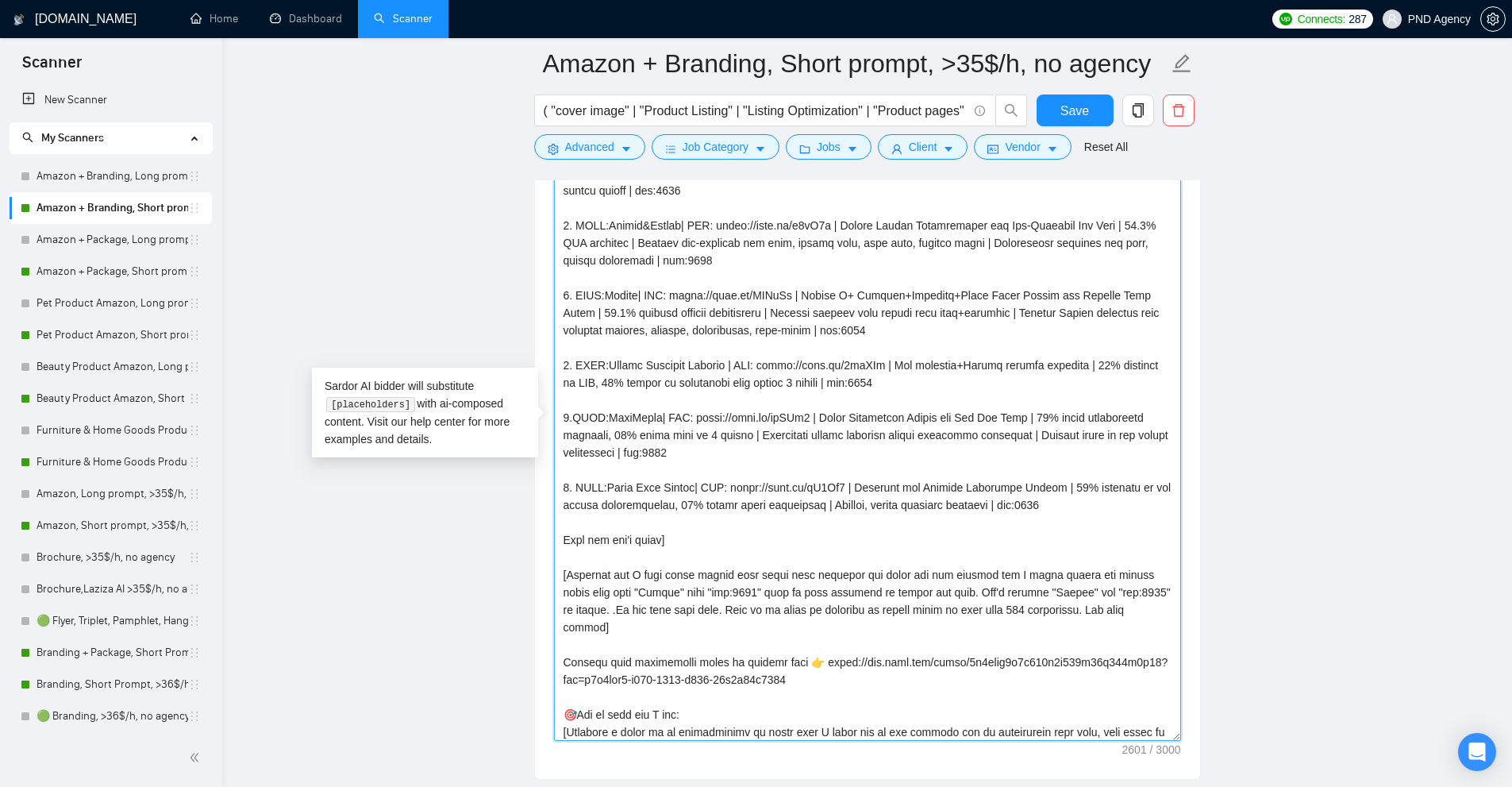
click at [675, 417] on textarea "Cover letter template:" at bounding box center [868, 425] width 627 height 633
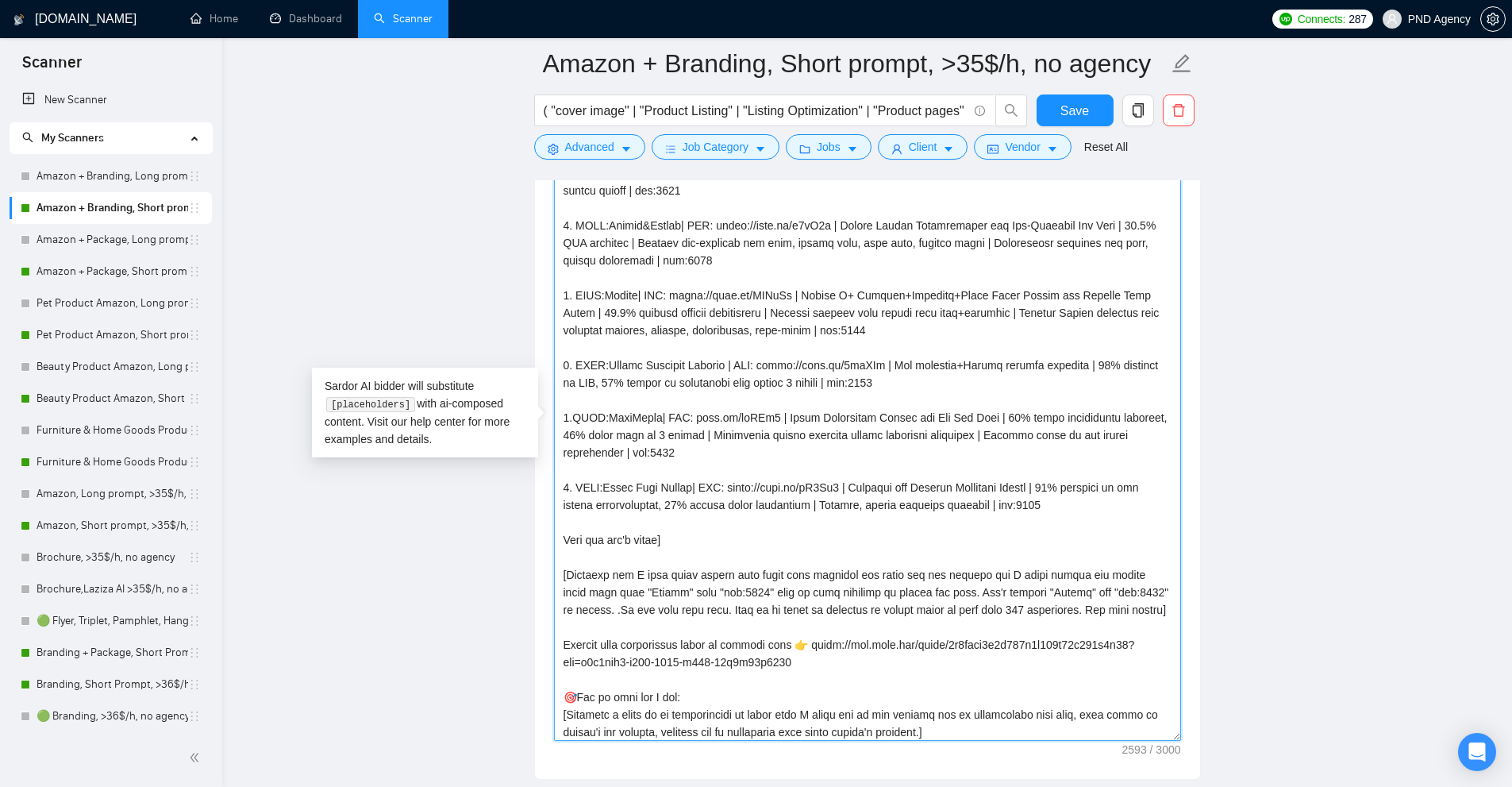
click at [683, 421] on textarea "Cover letter template:" at bounding box center [868, 425] width 627 height 633
drag, startPoint x: 683, startPoint y: 421, endPoint x: 732, endPoint y: 424, distance: 49.1
click at [732, 424] on textarea "Cover letter template:" at bounding box center [868, 425] width 627 height 633
click at [688, 423] on textarea "Cover letter template:" at bounding box center [868, 425] width 627 height 633
drag, startPoint x: 688, startPoint y: 423, endPoint x: 699, endPoint y: 418, distance: 12.1
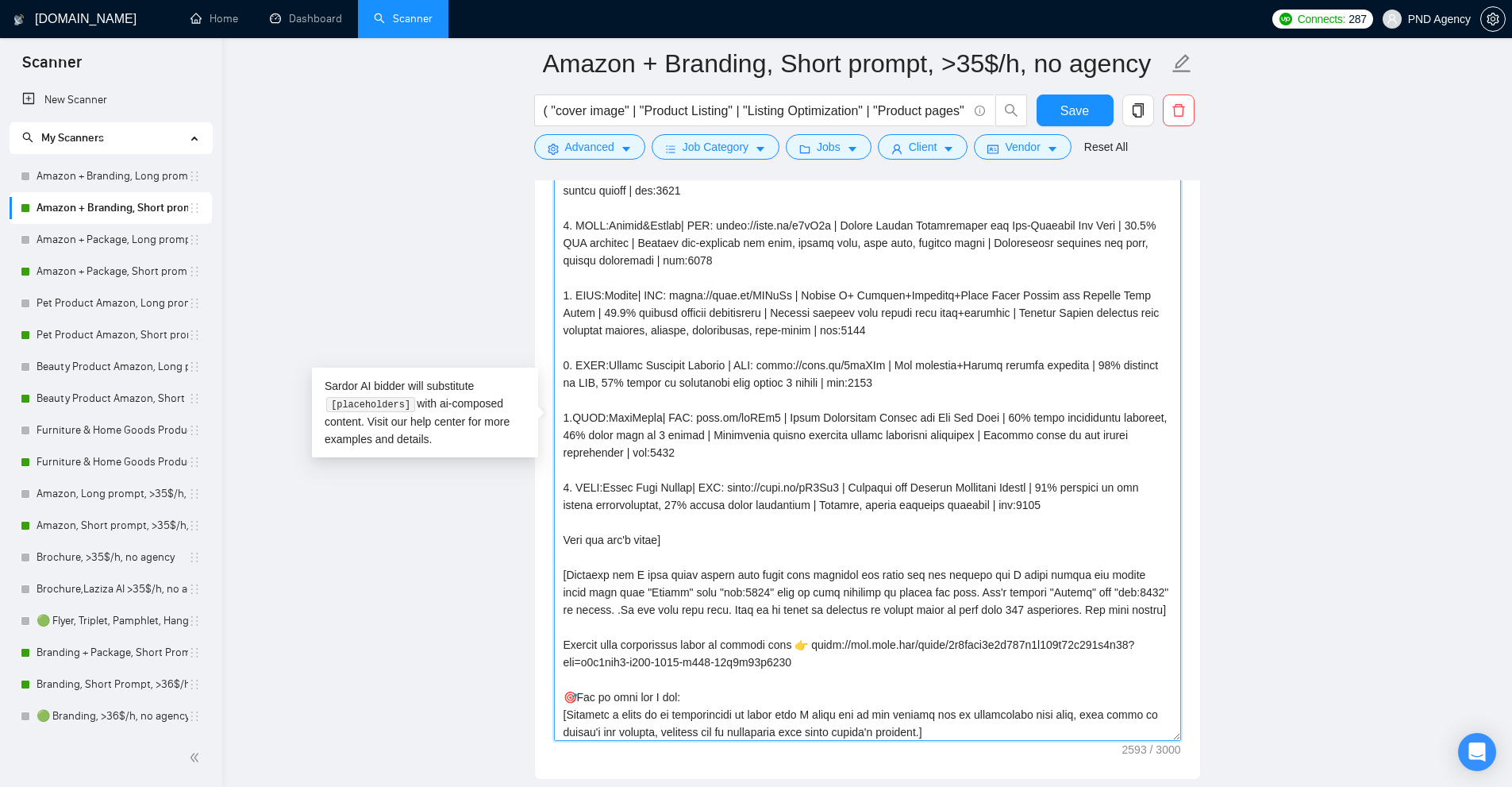
click at [699, 418] on textarea "Cover letter template:" at bounding box center [868, 425] width 627 height 633
drag, startPoint x: 778, startPoint y: 364, endPoint x: 806, endPoint y: 363, distance: 28.0
click at [806, 363] on textarea "Cover letter template:" at bounding box center [868, 425] width 627 height 633
click at [667, 300] on textarea "Cover letter template:" at bounding box center [868, 425] width 627 height 633
drag, startPoint x: 667, startPoint y: 300, endPoint x: 811, endPoint y: 370, distance: 160.1
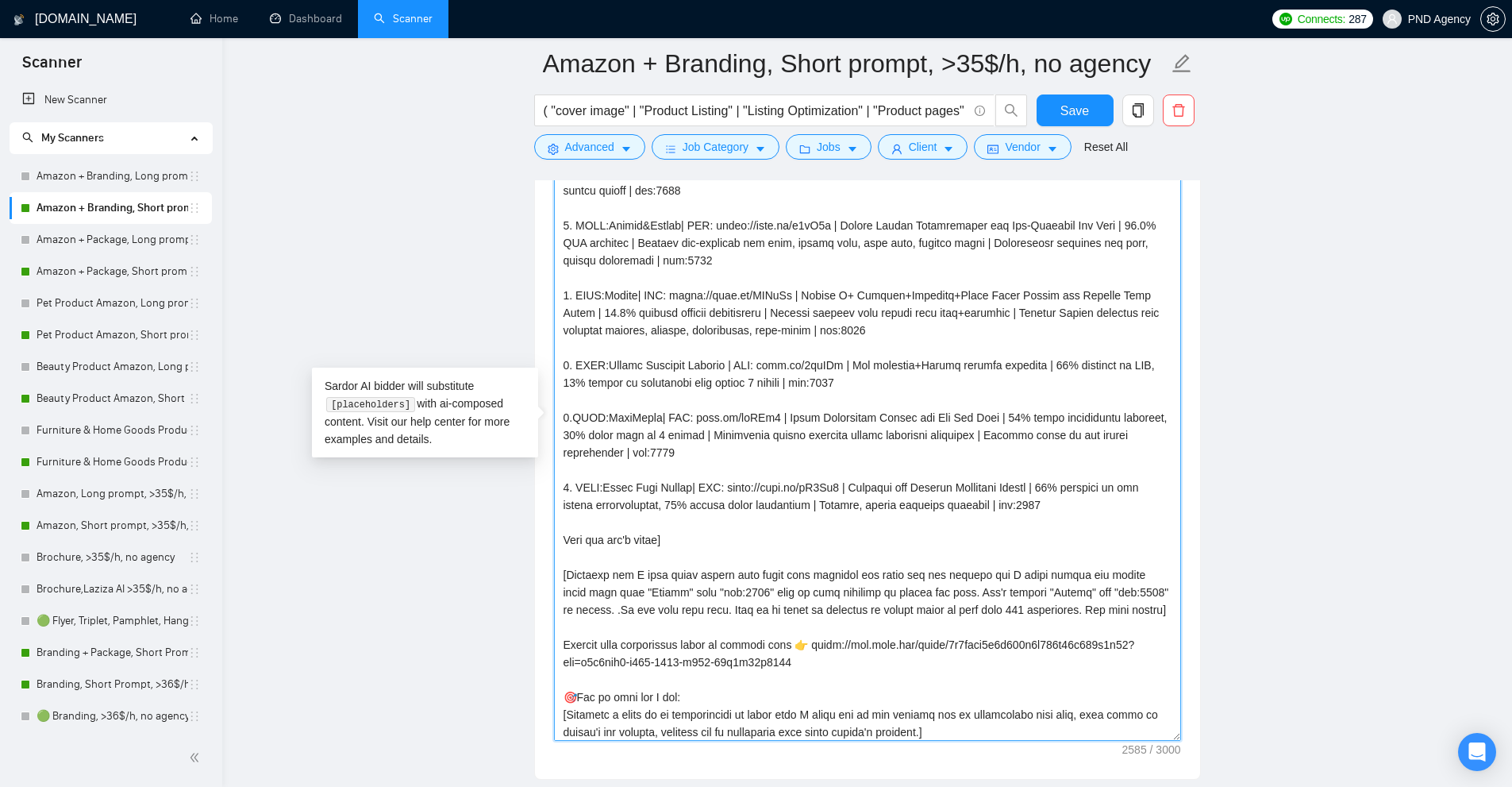
click at [718, 302] on textarea "Cover letter template:" at bounding box center [868, 425] width 627 height 633
type textarea "[Folder= 1. CLNT:IDAE-ORG| URL: https://noto.li/RvJ7WM | Amazon Listing Design …"
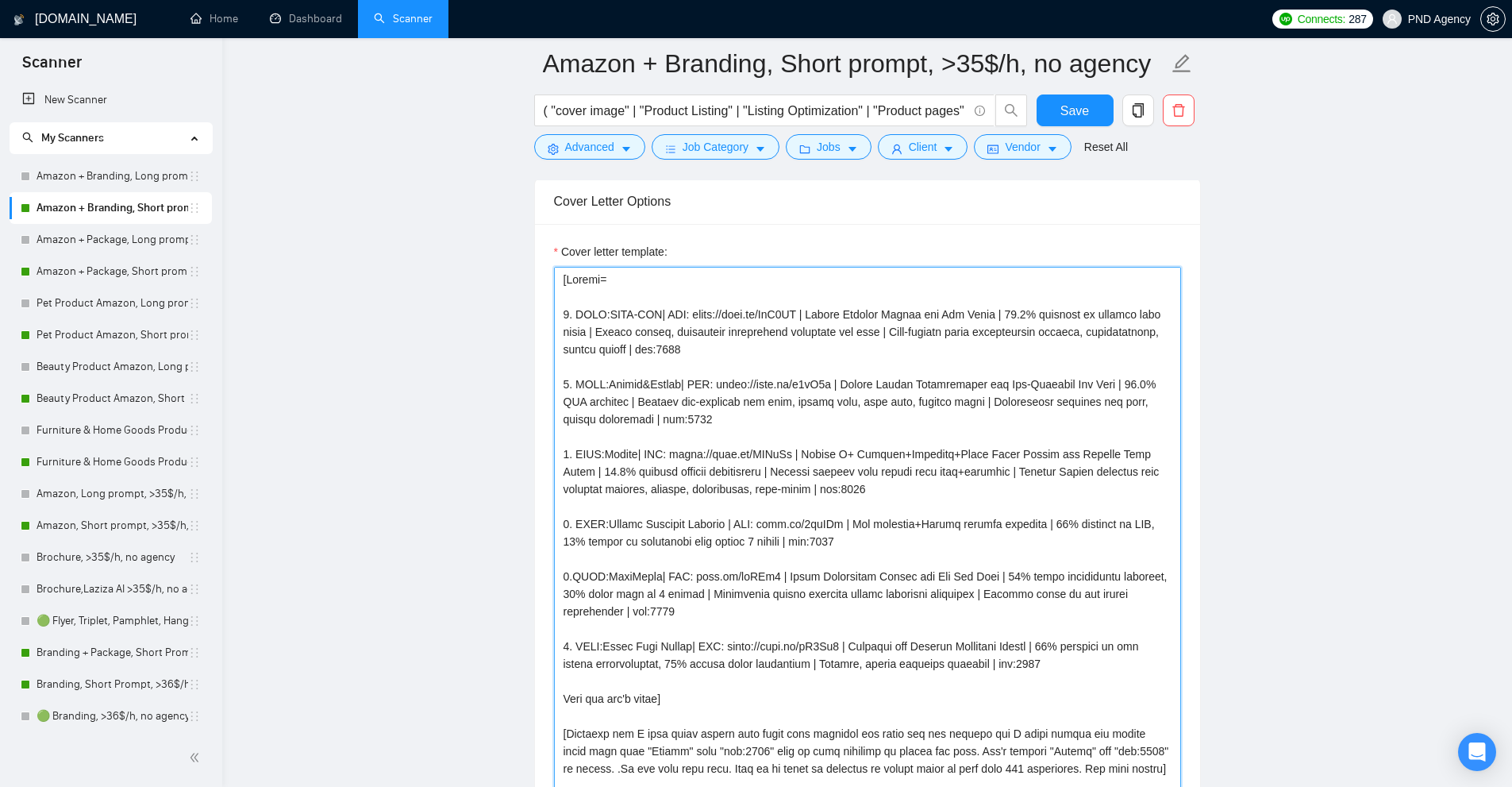
click at [794, 529] on textarea "Cover letter template:" at bounding box center [868, 583] width 627 height 633
drag, startPoint x: 794, startPoint y: 529, endPoint x: 806, endPoint y: 454, distance: 76.0
click at [806, 454] on textarea "Cover letter template:" at bounding box center [868, 583] width 627 height 633
click at [876, 369] on textarea "Cover letter template:" at bounding box center [868, 583] width 627 height 633
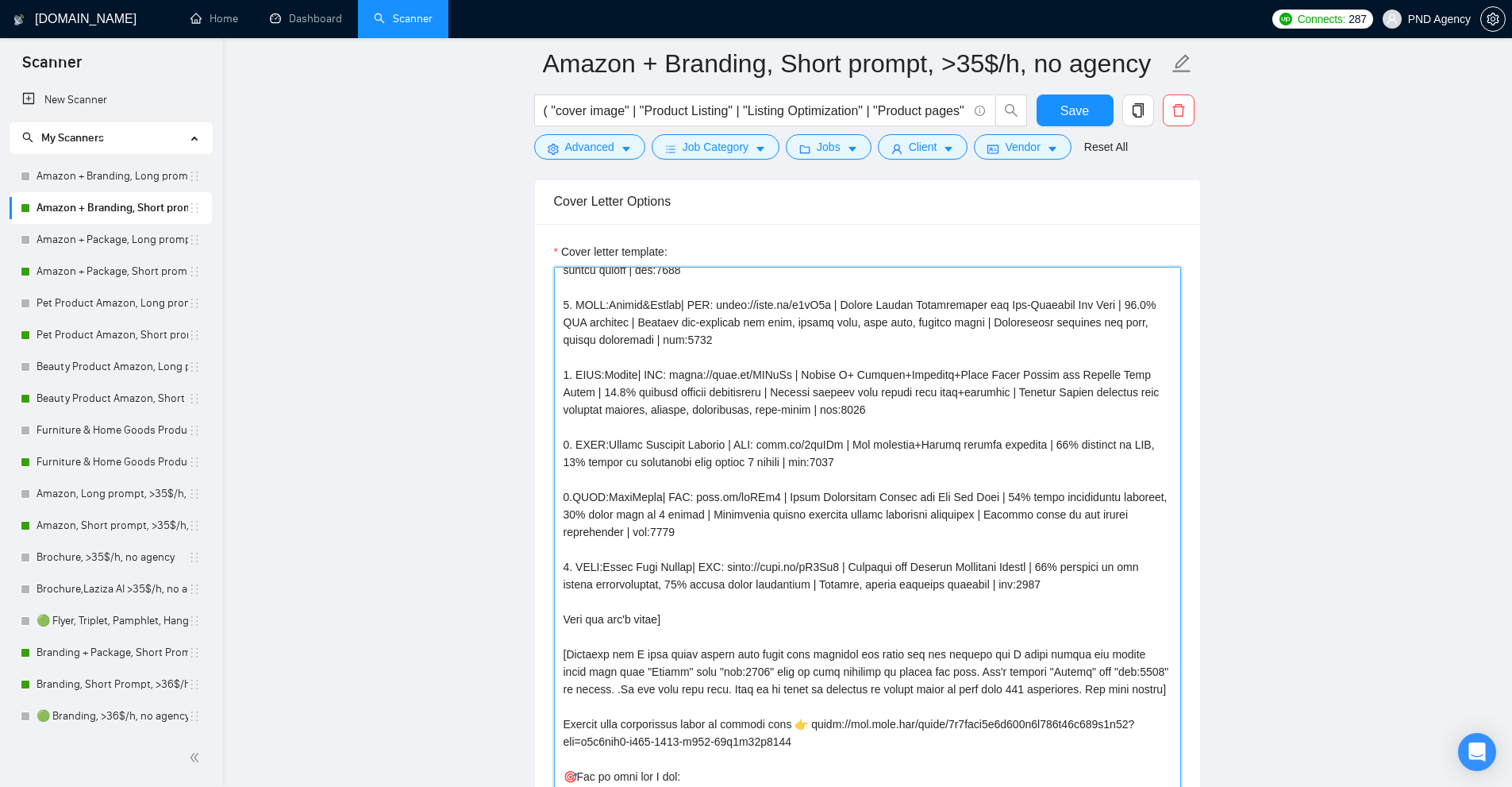
scroll to position [214, 0]
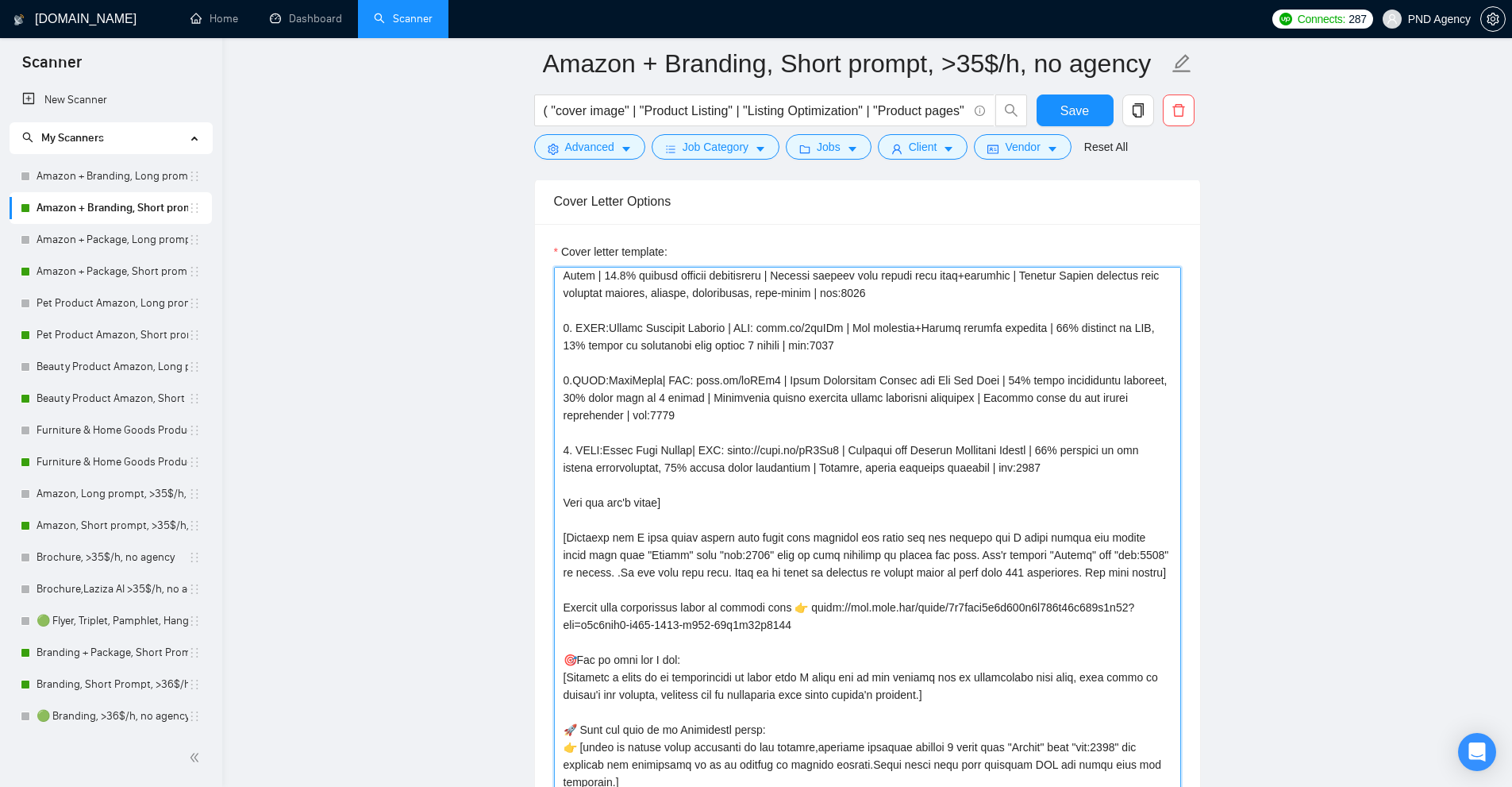
drag, startPoint x: 563, startPoint y: 521, endPoint x: 719, endPoint y: 575, distance: 165.1
click at [719, 575] on textarea "Cover letter template:" at bounding box center [868, 583] width 627 height 633
click at [717, 576] on textarea "Cover letter template:" at bounding box center [868, 583] width 627 height 633
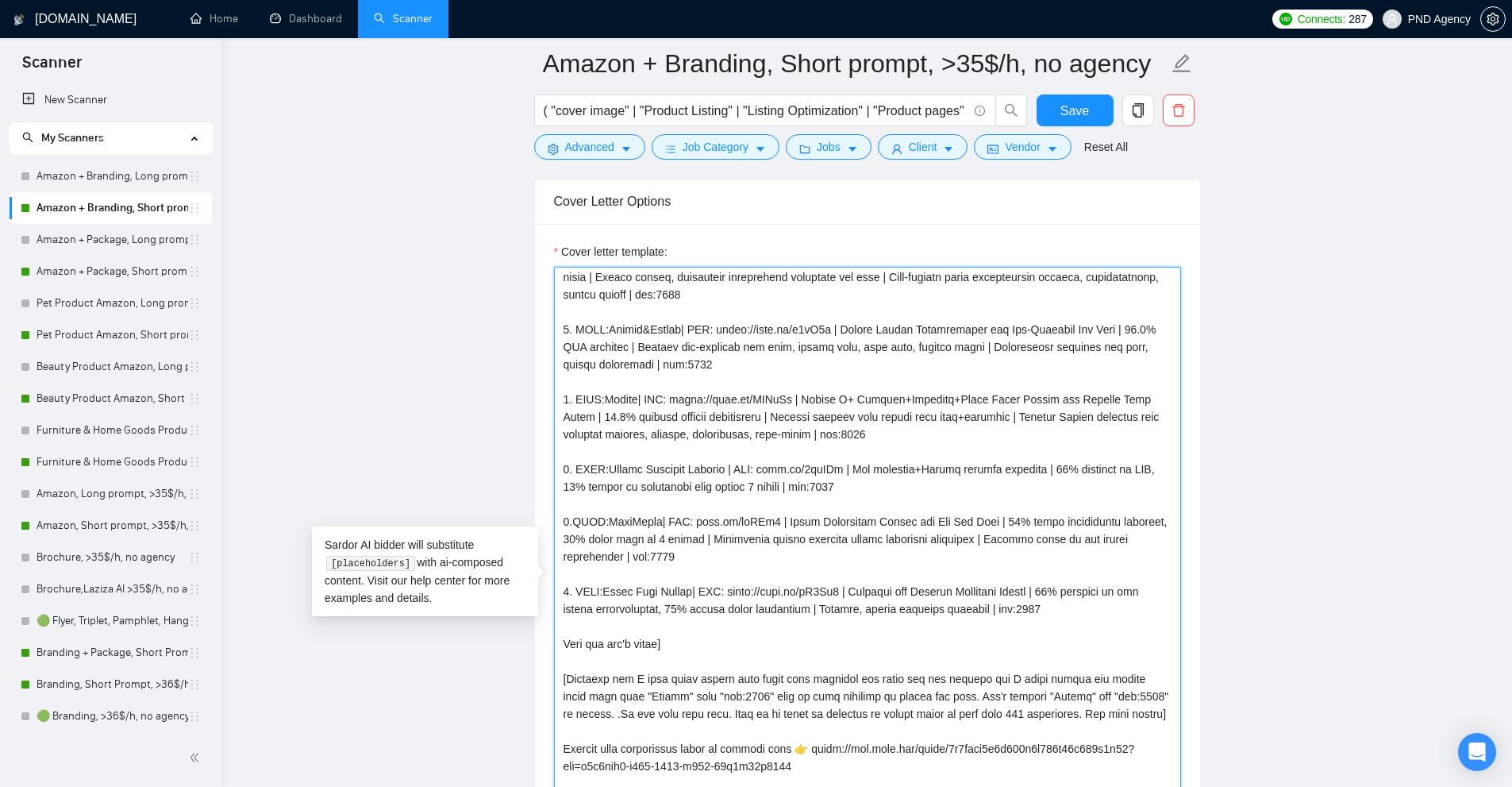
scroll to position [0, 0]
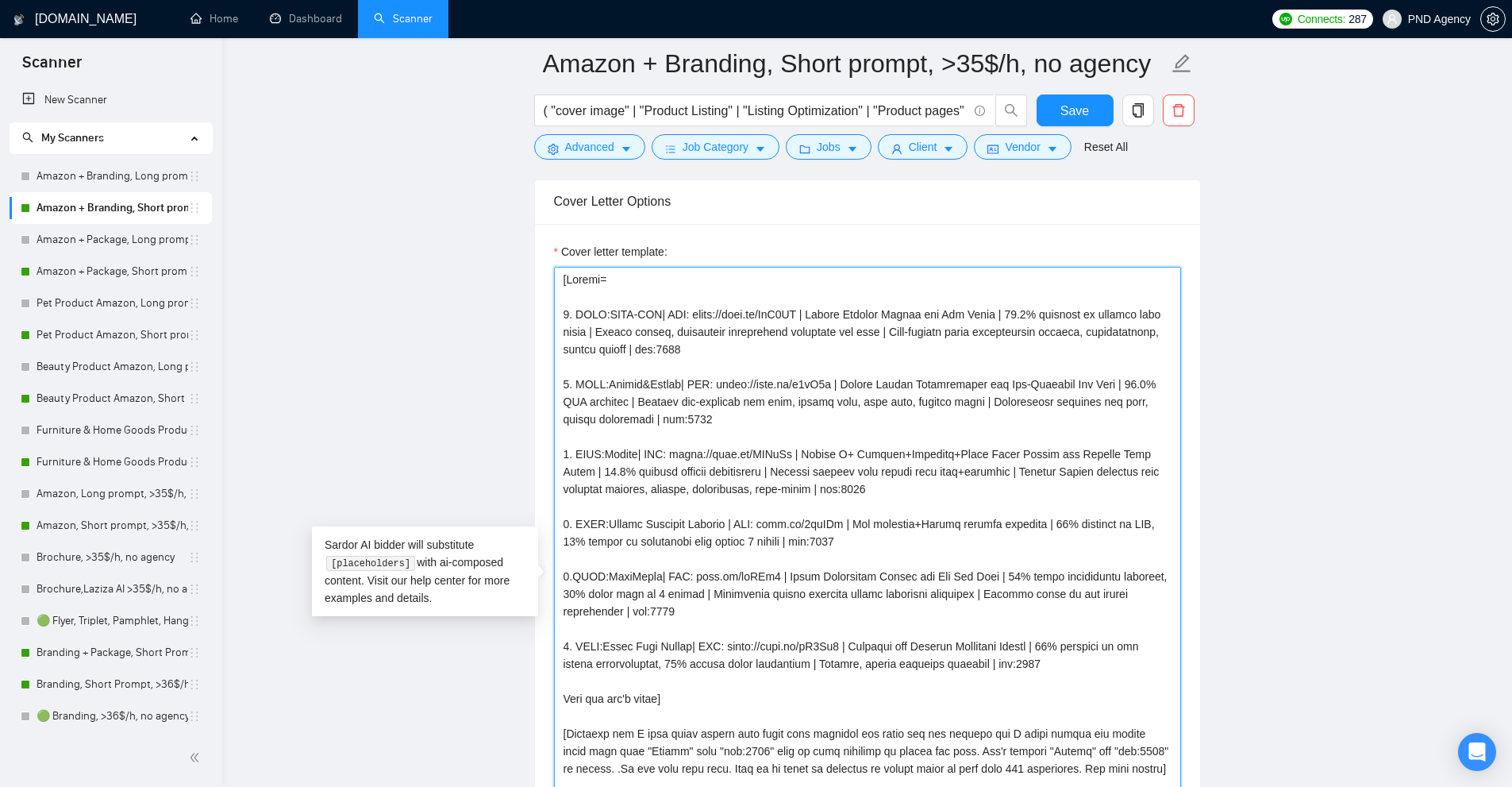
click at [574, 320] on textarea "Cover letter template:" at bounding box center [868, 583] width 627 height 633
click at [892, 356] on textarea "Cover letter template:" at bounding box center [868, 583] width 627 height 633
drag, startPoint x: 924, startPoint y: 356, endPoint x: 702, endPoint y: 333, distance: 223.2
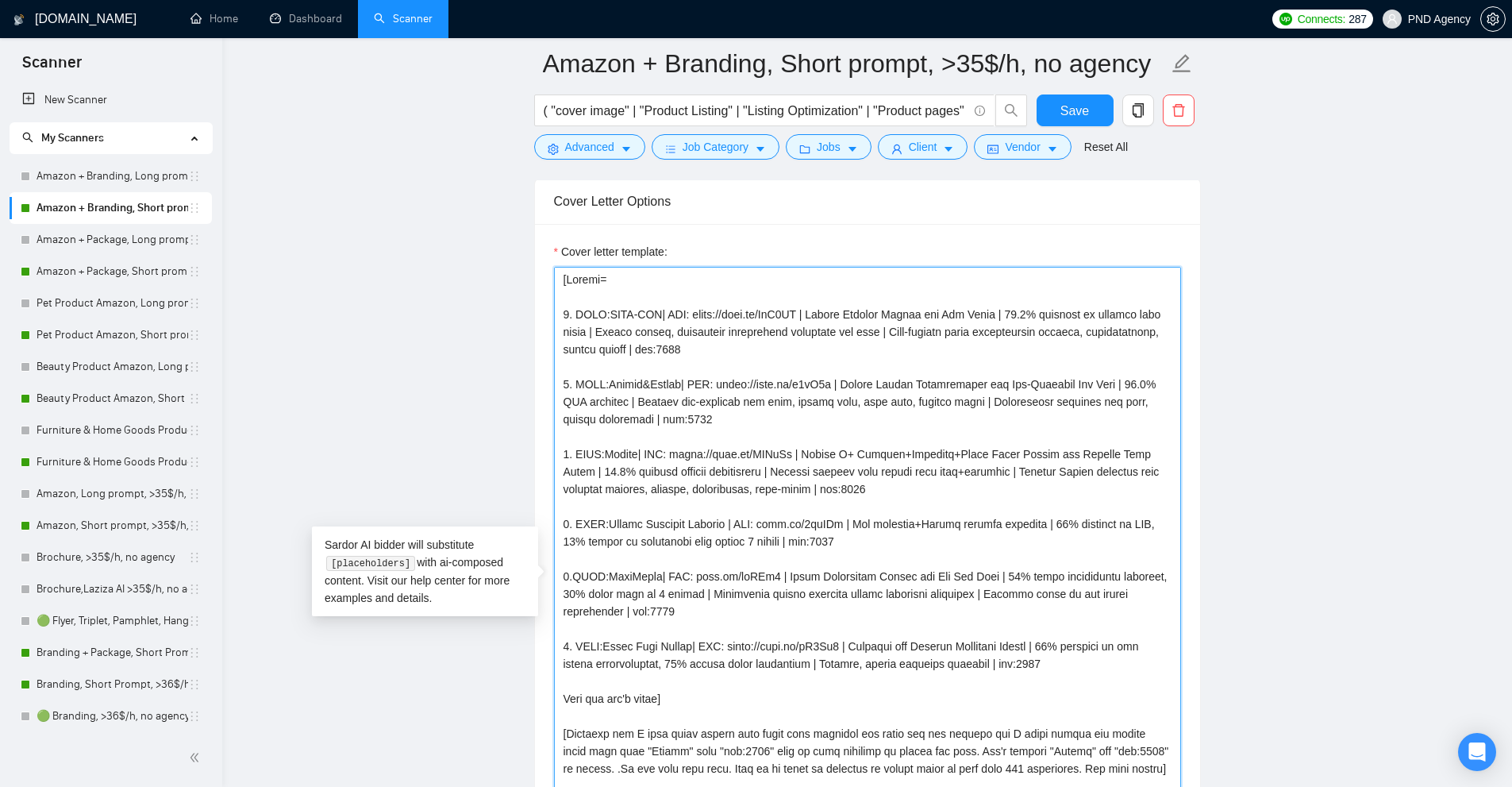
click at [702, 333] on textarea "Cover letter template:" at bounding box center [868, 583] width 627 height 633
click at [763, 412] on textarea "Cover letter template:" at bounding box center [868, 583] width 627 height 633
click at [782, 397] on textarea "Cover letter template:" at bounding box center [868, 583] width 627 height 633
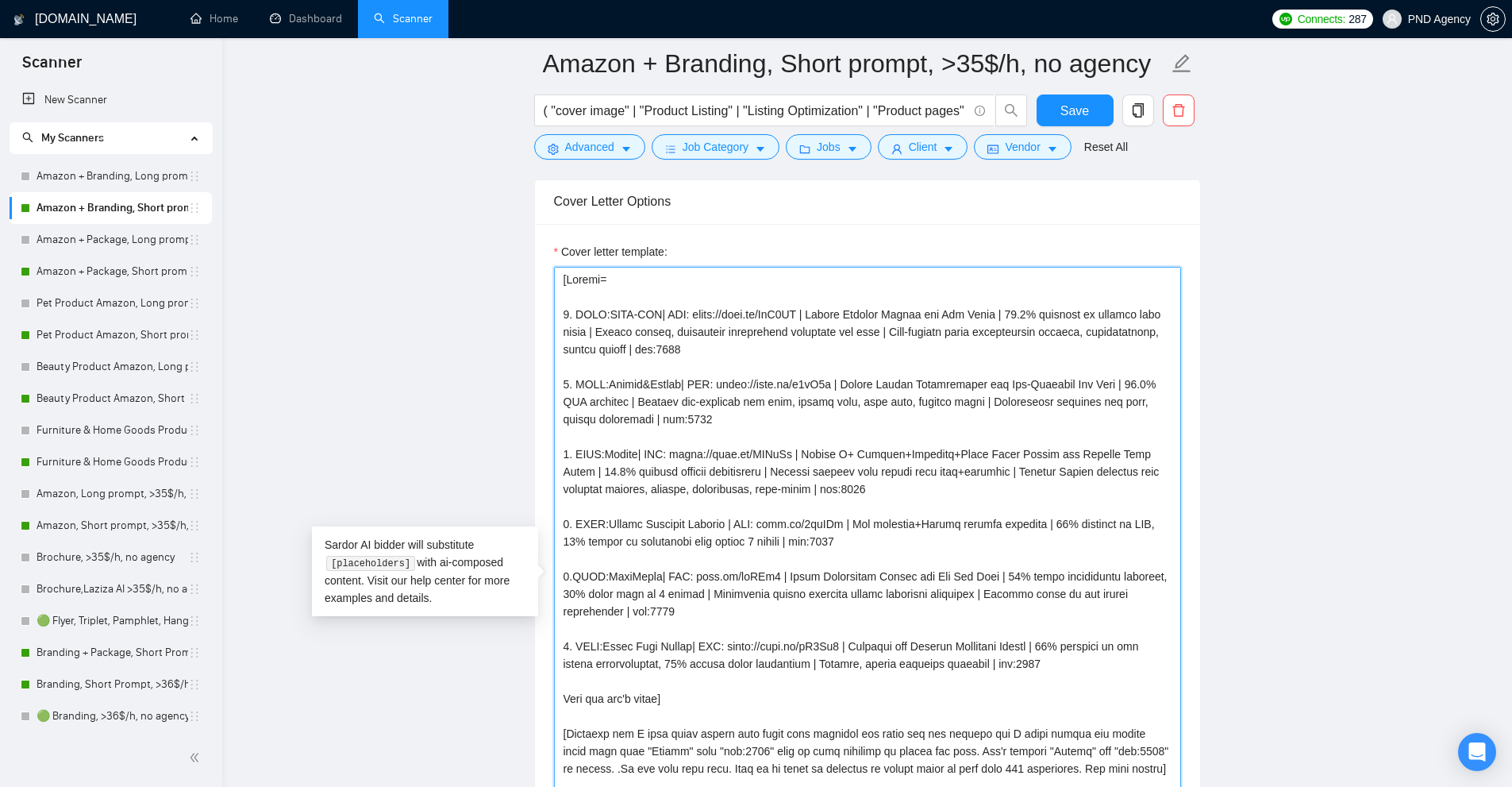
click at [780, 442] on textarea "Cover letter template:" at bounding box center [868, 583] width 627 height 633
click at [924, 652] on textarea "Cover letter template:" at bounding box center [868, 583] width 627 height 633
drag, startPoint x: 924, startPoint y: 652, endPoint x: 960, endPoint y: 644, distance: 36.9
click at [960, 644] on textarea "Cover letter template:" at bounding box center [868, 583] width 627 height 633
click at [855, 504] on textarea "Cover letter template:" at bounding box center [868, 583] width 627 height 633
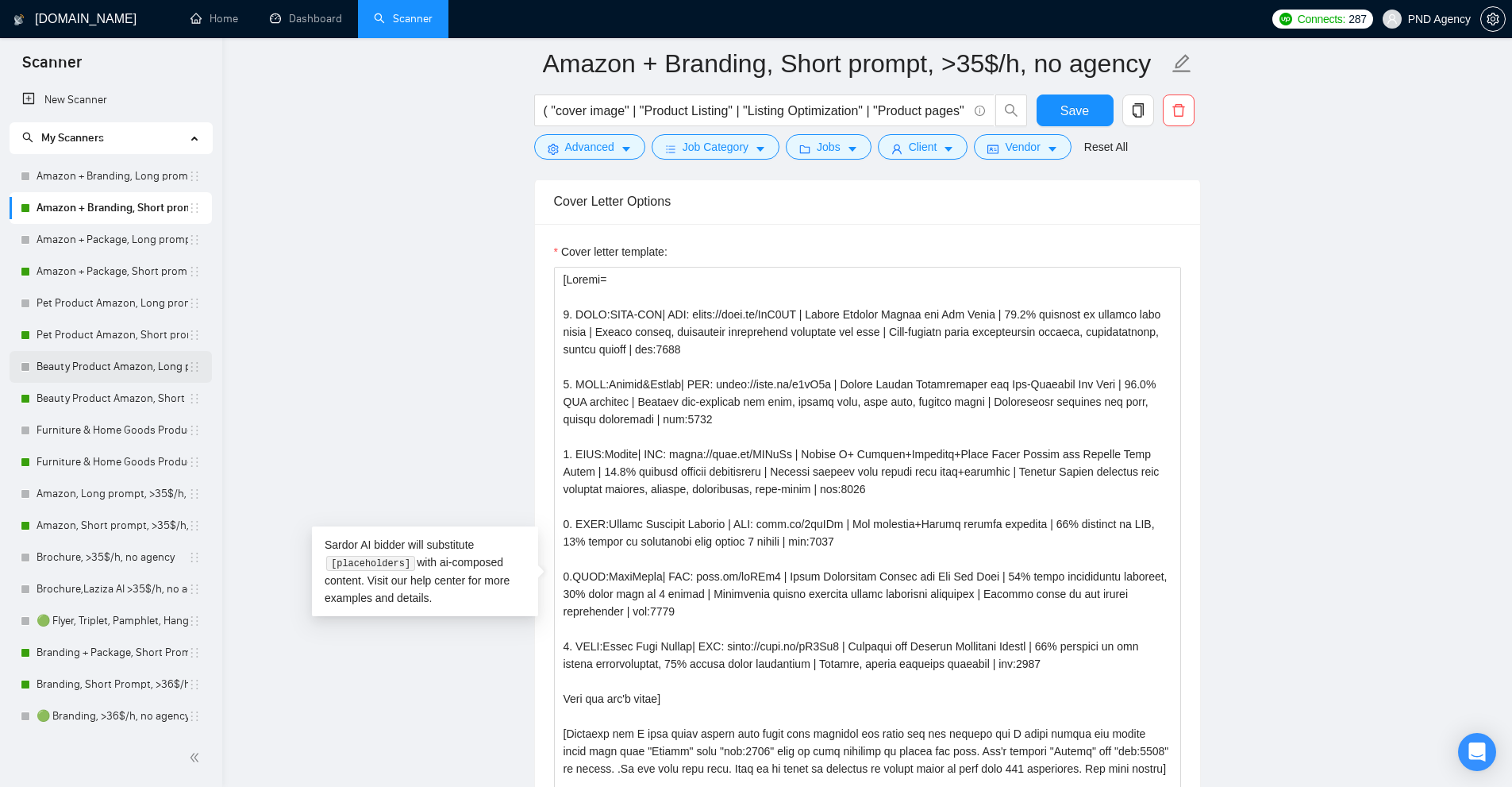
click at [66, 380] on link "Beauty Product Amazon, Long prompt, >35$/h, no agency" at bounding box center [113, 367] width 152 height 31
click at [72, 386] on link "Beauty Product Amazon, Short prompt, >35$/h, no agency" at bounding box center [113, 398] width 152 height 31
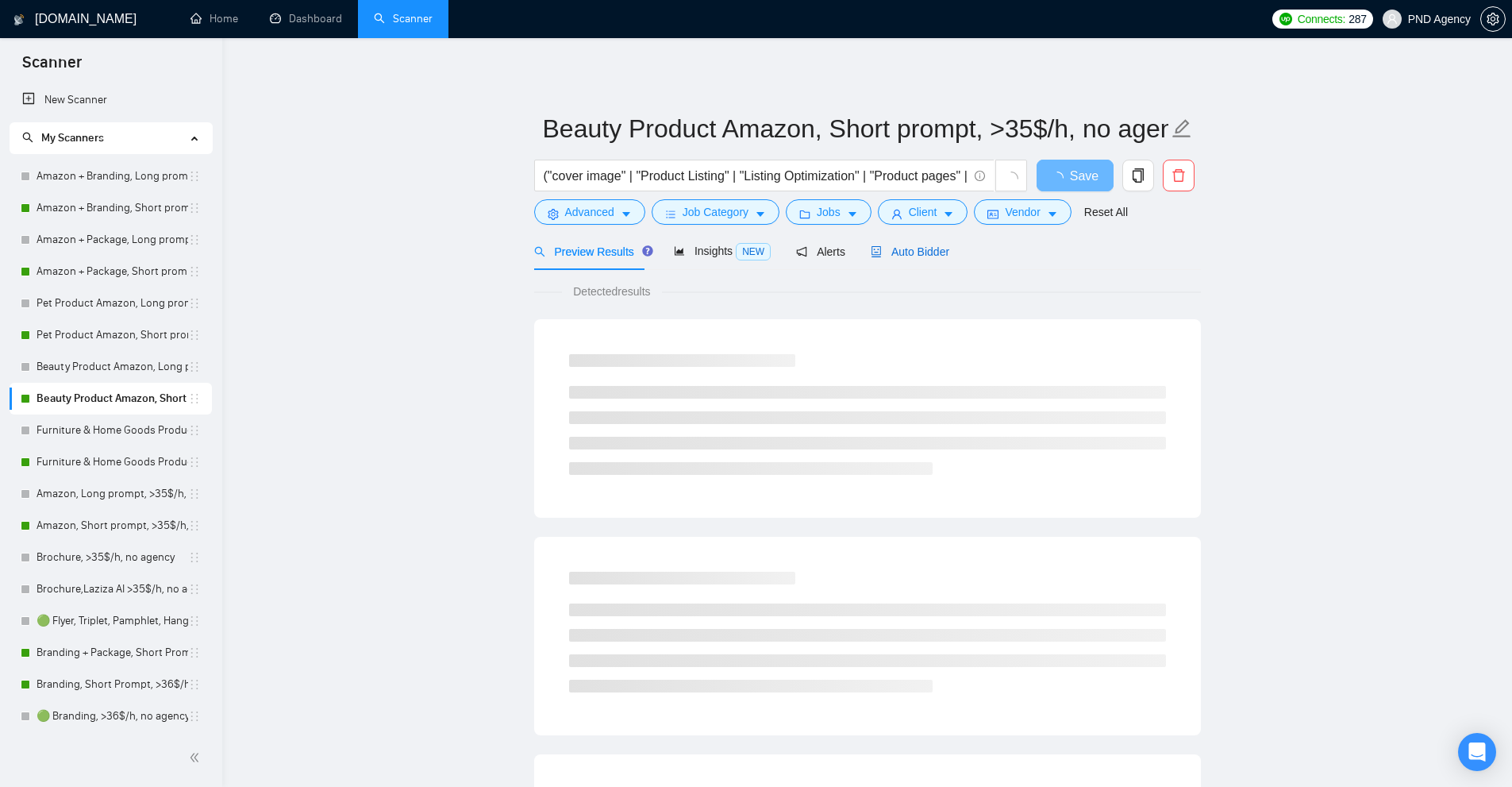
click at [898, 245] on span "Auto Bidder" at bounding box center [911, 252] width 79 height 13
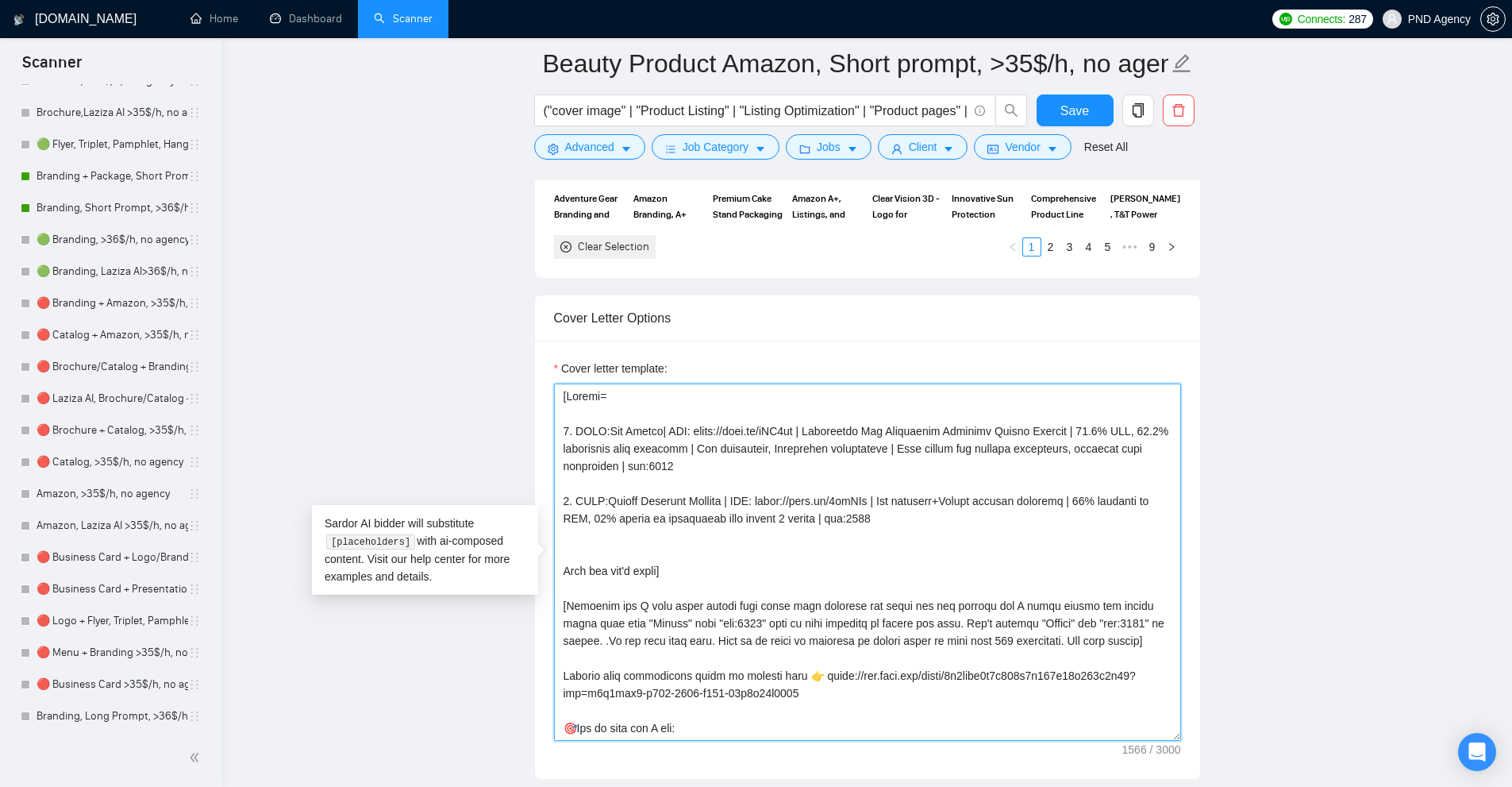
drag, startPoint x: 954, startPoint y: 521, endPoint x: 486, endPoint y: 440, distance: 475.0
click at [486, 440] on main "Beauty Product Amazon, Short prompt, >35$/h, no agency ("cover image" | "Produc…" at bounding box center [868, 729] width 1240 height 4669
click at [730, 414] on textarea "Cover letter template:" at bounding box center [868, 562] width 627 height 357
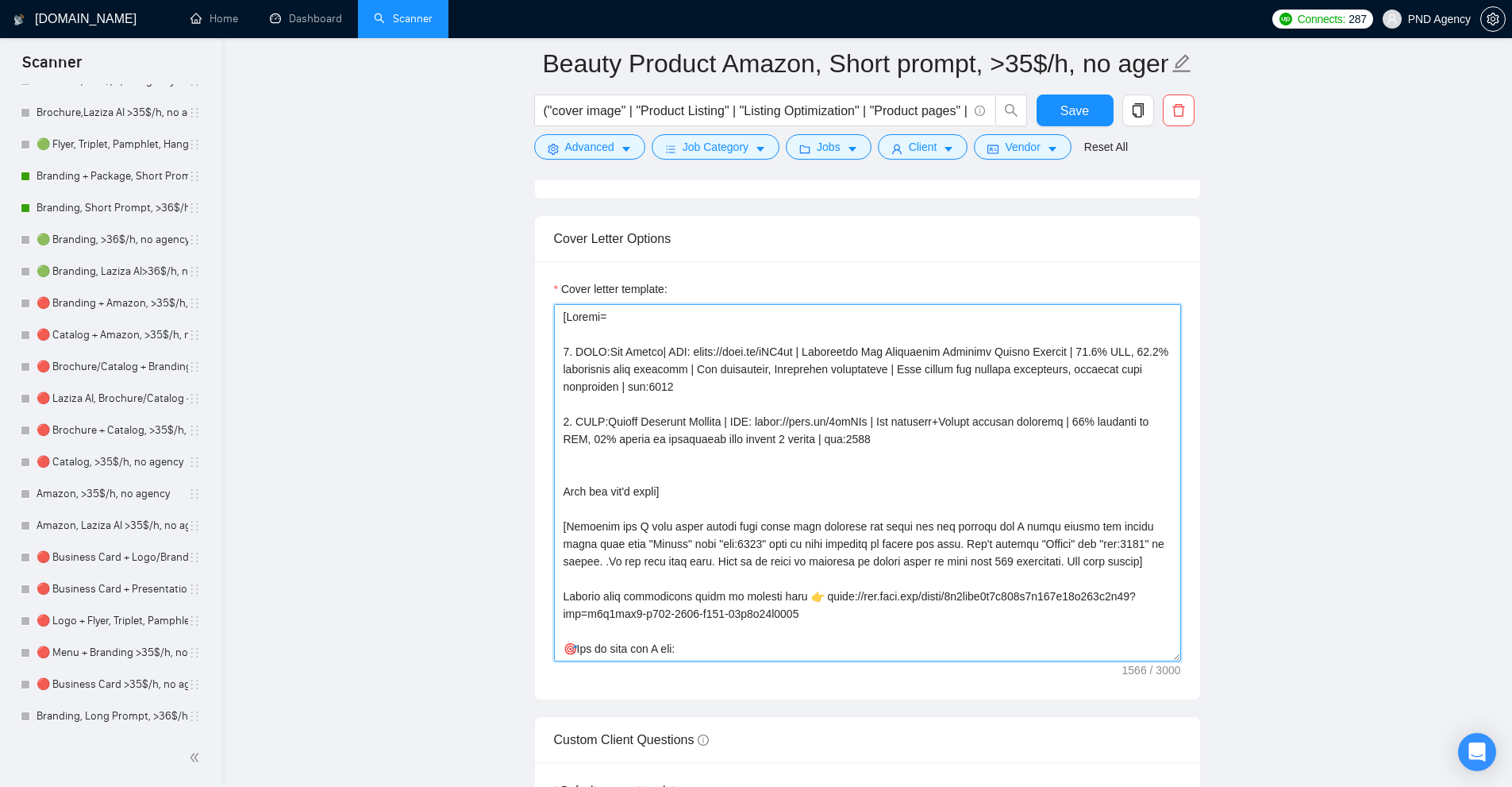
drag, startPoint x: 948, startPoint y: 452, endPoint x: 549, endPoint y: 373, distance: 406.7
click at [549, 373] on div "Cover letter template:" at bounding box center [868, 480] width 665 height 438
click at [588, 371] on textarea "Cover letter template:" at bounding box center [868, 482] width 627 height 357
drag, startPoint x: 570, startPoint y: 364, endPoint x: 511, endPoint y: 345, distance: 62.0
click at [511, 345] on main "Beauty Product Amazon, Short prompt, >35$/h, no agency ("cover image" | "Produc…" at bounding box center [868, 650] width 1240 height 4669
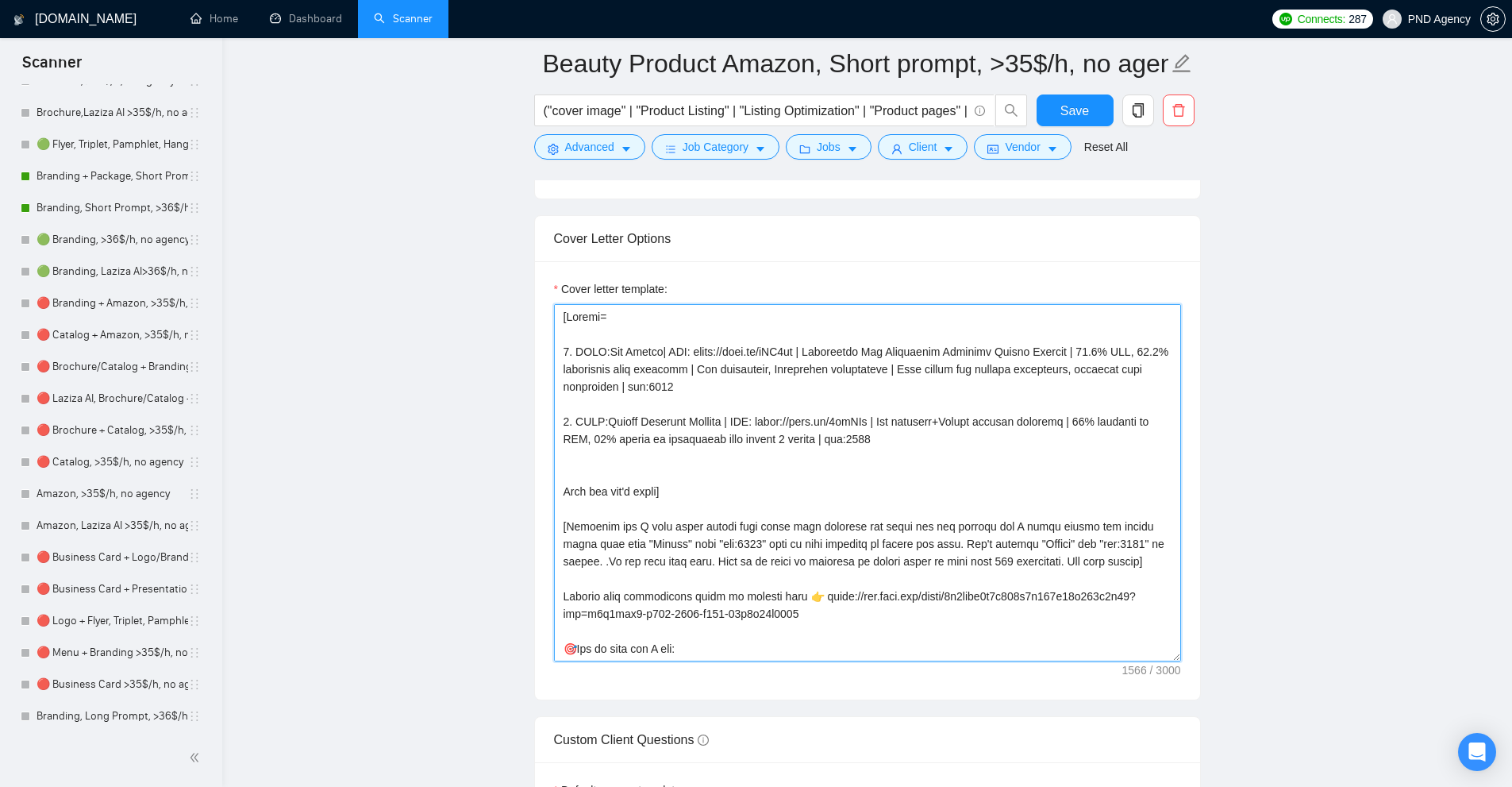
click at [605, 342] on textarea "Cover letter template:" at bounding box center [868, 482] width 627 height 357
click at [633, 350] on textarea "Cover letter template:" at bounding box center [868, 482] width 627 height 357
click at [767, 372] on textarea "Cover letter template:" at bounding box center [868, 482] width 627 height 357
drag, startPoint x: 688, startPoint y: 348, endPoint x: 746, endPoint y: 350, distance: 58.0
click at [746, 350] on textarea "Cover letter template:" at bounding box center [868, 482] width 627 height 357
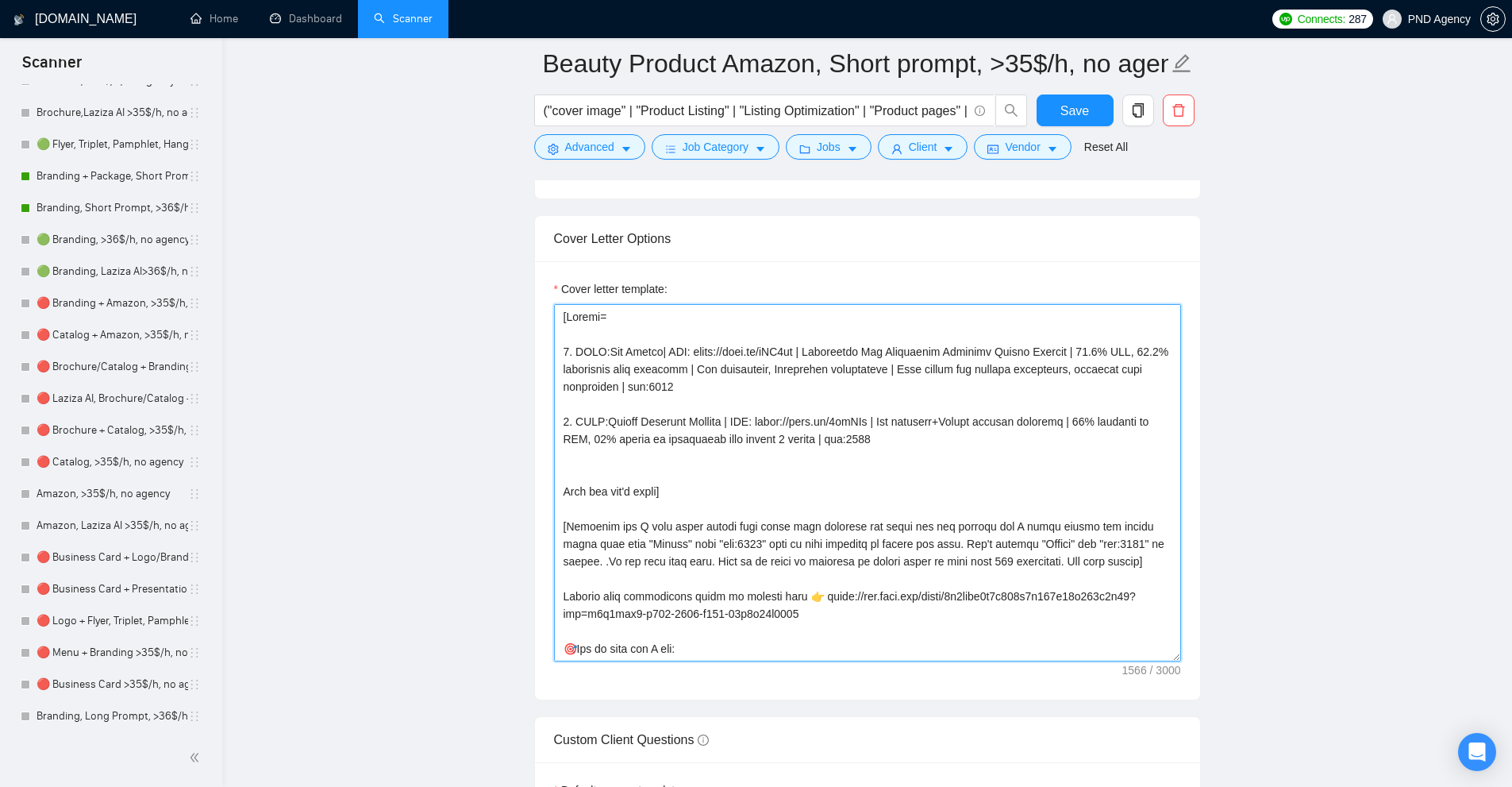
click at [1018, 368] on textarea "Cover letter template:" at bounding box center [868, 482] width 627 height 357
drag, startPoint x: 828, startPoint y: 342, endPoint x: 1123, endPoint y: 348, distance: 295.1
click at [1123, 348] on textarea "Cover letter template:" at bounding box center [868, 482] width 627 height 357
click at [1121, 349] on textarea "Cover letter template:" at bounding box center [868, 482] width 627 height 357
click at [1121, 349] on textarea "Cover letter template:" at bounding box center [868, 482] width 627 height 357
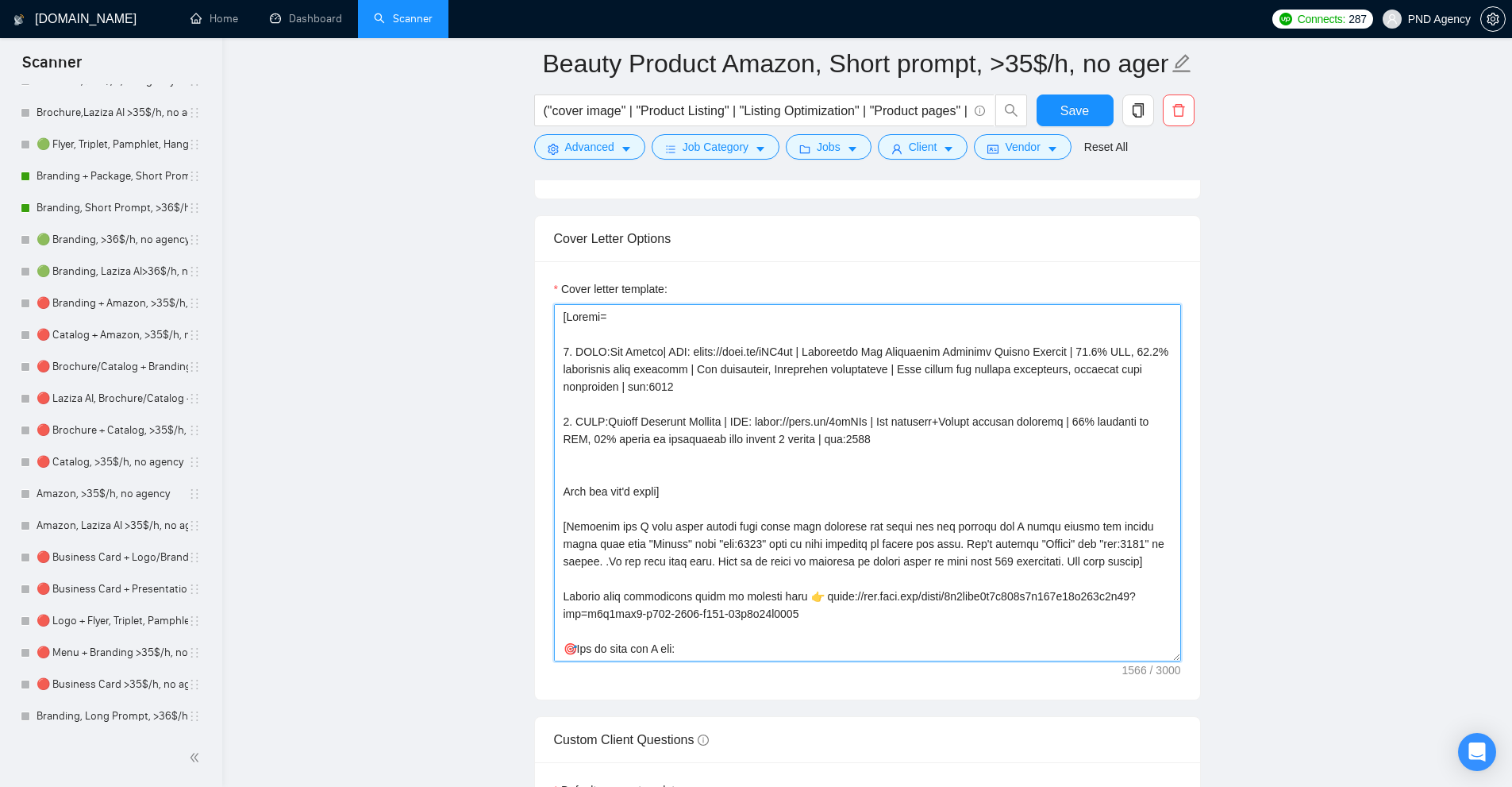
click at [1121, 349] on textarea "Cover letter template:" at bounding box center [868, 482] width 627 height 357
drag, startPoint x: 1100, startPoint y: 370, endPoint x: 1100, endPoint y: 360, distance: 10.0
click at [1100, 371] on textarea "Cover letter template:" at bounding box center [868, 482] width 627 height 357
click at [1082, 347] on textarea "Cover letter template:" at bounding box center [868, 482] width 627 height 357
click at [1103, 368] on textarea "Cover letter template:" at bounding box center [868, 482] width 627 height 357
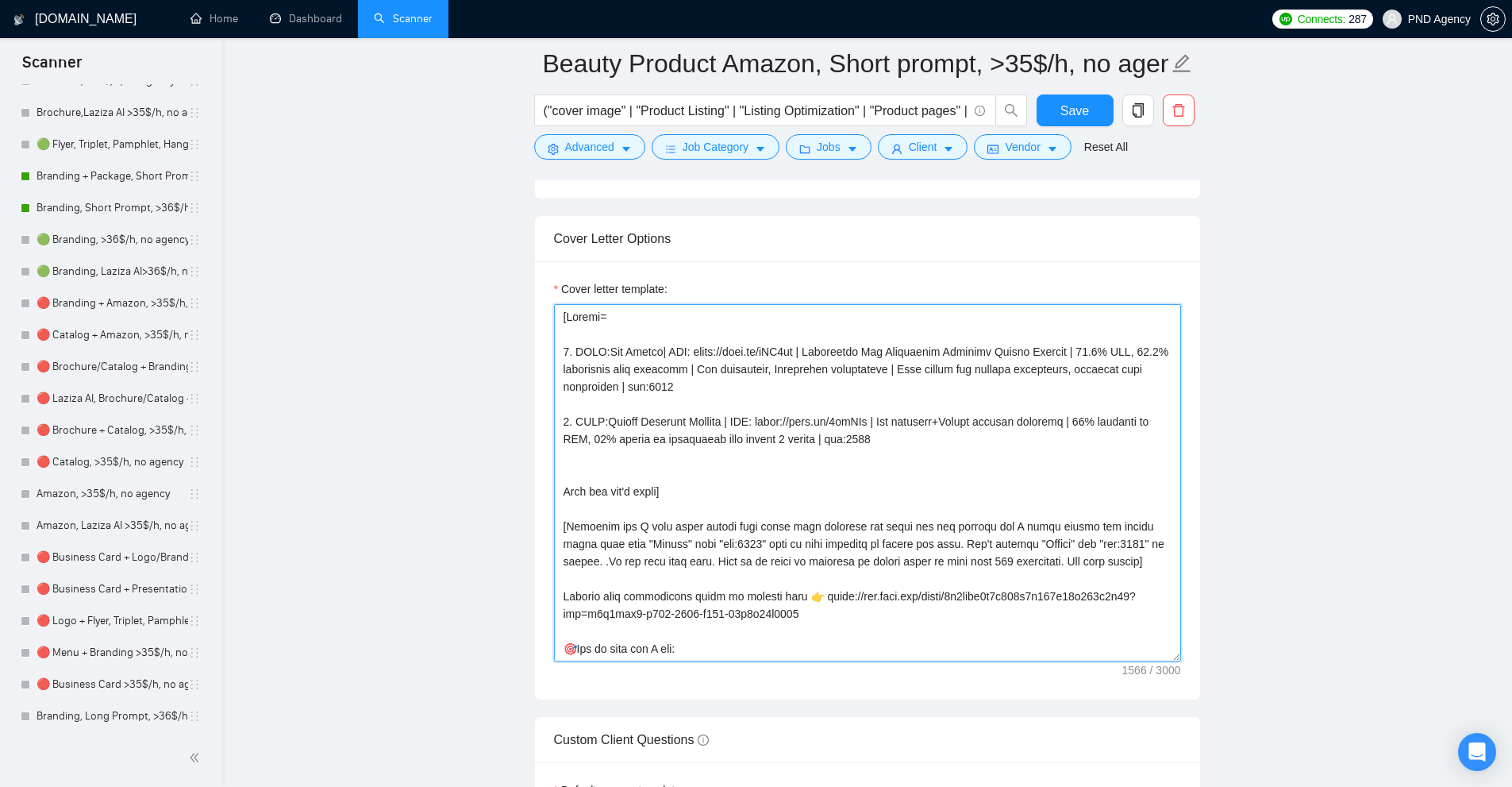
click at [1103, 368] on textarea "Cover letter template:" at bounding box center [868, 482] width 627 height 357
click at [819, 540] on textarea "Cover letter template:" at bounding box center [868, 482] width 627 height 357
drag, startPoint x: 927, startPoint y: 440, endPoint x: 874, endPoint y: 443, distance: 53.1
click at [874, 443] on textarea "Cover letter template:" at bounding box center [868, 482] width 627 height 357
click at [807, 370] on textarea "Cover letter template:" at bounding box center [868, 482] width 627 height 357
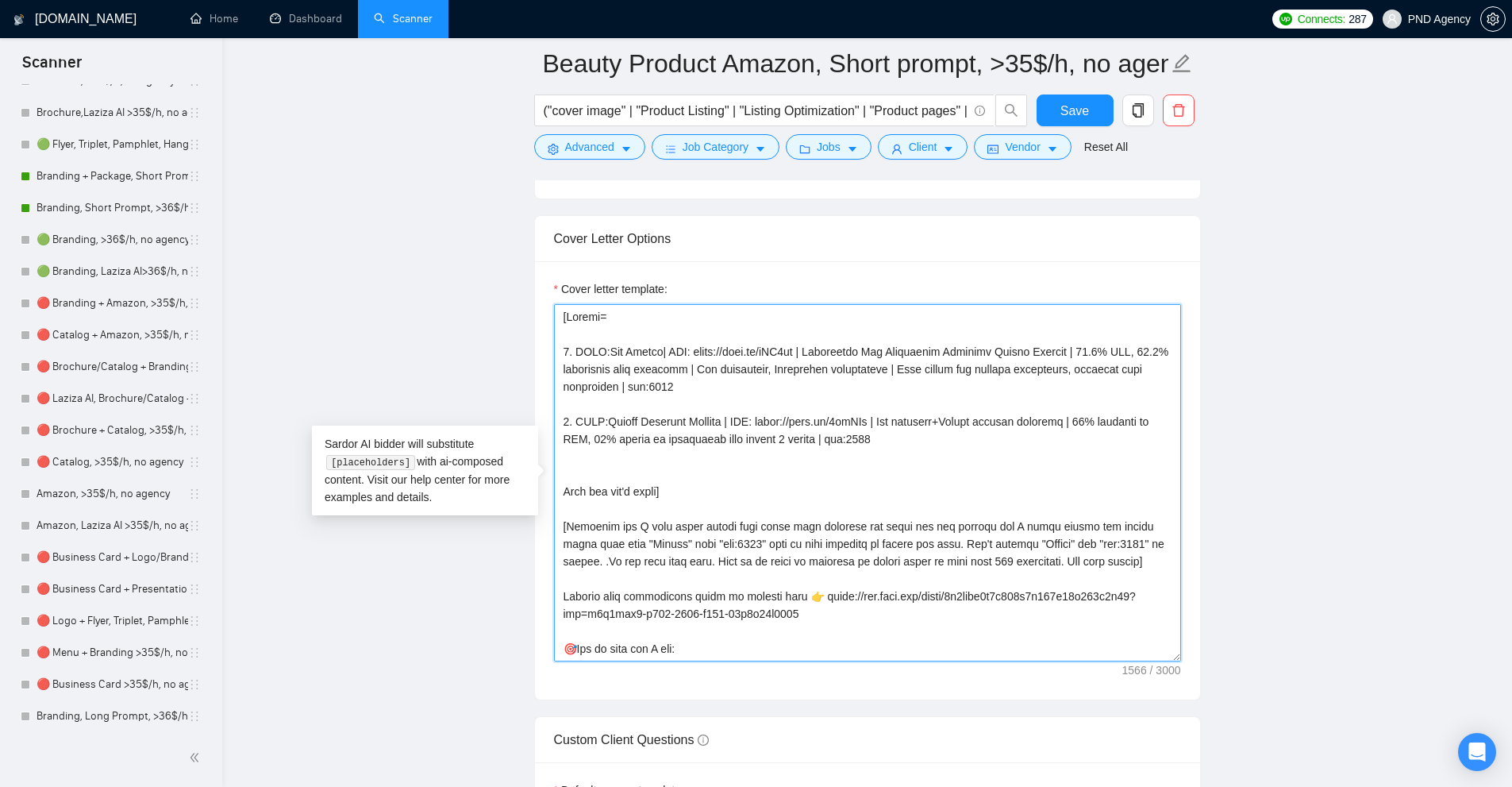
click at [918, 386] on textarea "Cover letter template:" at bounding box center [868, 482] width 627 height 357
click at [820, 397] on textarea "Cover letter template:" at bounding box center [868, 482] width 627 height 357
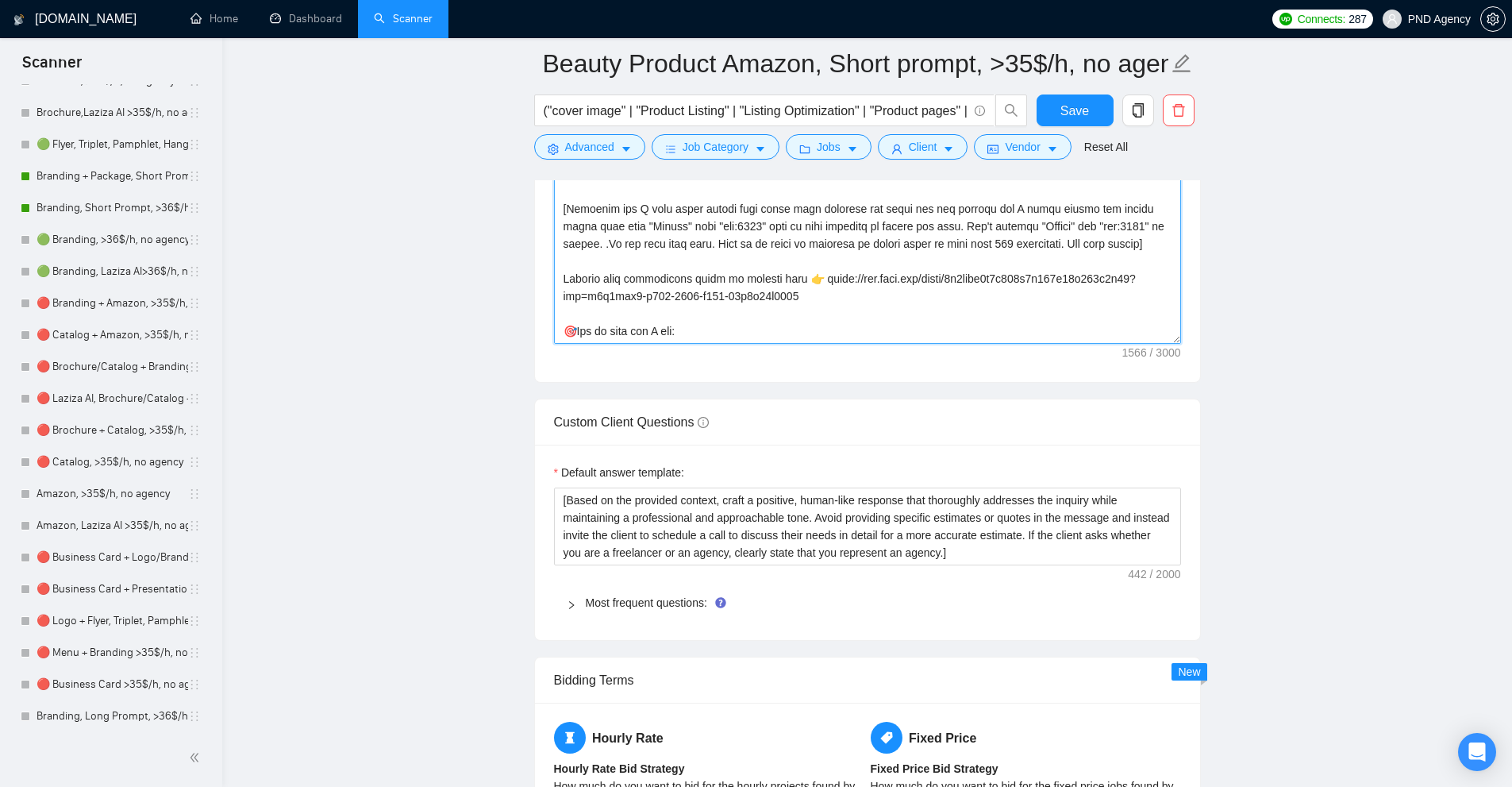
scroll to position [2144, 0]
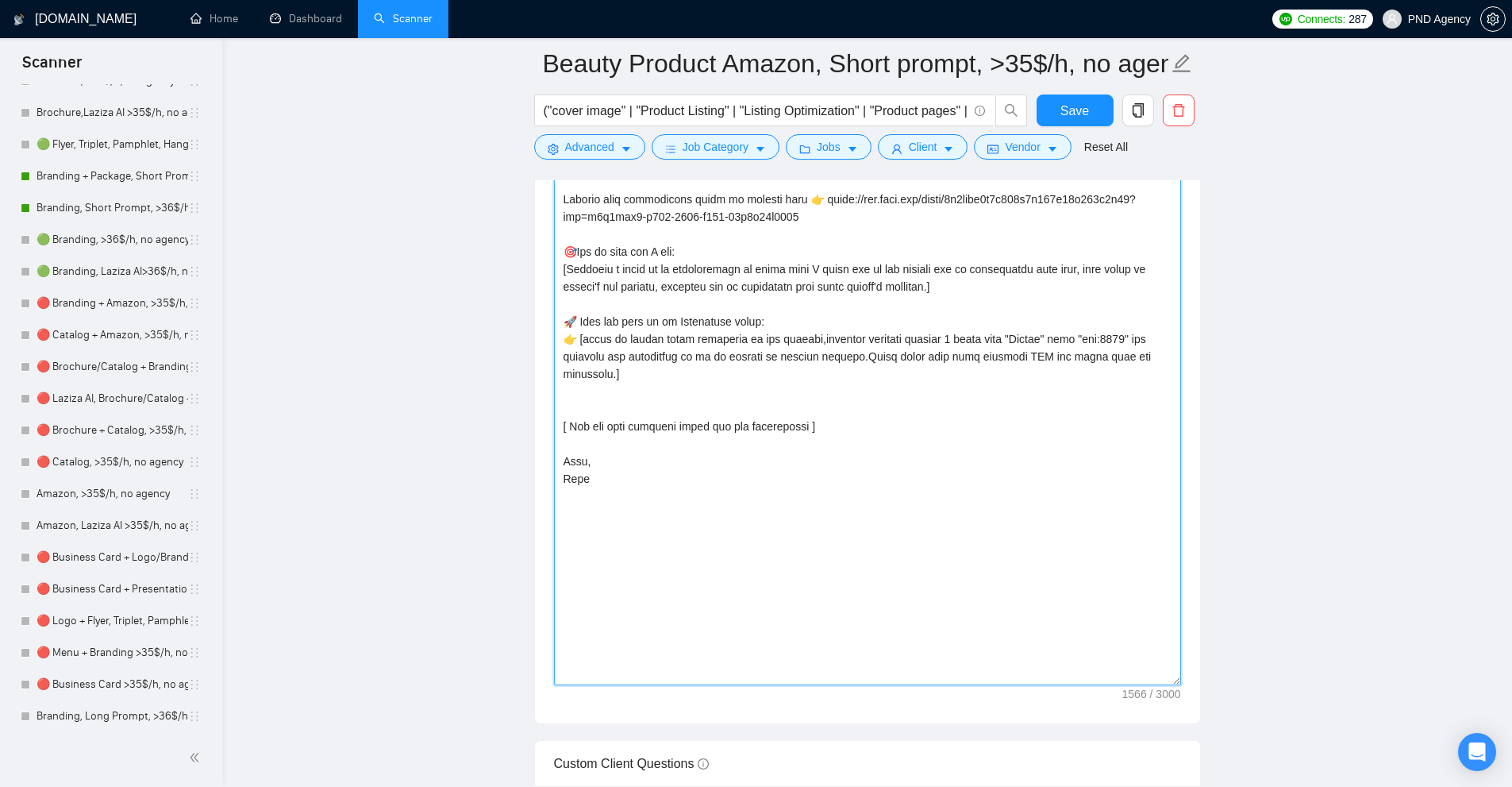
drag, startPoint x: 1177, startPoint y: 259, endPoint x: 1186, endPoint y: 646, distance: 387.1
click at [1186, 646] on div "Cover letter template:" at bounding box center [868, 293] width 665 height 859
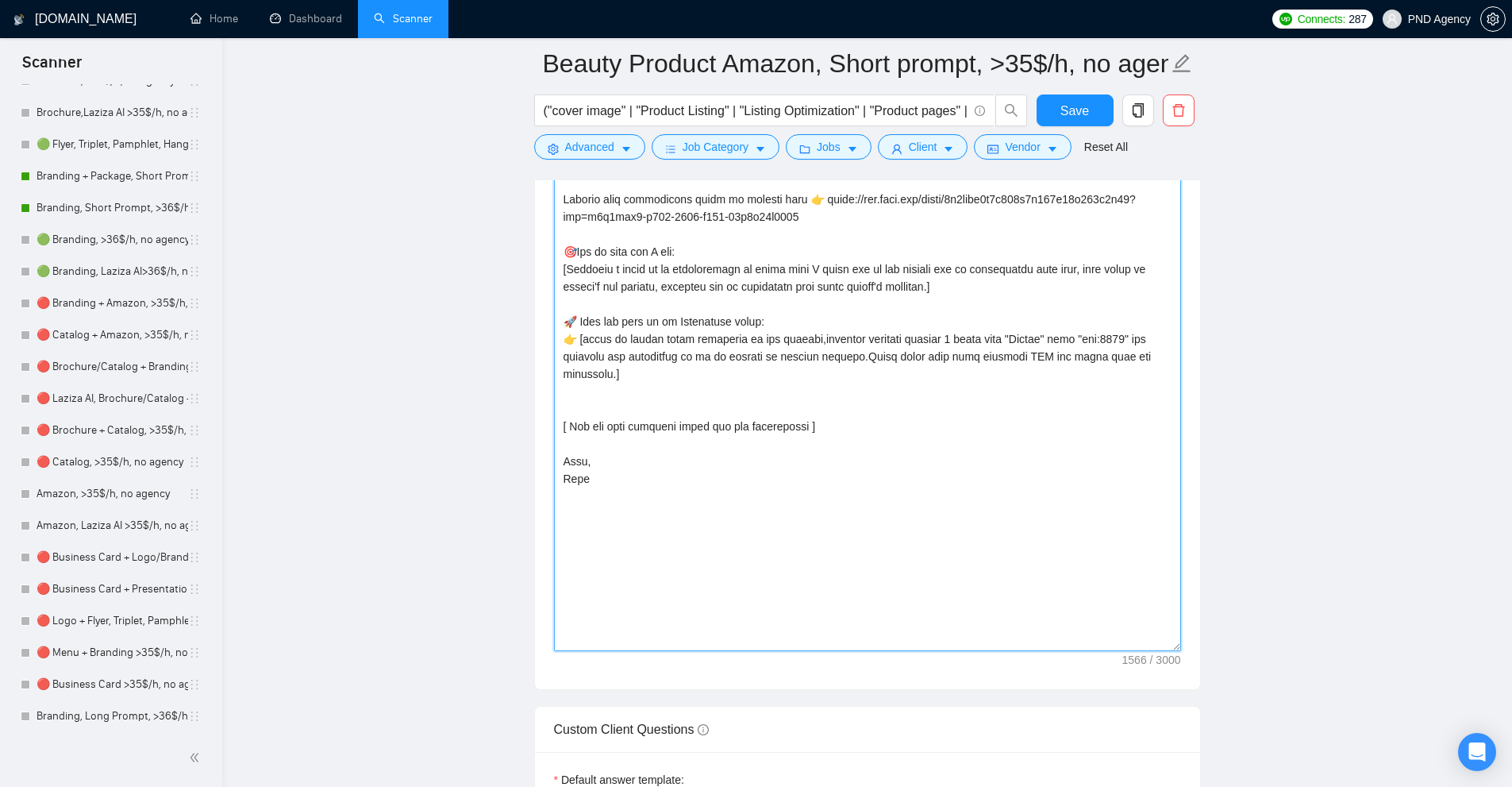
scroll to position [1907, 0]
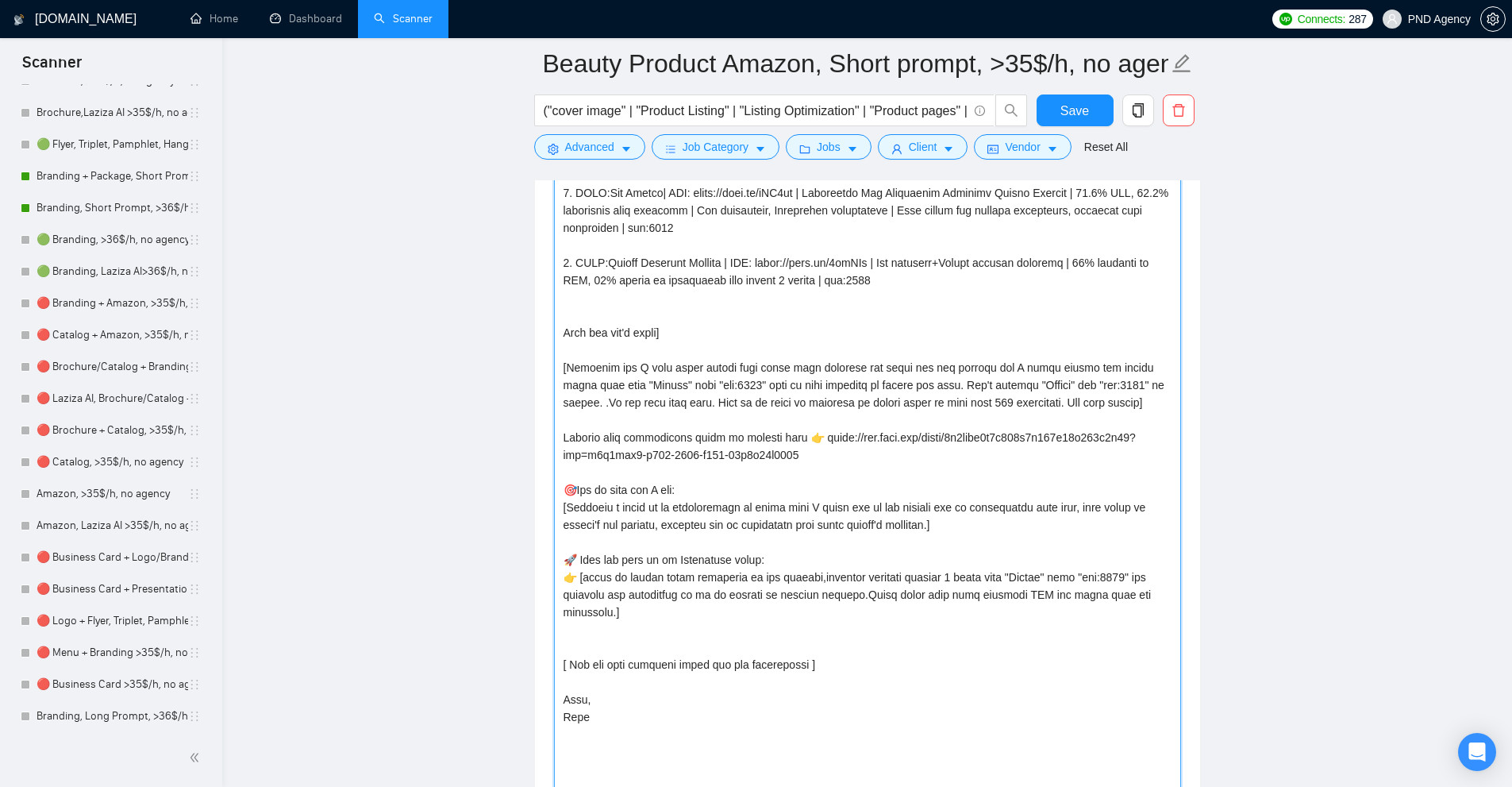
drag, startPoint x: 565, startPoint y: 507, endPoint x: 993, endPoint y: 530, distance: 428.6
click at [993, 530] on textarea "Cover letter template:" at bounding box center [868, 517] width 627 height 744
drag, startPoint x: 924, startPoint y: 514, endPoint x: 1163, endPoint y: 521, distance: 239.1
click at [1163, 521] on textarea "Cover letter template:" at bounding box center [868, 517] width 627 height 744
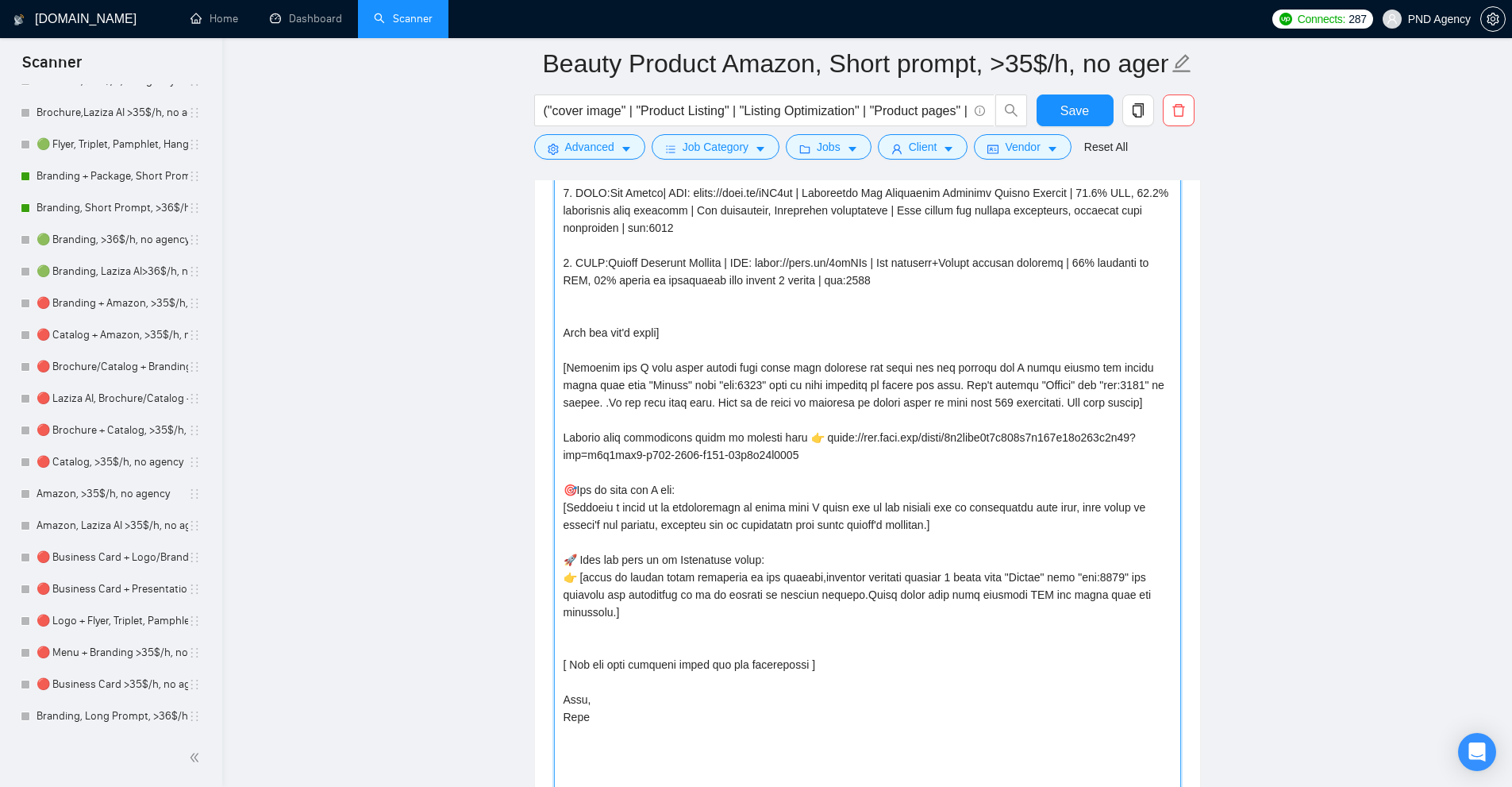
click at [1163, 521] on textarea "Cover letter template:" at bounding box center [868, 517] width 627 height 744
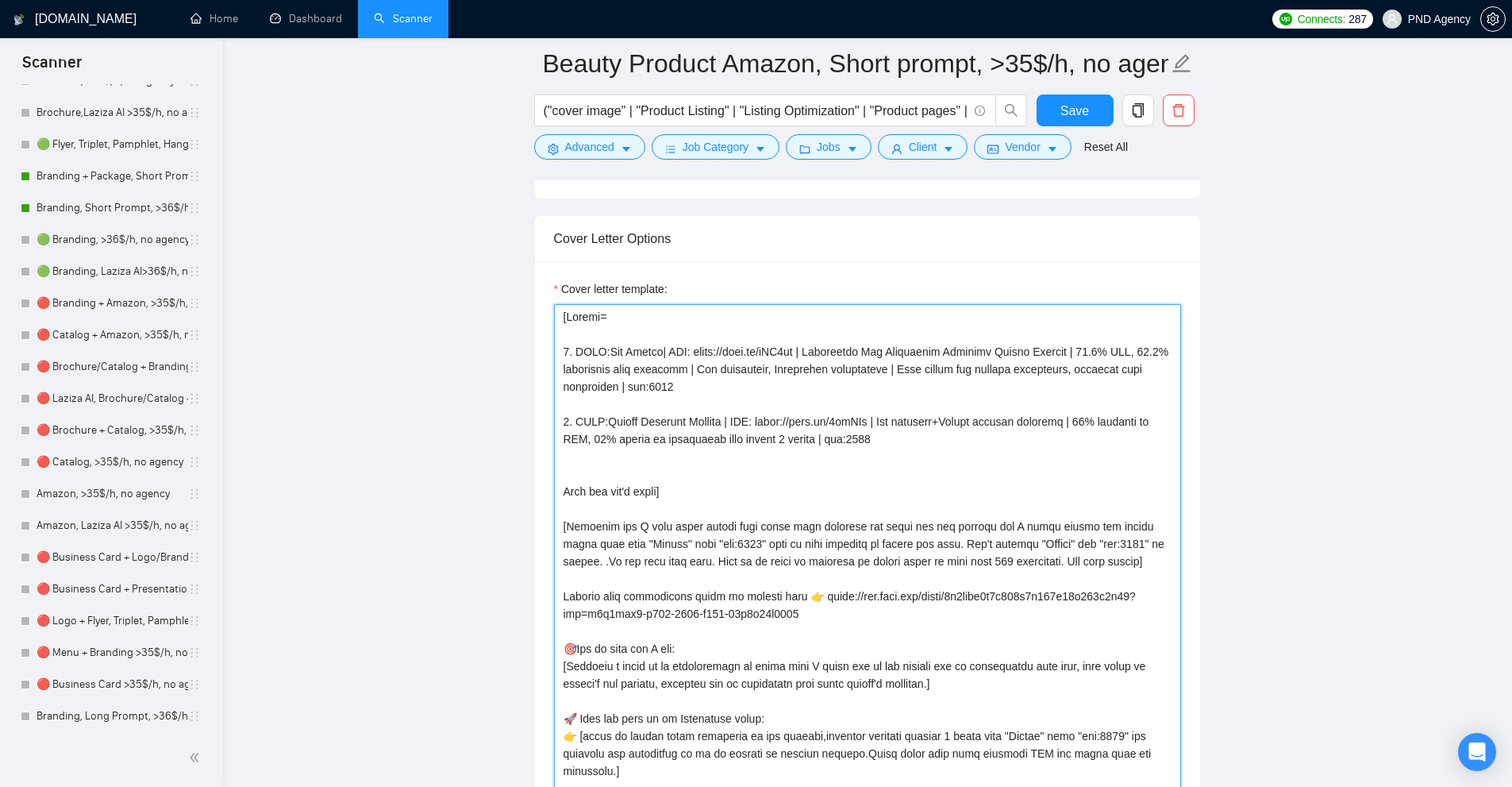
click at [965, 364] on textarea "Cover letter template:" at bounding box center [868, 676] width 627 height 744
click at [895, 367] on textarea "Cover letter template:" at bounding box center [868, 676] width 627 height 744
drag, startPoint x: 895, startPoint y: 367, endPoint x: 1102, endPoint y: 369, distance: 207.0
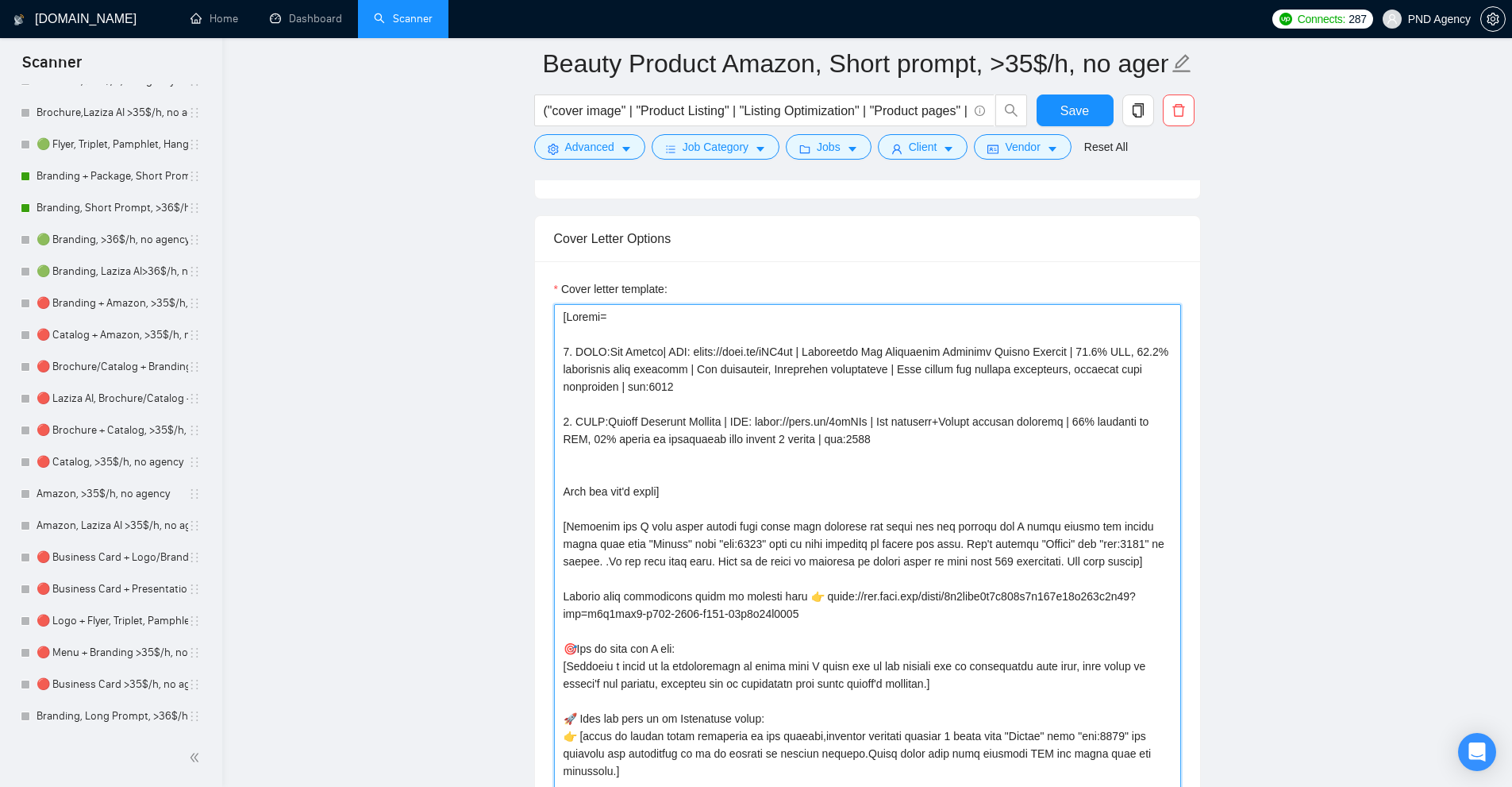
click at [1102, 369] on textarea "Cover letter template:" at bounding box center [868, 676] width 627 height 744
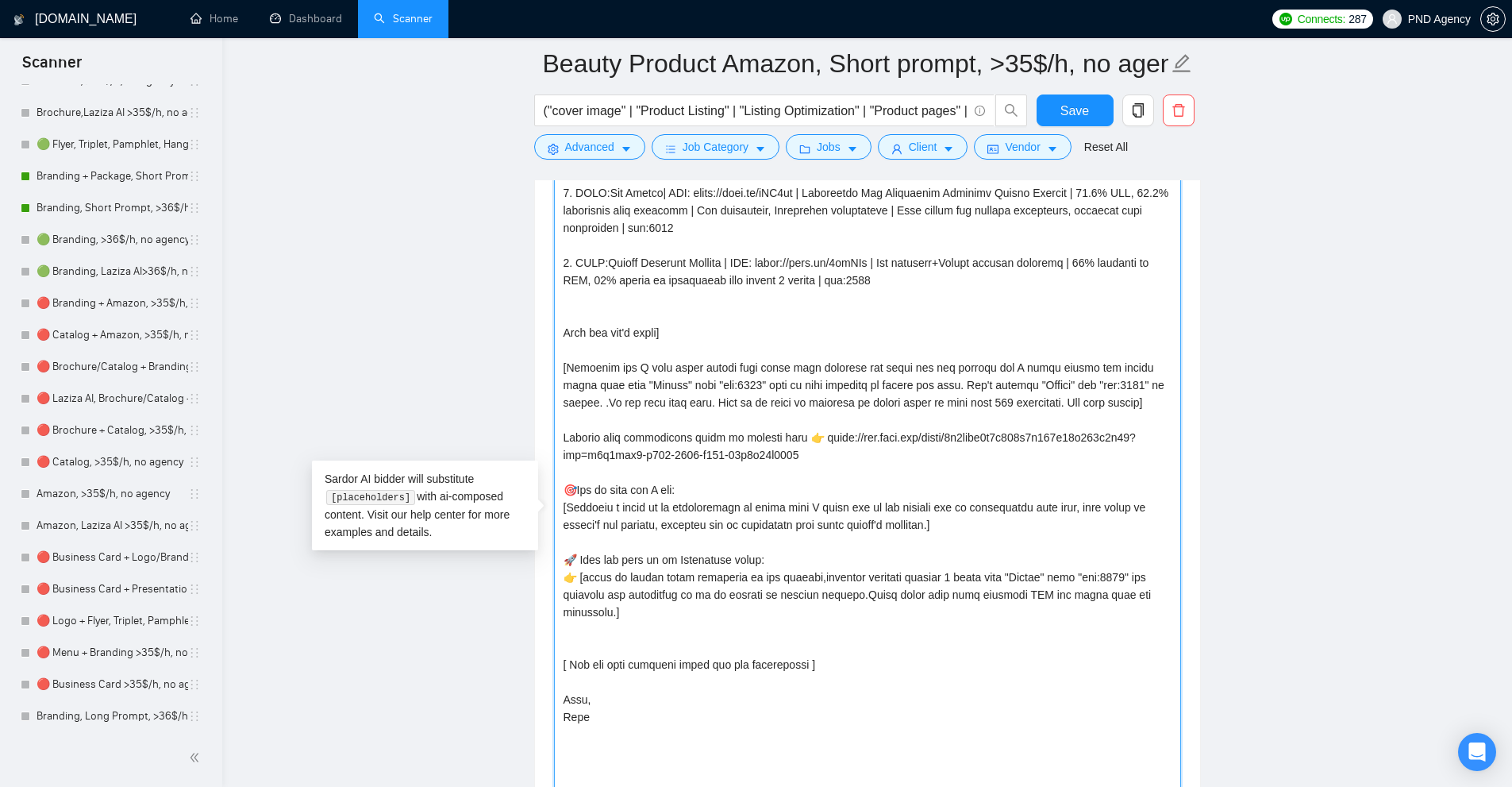
scroll to position [1986, 0]
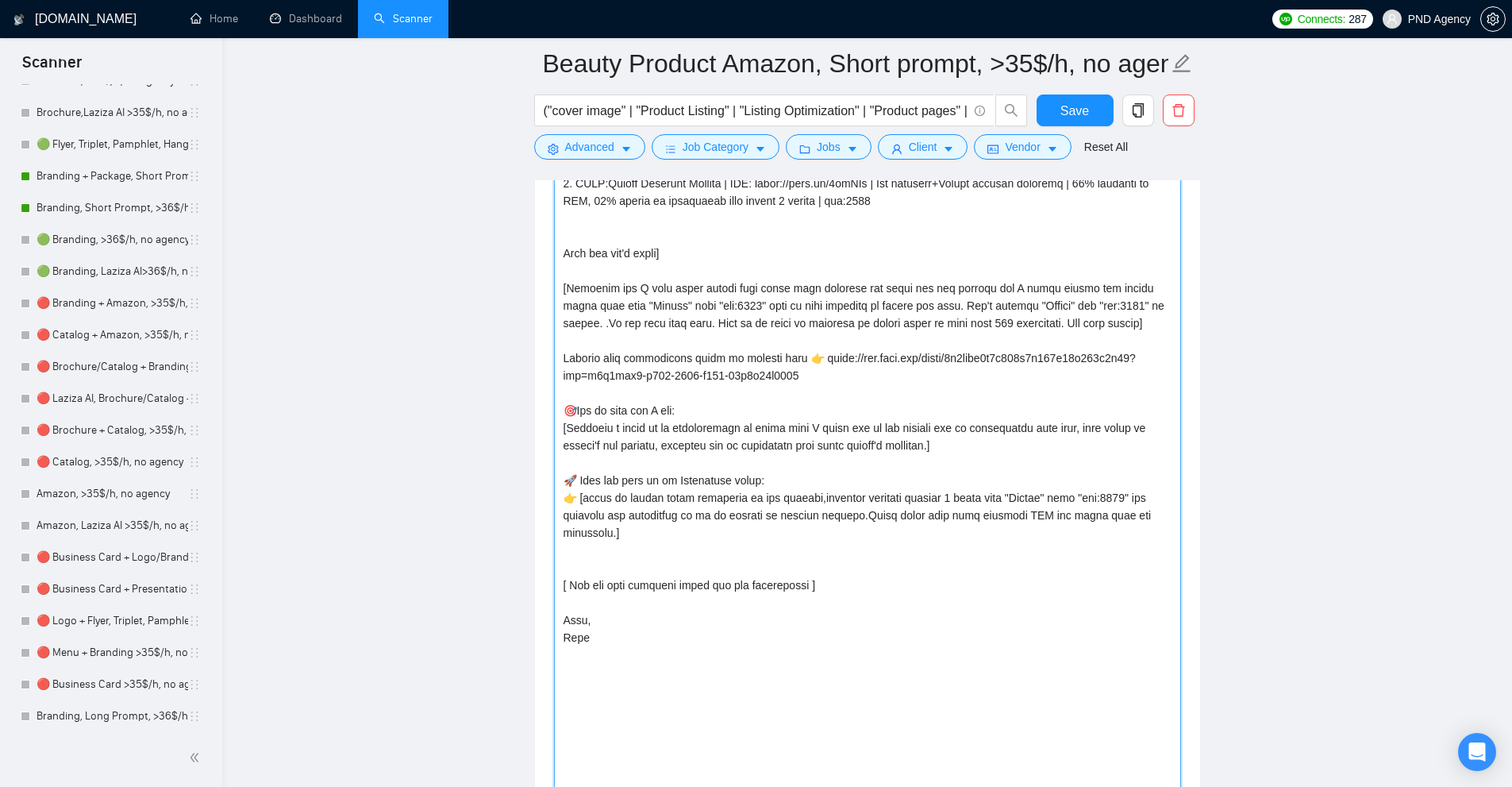
click at [585, 424] on textarea "Cover letter template:" at bounding box center [868, 438] width 627 height 744
click at [973, 447] on textarea "Cover letter template:" at bounding box center [868, 438] width 627 height 744
drag, startPoint x: 1013, startPoint y: 442, endPoint x: 534, endPoint y: 428, distance: 479.2
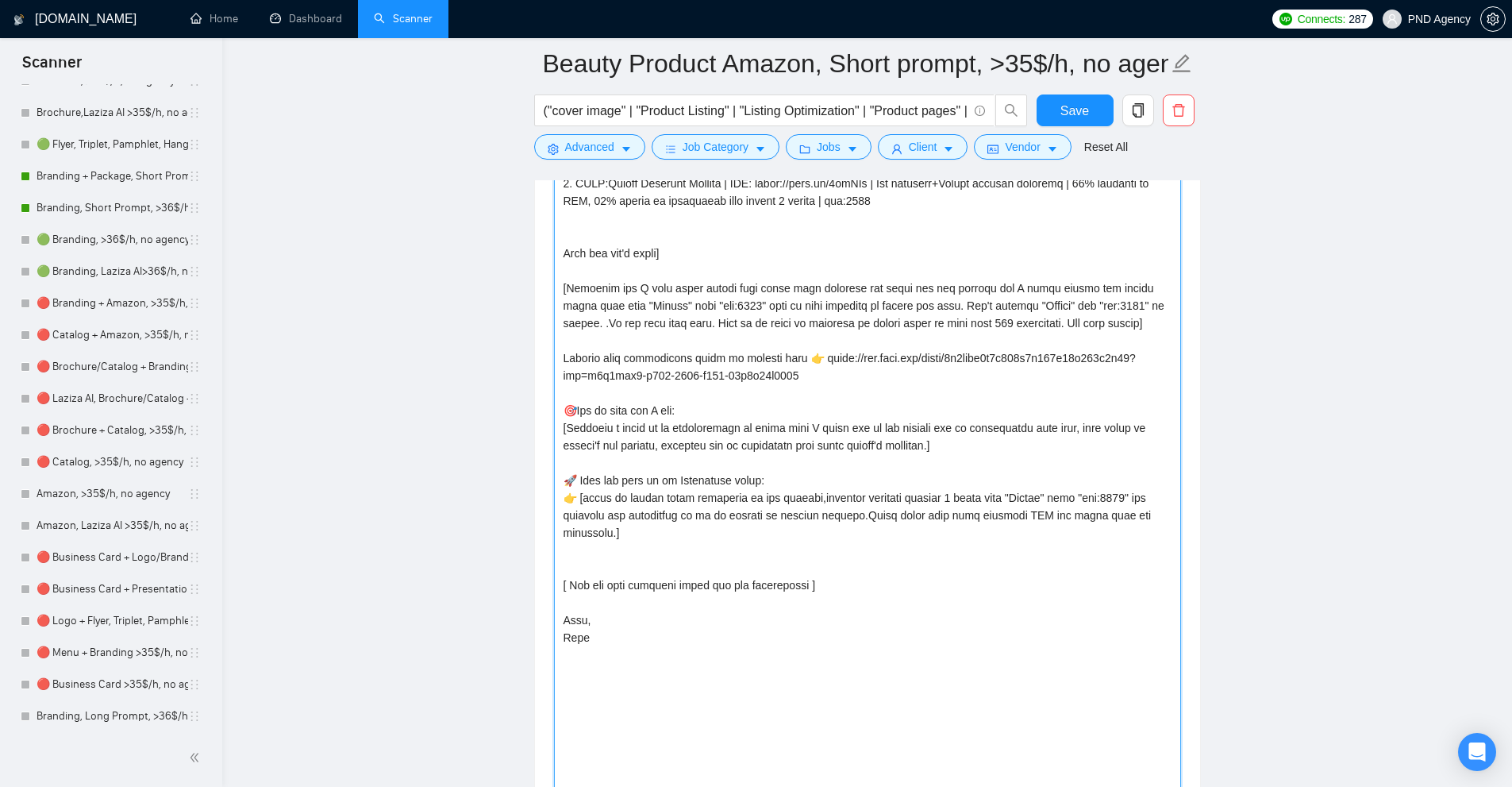
click at [535, 428] on div "Cover letter template:" at bounding box center [868, 435] width 665 height 825
click at [670, 436] on textarea "Cover letter template:" at bounding box center [868, 438] width 627 height 744
click at [970, 454] on textarea "Cover letter template:" at bounding box center [868, 438] width 627 height 744
click at [945, 445] on textarea "Cover letter template:" at bounding box center [868, 438] width 627 height 744
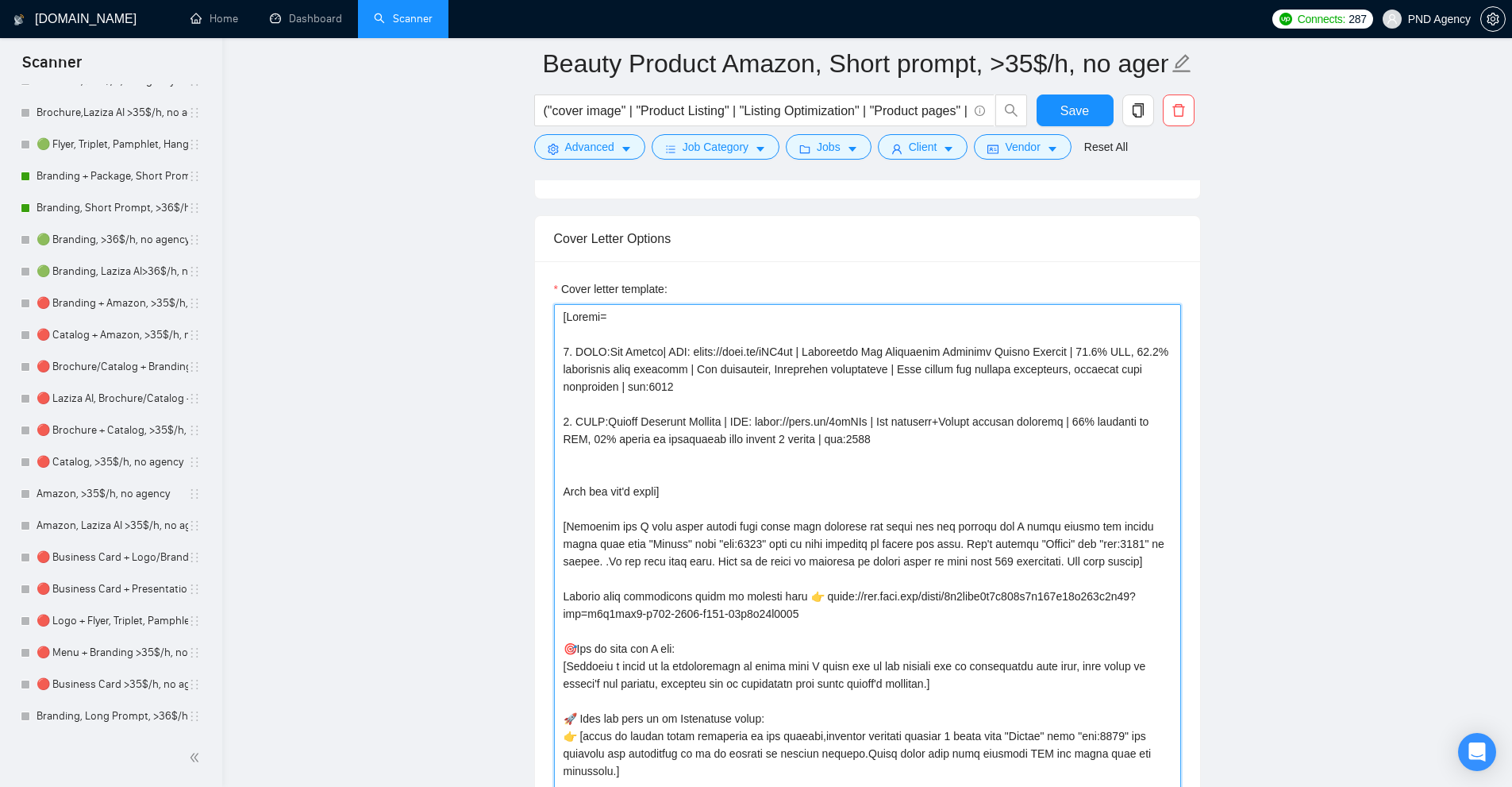
scroll to position [1827, 0]
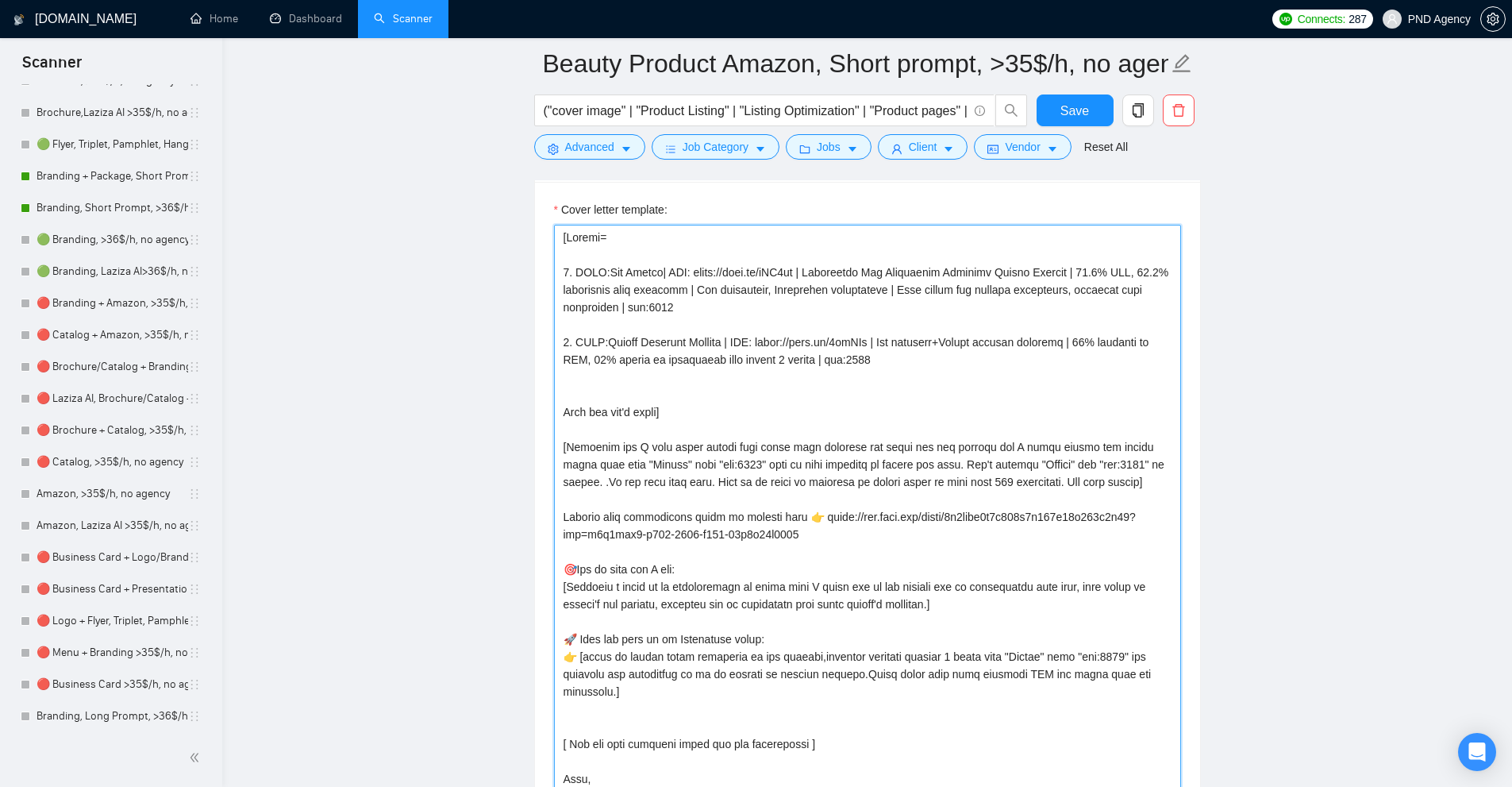
click at [583, 452] on textarea "Cover letter template:" at bounding box center [868, 597] width 627 height 744
click at [1126, 460] on textarea "Cover letter template:" at bounding box center [868, 597] width 627 height 744
drag, startPoint x: 1108, startPoint y: 478, endPoint x: 834, endPoint y: 451, distance: 275.3
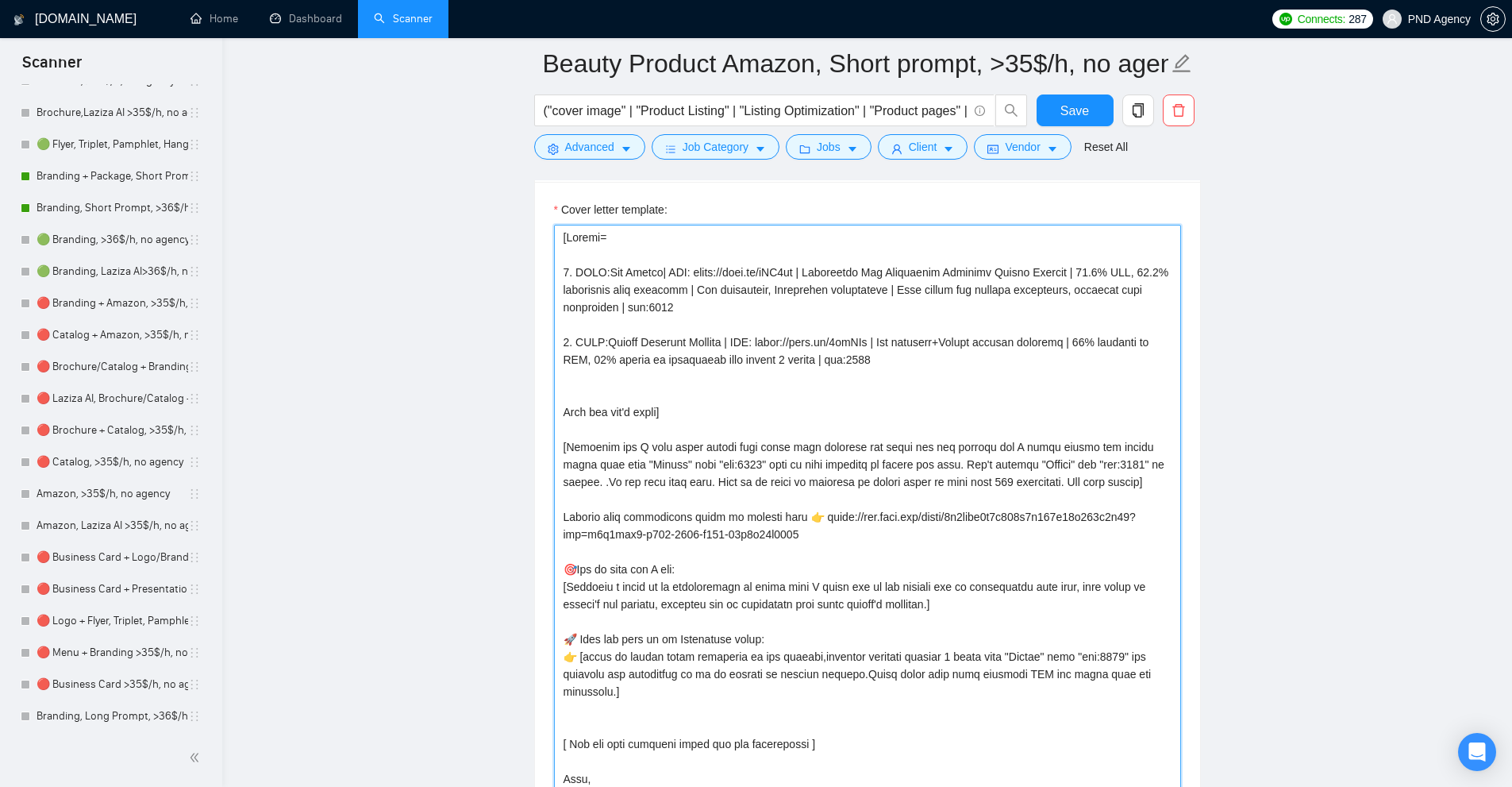
click at [834, 451] on textarea "Cover letter template:" at bounding box center [868, 597] width 627 height 744
click at [881, 452] on textarea "Cover letter template:" at bounding box center [868, 597] width 627 height 744
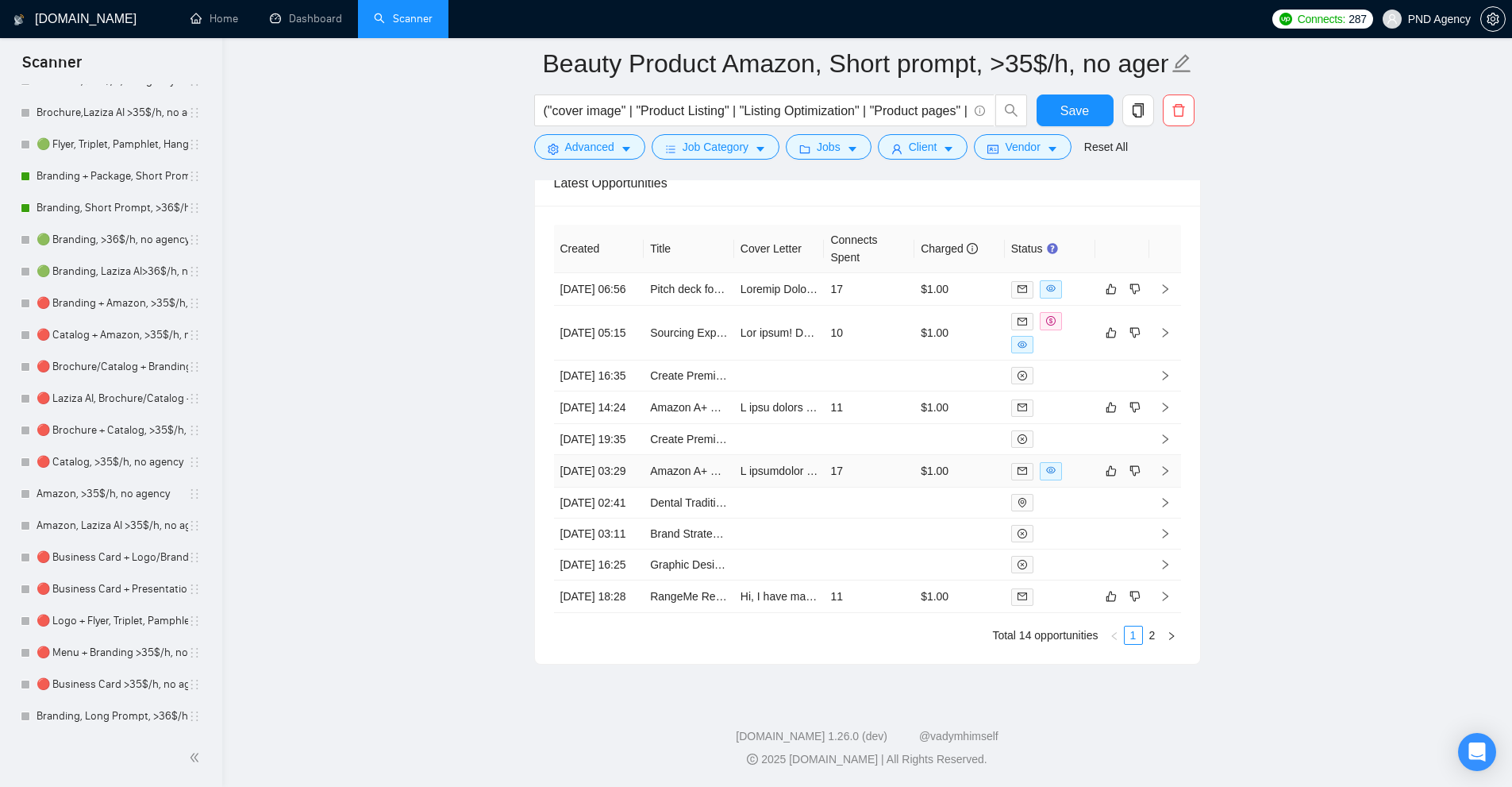
scroll to position [4524, 0]
click at [1077, 474] on div at bounding box center [1050, 471] width 78 height 18
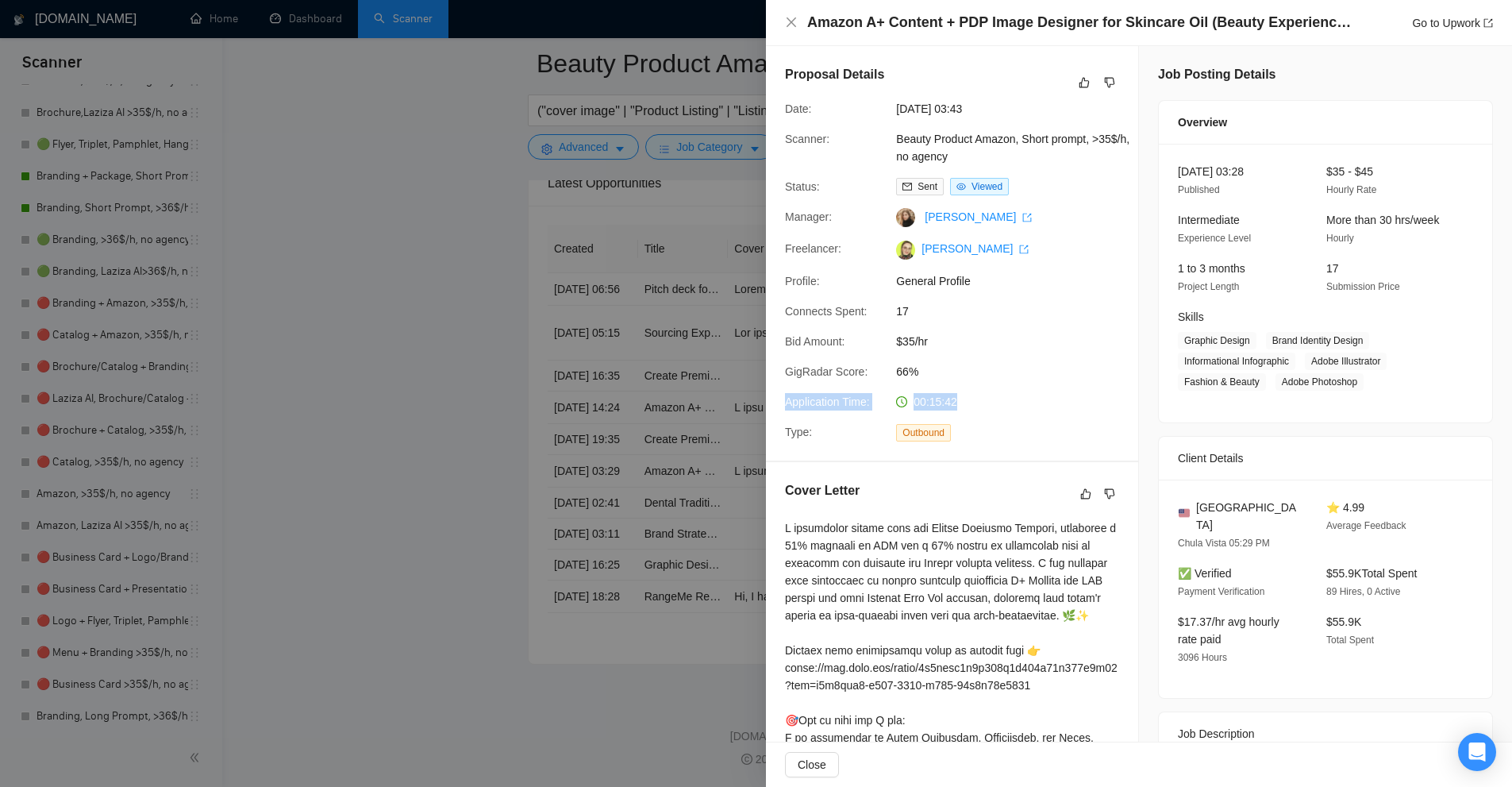
click at [1126, 383] on div "Proposal Details Date: 10 Jul, 2025 03:43 Scanner: Beauty Product Amazon, Short…" at bounding box center [952, 253] width 373 height 415
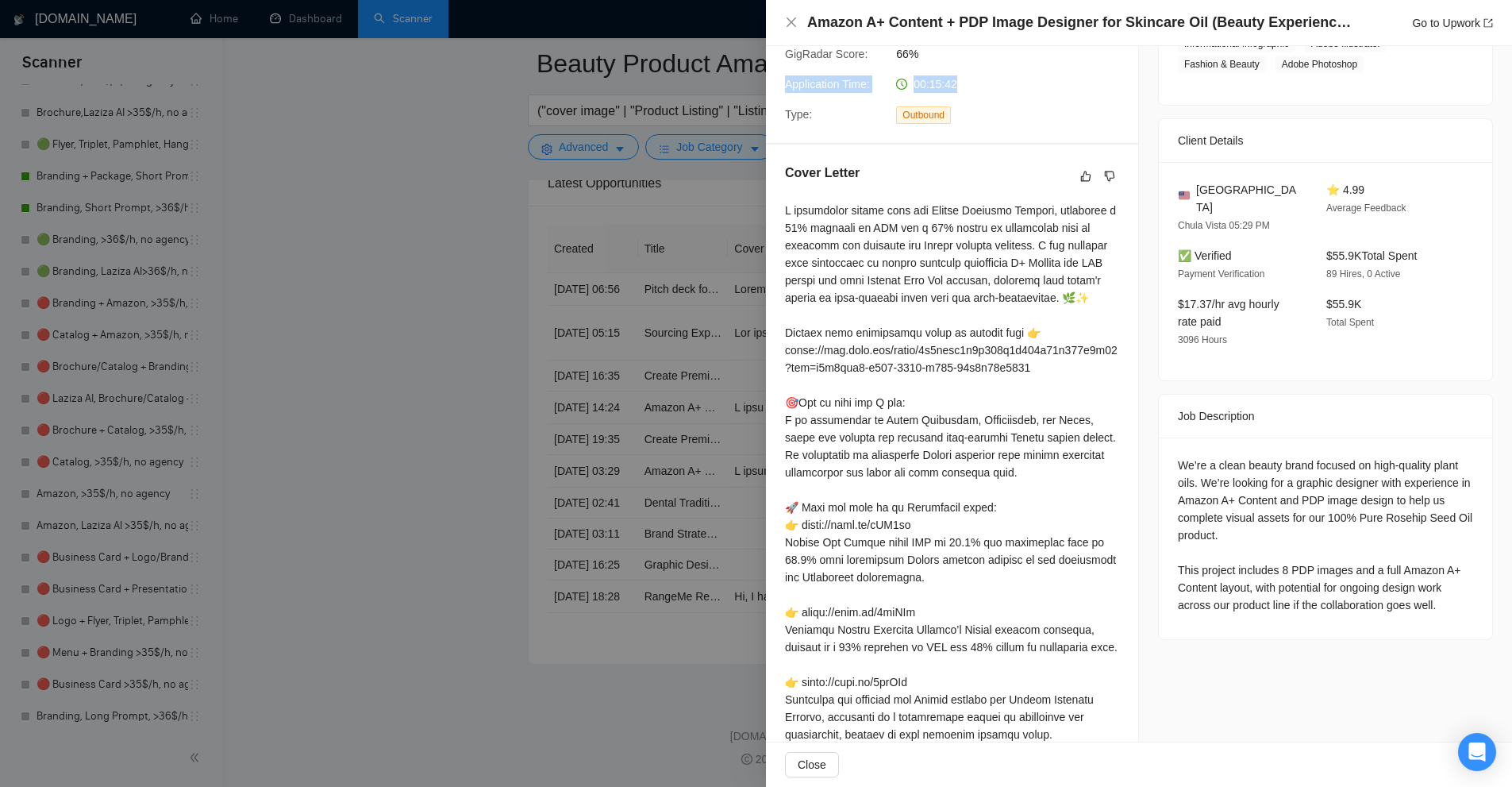
scroll to position [397, 0]
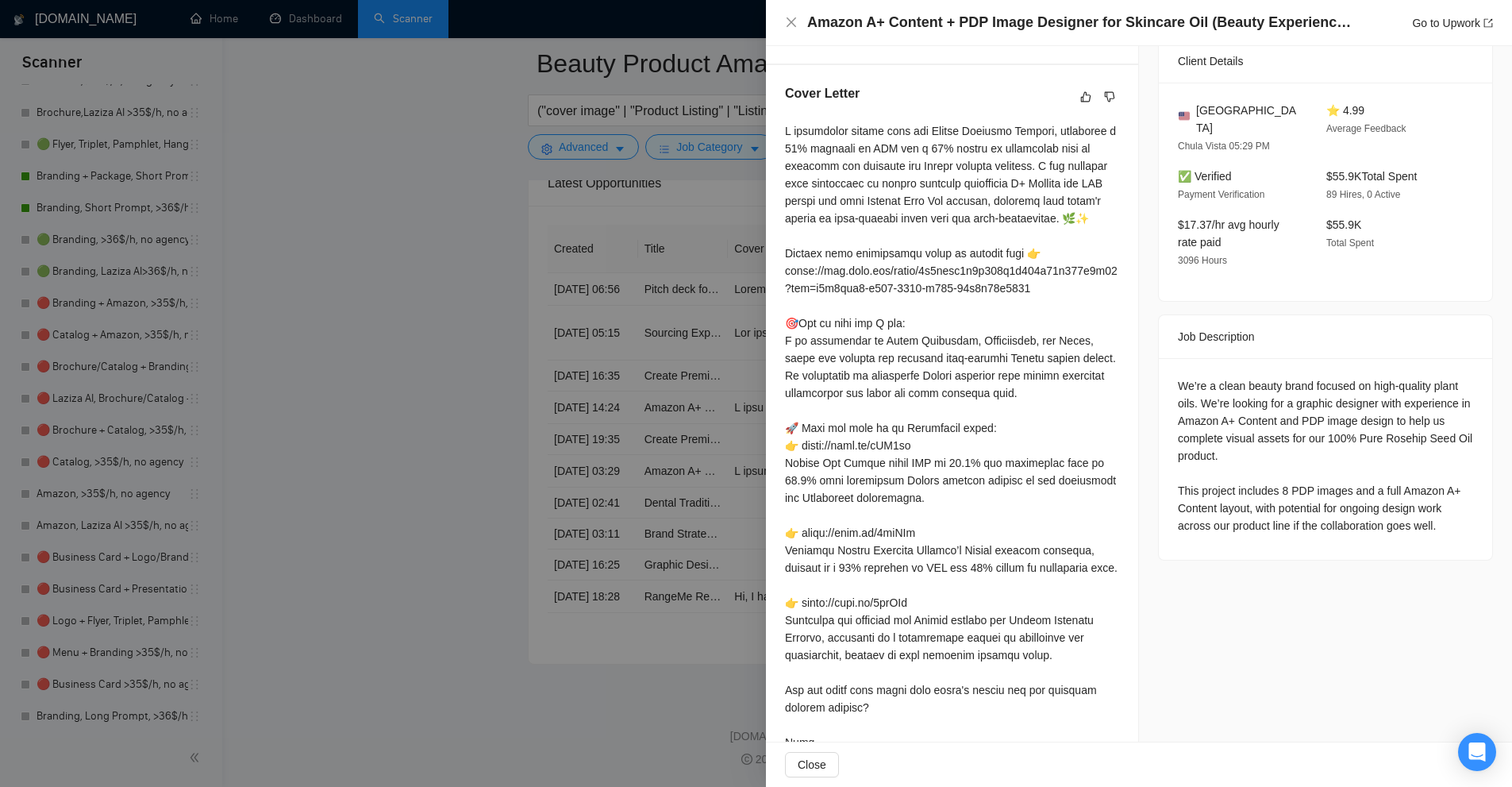
click at [1223, 421] on div "We’re a clean beauty brand focused on high-quality plant oils. We’re looking fo…" at bounding box center [1326, 456] width 295 height 157
drag, startPoint x: 799, startPoint y: 566, endPoint x: 670, endPoint y: 560, distance: 129.1
click at [791, 567] on div at bounding box center [952, 445] width 334 height 646
click at [571, 536] on div at bounding box center [756, 393] width 1512 height 787
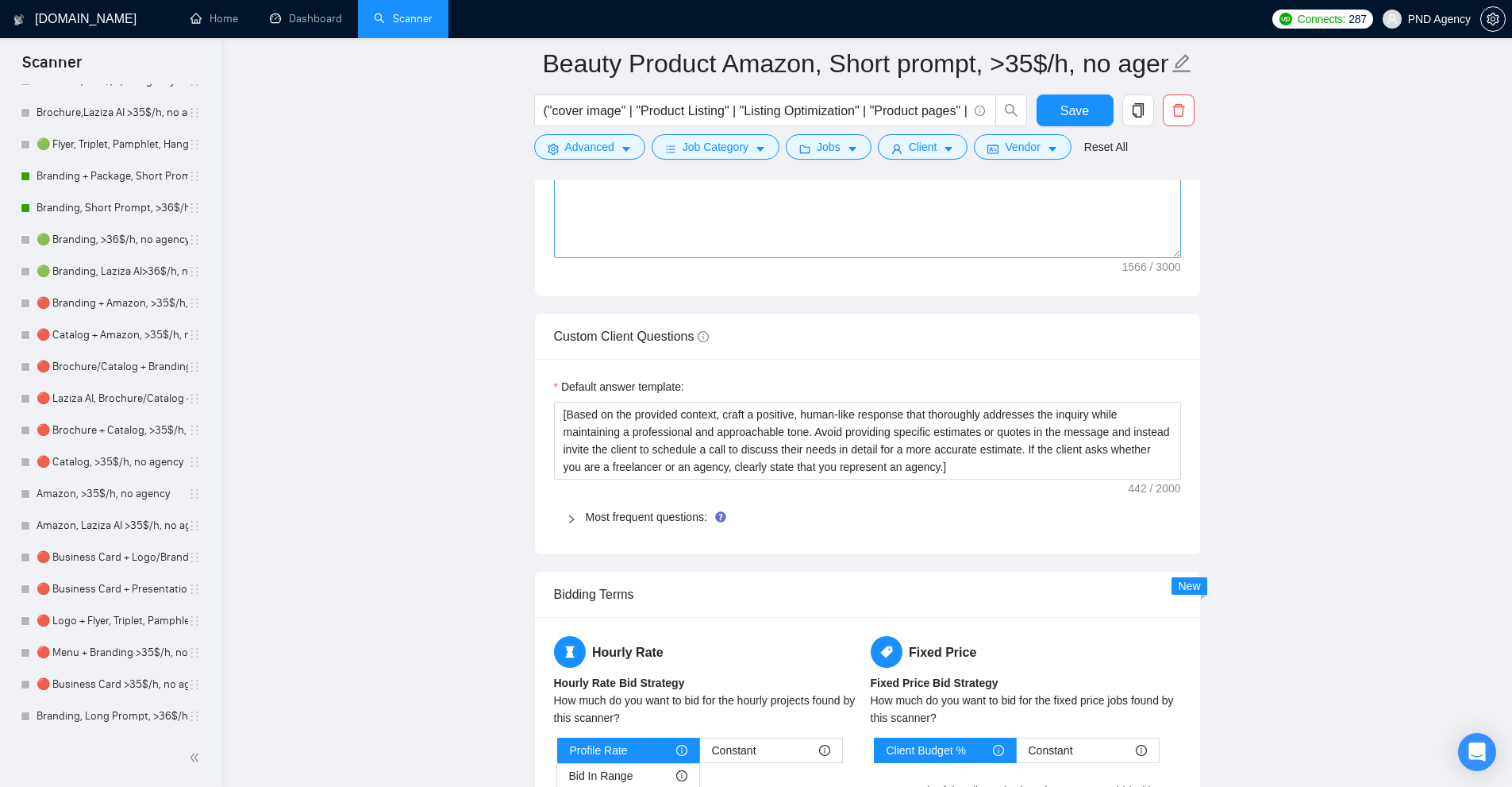
scroll to position [2141, 0]
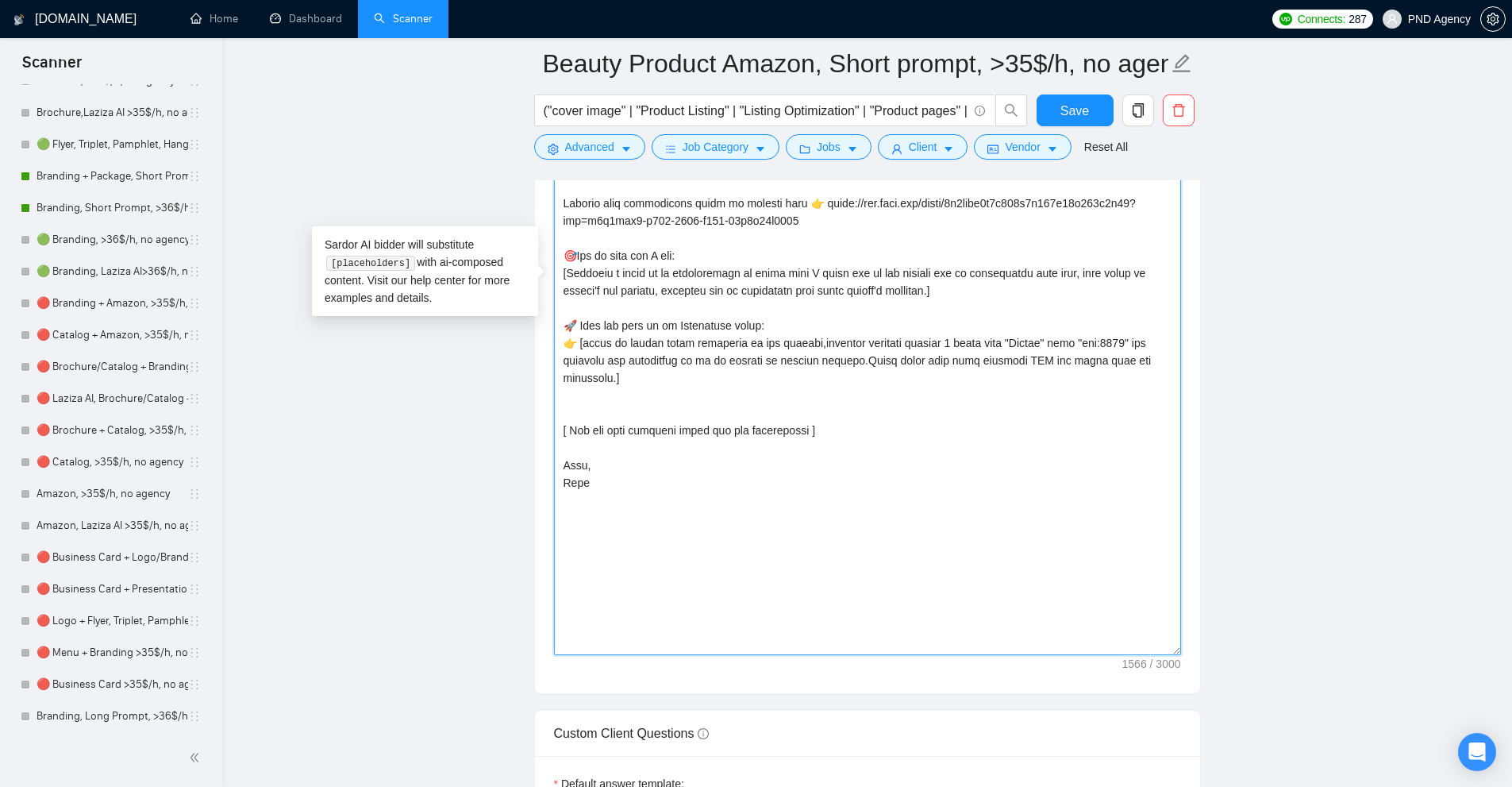
drag, startPoint x: 714, startPoint y: 492, endPoint x: 651, endPoint y: 355, distance: 150.8
click at [651, 355] on textarea "Cover letter template:" at bounding box center [868, 283] width 627 height 744
click at [750, 383] on textarea "Cover letter template:" at bounding box center [868, 283] width 627 height 744
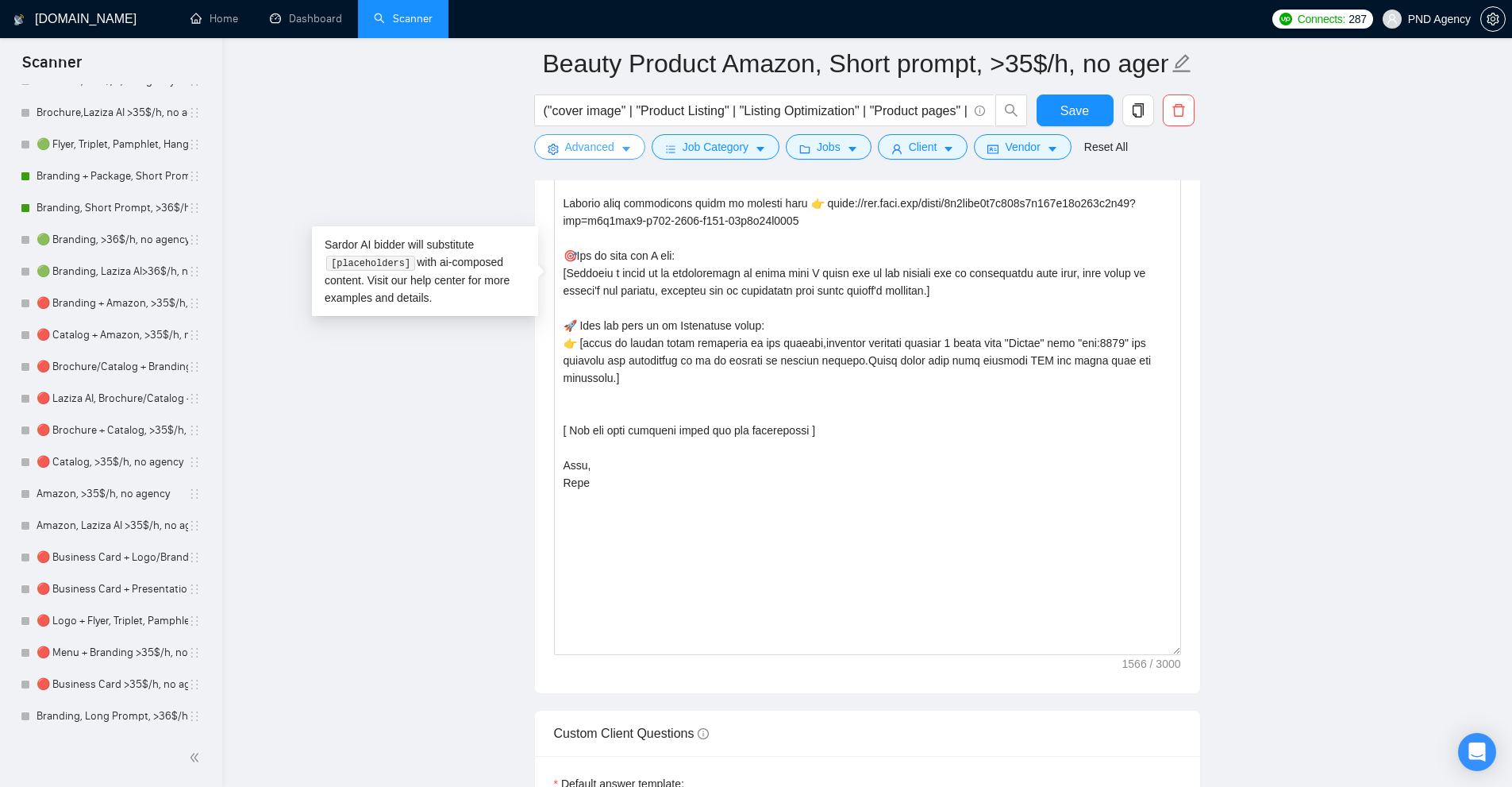
click at [621, 155] on icon "caret-down" at bounding box center [626, 149] width 11 height 11
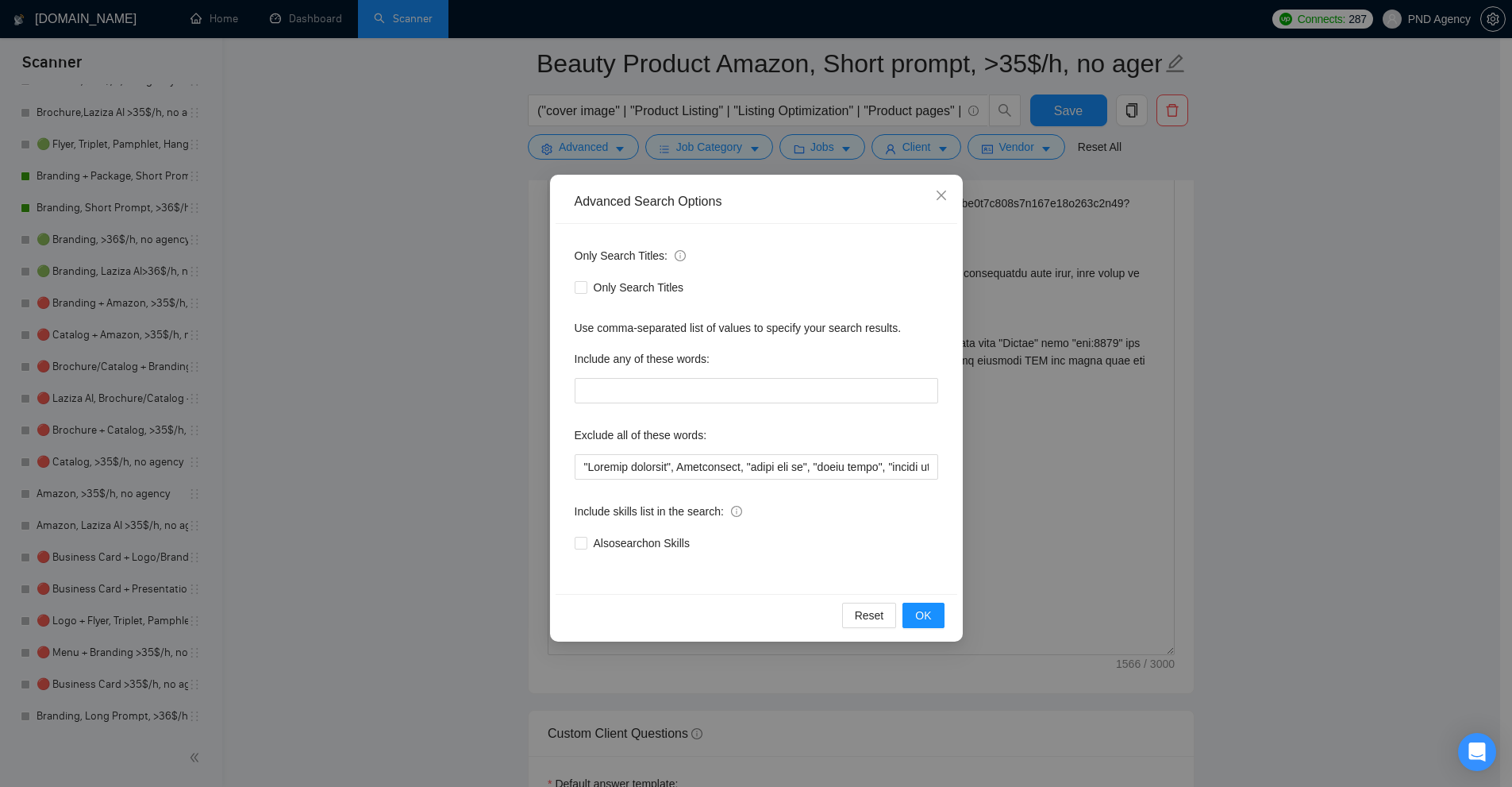
click at [630, 372] on div "Include any of these words:" at bounding box center [756, 362] width 364 height 31
click at [1160, 288] on div "Advanced Search Options Only Search Titles: Only Search Titles Use comma-separa…" at bounding box center [756, 393] width 1512 height 787
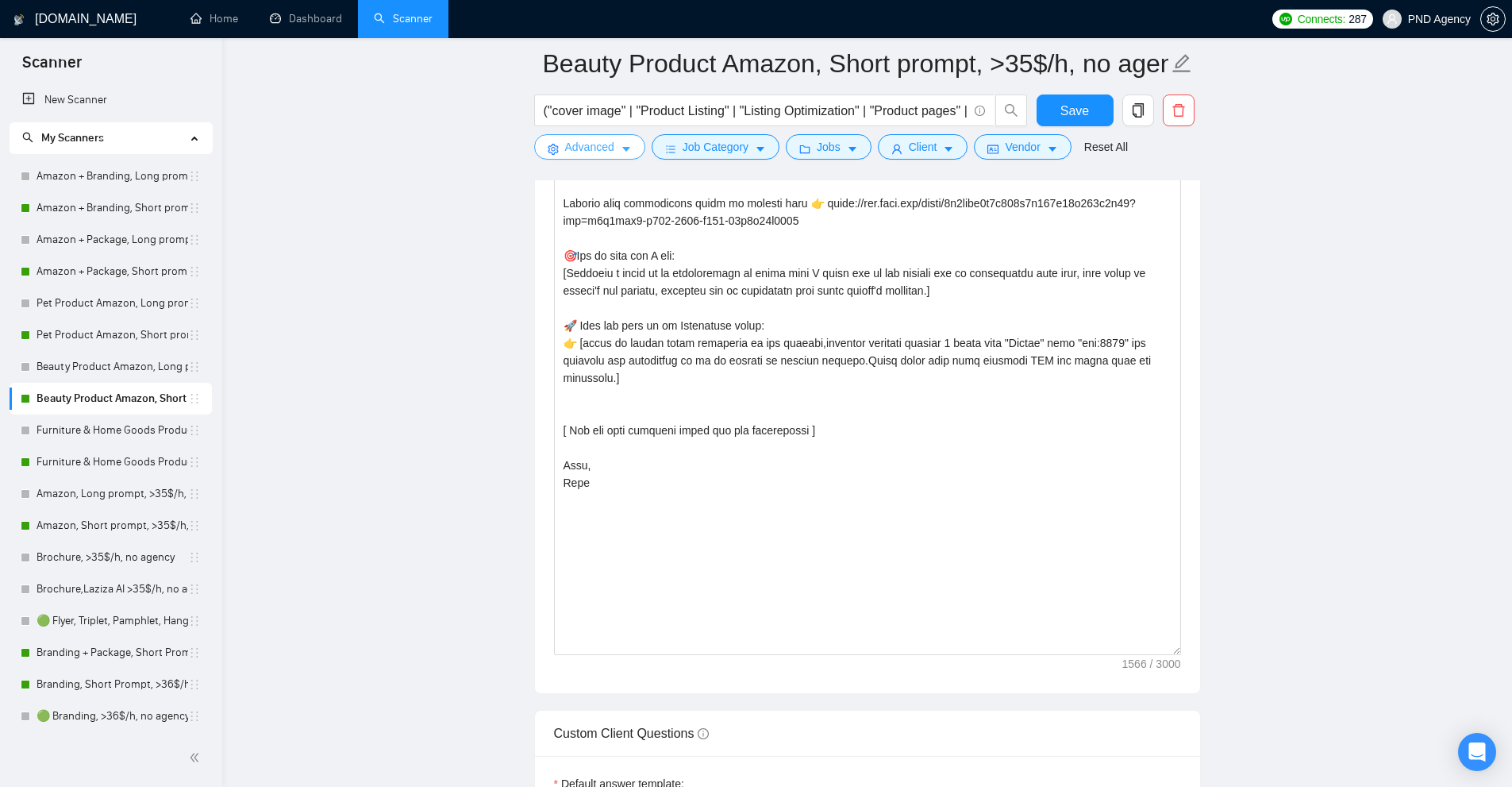
scroll to position [632, 0]
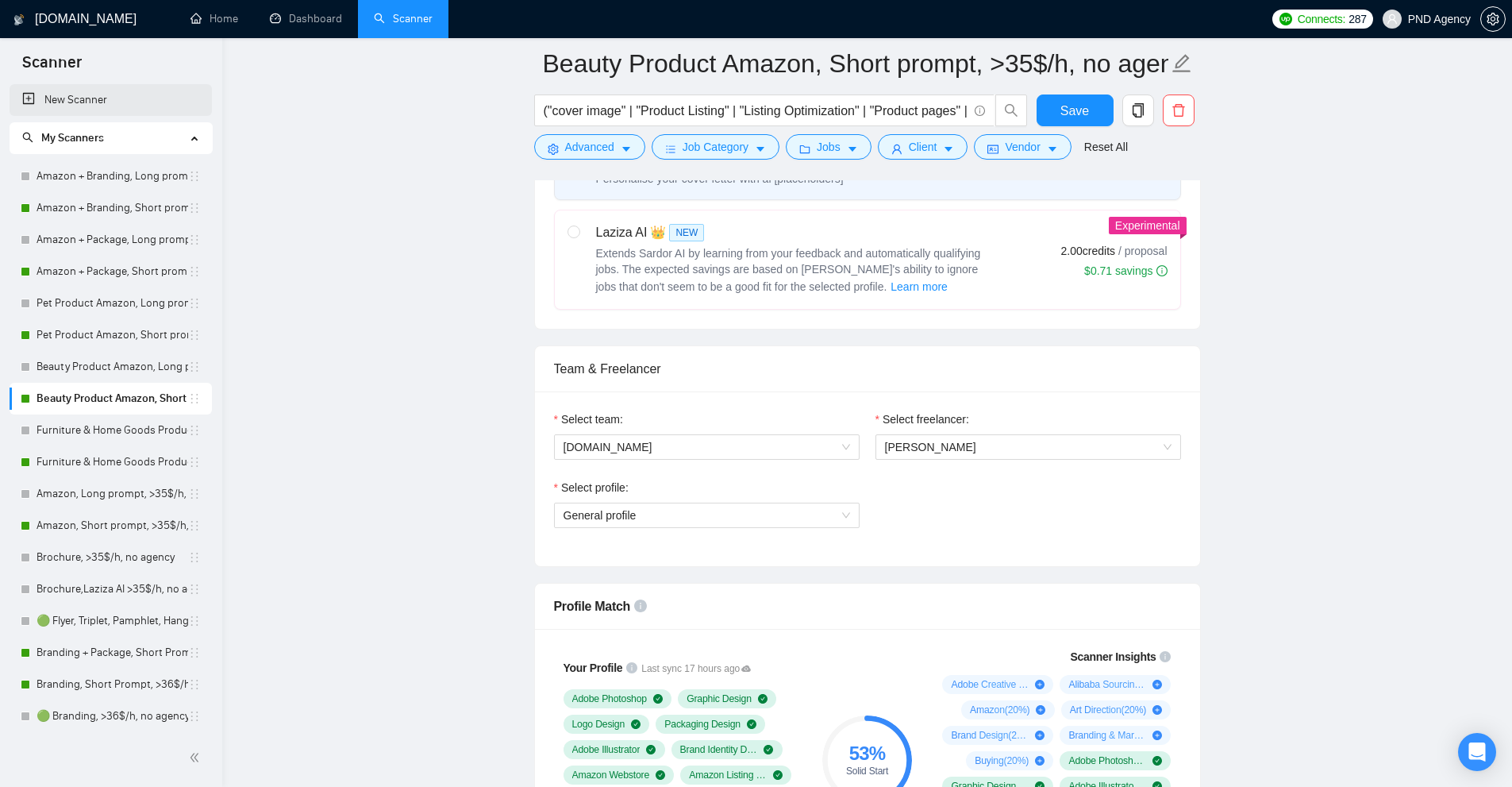
click at [108, 115] on link "New Scanner" at bounding box center [110, 100] width 177 height 31
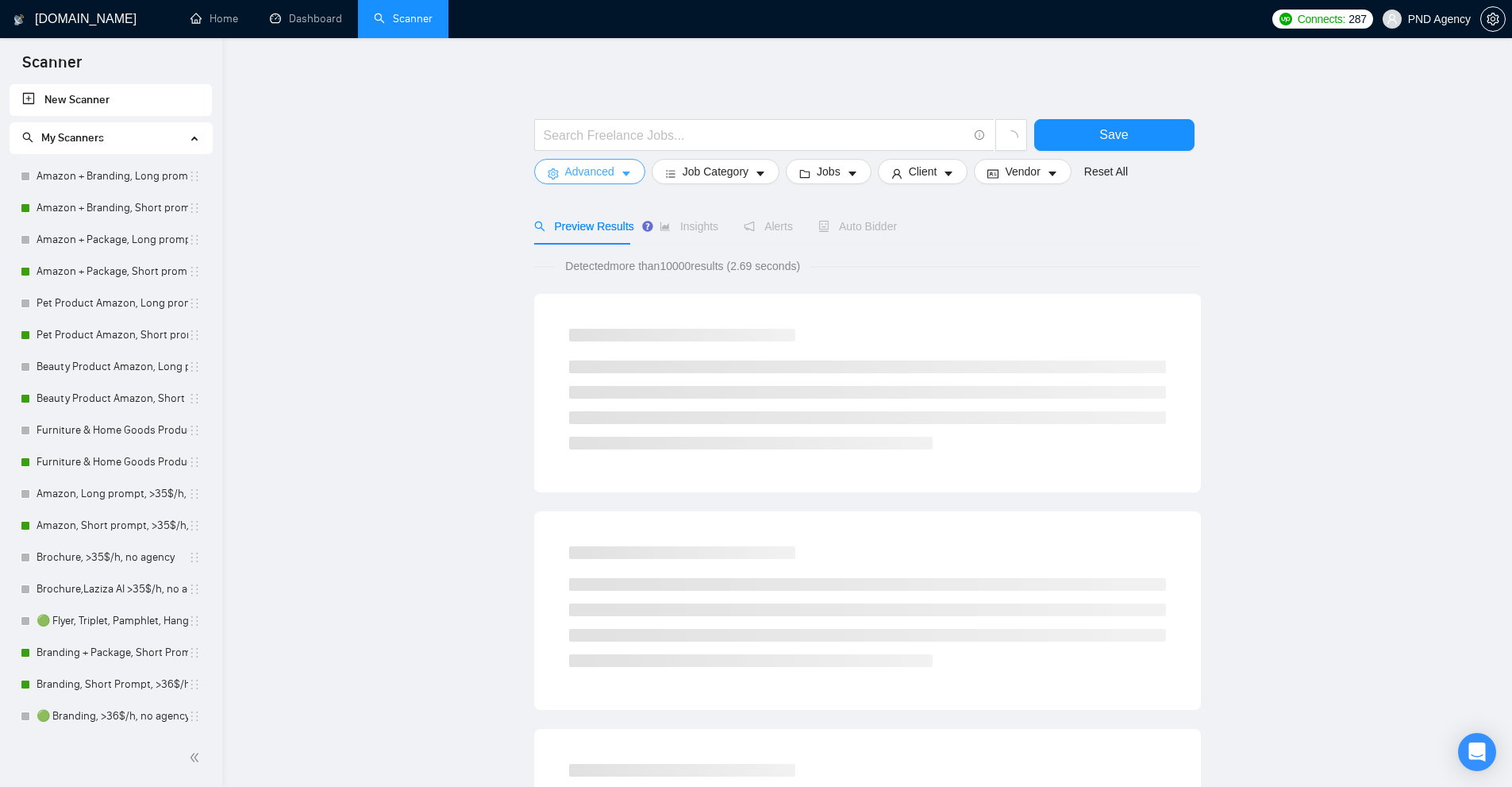
click at [574, 187] on form "Save Advanced Job Category Jobs Client Vendor Reset All" at bounding box center [868, 148] width 667 height 89
click at [584, 176] on span "Advanced" at bounding box center [590, 171] width 49 height 17
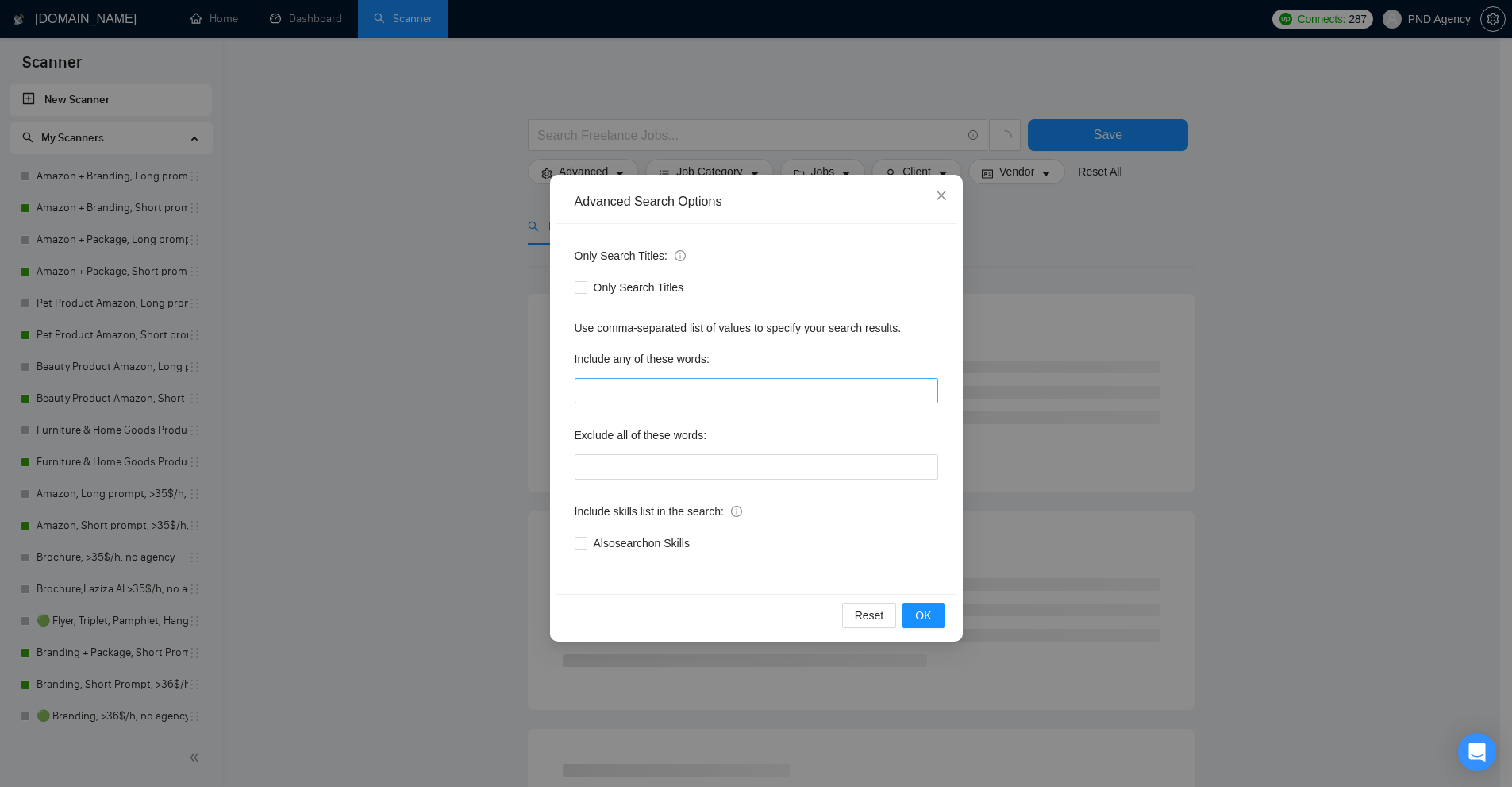
drag, startPoint x: 631, startPoint y: 378, endPoint x: 633, endPoint y: 387, distance: 9.2
click at [632, 380] on div "Include any of these words:" at bounding box center [756, 375] width 364 height 57
click at [633, 388] on input "text" at bounding box center [756, 390] width 364 height 25
paste input ""to apply", "please include", "please\, include", "if you are interested", "ple…"
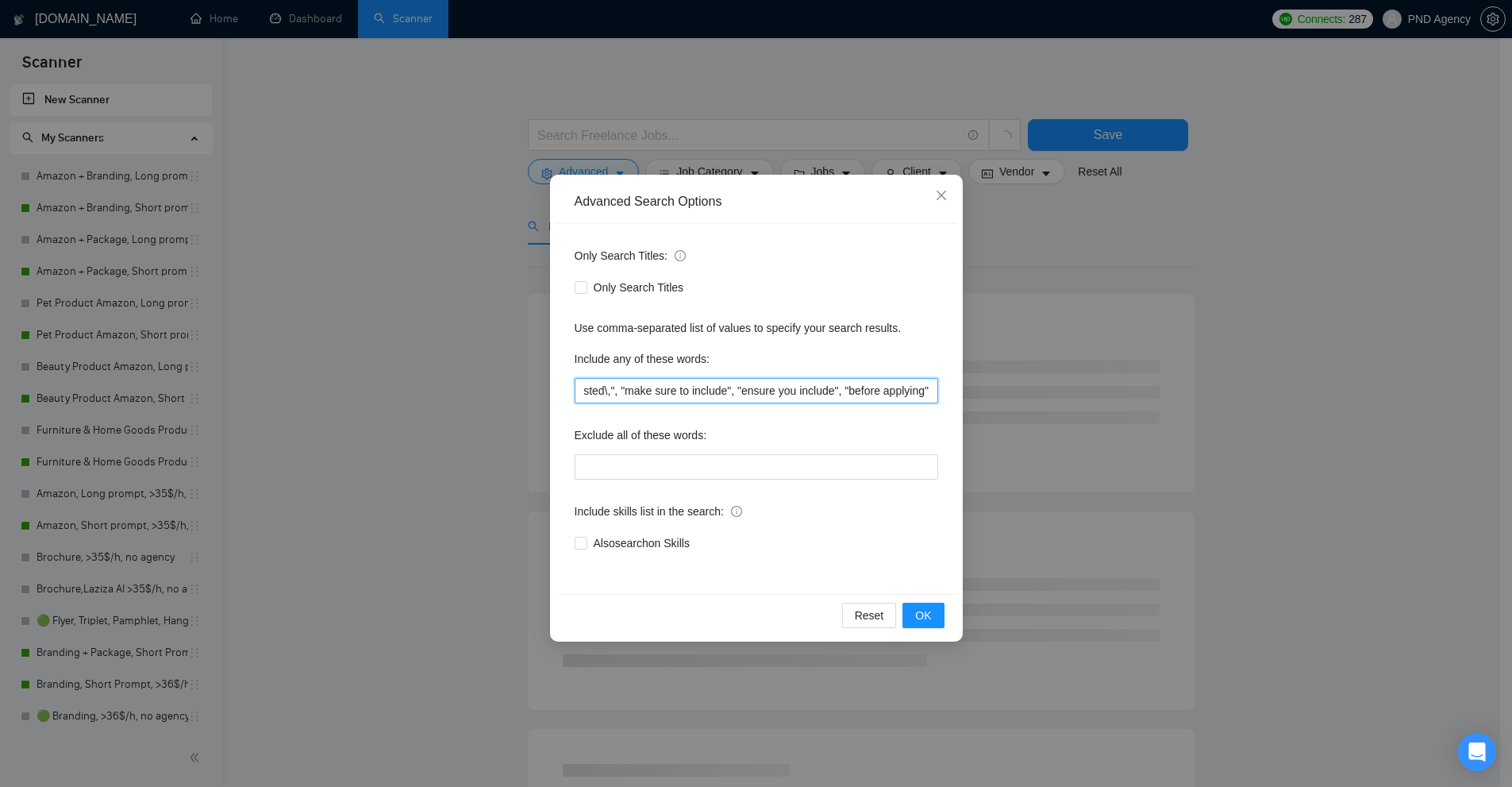
type input ""to apply", "please include", "please\, include", "if you are interested", "ple…"
click at [1104, 483] on div "Advanced Search Options Only Search Titles: Only Search Titles Use comma-separa…" at bounding box center [756, 393] width 1512 height 787
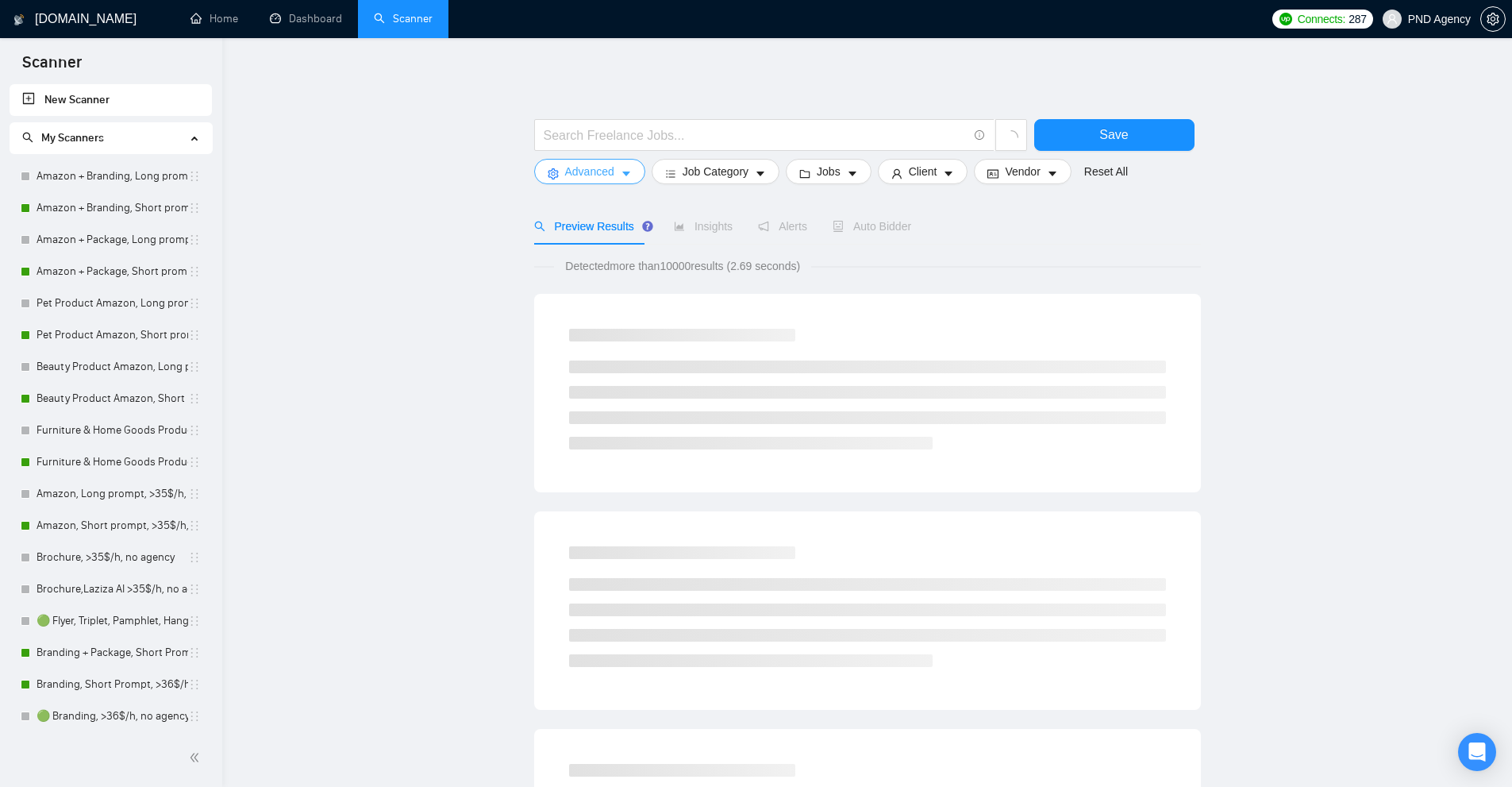
click at [585, 177] on span "Advanced" at bounding box center [590, 171] width 49 height 17
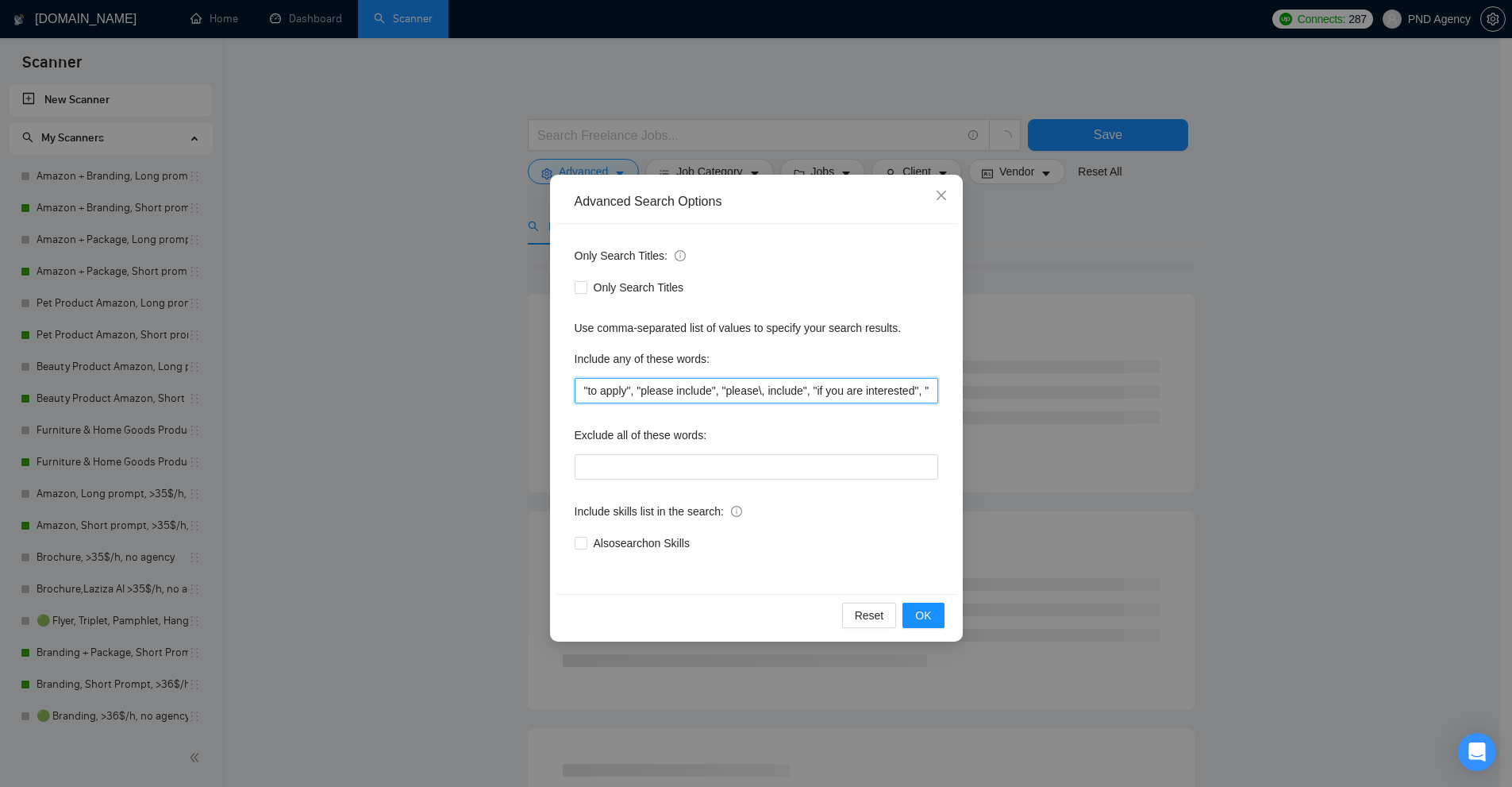
click at [611, 395] on input ""to apply", "please include", "please\, include", "if you are interested", "ple…" at bounding box center [756, 390] width 364 height 25
drag, startPoint x: 611, startPoint y: 395, endPoint x: 1161, endPoint y: 414, distance: 550.3
click at [1161, 414] on div "Advanced Search Options Only Search Titles: Only Search Titles Use comma-separa…" at bounding box center [756, 393] width 1512 height 787
click at [1193, 404] on div "Advanced Search Options Only Search Titles: Only Search Titles Use comma-separa…" at bounding box center [756, 393] width 1512 height 787
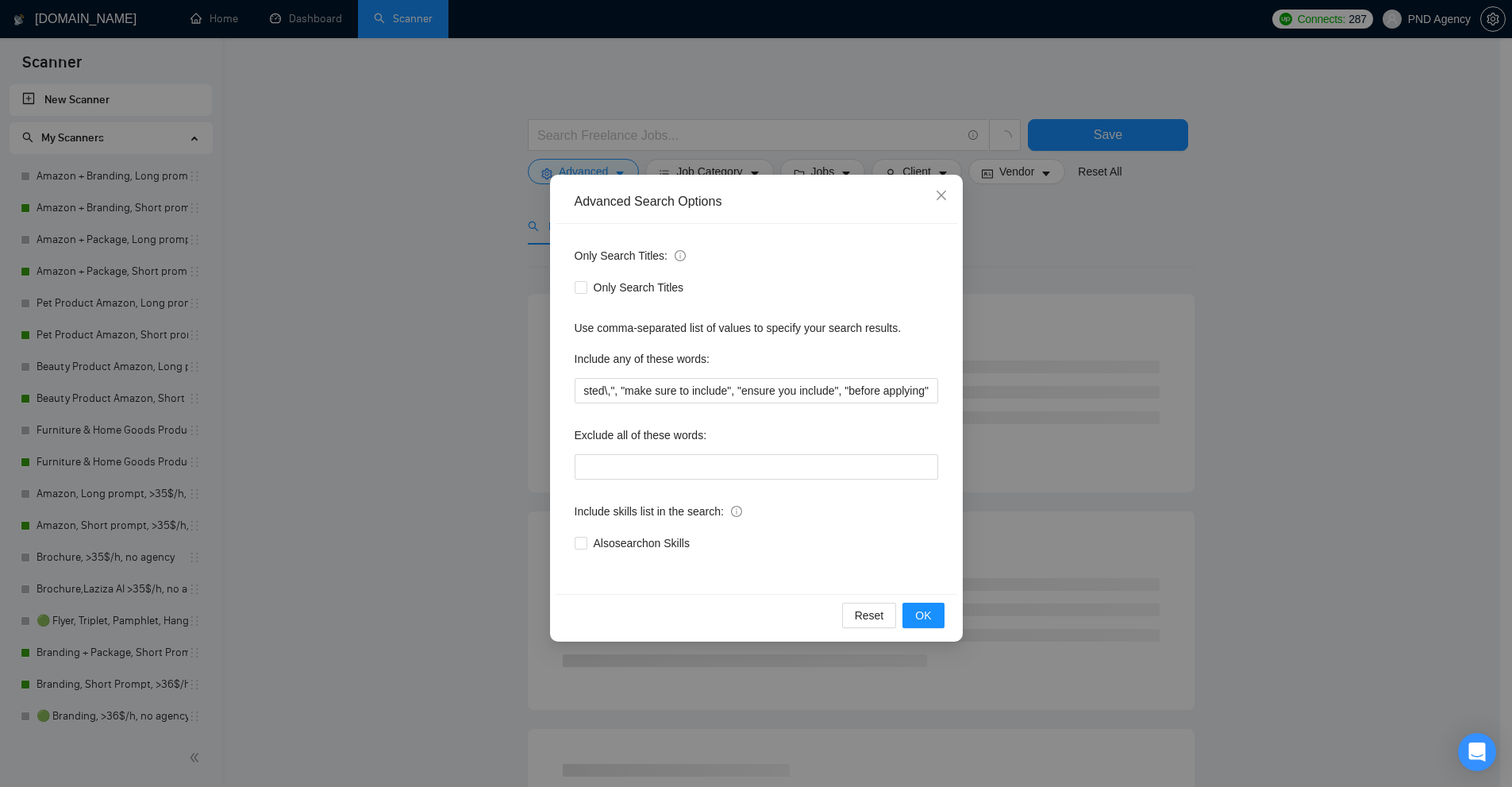
scroll to position [0, 0]
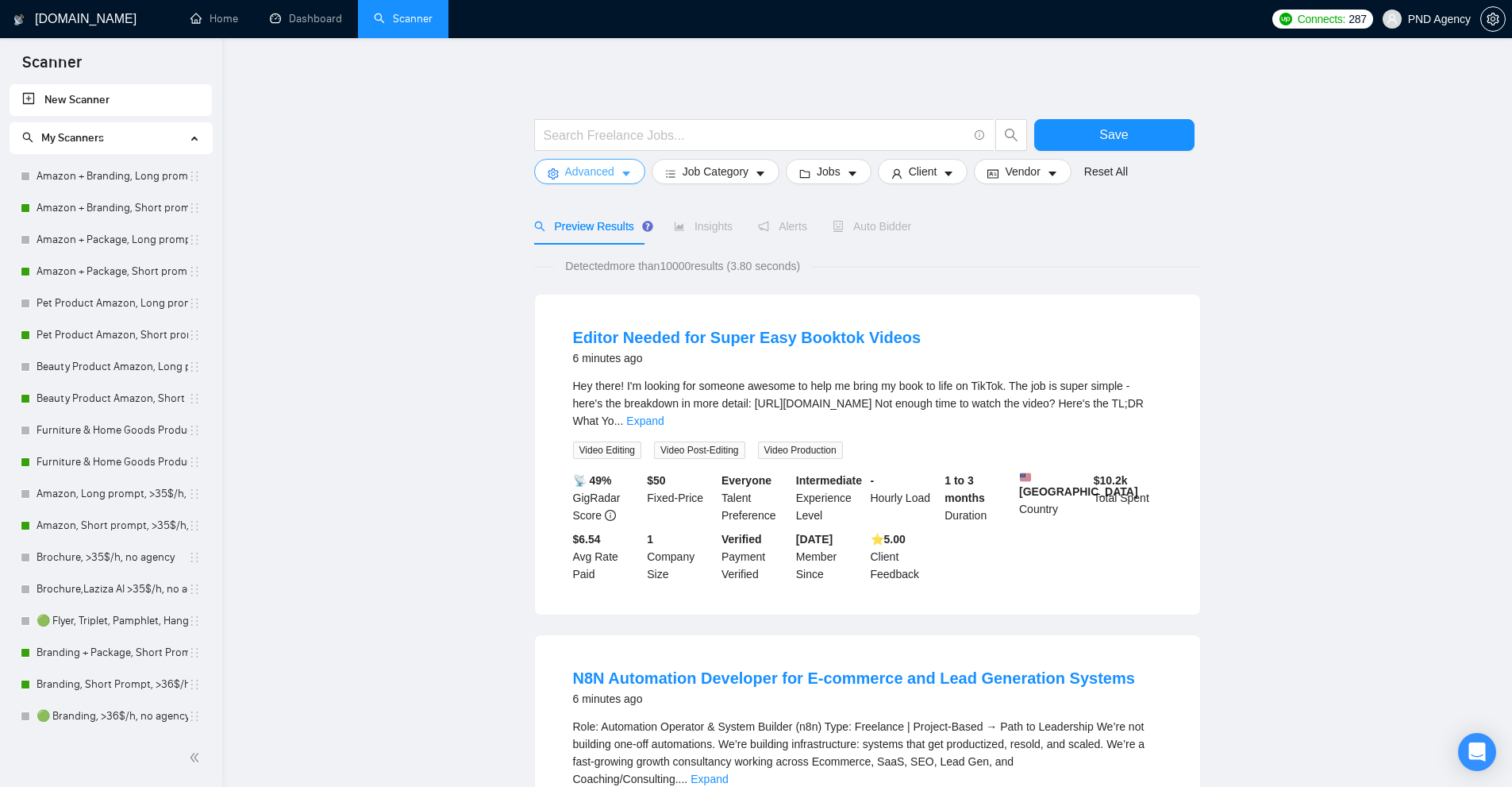
click at [625, 164] on button "Advanced" at bounding box center [589, 171] width 111 height 25
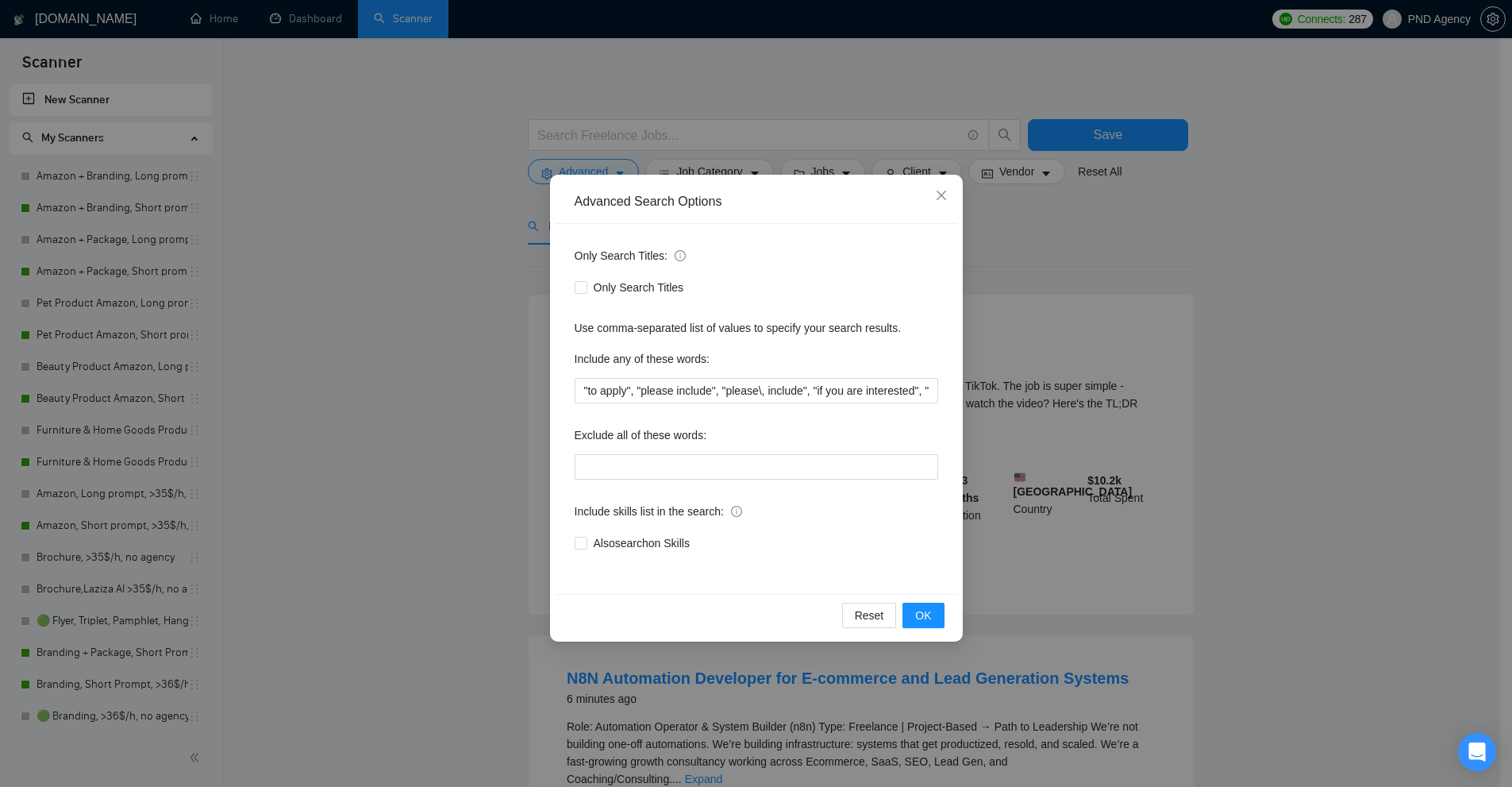
click at [1241, 397] on div "Advanced Search Options Only Search Titles: Only Search Titles Use comma-separa…" at bounding box center [756, 393] width 1512 height 787
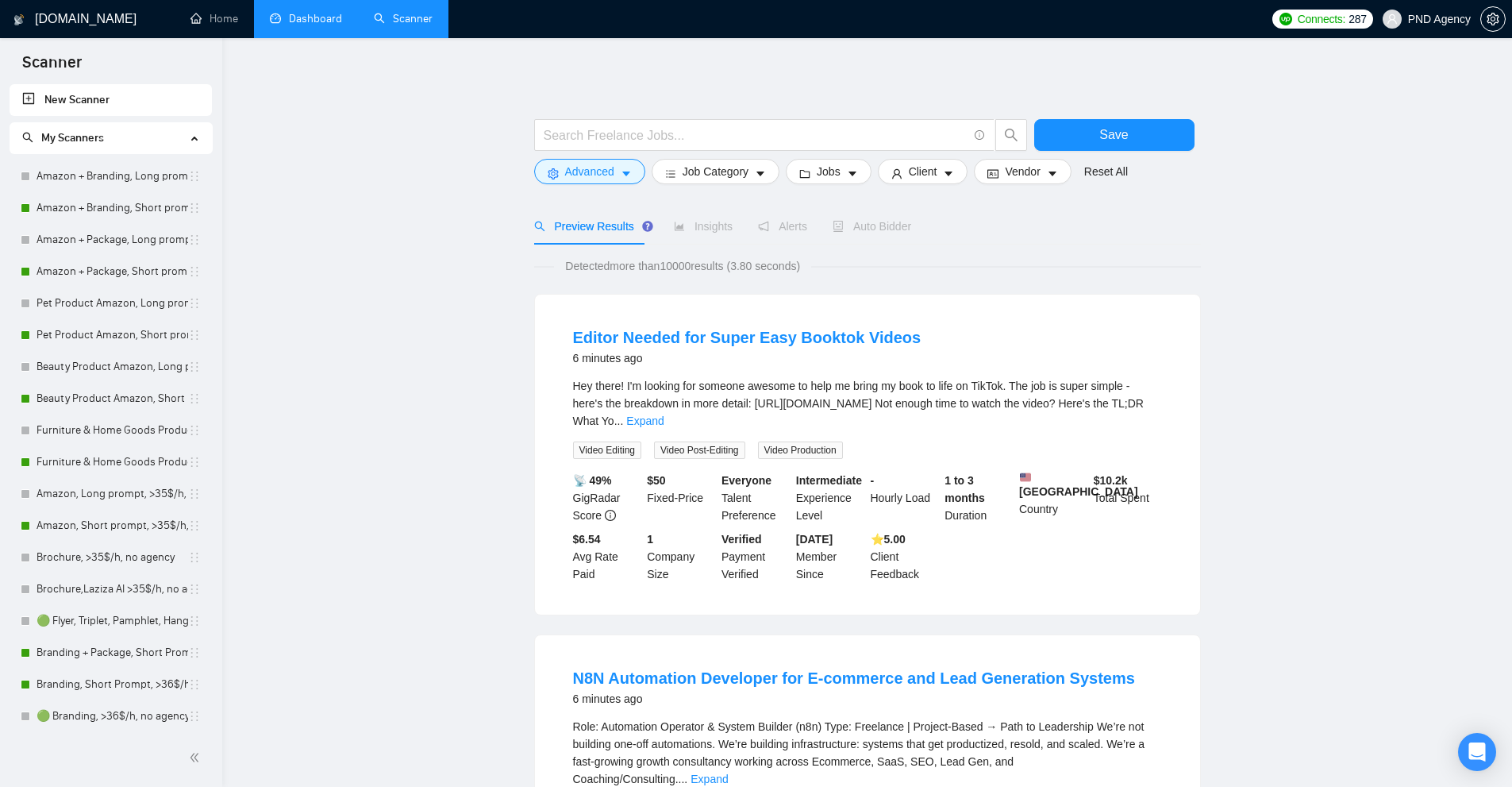
click at [291, 22] on link "Dashboard" at bounding box center [306, 18] width 72 height 13
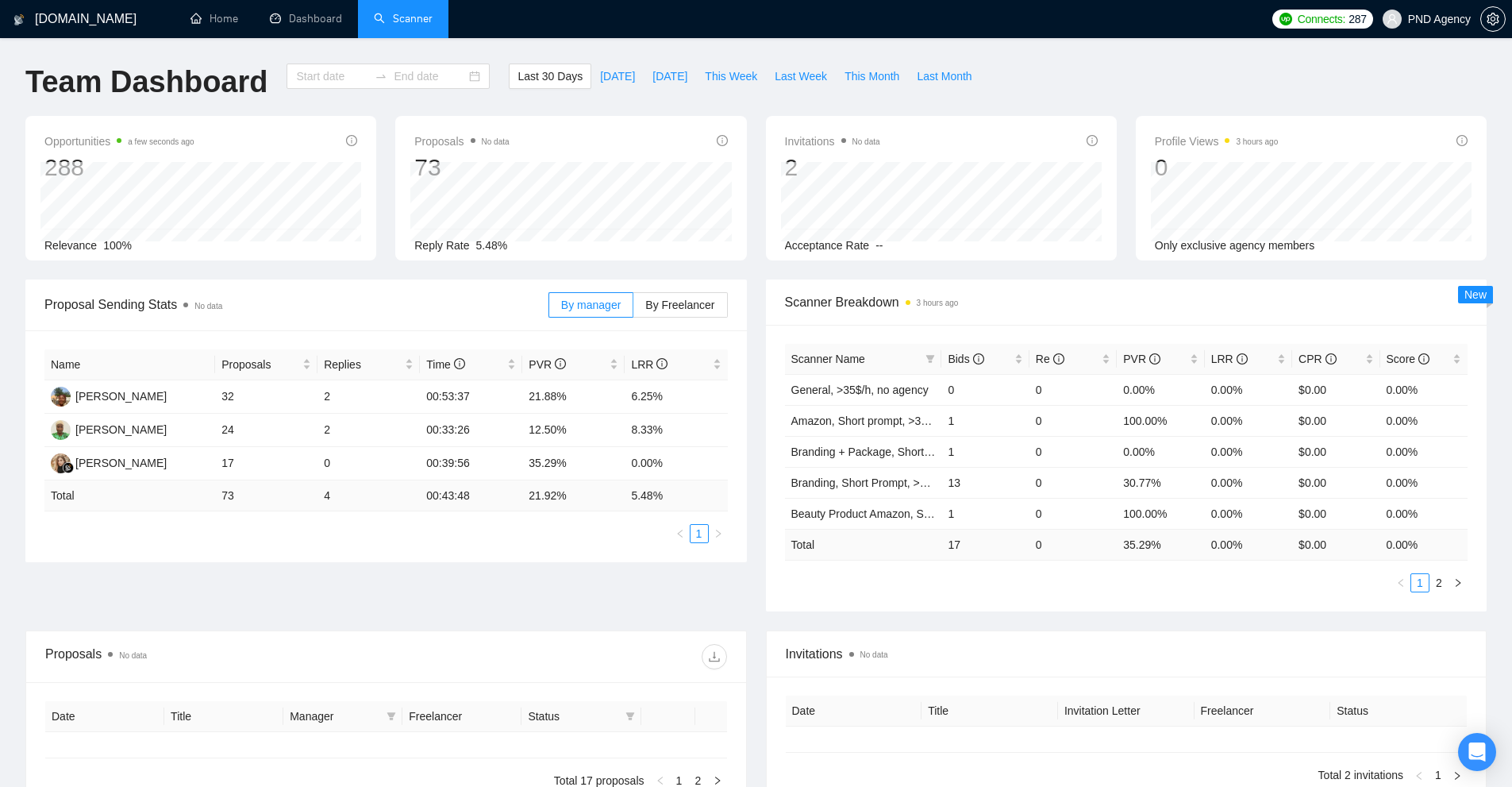
type input "2025-07-19"
type input "2025-08-18"
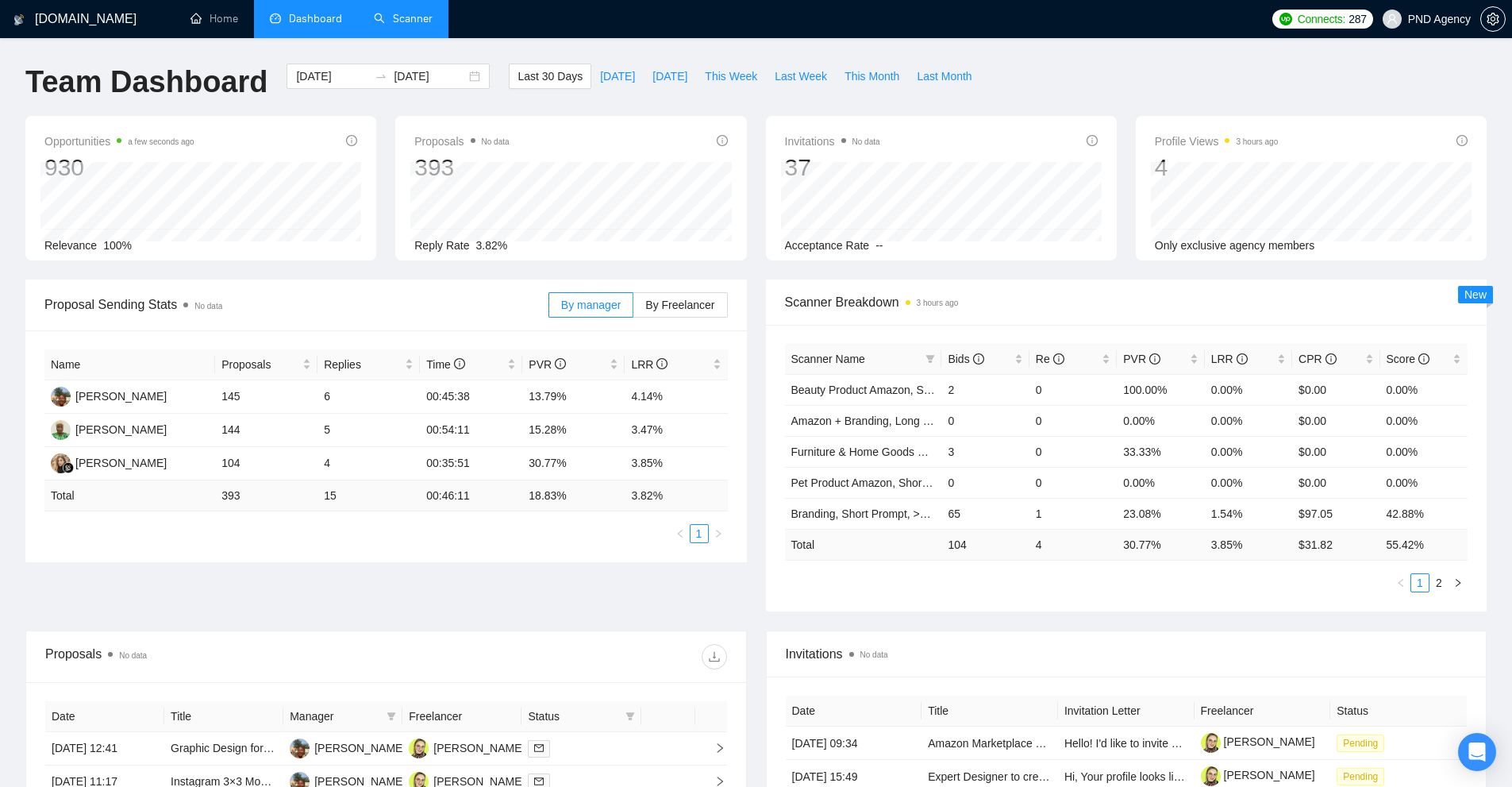
click at [396, 25] on link "Scanner" at bounding box center [402, 18] width 58 height 13
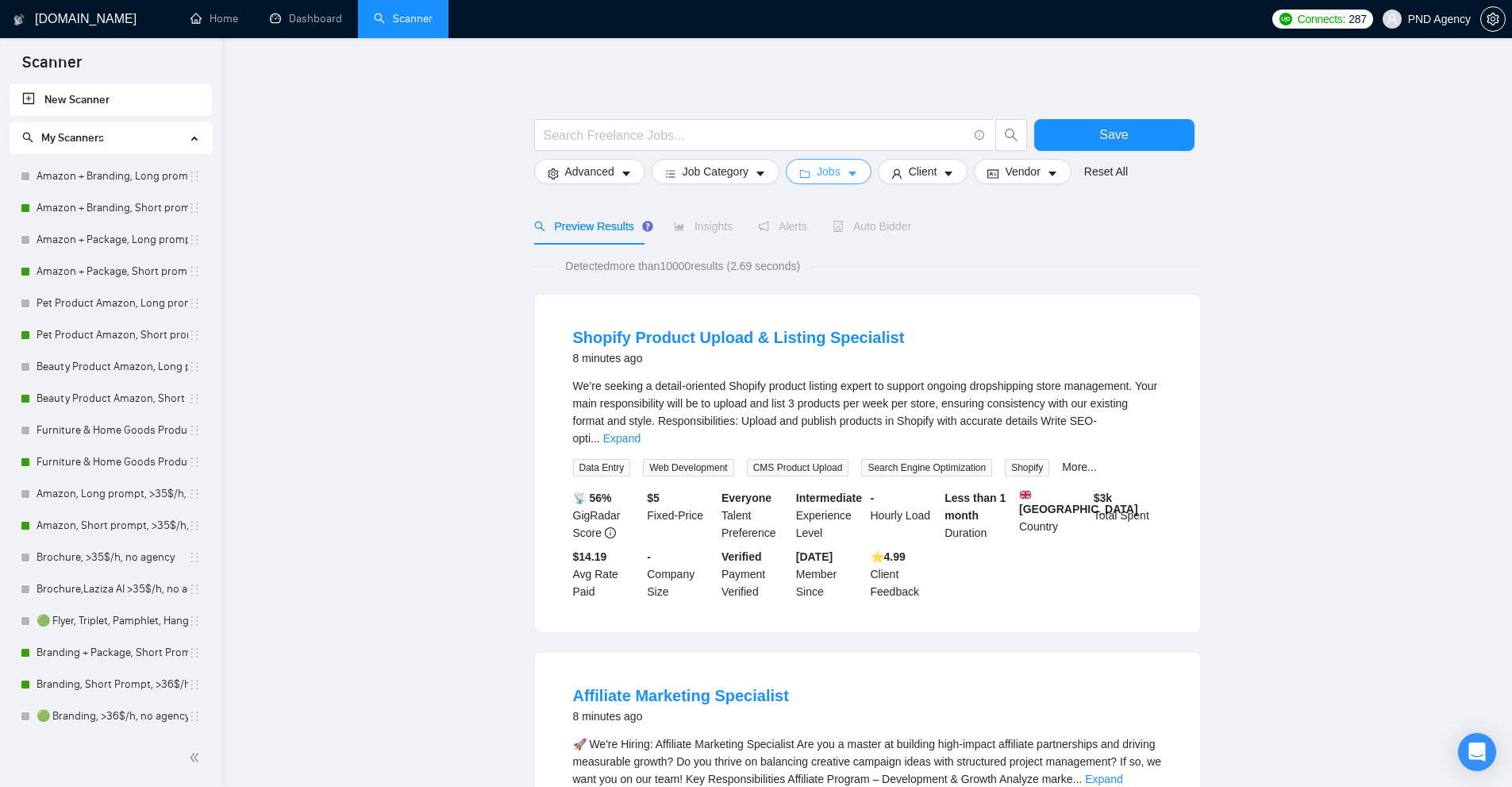
click at [863, 180] on button "Jobs" at bounding box center [828, 171] width 86 height 25
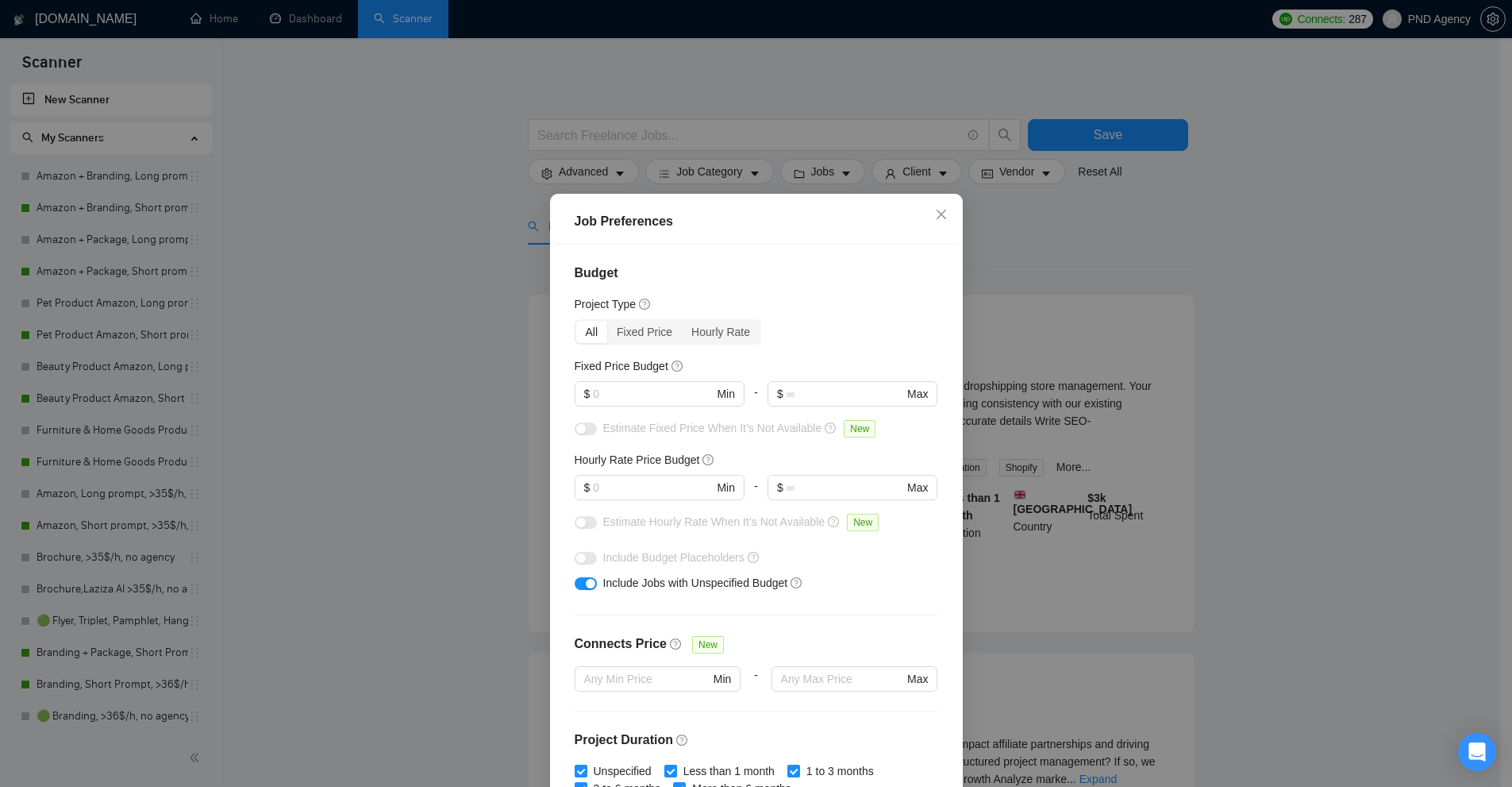
scroll to position [344, 0]
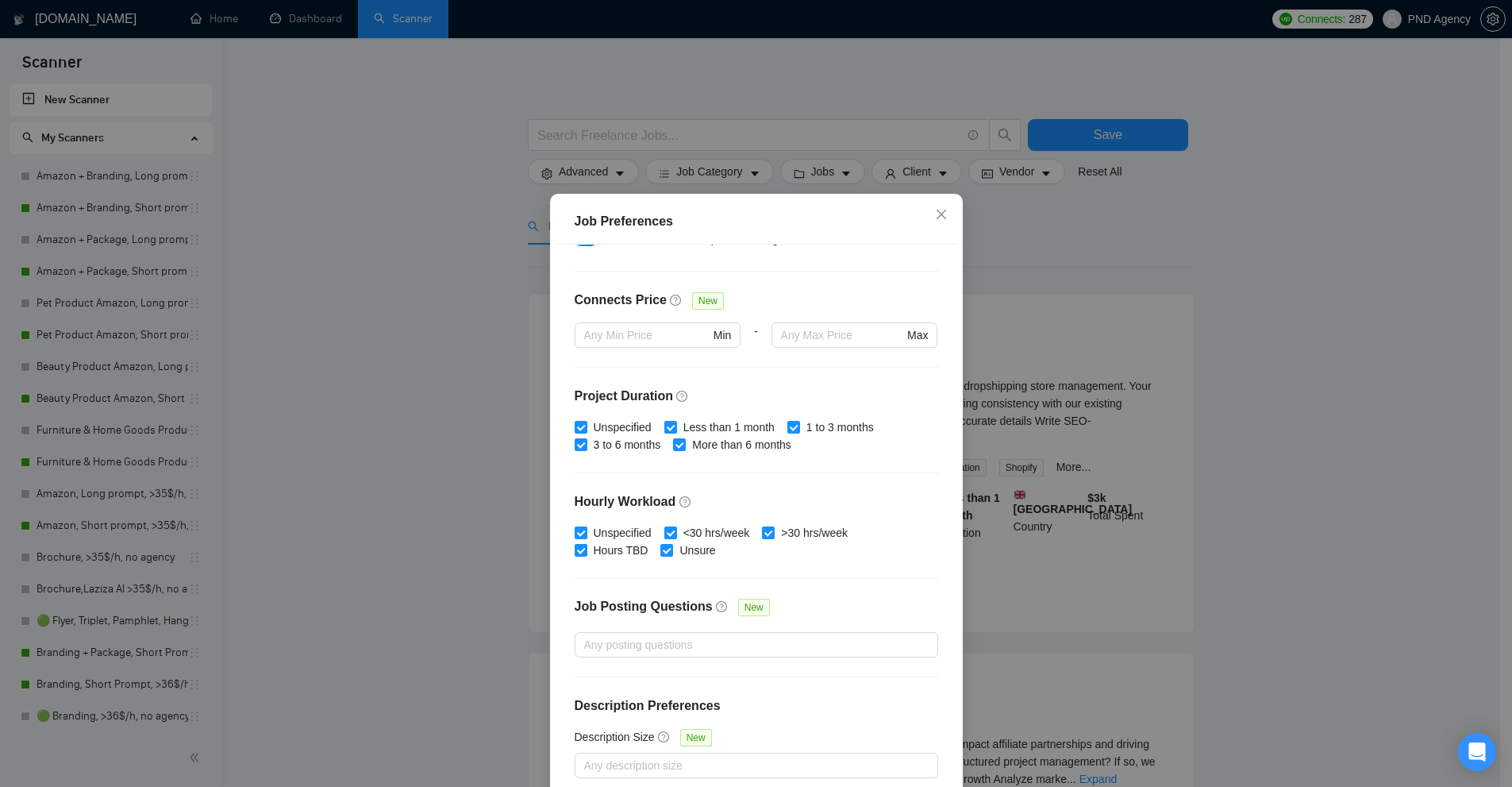
drag, startPoint x: 1119, startPoint y: 459, endPoint x: 955, endPoint y: 376, distance: 183.8
click at [1107, 447] on div "Job Preferences Budget Project Type All Fixed Price Hourly Rate Fixed Price Bud…" at bounding box center [756, 393] width 1512 height 787
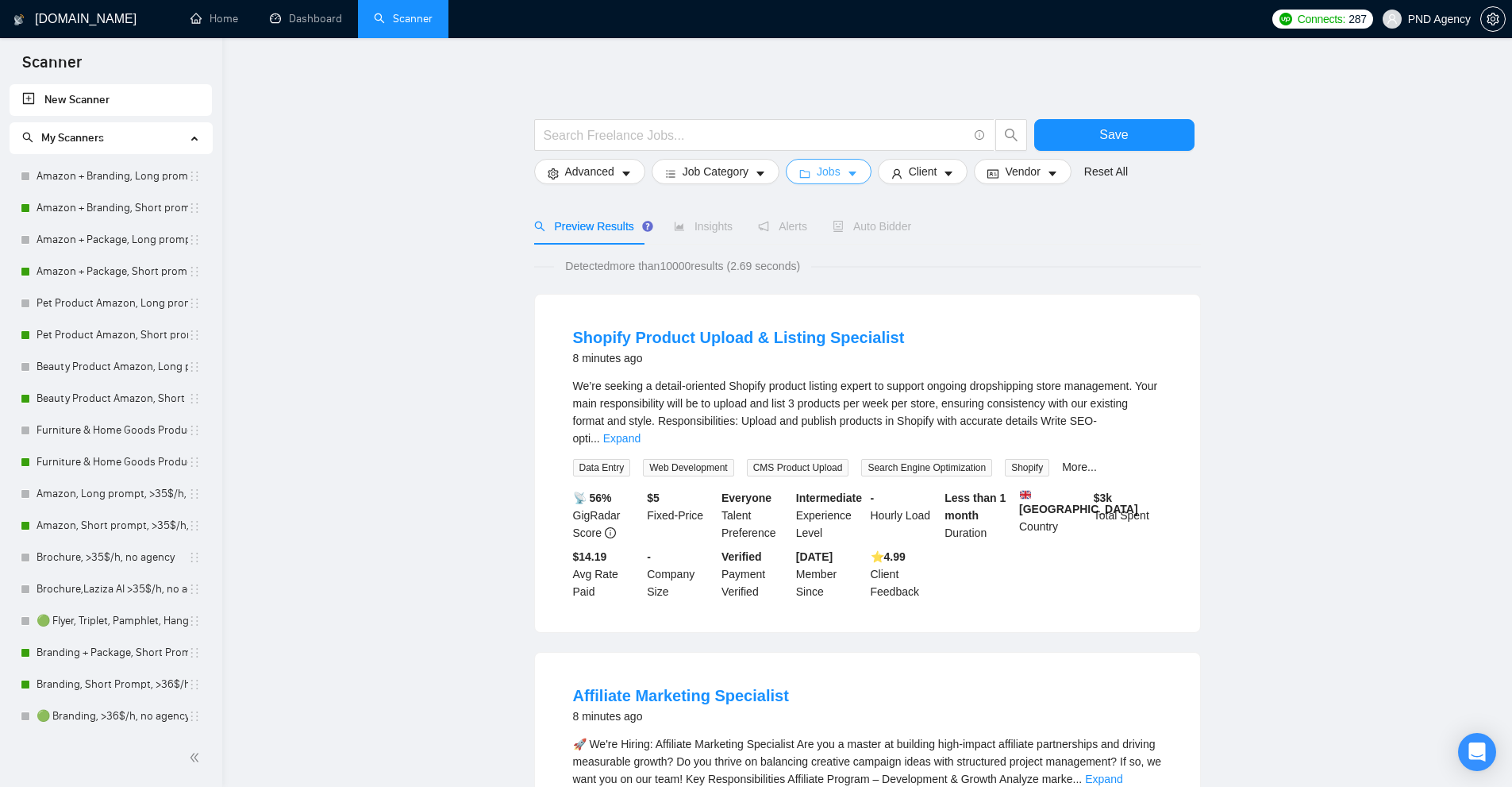
click at [844, 166] on button "Jobs" at bounding box center [828, 171] width 86 height 25
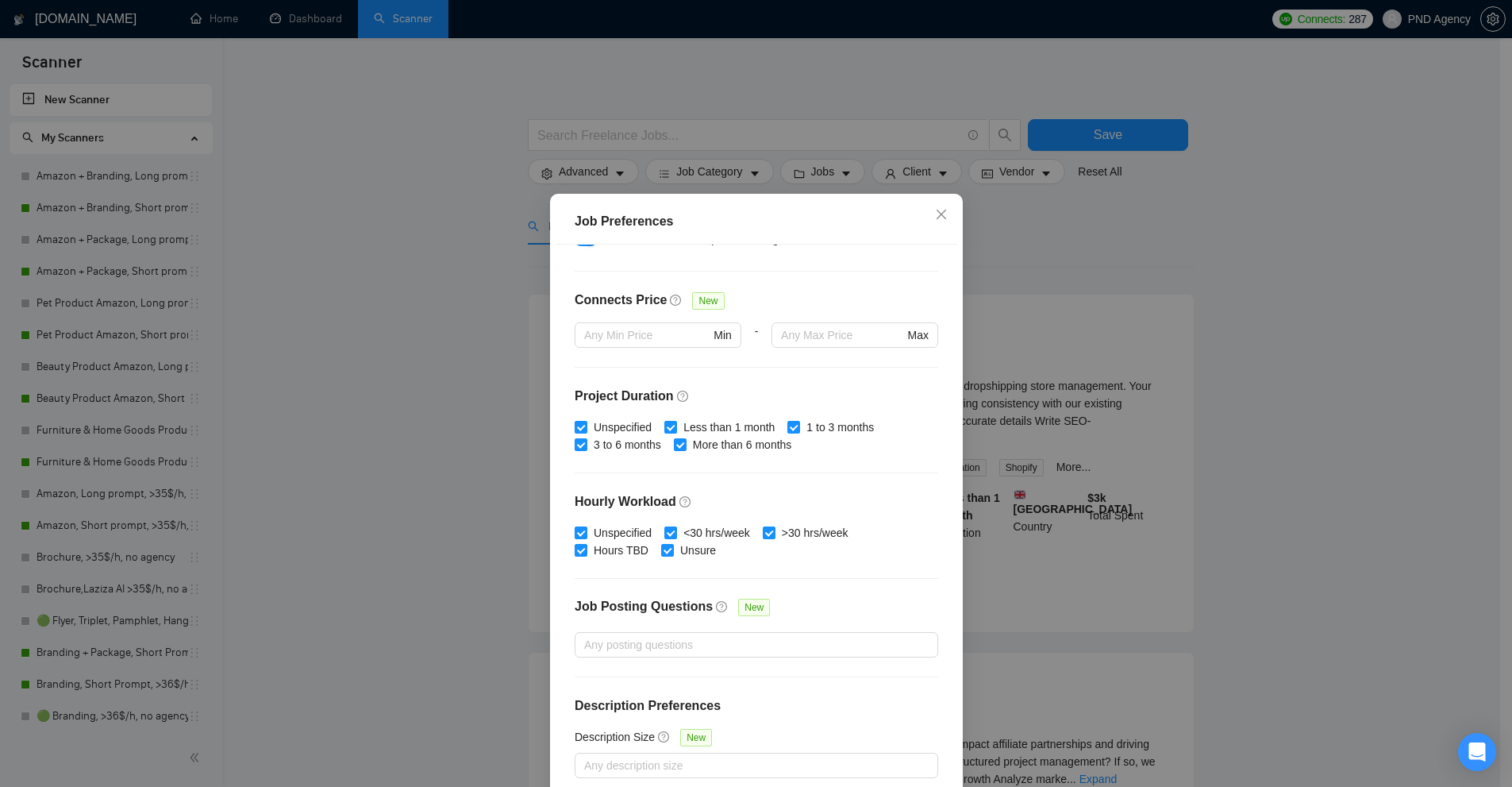
scroll to position [636, 0]
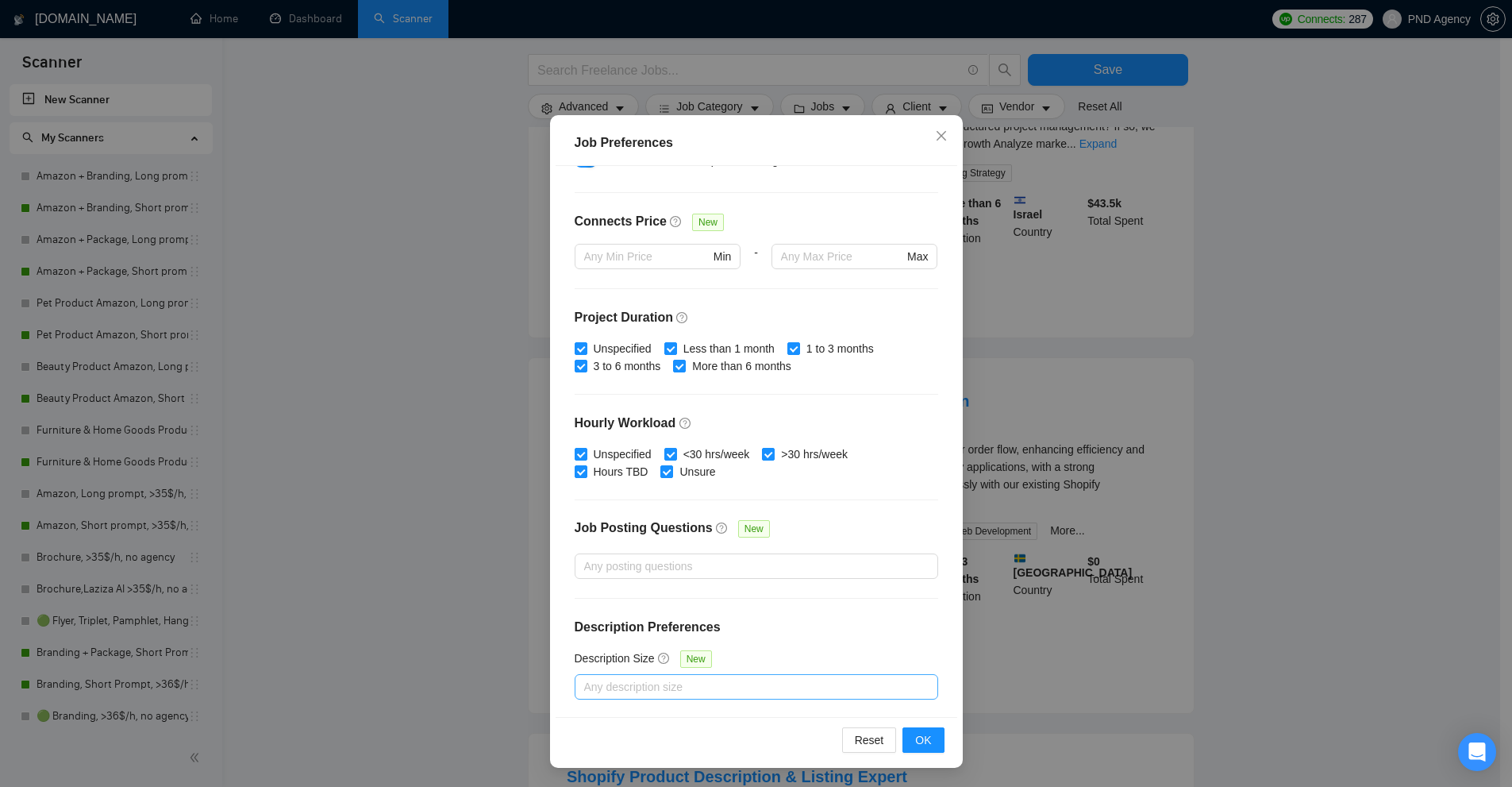
click at [666, 687] on div at bounding box center [748, 687] width 340 height 19
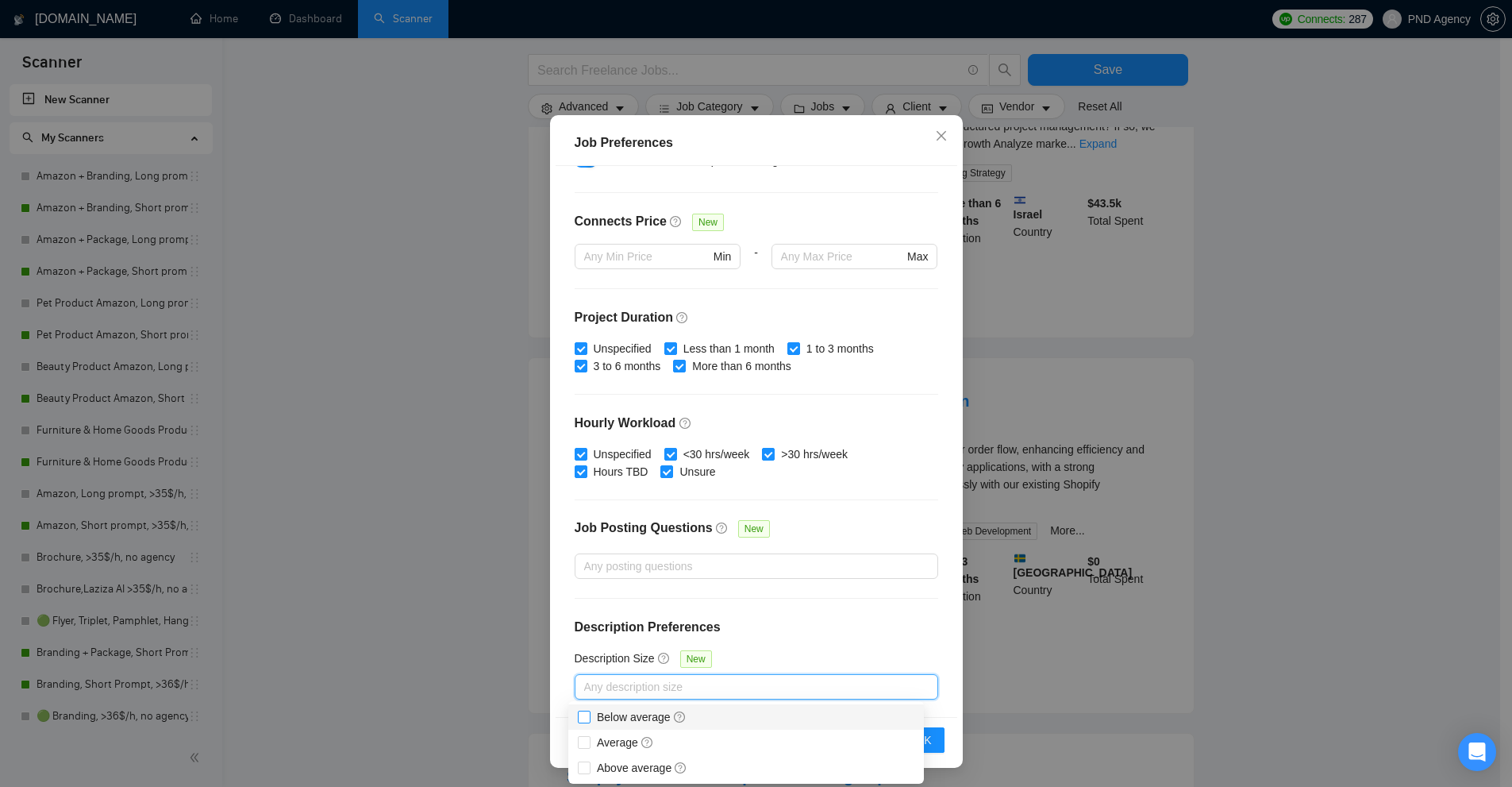
click at [649, 713] on span "Below average" at bounding box center [642, 717] width 90 height 13
click at [589, 713] on input "Below average" at bounding box center [583, 716] width 11 height 11
checkbox input "true"
click at [1183, 492] on div "Job Preferences Budget Project Type All Fixed Price Hourly Rate Fixed Price Bud…" at bounding box center [756, 393] width 1512 height 787
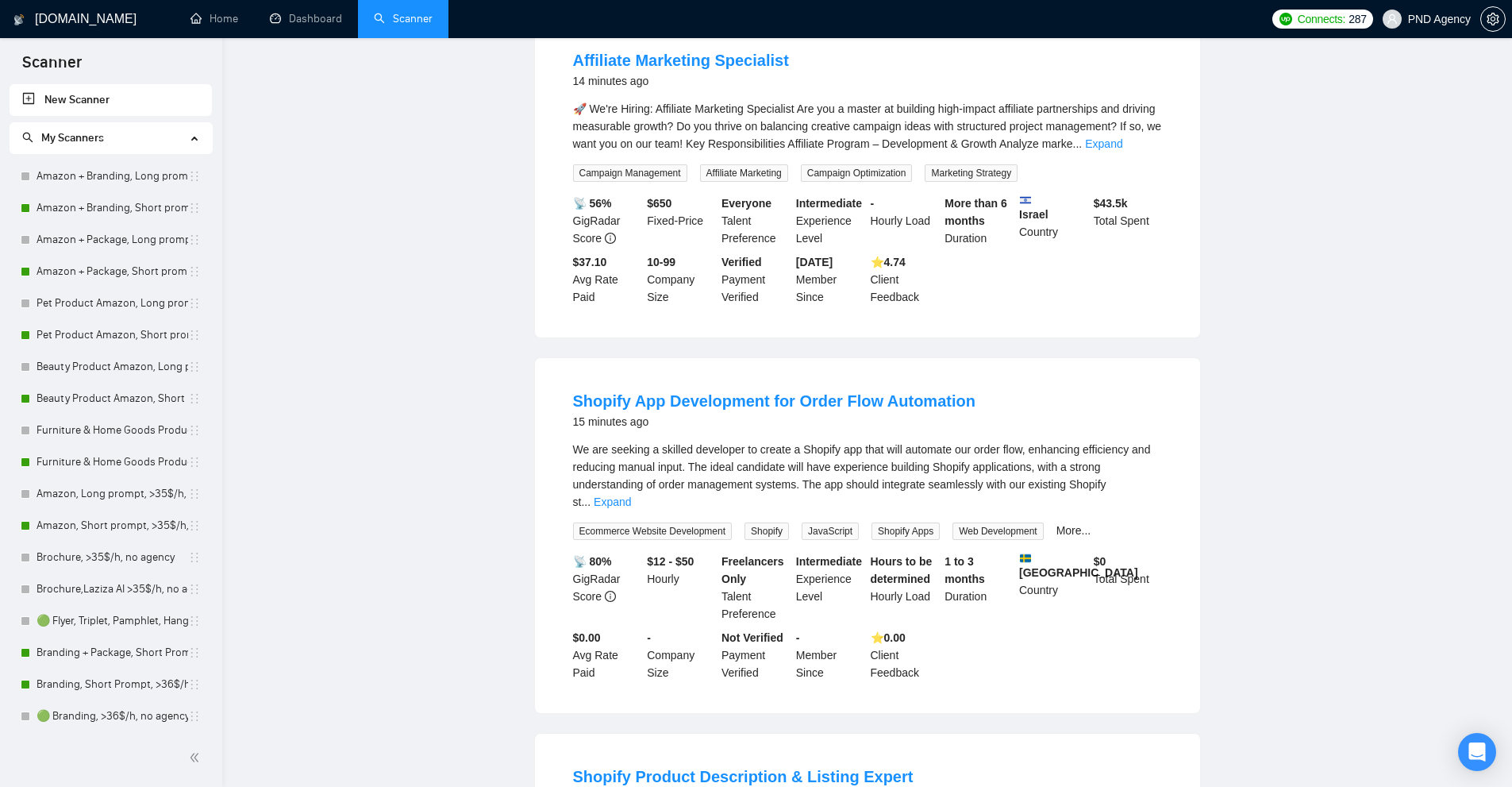
scroll to position [0, 0]
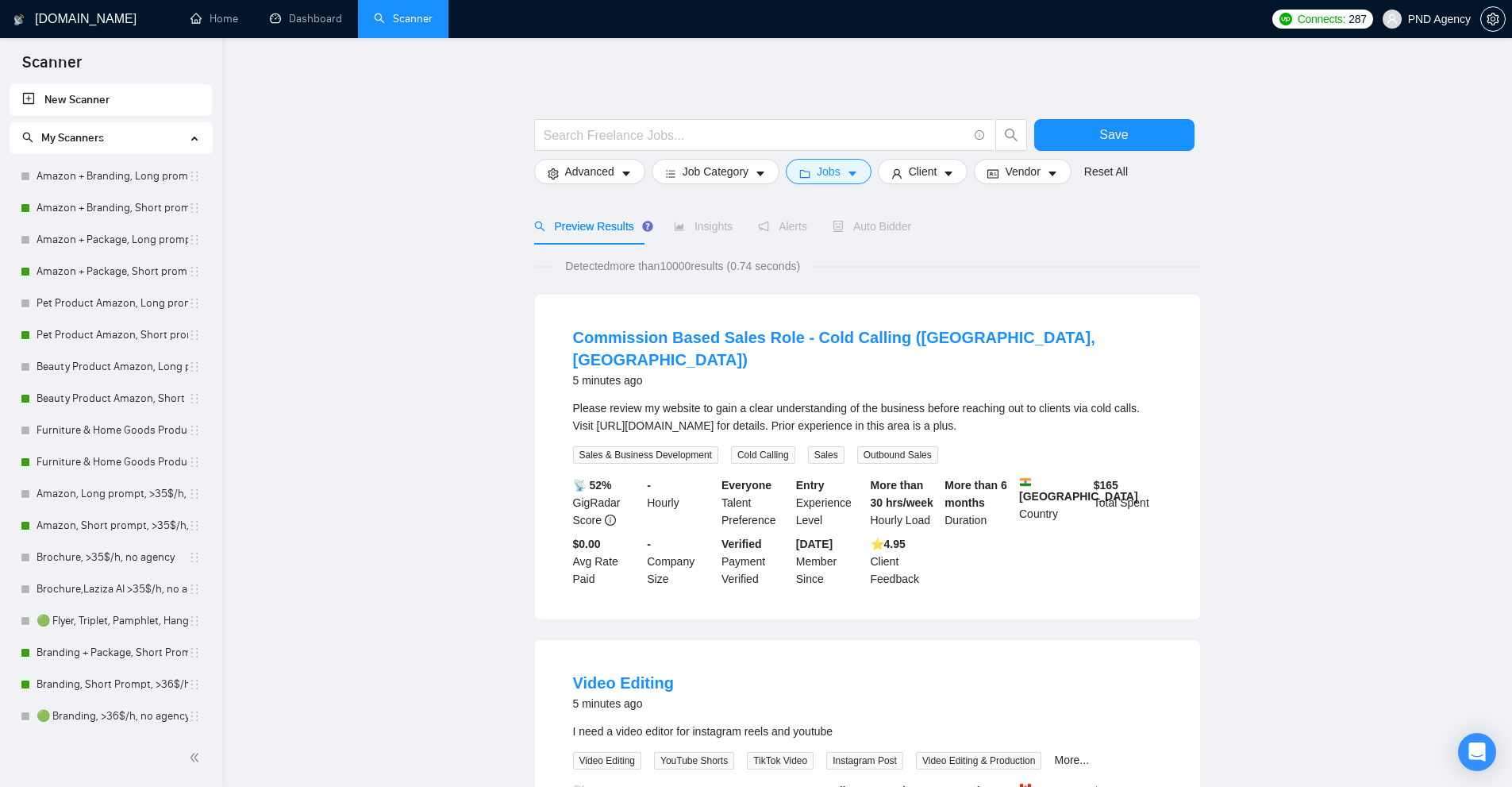
drag, startPoint x: 579, startPoint y: 388, endPoint x: 986, endPoint y: 405, distance: 407.4
click at [986, 405] on div "Please review my website to gain a clear understanding of the business before r…" at bounding box center [868, 417] width 589 height 35
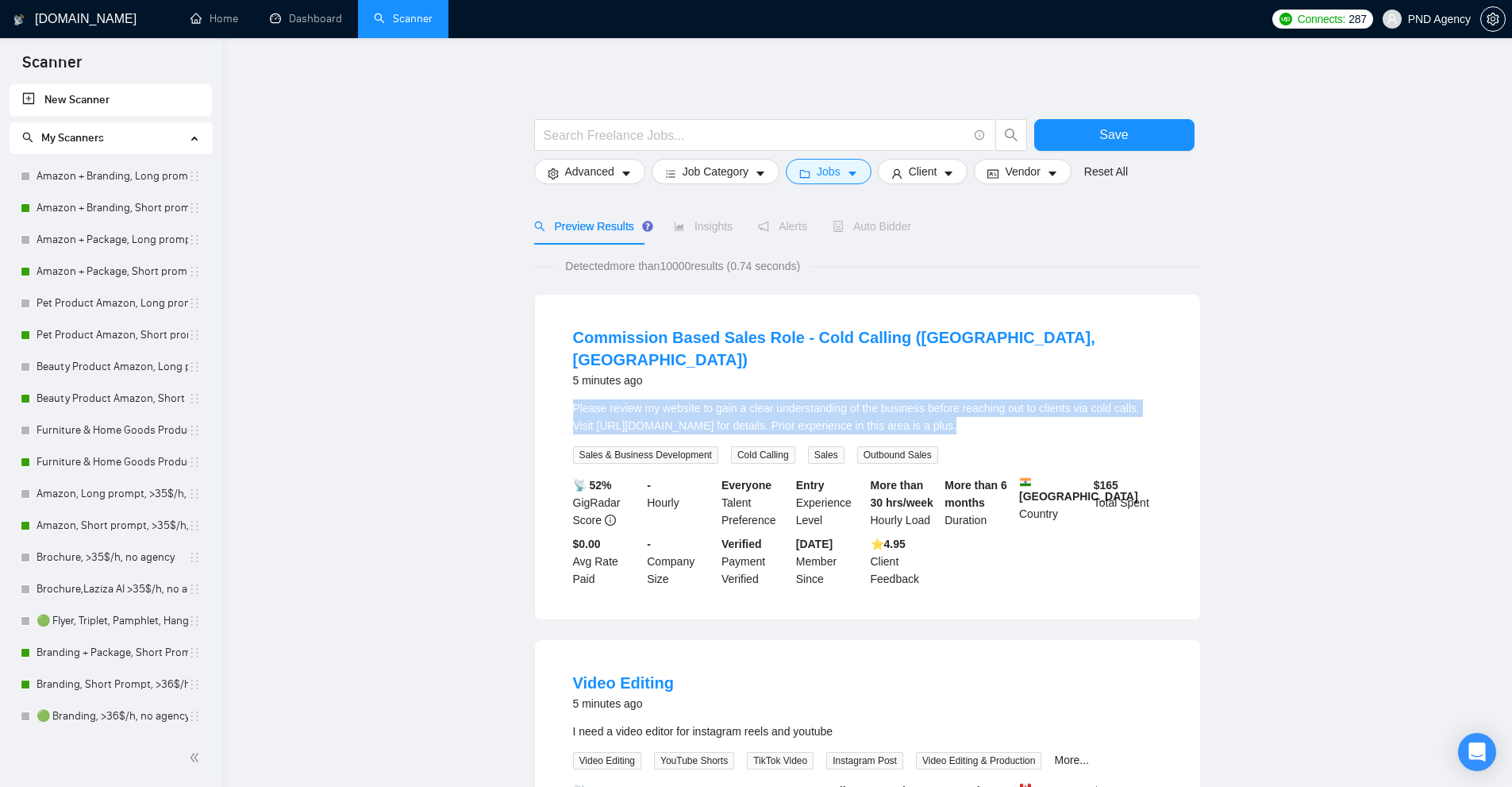
click at [986, 405] on div "Please review my website to gain a clear understanding of the business before r…" at bounding box center [868, 417] width 589 height 35
click at [749, 404] on div "Please review my website to gain a clear understanding of the business before r…" at bounding box center [868, 417] width 589 height 35
drag, startPoint x: 749, startPoint y: 404, endPoint x: 1021, endPoint y: 395, distance: 272.1
click at [1021, 399] on div "Please review my website to gain a clear understanding of the business before r…" at bounding box center [868, 417] width 589 height 35
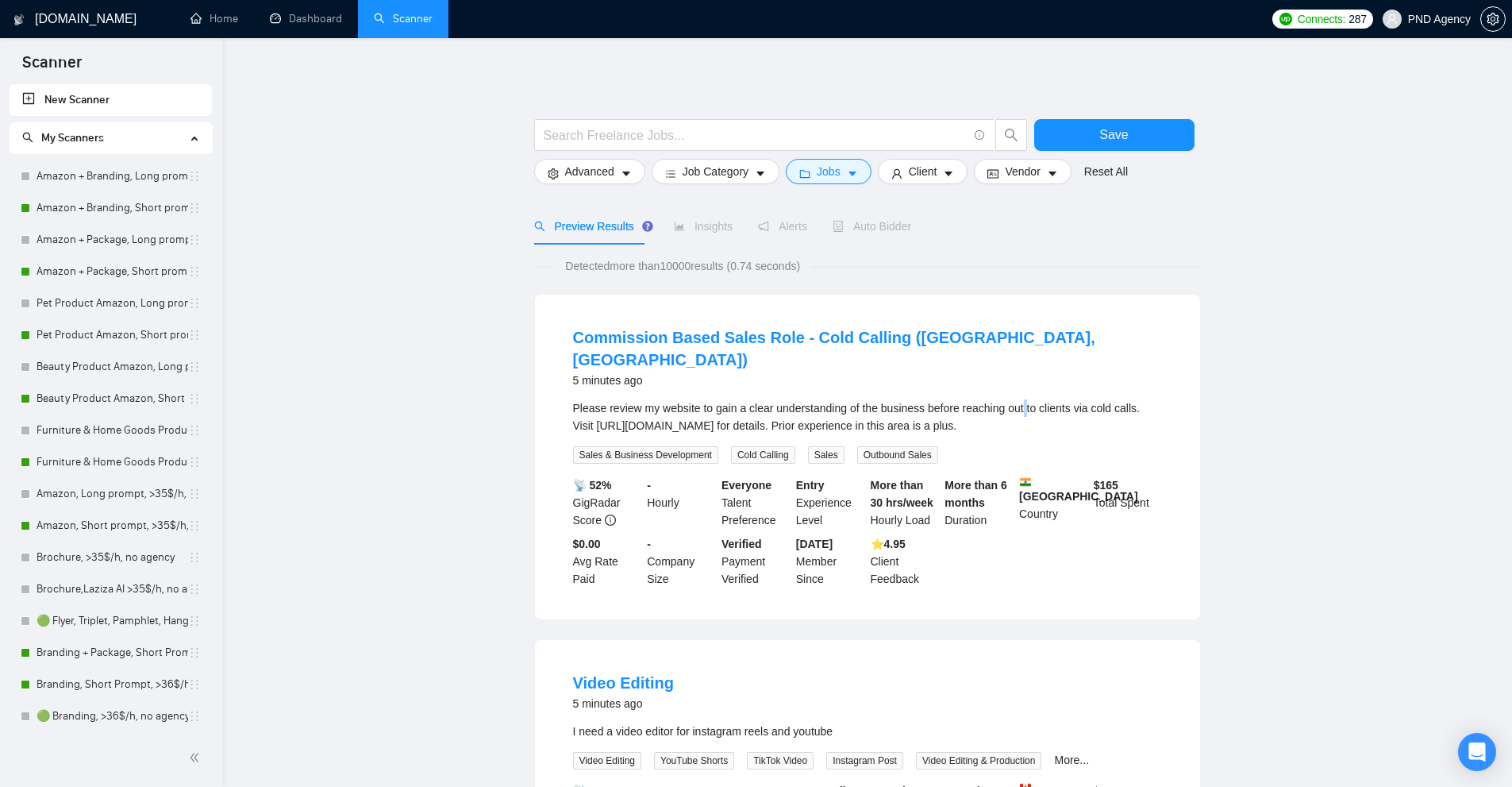
click at [1021, 399] on div "Please review my website to gain a clear understanding of the business before r…" at bounding box center [868, 417] width 589 height 35
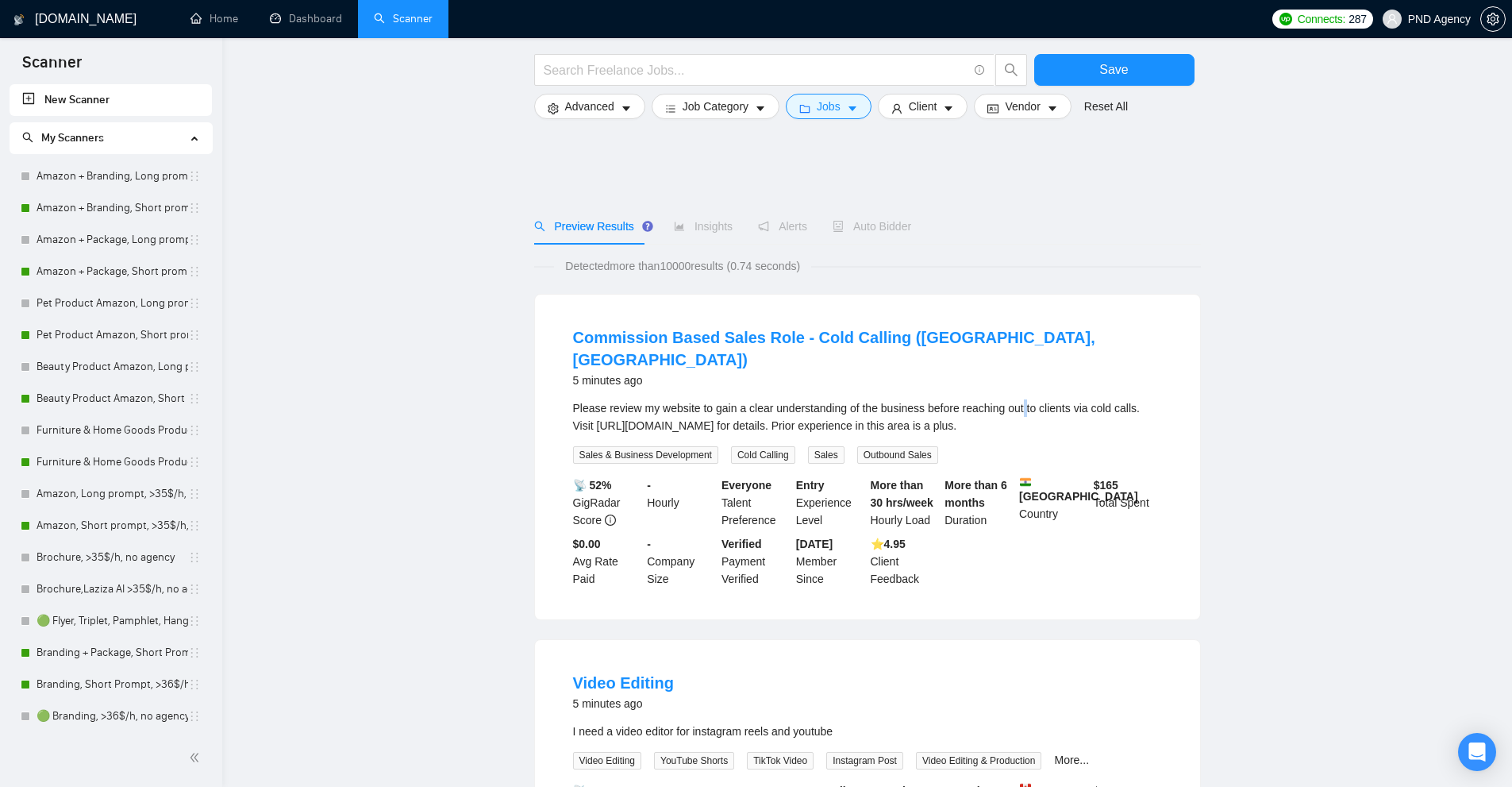
scroll to position [318, 0]
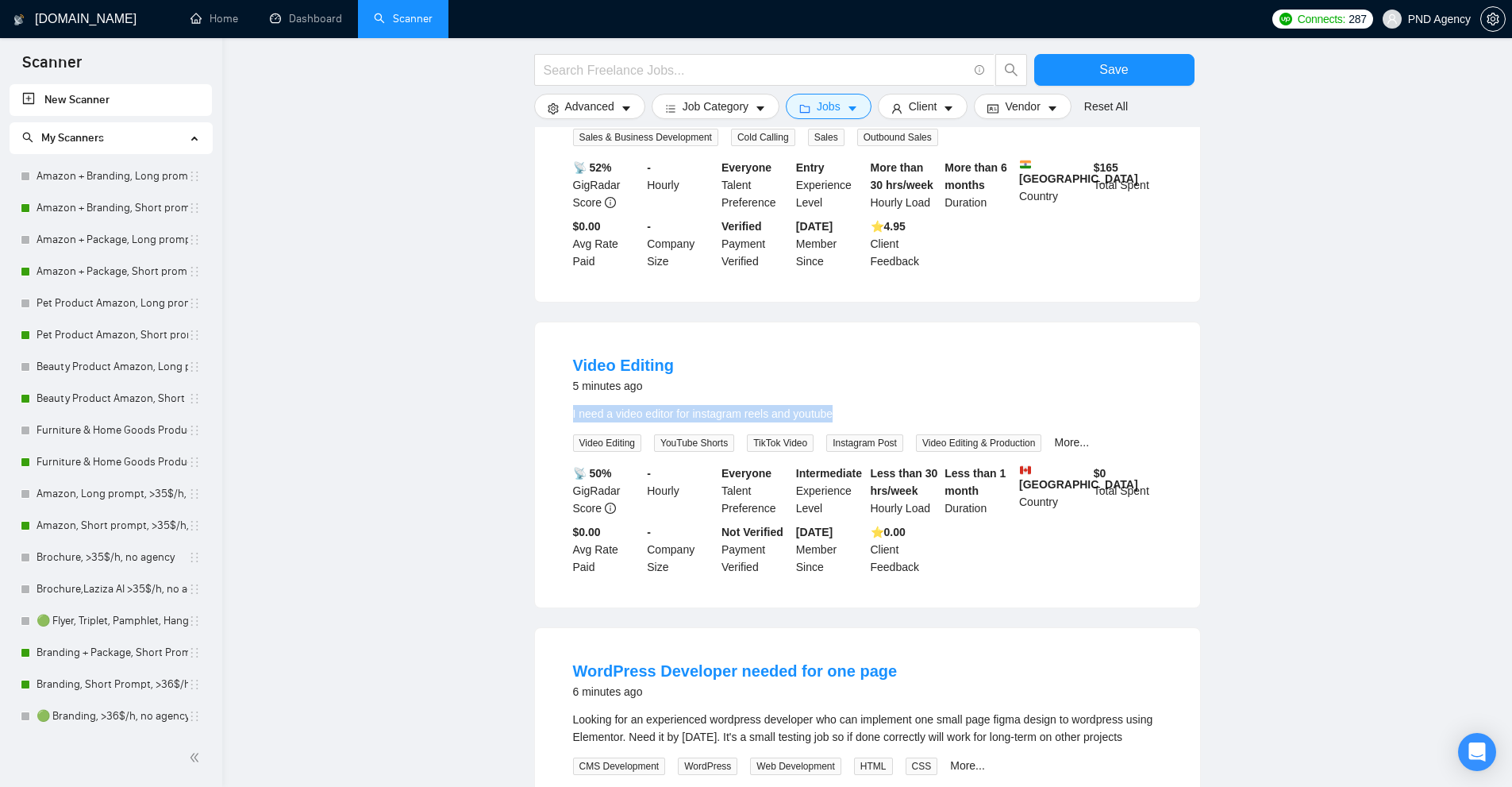
drag, startPoint x: 862, startPoint y: 393, endPoint x: 569, endPoint y: 395, distance: 293.0
click at [569, 395] on li "Video Editing 5 minutes ago I need a video editor for instagram reels and youtu…" at bounding box center [868, 465] width 627 height 247
click at [65, 203] on link "Amazon + Branding, Short prompt, >35$/h, no agency" at bounding box center [113, 208] width 152 height 31
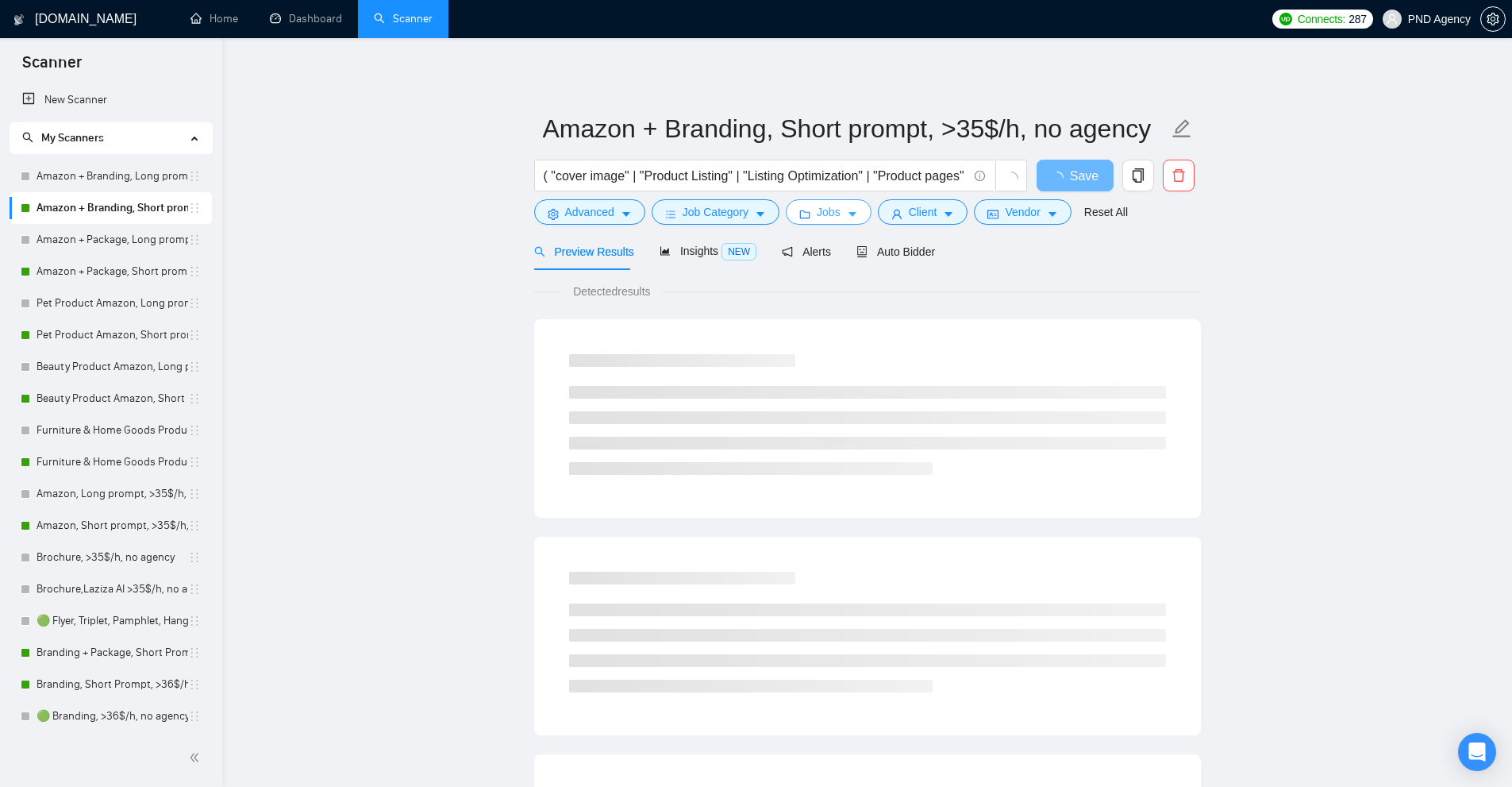
click at [817, 205] on span "Jobs" at bounding box center [828, 212] width 24 height 17
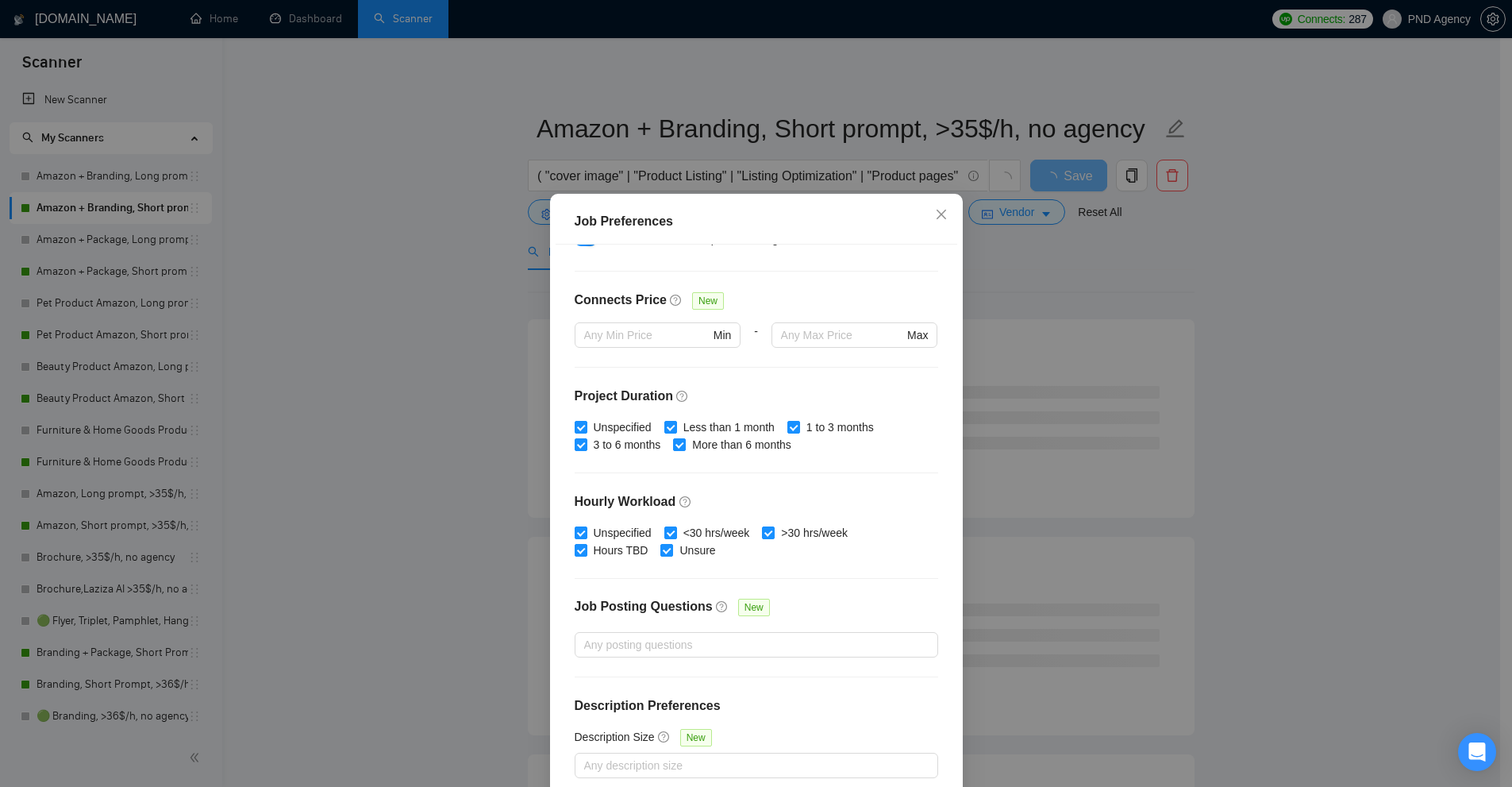
scroll to position [79, 0]
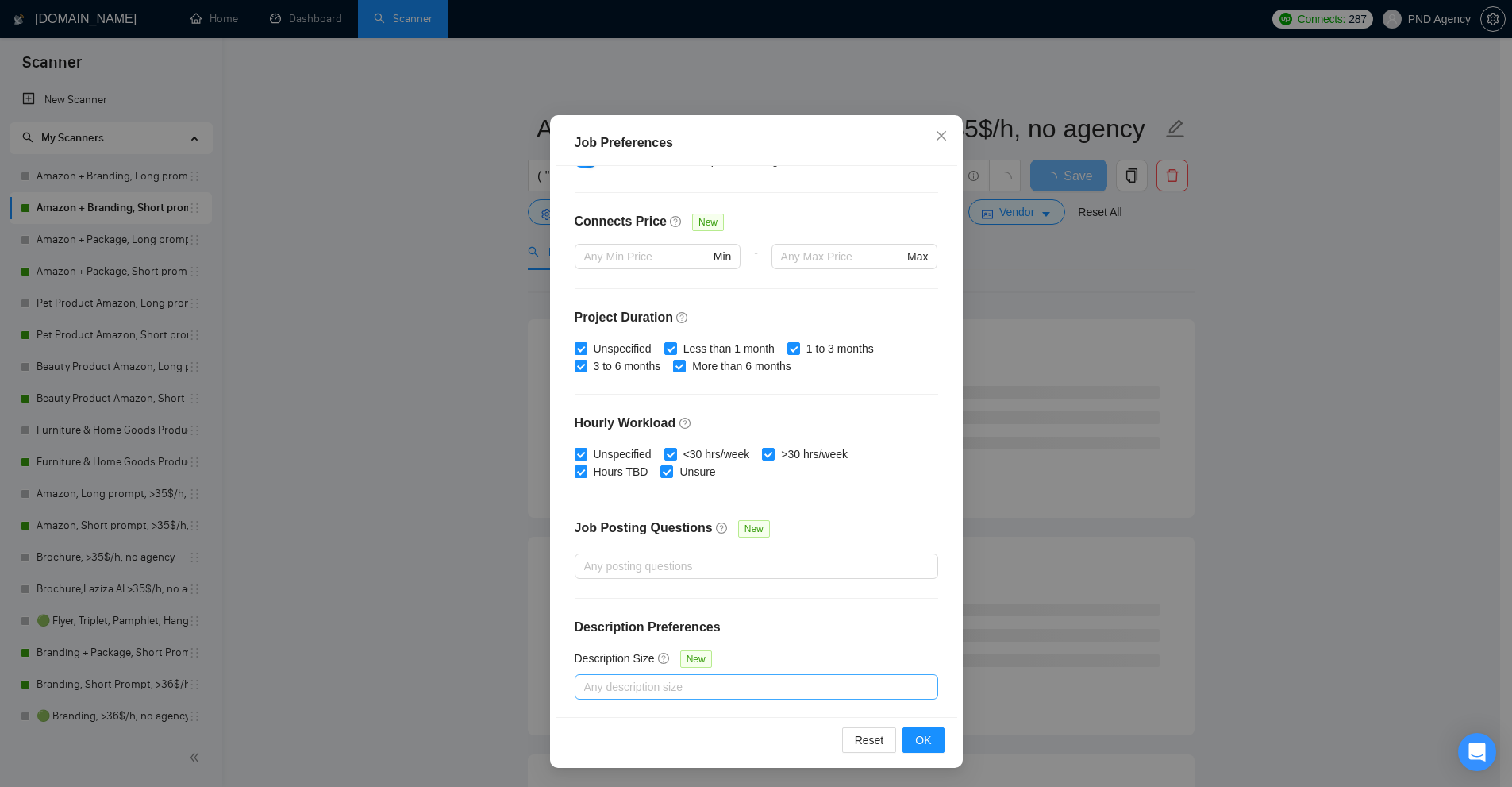
click at [646, 684] on div at bounding box center [748, 687] width 340 height 19
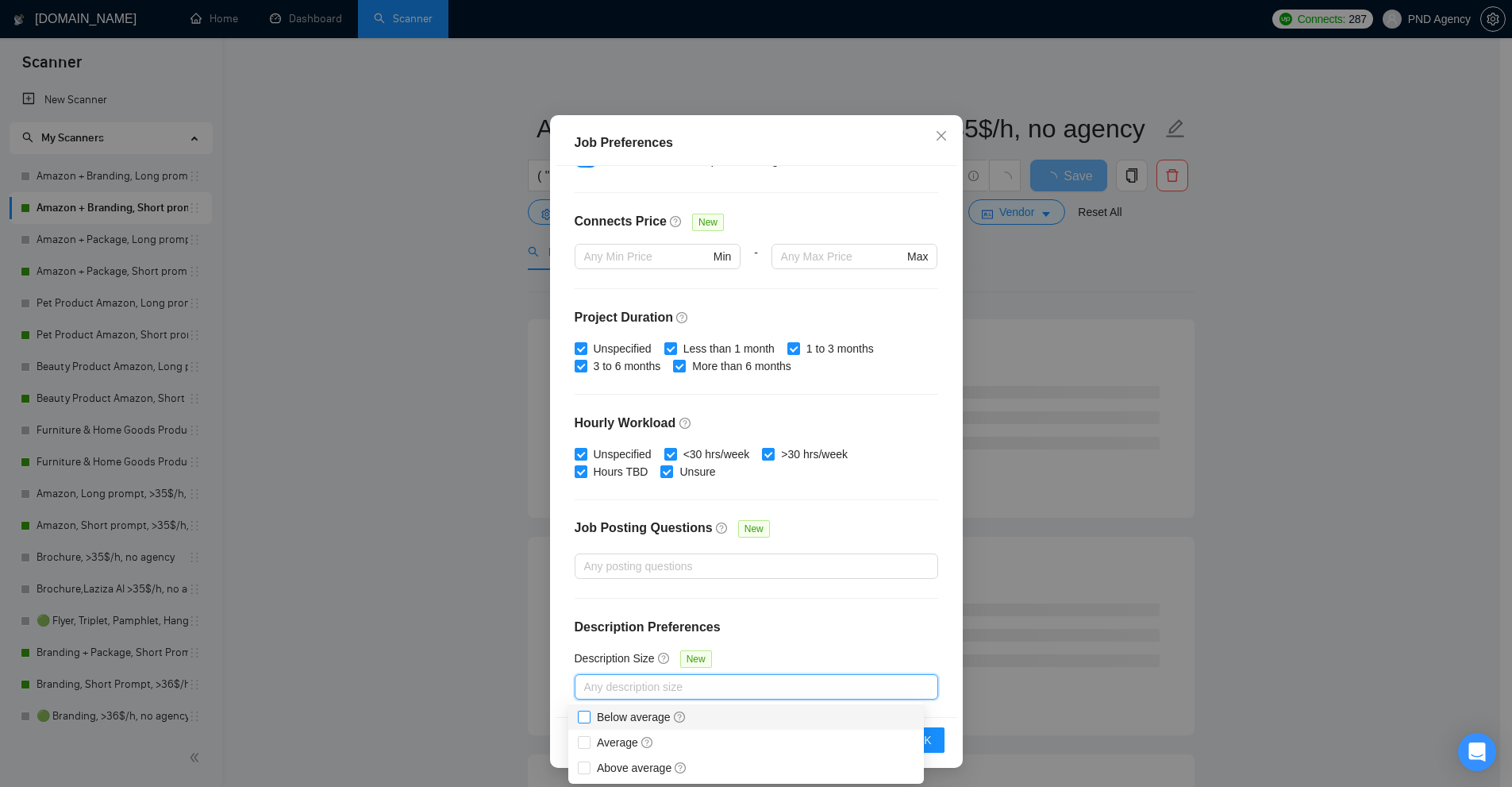
click at [606, 715] on span "Below average" at bounding box center [642, 717] width 90 height 13
click at [589, 715] on input "Below average" at bounding box center [583, 716] width 11 height 11
checkbox input "true"
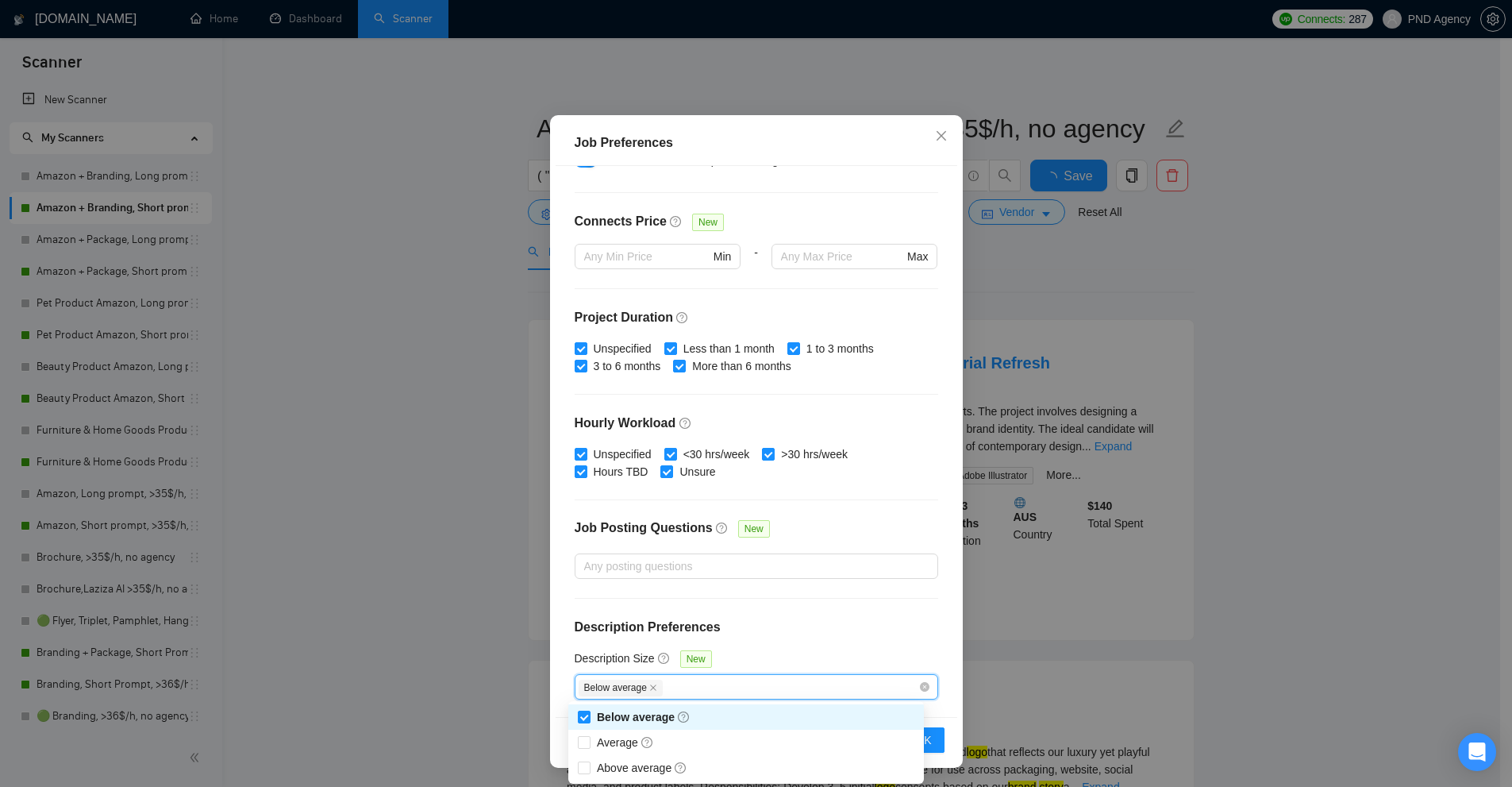
click at [1178, 513] on div "Job Preferences Budget Project Type All Fixed Price Hourly Rate Fixed Price Bud…" at bounding box center [756, 393] width 1512 height 787
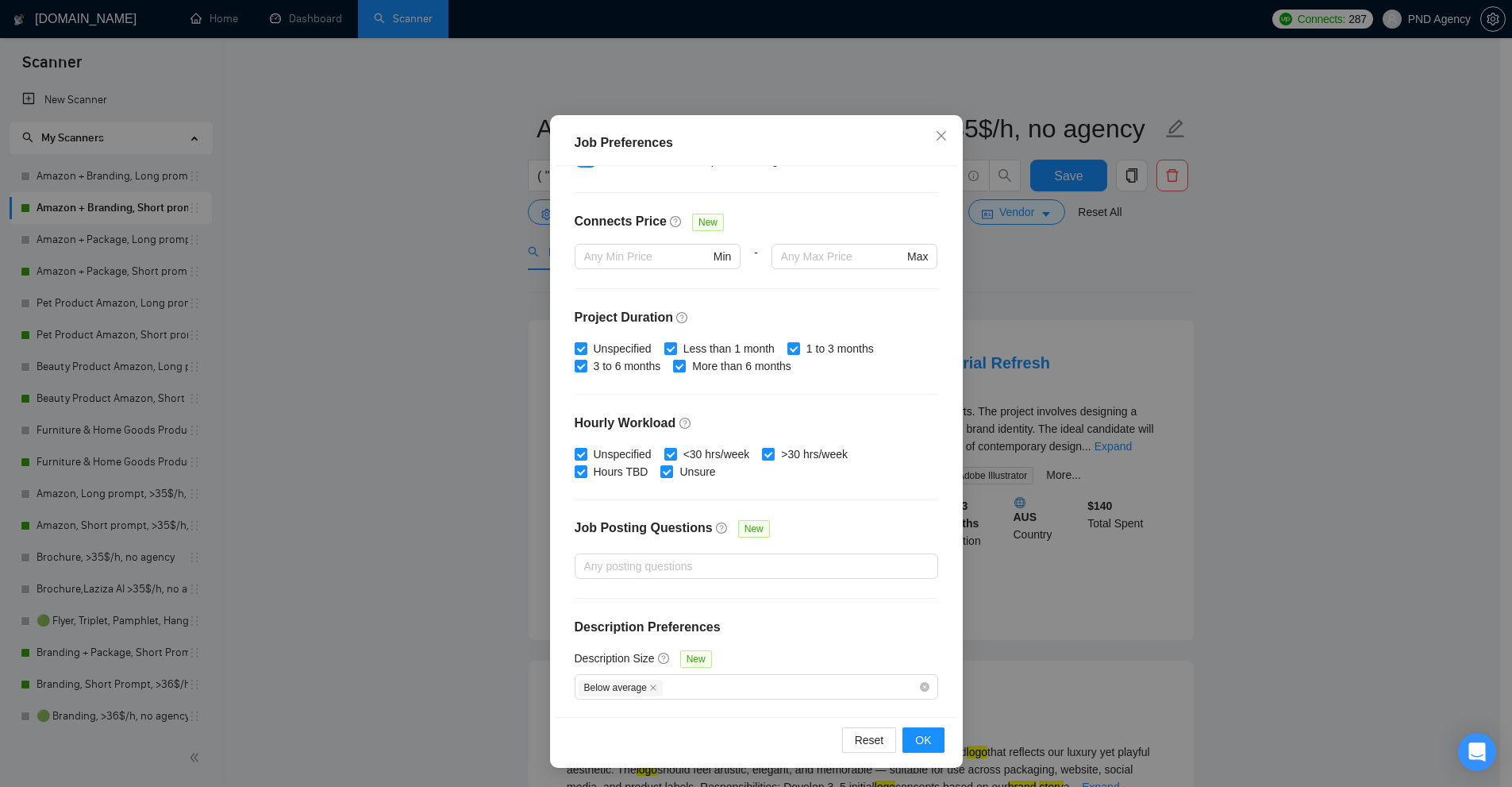
scroll to position [0, 0]
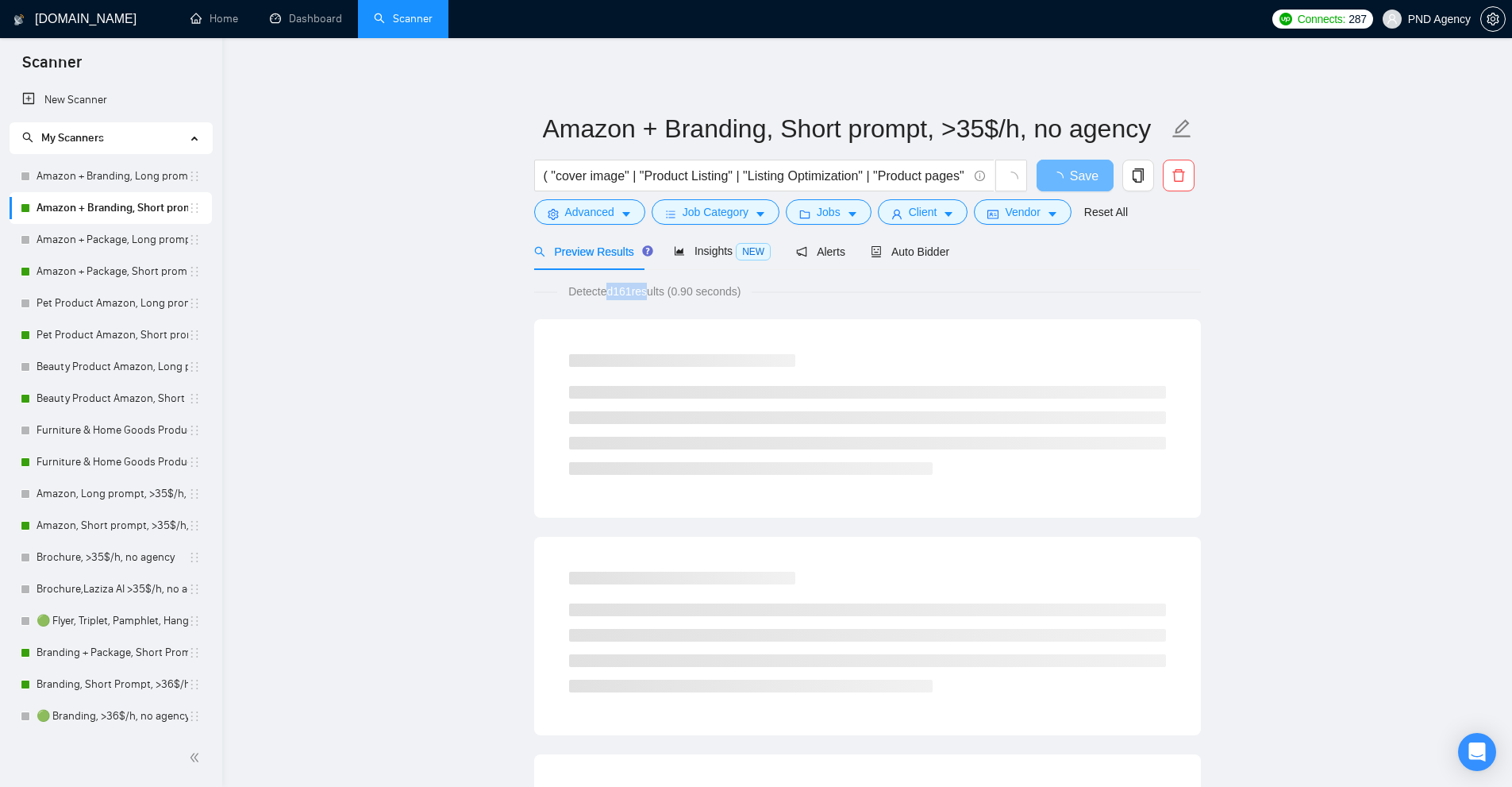
drag, startPoint x: 611, startPoint y: 290, endPoint x: 654, endPoint y: 292, distance: 43.0
click at [654, 292] on span "Detected 161 results (0.90 seconds)" at bounding box center [654, 292] width 195 height 17
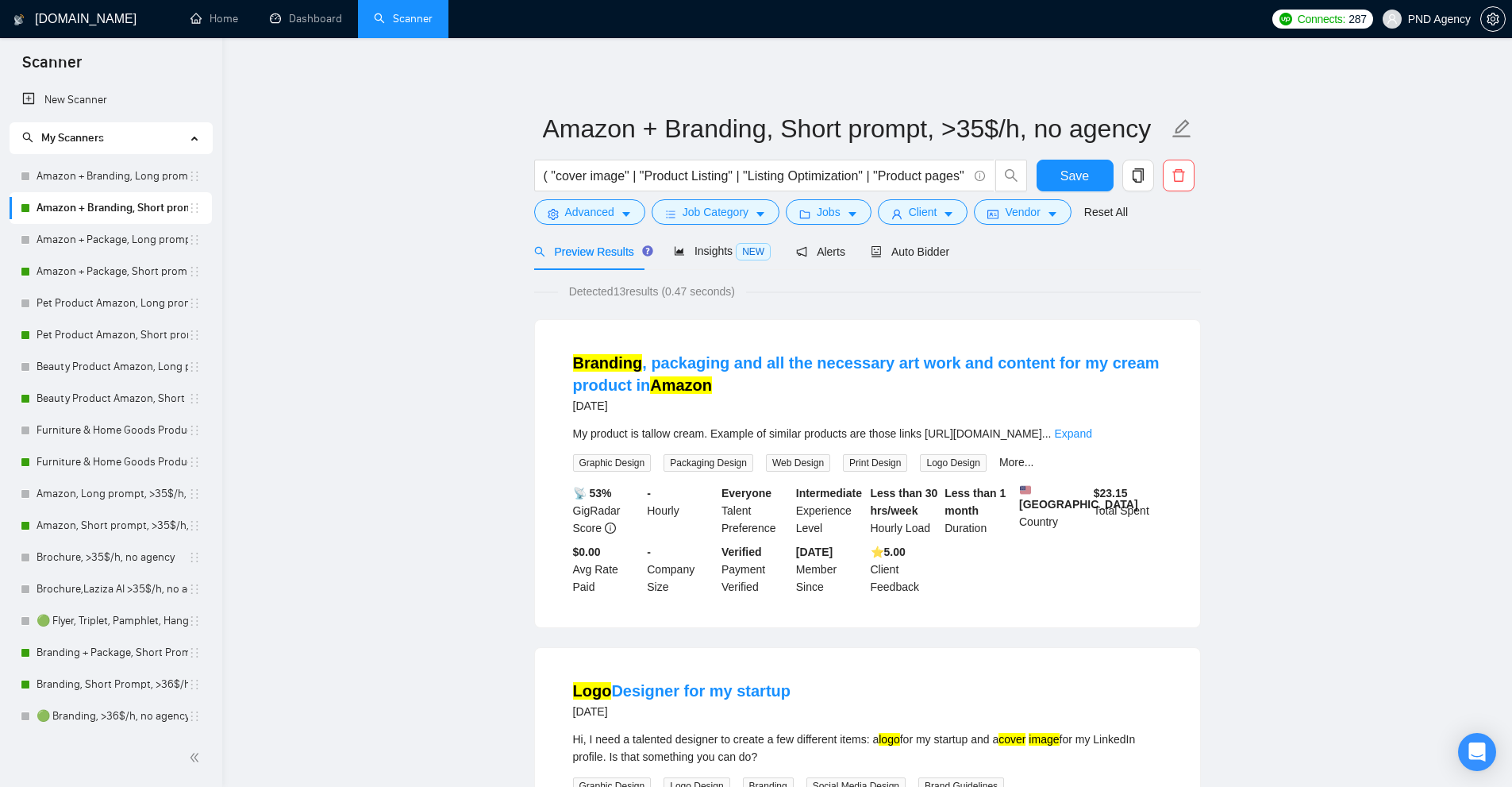
drag, startPoint x: 573, startPoint y: 433, endPoint x: 1069, endPoint y: 460, distance: 496.7
click at [1036, 440] on span "My product is tallow cream. Example of similar products are those links https:/…" at bounding box center [808, 433] width 469 height 13
click at [1091, 440] on link "Expand" at bounding box center [1073, 433] width 38 height 13
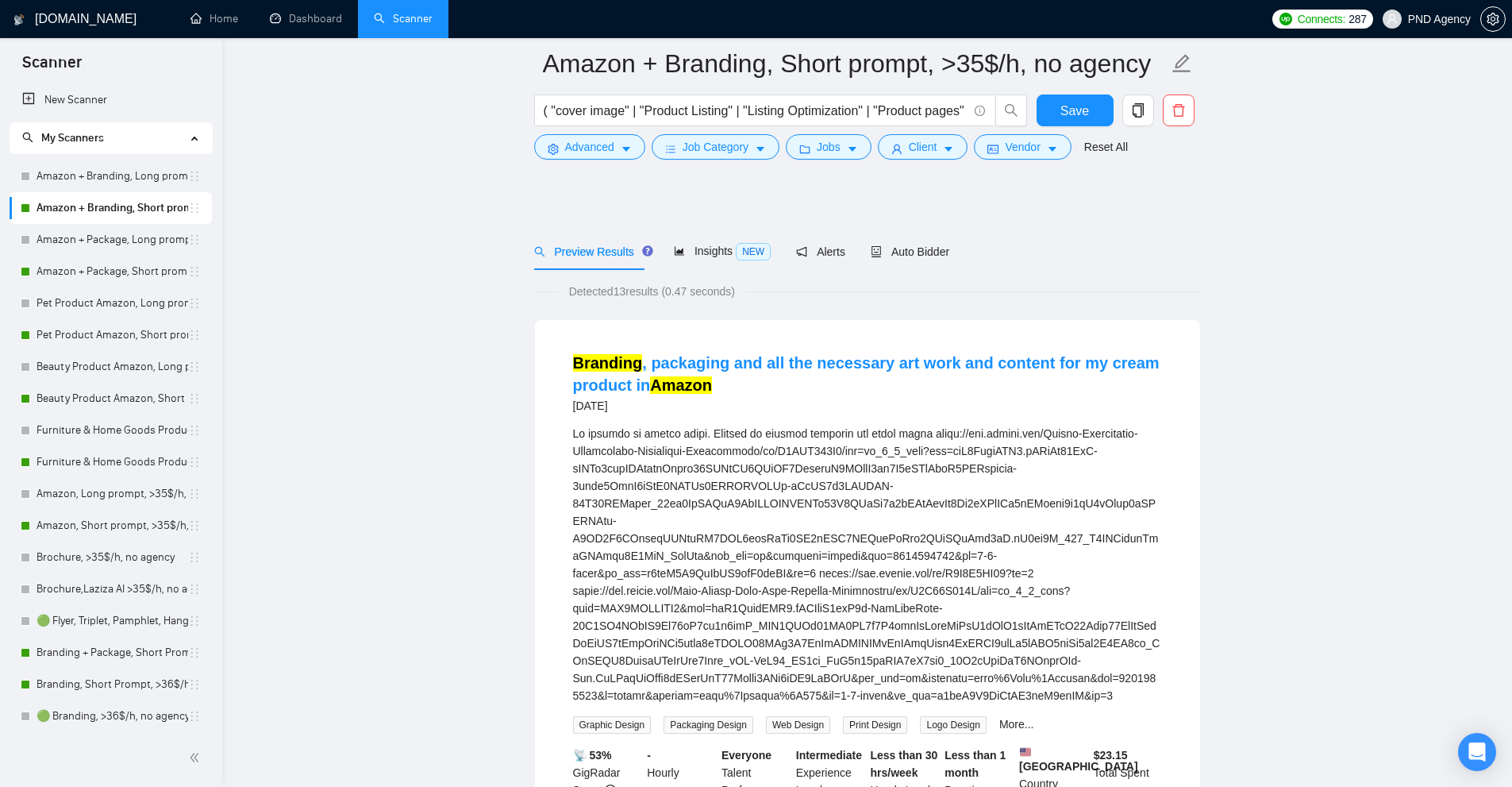
scroll to position [79, 0]
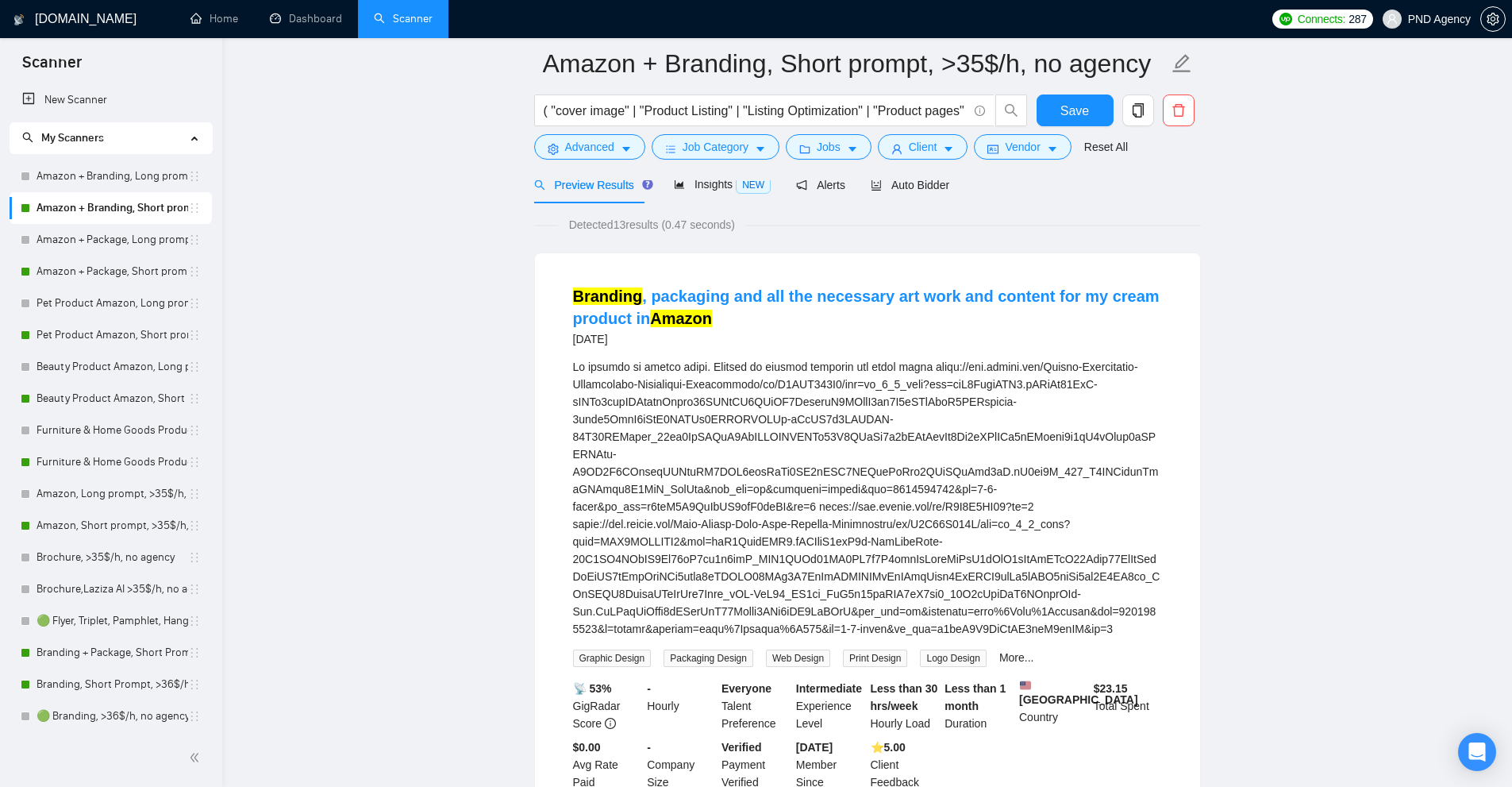
click at [1014, 565] on div "My product is tallow cream. Example of similar products are those links \a\ahtt…" at bounding box center [868, 498] width 589 height 280
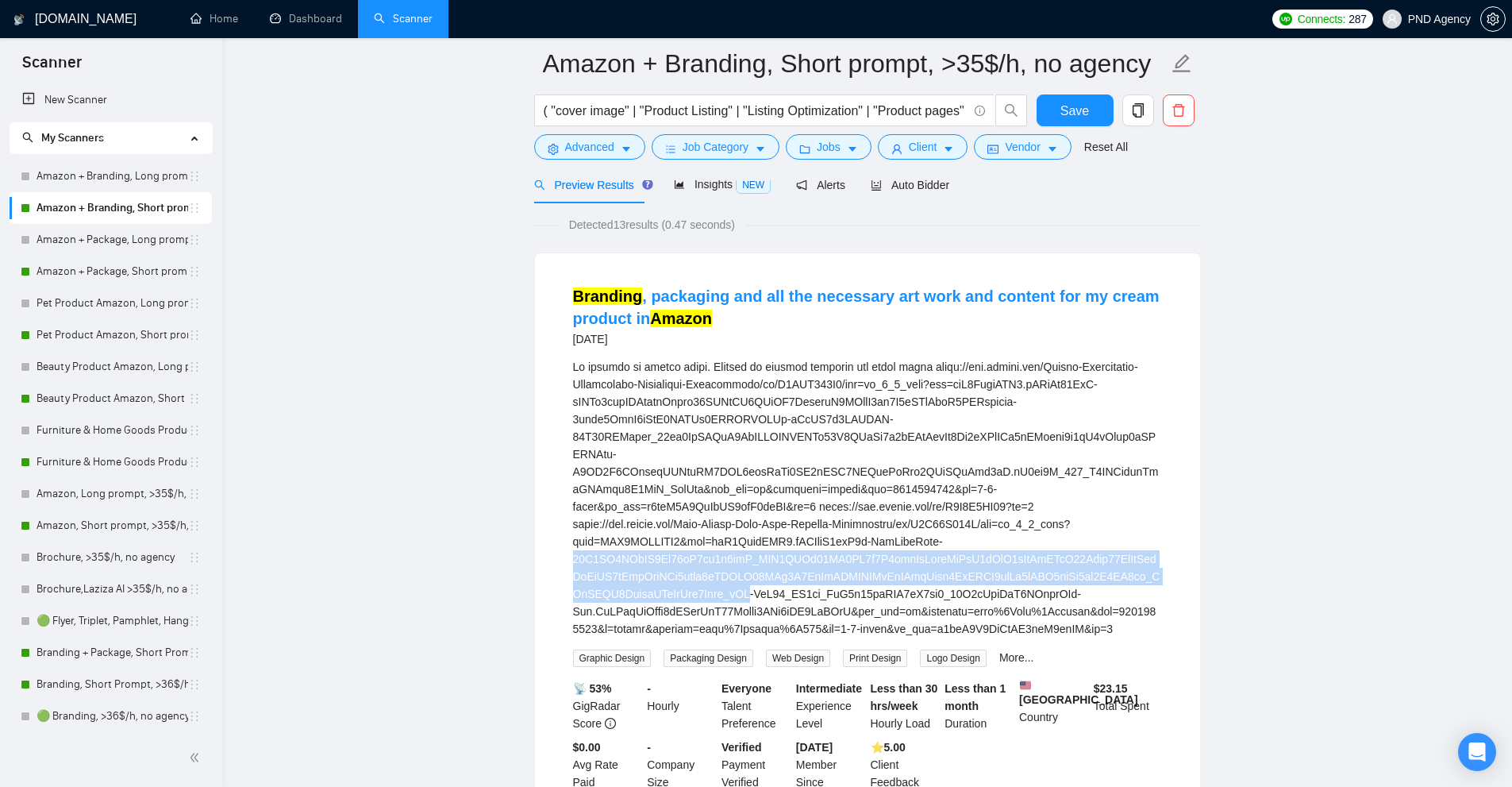
click at [1014, 565] on div "My product is tallow cream. Example of similar products are those links \a\ahtt…" at bounding box center [868, 498] width 589 height 280
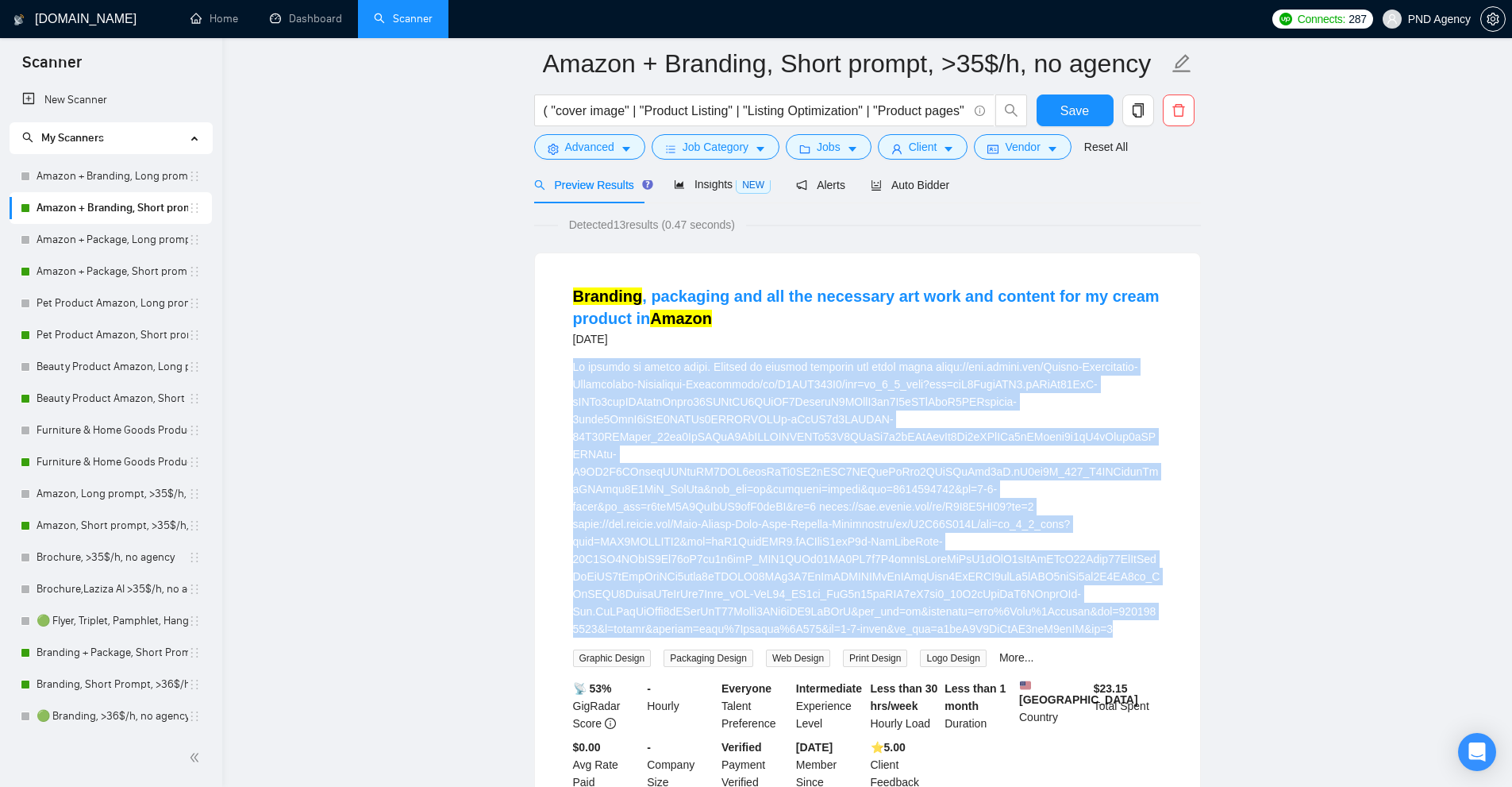
click at [1014, 565] on div "My product is tallow cream. Example of similar products are those links \a\ahtt…" at bounding box center [868, 498] width 589 height 280
click at [854, 418] on div "My product is tallow cream. Example of similar products are those links \a\ahtt…" at bounding box center [868, 498] width 589 height 280
drag, startPoint x: 943, startPoint y: 390, endPoint x: 1114, endPoint y: 624, distance: 289.8
click at [1114, 624] on div "My product is tallow cream. Example of similar products are those links \a\ahtt…" at bounding box center [868, 498] width 589 height 280
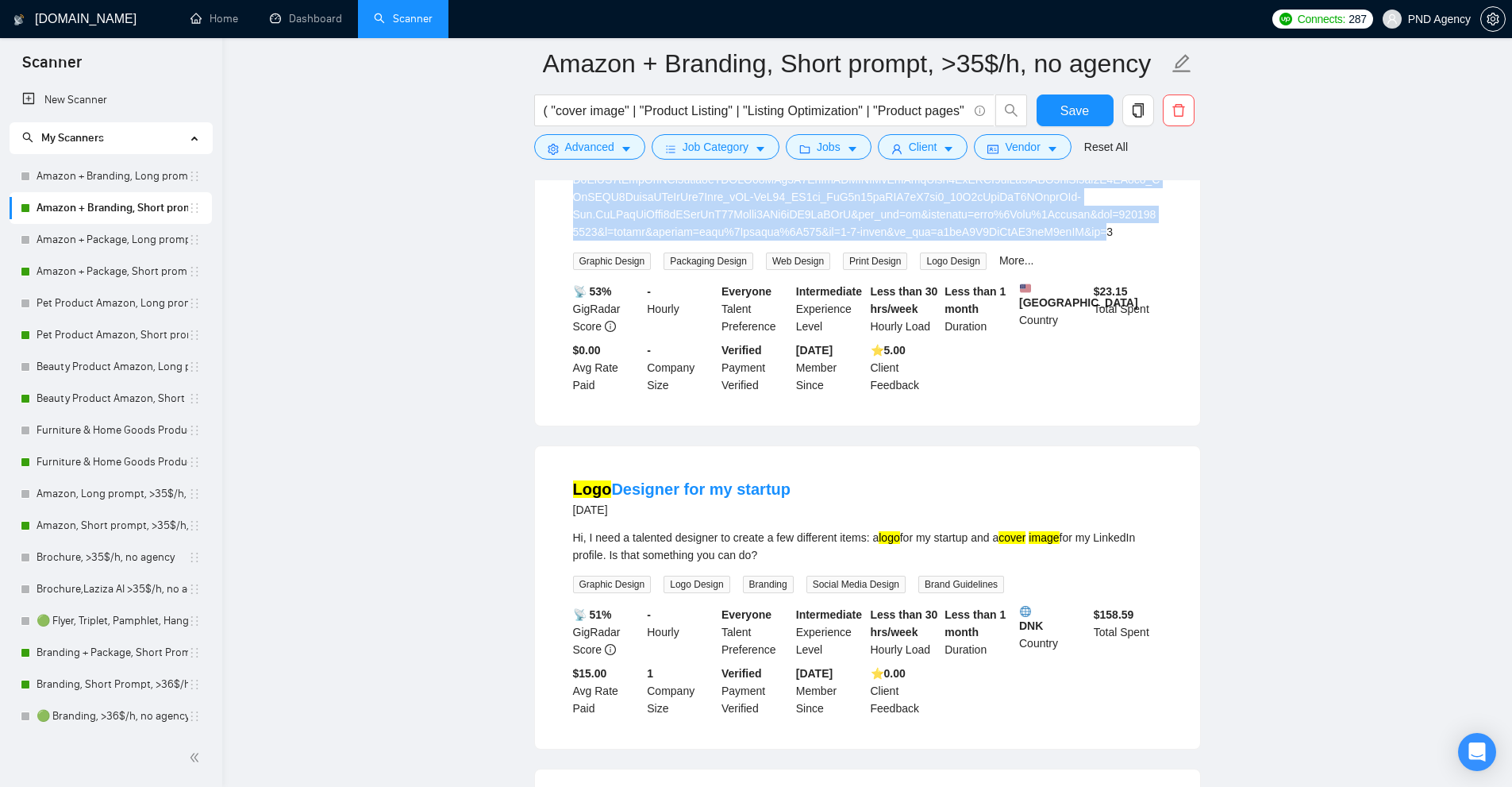
scroll to position [556, 0]
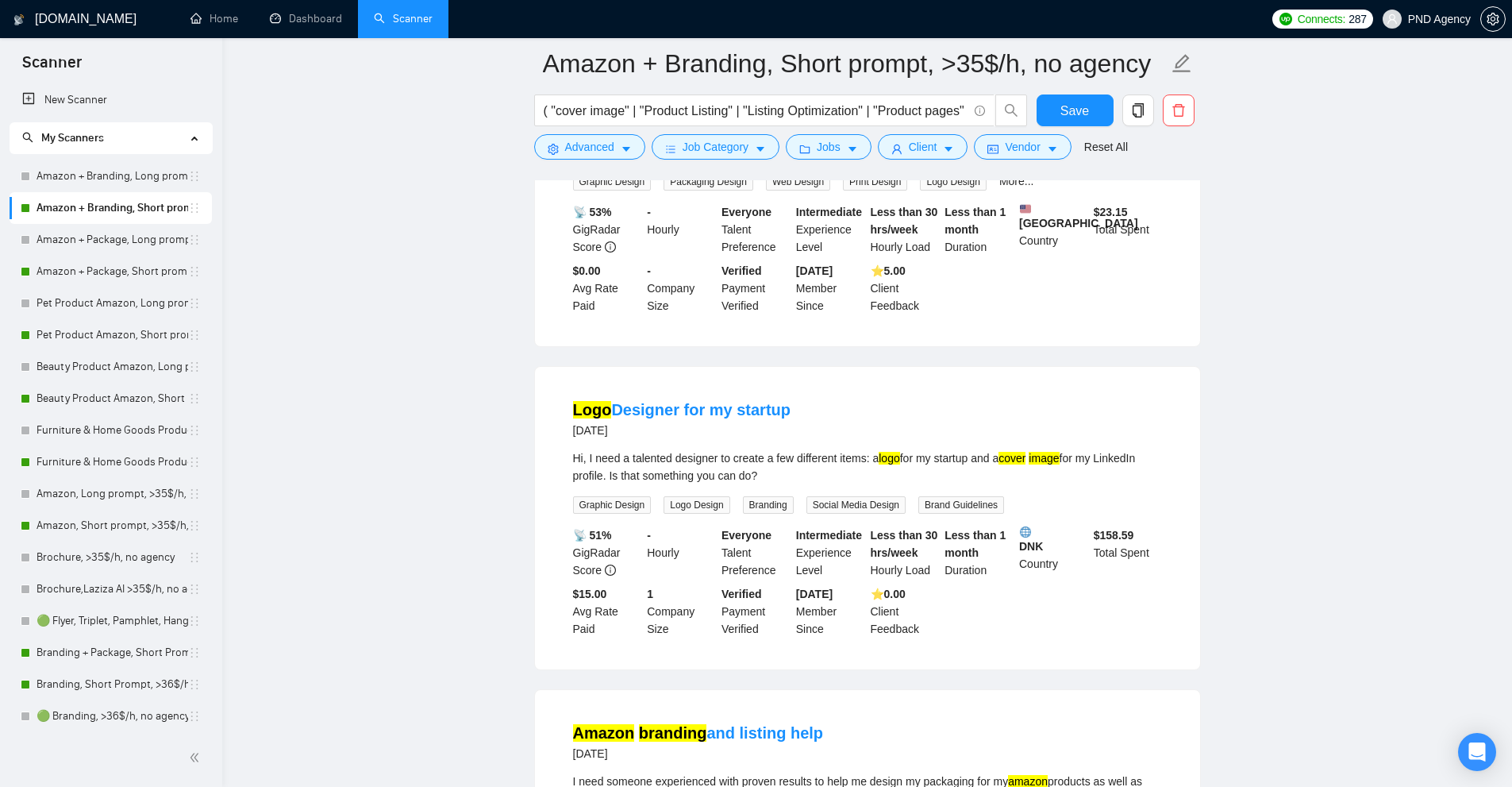
drag, startPoint x: 572, startPoint y: 453, endPoint x: 993, endPoint y: 478, distance: 421.7
click at [993, 478] on li "Logo Designer for my startup 3 months ago Hi, I need a talented designer to cre…" at bounding box center [868, 518] width 627 height 265
click at [993, 478] on div "Hi, I need a talented designer to create a few different items: a logo for my s…" at bounding box center [868, 467] width 589 height 35
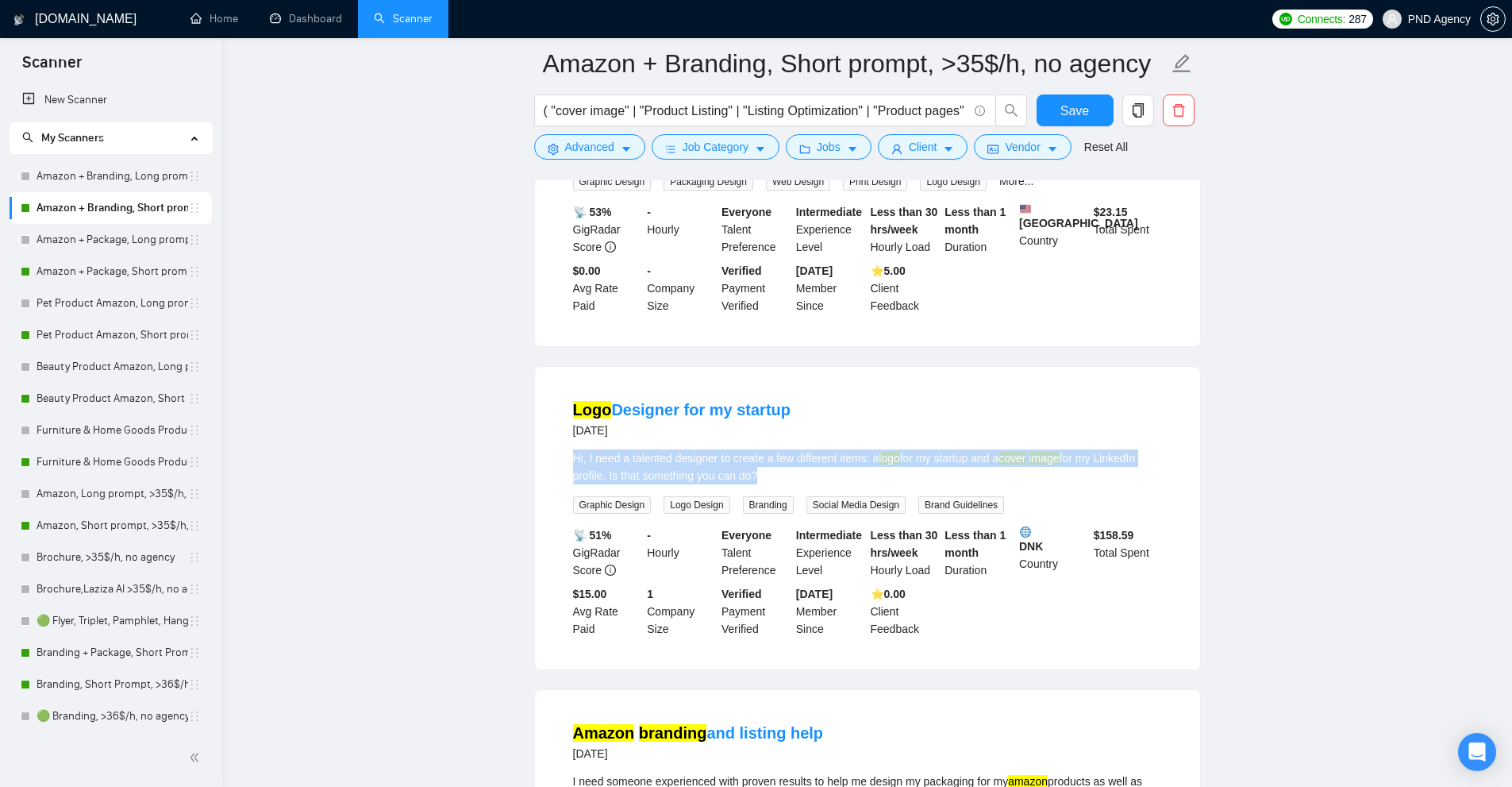
click at [993, 478] on div "Hi, I need a talented designer to create a few different items: a logo for my s…" at bounding box center [868, 467] width 589 height 35
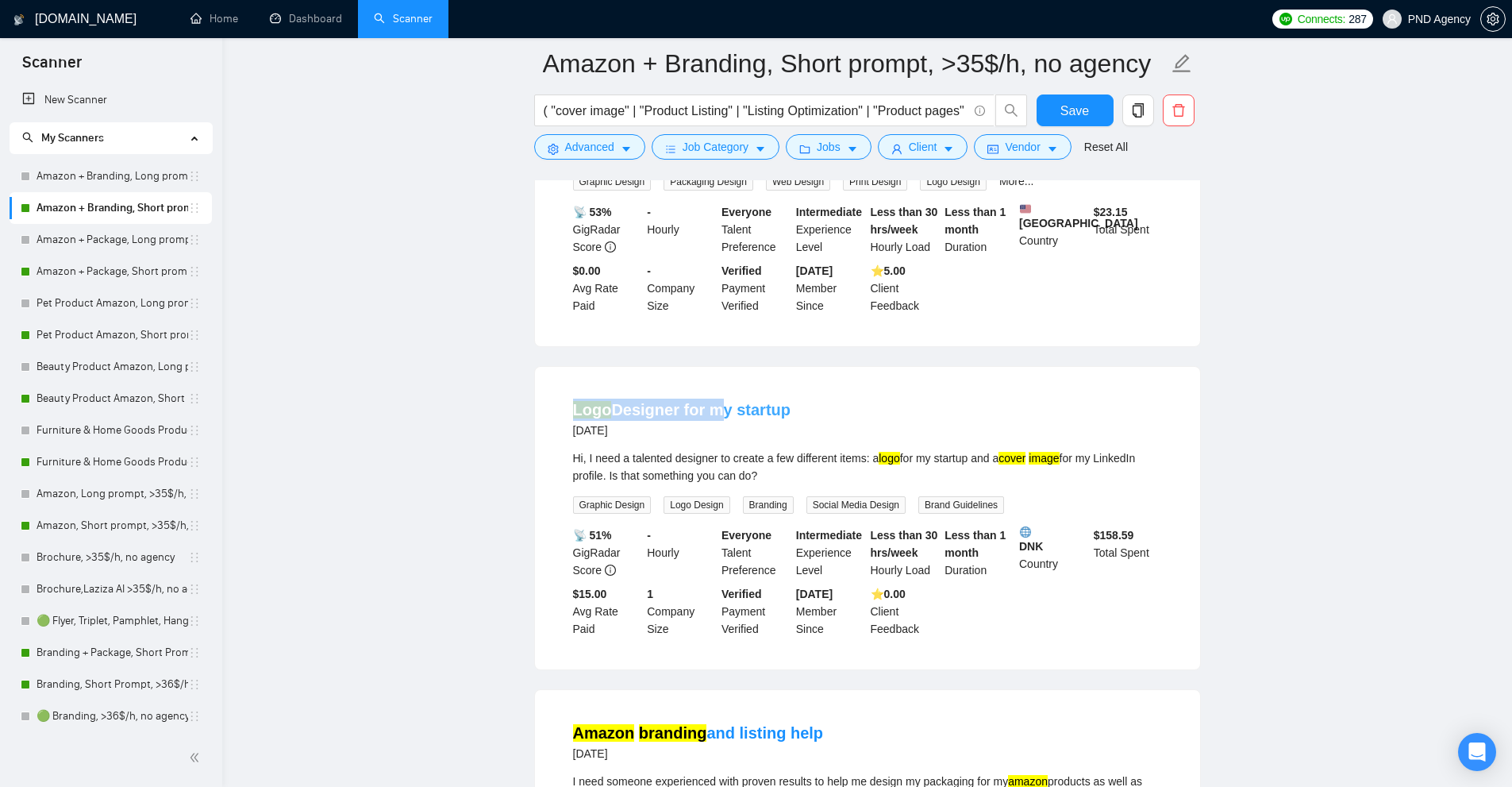
drag, startPoint x: 562, startPoint y: 415, endPoint x: 723, endPoint y: 417, distance: 161.0
click at [713, 411] on div "Logo Designer for my startup 3 months ago Hi, I need a talented designer to cre…" at bounding box center [868, 518] width 665 height 302
click at [773, 471] on div "Hi, I need a talented designer to create a few different items: a logo for my s…" at bounding box center [868, 467] width 589 height 35
click at [790, 464] on div "Hi, I need a talented designer to create a few different items: a logo for my s…" at bounding box center [868, 467] width 589 height 35
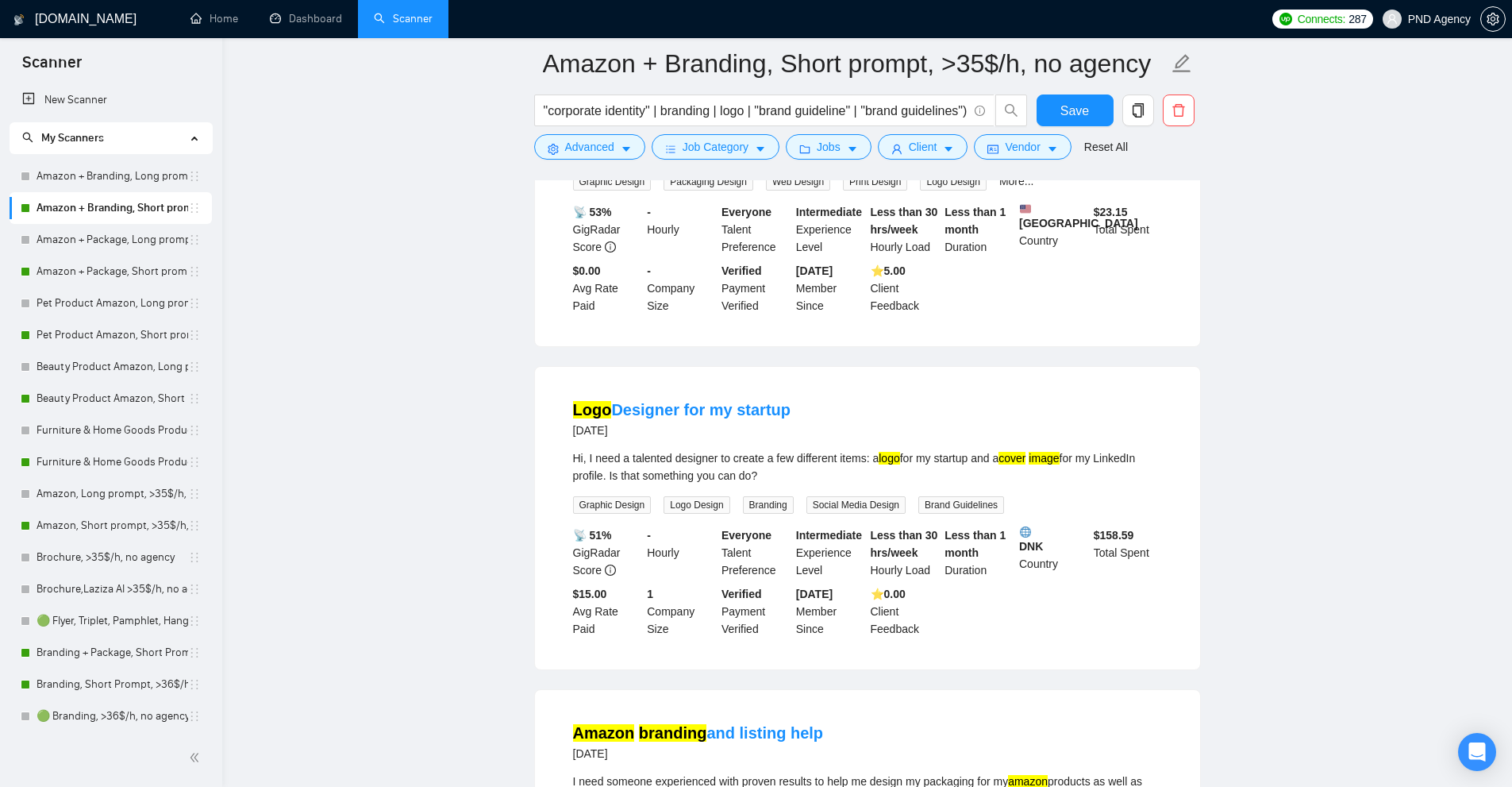
drag, startPoint x: 574, startPoint y: 459, endPoint x: 775, endPoint y: 471, distance: 201.4
click at [775, 471] on div "Hi, I need a talented designer to create a few different items: a logo for my s…" at bounding box center [868, 467] width 589 height 35
click at [879, 467] on div "Hi, I need a talented designer to create a few different items: a logo for my s…" at bounding box center [868, 467] width 589 height 35
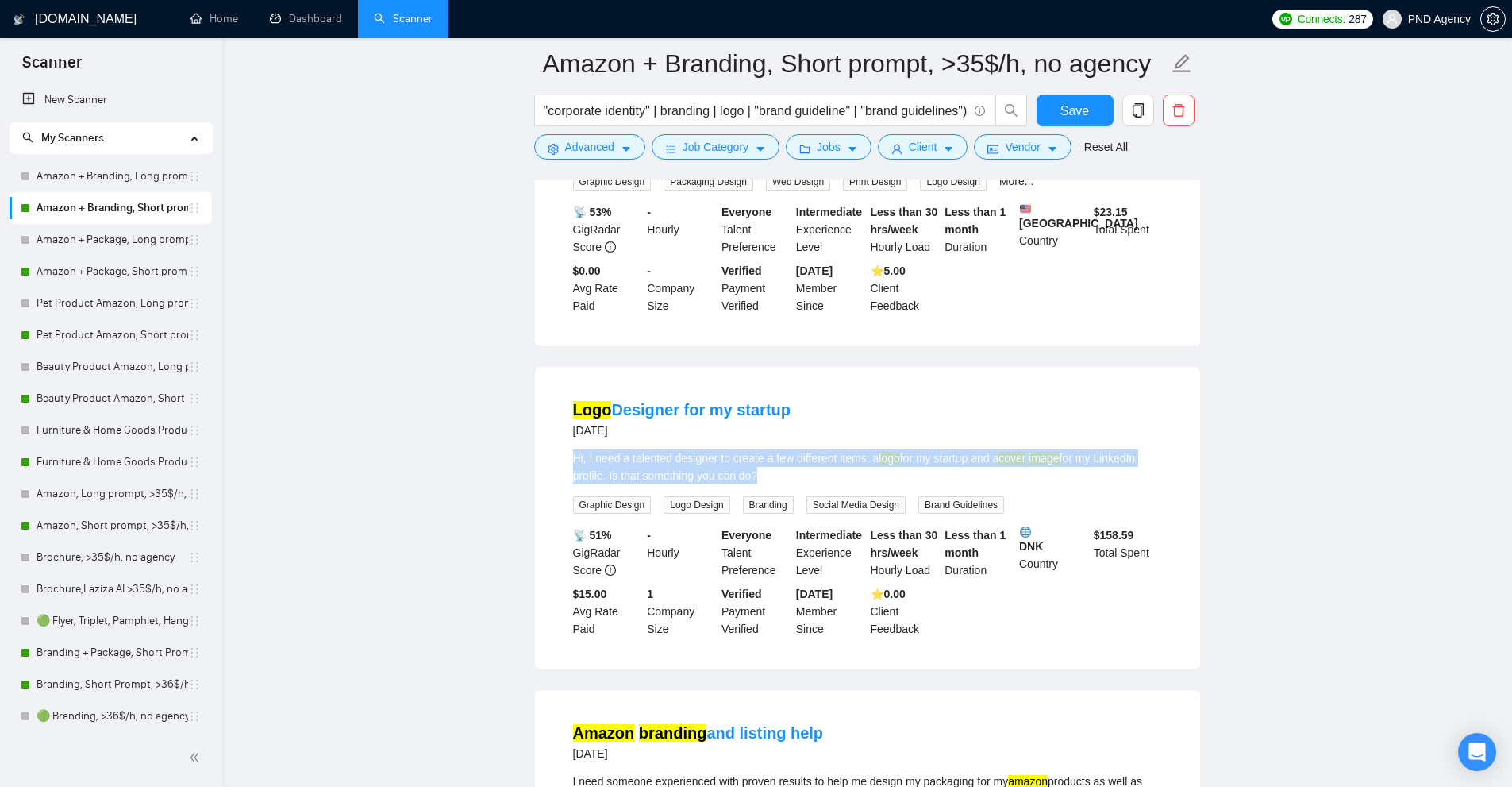
click at [879, 467] on div "Hi, I need a talented designer to create a few different items: a logo for my s…" at bounding box center [868, 467] width 589 height 35
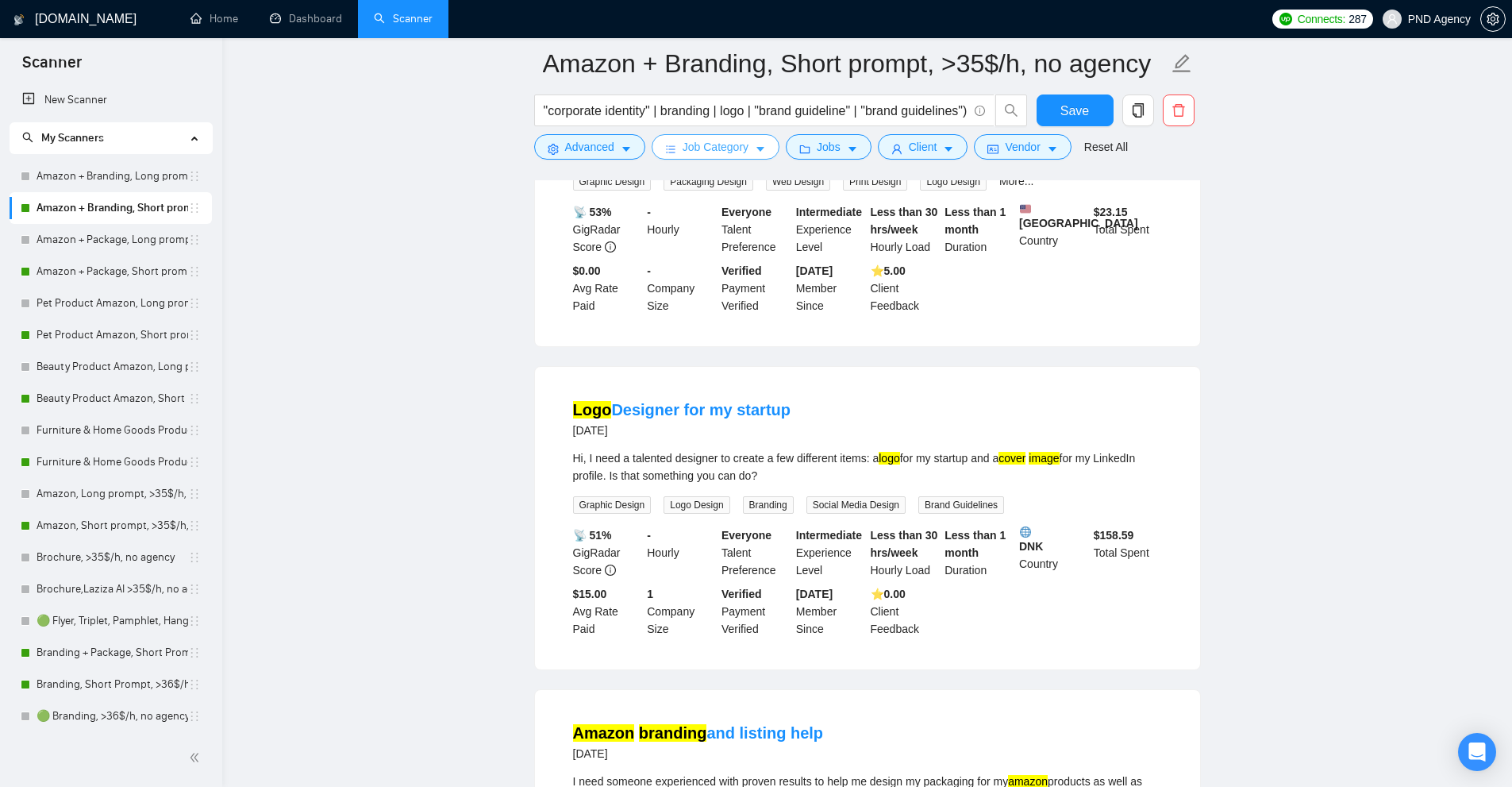
click at [732, 148] on span "Job Category" at bounding box center [715, 147] width 65 height 17
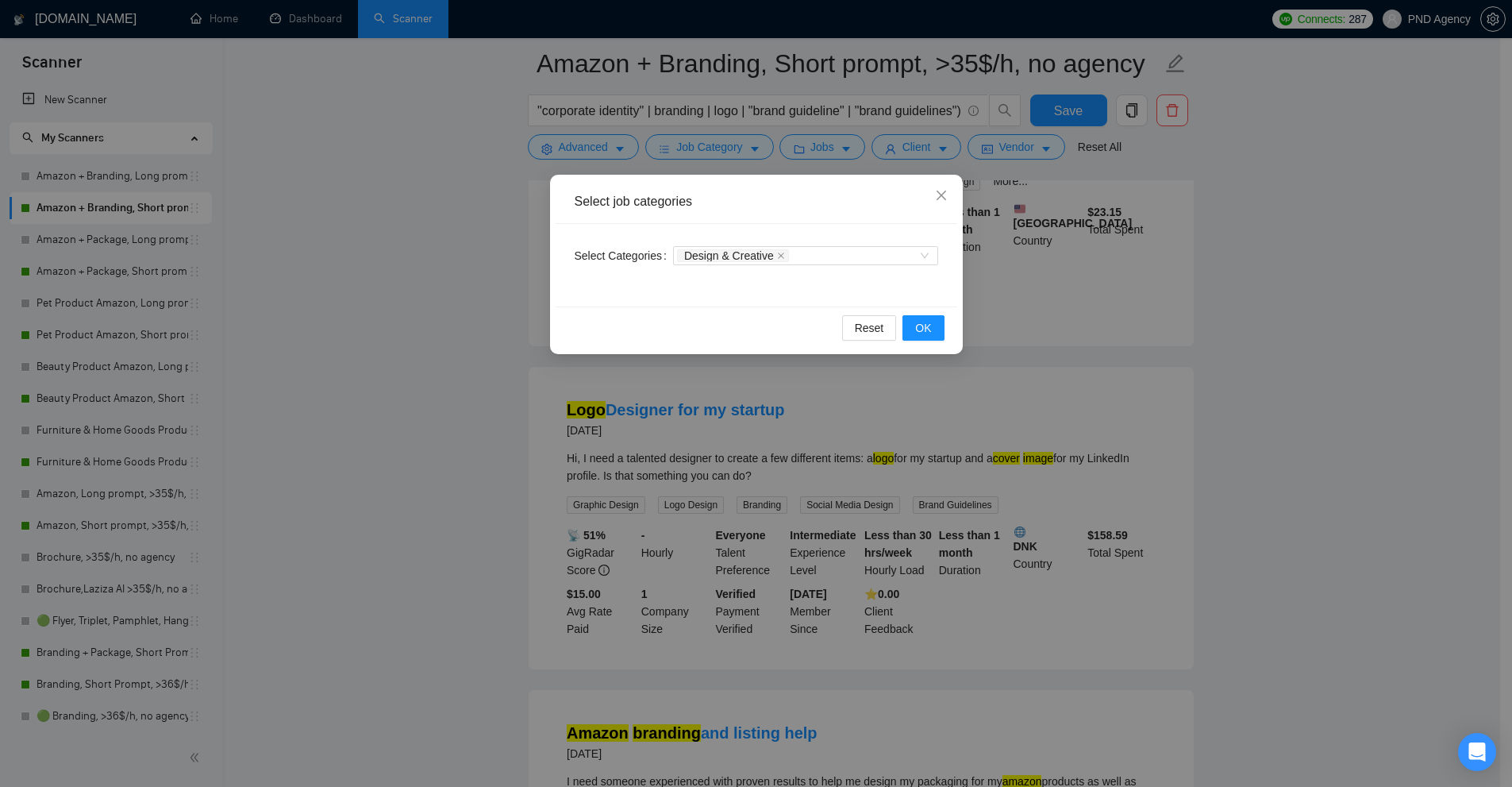
click at [1062, 205] on div "Select job categories Select Categories Design & Creative Reset OK" at bounding box center [756, 393] width 1512 height 787
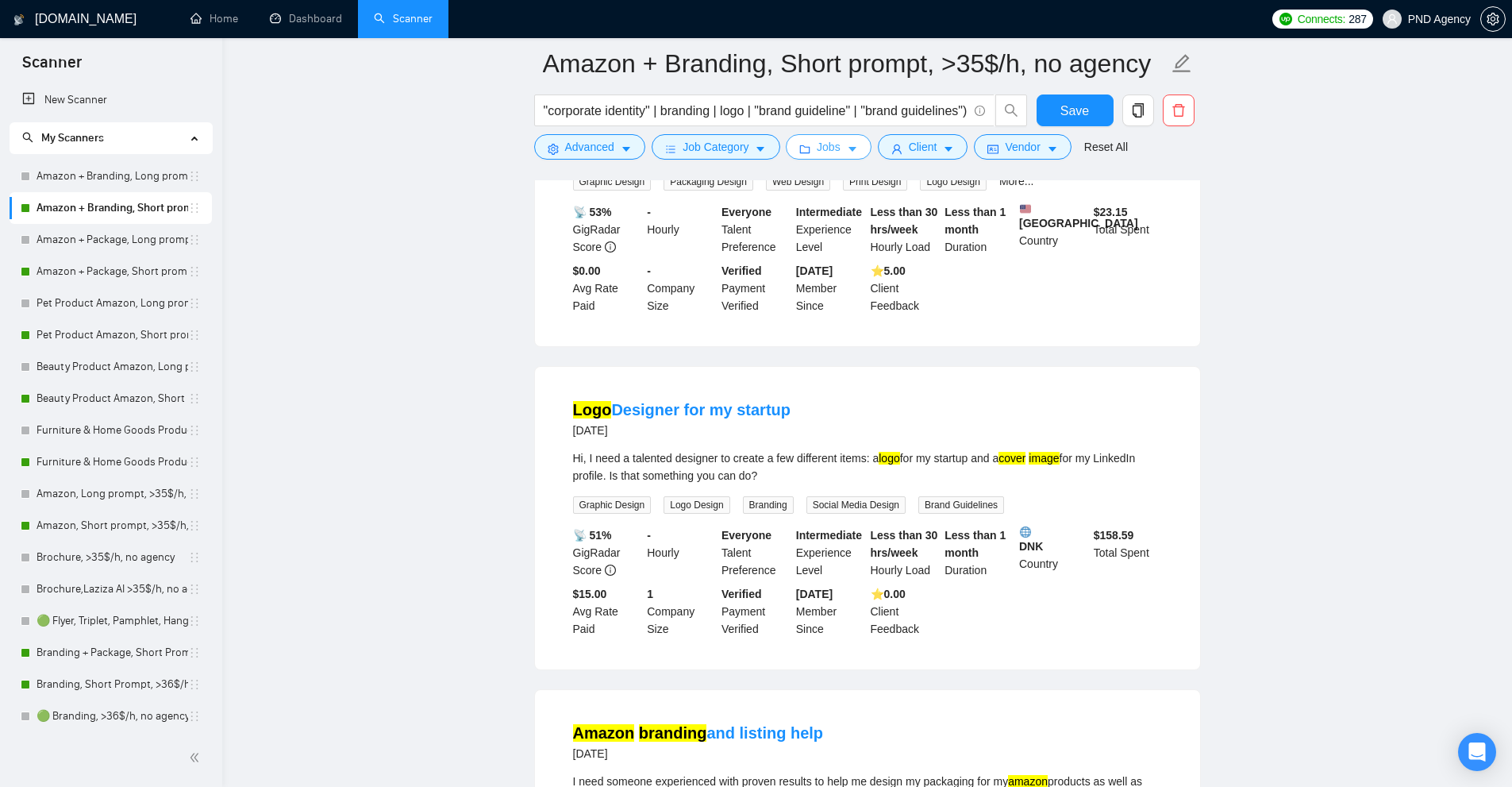
click at [831, 145] on span "Jobs" at bounding box center [828, 147] width 24 height 17
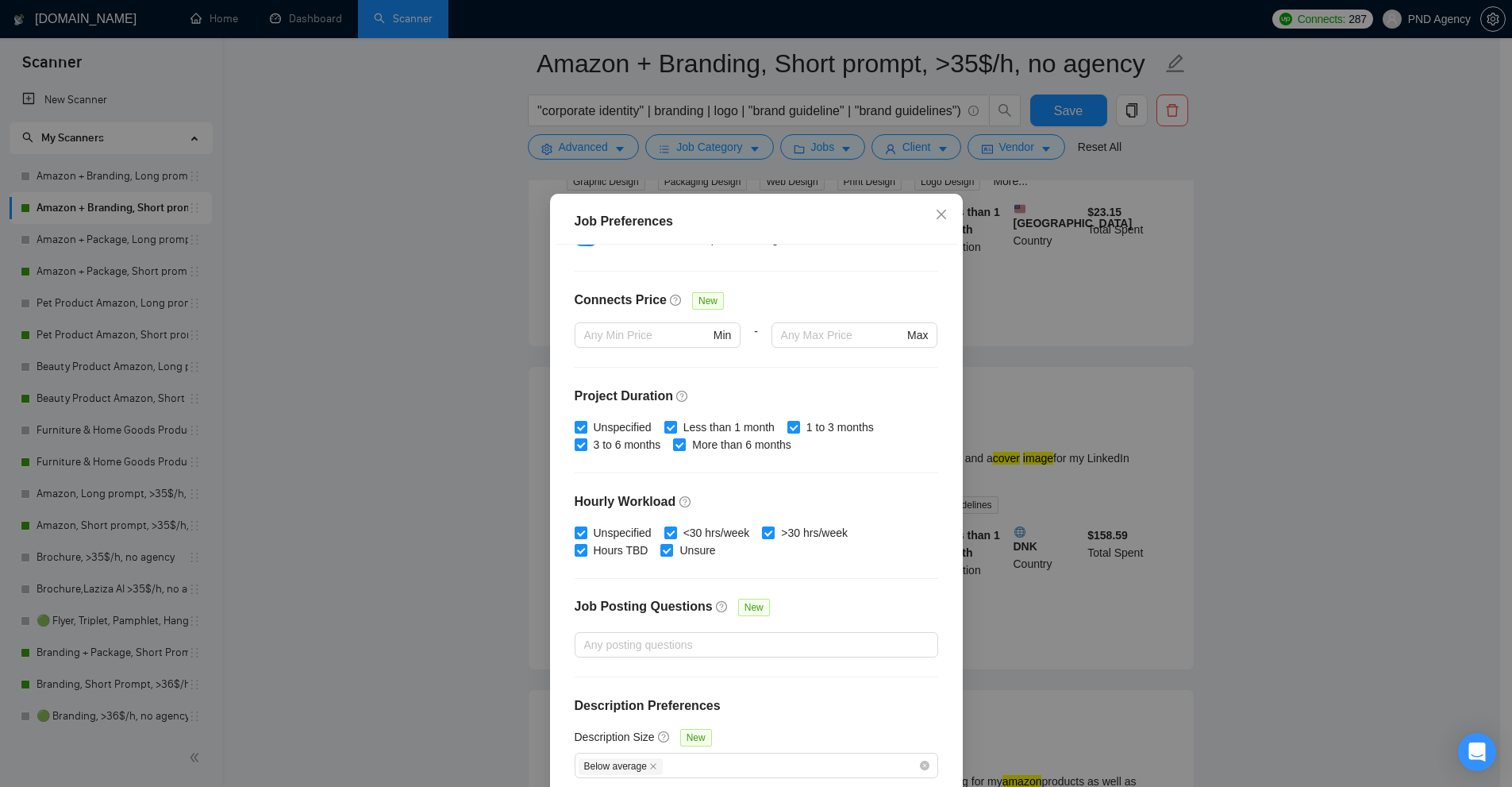
click at [1073, 257] on div "Job Preferences Budget Project Type All Fixed Price Hourly Rate Fixed Price Bud…" at bounding box center [756, 393] width 1512 height 787
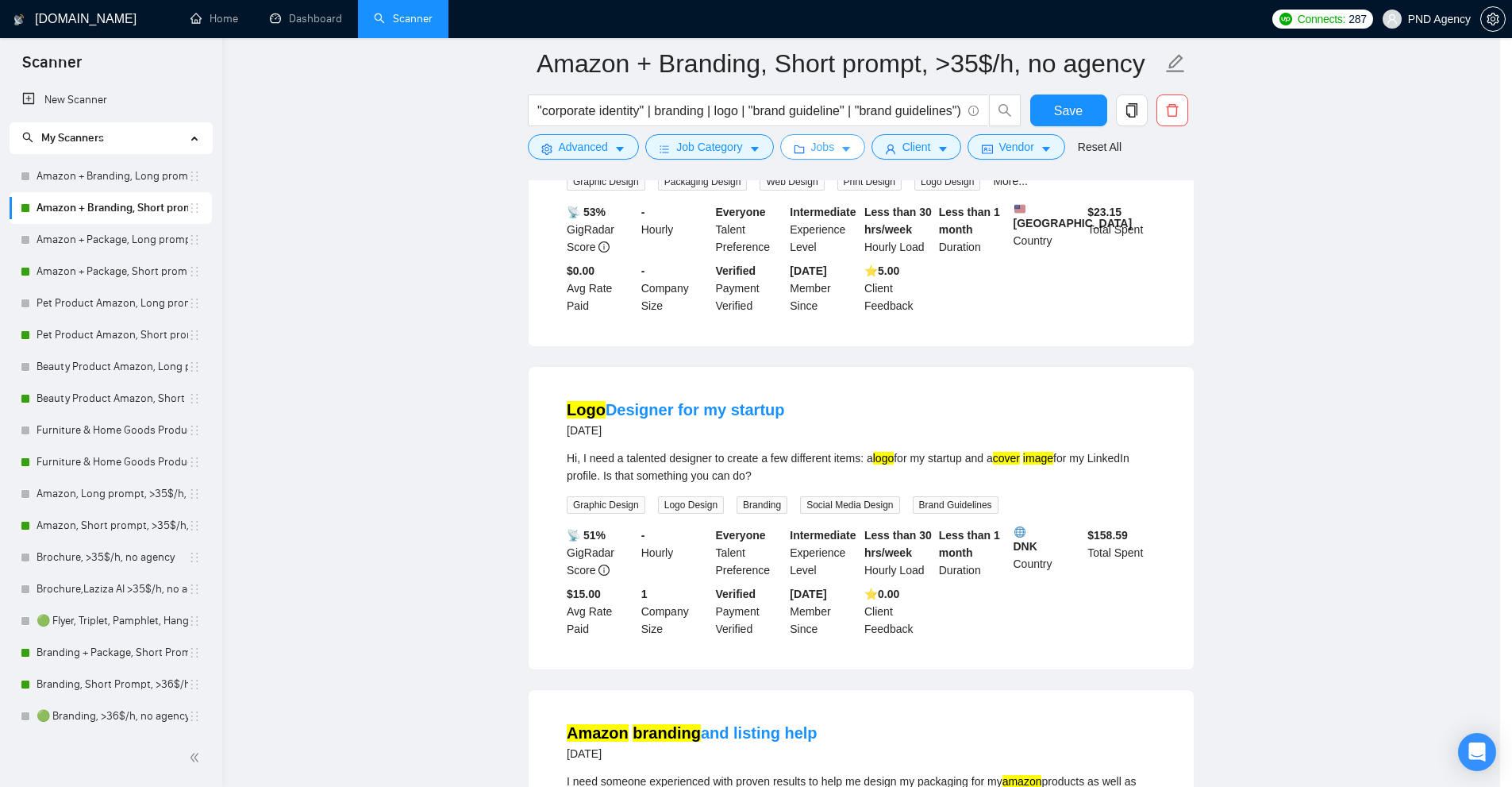
scroll to position [0, 0]
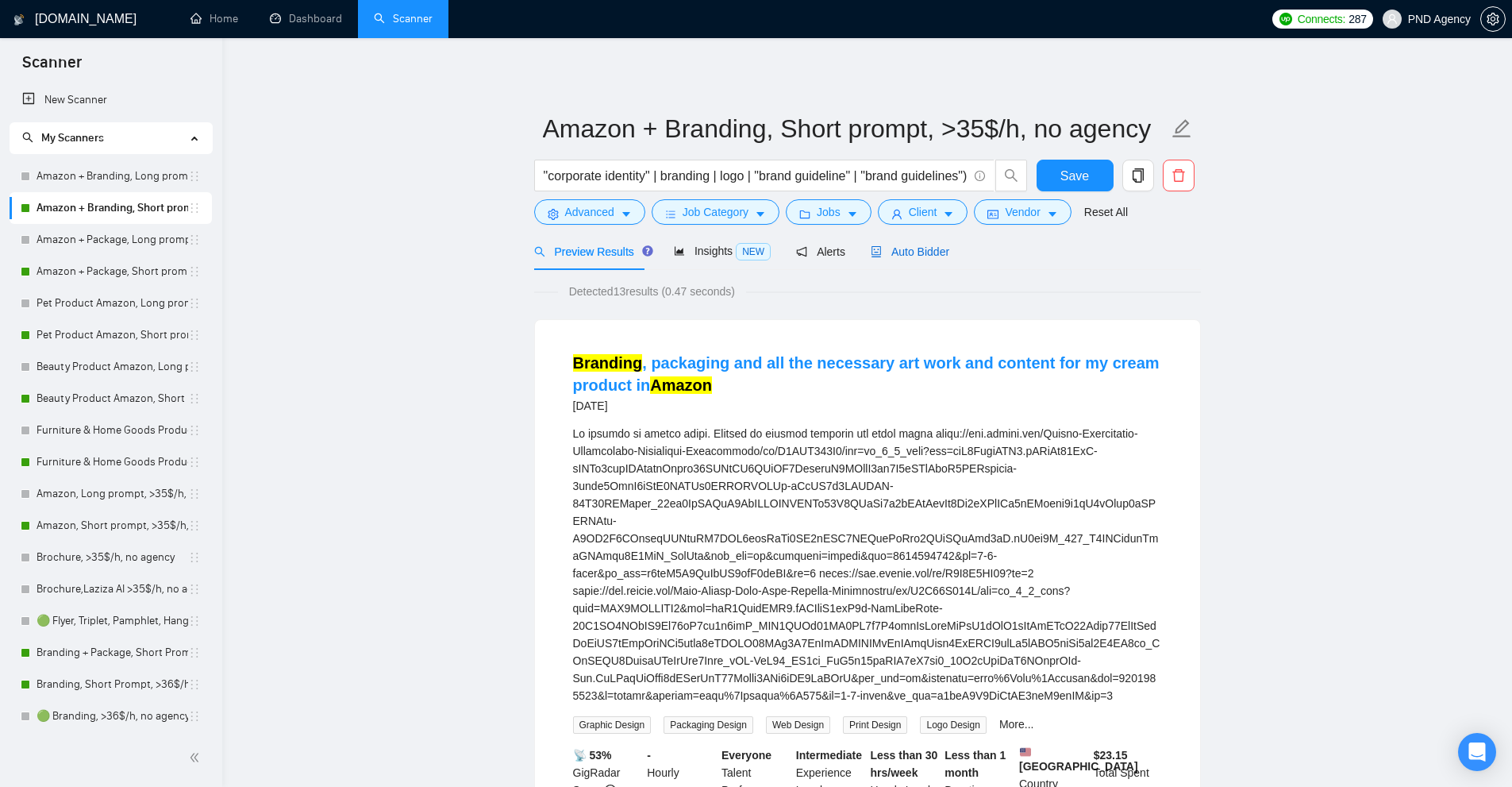
click at [908, 257] on span "Auto Bidder" at bounding box center [911, 252] width 79 height 13
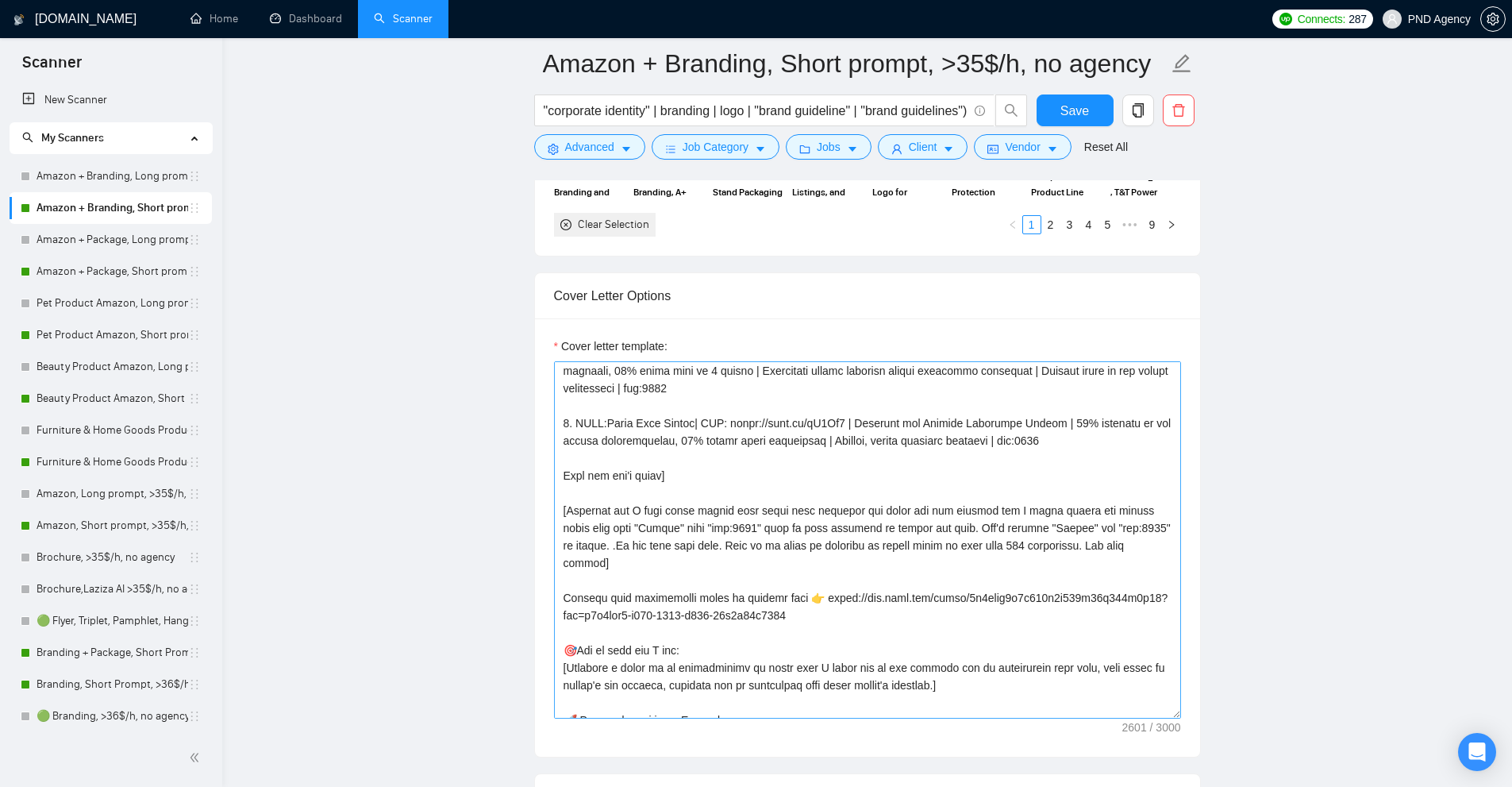
scroll to position [489, 0]
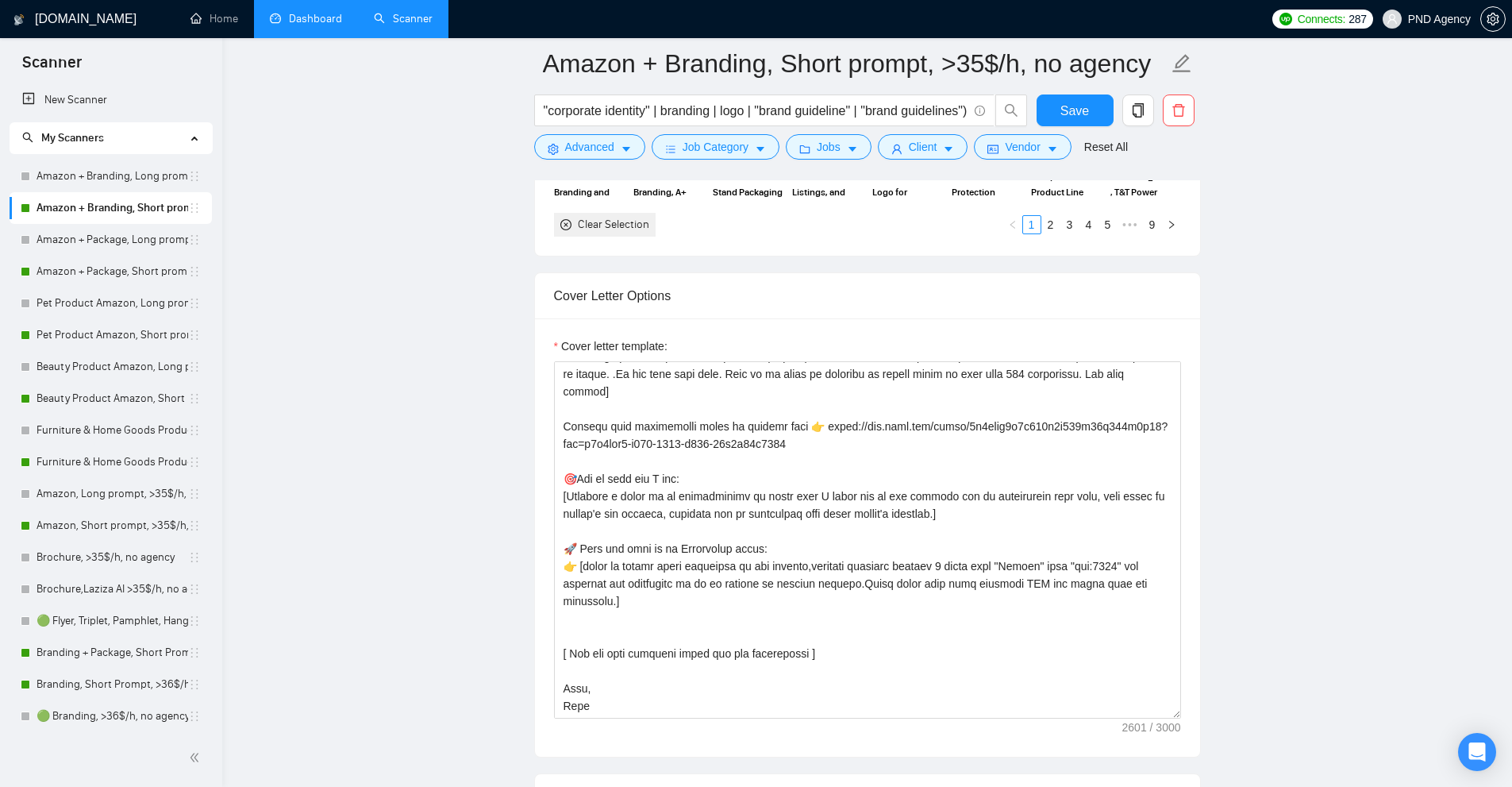
click at [338, 22] on link "Dashboard" at bounding box center [306, 18] width 72 height 13
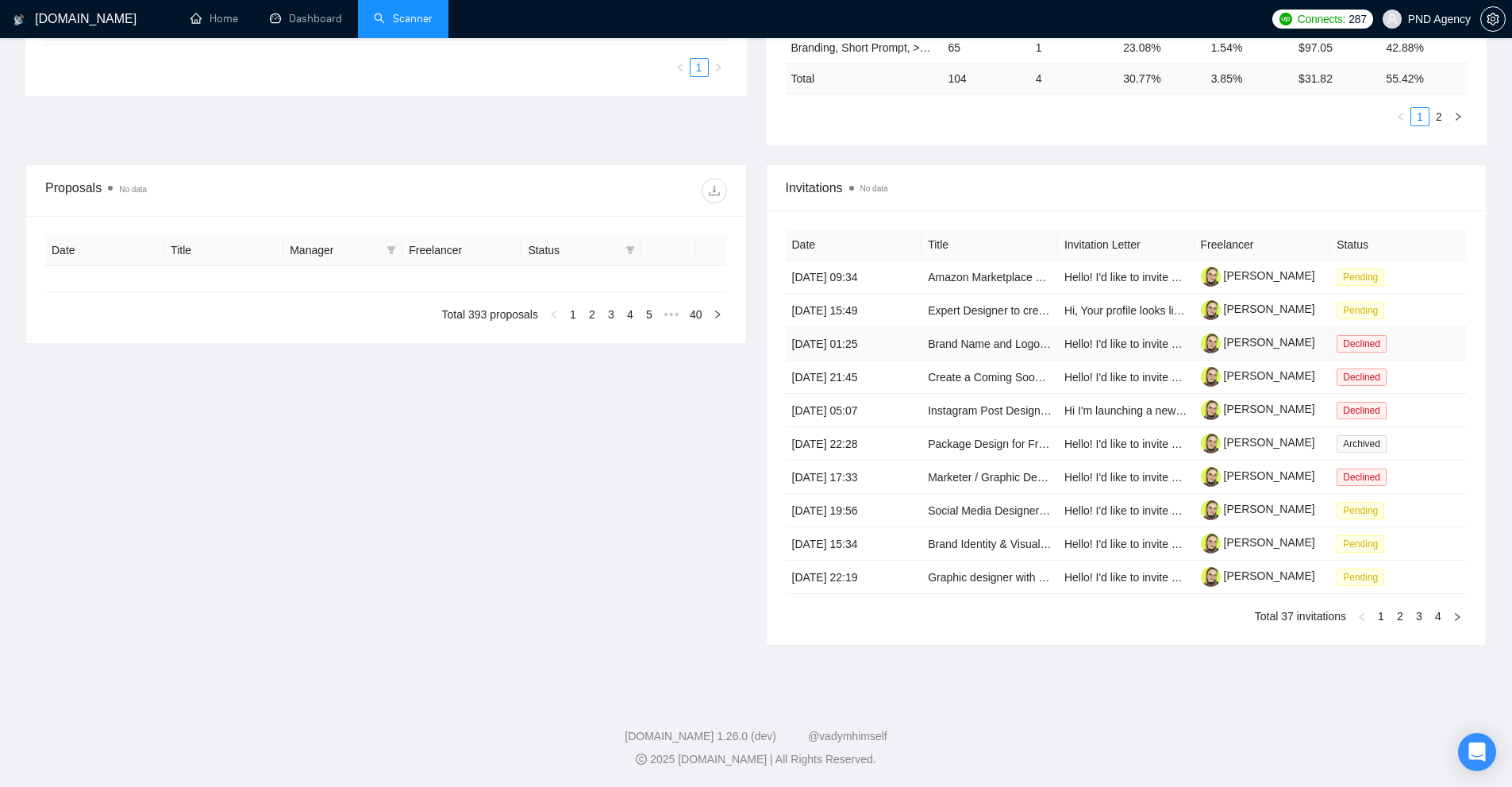
type input "2025-07-19"
type input "2025-08-18"
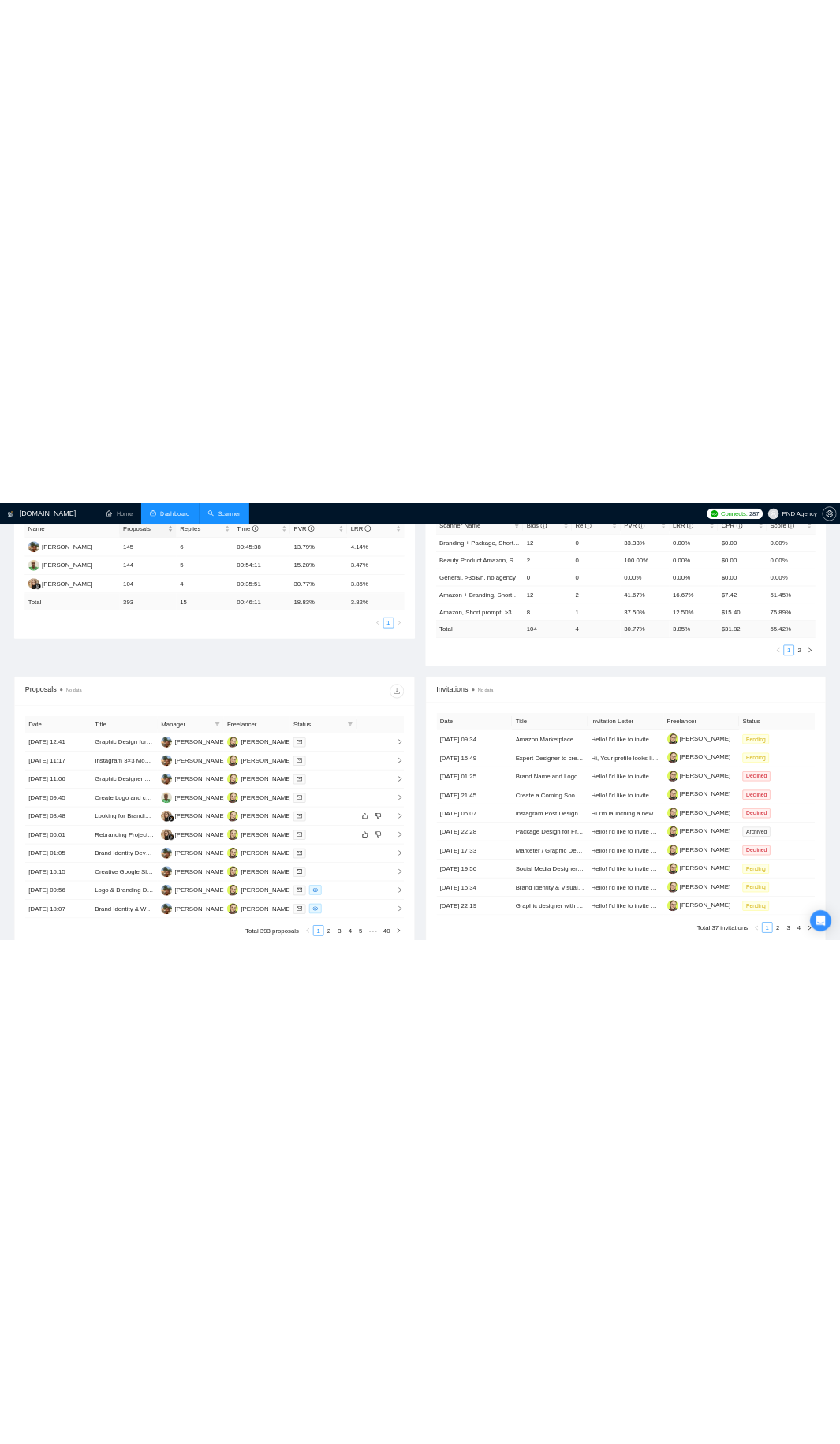
scroll to position [158, 0]
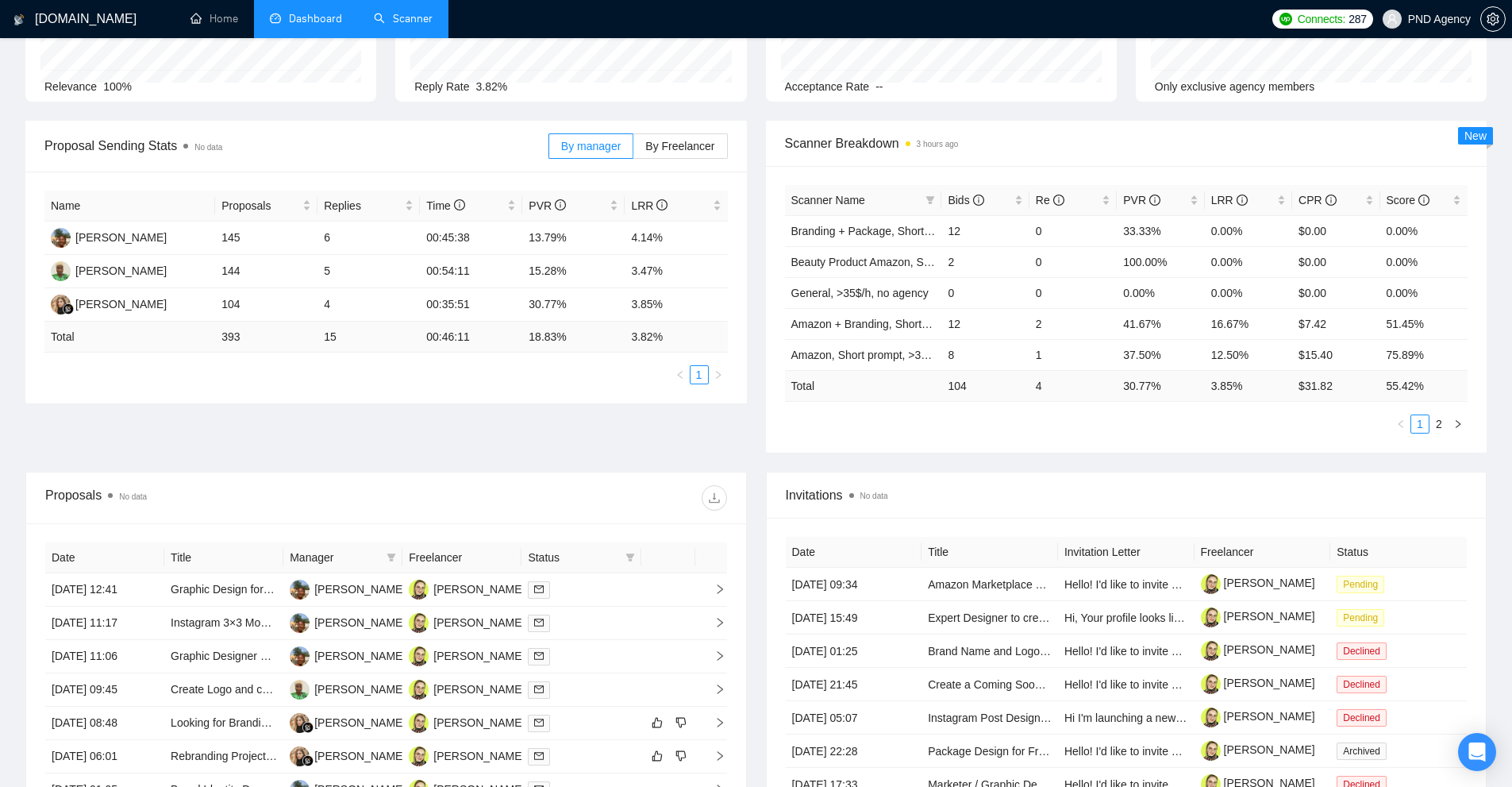
click at [673, 161] on div "By manager By Freelancer" at bounding box center [638, 146] width 180 height 51
click at [675, 150] on span "By Freelancer" at bounding box center [679, 146] width 69 height 13
click at [634, 150] on input "By Freelancer" at bounding box center [634, 150] width 0 height 0
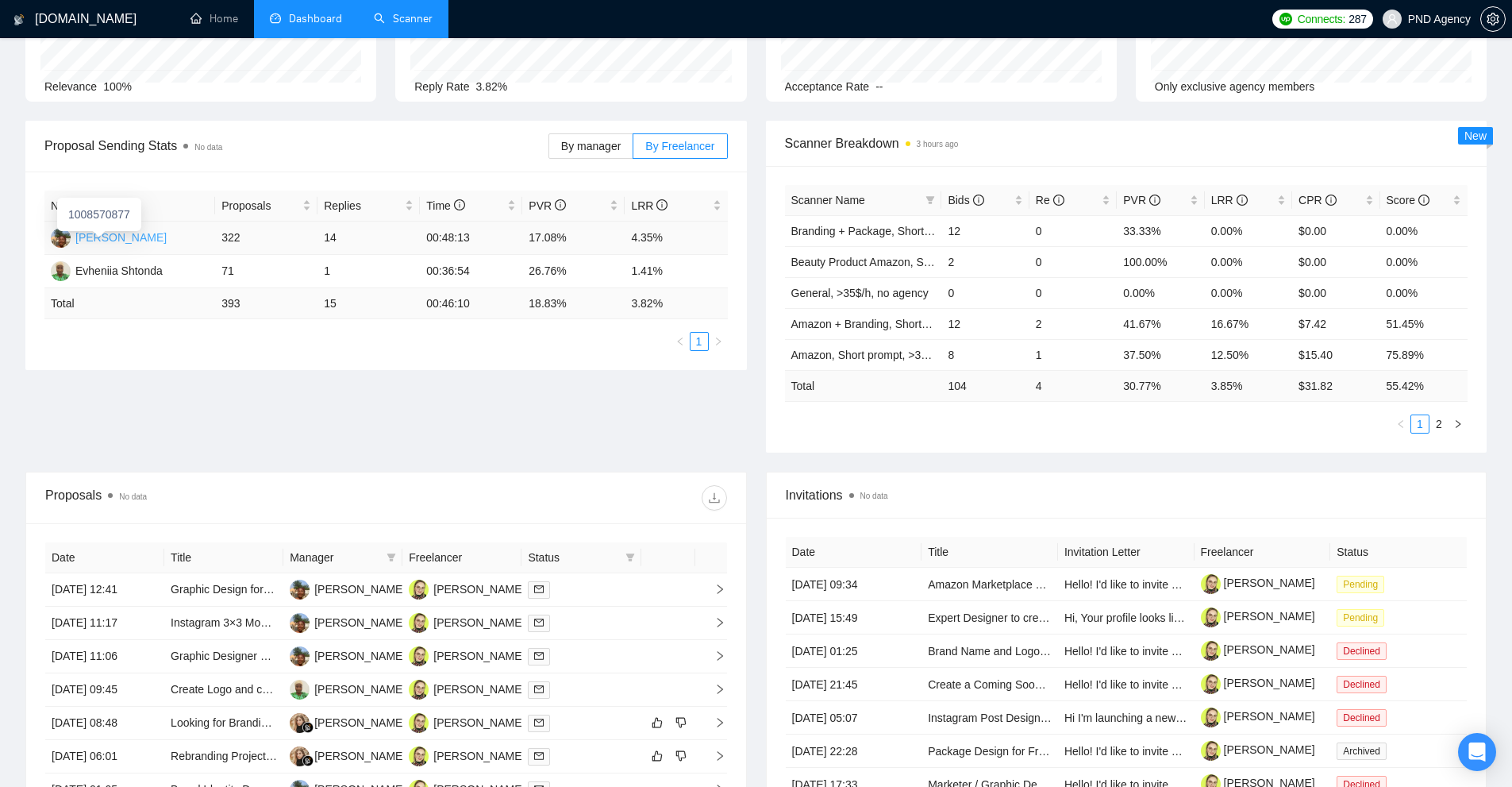
click at [125, 240] on div "Anna Shtonda" at bounding box center [120, 238] width 92 height 17
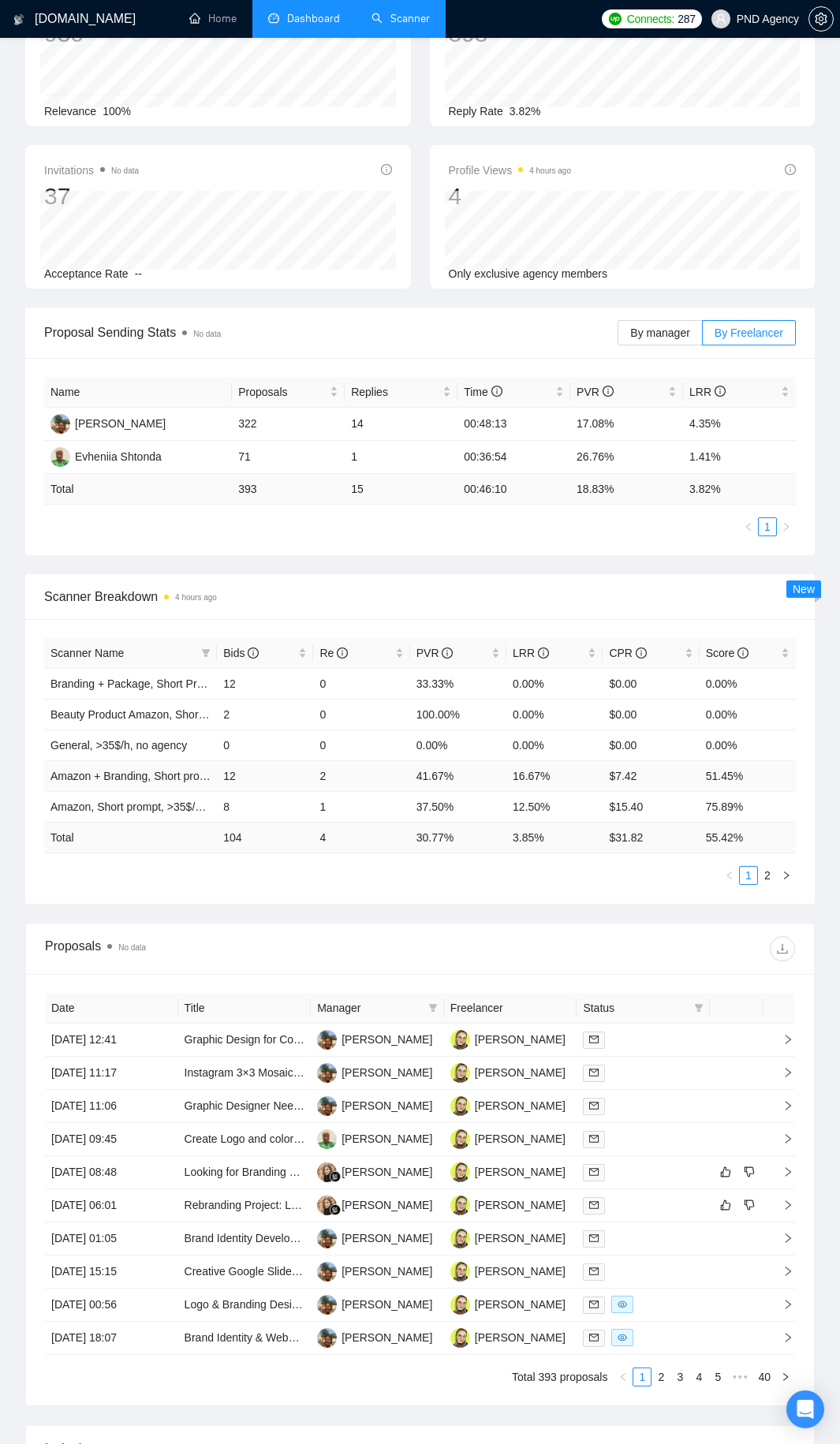
click at [434, 769] on td "41.67%" at bounding box center [458, 775] width 96 height 30
drag, startPoint x: 434, startPoint y: 769, endPoint x: 572, endPoint y: 770, distance: 138.0
click at [572, 770] on tr "Amazon + Branding, Short prompt, >35$/h, no agency 12 2 41.67% 16.67% $7.42 51.…" at bounding box center [420, 775] width 752 height 30
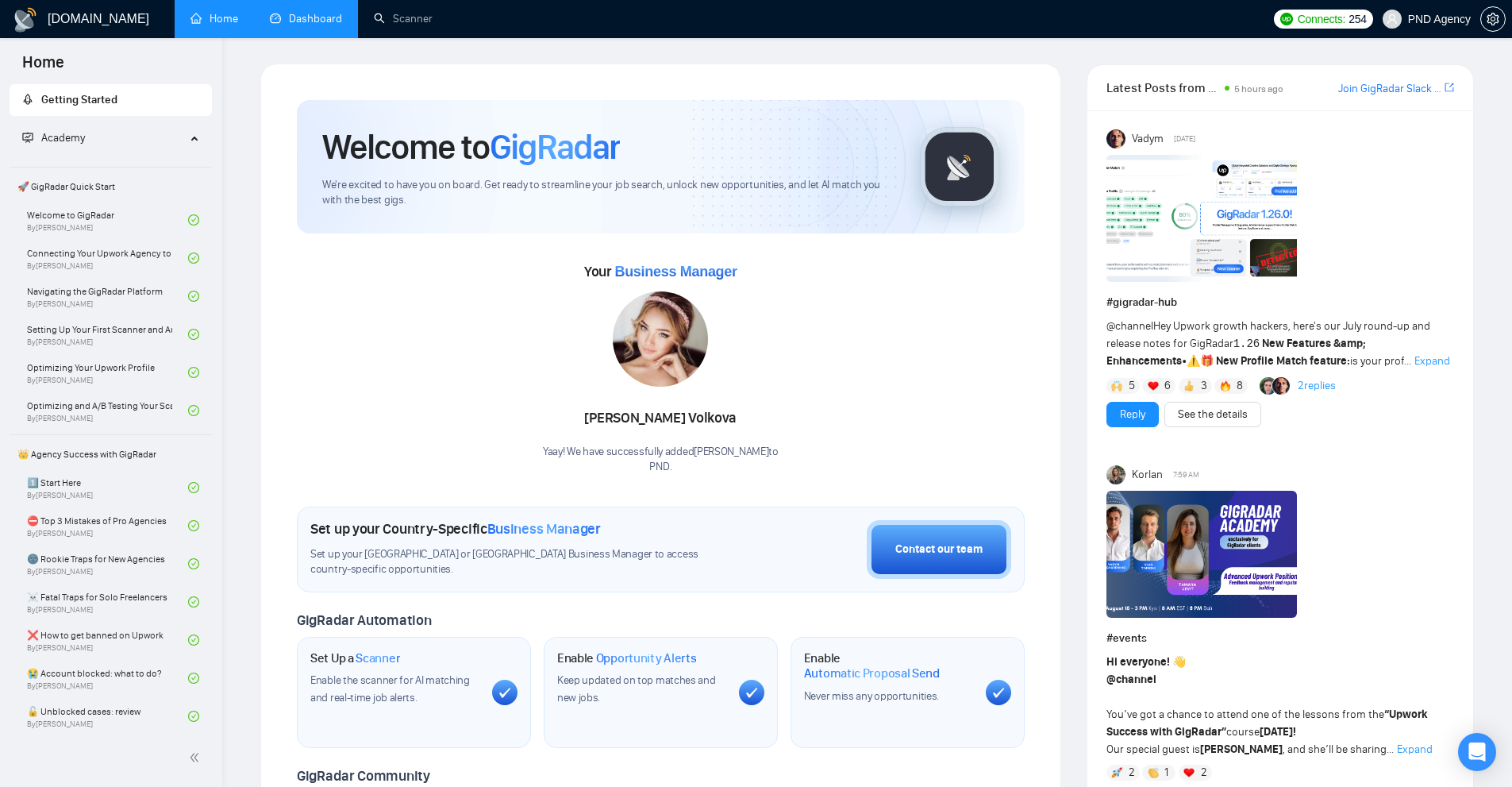
click at [328, 25] on link "Dashboard" at bounding box center [306, 18] width 72 height 13
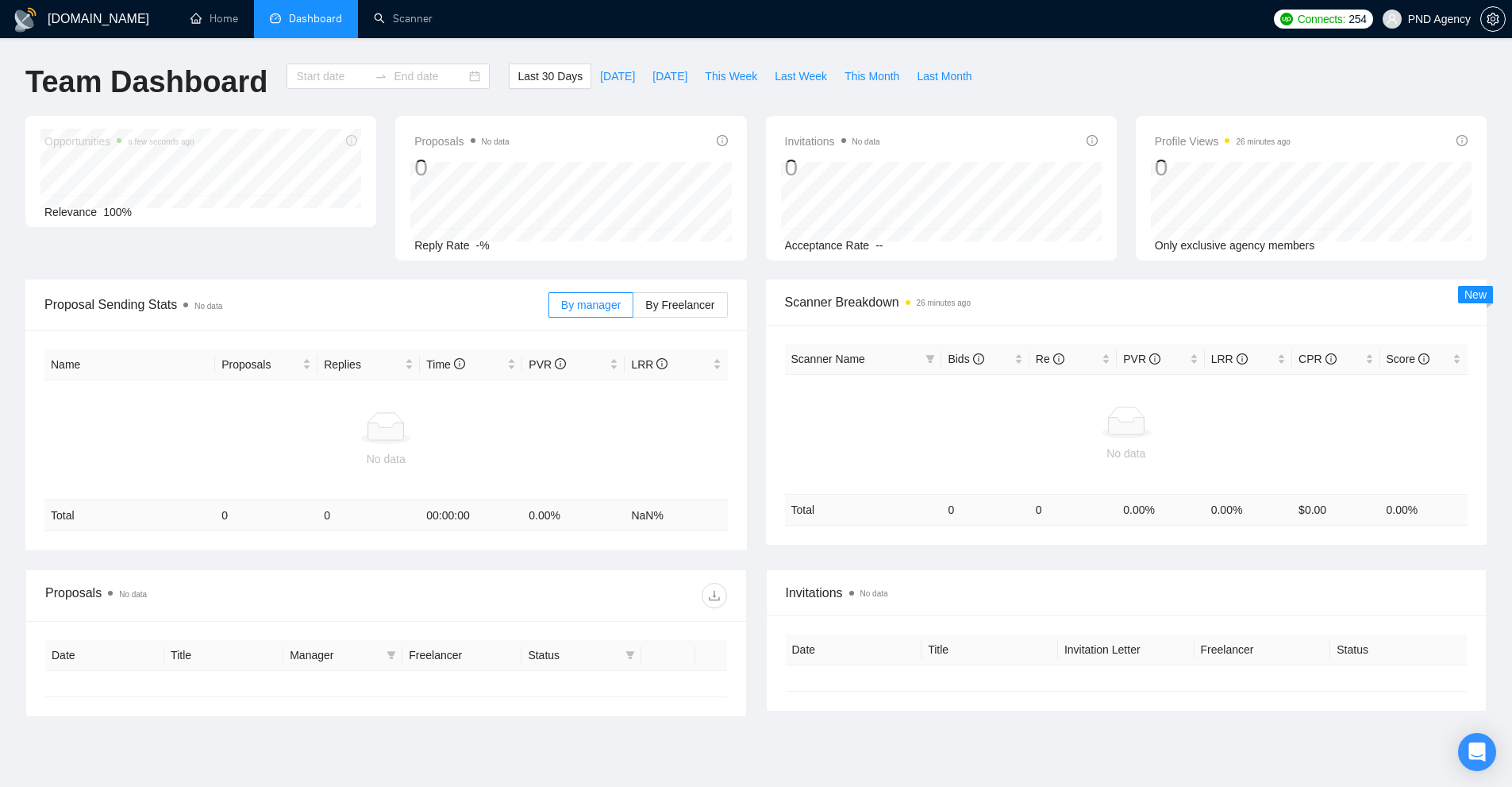
type input "[DATE]"
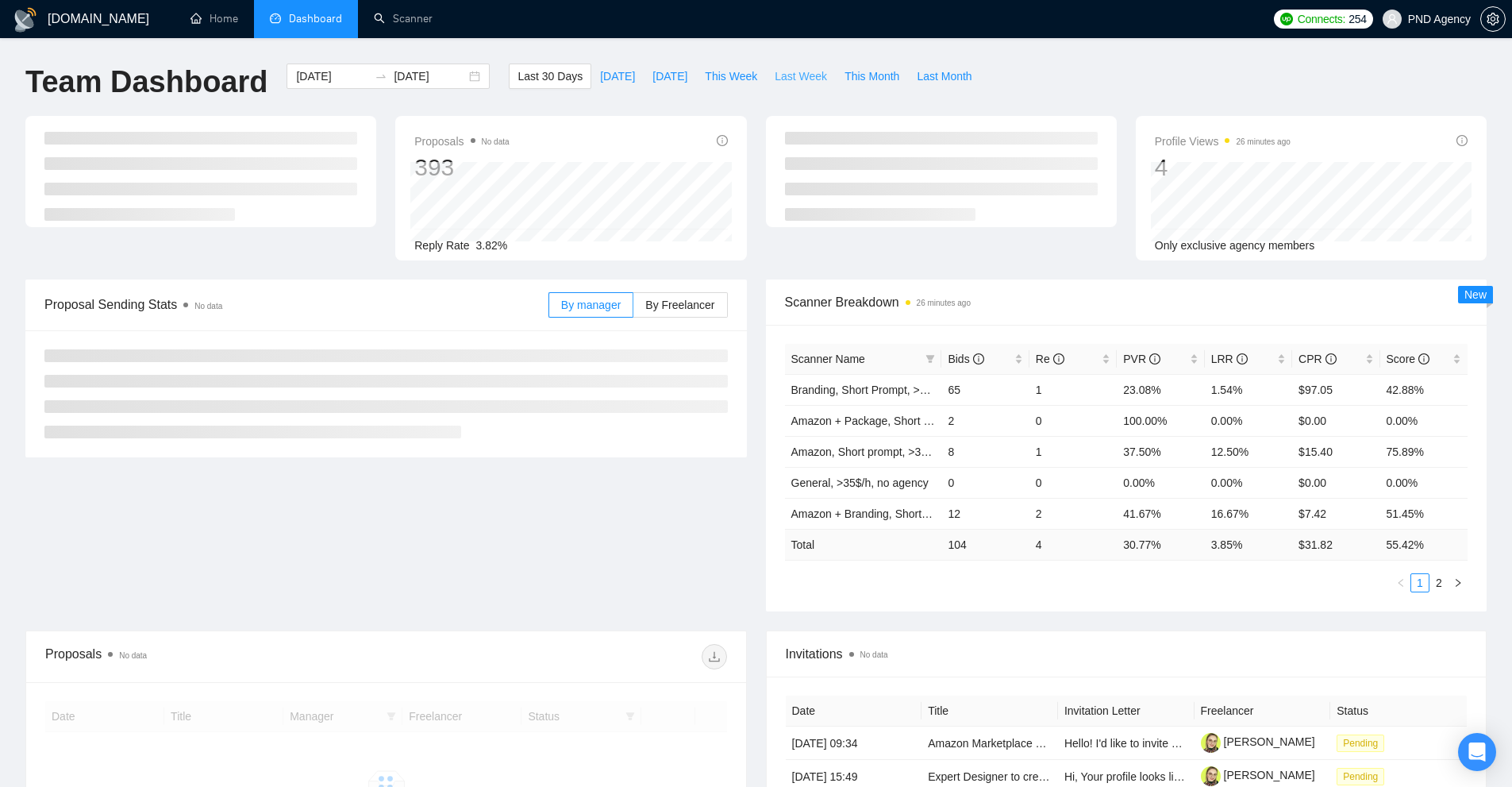
click at [775, 75] on span "Last Week" at bounding box center [801, 76] width 52 height 17
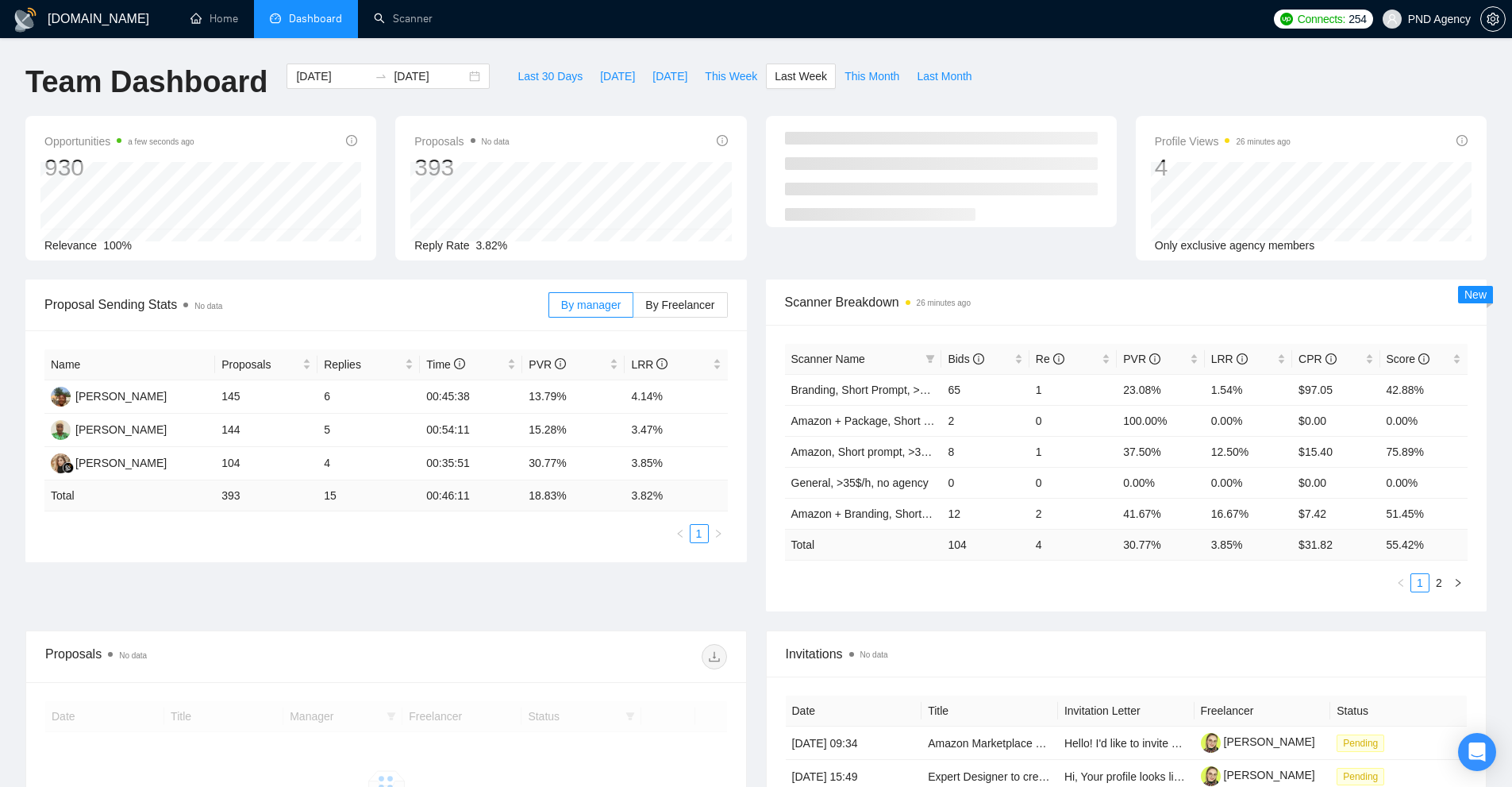
type input "[DATE]"
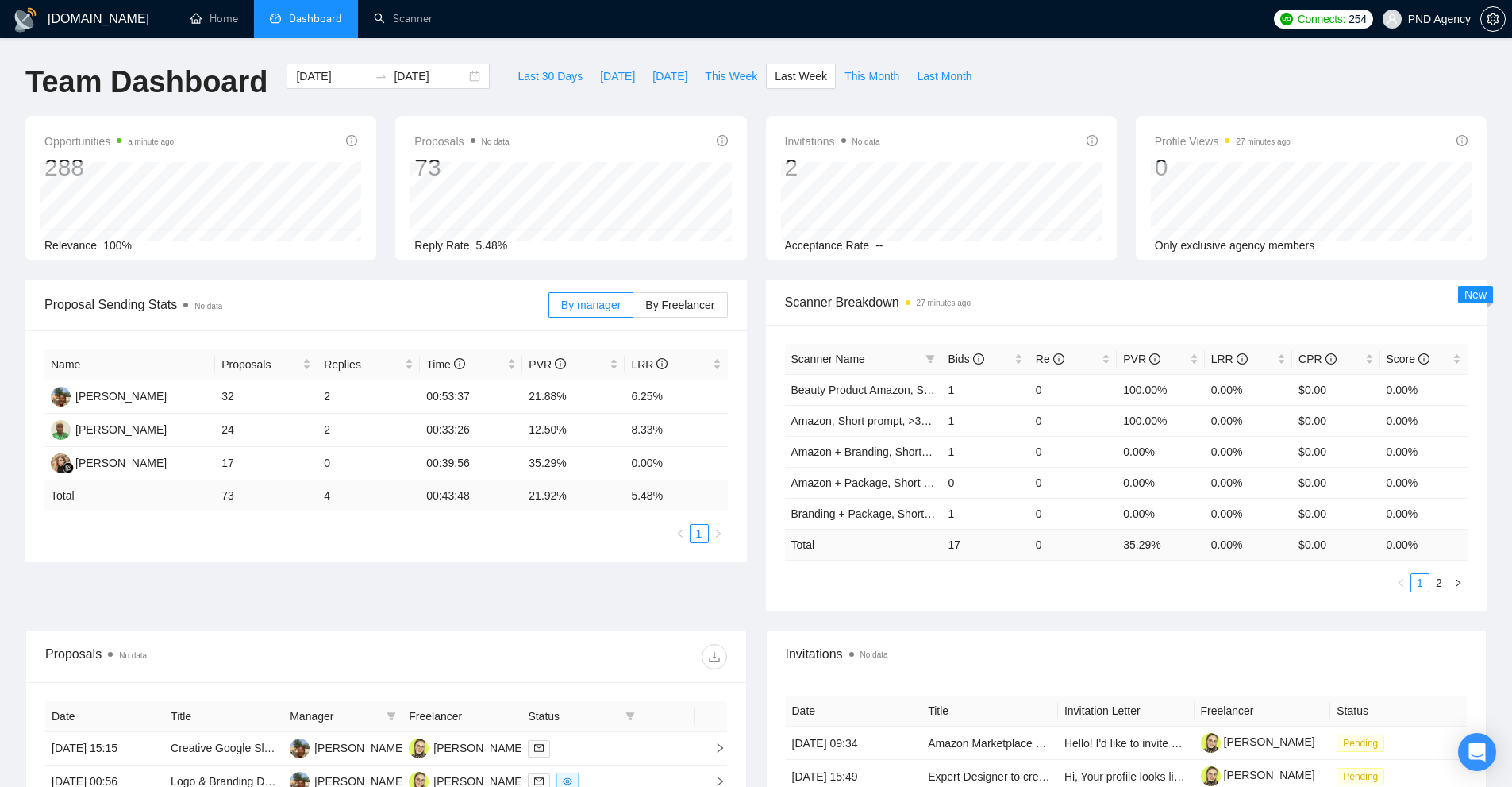
scroll to position [318, 0]
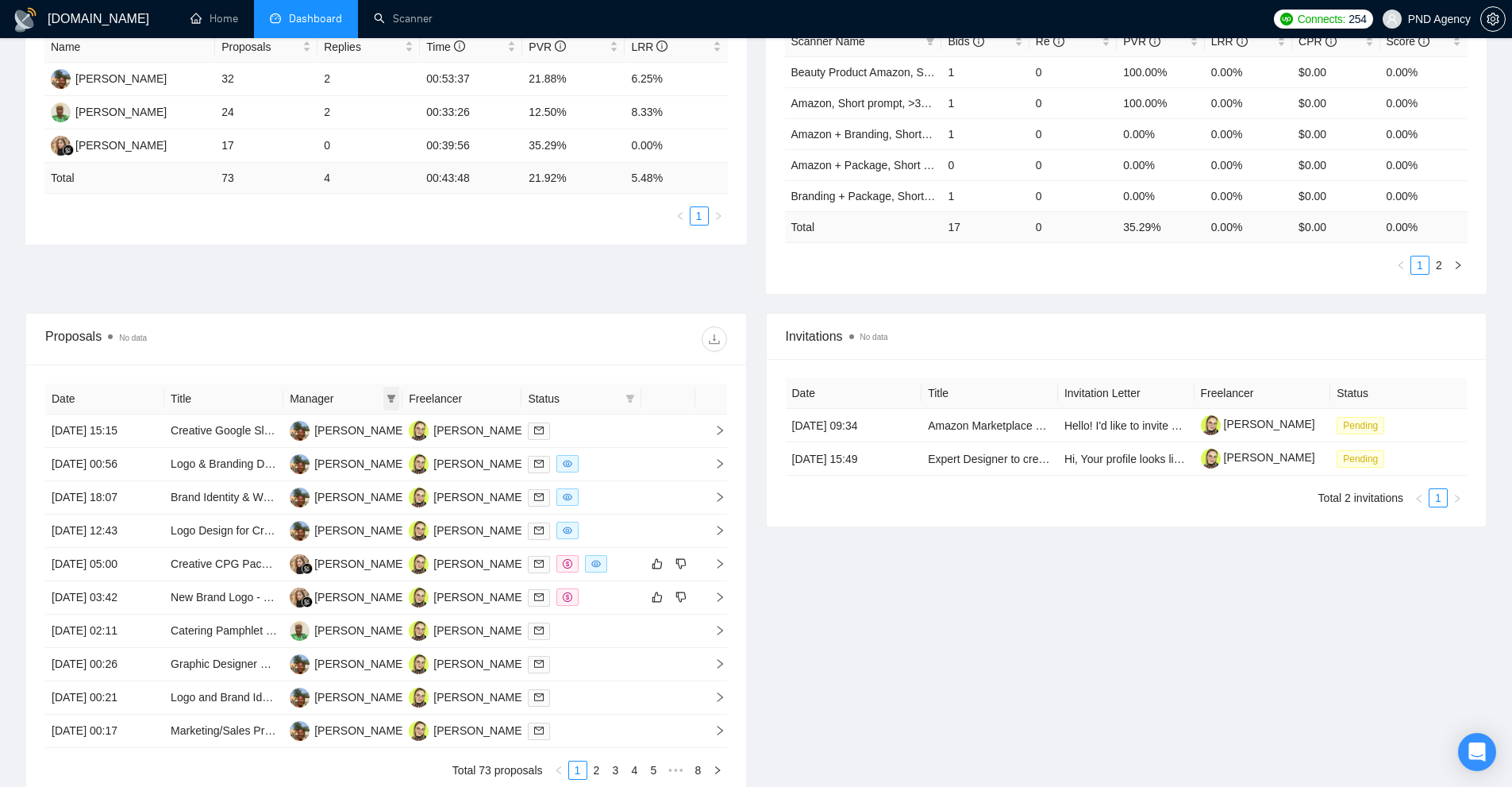
click at [398, 399] on span at bounding box center [391, 398] width 16 height 24
click at [340, 434] on span "[PERSON_NAME]" at bounding box center [343, 429] width 92 height 13
checkbox input "true"
click at [379, 513] on span "OK" at bounding box center [378, 512] width 16 height 17
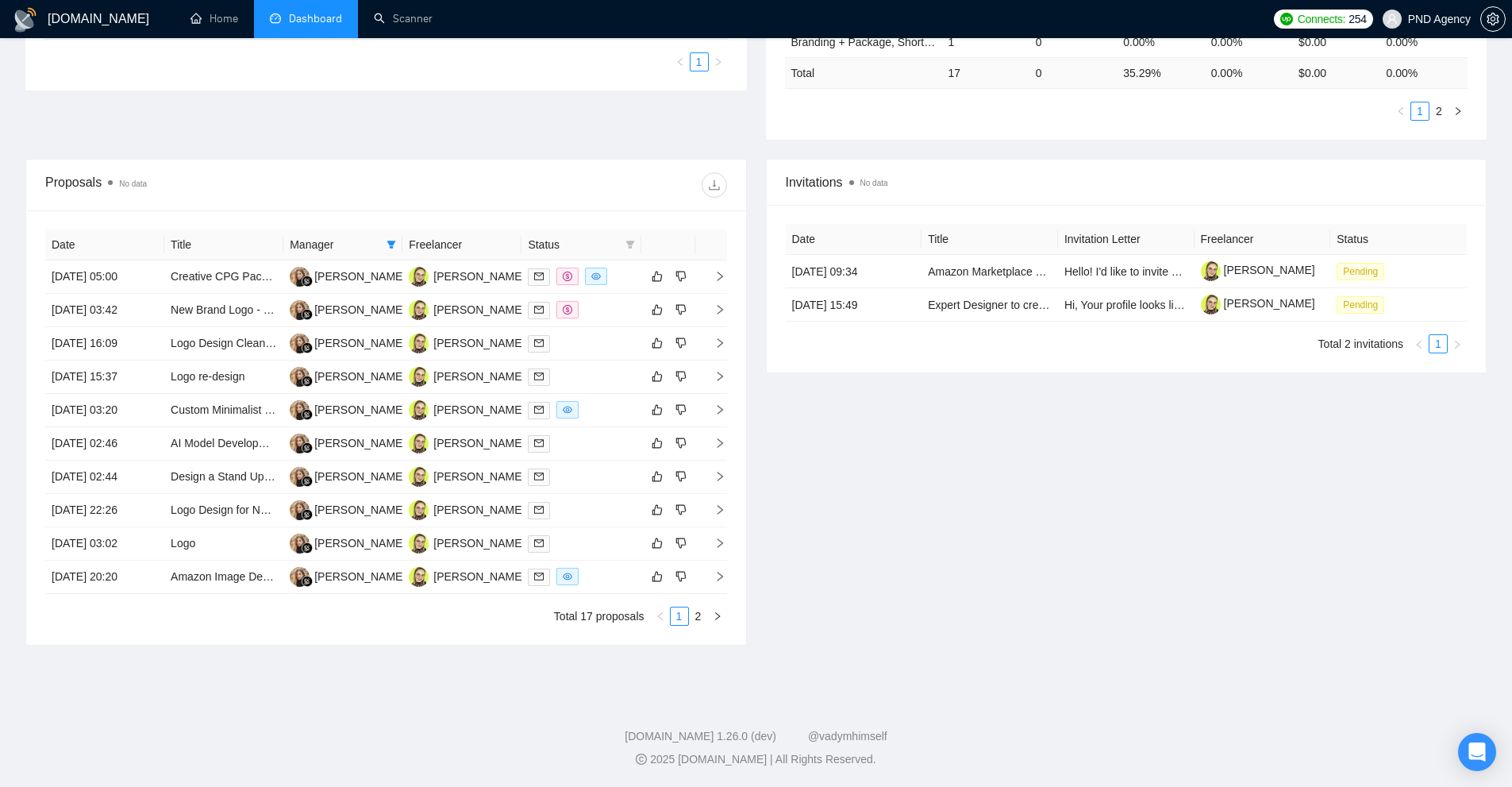
scroll to position [74, 0]
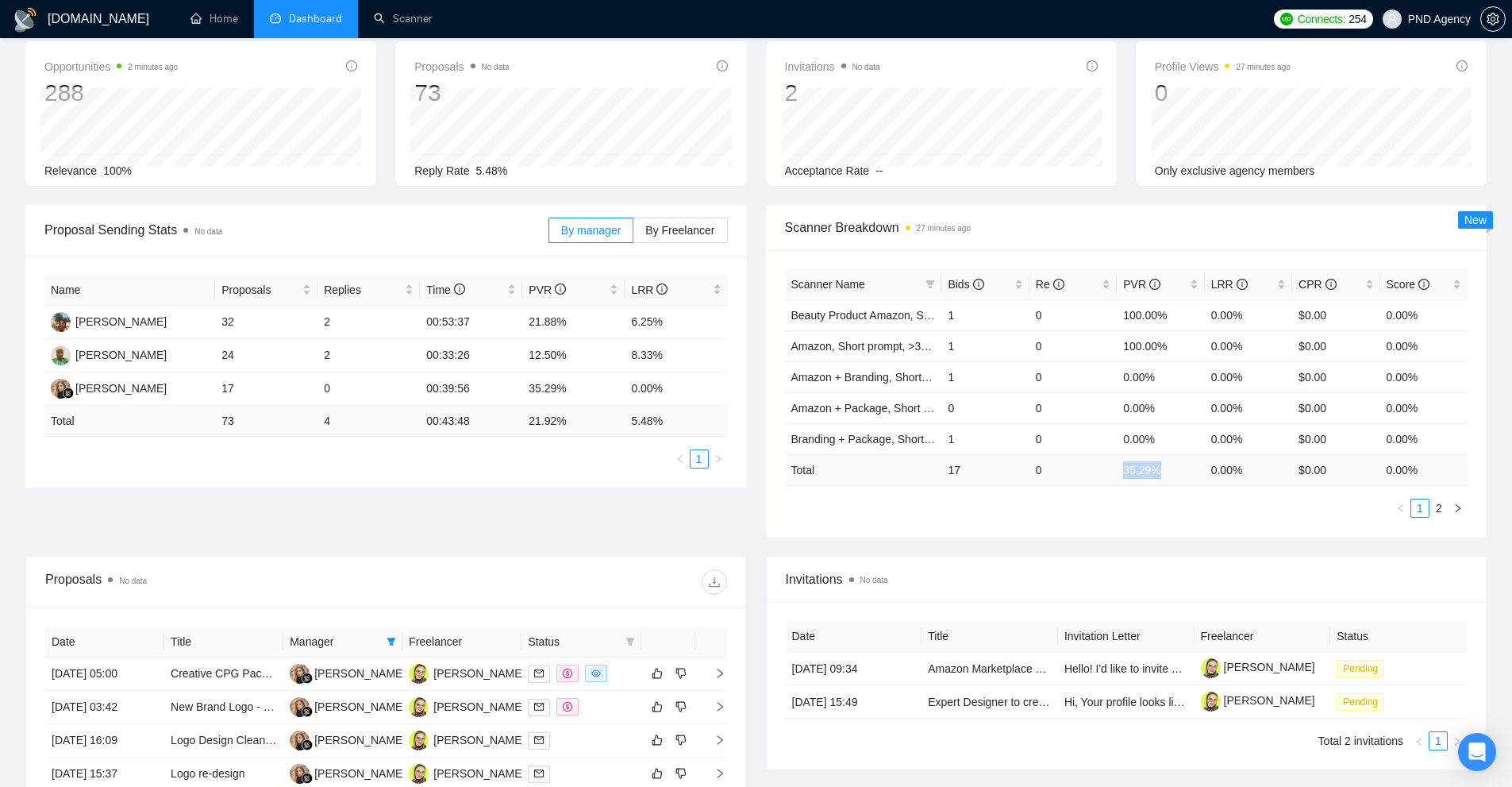
drag, startPoint x: 1130, startPoint y: 473, endPoint x: 1182, endPoint y: 473, distance: 52.0
click at [1176, 473] on tr "Total 17 0 35.29 % 0.00 % $ 0.00 0.00 %" at bounding box center [1126, 469] width 684 height 31
click at [1233, 502] on ul "1 2" at bounding box center [1126, 508] width 684 height 19
drag, startPoint x: 1175, startPoint y: 343, endPoint x: 1077, endPoint y: 343, distance: 98.0
click at [1080, 343] on tr "Amazon, Short prompt, >35$/h, no agency 1 0 100.00% 0.00% $0.00 0.00%" at bounding box center [1126, 345] width 684 height 31
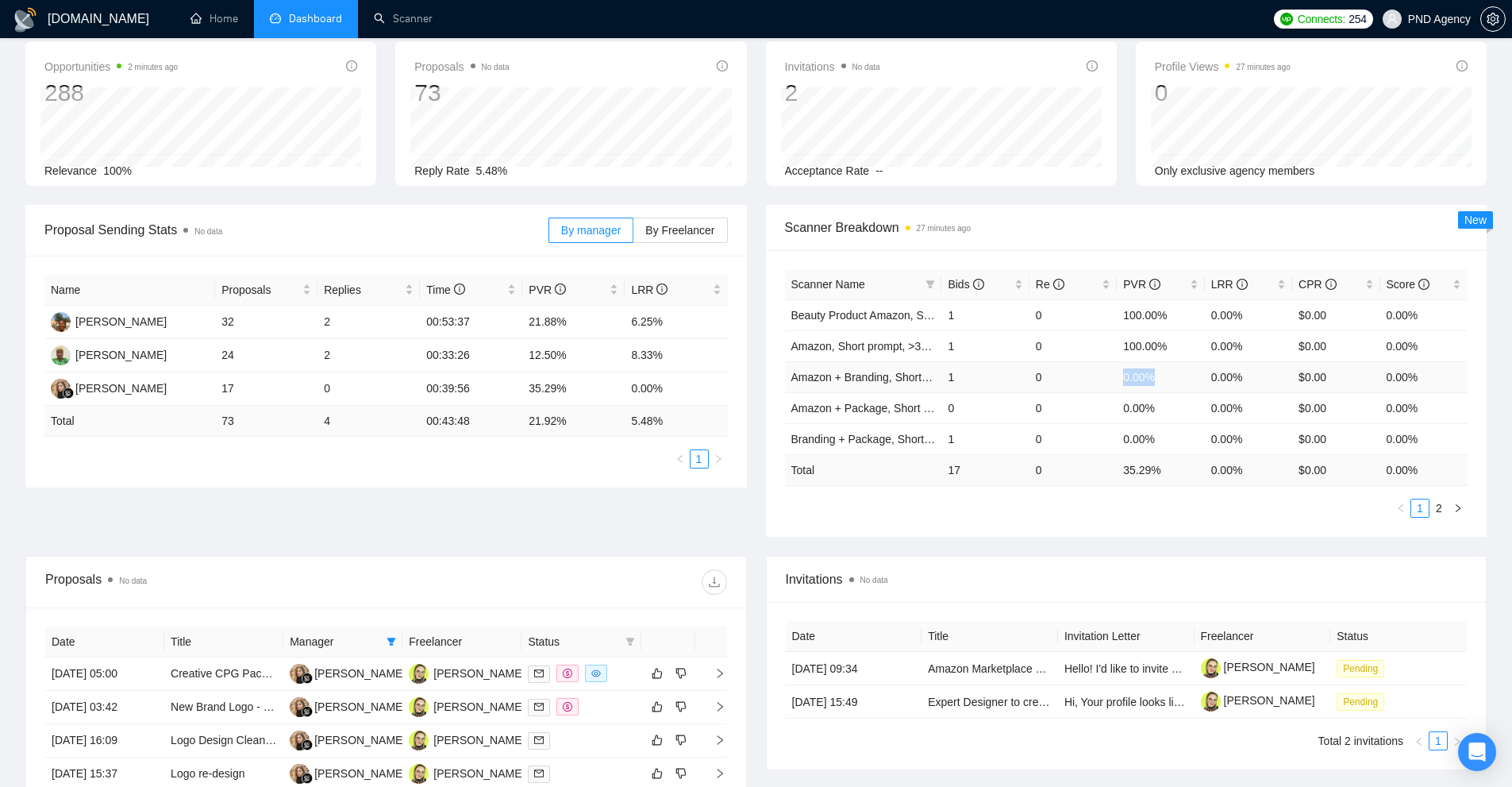
drag, startPoint x: 1113, startPoint y: 376, endPoint x: 1199, endPoint y: 375, distance: 86.0
click at [1199, 375] on tr "Amazon + Branding, Short prompt, >35$/h, no agency 1 0 0.00% 0.00% $0.00 0.00%" at bounding box center [1126, 376] width 684 height 31
drag, startPoint x: 1138, startPoint y: 408, endPoint x: 1200, endPoint y: 408, distance: 62.0
click at [1200, 408] on td "0.00%" at bounding box center [1161, 407] width 87 height 31
drag, startPoint x: 1126, startPoint y: 445, endPoint x: 1183, endPoint y: 450, distance: 57.2
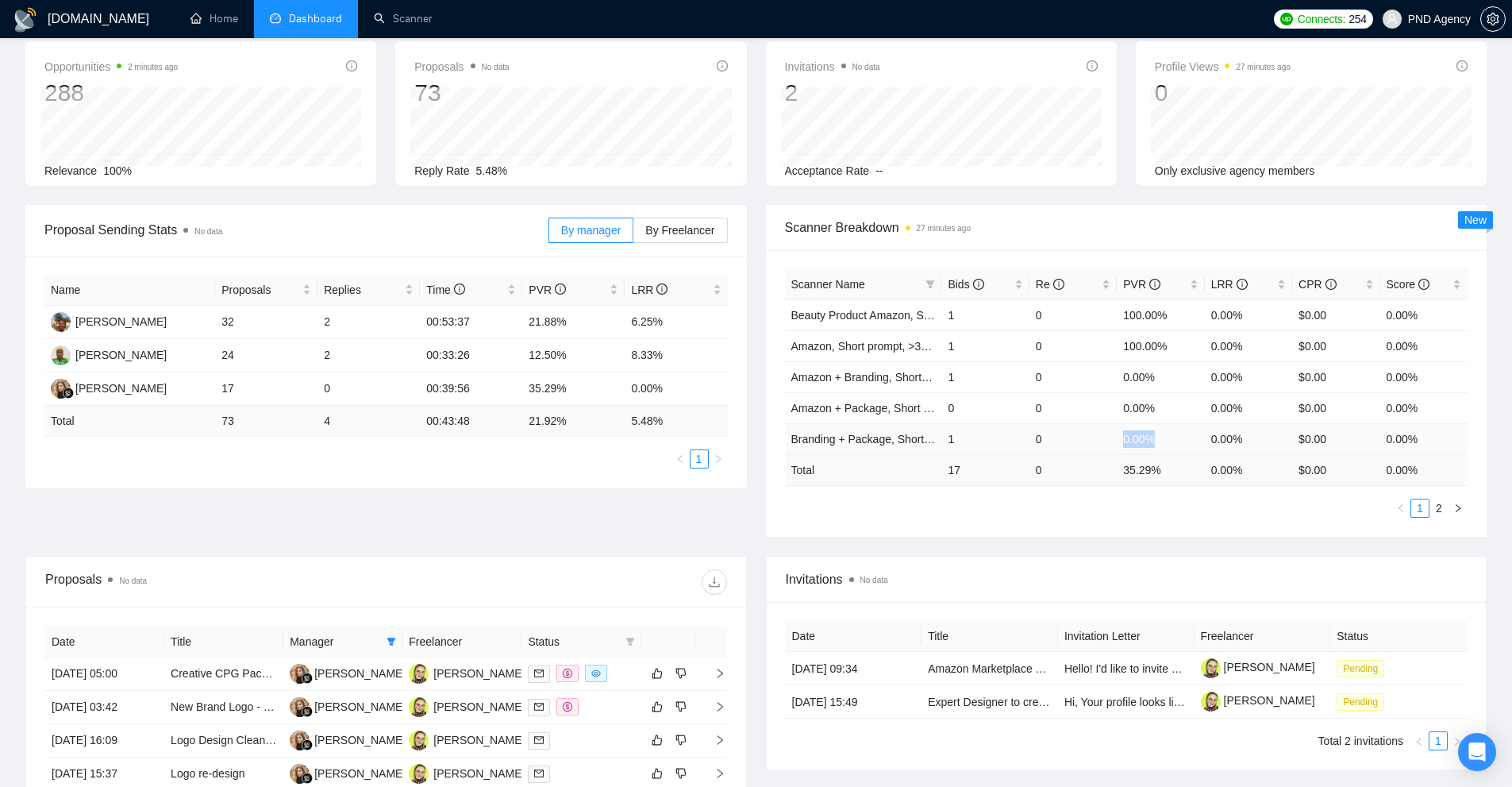
click at [1183, 450] on td "0.00%" at bounding box center [1161, 438] width 87 height 31
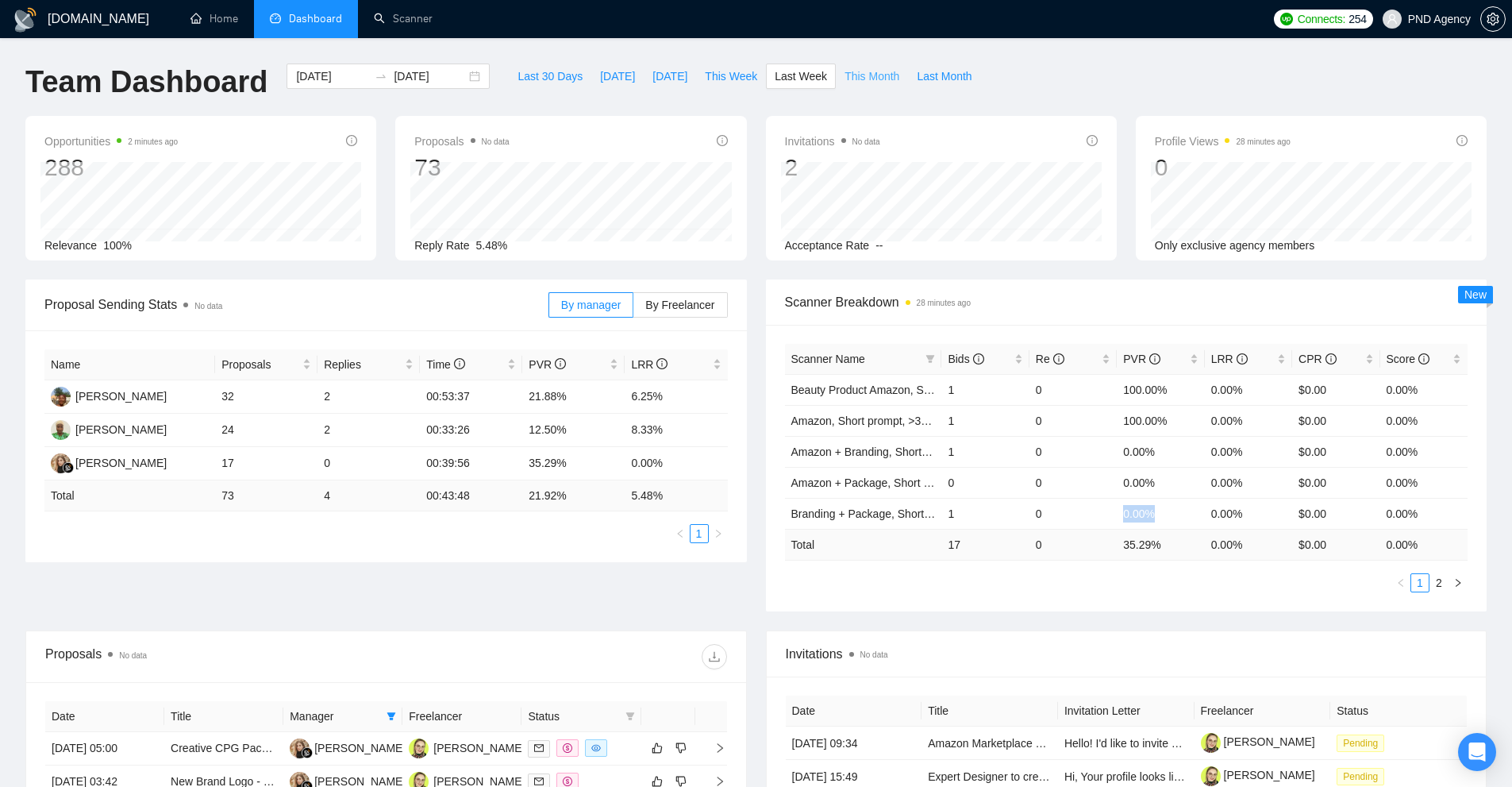
click at [868, 75] on span "This Month" at bounding box center [872, 76] width 55 height 17
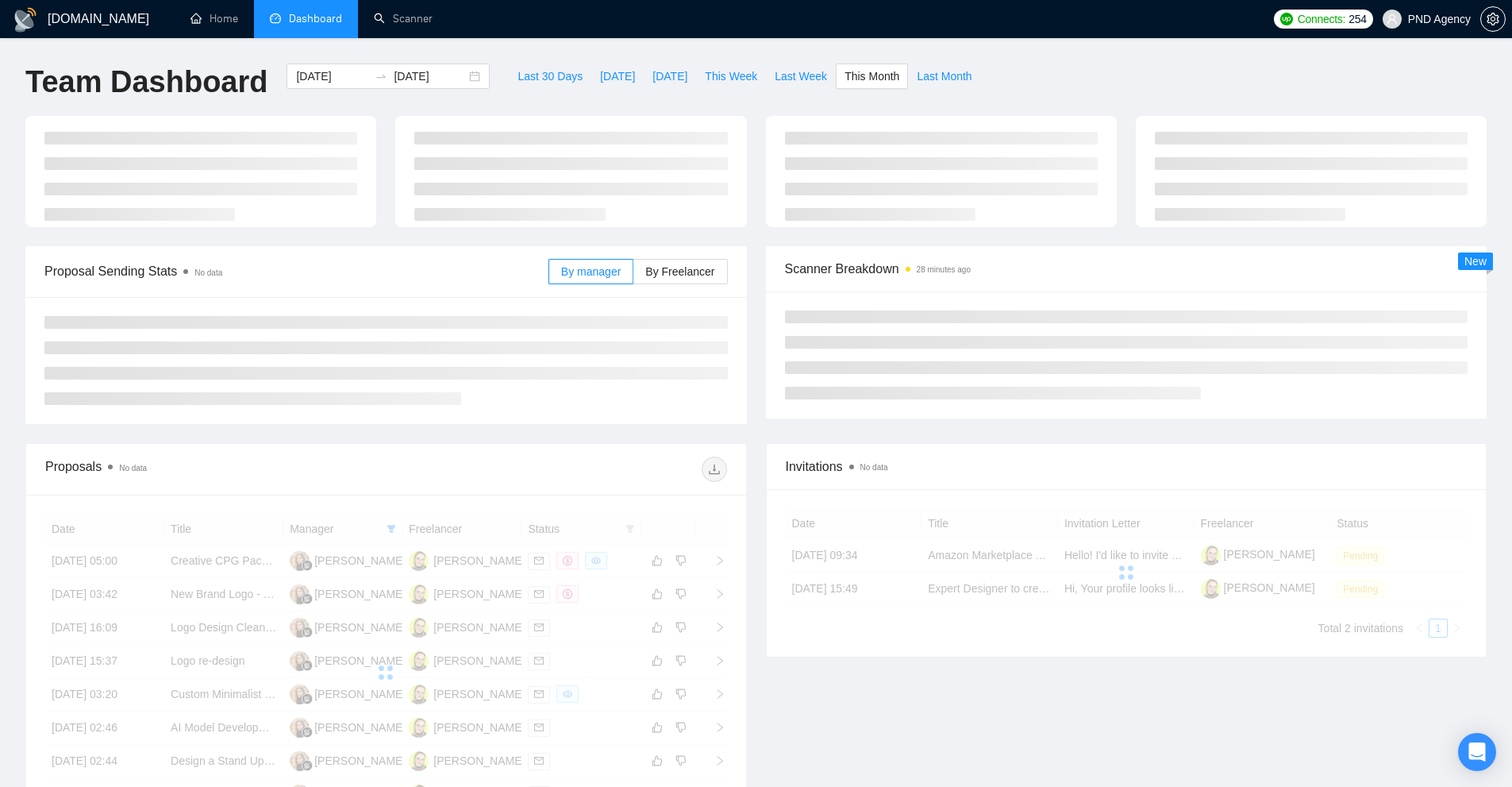
type input "[DATE]"
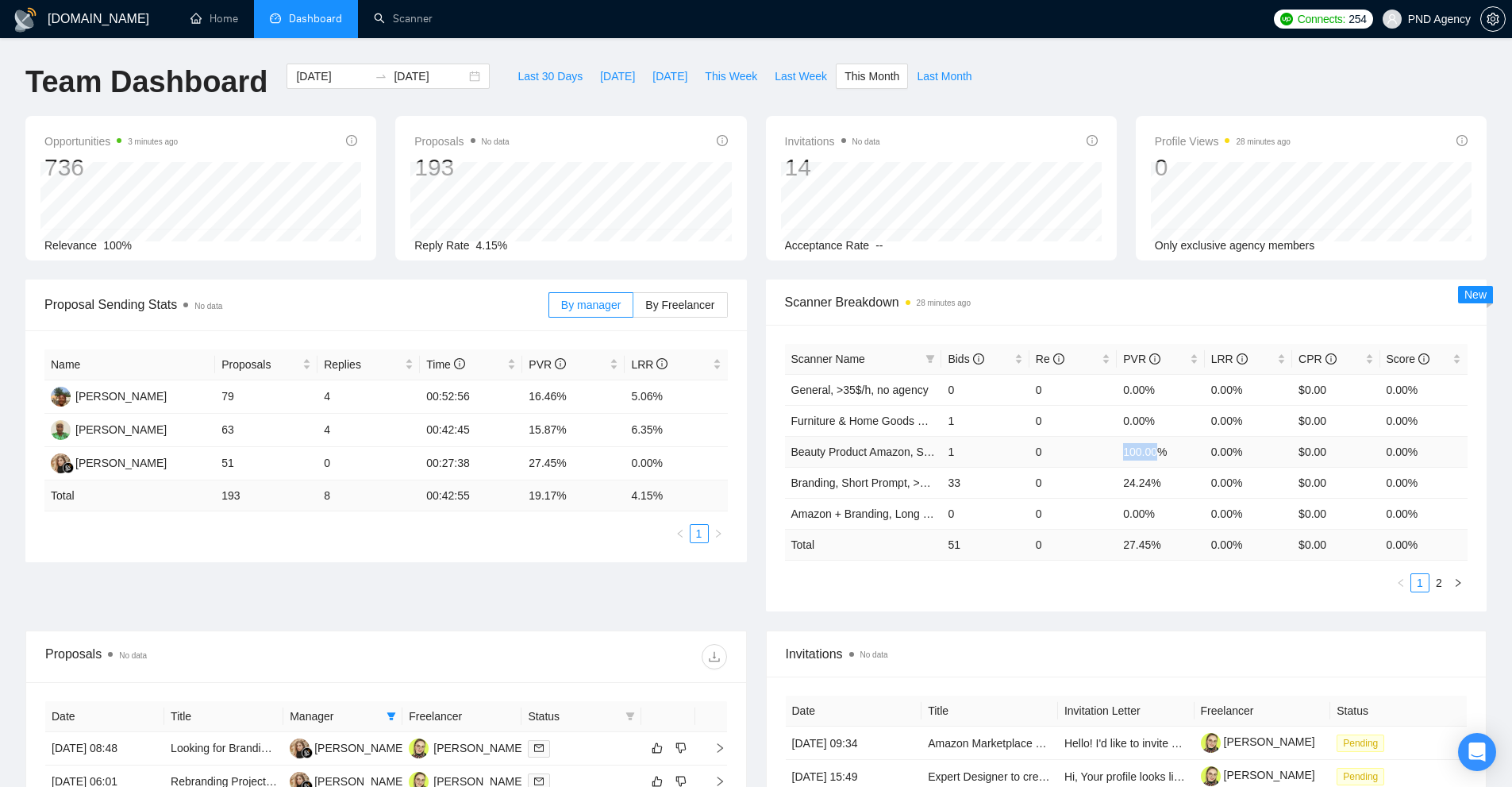
drag, startPoint x: 1163, startPoint y: 450, endPoint x: 1179, endPoint y: 459, distance: 18.4
click at [1171, 452] on tr "Beauty Product Amazon, Short prompt, >35$/h, no agency 1 0 100.00% 0.00% $0.00 …" at bounding box center [1126, 451] width 684 height 31
drag, startPoint x: 1114, startPoint y: 479, endPoint x: 1177, endPoint y: 497, distance: 65.5
click at [1182, 487] on tr "Branding, Short Prompt, >36$/h, no agency 33 0 24.24% 0.00% $0.00 0.00%" at bounding box center [1126, 482] width 684 height 31
click at [1141, 521] on td "0.00%" at bounding box center [1161, 513] width 87 height 31
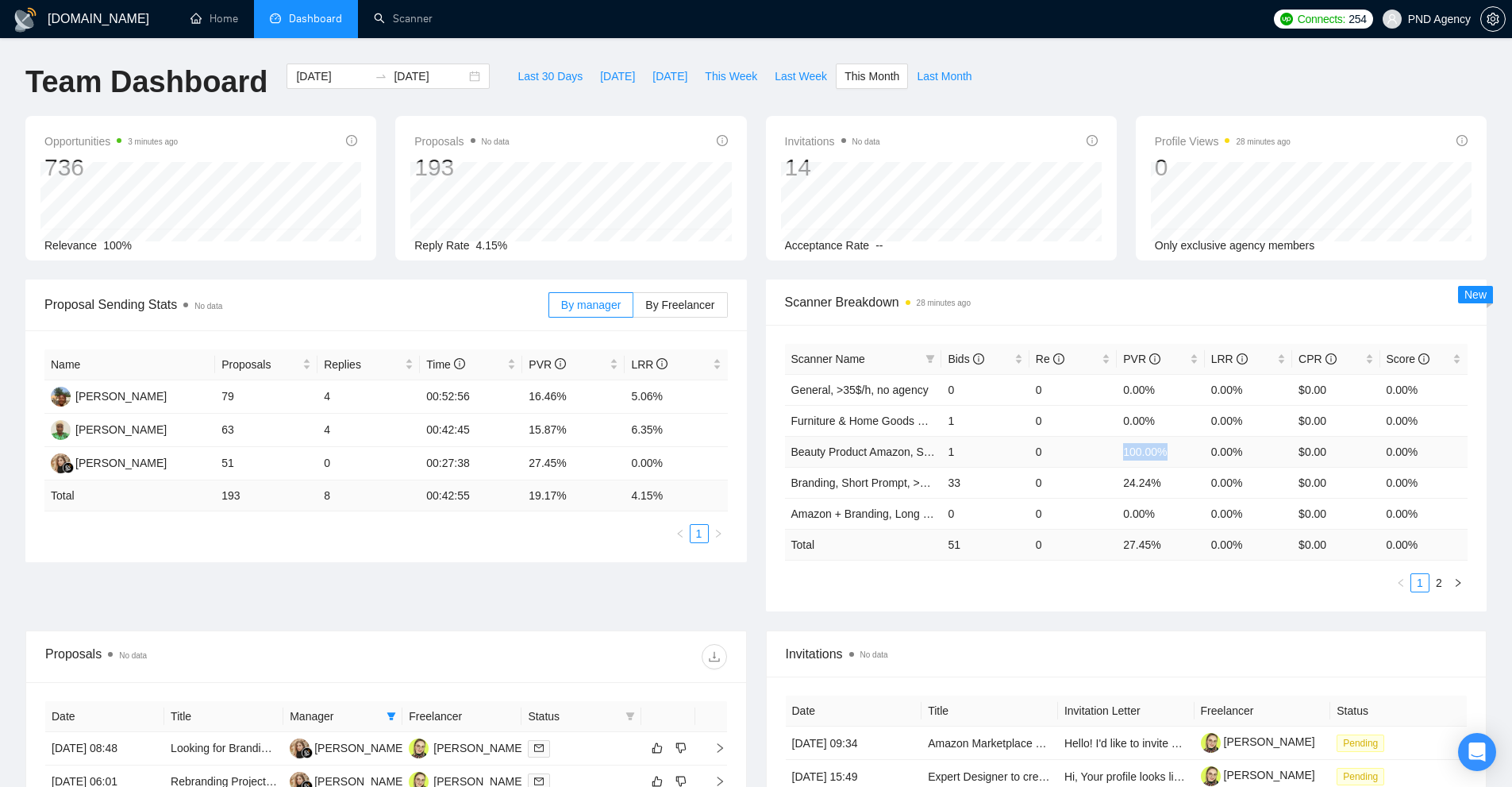
drag, startPoint x: 1146, startPoint y: 454, endPoint x: 1202, endPoint y: 451, distance: 56.1
click at [1201, 451] on tr "Beauty Product Amazon, Short prompt, >35$/h, no agency 1 0 100.00% 0.00% $0.00 …" at bounding box center [1126, 451] width 684 height 31
drag, startPoint x: 1134, startPoint y: 539, endPoint x: 1171, endPoint y: 542, distance: 37.1
click at [1158, 538] on tr "Total 51 0 27.45 % 0.00 % $ 0.00 0.00 %" at bounding box center [1126, 544] width 684 height 31
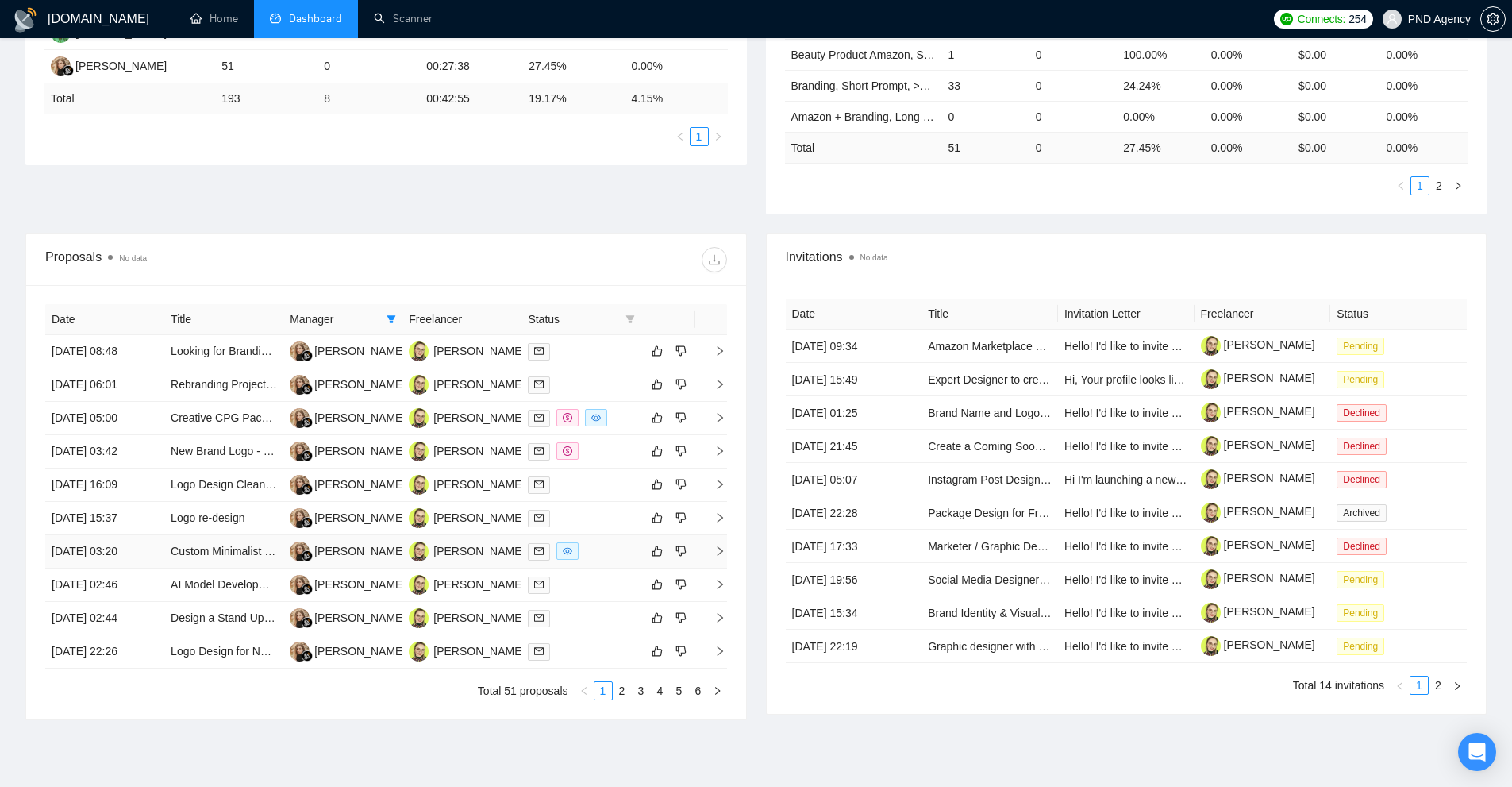
click at [594, 551] on div at bounding box center [581, 551] width 107 height 18
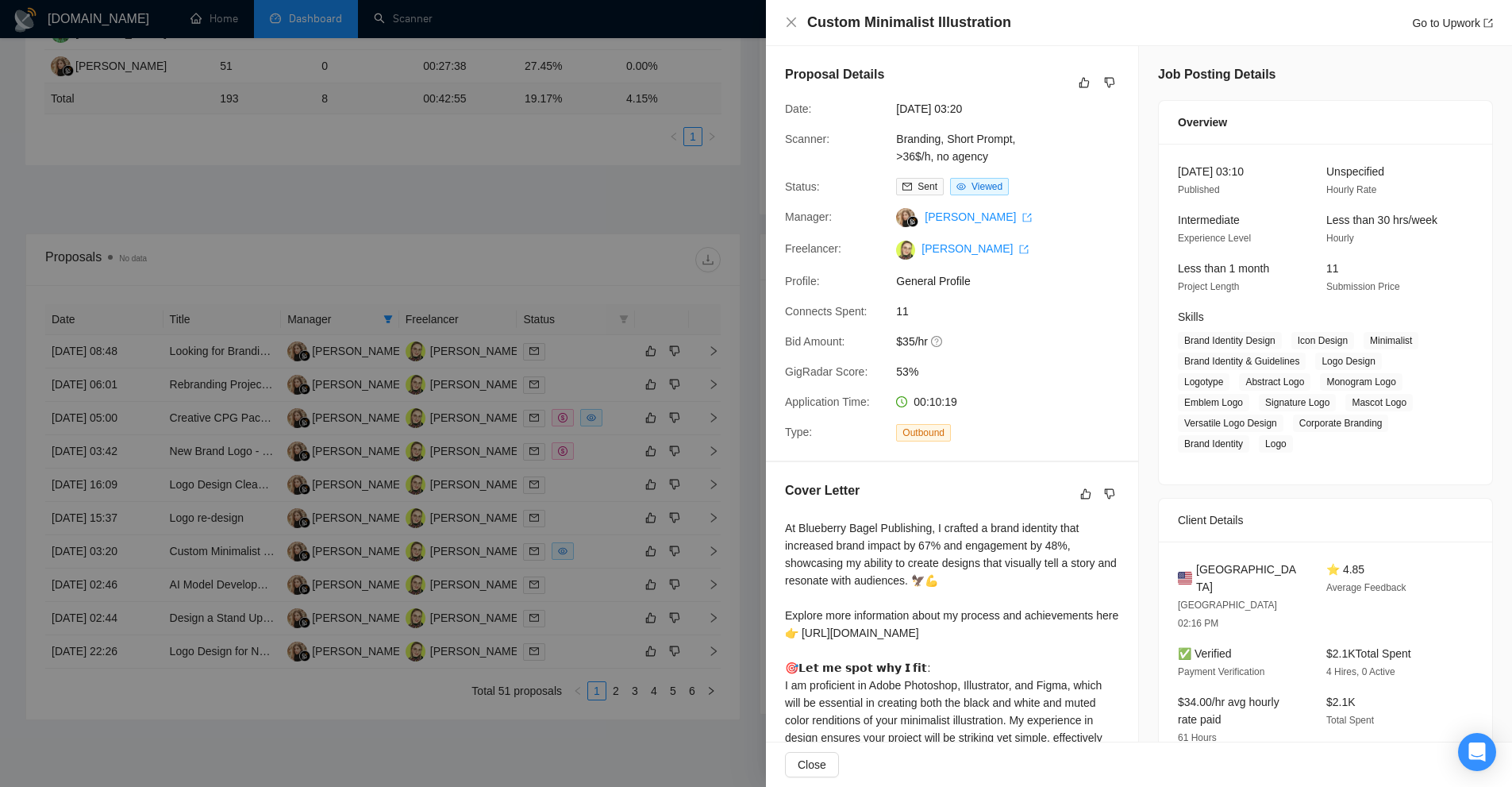
scroll to position [275, 0]
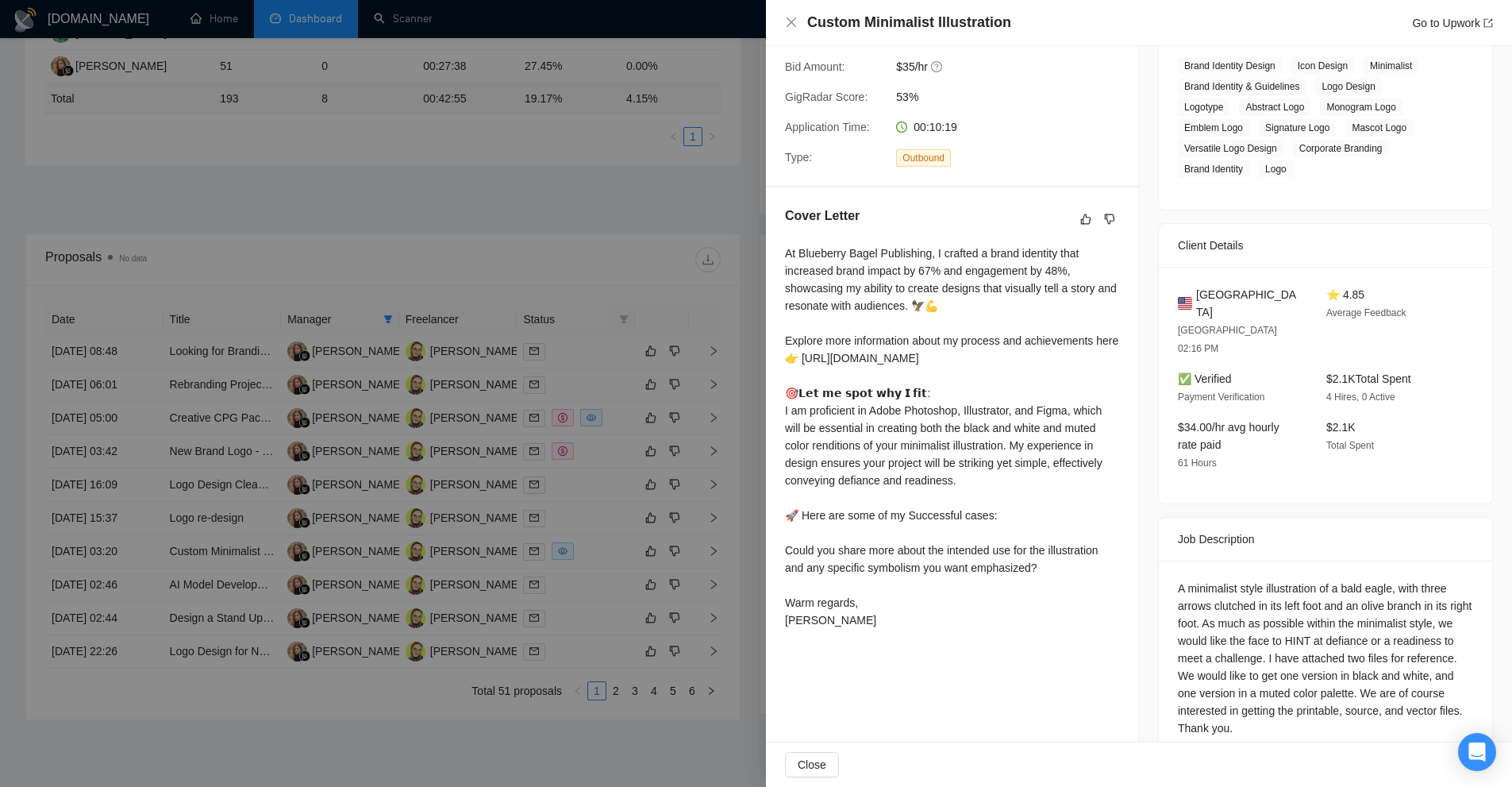
click at [731, 360] on div at bounding box center [756, 393] width 1512 height 787
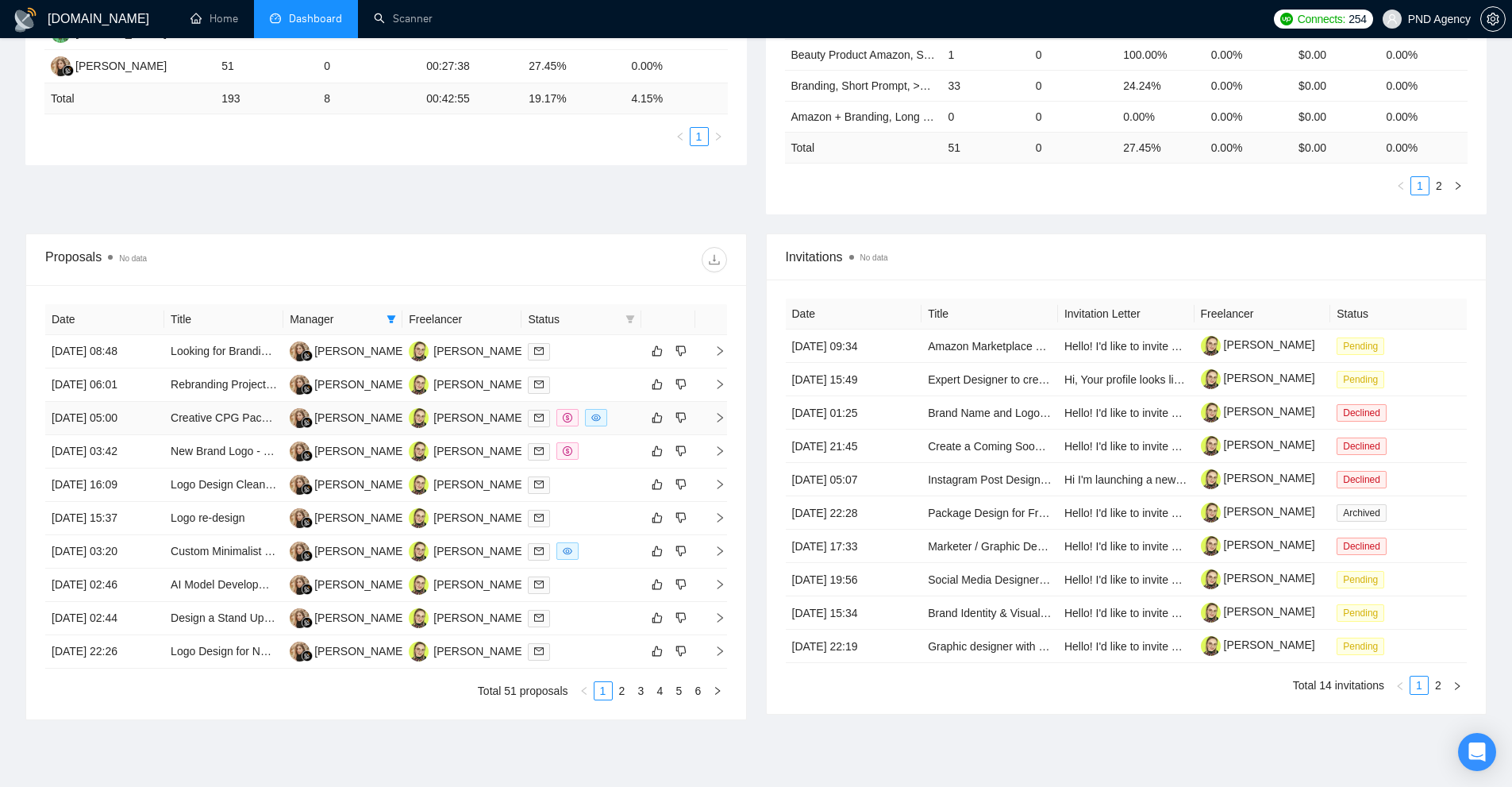
click at [603, 429] on td at bounding box center [581, 418] width 119 height 33
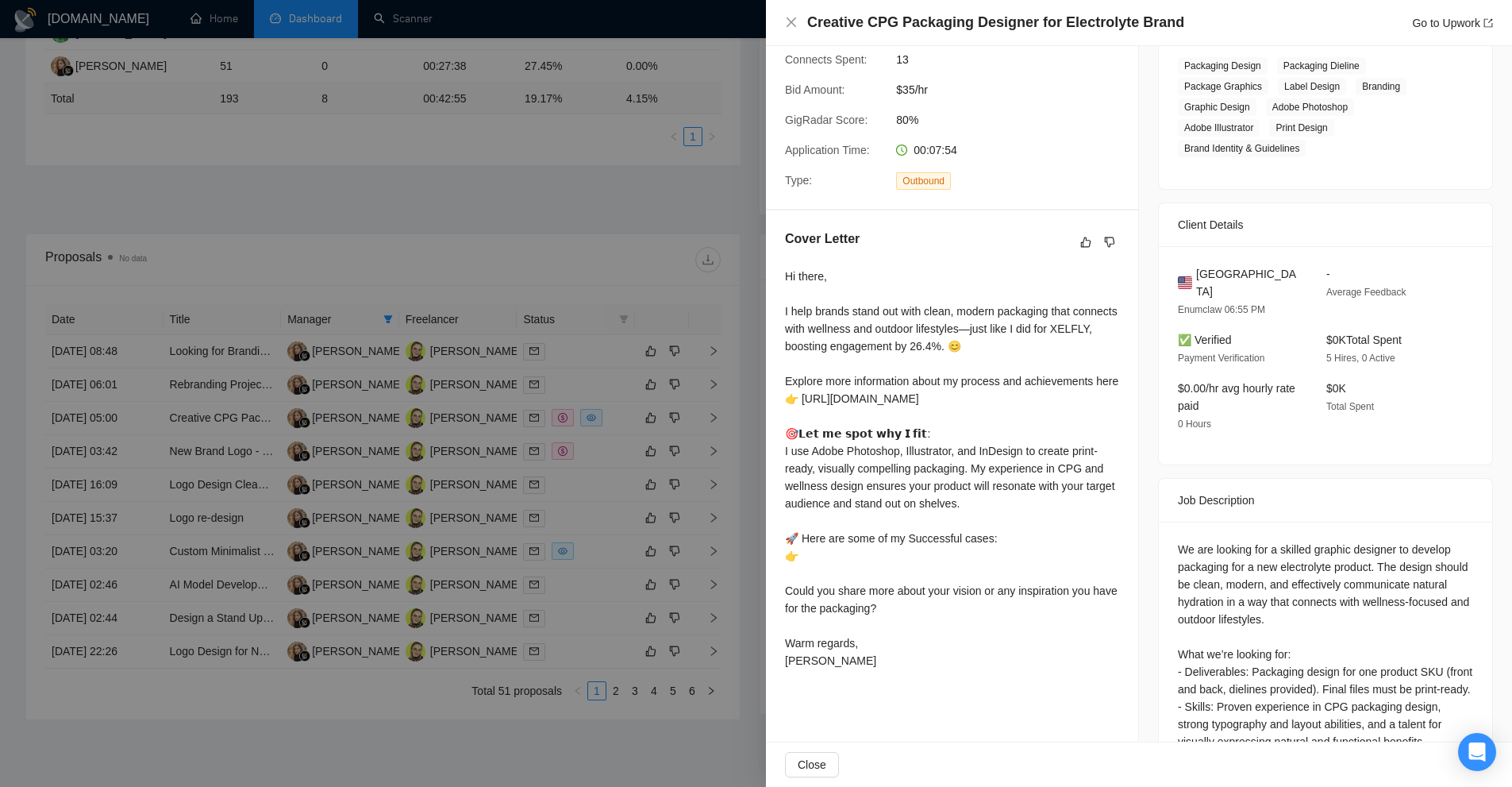
scroll to position [464, 0]
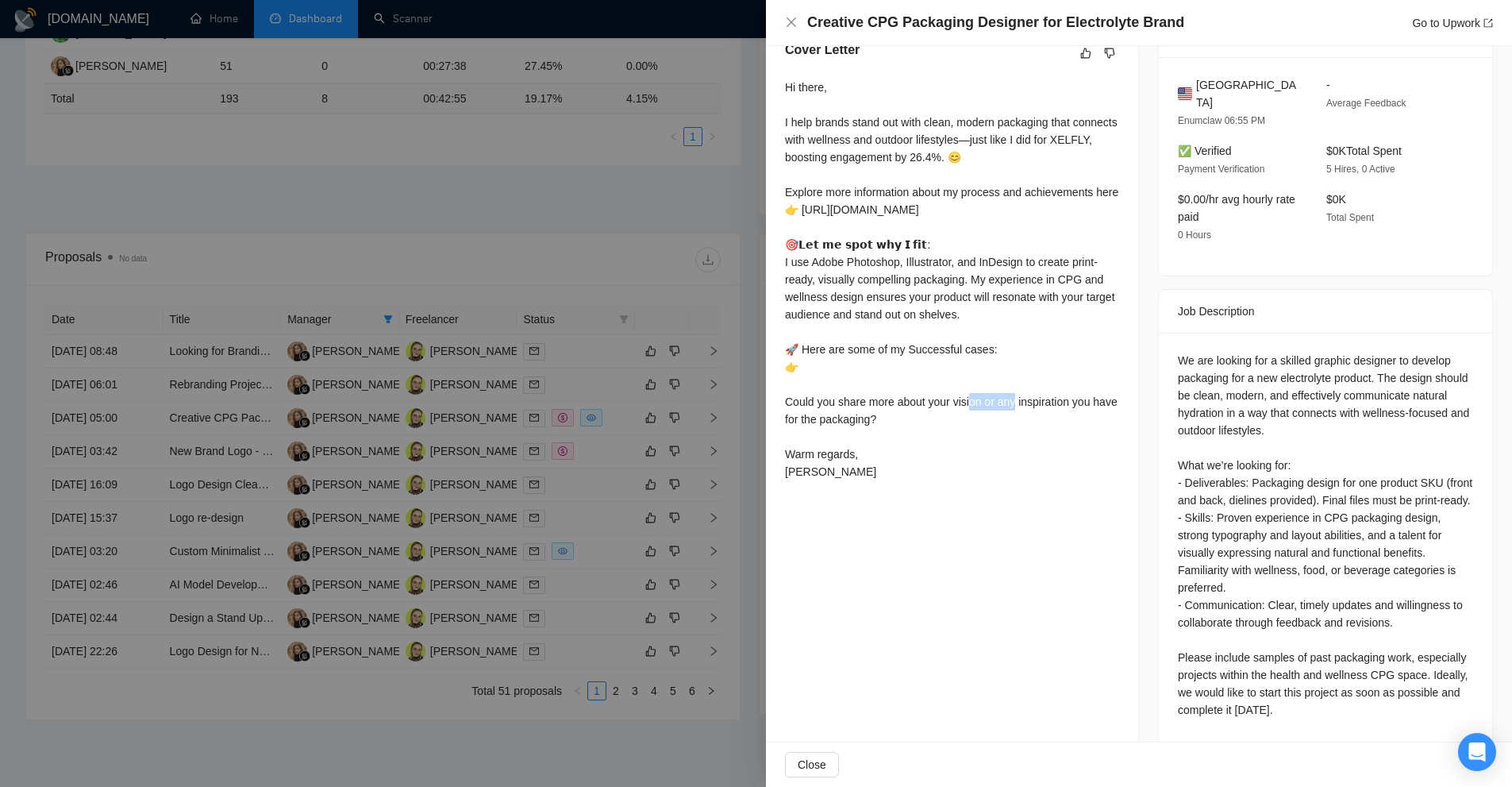
drag, startPoint x: 782, startPoint y: 381, endPoint x: 842, endPoint y: 390, distance: 60.7
click at [842, 390] on div "Cover Letter Hi there, I help brands stand out with clean, modern packaging tha…" at bounding box center [952, 264] width 373 height 485
click at [688, 457] on div at bounding box center [756, 393] width 1512 height 787
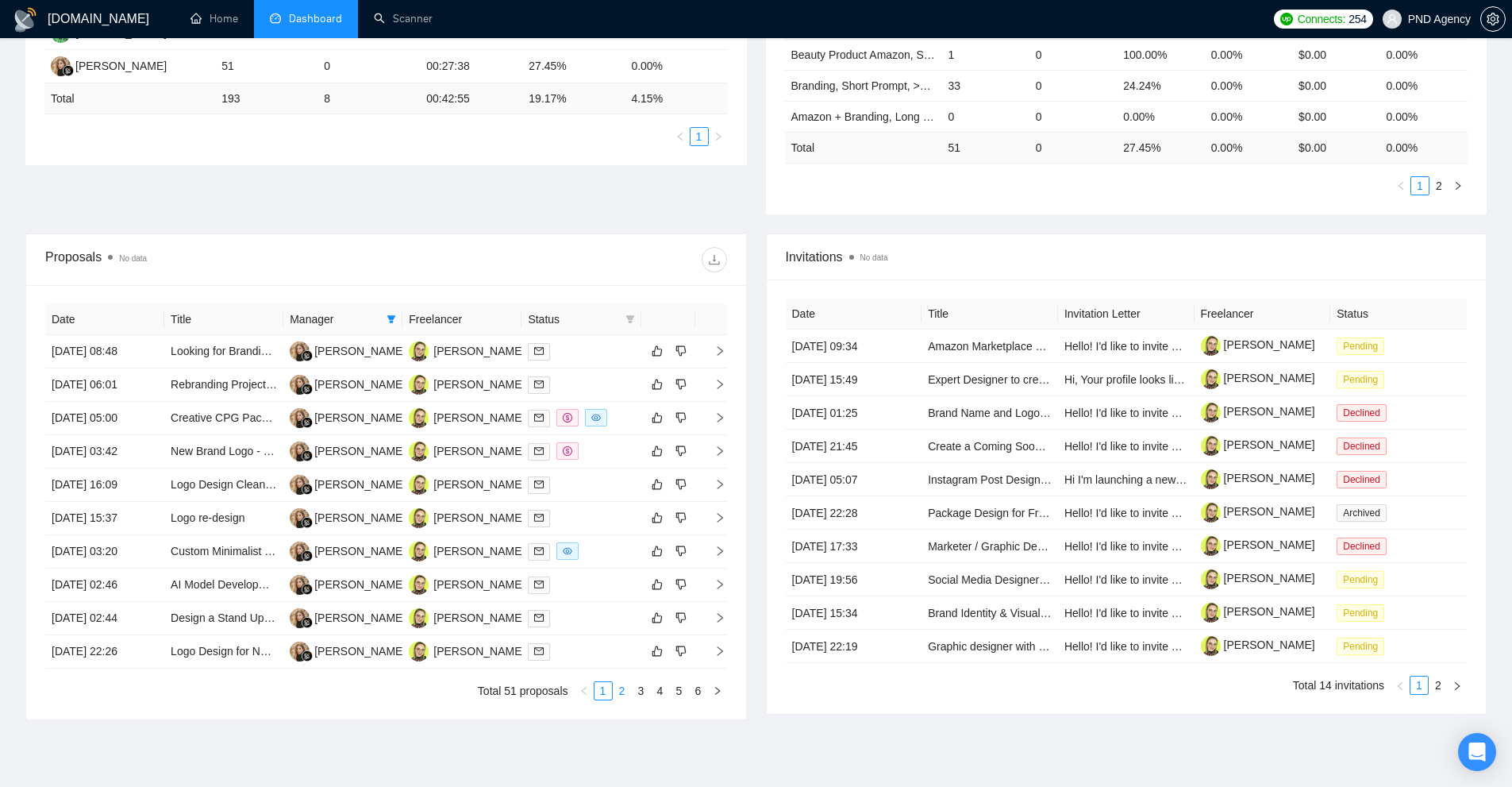
click at [629, 688] on link "2" at bounding box center [622, 691] width 17 height 17
click at [595, 382] on div at bounding box center [581, 384] width 107 height 18
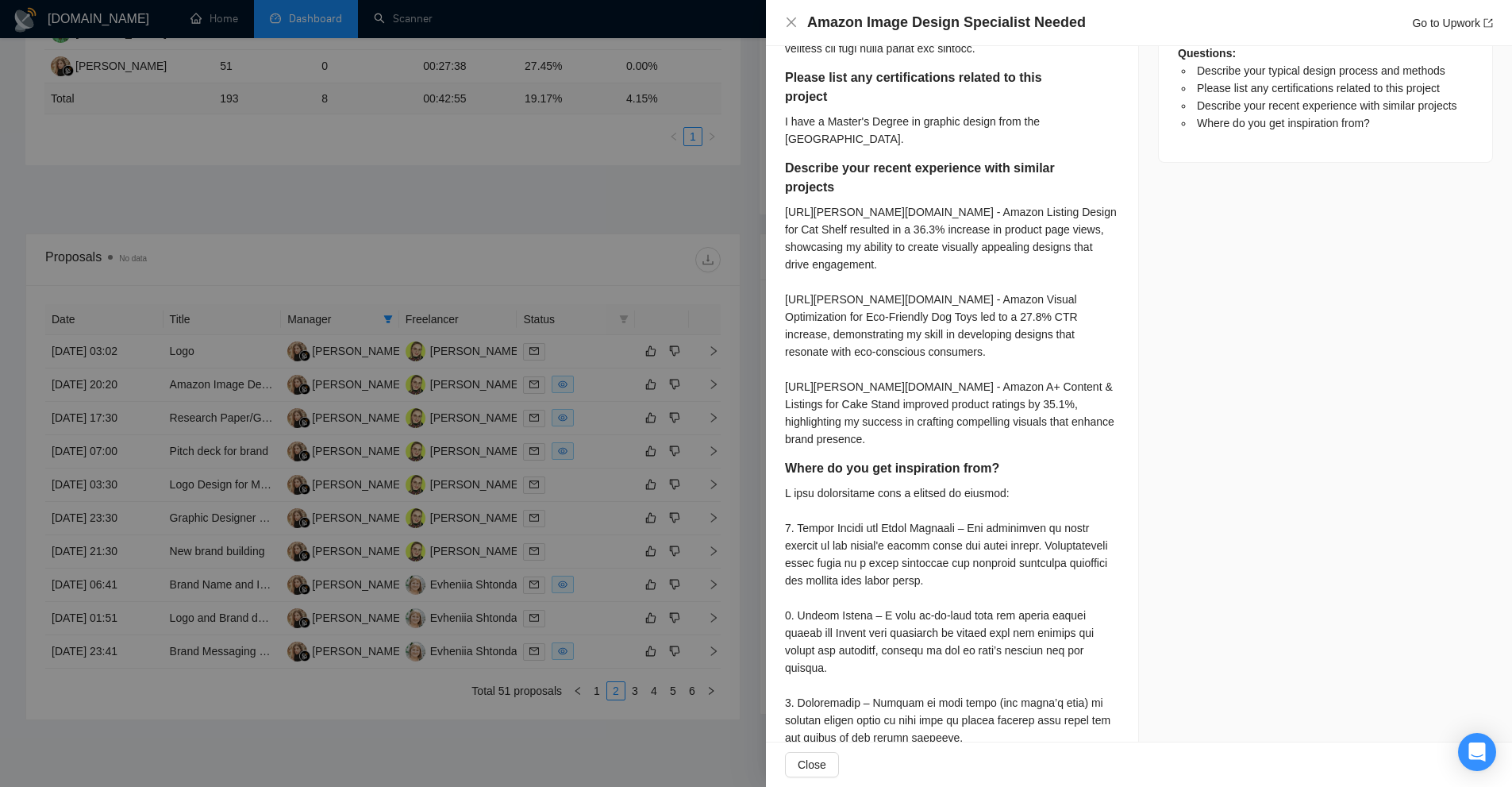
scroll to position [861, 0]
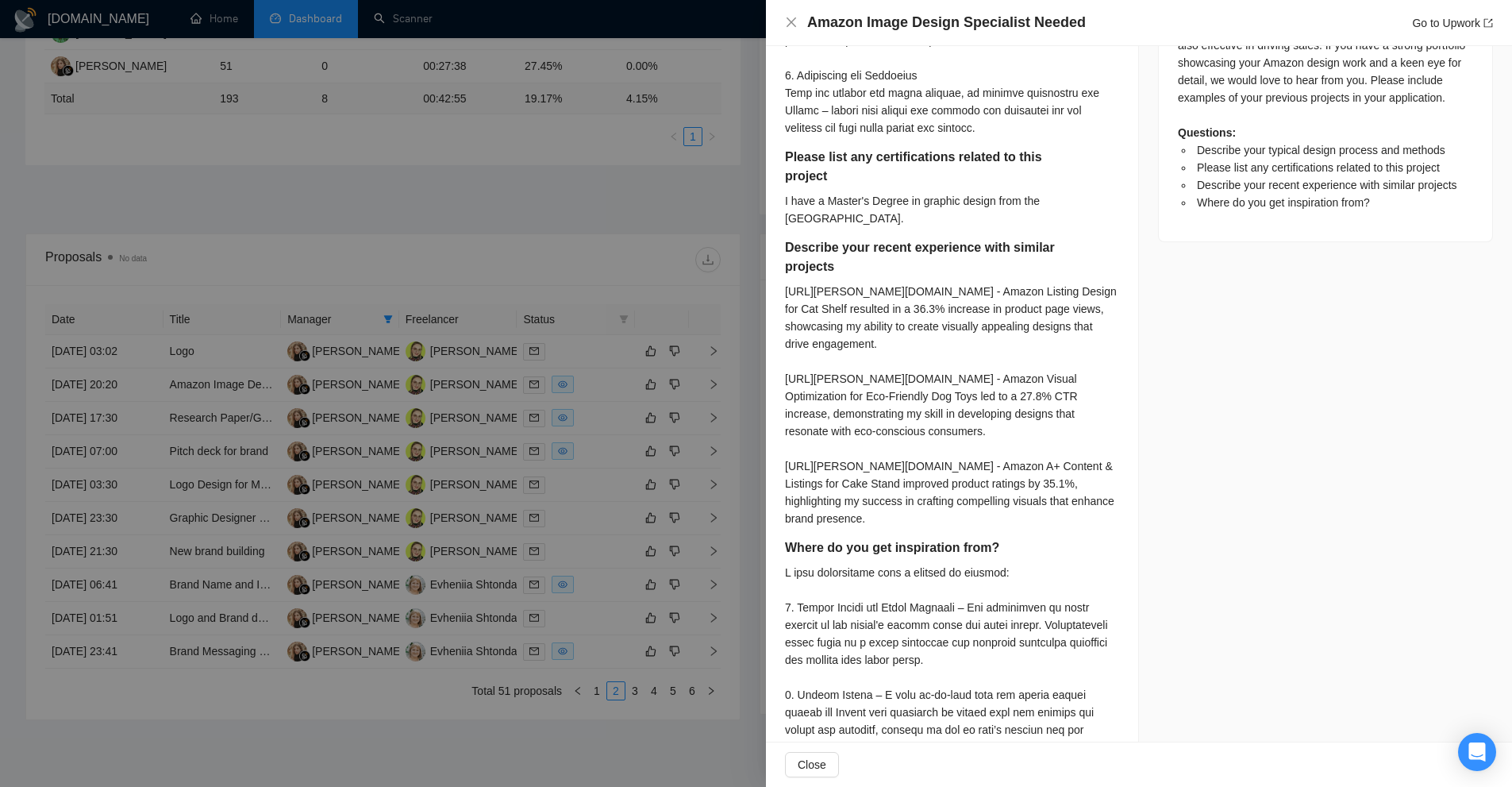
click at [897, 436] on div "[URL][PERSON_NAME][DOMAIN_NAME] - Amazon Listing Design for Cat Shelf resulted …" at bounding box center [952, 405] width 334 height 245
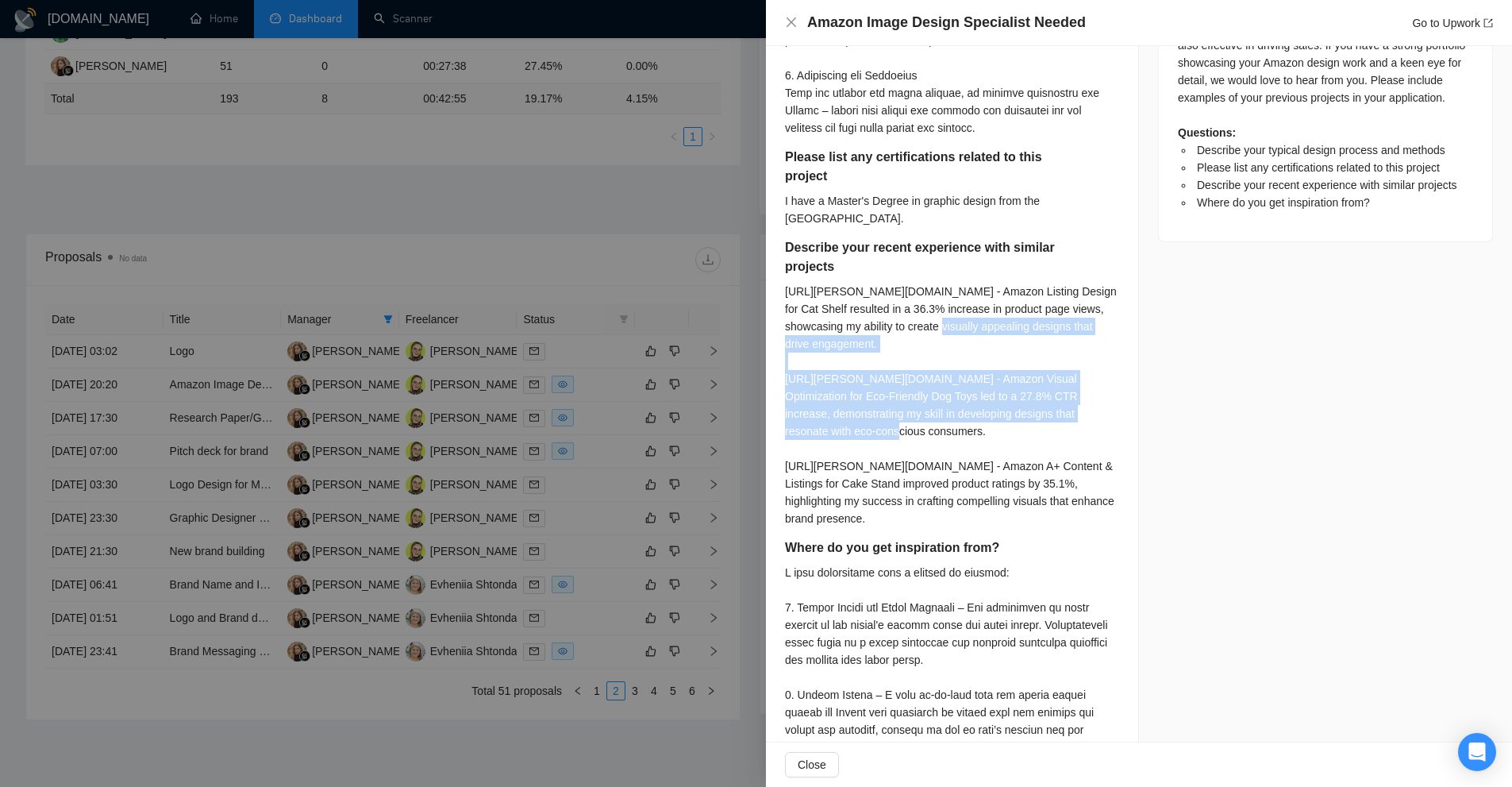
drag, startPoint x: 897, startPoint y: 436, endPoint x: 904, endPoint y: 332, distance: 104.2
click at [904, 332] on div "[URL][PERSON_NAME][DOMAIN_NAME] - Amazon Listing Design for Cat Shelf resulted …" at bounding box center [952, 405] width 334 height 245
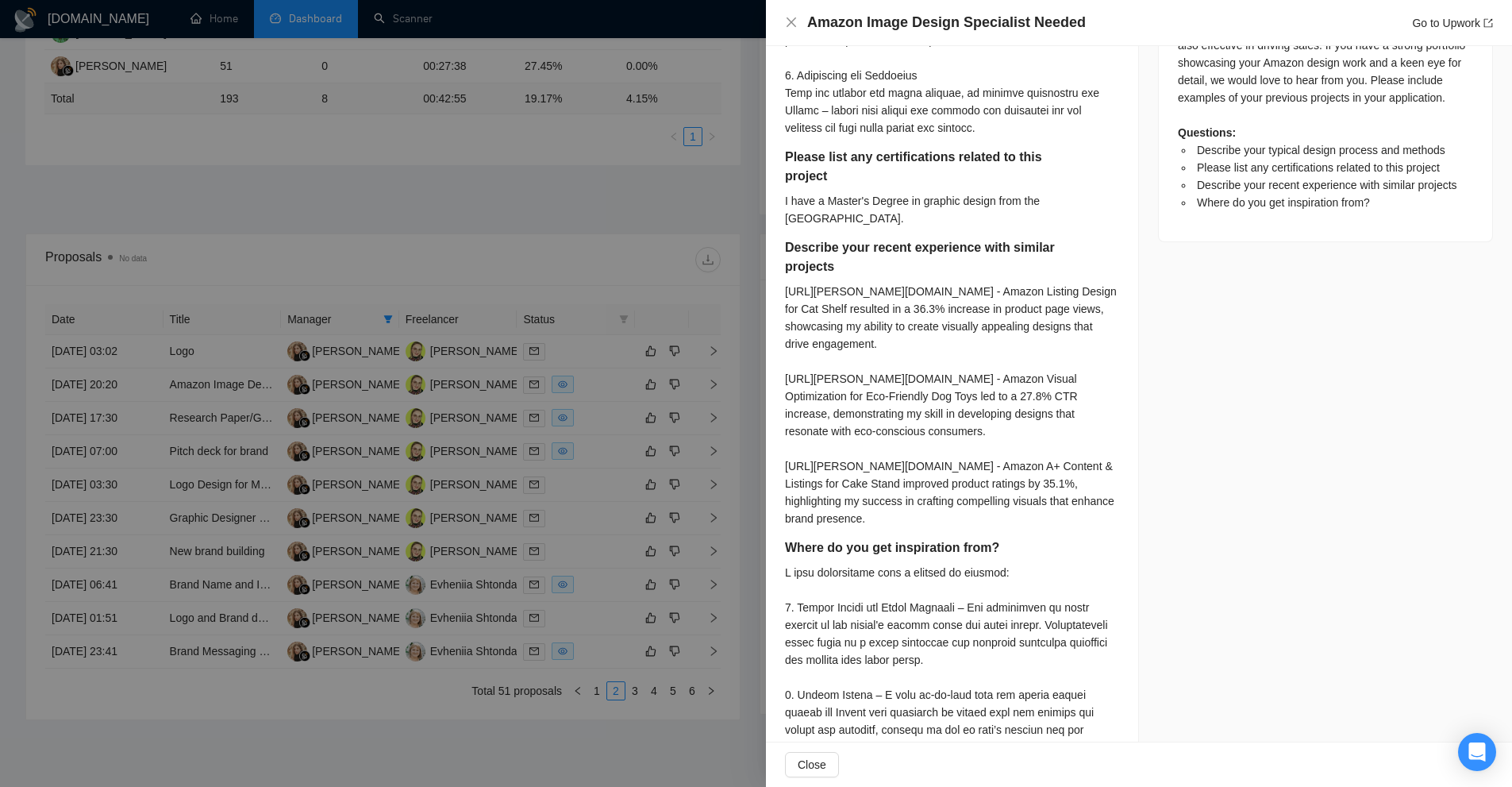
click at [898, 335] on div "[URL][PERSON_NAME][DOMAIN_NAME] - Amazon Listing Design for Cat Shelf resulted …" at bounding box center [952, 405] width 334 height 245
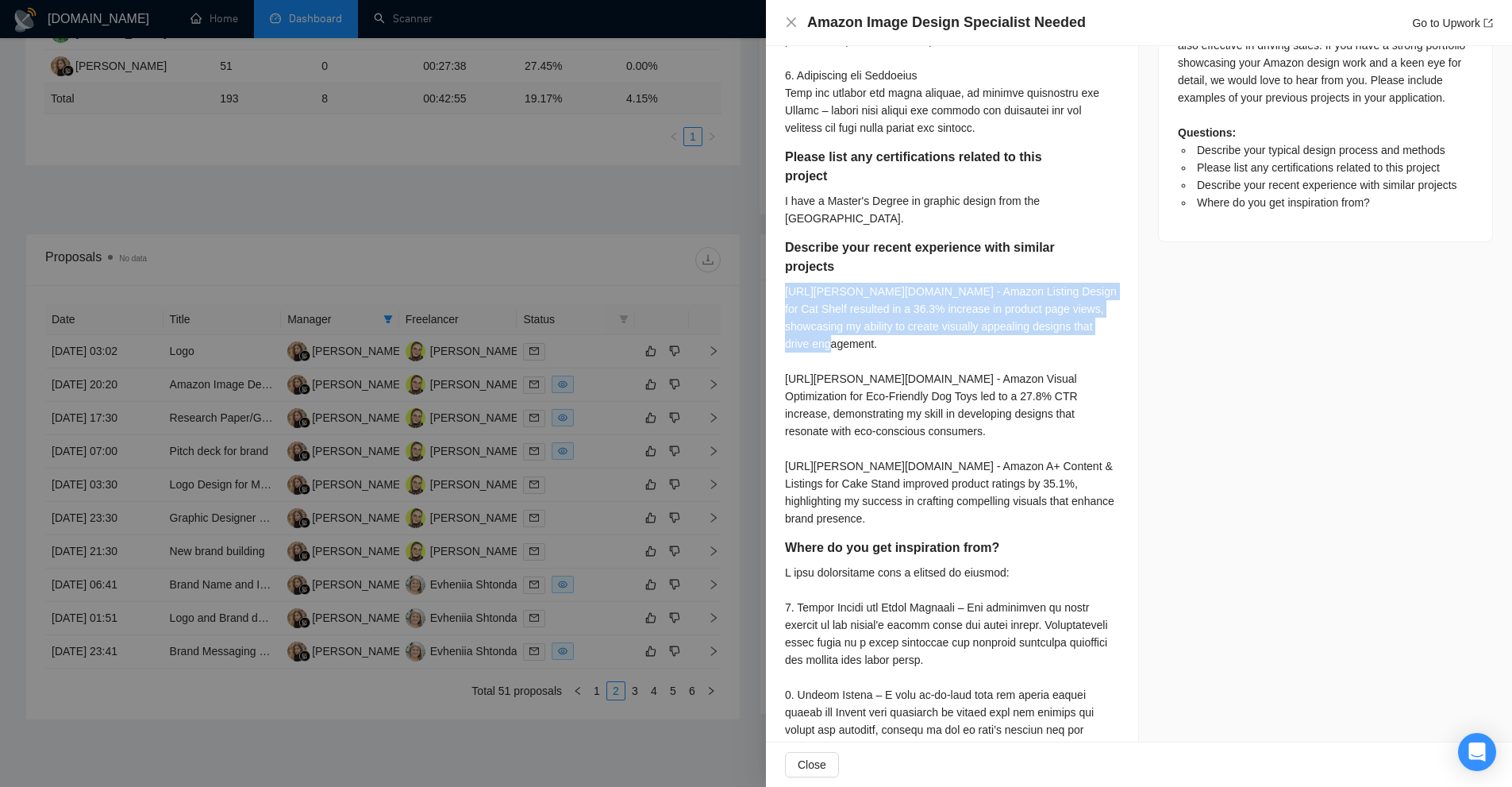
click at [898, 335] on div "[URL][PERSON_NAME][DOMAIN_NAME] - Amazon Listing Design for Cat Shelf resulted …" at bounding box center [952, 405] width 334 height 245
click at [884, 343] on div "[URL][PERSON_NAME][DOMAIN_NAME] - Amazon Listing Design for Cat Shelf resulted …" at bounding box center [952, 405] width 334 height 245
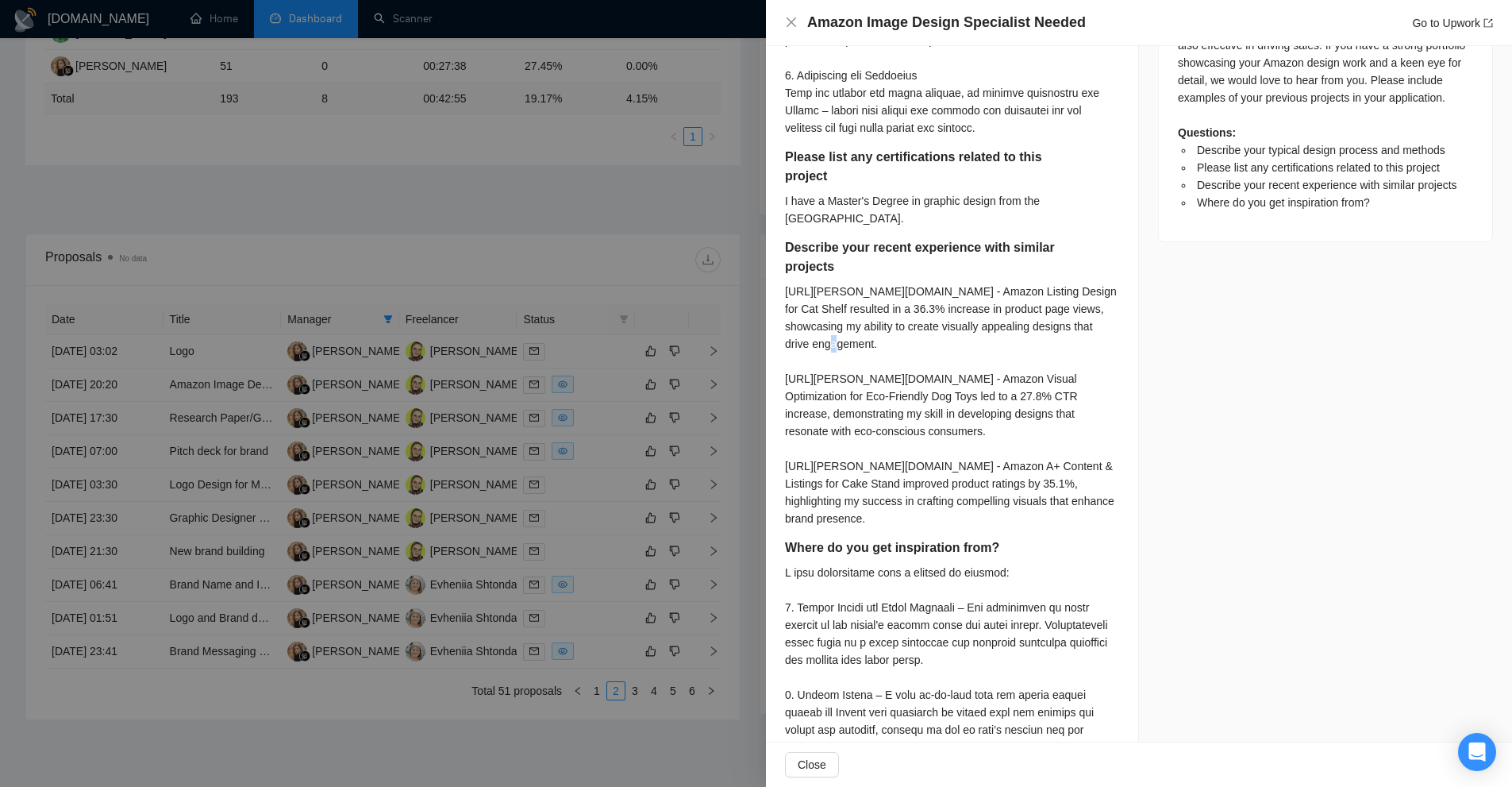
click at [884, 343] on div "[URL][PERSON_NAME][DOMAIN_NAME] - Amazon Listing Design for Cat Shelf resulted …" at bounding box center [952, 405] width 334 height 245
click at [818, 442] on div "[URL][PERSON_NAME][DOMAIN_NAME] - Amazon Listing Design for Cat Shelf resulted …" at bounding box center [952, 405] width 334 height 245
click at [818, 441] on div "[URL][PERSON_NAME][DOMAIN_NAME] - Amazon Listing Design for Cat Shelf resulted …" at bounding box center [952, 405] width 334 height 245
click at [835, 425] on div "[URL][PERSON_NAME][DOMAIN_NAME] - Amazon Listing Design for Cat Shelf resulted …" at bounding box center [952, 405] width 334 height 245
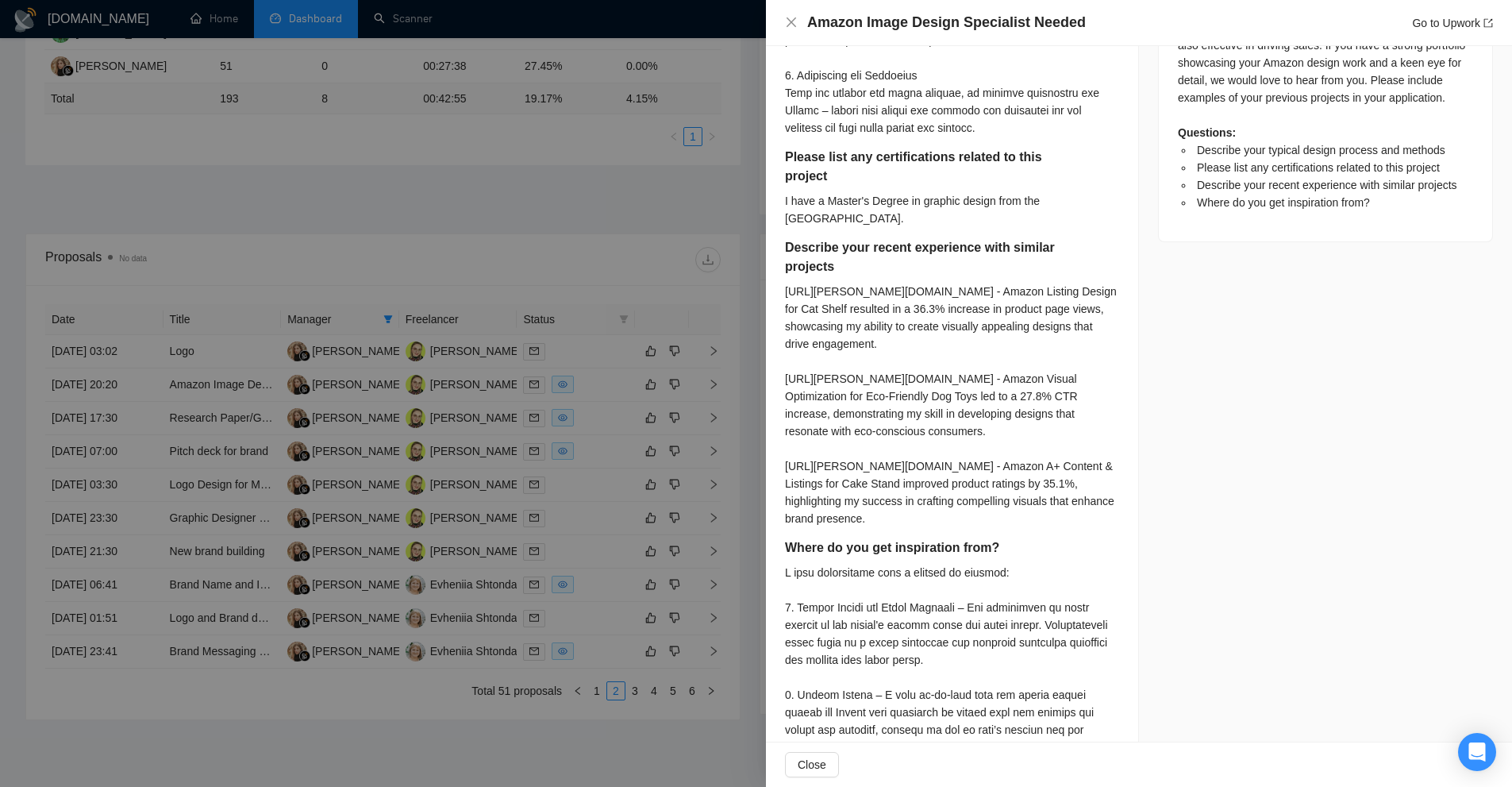
click at [846, 502] on div "Describe your recent experience with similar projects [URL][PERSON_NAME][DOMAIN…" at bounding box center [952, 389] width 334 height 300
click at [873, 539] on h5 "Where do you get inspiration from?" at bounding box center [927, 549] width 285 height 19
click at [889, 495] on div "Describe your recent experience with similar projects [URL][PERSON_NAME][DOMAIN…" at bounding box center [952, 389] width 334 height 300
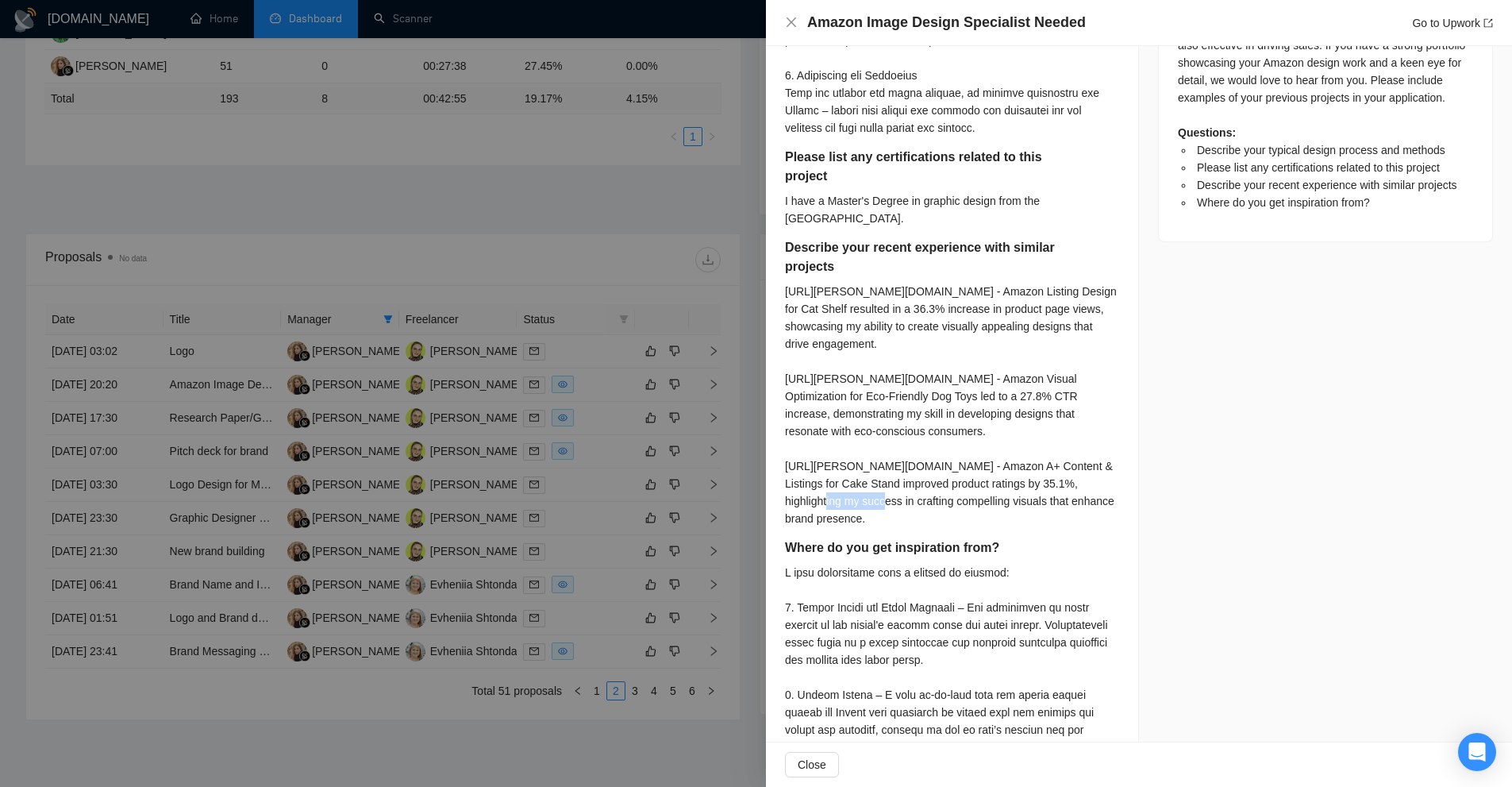
click at [889, 495] on div "Describe your recent experience with similar projects [URL][PERSON_NAME][DOMAIN…" at bounding box center [952, 389] width 334 height 300
click at [916, 433] on div "[URL][PERSON_NAME][DOMAIN_NAME] - Amazon Listing Design for Cat Shelf resulted …" at bounding box center [952, 405] width 334 height 245
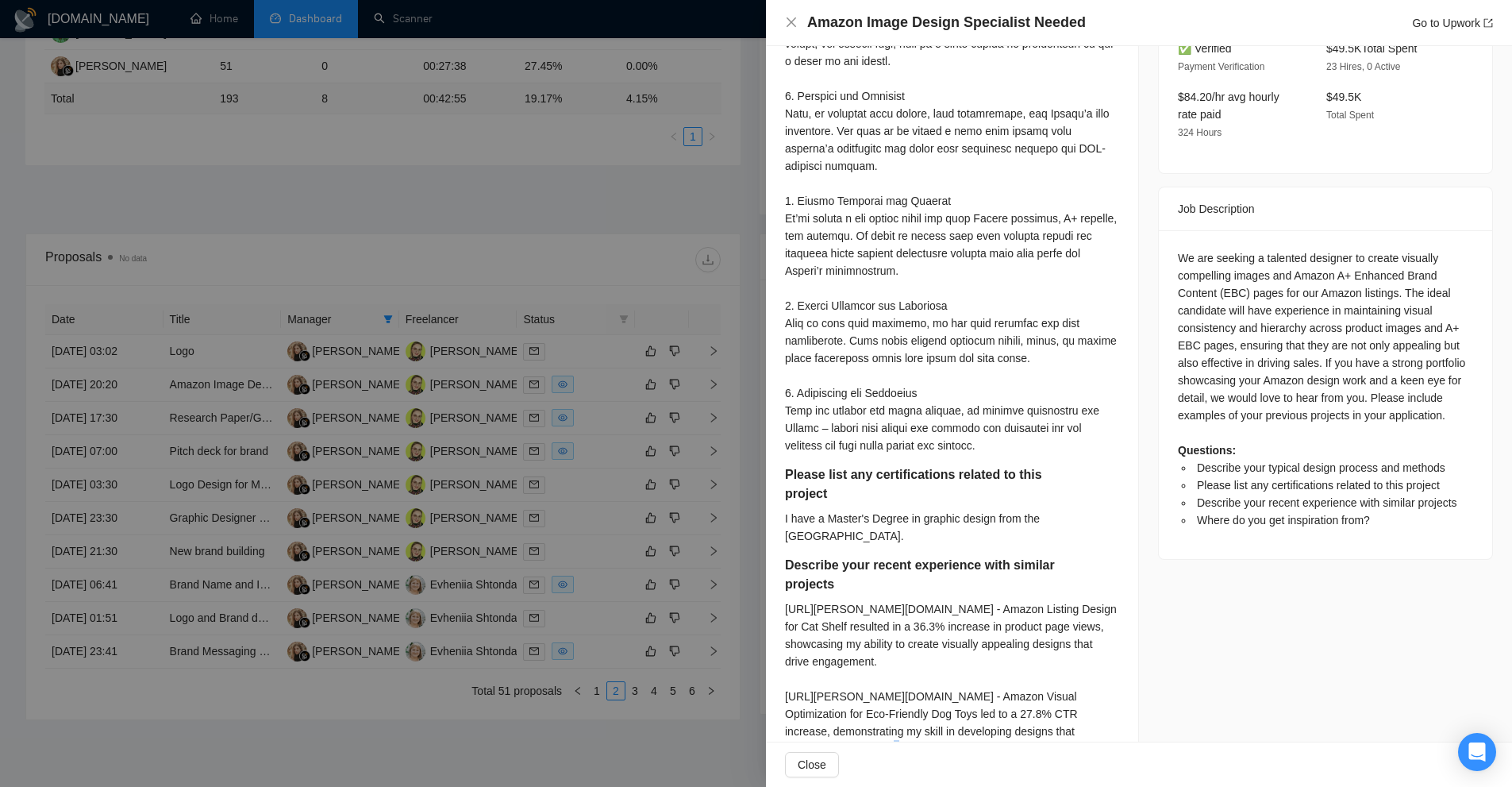
scroll to position [146, 0]
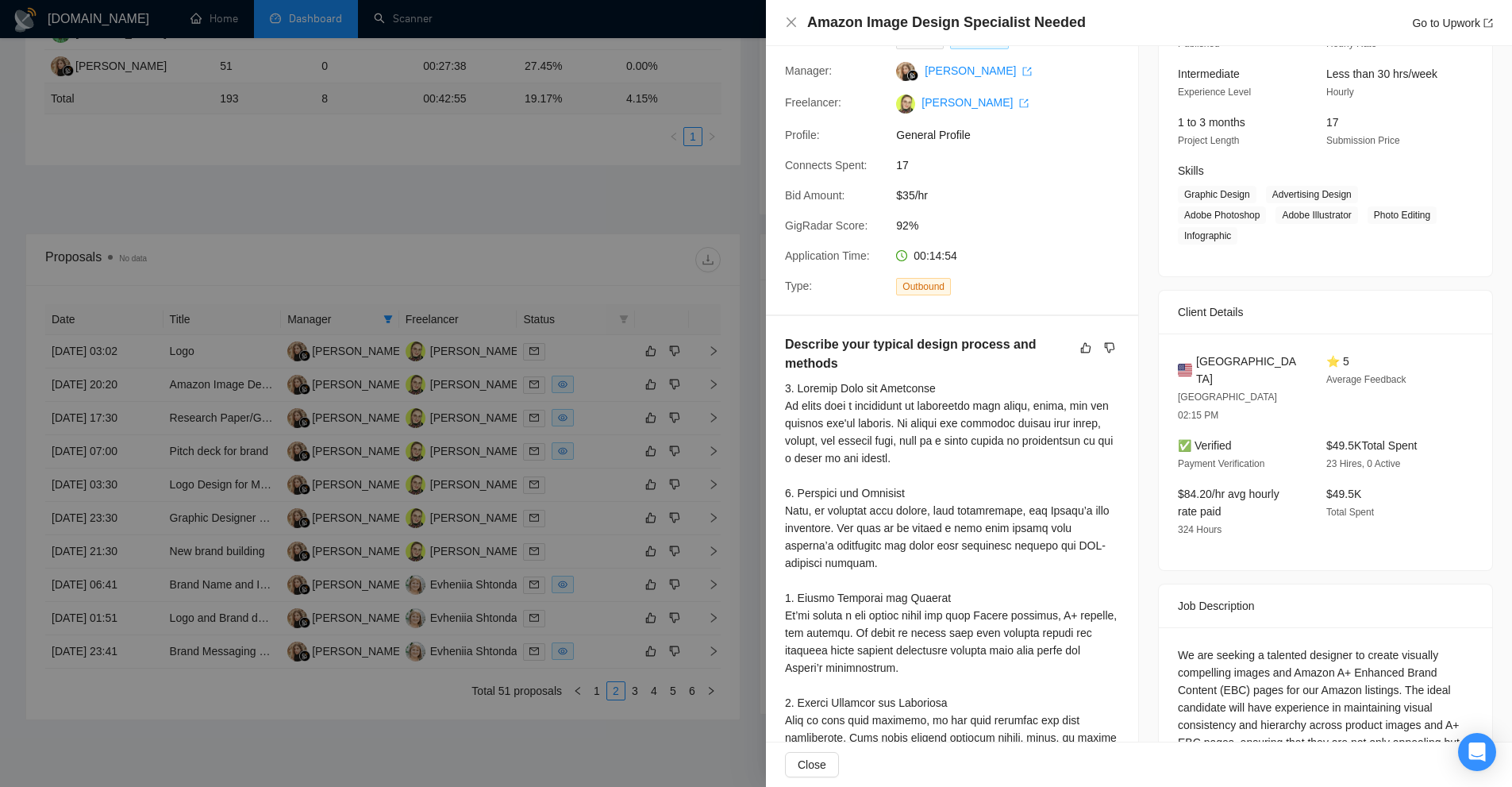
click at [618, 356] on div at bounding box center [756, 393] width 1512 height 787
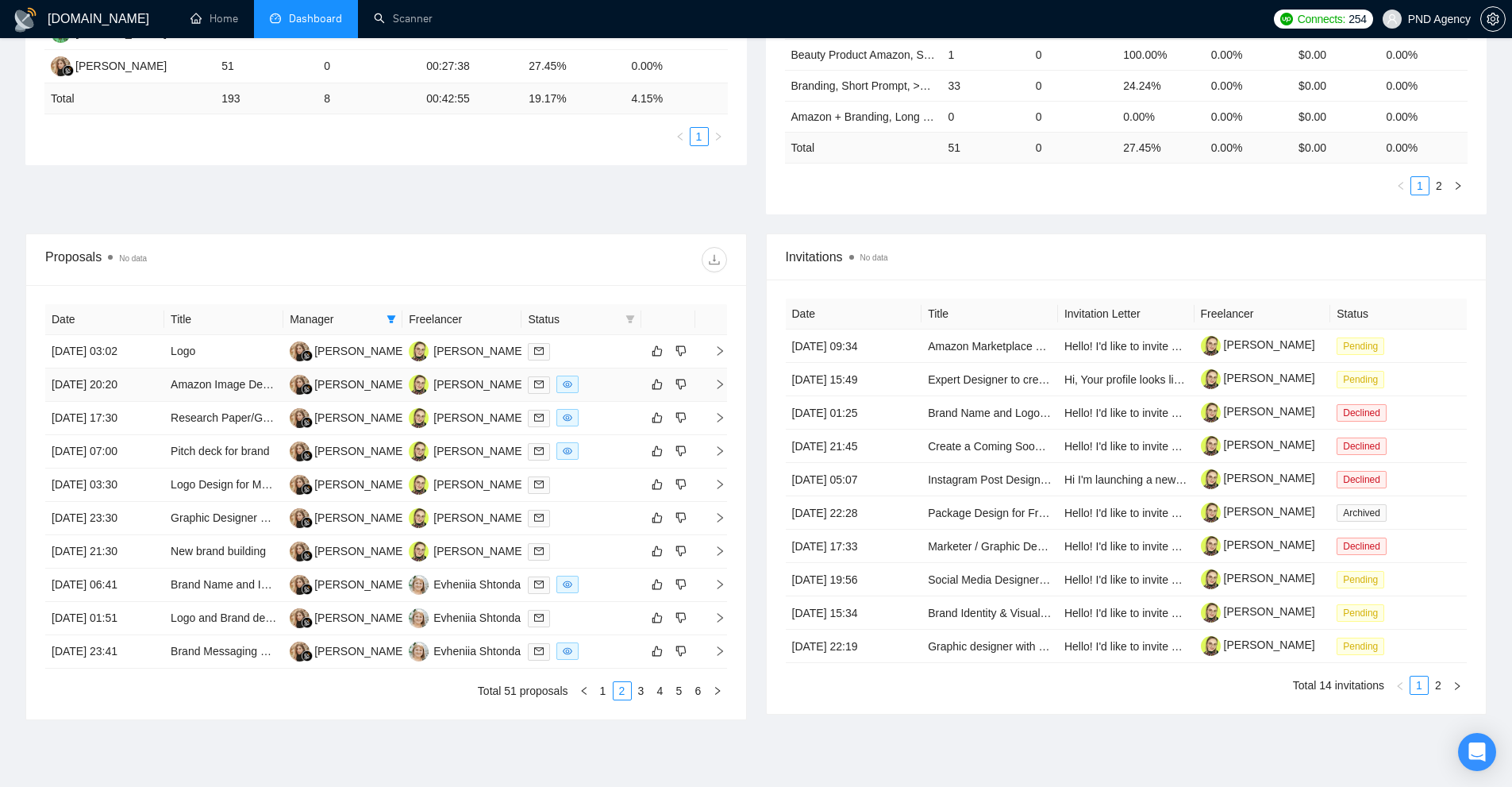
click at [596, 384] on div at bounding box center [581, 384] width 107 height 18
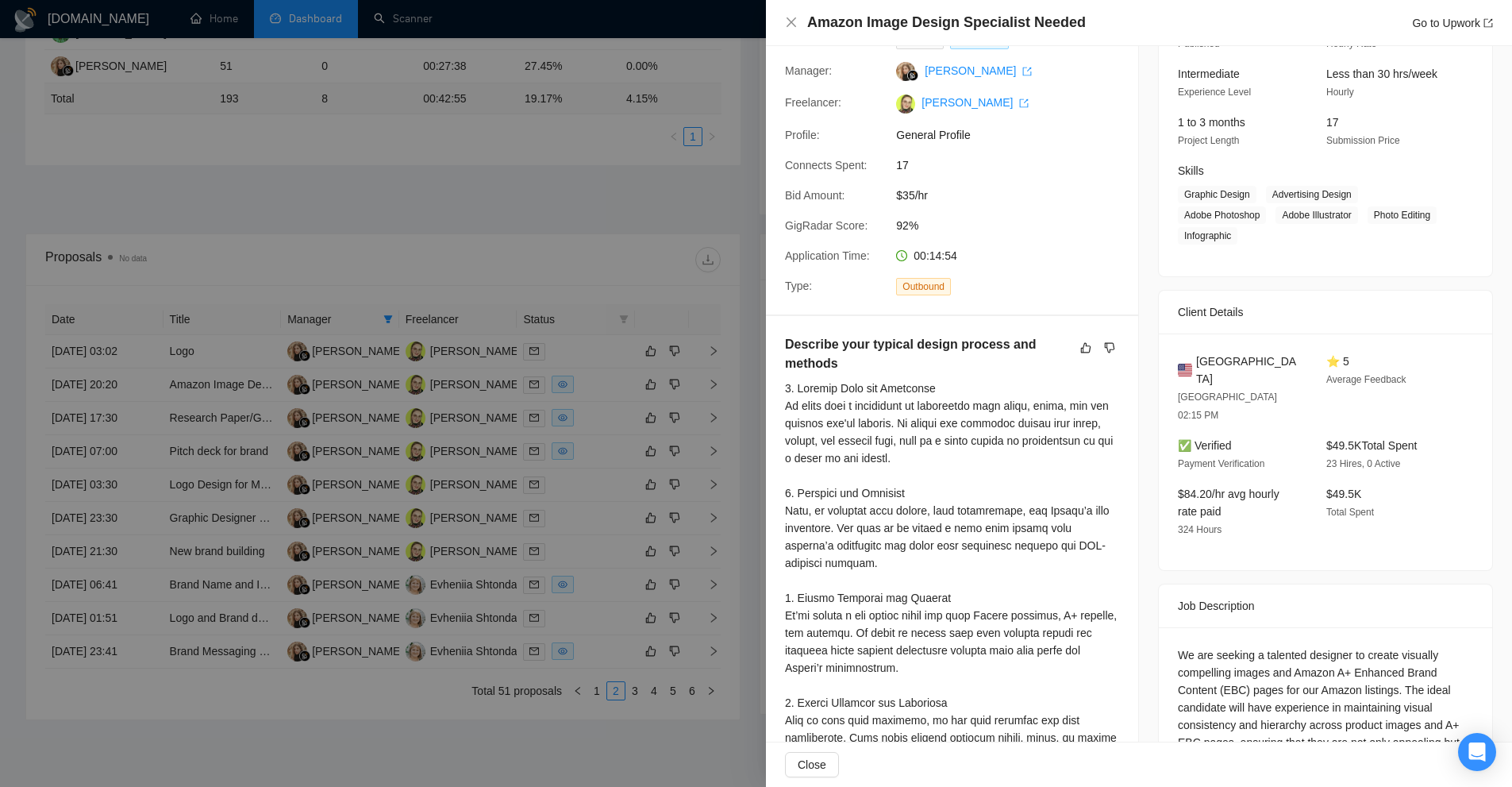
scroll to position [472, 0]
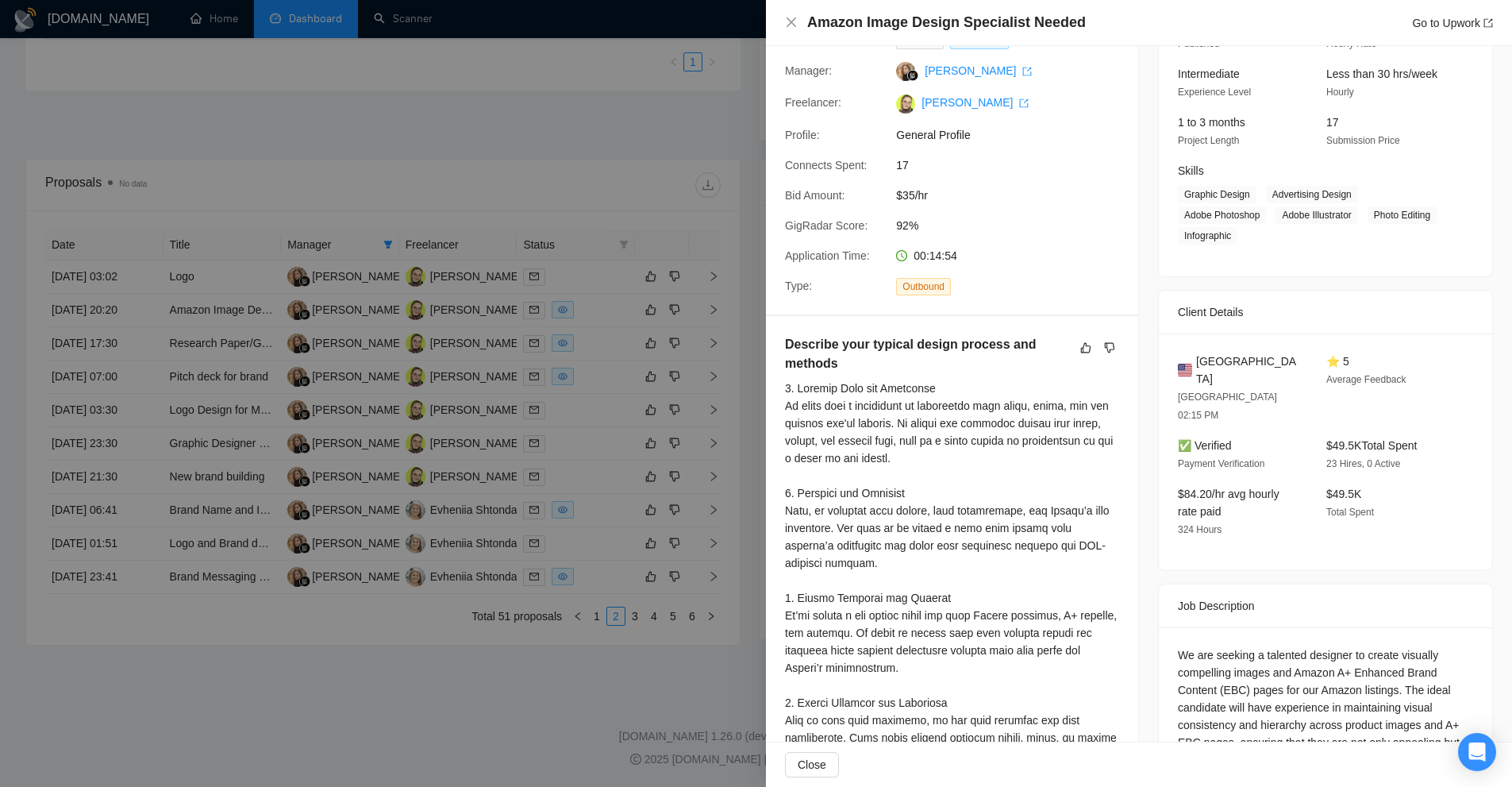
click at [645, 346] on div at bounding box center [756, 393] width 1512 height 787
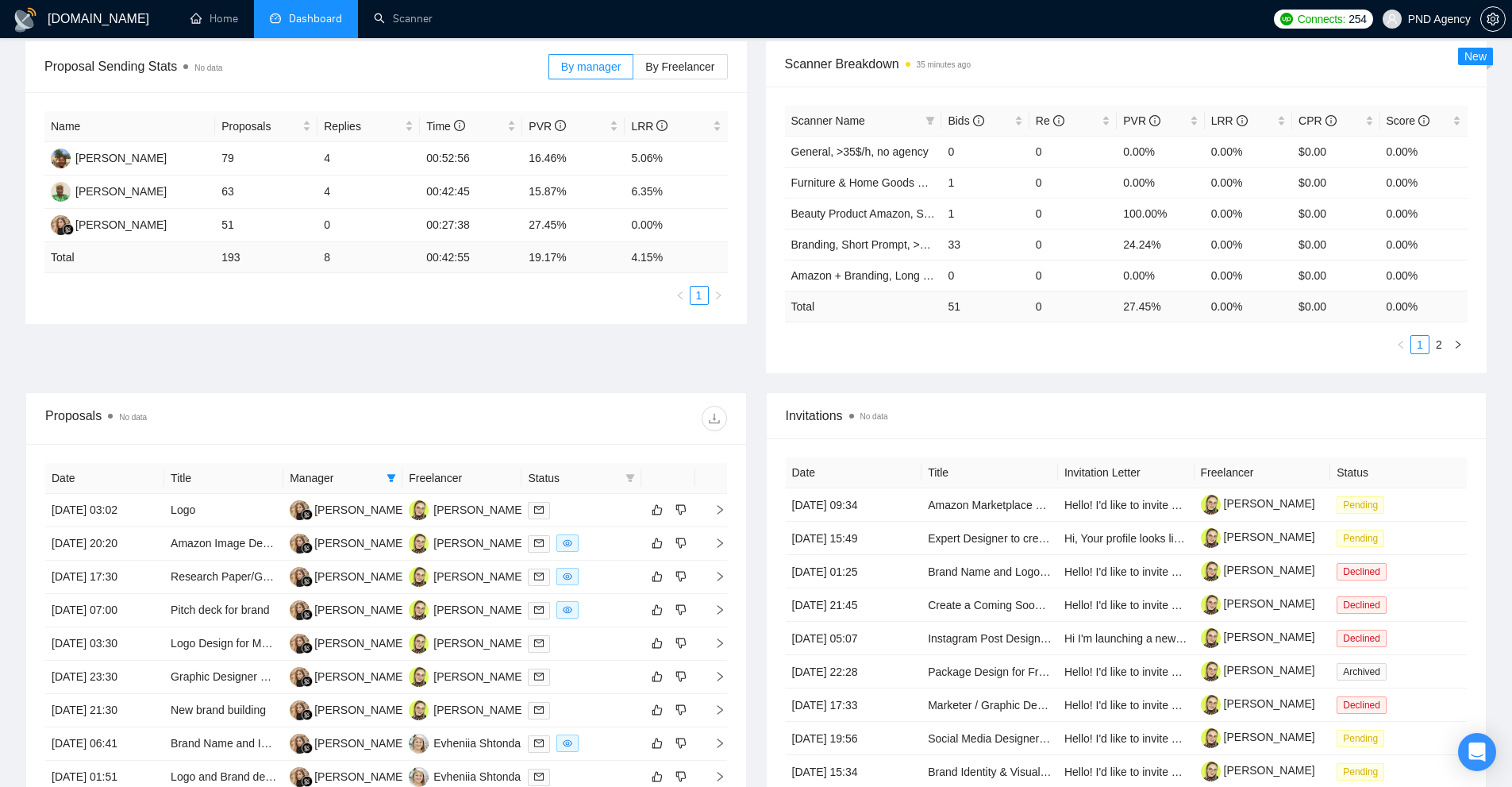
scroll to position [0, 0]
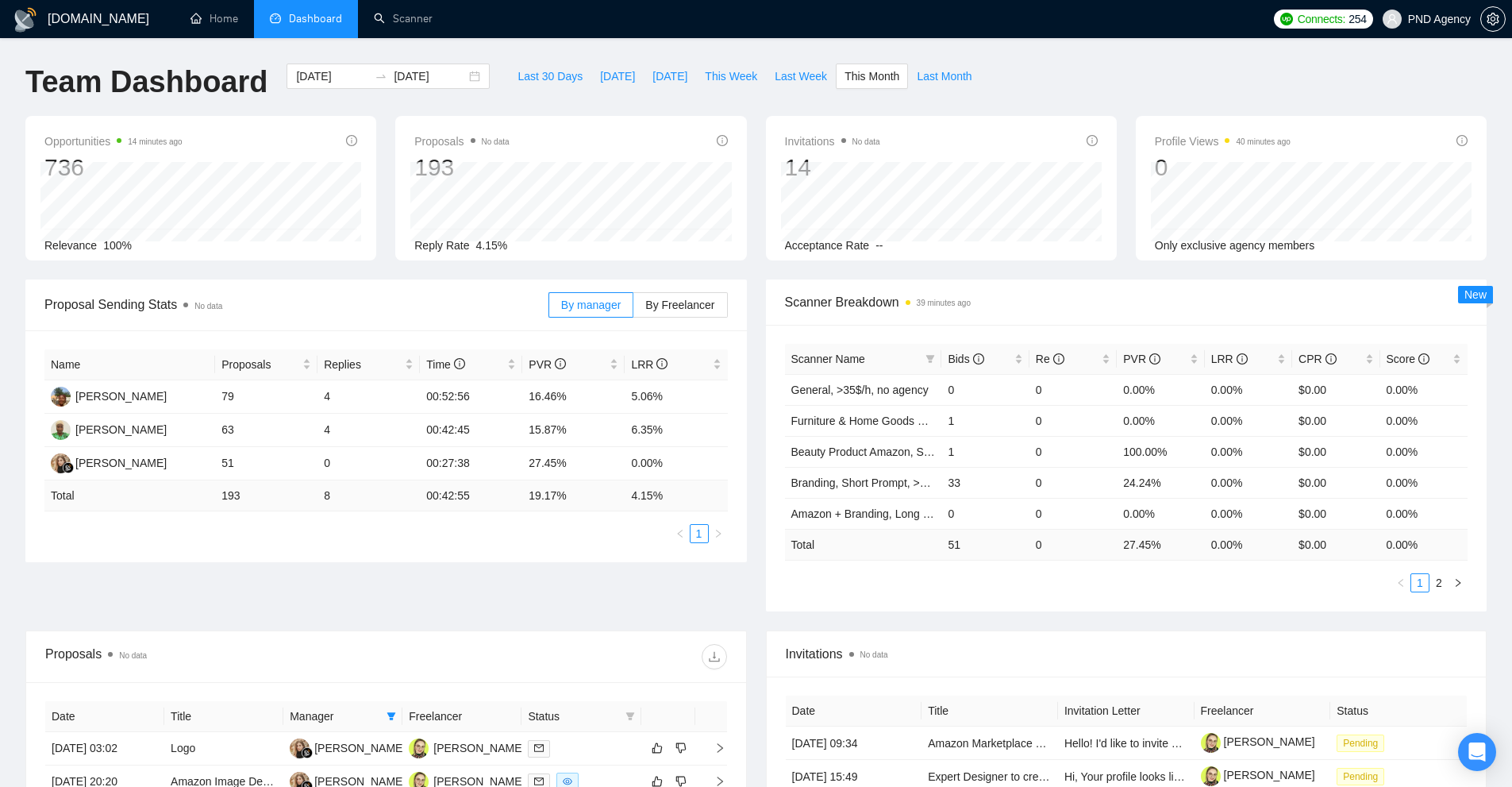
click at [927, 643] on div "Invitations No data" at bounding box center [1126, 654] width 682 height 45
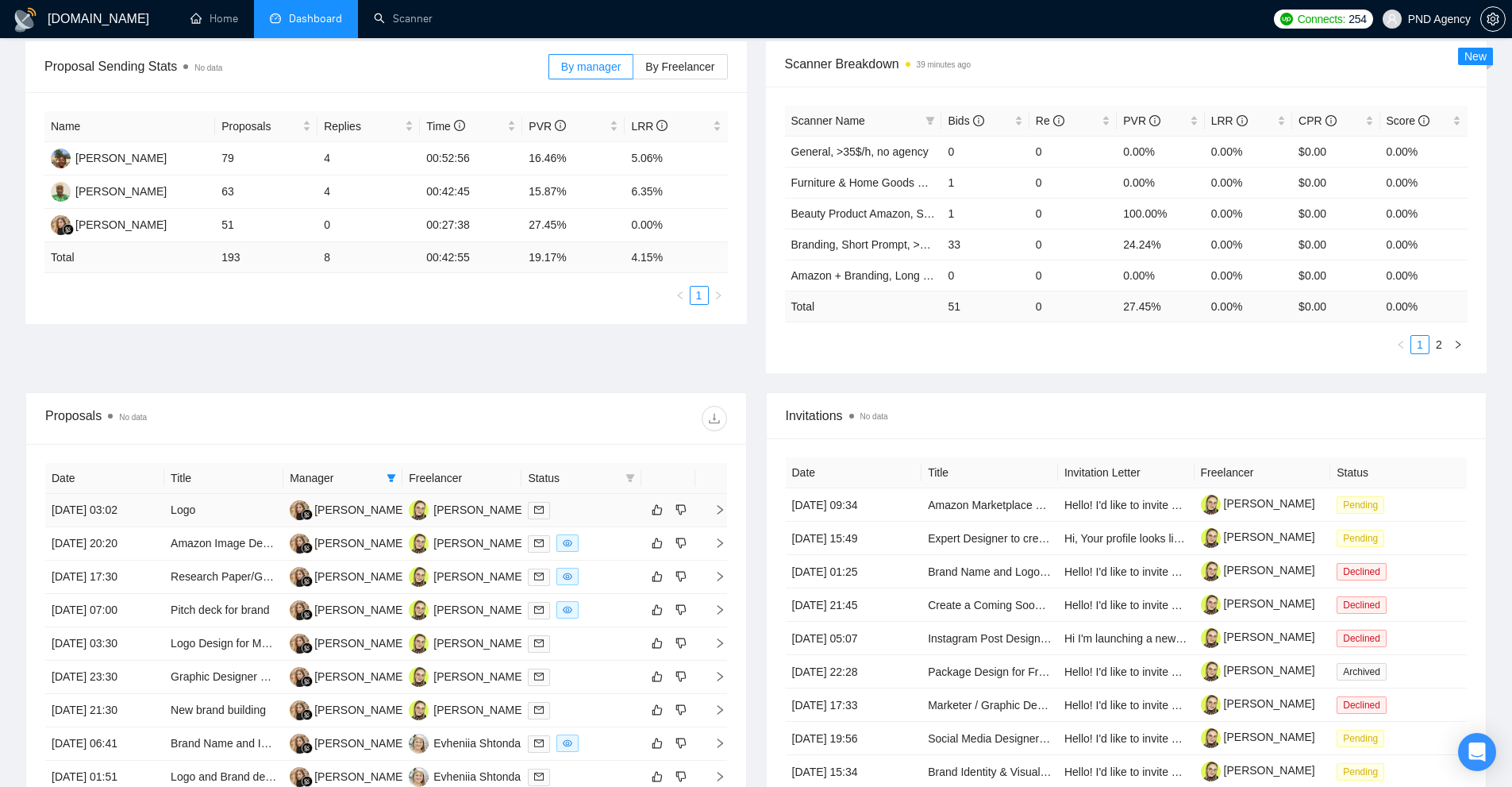
drag, startPoint x: 502, startPoint y: 405, endPoint x: 364, endPoint y: 498, distance: 166.4
click at [494, 410] on div at bounding box center [556, 418] width 340 height 25
click at [388, 482] on icon "filter" at bounding box center [391, 478] width 10 height 10
click at [546, 419] on div at bounding box center [556, 418] width 340 height 25
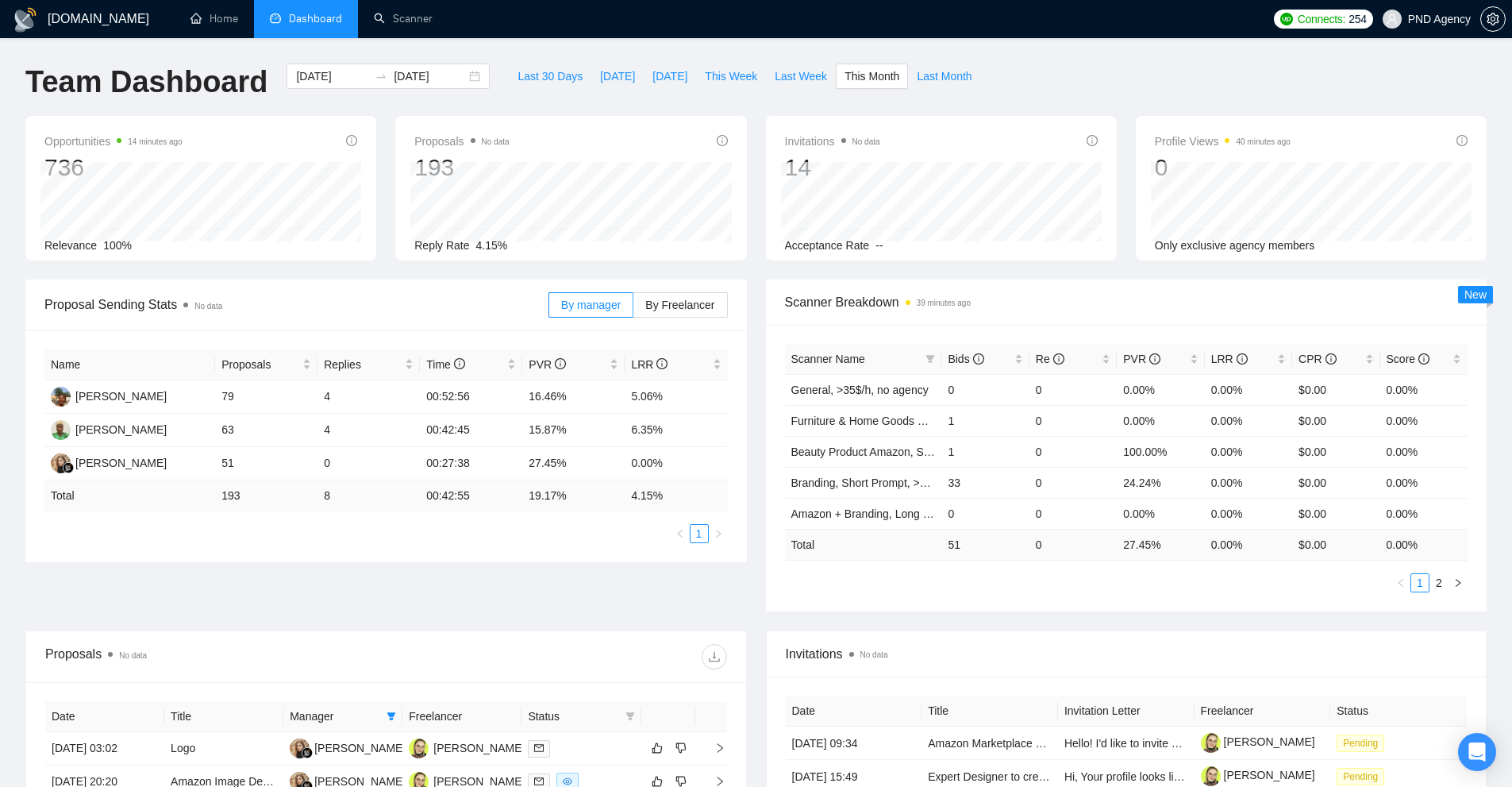
click at [670, 618] on div "Proposal Sending Stats No data By manager By Freelancer Name Proposals Replies …" at bounding box center [756, 455] width 1481 height 351
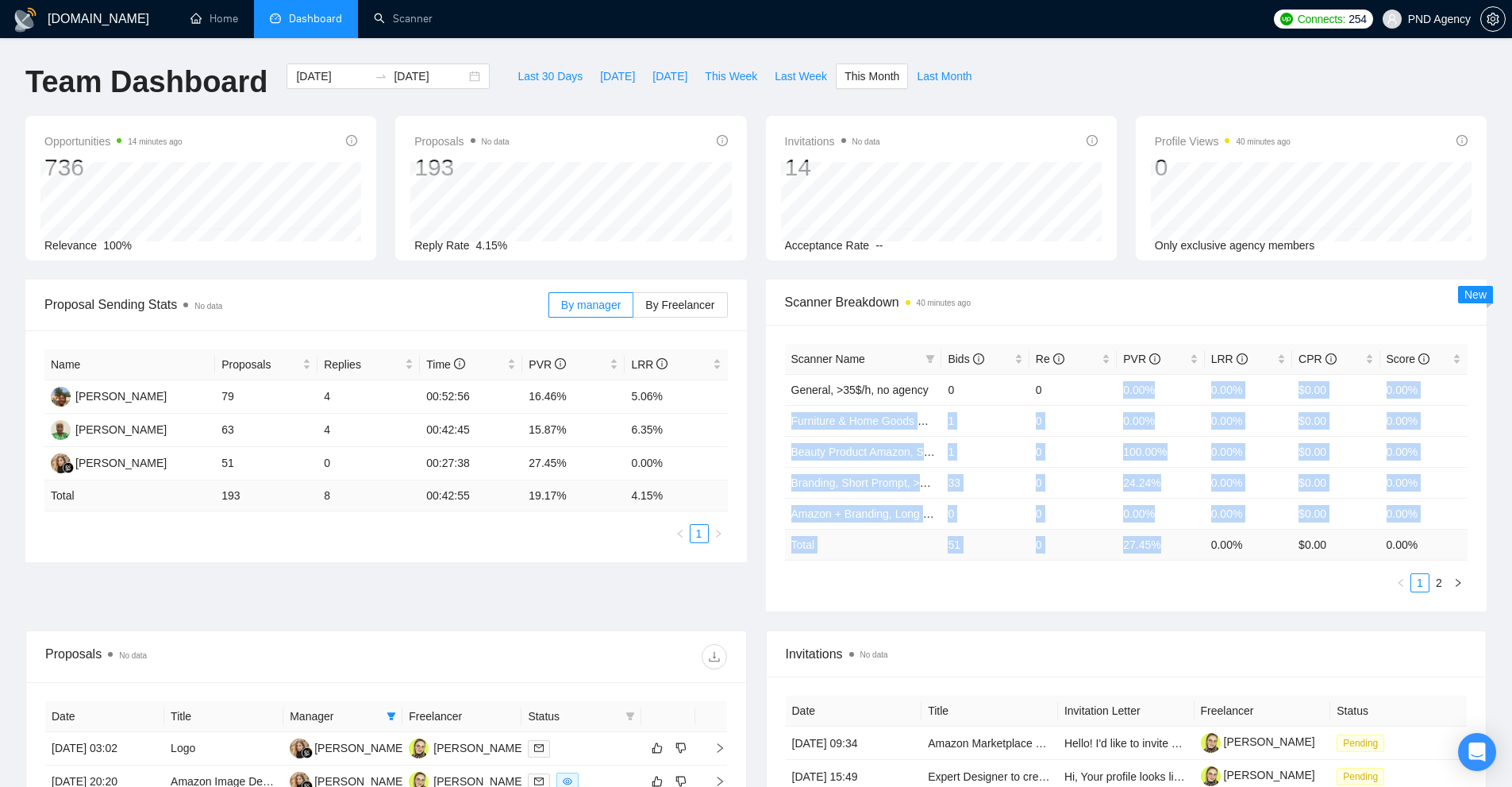
drag, startPoint x: 1123, startPoint y: 383, endPoint x: 1223, endPoint y: 550, distance: 194.7
click at [1209, 541] on table "Scanner Name Bids Re PVR LRR CPR Score General, >35$/h, no agency 0 0 0.00% 0.0…" at bounding box center [1126, 452] width 684 height 217
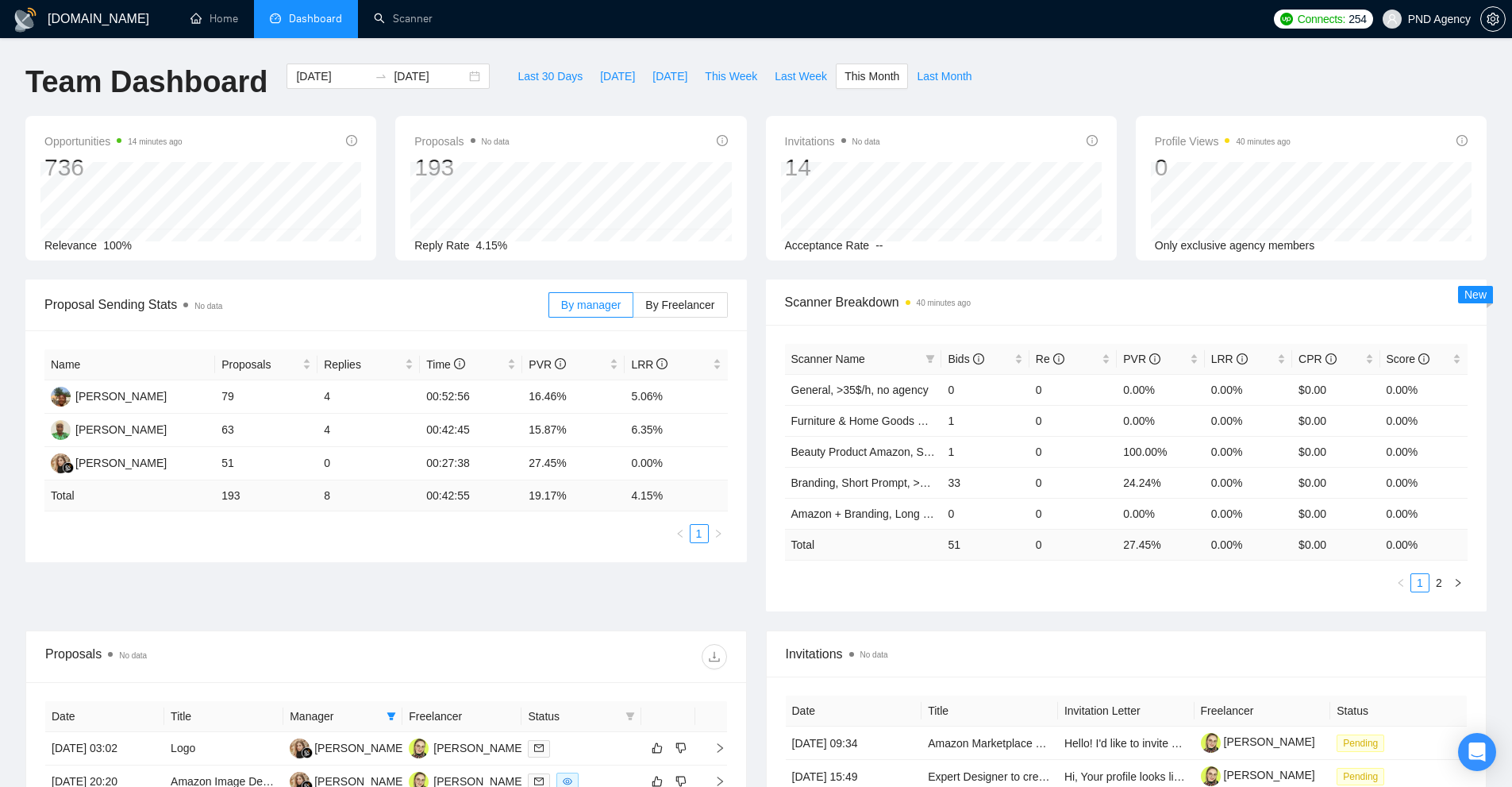
click at [1227, 556] on td "0.00 %" at bounding box center [1249, 544] width 87 height 31
click at [1221, 588] on ul "1 2" at bounding box center [1126, 583] width 684 height 19
drag, startPoint x: 1207, startPoint y: 456, endPoint x: 1267, endPoint y: 469, distance: 61.4
click at [1267, 469] on tbody "General, >35$/h, no agency 0 0 0.00% 0.00% $0.00 0.00% Furniture & Home Goods P…" at bounding box center [1126, 451] width 684 height 155
click at [1127, 610] on div "Scanner Name Bids Re PVR LRR CPR Score General, >35$/h, no agency 0 0 0.00% 0.0…" at bounding box center [1127, 468] width 722 height 286
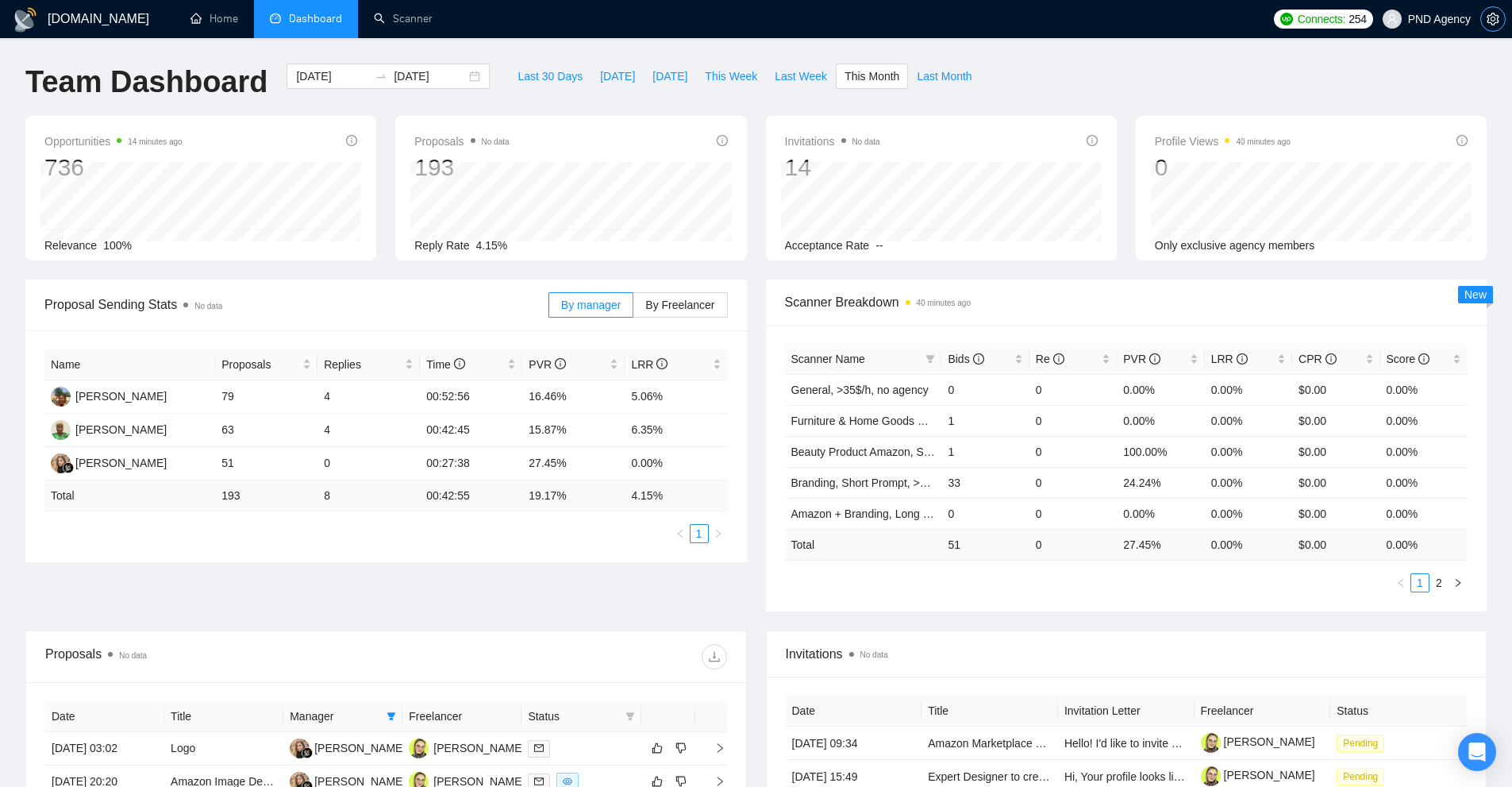
click at [1498, 19] on icon "setting" at bounding box center [1493, 19] width 12 height 13
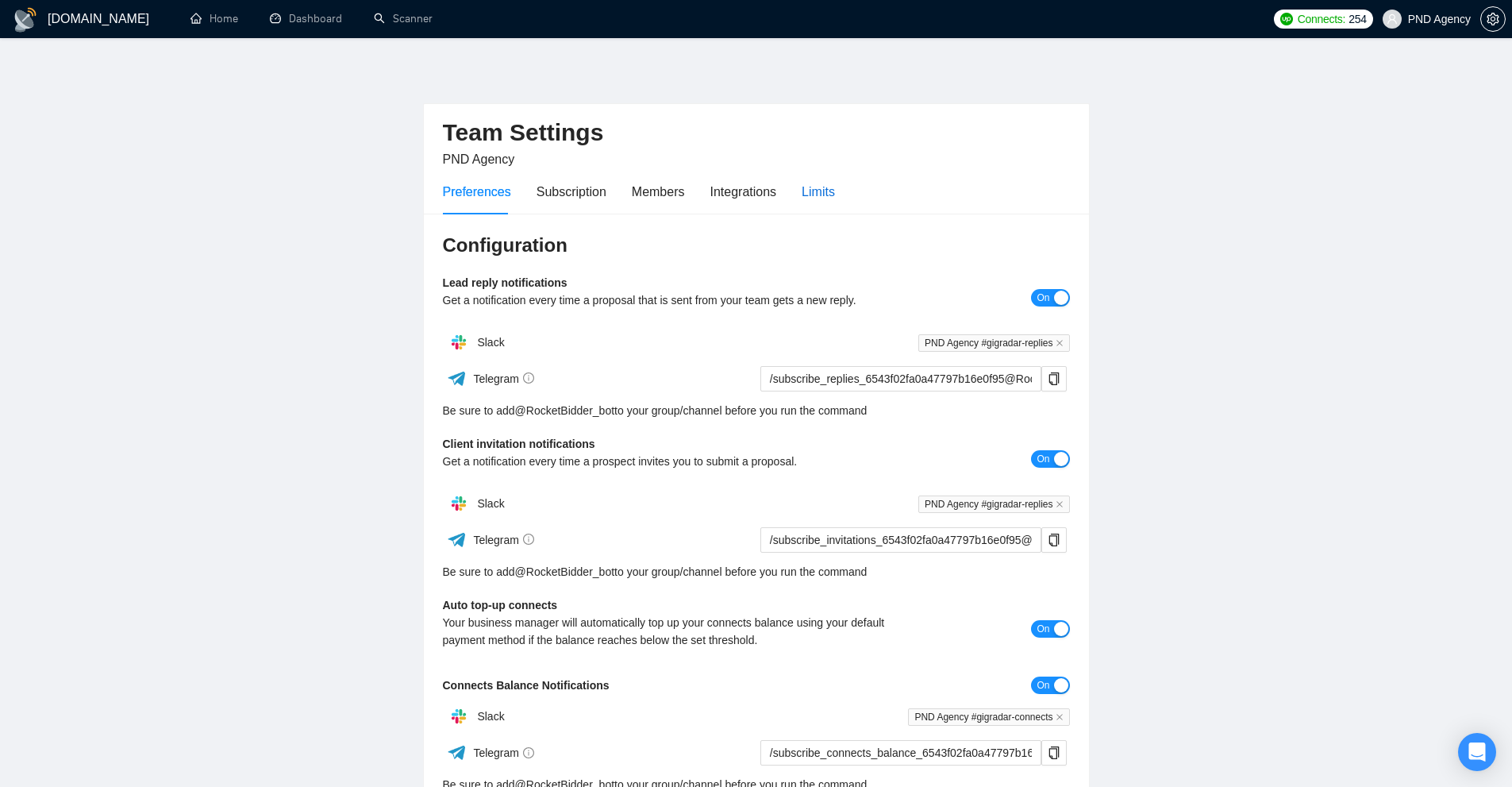
click at [821, 186] on div "Limits" at bounding box center [819, 191] width 33 height 20
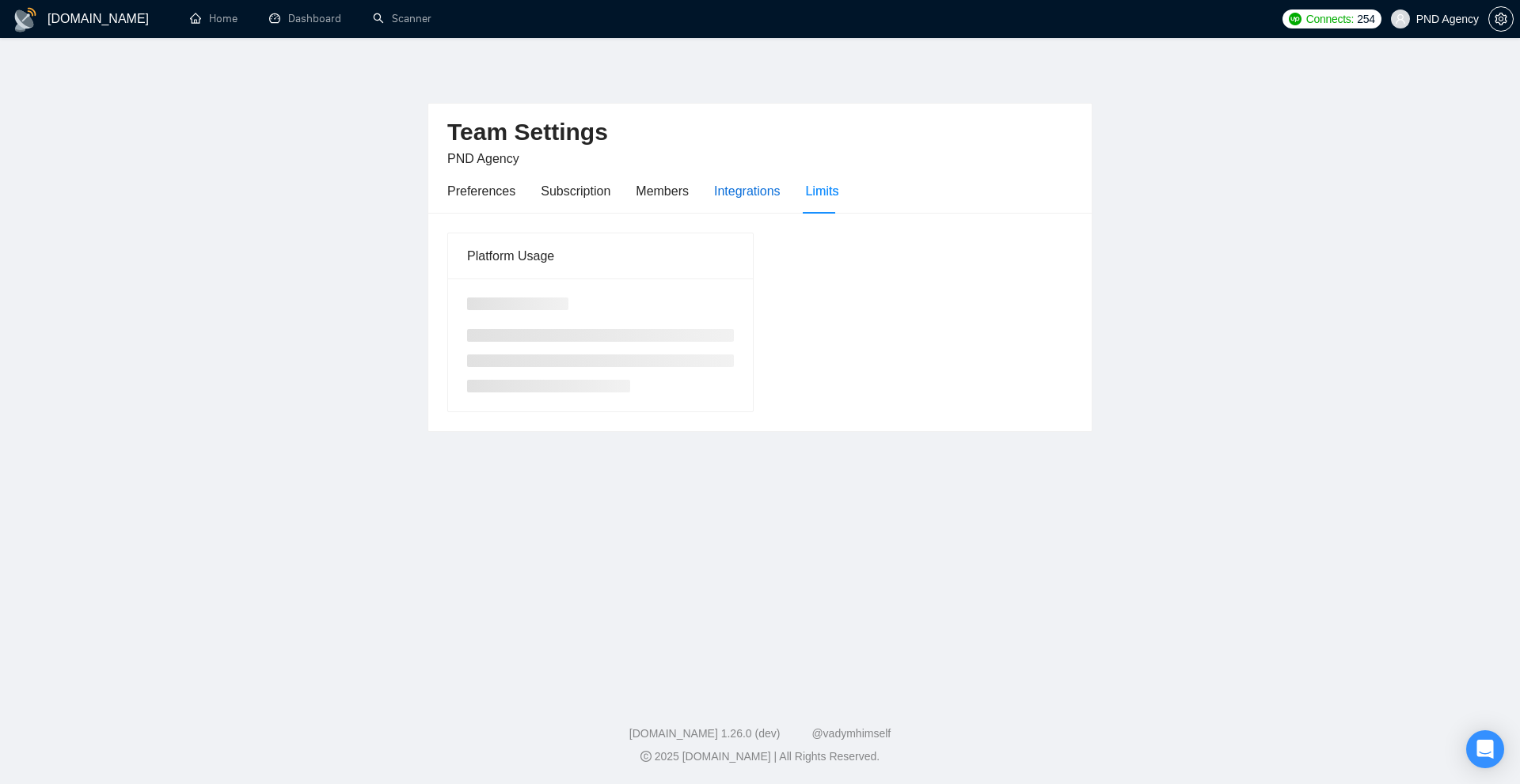
click at [763, 191] on div "Integrations" at bounding box center [747, 191] width 66 height 20
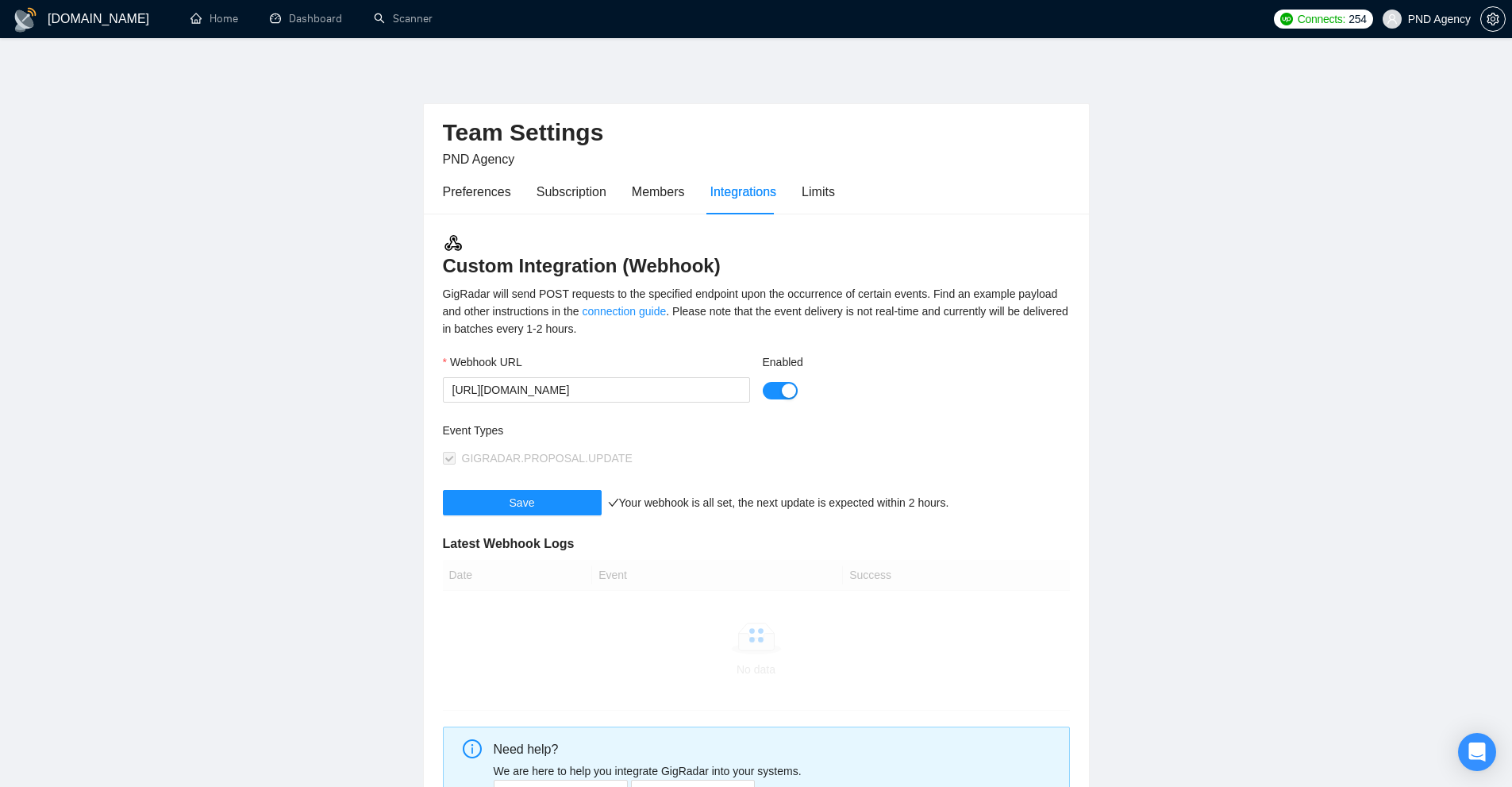
click at [619, 195] on div "Preferences Subscription Members Integrations Limits" at bounding box center [638, 192] width 392 height 45
click at [641, 192] on div "Members" at bounding box center [658, 191] width 53 height 20
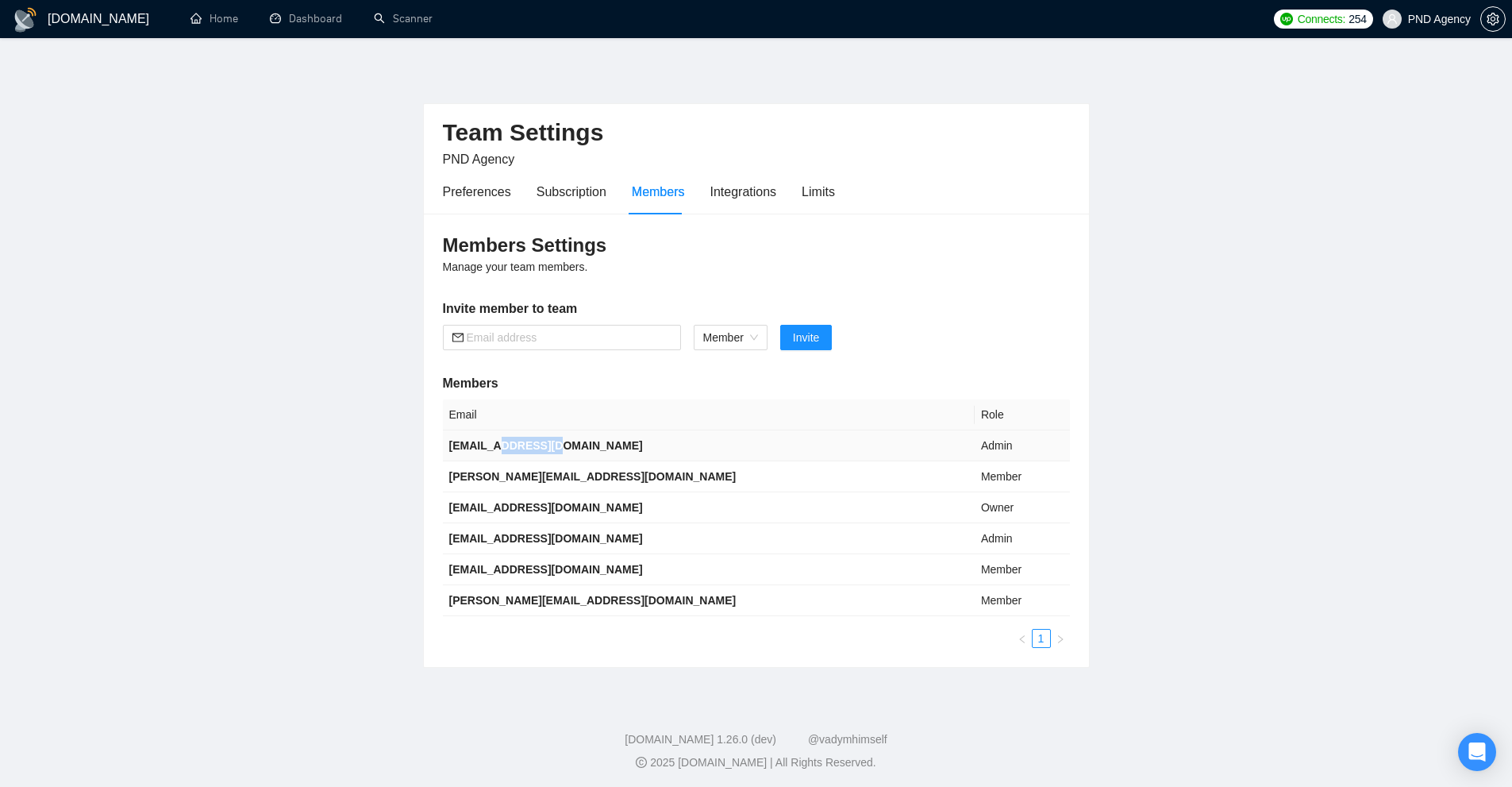
drag, startPoint x: 533, startPoint y: 435, endPoint x: 563, endPoint y: 436, distance: 30.0
click at [559, 436] on td "[EMAIL_ADDRESS][DOMAIN_NAME]" at bounding box center [708, 445] width 532 height 31
click at [560, 439] on b "[EMAIL_ADDRESS][DOMAIN_NAME]" at bounding box center [546, 445] width 194 height 13
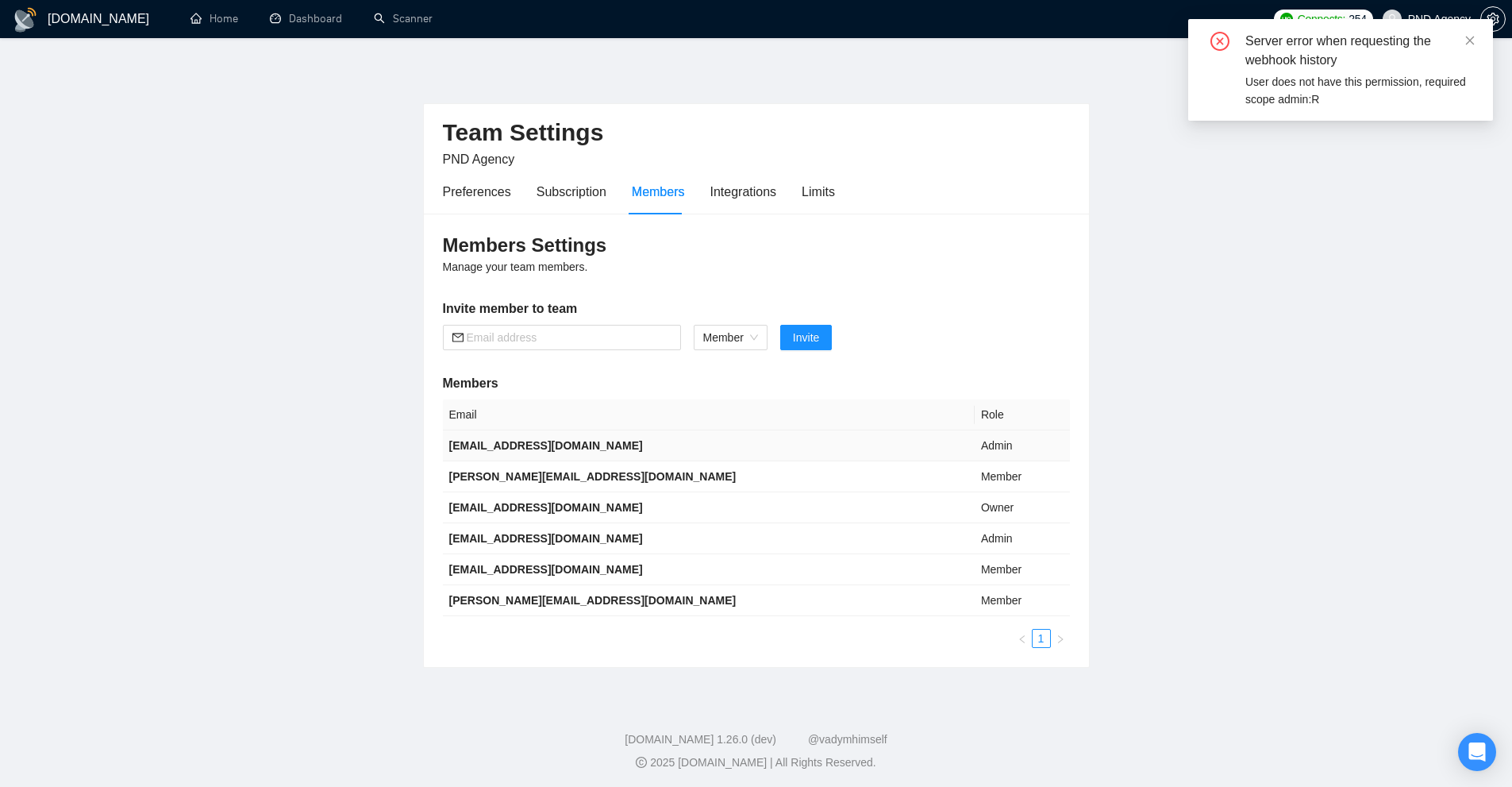
click at [614, 447] on td "[EMAIL_ADDRESS][DOMAIN_NAME]" at bounding box center [708, 445] width 532 height 31
drag, startPoint x: 614, startPoint y: 447, endPoint x: 436, endPoint y: 452, distance: 178.1
click at [424, 452] on div "Members Settings Manage your team members. Invite member to team Member Invite …" at bounding box center [757, 440] width 665 height 453
click at [1463, 47] on div "Server error when requesting the webhook history" at bounding box center [1360, 51] width 229 height 38
click at [1468, 46] on span at bounding box center [1470, 40] width 11 height 13
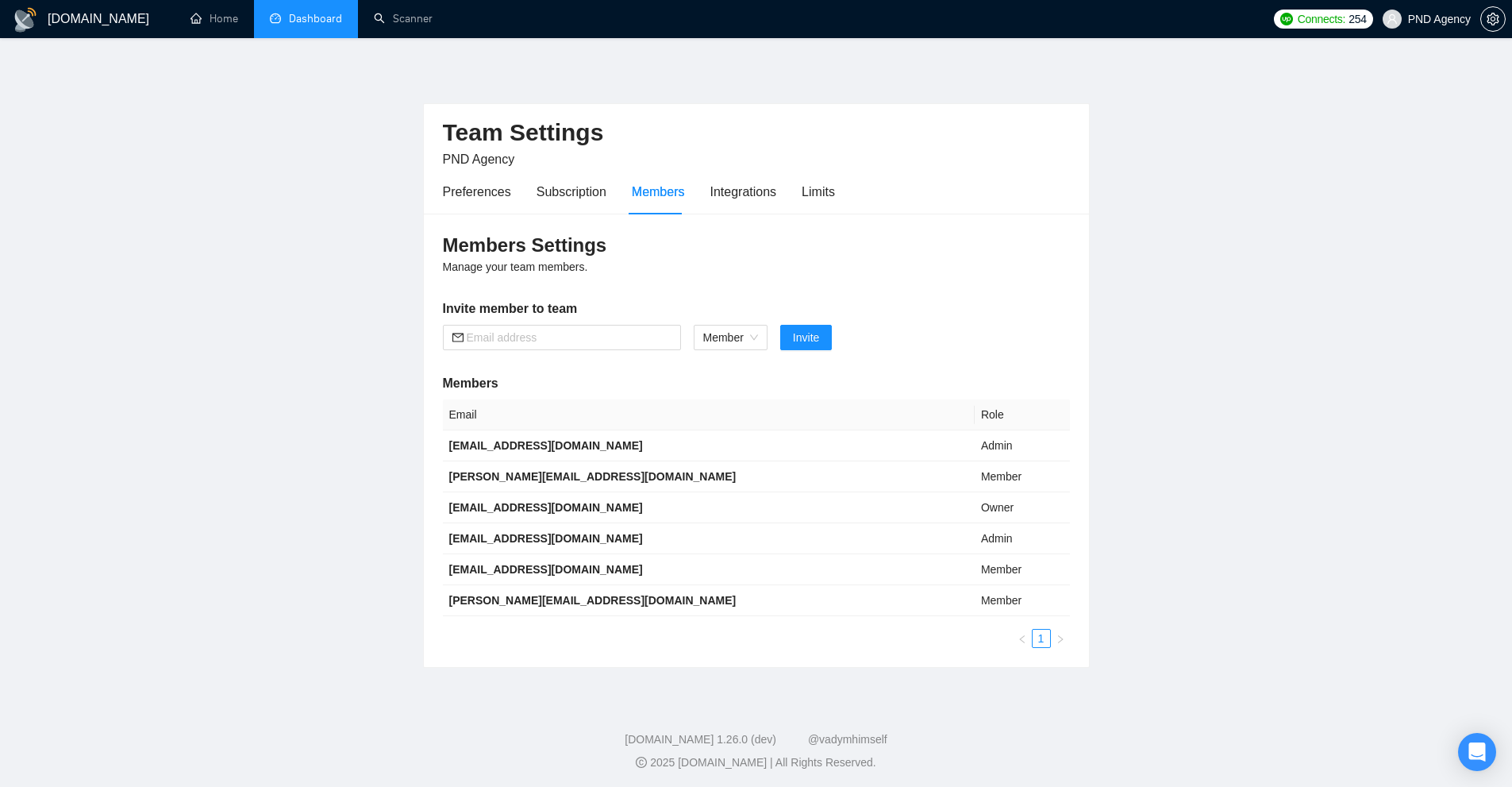
click at [302, 25] on link "Dashboard" at bounding box center [306, 18] width 72 height 13
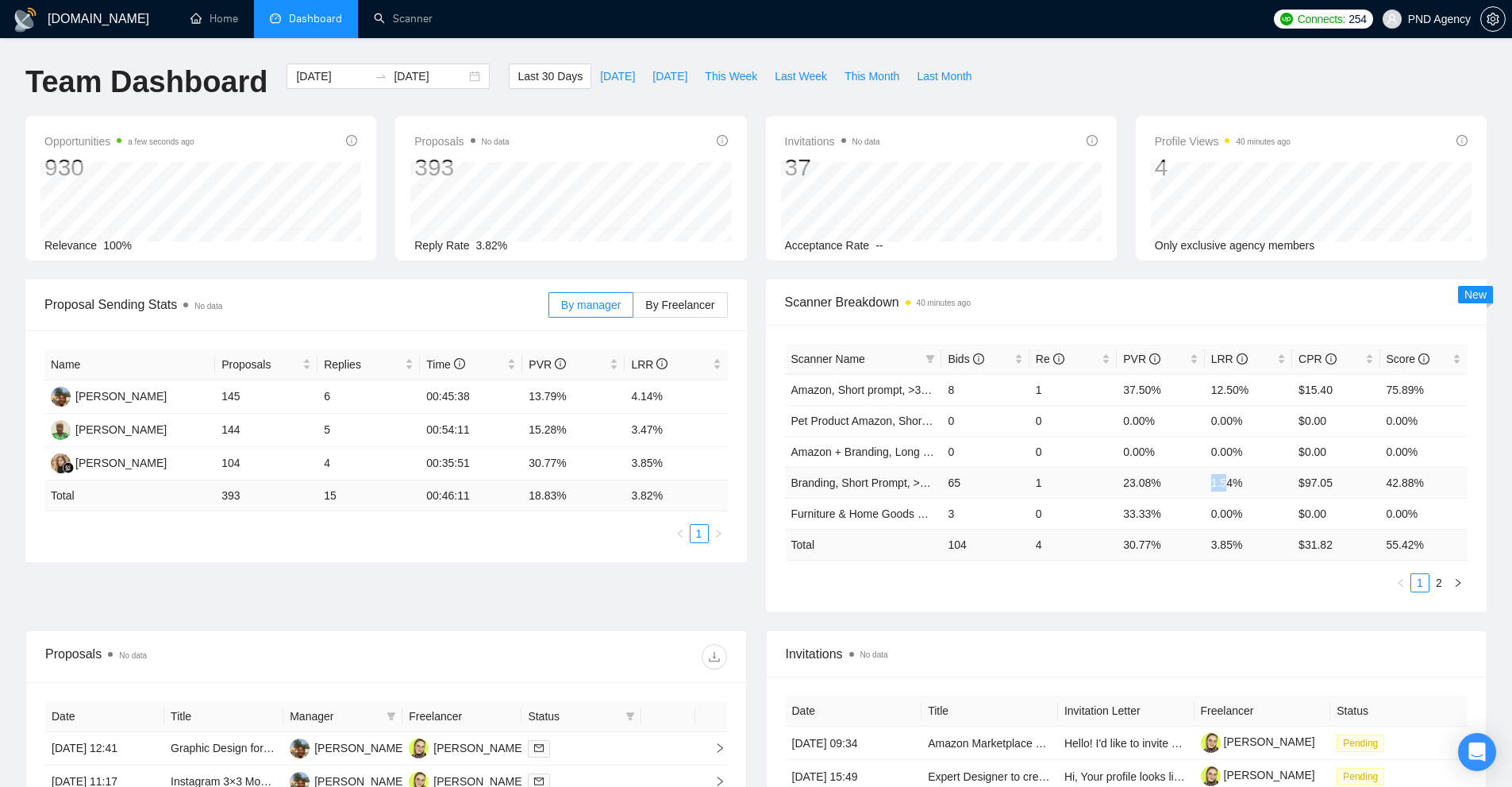
drag, startPoint x: 1213, startPoint y: 478, endPoint x: 1232, endPoint y: 481, distance: 19.2
click at [1232, 481] on td "1.54%" at bounding box center [1249, 482] width 87 height 31
click at [1172, 560] on td "30.77 %" at bounding box center [1161, 544] width 87 height 31
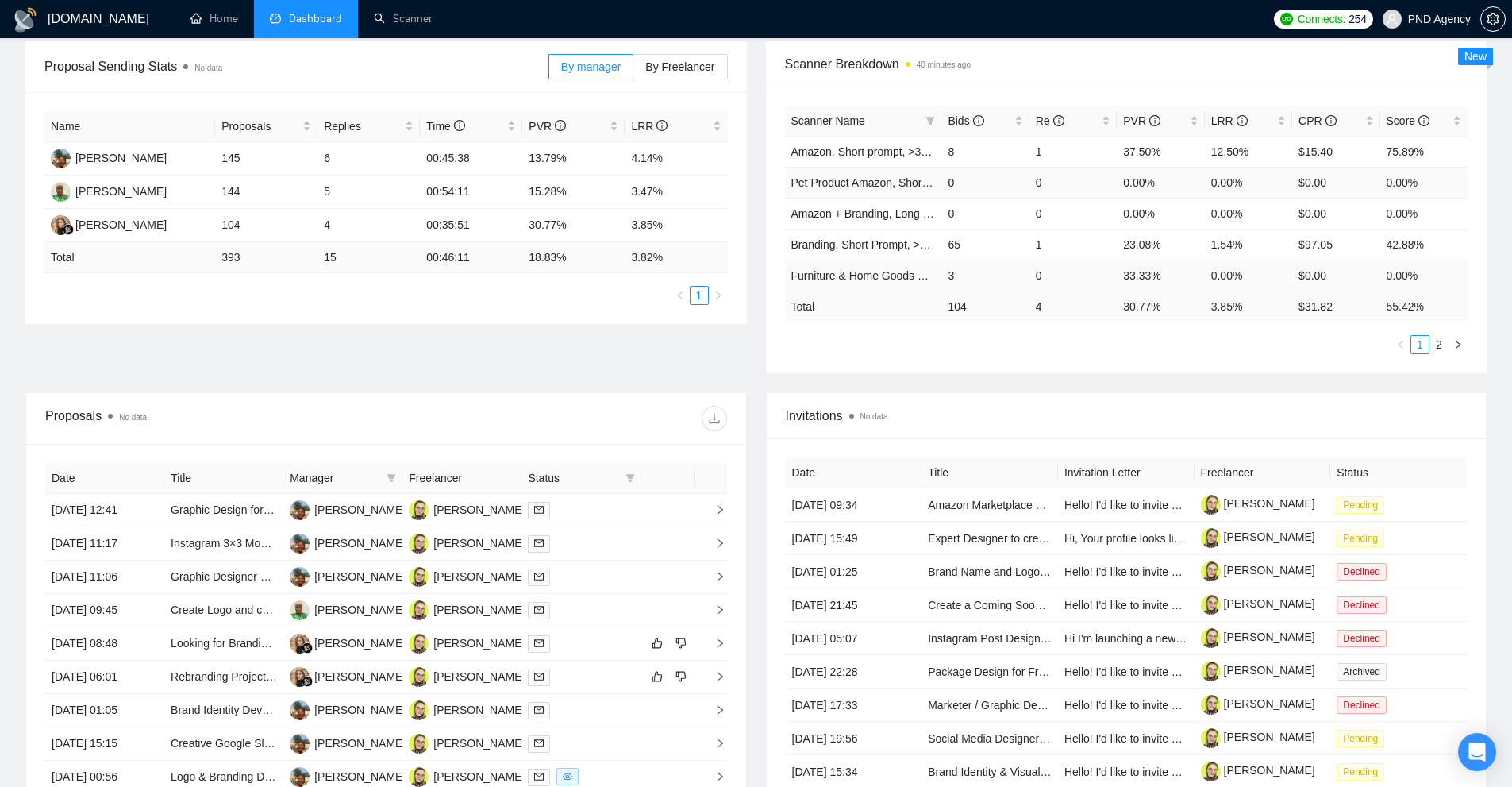
scroll to position [318, 0]
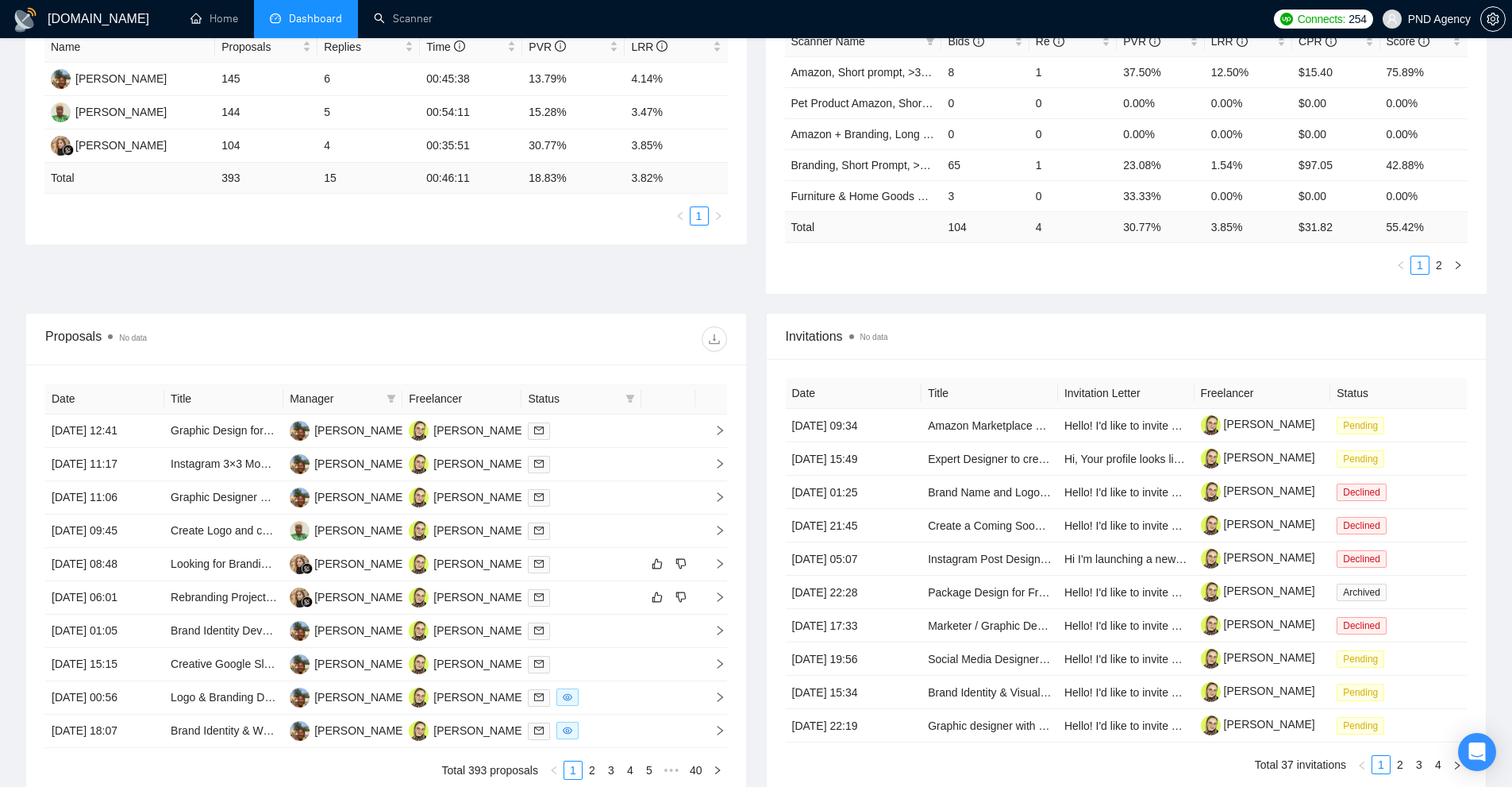
click at [718, 299] on div "Proposal Sending Stats No data By manager By Freelancer Name Proposals Replies …" at bounding box center [756, 137] width 1481 height 351
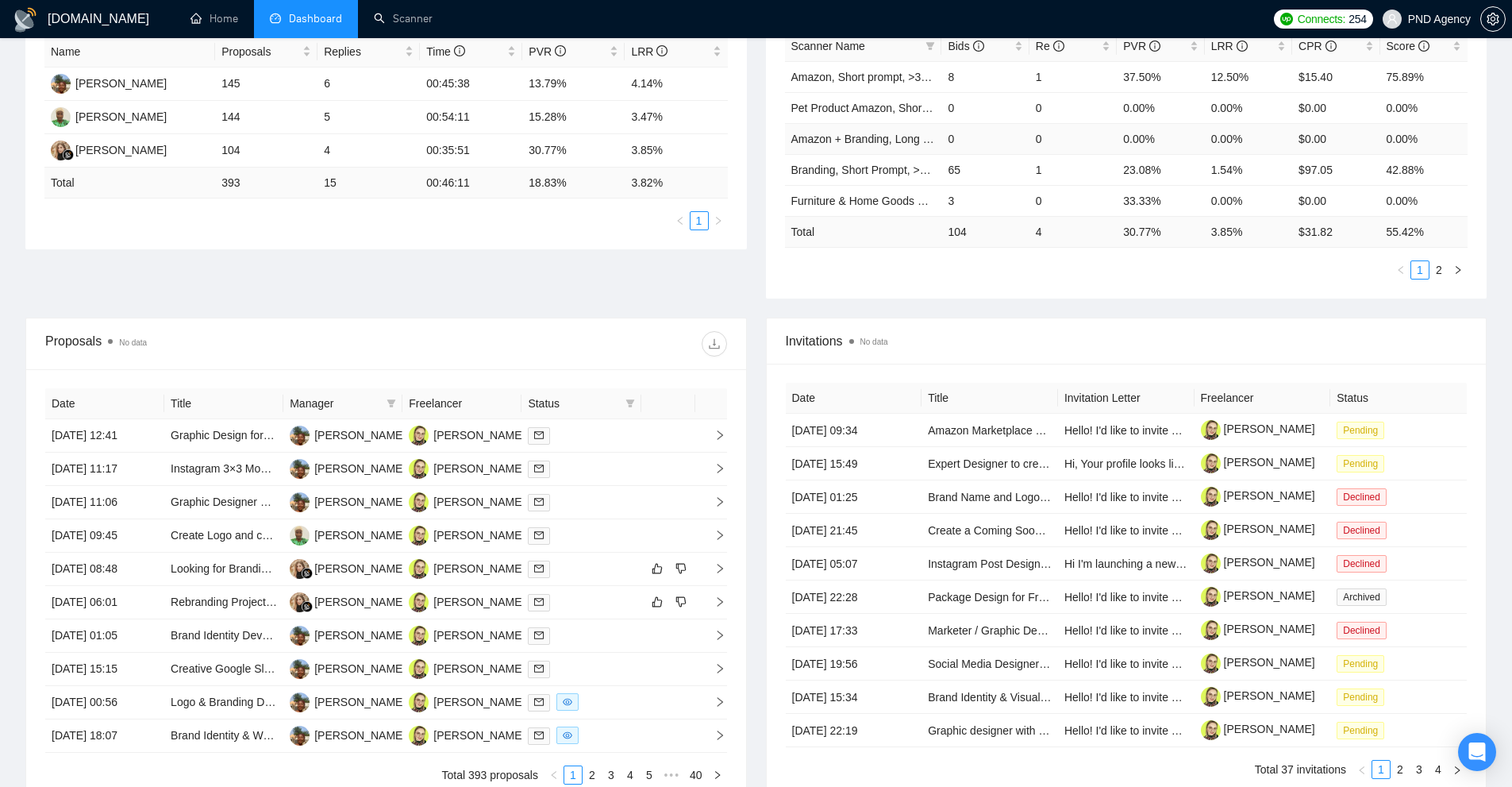
scroll to position [154, 0]
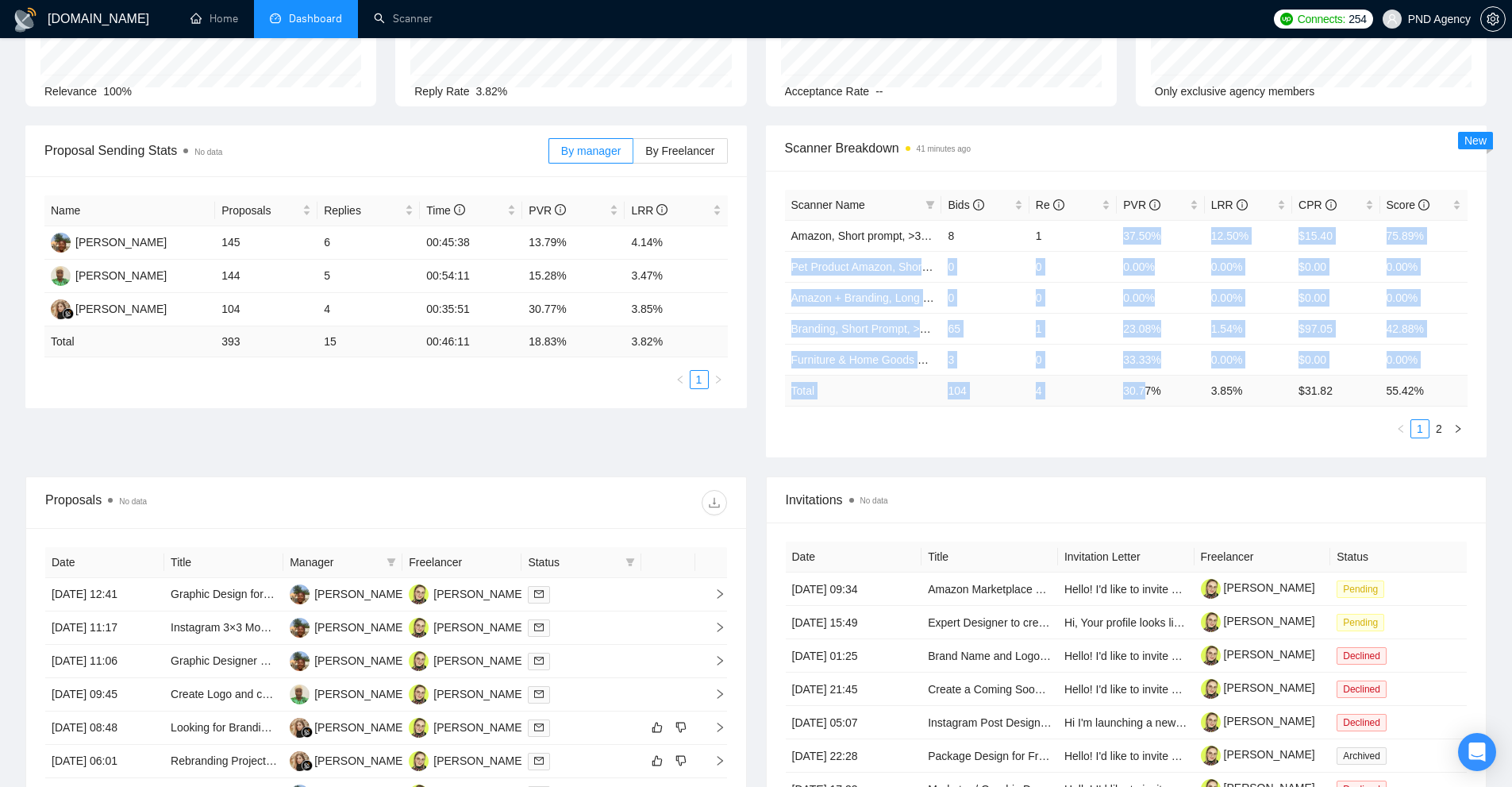
drag, startPoint x: 1103, startPoint y: 227, endPoint x: 1146, endPoint y: 397, distance: 175.4
click at [1146, 397] on table "Scanner Name Bids Re PVR LRR CPR Score Amazon, Short prompt, >35$/h, no agency …" at bounding box center [1126, 298] width 684 height 217
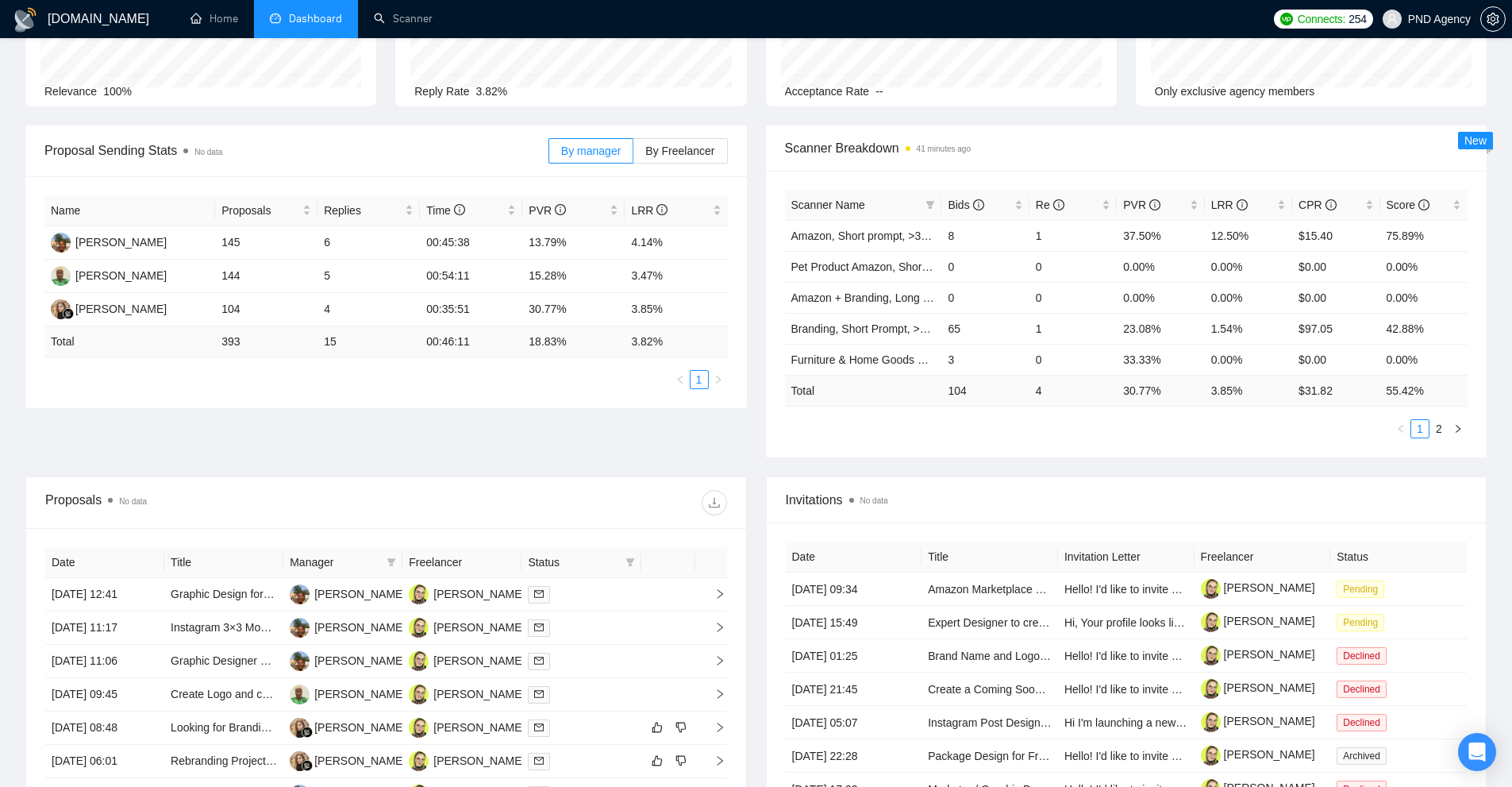
click at [1156, 420] on ul "1 2" at bounding box center [1126, 429] width 684 height 19
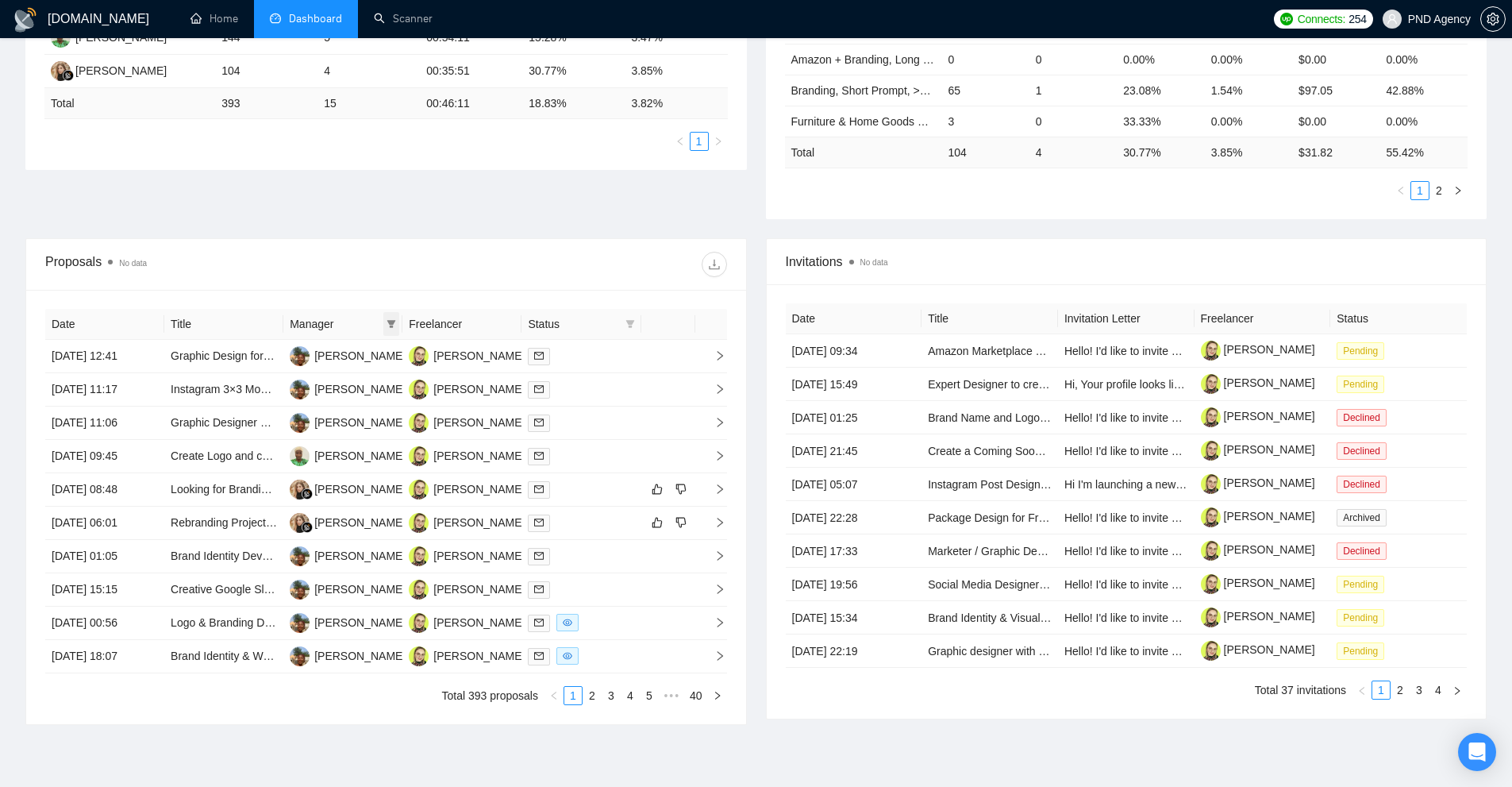
click at [384, 330] on span at bounding box center [391, 323] width 16 height 24
click at [307, 406] on span "Kateryna Yakubova" at bounding box center [343, 405] width 92 height 13
checkbox input "true"
click at [381, 440] on span "OK" at bounding box center [378, 437] width 16 height 17
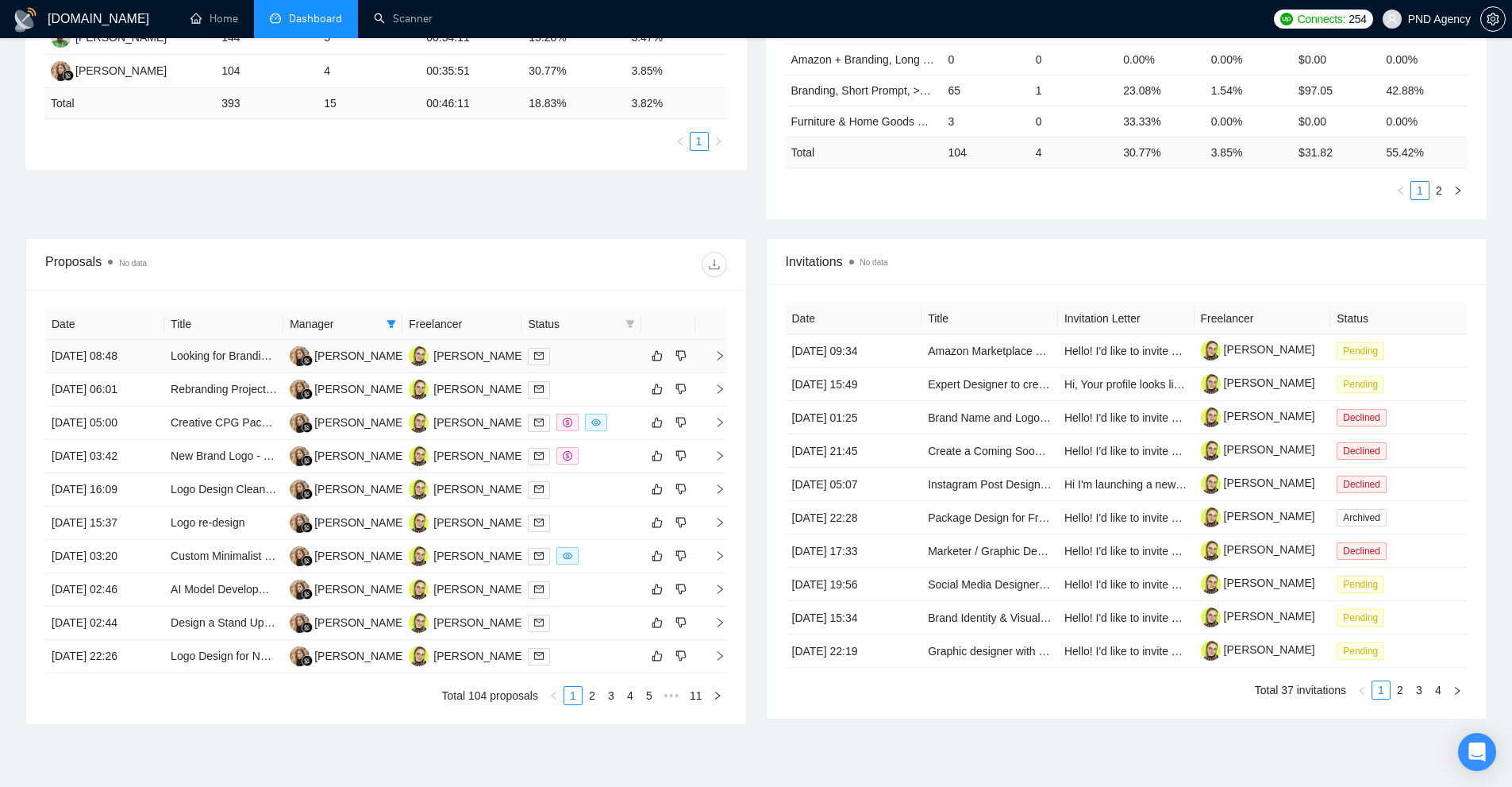
click at [598, 357] on div at bounding box center [581, 356] width 107 height 18
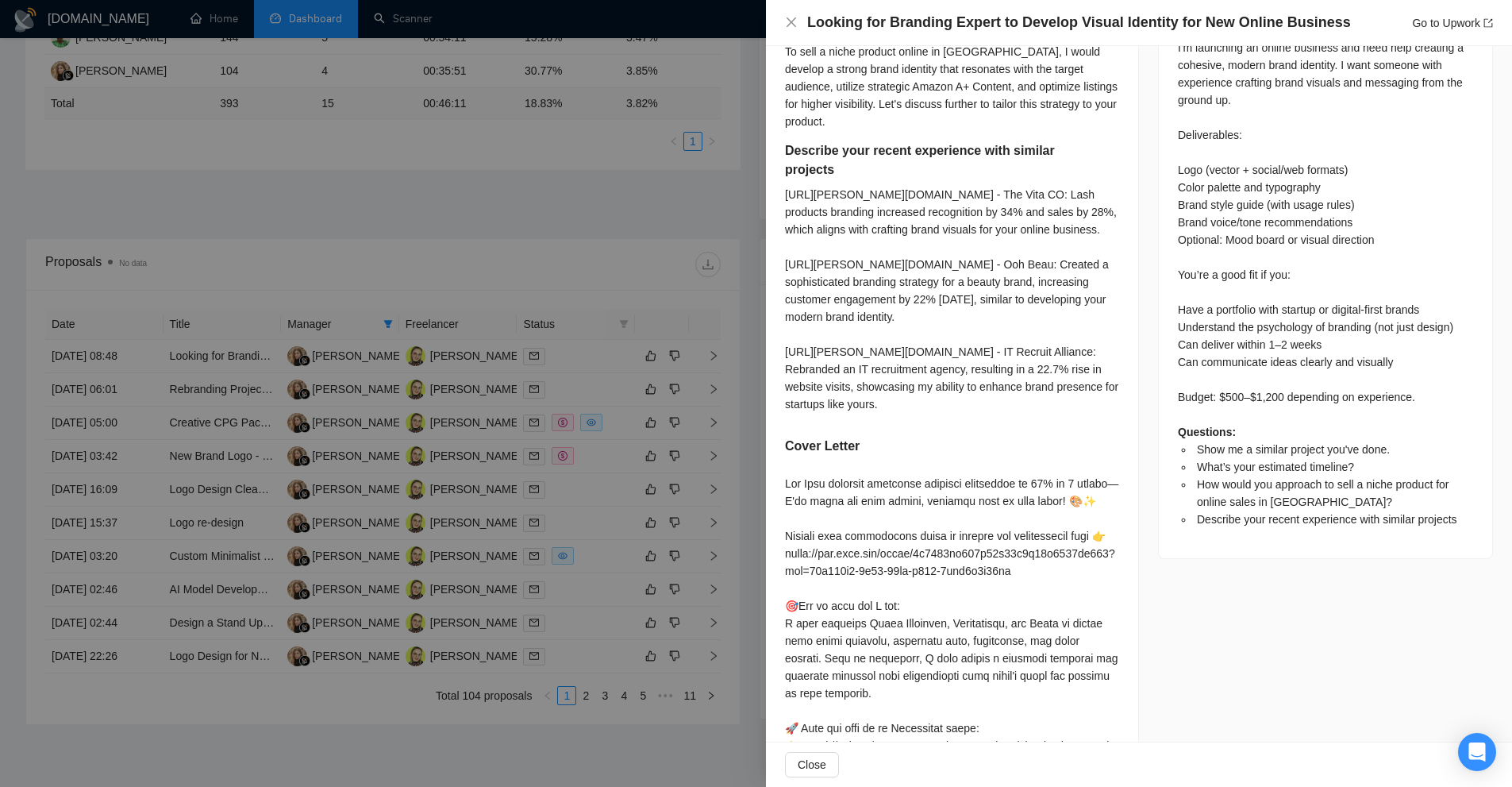
scroll to position [556, 0]
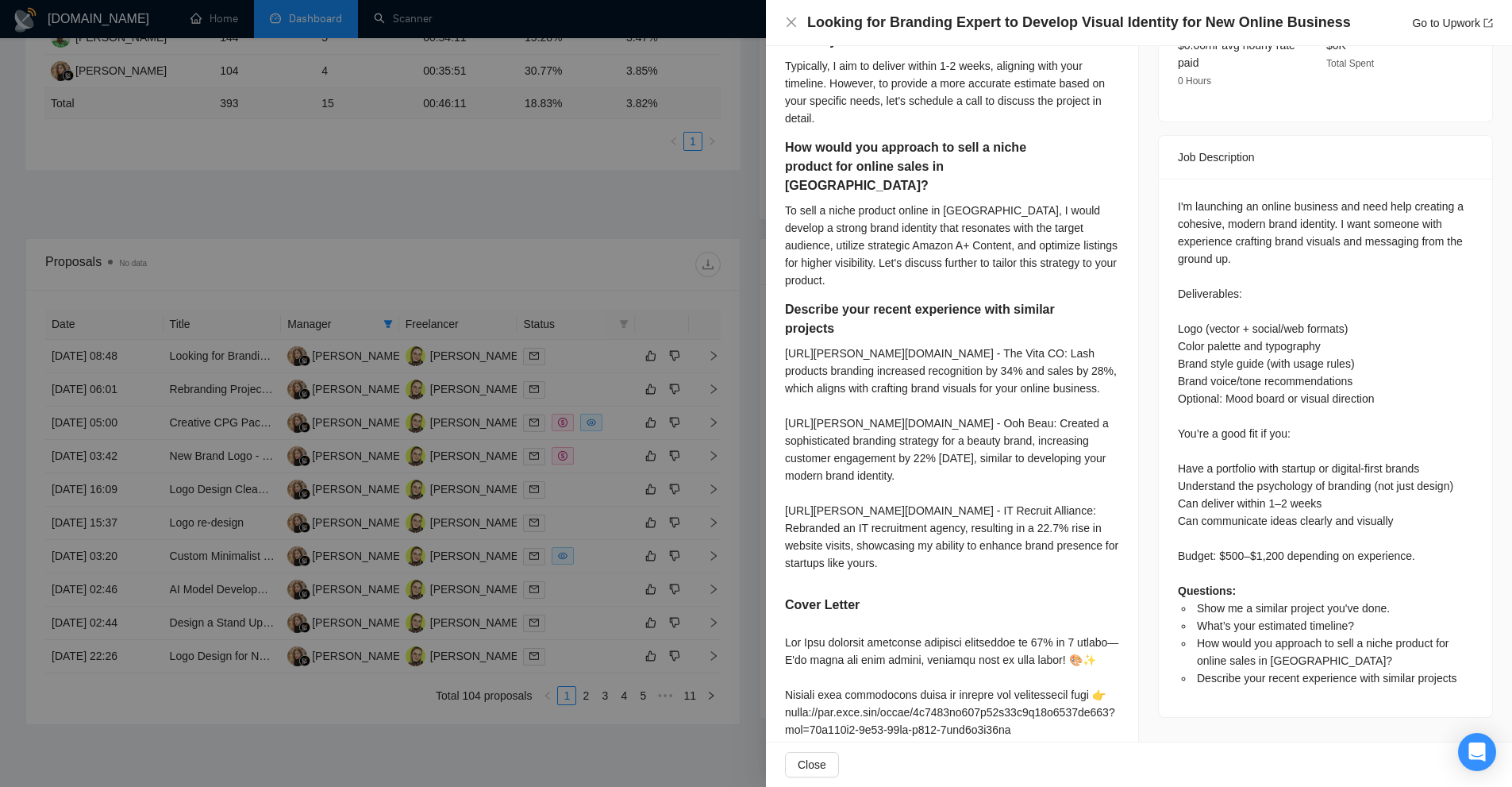
click at [629, 234] on div at bounding box center [756, 393] width 1512 height 787
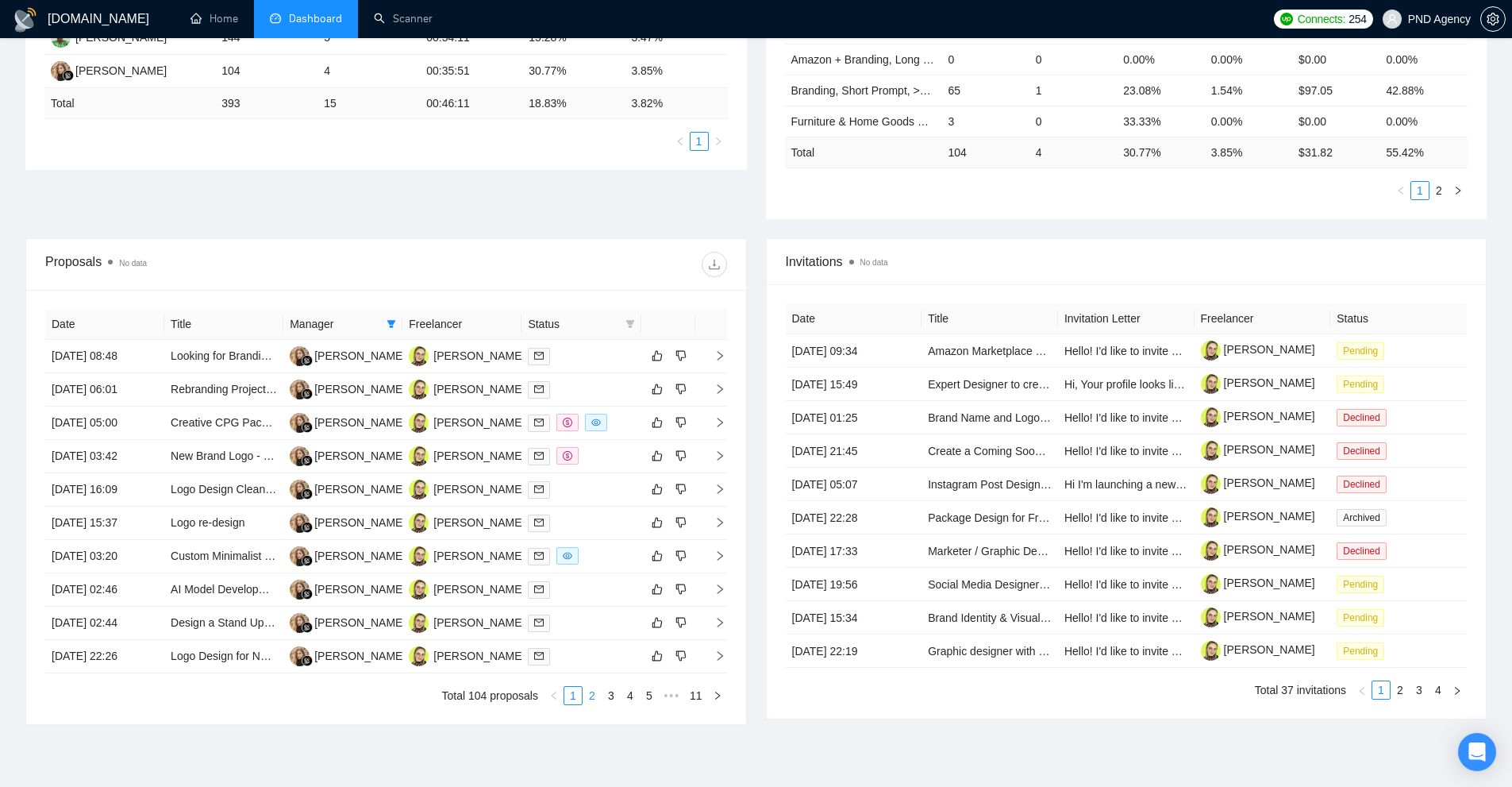
click at [596, 698] on link "2" at bounding box center [592, 696] width 17 height 17
click at [605, 387] on div at bounding box center [581, 390] width 107 height 18
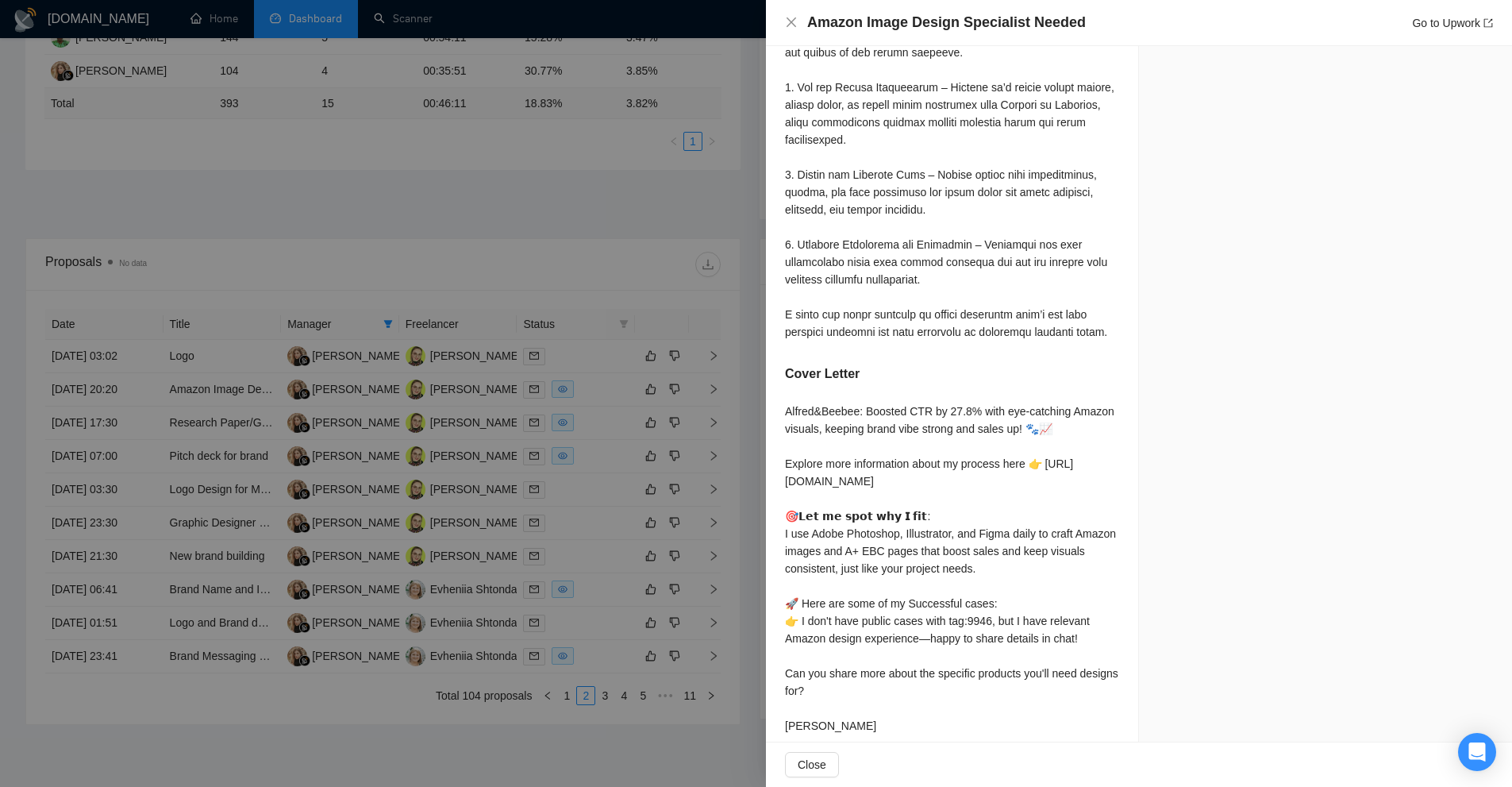
scroll to position [472, 0]
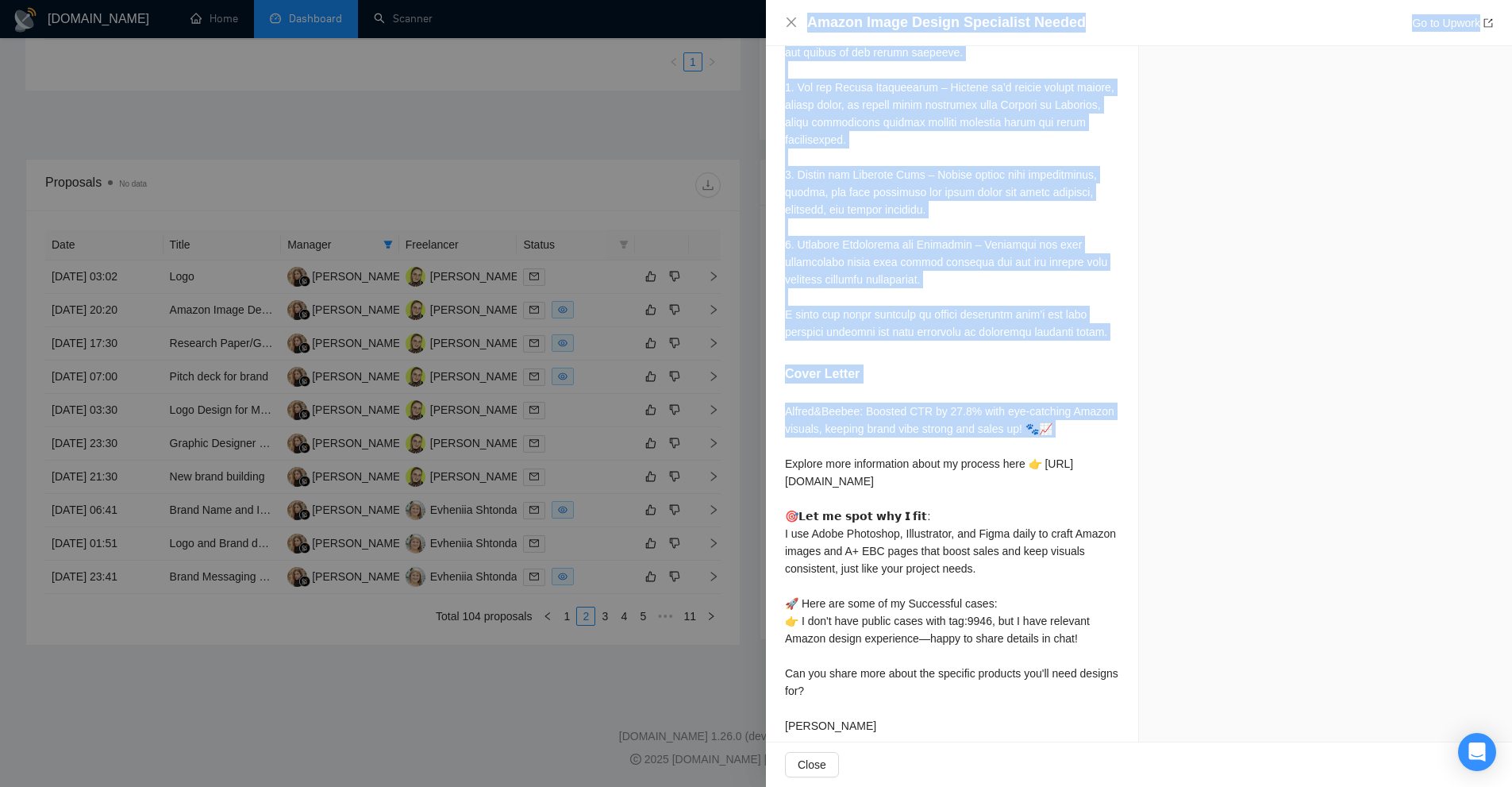
drag, startPoint x: 757, startPoint y: 342, endPoint x: 1122, endPoint y: 391, distance: 368.3
click at [1123, 391] on div "Amazon Image Design Specialist Needed Go to Upwork Proposal Details Date: 13 Au…" at bounding box center [756, 393] width 1512 height 787
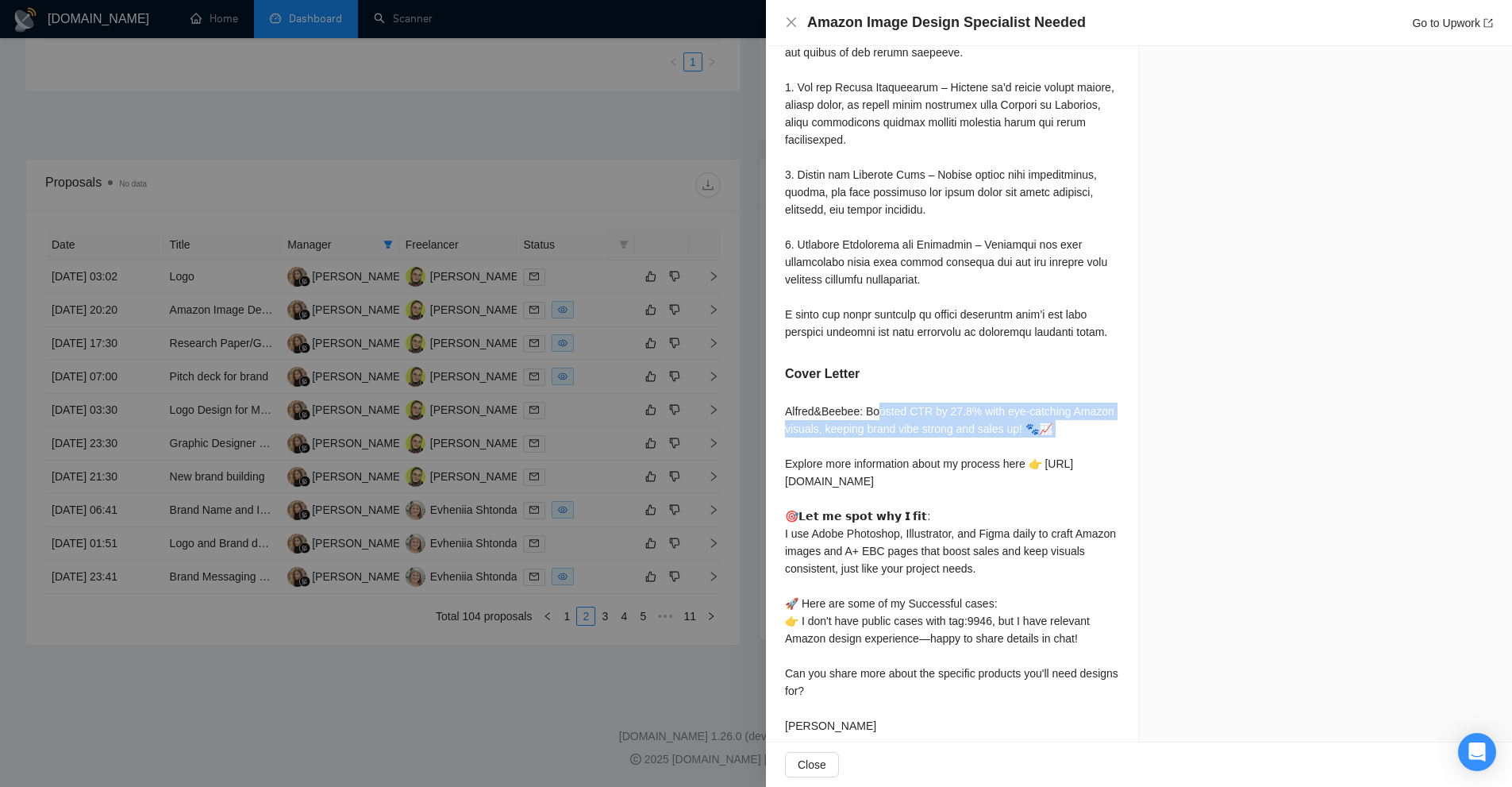
drag, startPoint x: 1080, startPoint y: 388, endPoint x: 876, endPoint y: 358, distance: 206.2
click at [876, 403] on div "Alfred&Beebee: Boosted CTR by 27.8% with eye-catching Amazon visuals, keeping b…" at bounding box center [952, 569] width 334 height 332
click at [842, 403] on div "Alfred&Beebee: Boosted CTR by 27.8% with eye-catching Amazon visuals, keeping b…" at bounding box center [952, 569] width 334 height 332
drag, startPoint x: 848, startPoint y: 356, endPoint x: 1068, endPoint y: 375, distance: 220.8
click at [1068, 403] on div "Alfred&Beebee: Boosted CTR by 27.8% with eye-catching Amazon visuals, keeping b…" at bounding box center [952, 569] width 334 height 332
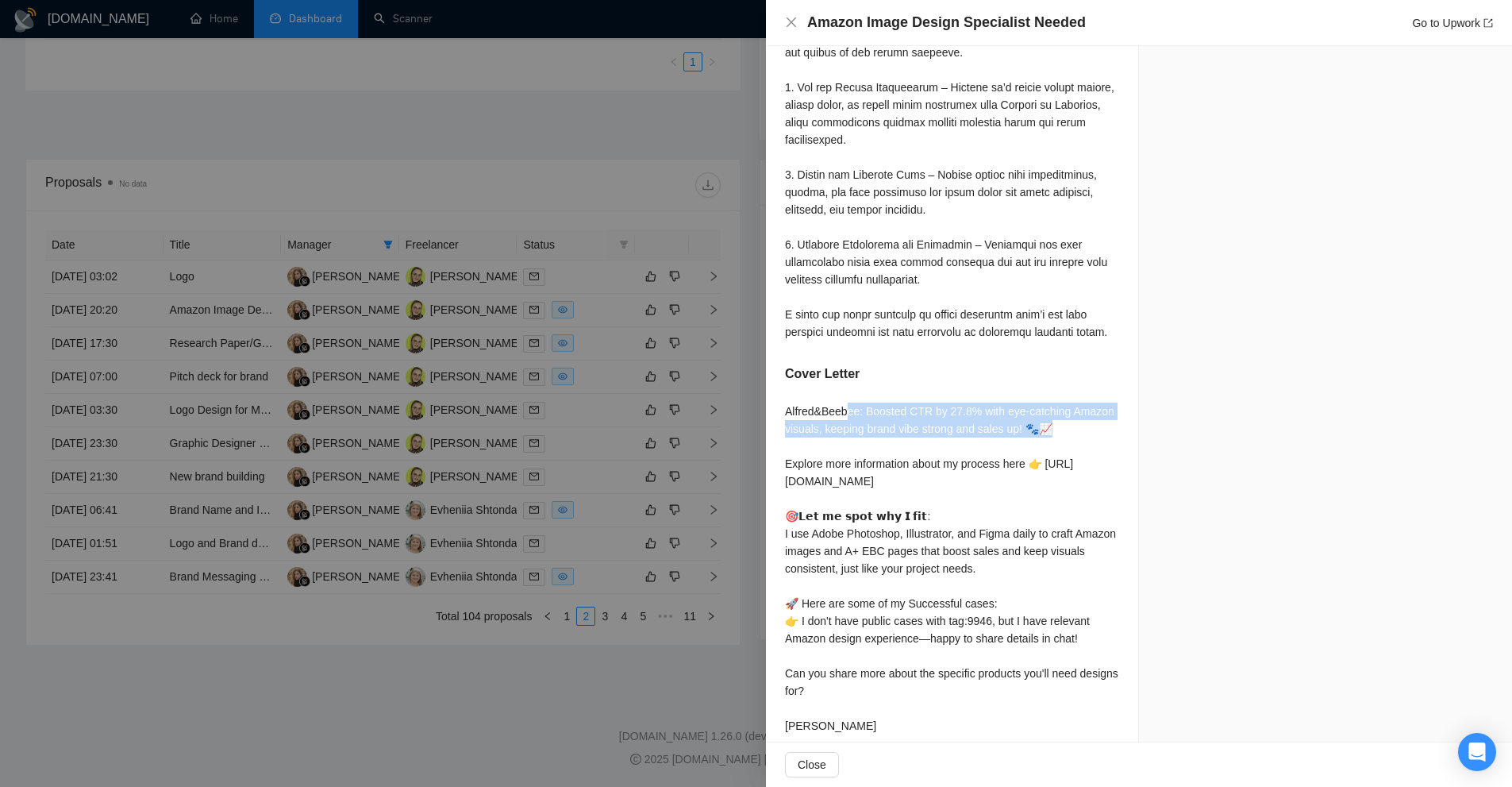
click at [1068, 403] on div "Alfred&Beebee: Boosted CTR by 27.8% with eye-catching Amazon visuals, keeping b…" at bounding box center [952, 569] width 334 height 332
drag, startPoint x: 1032, startPoint y: 374, endPoint x: 1089, endPoint y: 384, distance: 57.9
click at [1089, 403] on div "Alfred&Beebee: Boosted CTR by 27.8% with eye-catching Amazon visuals, keeping b…" at bounding box center [952, 569] width 334 height 332
drag, startPoint x: 1082, startPoint y: 383, endPoint x: 785, endPoint y: 352, distance: 298.6
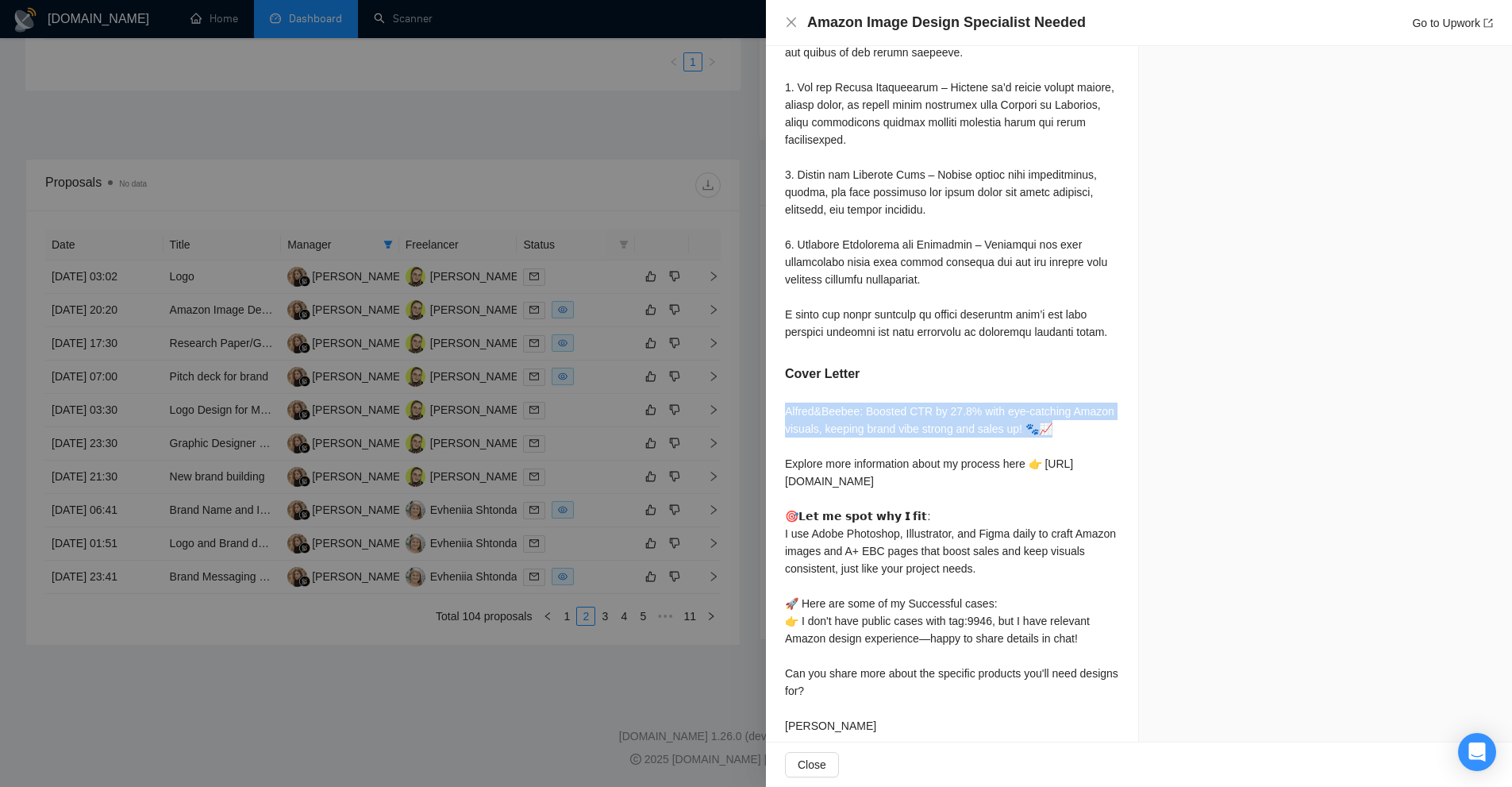
click at [1014, 456] on div "Alfred&Beebee: Boosted CTR by 27.8% with eye-catching Amazon visuals, keeping b…" at bounding box center [952, 569] width 334 height 332
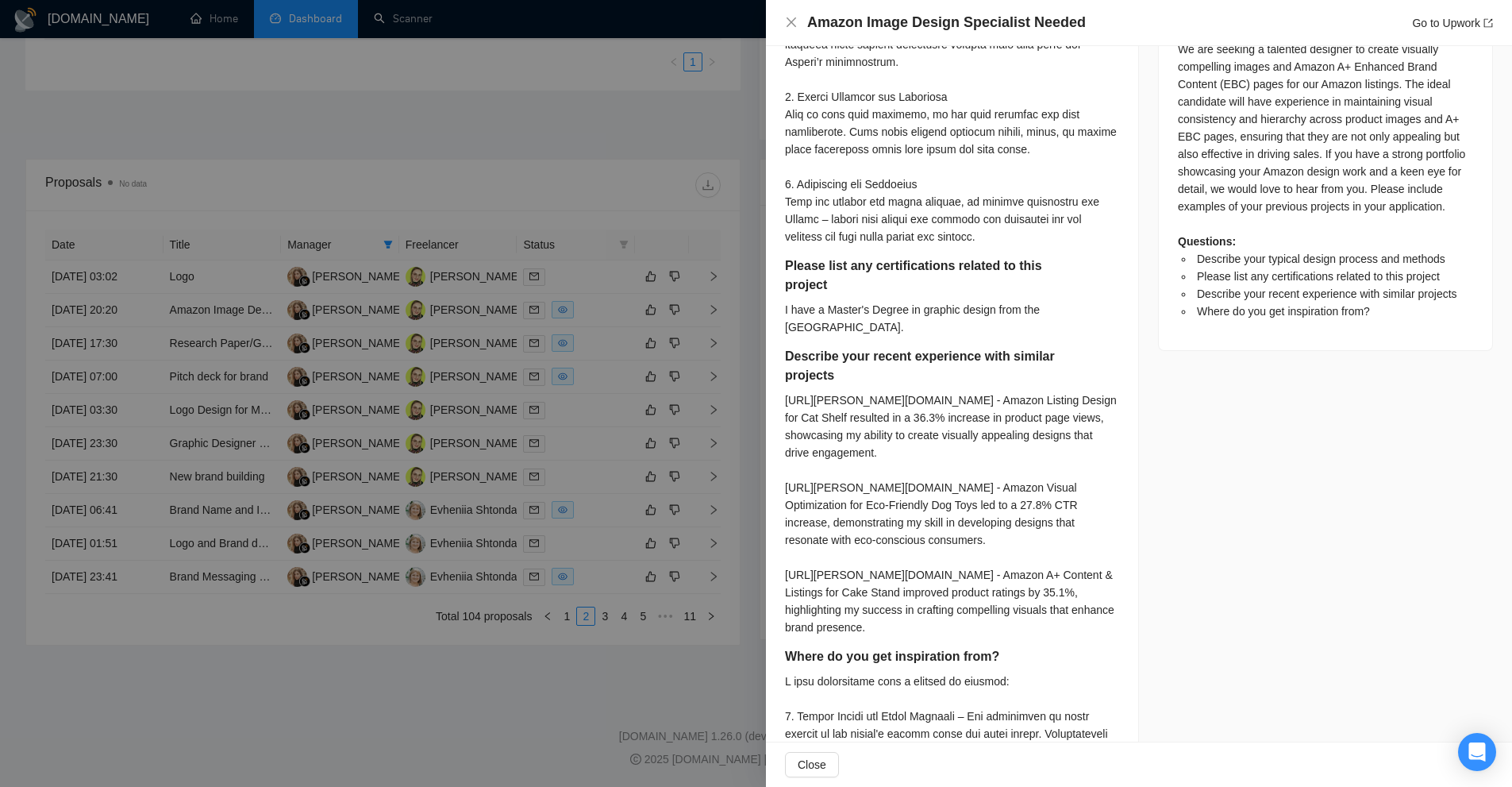
scroll to position [356, 0]
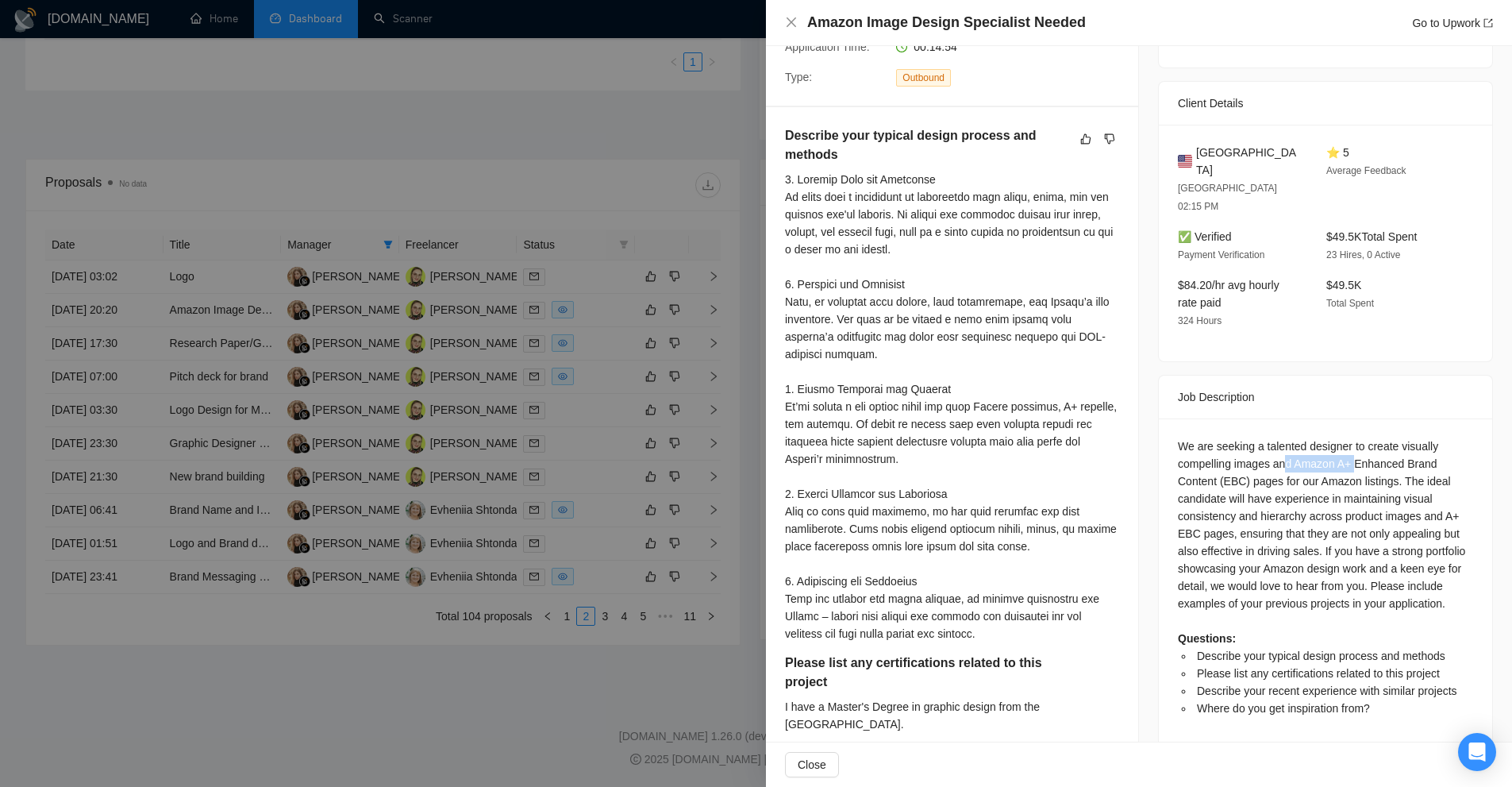
drag, startPoint x: 1295, startPoint y: 425, endPoint x: 1351, endPoint y: 426, distance: 56.0
click at [1351, 438] on div "We are seeking a talented designer to create visually compelling images and Ama…" at bounding box center [1326, 577] width 295 height 280
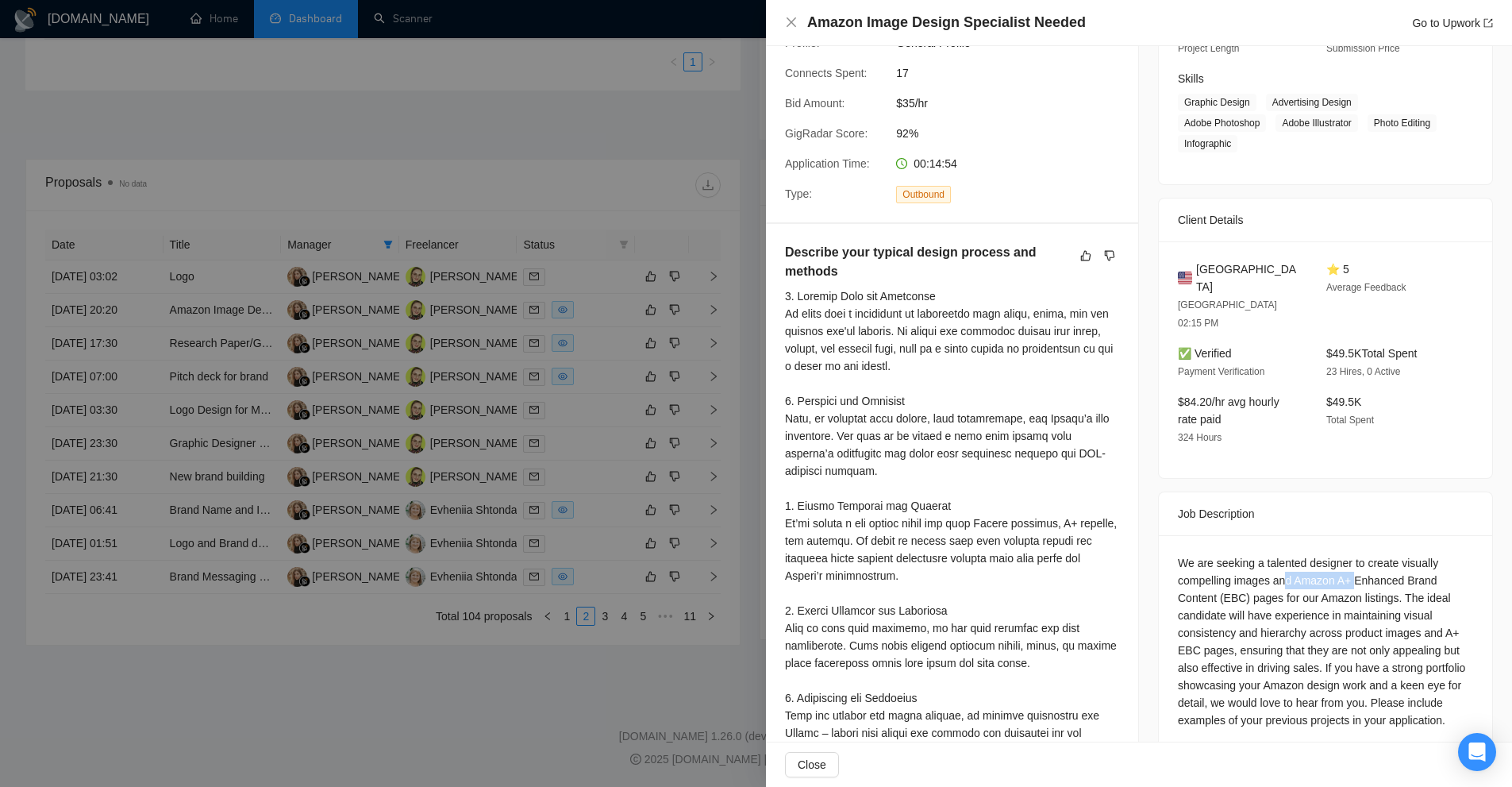
scroll to position [397, 0]
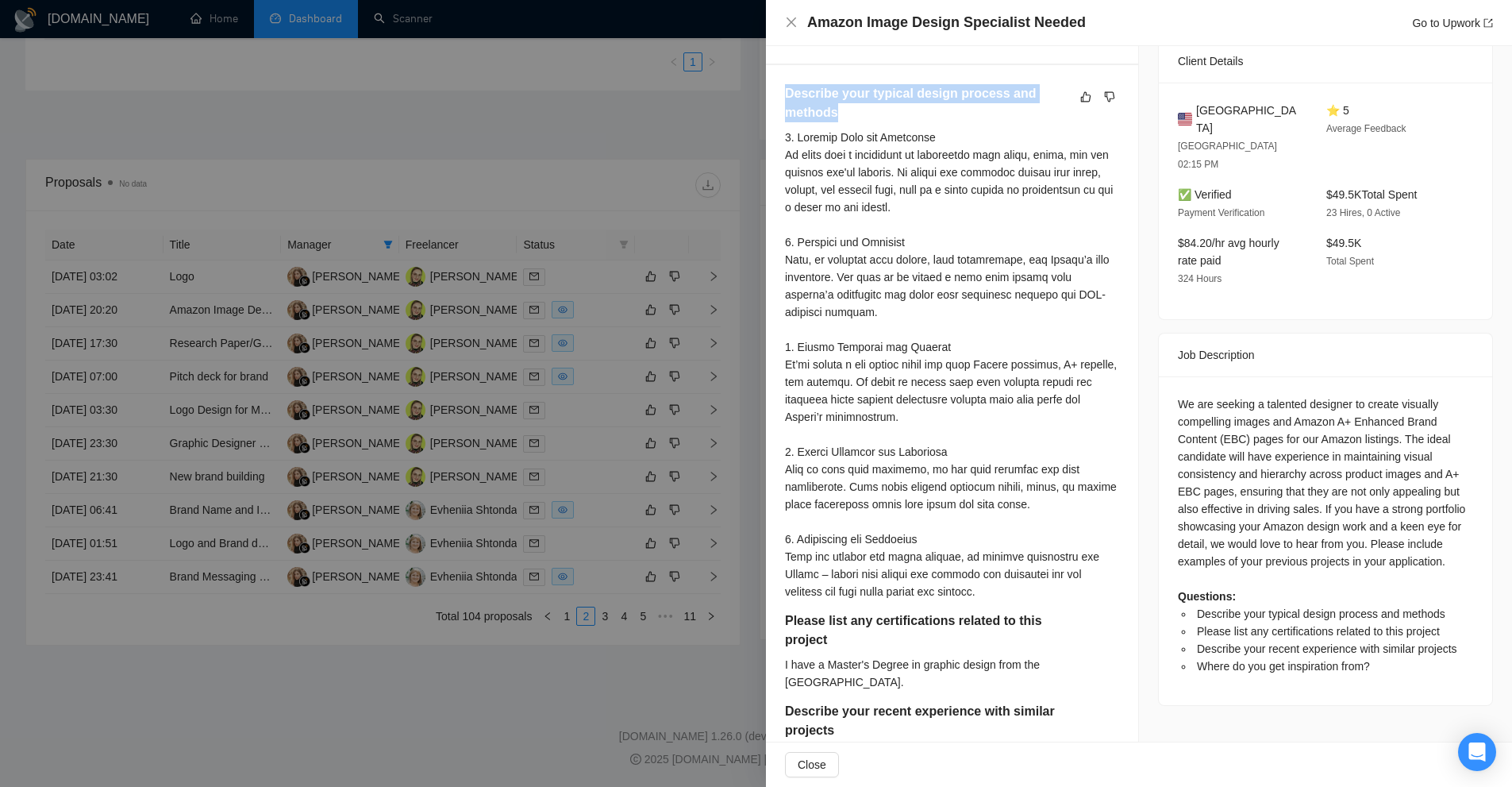
drag, startPoint x: 787, startPoint y: 90, endPoint x: 880, endPoint y: 125, distance: 99.4
click at [880, 125] on div "Describe your typical design process and methods" at bounding box center [952, 106] width 334 height 45
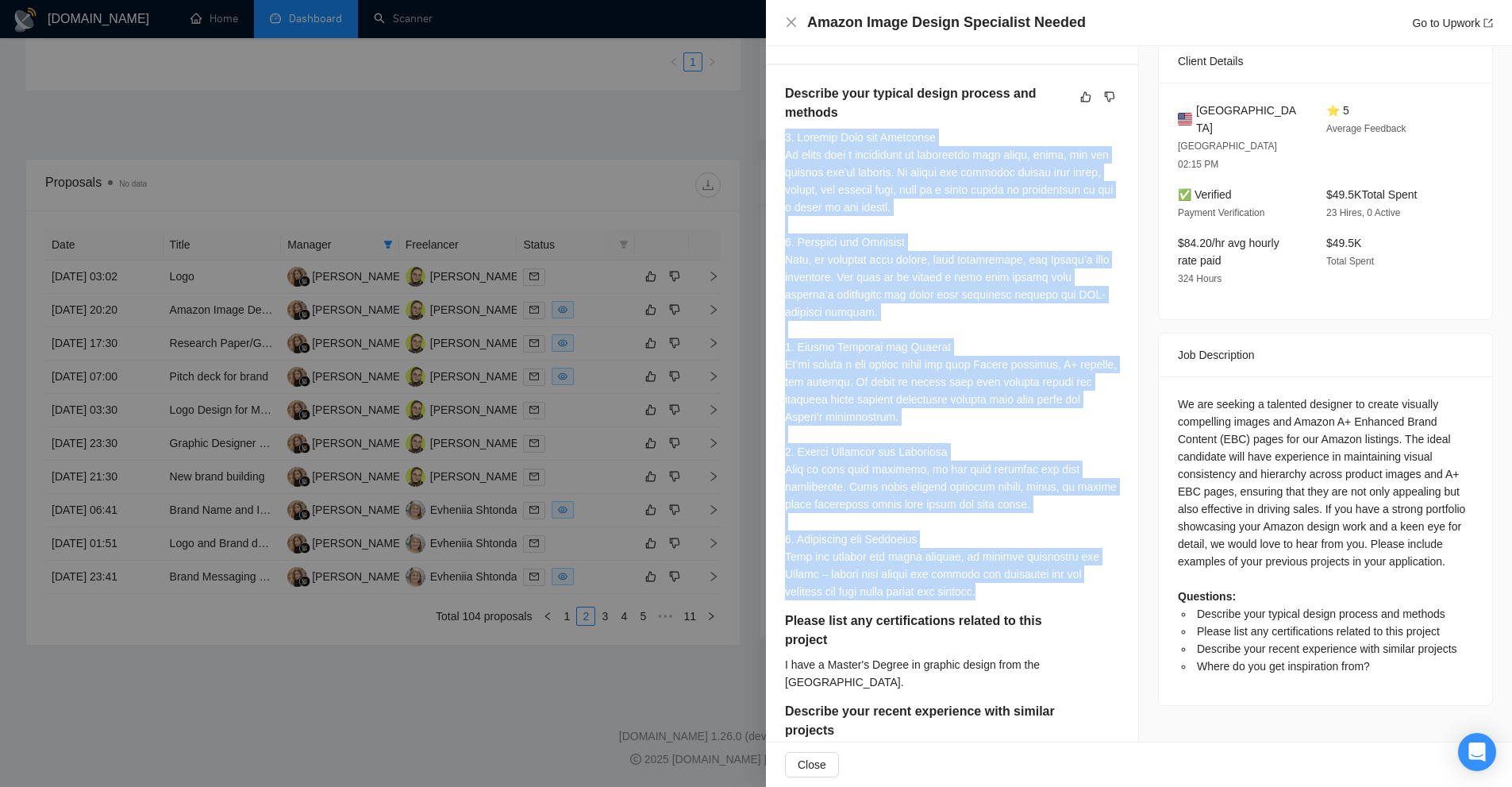
drag, startPoint x: 785, startPoint y: 135, endPoint x: 1006, endPoint y: 585, distance: 501.3
click at [841, 206] on div at bounding box center [952, 364] width 334 height 472
click at [849, 170] on div at bounding box center [952, 364] width 334 height 472
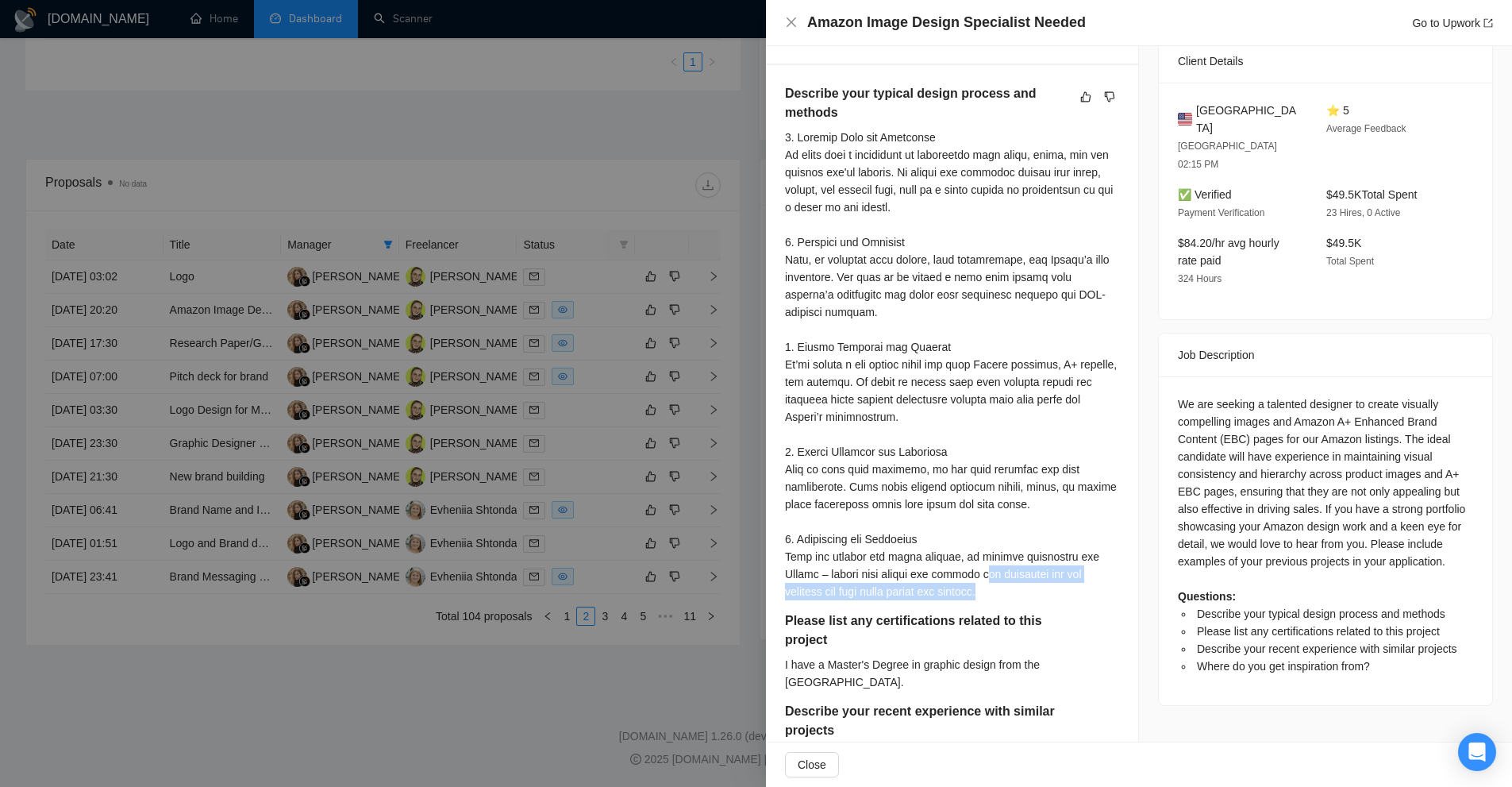
drag, startPoint x: 1020, startPoint y: 596, endPoint x: 1003, endPoint y: 582, distance: 22.0
click at [1003, 582] on div at bounding box center [952, 364] width 334 height 472
click at [969, 266] on div at bounding box center [952, 364] width 334 height 472
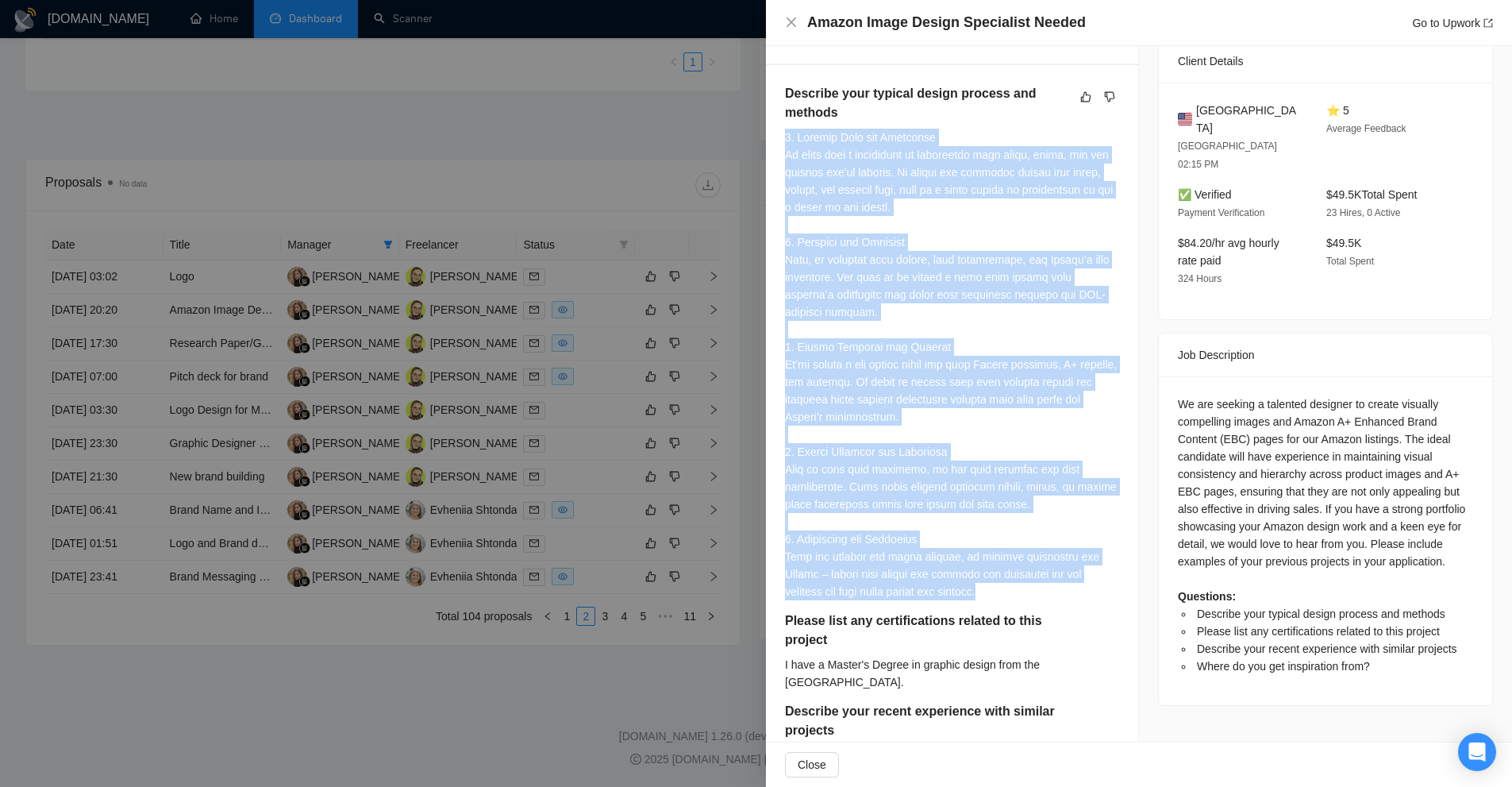
drag, startPoint x: 786, startPoint y: 140, endPoint x: 1021, endPoint y: 590, distance: 507.7
click at [1021, 590] on div at bounding box center [952, 364] width 334 height 472
copy div "1. Initial Chat and Discovery We start with a discussion to understand your bra…"
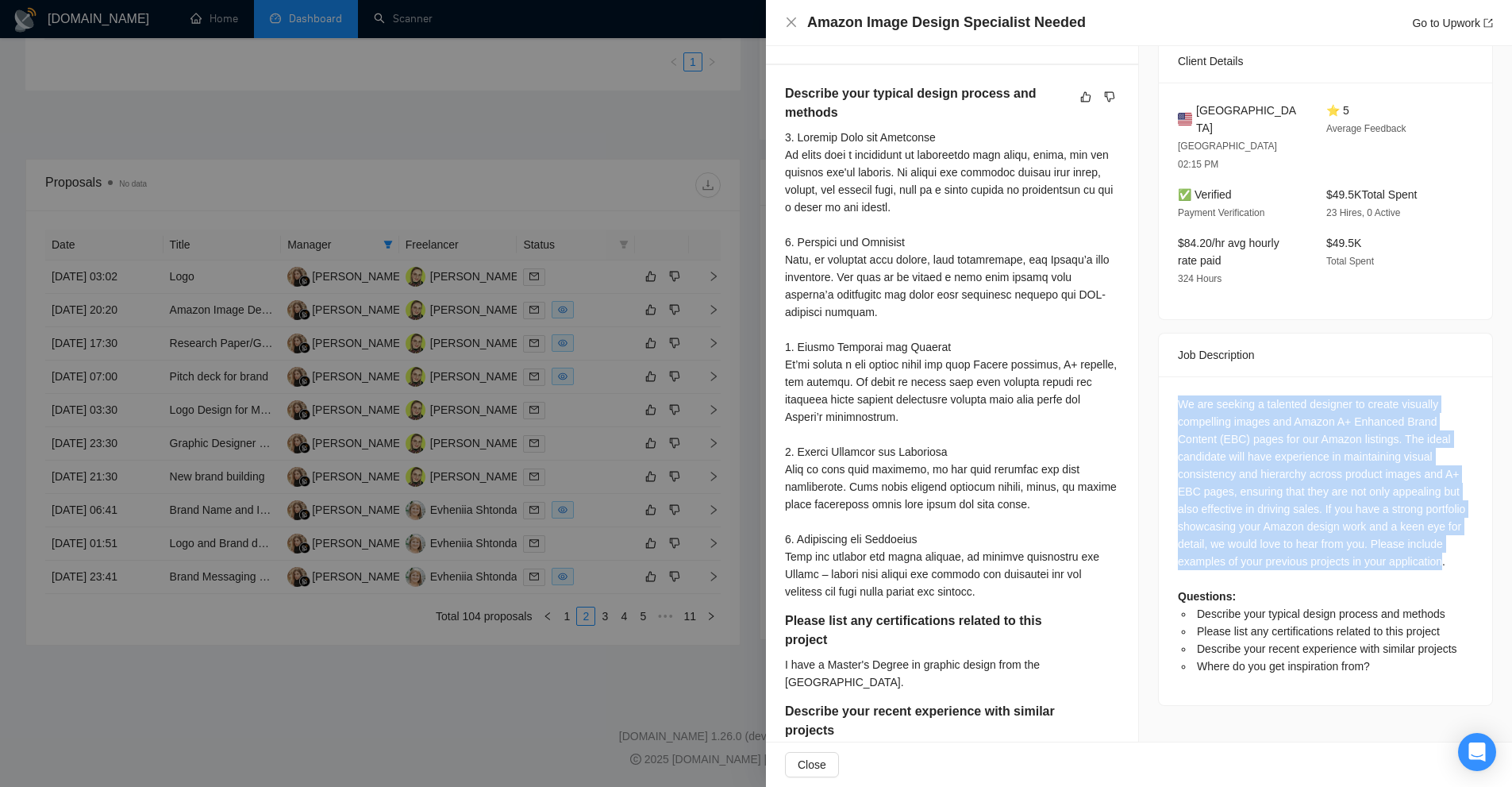
drag, startPoint x: 1168, startPoint y: 367, endPoint x: 1439, endPoint y: 521, distance: 311.7
click at [1439, 521] on div "We are seeking a talented designer to create visually compelling images and Ama…" at bounding box center [1326, 541] width 333 height 329
click at [1439, 521] on div "We are seeking a talented designer to create visually compelling images and Ama…" at bounding box center [1326, 535] width 295 height 280
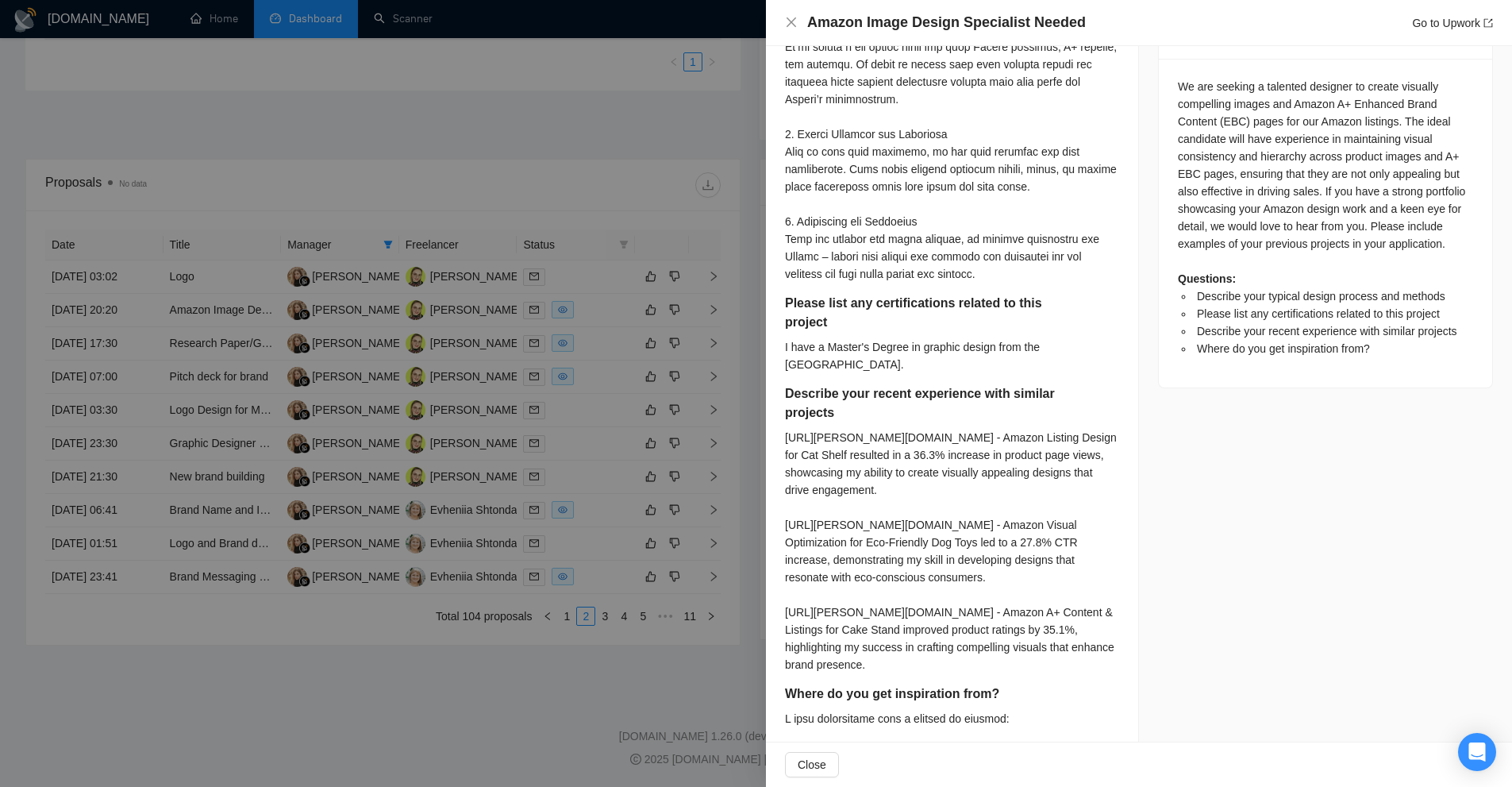
scroll to position [1032, 0]
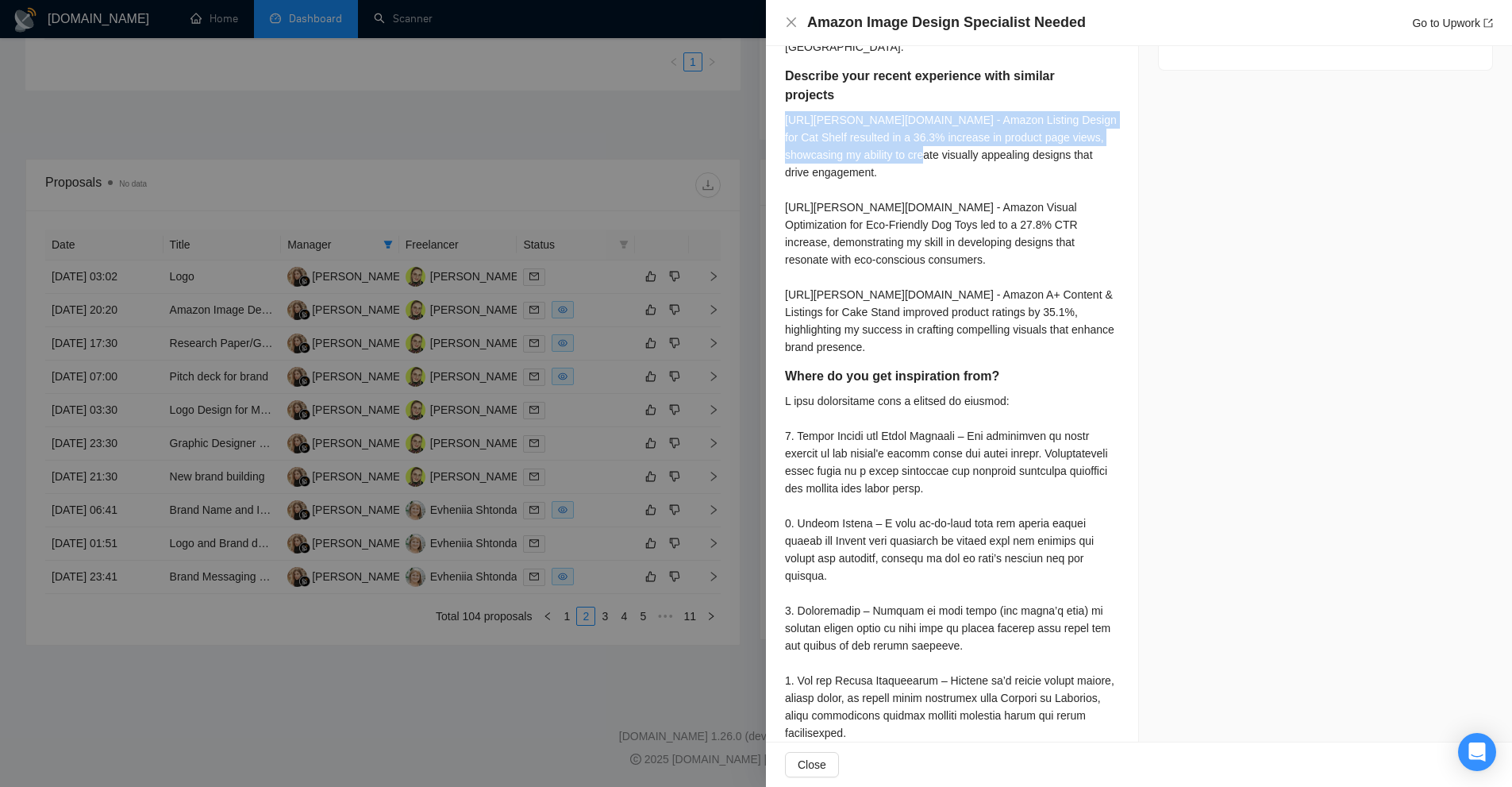
drag, startPoint x: 778, startPoint y: 125, endPoint x: 889, endPoint y: 151, distance: 114.0
click at [889, 151] on div "Describe your typical design process and methods Please list any certifications…" at bounding box center [952, 391] width 373 height 1924
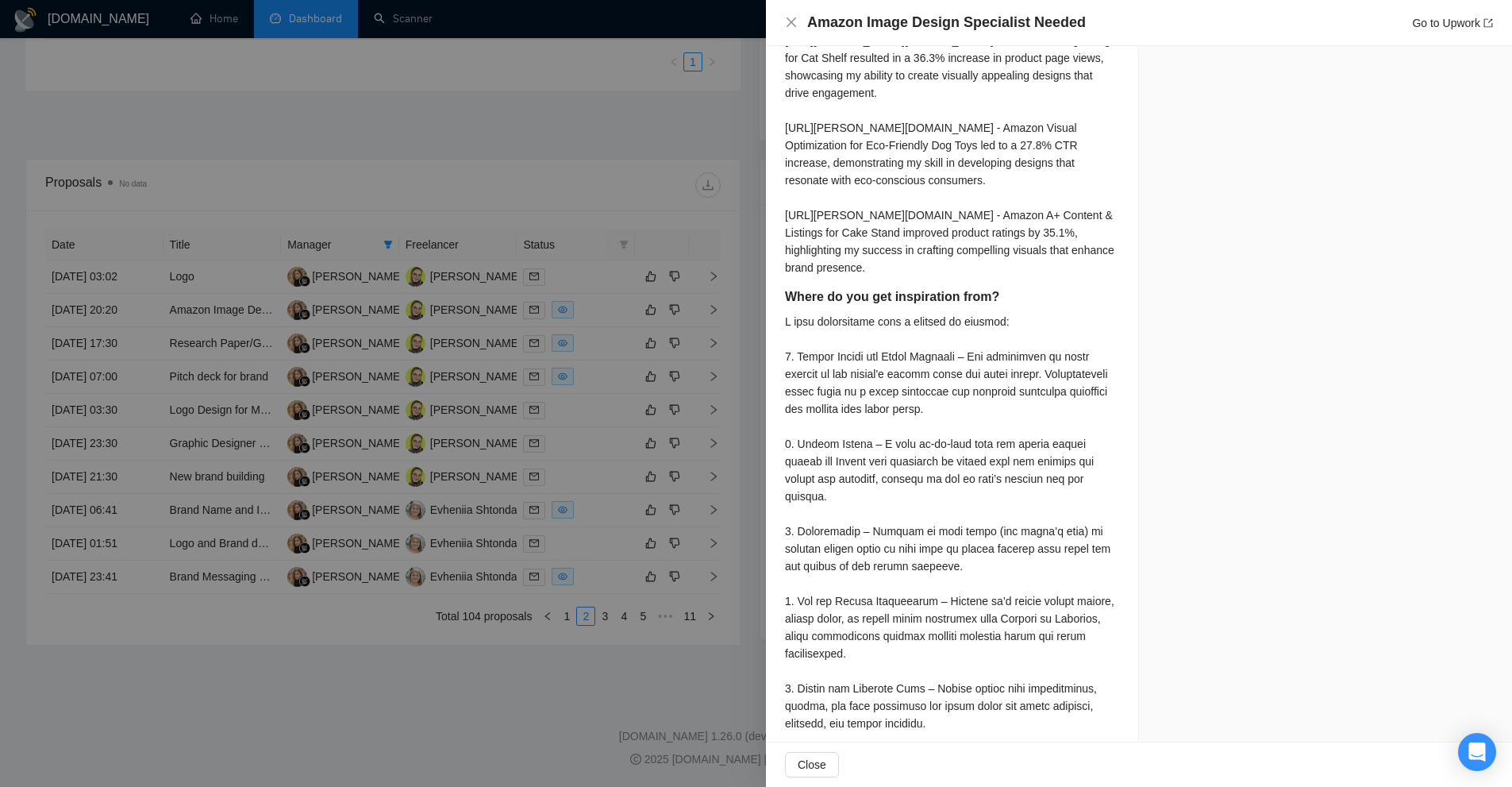
click at [1074, 417] on div at bounding box center [952, 583] width 334 height 542
drag, startPoint x: 785, startPoint y: 259, endPoint x: 998, endPoint y: 291, distance: 215.4
click at [998, 291] on div "Where do you get inspiration from?" at bounding box center [952, 576] width 334 height 578
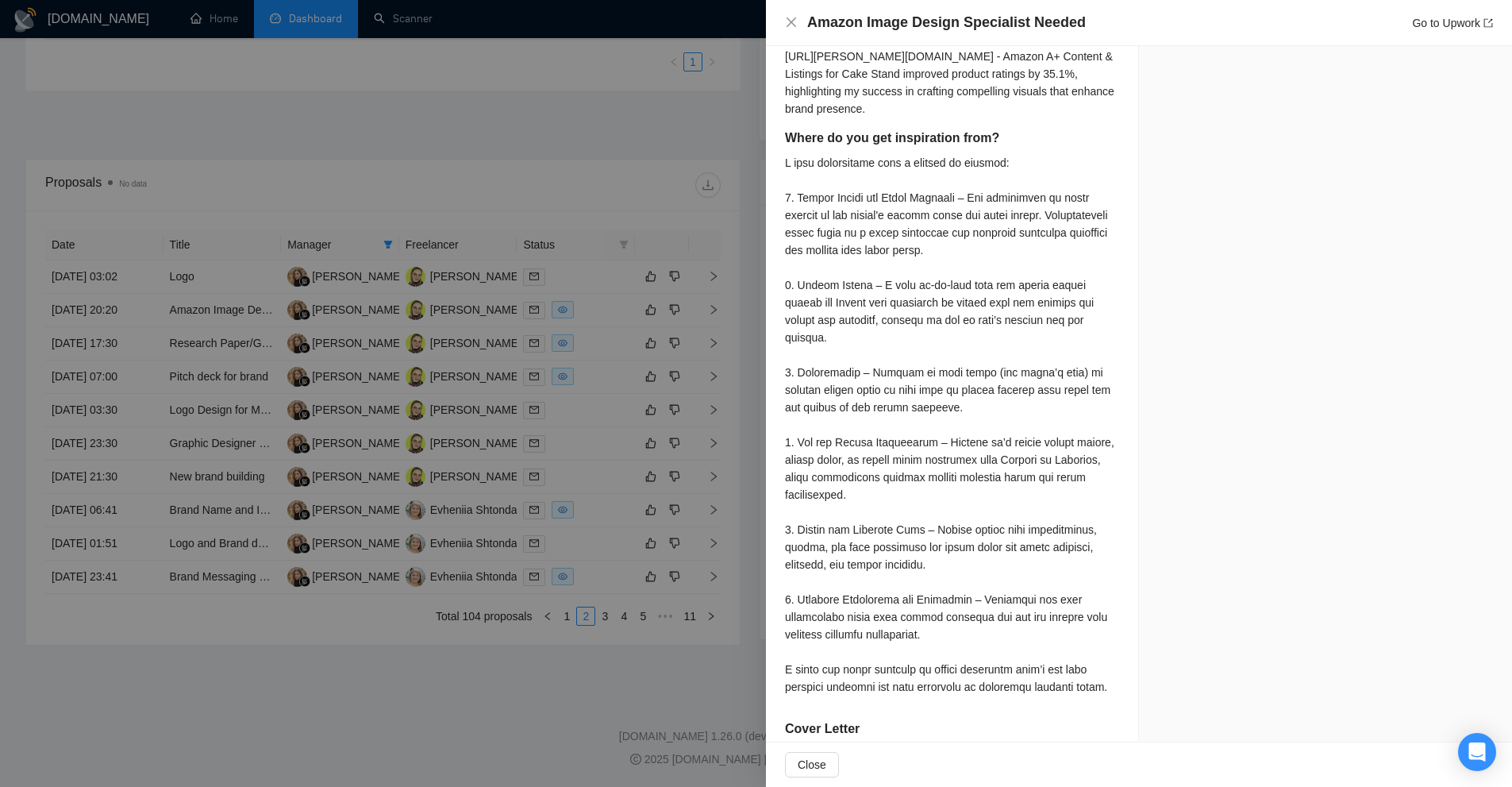
click at [1018, 358] on div at bounding box center [952, 425] width 334 height 542
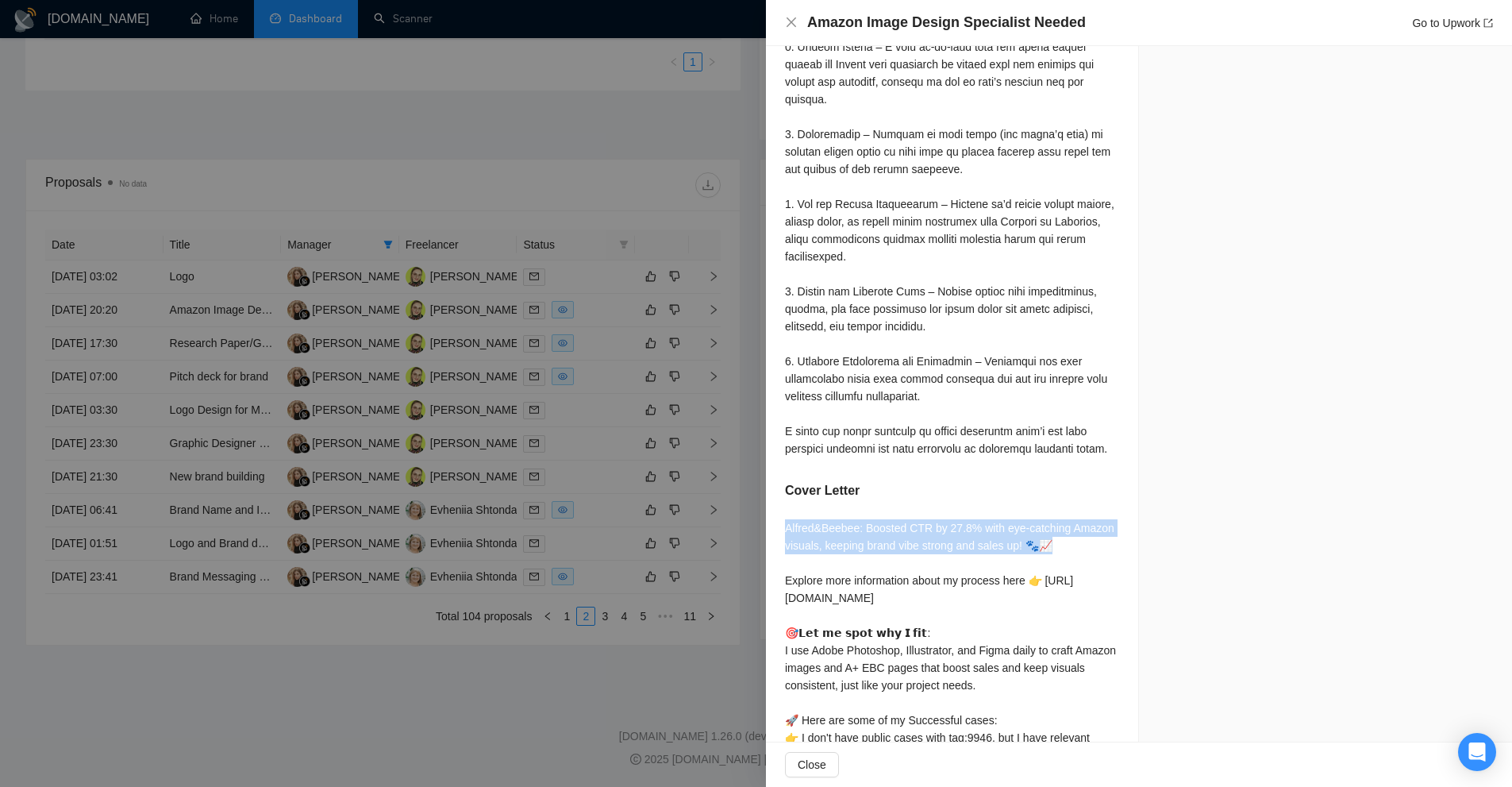
drag, startPoint x: 787, startPoint y: 462, endPoint x: 1100, endPoint y: 500, distance: 315.3
click at [1100, 520] on div "Alfred&Beebee: Boosted CTR by 27.8% with eye-catching Amazon visuals, keeping b…" at bounding box center [952, 686] width 334 height 332
drag, startPoint x: 773, startPoint y: 468, endPoint x: 829, endPoint y: 472, distance: 56.1
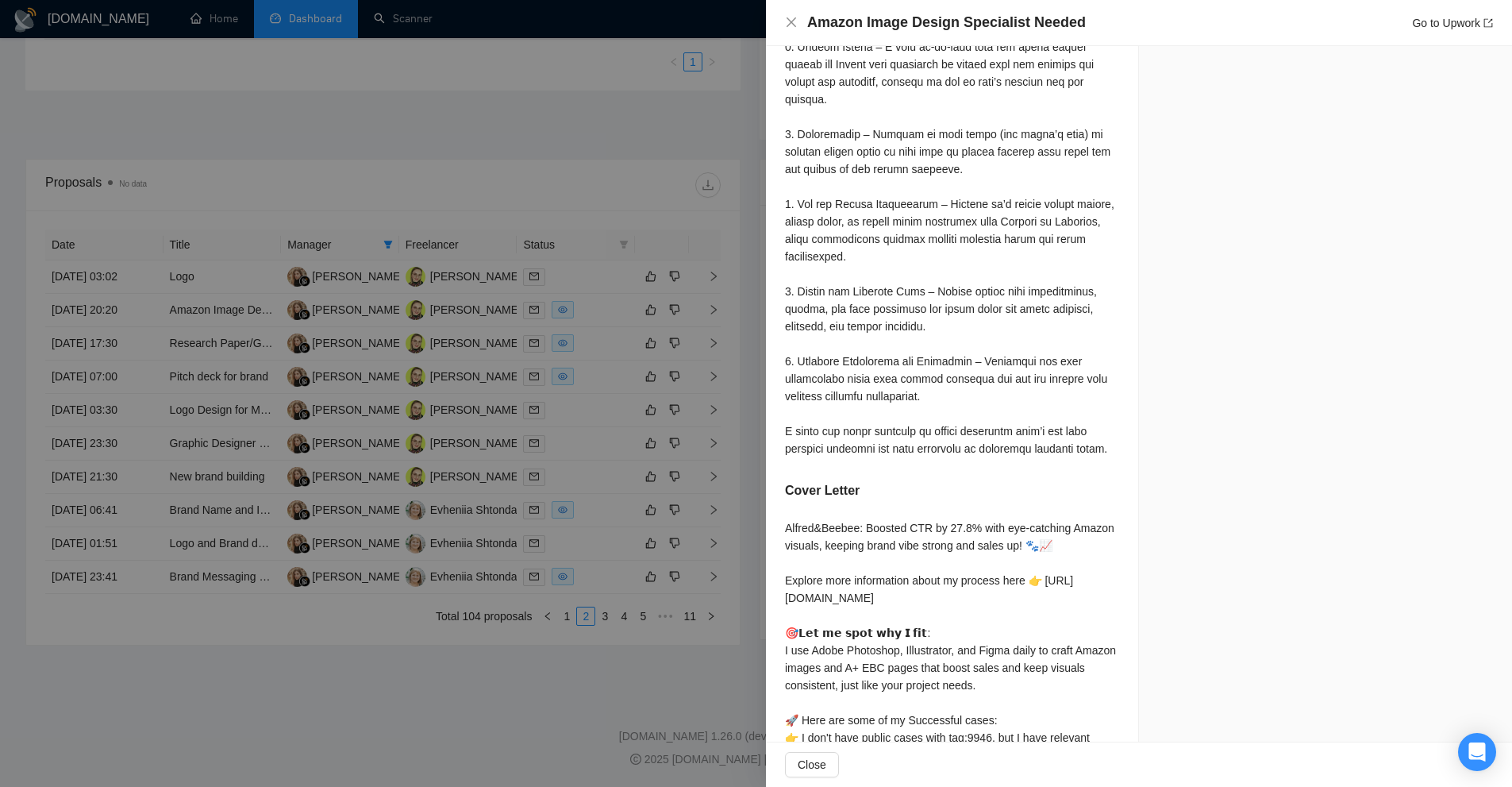
click at [858, 520] on div "Alfred&Beebee: Boosted CTR by 27.8% with eye-catching Amazon visuals, keeping b…" at bounding box center [952, 686] width 334 height 332
drag, startPoint x: 782, startPoint y: 477, endPoint x: 862, endPoint y: 480, distance: 80.1
click at [1026, 531] on div "Alfred&Beebee: Boosted CTR by 27.8% with eye-catching Amazon visuals, keeping b…" at bounding box center [952, 686] width 334 height 332
drag, startPoint x: 812, startPoint y: 477, endPoint x: 860, endPoint y: 475, distance: 48.0
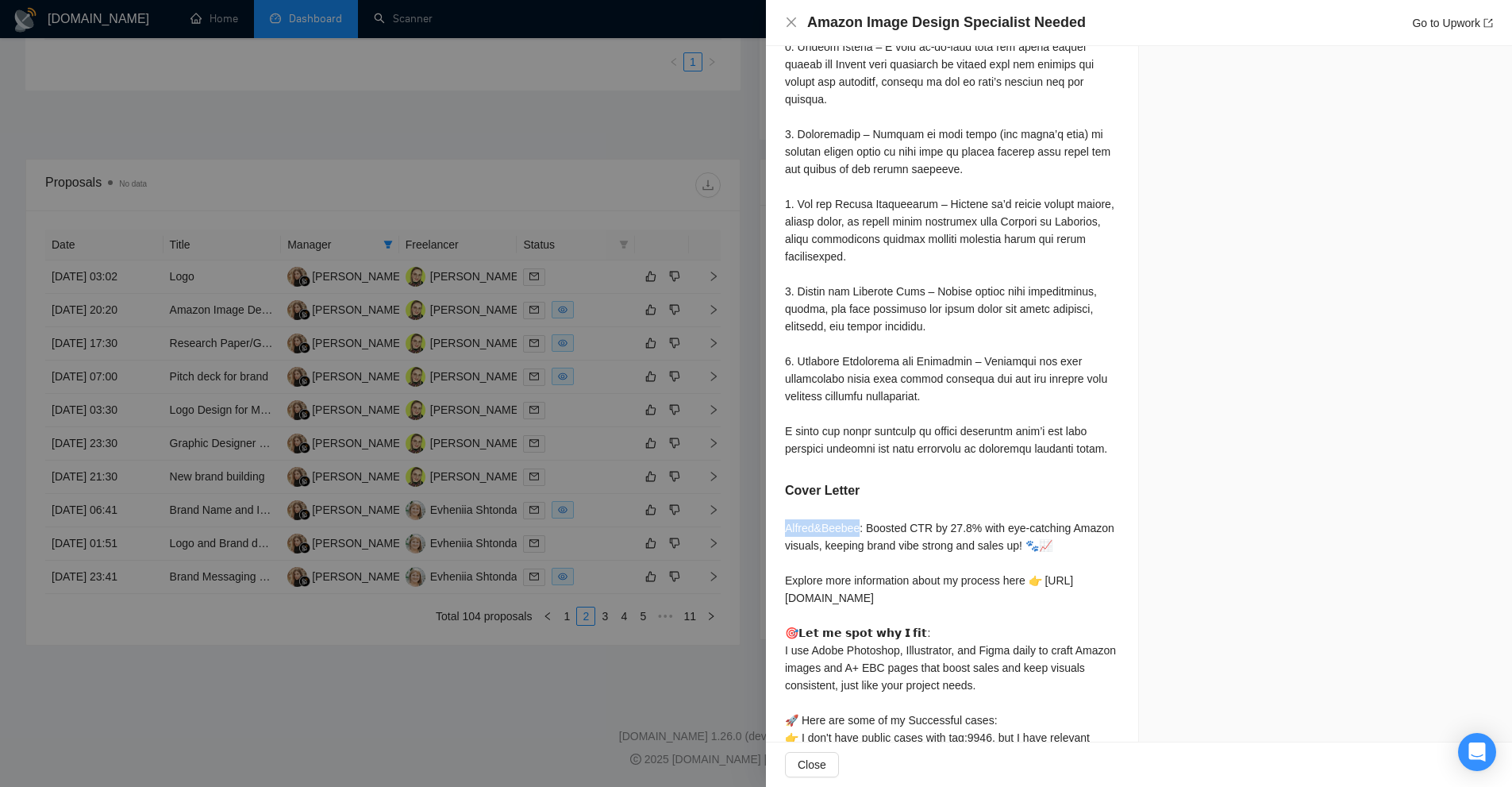
click at [893, 520] on div "Alfred&Beebee: Boosted CTR by 27.8% with eye-catching Amazon visuals, keeping b…" at bounding box center [952, 686] width 334 height 332
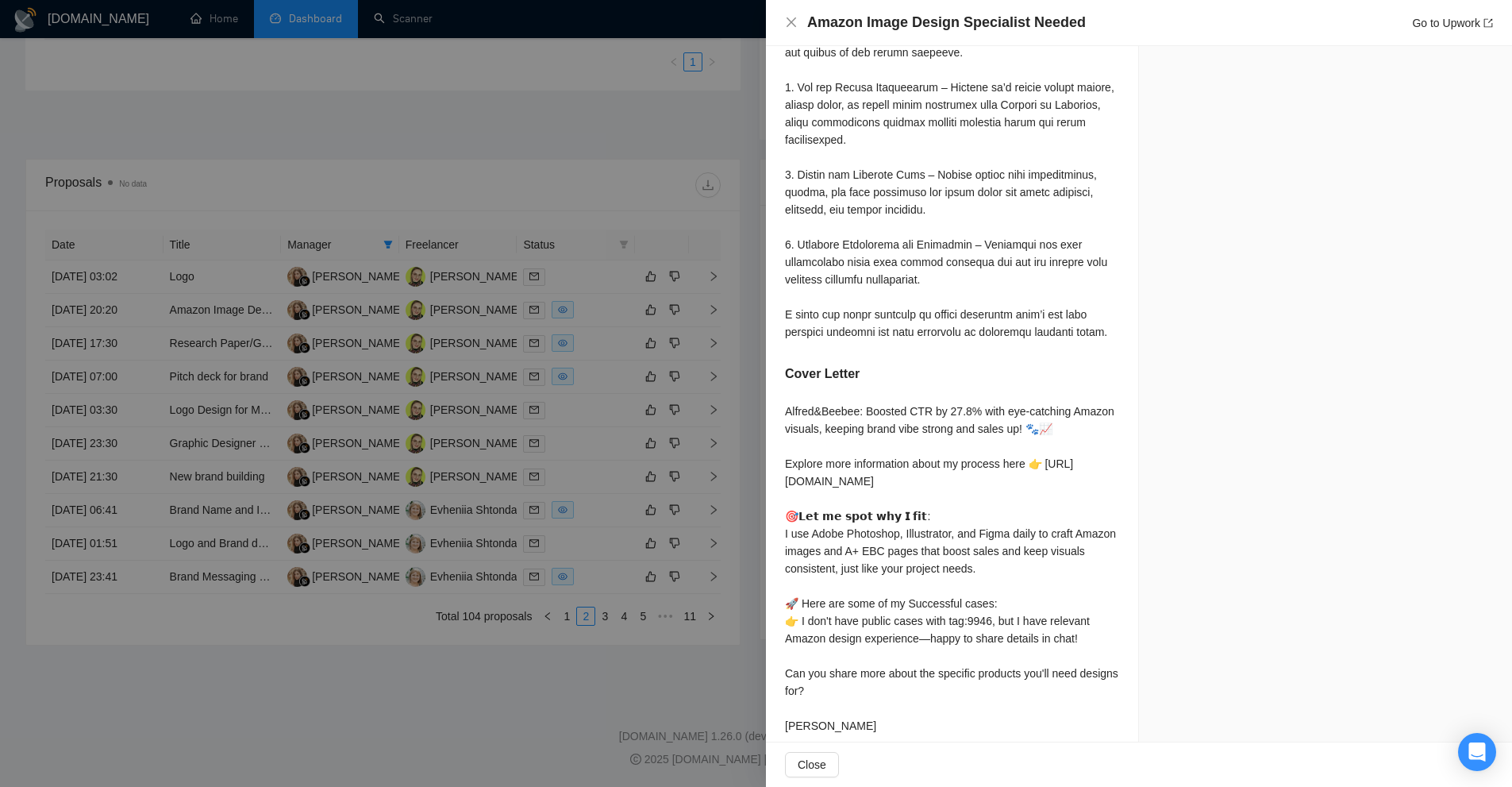
click at [848, 425] on div "Alfred&Beebee: Boosted CTR by 27.8% with eye-catching Amazon visuals, keeping b…" at bounding box center [952, 569] width 334 height 332
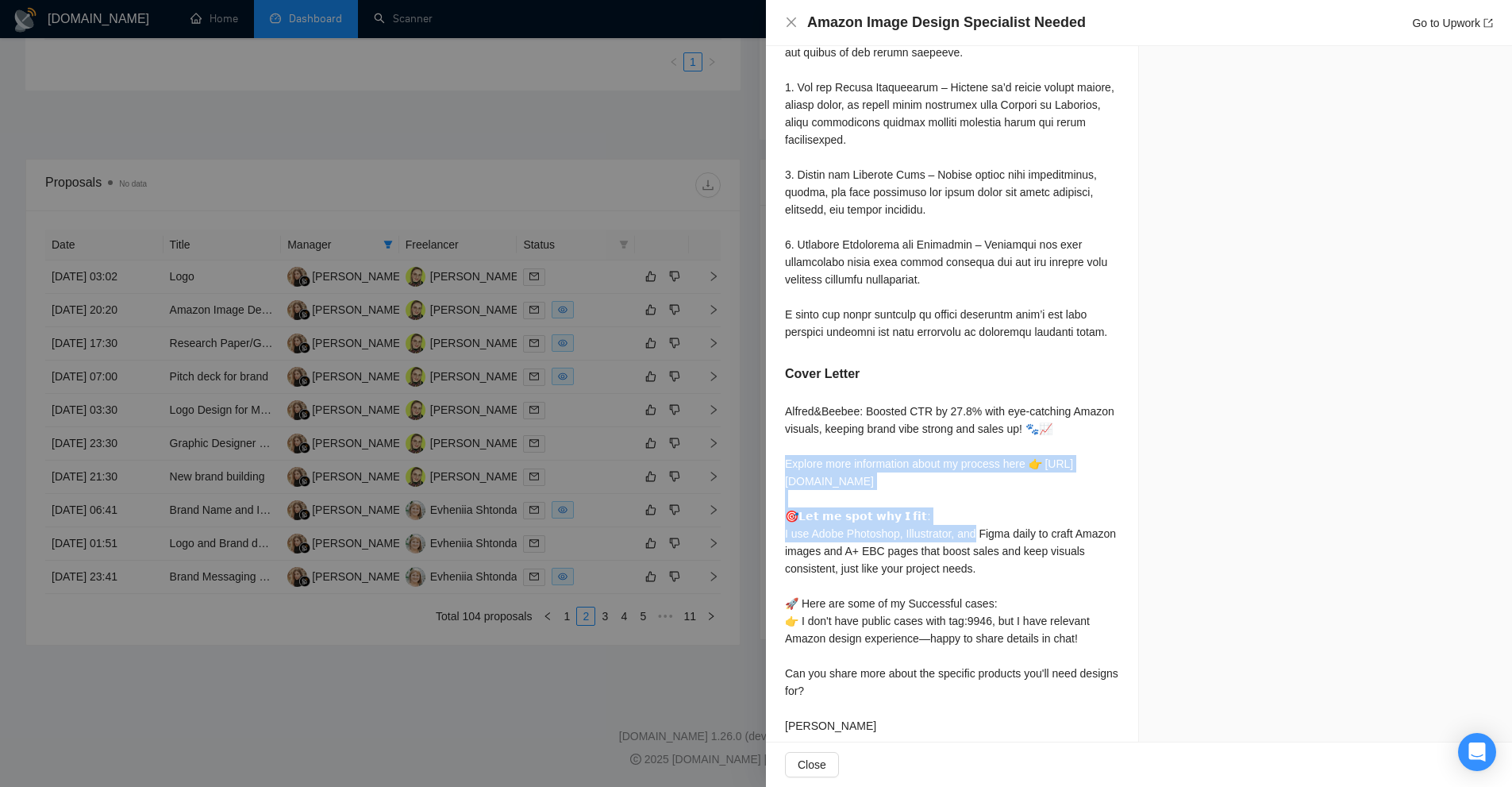
drag, startPoint x: 774, startPoint y: 410, endPoint x: 1048, endPoint y: 451, distance: 277.1
click at [1048, 451] on div "Alfred&Beebee: Boosted CTR by 27.8% with eye-catching Amazon visuals, keeping b…" at bounding box center [952, 569] width 334 height 332
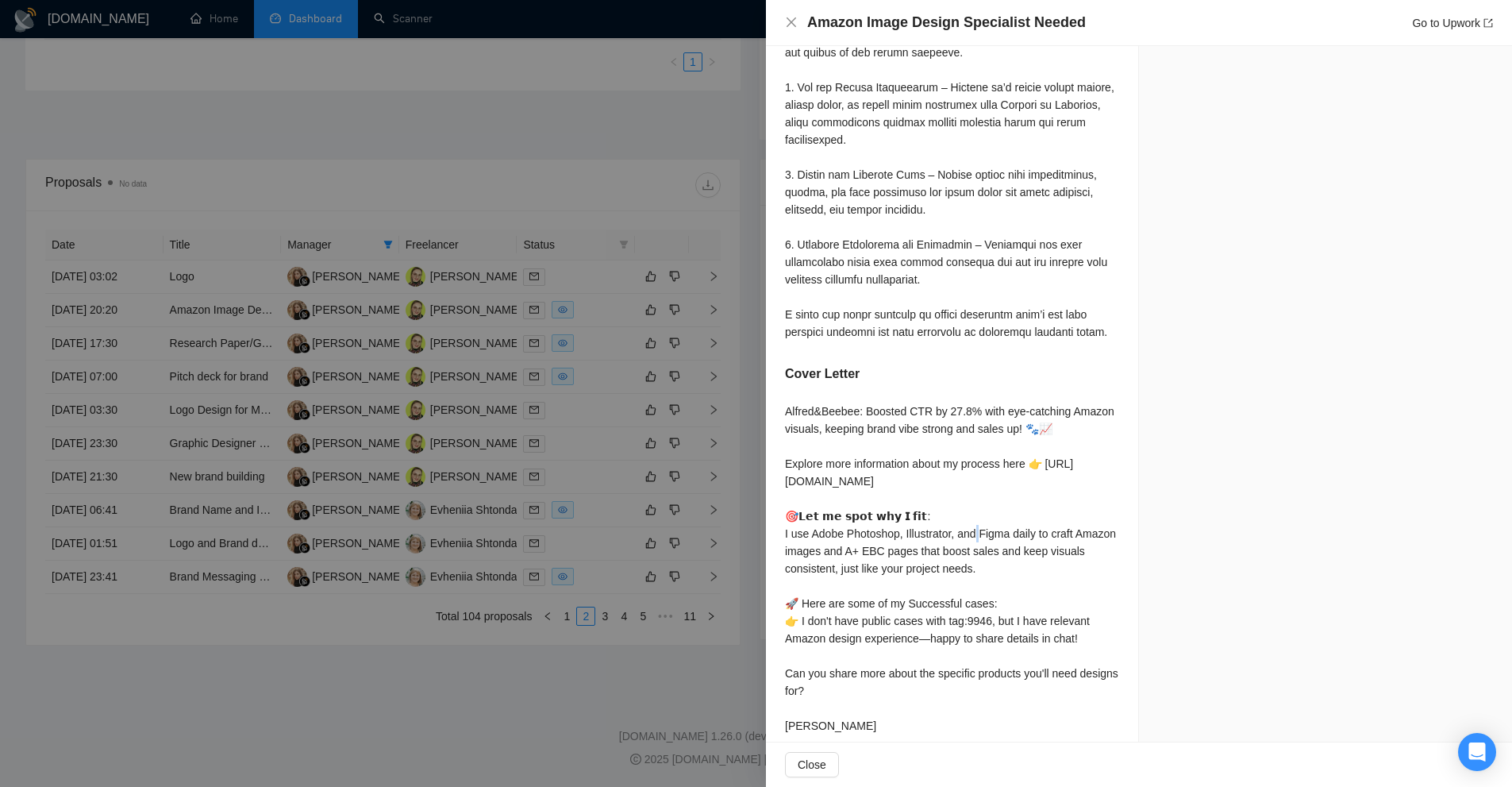
click at [1048, 451] on div "Alfred&Beebee: Boosted CTR by 27.8% with eye-catching Amazon visuals, keeping b…" at bounding box center [952, 569] width 334 height 332
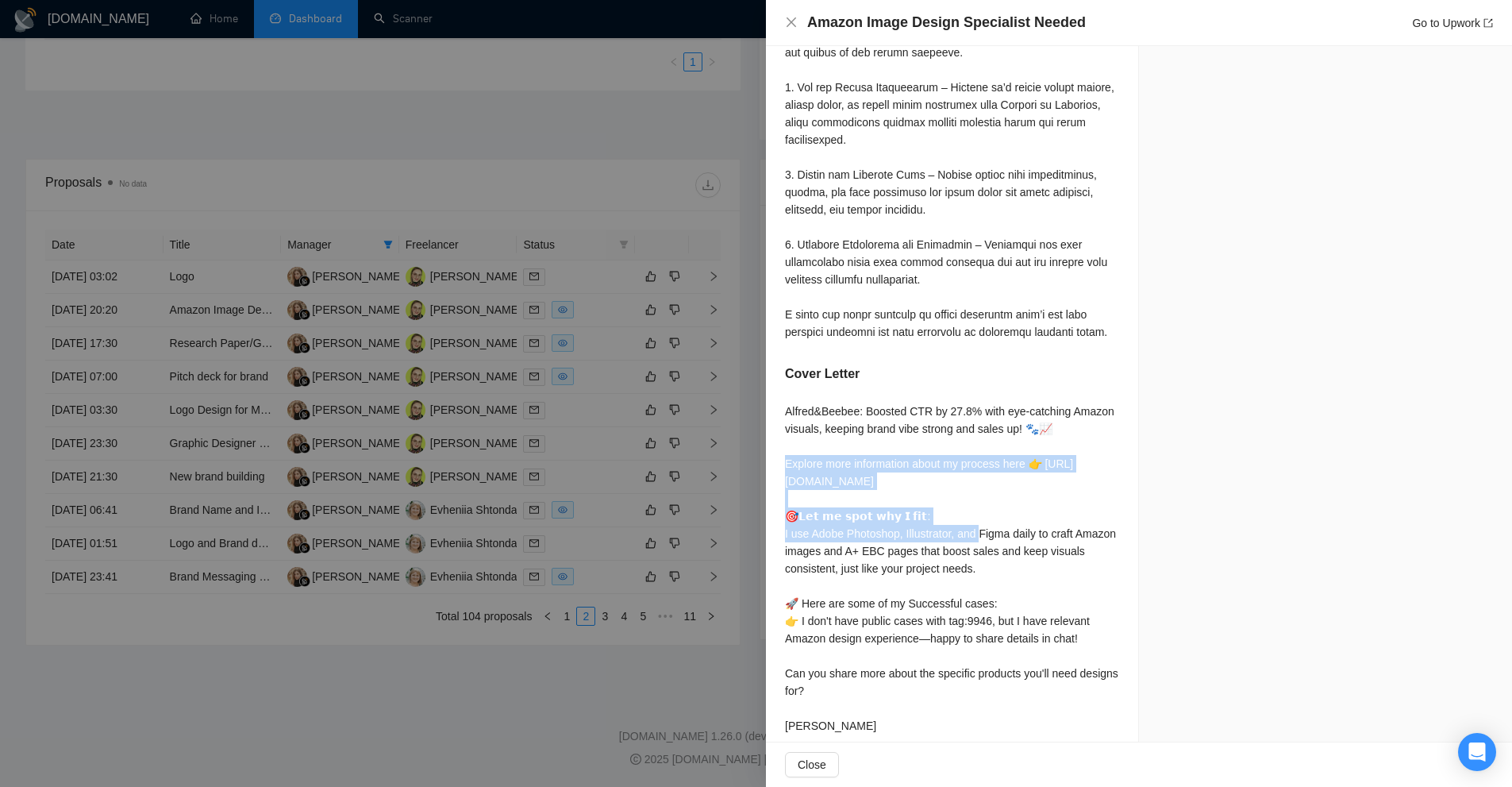
click at [1048, 451] on div "Alfred&Beebee: Boosted CTR by 27.8% with eye-catching Amazon visuals, keeping b…" at bounding box center [952, 569] width 334 height 332
click at [1109, 434] on div "Alfred&Beebee: Boosted CTR by 27.8% with eye-catching Amazon visuals, keeping b…" at bounding box center [952, 569] width 334 height 332
drag, startPoint x: 786, startPoint y: 353, endPoint x: 1093, endPoint y: 447, distance: 321.1
click at [1093, 447] on div "Alfred&Beebee: Boosted CTR by 27.8% with eye-catching Amazon visuals, keeping b…" at bounding box center [952, 569] width 334 height 332
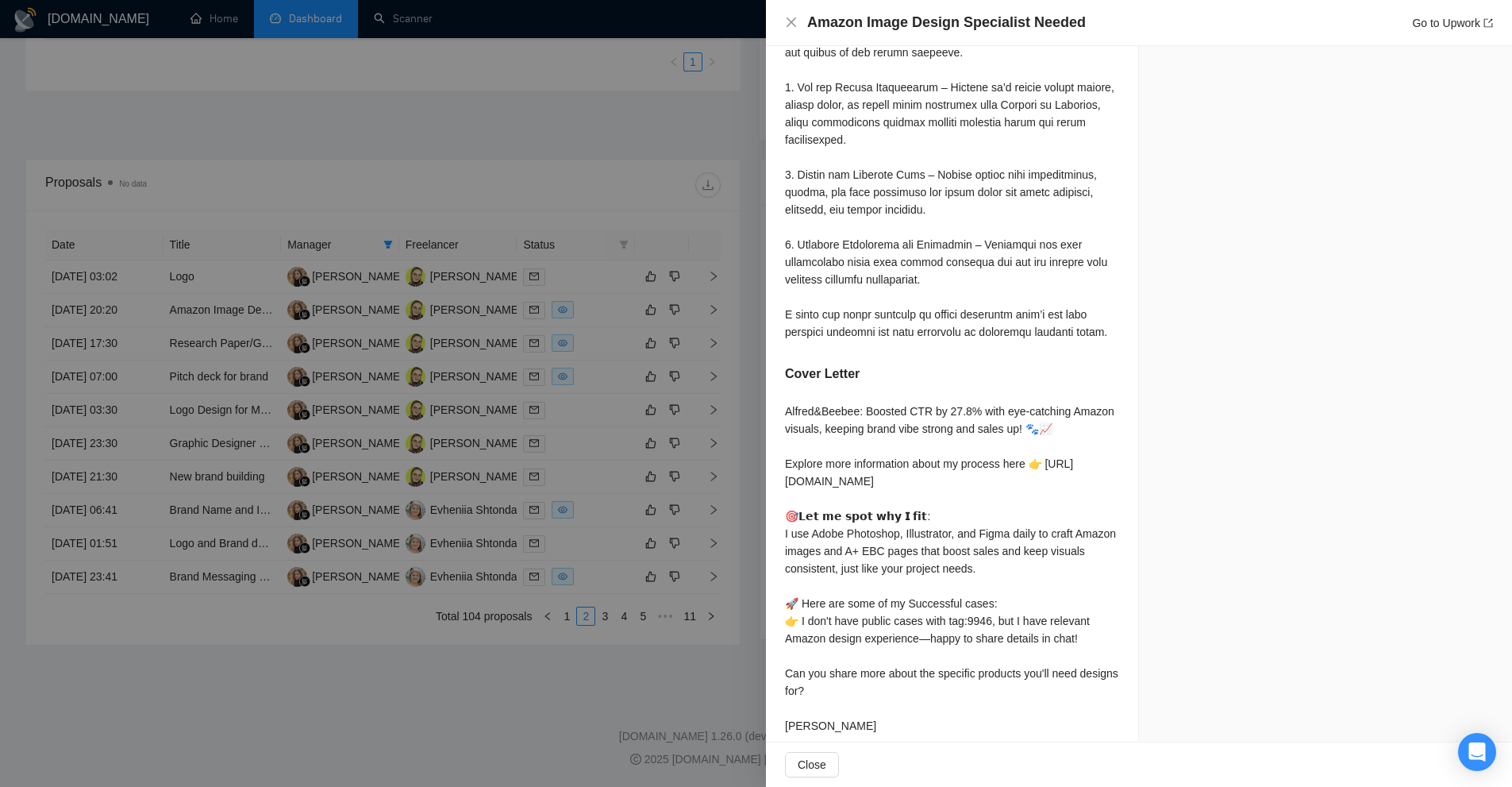
click at [949, 433] on div "Alfred&Beebee: Boosted CTR by 27.8% with eye-catching Amazon visuals, keeping b…" at bounding box center [952, 569] width 334 height 332
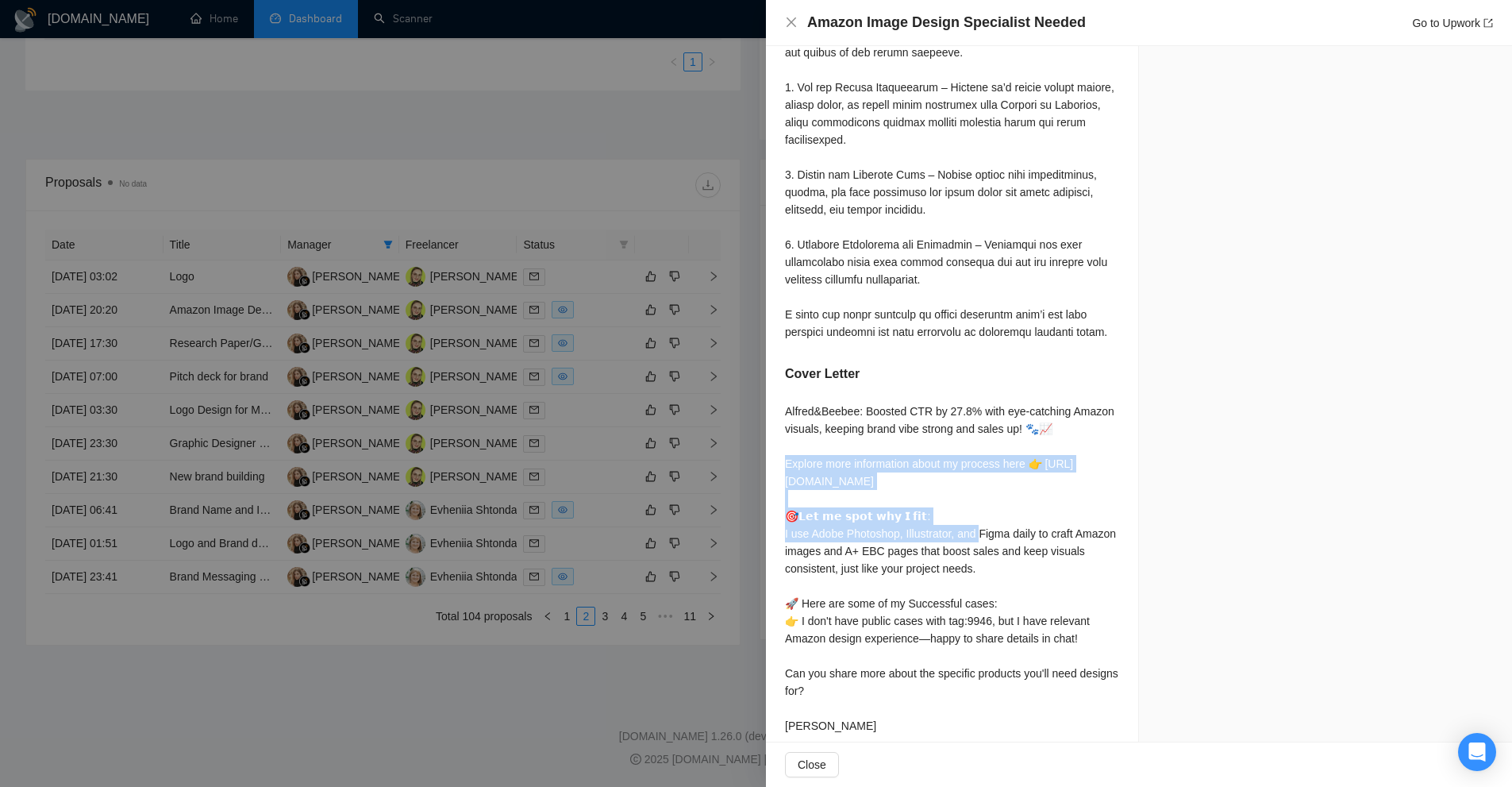
click at [949, 433] on div "Alfred&Beebee: Boosted CTR by 27.8% with eye-catching Amazon visuals, keeping b…" at bounding box center [952, 569] width 334 height 332
click at [883, 437] on div "Alfred&Beebee: Boosted CTR by 27.8% with eye-catching Amazon visuals, keeping b…" at bounding box center [952, 569] width 334 height 332
drag, startPoint x: 1050, startPoint y: 451, endPoint x: 784, endPoint y: 430, distance: 266.8
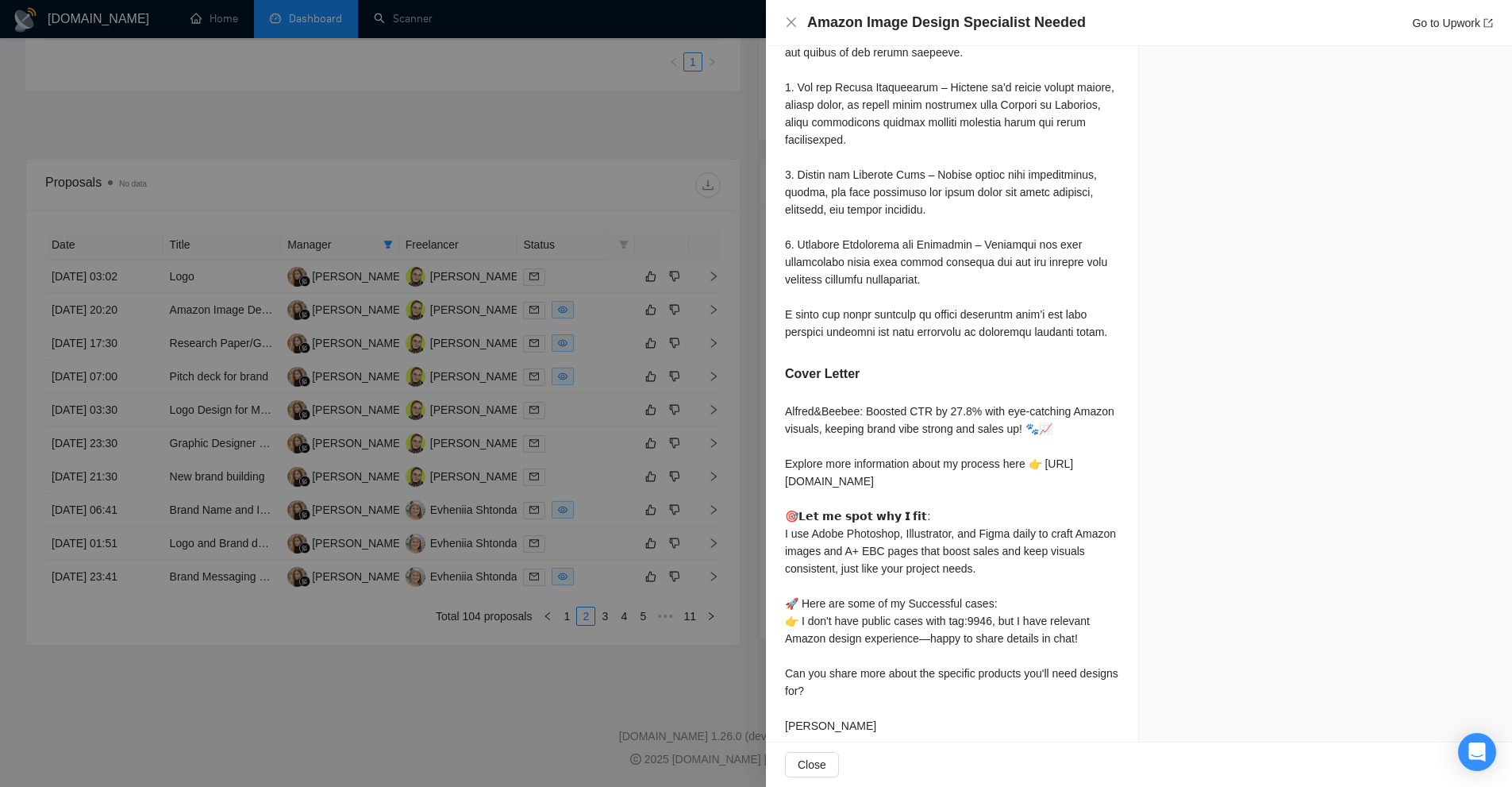
click at [865, 515] on div "Alfred&Beebee: Boosted CTR by 27.8% with eye-catching Amazon visuals, keeping b…" at bounding box center [952, 569] width 334 height 332
drag, startPoint x: 1043, startPoint y: 445, endPoint x: 797, endPoint y: 452, distance: 246.1
click at [797, 452] on div "Alfred&Beebee: Boosted CTR by 27.8% with eye-catching Amazon visuals, keeping b…" at bounding box center [952, 569] width 334 height 332
click at [804, 454] on div "Alfred&Beebee: Boosted CTR by 27.8% with eye-catching Amazon visuals, keeping b…" at bounding box center [952, 569] width 334 height 332
drag, startPoint x: 796, startPoint y: 447, endPoint x: 1069, endPoint y: 447, distance: 273.0
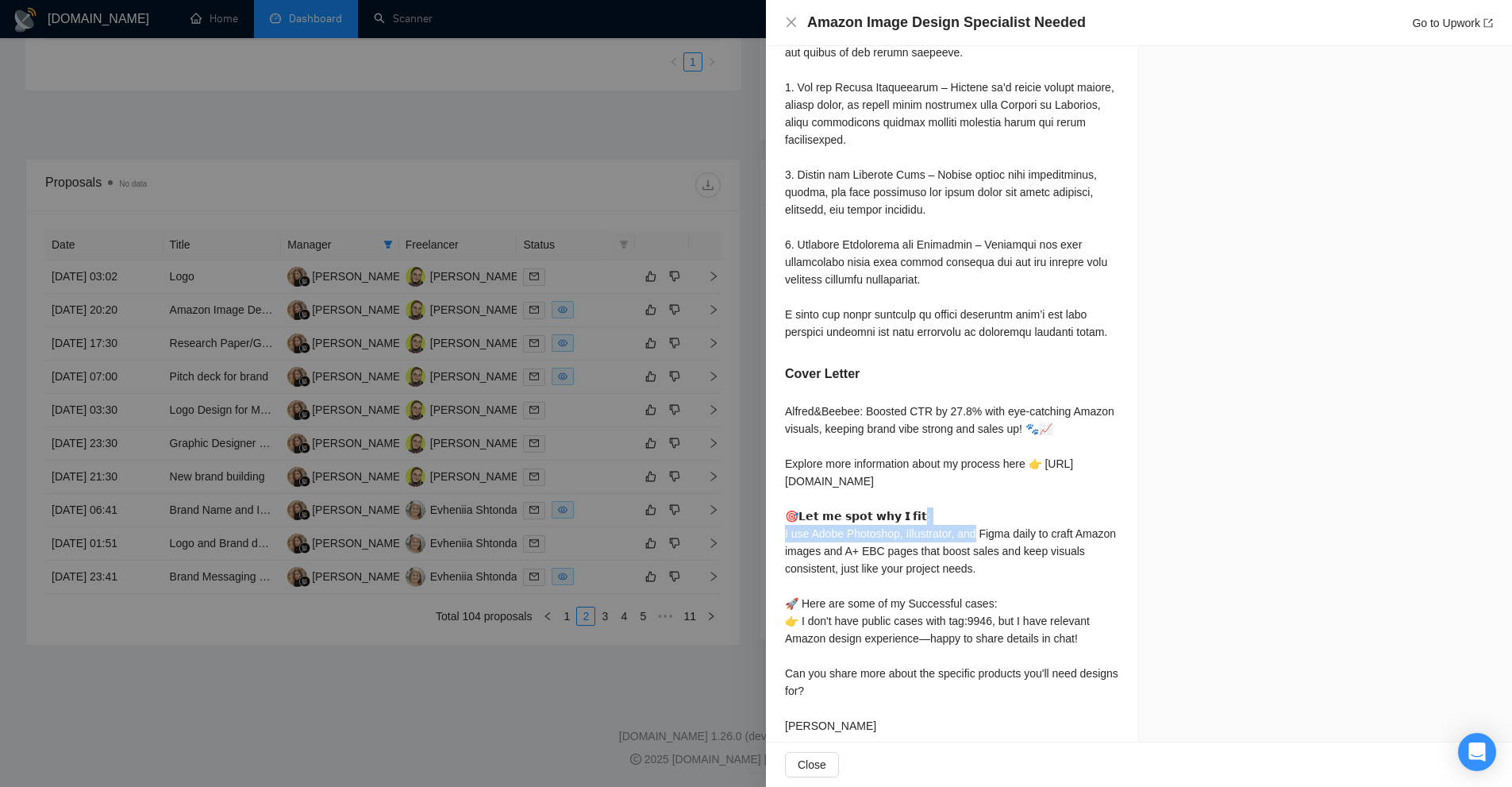
click at [1069, 447] on div "Alfred&Beebee: Boosted CTR by 27.8% with eye-catching Amazon visuals, keeping b…" at bounding box center [952, 569] width 334 height 332
drag, startPoint x: 1069, startPoint y: 447, endPoint x: 797, endPoint y: 449, distance: 272.0
click at [797, 449] on div "Alfred&Beebee: Boosted CTR by 27.8% with eye-catching Amazon visuals, keeping b…" at bounding box center [952, 569] width 334 height 332
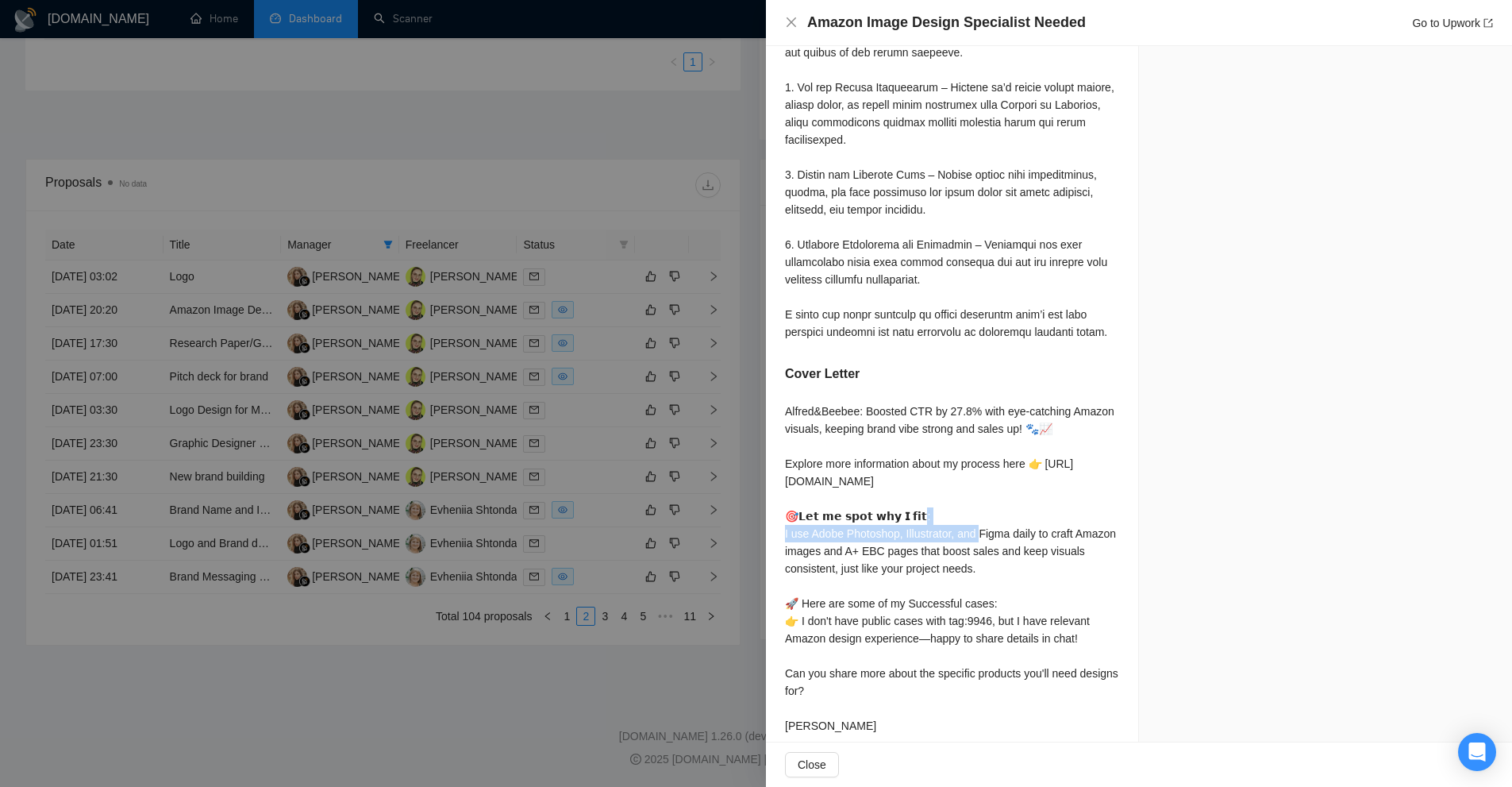
drag, startPoint x: 797, startPoint y: 449, endPoint x: 1044, endPoint y: 444, distance: 247.1
click at [1044, 444] on div "Alfred&Beebee: Boosted CTR by 27.8% with eye-catching Amazon visuals, keeping b…" at bounding box center [952, 569] width 334 height 332
drag, startPoint x: 796, startPoint y: 441, endPoint x: 782, endPoint y: 429, distance: 18.4
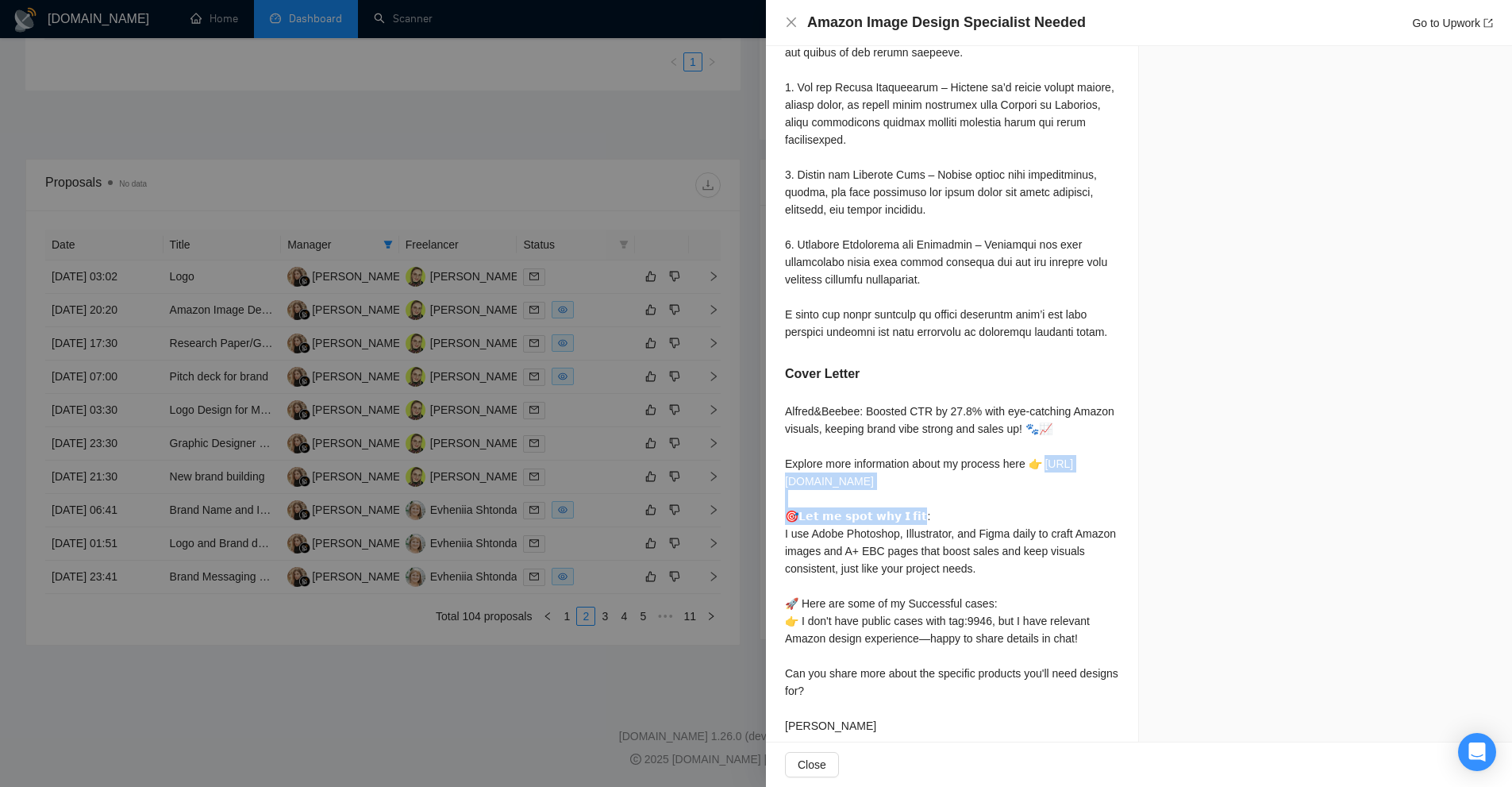
click at [790, 431] on div "Alfred&Beebee: Boosted CTR by 27.8% with eye-catching Amazon visuals, keeping b…" at bounding box center [952, 569] width 334 height 332
drag, startPoint x: 820, startPoint y: 428, endPoint x: 780, endPoint y: 431, distance: 40.1
click at [806, 431] on div "Alfred&Beebee: Boosted CTR by 27.8% with eye-catching Amazon visuals, keeping b…" at bounding box center [952, 569] width 334 height 332
drag, startPoint x: 821, startPoint y: 426, endPoint x: 843, endPoint y: 427, distance: 22.0
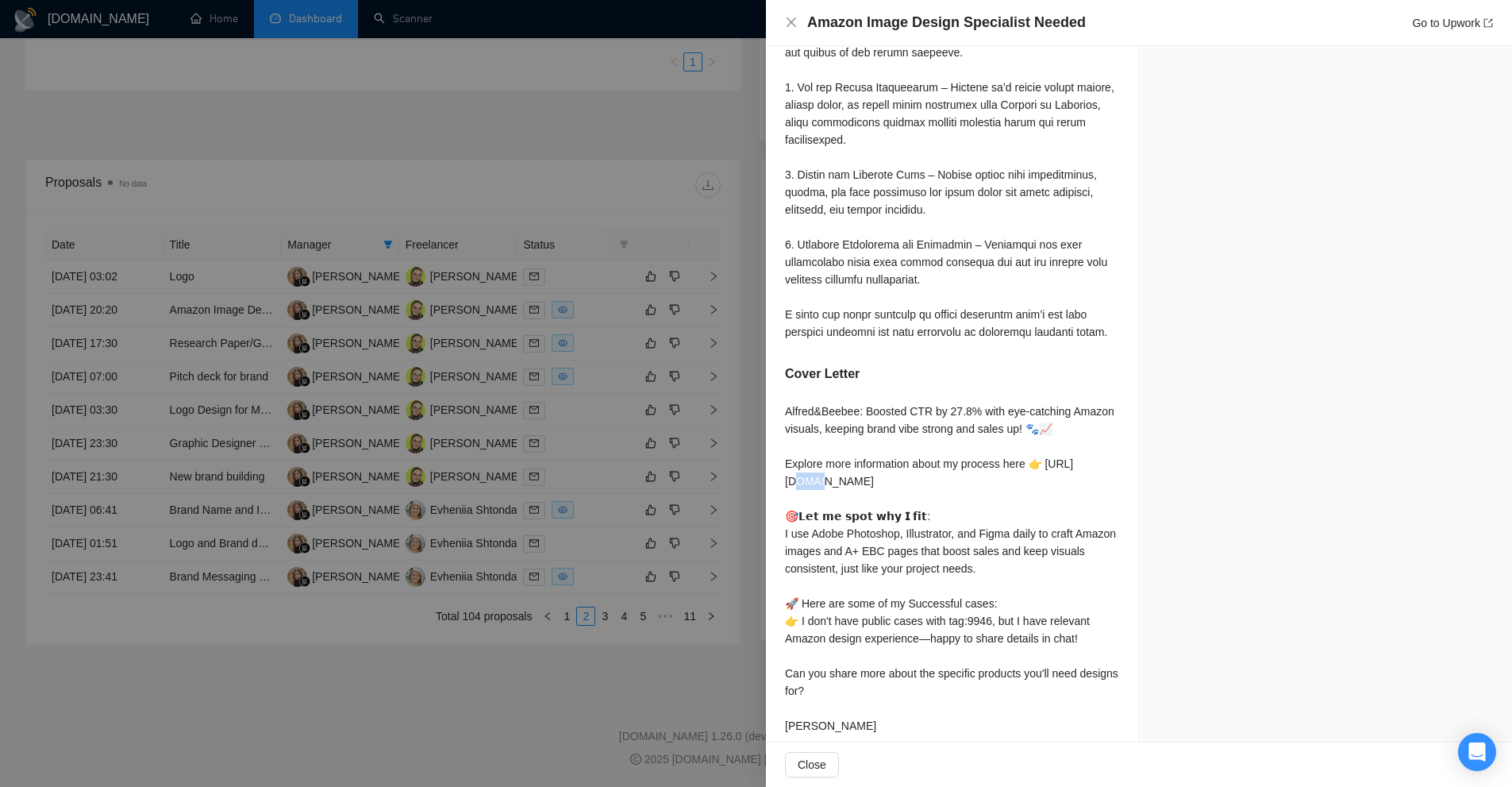
click at [842, 427] on div "Alfred&Beebee: Boosted CTR by 27.8% with eye-catching Amazon visuals, keeping b…" at bounding box center [952, 569] width 334 height 332
click at [857, 427] on div "Alfred&Beebee: Boosted CTR by 27.8% with eye-catching Amazon visuals, keeping b…" at bounding box center [952, 569] width 334 height 332
drag, startPoint x: 847, startPoint y: 429, endPoint x: 903, endPoint y: 428, distance: 56.0
click at [903, 428] on div "Alfred&Beebee: Boosted CTR by 27.8% with eye-catching Amazon visuals, keeping b…" at bounding box center [952, 569] width 334 height 332
click at [909, 429] on div "Alfred&Beebee: Boosted CTR by 27.8% with eye-catching Amazon visuals, keeping b…" at bounding box center [952, 569] width 334 height 332
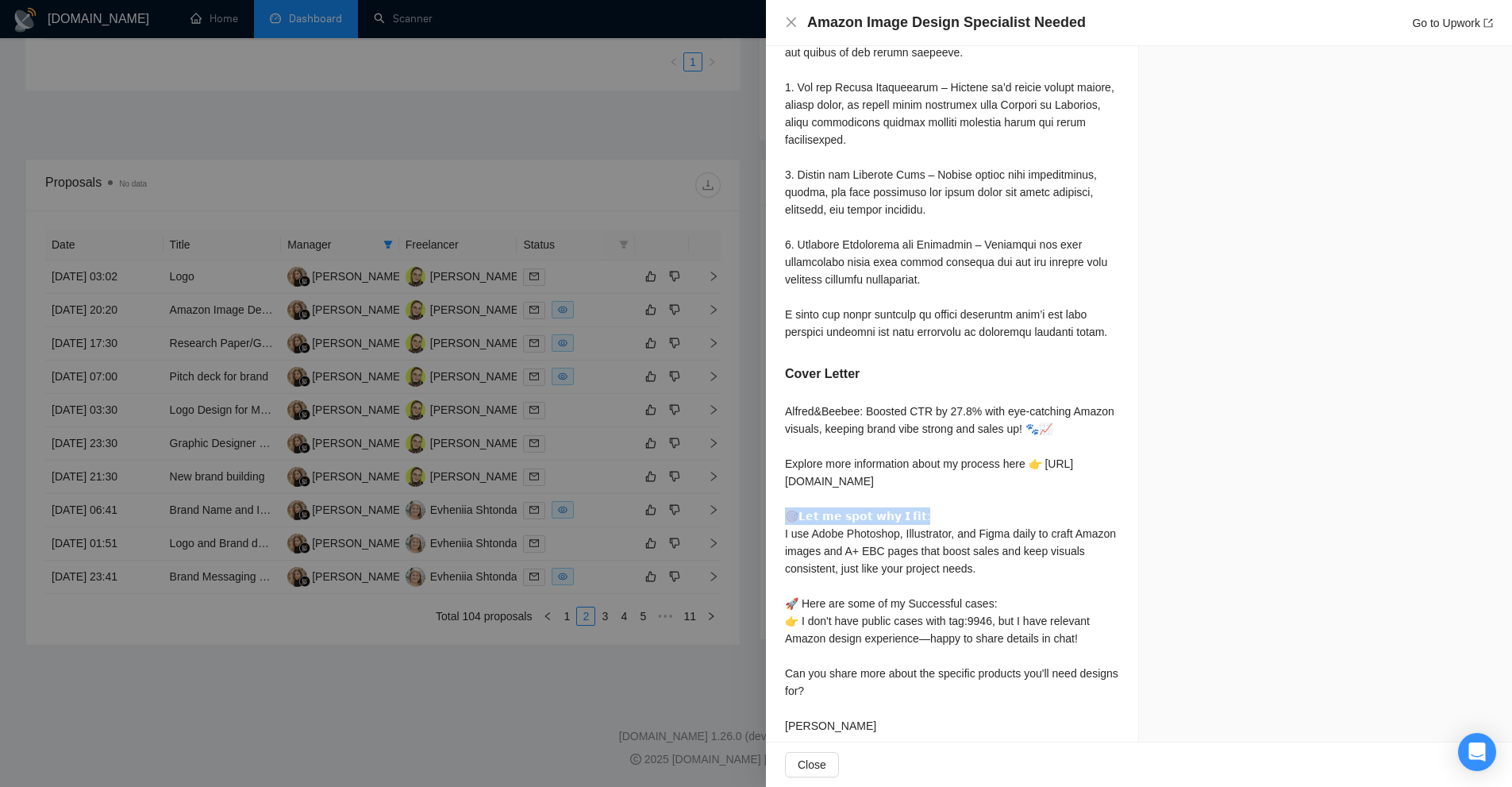
drag, startPoint x: 903, startPoint y: 430, endPoint x: 827, endPoint y: 450, distance: 78.6
click at [805, 442] on div "Alfred&Beebee: Boosted CTR by 27.8% with eye-catching Amazon visuals, keeping b…" at bounding box center [952, 569] width 334 height 332
click at [828, 450] on div "Alfred&Beebee: Boosted CTR by 27.8% with eye-catching Amazon visuals, keeping b…" at bounding box center [952, 569] width 334 height 332
click at [1000, 435] on div "Alfred&Beebee: Boosted CTR by 27.8% with eye-catching Amazon visuals, keeping b…" at bounding box center [952, 569] width 334 height 332
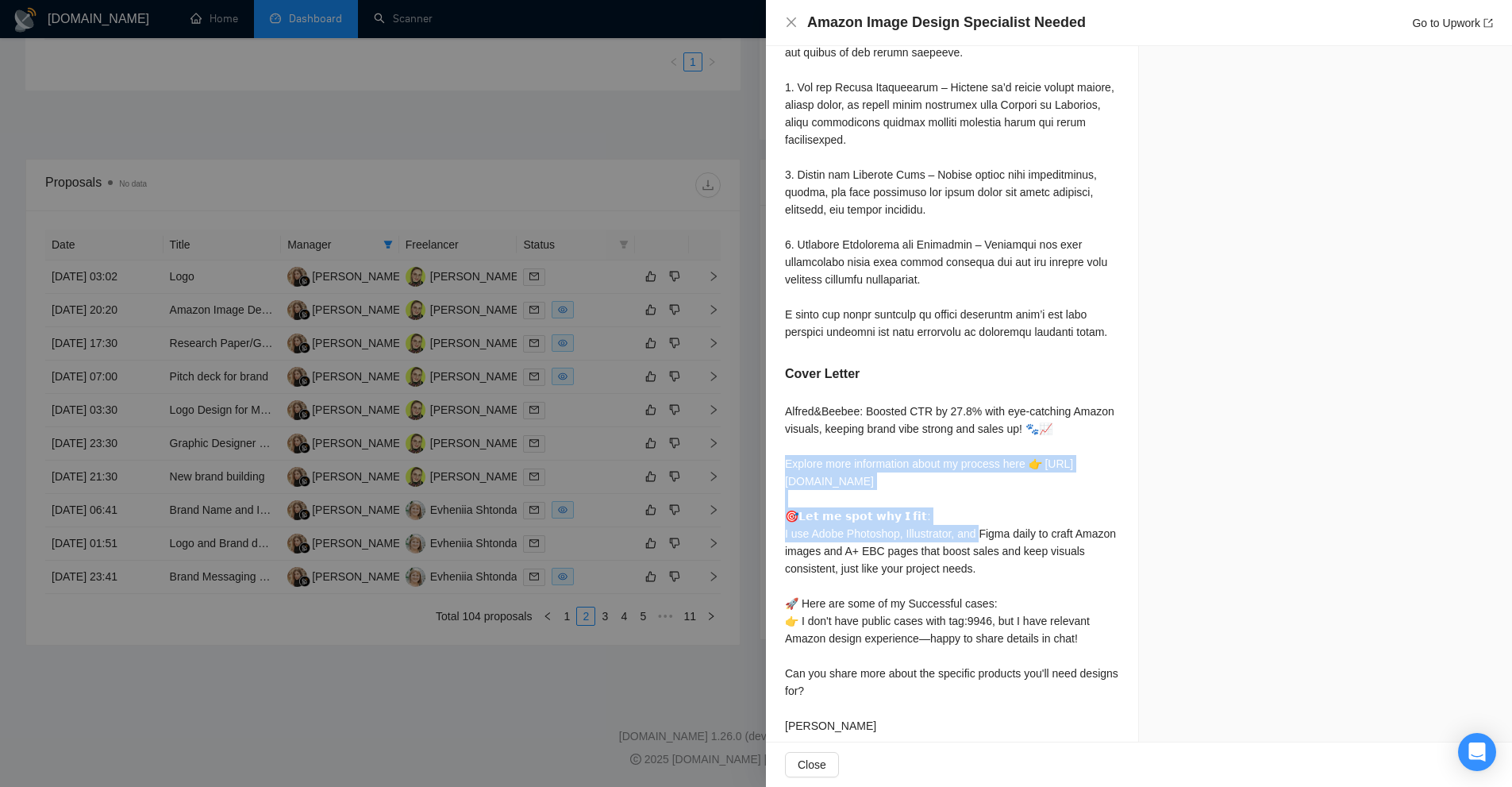
click at [1000, 435] on div "Alfred&Beebee: Boosted CTR by 27.8% with eye-catching Amazon visuals, keeping b…" at bounding box center [952, 569] width 334 height 332
click at [1034, 456] on div "Alfred&Beebee: Boosted CTR by 27.8% with eye-catching Amazon visuals, keeping b…" at bounding box center [952, 569] width 334 height 332
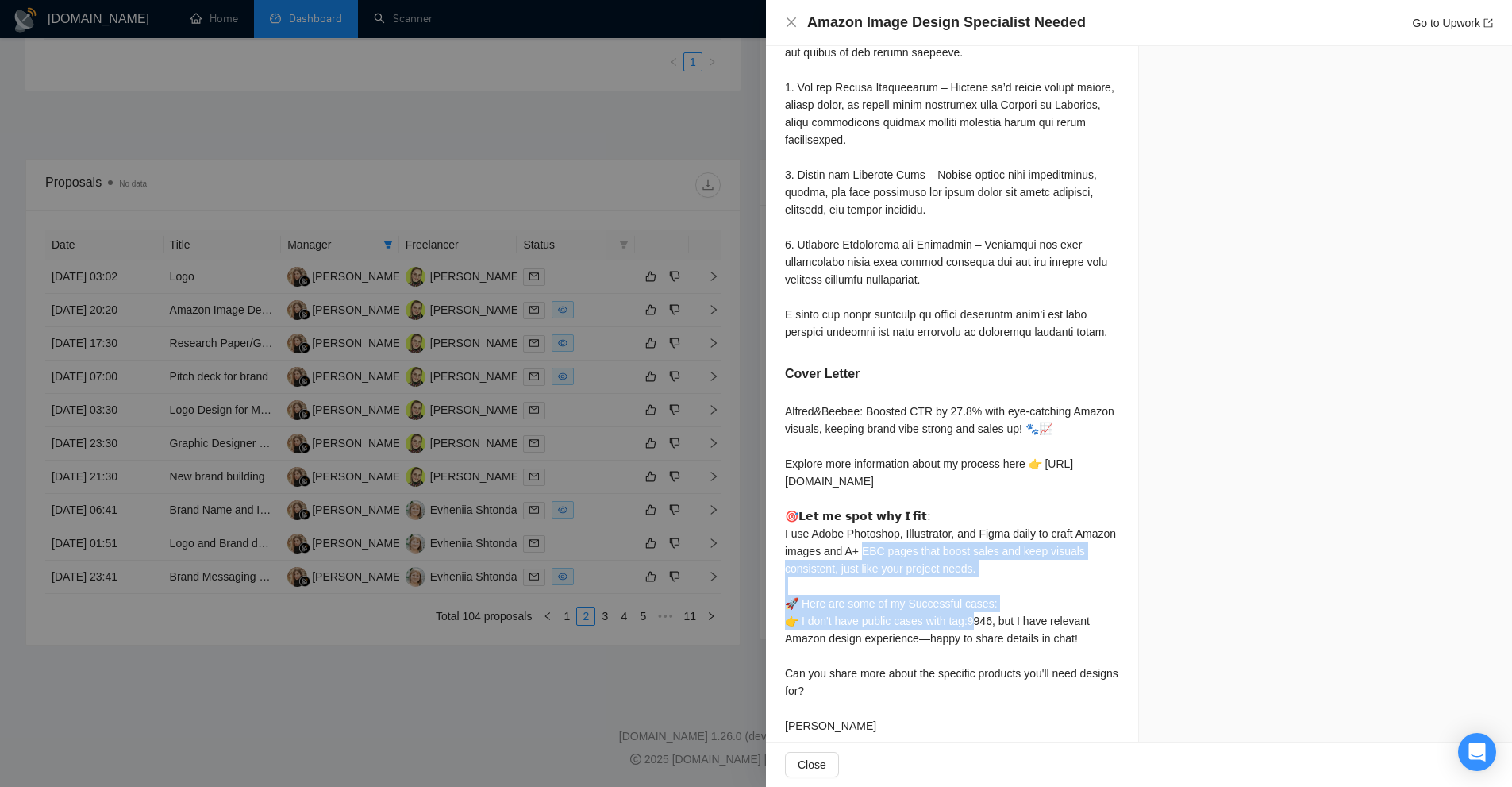
drag, startPoint x: 806, startPoint y: 501, endPoint x: 1013, endPoint y: 539, distance: 210.5
click at [810, 519] on div "Alfred&Beebee: Boosted CTR by 27.8% with eye-catching Amazon visuals, keeping b…" at bounding box center [952, 569] width 334 height 332
drag, startPoint x: 791, startPoint y: 500, endPoint x: 999, endPoint y: 501, distance: 208.0
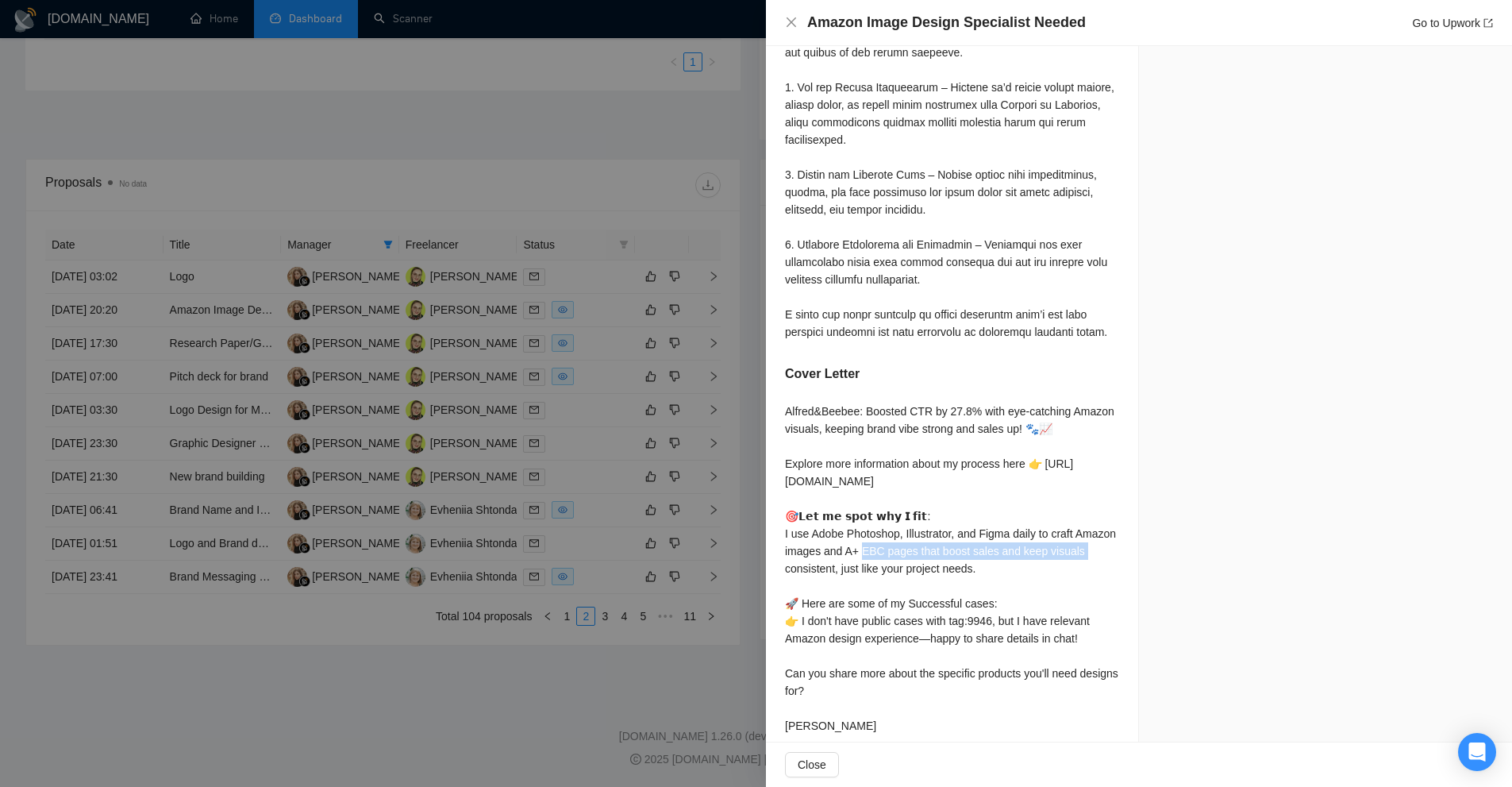
click at [999, 501] on div "Alfred&Beebee: Boosted CTR by 27.8% with eye-catching Amazon visuals, keeping b…" at bounding box center [952, 569] width 334 height 332
drag, startPoint x: 782, startPoint y: 496, endPoint x: 1007, endPoint y: 501, distance: 225.1
click at [1065, 507] on div "Alfred&Beebee: Boosted CTR by 27.8% with eye-catching Amazon visuals, keeping b…" at bounding box center [952, 569] width 334 height 332
drag, startPoint x: 814, startPoint y: 497, endPoint x: 1021, endPoint y: 496, distance: 207.0
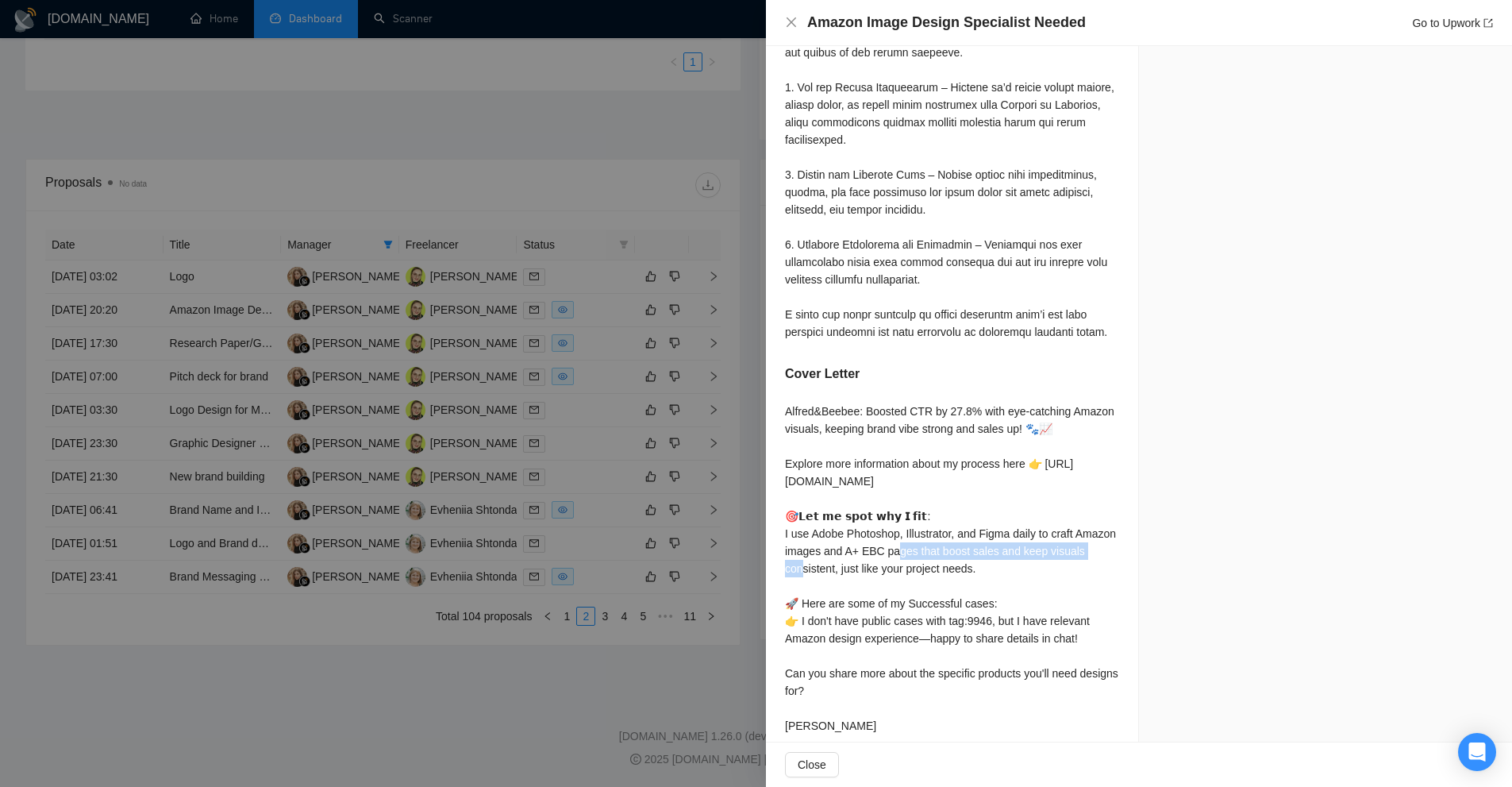
click at [1021, 496] on div "Alfred&Beebee: Boosted CTR by 27.8% with eye-catching Amazon visuals, keeping b…" at bounding box center [952, 569] width 334 height 332
click at [1096, 487] on div "Alfred&Beebee: Boosted CTR by 27.8% with eye-catching Amazon visuals, keeping b…" at bounding box center [952, 569] width 334 height 332
click at [933, 534] on div "Alfred&Beebee: Boosted CTR by 27.8% with eye-catching Amazon visuals, keeping b…" at bounding box center [952, 569] width 334 height 332
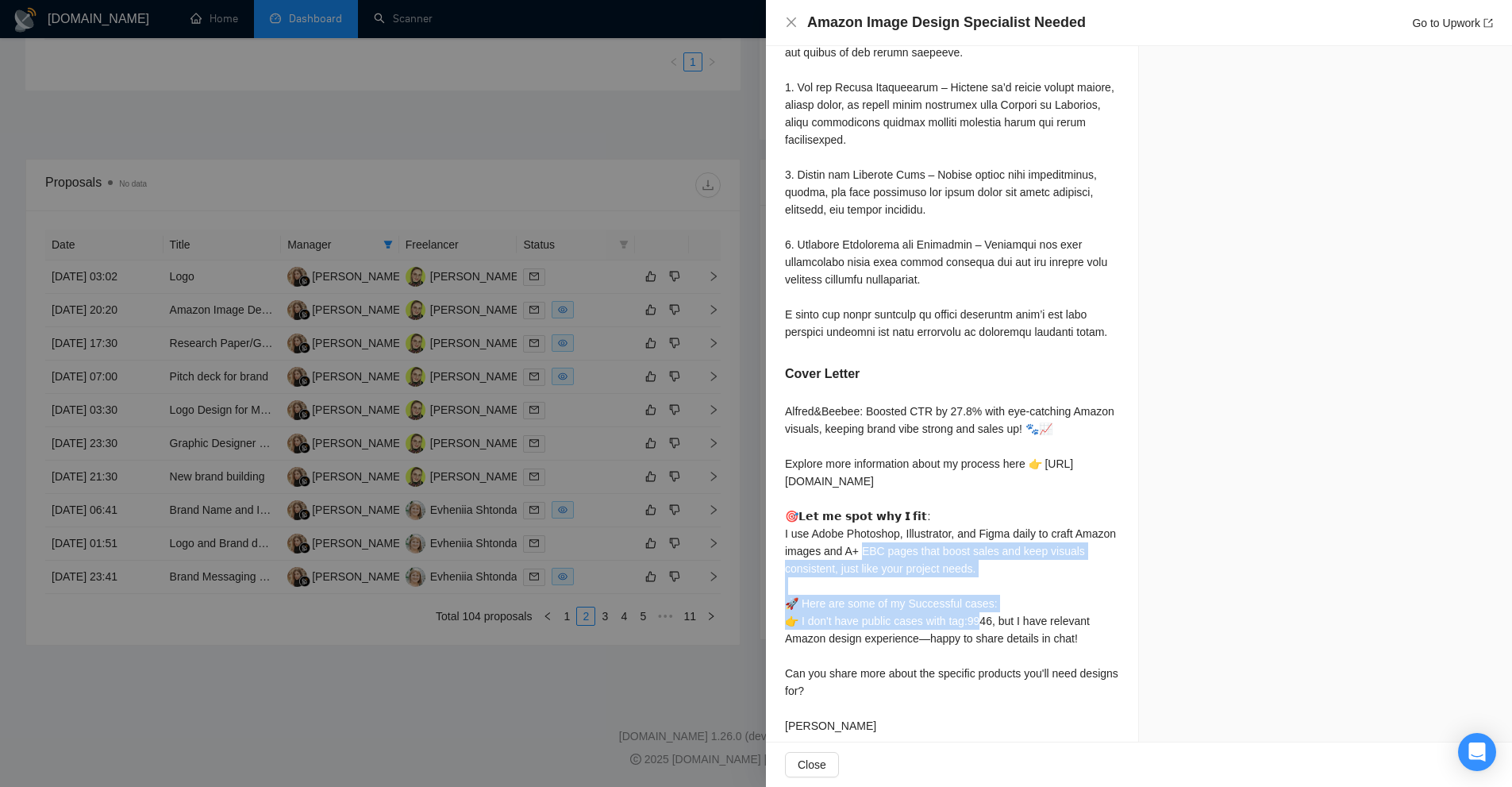
click at [1027, 542] on div "Alfred&Beebee: Boosted CTR by 27.8% with eye-catching Amazon visuals, keeping b…" at bounding box center [952, 569] width 334 height 332
click at [1065, 512] on div "Alfred&Beebee: Boosted CTR by 27.8% with eye-catching Amazon visuals, keeping b…" at bounding box center [952, 569] width 334 height 332
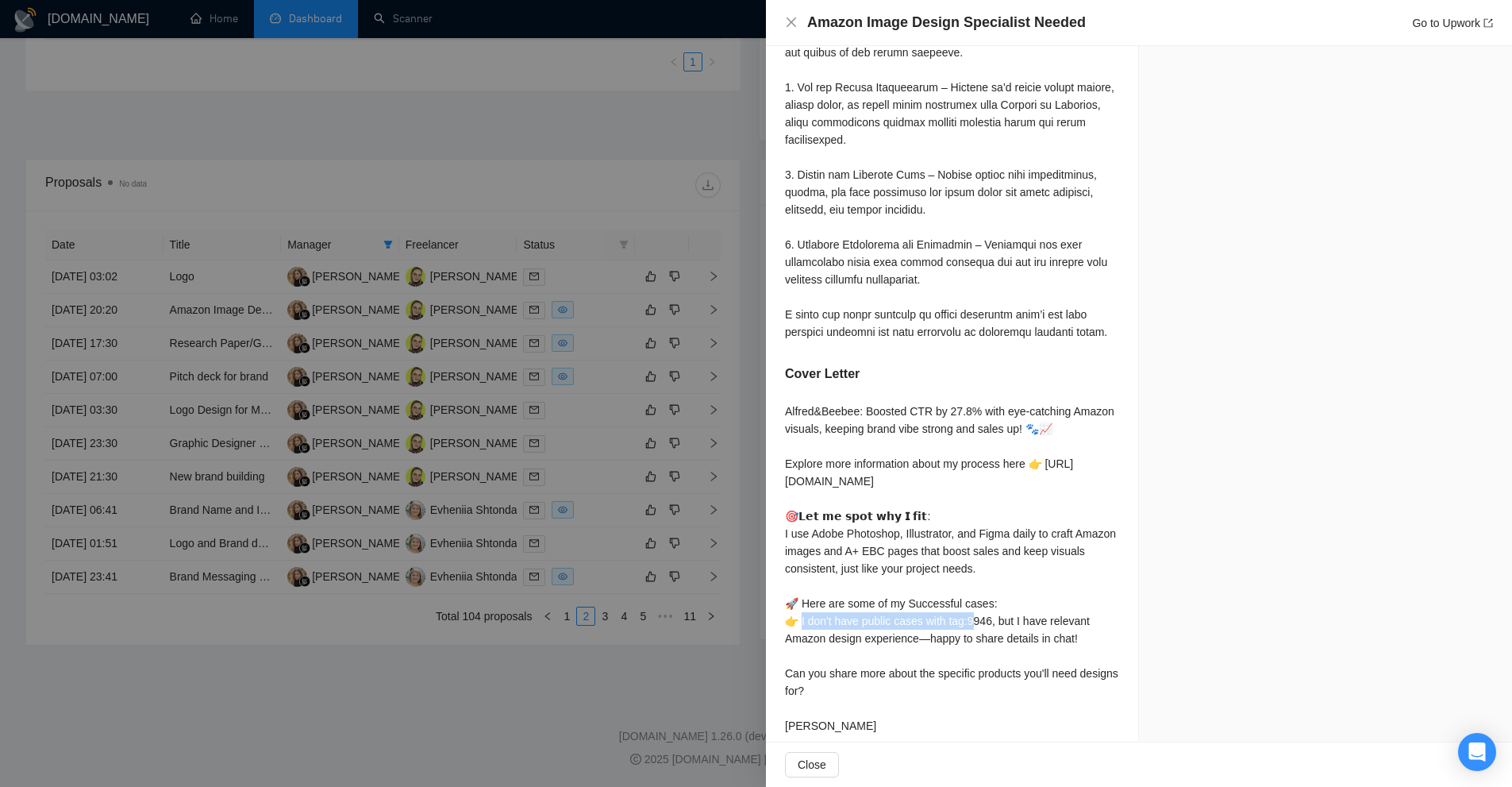
drag, startPoint x: 1021, startPoint y: 539, endPoint x: 845, endPoint y: 525, distance: 176.6
click at [848, 525] on div "Alfred&Beebee: Boosted CTR by 27.8% with eye-catching Amazon visuals, keeping b…" at bounding box center [952, 569] width 334 height 332
click at [822, 513] on div "Alfred&Beebee: Boosted CTR by 27.8% with eye-catching Amazon visuals, keeping b…" at bounding box center [952, 569] width 334 height 332
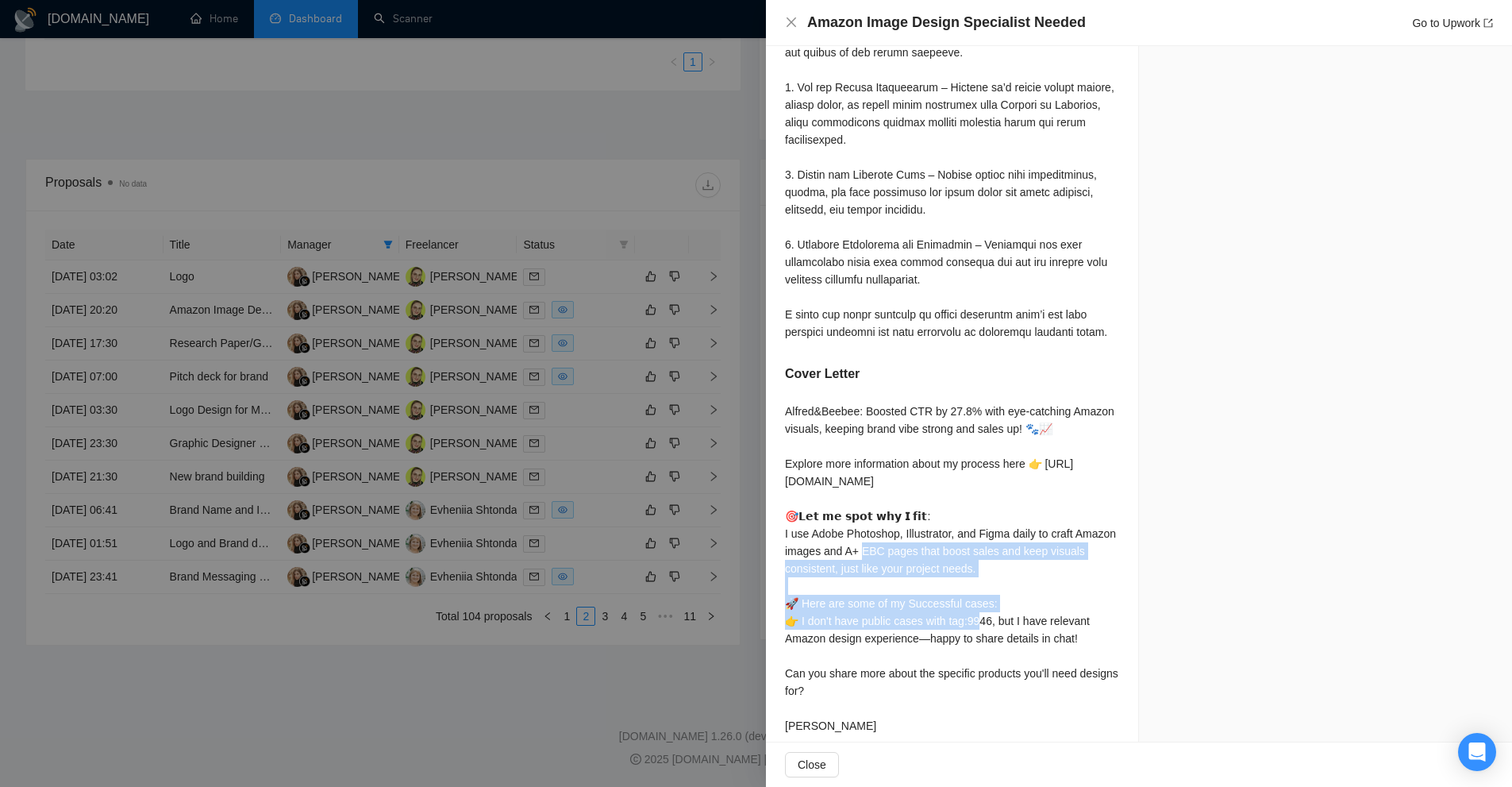
click at [822, 513] on div "Alfred&Beebee: Boosted CTR by 27.8% with eye-catching Amazon visuals, keeping b…" at bounding box center [952, 569] width 334 height 332
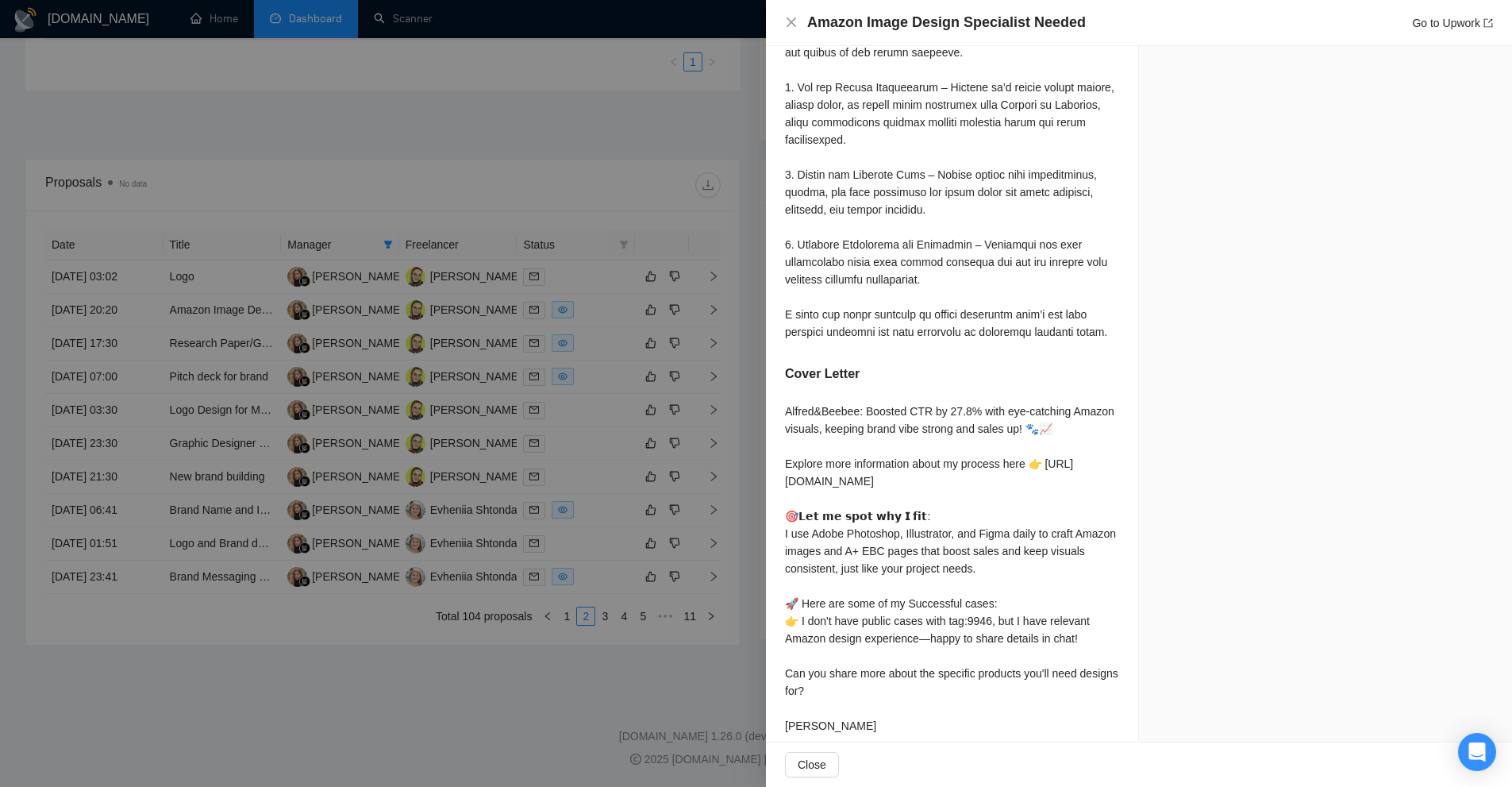
click at [839, 459] on div "Alfred&Beebee: Boosted CTR by 27.8% with eye-catching Amazon visuals, keeping b…" at bounding box center [952, 569] width 334 height 332
drag, startPoint x: 787, startPoint y: 499, endPoint x: 984, endPoint y: 501, distance: 197.0
click at [984, 501] on div "Alfred&Beebee: Boosted CTR by 27.8% with eye-catching Amazon visuals, keeping b…" at bounding box center [952, 569] width 334 height 332
drag, startPoint x: 779, startPoint y: 564, endPoint x: 1093, endPoint y: 603, distance: 316.4
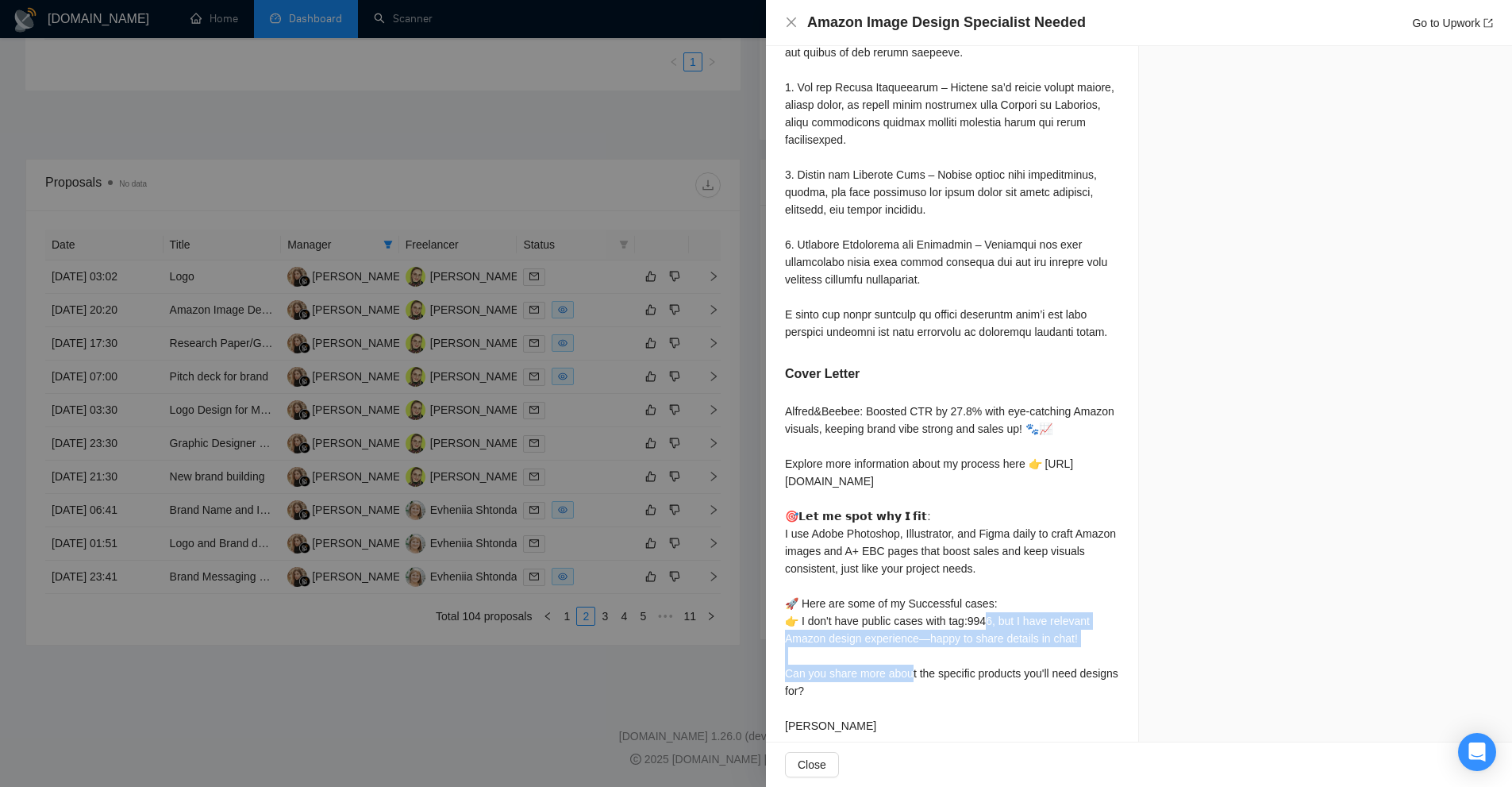
click at [1092, 604] on div "Alfred&Beebee: Boosted CTR by 27.8% with eye-catching Amazon visuals, keeping b…" at bounding box center [952, 569] width 334 height 332
drag, startPoint x: 787, startPoint y: 588, endPoint x: 1049, endPoint y: 596, distance: 262.1
click at [1049, 596] on div "Alfred&Beebee: Boosted CTR by 27.8% with eye-catching Amazon visuals, keeping b…" at bounding box center [952, 569] width 334 height 332
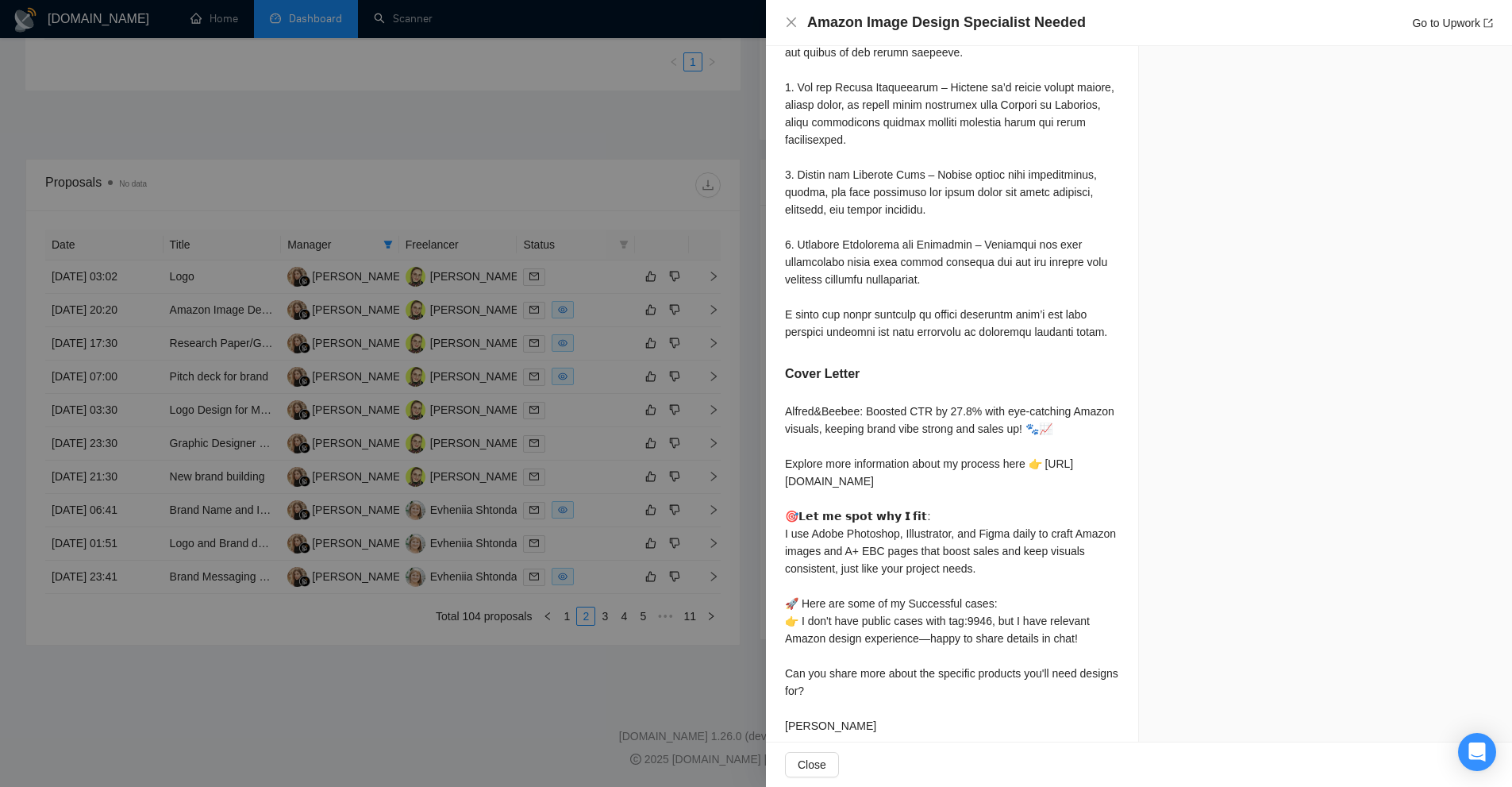
click at [1045, 596] on div "Alfred&Beebee: Boosted CTR by 27.8% with eye-catching Amazon visuals, keeping b…" at bounding box center [952, 569] width 334 height 332
click at [896, 622] on div "Alfred&Beebee: Boosted CTR by 27.8% with eye-catching Amazon visuals, keeping b…" at bounding box center [952, 569] width 334 height 332
click at [908, 593] on div "Alfred&Beebee: Boosted CTR by 27.8% with eye-catching Amazon visuals, keeping b…" at bounding box center [952, 569] width 334 height 332
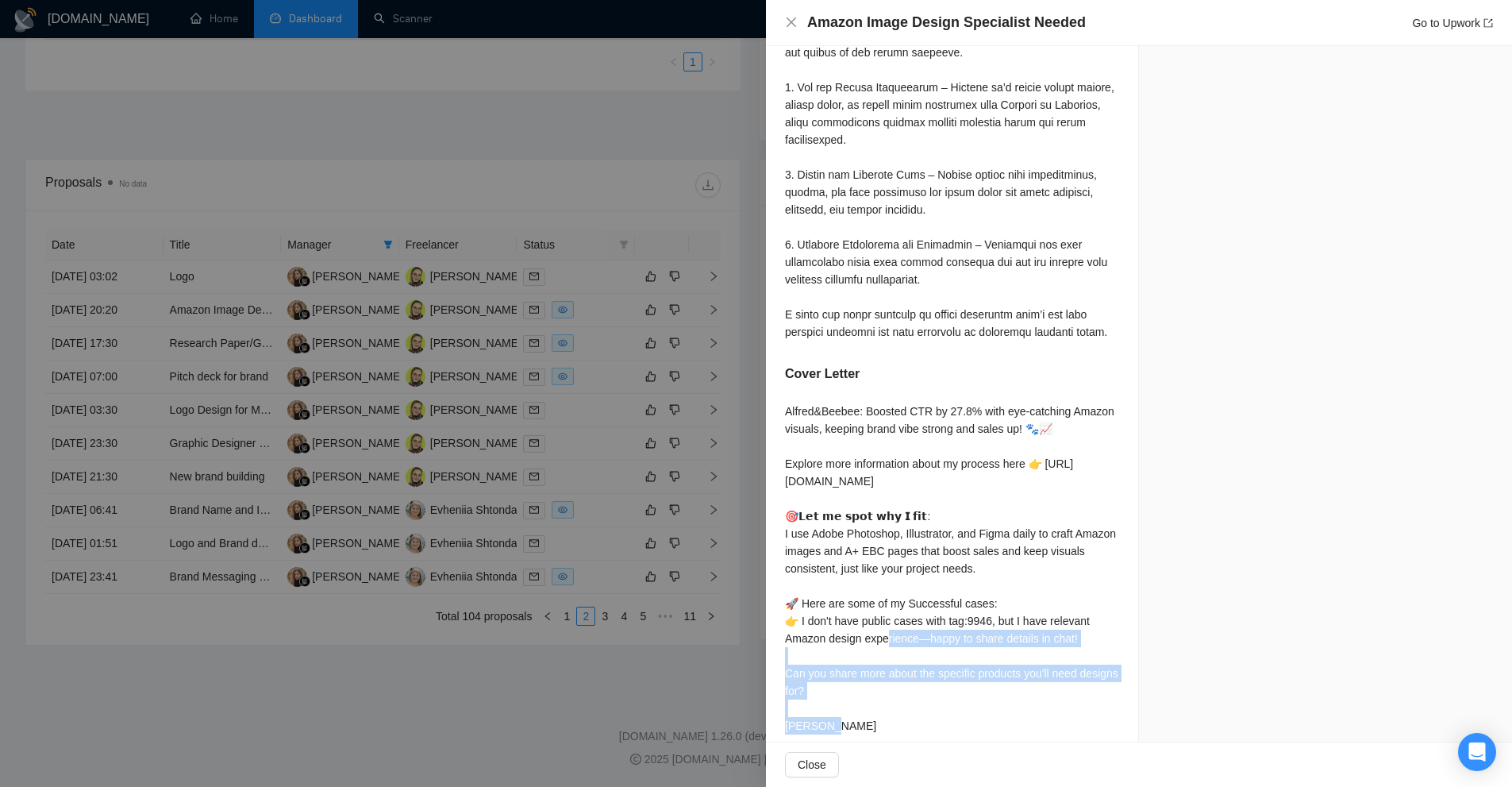
click at [908, 593] on div "Alfred&Beebee: Boosted CTR by 27.8% with eye-catching Amazon visuals, keeping b…" at bounding box center [952, 569] width 334 height 332
click at [933, 581] on div "Alfred&Beebee: Boosted CTR by 27.8% with eye-catching Amazon visuals, keeping b…" at bounding box center [952, 569] width 334 height 332
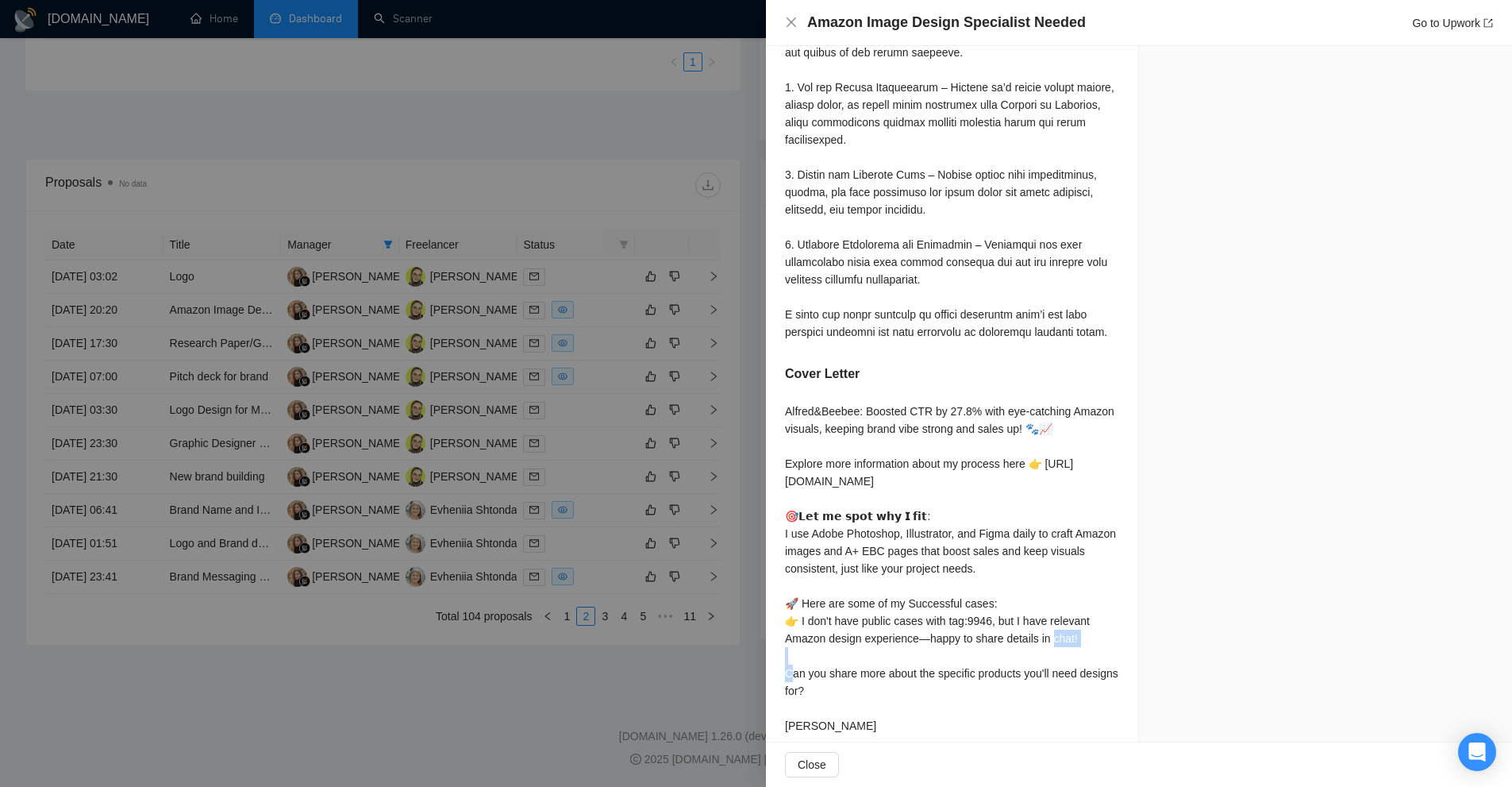
drag, startPoint x: 1000, startPoint y: 582, endPoint x: 988, endPoint y: 583, distance: 12.0
click at [988, 583] on div "Alfred&Beebee: Boosted CTR by 27.8% with eye-catching Amazon visuals, keeping b…" at bounding box center [952, 569] width 334 height 332
drag, startPoint x: 988, startPoint y: 583, endPoint x: 945, endPoint y: 587, distance: 43.2
click at [945, 587] on div "Alfred&Beebee: Boosted CTR by 27.8% with eye-catching Amazon visuals, keeping b…" at bounding box center [952, 569] width 334 height 332
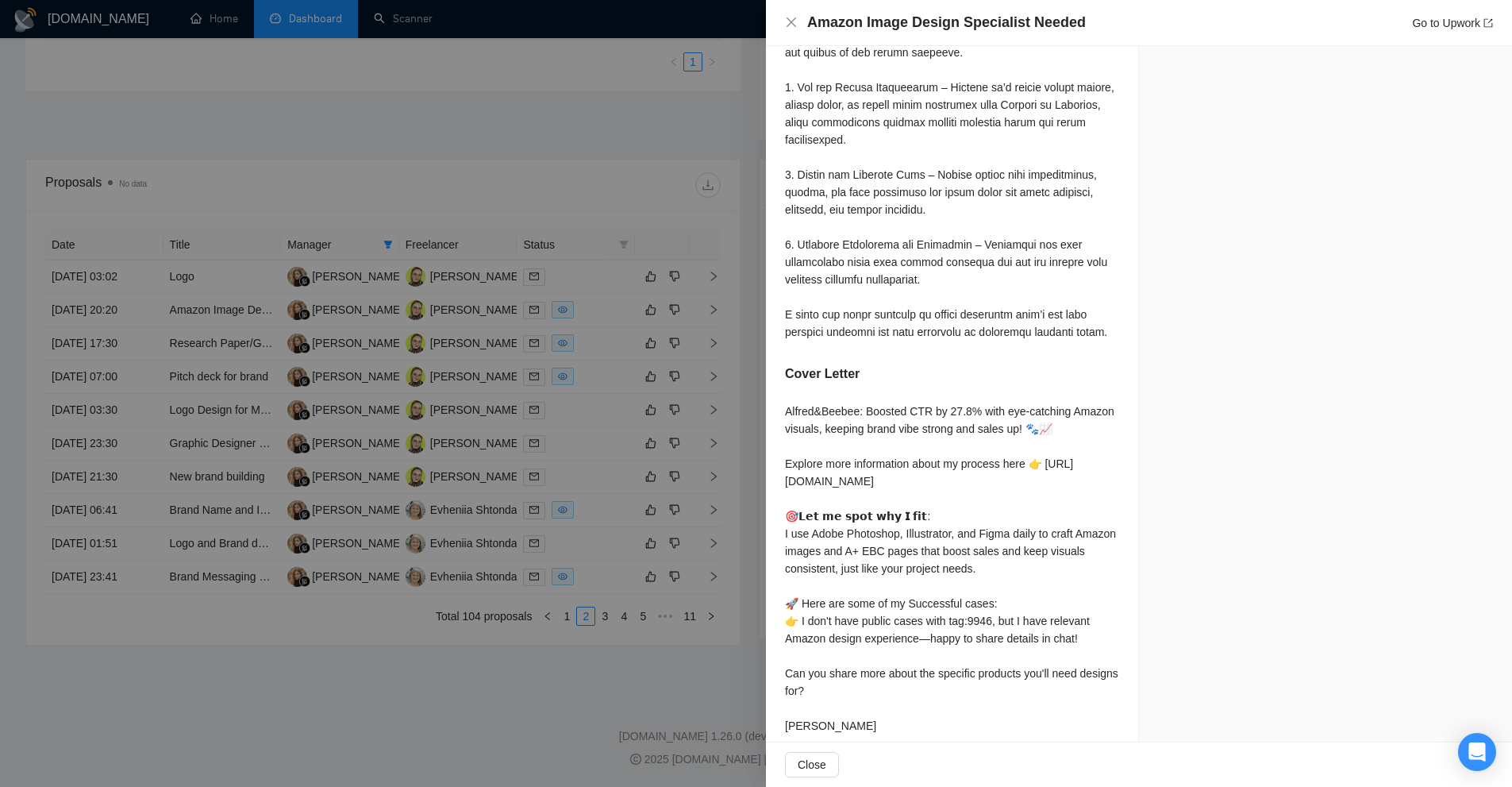
click at [977, 636] on div "Alfred&Beebee: Boosted CTR by 27.8% with eye-catching Amazon visuals, keeping b…" at bounding box center [952, 569] width 334 height 332
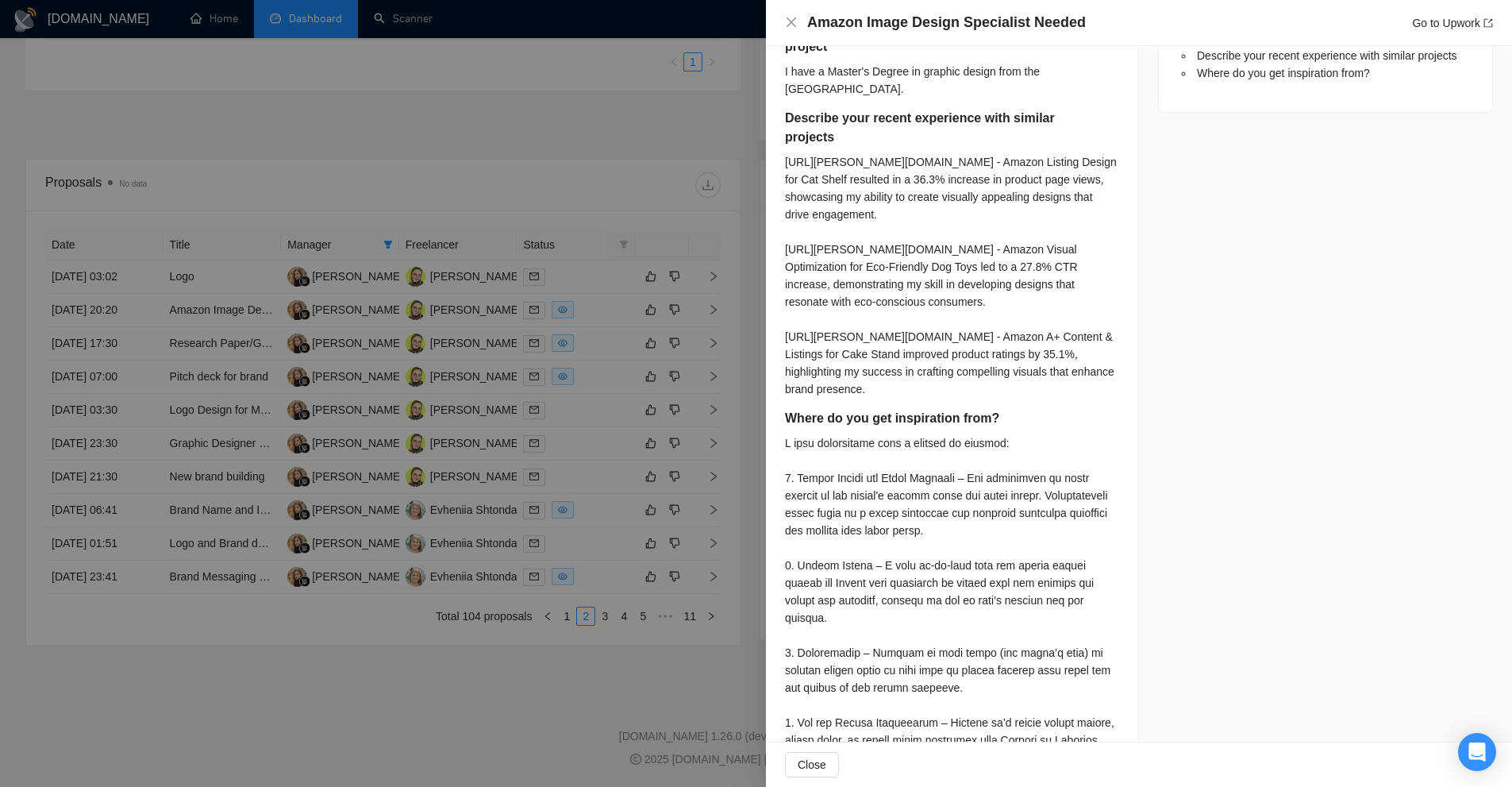
scroll to position [752, 0]
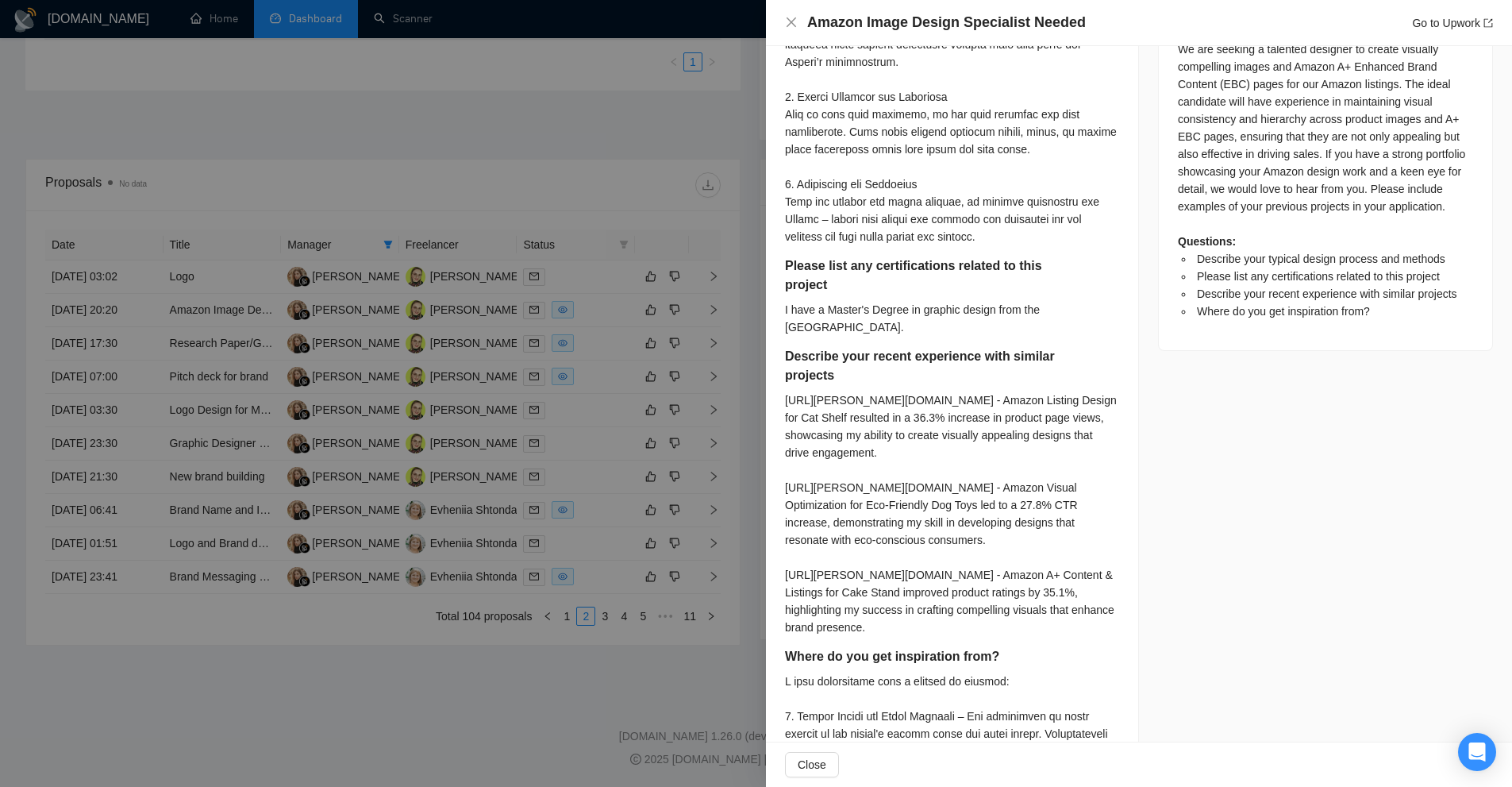
click at [630, 442] on div at bounding box center [756, 393] width 1512 height 787
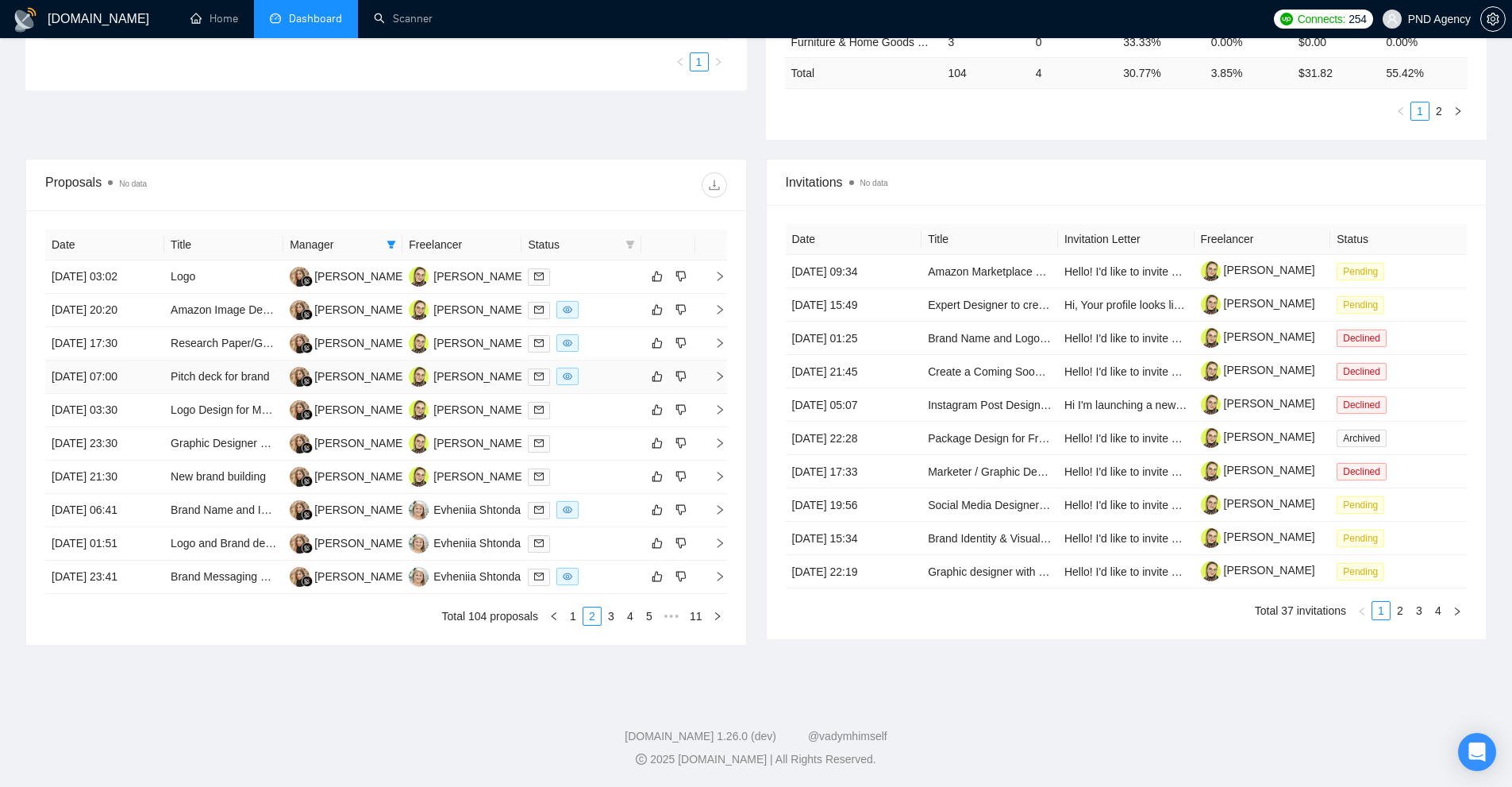
click at [581, 367] on td at bounding box center [581, 377] width 119 height 33
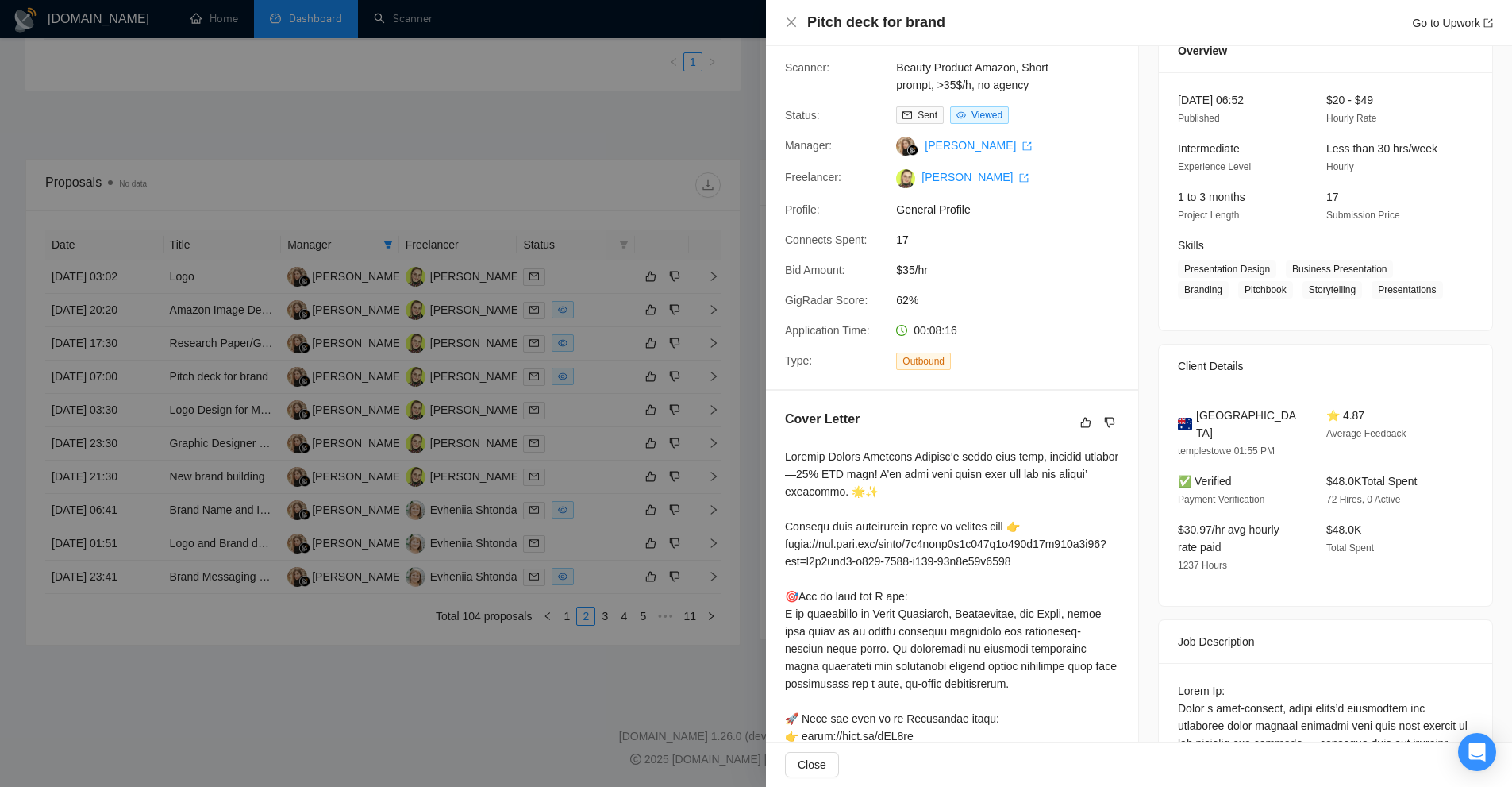
scroll to position [0, 0]
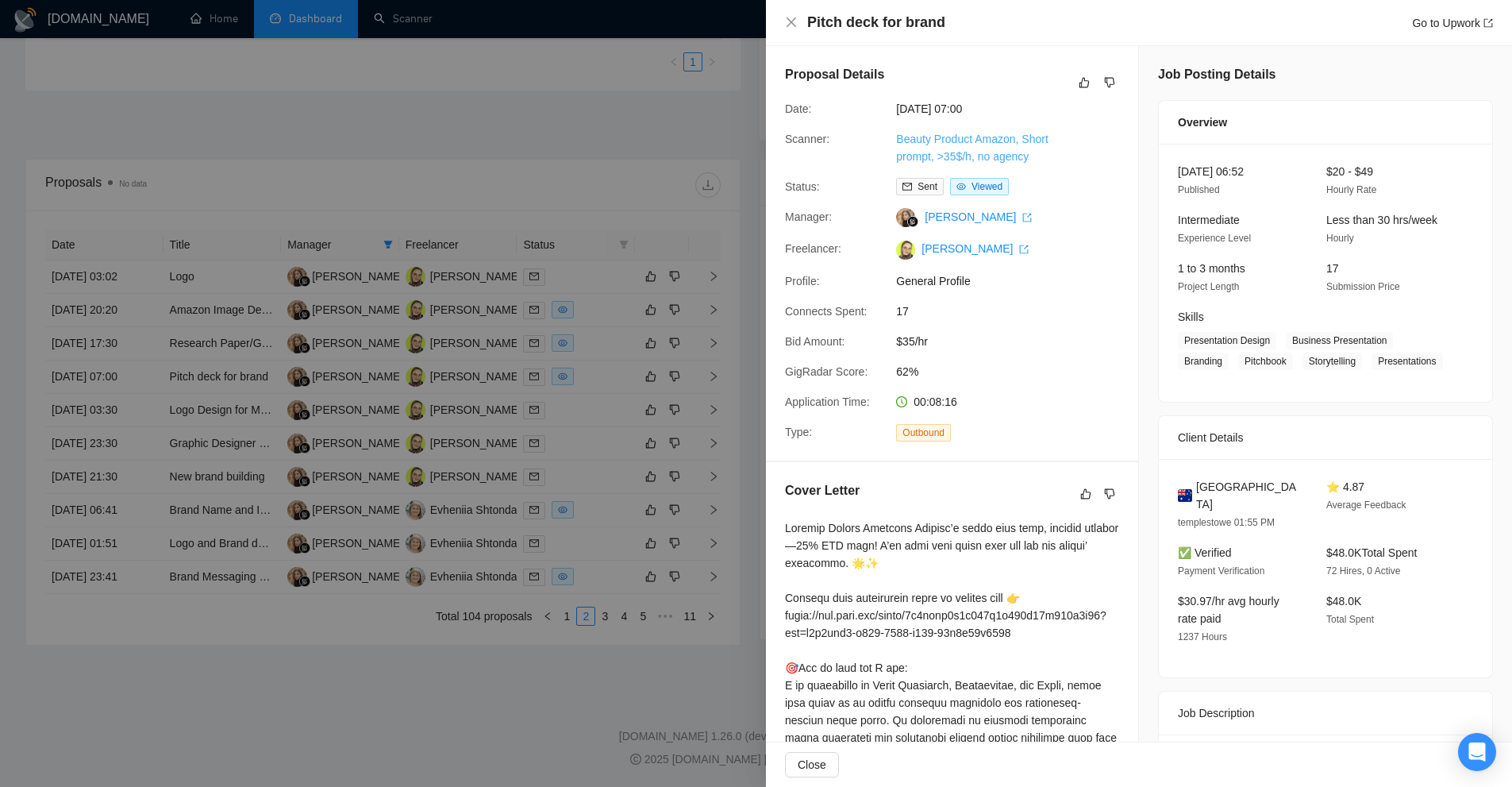
click at [953, 148] on link "Beauty Product Amazon, Short prompt, >35$/h, no agency" at bounding box center [972, 148] width 152 height 31
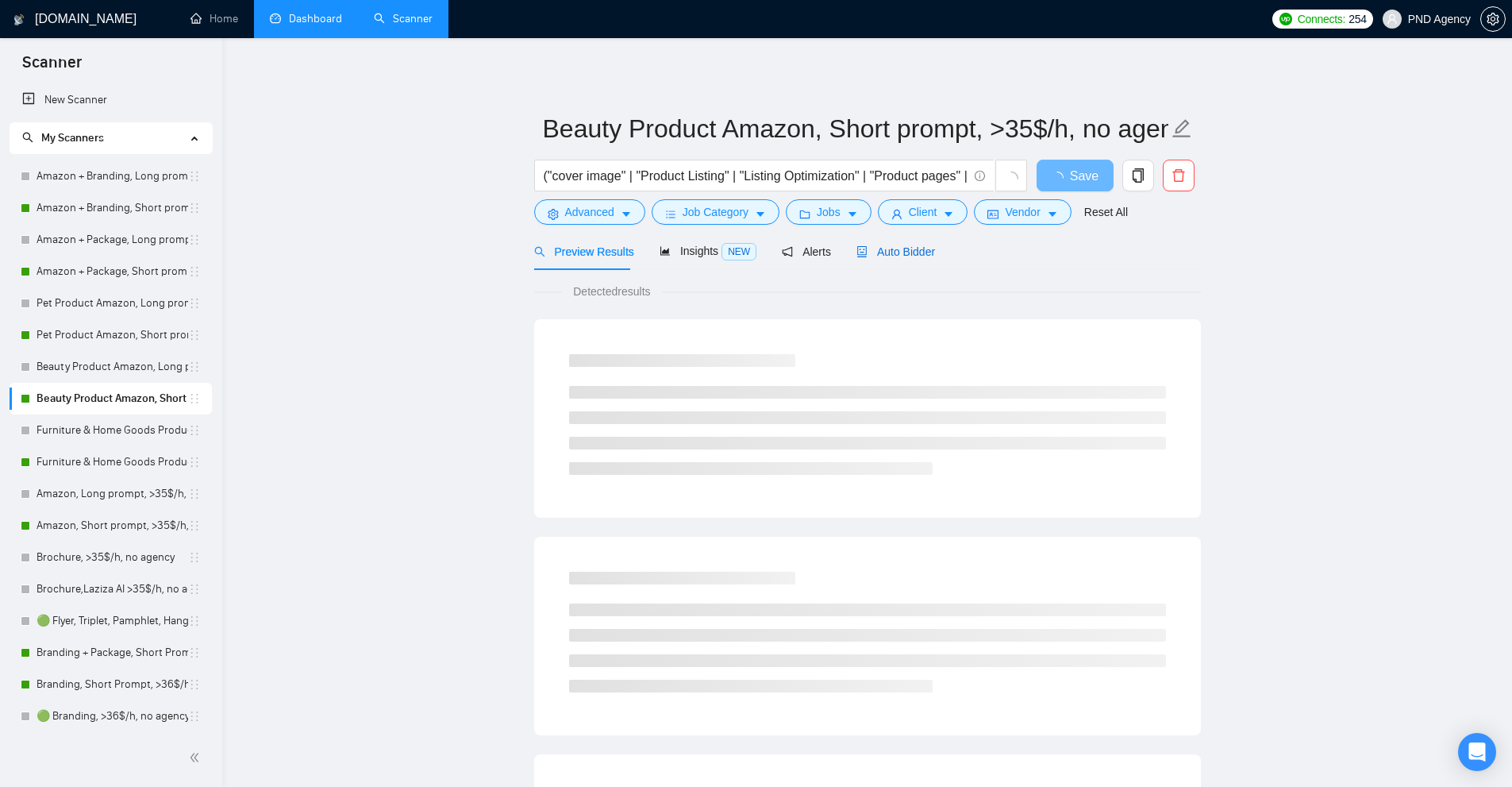
click at [922, 256] on span "Auto Bidder" at bounding box center [896, 252] width 79 height 13
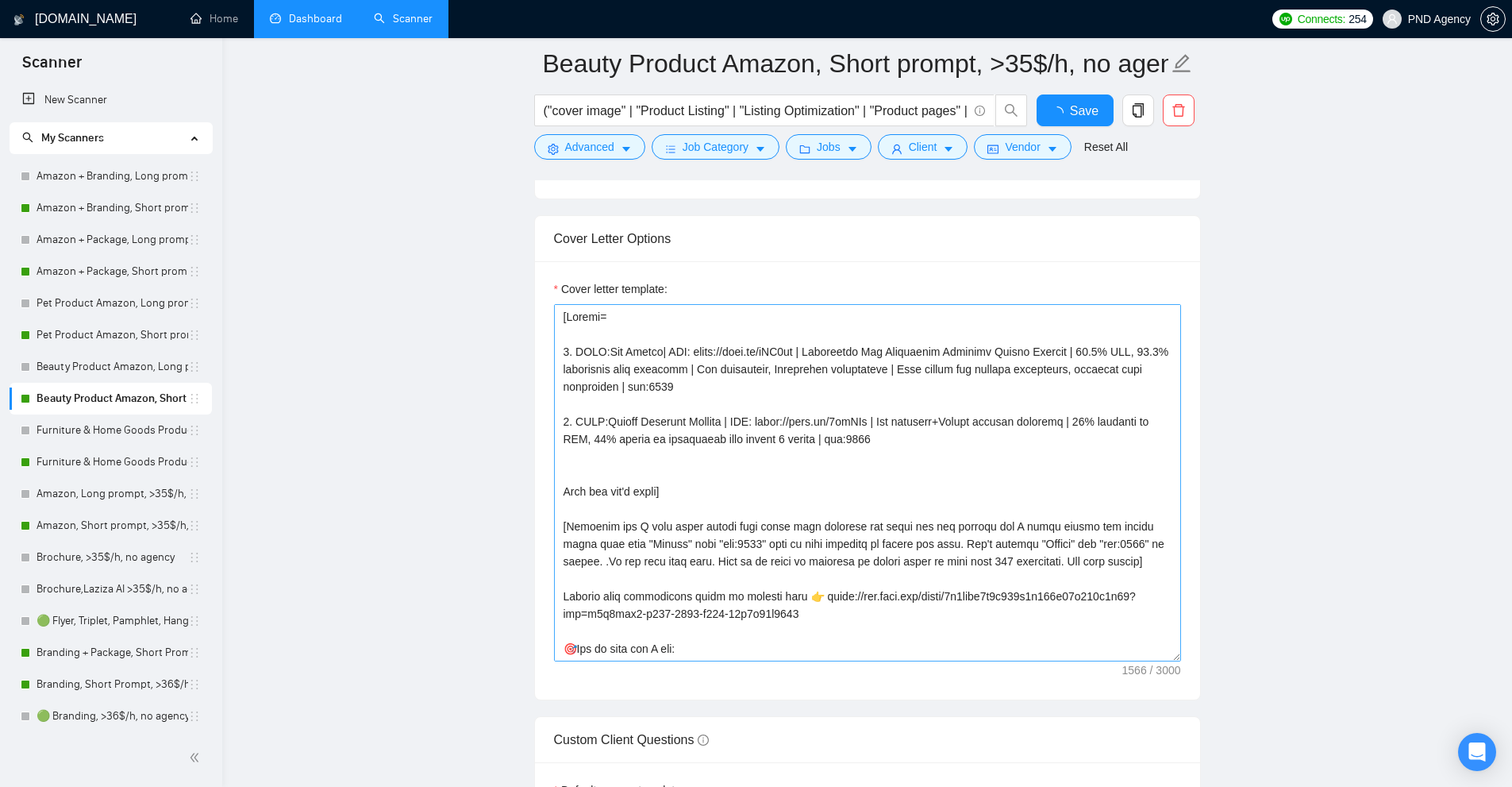
scroll to position [1907, 0]
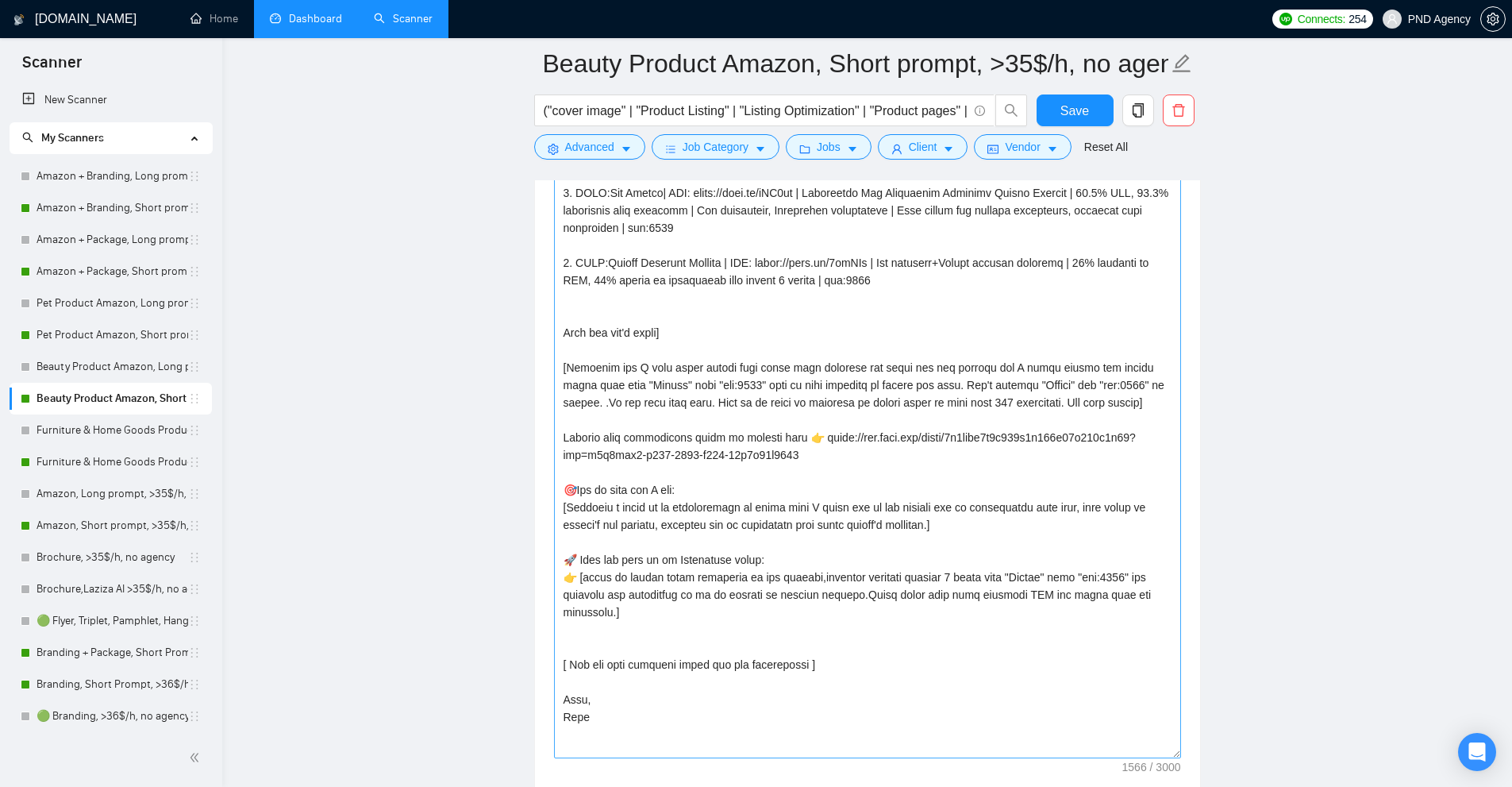
drag, startPoint x: 1175, startPoint y: 498, endPoint x: 1068, endPoint y: 576, distance: 132.4
click at [1172, 742] on textarea "Cover letter template:" at bounding box center [868, 452] width 627 height 613
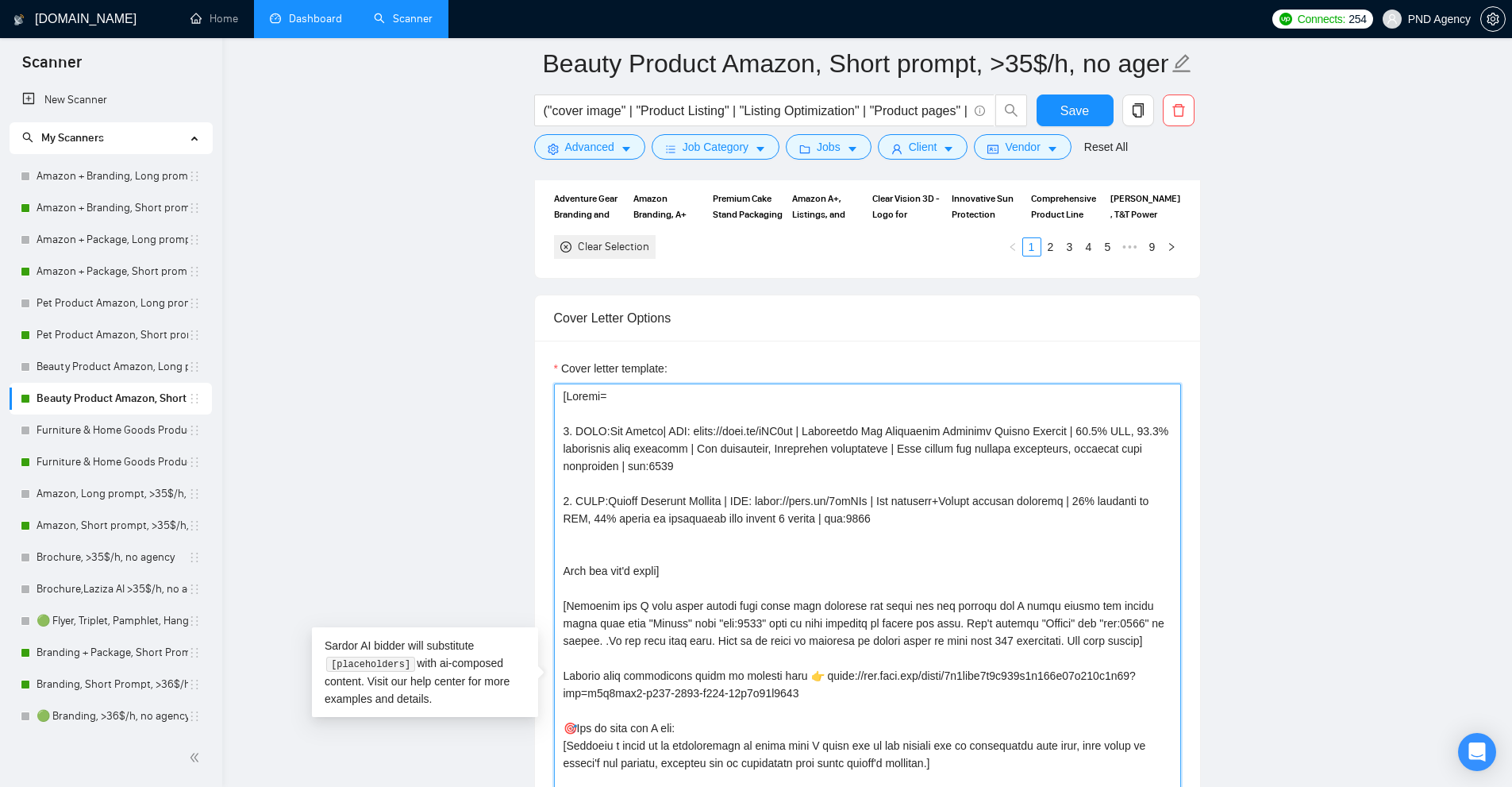
drag, startPoint x: 940, startPoint y: 521, endPoint x: 606, endPoint y: 449, distance: 341.7
click at [606, 449] on textarea "Cover letter template:" at bounding box center [868, 684] width 627 height 601
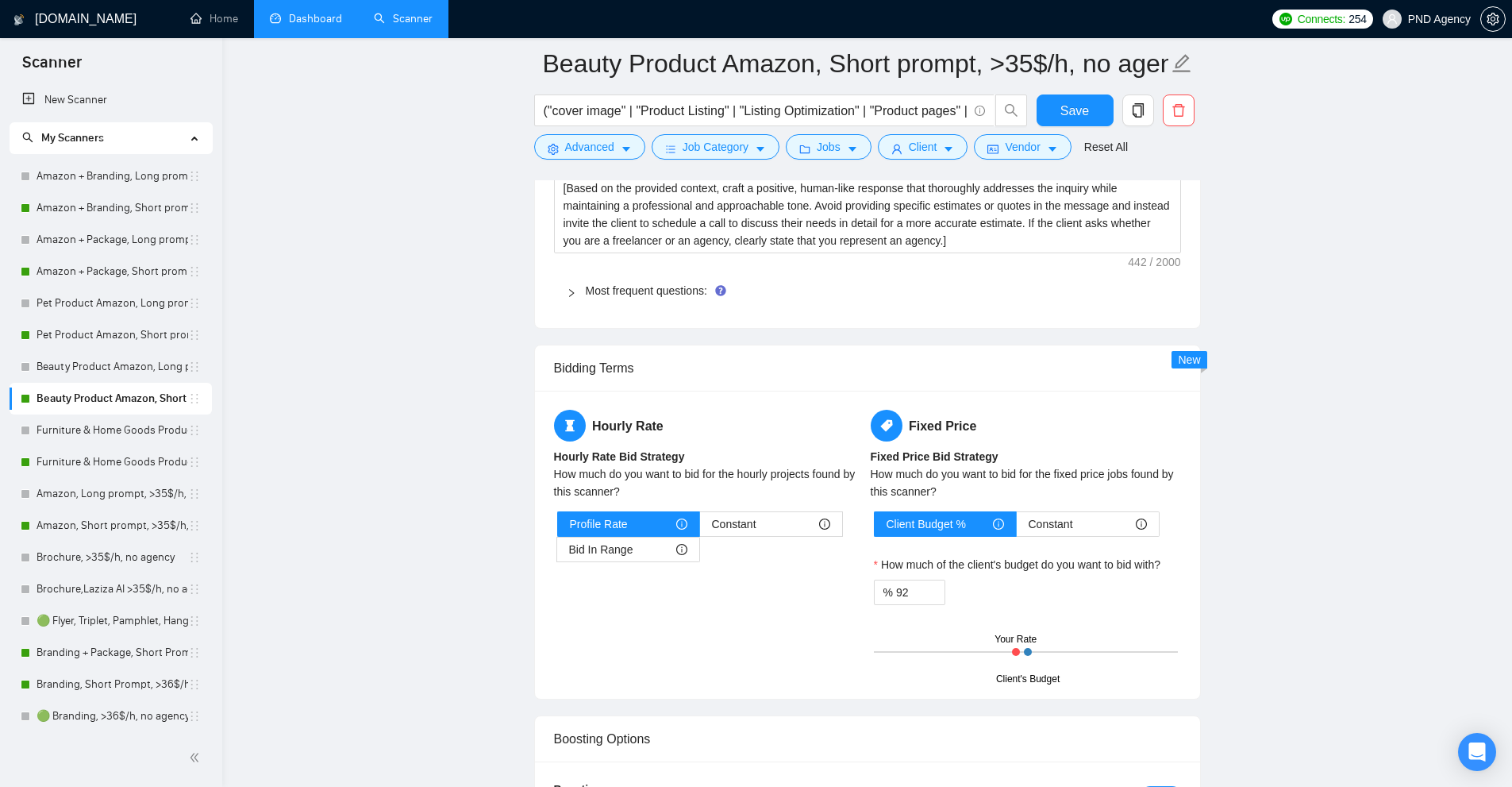
scroll to position [2542, 0]
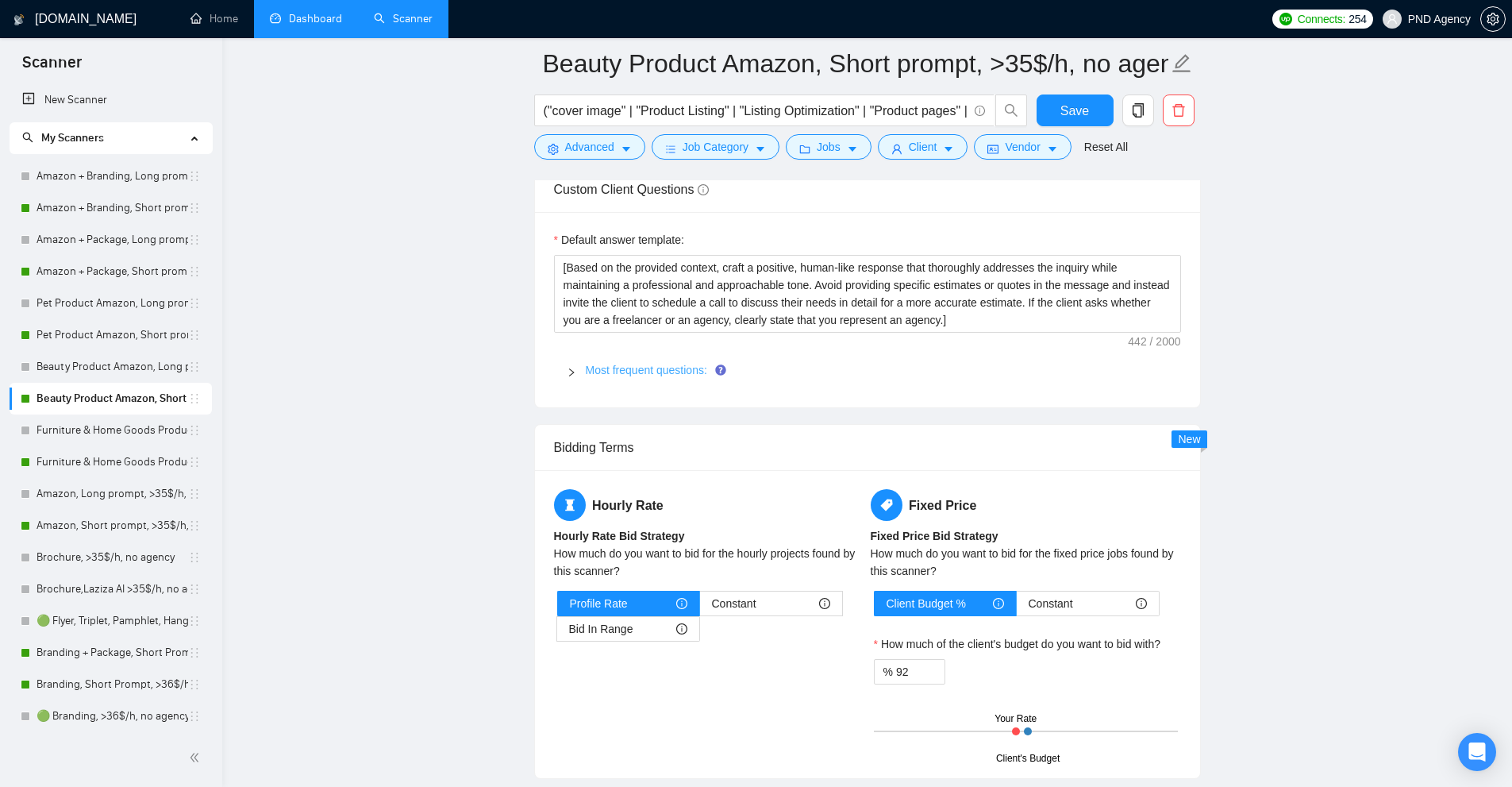
click at [602, 373] on link "Most frequent questions:" at bounding box center [646, 370] width 121 height 13
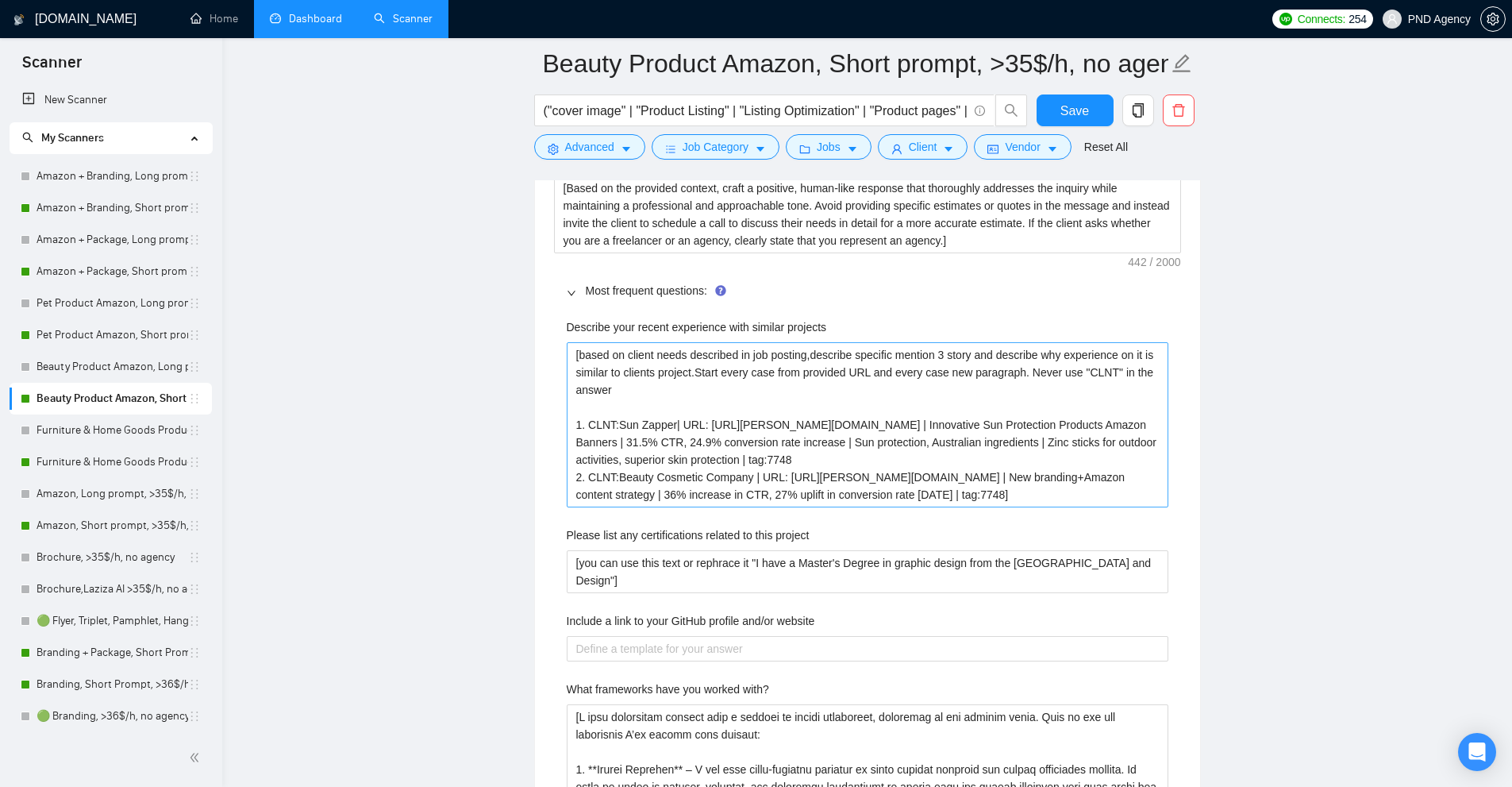
scroll to position [2701, 0]
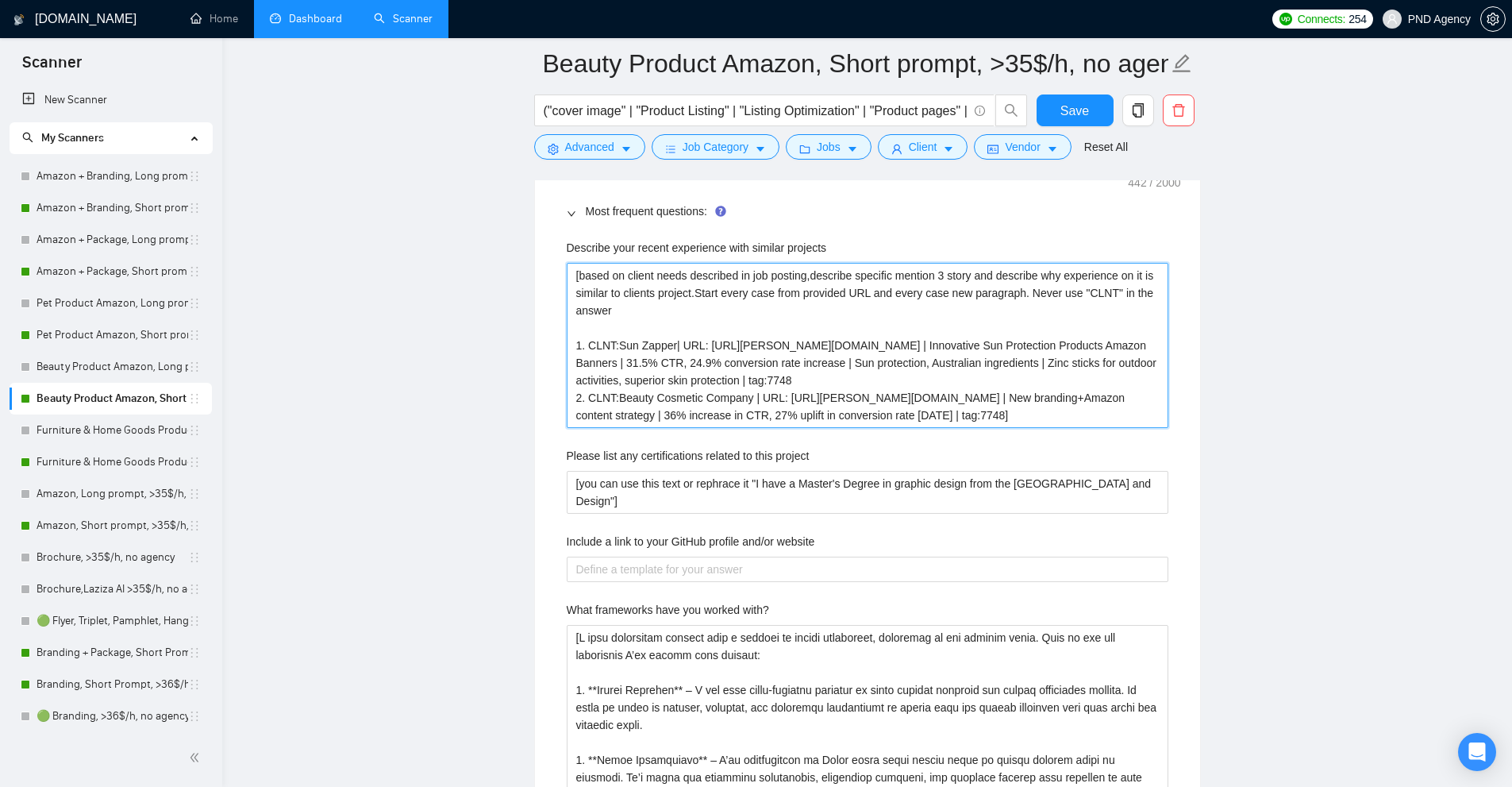
click at [837, 347] on projects "[based on client needs described in job posting,describe specific mention 3 sto…" at bounding box center [867, 345] width 601 height 165
drag, startPoint x: 837, startPoint y: 347, endPoint x: 1078, endPoint y: 352, distance: 241.1
click at [1078, 352] on projects "[based on client needs described in job posting,describe specific mention 3 sto…" at bounding box center [867, 345] width 601 height 165
click at [83, 215] on link "Amazon + Branding, Short prompt, >35$/h, no agency" at bounding box center [113, 208] width 152 height 31
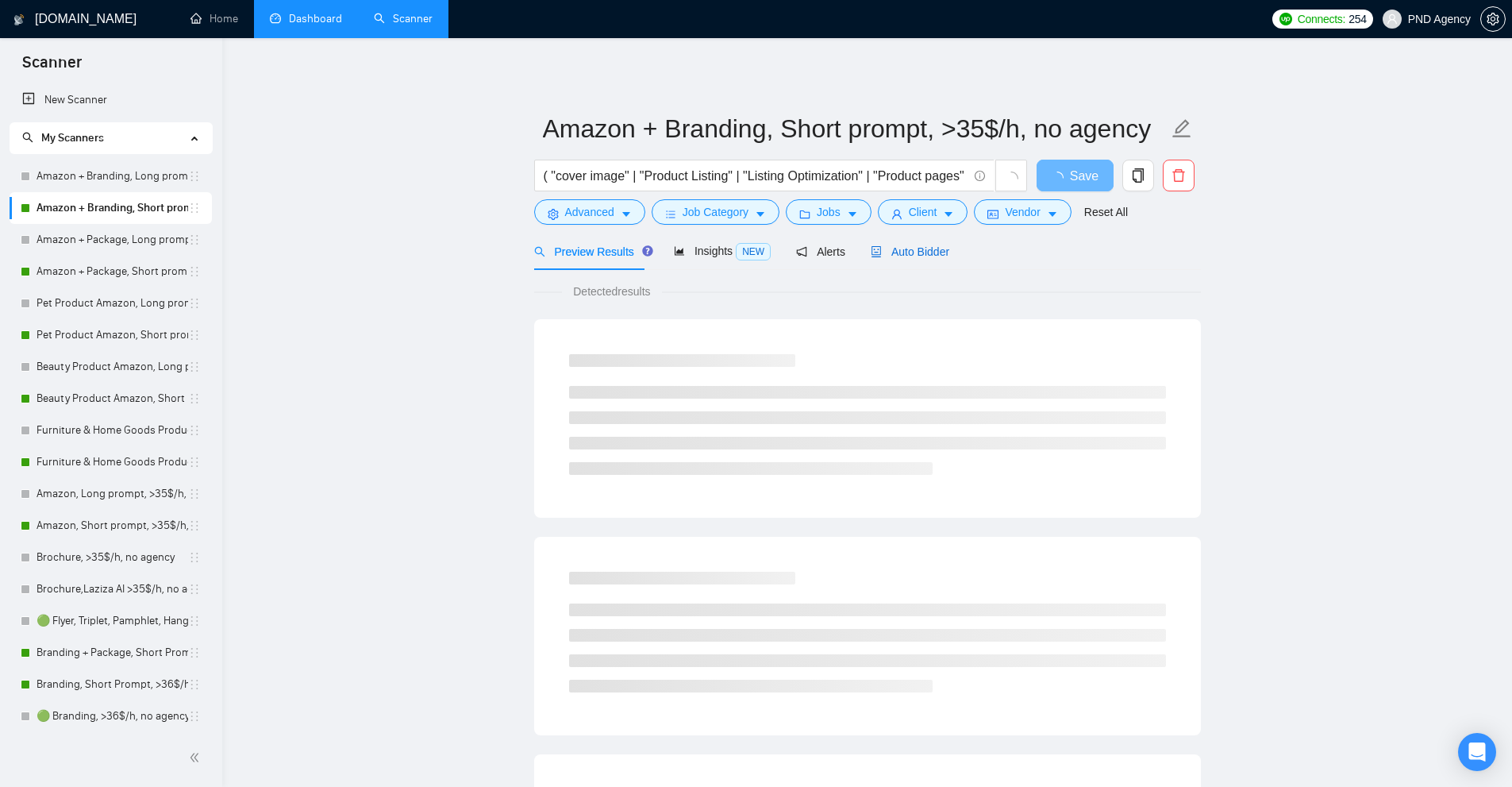
click at [895, 252] on span "Auto Bidder" at bounding box center [911, 252] width 79 height 13
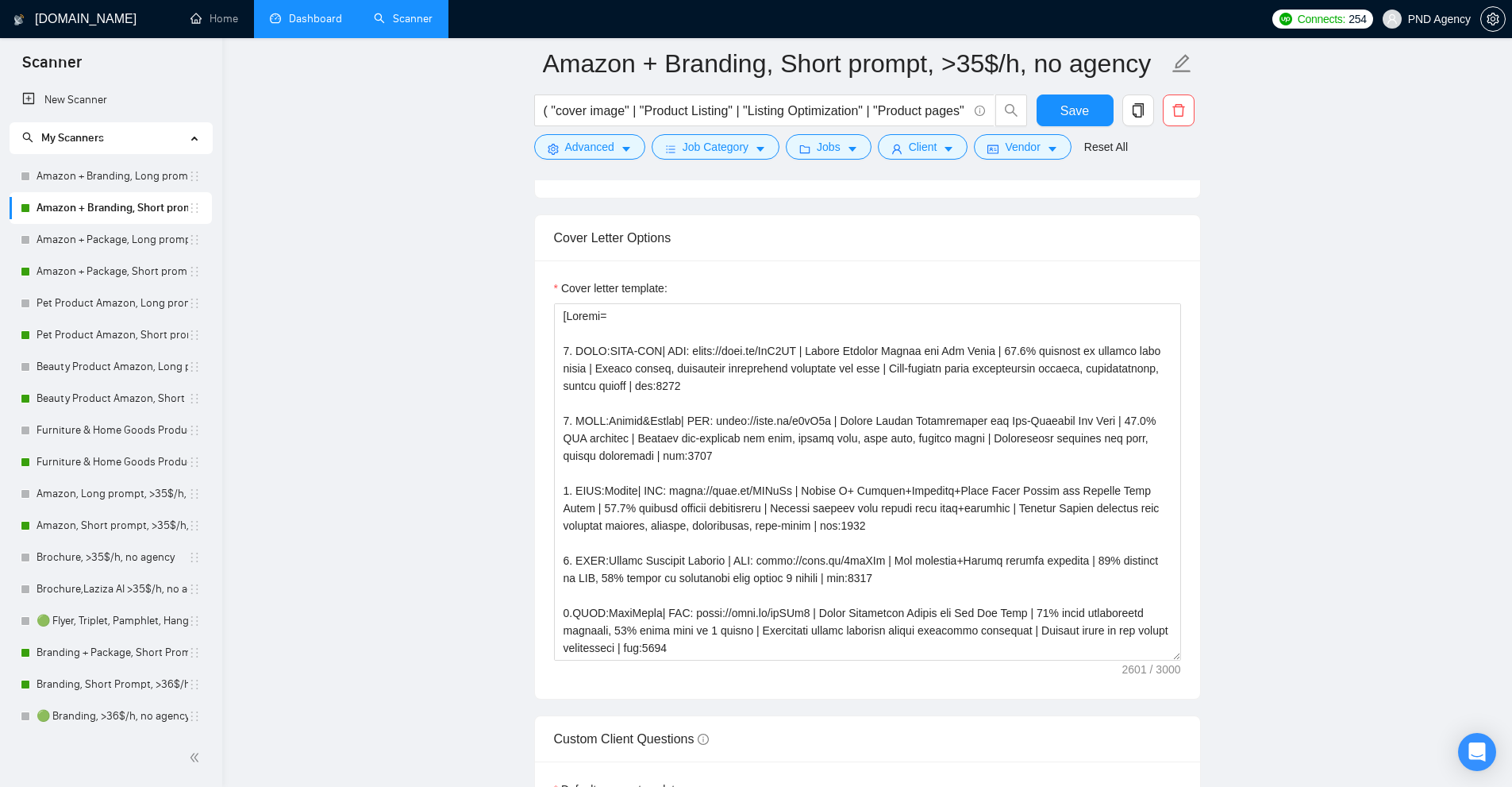
scroll to position [1910, 0]
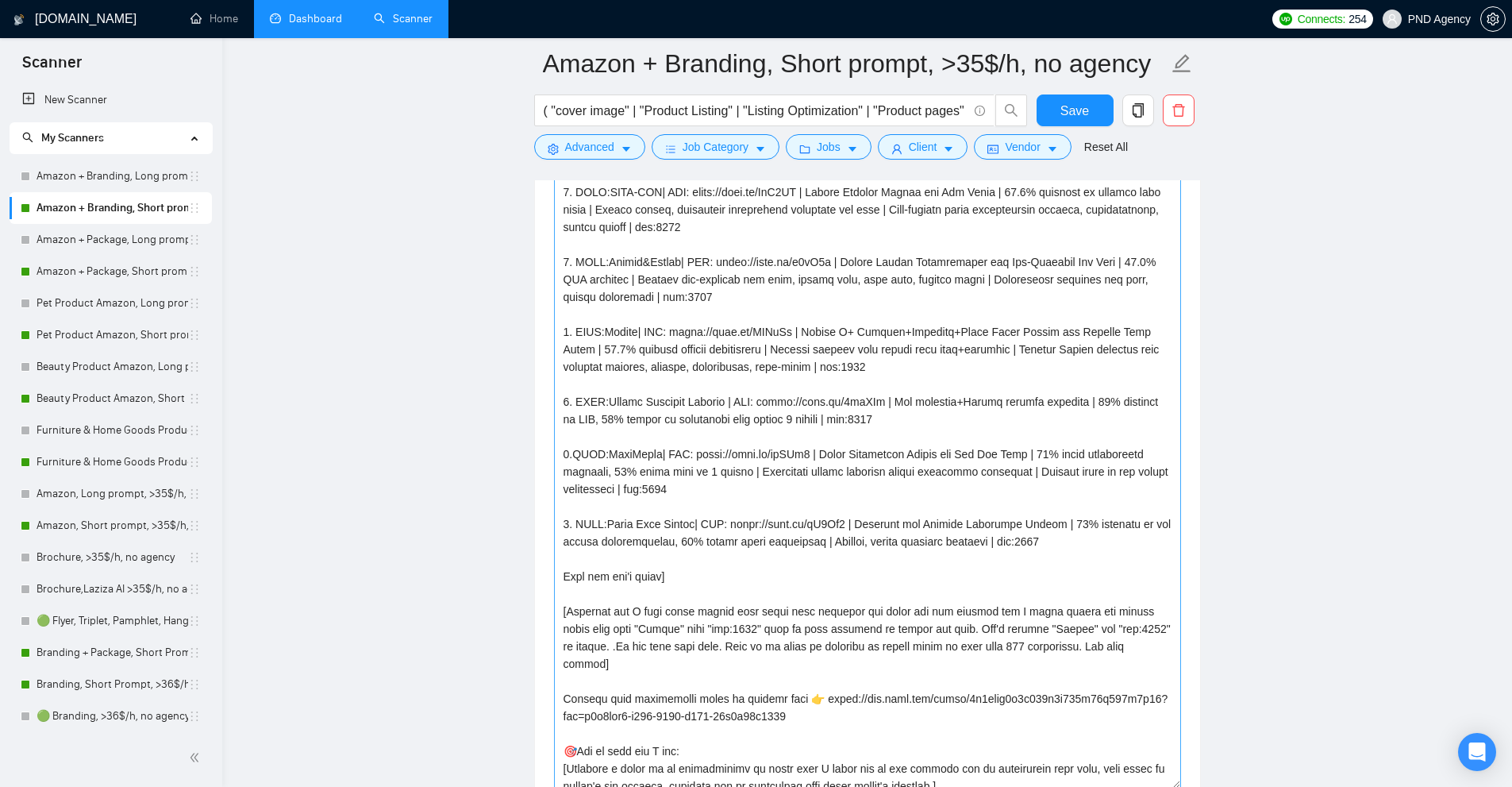
drag, startPoint x: 1175, startPoint y: 497, endPoint x: 1176, endPoint y: 762, distance: 265.0
click at [1174, 766] on textarea "Cover letter template:" at bounding box center [868, 467] width 627 height 645
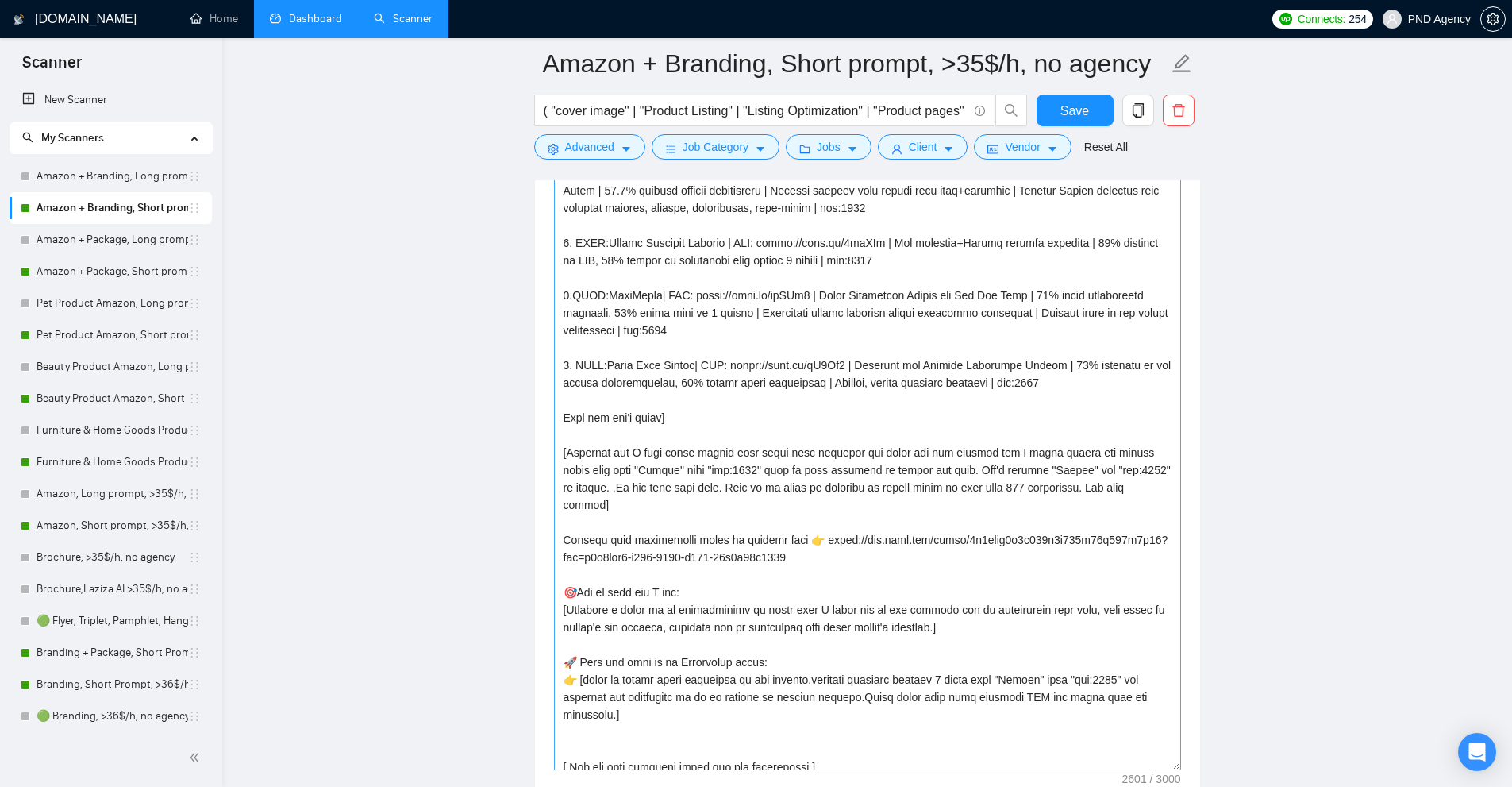
scroll to position [221, 0]
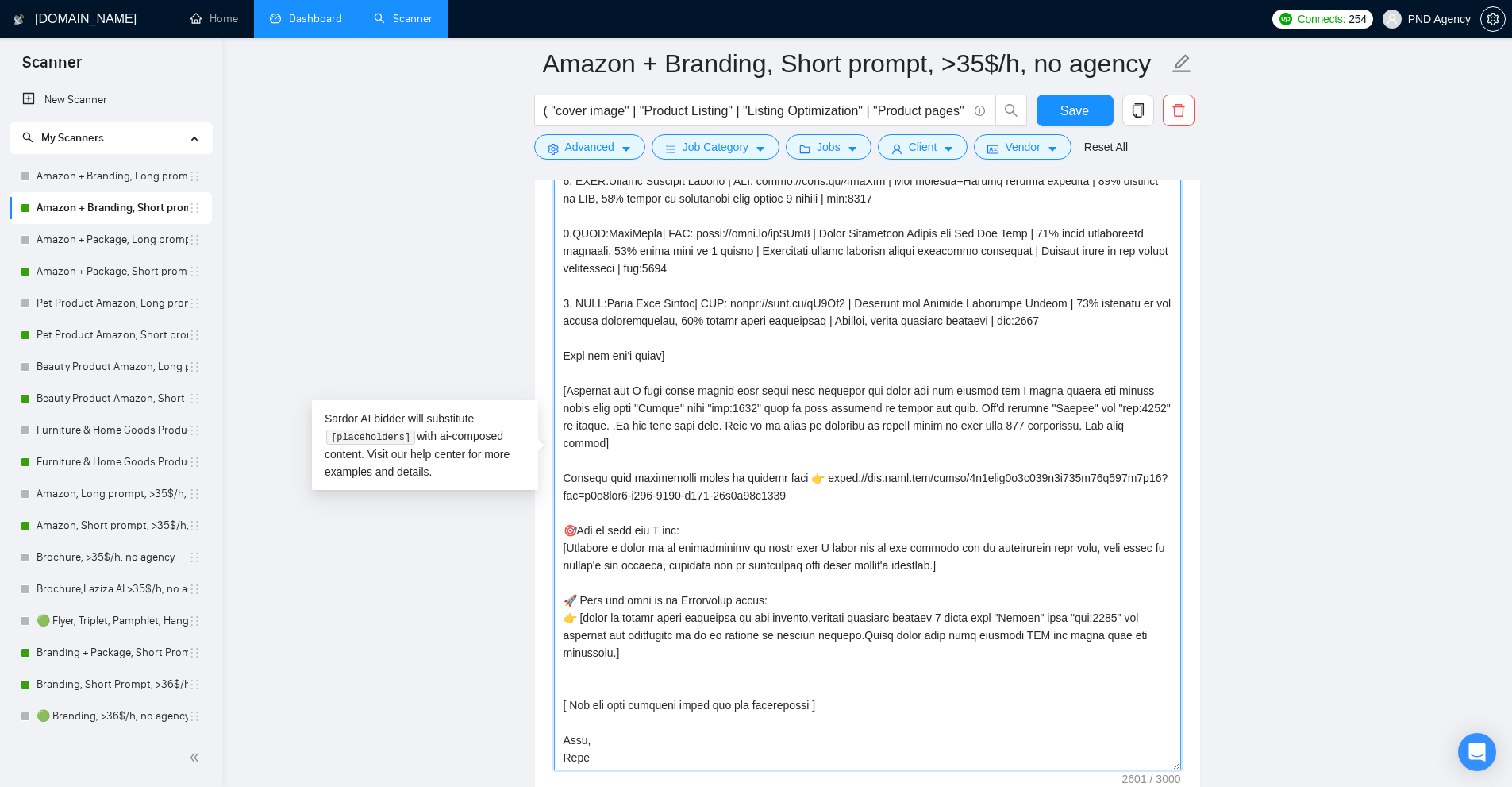
drag, startPoint x: 961, startPoint y: 569, endPoint x: 550, endPoint y: 546, distance: 411.6
click at [550, 546] on div "Cover letter template:" at bounding box center [868, 454] width 665 height 707
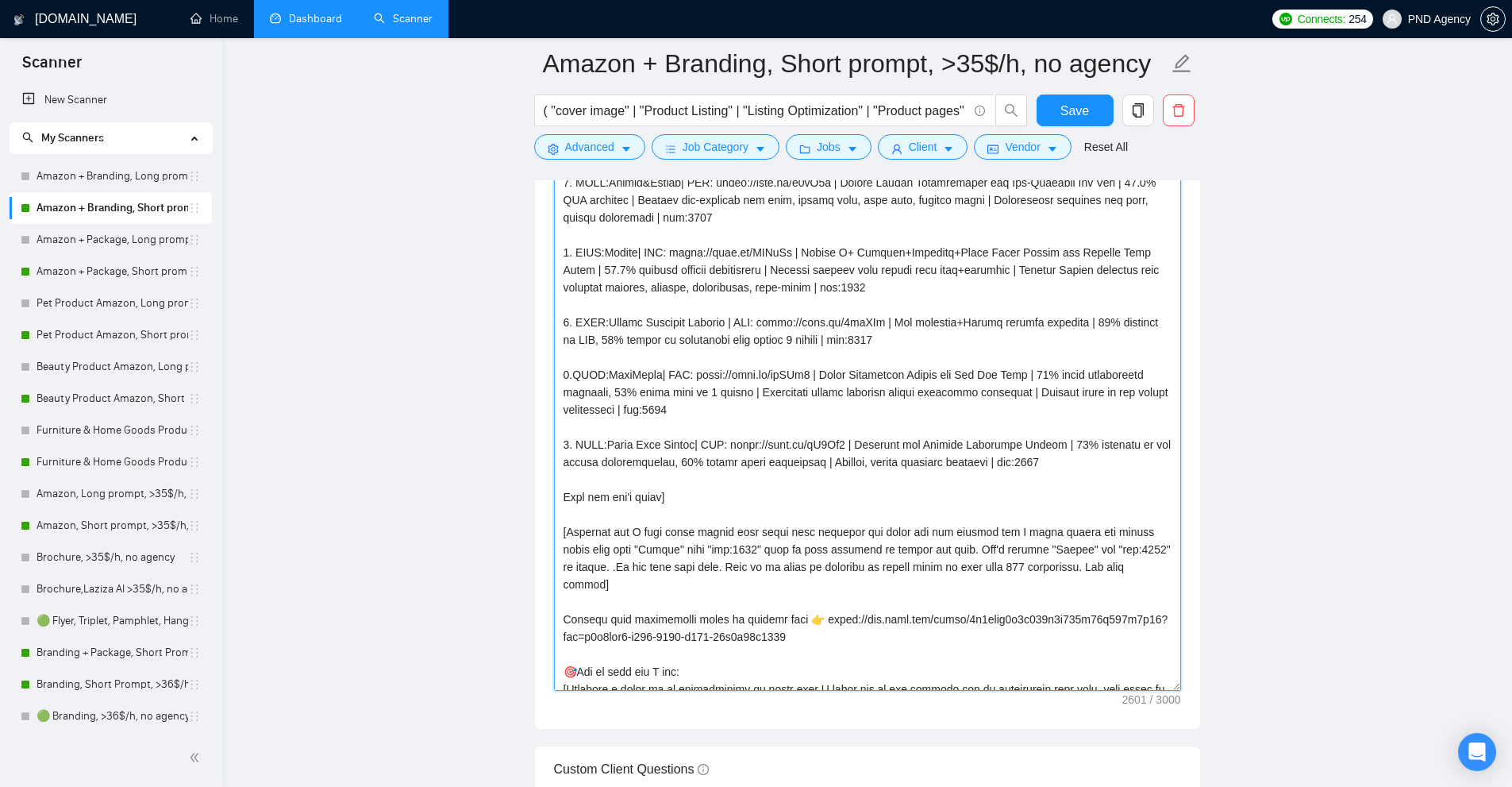
scroll to position [2069, 0]
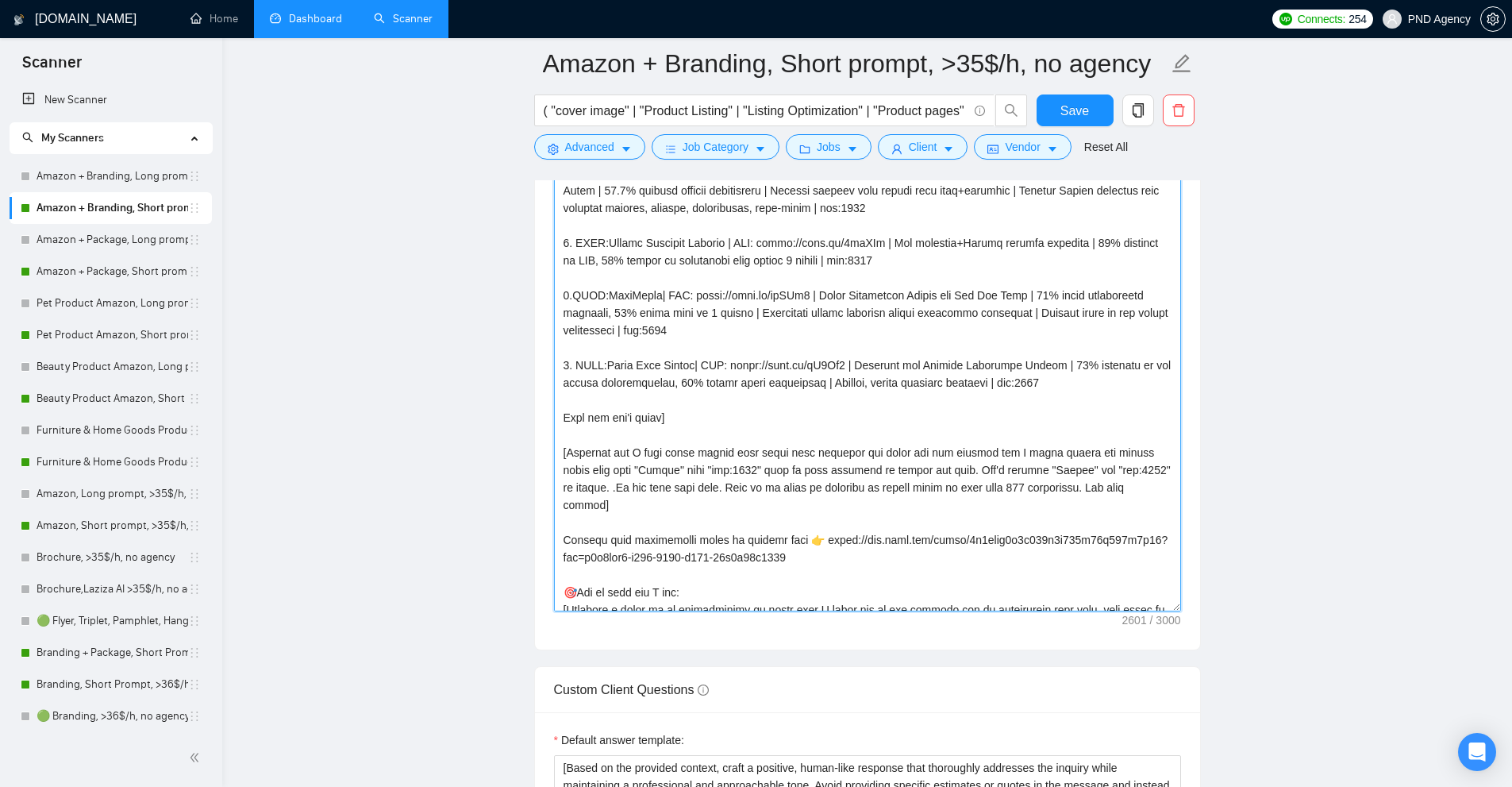
drag, startPoint x: 902, startPoint y: 554, endPoint x: 1176, endPoint y: 558, distance: 274.0
click at [1176, 558] on textarea "Cover letter template:" at bounding box center [868, 299] width 627 height 626
click at [944, 573] on textarea "Cover letter template:" at bounding box center [868, 299] width 627 height 626
drag, startPoint x: 928, startPoint y: 558, endPoint x: 1280, endPoint y: 557, distance: 352.0
click at [1280, 557] on main "Amazon + Branding, Short prompt, >35$/h, no agency ( "cover image" | "Product L…" at bounding box center [868, 457] width 1240 height 4926
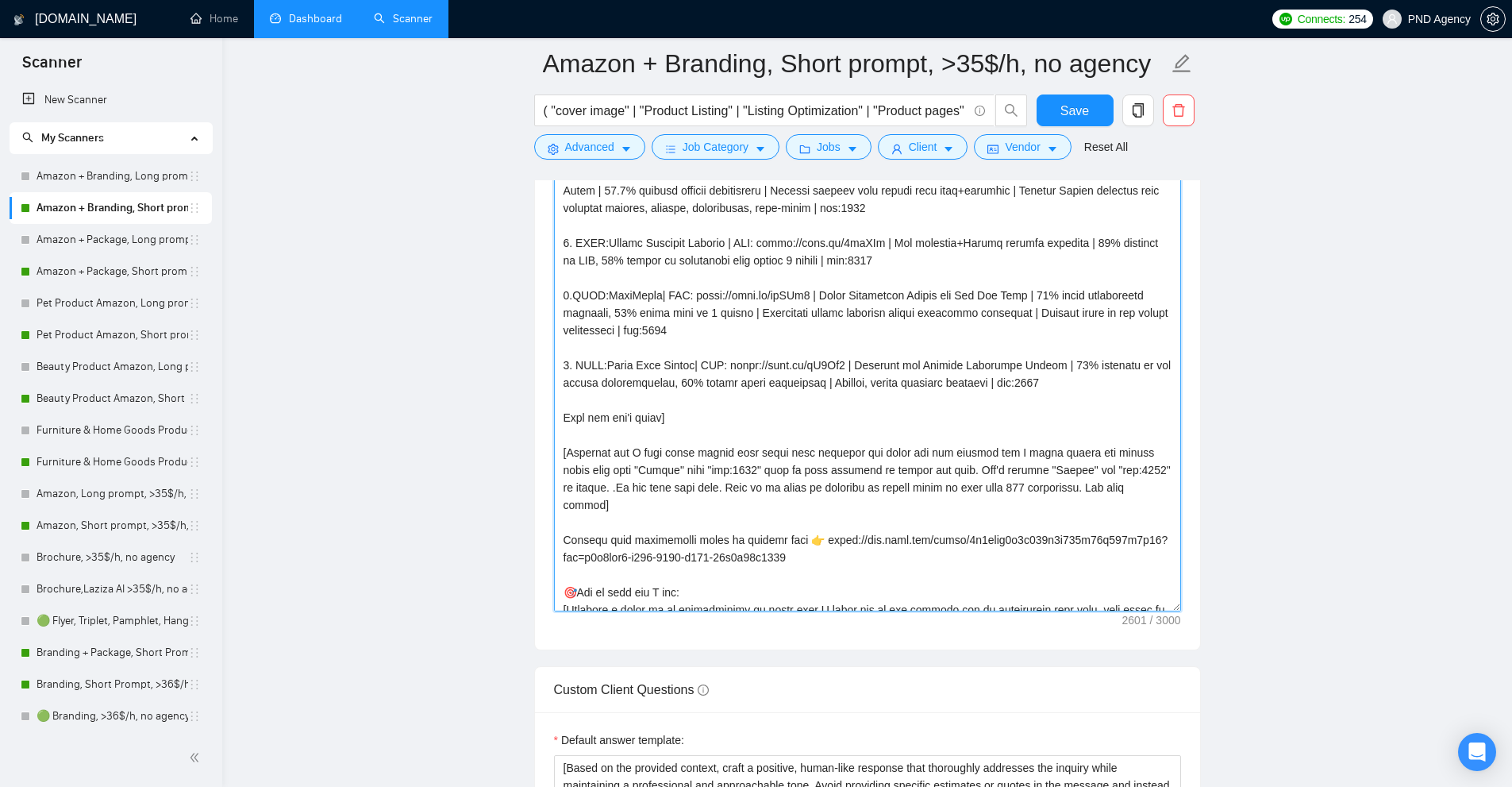
click at [977, 557] on textarea "Cover letter template:" at bounding box center [868, 299] width 627 height 626
drag, startPoint x: 898, startPoint y: 556, endPoint x: 1216, endPoint y: 555, distance: 318.0
click at [1216, 555] on main "Amazon + Branding, Short prompt, >35$/h, no agency ( "cover image" | "Product L…" at bounding box center [868, 457] width 1240 height 4926
click at [927, 567] on textarea "Cover letter template:" at bounding box center [868, 299] width 627 height 626
drag, startPoint x: 624, startPoint y: 557, endPoint x: 473, endPoint y: 562, distance: 151.1
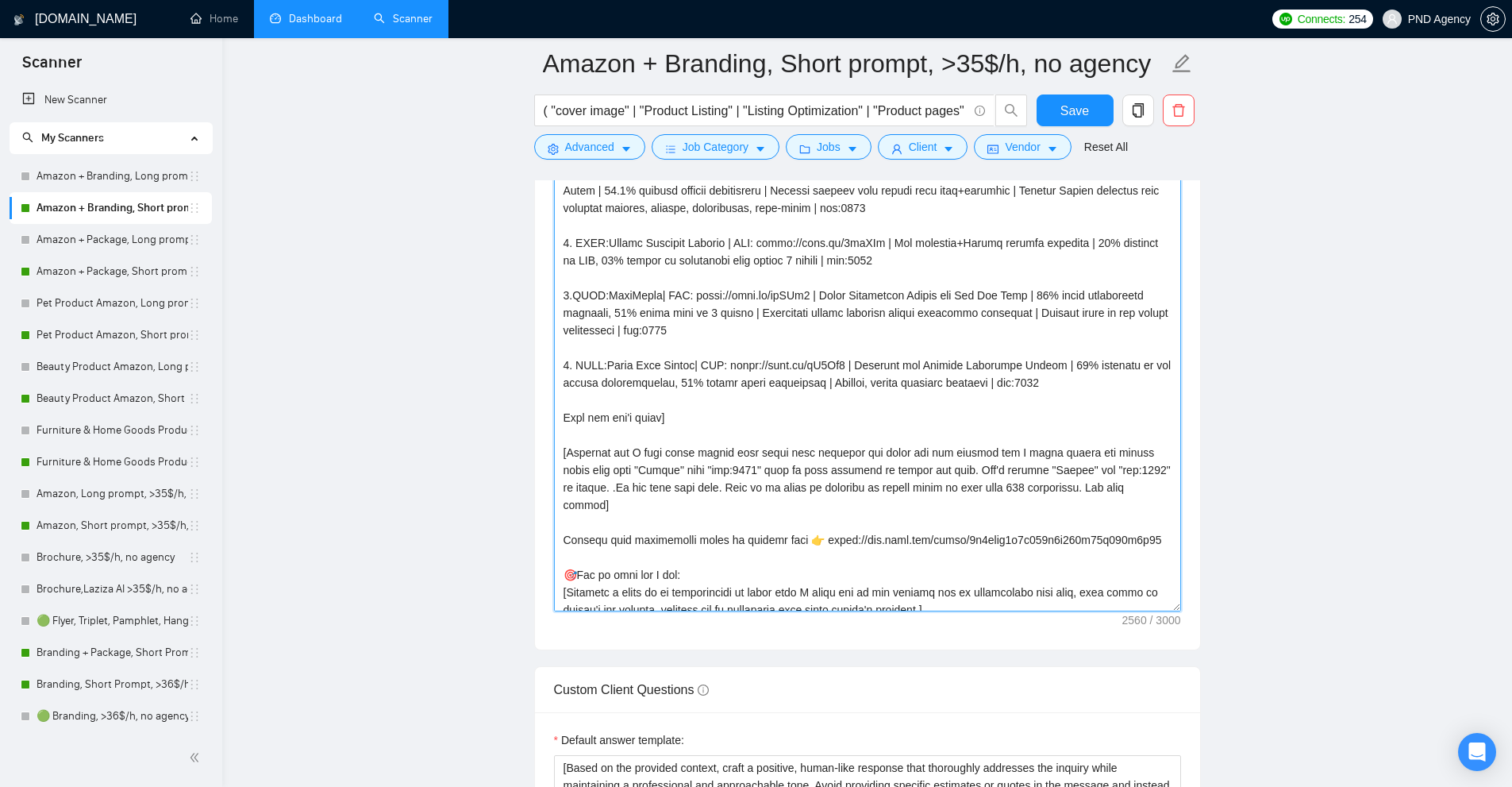
click at [473, 562] on main "Amazon + Branding, Short prompt, >35$/h, no agency ( "cover image" | "Product L…" at bounding box center [868, 457] width 1240 height 4926
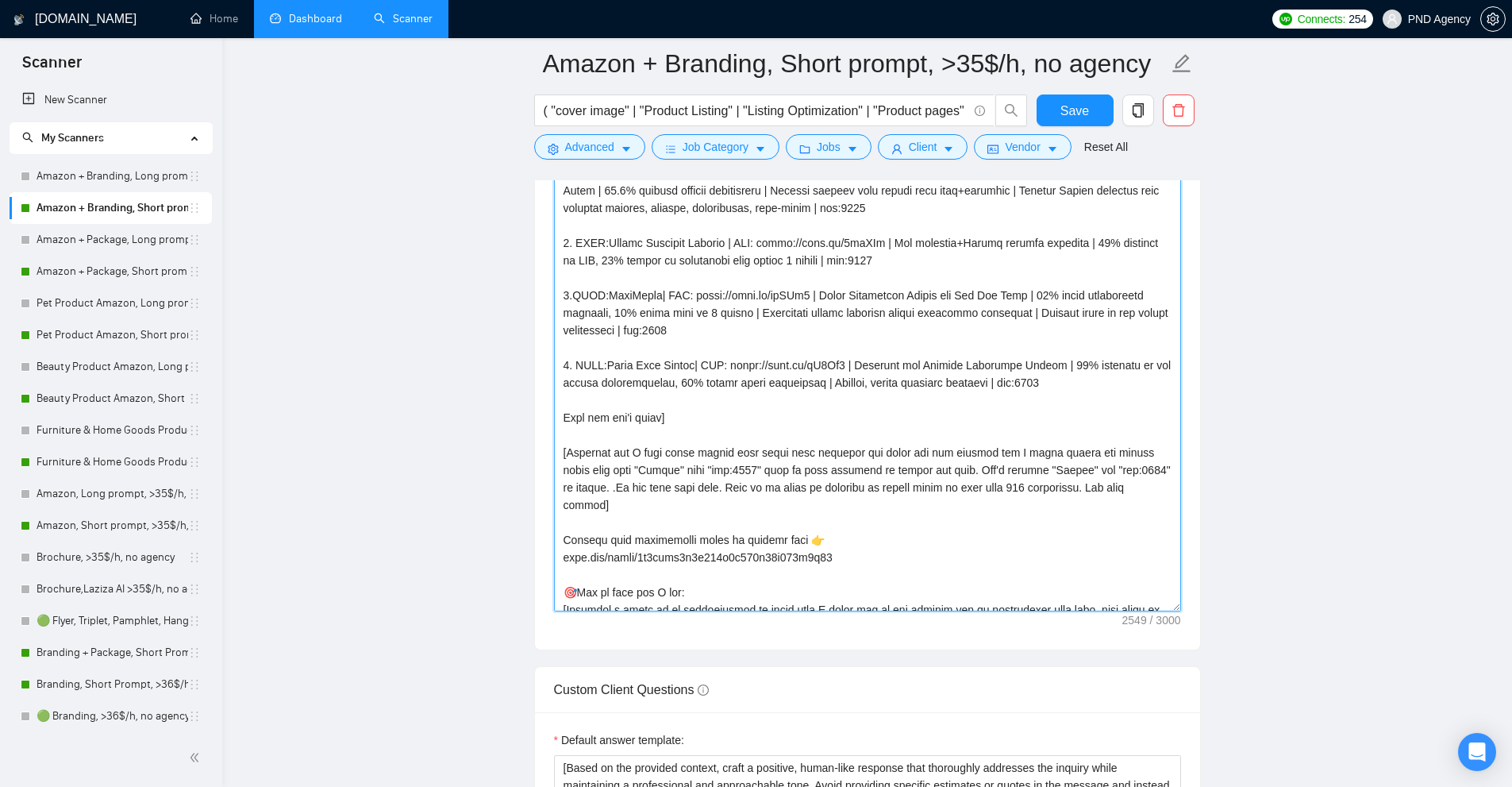
drag, startPoint x: 890, startPoint y: 563, endPoint x: 636, endPoint y: 564, distance: 254.0
click at [627, 565] on textarea "Cover letter template:" at bounding box center [868, 299] width 627 height 626
click at [843, 564] on textarea "Cover letter template:" at bounding box center [868, 299] width 627 height 626
click at [924, 547] on textarea "Cover letter template:" at bounding box center [868, 299] width 627 height 626
click at [888, 573] on textarea "Cover letter template:" at bounding box center [868, 299] width 627 height 626
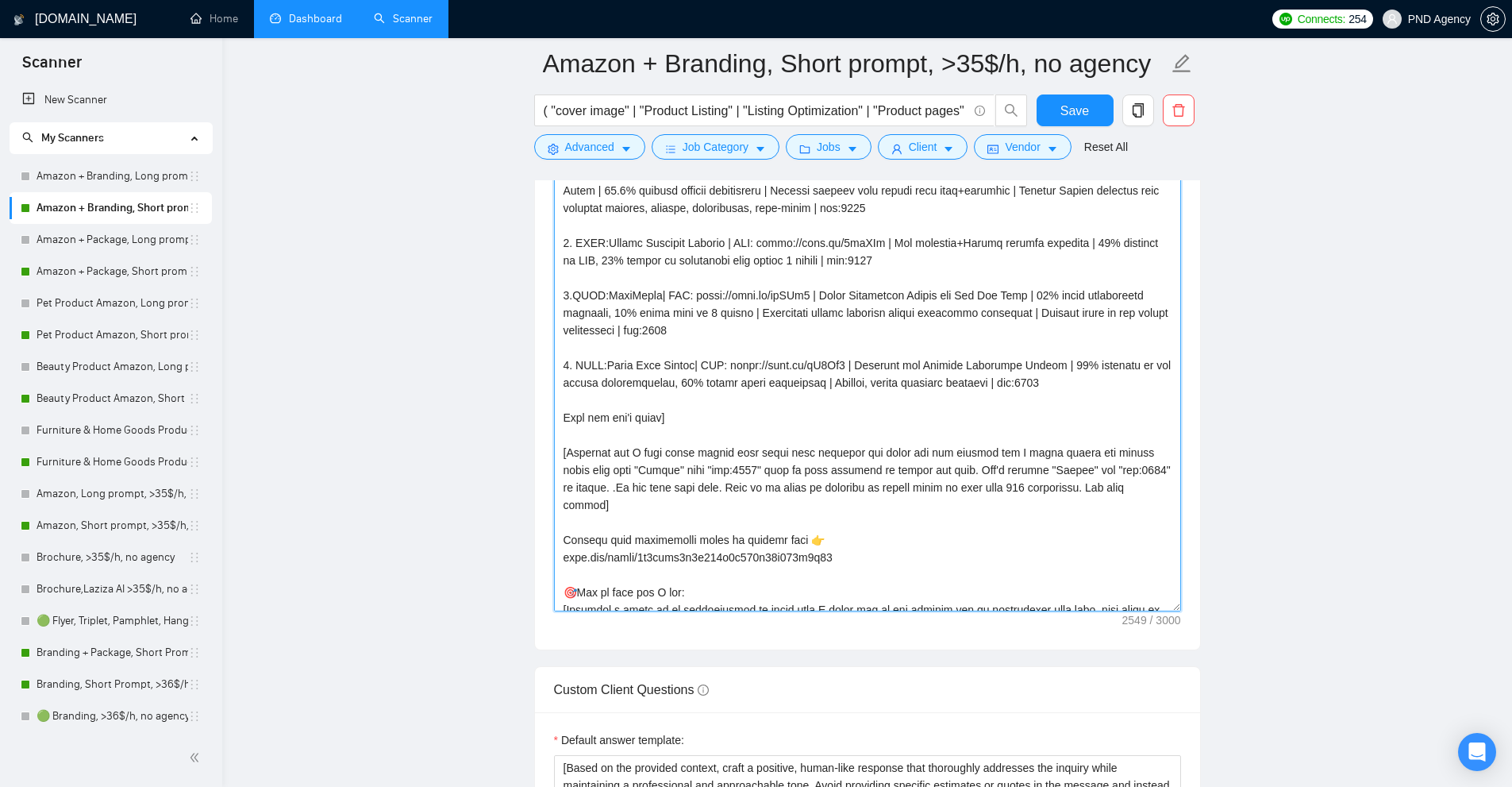
click at [820, 568] on textarea "Cover letter template:" at bounding box center [868, 299] width 627 height 626
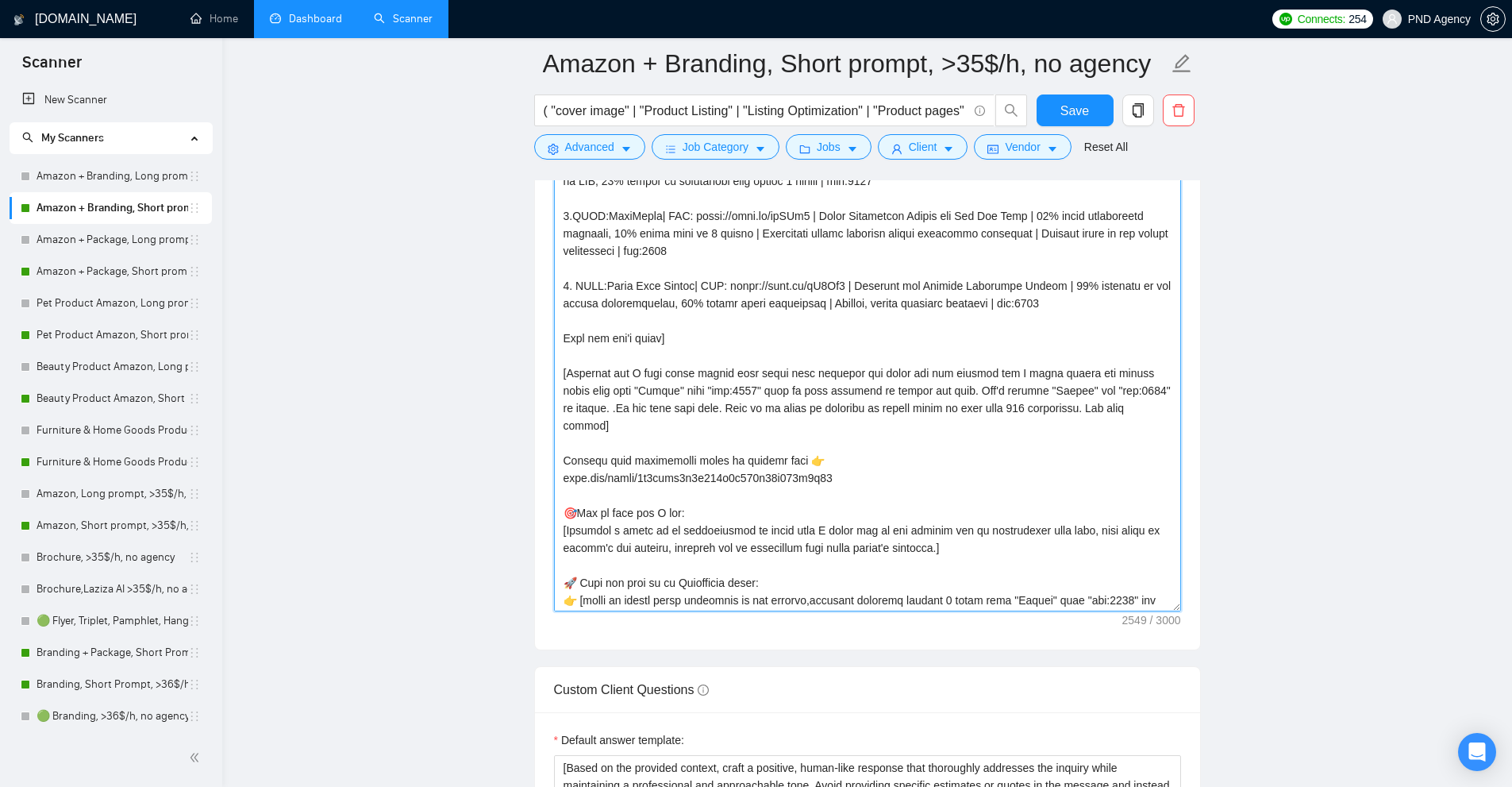
drag, startPoint x: 886, startPoint y: 473, endPoint x: 629, endPoint y: 487, distance: 257.4
click at [629, 487] on textarea "Cover letter template:" at bounding box center [868, 299] width 627 height 626
click at [573, 480] on textarea "Cover letter template:" at bounding box center [868, 299] width 627 height 626
drag, startPoint x: 573, startPoint y: 480, endPoint x: 921, endPoint y: 487, distance: 348.1
click at [921, 487] on textarea "Cover letter template:" at bounding box center [868, 299] width 627 height 626
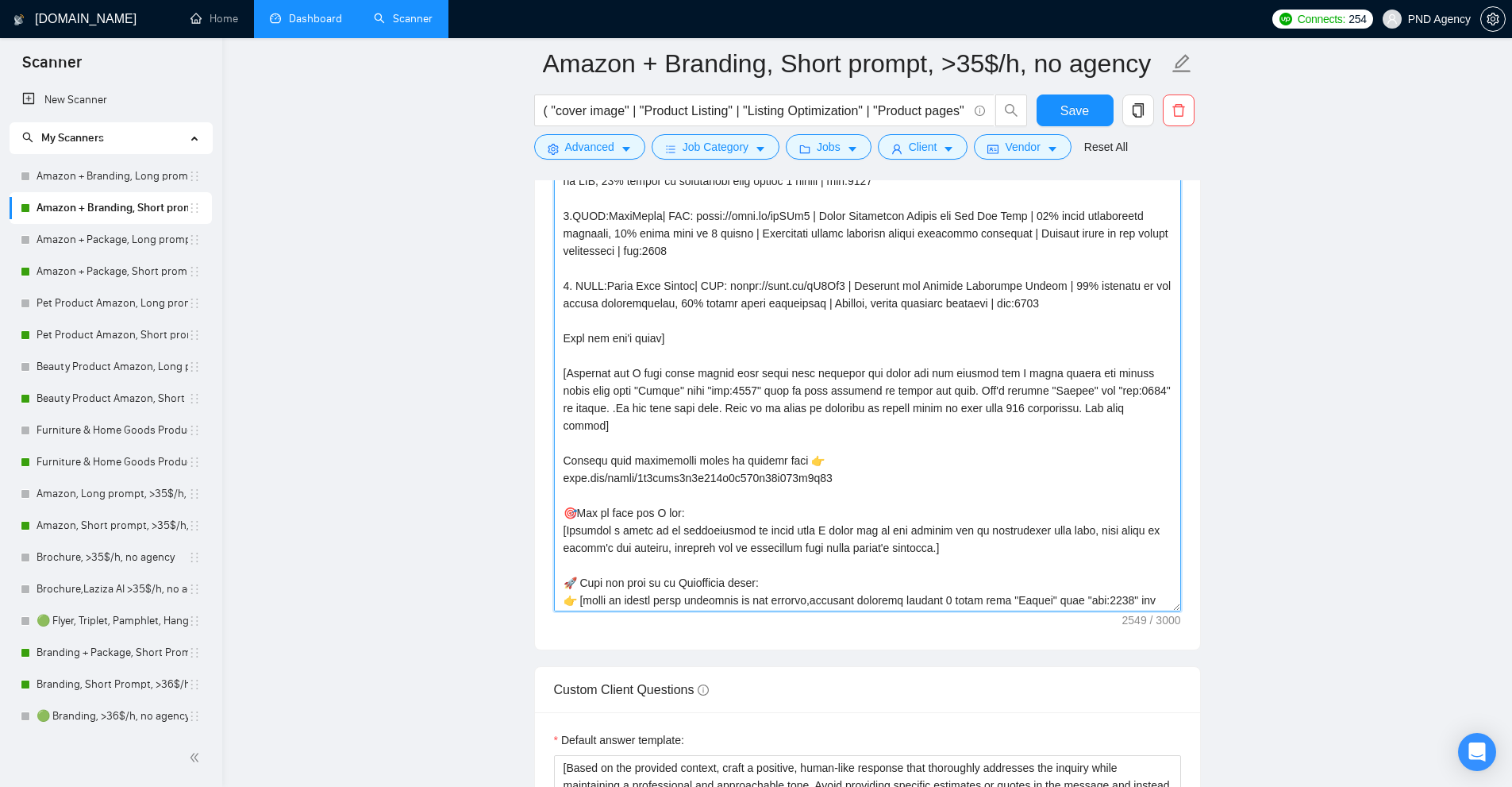
click at [921, 487] on textarea "Cover letter template:" at bounding box center [868, 299] width 627 height 626
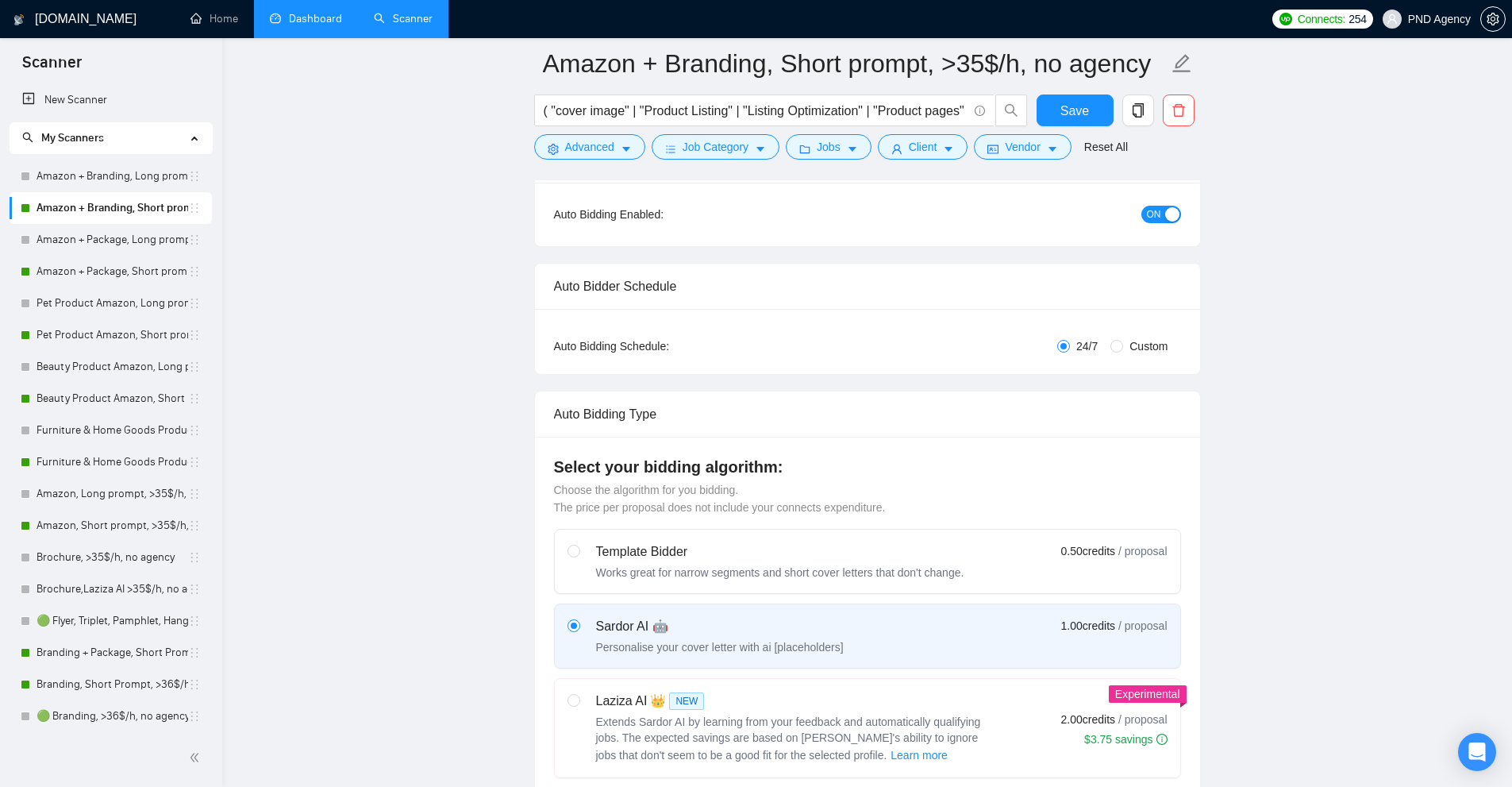
scroll to position [0, 0]
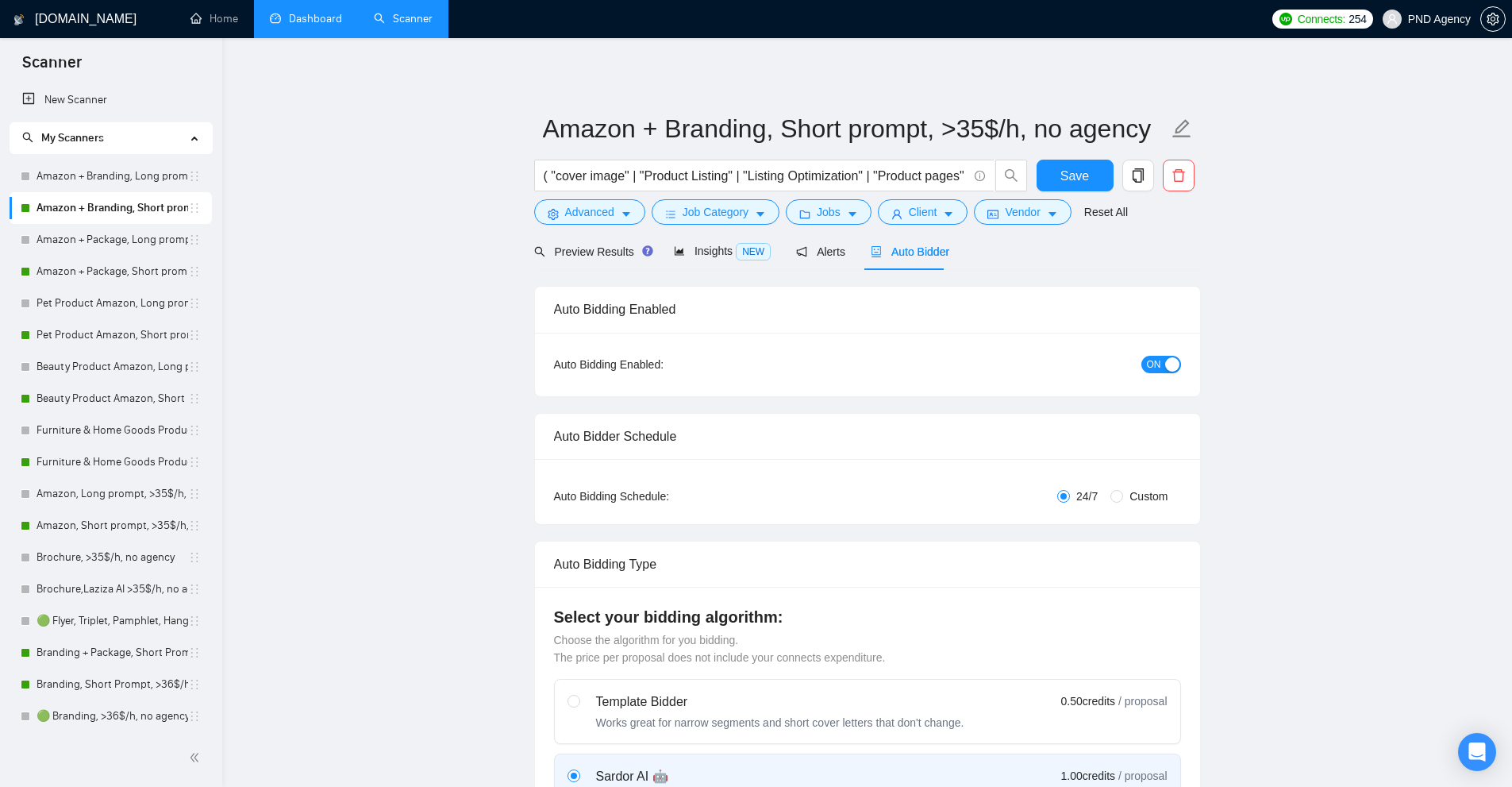
type textarea "[Folder= 1. CLNT:IDAE-ORG| URL: https://noto.li/RvJ7WM | Amazon Listing Design …"
drag, startPoint x: 305, startPoint y: 35, endPoint x: 855, endPoint y: 96, distance: 553.4
click at [305, 25] on link "Dashboard" at bounding box center [306, 18] width 72 height 13
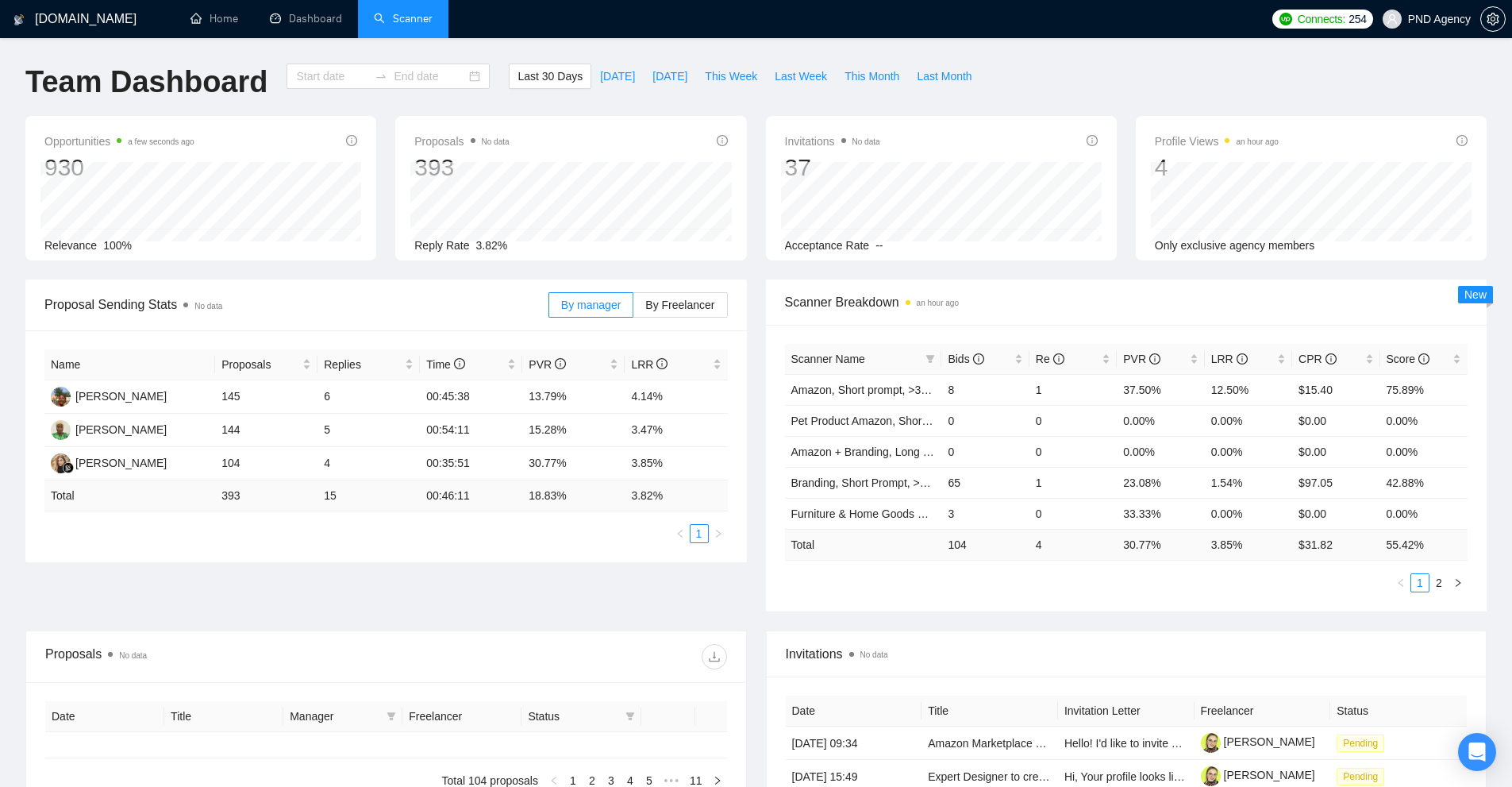
type input "2025-07-19"
type input "2025-08-18"
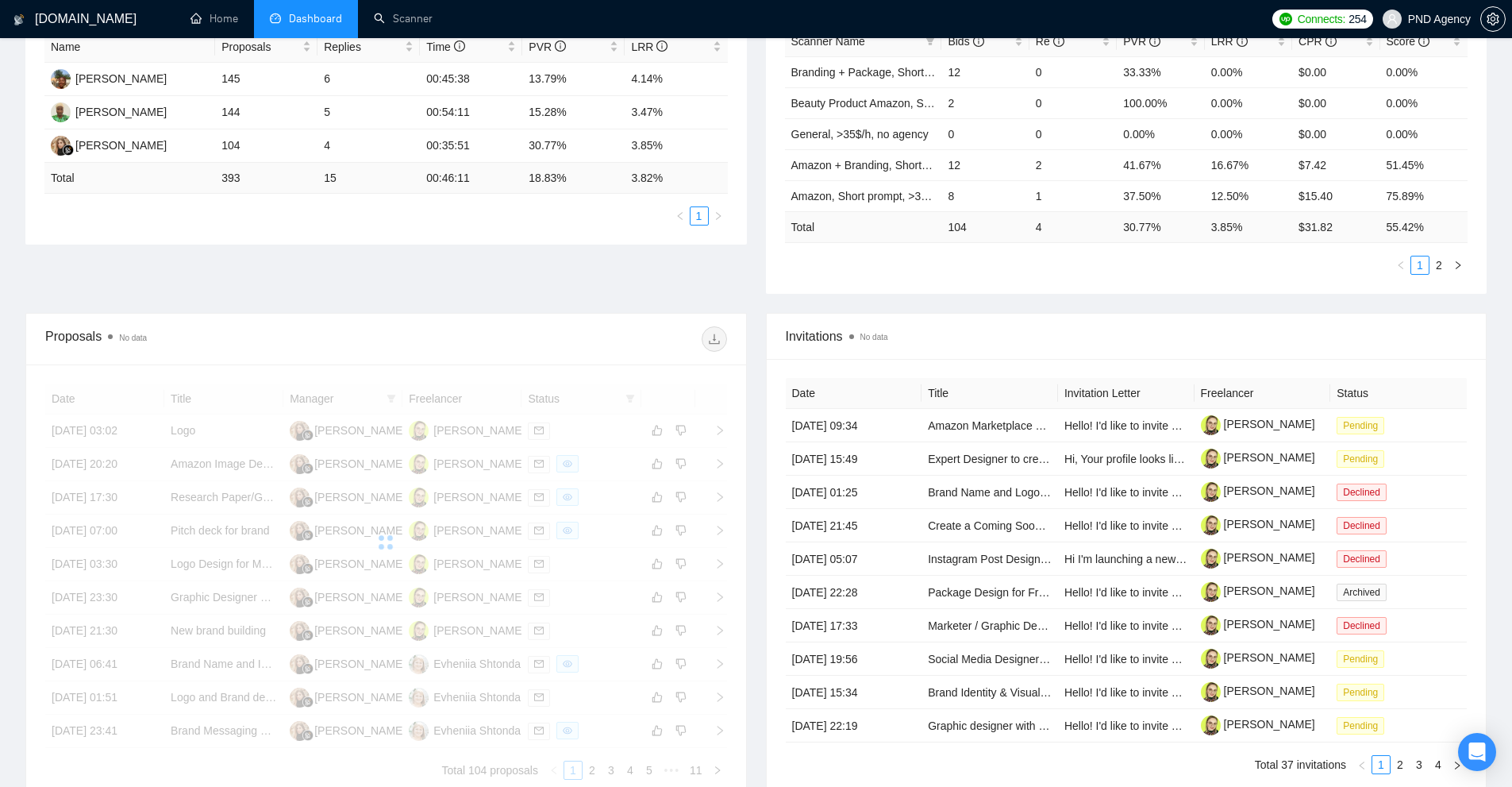
scroll to position [472, 0]
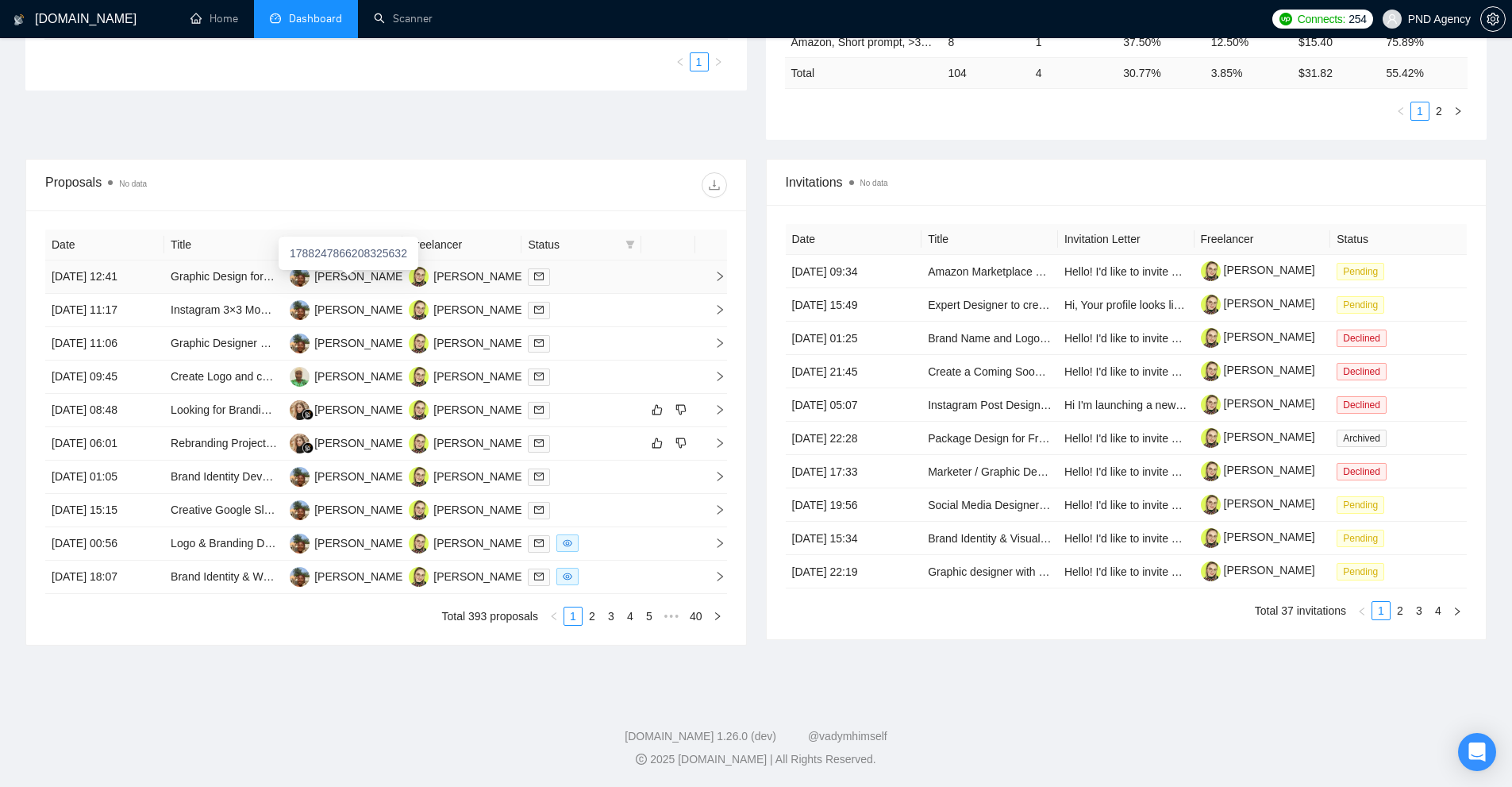
click at [388, 247] on div "1788247866208325632" at bounding box center [348, 253] width 140 height 33
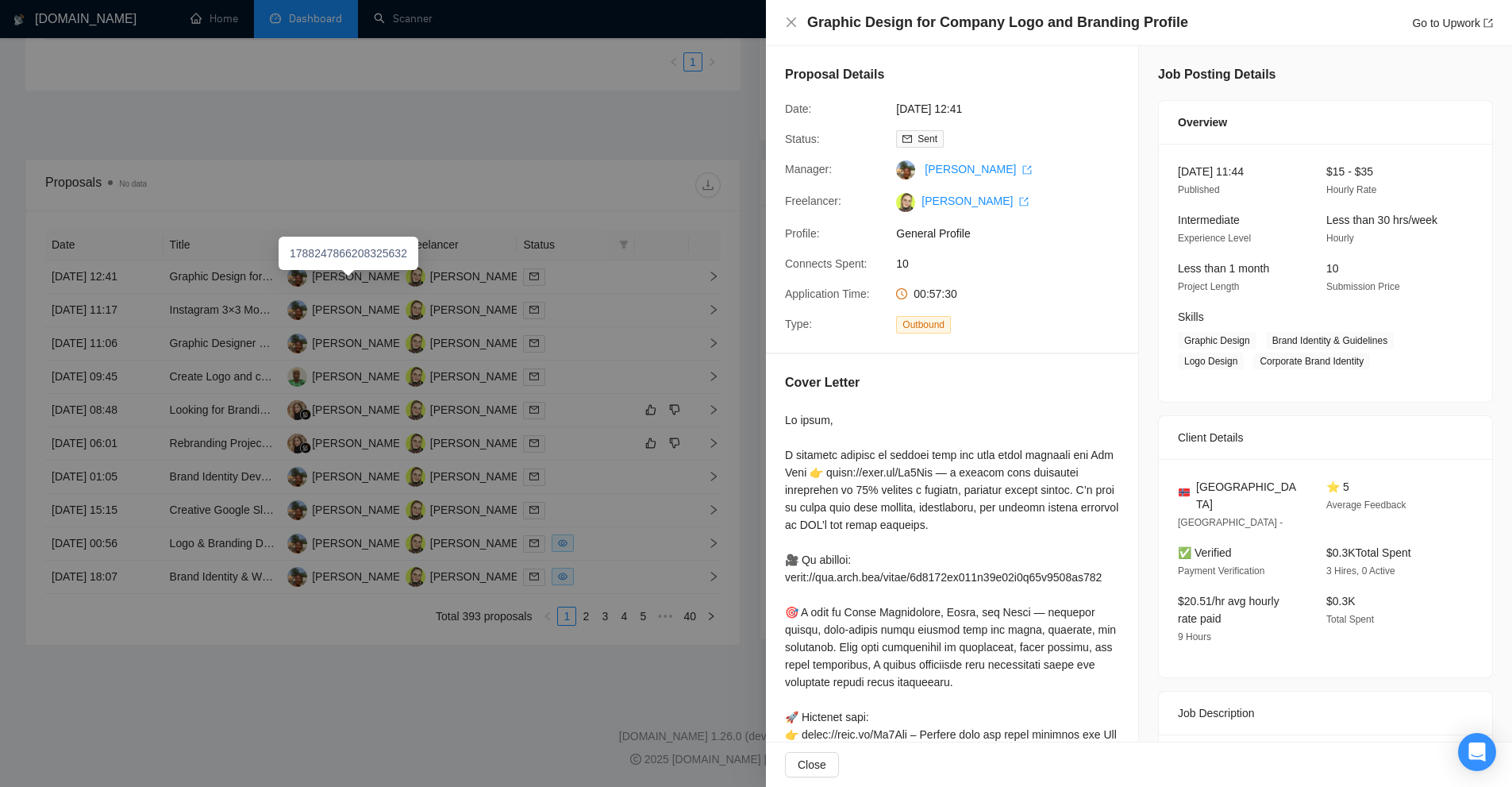
click at [434, 190] on div at bounding box center [756, 393] width 1512 height 787
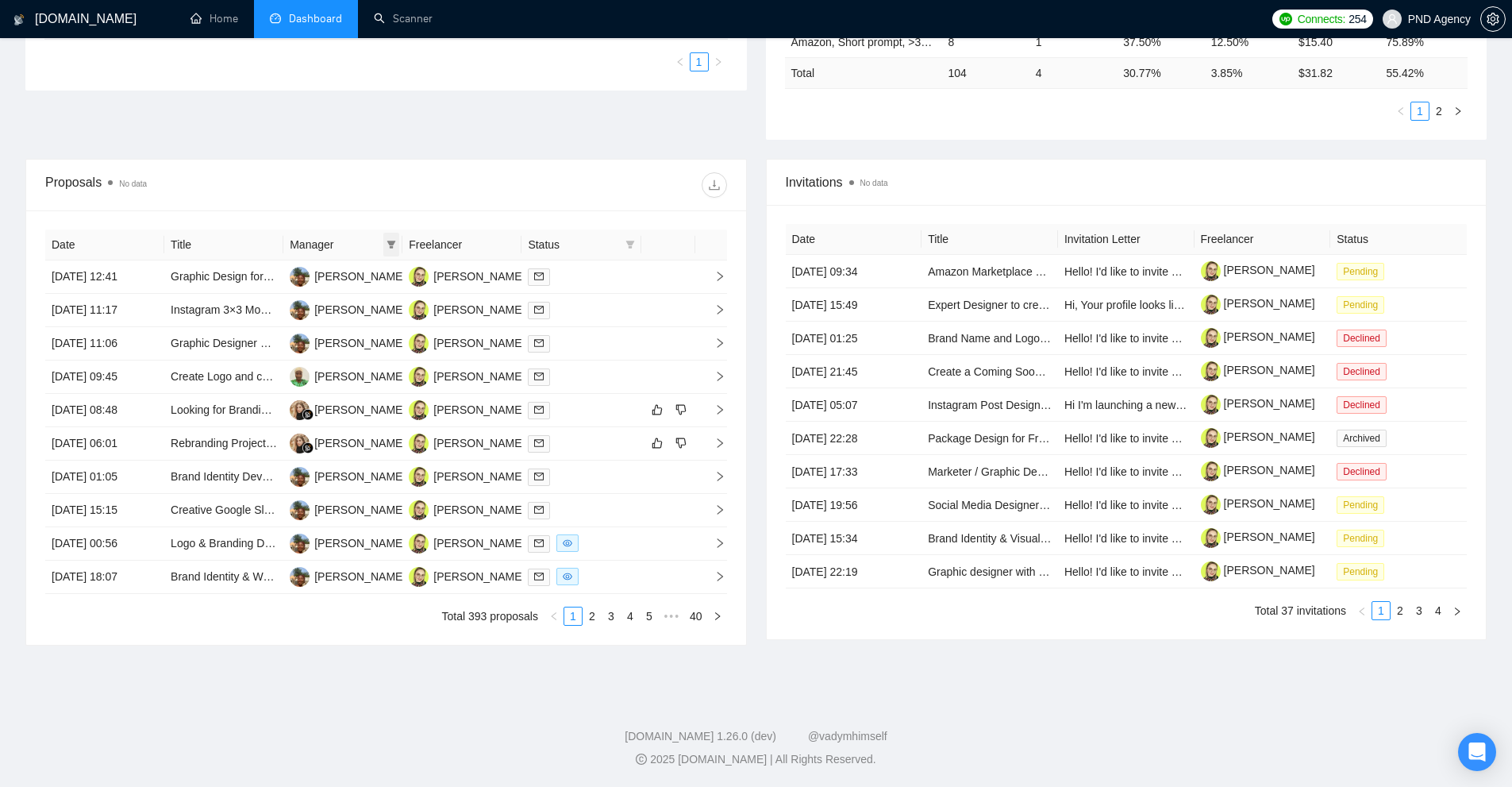
click at [389, 240] on icon "filter" at bounding box center [391, 245] width 10 height 10
click at [339, 311] on li "Kateryna Yakubova" at bounding box center [325, 300] width 147 height 25
checkbox input "true"
click at [375, 353] on span "OK" at bounding box center [378, 357] width 16 height 17
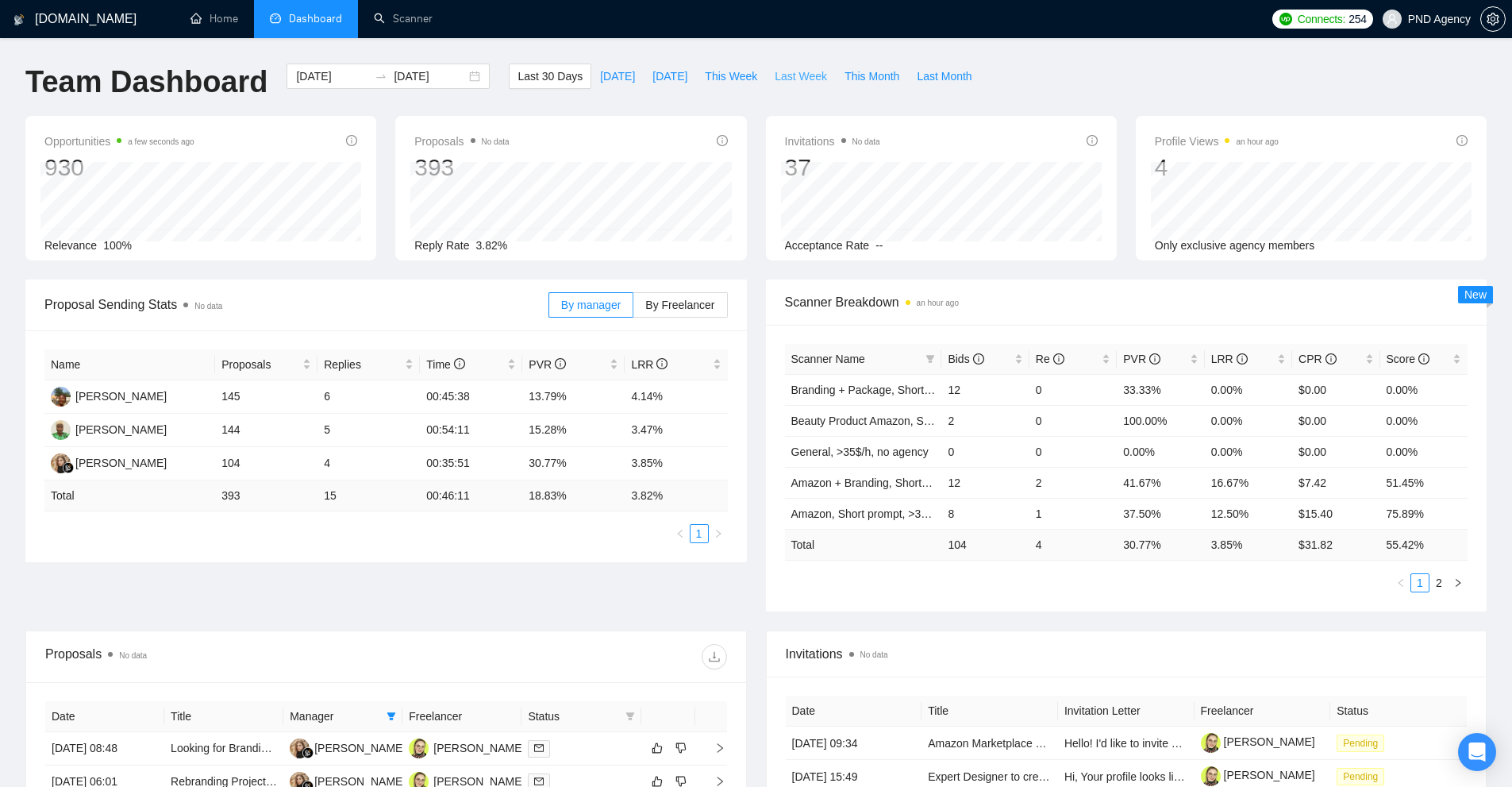
click at [781, 82] on span "Last Week" at bounding box center [801, 76] width 52 height 17
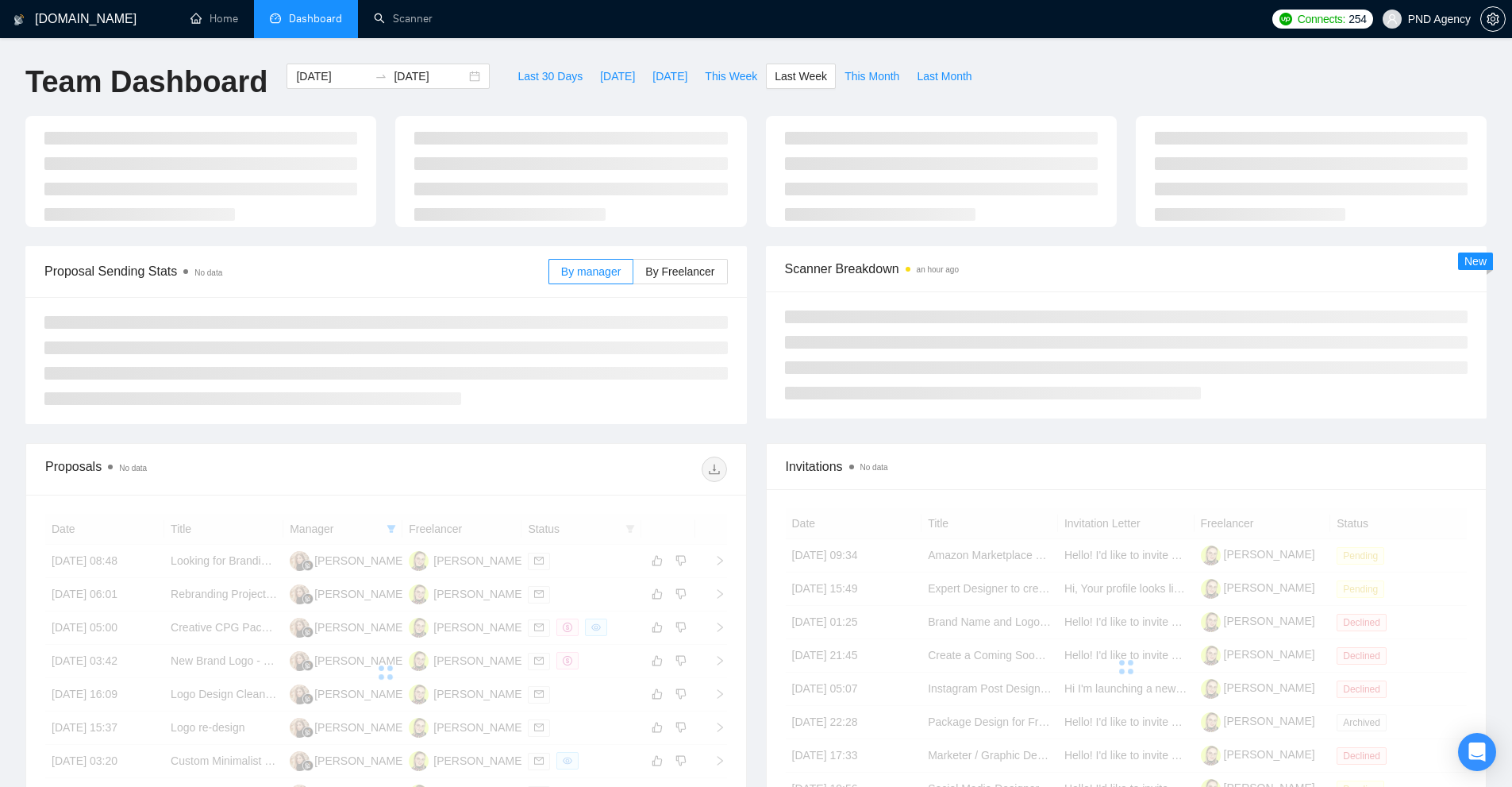
type input "2025-08-11"
type input "2025-08-17"
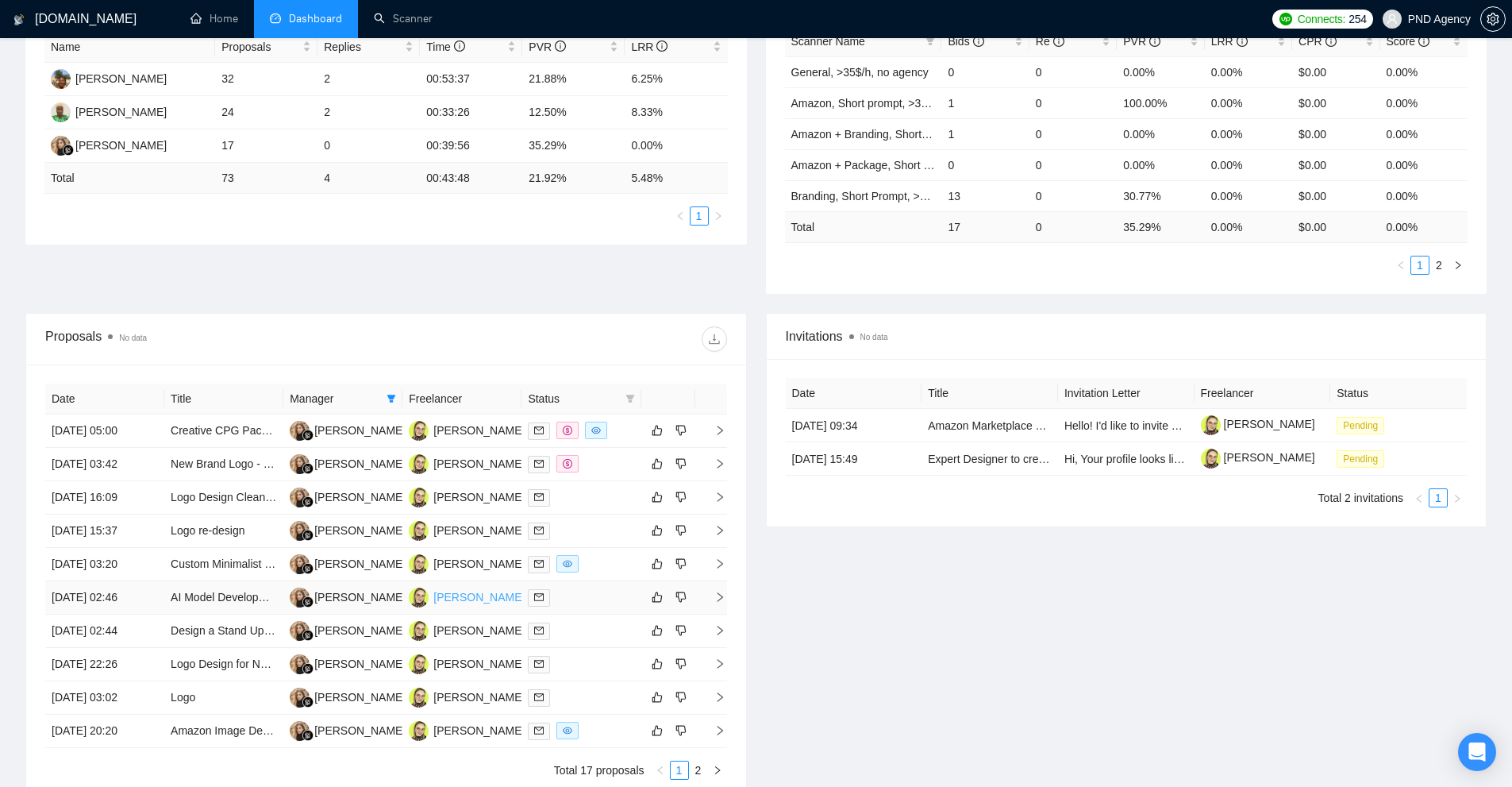
scroll to position [472, 0]
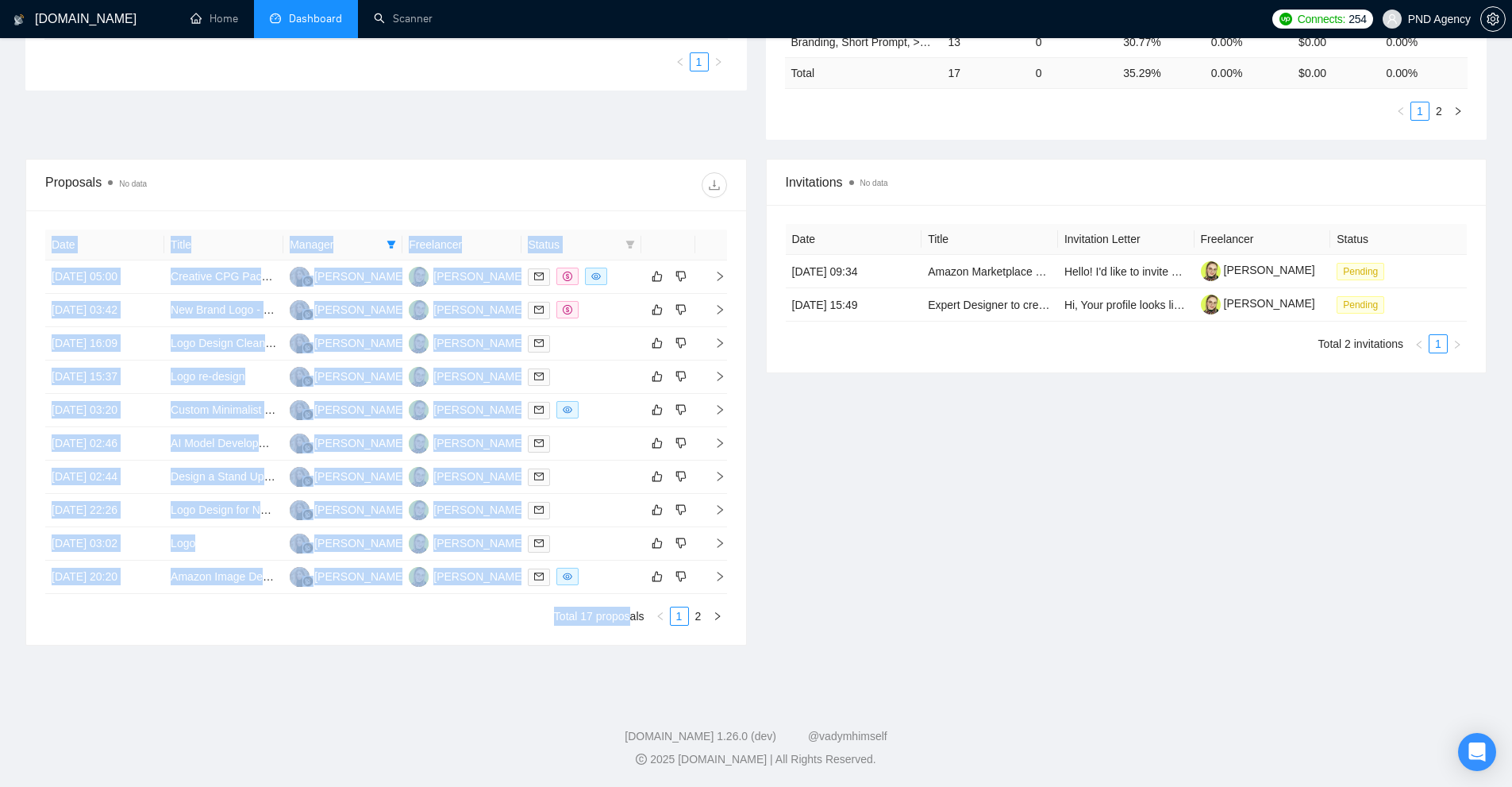
drag, startPoint x: 606, startPoint y: 580, endPoint x: 626, endPoint y: 647, distance: 69.9
click at [632, 652] on div "Proposals No data Date Title Manager Freelancer Status 16 Aug, 2025 05:00 Creat…" at bounding box center [756, 411] width 1481 height 506
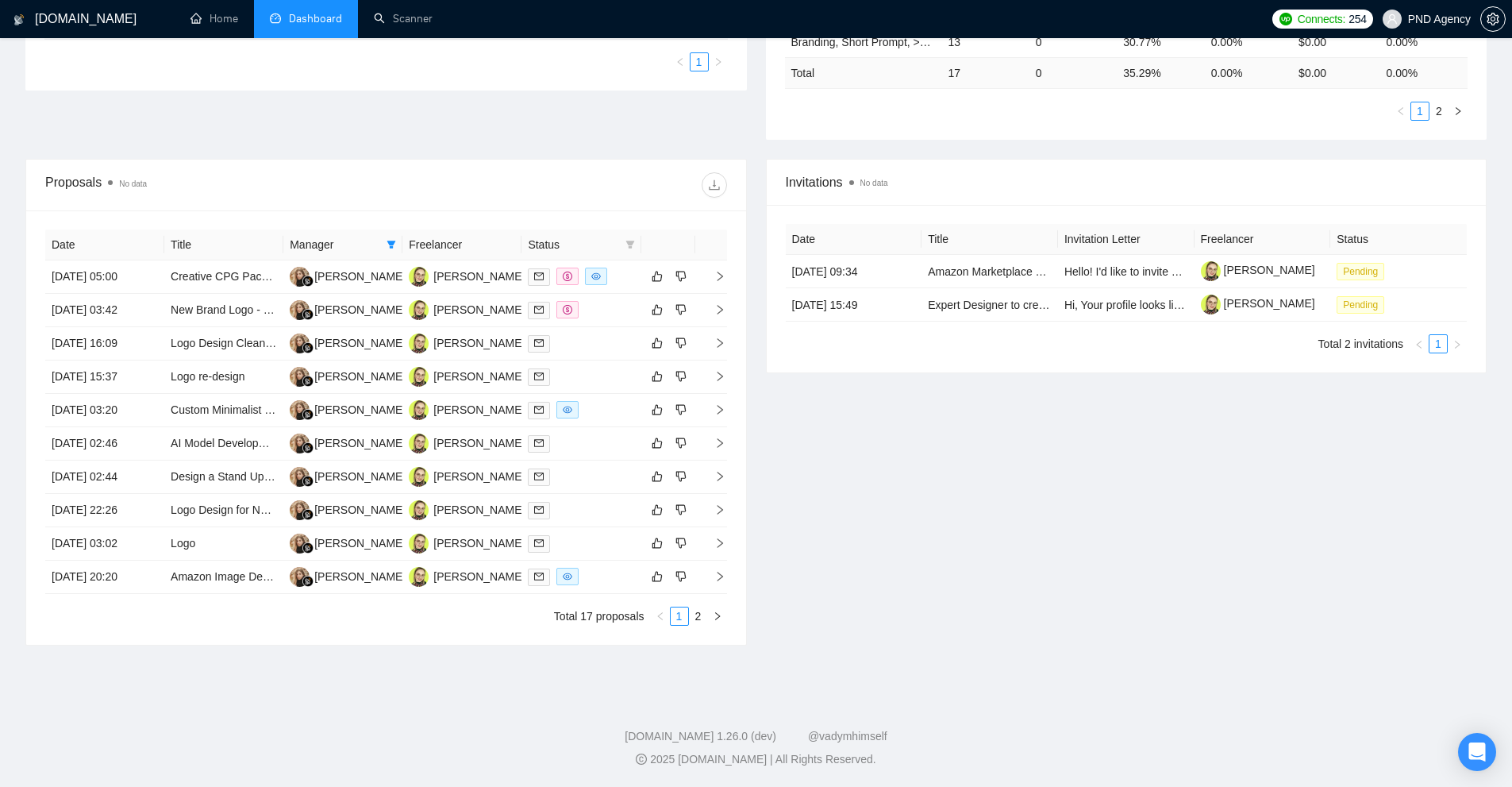
click at [936, 585] on div "Invitations No data Date Title Invitation Letter Freelancer Status 16 Aug, 2025…" at bounding box center [1127, 402] width 741 height 487
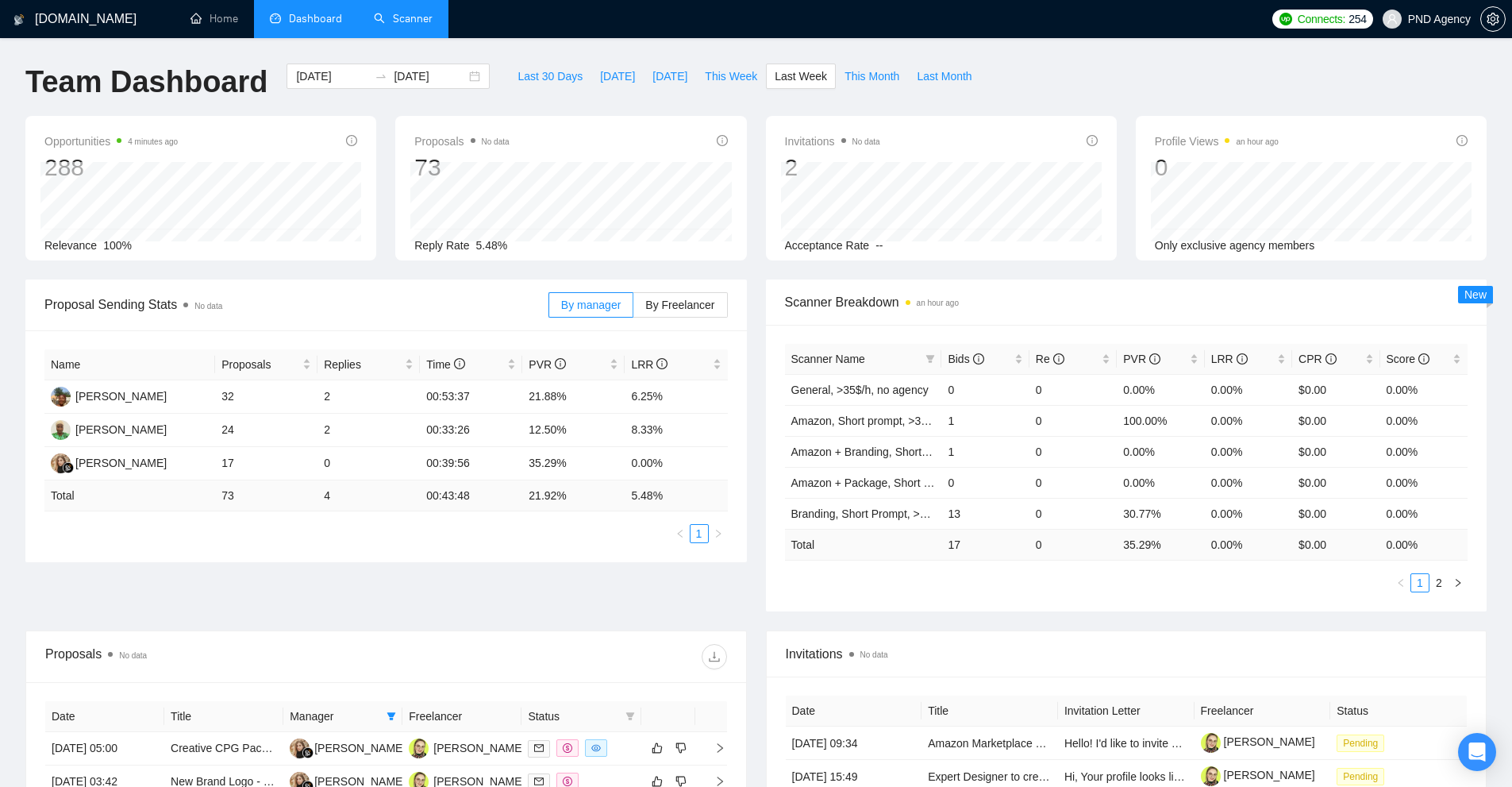
click at [426, 25] on link "Scanner" at bounding box center [402, 18] width 58 height 13
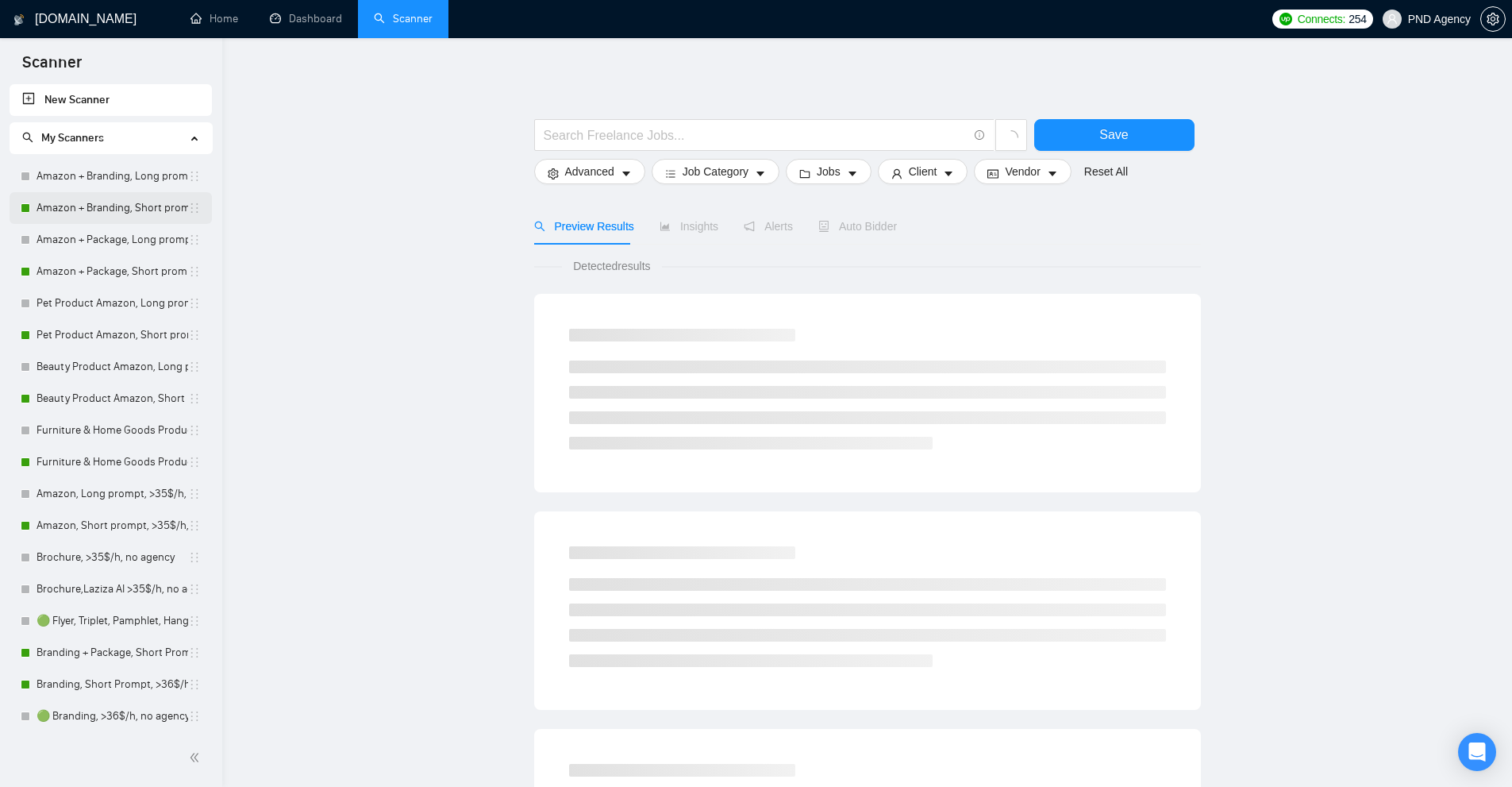
click at [92, 212] on link "Amazon + Branding, Short prompt, >35$/h, no agency" at bounding box center [113, 208] width 152 height 31
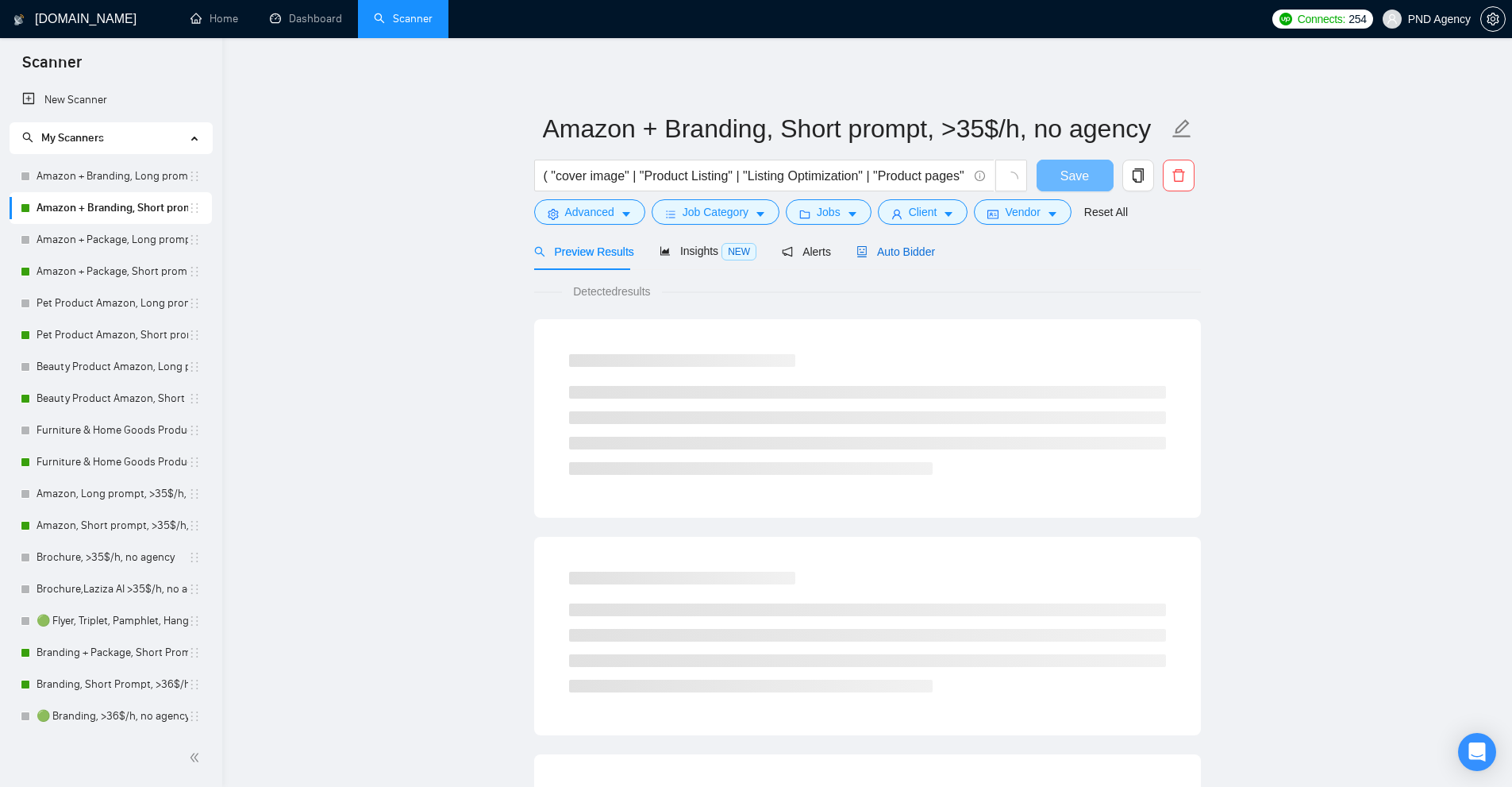
drag, startPoint x: 891, startPoint y: 250, endPoint x: 899, endPoint y: 251, distance: 8.1
click at [891, 250] on span "Auto Bidder" at bounding box center [896, 252] width 79 height 13
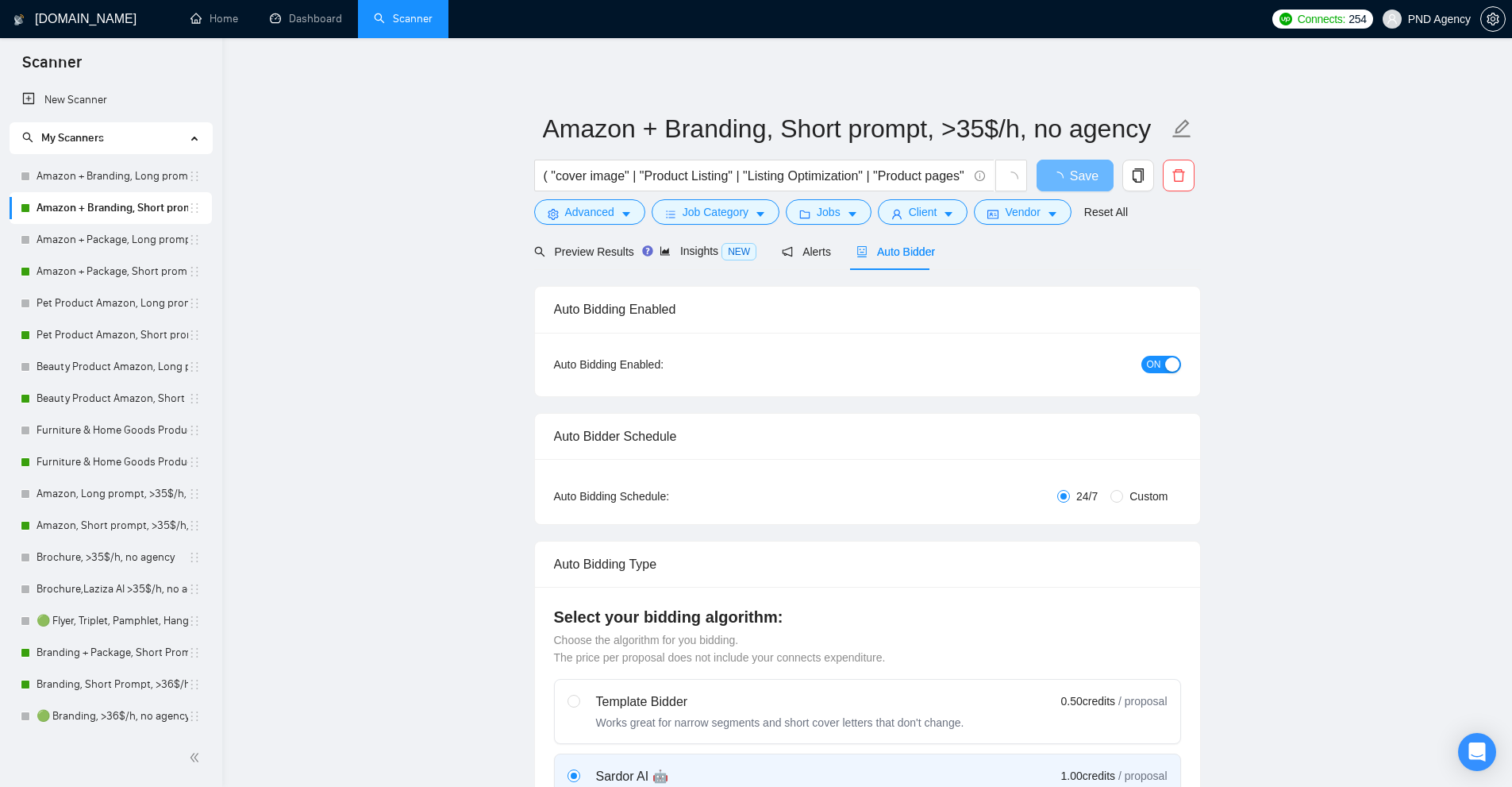
click at [893, 260] on div "Auto Bidder" at bounding box center [896, 251] width 79 height 38
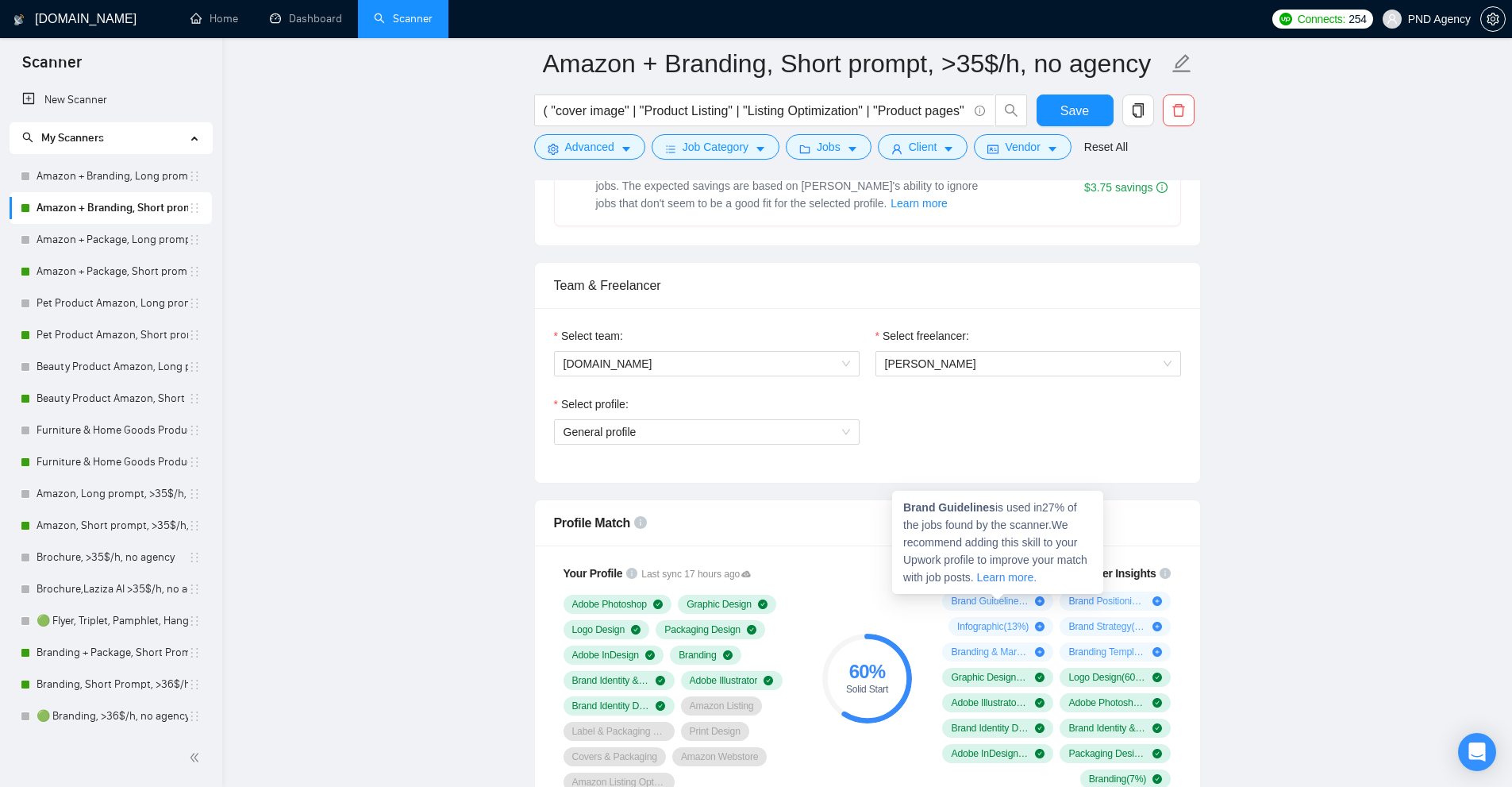
scroll to position [873, 0]
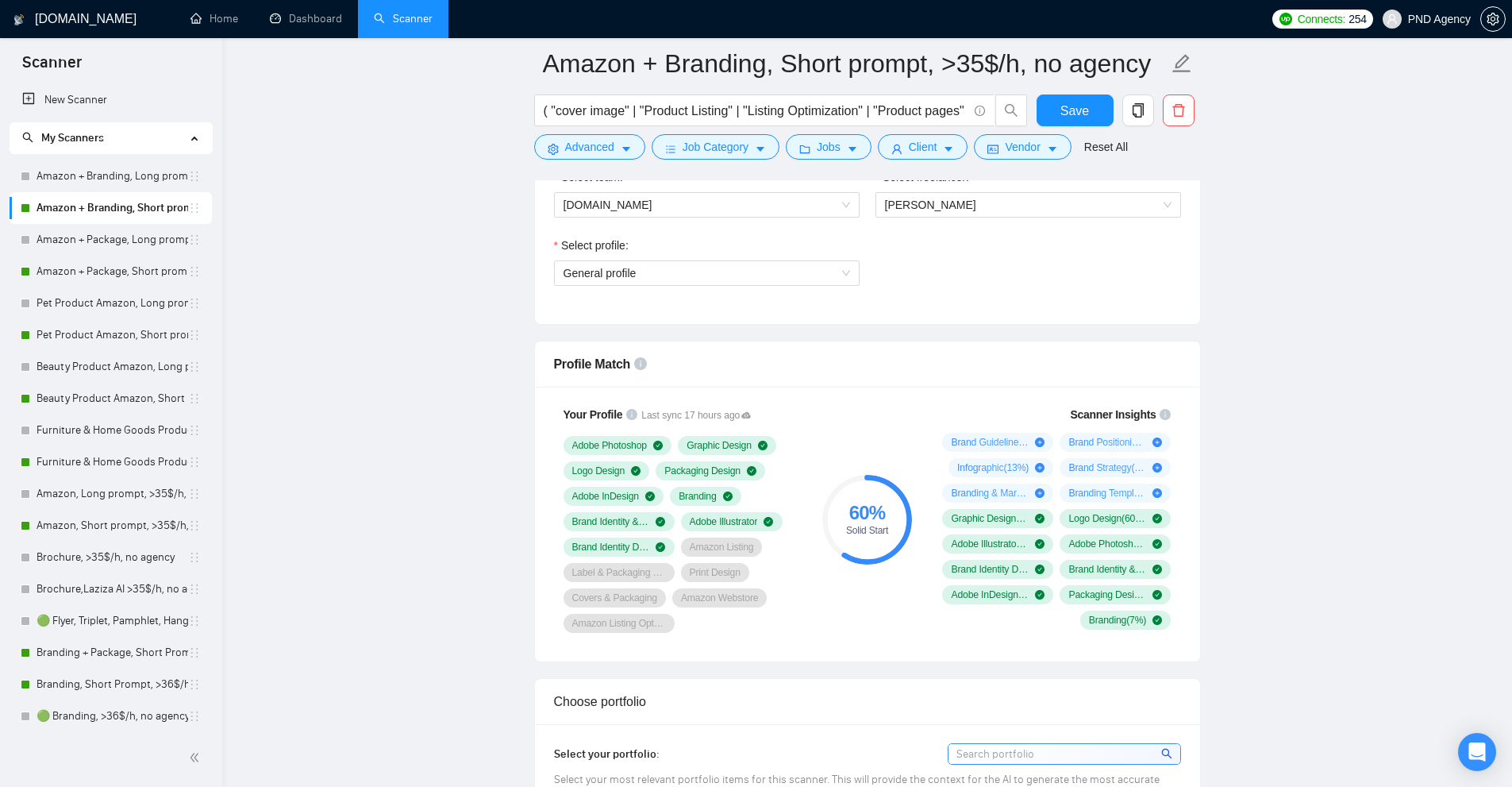
click at [868, 520] on div "60 %" at bounding box center [867, 514] width 90 height 19
click at [831, 546] on icon at bounding box center [867, 520] width 90 height 90
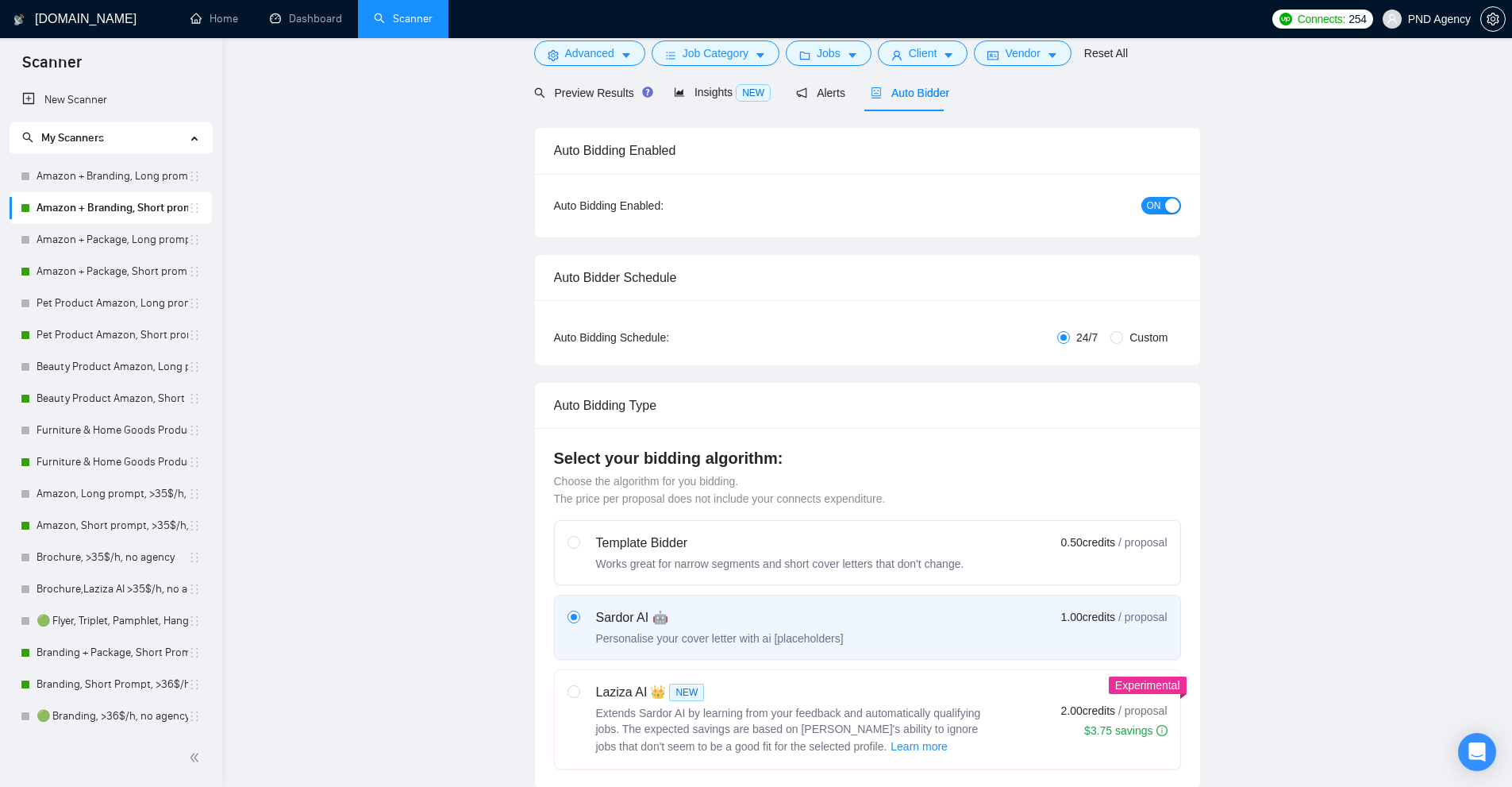
scroll to position [0, 0]
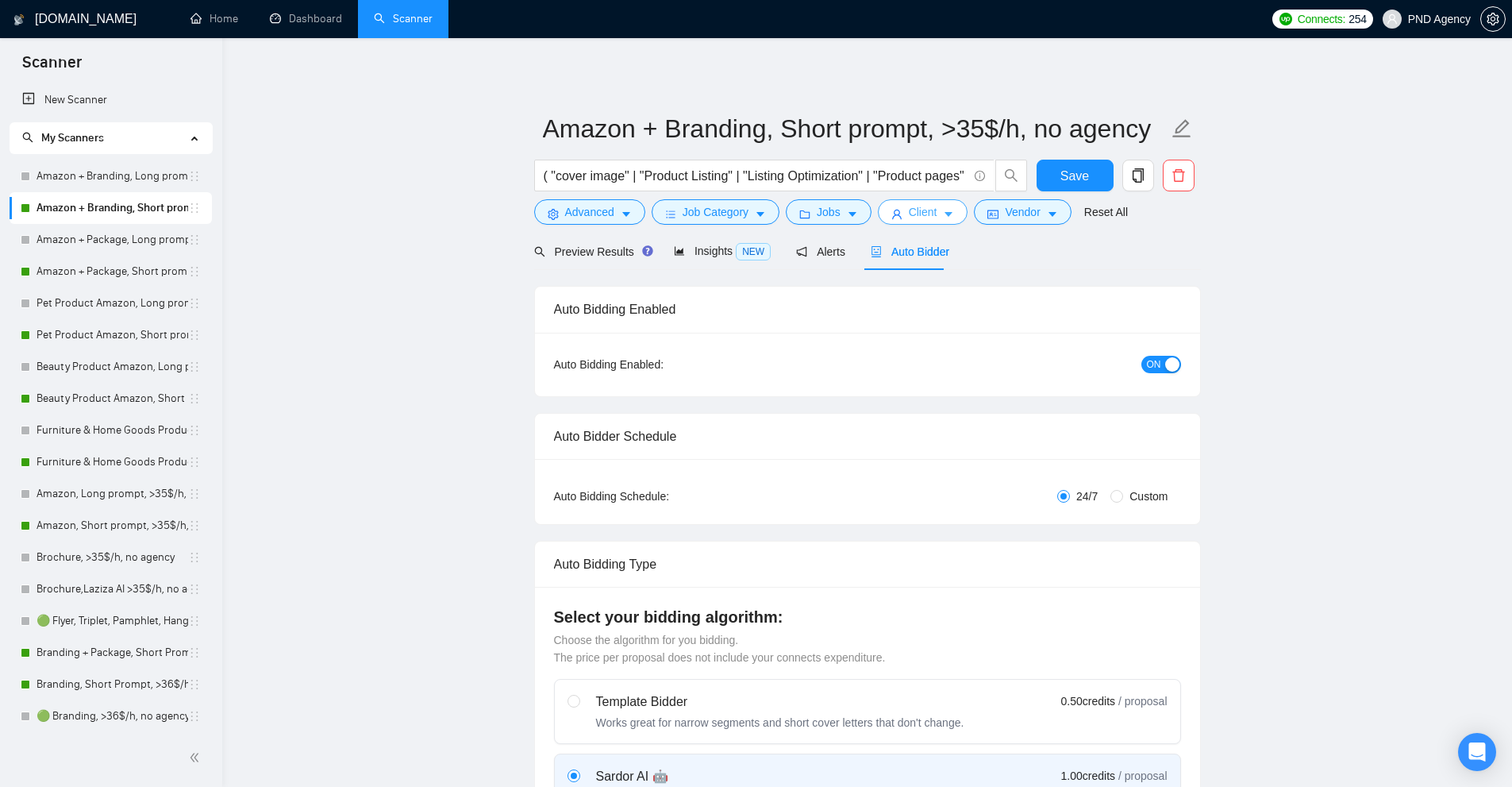
click at [917, 217] on span "Client" at bounding box center [923, 212] width 29 height 17
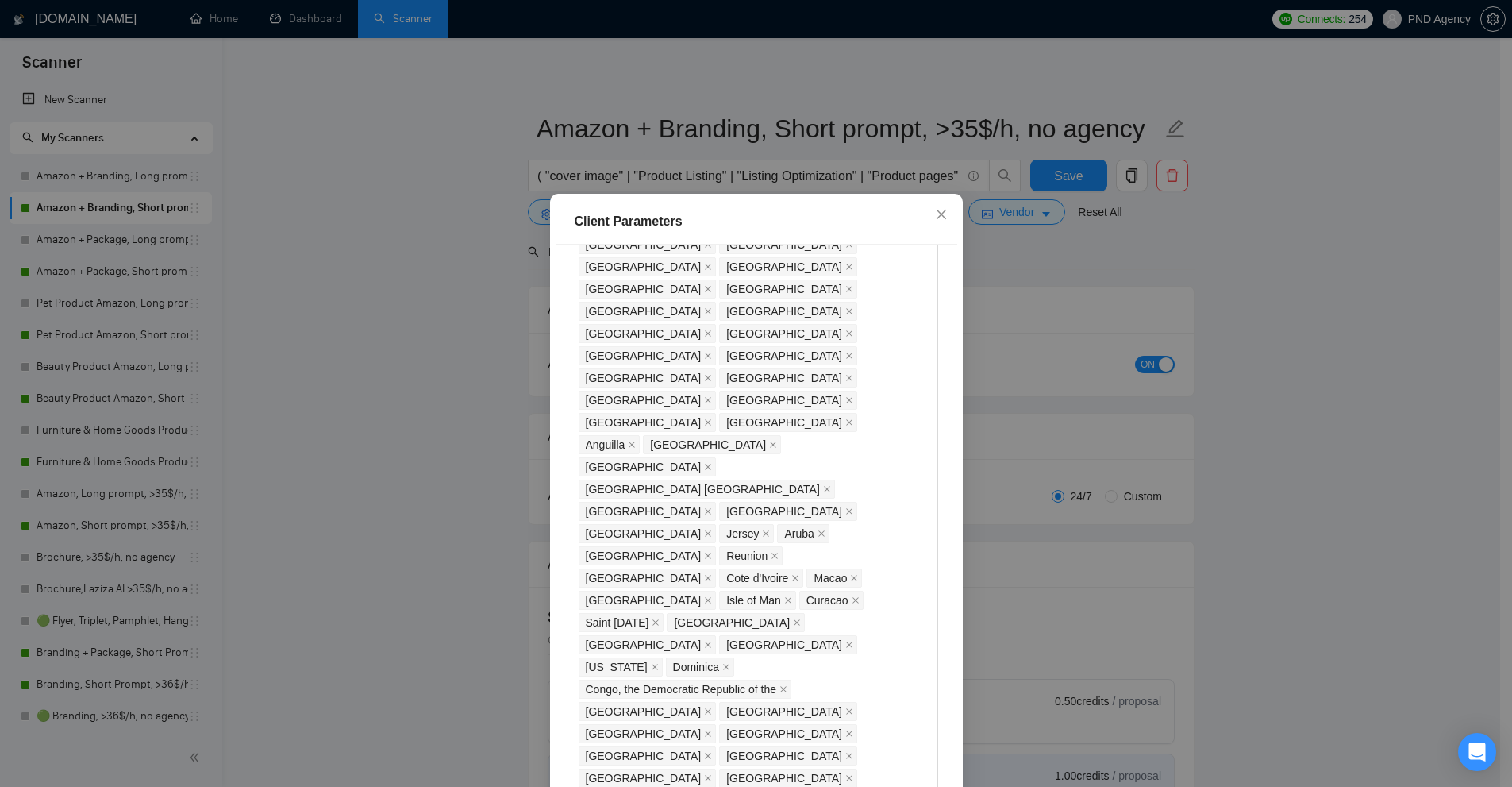
scroll to position [1260, 0]
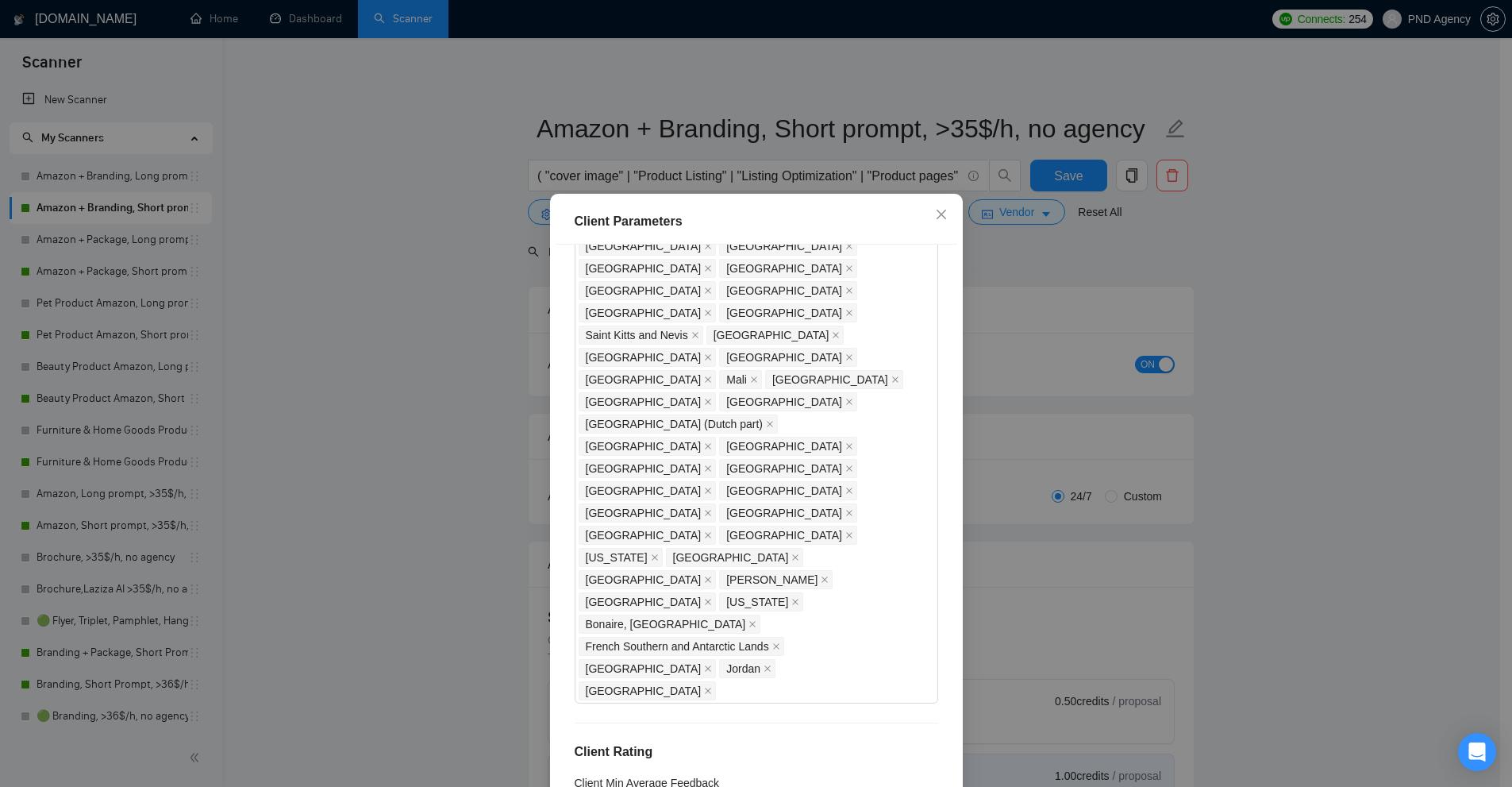
scroll to position [1022, 0]
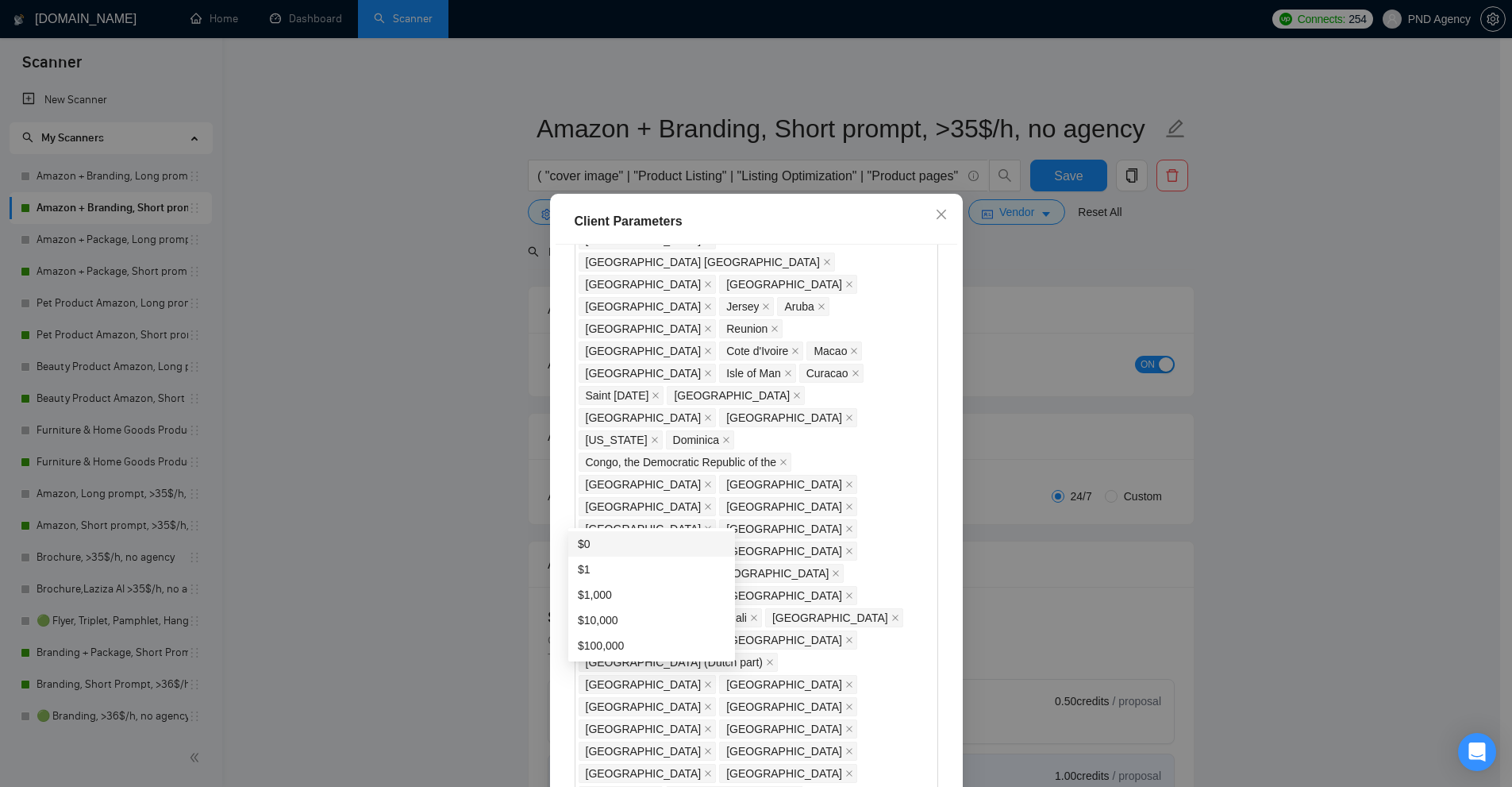
click at [793, 470] on div "Client Location Include Client Countries Select Exclude Client Countries Macedo…" at bounding box center [757, 520] width 402 height 551
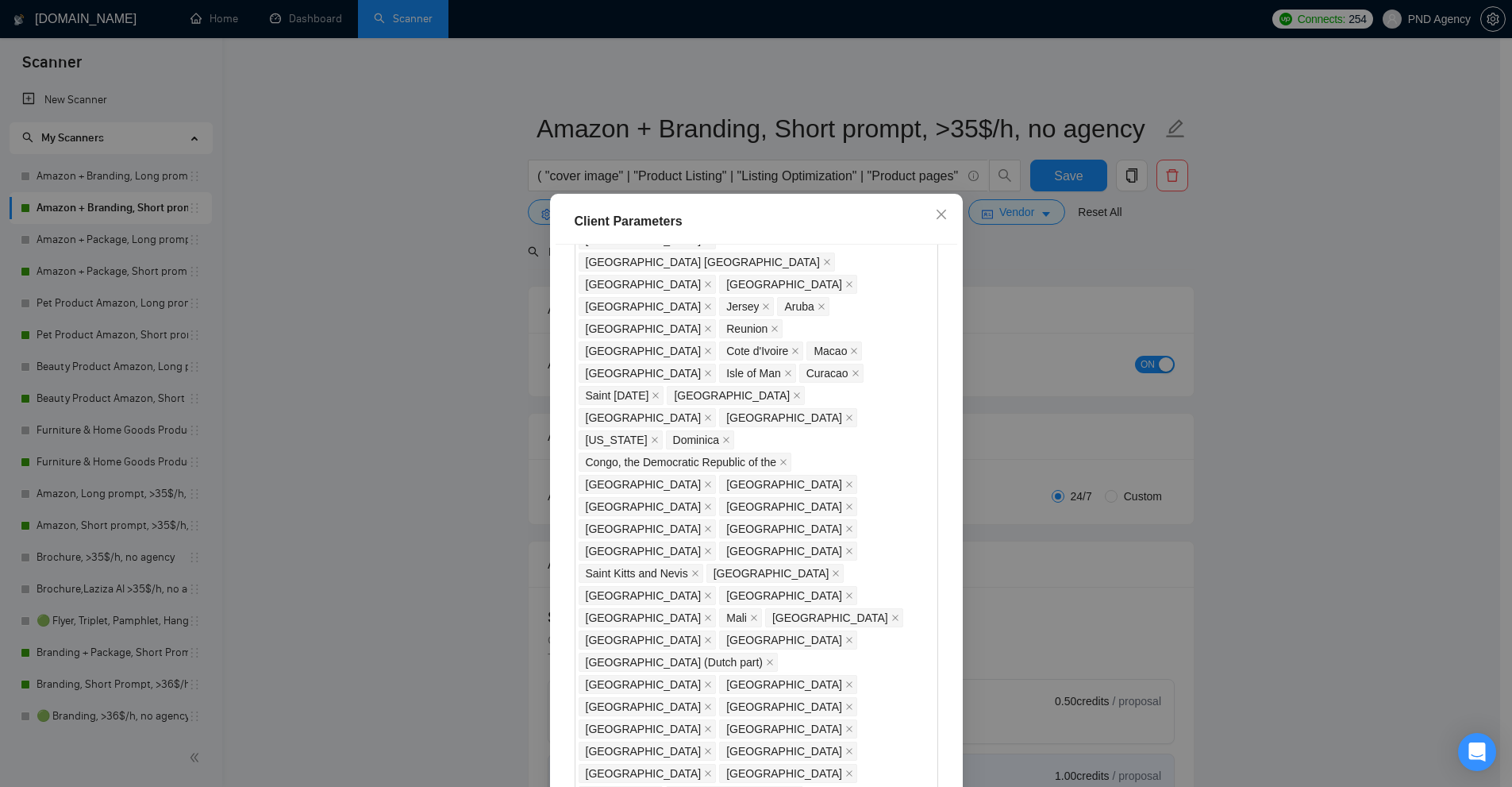
click at [886, 468] on div "Client Location Include Client Countries Select Exclude Client Countries Macedo…" at bounding box center [757, 520] width 402 height 551
type input "0"
click at [1046, 401] on div "Client Parameters Client Location Include Client Countries Select Exclude Clien…" at bounding box center [756, 393] width 1512 height 787
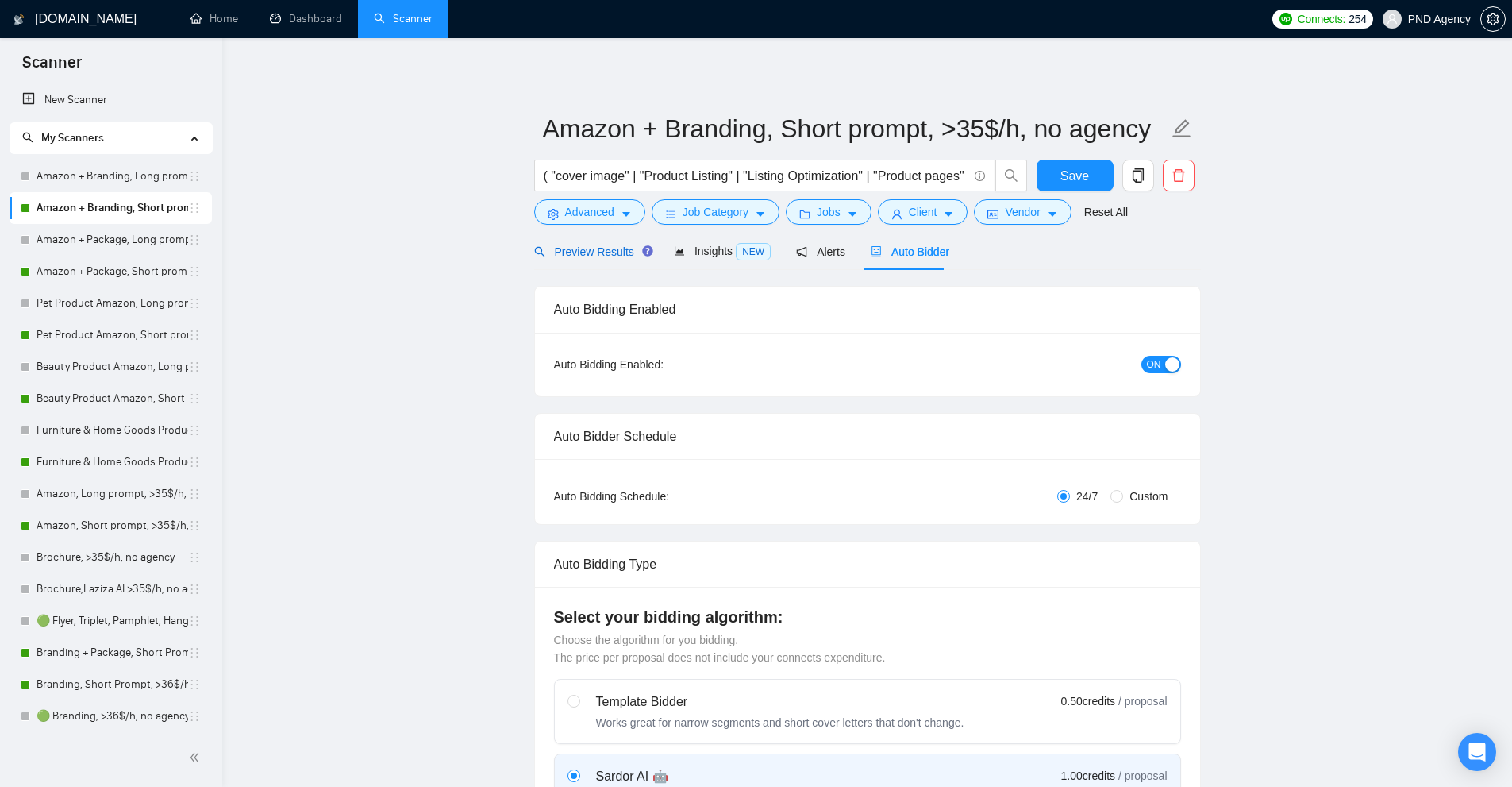
click at [601, 258] on span "Preview Results" at bounding box center [591, 252] width 114 height 13
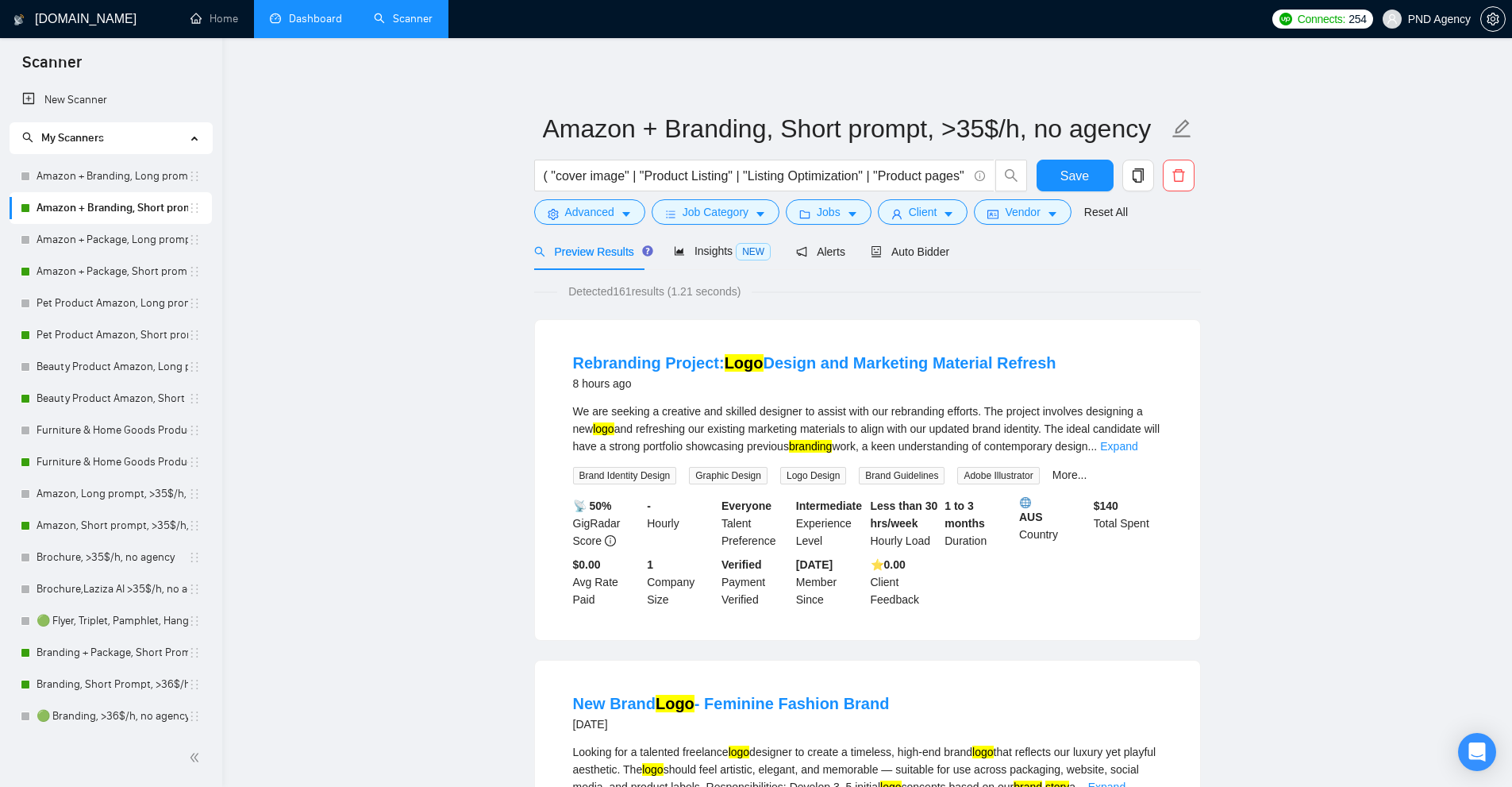
click at [327, 13] on link "Dashboard" at bounding box center [306, 18] width 72 height 13
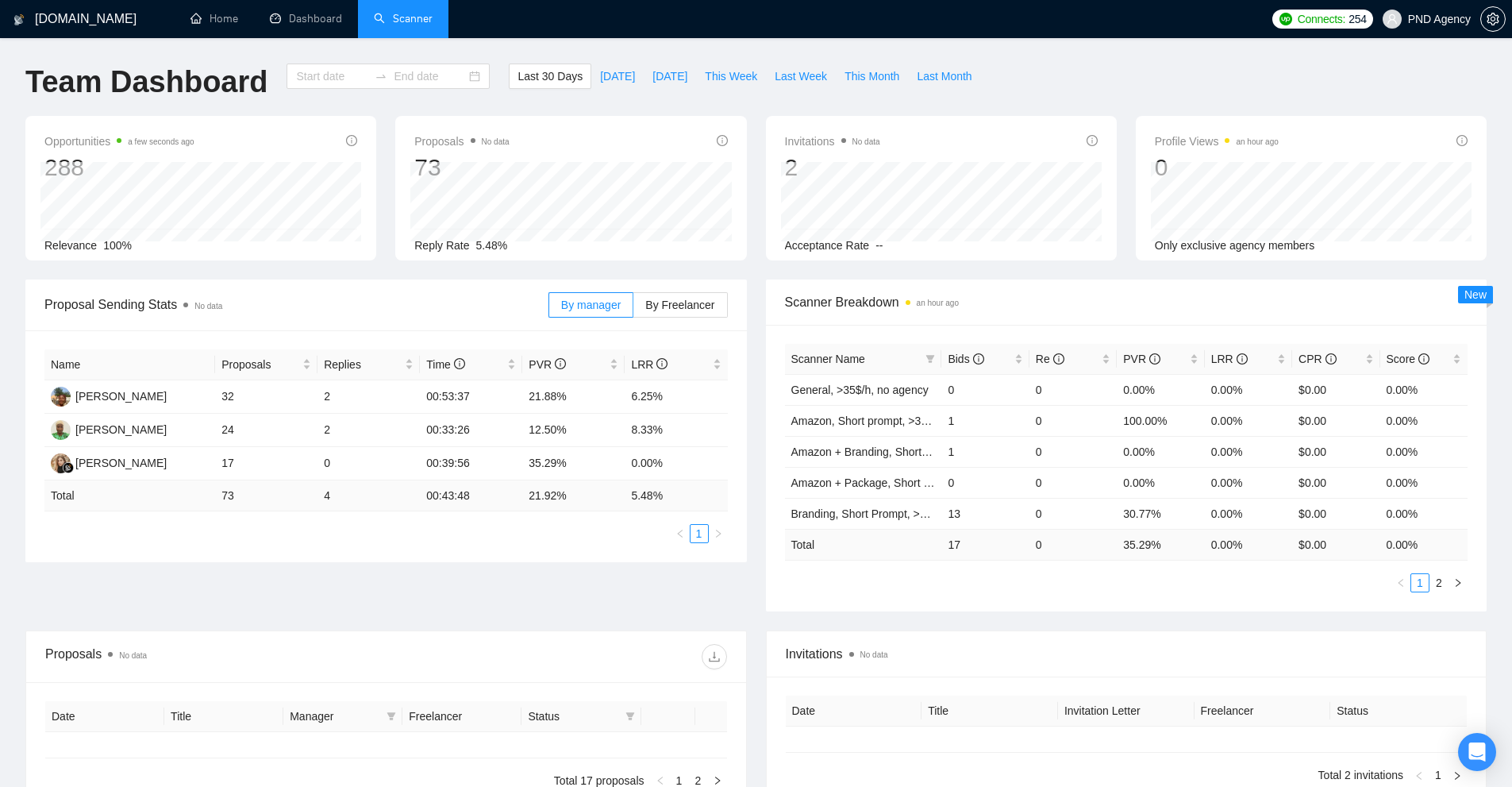
type input "2025-07-19"
type input "2025-08-18"
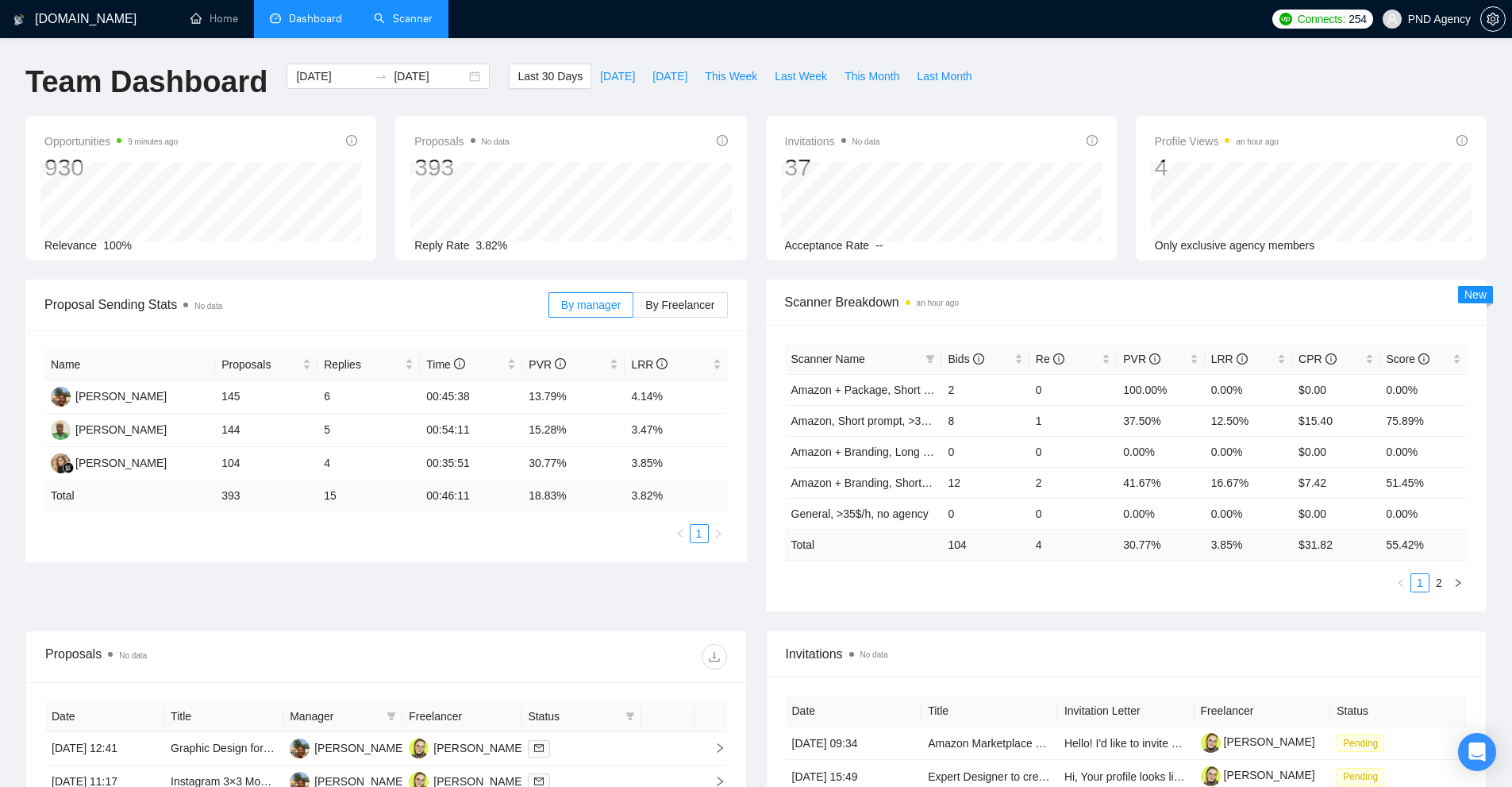
click at [420, 25] on link "Scanner" at bounding box center [402, 18] width 58 height 13
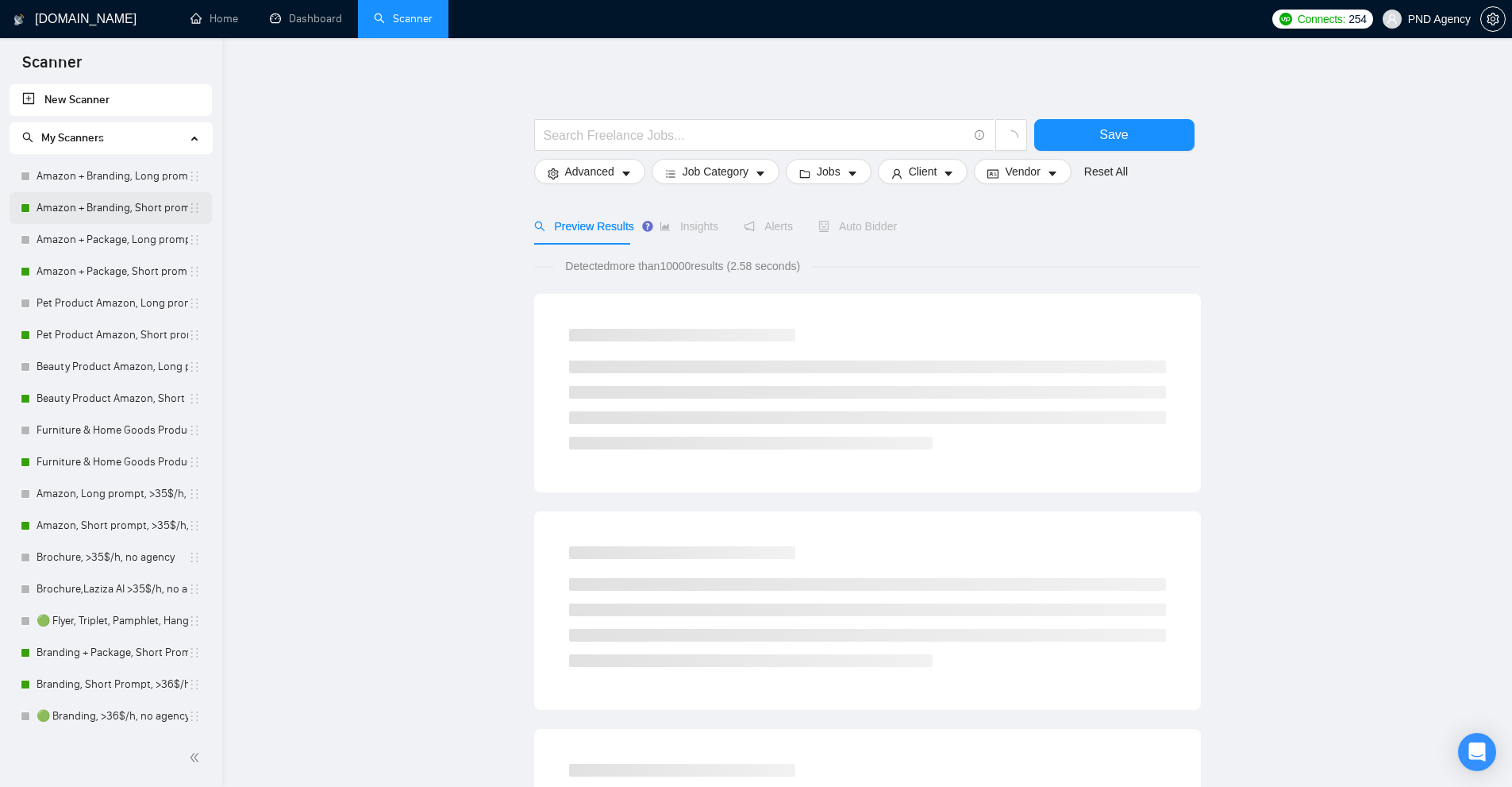
click at [87, 212] on link "Amazon + Branding, Short prompt, >35$/h, no agency" at bounding box center [113, 208] width 152 height 31
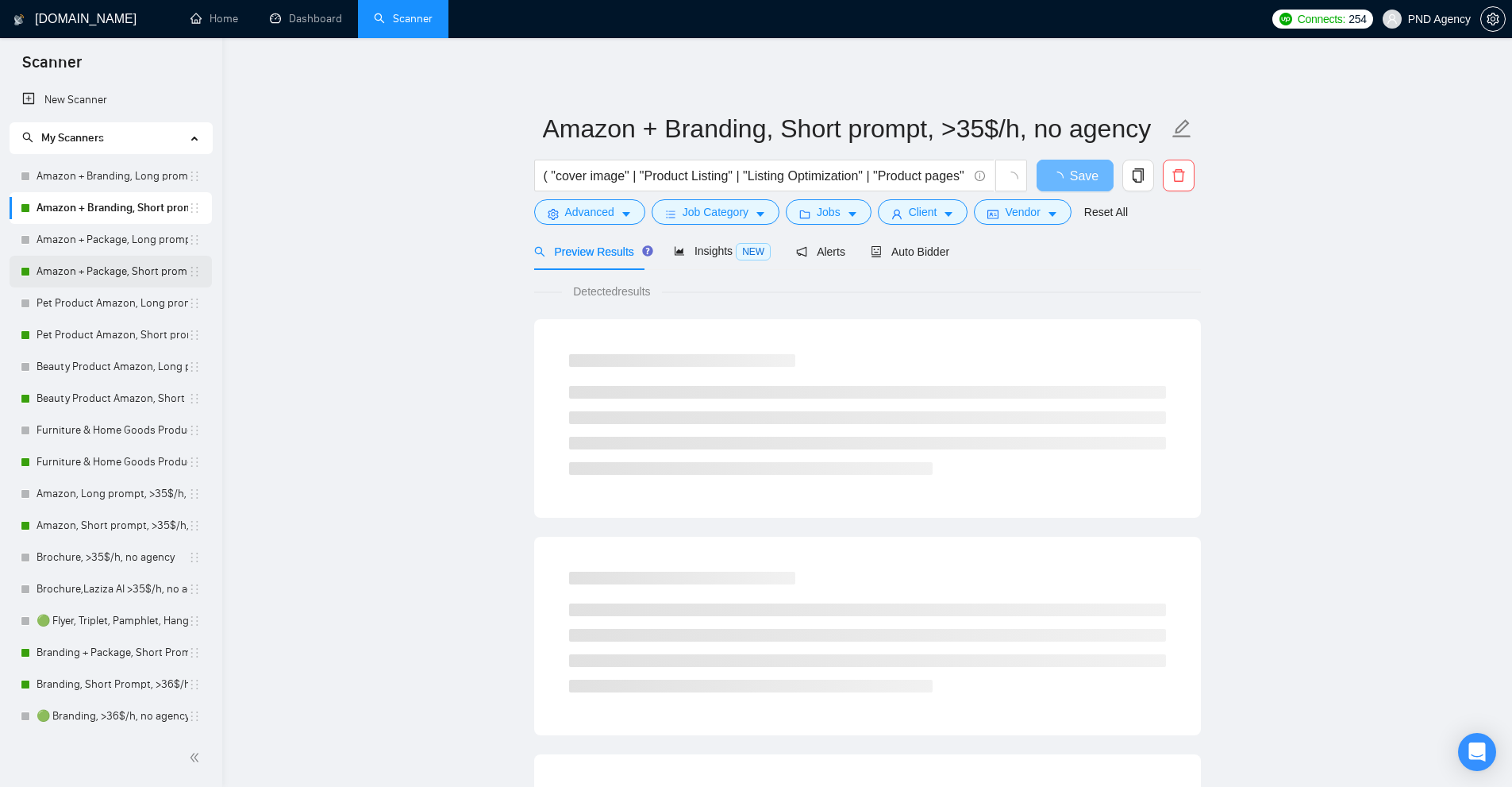
click at [130, 274] on link "Amazon + Package, Short prompt, >35$/h, no agency" at bounding box center [113, 272] width 152 height 31
click at [918, 261] on div "Auto Bidder" at bounding box center [911, 251] width 79 height 38
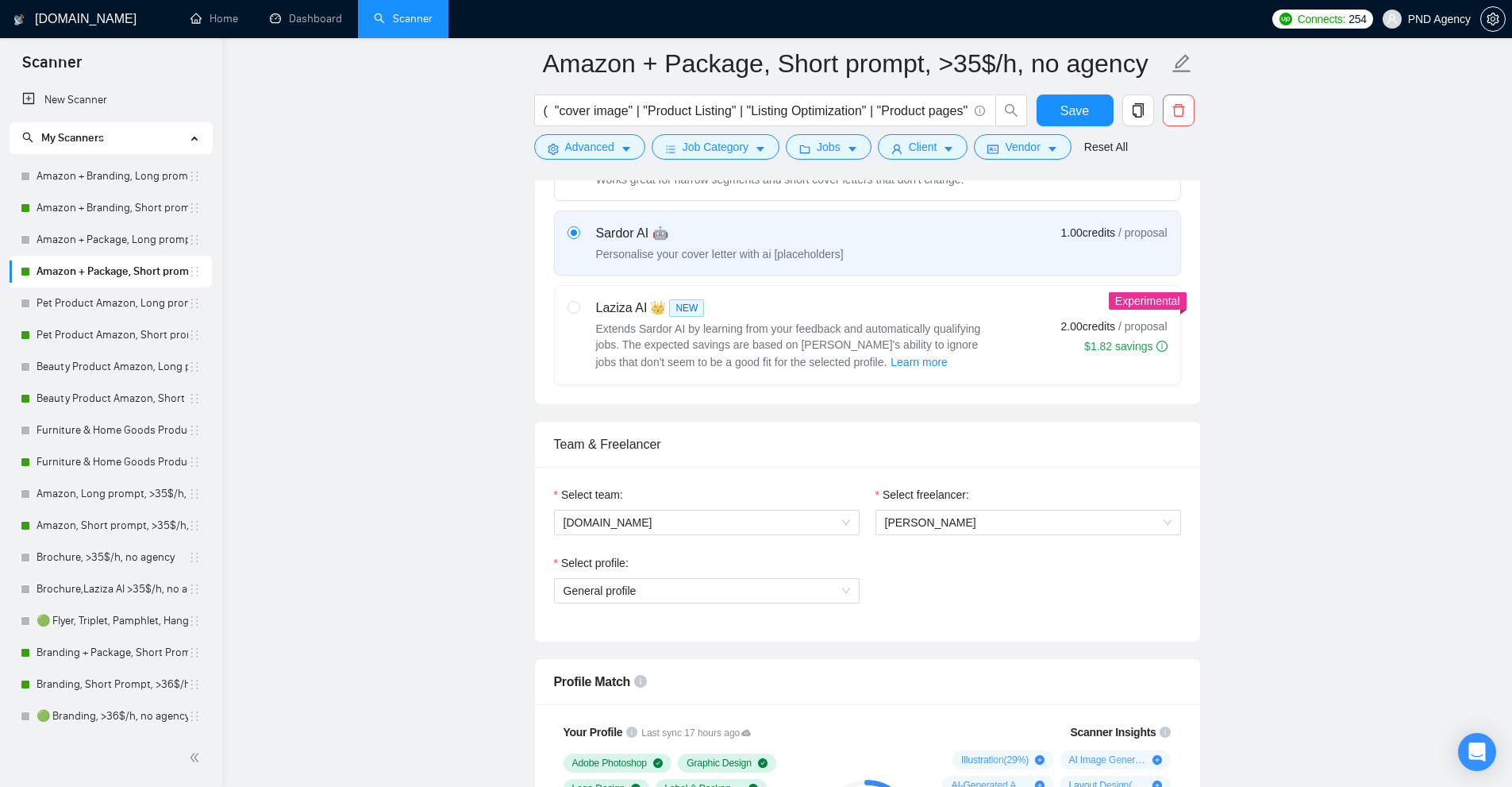
scroll to position [1032, 0]
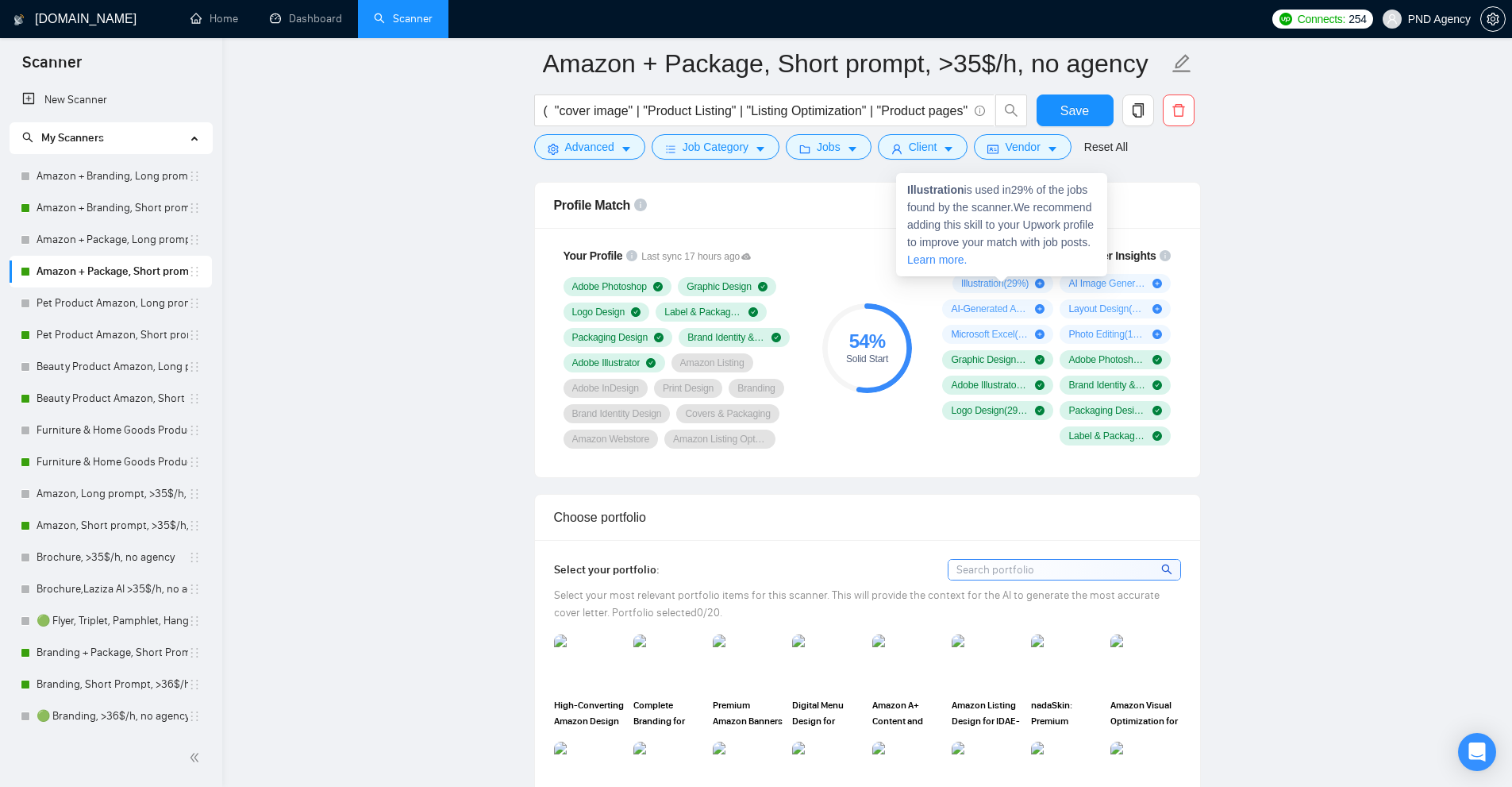
drag, startPoint x: 924, startPoint y: 366, endPoint x: 933, endPoint y: 362, distance: 9.8
click at [929, 365] on div "Scanner Insights Illustration ( 29 %) AI Image Generation ( 14 %) AI-Generated …" at bounding box center [1054, 346] width 254 height 217
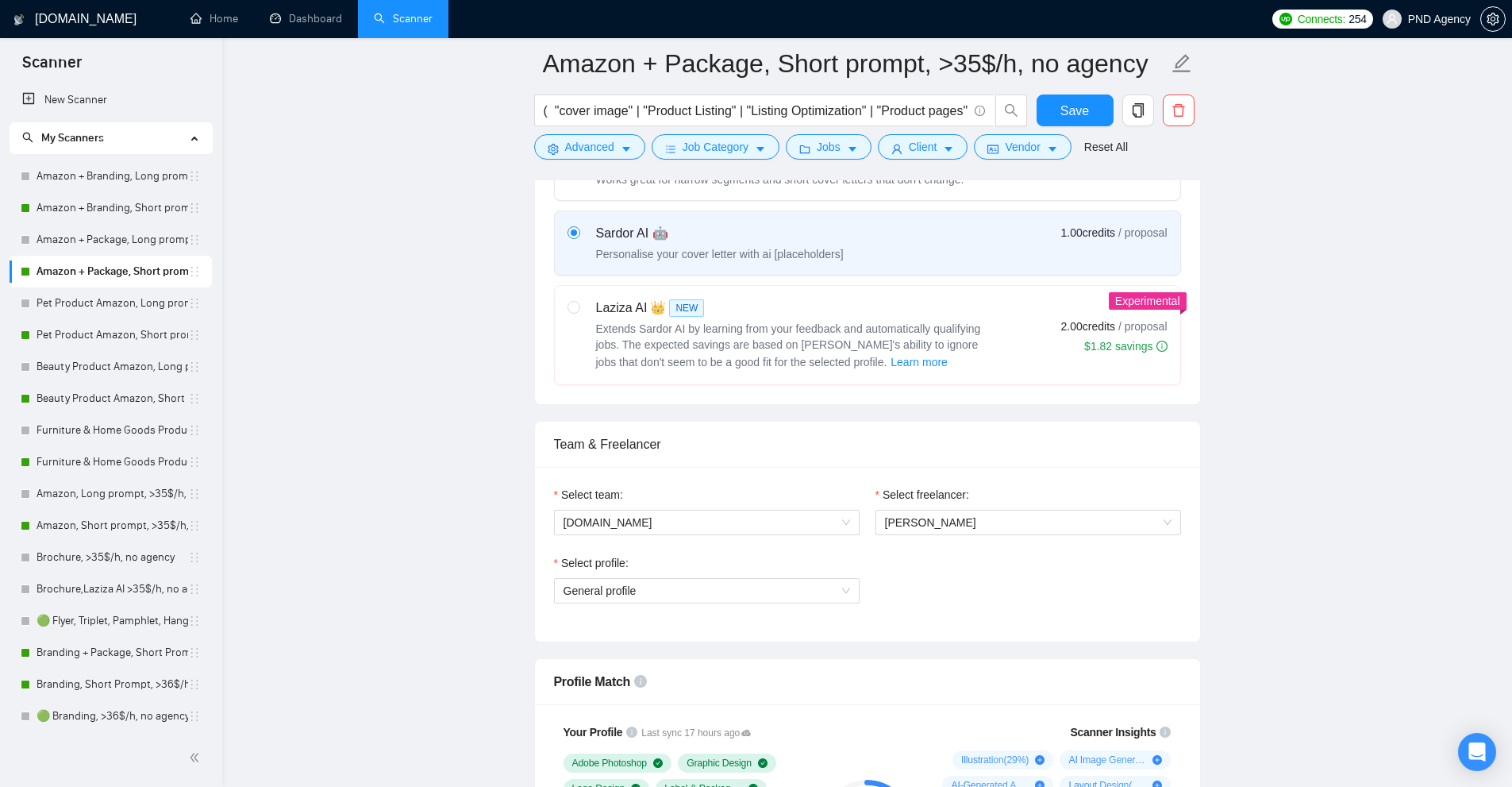
scroll to position [953, 0]
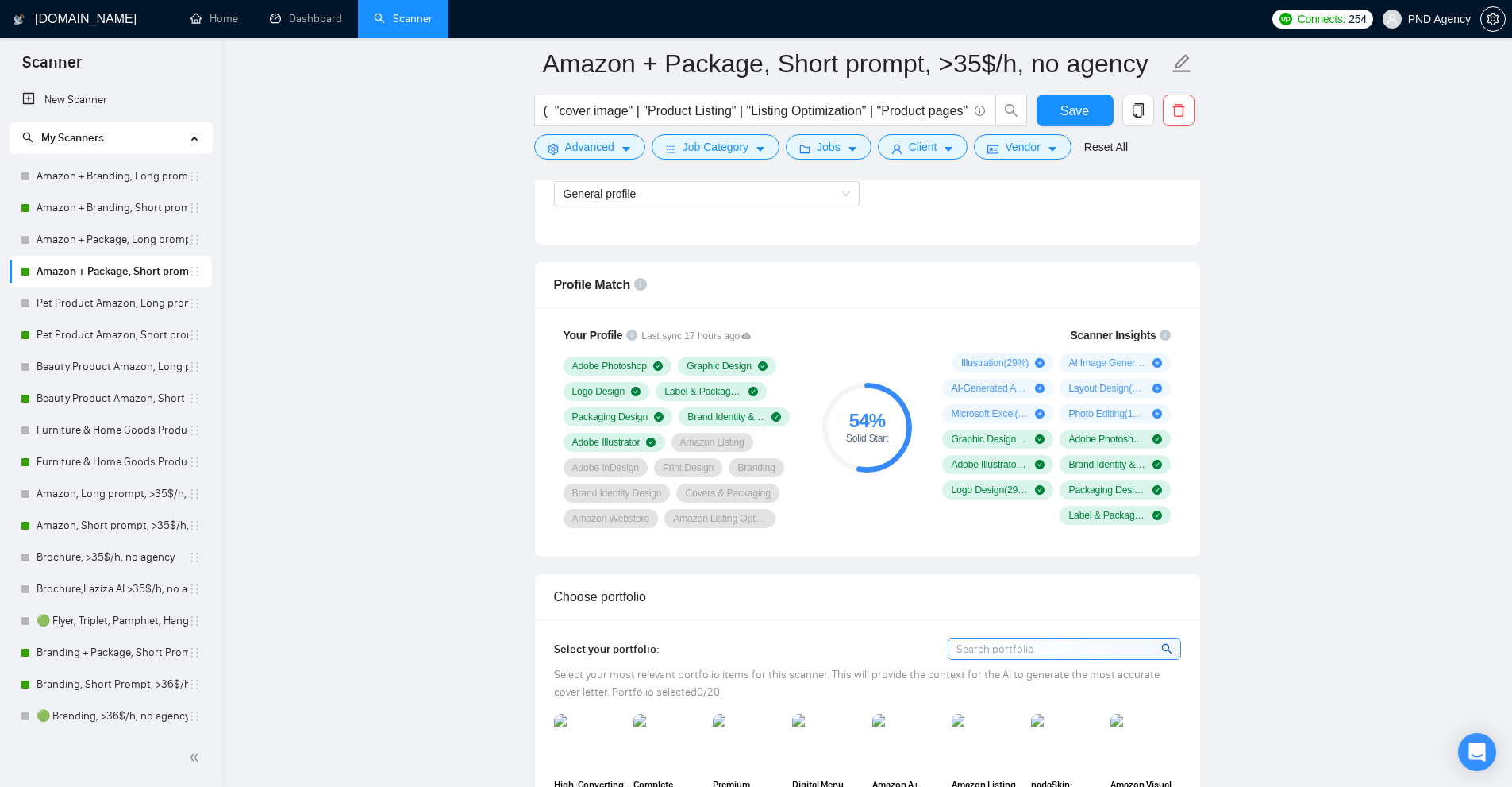
click at [820, 520] on div "54 % Solid Start" at bounding box center [867, 427] width 107 height 221
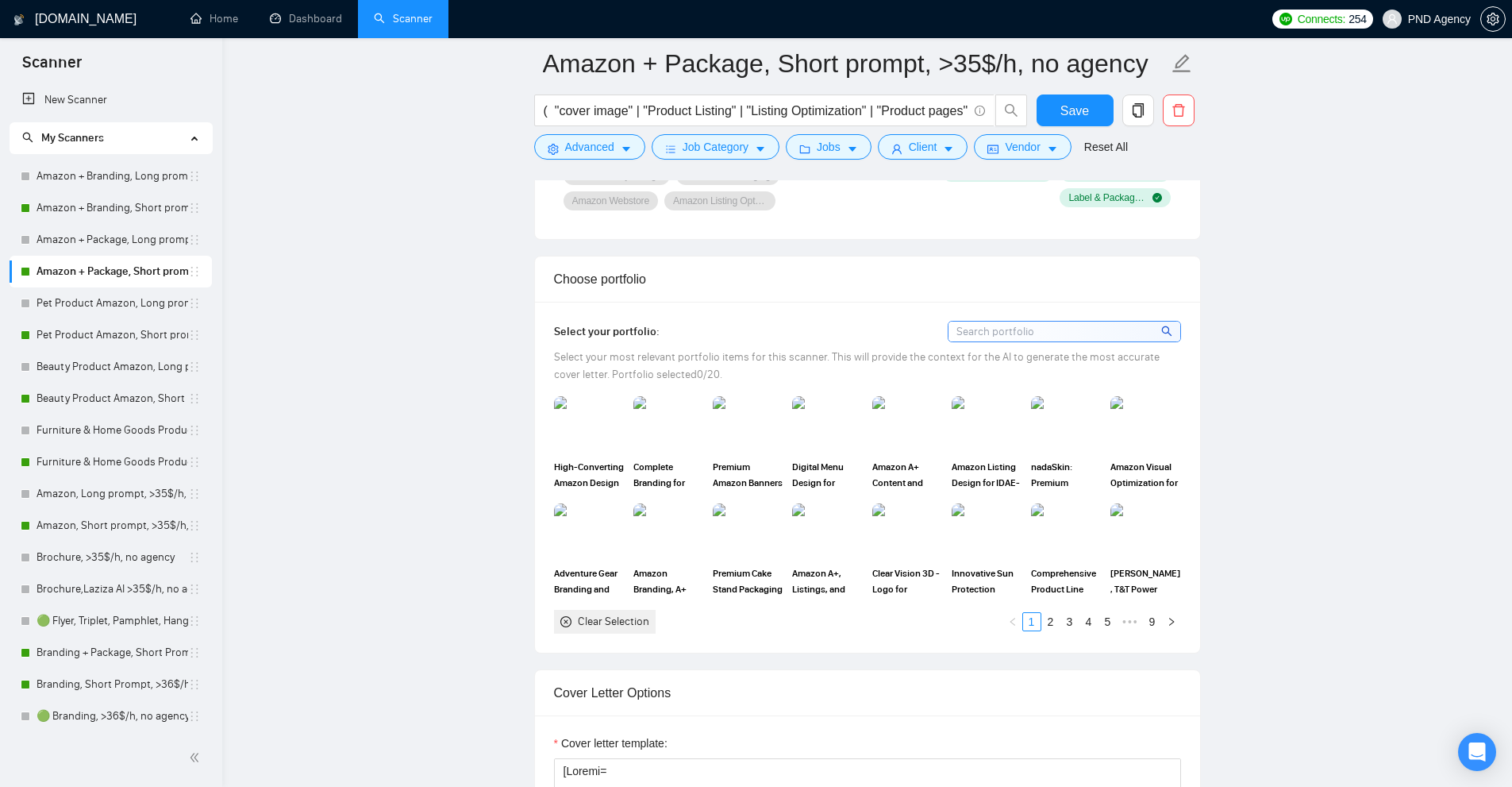
scroll to position [1350, 0]
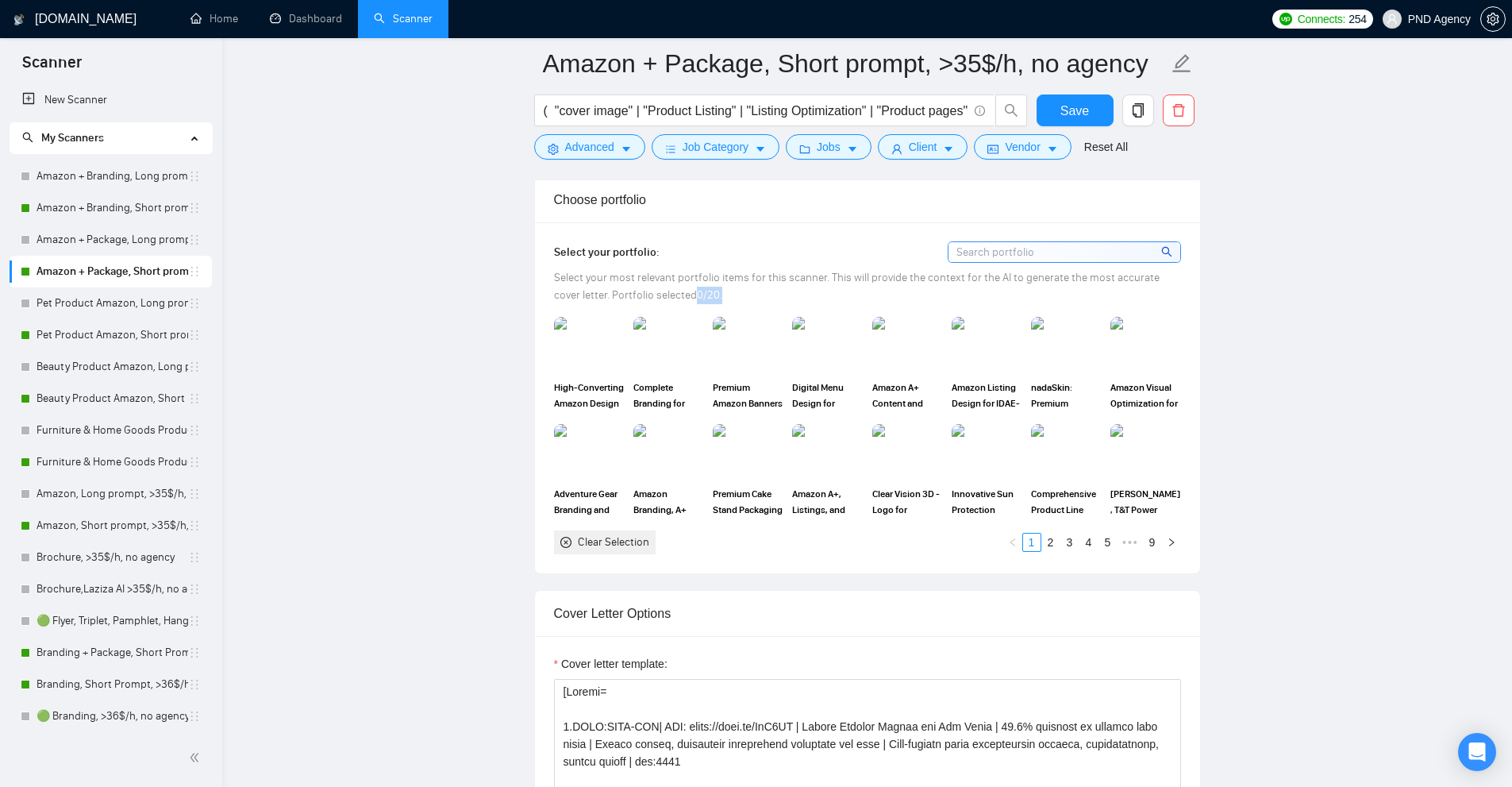
drag, startPoint x: 670, startPoint y: 293, endPoint x: 731, endPoint y: 295, distance: 61.0
click at [731, 295] on div "Select your most relevant portfolio items for this scanner. This will provide t…" at bounding box center [868, 286] width 627 height 35
drag, startPoint x: 550, startPoint y: 252, endPoint x: 656, endPoint y: 259, distance: 106.2
click at [656, 259] on div "Select your portfolio: Select your most relevant portfolio items for this scann…" at bounding box center [868, 398] width 665 height 351
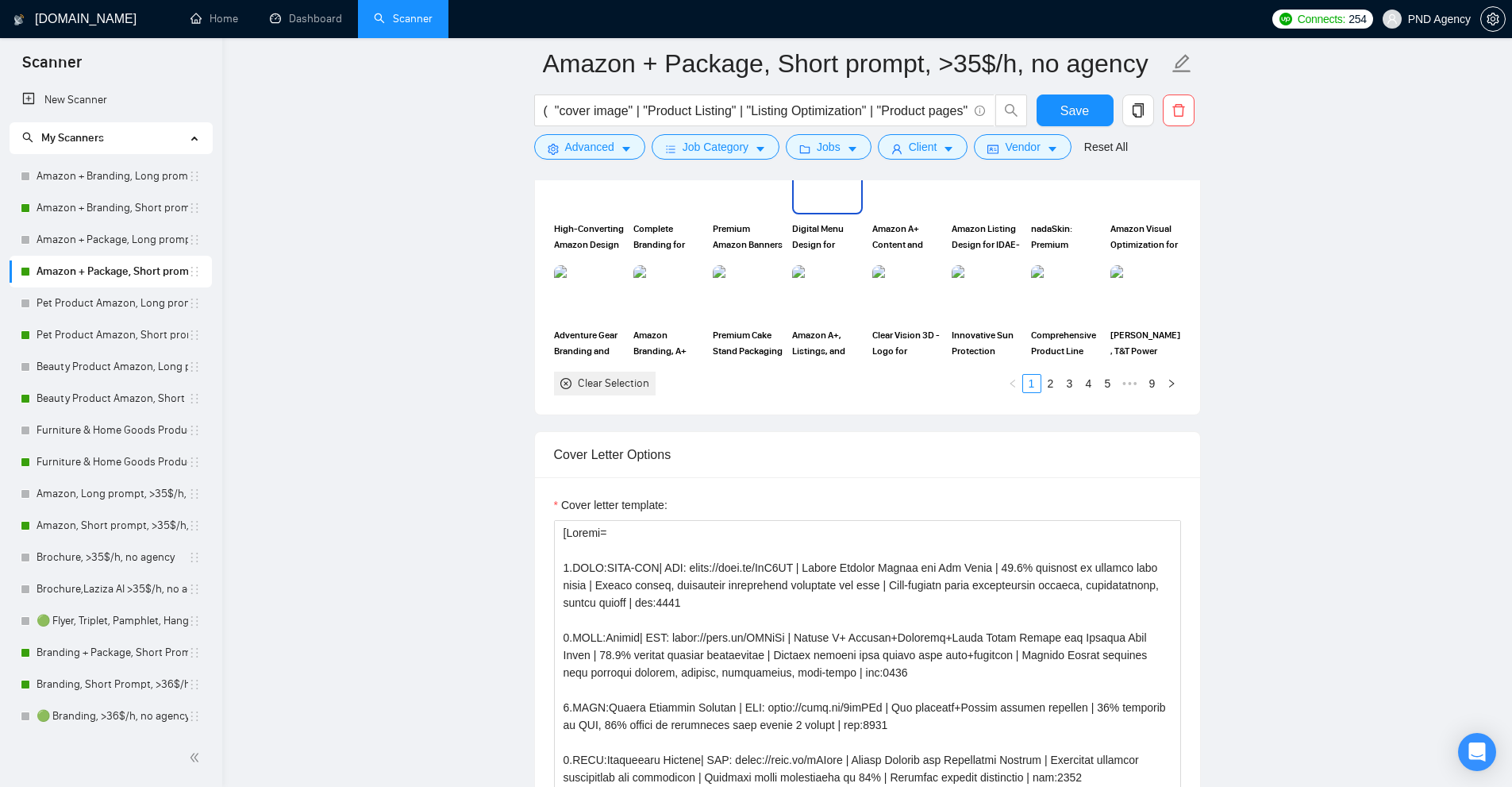
scroll to position [1271, 0]
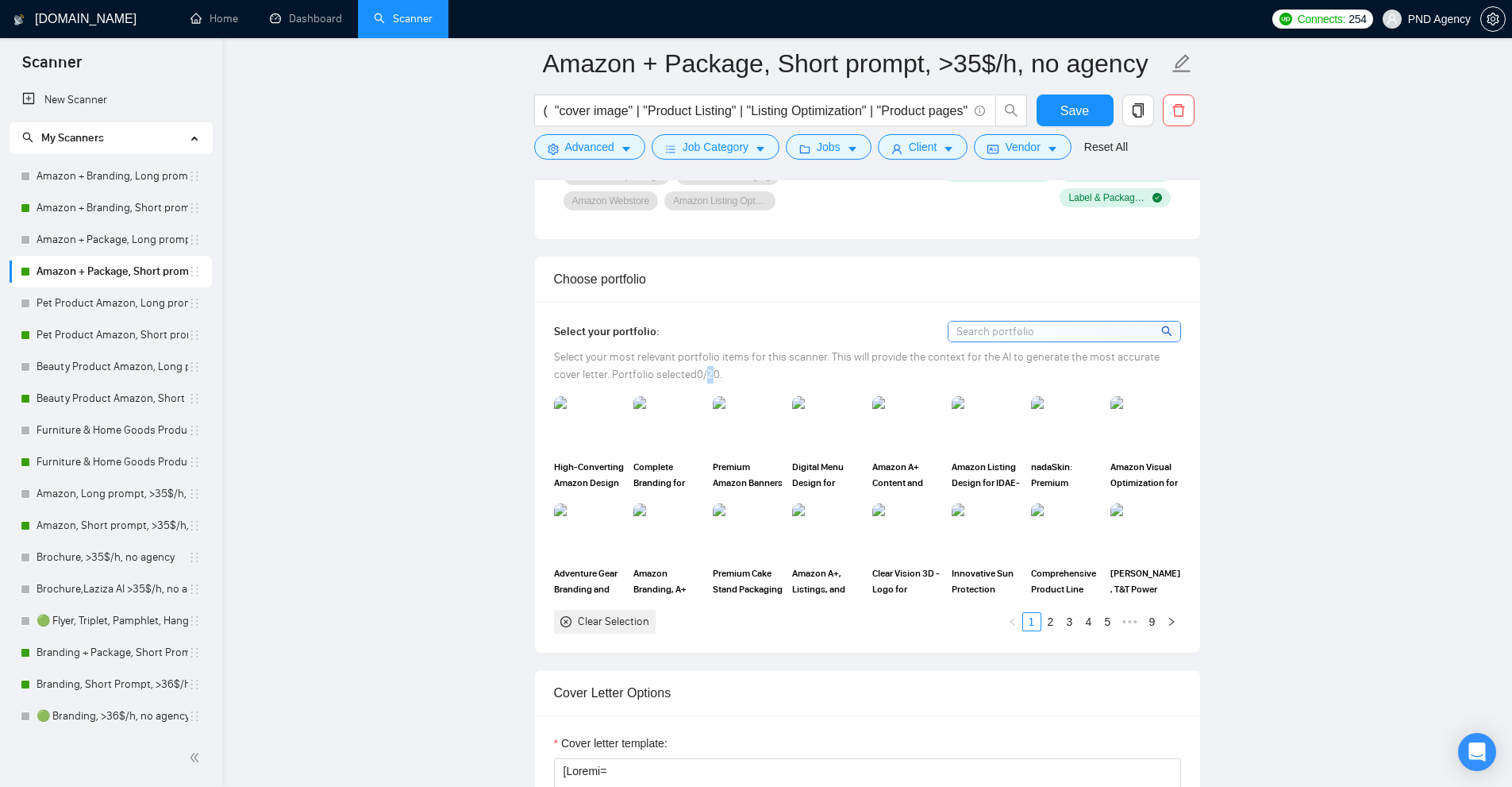
click at [684, 372] on span "Select your most relevant portfolio items for this scanner. This will provide t…" at bounding box center [857, 365] width 606 height 31
drag, startPoint x: 672, startPoint y: 374, endPoint x: 707, endPoint y: 376, distance: 35.1
click at [707, 376] on div "Select your most relevant portfolio items for this scanner. This will provide t…" at bounding box center [868, 366] width 627 height 35
click at [753, 365] on div "Select your most relevant portfolio items for this scanner. This will provide t…" at bounding box center [868, 366] width 627 height 35
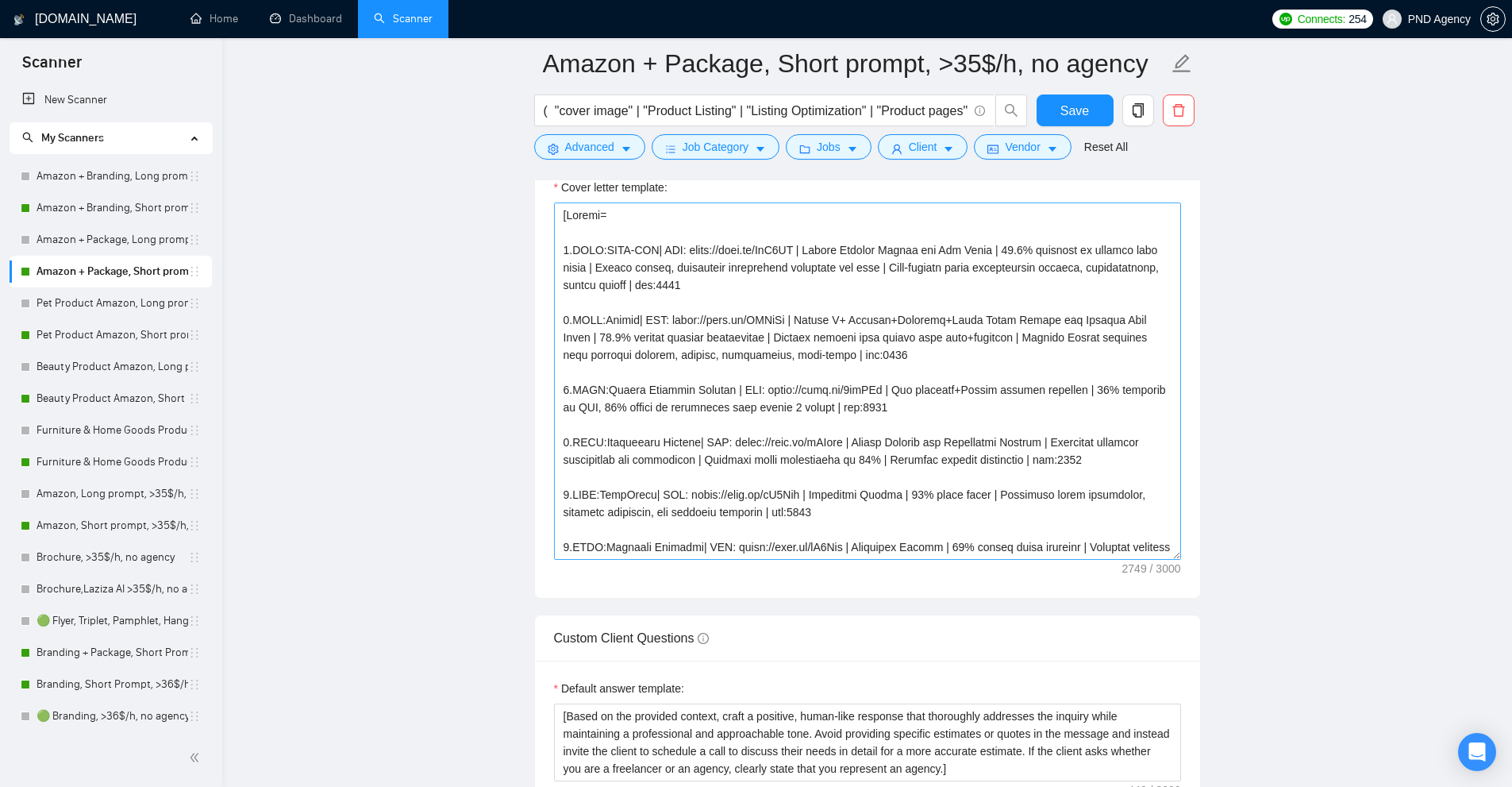
scroll to position [159, 0]
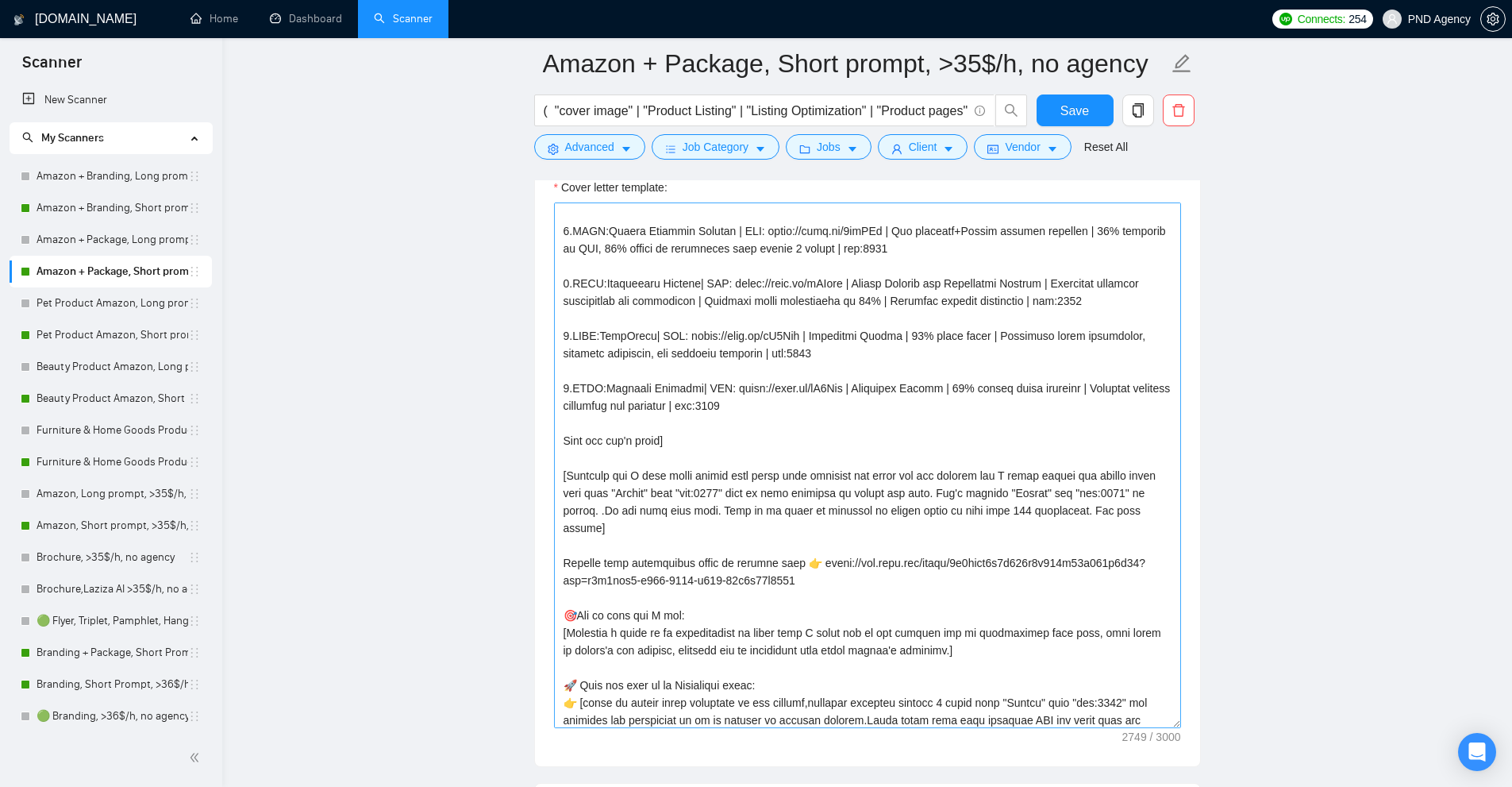
drag, startPoint x: 1178, startPoint y: 556, endPoint x: 1161, endPoint y: 724, distance: 168.9
click at [1161, 724] on textarea "Cover letter template:" at bounding box center [868, 466] width 627 height 526
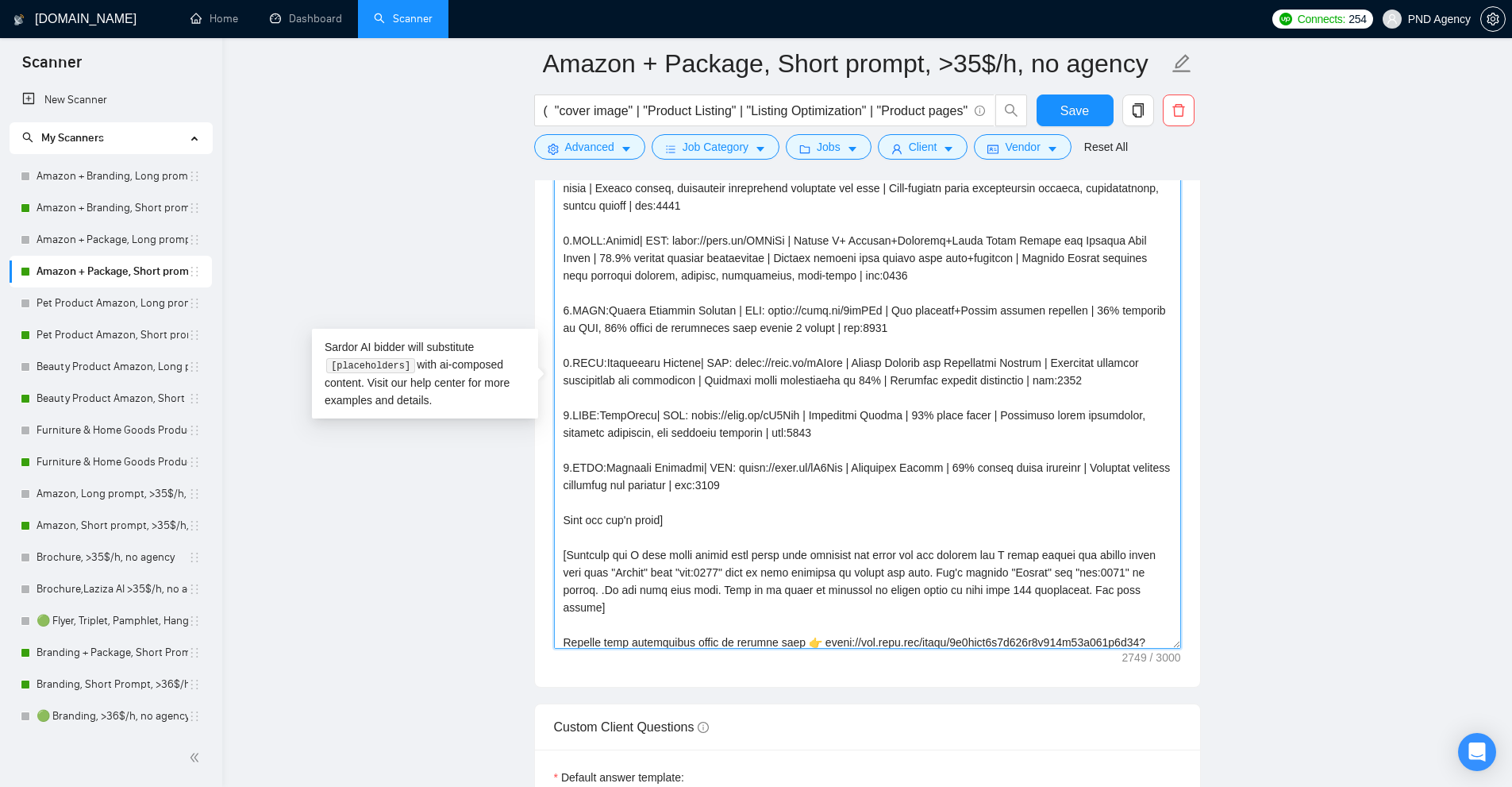
scroll to position [1748, 0]
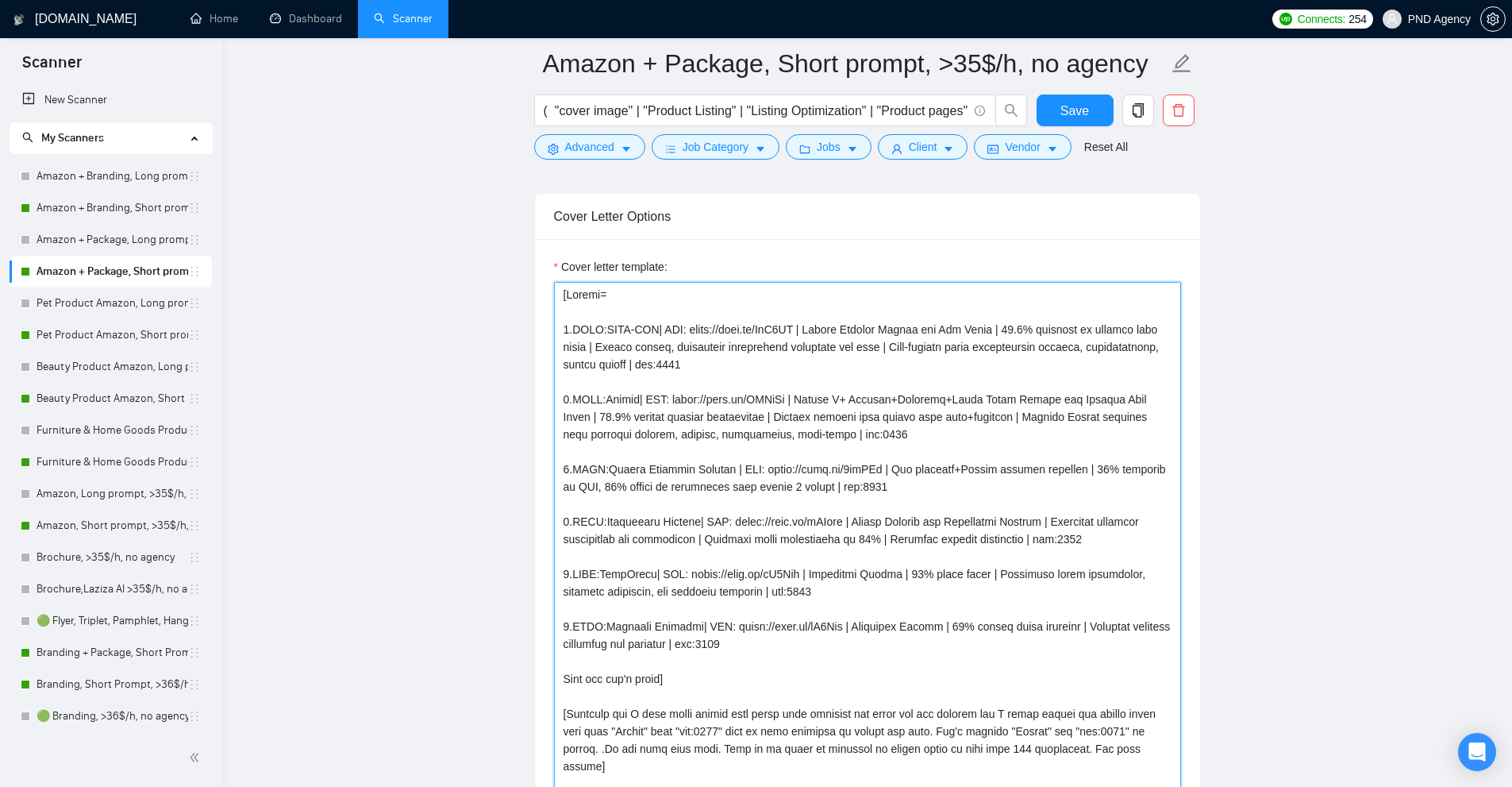
drag, startPoint x: 794, startPoint y: 327, endPoint x: 545, endPoint y: 332, distance: 249.1
click at [545, 332] on div "Cover letter template:" at bounding box center [868, 542] width 665 height 607
click at [655, 333] on textarea "Cover letter template:" at bounding box center [868, 545] width 627 height 526
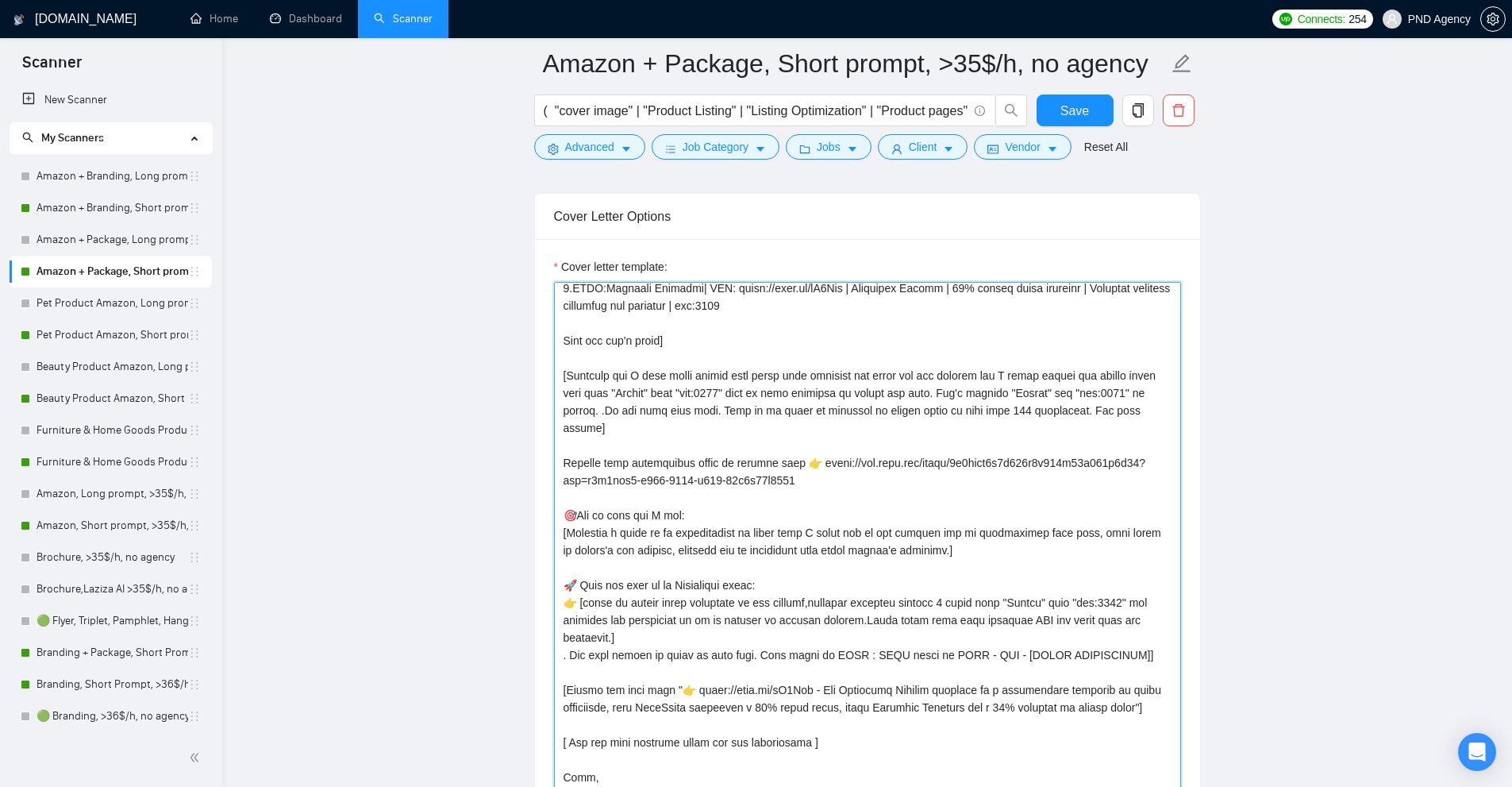
scroll to position [180, 0]
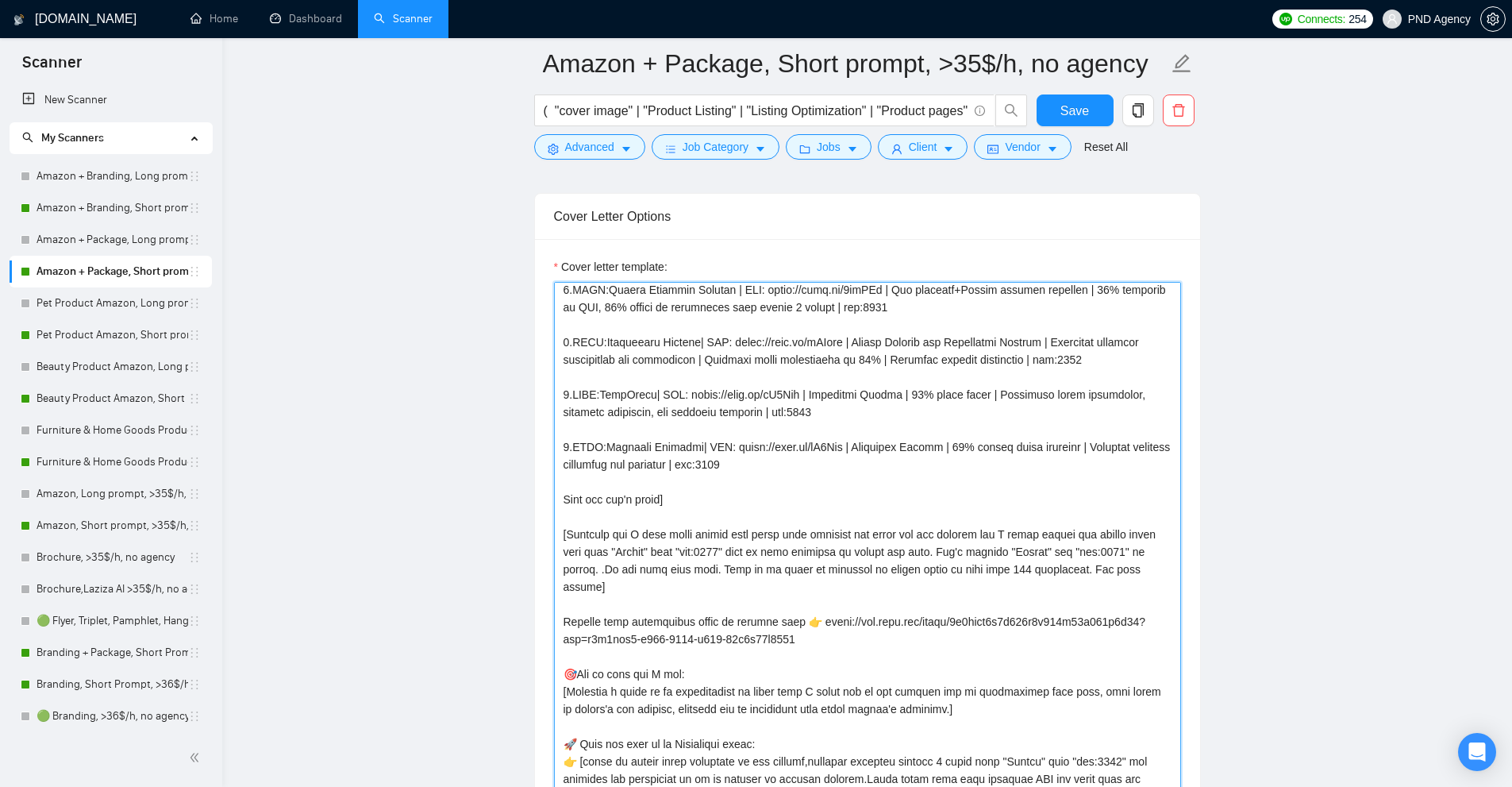
click at [779, 418] on textarea "Cover letter template:" at bounding box center [868, 545] width 627 height 526
drag, startPoint x: 676, startPoint y: 390, endPoint x: 712, endPoint y: 394, distance: 36.2
click at [712, 394] on textarea "Cover letter template:" at bounding box center [868, 545] width 627 height 526
drag, startPoint x: 779, startPoint y: 395, endPoint x: 703, endPoint y: 394, distance: 76.0
click at [703, 394] on textarea "Cover letter template:" at bounding box center [868, 545] width 627 height 526
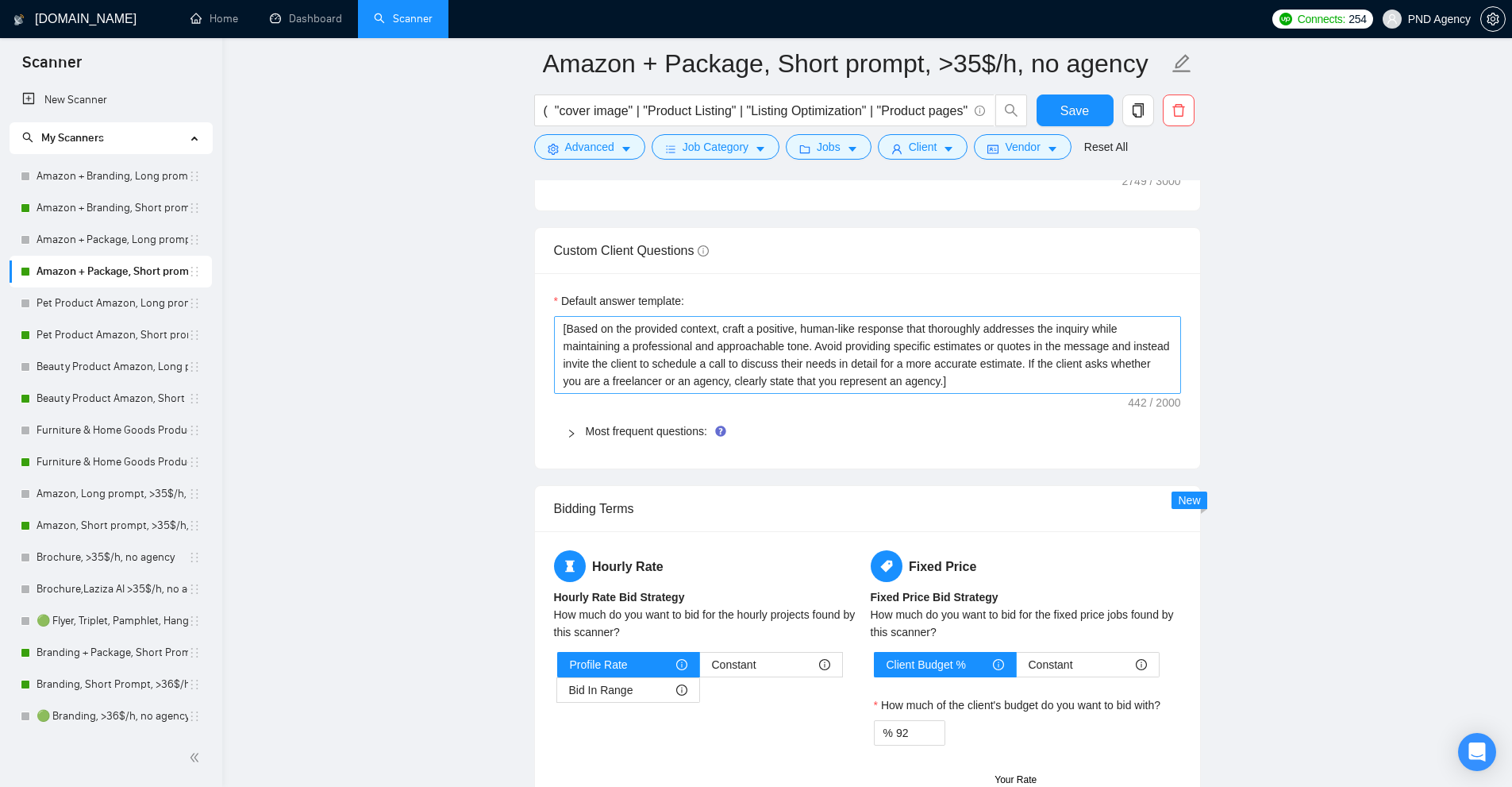
scroll to position [2462, 0]
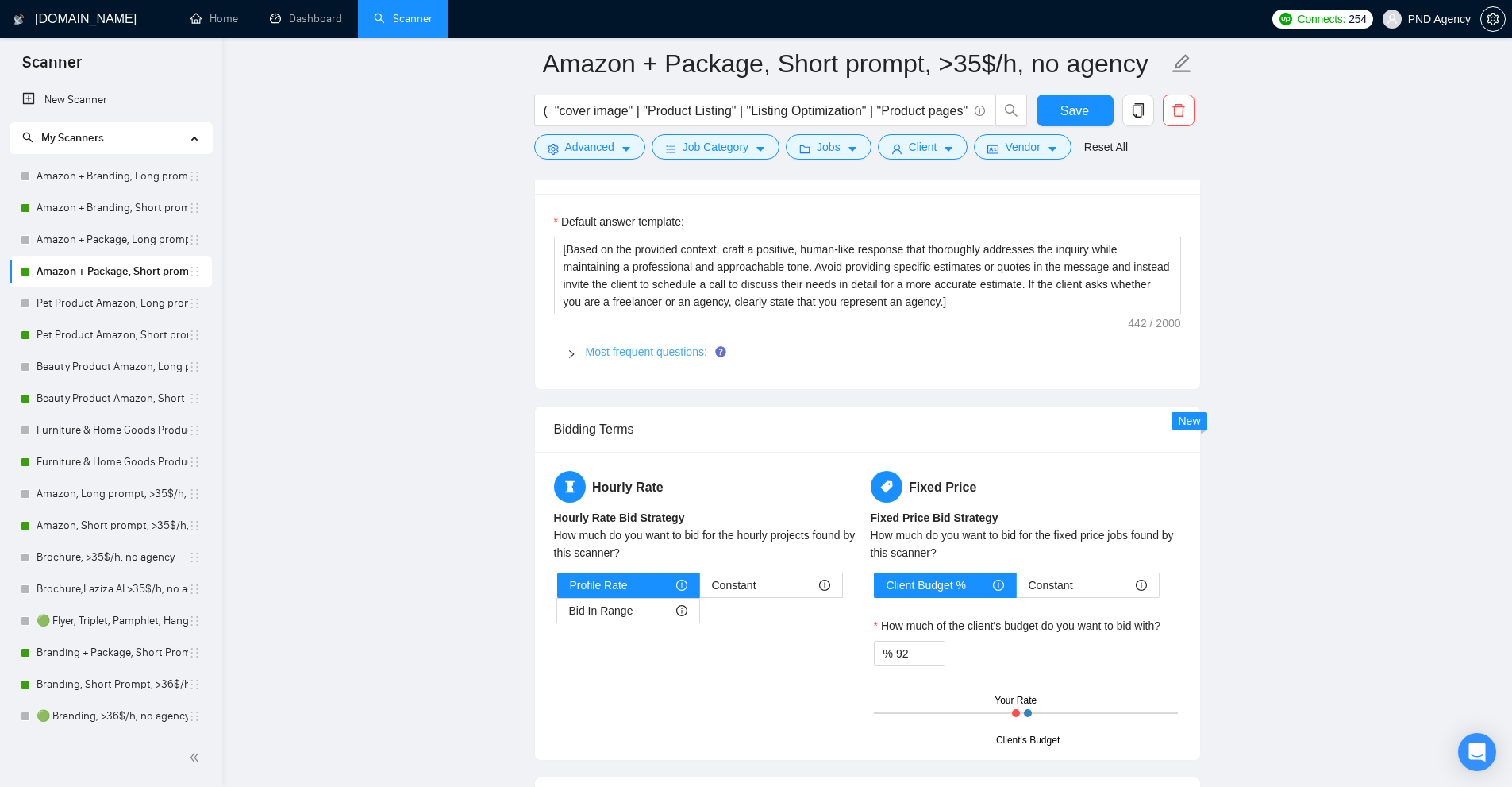
click at [636, 346] on link "Most frequent questions:" at bounding box center [646, 352] width 121 height 13
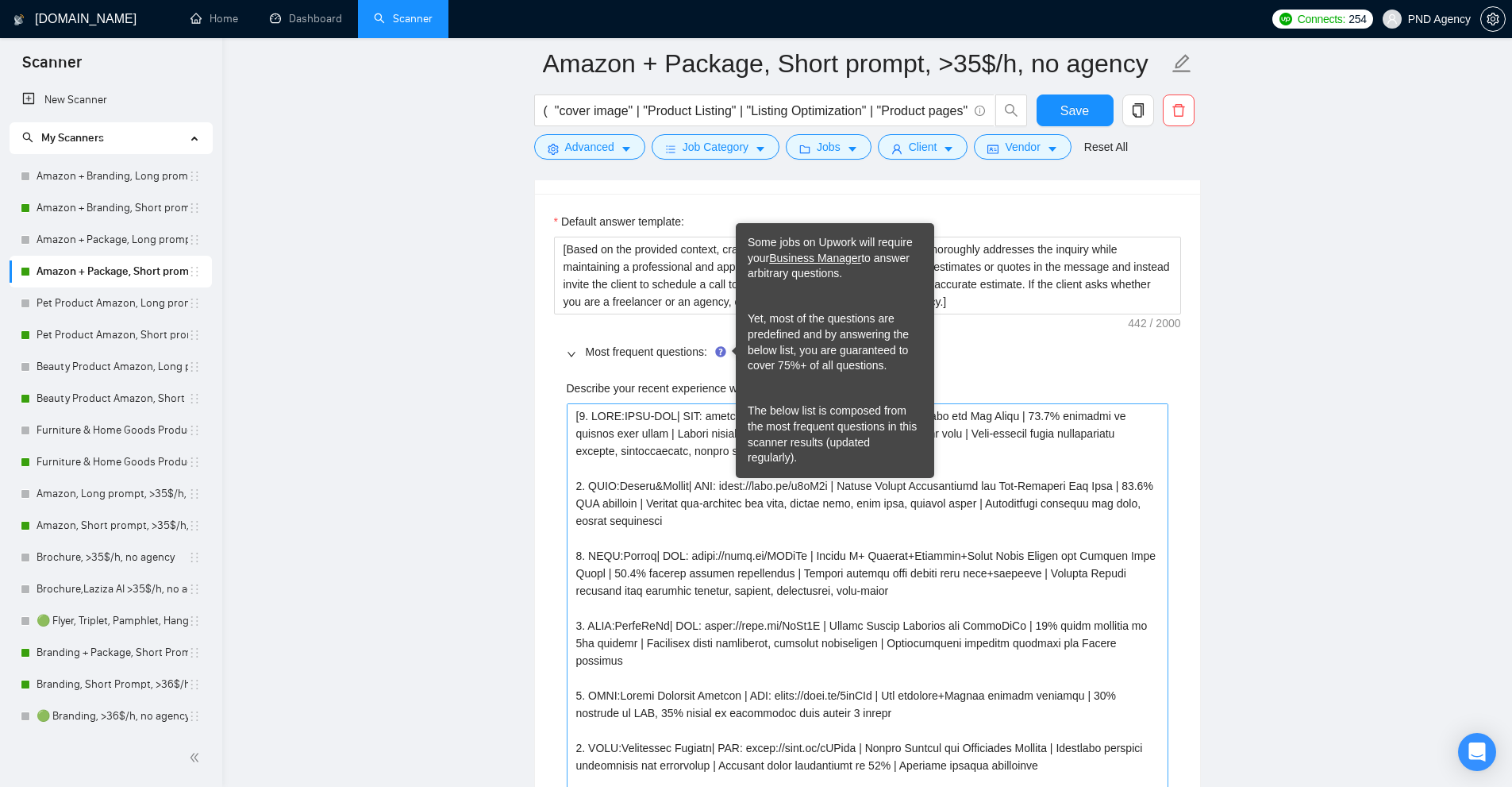
scroll to position [2701, 0]
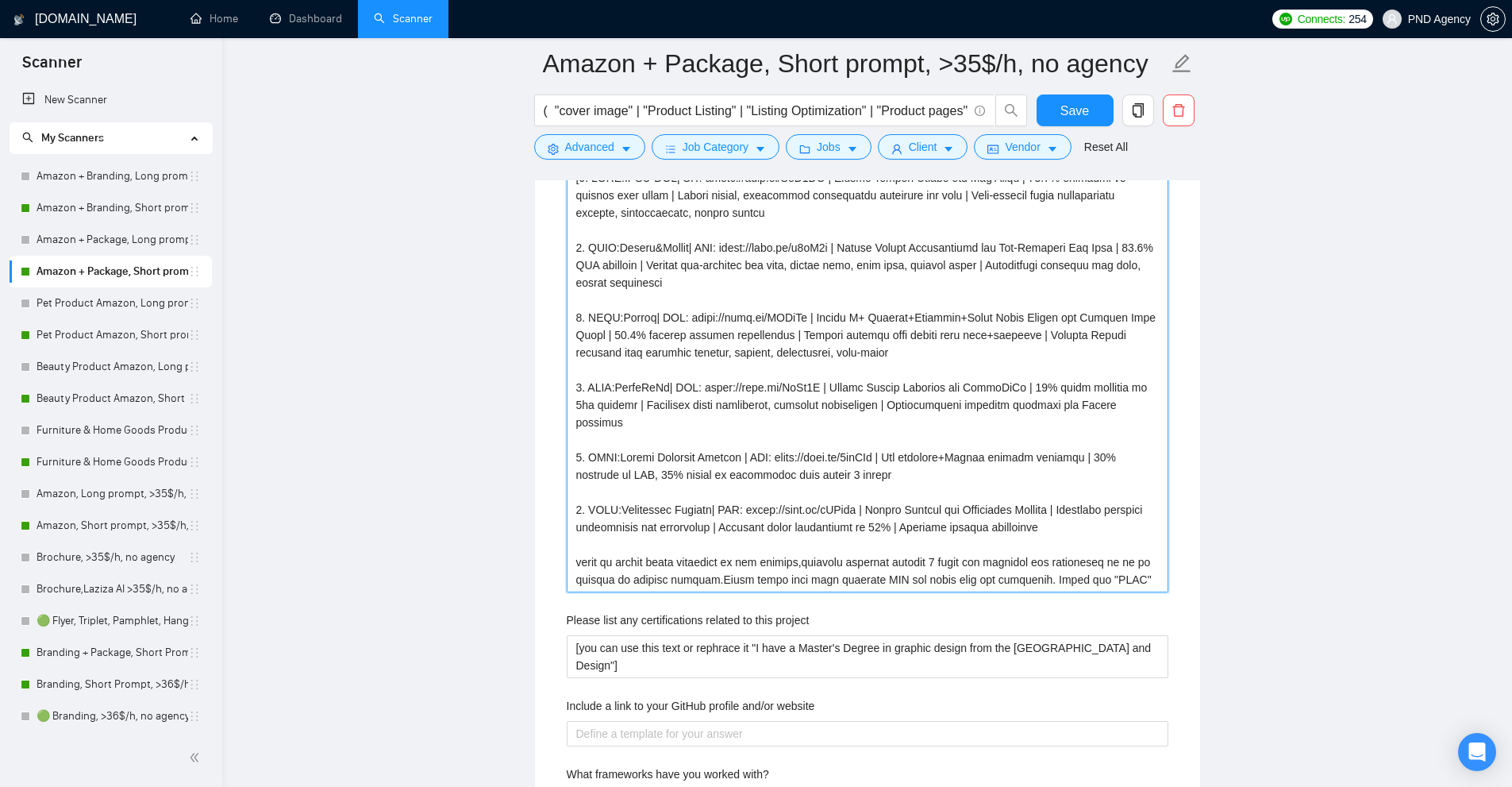
click at [1137, 577] on projects "Describe your recent experience with similar projects" at bounding box center [867, 378] width 601 height 427
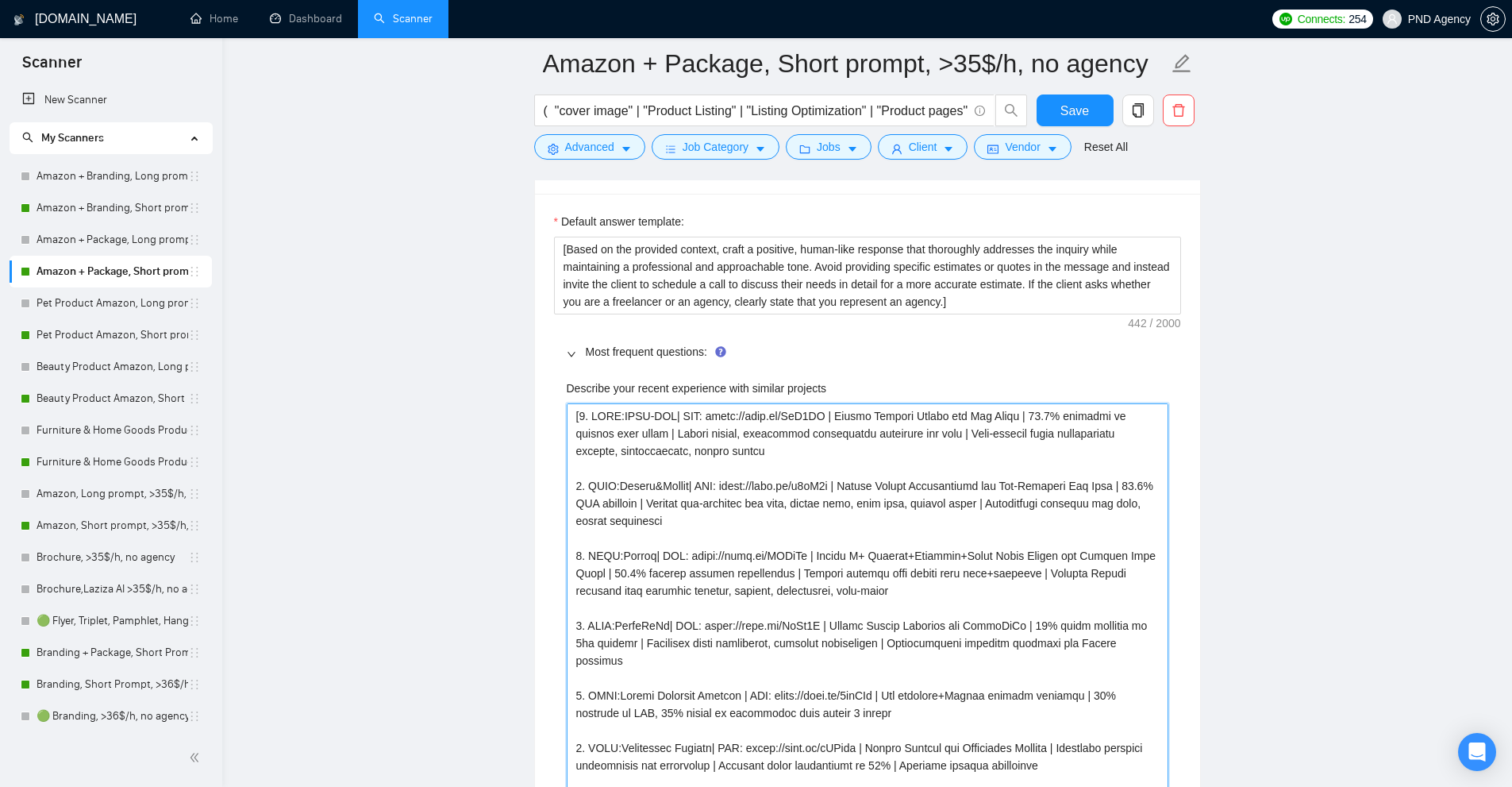
drag, startPoint x: 682, startPoint y: 528, endPoint x: 627, endPoint y: 366, distance: 171.1
click at [571, 421] on projects "Describe your recent experience with similar projects" at bounding box center [867, 617] width 601 height 427
click at [856, 277] on textarea "[Based on the provided context, craft a positive, human-like response that thor…" at bounding box center [868, 275] width 627 height 78
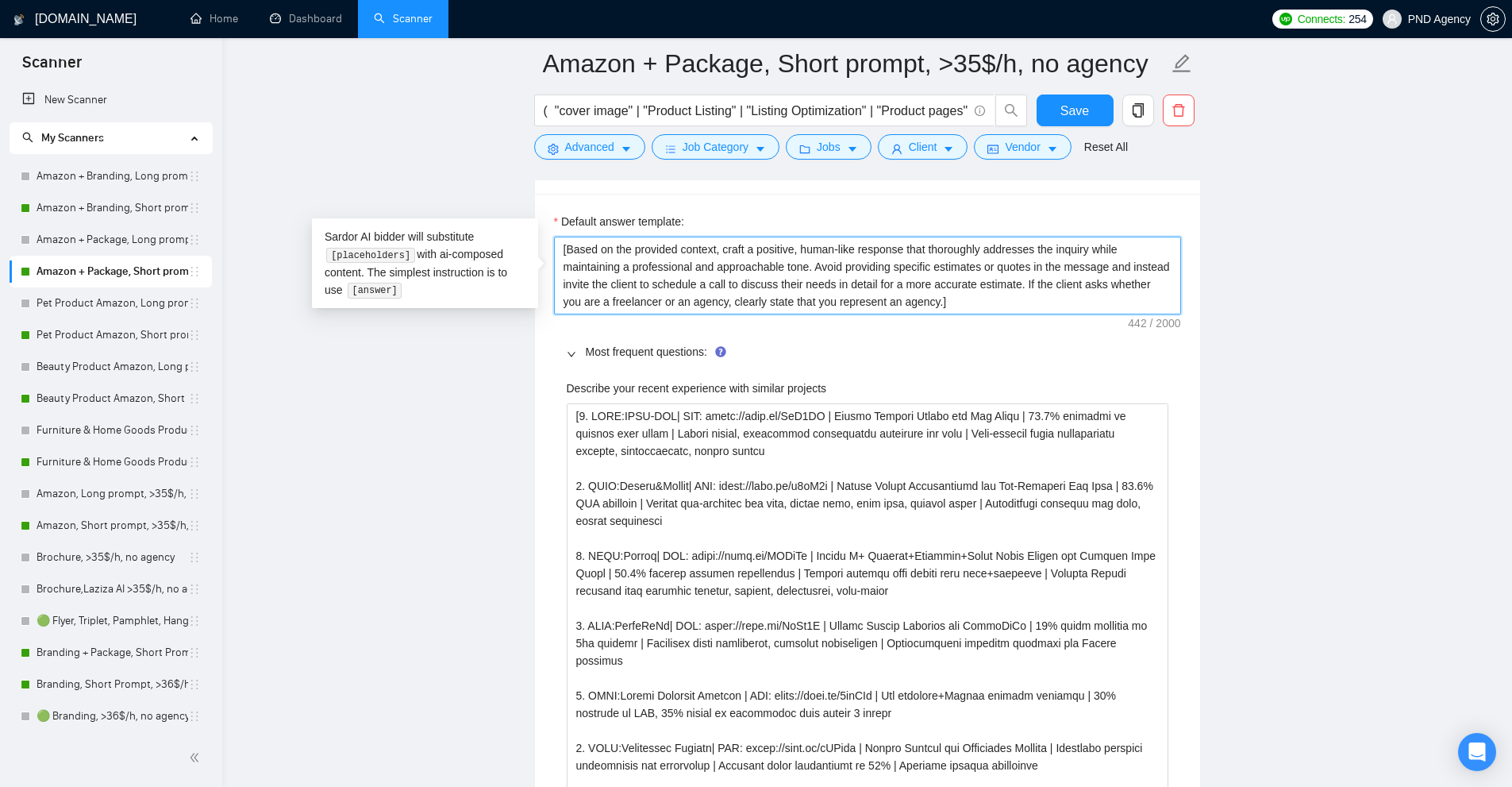
click at [1048, 314] on textarea "[Based on the provided context, craft a positive, human-like response that thor…" at bounding box center [868, 275] width 627 height 78
drag, startPoint x: 1155, startPoint y: 326, endPoint x: 1203, endPoint y: 326, distance: 48.0
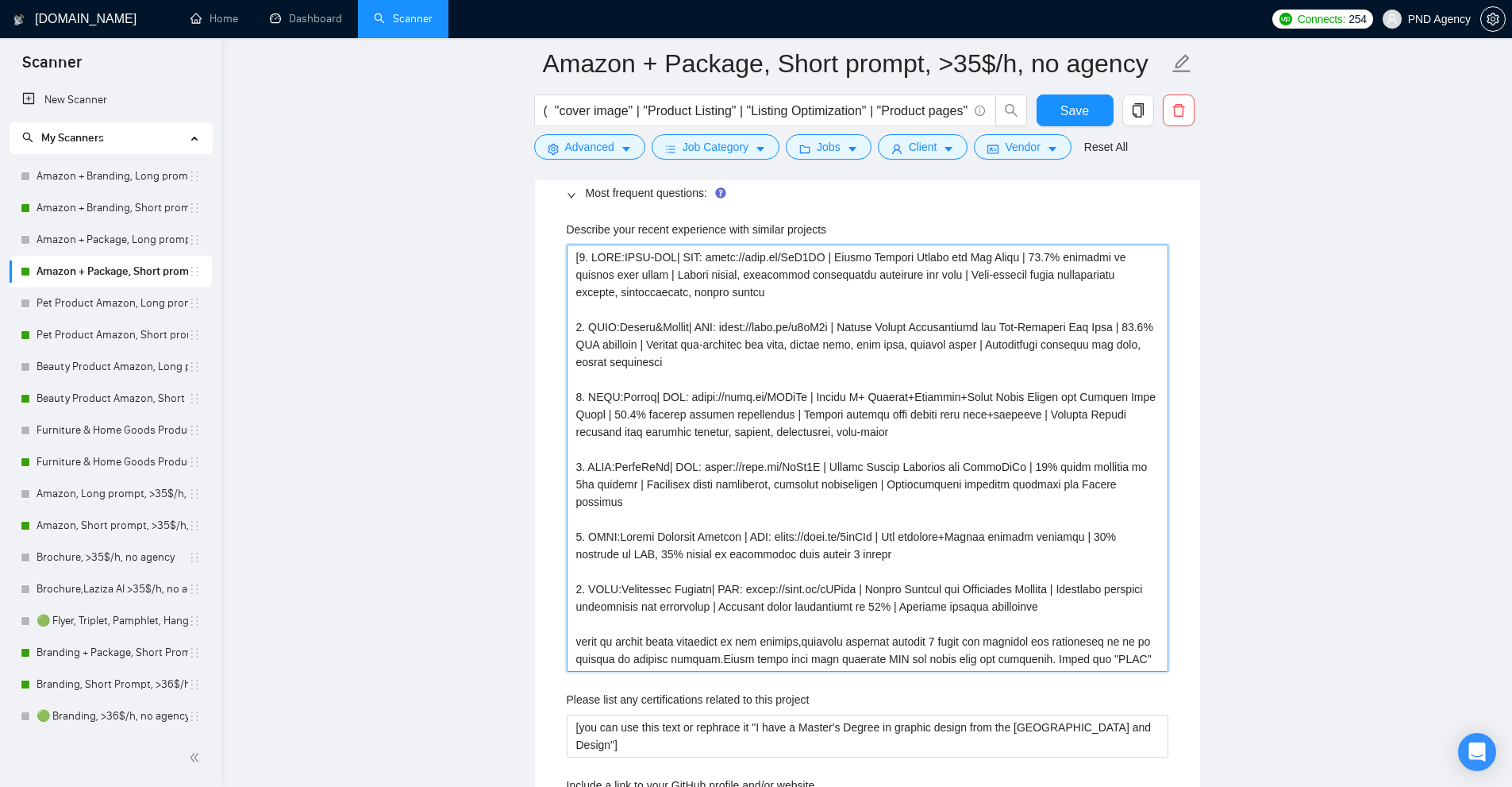
scroll to position [2780, 0]
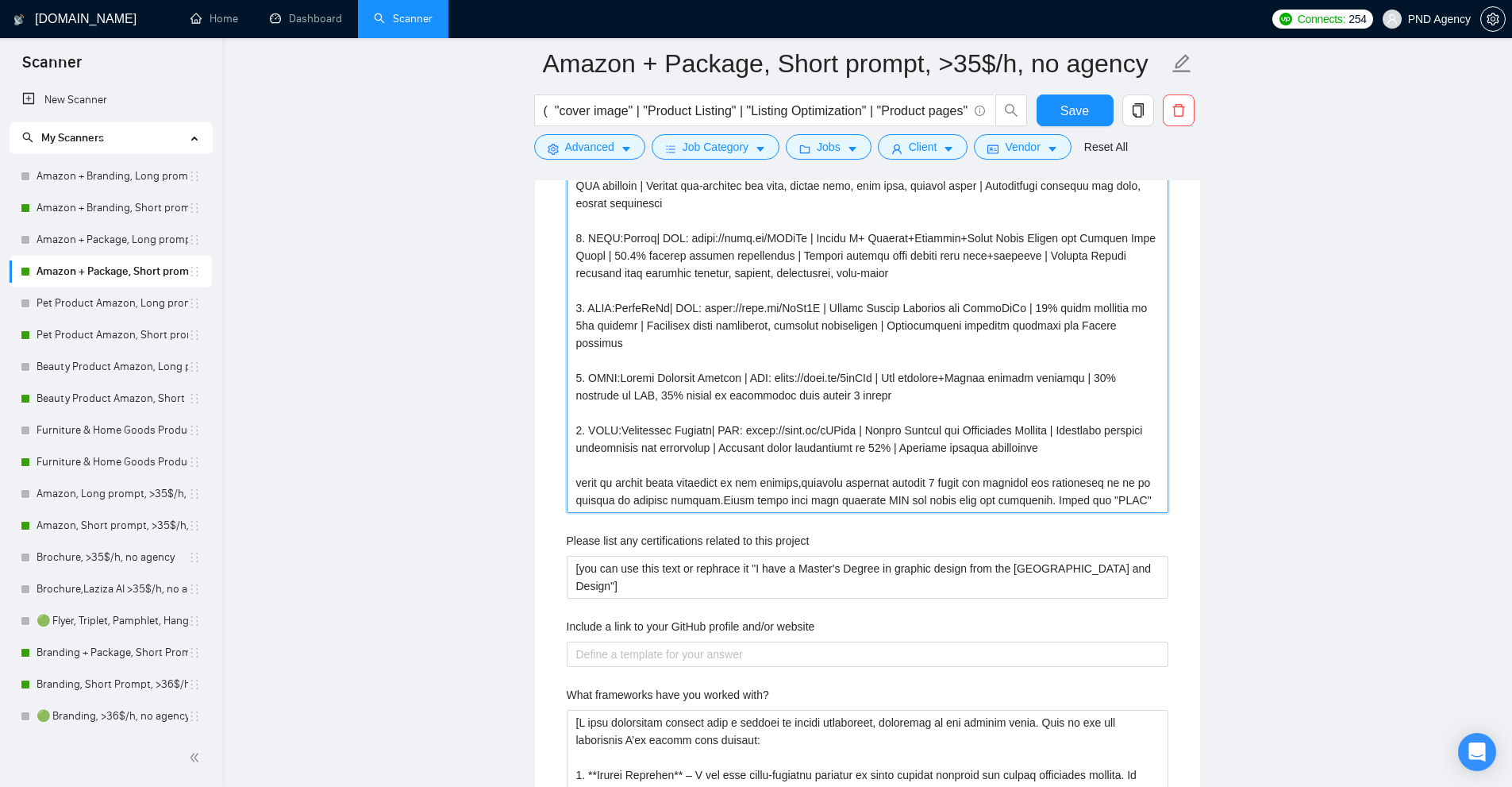
drag, startPoint x: 574, startPoint y: 258, endPoint x: 659, endPoint y: 521, distance: 276.4
click at [673, 491] on projects "Describe your recent experience with similar projects" at bounding box center [867, 299] width 601 height 427
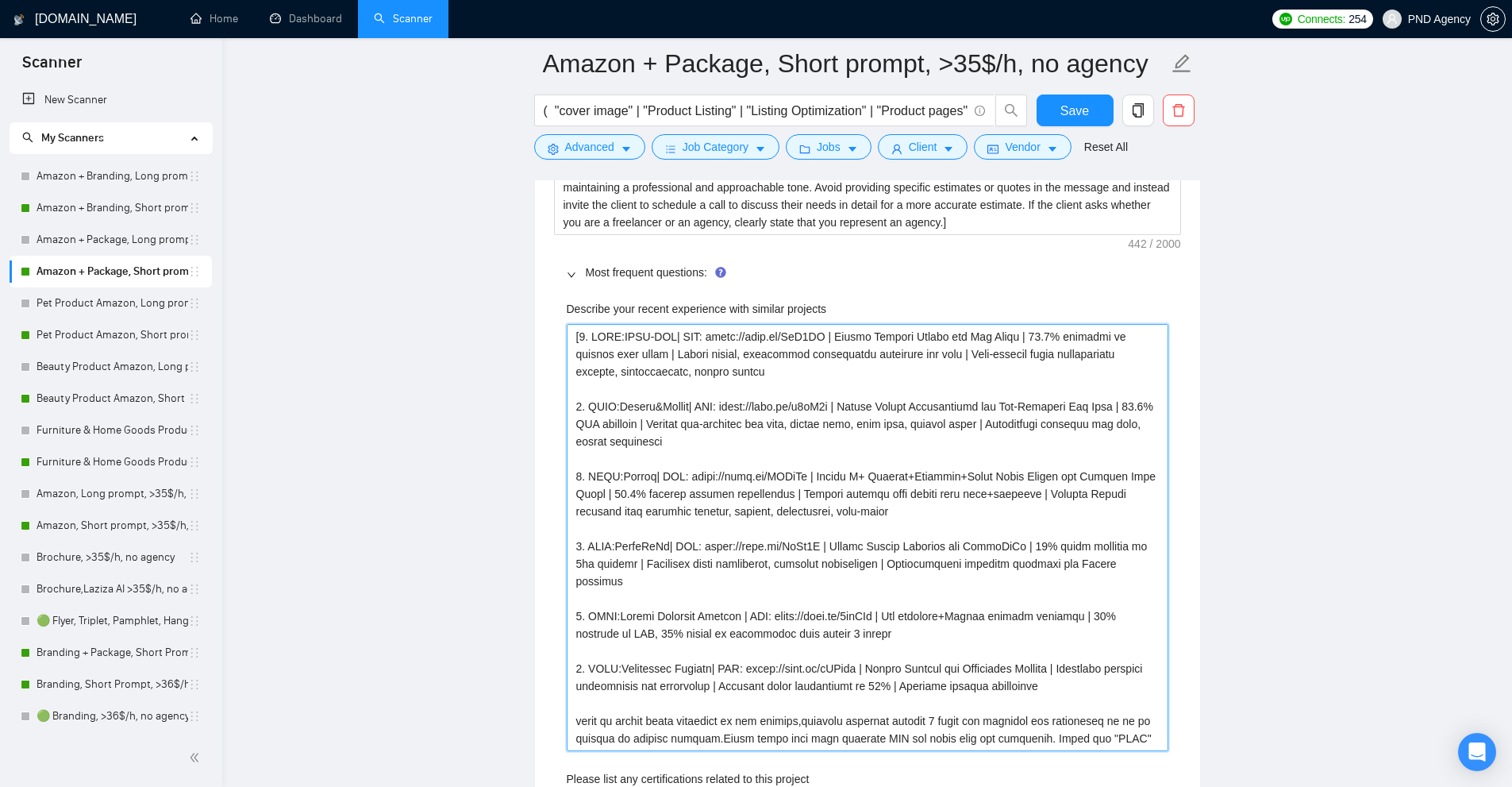
scroll to position [2224, 0]
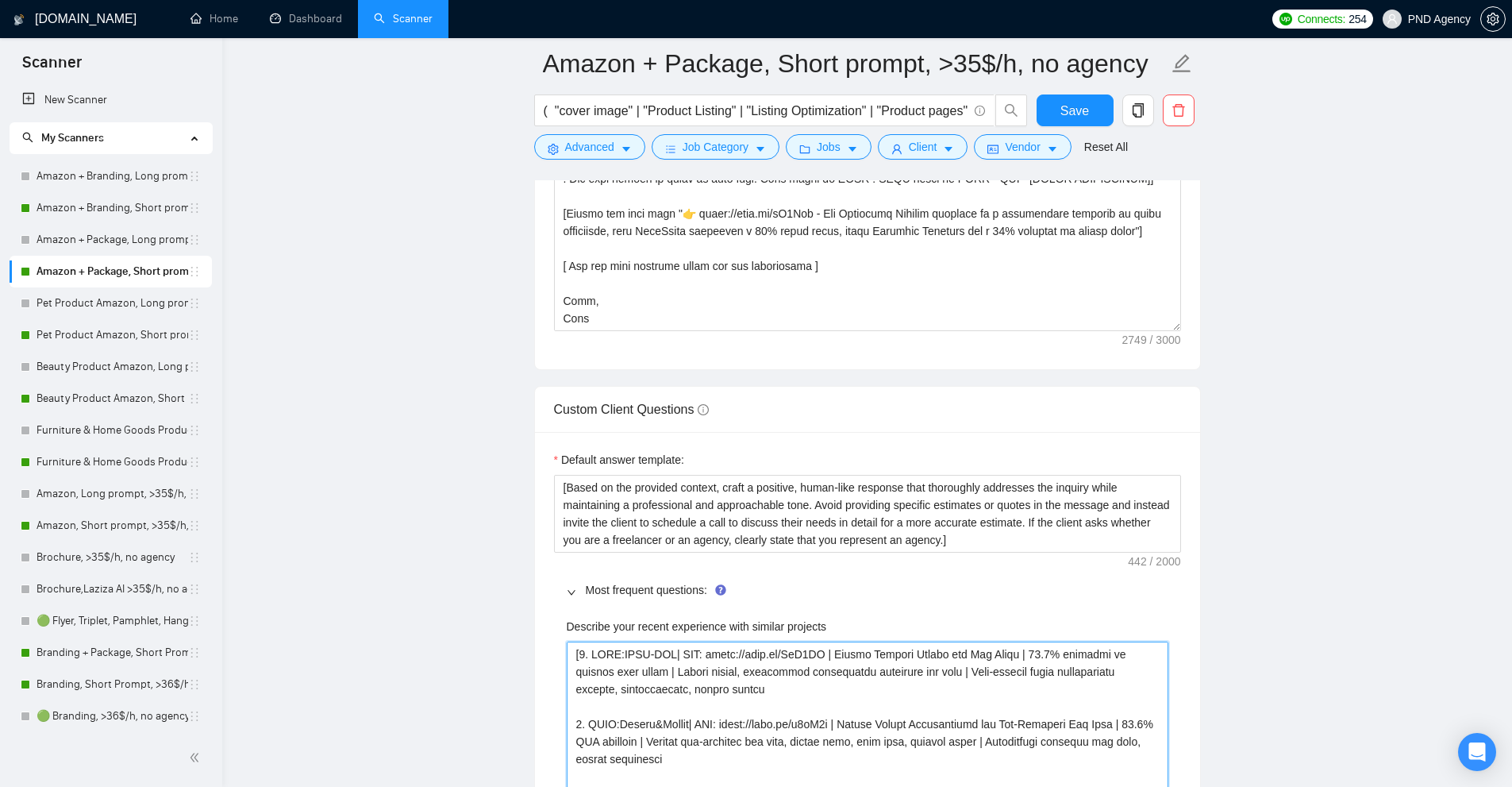
drag, startPoint x: 574, startPoint y: 658, endPoint x: 814, endPoint y: 676, distance: 240.7
drag, startPoint x: 742, startPoint y: 697, endPoint x: 549, endPoint y: 622, distance: 207.1
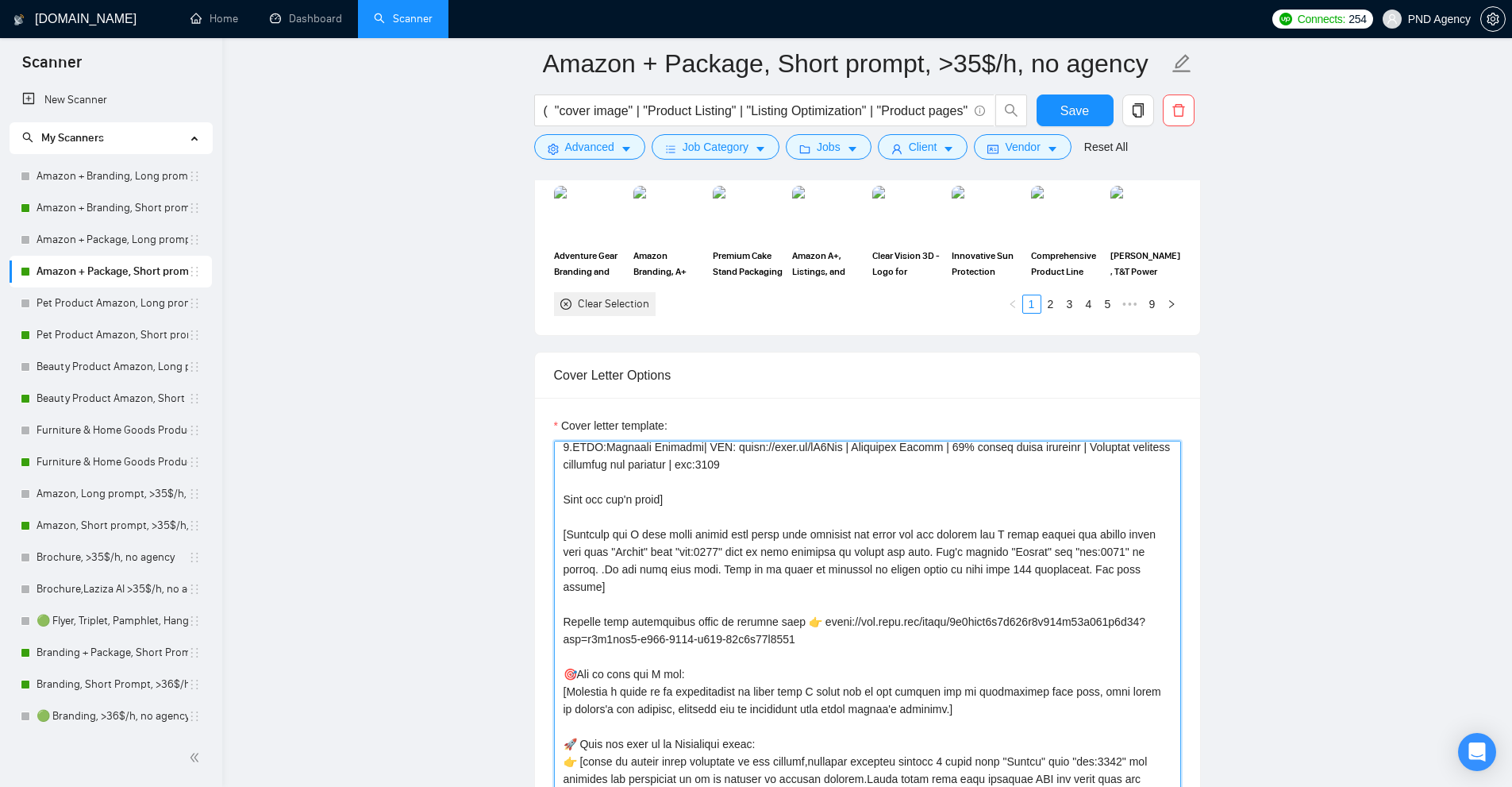
drag, startPoint x: 759, startPoint y: 550, endPoint x: 776, endPoint y: 553, distance: 17.3
click at [766, 551] on textarea "Cover letter template:" at bounding box center [868, 704] width 627 height 526
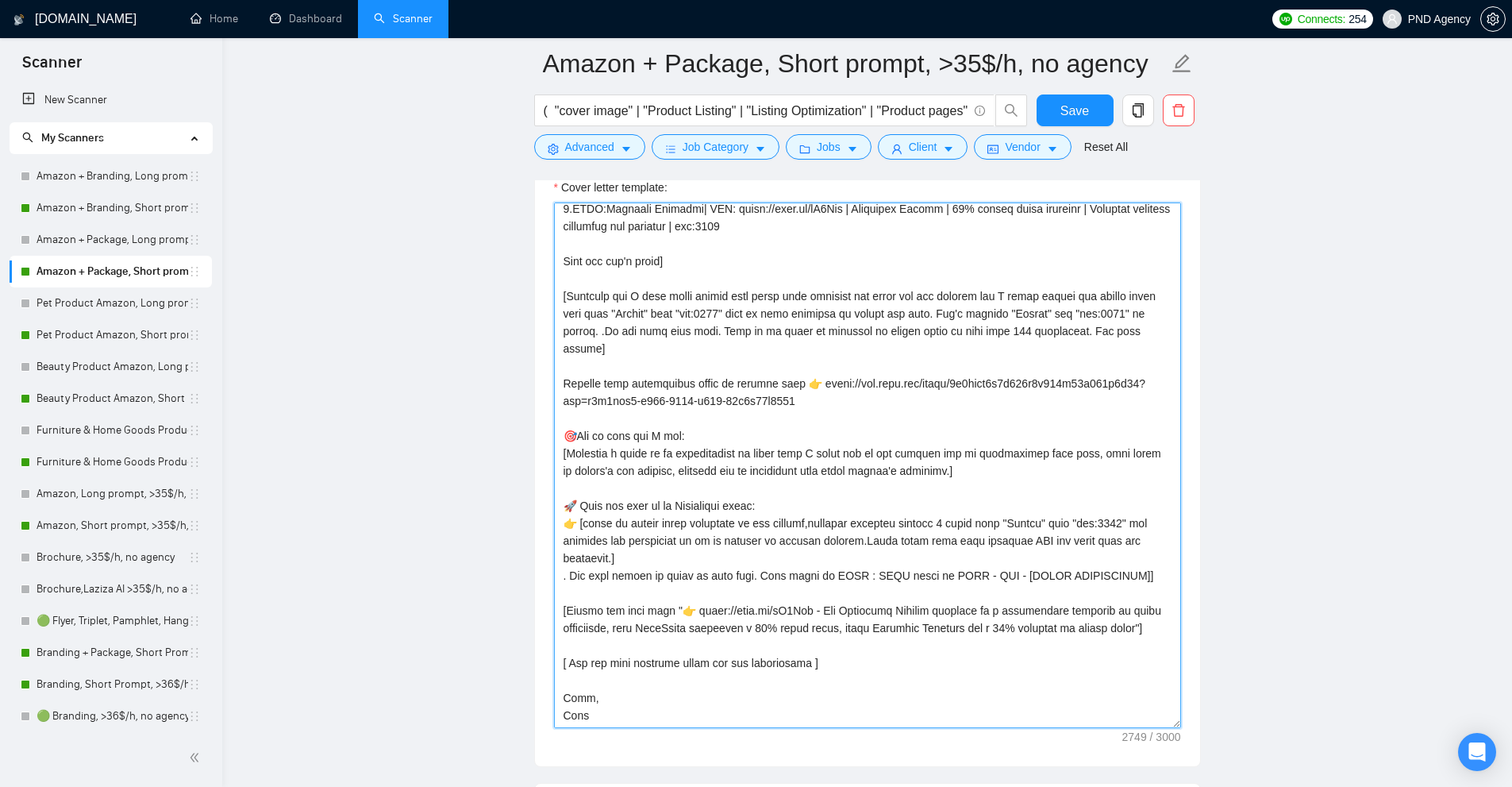
scroll to position [0, 0]
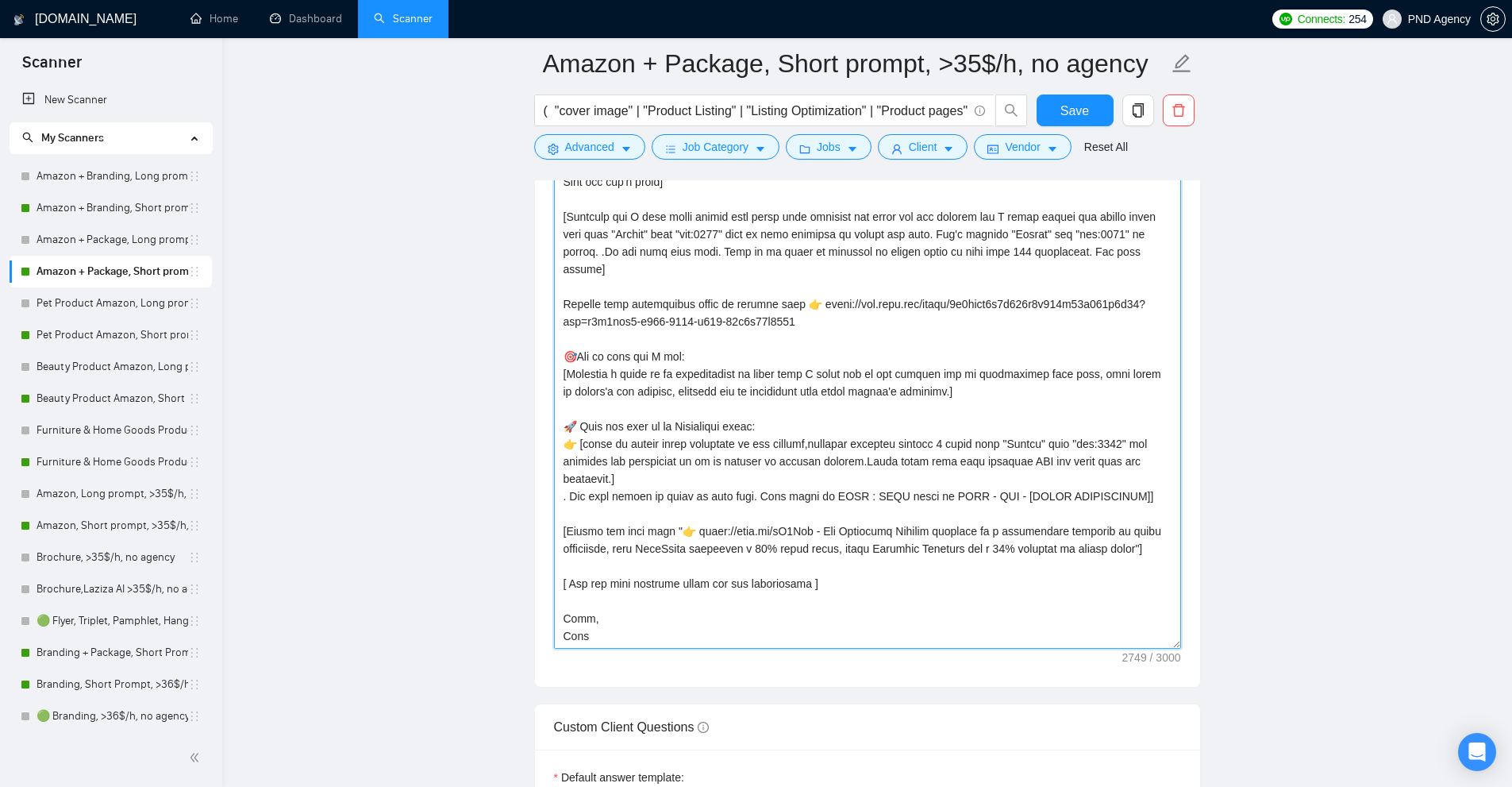
click at [1079, 417] on textarea "Cover letter template:" at bounding box center [868, 386] width 627 height 526
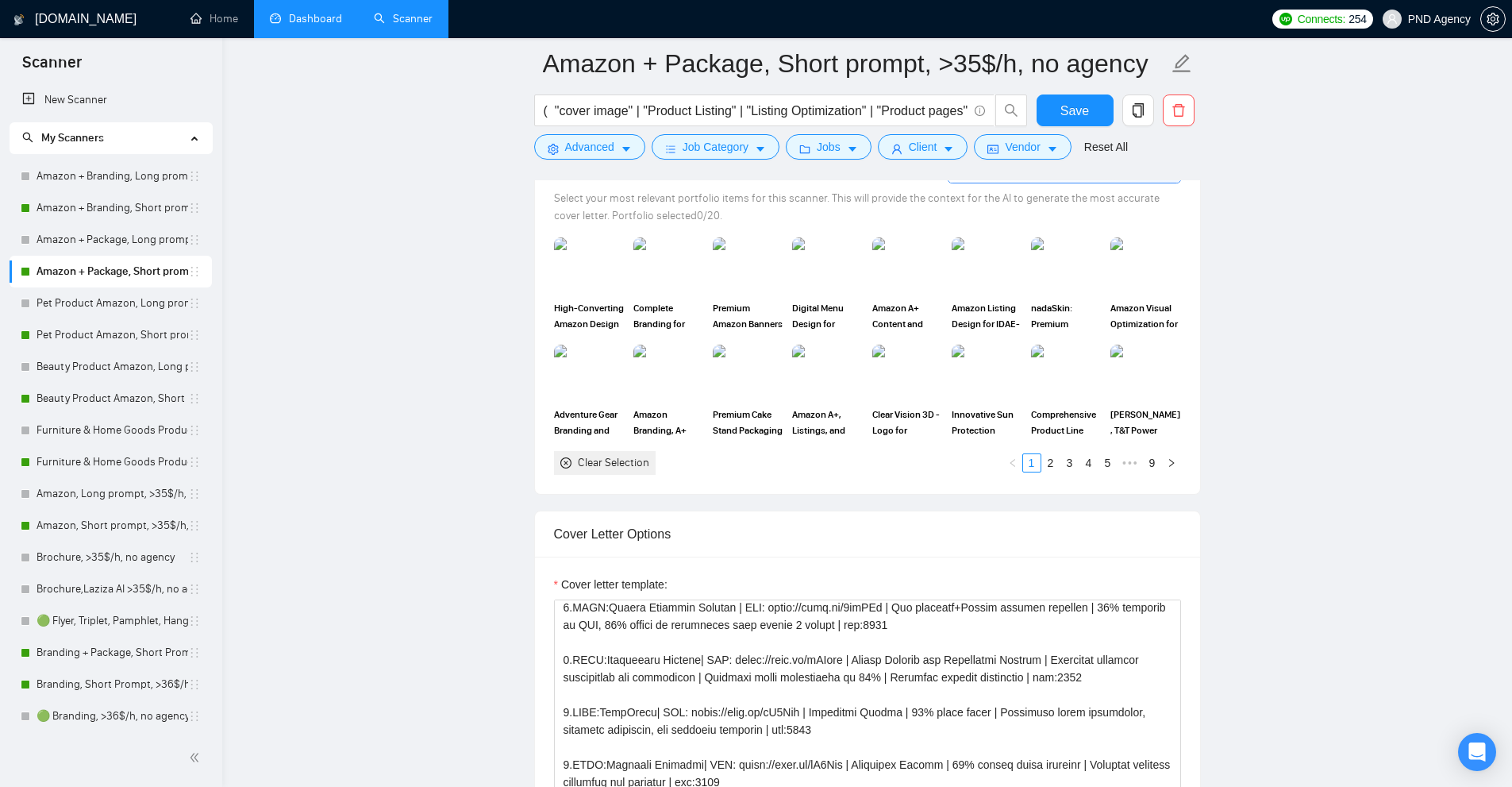
click at [318, 18] on link "Dashboard" at bounding box center [306, 18] width 72 height 13
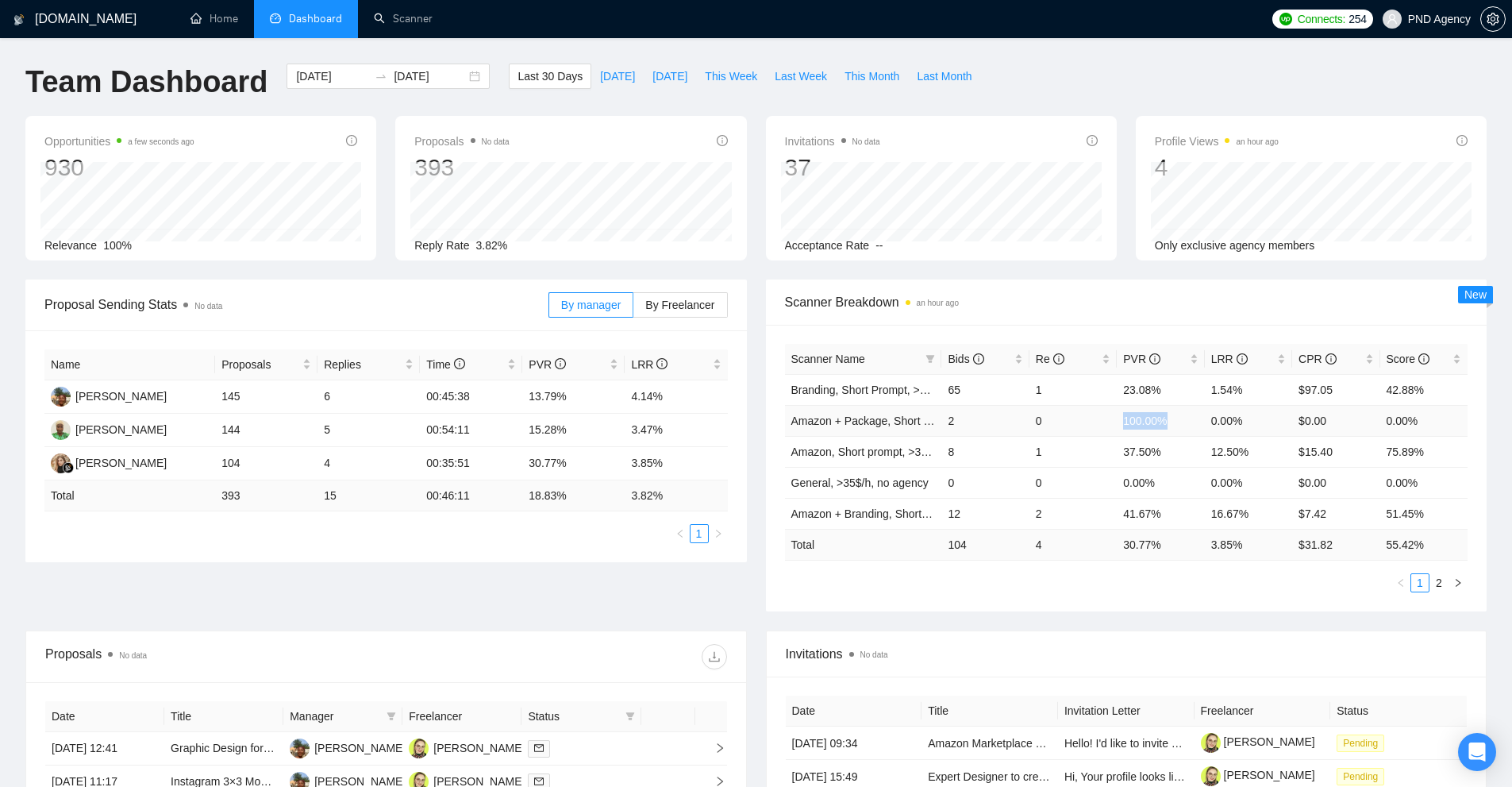
drag, startPoint x: 1121, startPoint y: 425, endPoint x: 1171, endPoint y: 427, distance: 50.0
click at [1171, 427] on td "100.00%" at bounding box center [1161, 420] width 87 height 31
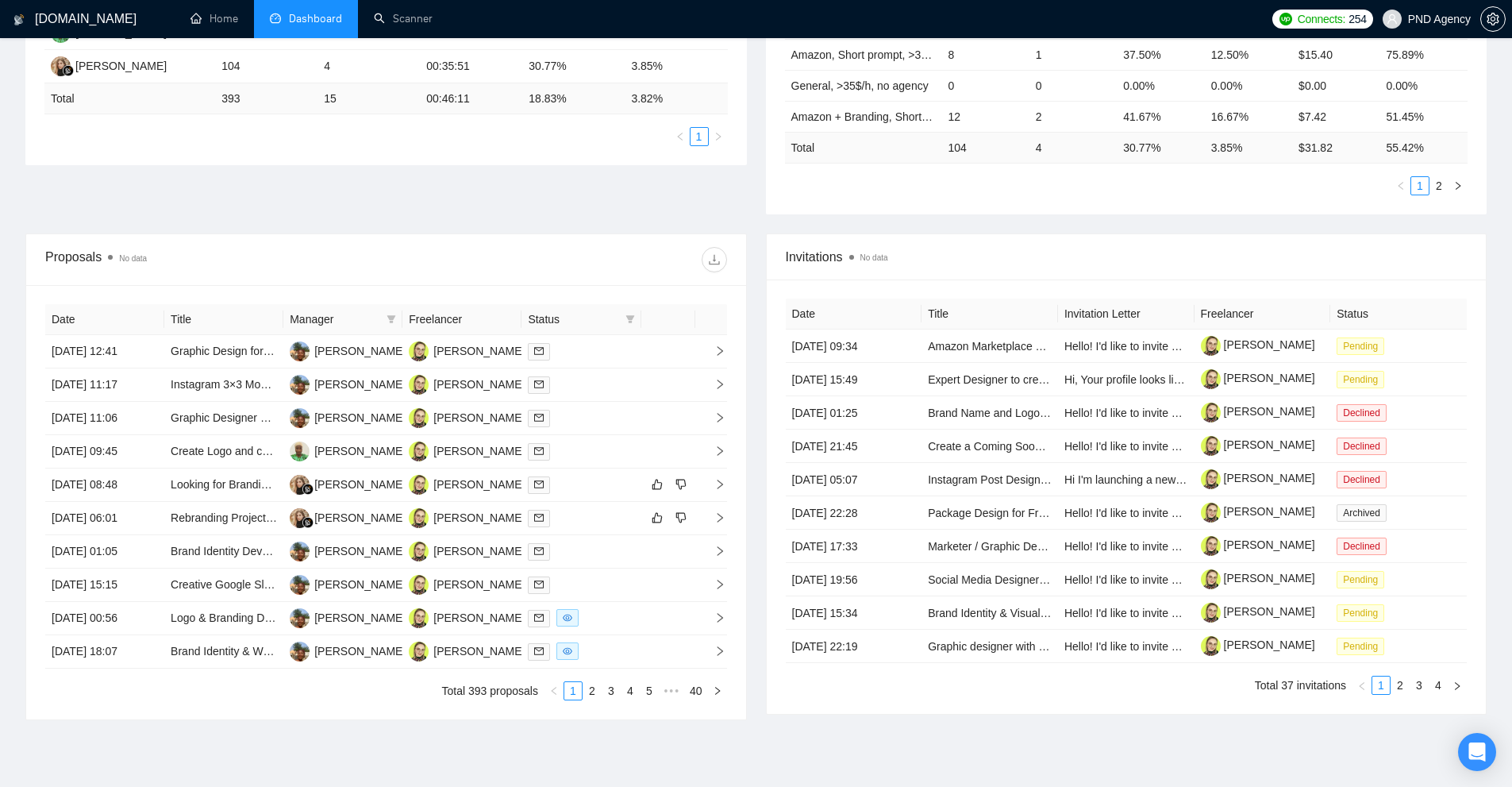
scroll to position [79, 0]
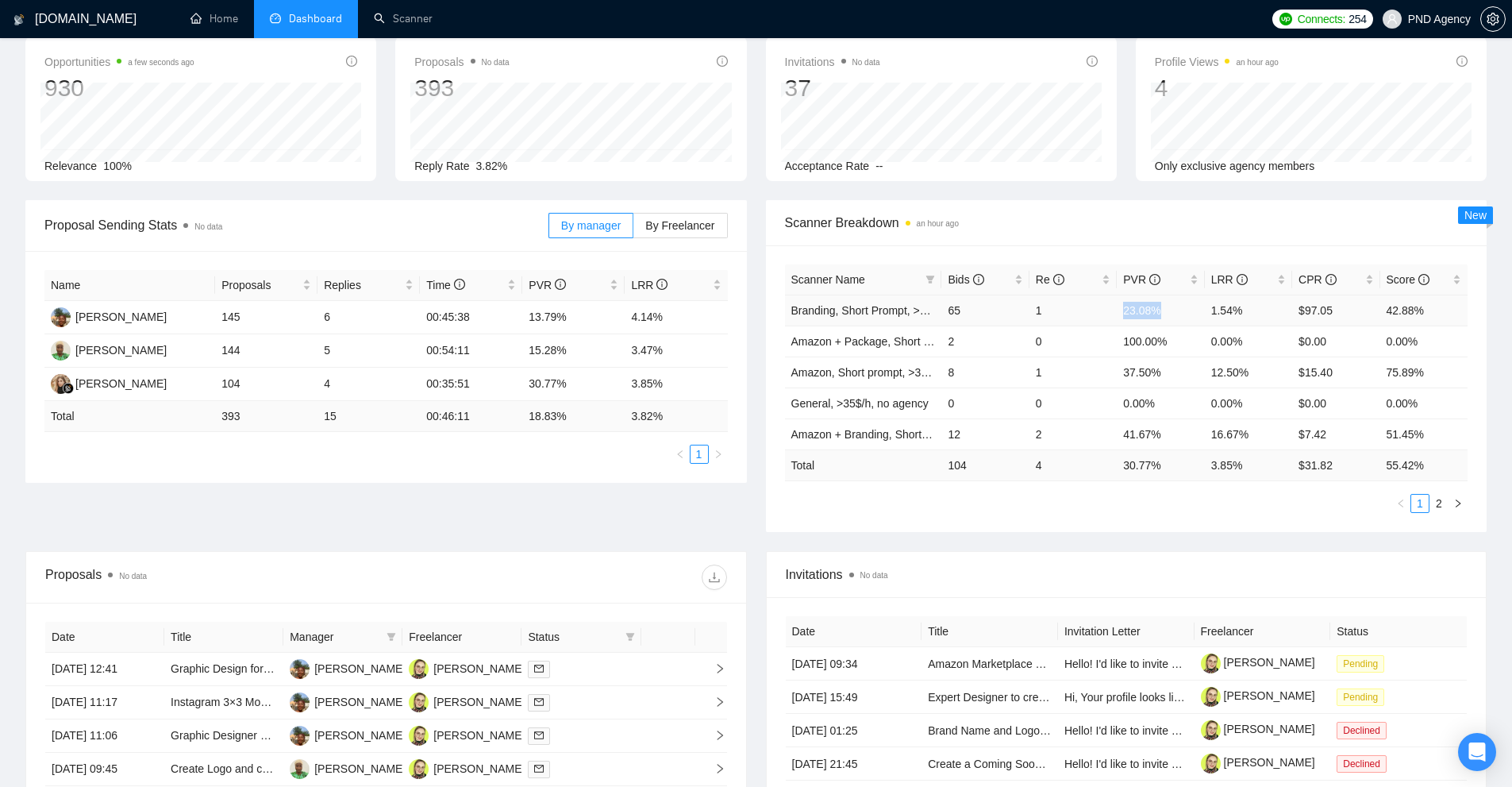
drag, startPoint x: 1119, startPoint y: 308, endPoint x: 1162, endPoint y: 324, distance: 45.9
click at [1161, 324] on td "23.08%" at bounding box center [1161, 309] width 87 height 31
drag, startPoint x: 1164, startPoint y: 344, endPoint x: 1175, endPoint y: 344, distance: 11.0
click at [1171, 344] on tr "Amazon + Package, Short prompt, >35$/h, no agency 2 0 100.00% 0.00% $0.00 0.00%" at bounding box center [1126, 341] width 684 height 31
drag, startPoint x: 1214, startPoint y: 310, endPoint x: 1252, endPoint y: 310, distance: 38.0
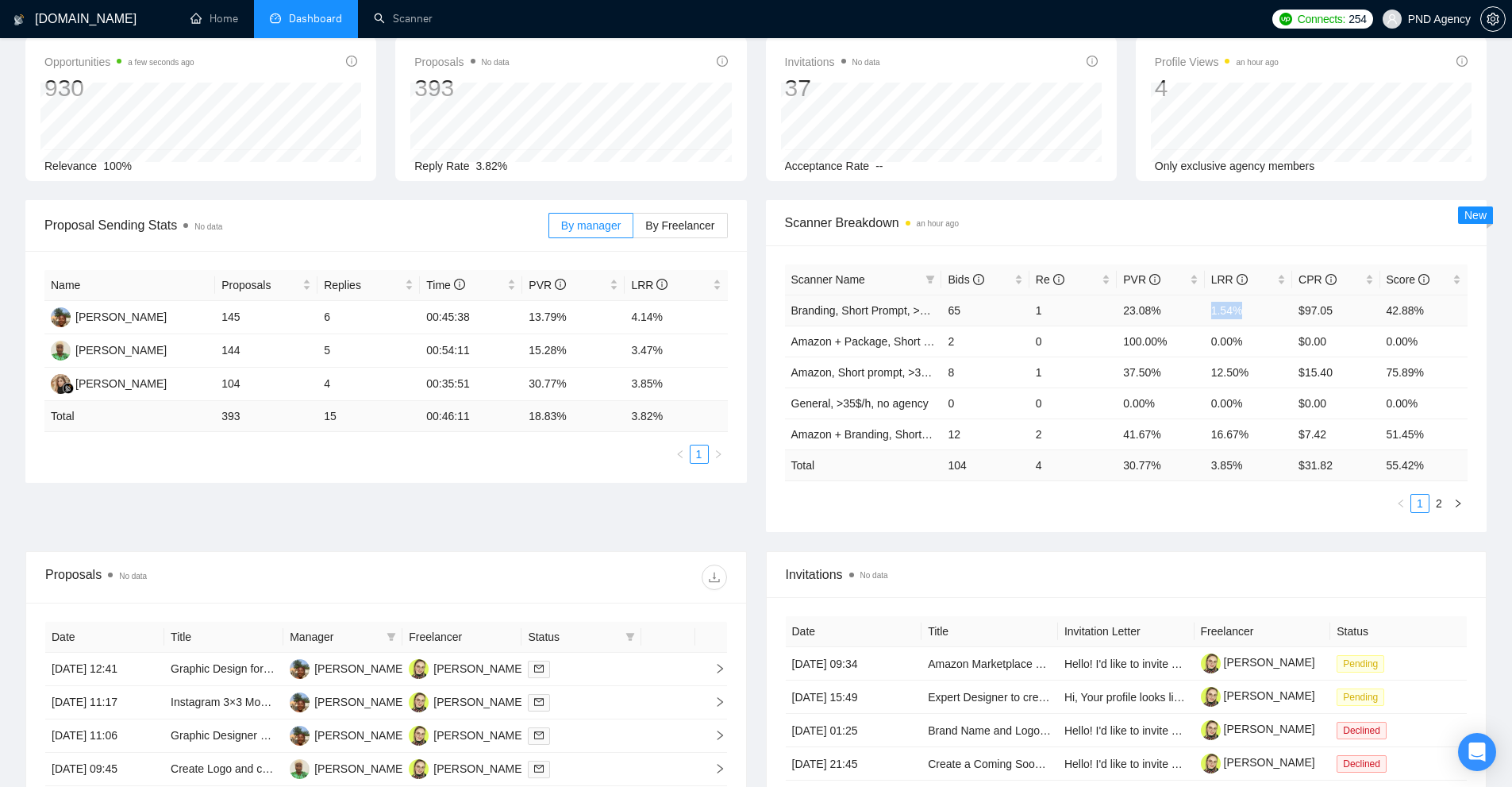
click at [1254, 310] on td "1.54%" at bounding box center [1249, 309] width 87 height 31
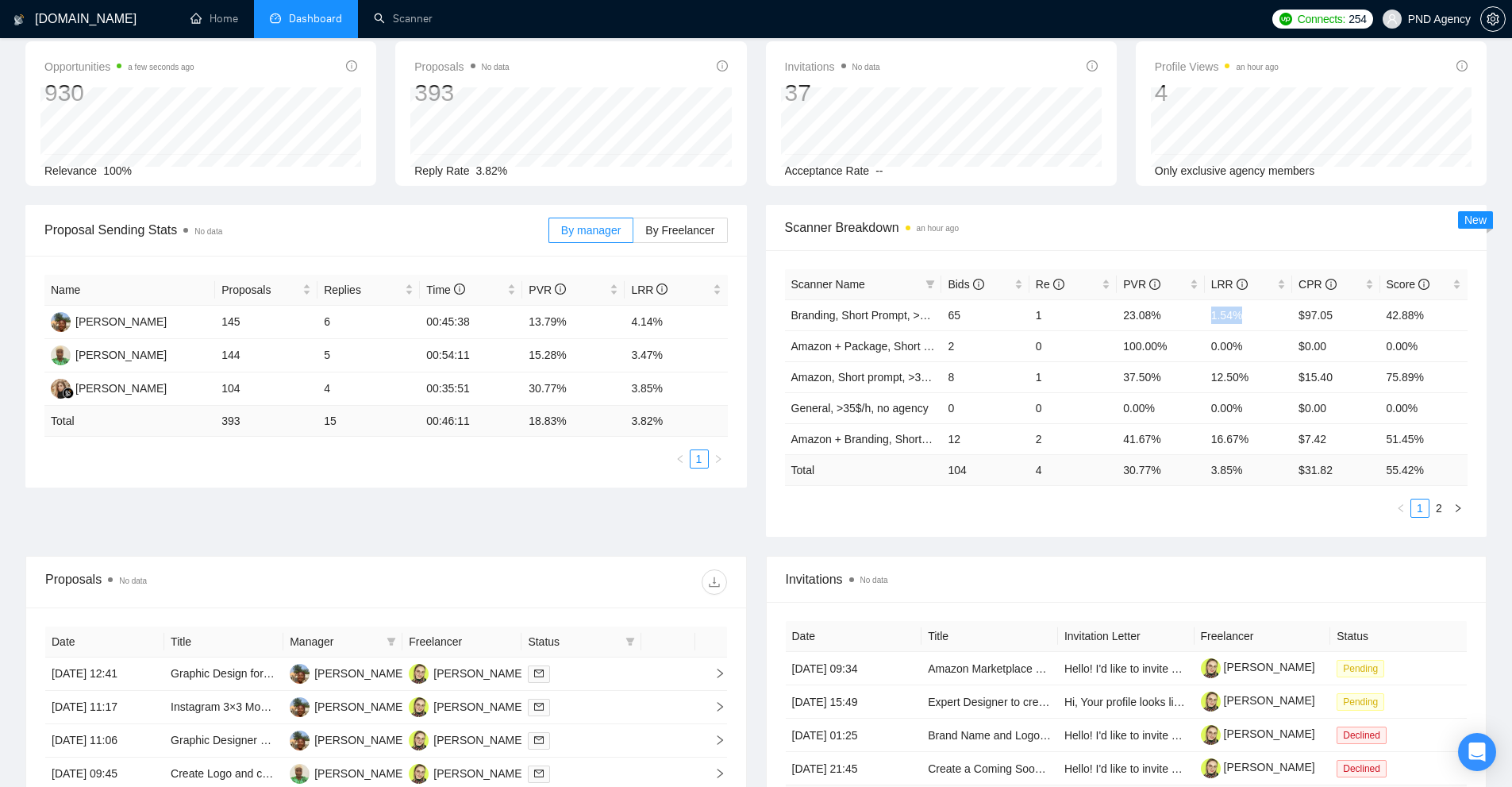
scroll to position [0, 0]
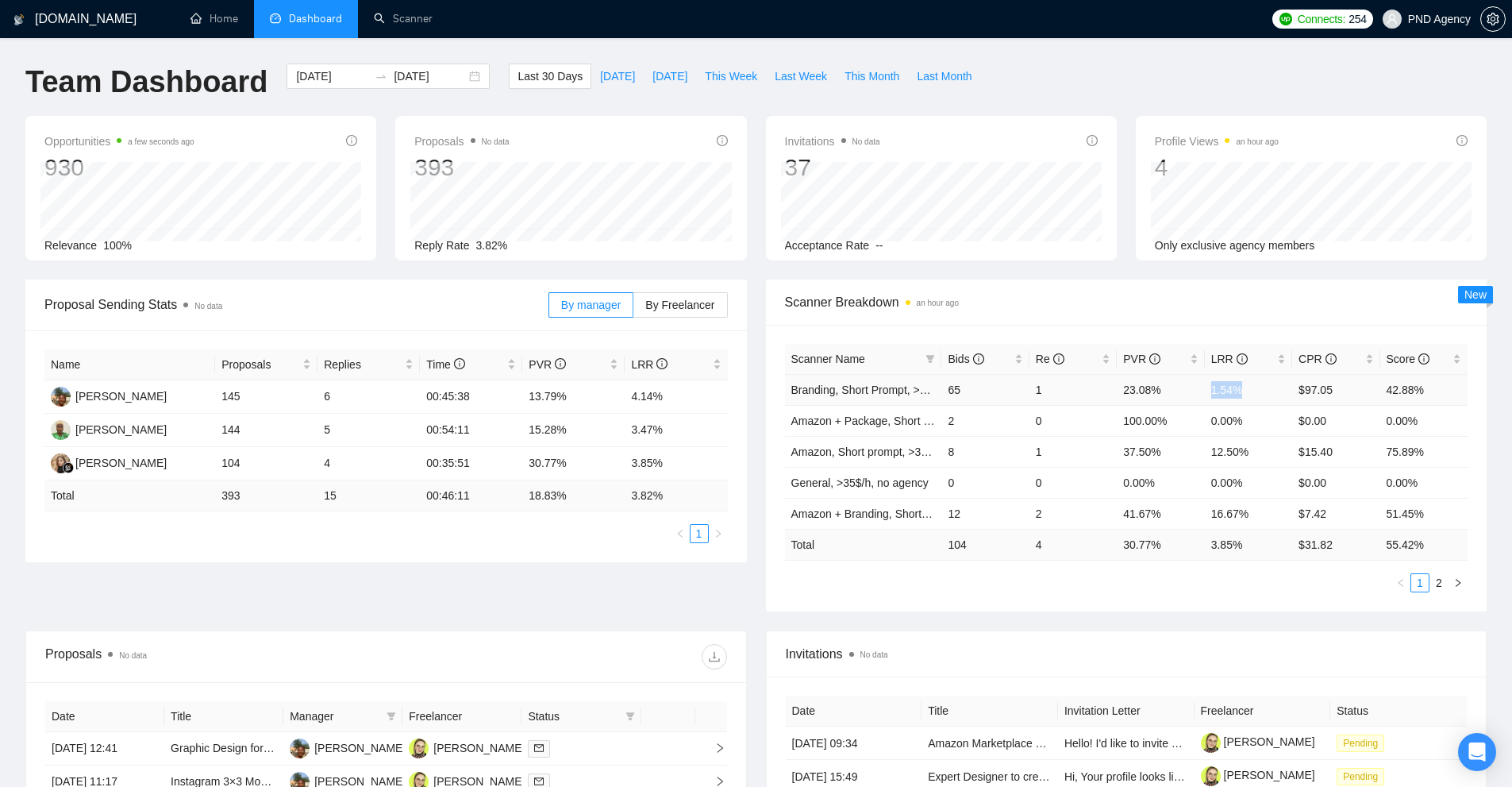
click at [1210, 393] on td "1.54%" at bounding box center [1249, 389] width 87 height 31
drag, startPoint x: 1210, startPoint y: 393, endPoint x: 1258, endPoint y: 400, distance: 48.5
click at [1258, 400] on td "1.54%" at bounding box center [1249, 389] width 87 height 31
click at [428, 24] on link "Scanner" at bounding box center [402, 18] width 58 height 13
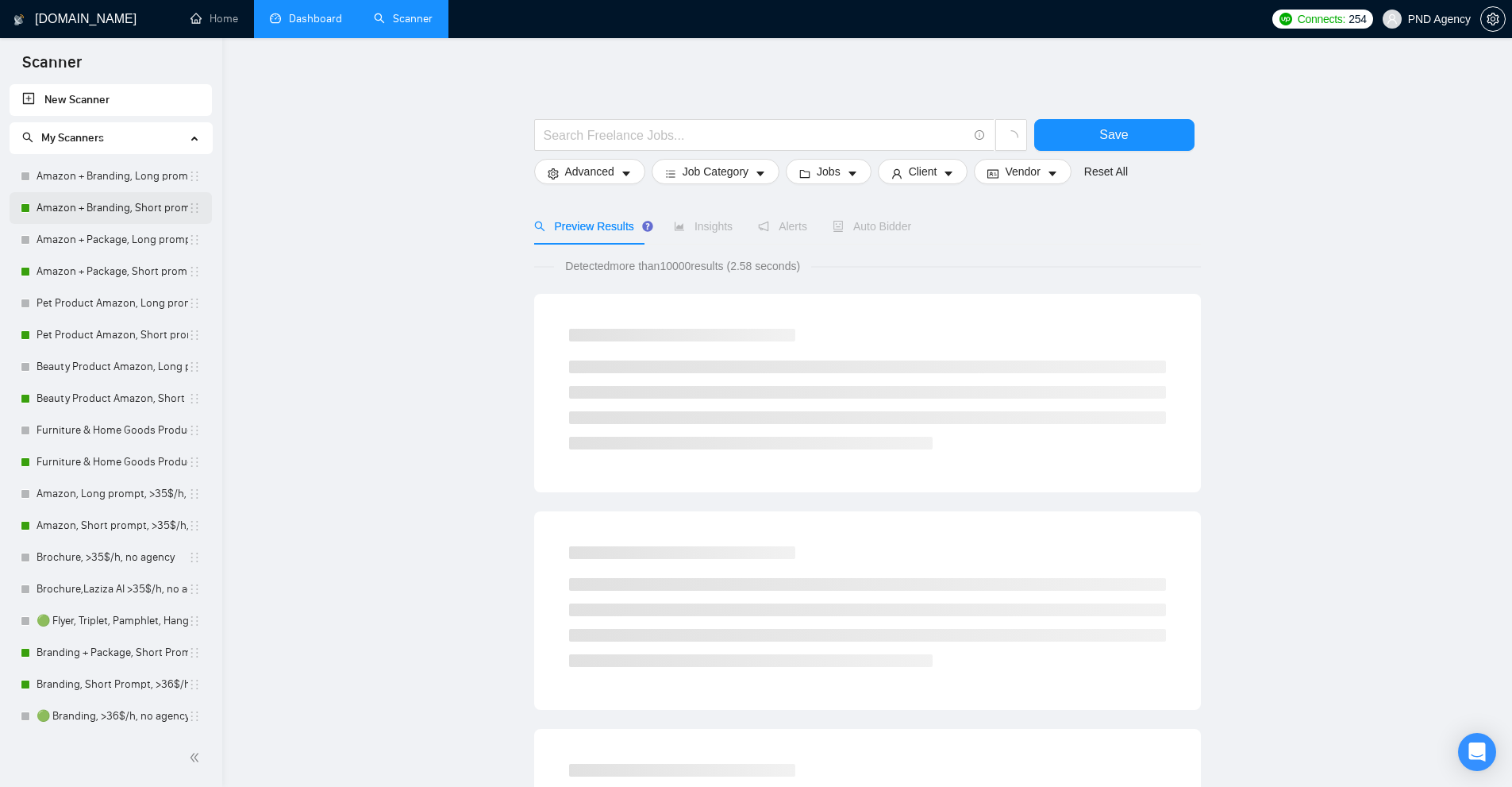
click at [79, 189] on link "Amazon + Branding, Long prompt, >35$/h, no agency" at bounding box center [113, 176] width 152 height 31
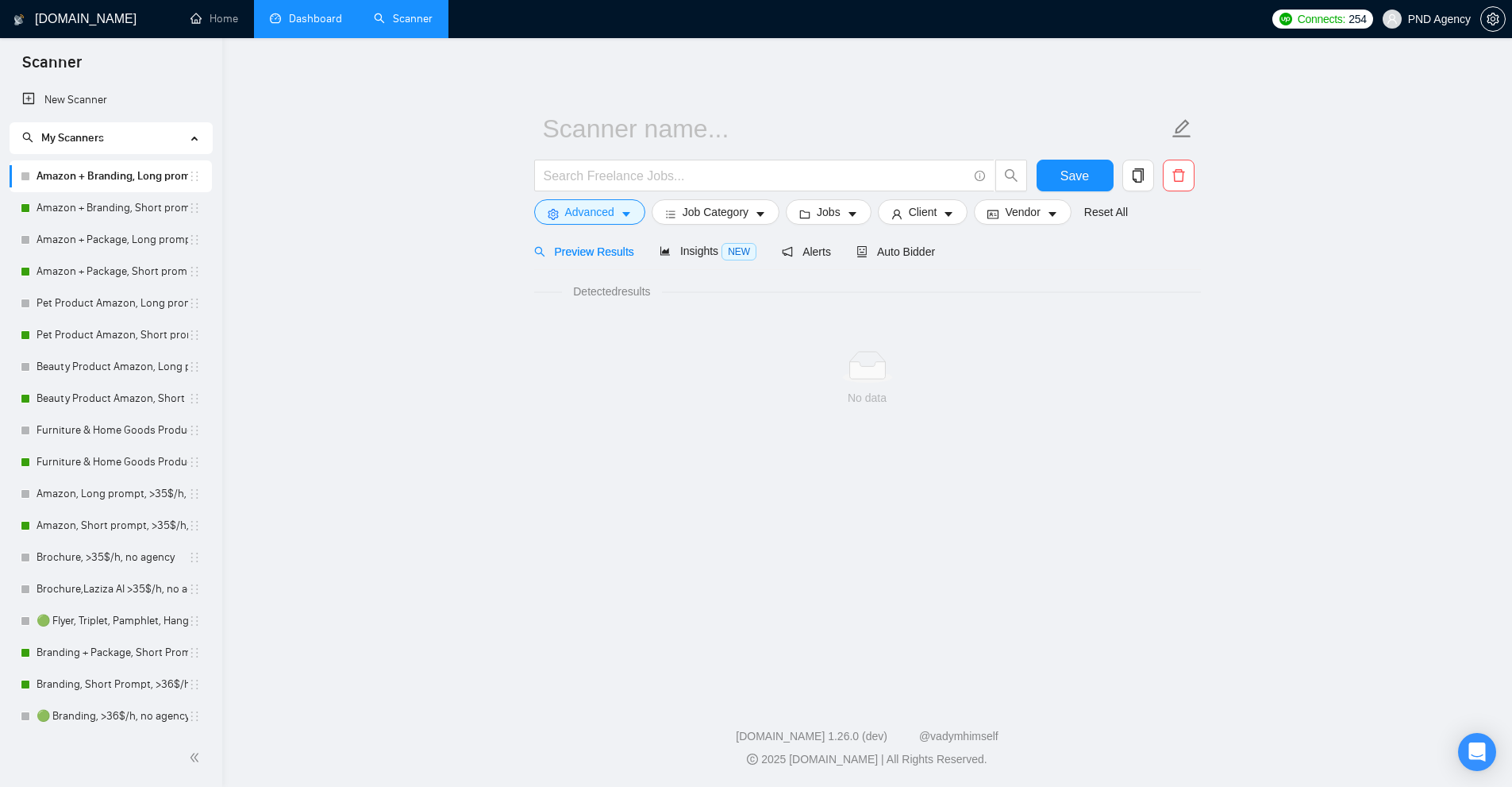
click at [72, 218] on link "Amazon + Branding, Short prompt, >35$/h, no agency" at bounding box center [113, 208] width 152 height 31
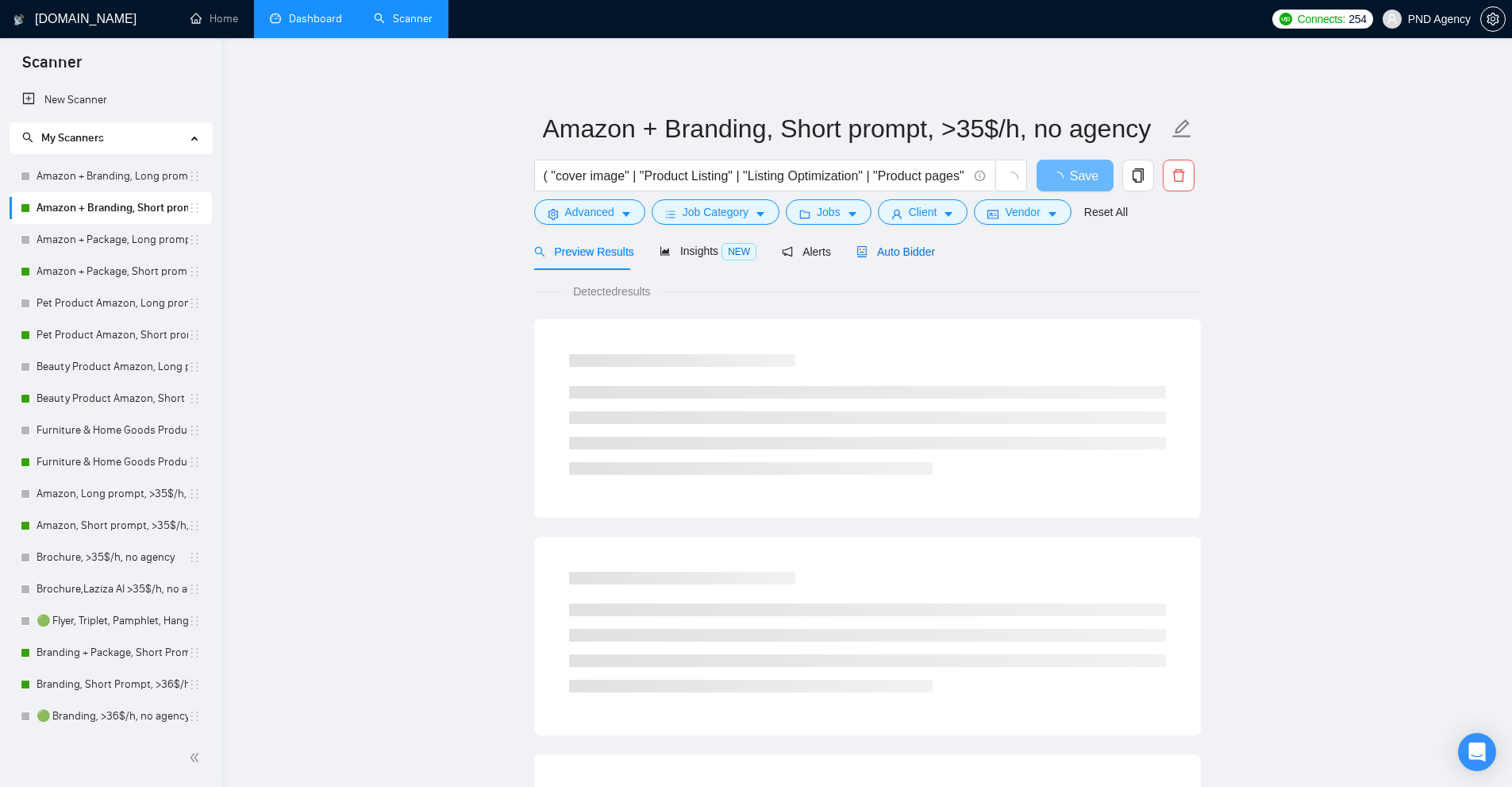
click at [911, 255] on span "Auto Bidder" at bounding box center [896, 252] width 79 height 13
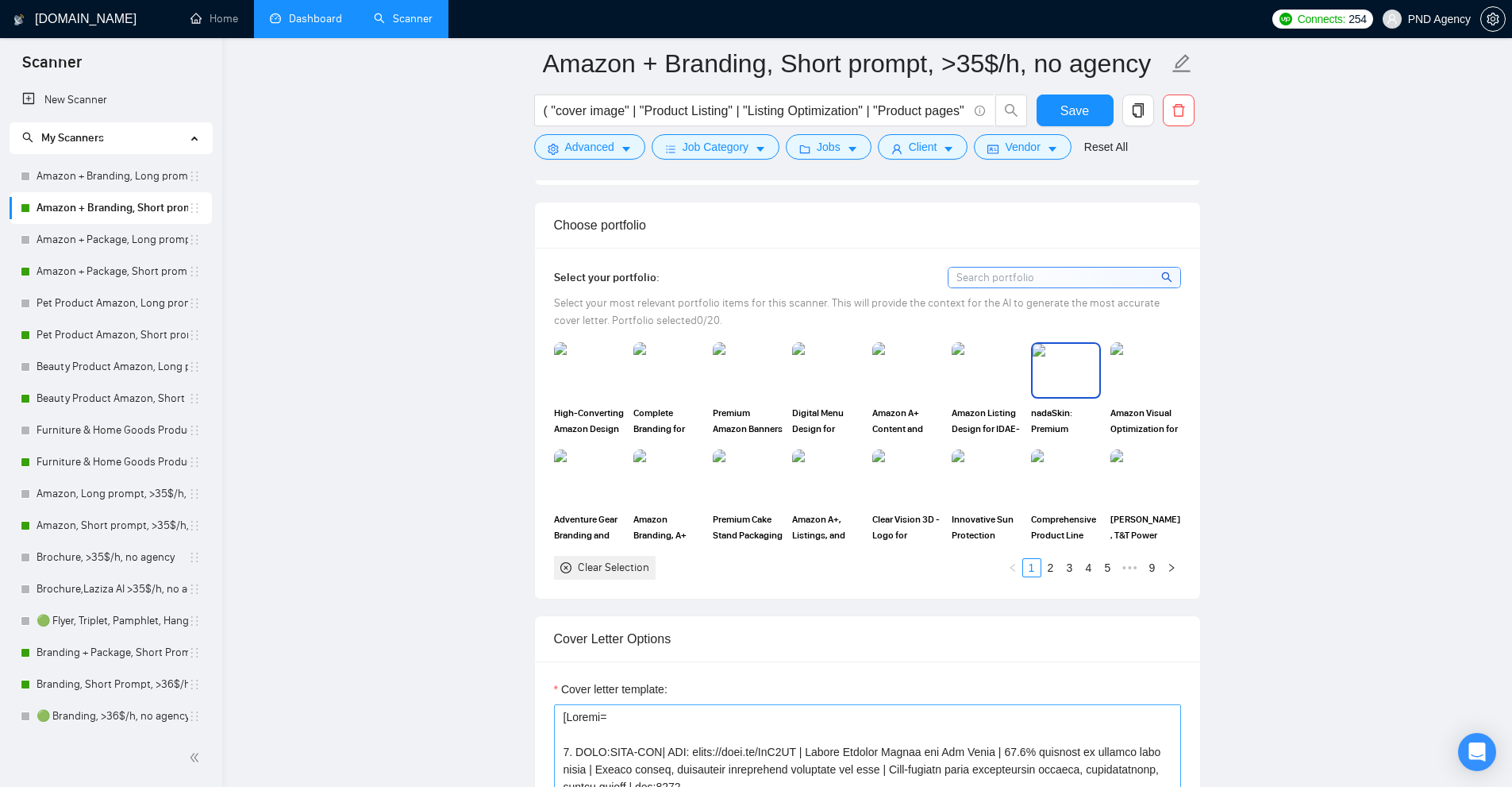
scroll to position [1827, 0]
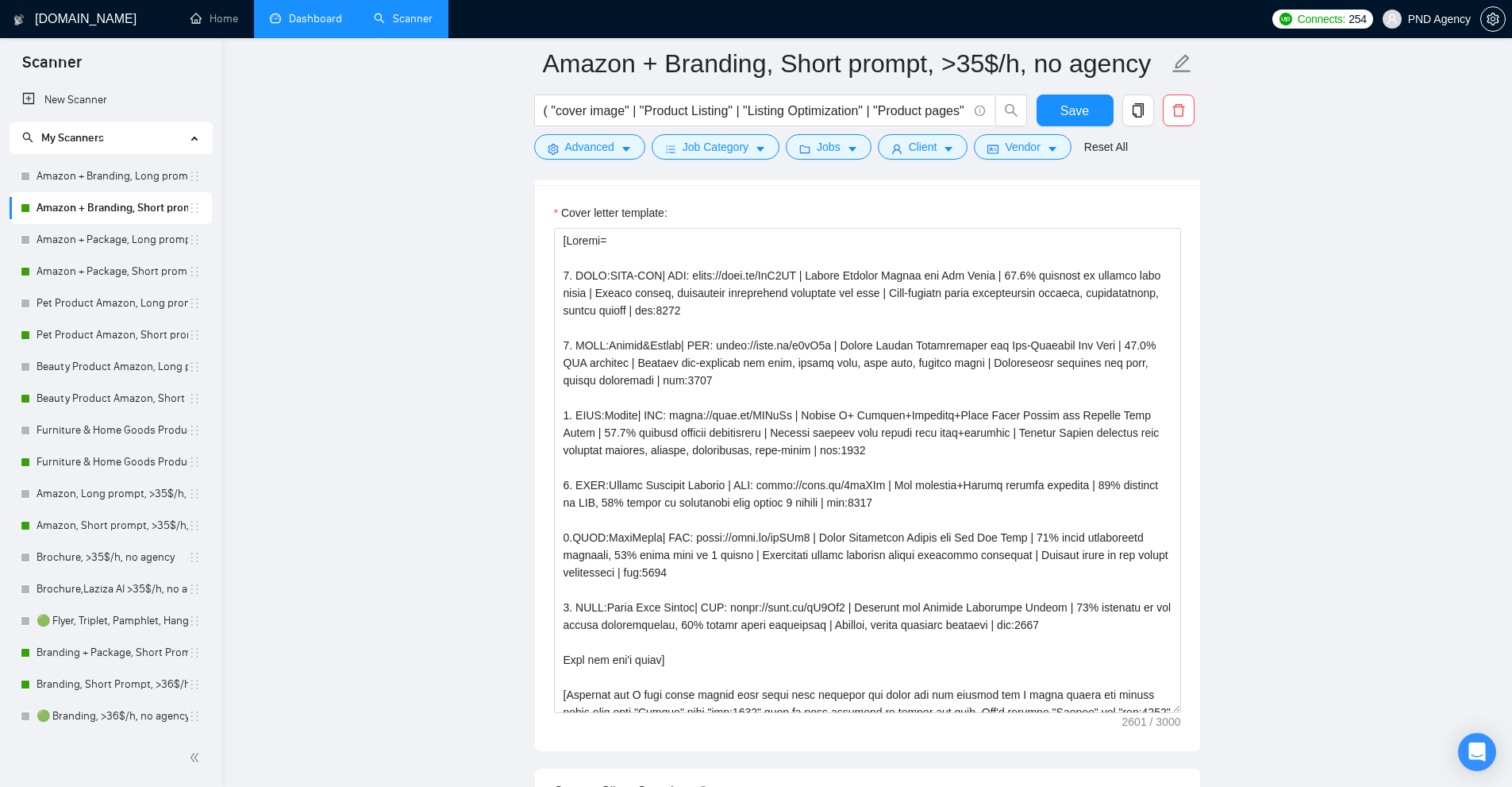
drag, startPoint x: 1174, startPoint y: 575, endPoint x: 1192, endPoint y: 785, distance: 210.8
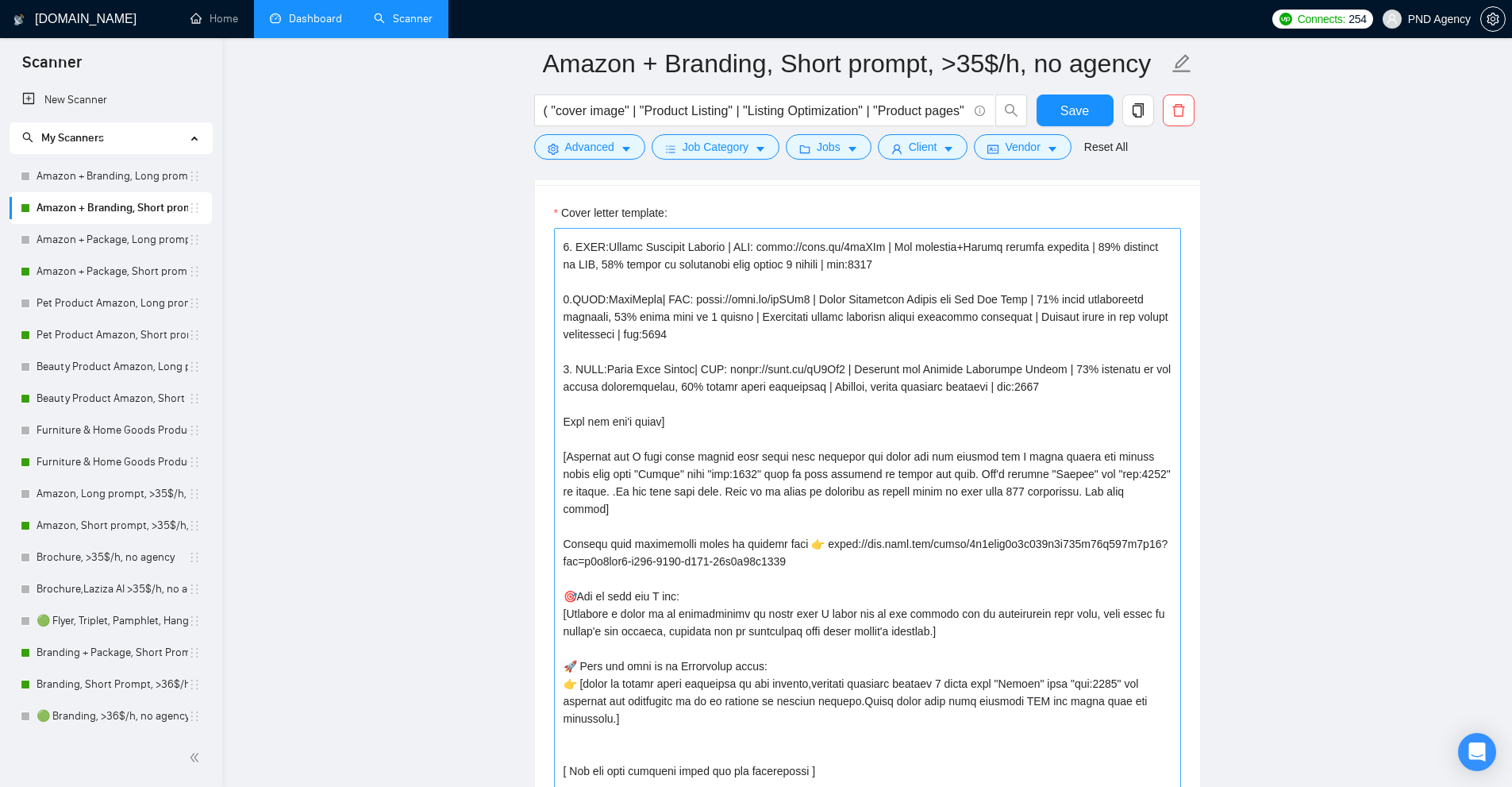
scroll to position [1907, 0]
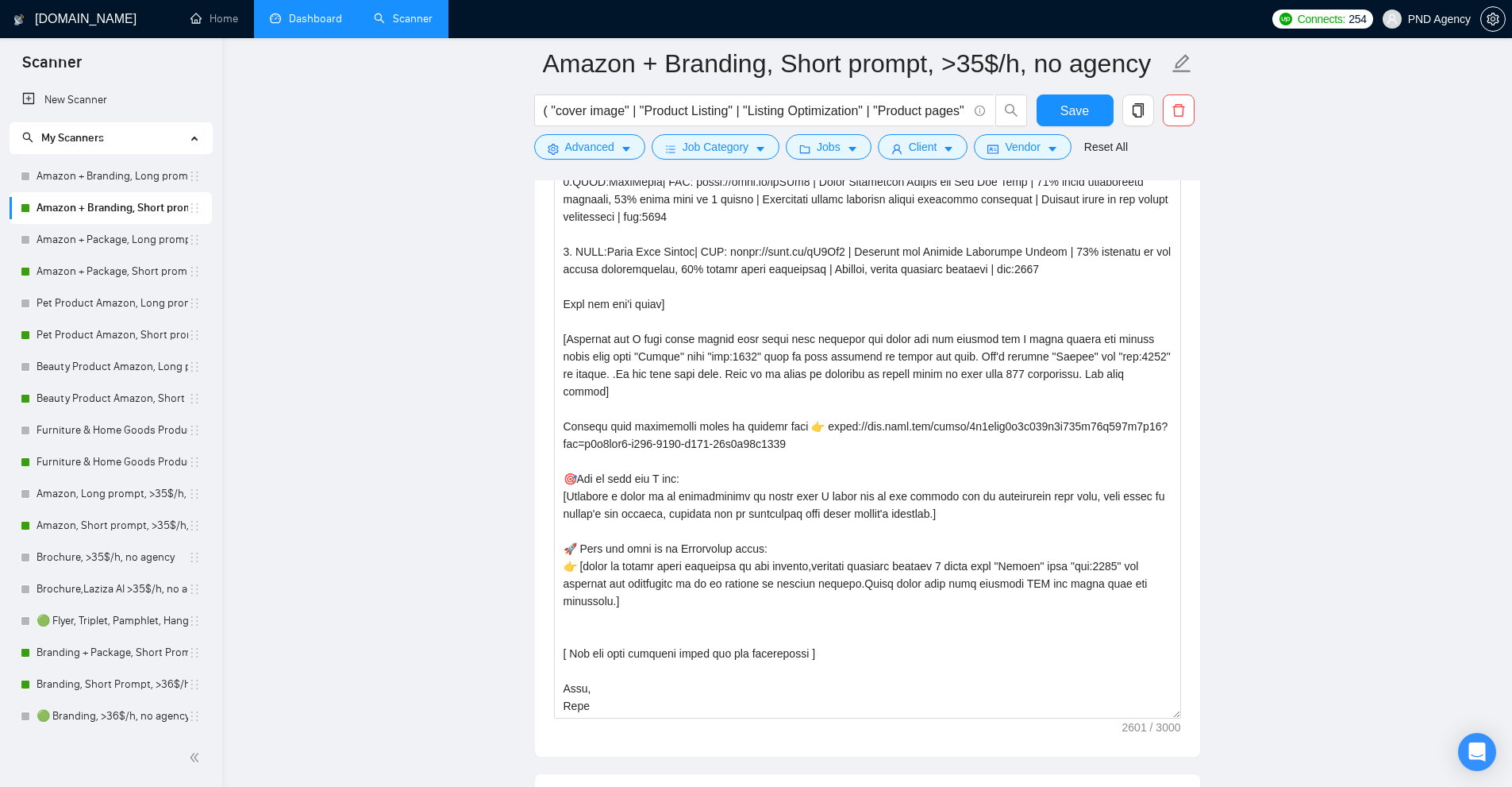
click at [1217, 352] on main "Amazon + Branding, Short prompt, >35$/h, no agency ( "cover image" | "Product L…" at bounding box center [868, 592] width 1240 height 4870
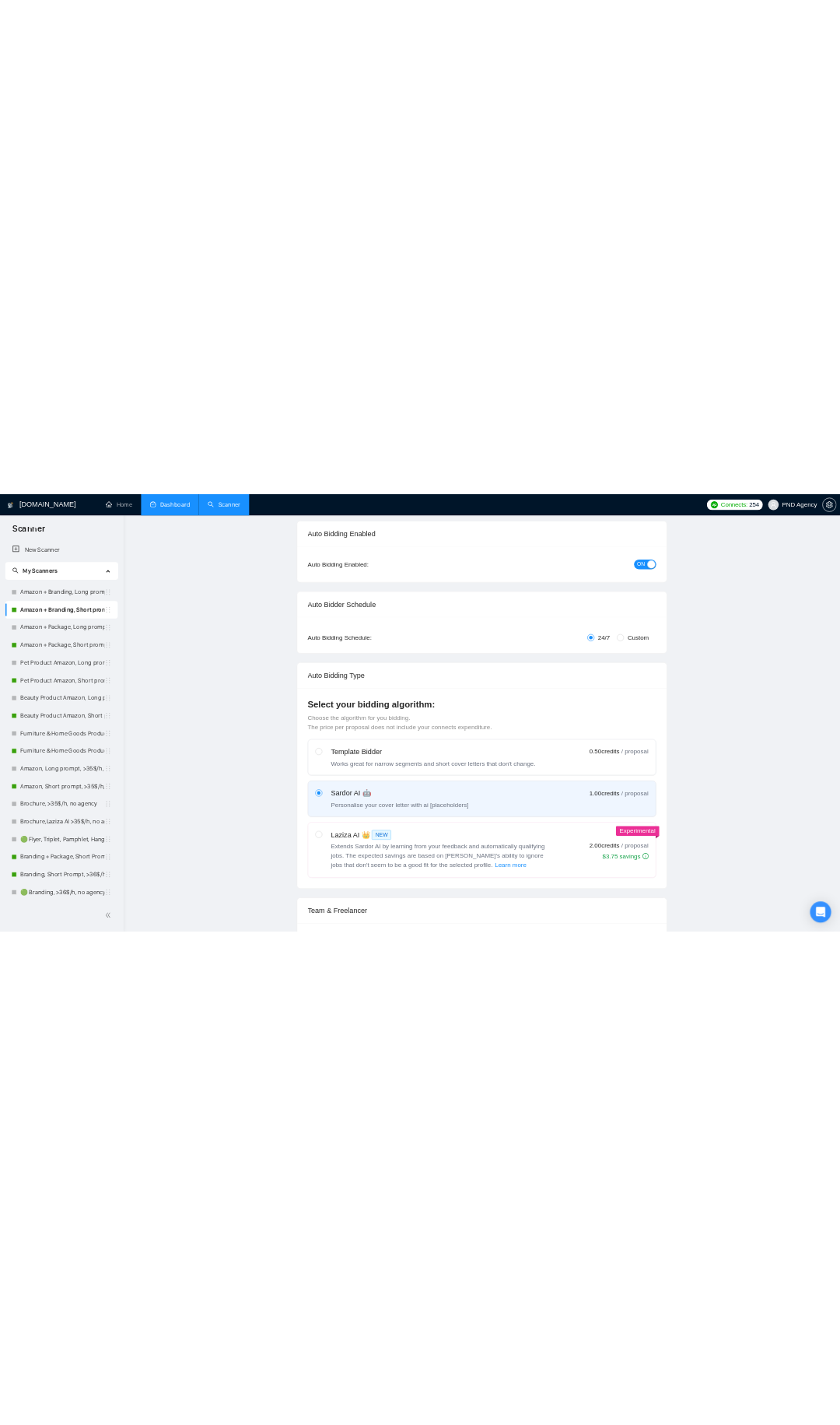
scroll to position [0, 0]
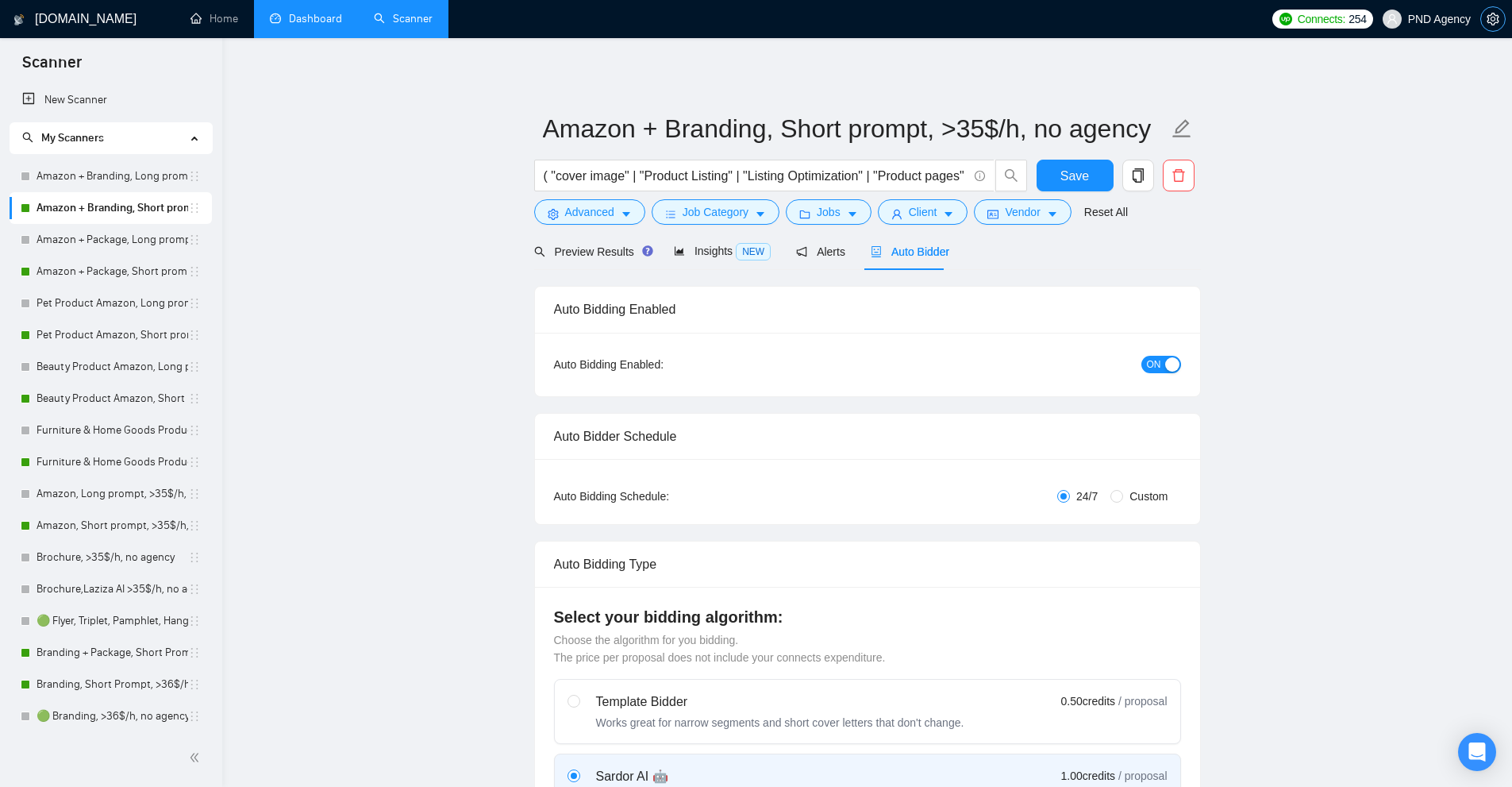
click at [1488, 21] on icon "setting" at bounding box center [1493, 19] width 12 height 13
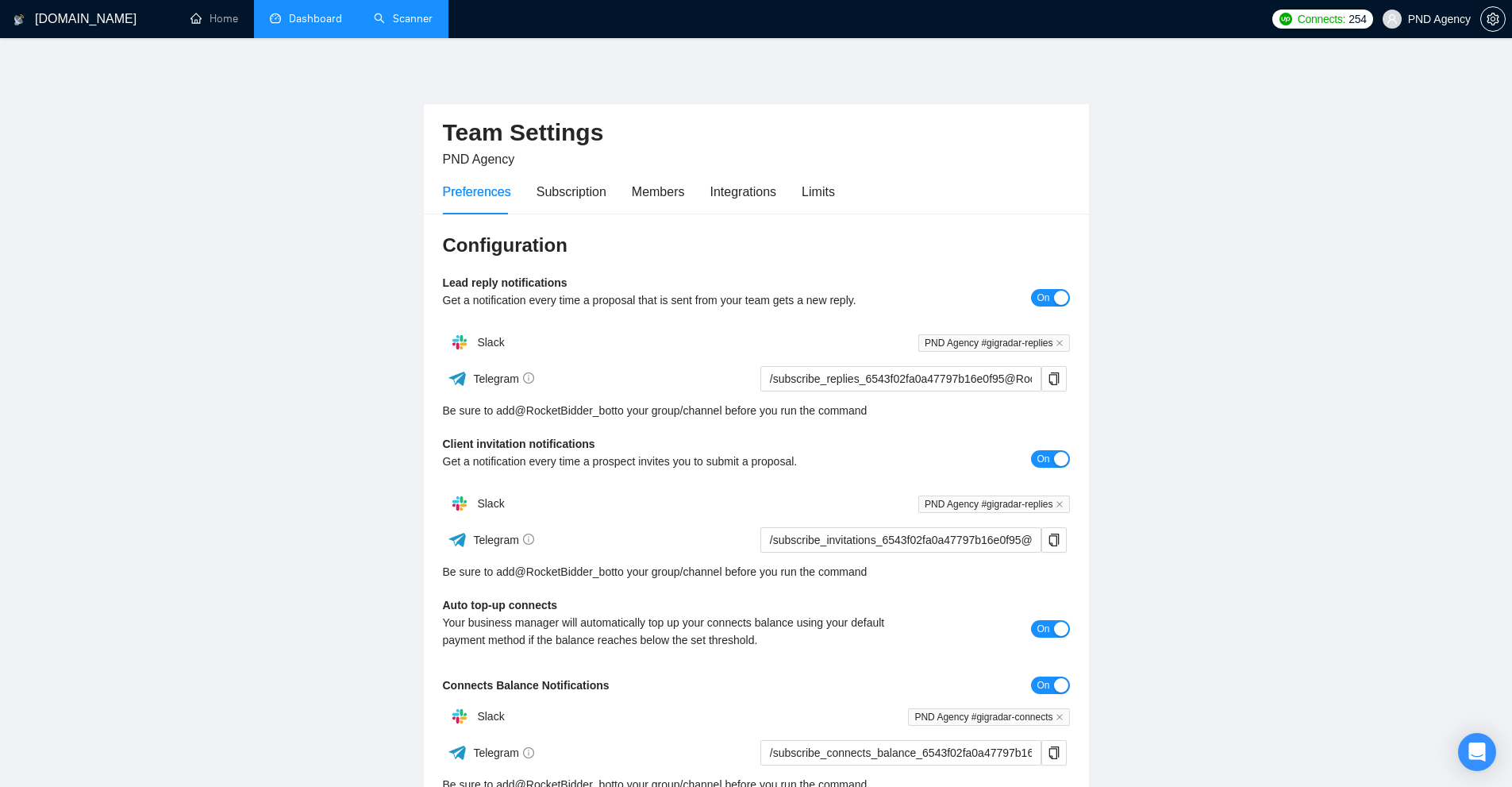
click at [683, 197] on div "Preferences Subscription Members Integrations Limits" at bounding box center [638, 192] width 392 height 45
click at [655, 202] on div "Members" at bounding box center [658, 192] width 53 height 45
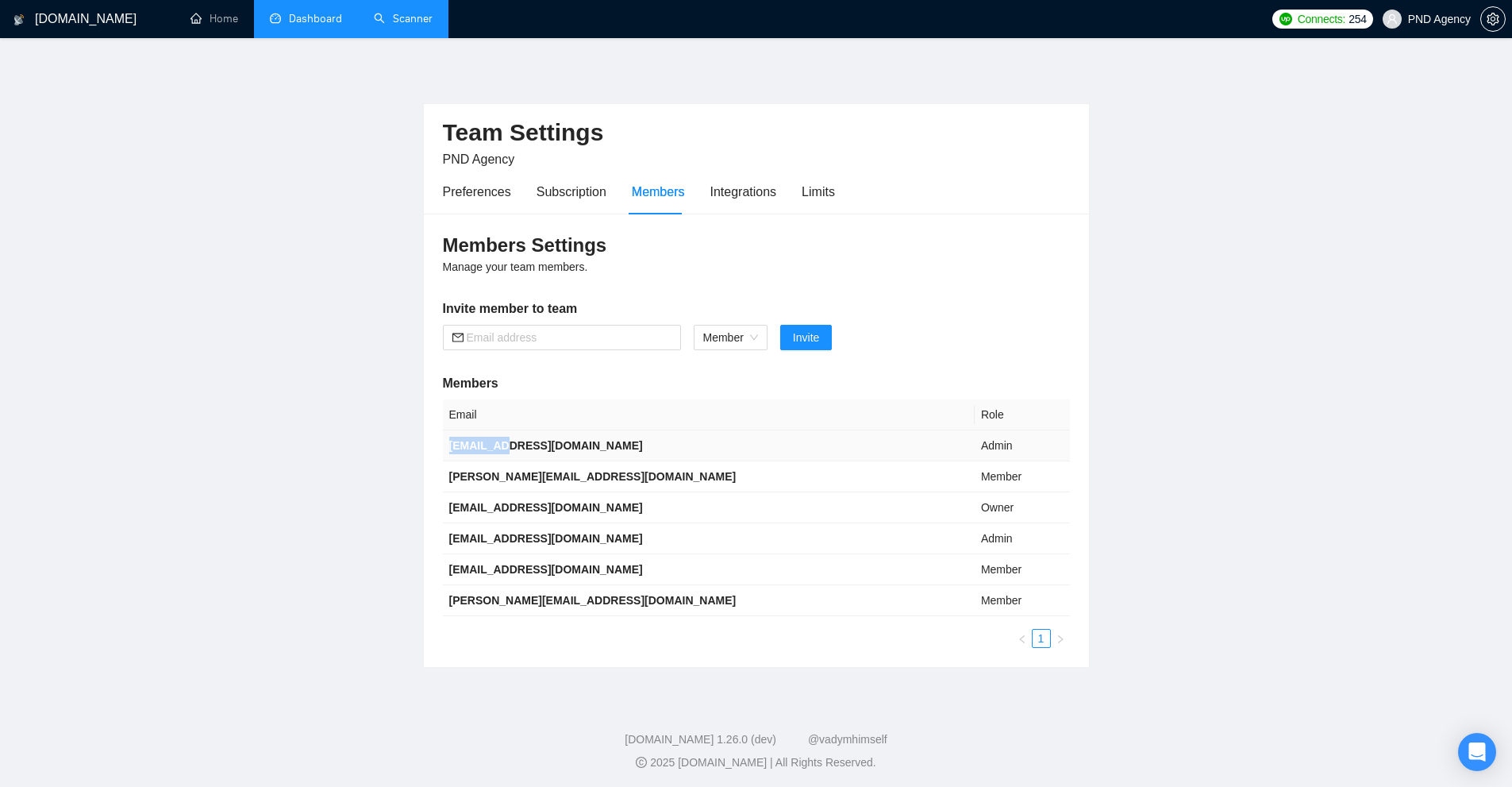
drag, startPoint x: 448, startPoint y: 446, endPoint x: 496, endPoint y: 443, distance: 48.1
click at [496, 443] on td "vladyslavsharahov@gmail.com" at bounding box center [708, 445] width 532 height 31
copy b "vladyslav"
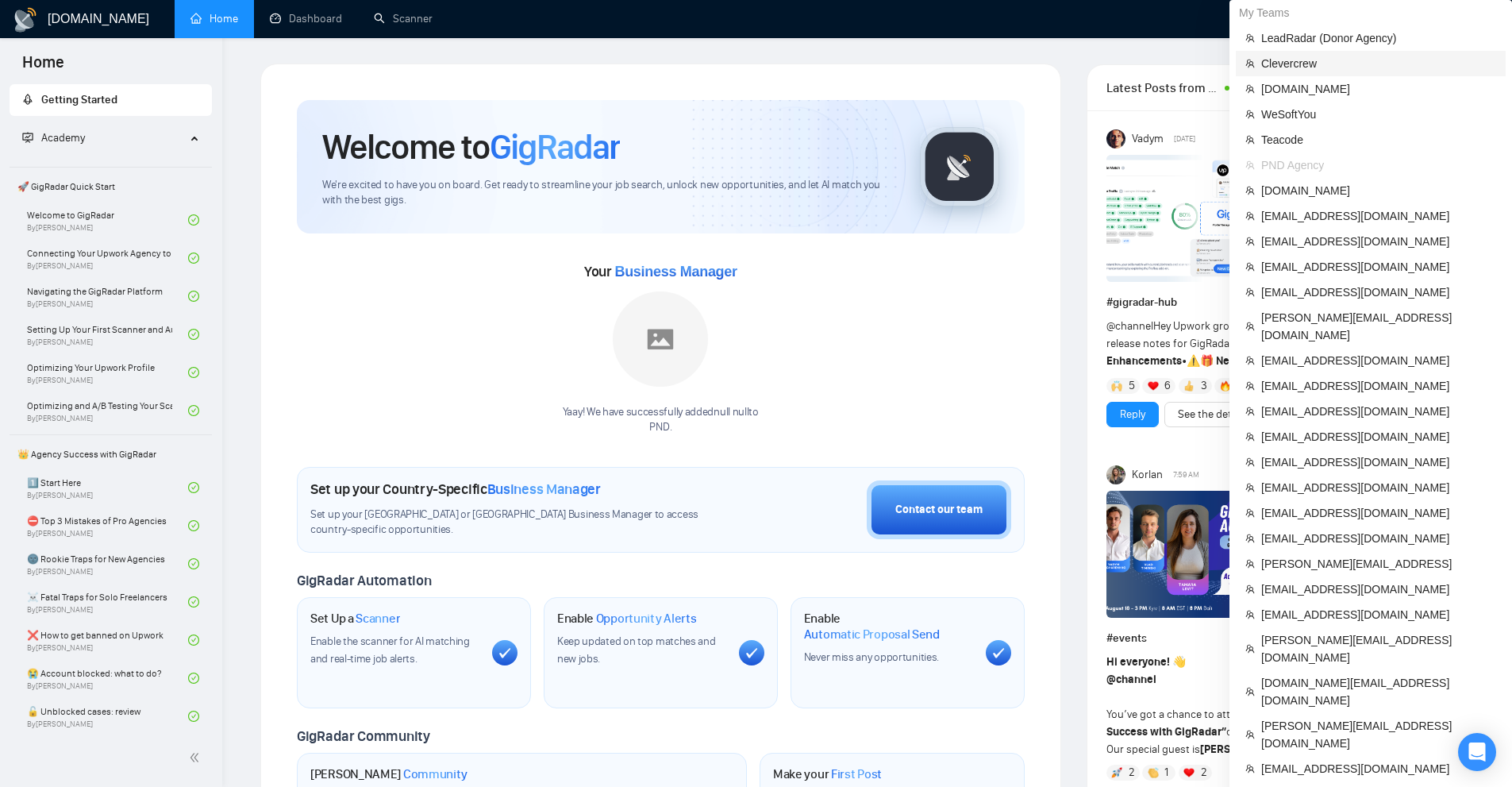
scroll to position [534, 0]
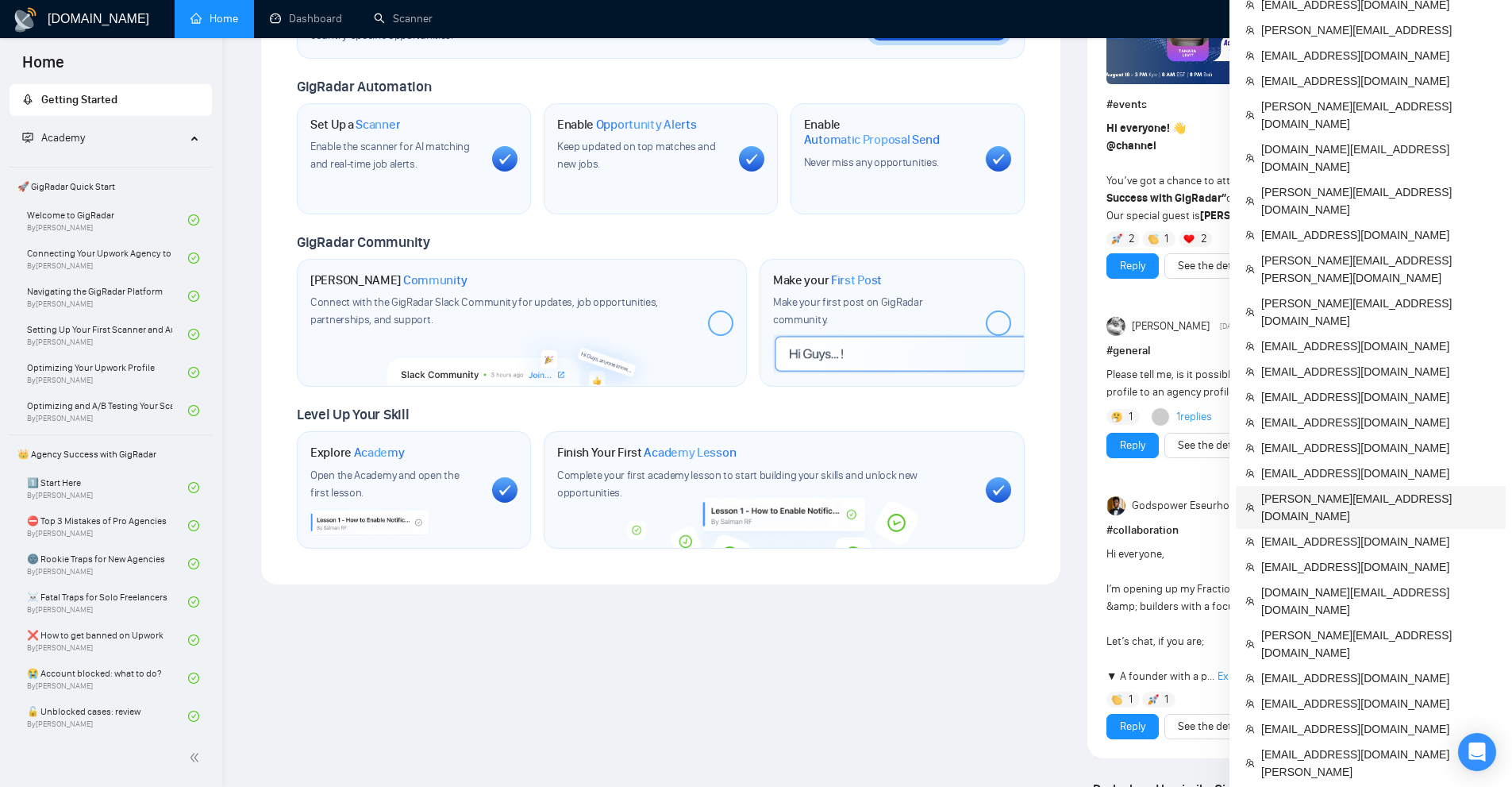
click at [1310, 490] on span "[PERSON_NAME][EMAIL_ADDRESS][DOMAIN_NAME]" at bounding box center [1378, 507] width 235 height 35
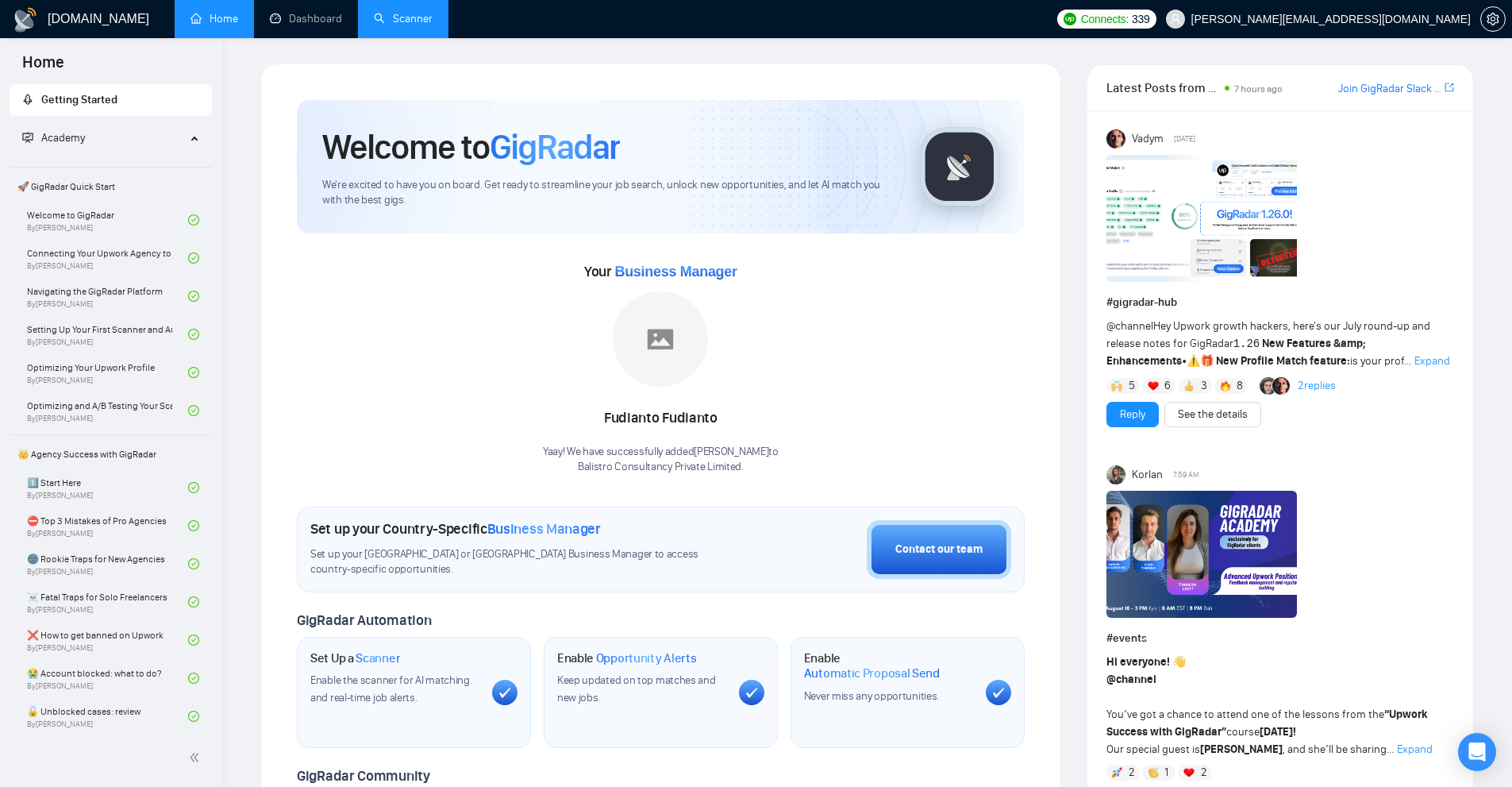
click at [399, 15] on link "Scanner" at bounding box center [402, 18] width 58 height 13
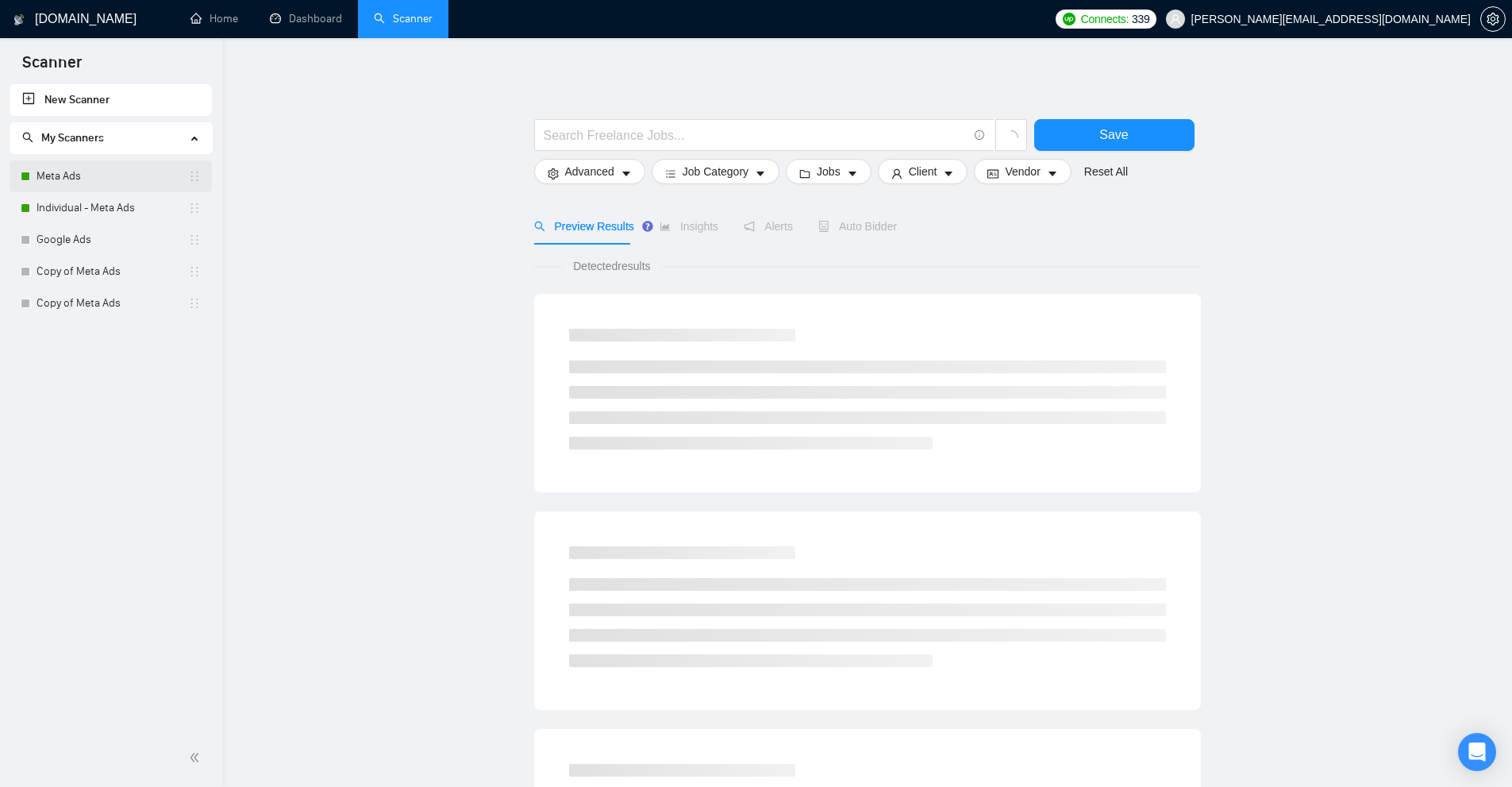
click at [100, 174] on link "Meta Ads" at bounding box center [113, 176] width 152 height 31
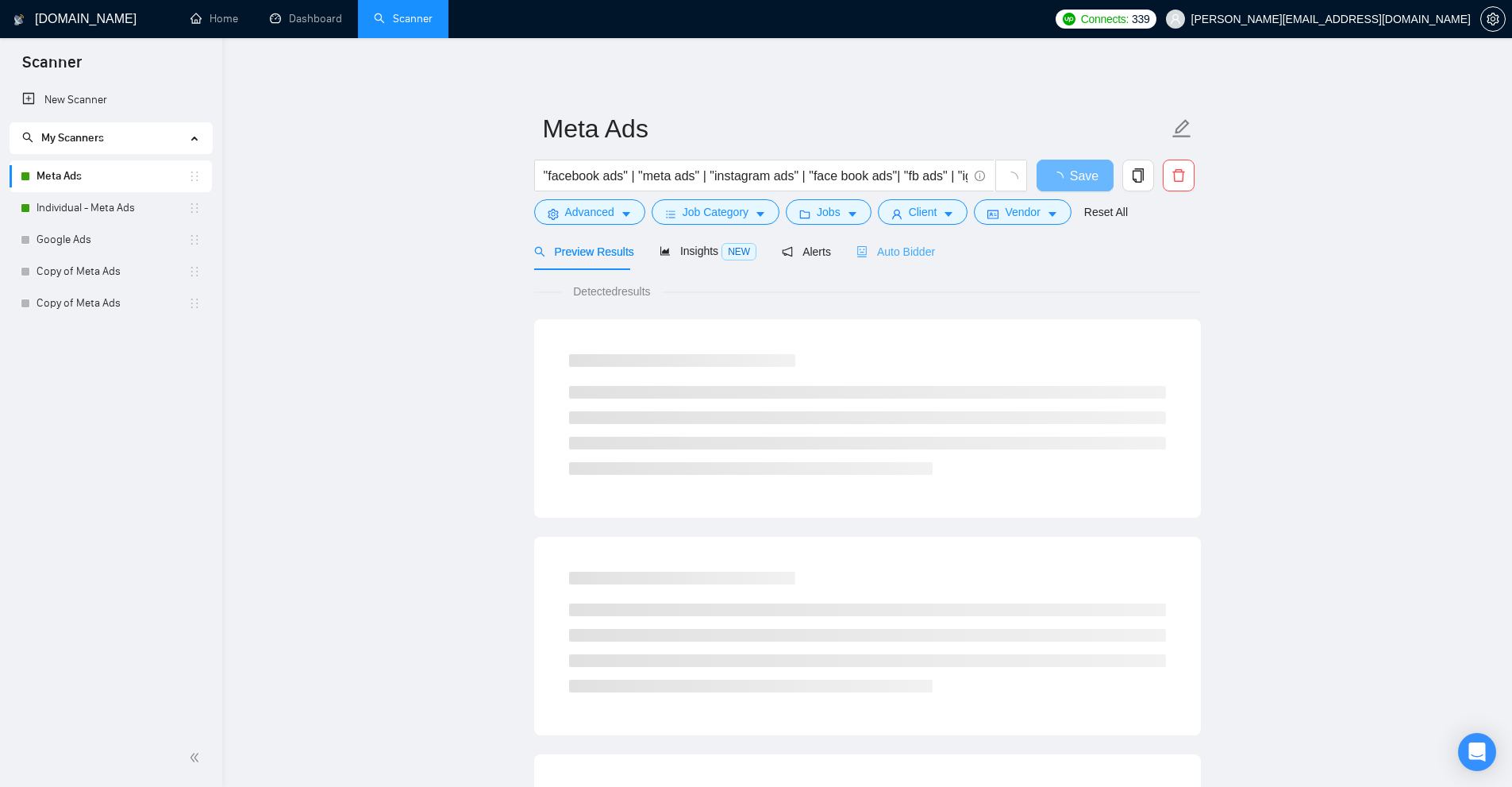
click at [906, 238] on div "Auto Bidder" at bounding box center [896, 251] width 79 height 38
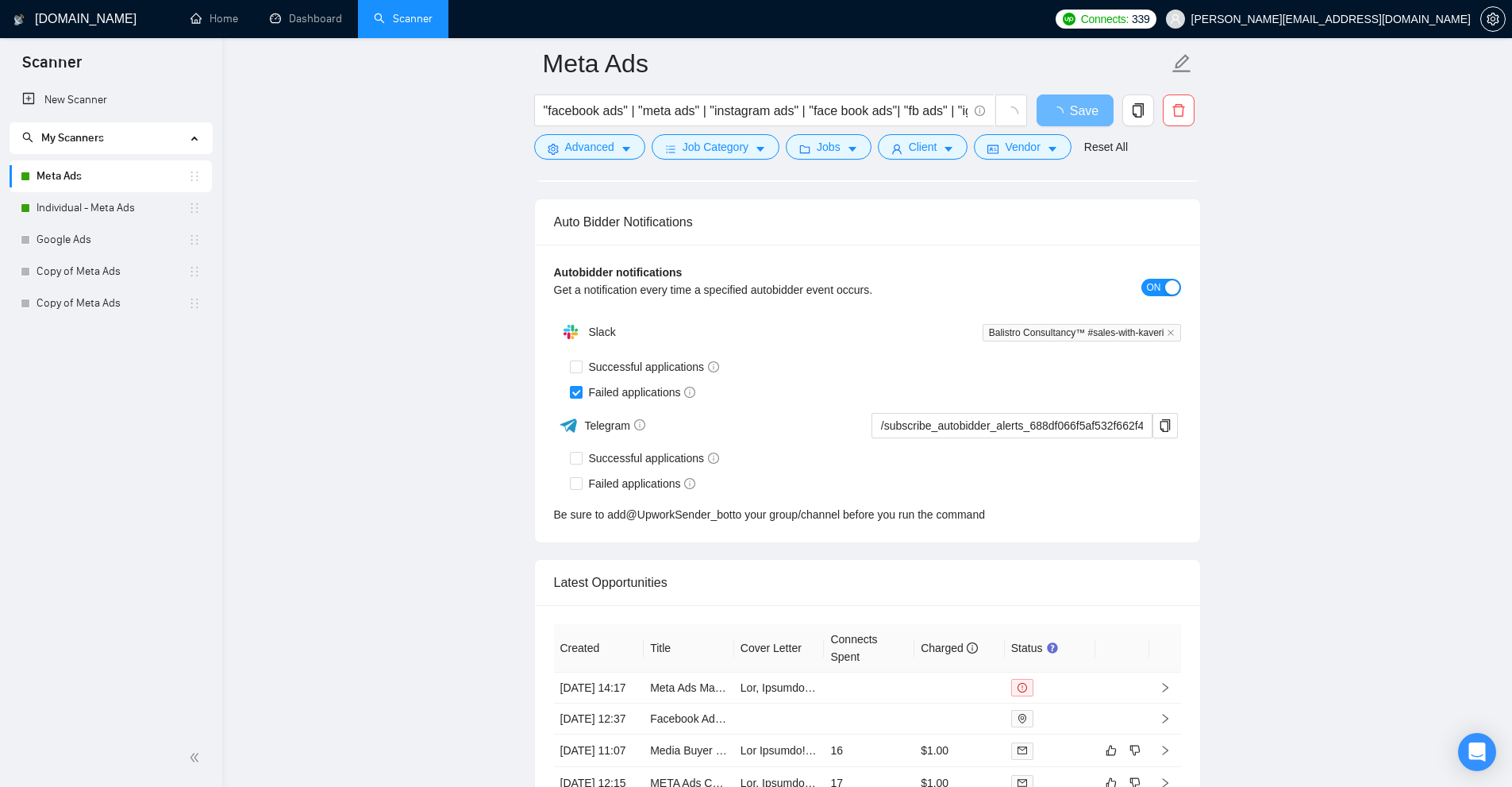
scroll to position [4083, 0]
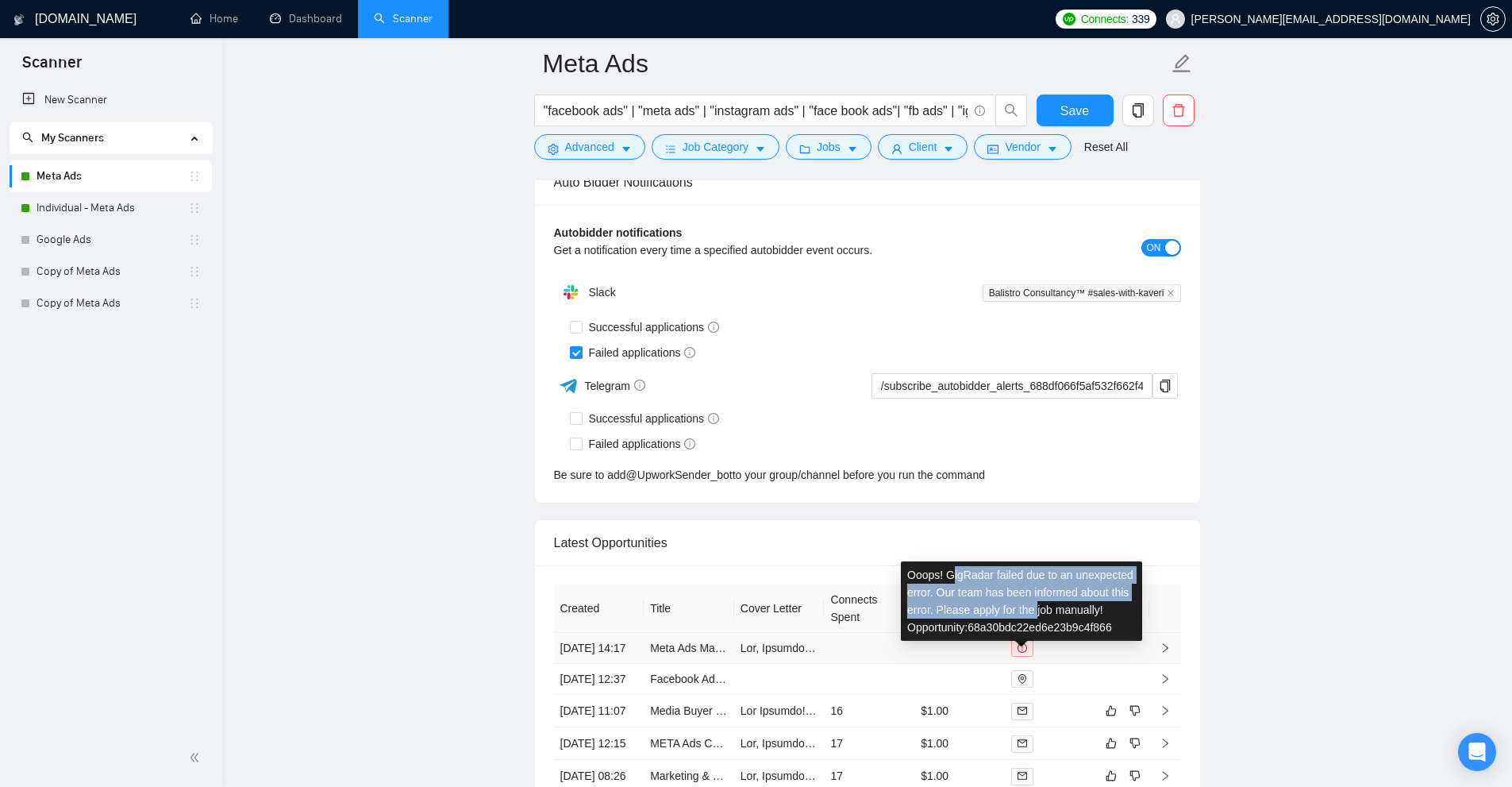
drag, startPoint x: 953, startPoint y: 570, endPoint x: 936, endPoint y: 460, distance: 111.3
click at [1041, 607] on div "Ooops! GigRadar failed due to an unexpected error. Our team has been informed a…" at bounding box center [1021, 601] width 241 height 79
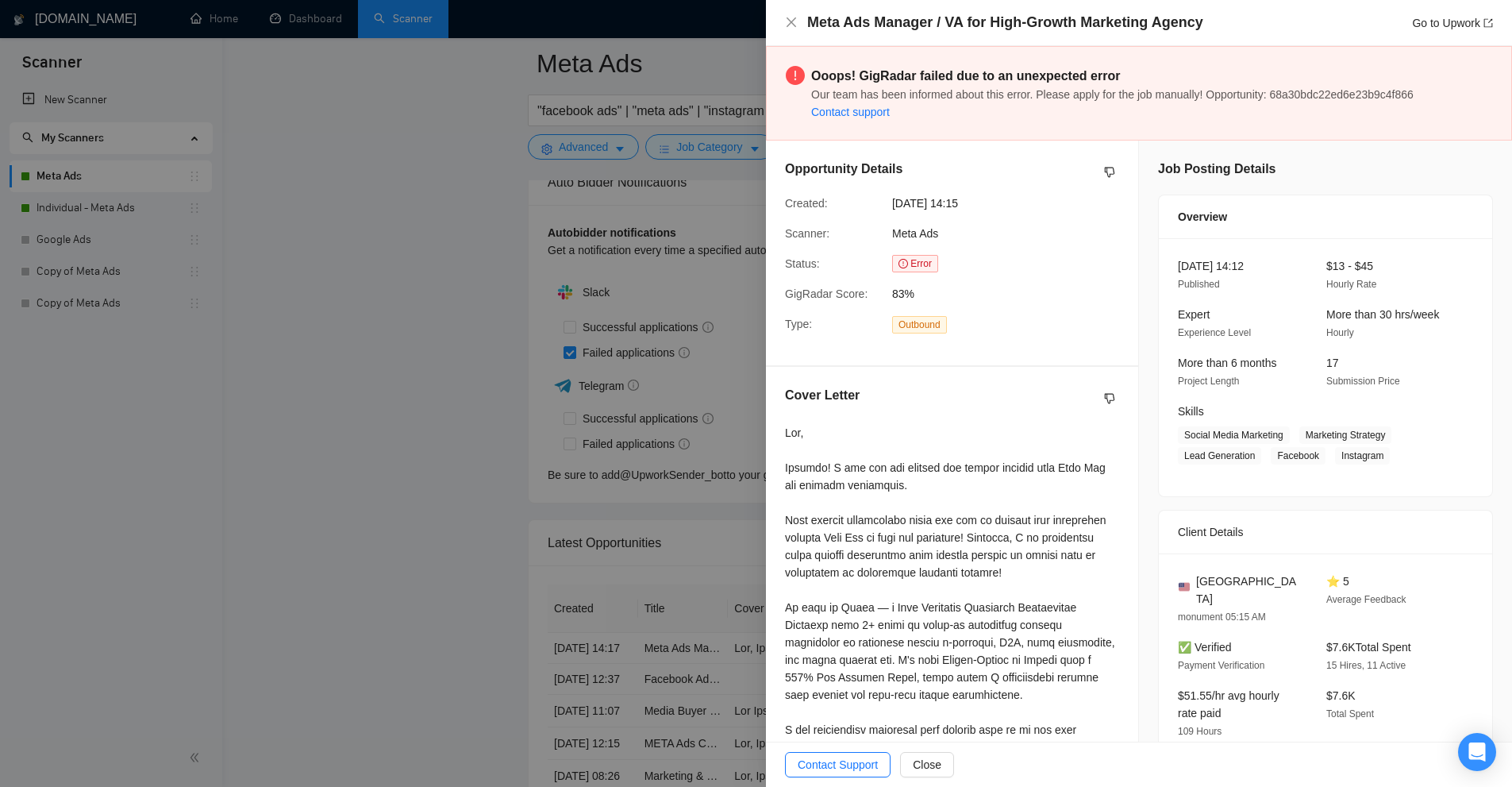
drag, startPoint x: 24, startPoint y: 221, endPoint x: 59, endPoint y: 212, distance: 36.1
click at [24, 221] on div at bounding box center [756, 393] width 1512 height 787
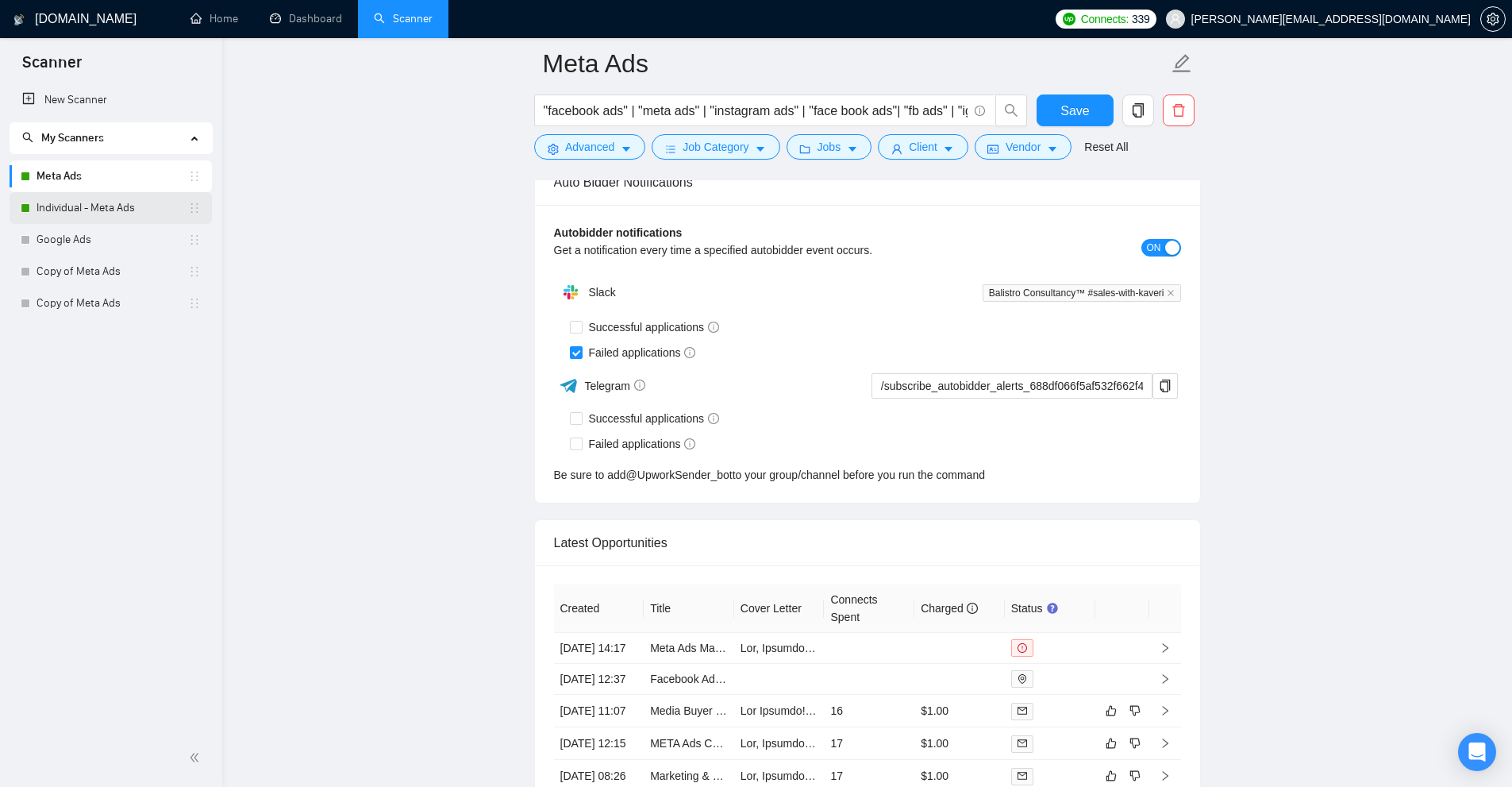
click at [76, 204] on link "Individual - Meta Ads" at bounding box center [113, 208] width 152 height 31
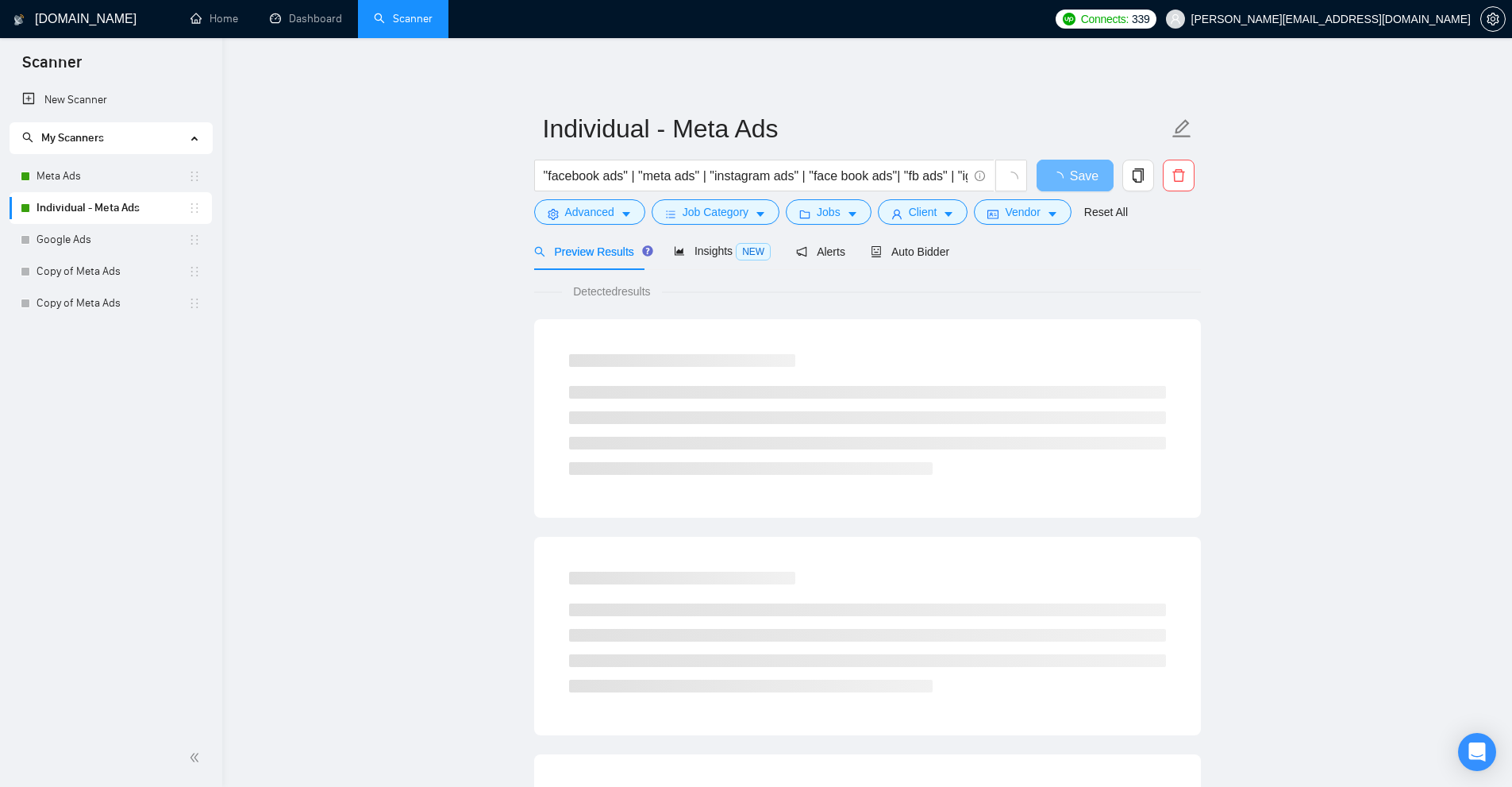
click at [954, 250] on div "Preview Results Insights NEW Alerts Auto Bidder" at bounding box center [868, 251] width 667 height 38
click at [923, 257] on span "Auto Bidder" at bounding box center [911, 252] width 79 height 13
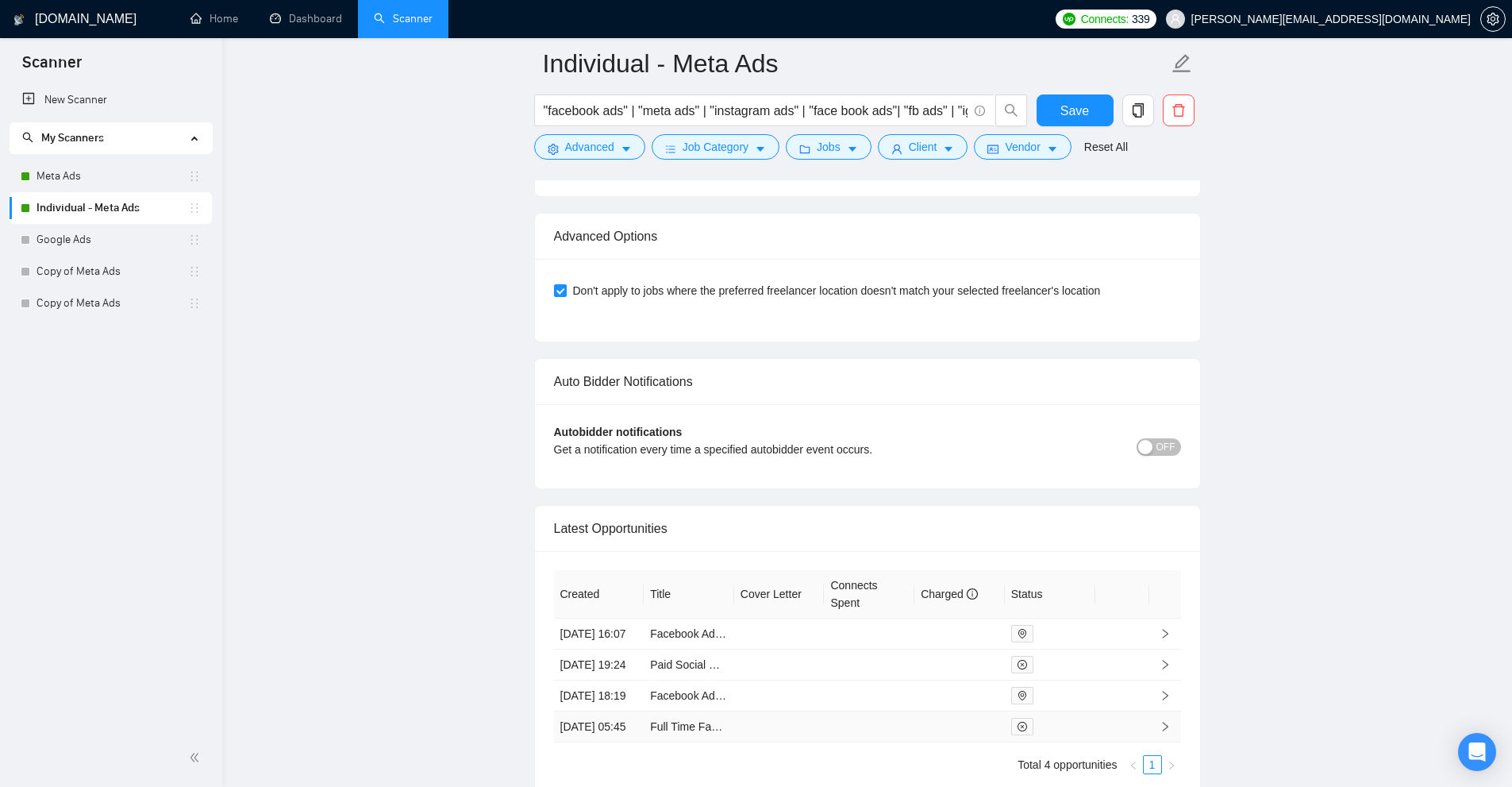
scroll to position [3881, 0]
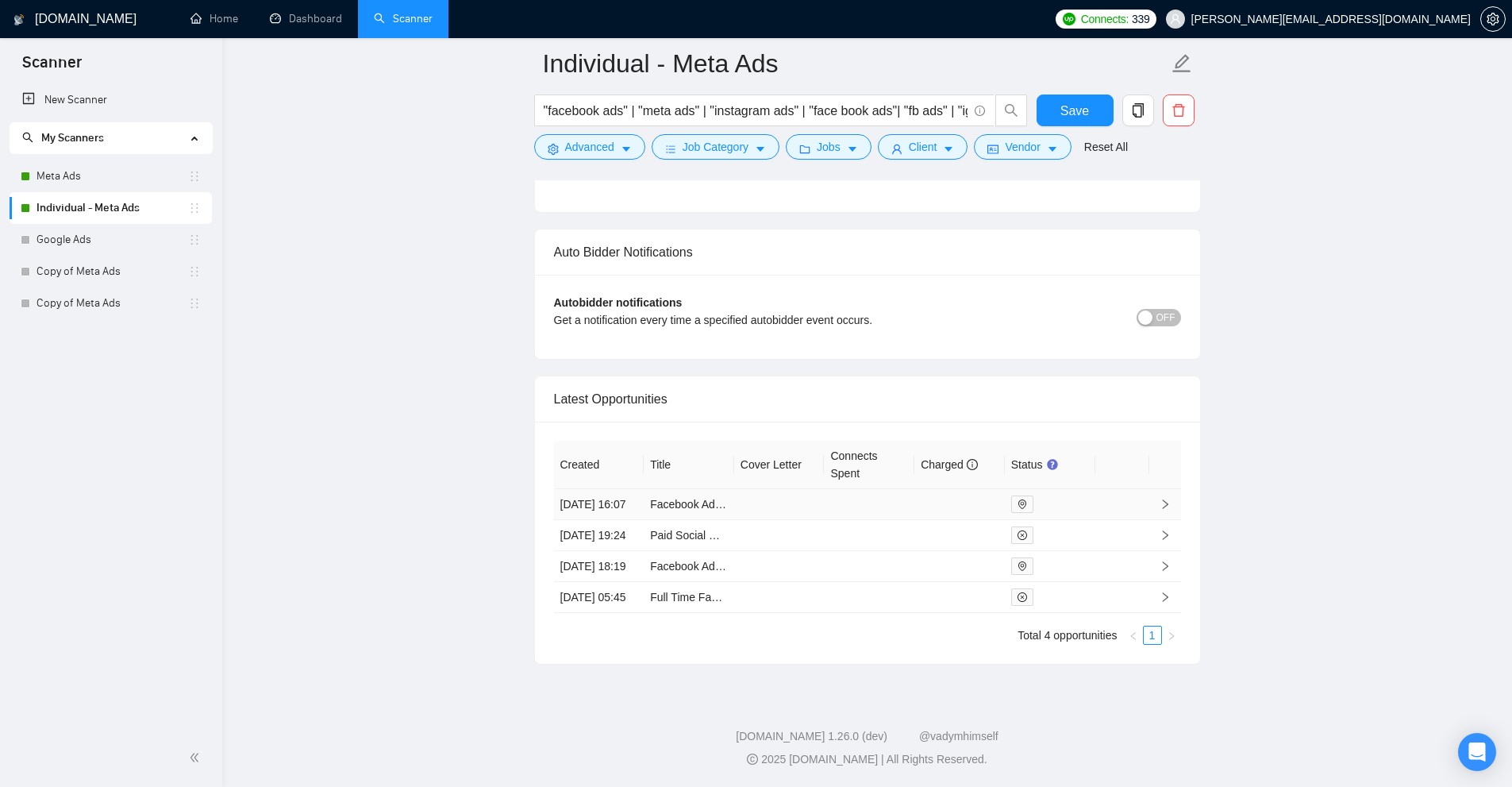
click at [772, 489] on td at bounding box center [780, 504] width 91 height 31
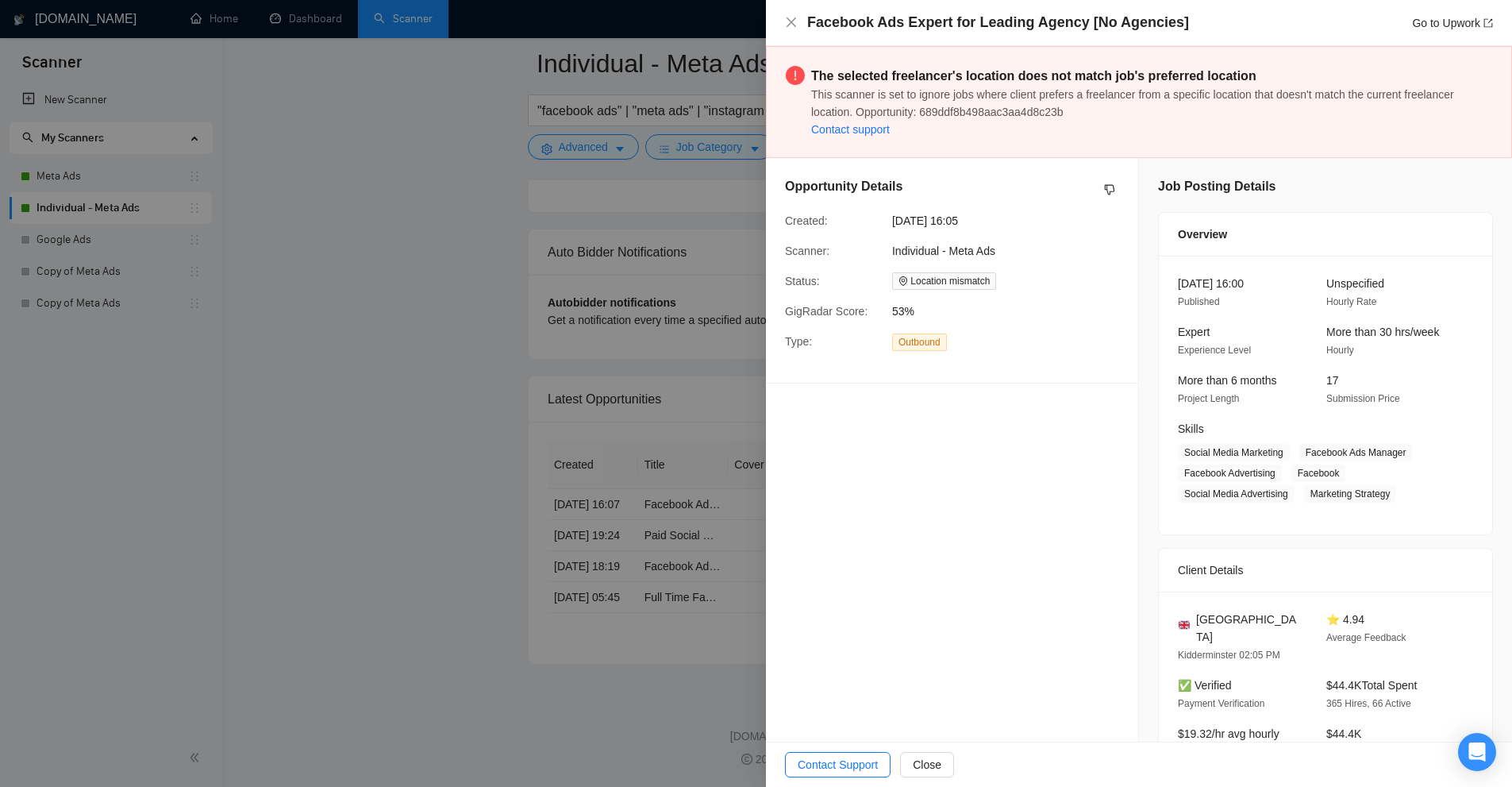
click at [597, 443] on div at bounding box center [756, 393] width 1512 height 787
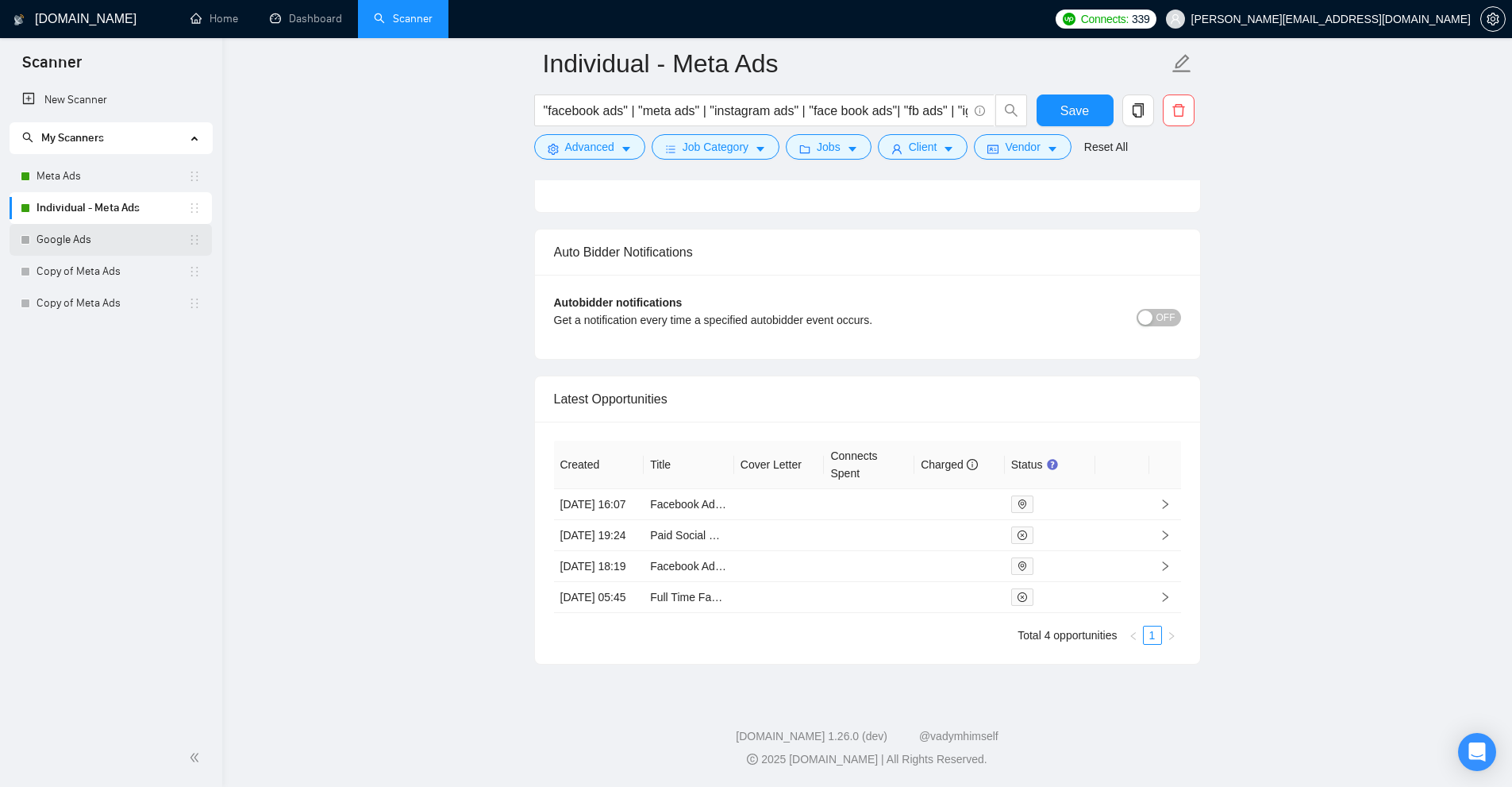
click at [107, 233] on link "Google Ads" at bounding box center [113, 239] width 152 height 31
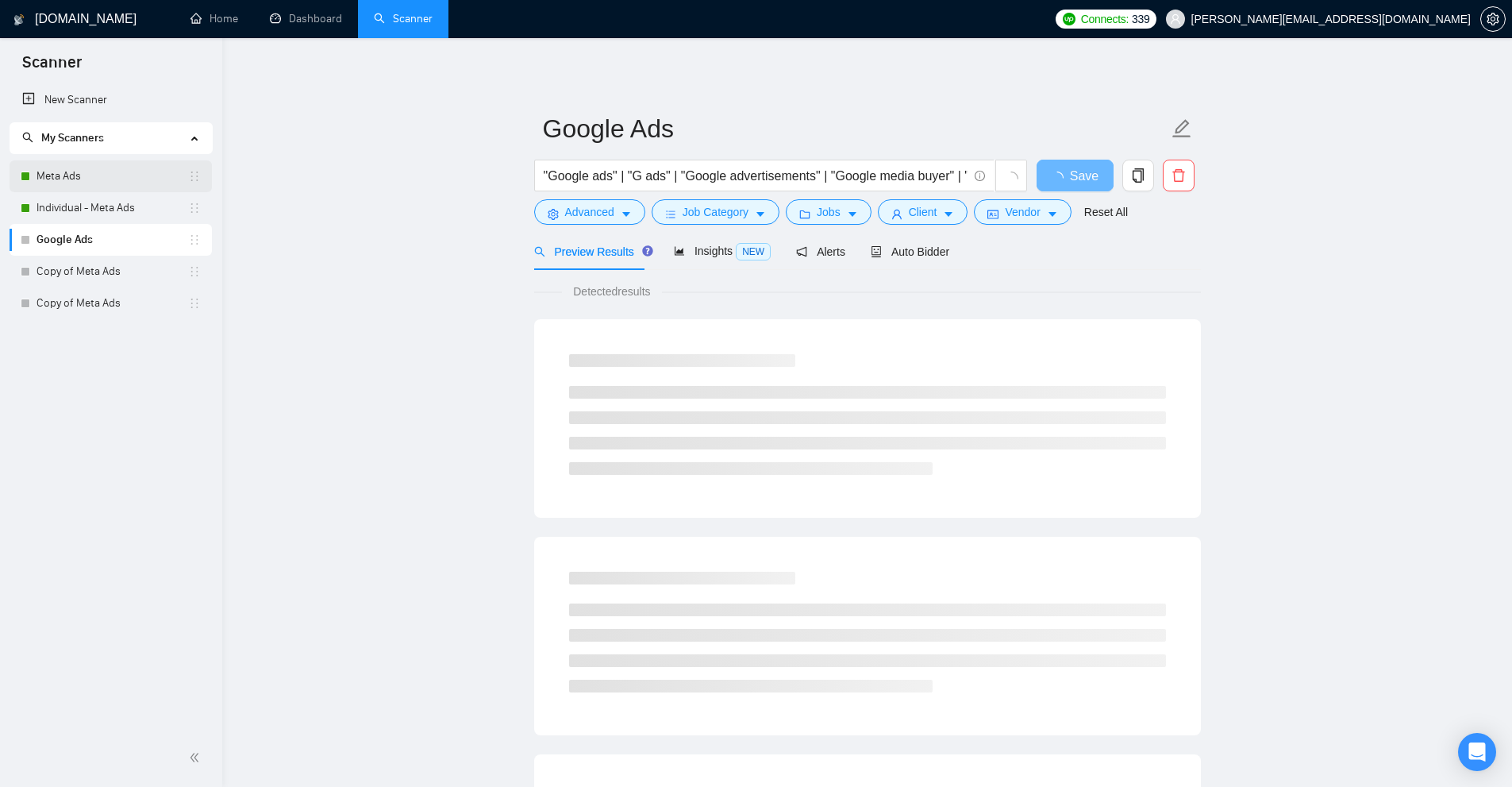
click at [104, 171] on link "Meta Ads" at bounding box center [113, 176] width 152 height 31
click at [934, 250] on span "Auto Bidder" at bounding box center [911, 252] width 79 height 13
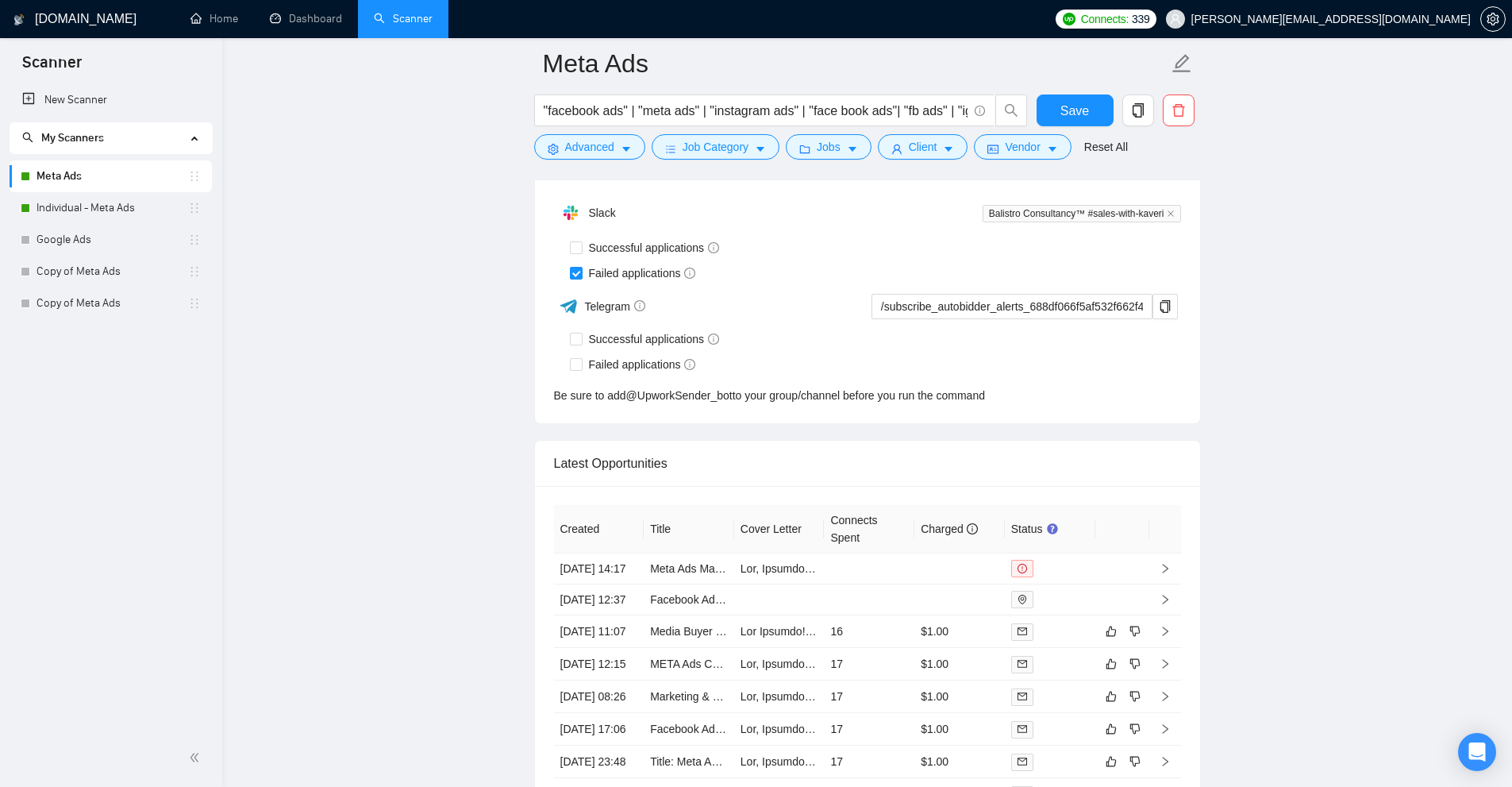
scroll to position [4320, 0]
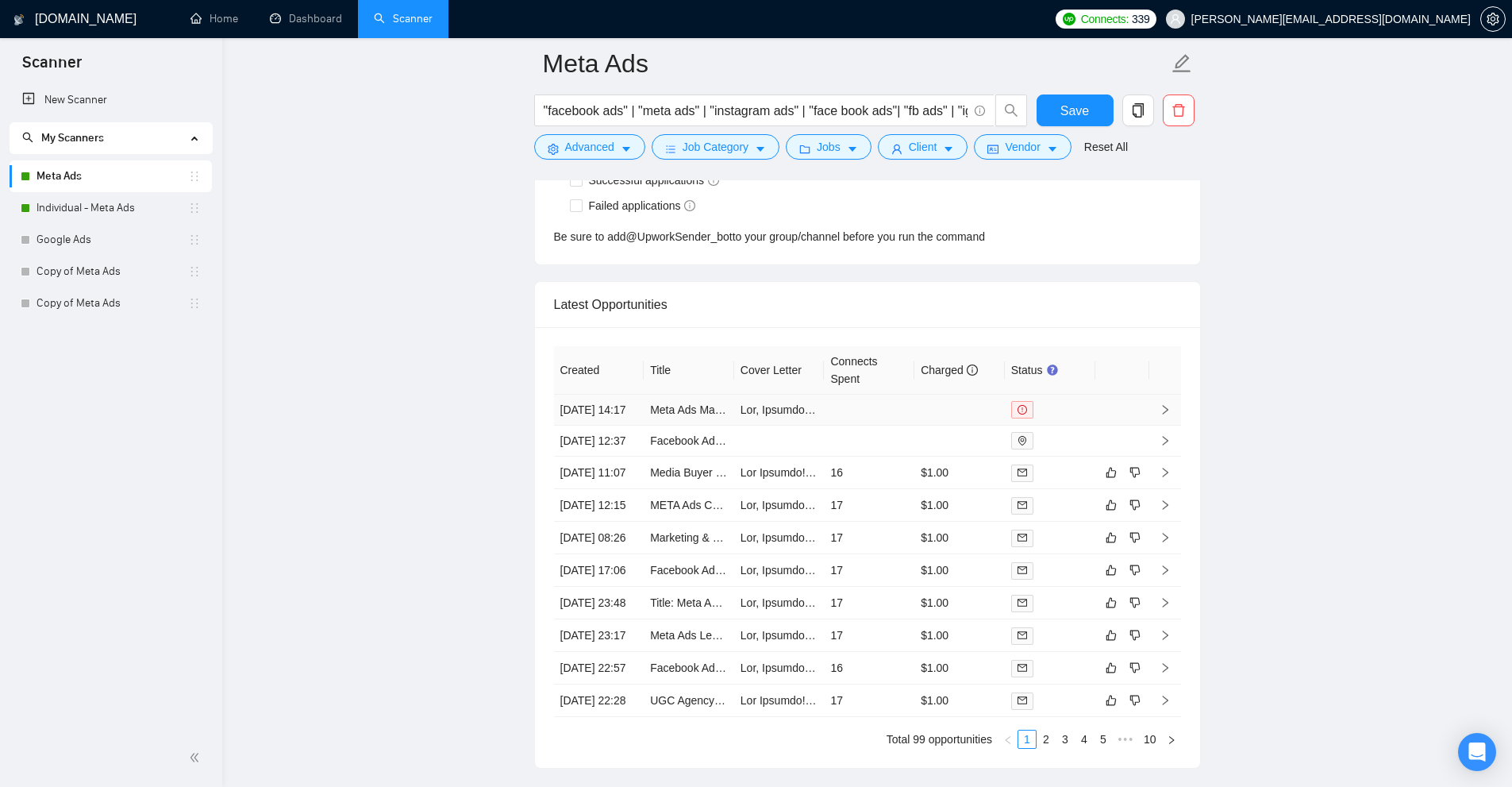
click at [890, 425] on td at bounding box center [869, 410] width 91 height 31
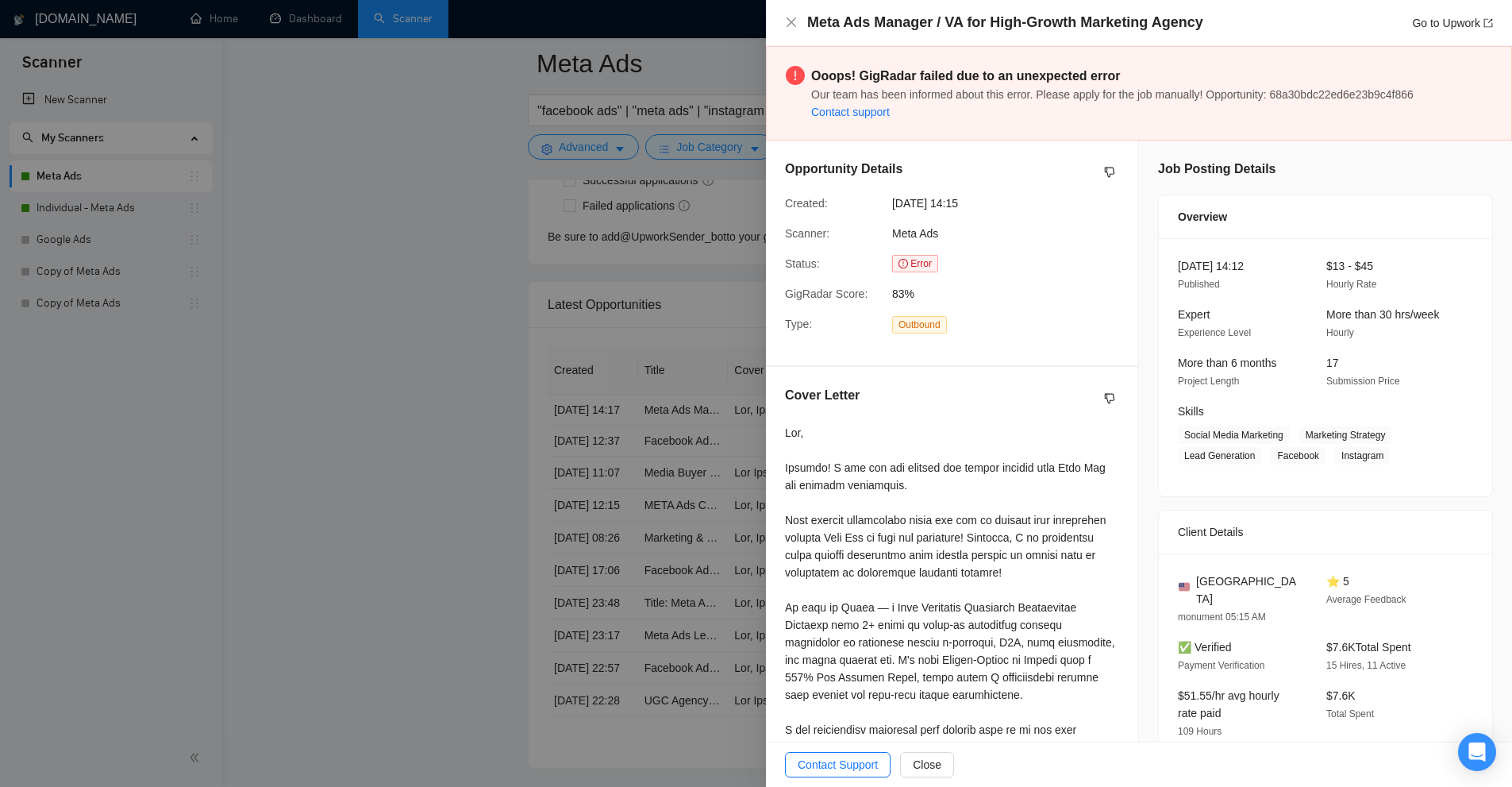
click at [1301, 98] on span "Our team has been informed about this error. Please apply for the job manually!…" at bounding box center [1112, 94] width 602 height 13
copy span "68a30bdc22ed6e23b9c4f866"
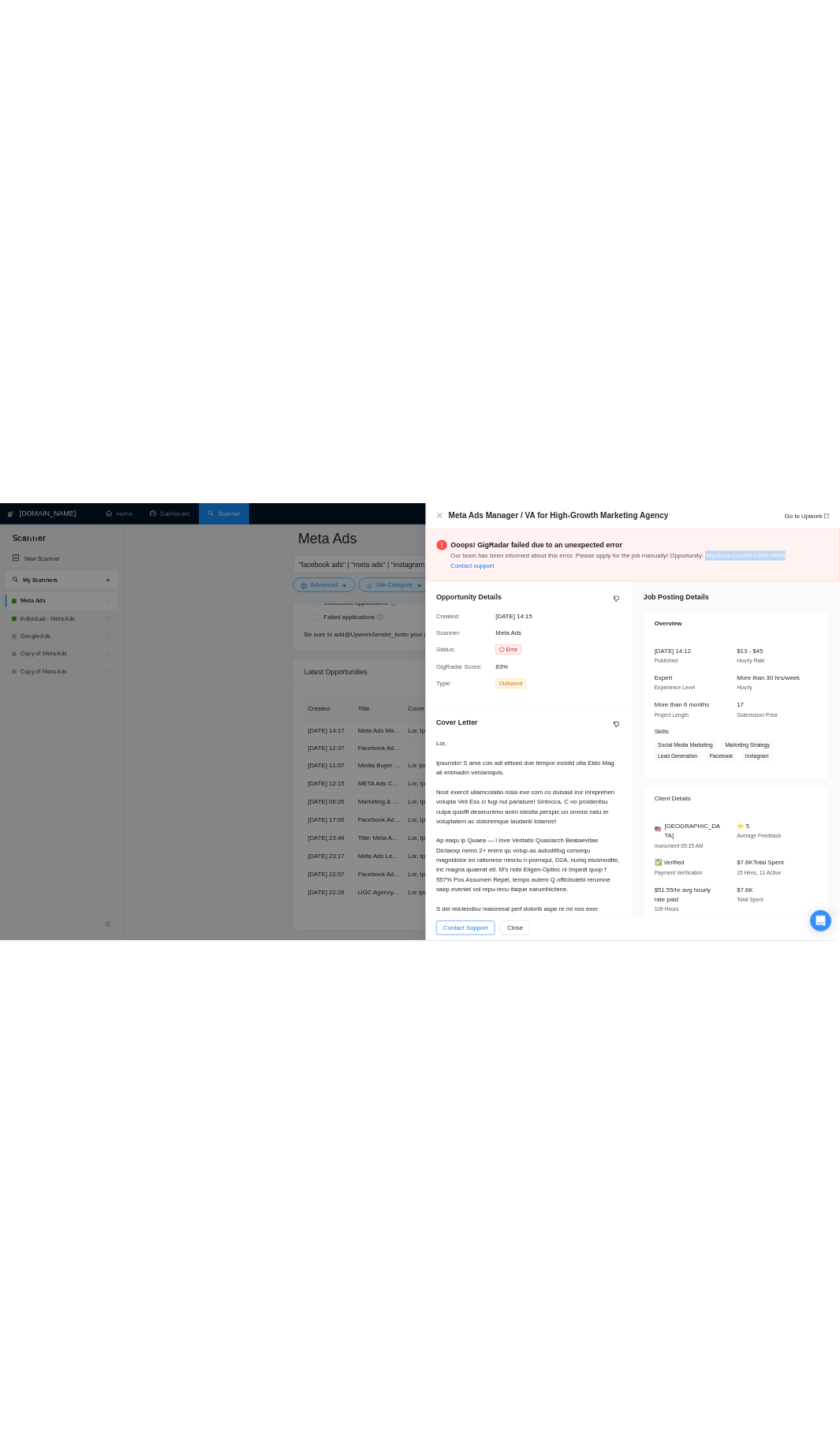
scroll to position [4150, 0]
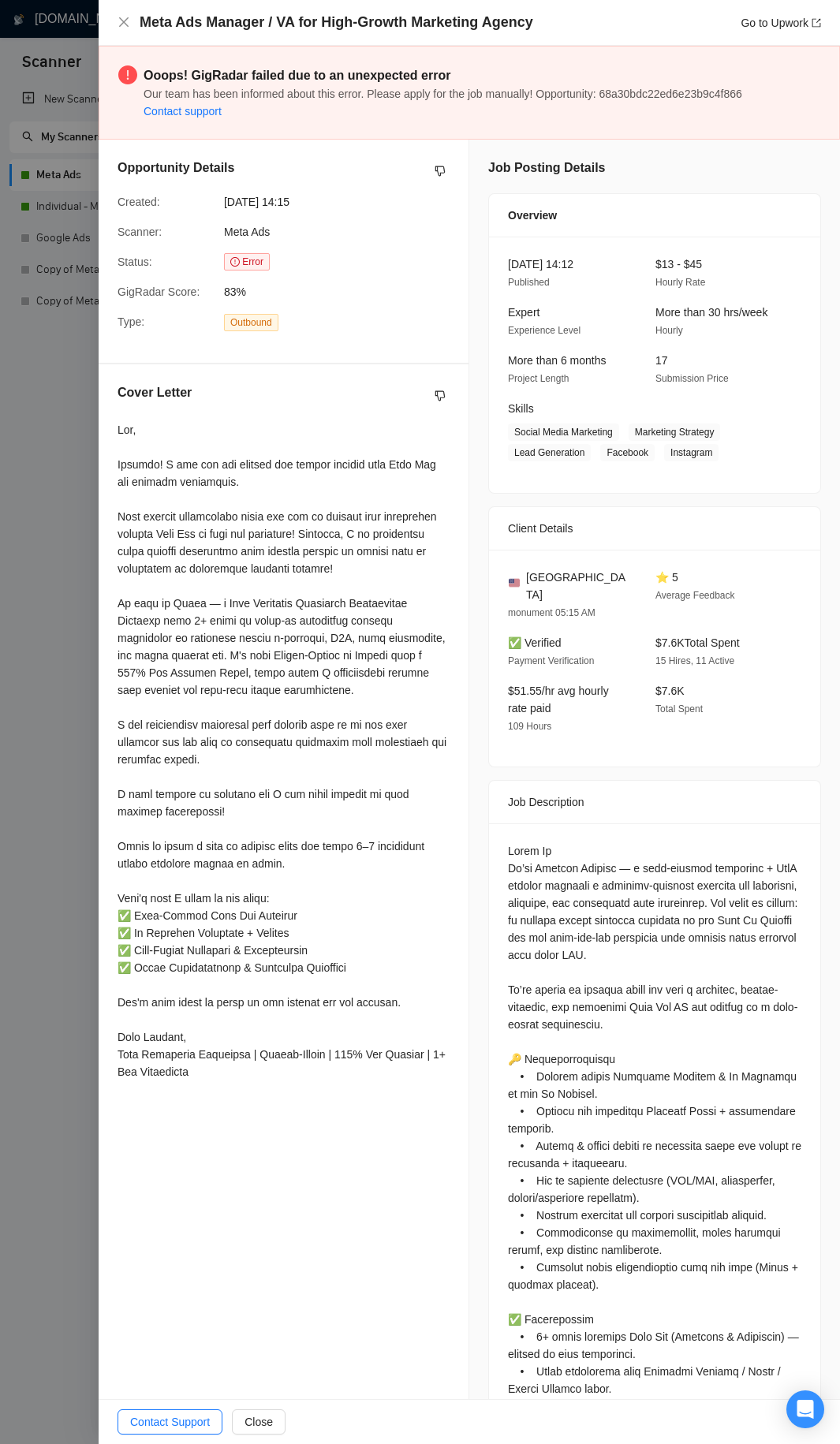
click at [248, 781] on div at bounding box center [283, 751] width 332 height 659
